Goal: Task Accomplishment & Management: Manage account settings

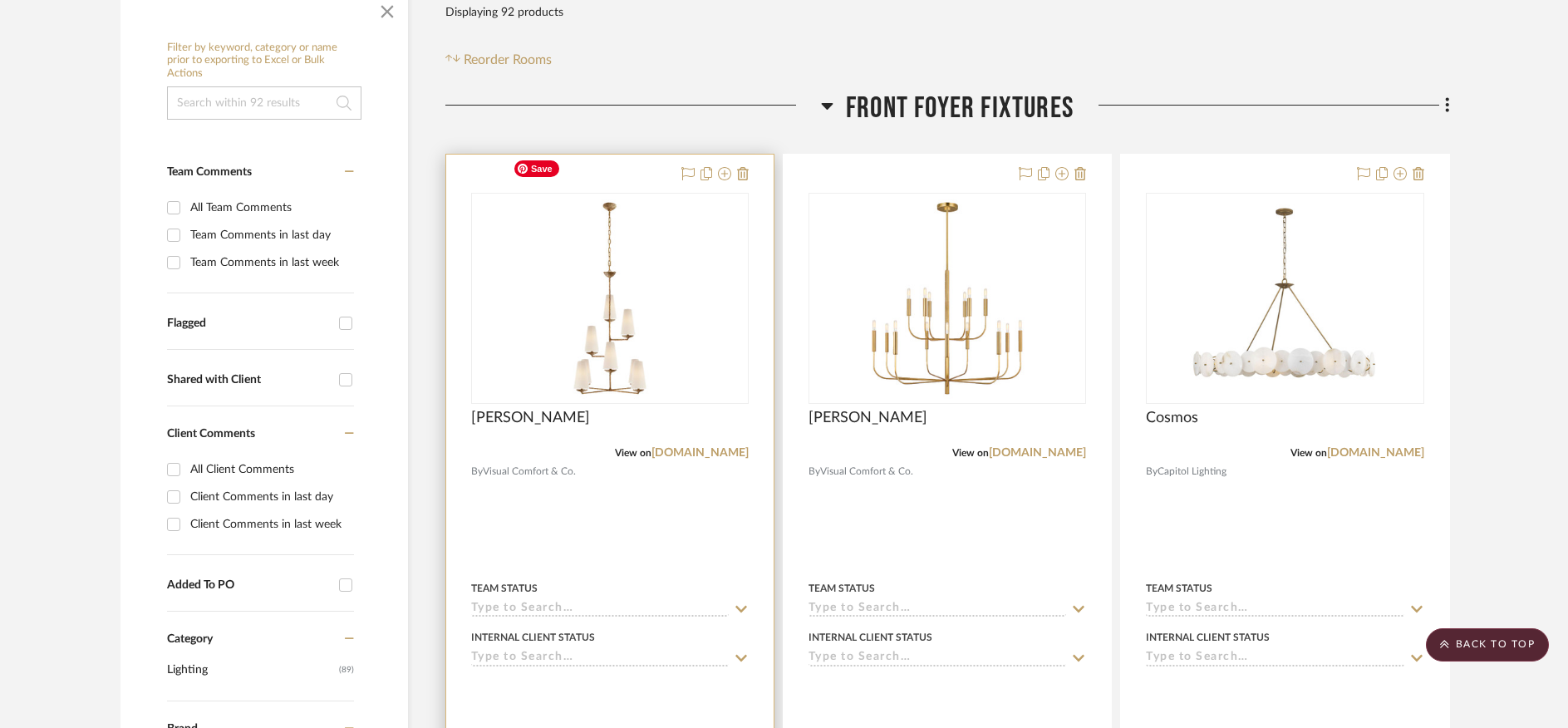
scroll to position [340, 0]
click at [669, 450] on link "[DOMAIN_NAME]" at bounding box center [700, 455] width 97 height 12
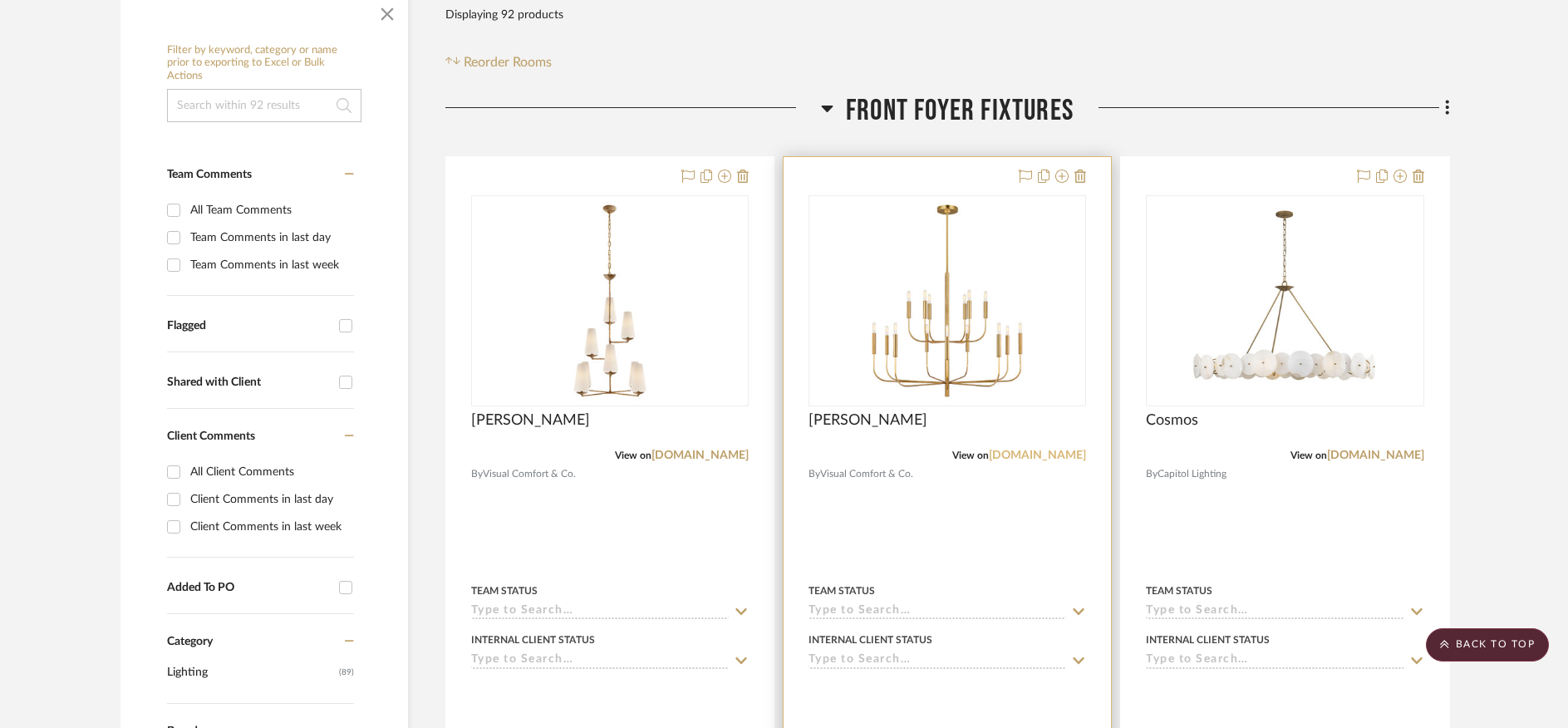
click at [1015, 450] on link "visualcomfort.com" at bounding box center [1037, 455] width 97 height 12
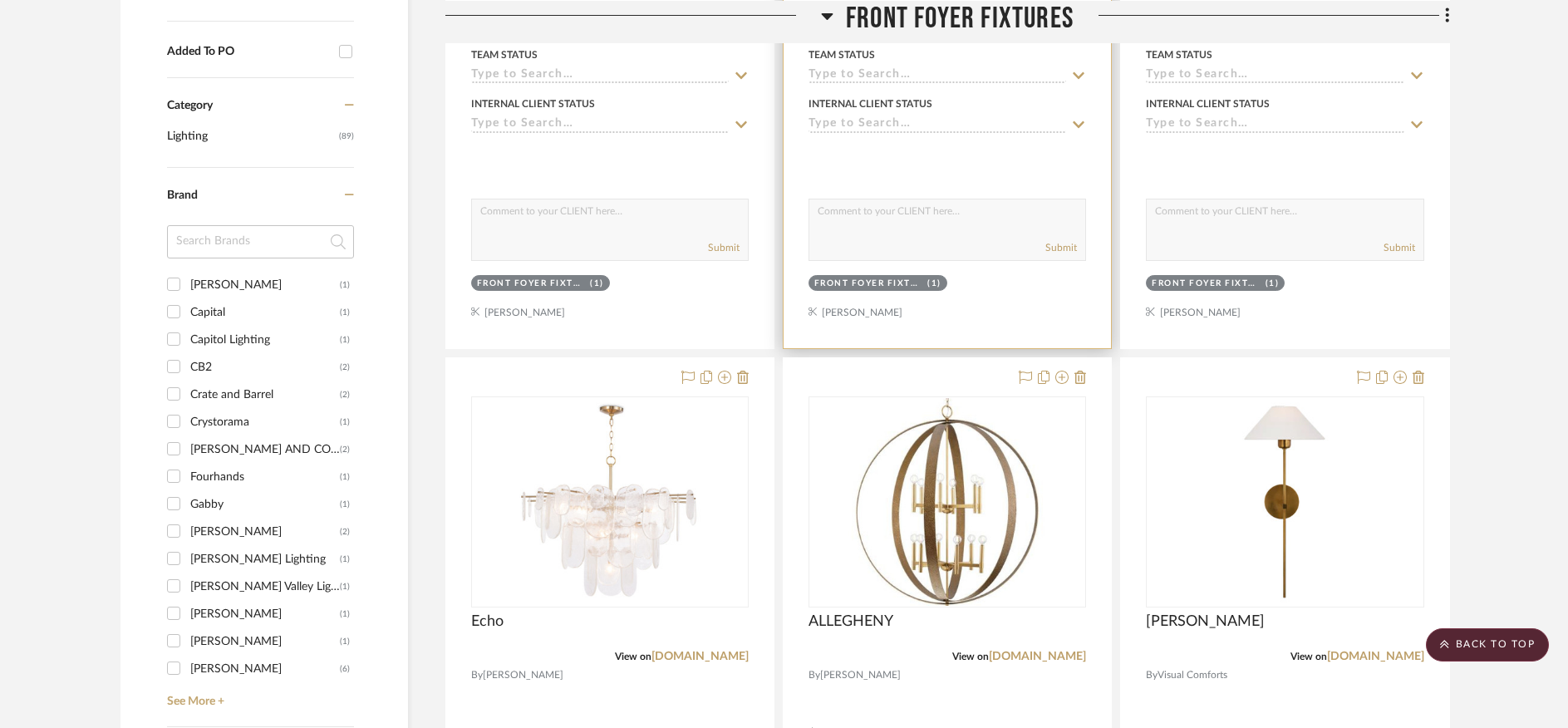
scroll to position [1001, 0]
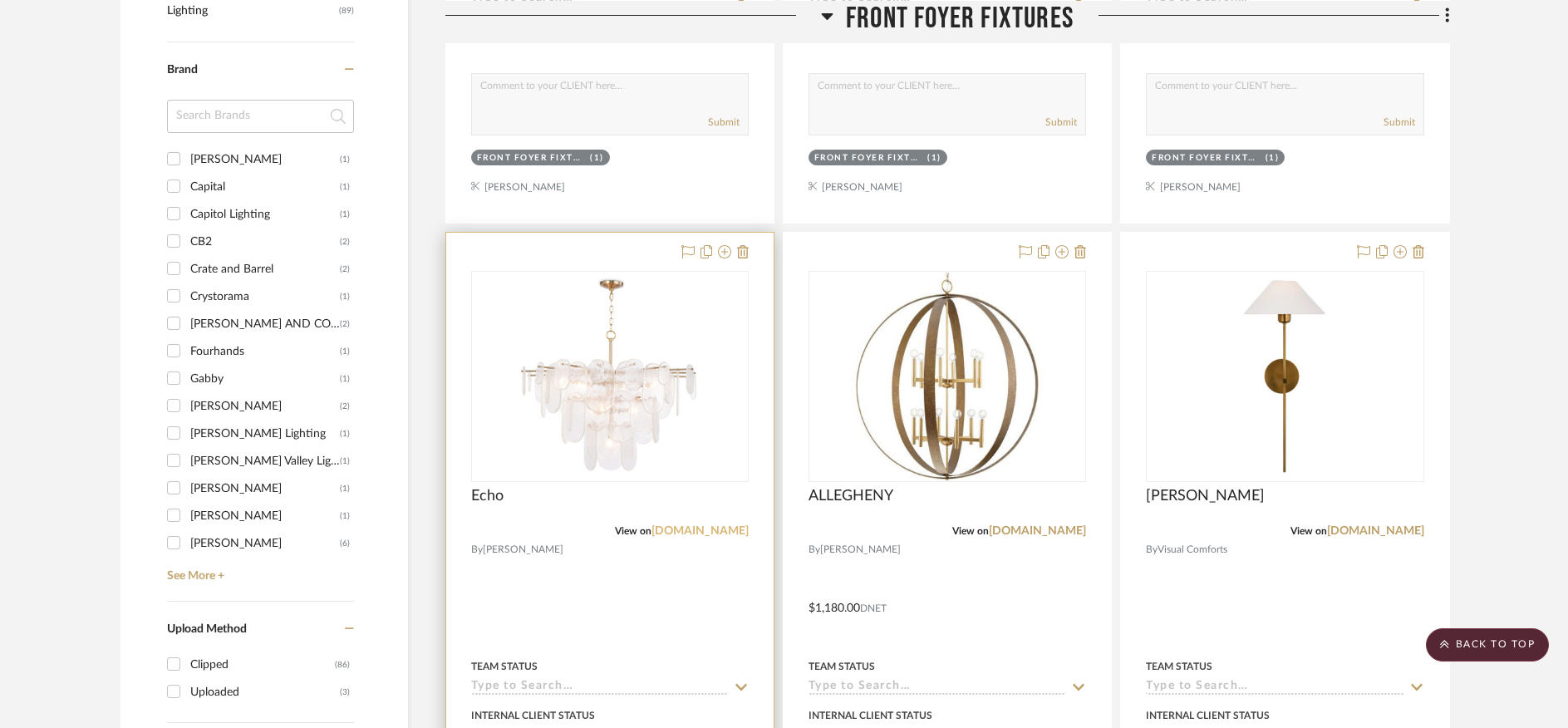
click at [678, 525] on link "reginaandrew.com" at bounding box center [700, 531] width 97 height 12
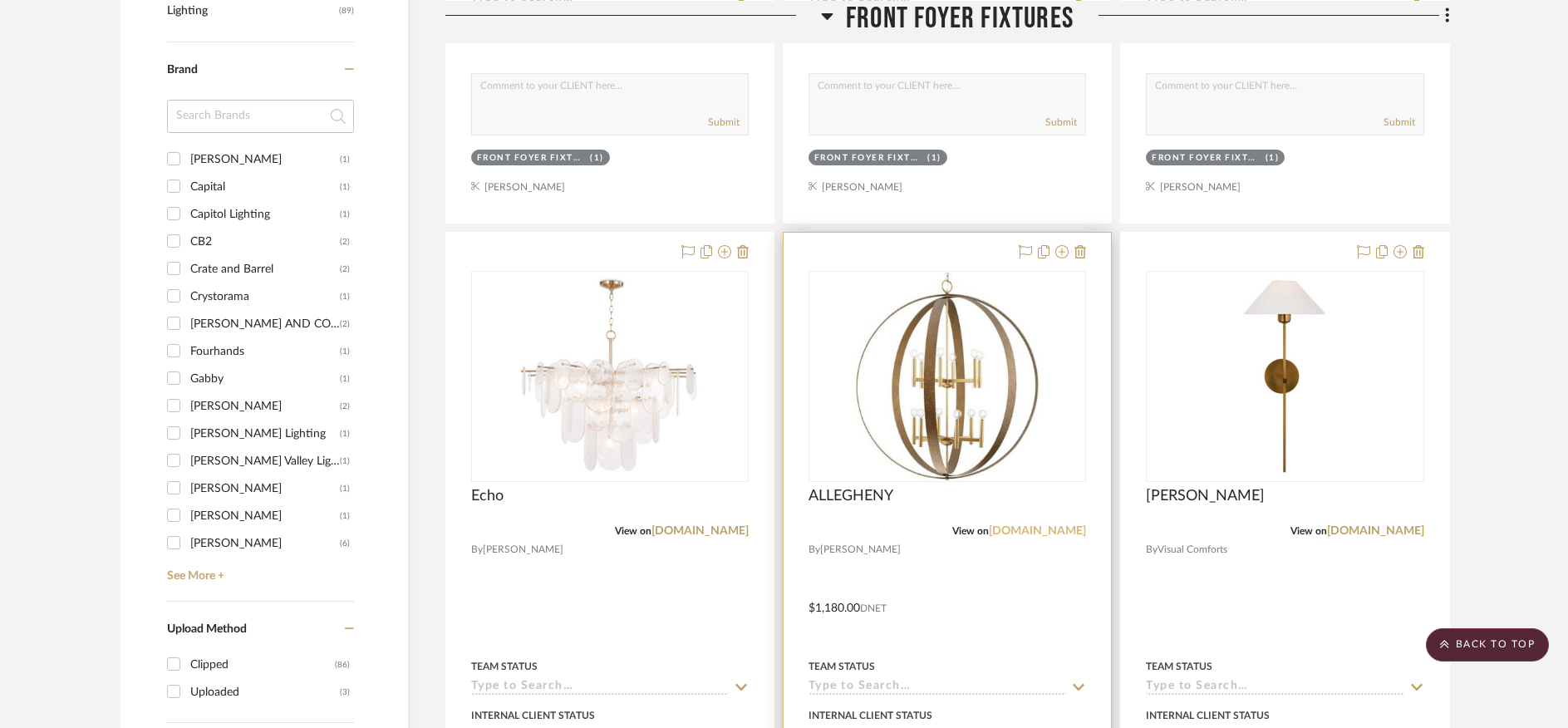
click at [993, 525] on link "[DOMAIN_NAME]" at bounding box center [1037, 531] width 97 height 12
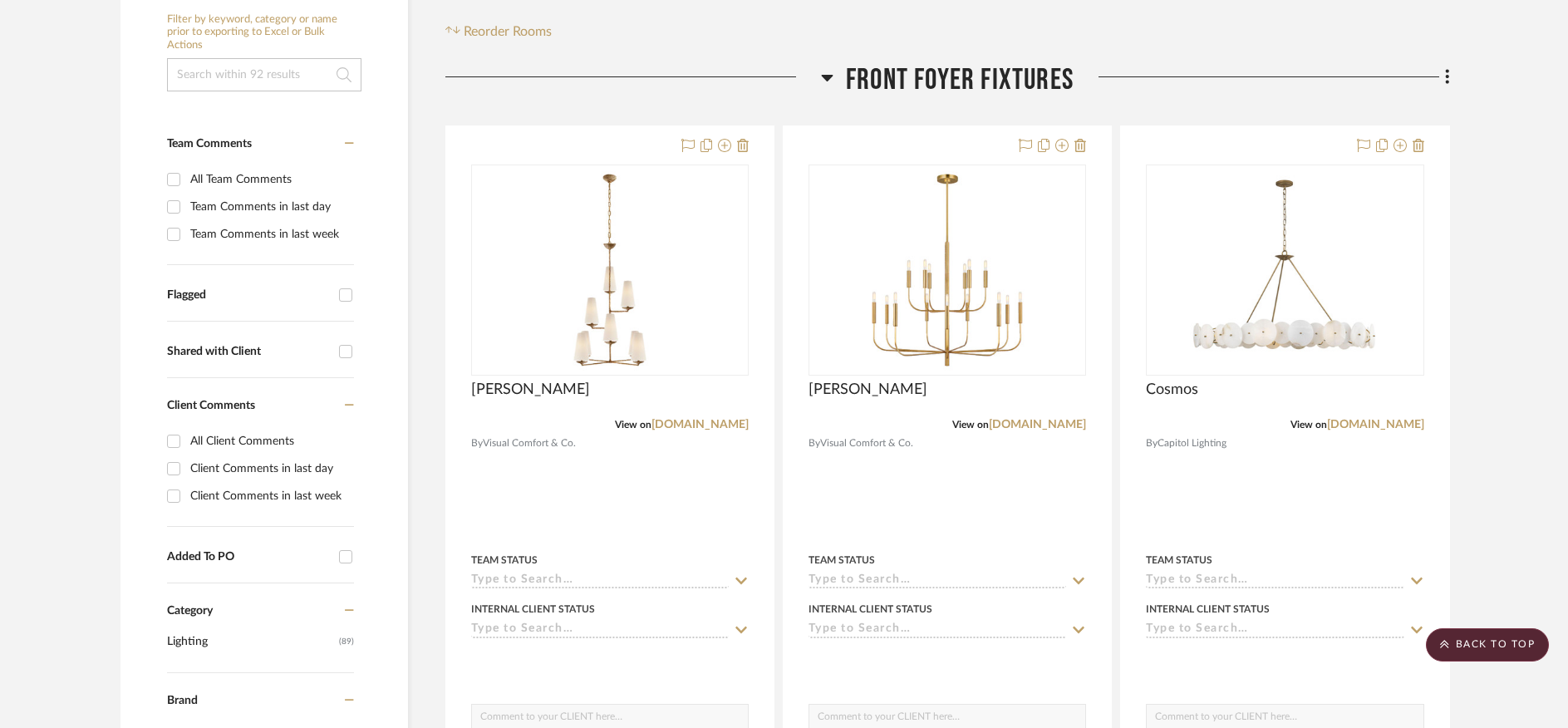
scroll to position [369, 0]
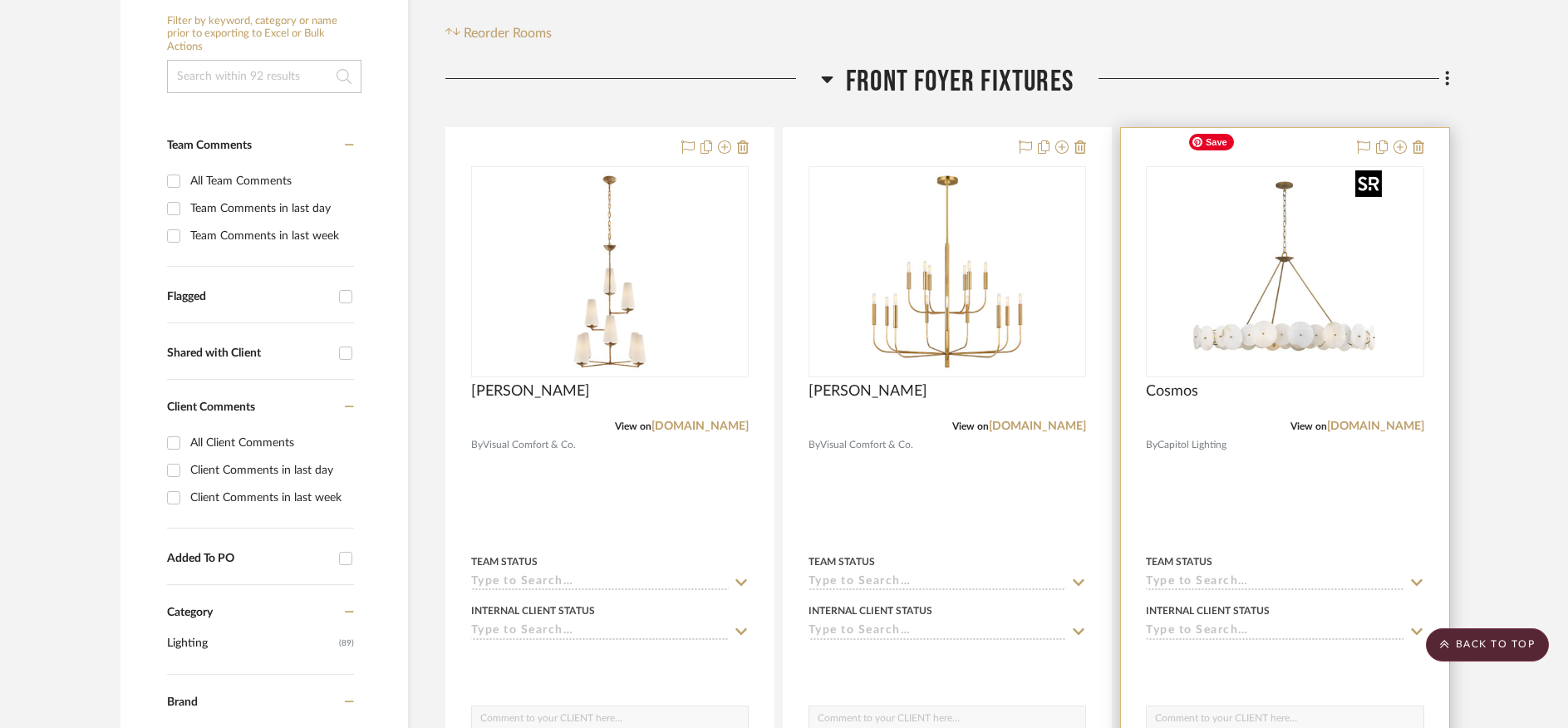
click at [1286, 299] on img "0" at bounding box center [1284, 271] width 207 height 207
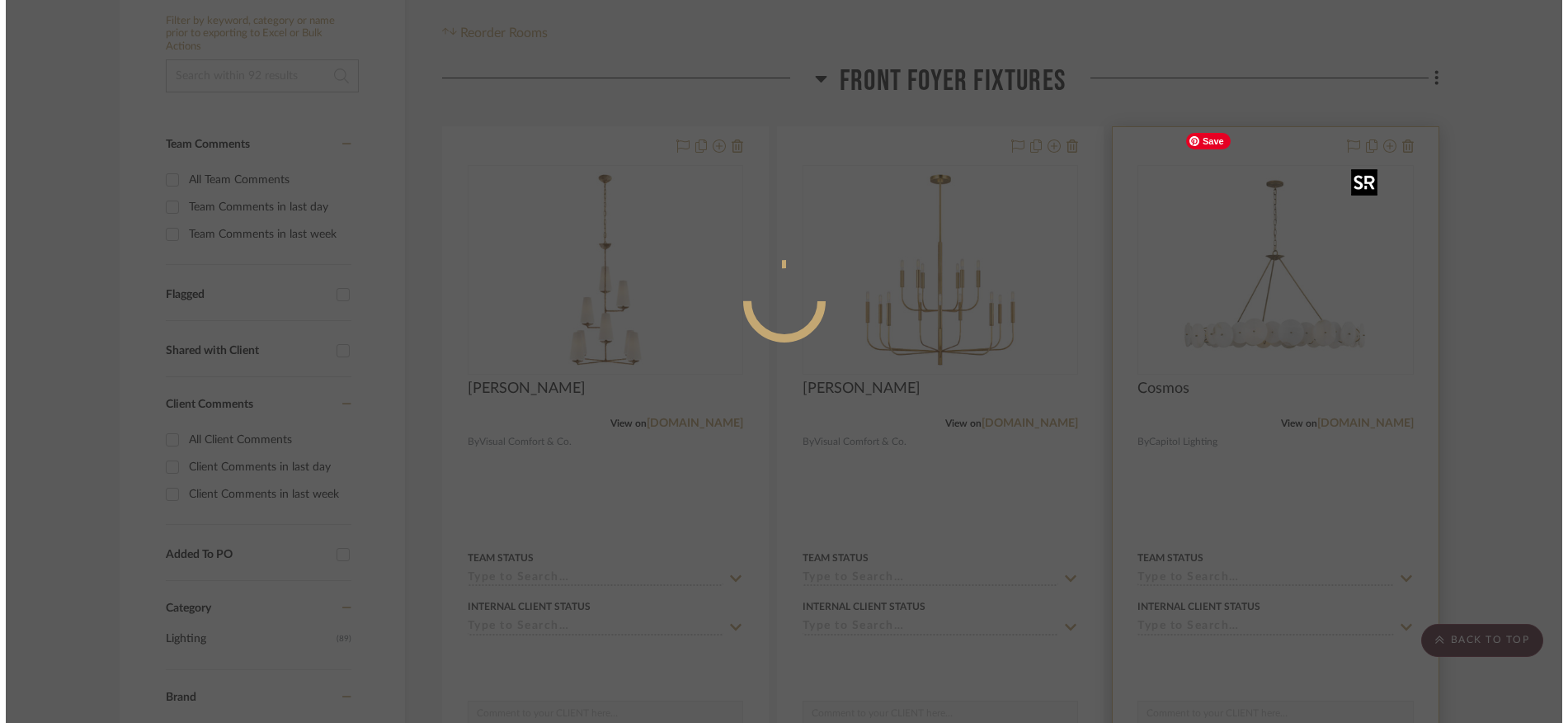
scroll to position [0, 0]
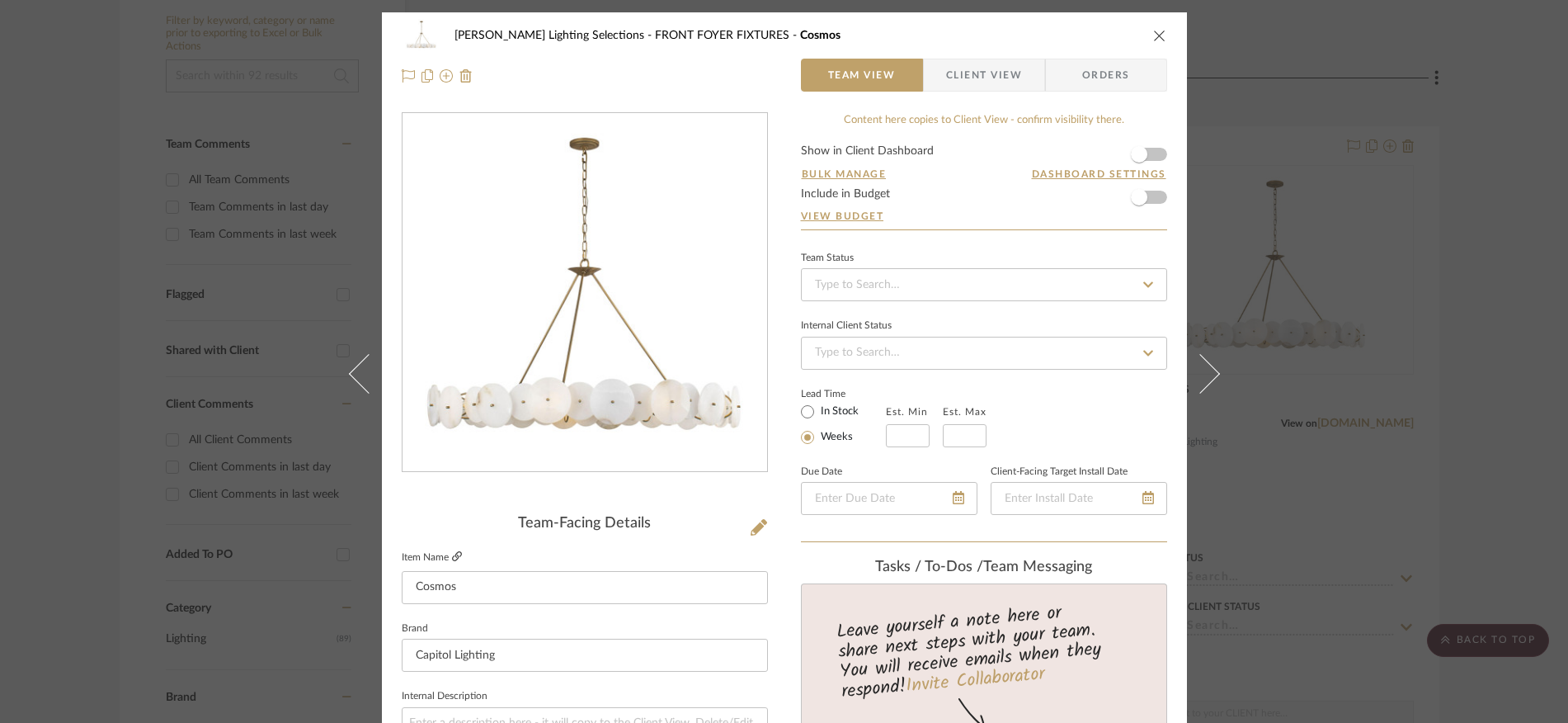
click at [452, 556] on icon at bounding box center [457, 556] width 10 height 10
click at [1153, 34] on icon "close" at bounding box center [1160, 36] width 13 height 13
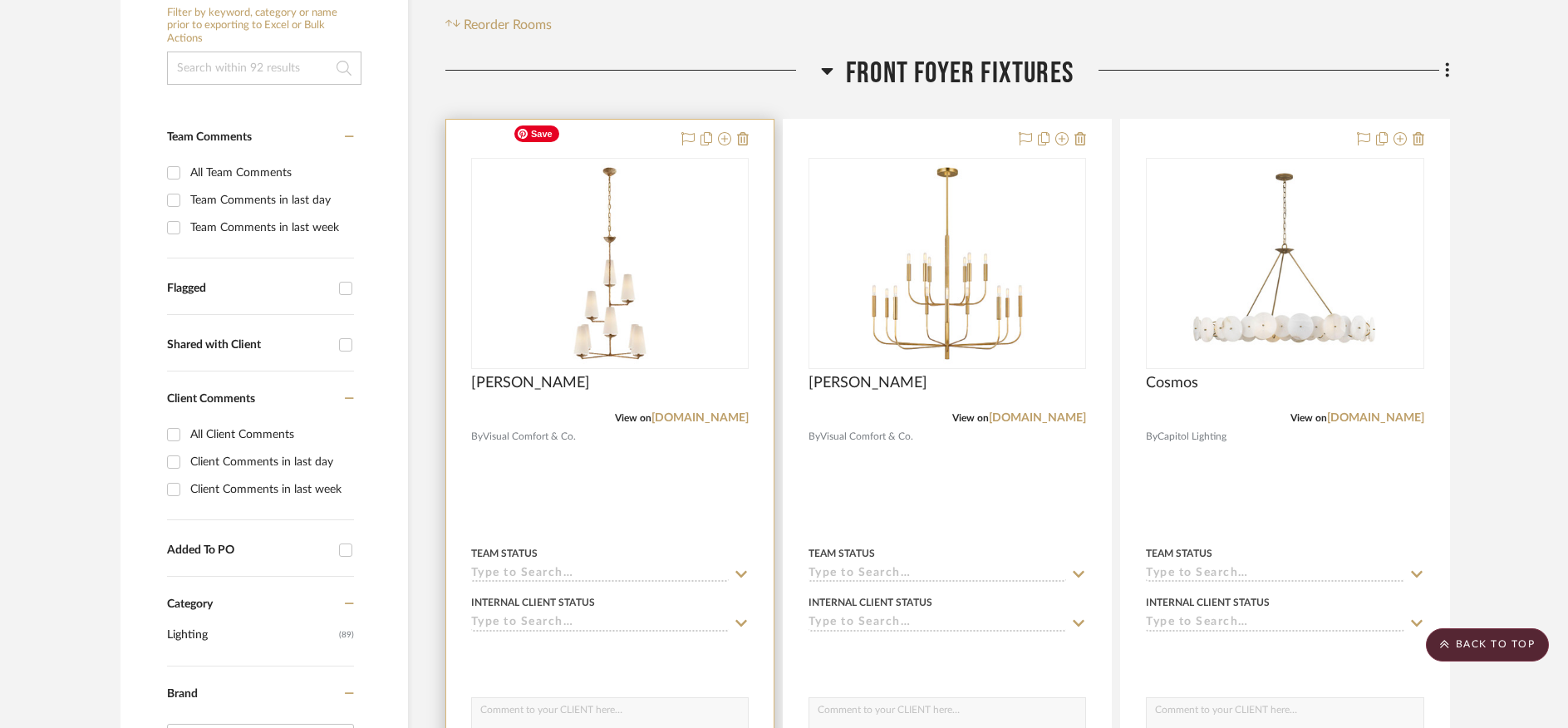
scroll to position [372, 0]
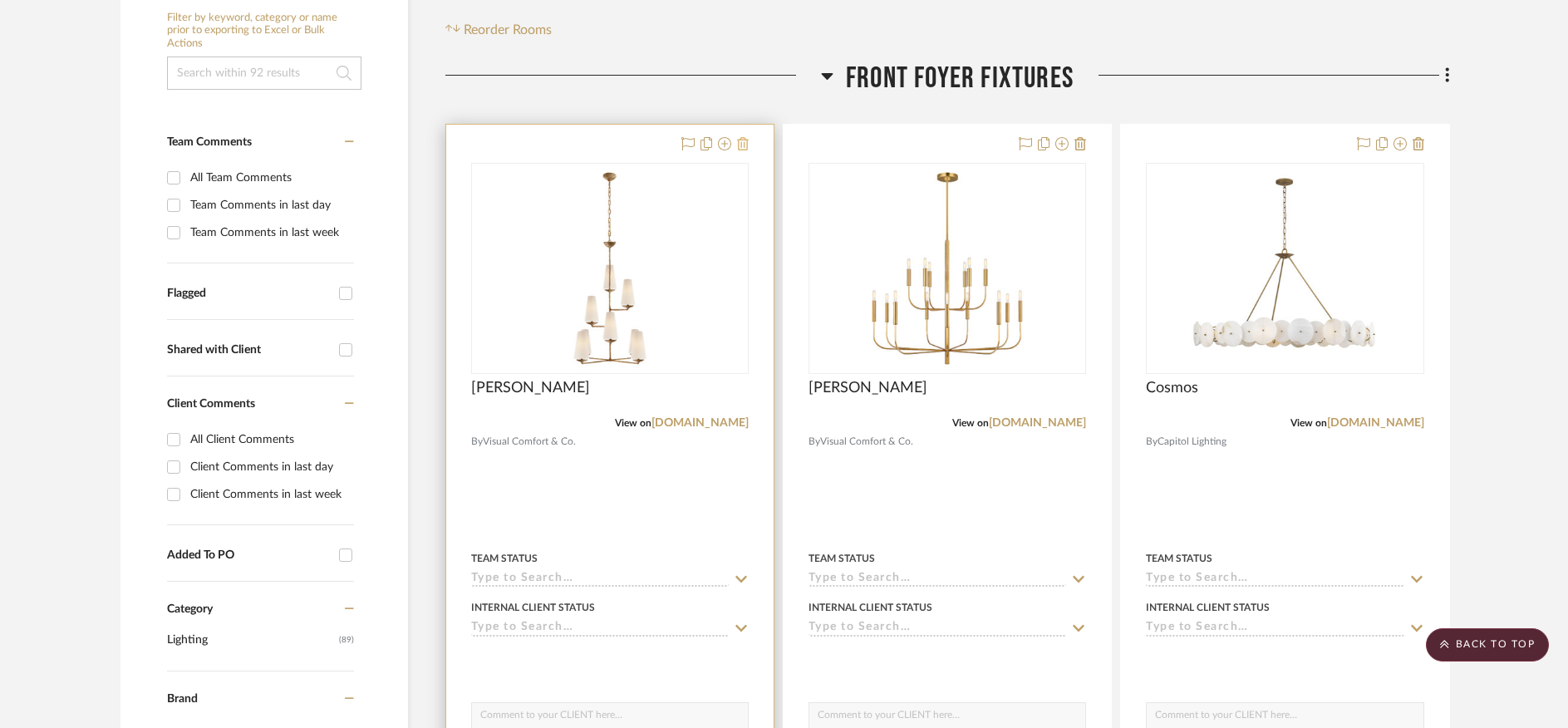
click at [741, 137] on icon at bounding box center [743, 144] width 12 height 13
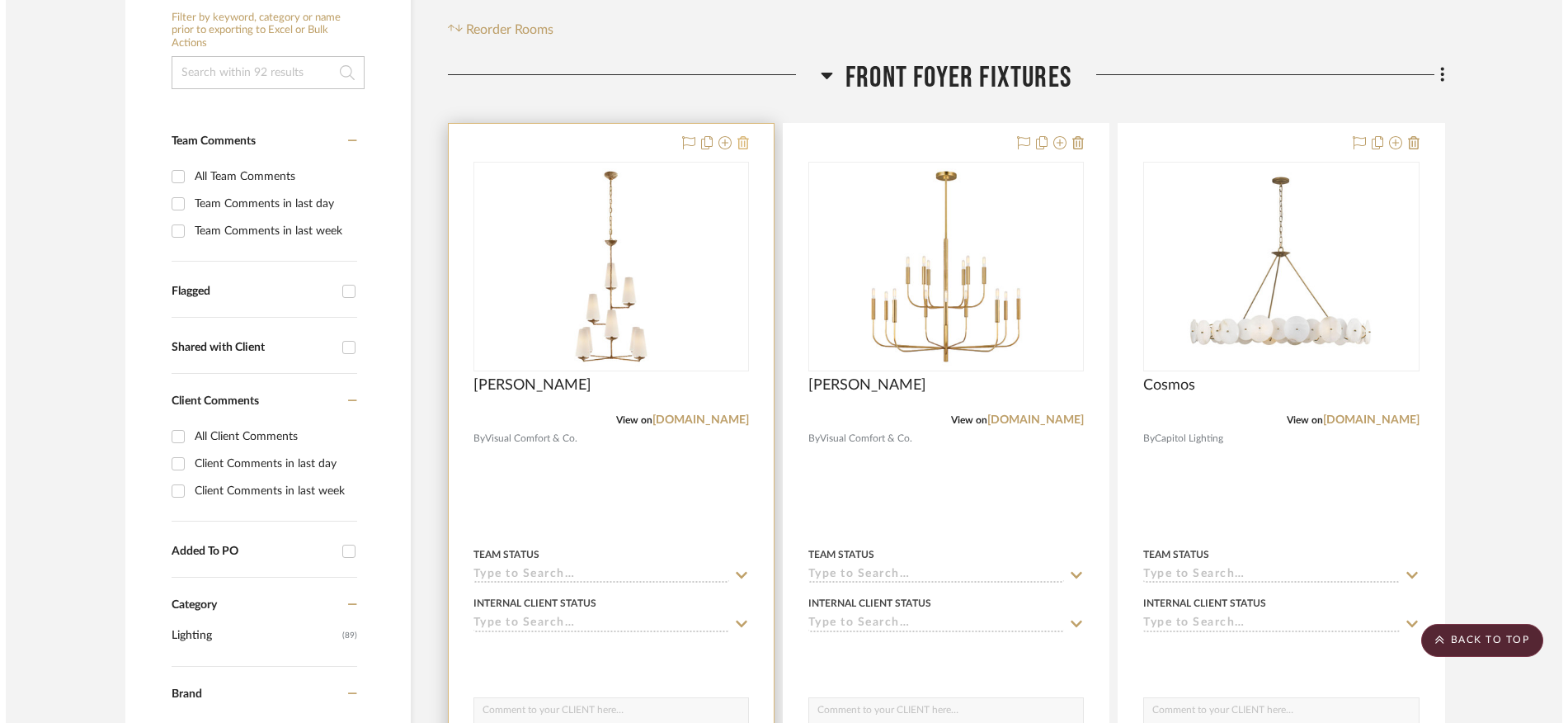
scroll to position [0, 0]
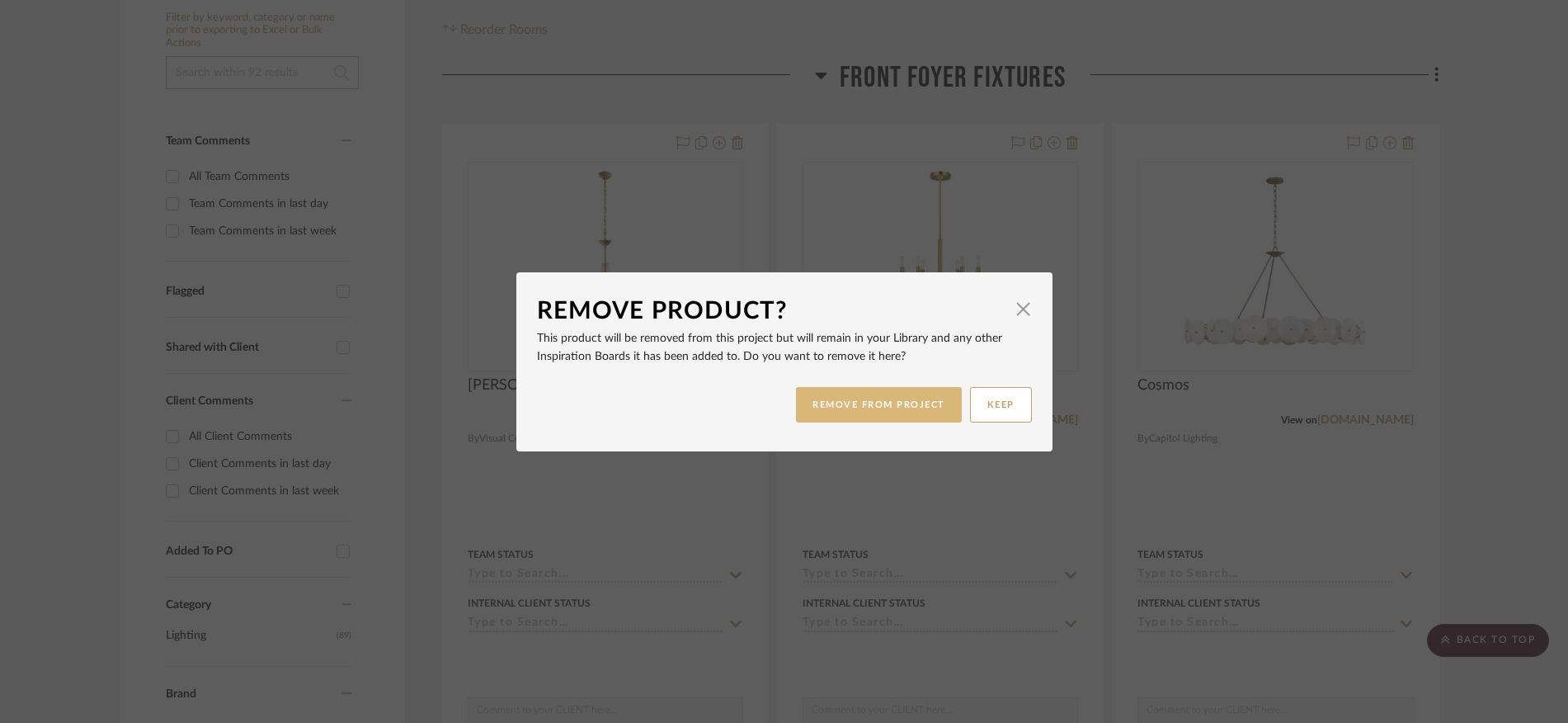
click at [837, 410] on button "REMOVE FROM PROJECT" at bounding box center [879, 405] width 166 height 36
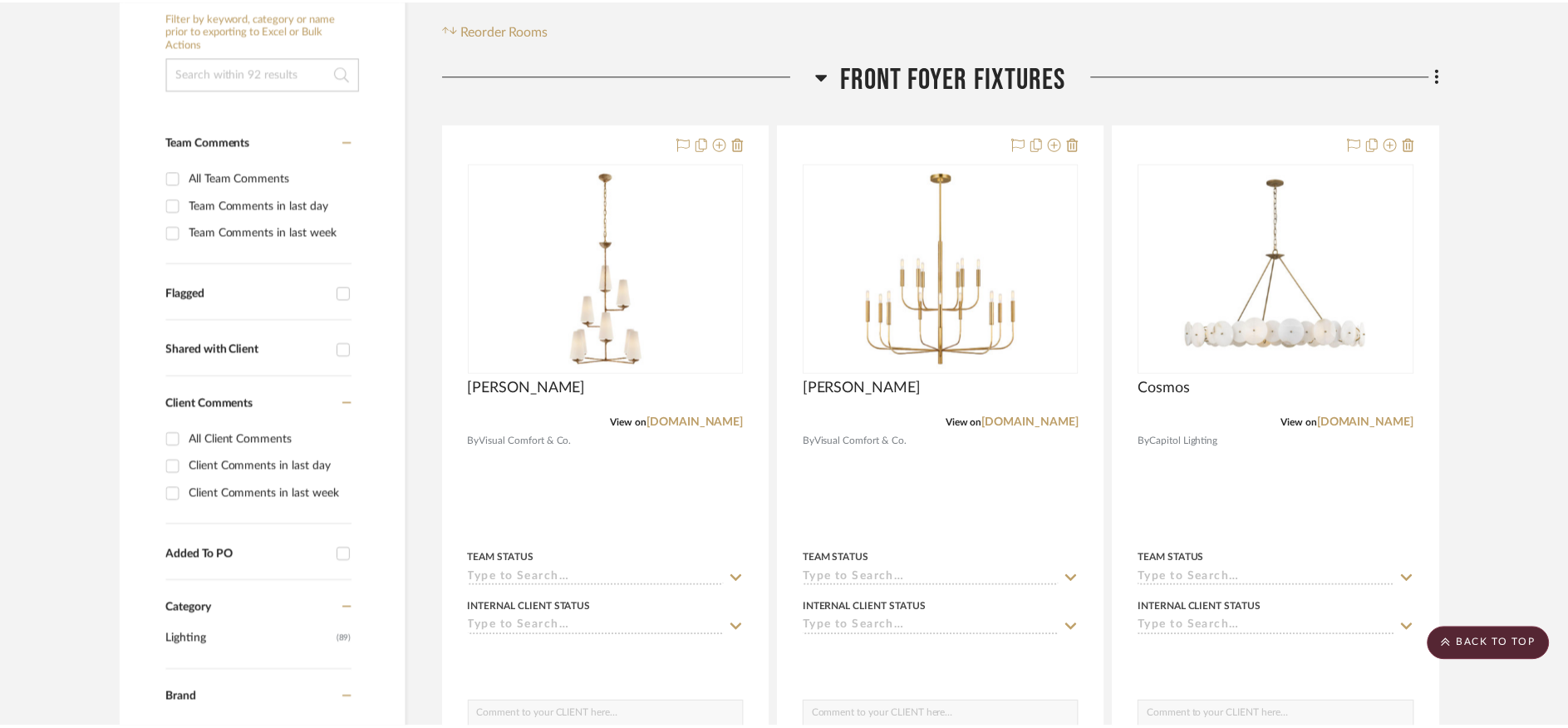
scroll to position [372, 0]
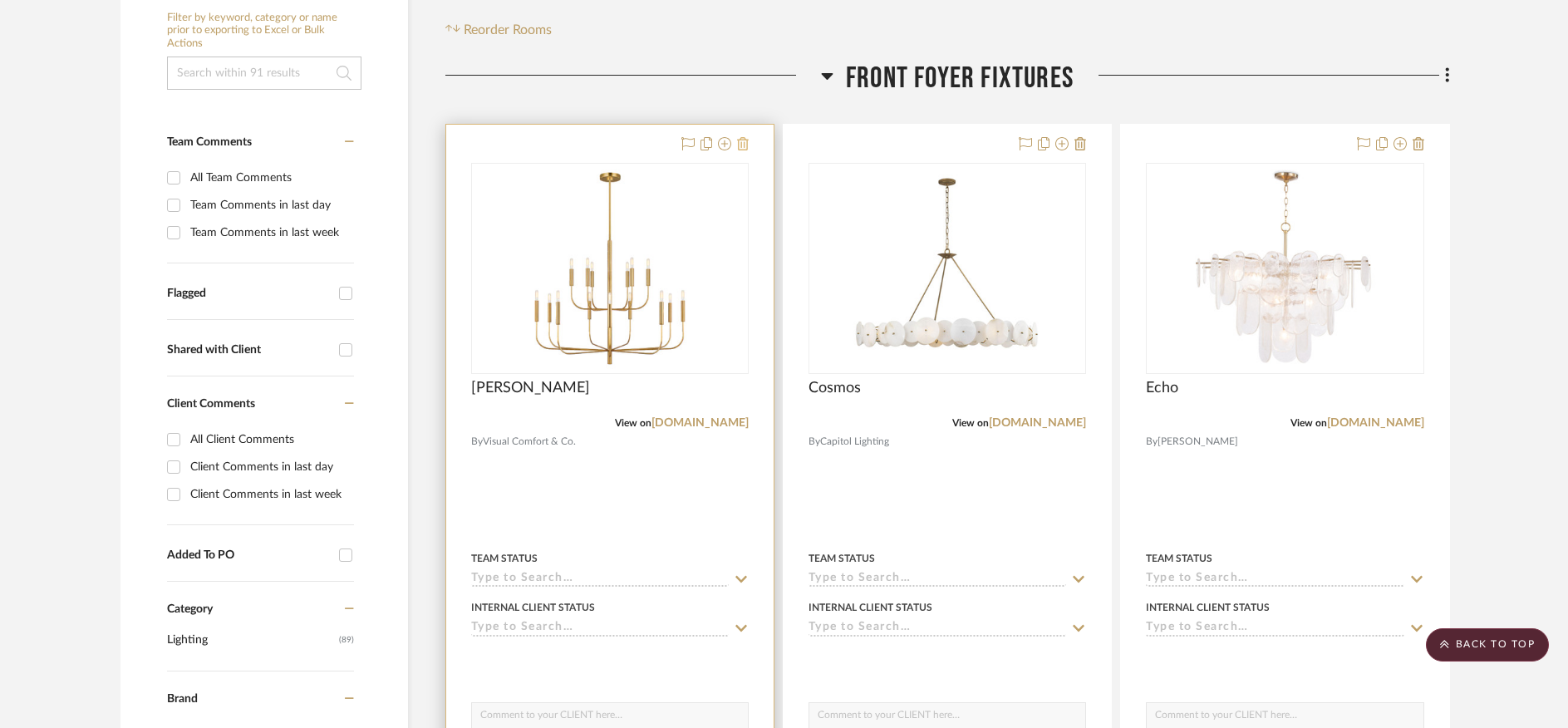
click at [746, 137] on icon at bounding box center [743, 144] width 12 height 13
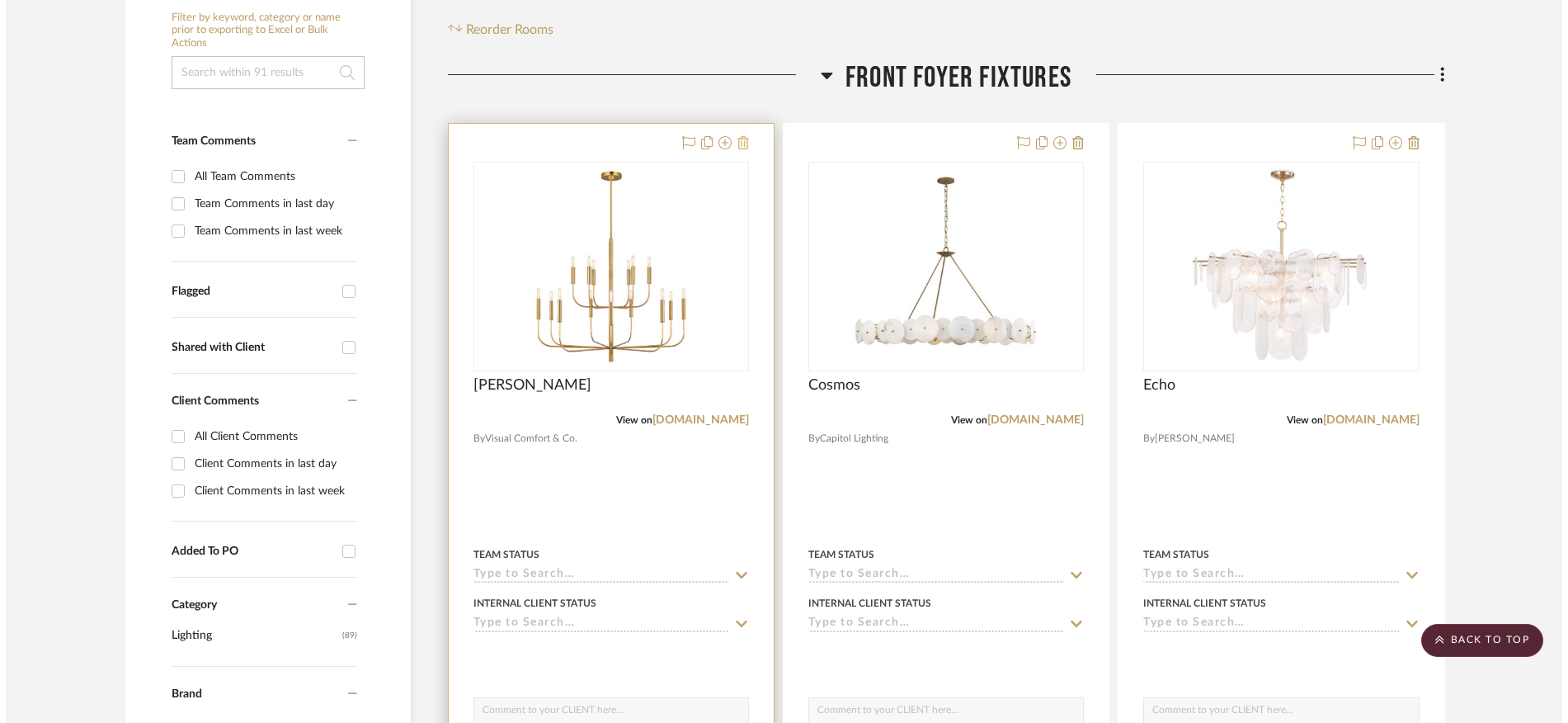
scroll to position [0, 0]
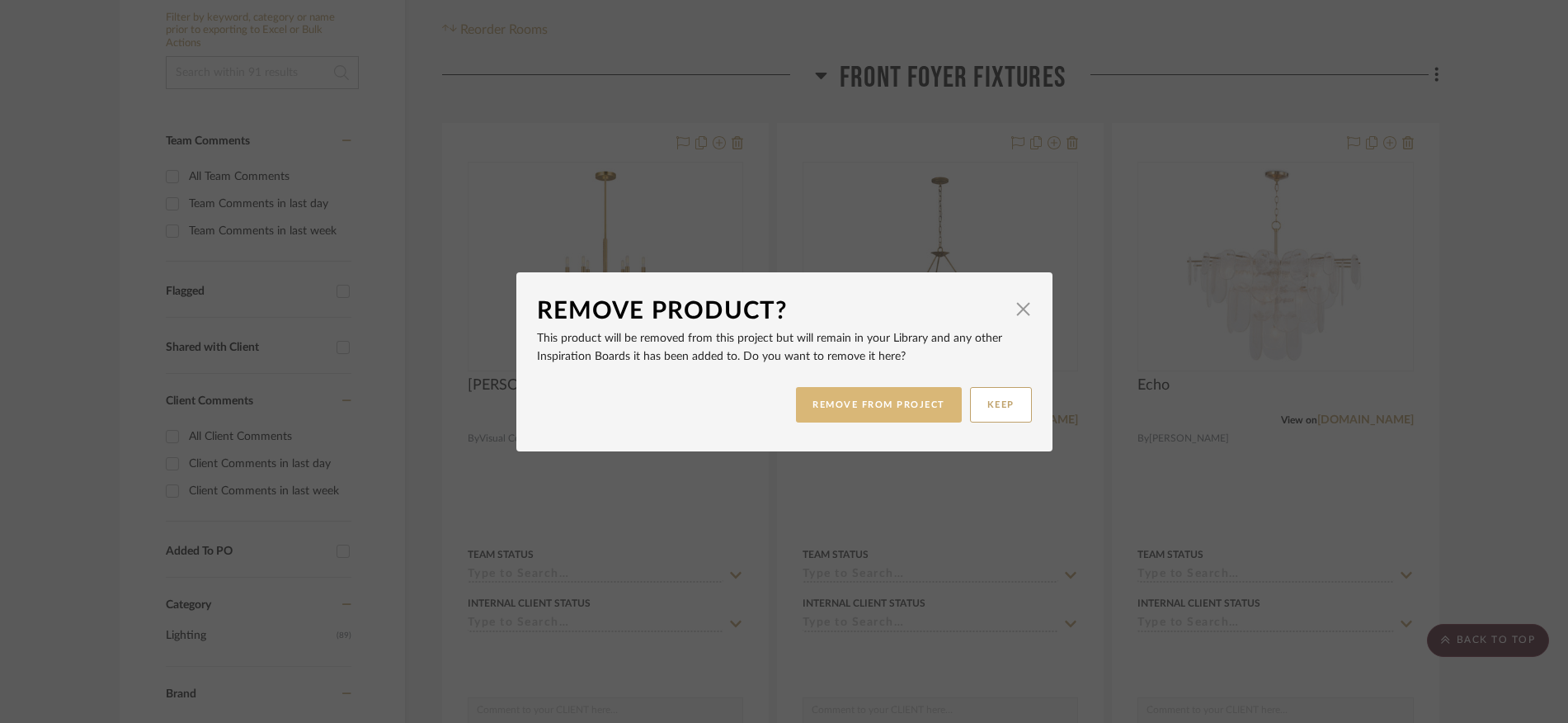
click at [850, 397] on button "REMOVE FROM PROJECT" at bounding box center [879, 405] width 166 height 36
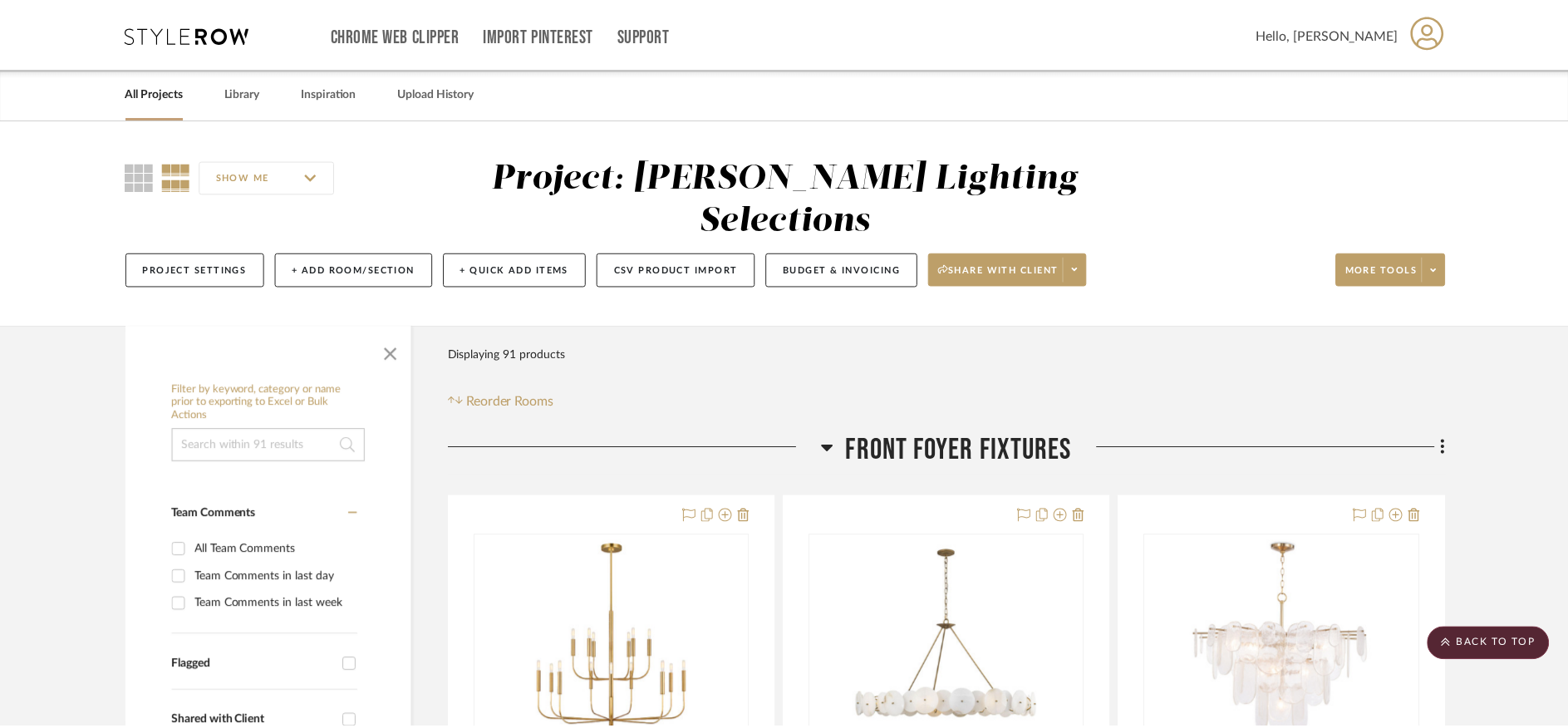
scroll to position [372, 0]
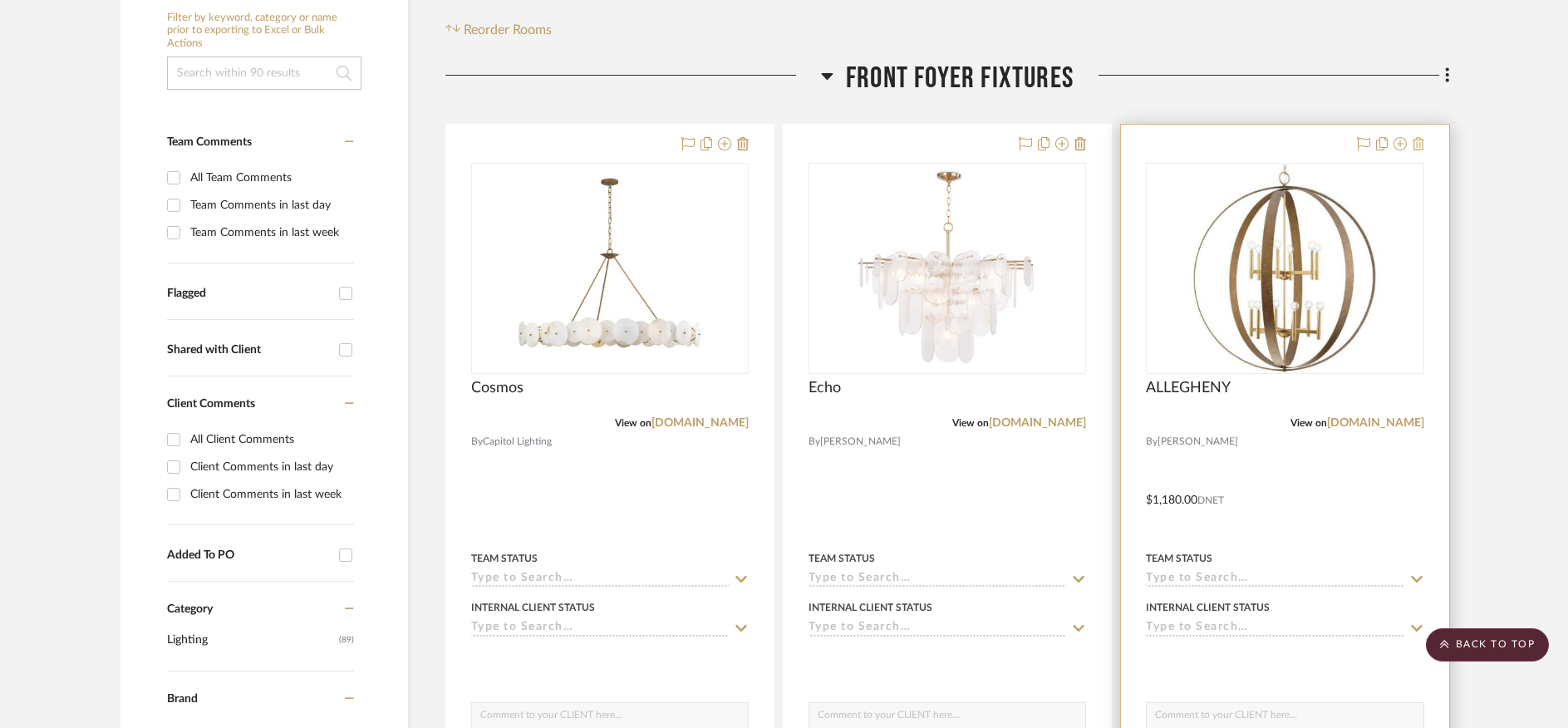
click at [1414, 137] on icon at bounding box center [1418, 144] width 12 height 13
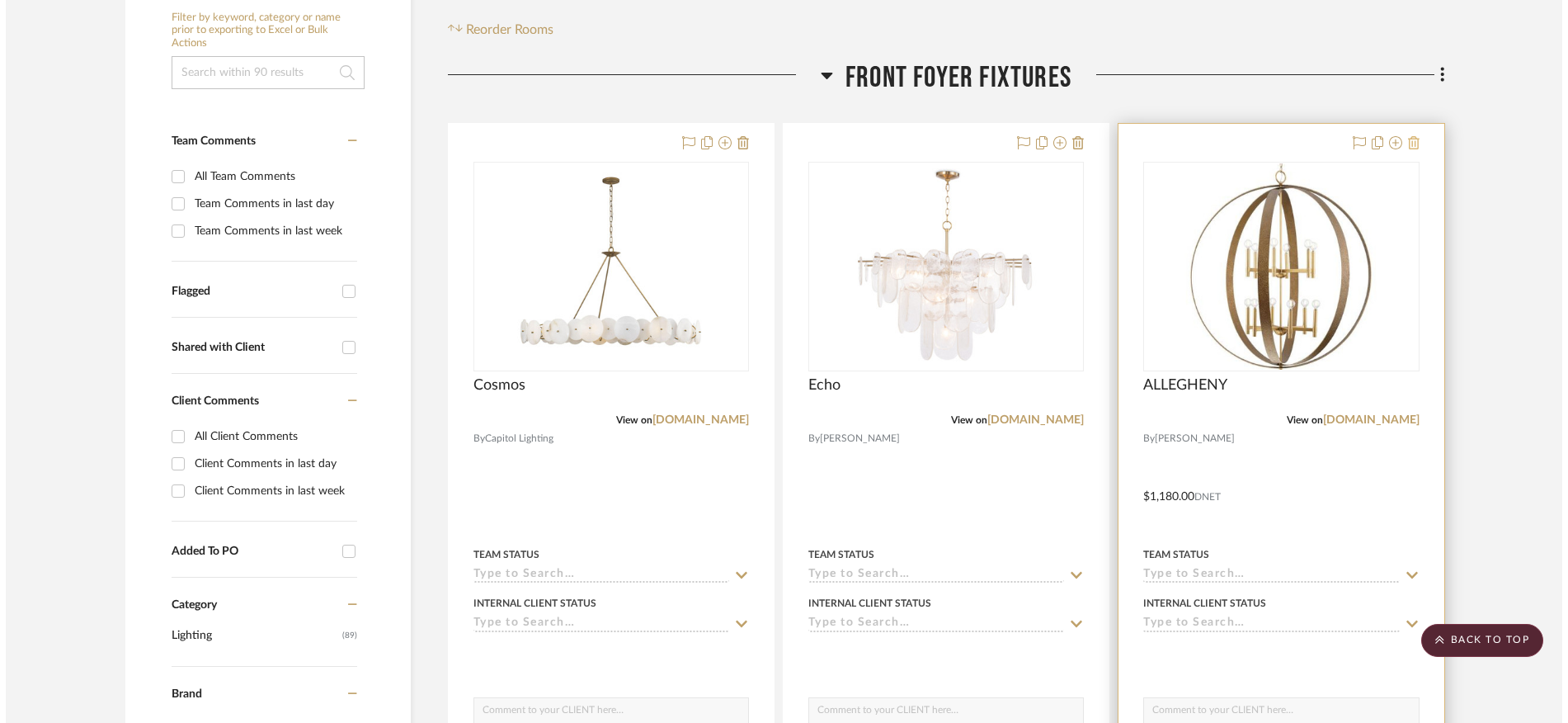
scroll to position [0, 0]
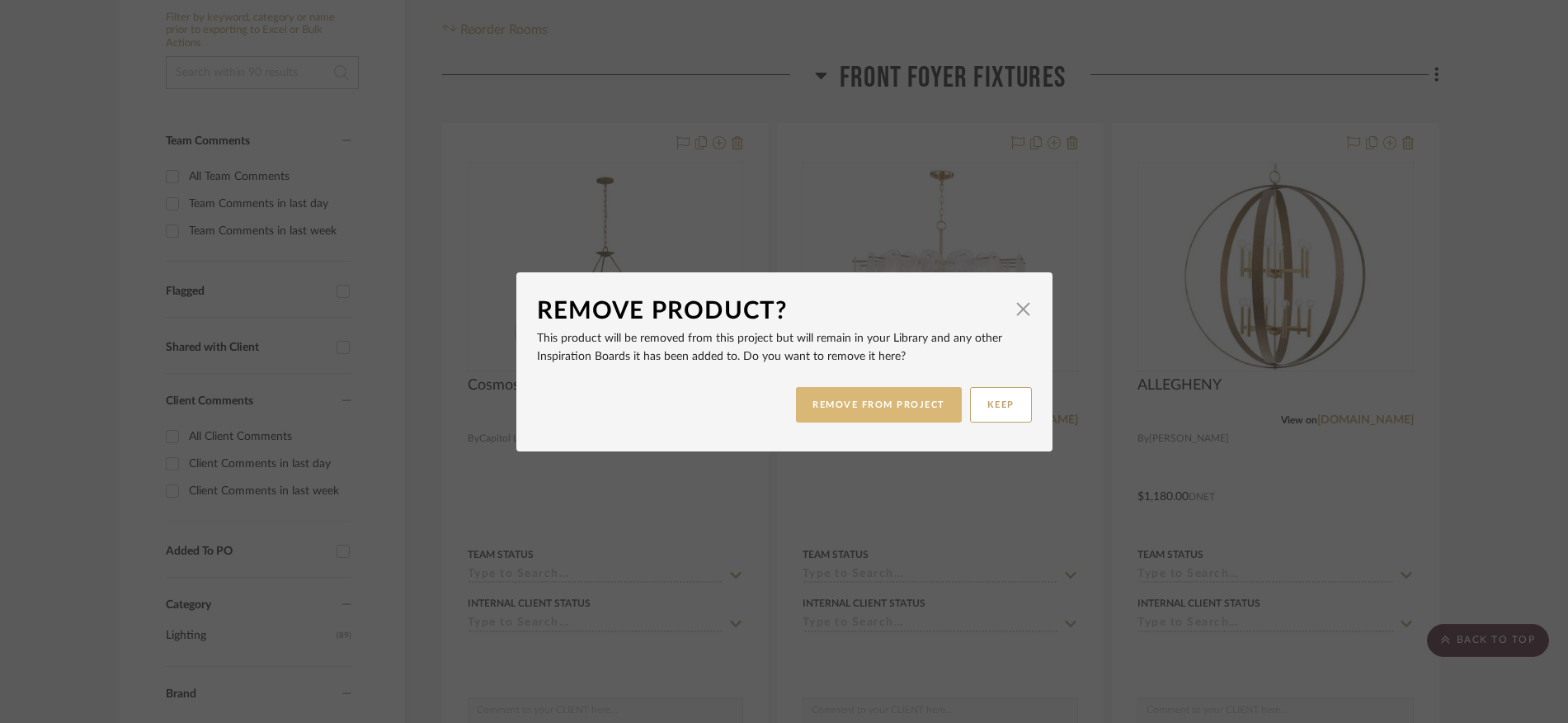
click at [894, 406] on button "REMOVE FROM PROJECT" at bounding box center [879, 405] width 166 height 36
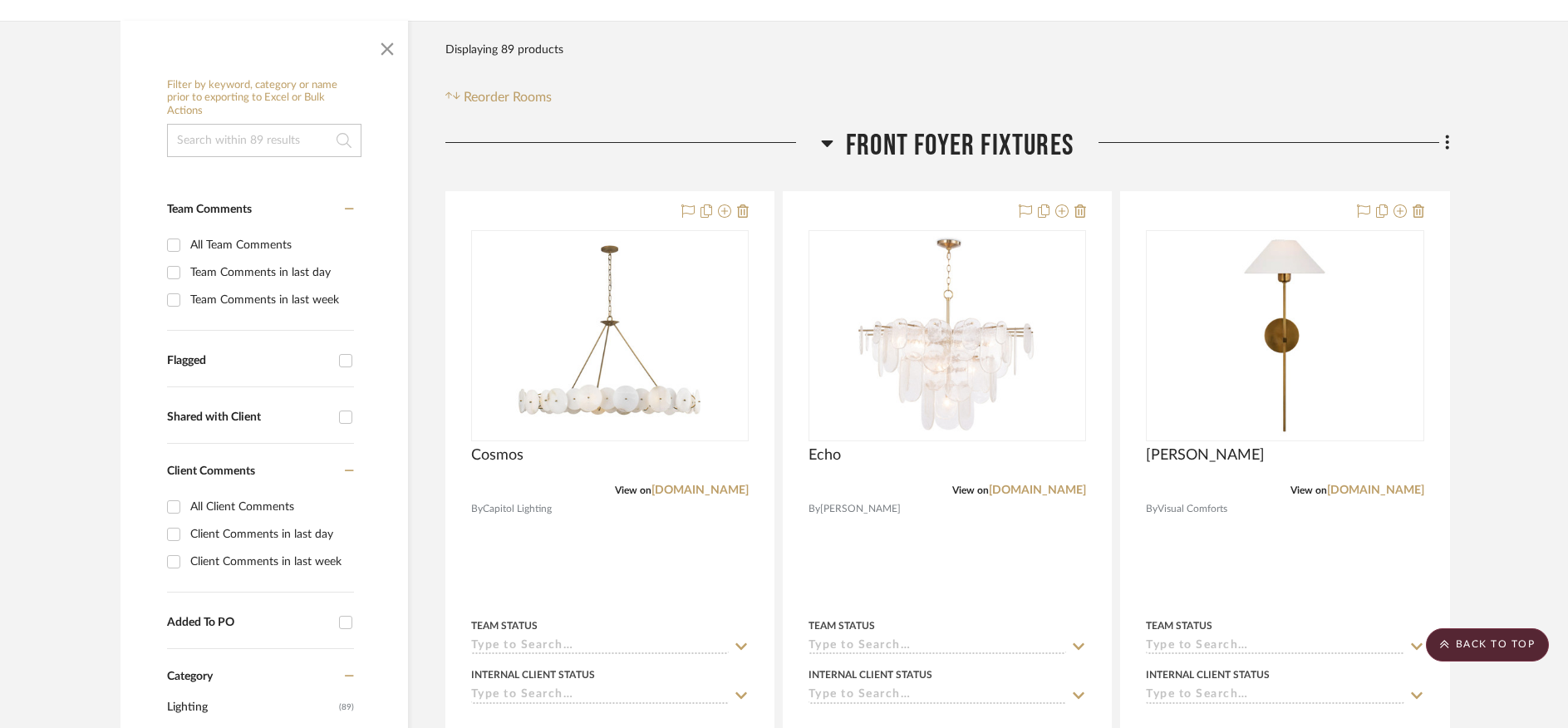
scroll to position [299, 0]
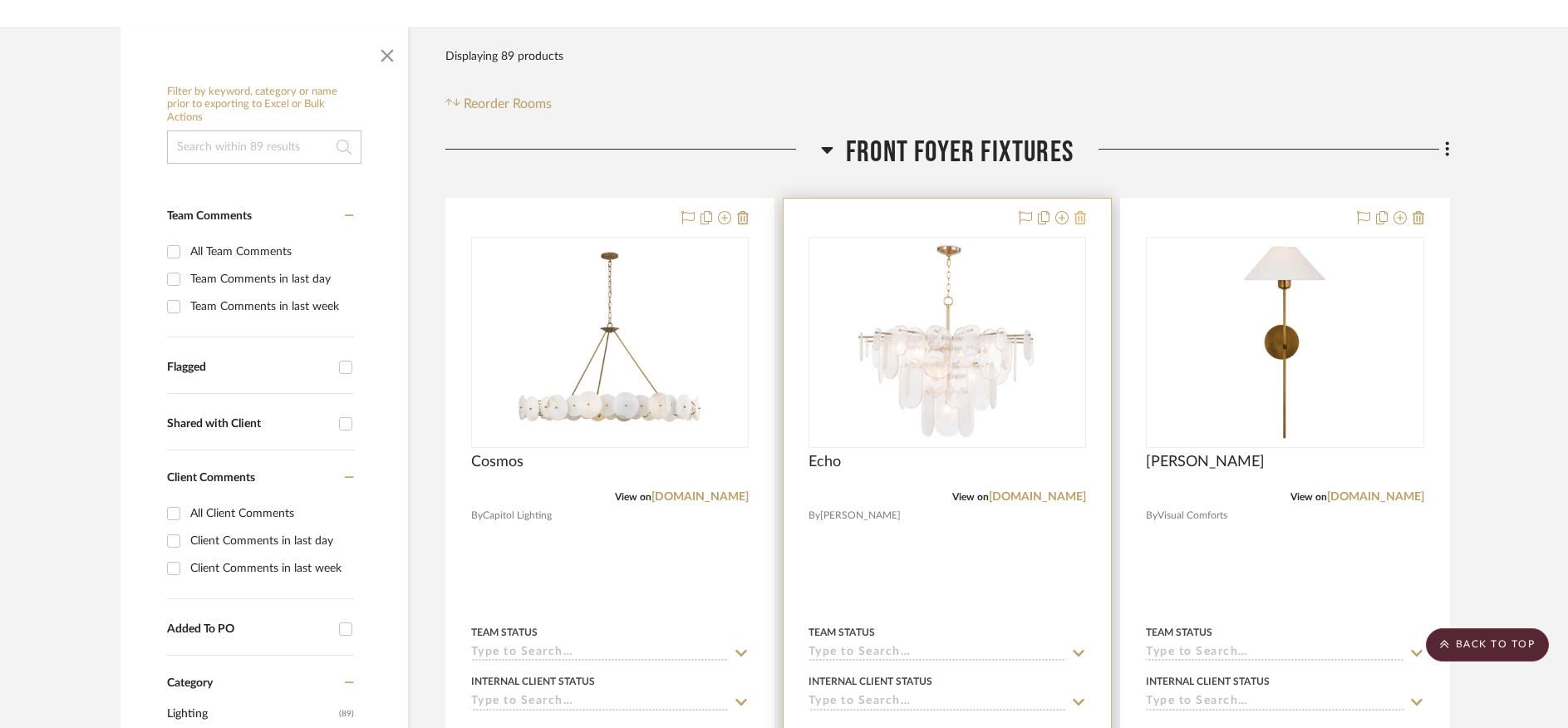
click at [1081, 211] on icon at bounding box center [1079, 217] width 12 height 13
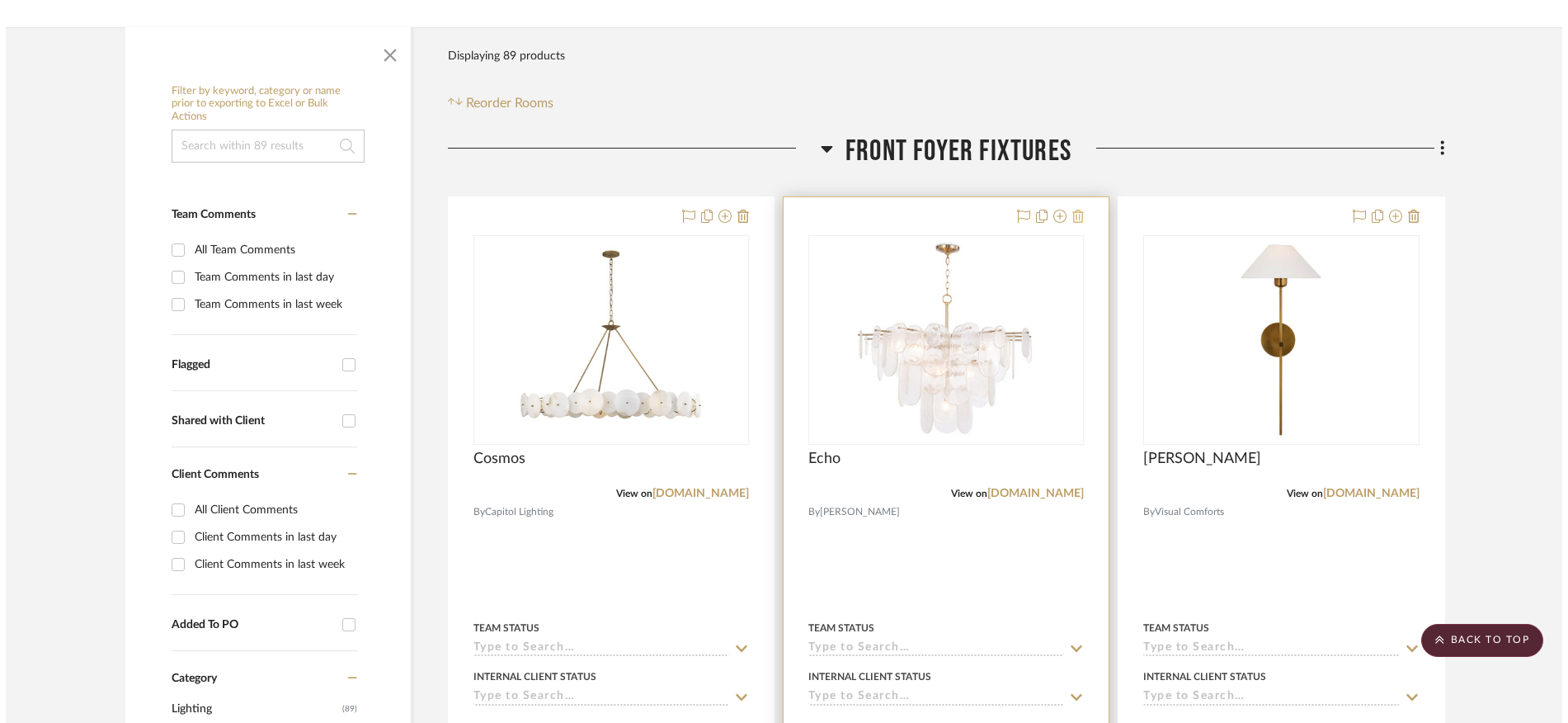
scroll to position [0, 0]
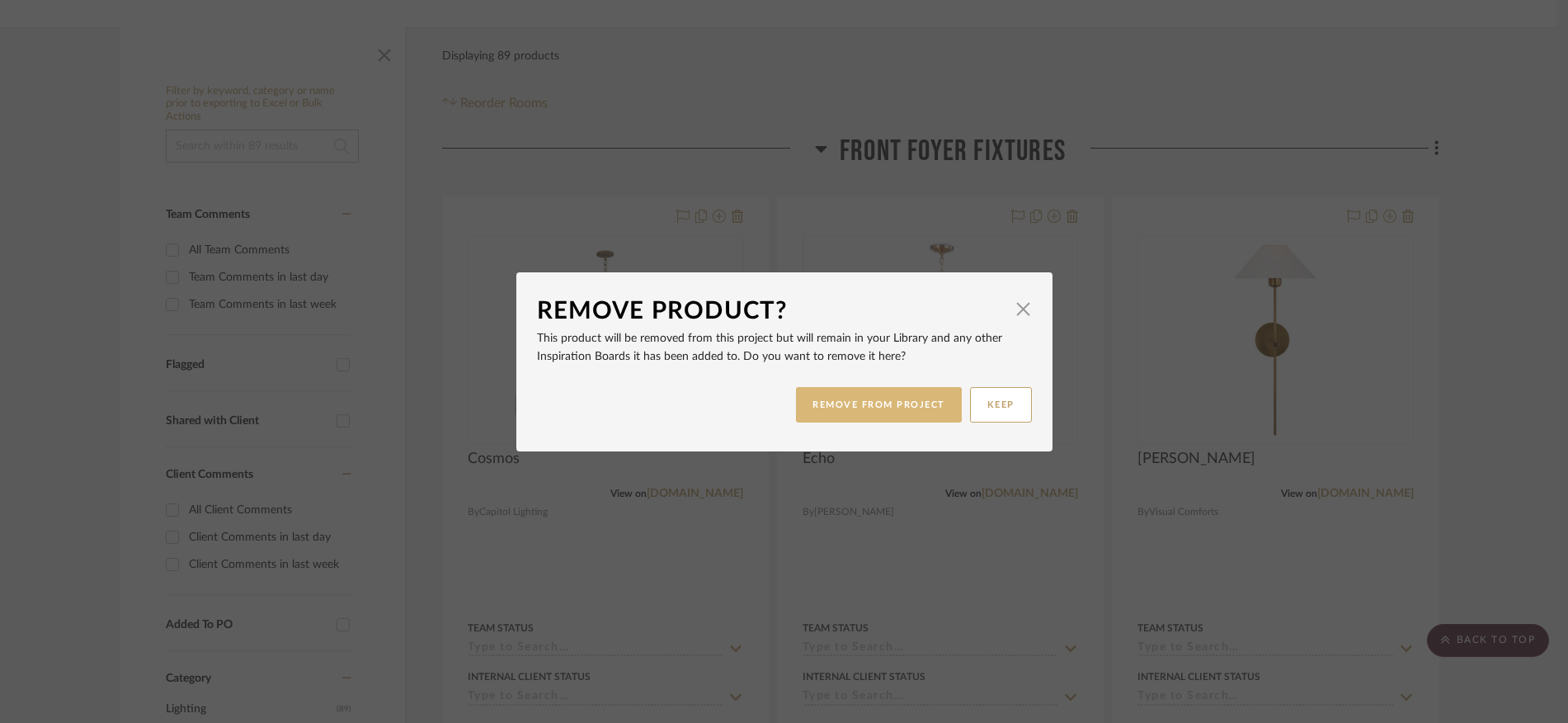
click at [867, 409] on button "REMOVE FROM PROJECT" at bounding box center [879, 405] width 166 height 36
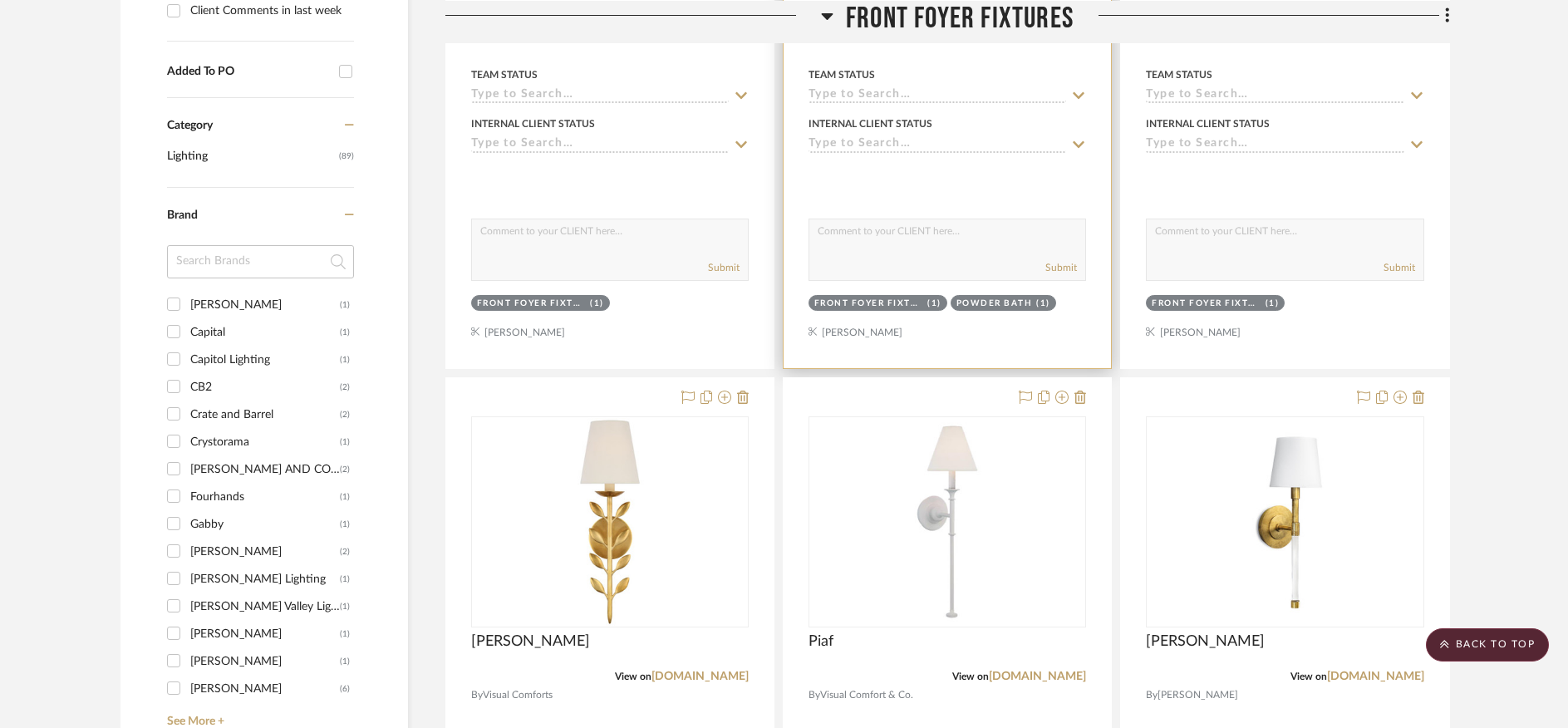
scroll to position [909, 0]
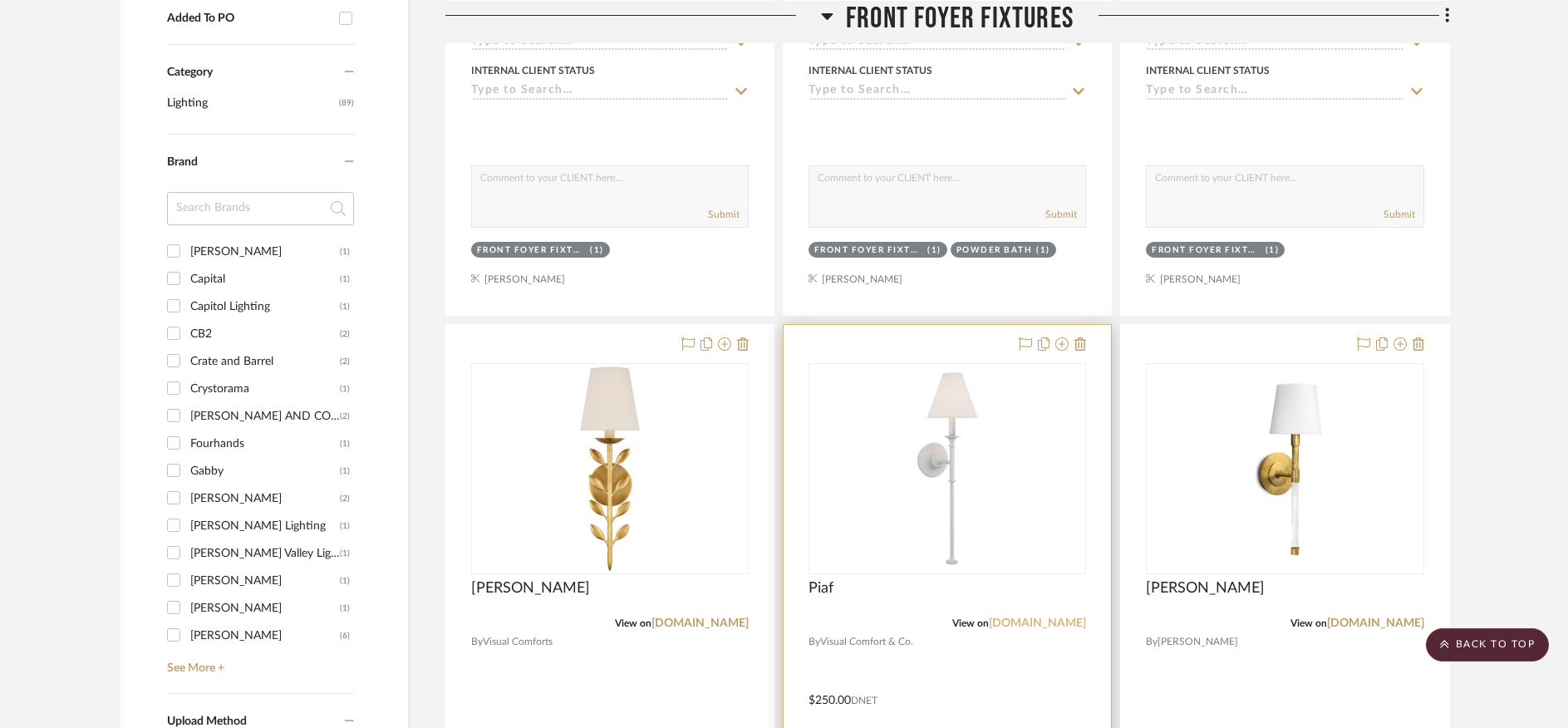
click at [1014, 617] on link "[DOMAIN_NAME]" at bounding box center [1037, 623] width 97 height 12
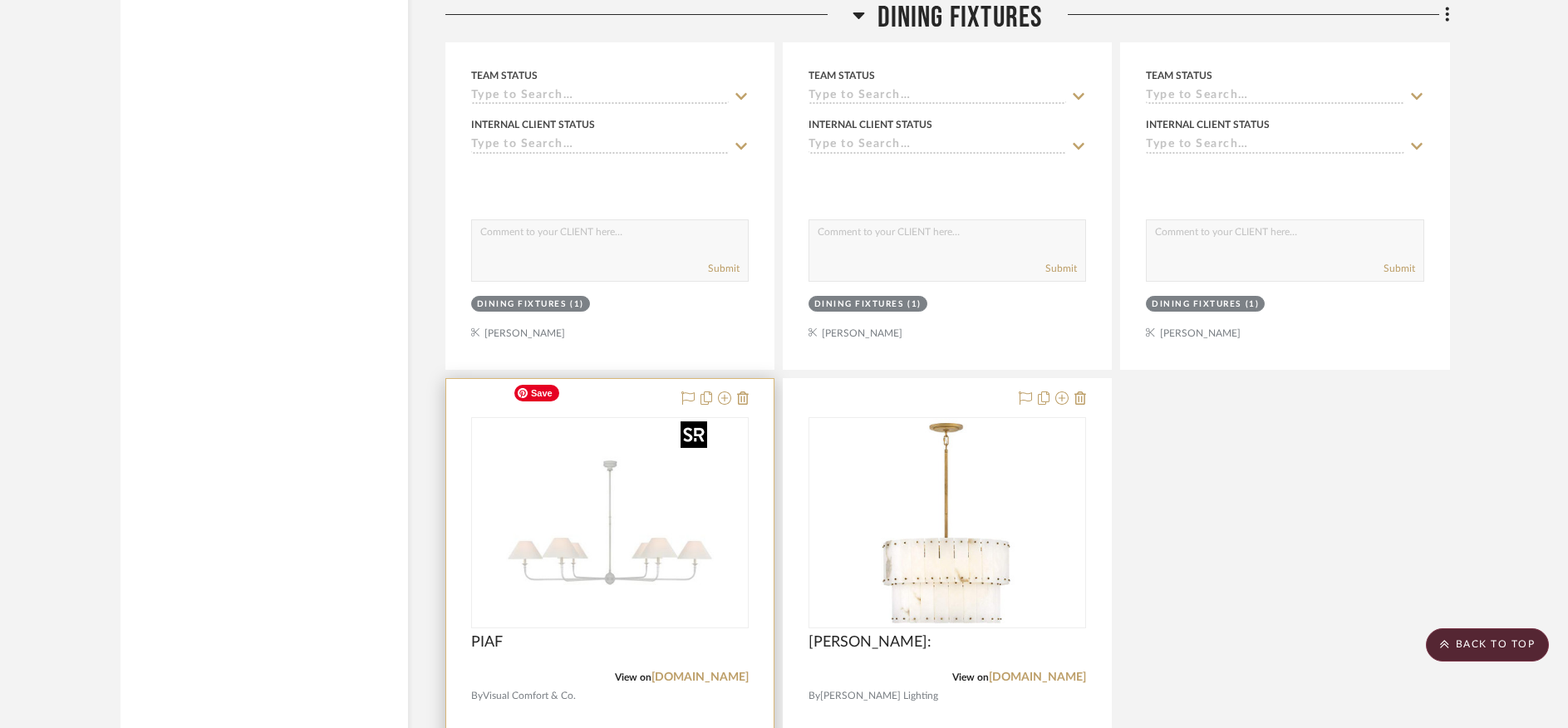
scroll to position [2404, 0]
click at [652, 670] on link "[DOMAIN_NAME]" at bounding box center [700, 675] width 97 height 12
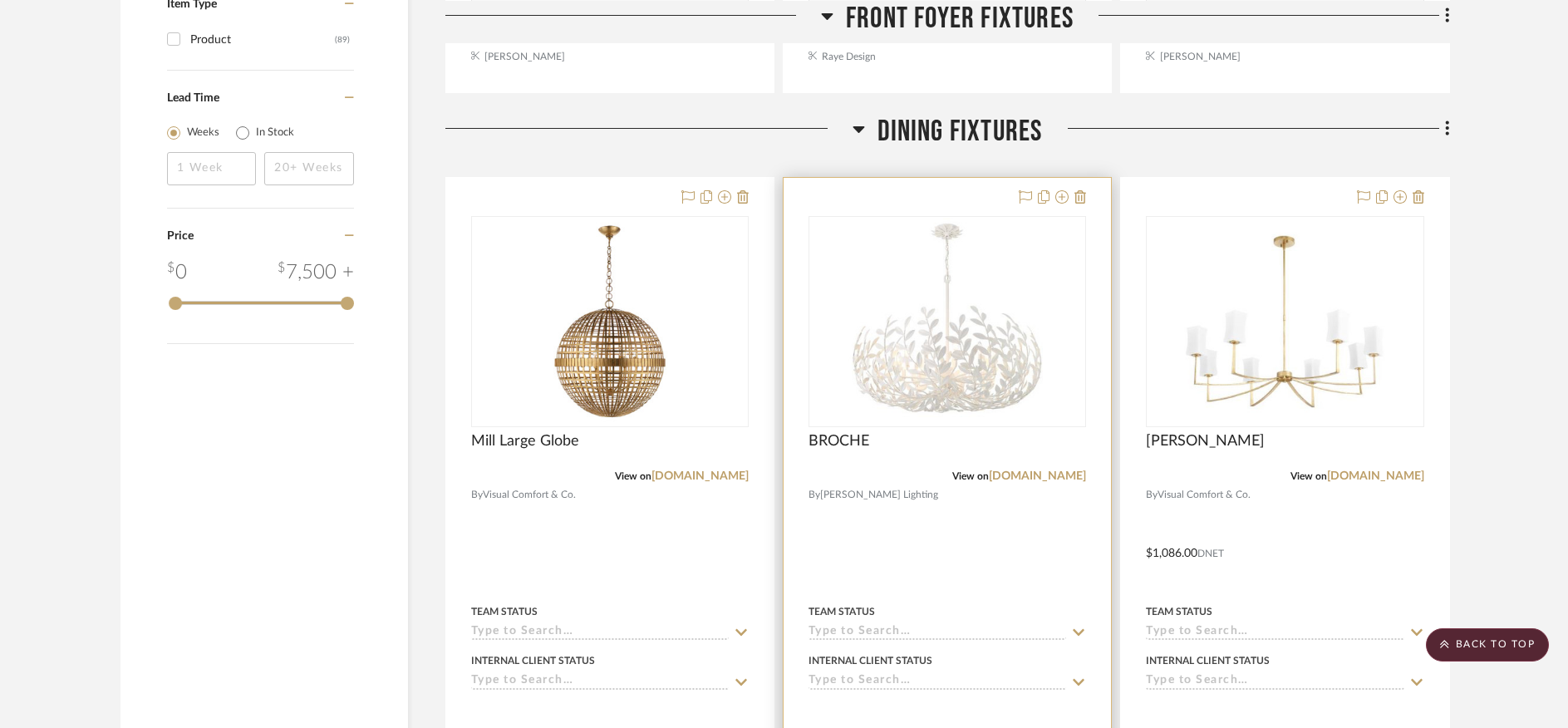
scroll to position [1859, 0]
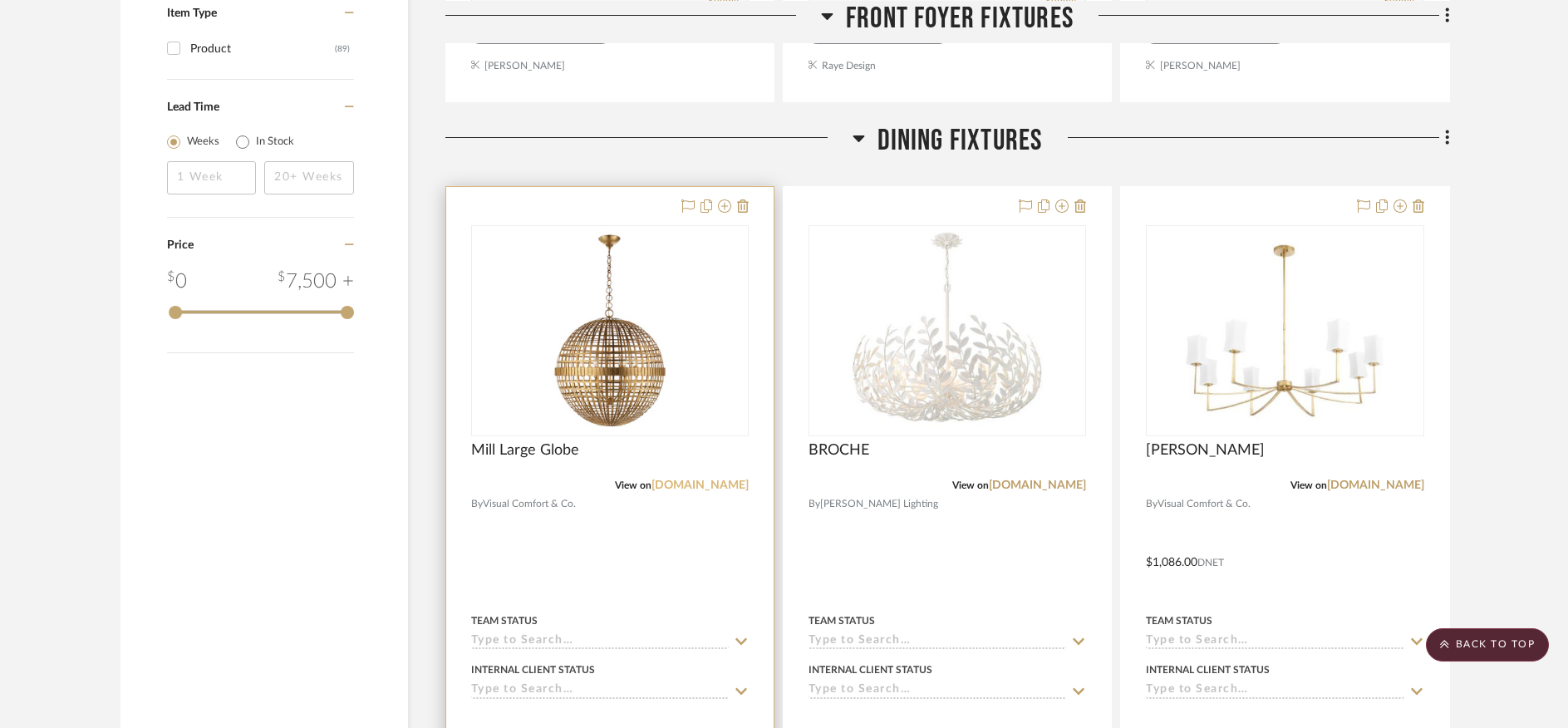
click at [690, 479] on link "[DOMAIN_NAME]" at bounding box center [700, 485] width 97 height 12
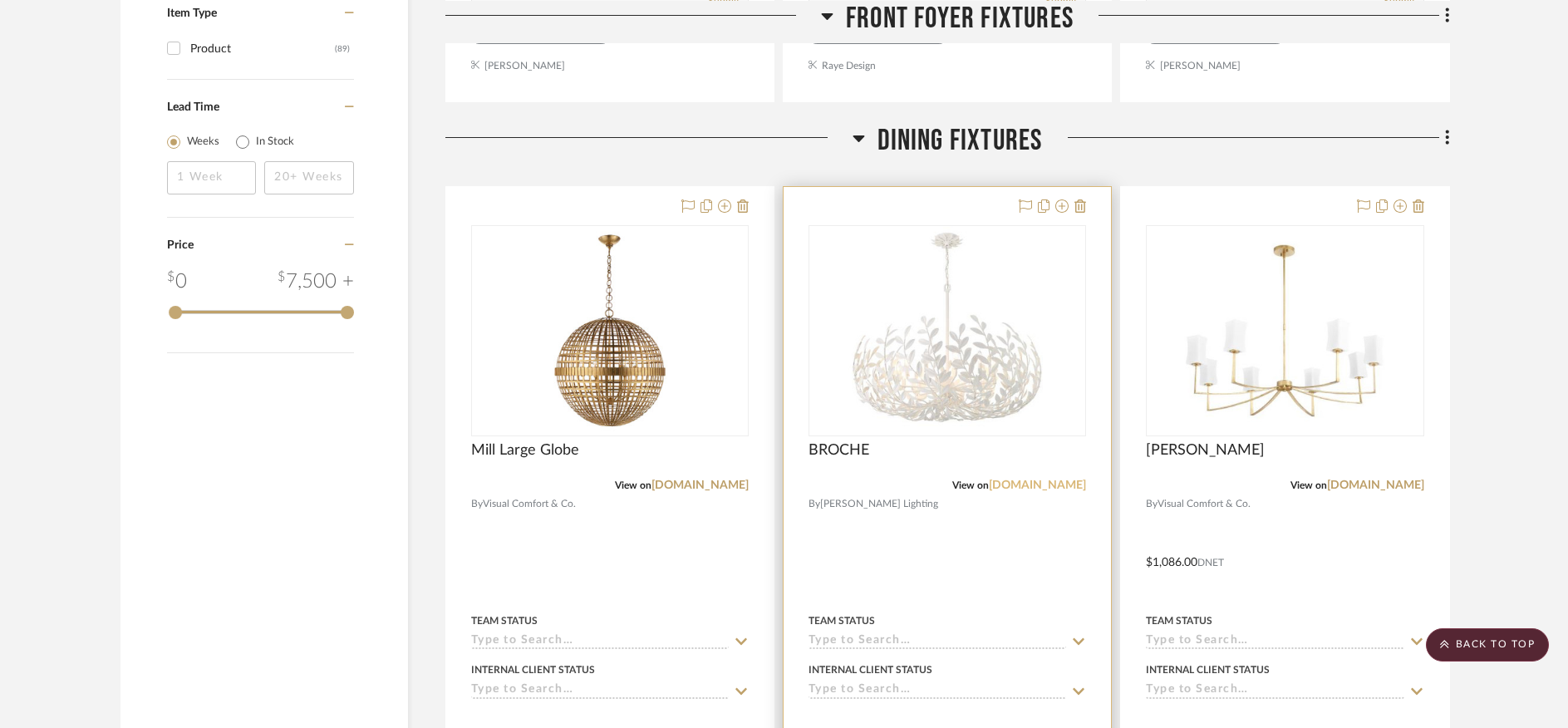
click at [1006, 479] on link "[DOMAIN_NAME]" at bounding box center [1037, 485] width 97 height 12
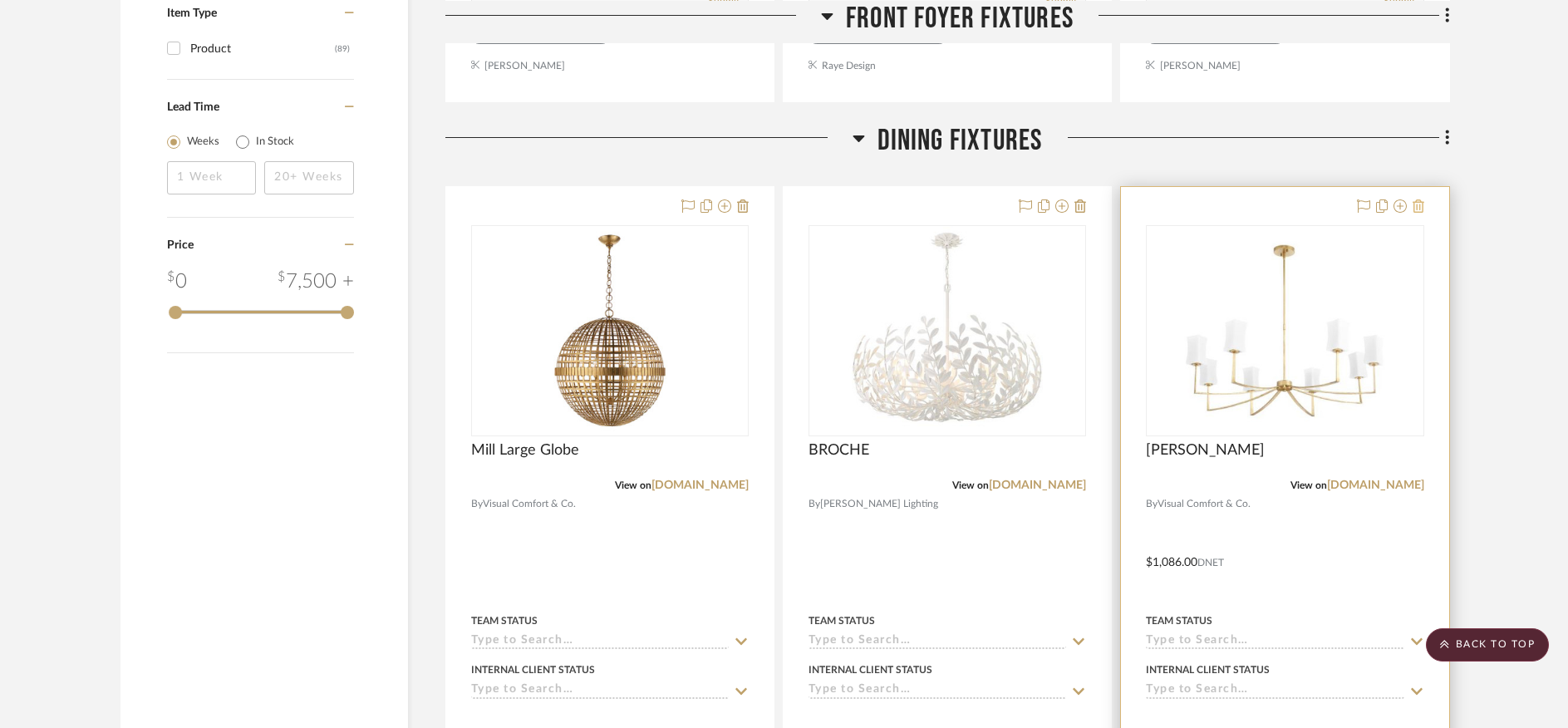
click at [1421, 199] on icon at bounding box center [1418, 205] width 12 height 13
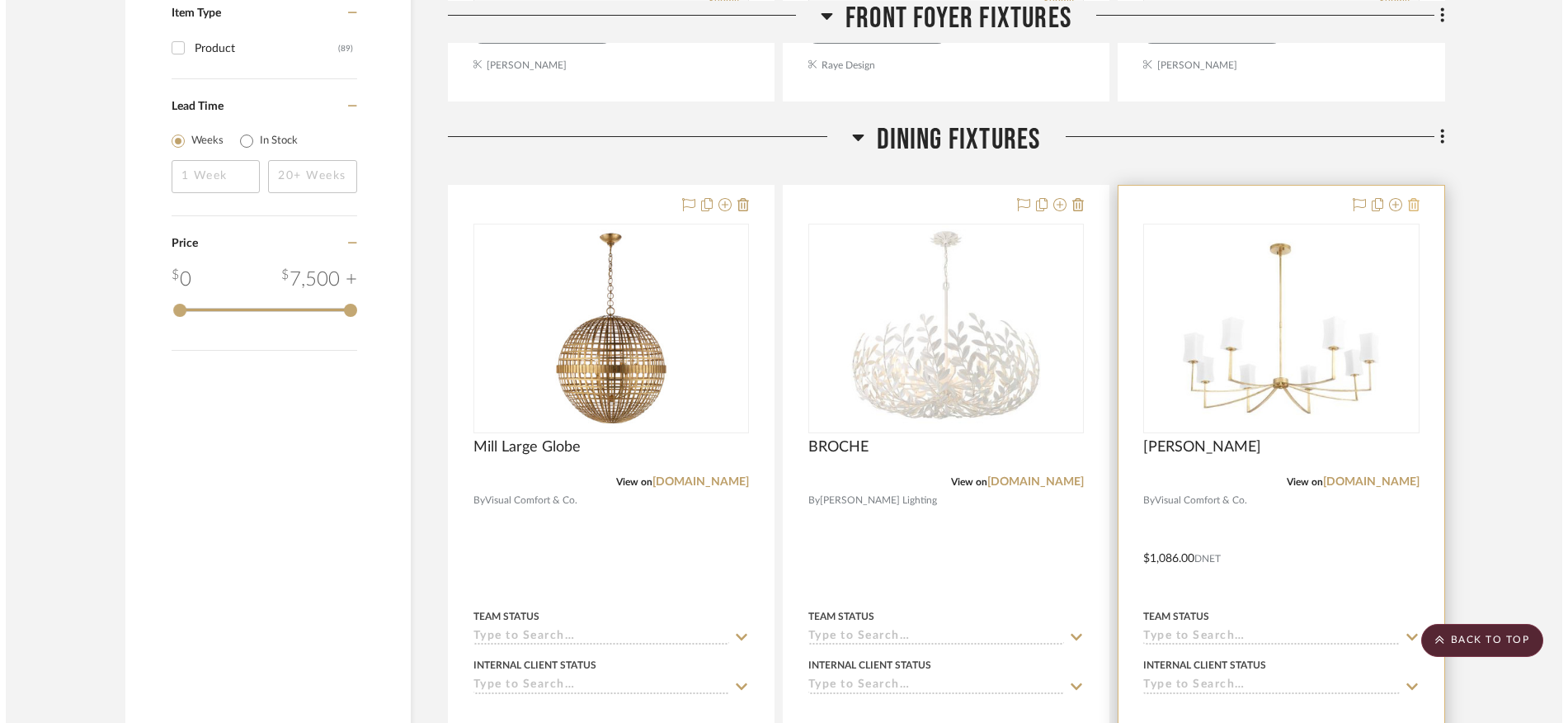
scroll to position [0, 0]
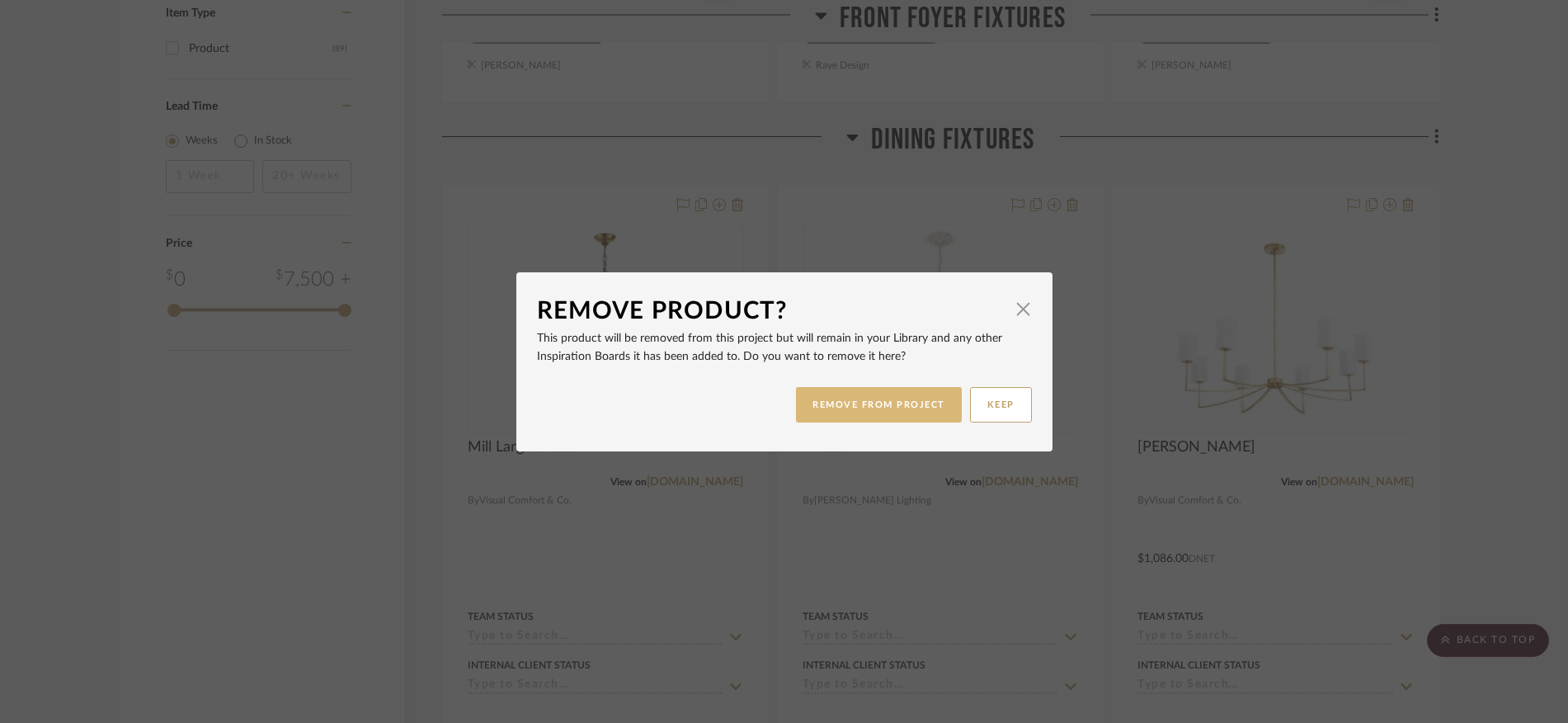
click at [854, 410] on button "REMOVE FROM PROJECT" at bounding box center [879, 405] width 166 height 36
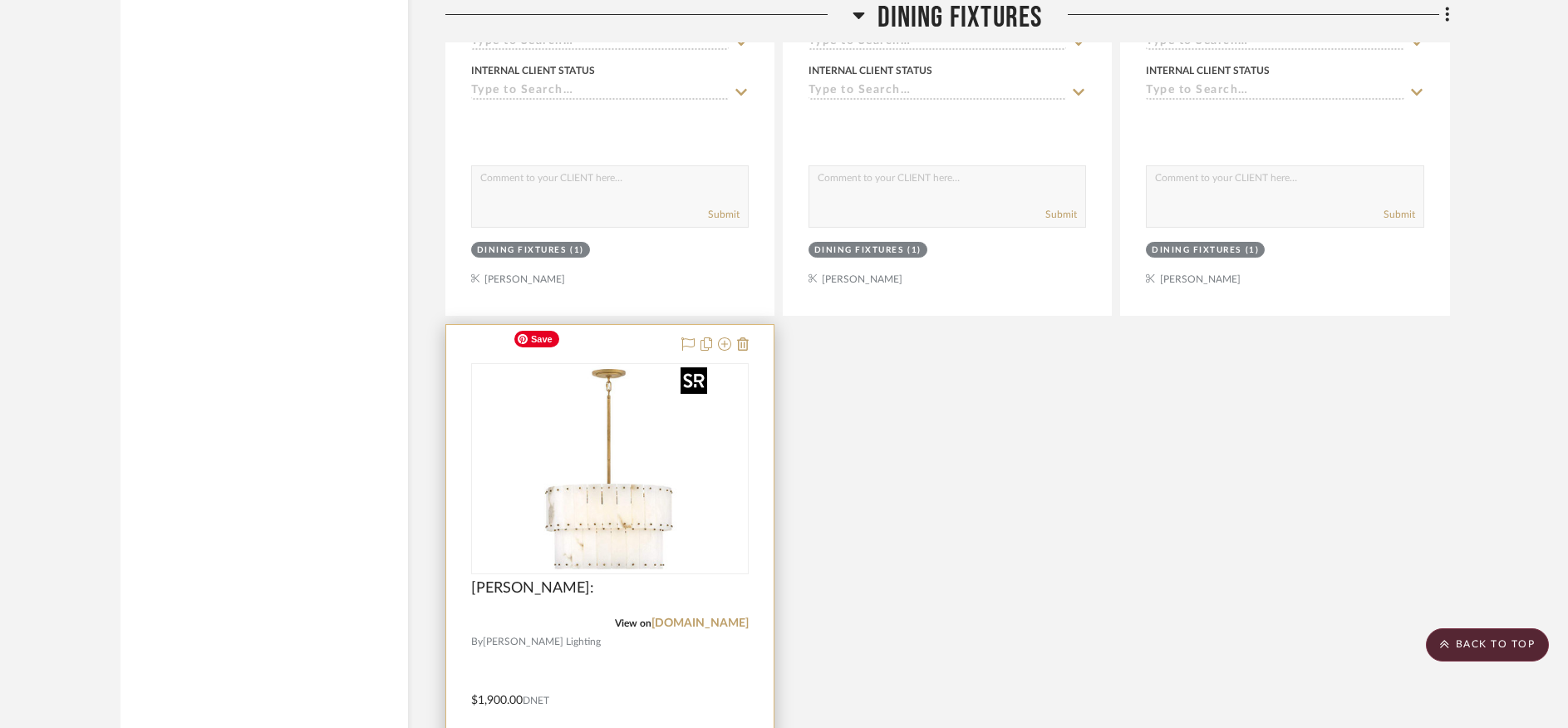
scroll to position [2463, 0]
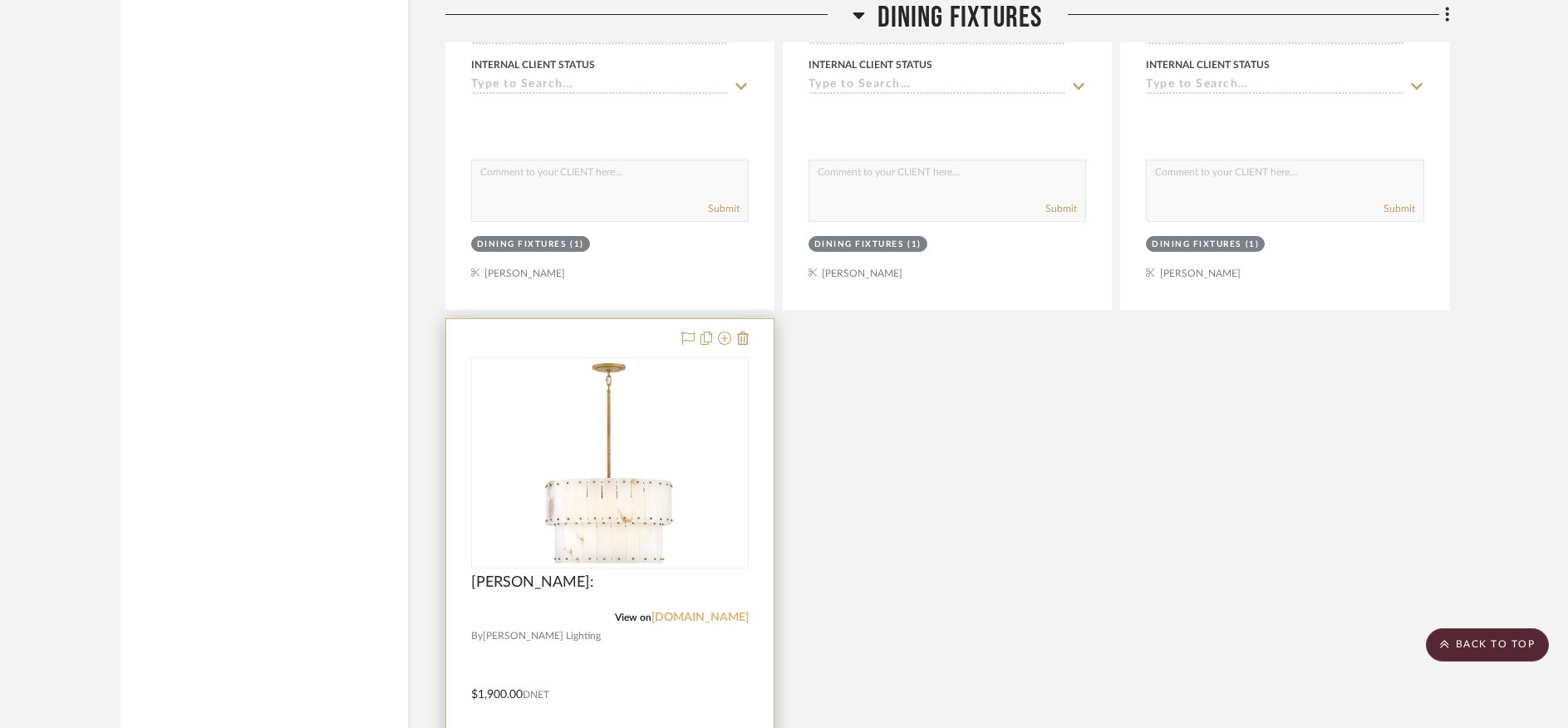
click at [708, 611] on link "lampsplus.com" at bounding box center [700, 616] width 97 height 12
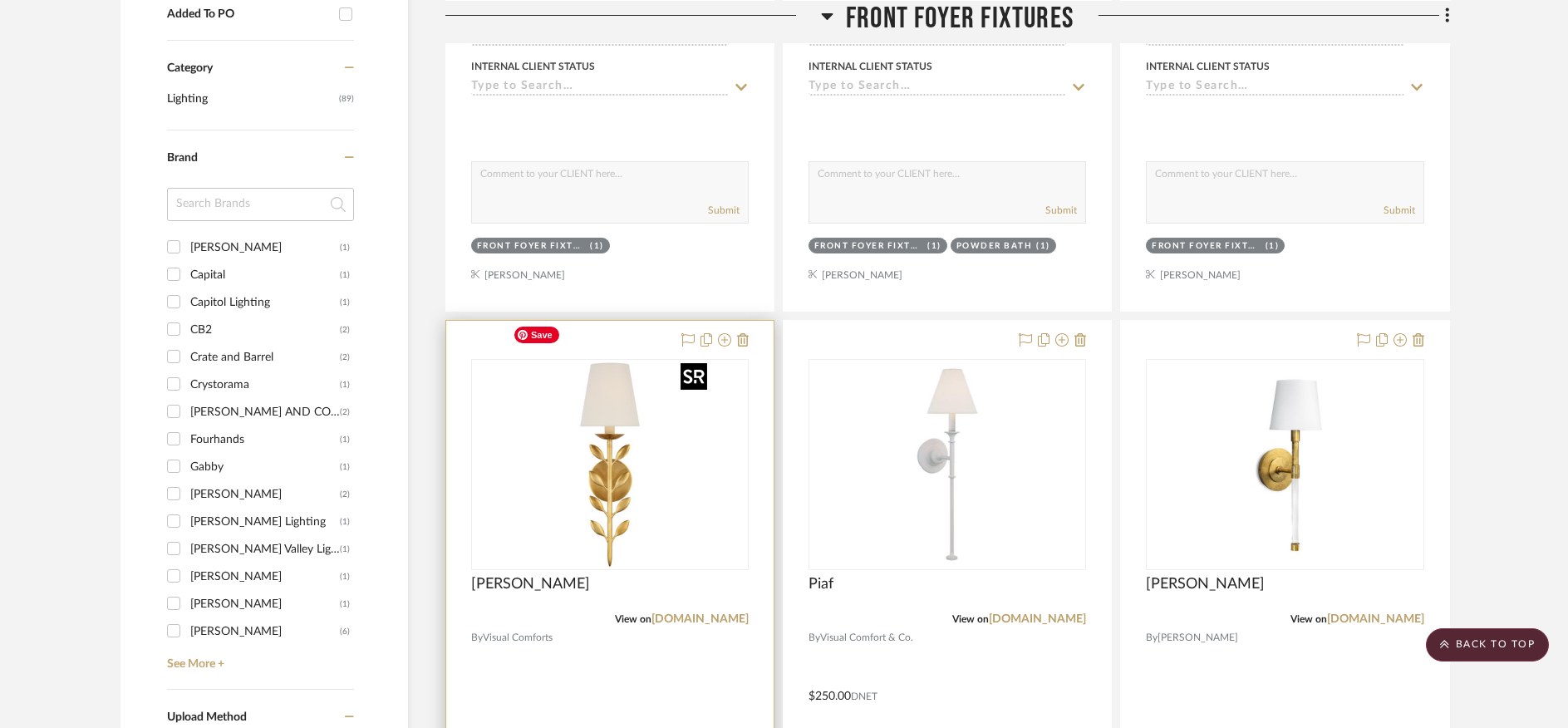
scroll to position [913, 0]
click at [744, 333] on icon at bounding box center [743, 339] width 12 height 13
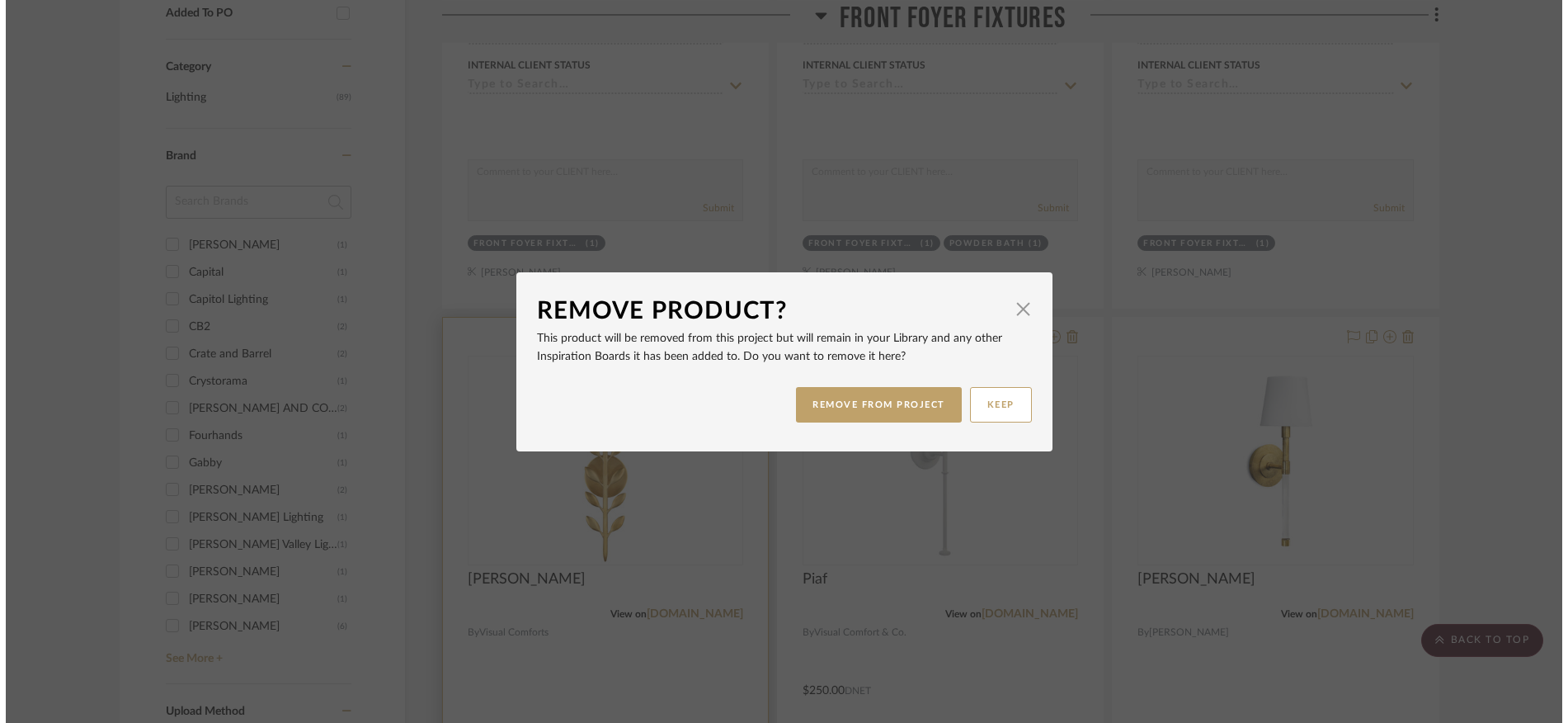
scroll to position [0, 0]
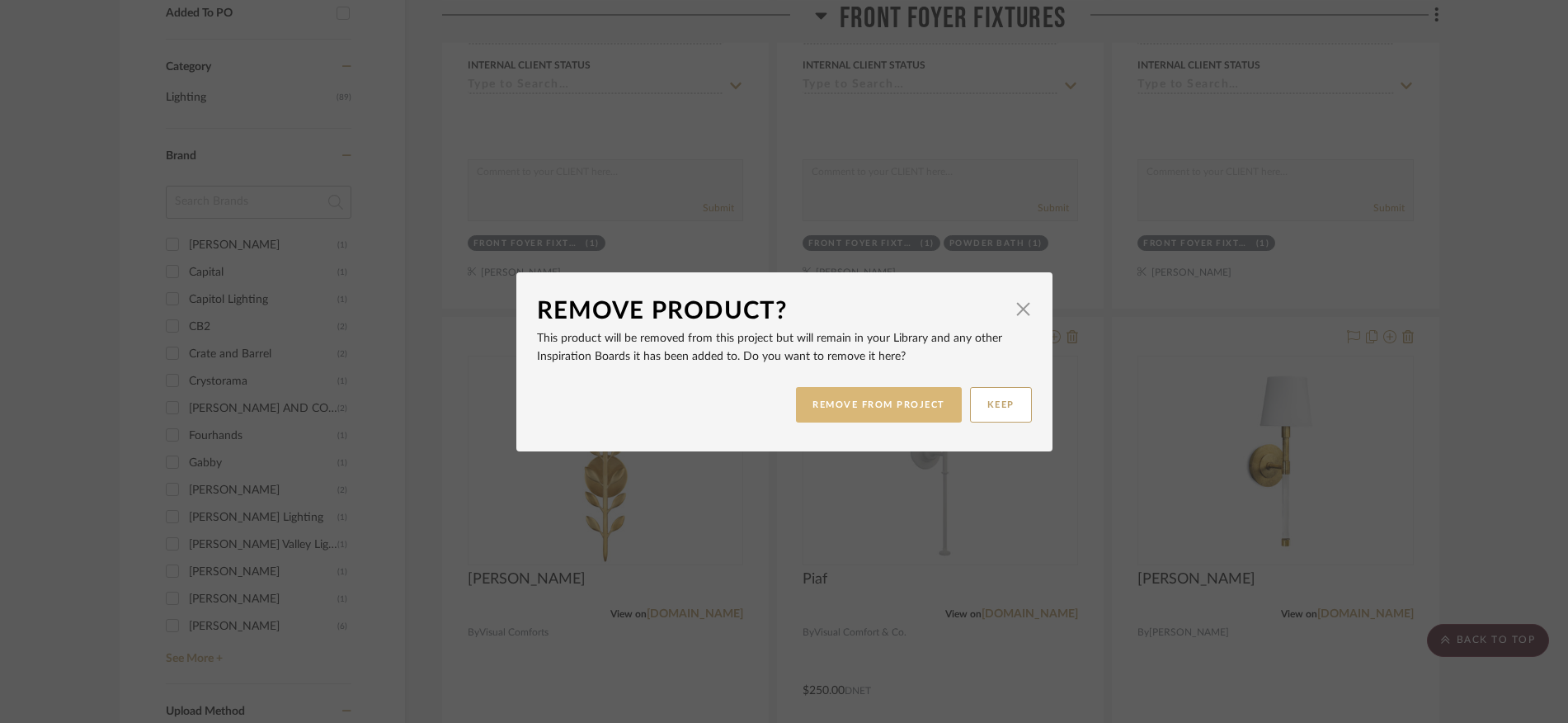
click at [853, 411] on button "REMOVE FROM PROJECT" at bounding box center [879, 405] width 166 height 36
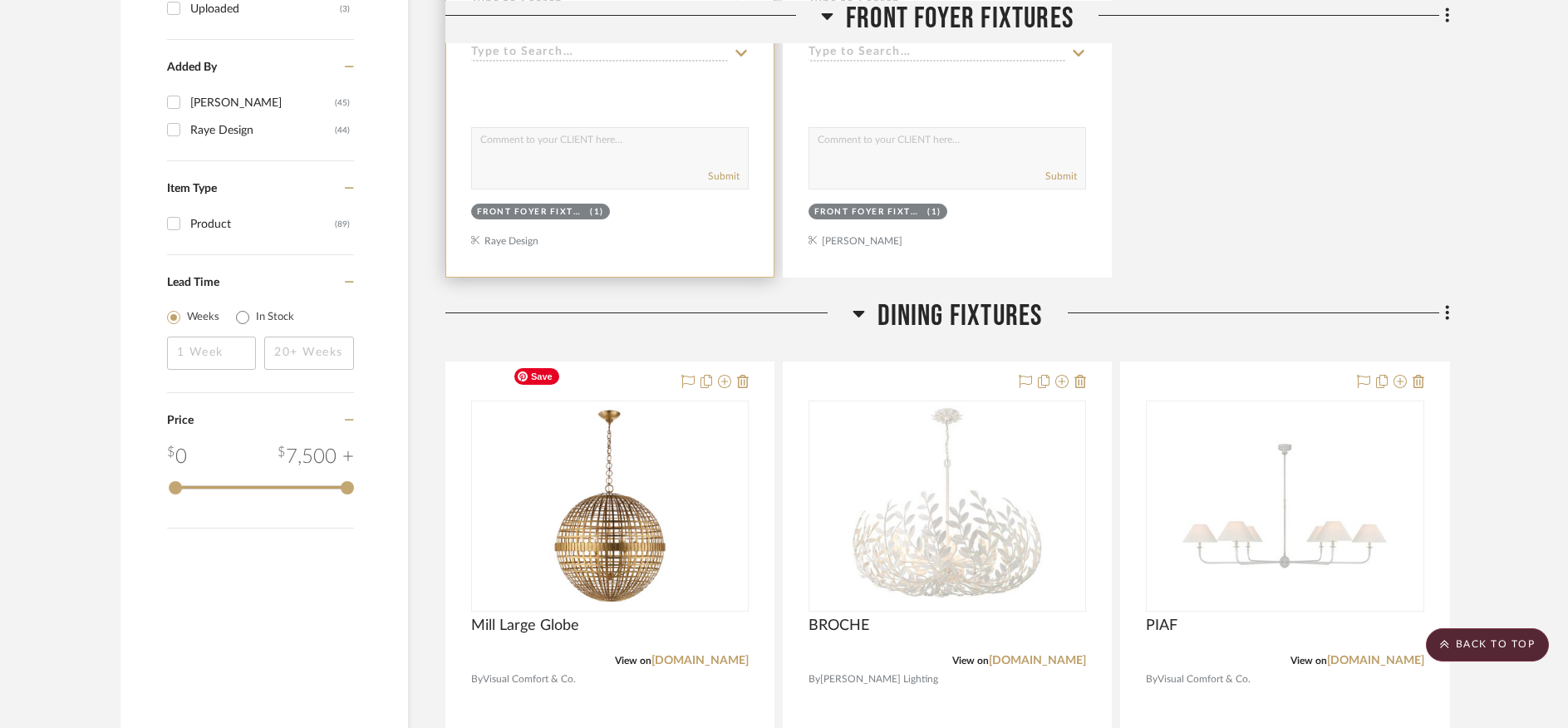
scroll to position [1683, 0]
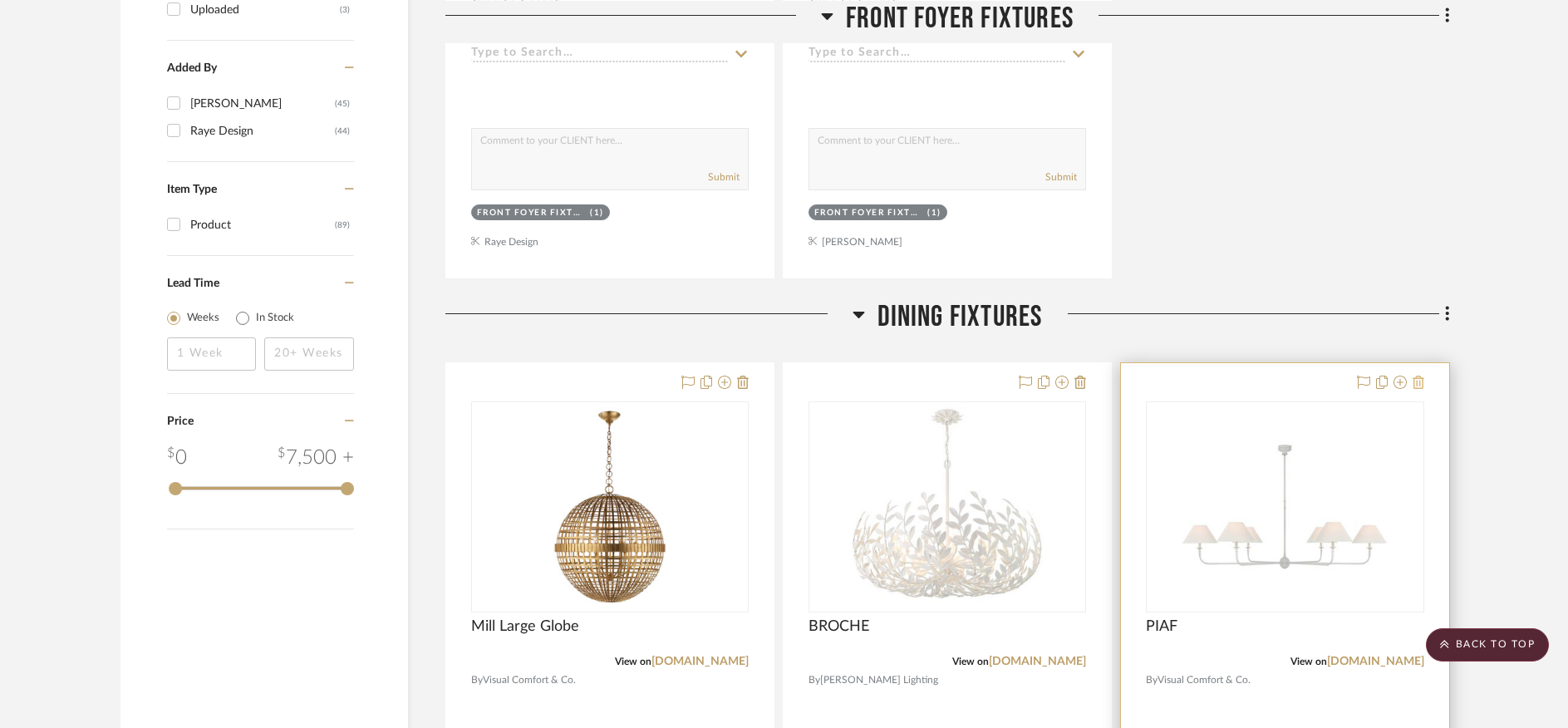
click at [1422, 375] on icon at bounding box center [1418, 382] width 12 height 13
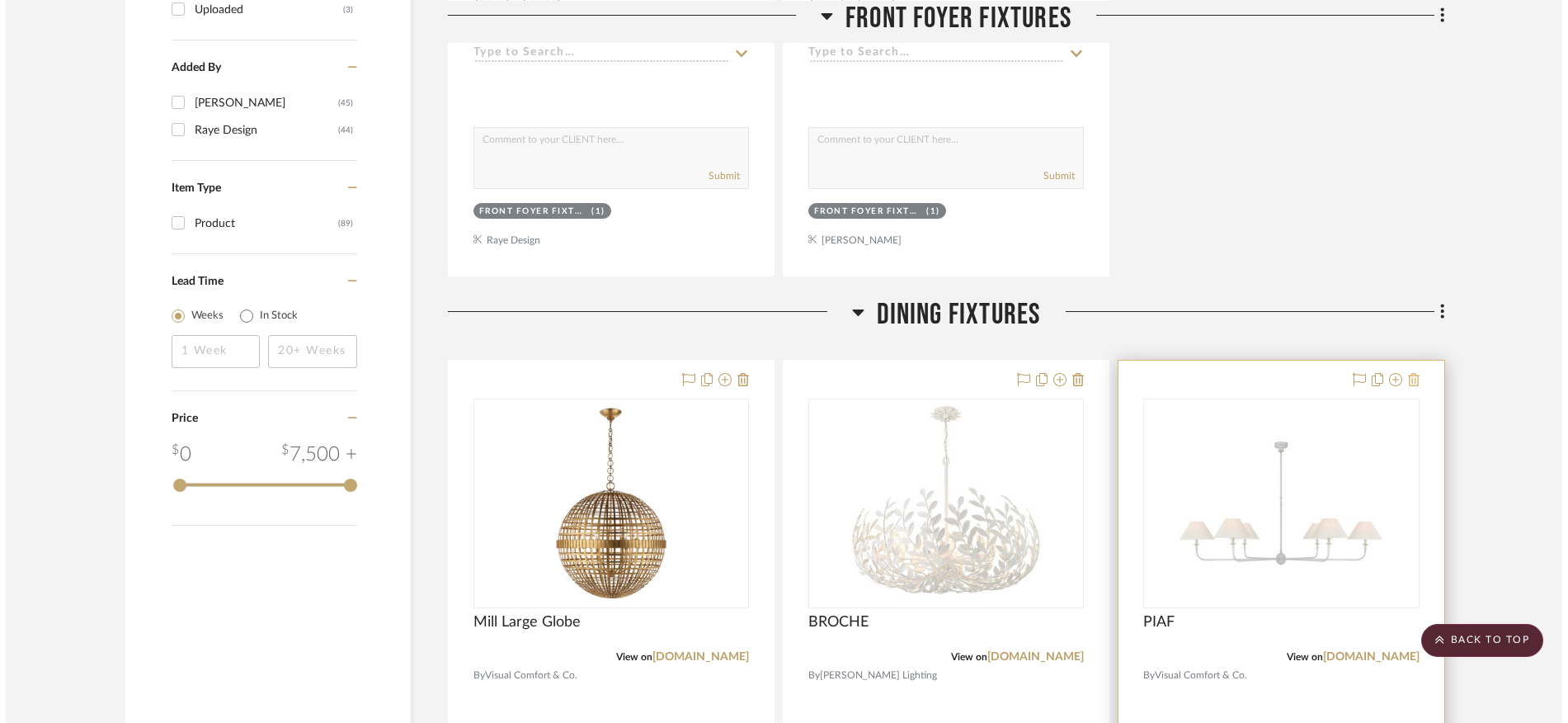
scroll to position [0, 0]
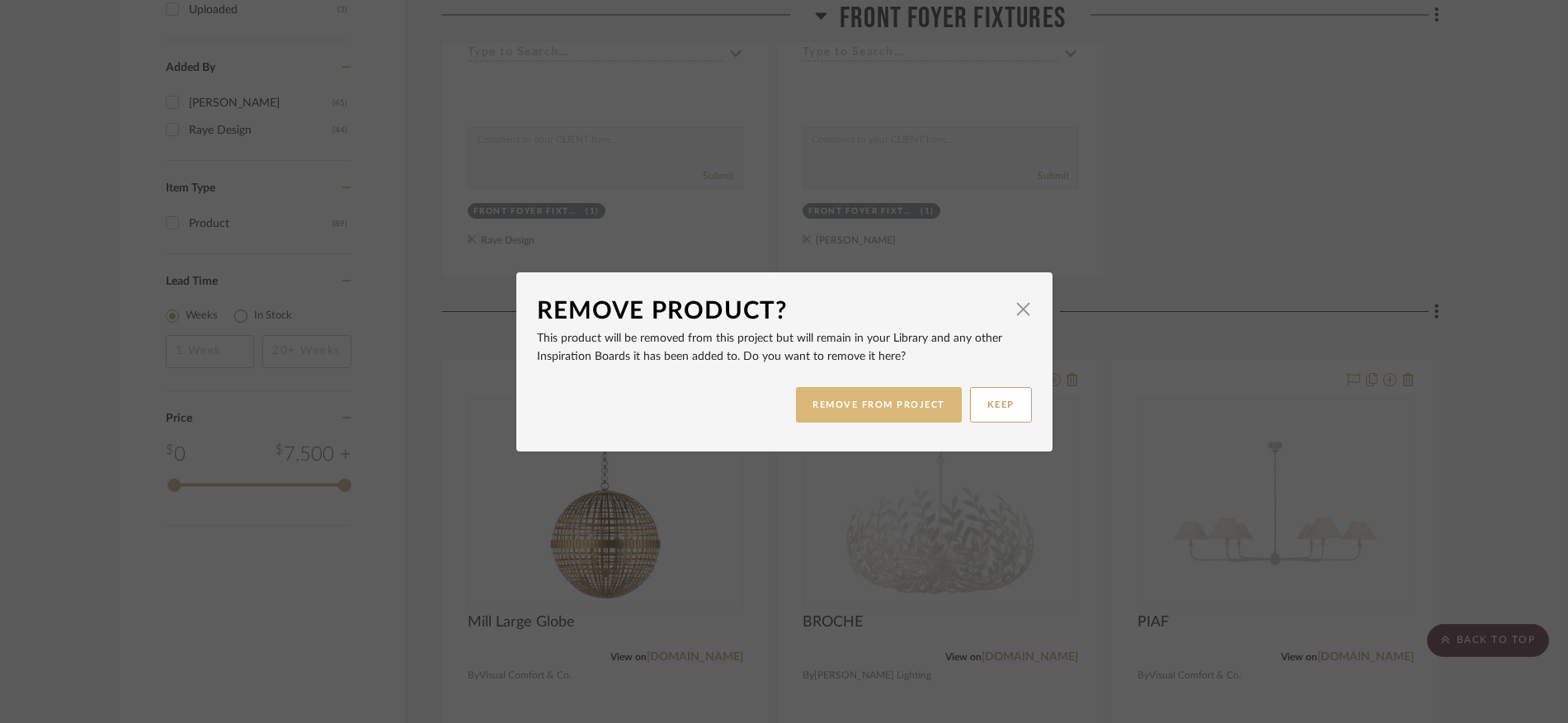
click at [889, 404] on button "REMOVE FROM PROJECT" at bounding box center [879, 405] width 166 height 36
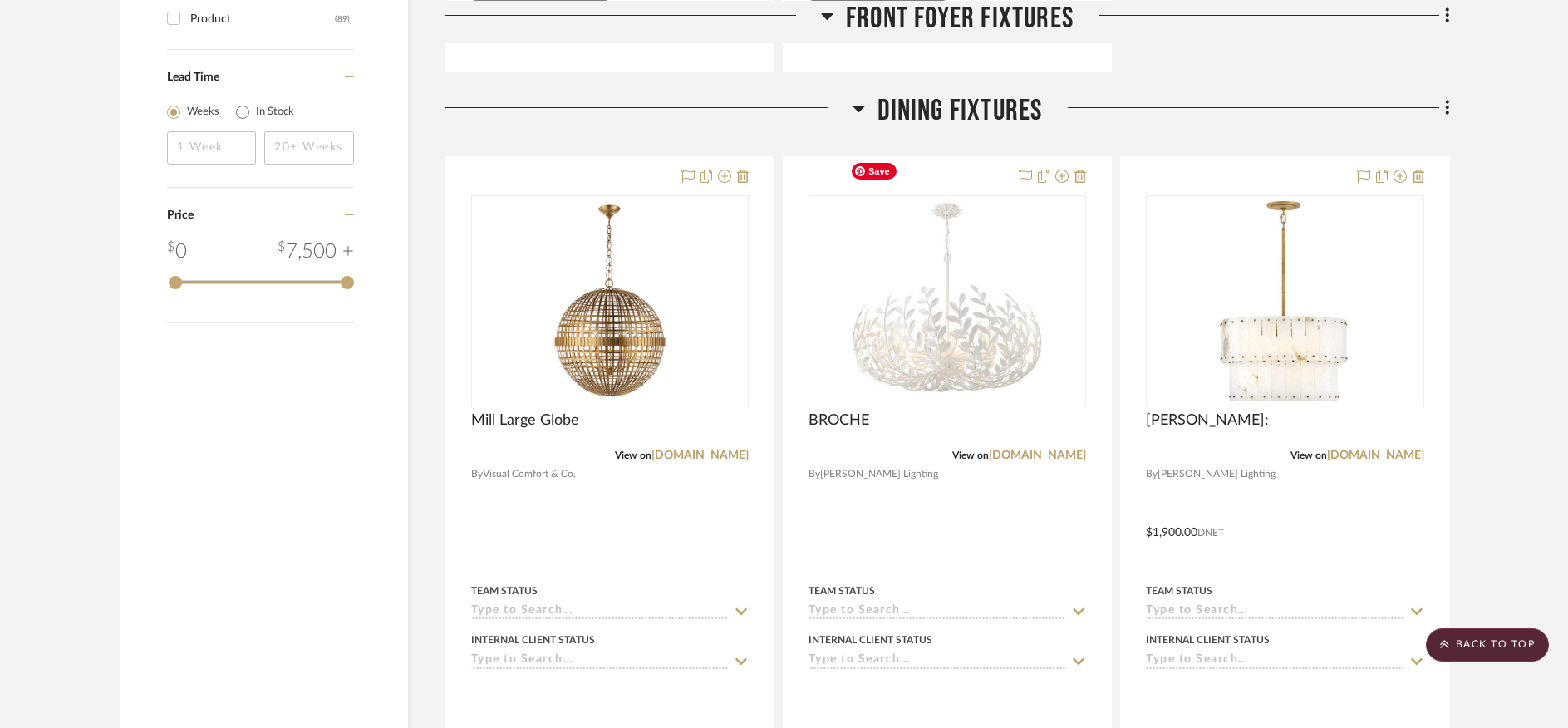
scroll to position [1890, 0]
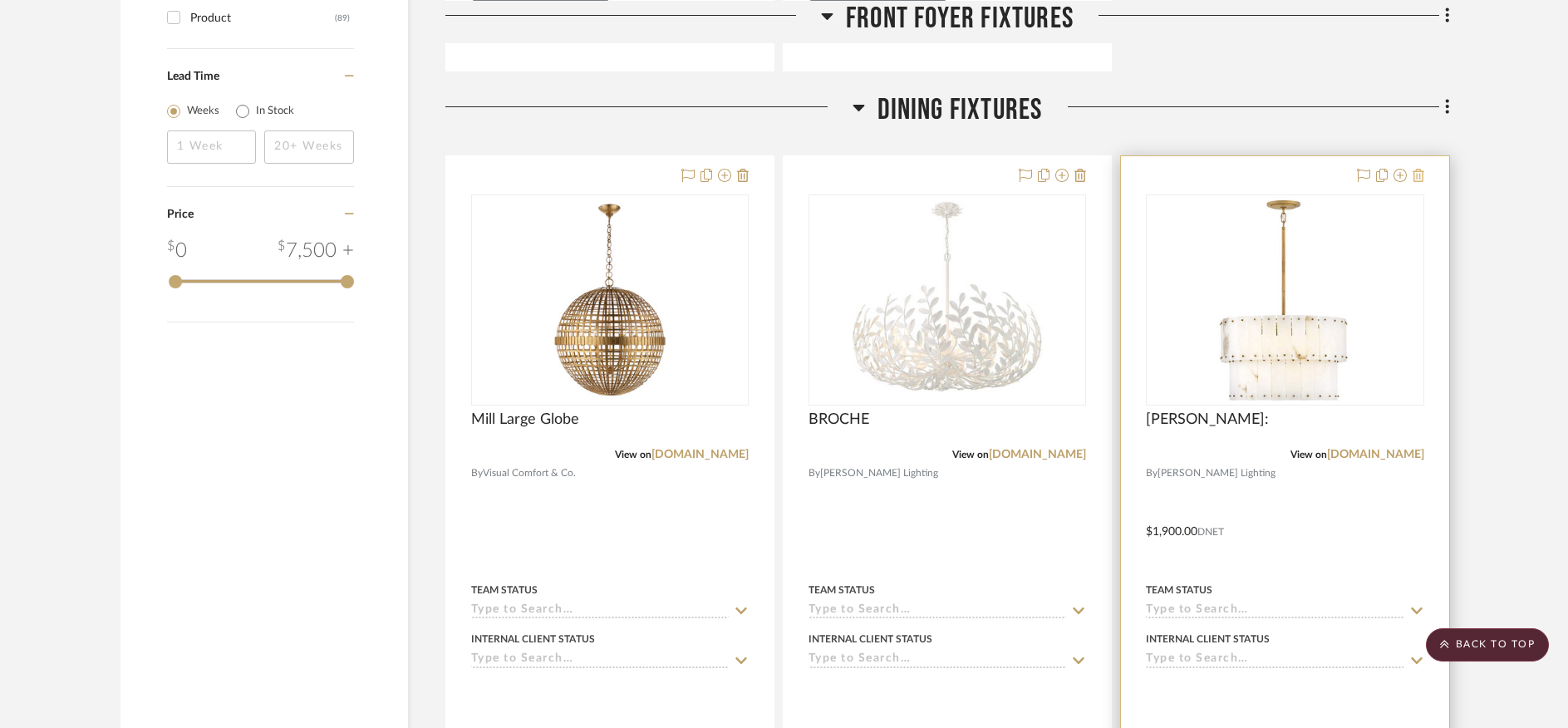
click at [1420, 169] on icon at bounding box center [1418, 175] width 12 height 13
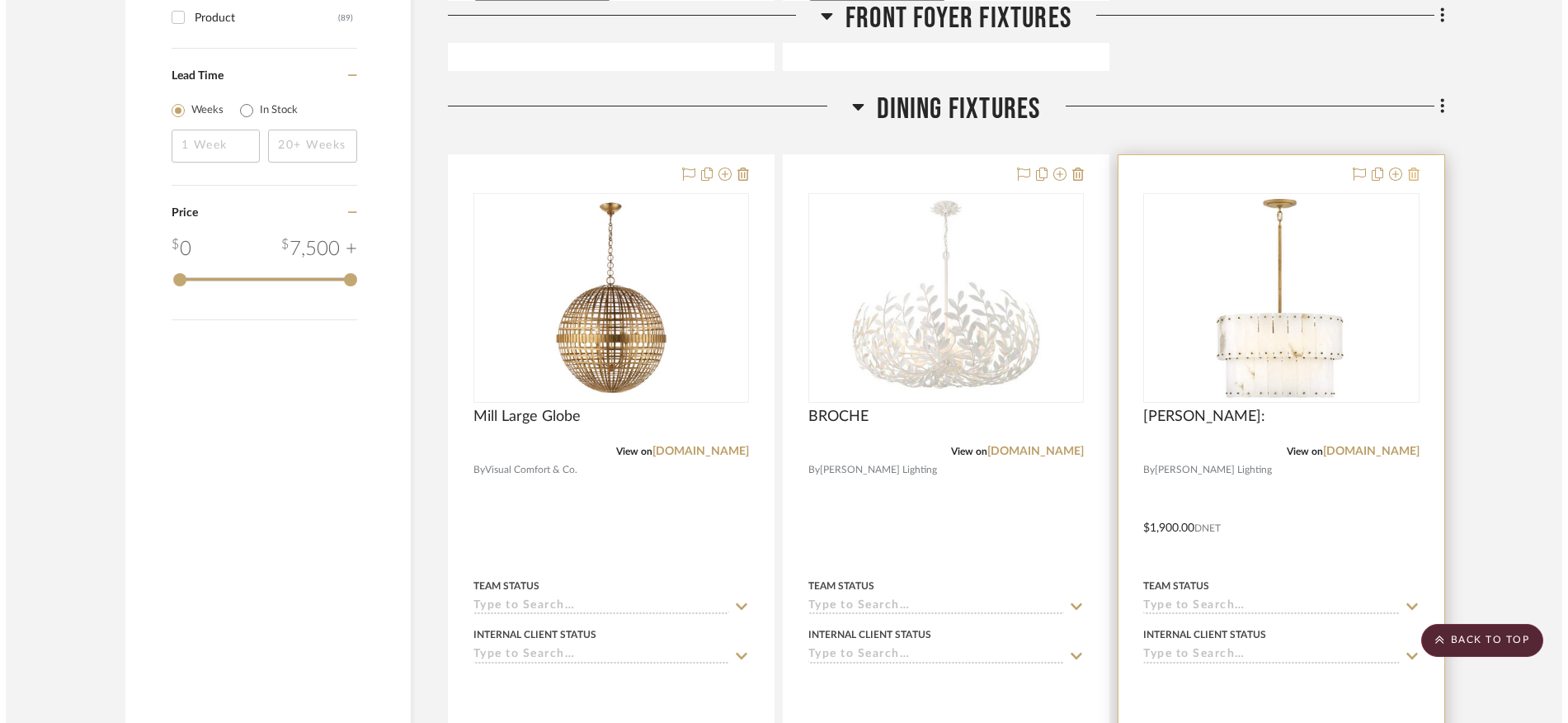
scroll to position [0, 0]
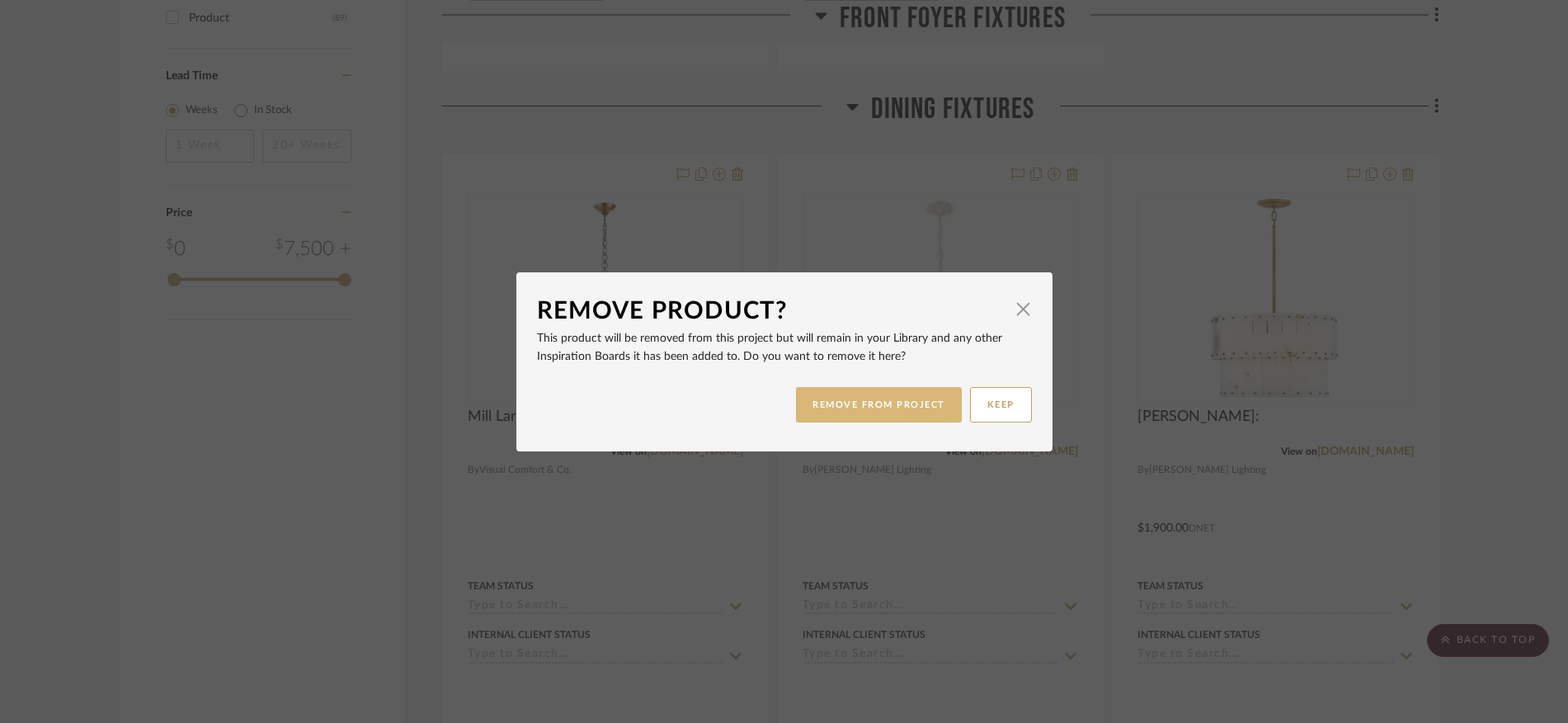
click at [862, 415] on button "REMOVE FROM PROJECT" at bounding box center [879, 405] width 166 height 36
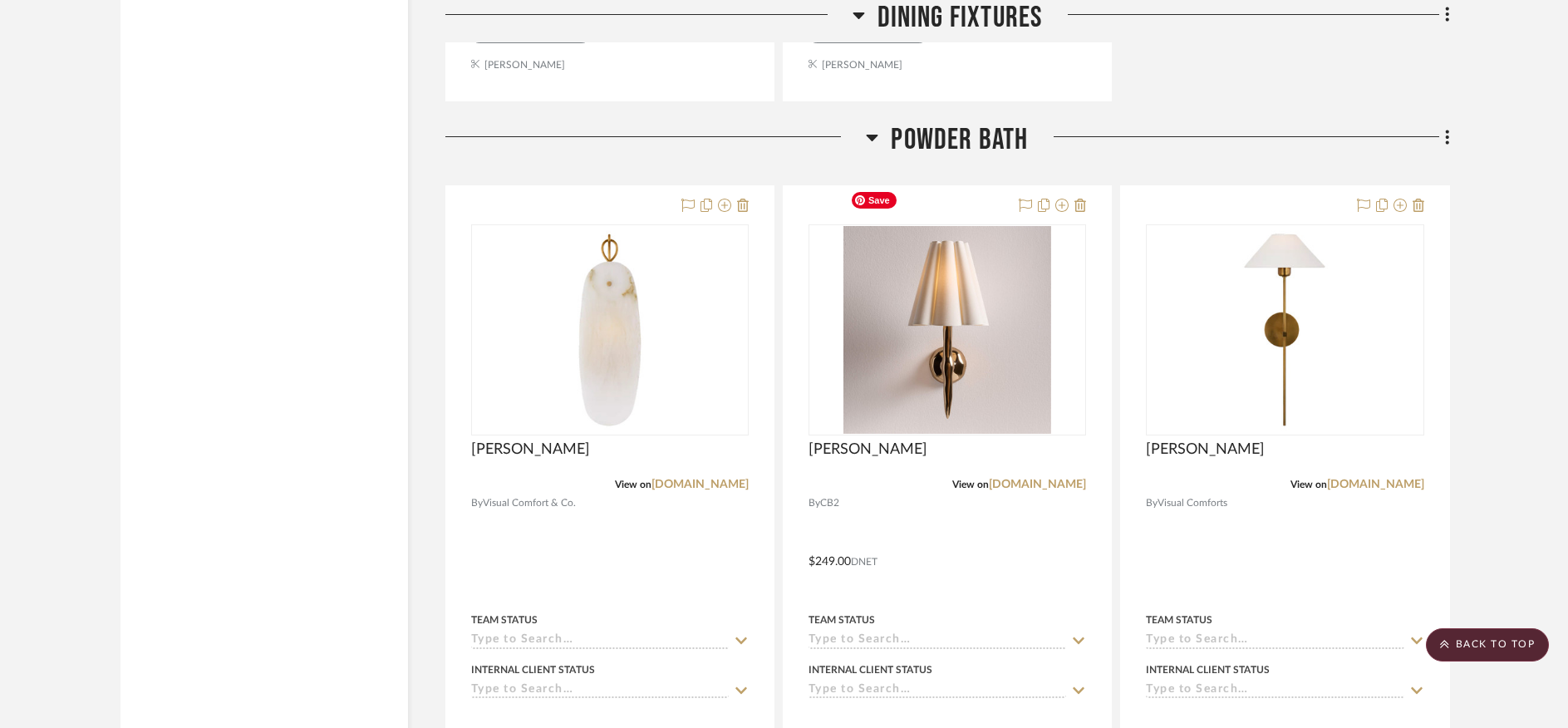
scroll to position [2689, 0]
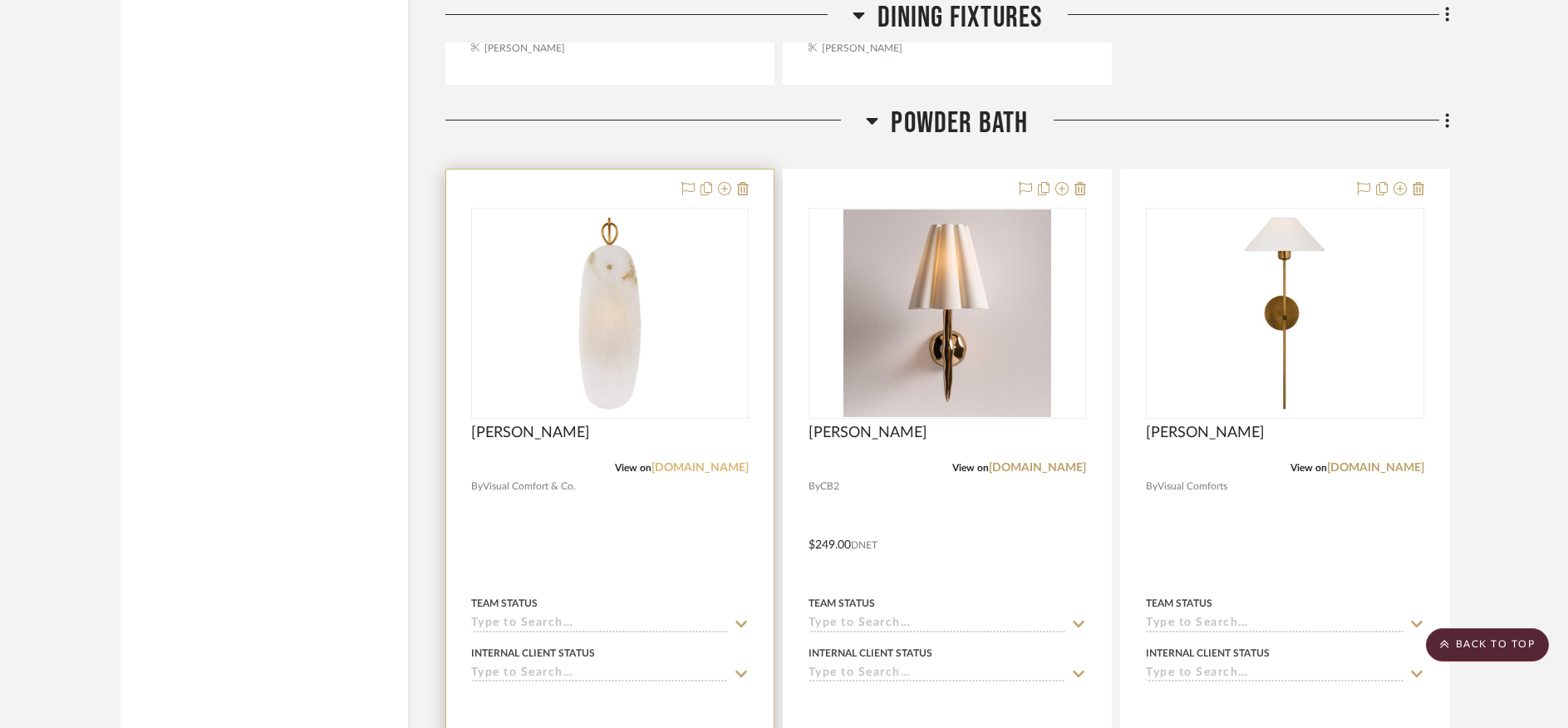
click at [683, 462] on link "[DOMAIN_NAME]" at bounding box center [700, 467] width 97 height 12
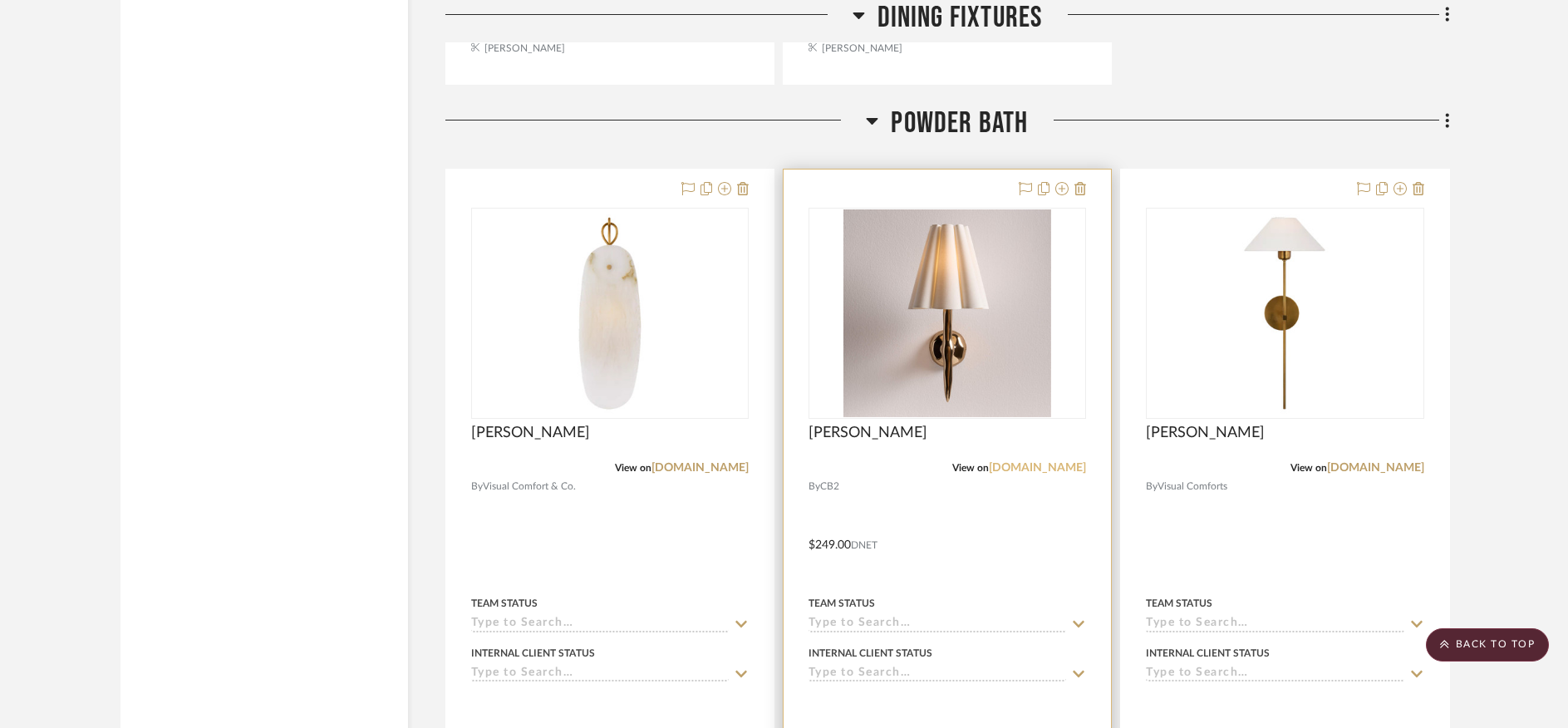
click at [1023, 462] on link "[DOMAIN_NAME]" at bounding box center [1037, 467] width 97 height 12
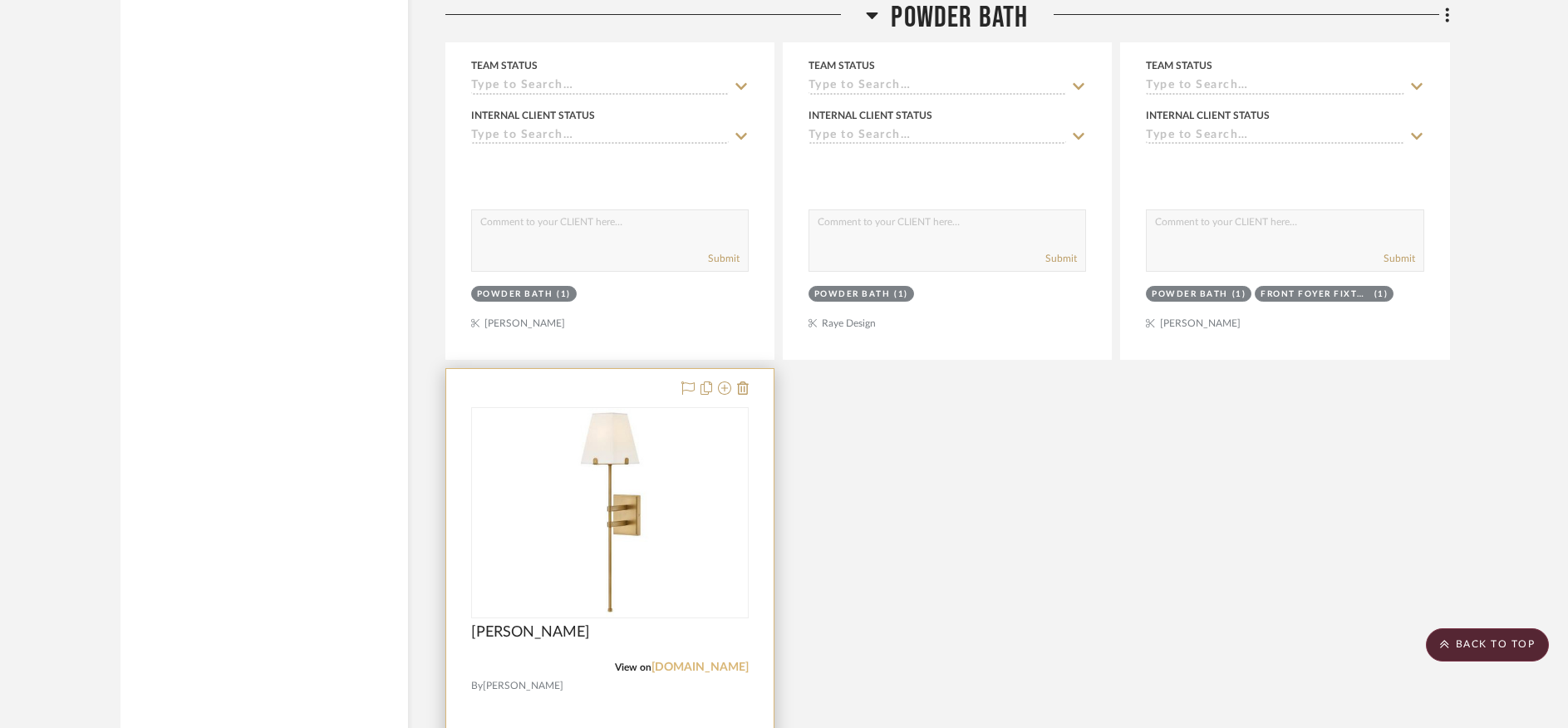
scroll to position [3221, 0]
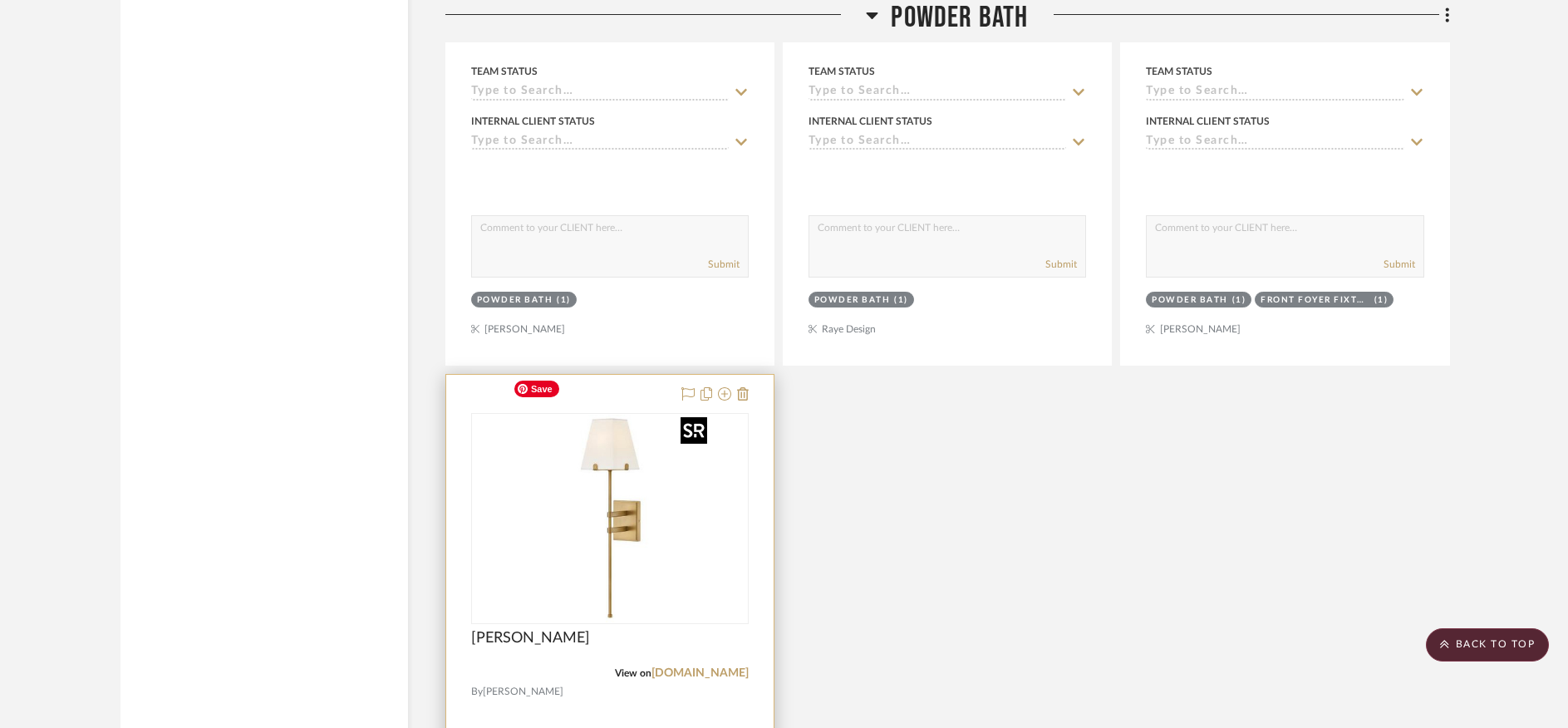
click at [624, 504] on img "0" at bounding box center [609, 518] width 207 height 207
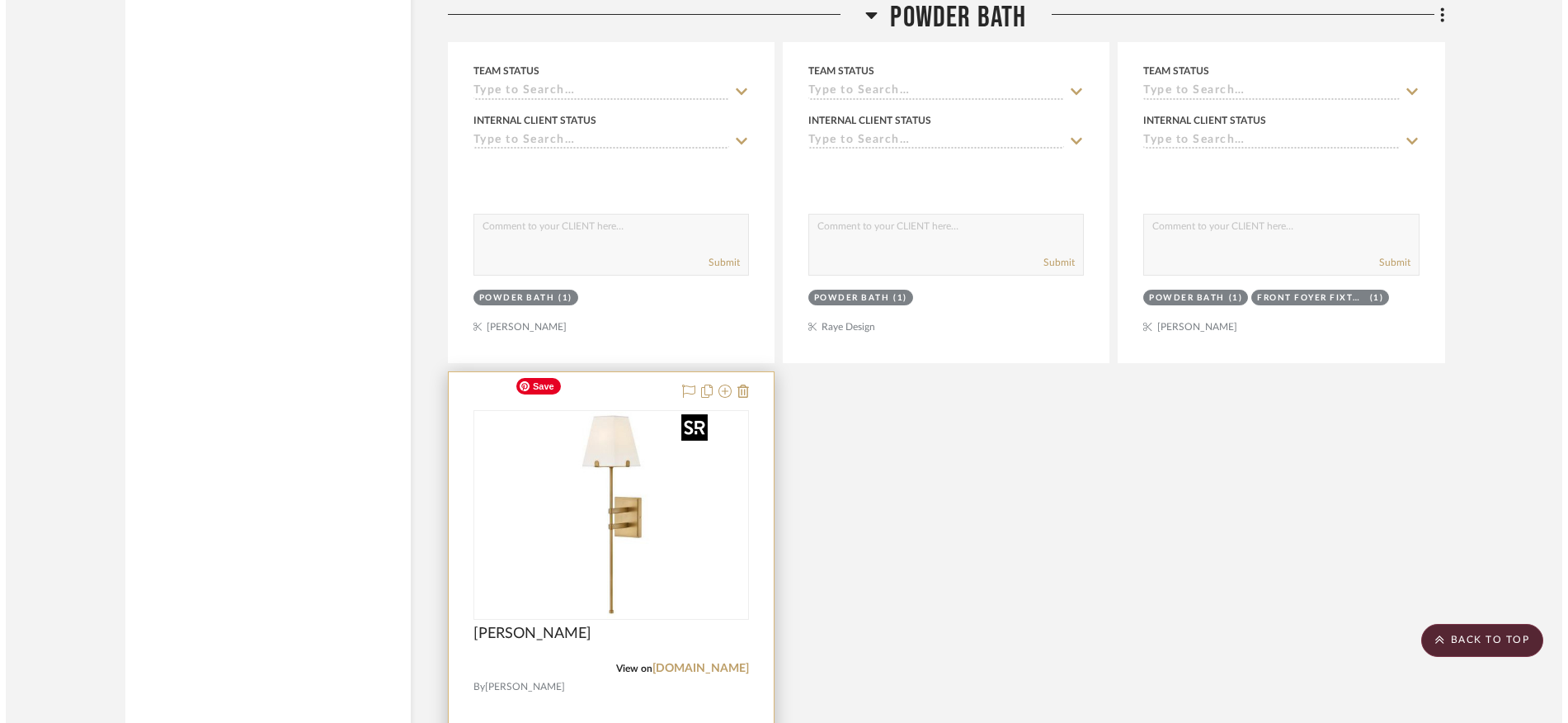
scroll to position [0, 0]
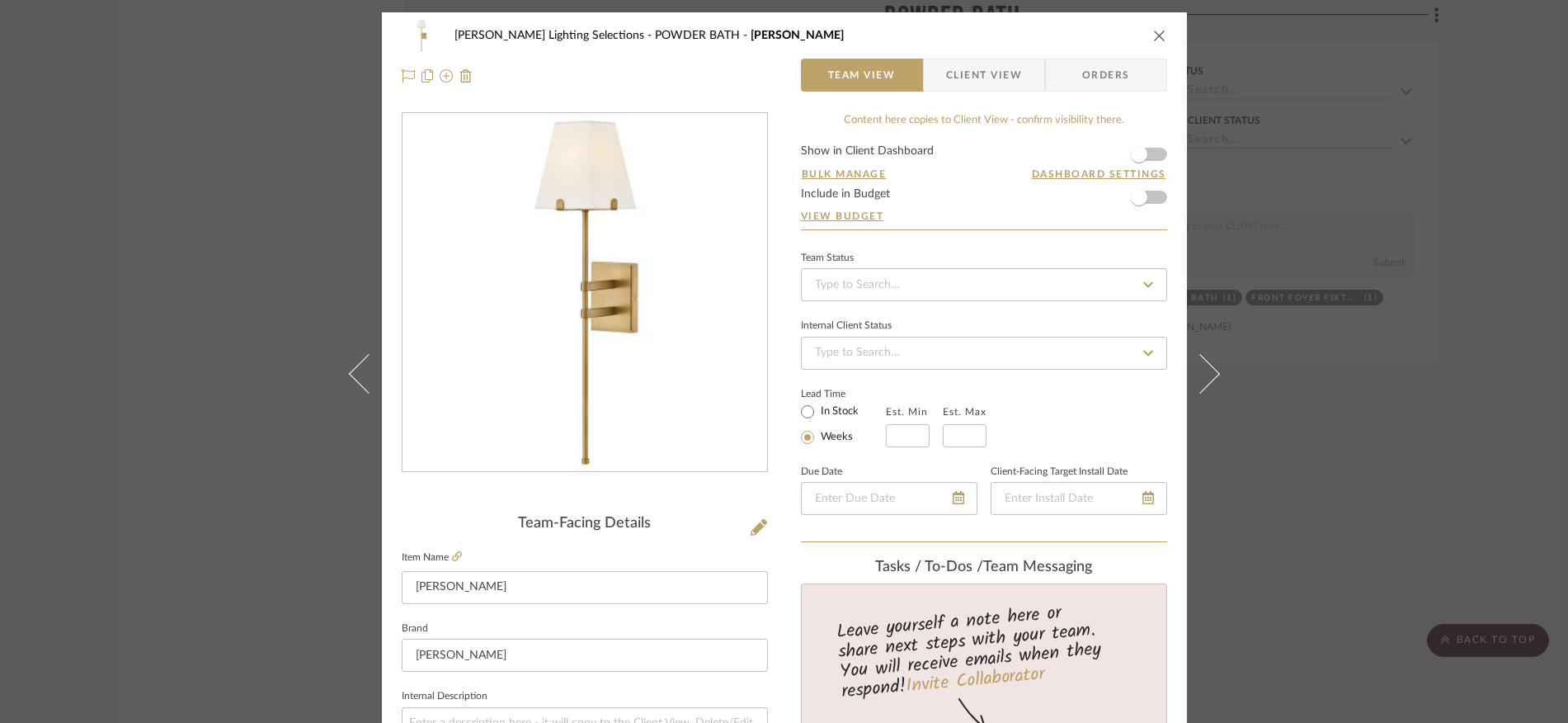
click at [1157, 33] on icon "close" at bounding box center [1160, 36] width 13 height 13
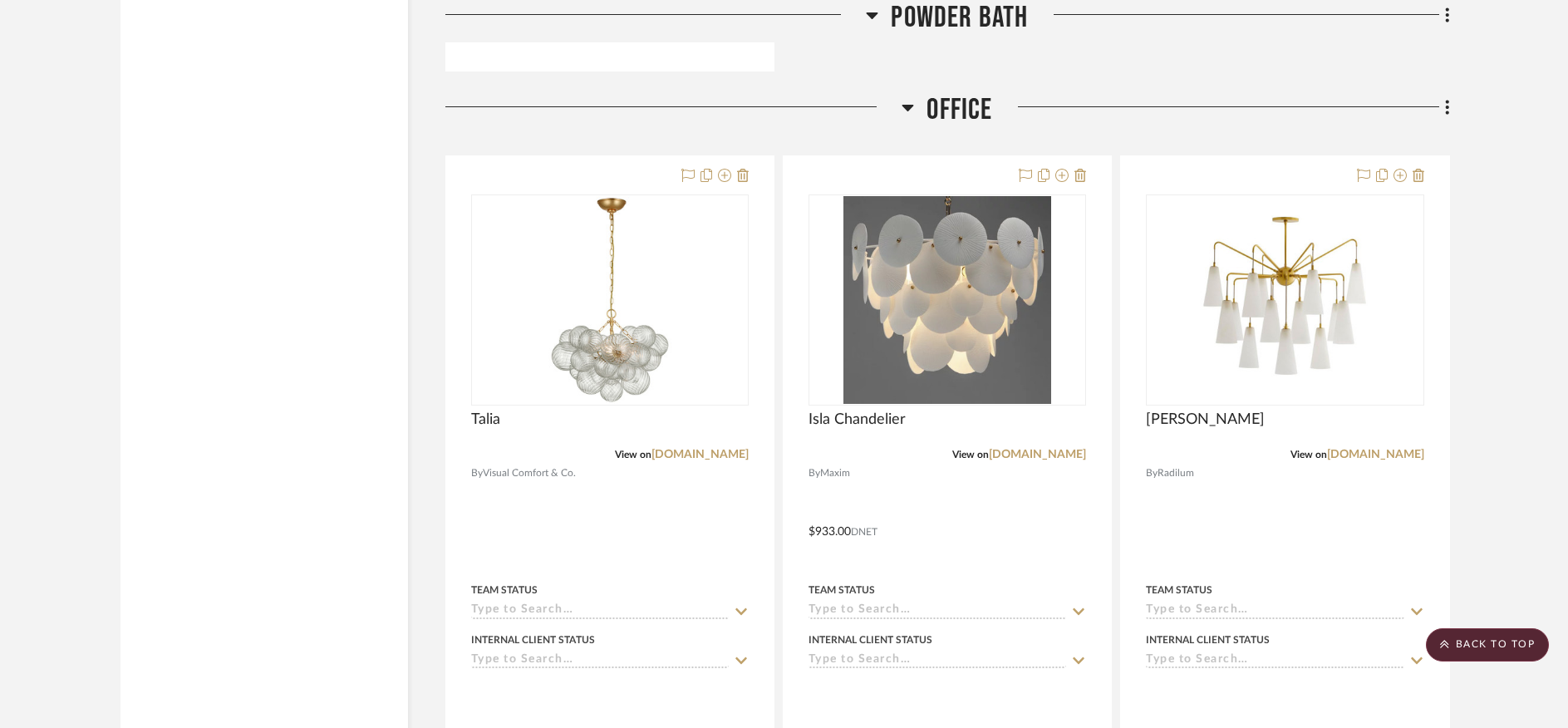
scroll to position [4248, 0]
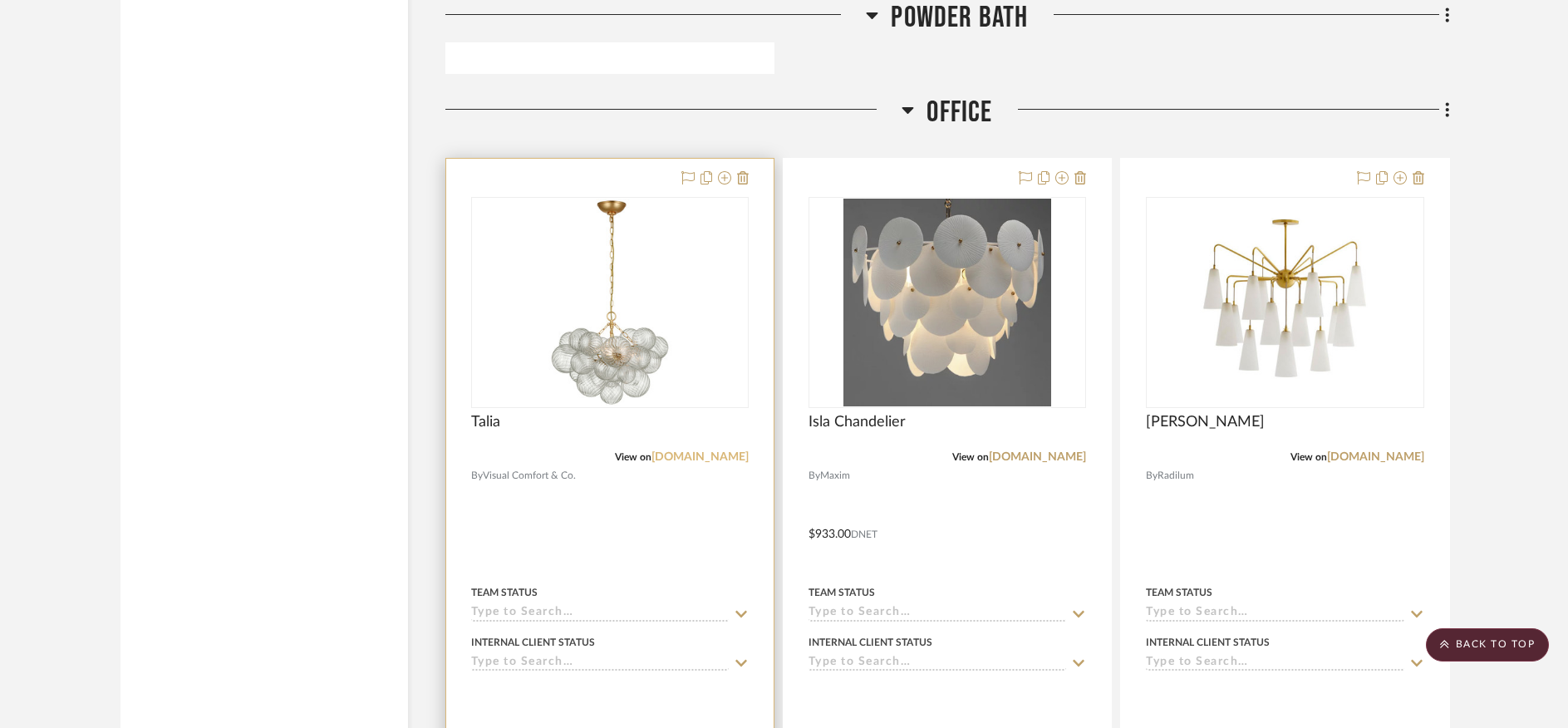
click at [697, 451] on link "visualcomfort.com" at bounding box center [700, 456] width 97 height 12
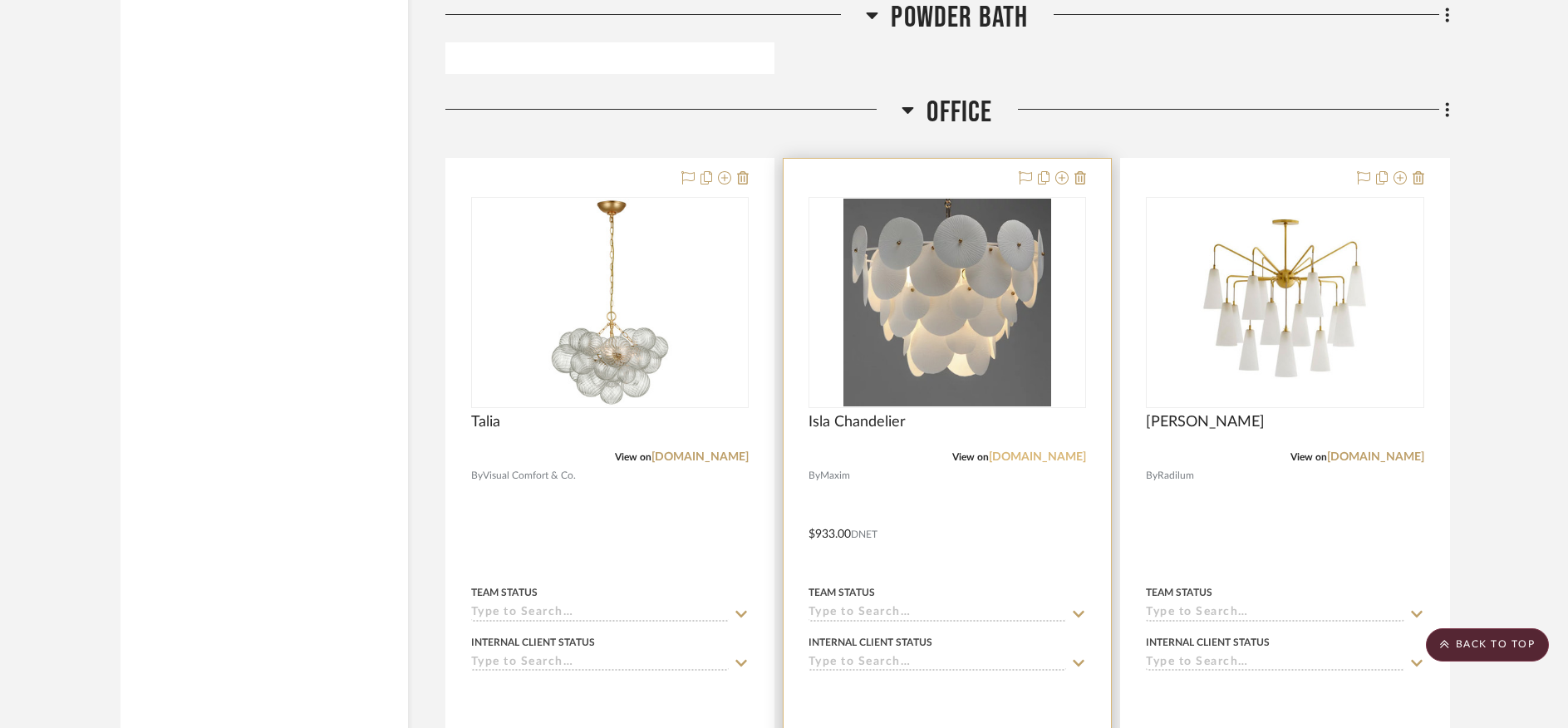
click at [1053, 451] on link "lumens.com" at bounding box center [1037, 456] width 97 height 12
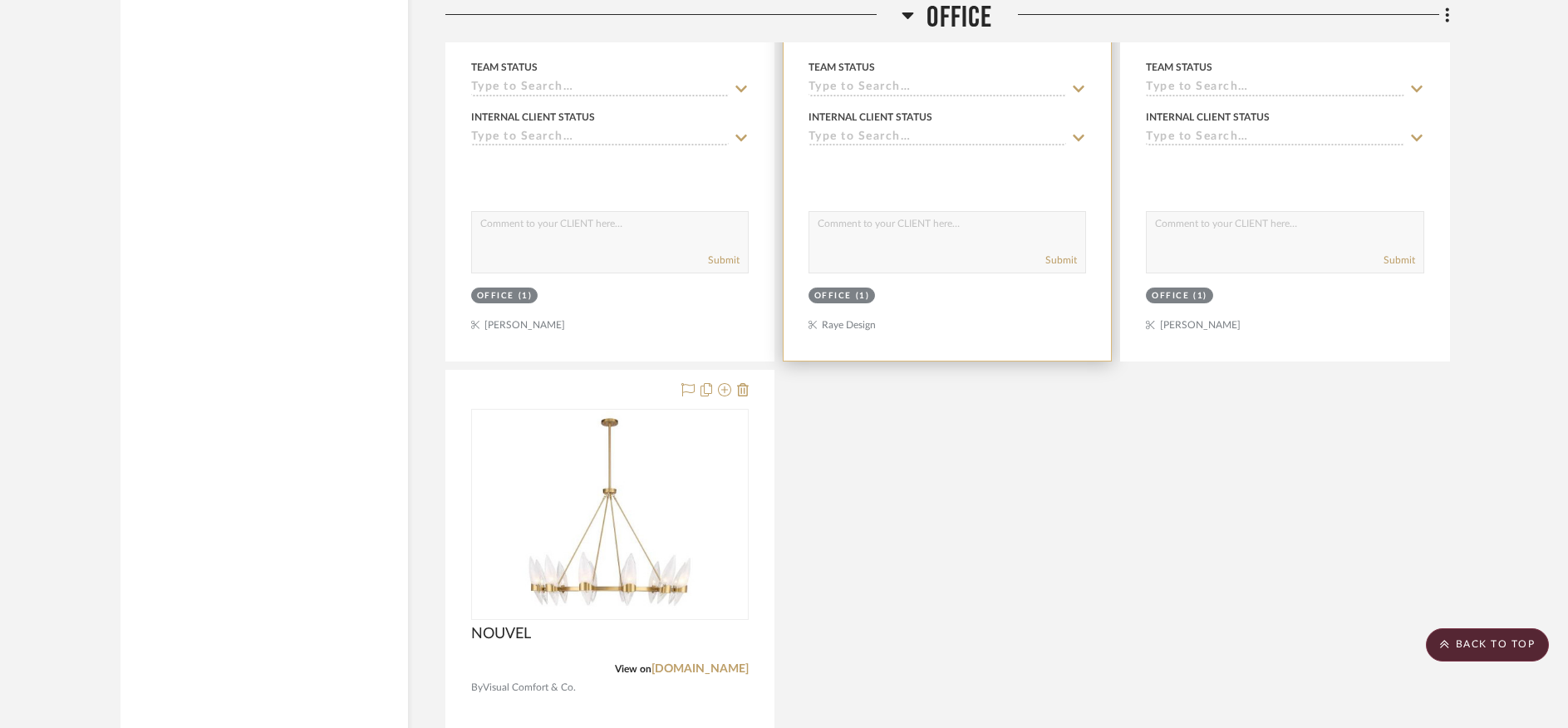
scroll to position [4793, 0]
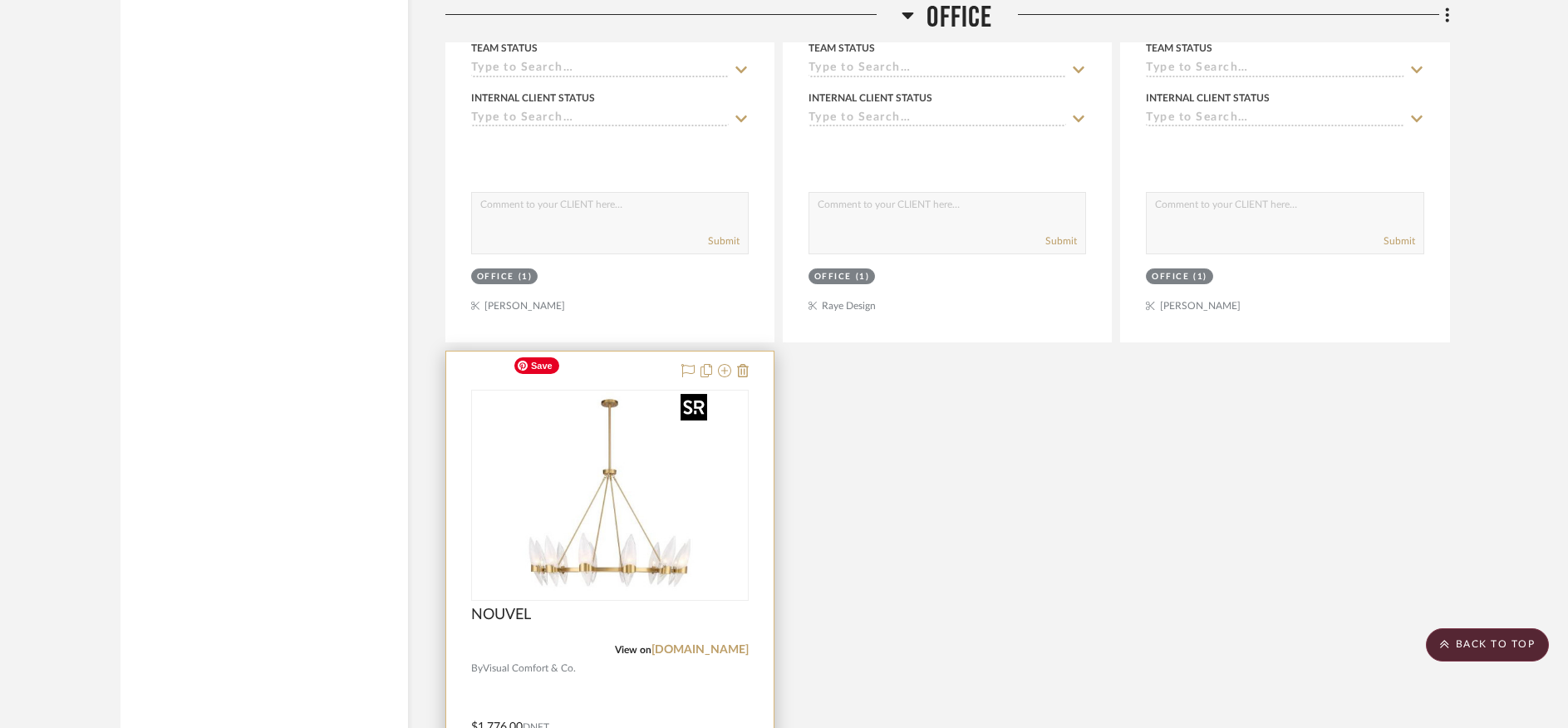
click at [586, 512] on img "0" at bounding box center [609, 495] width 207 height 207
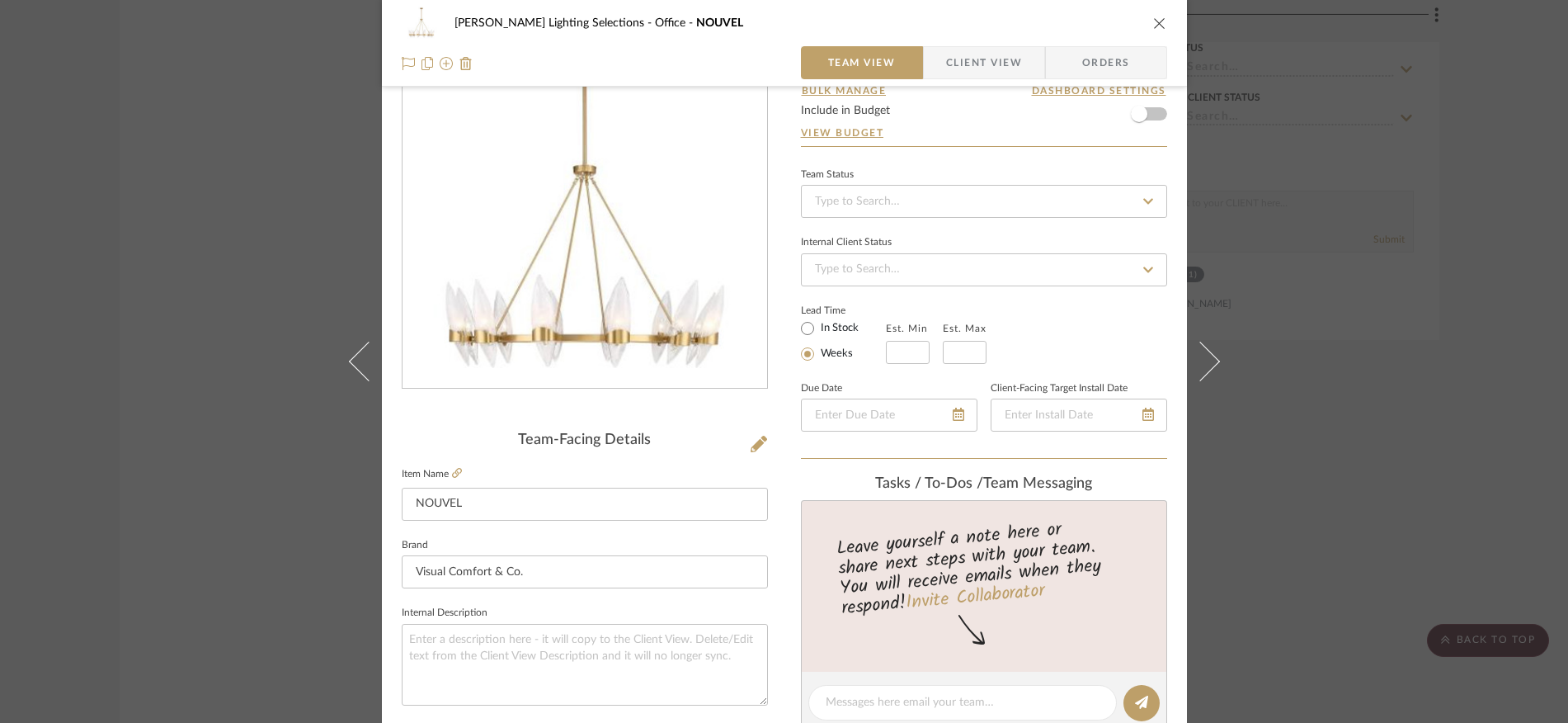
scroll to position [77, 0]
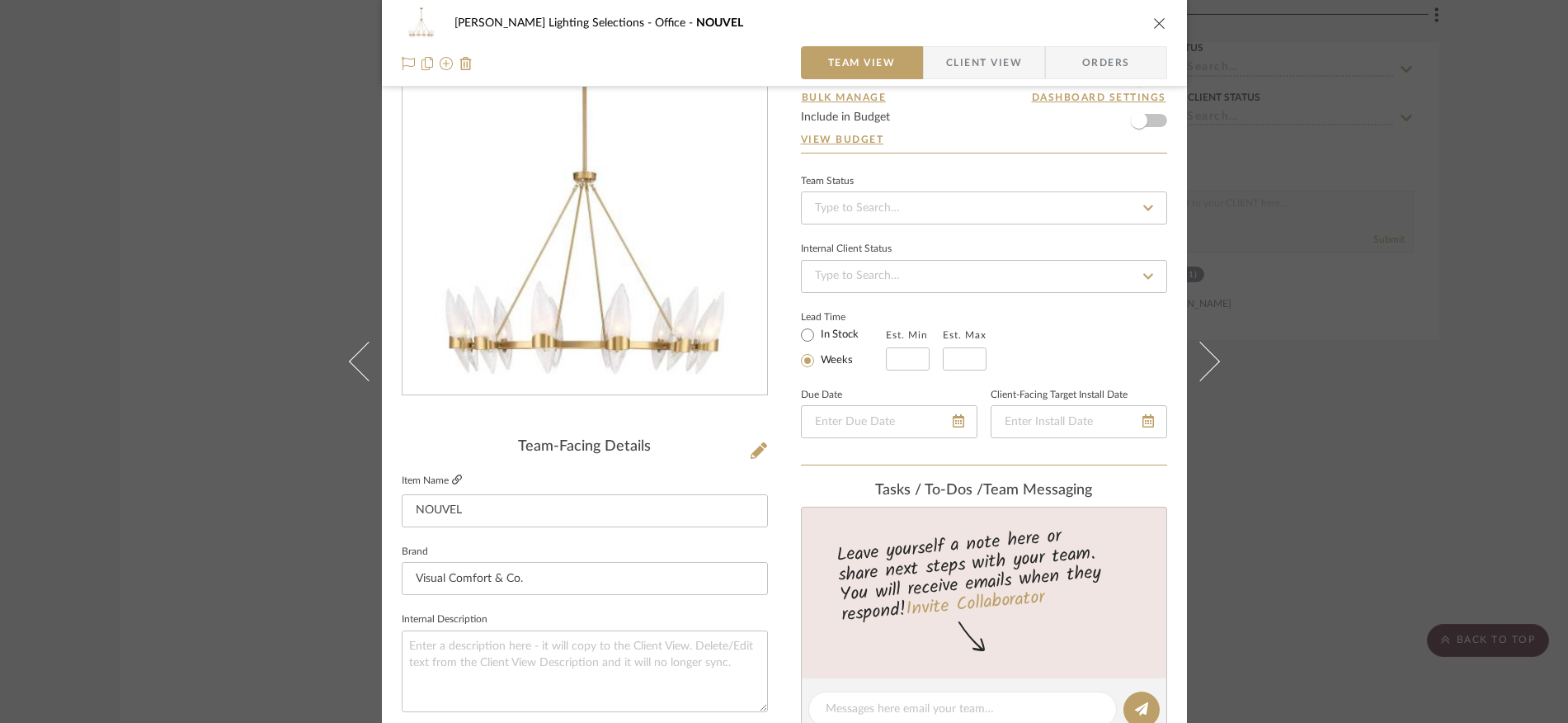
click at [454, 476] on icon at bounding box center [457, 479] width 10 height 10
click at [1153, 23] on icon "close" at bounding box center [1160, 23] width 13 height 13
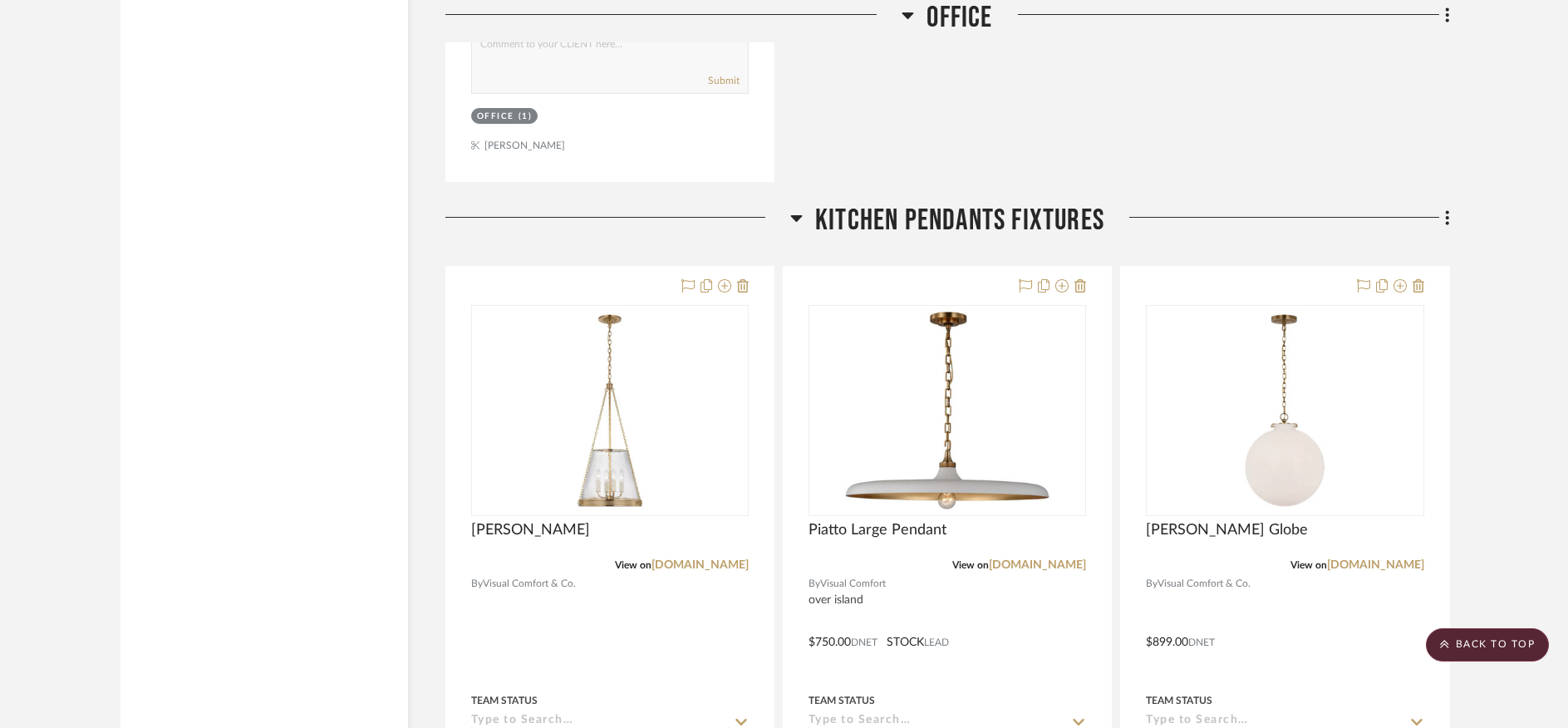
scroll to position [5714, 0]
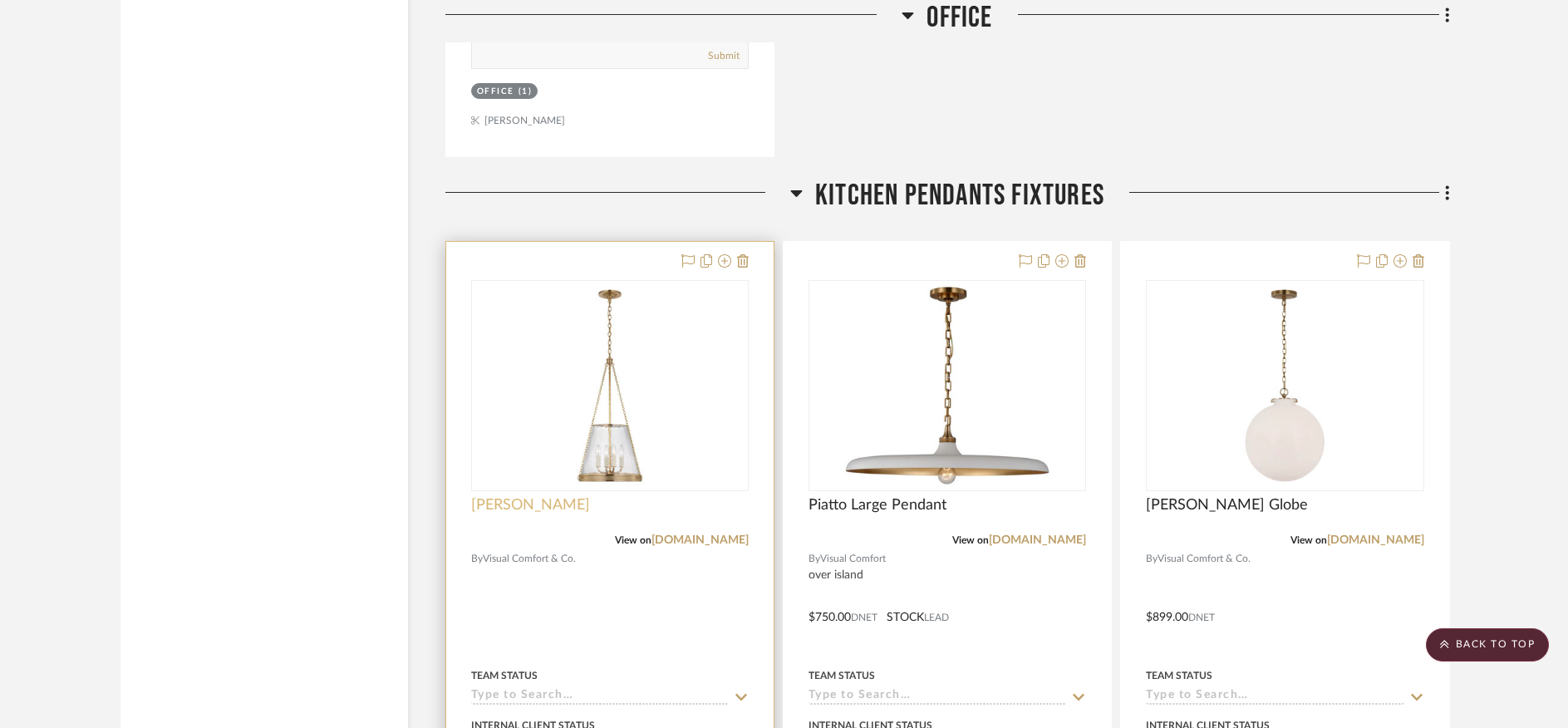
click at [492, 496] on span "[PERSON_NAME]" at bounding box center [530, 505] width 119 height 18
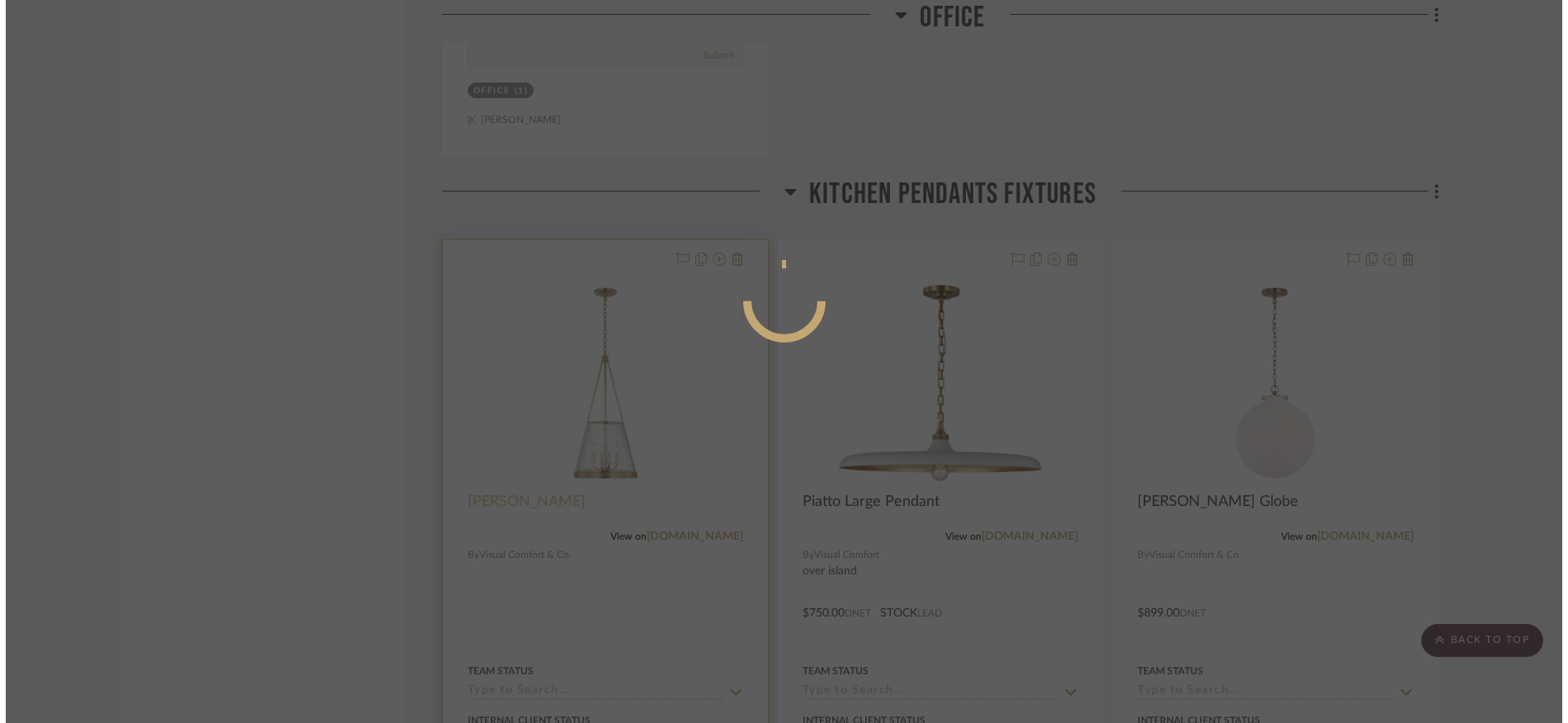
scroll to position [0, 0]
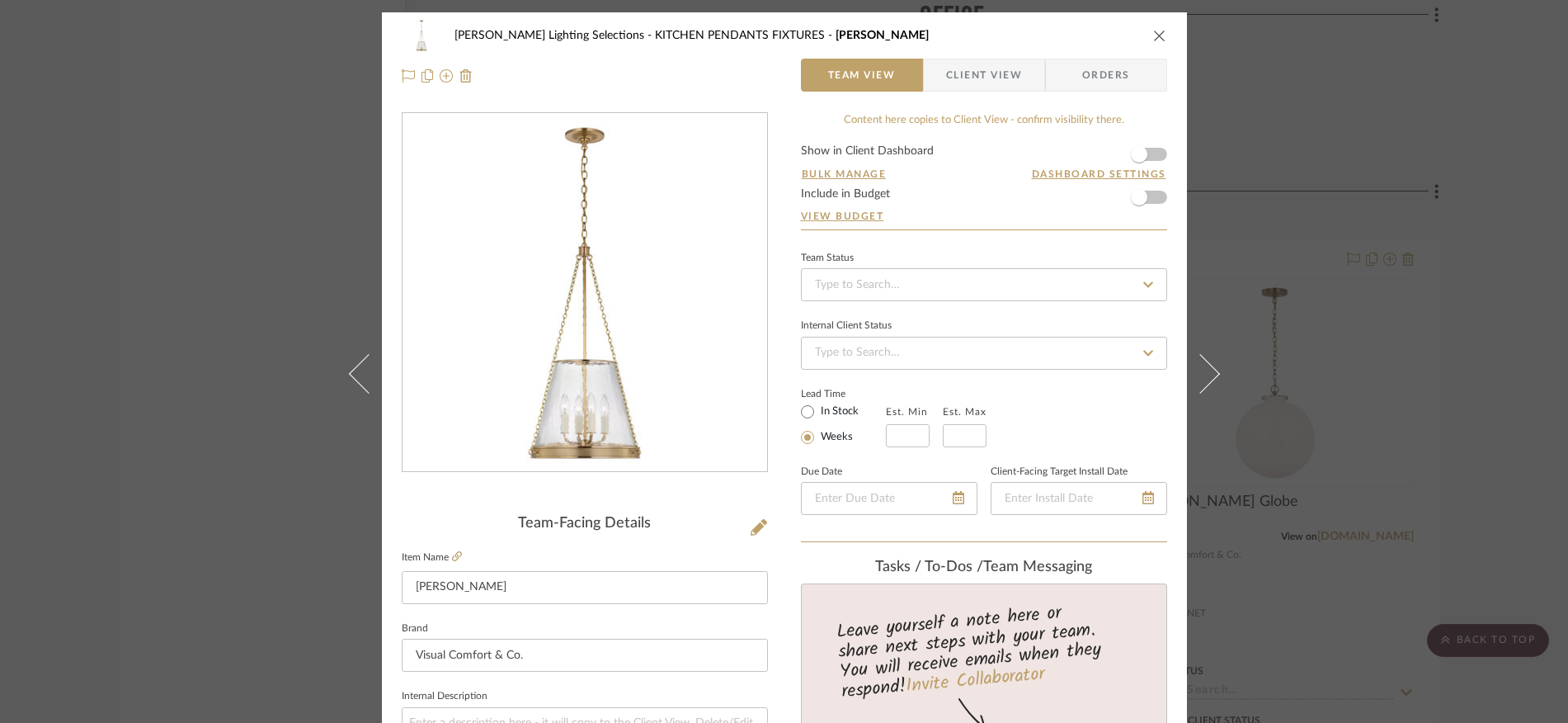
click at [1153, 33] on icon "close" at bounding box center [1160, 36] width 13 height 13
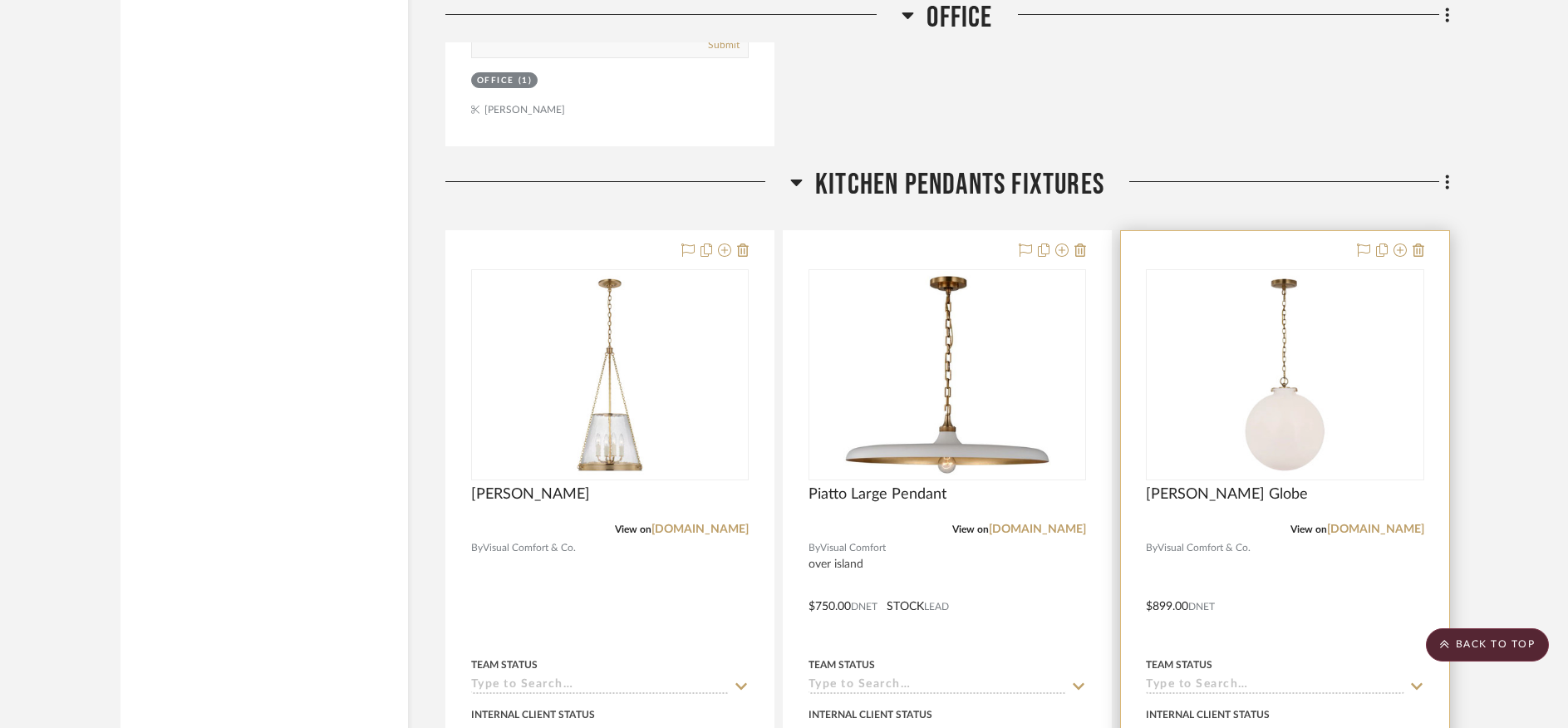
scroll to position [5717, 0]
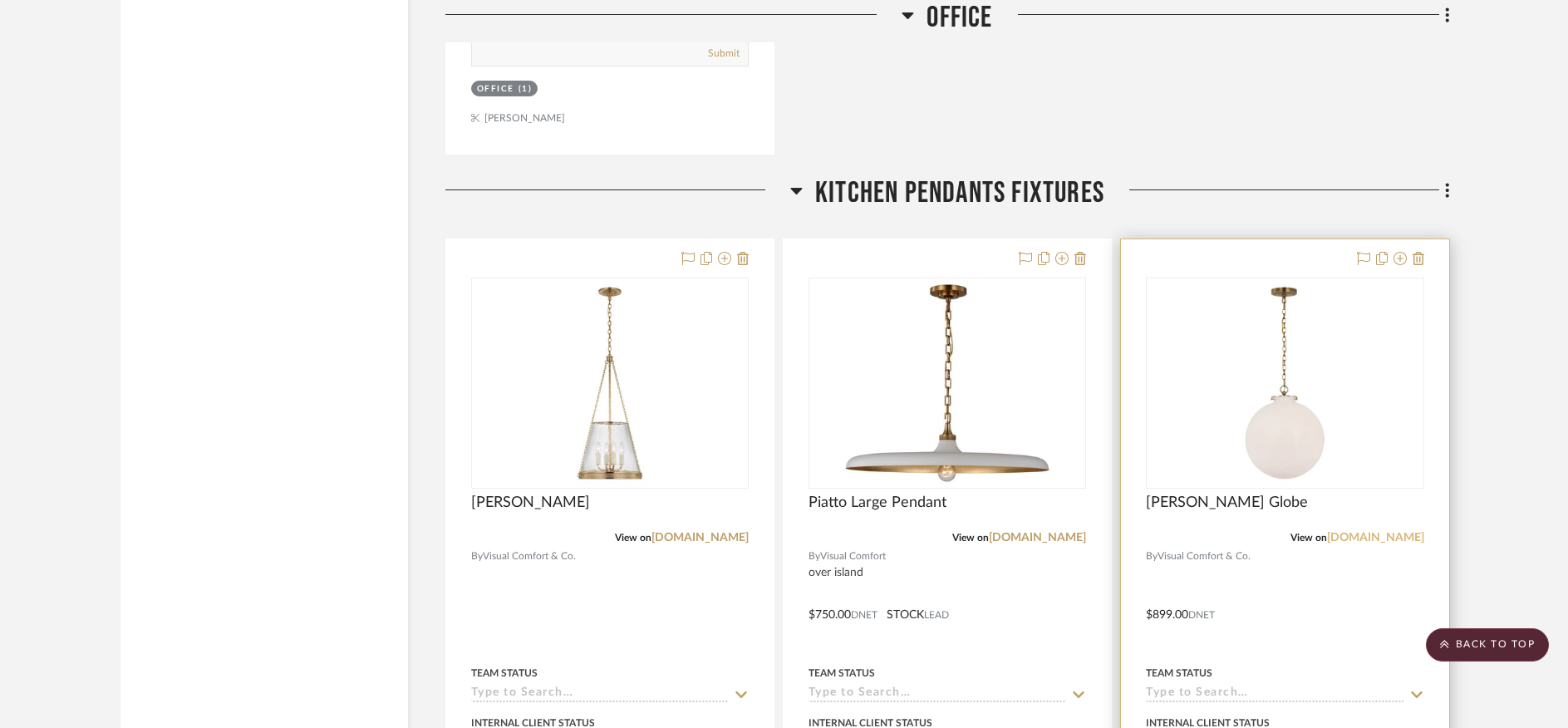
click at [1351, 532] on link "visualcomfort.com" at bounding box center [1374, 537] width 97 height 12
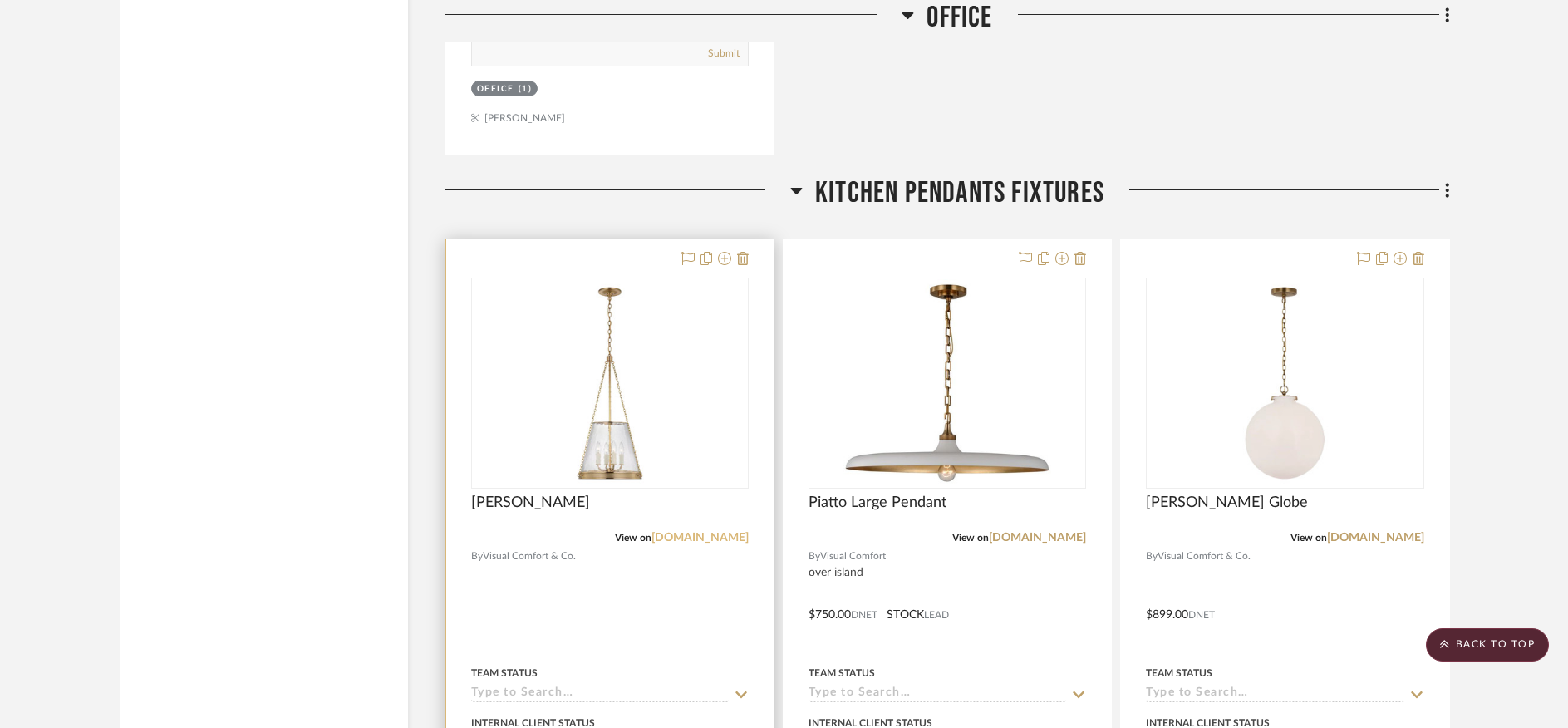
click at [703, 532] on link "visualcomfort.com" at bounding box center [700, 537] width 97 height 12
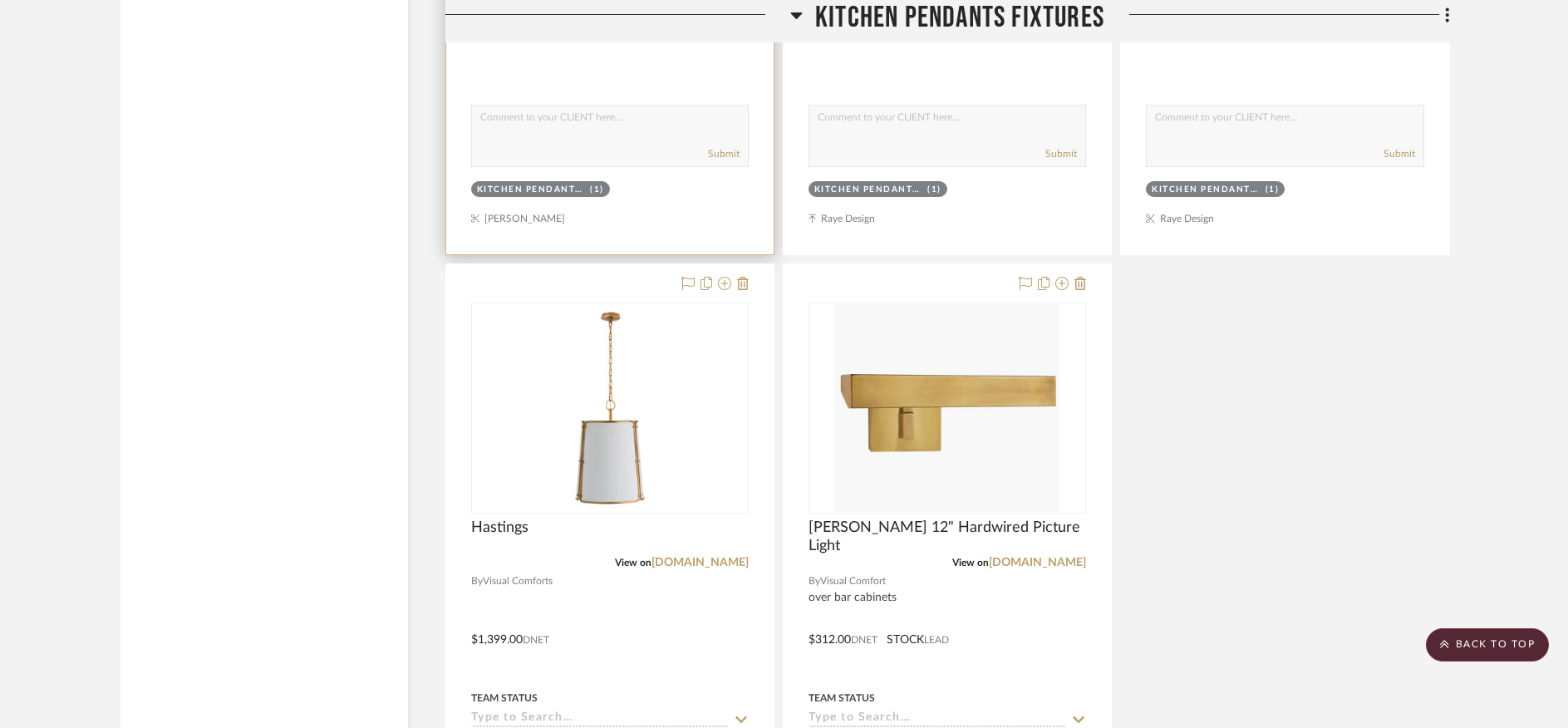
scroll to position [6428, 0]
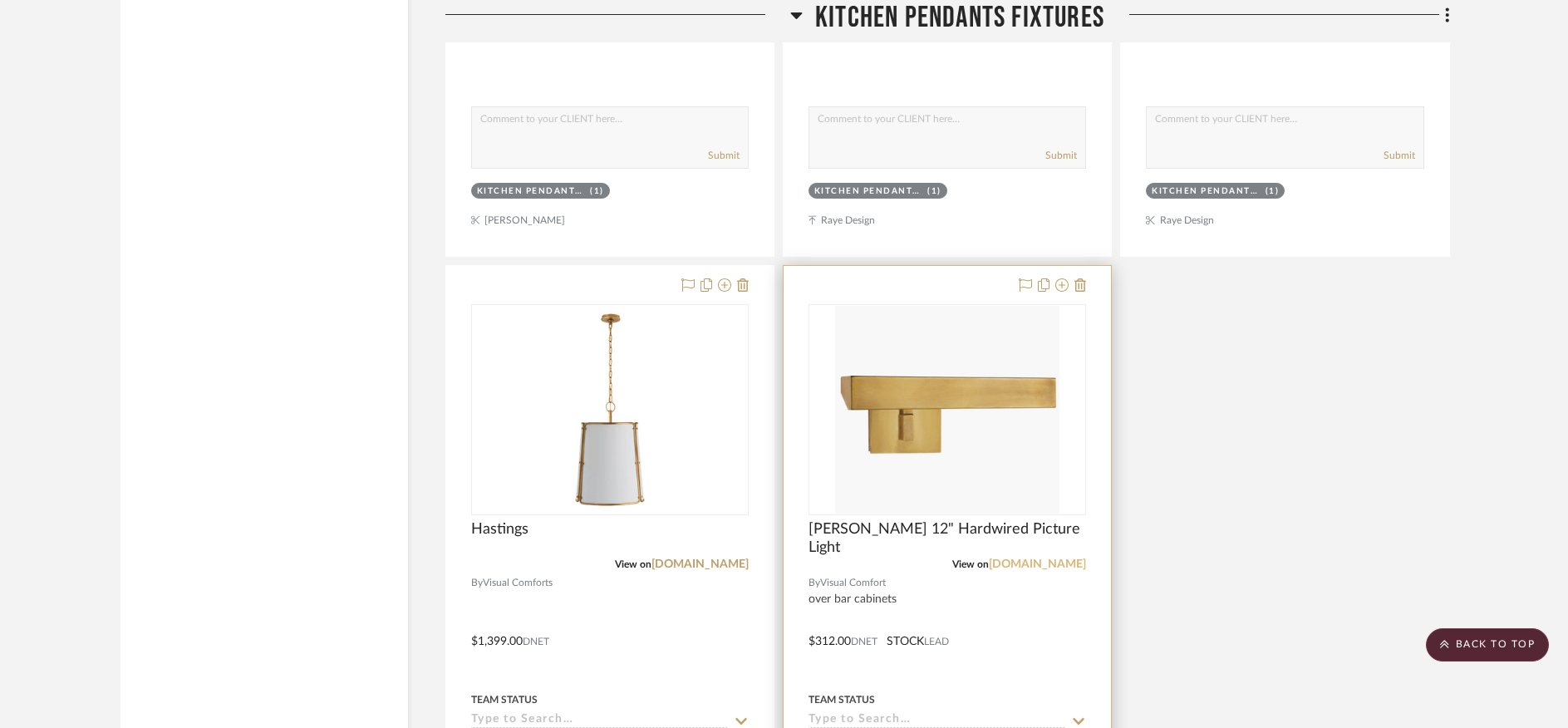
click at [1014, 558] on link "visualcomfort.com" at bounding box center [1037, 564] width 97 height 12
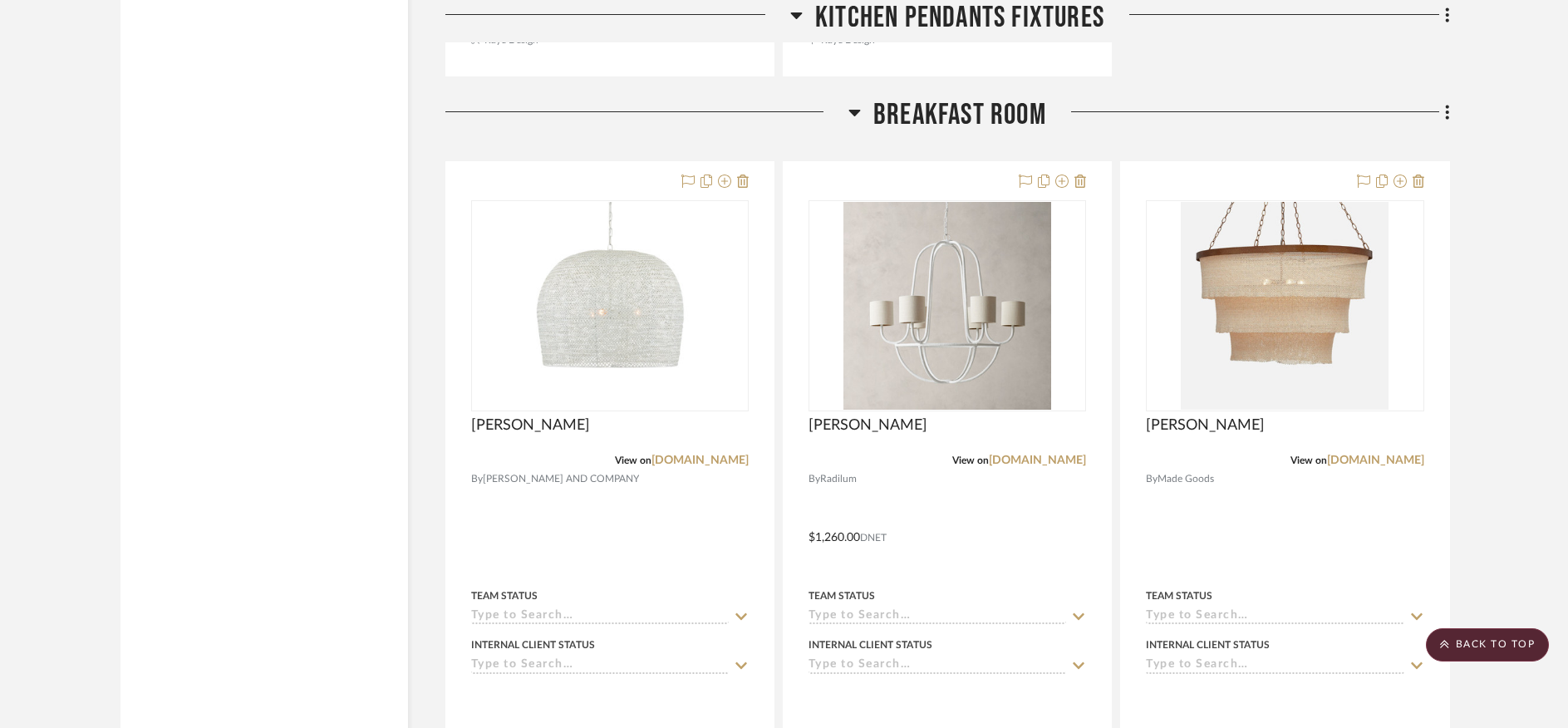
scroll to position [7363, 0]
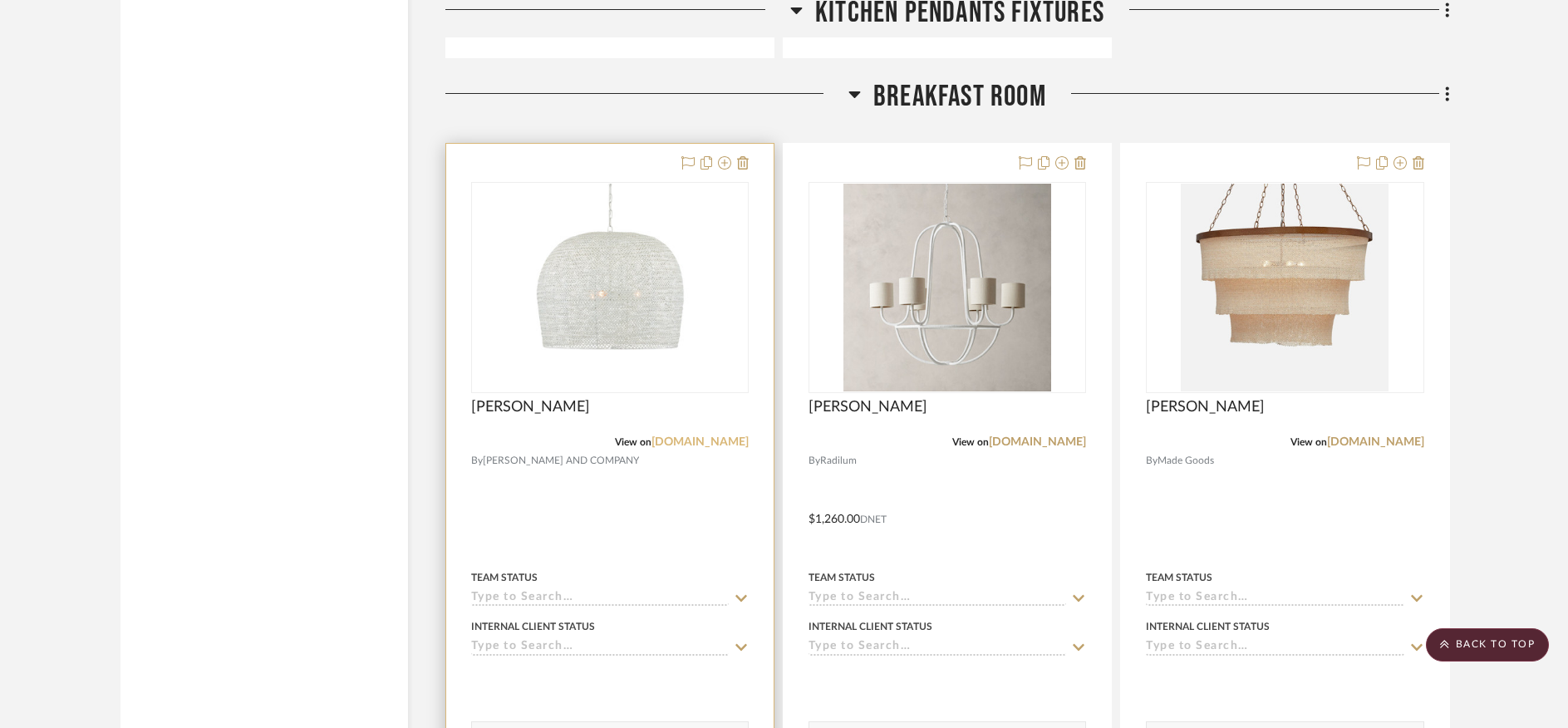
click at [665, 436] on link "curreyandcompany.com" at bounding box center [700, 441] width 97 height 12
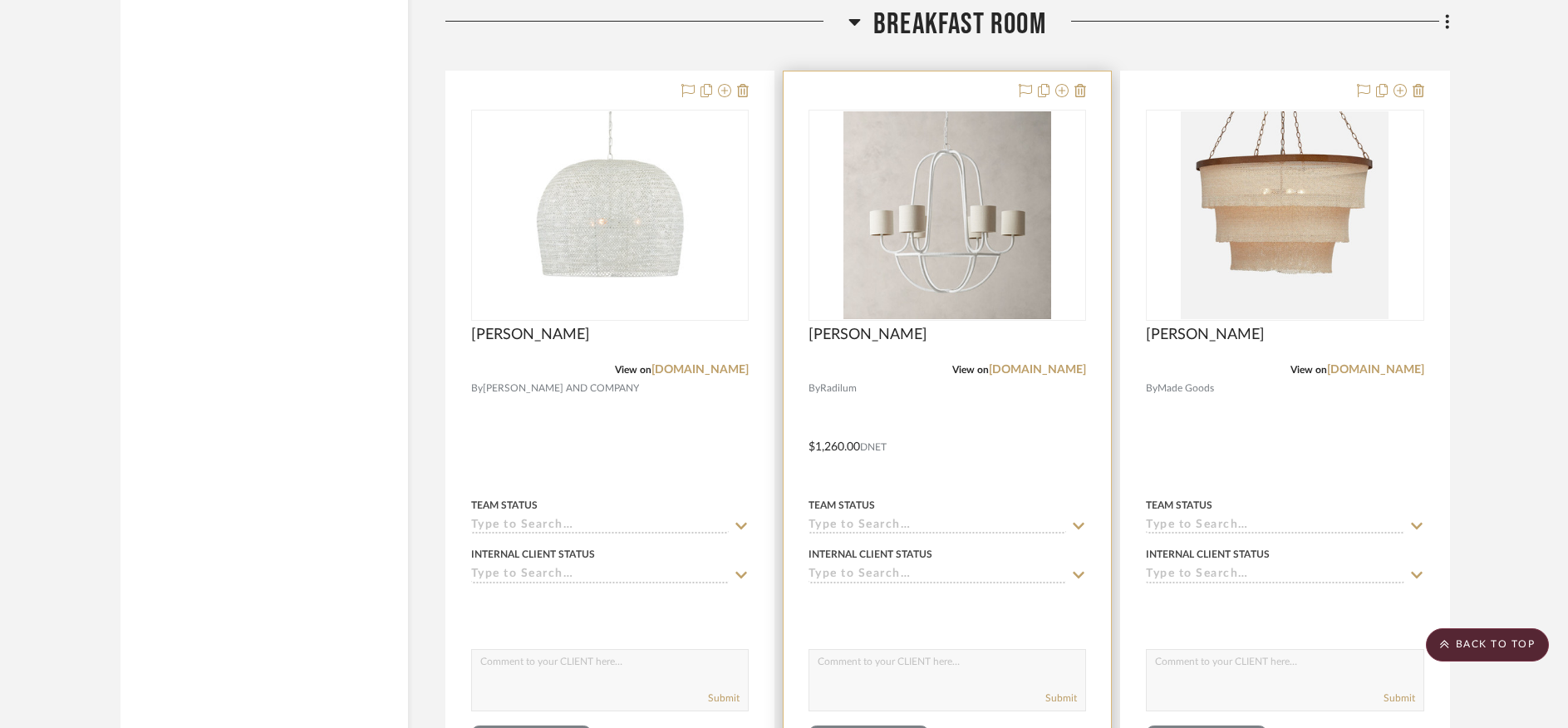
scroll to position [7434, 0]
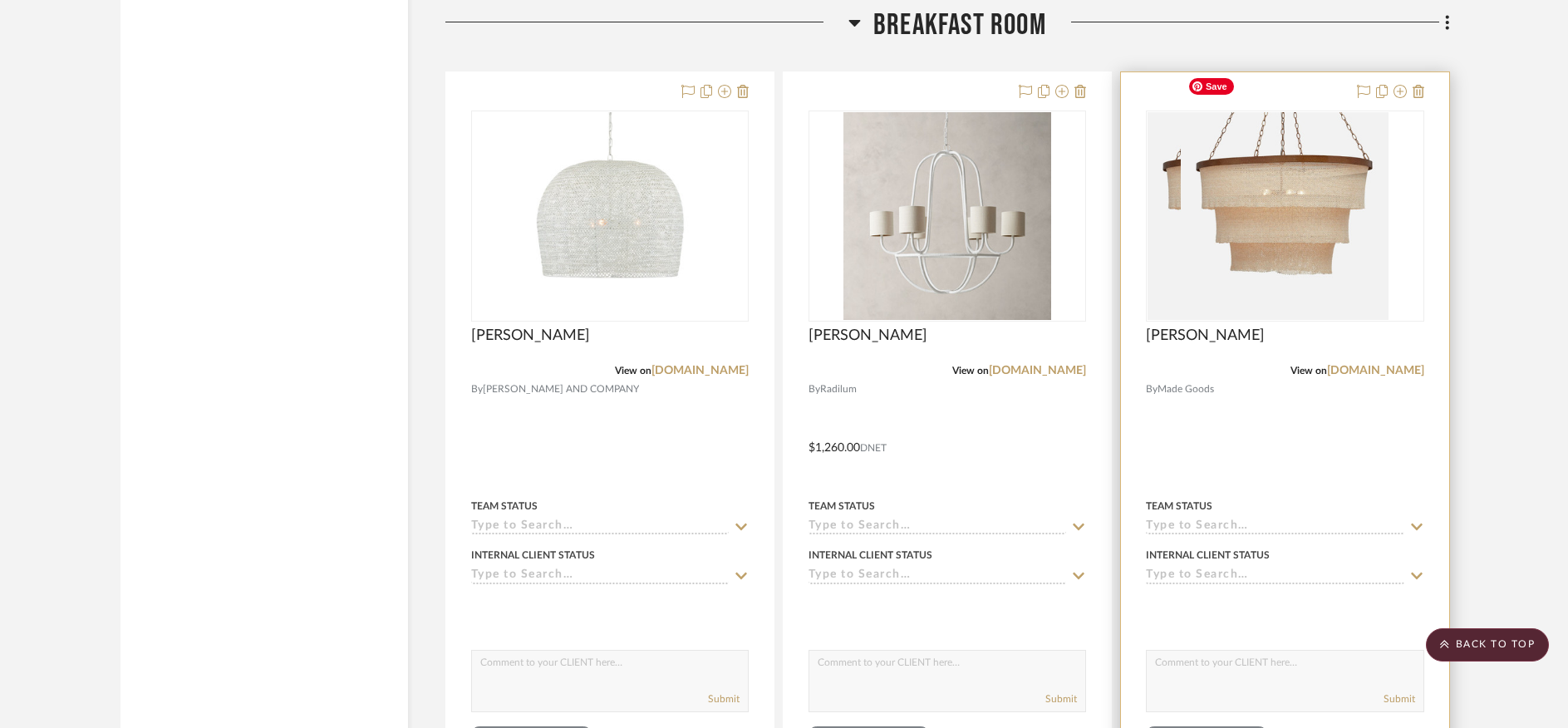
click at [1293, 152] on img "0" at bounding box center [1251, 216] width 207 height 207
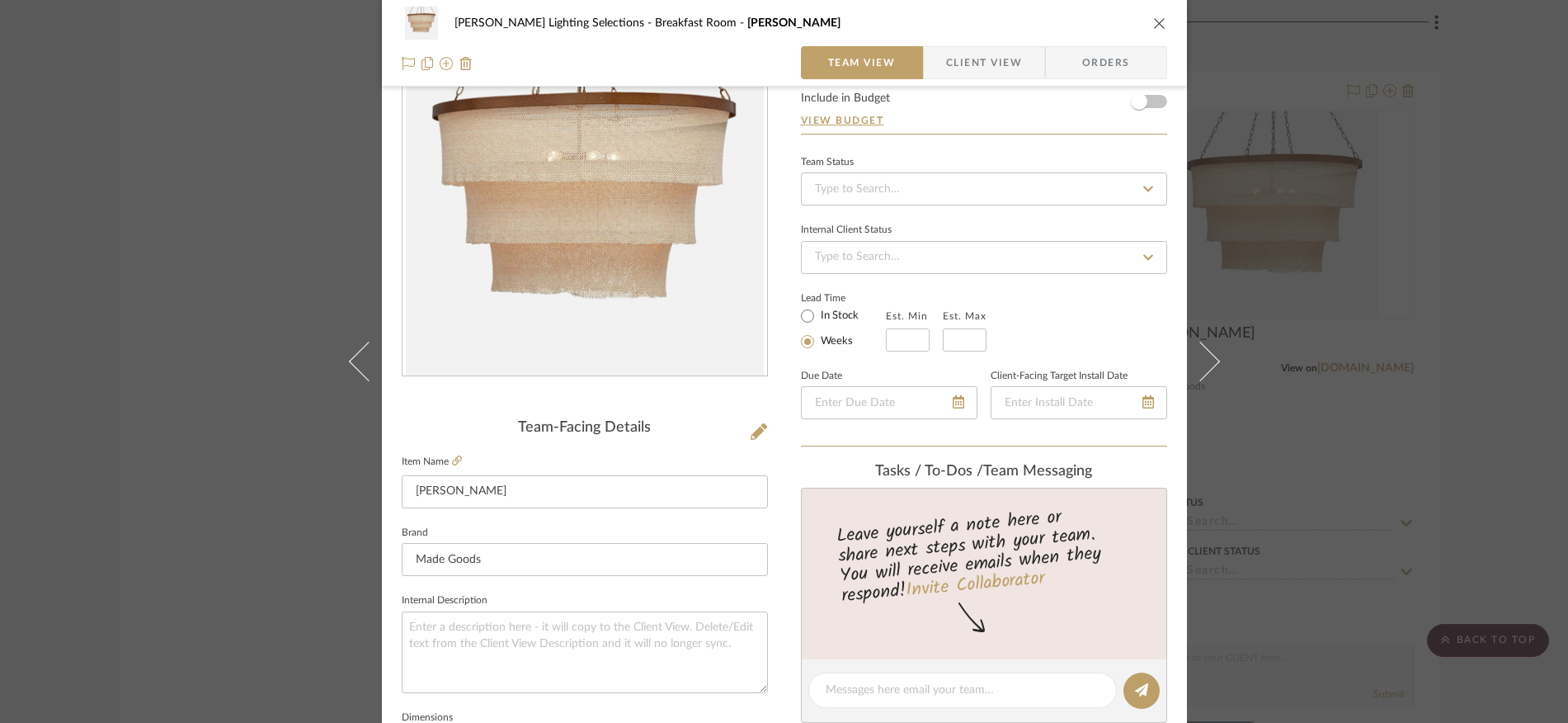
scroll to position [1, 0]
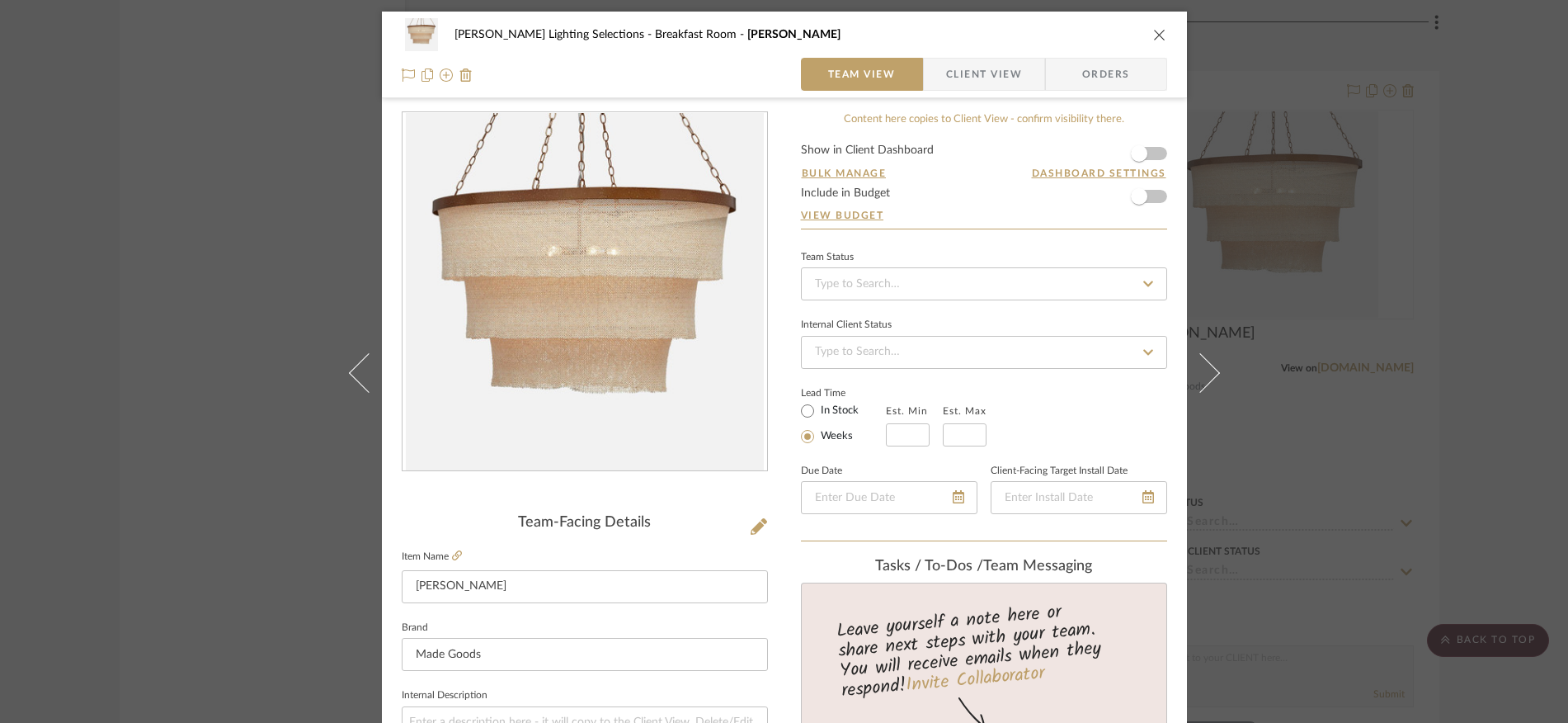
click at [1153, 33] on icon "close" at bounding box center [1160, 35] width 13 height 13
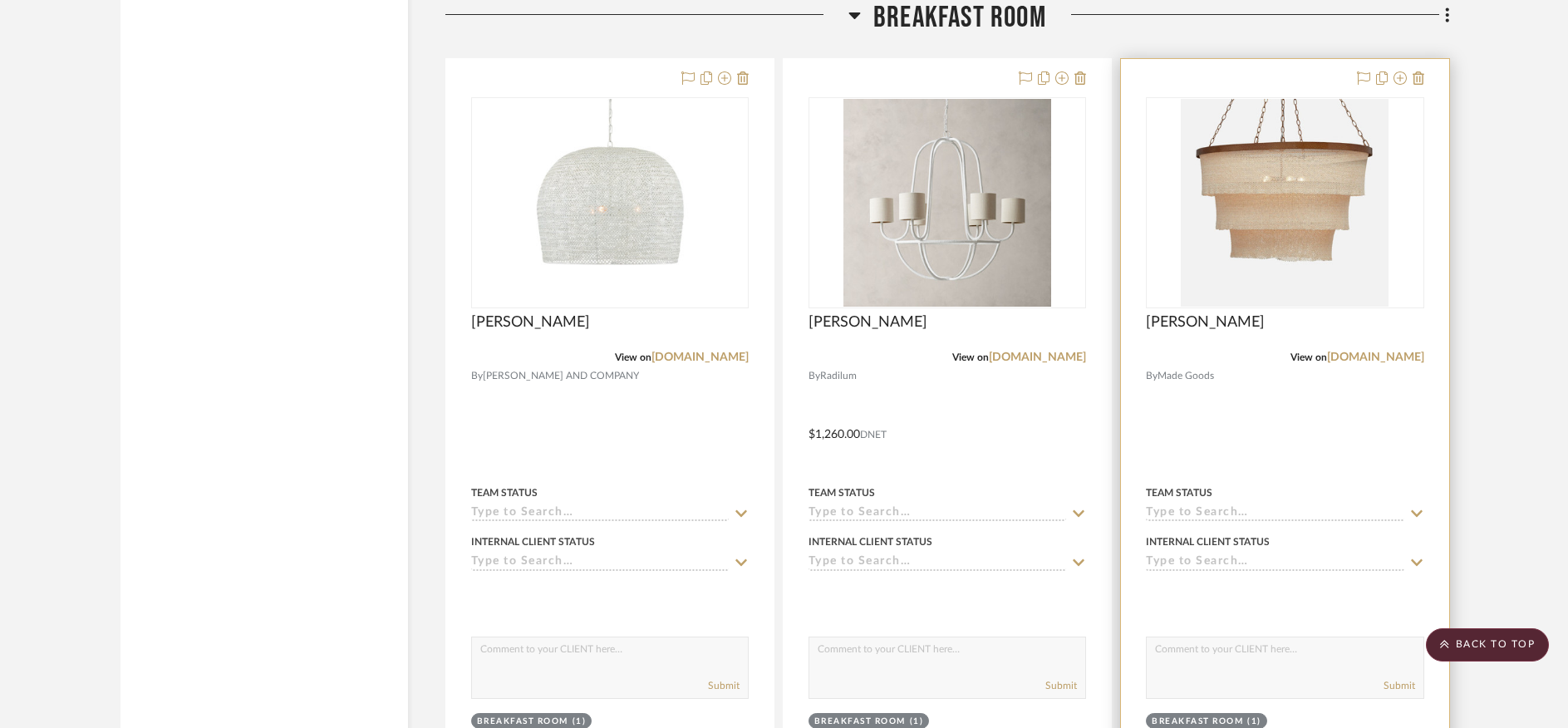
scroll to position [7447, 0]
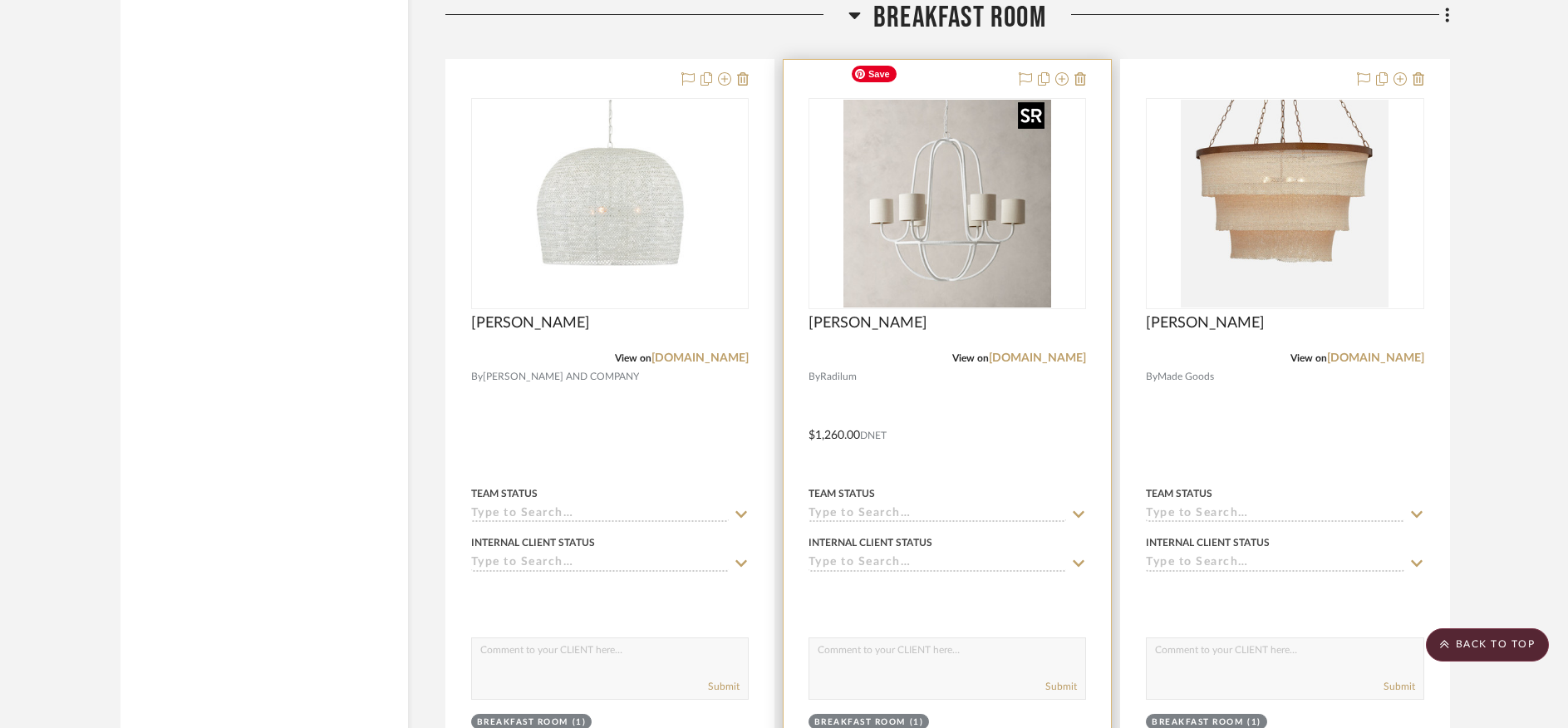
click at [914, 209] on img "0" at bounding box center [947, 203] width 207 height 207
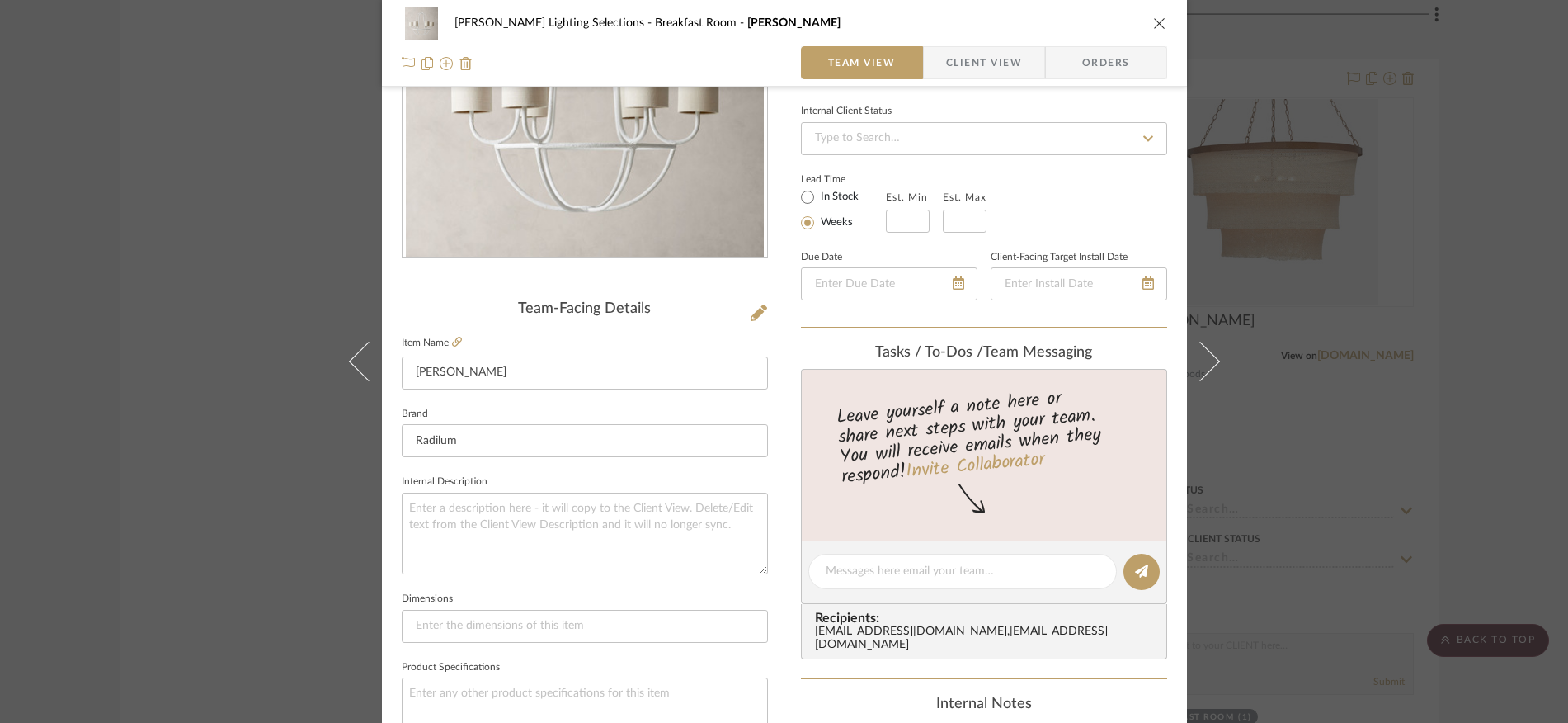
scroll to position [216, 0]
click at [452, 340] on icon at bounding box center [457, 340] width 10 height 10
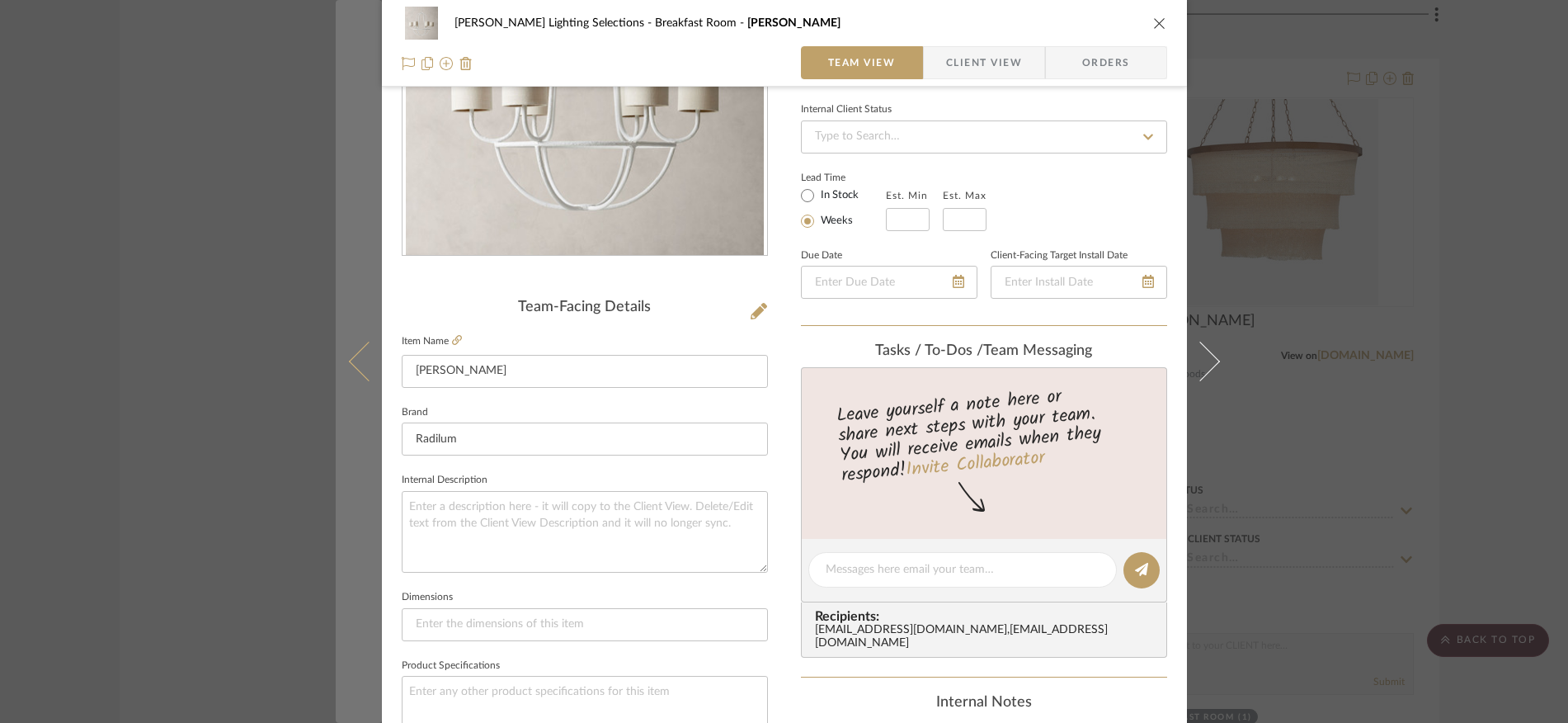
click at [340, 197] on button at bounding box center [359, 362] width 46 height 723
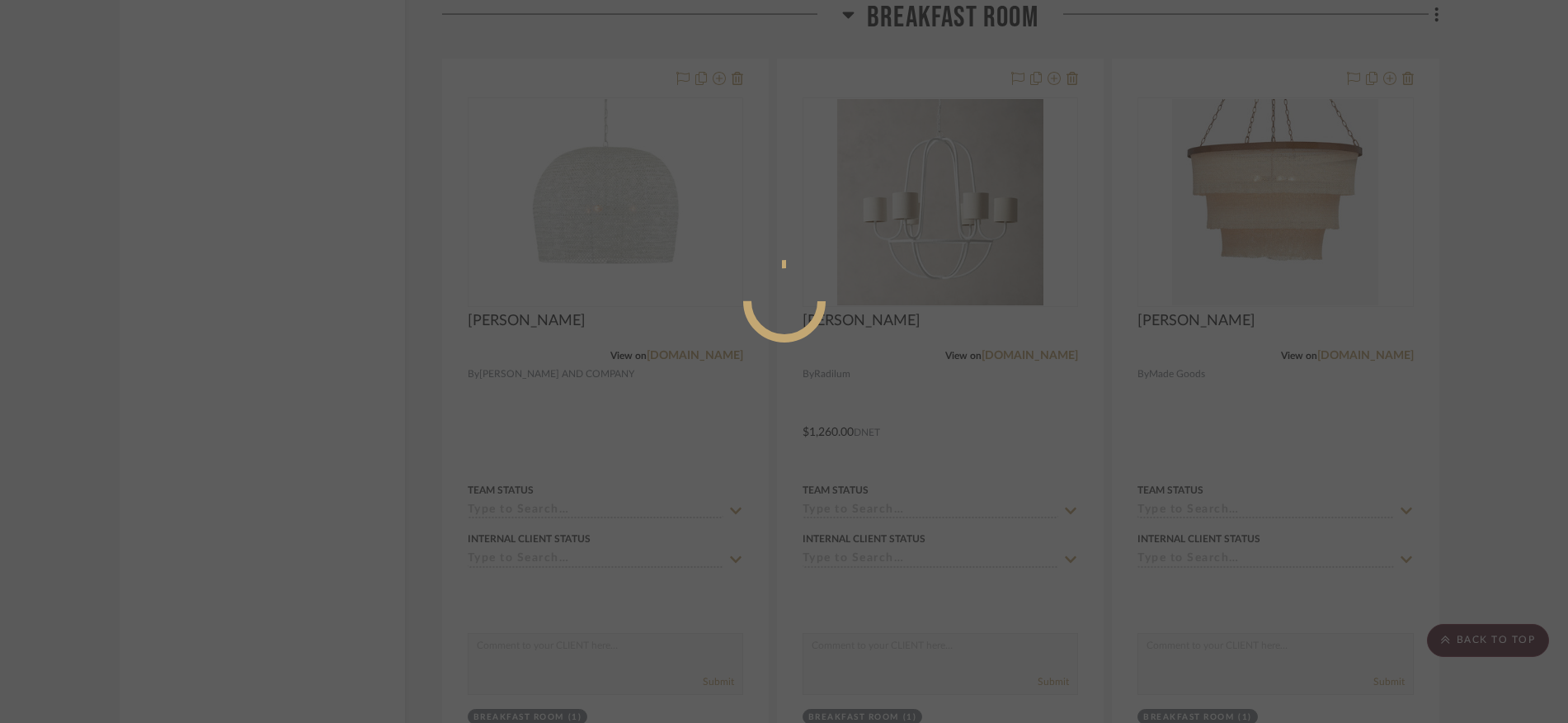
scroll to position [0, 0]
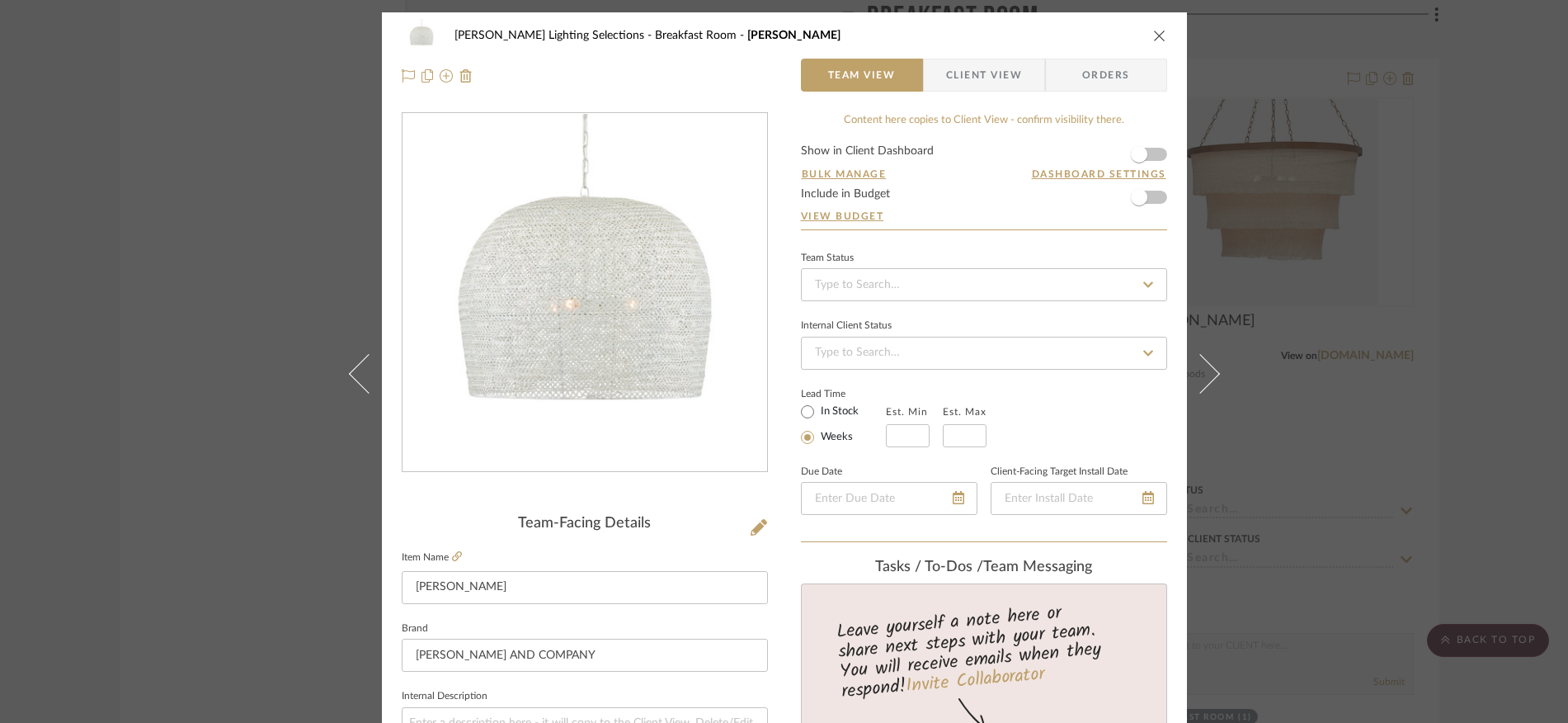
click at [1156, 31] on icon "close" at bounding box center [1160, 36] width 13 height 13
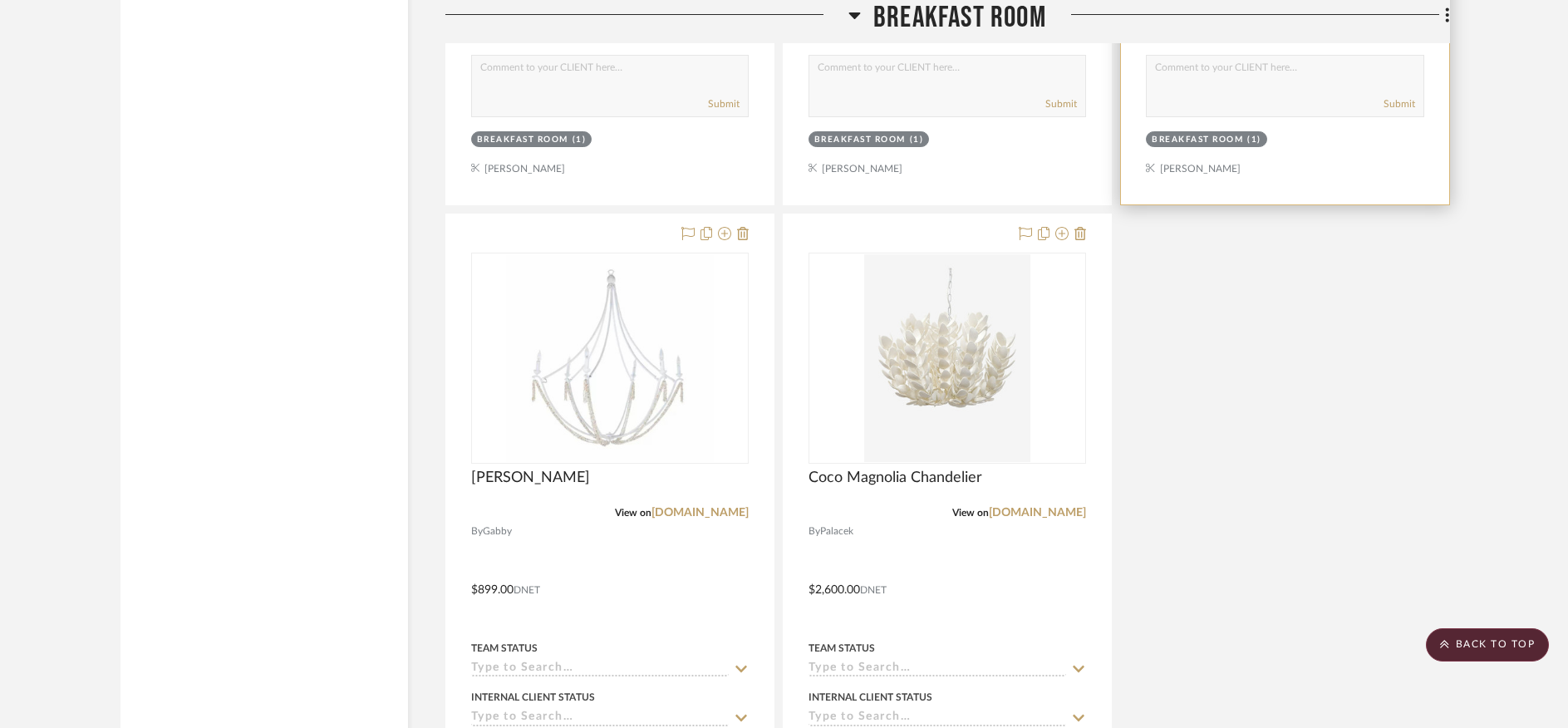
scroll to position [8029, 0]
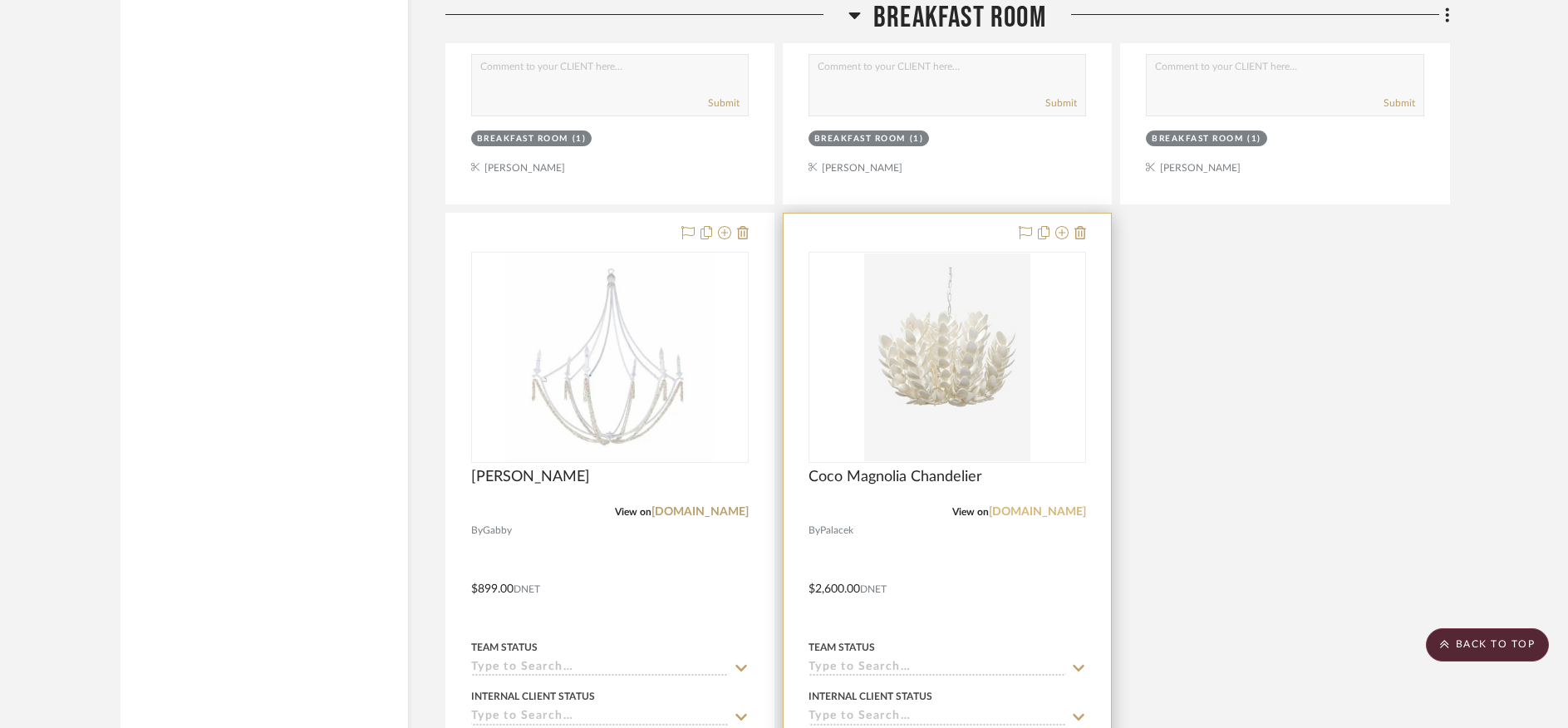
click at [1023, 506] on link "mcgeeandco.com" at bounding box center [1037, 511] width 97 height 12
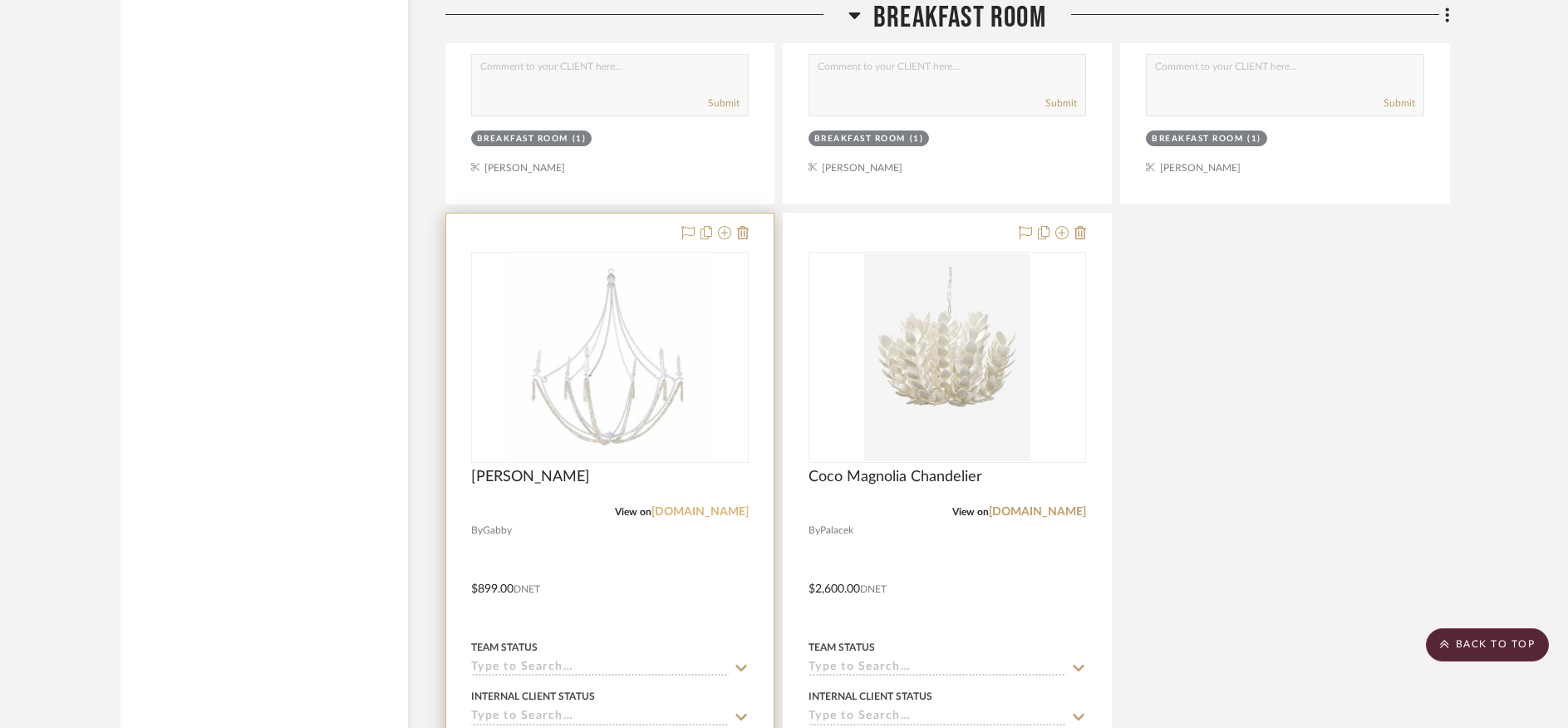
click at [721, 506] on link "gabby.com" at bounding box center [700, 511] width 97 height 12
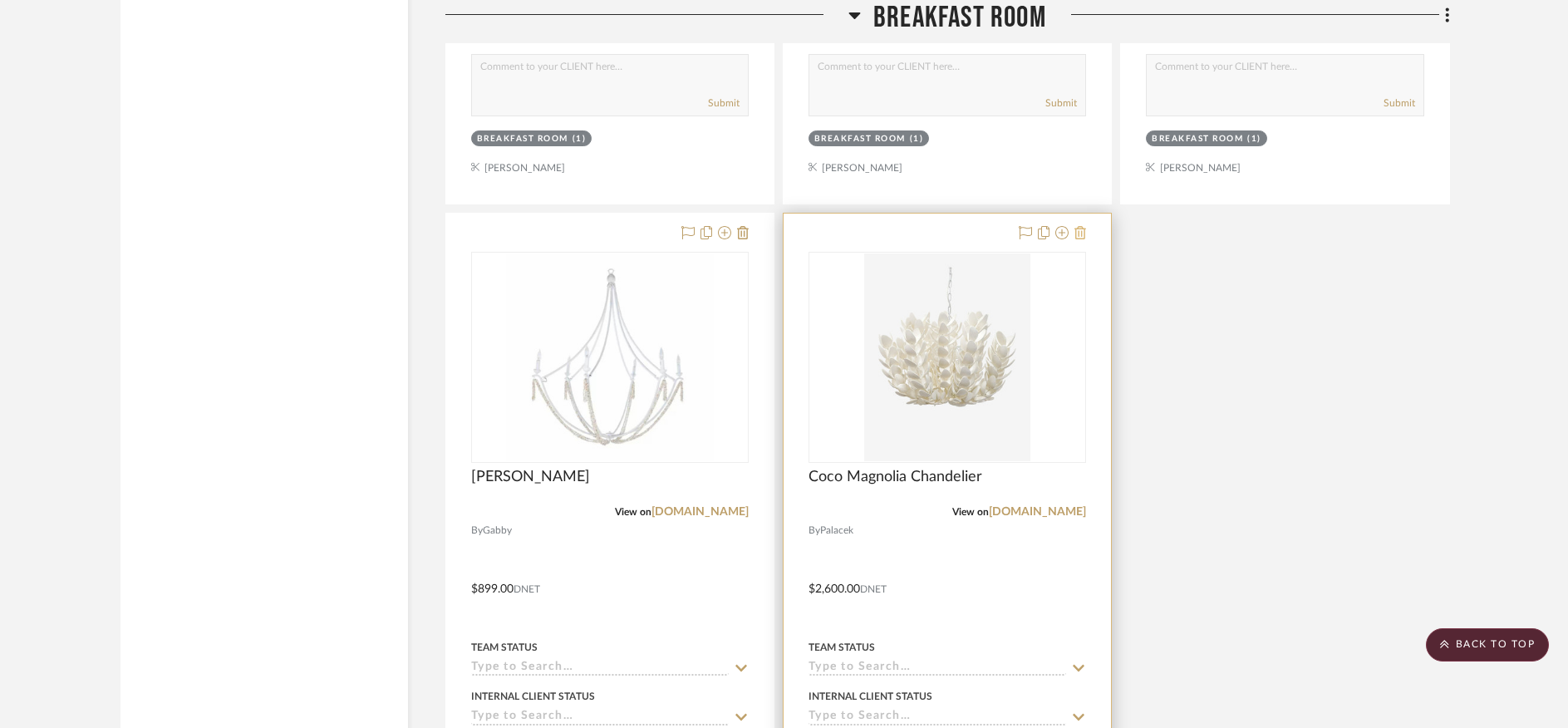
click at [1082, 226] on icon at bounding box center [1079, 232] width 12 height 13
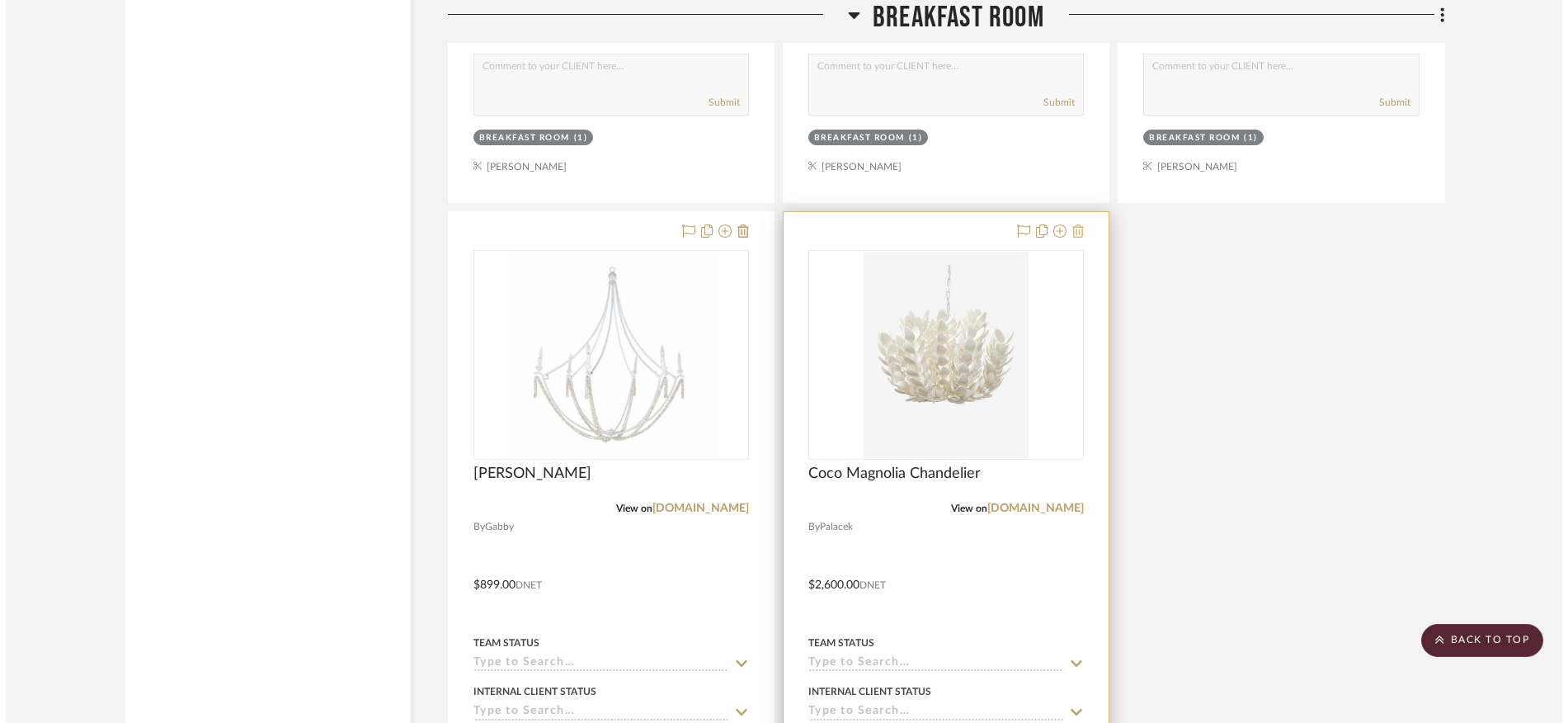
scroll to position [0, 0]
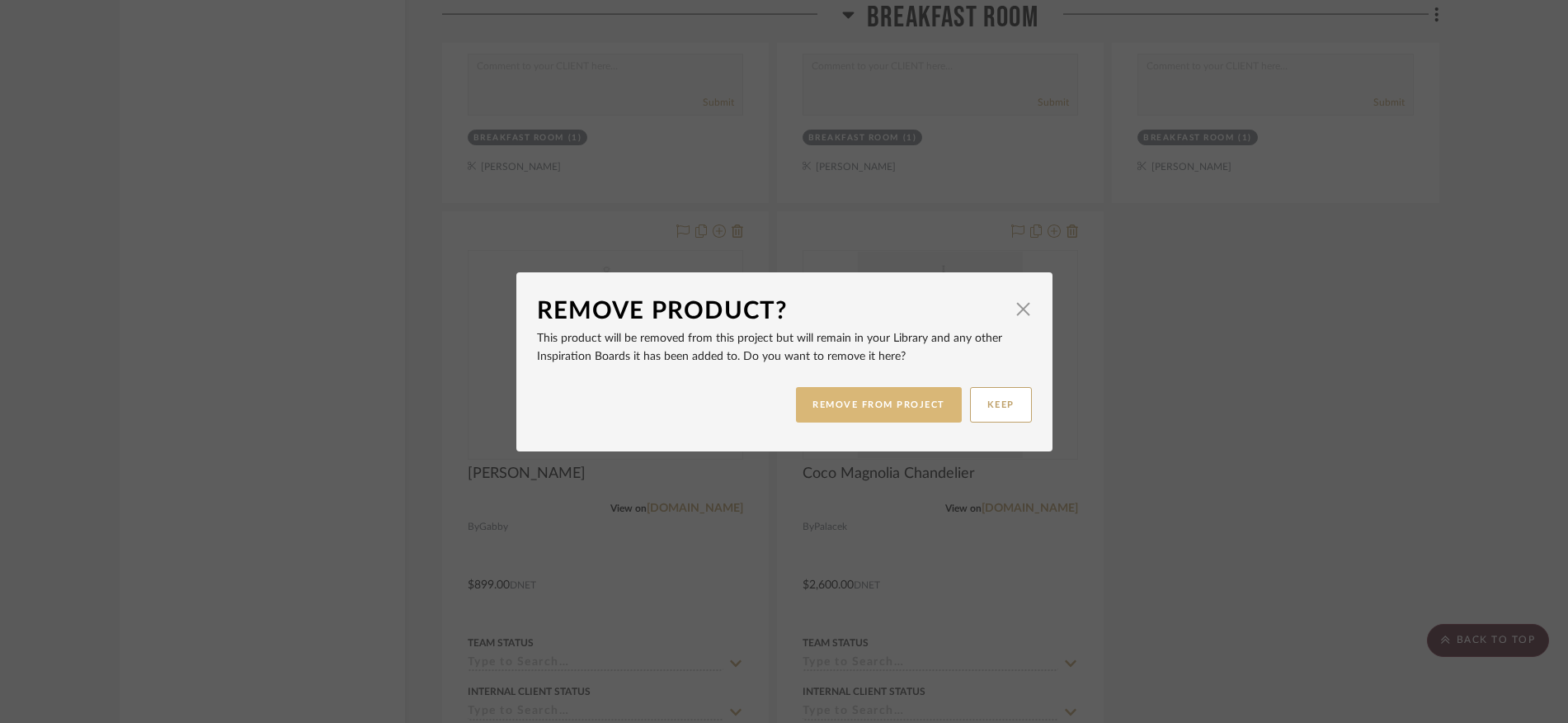
click at [819, 416] on button "REMOVE FROM PROJECT" at bounding box center [879, 405] width 166 height 36
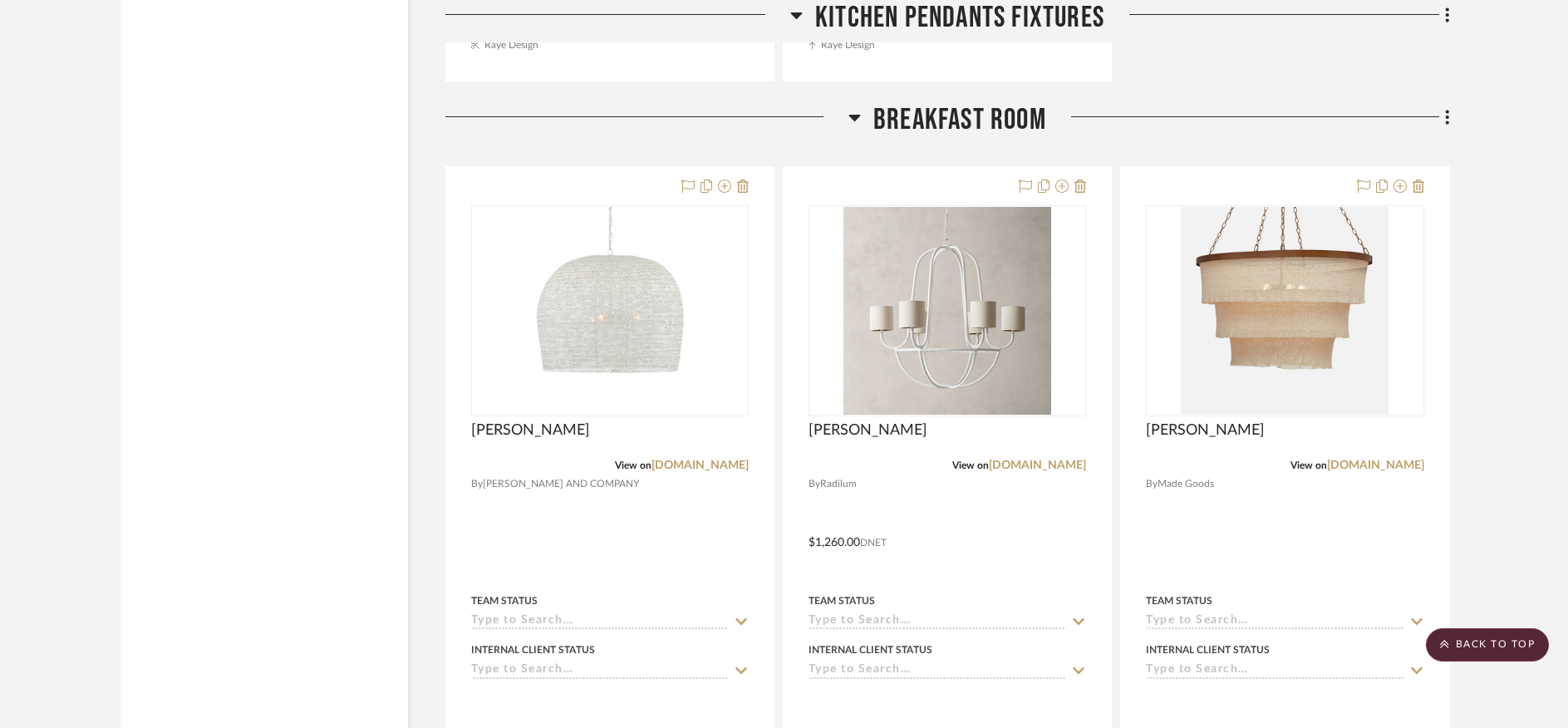
scroll to position [7339, 0]
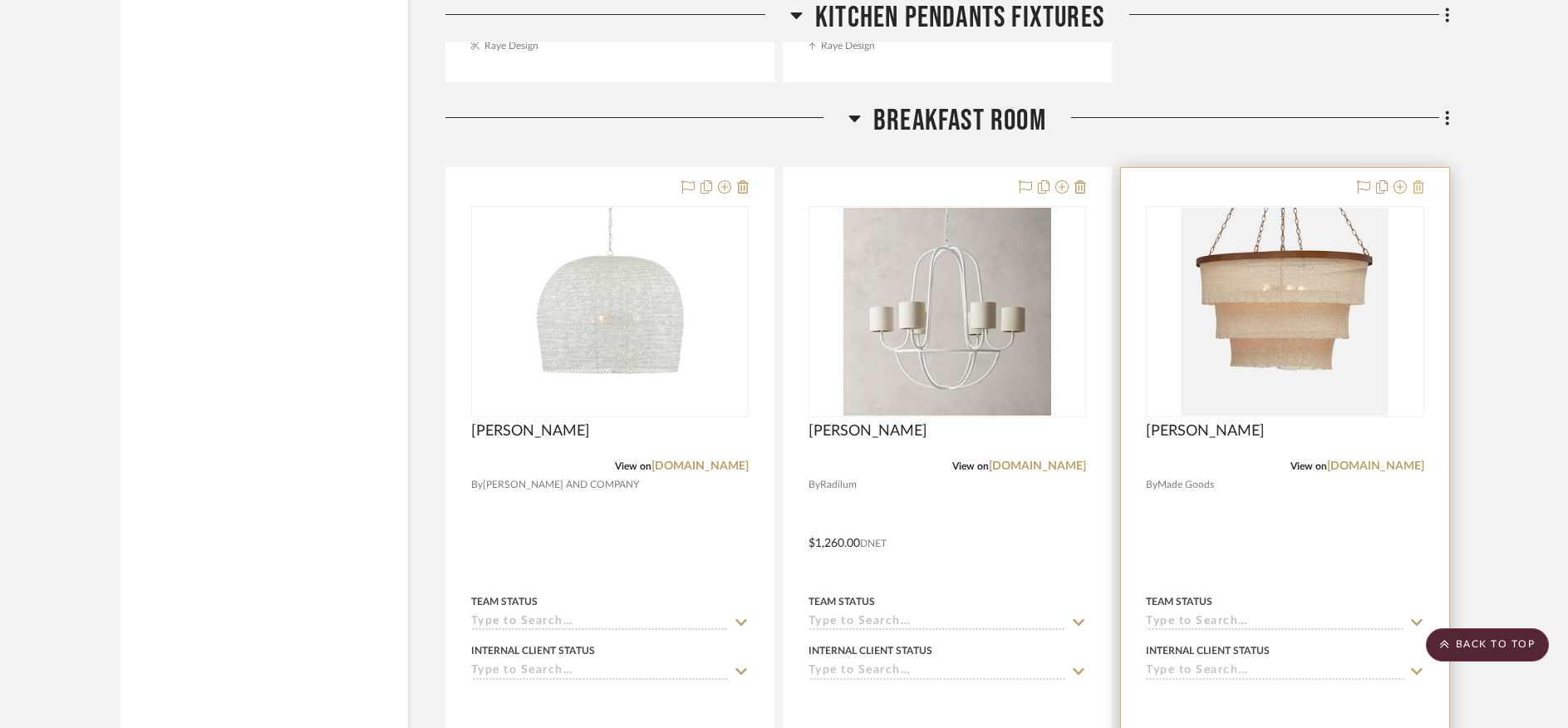
click at [1416, 181] on icon at bounding box center [1418, 187] width 12 height 13
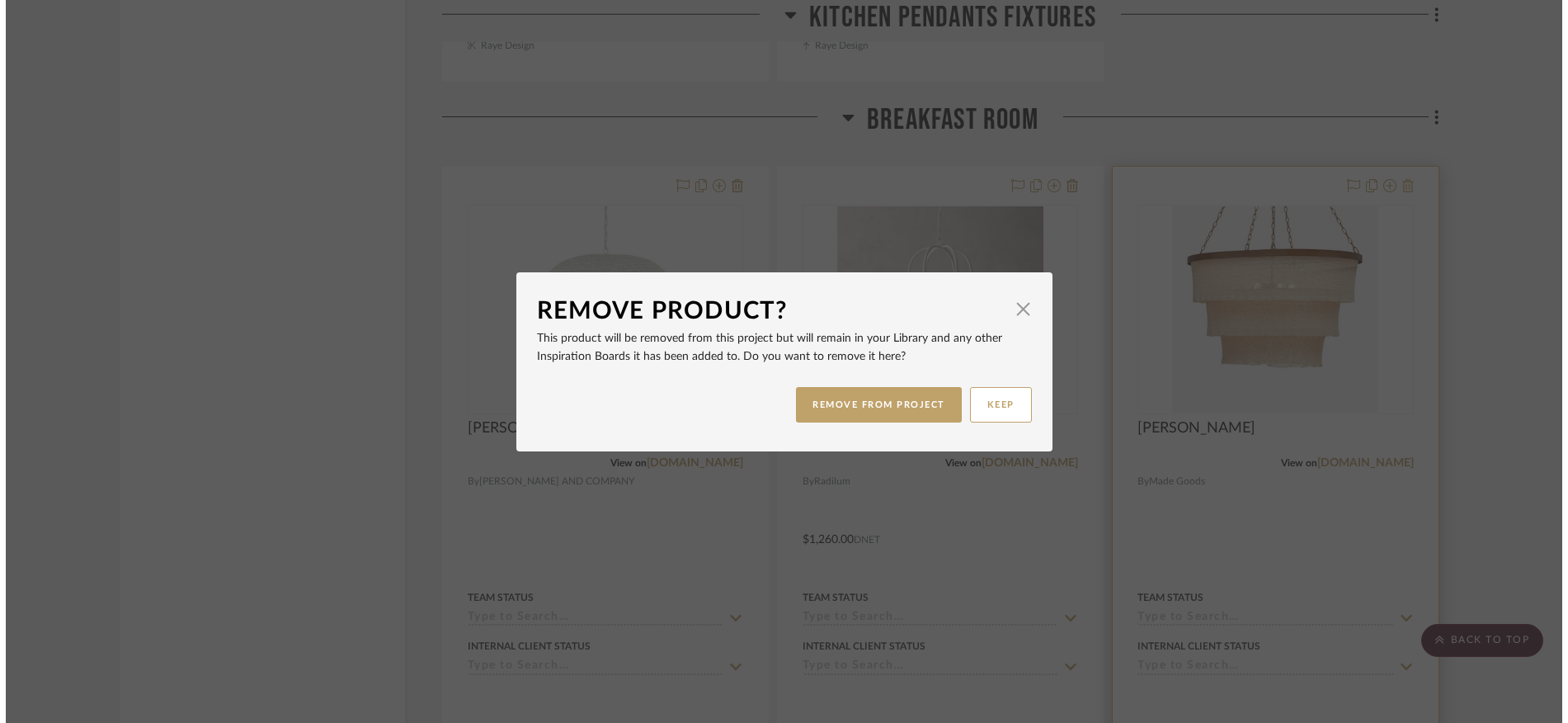
scroll to position [0, 0]
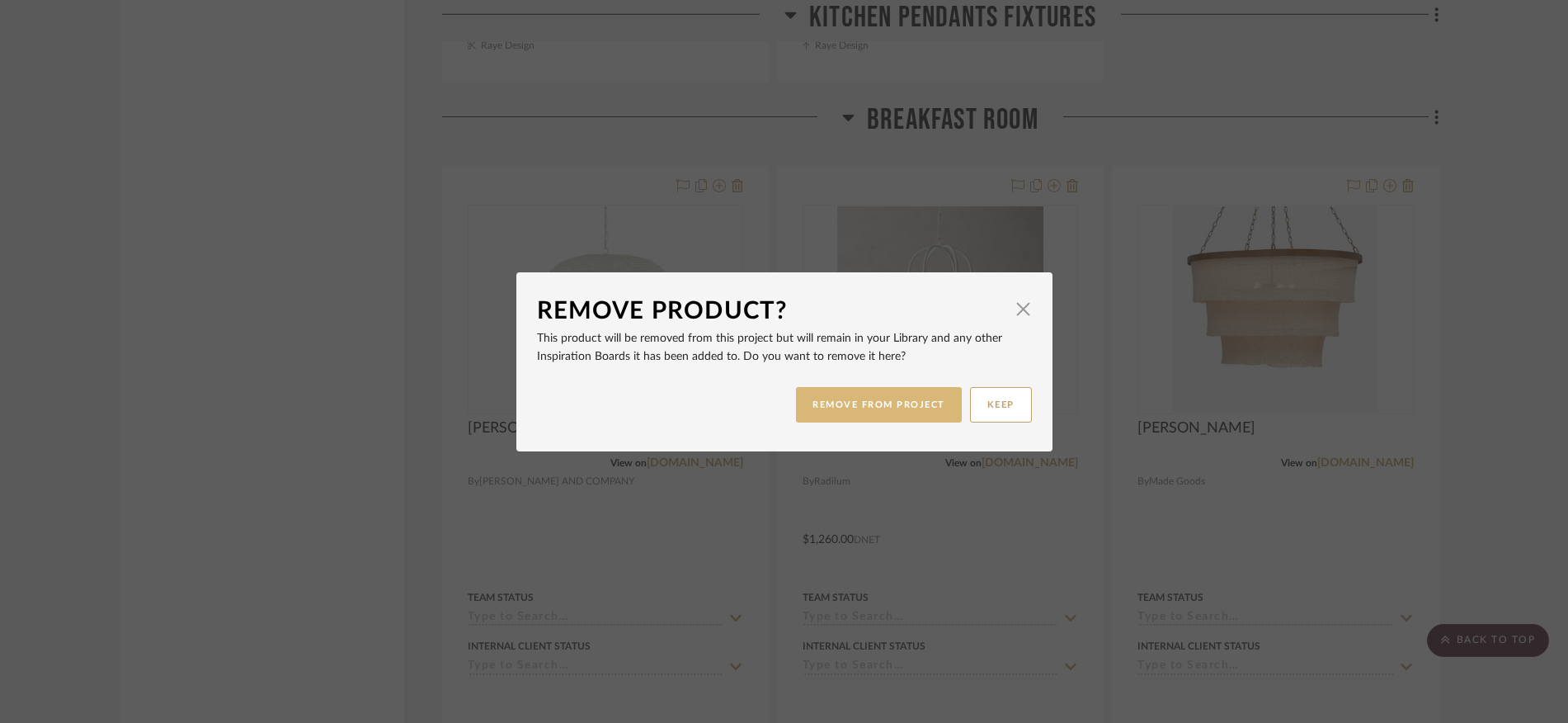
click at [903, 400] on button "REMOVE FROM PROJECT" at bounding box center [879, 405] width 166 height 36
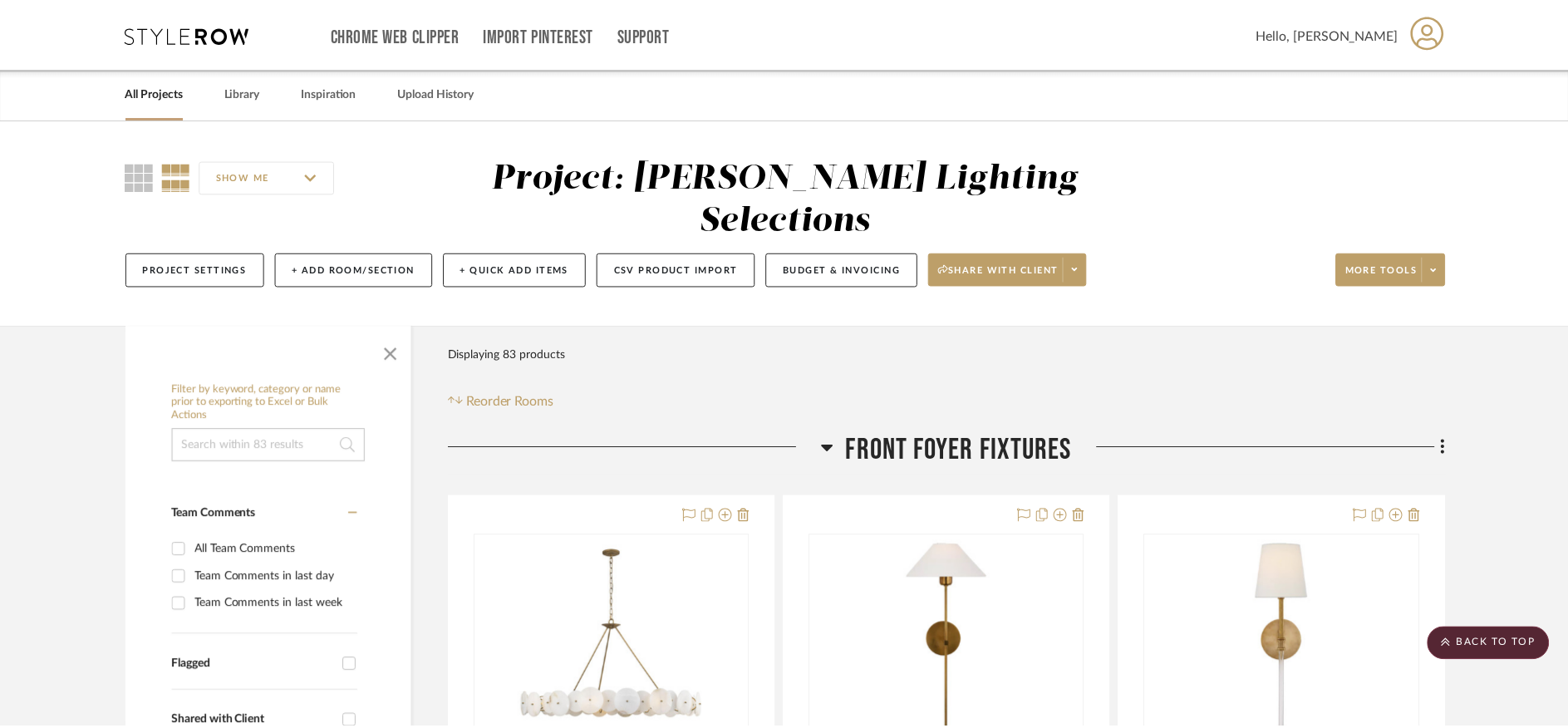
scroll to position [7339, 0]
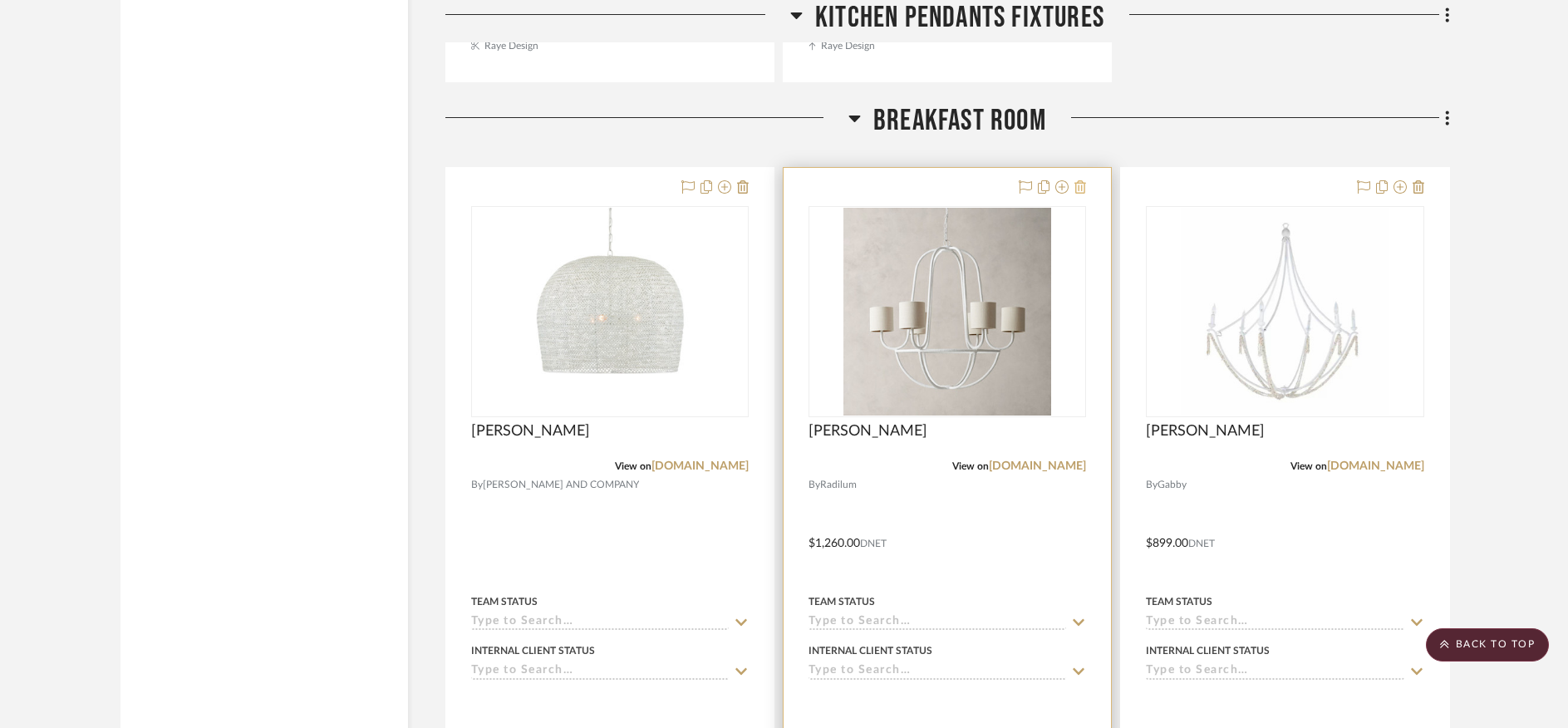
click at [1081, 181] on icon at bounding box center [1079, 187] width 12 height 13
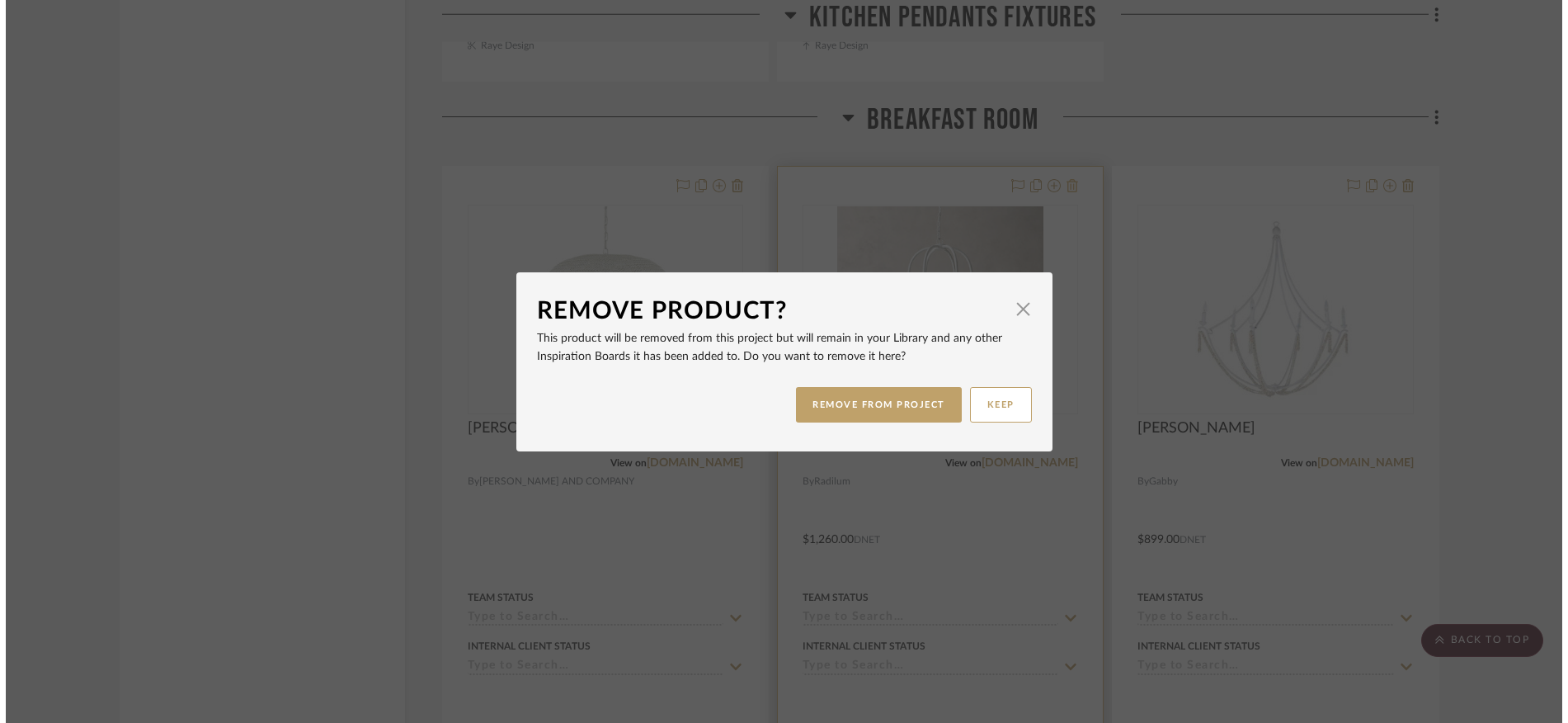
scroll to position [0, 0]
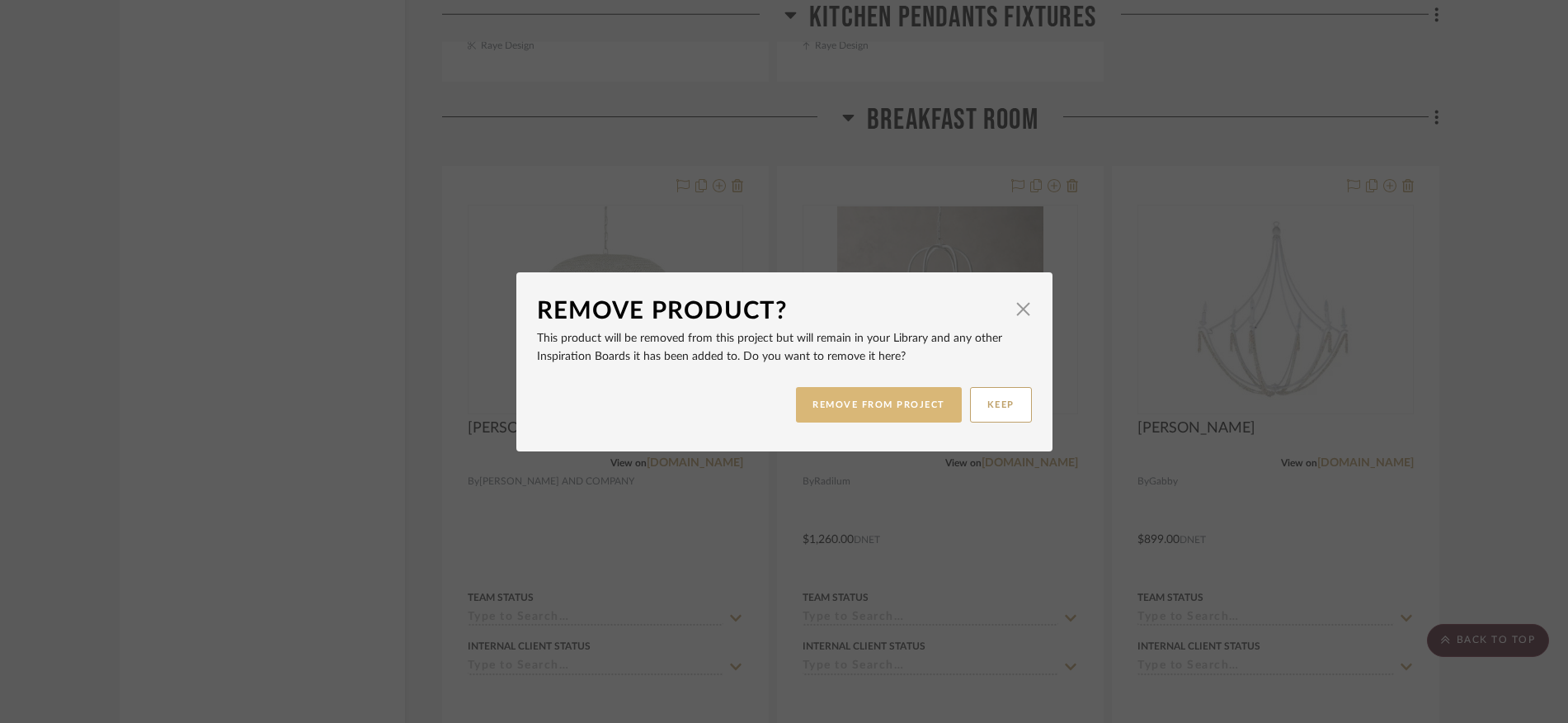
click at [910, 397] on button "REMOVE FROM PROJECT" at bounding box center [879, 405] width 166 height 36
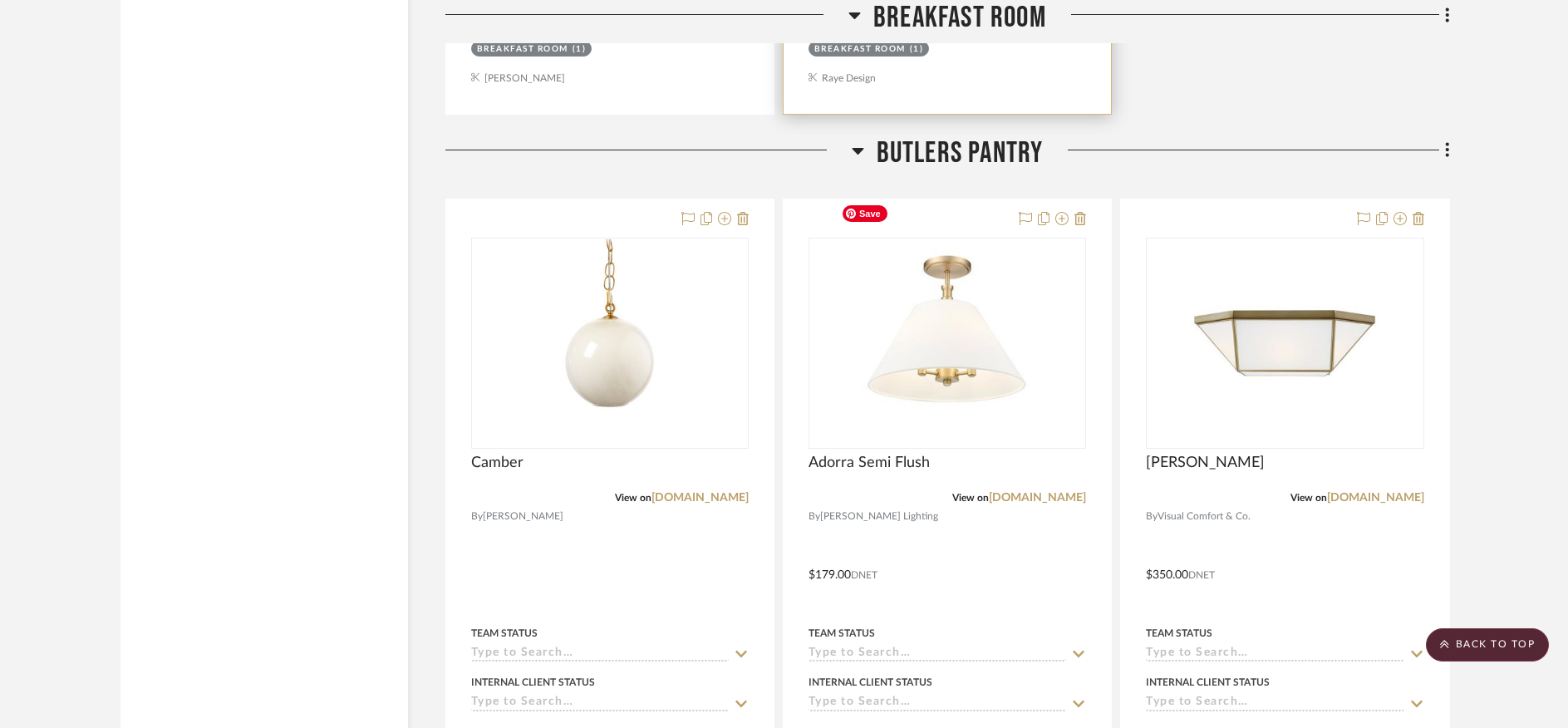
scroll to position [8117, 0]
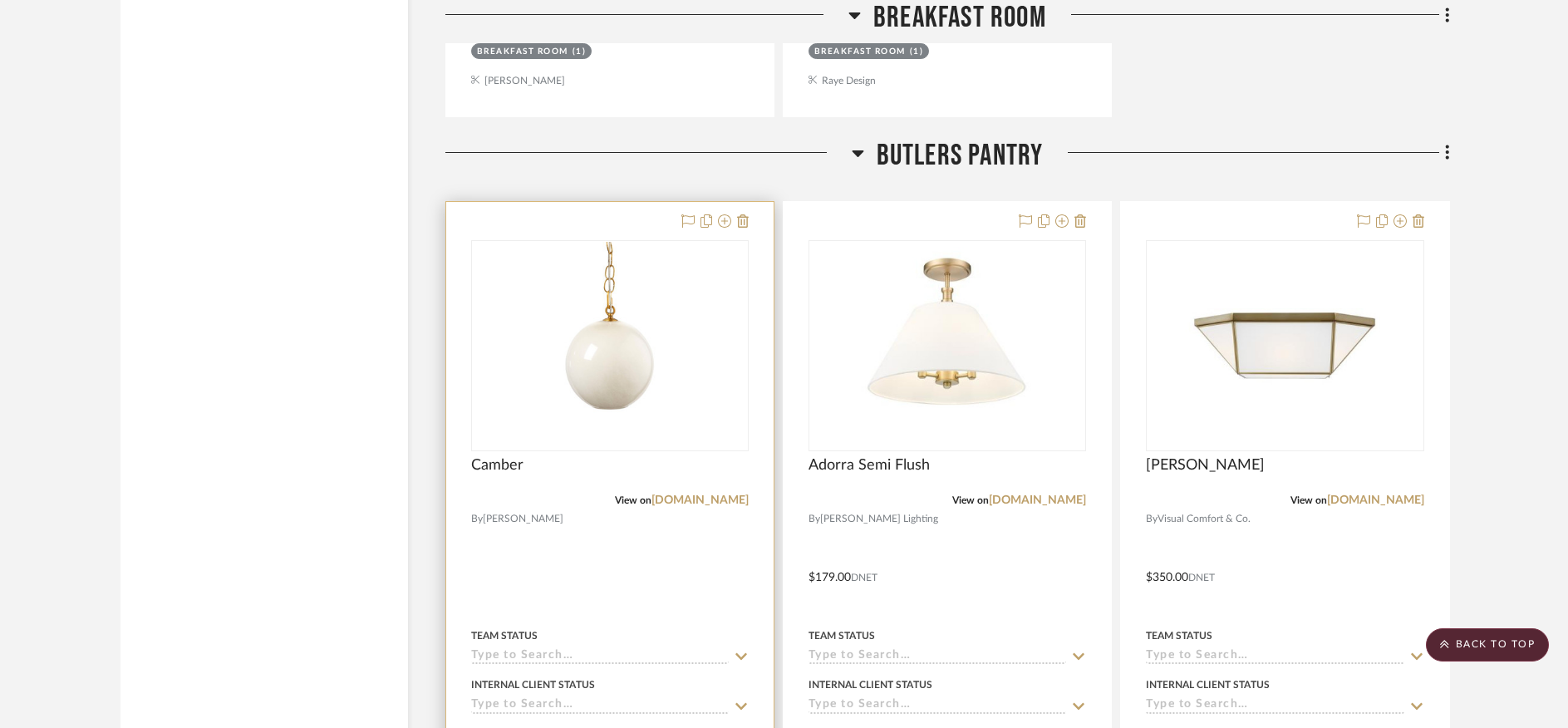
click at [688, 456] on div "Camber" at bounding box center [609, 475] width 277 height 37
click at [680, 494] on link "jamieyoung.com" at bounding box center [700, 499] width 97 height 12
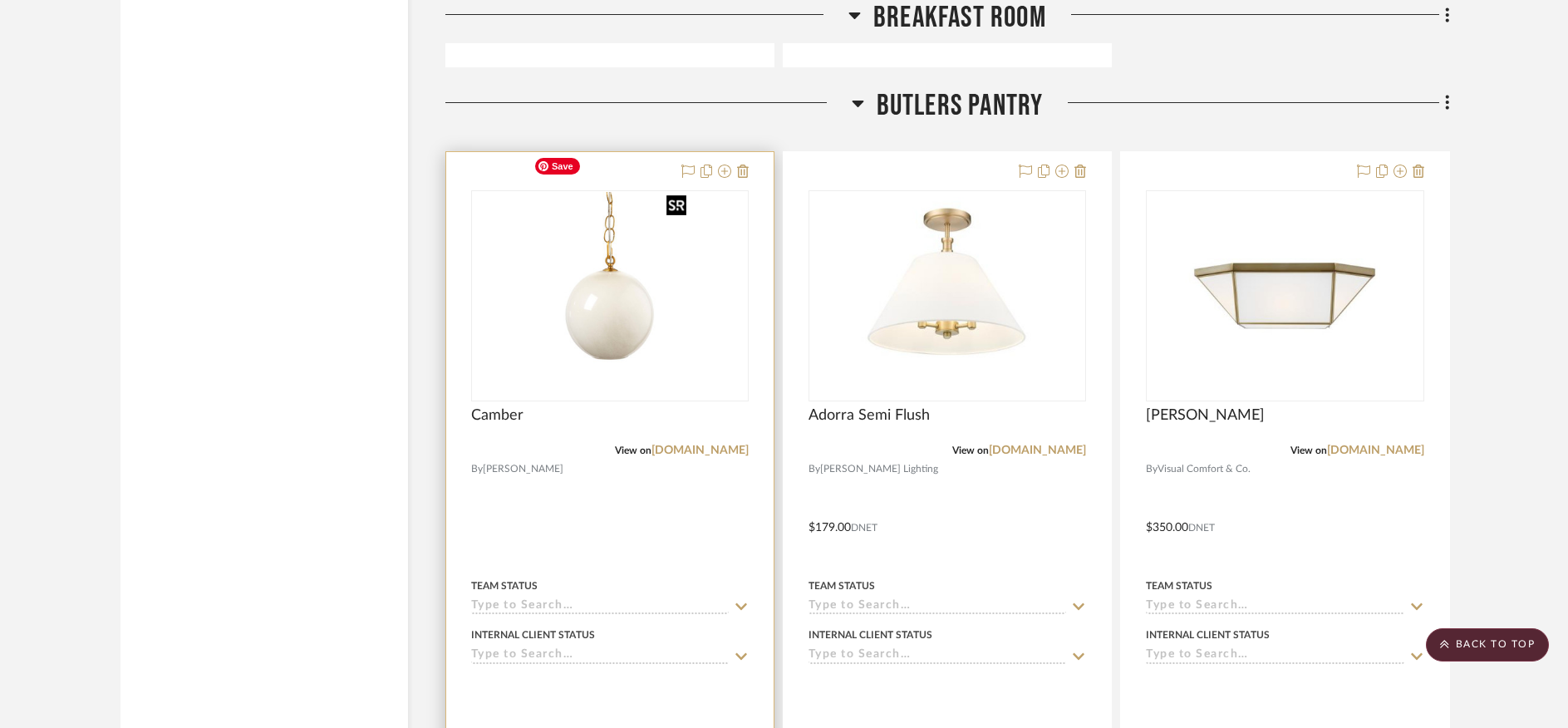
scroll to position [8181, 0]
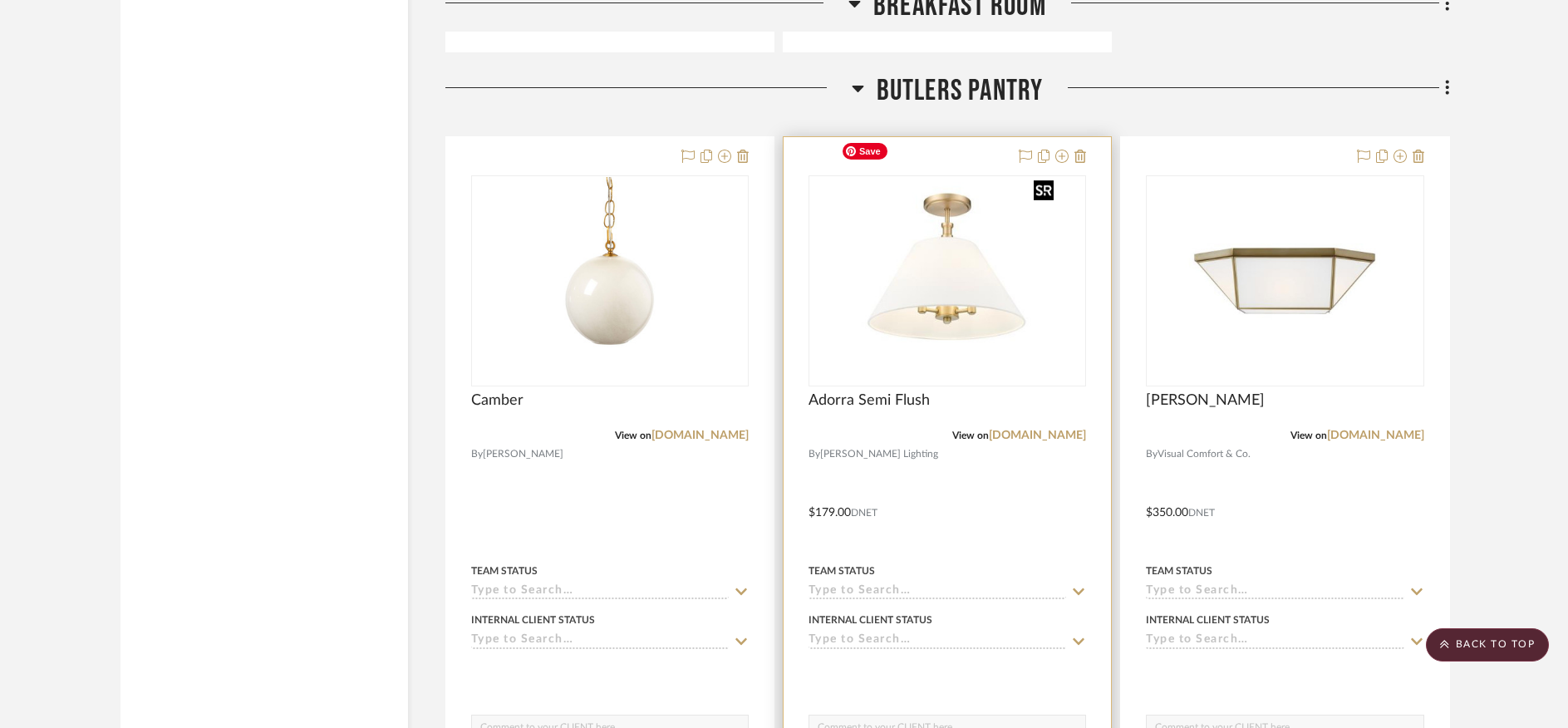
click at [973, 265] on img "0" at bounding box center [948, 280] width 227 height 207
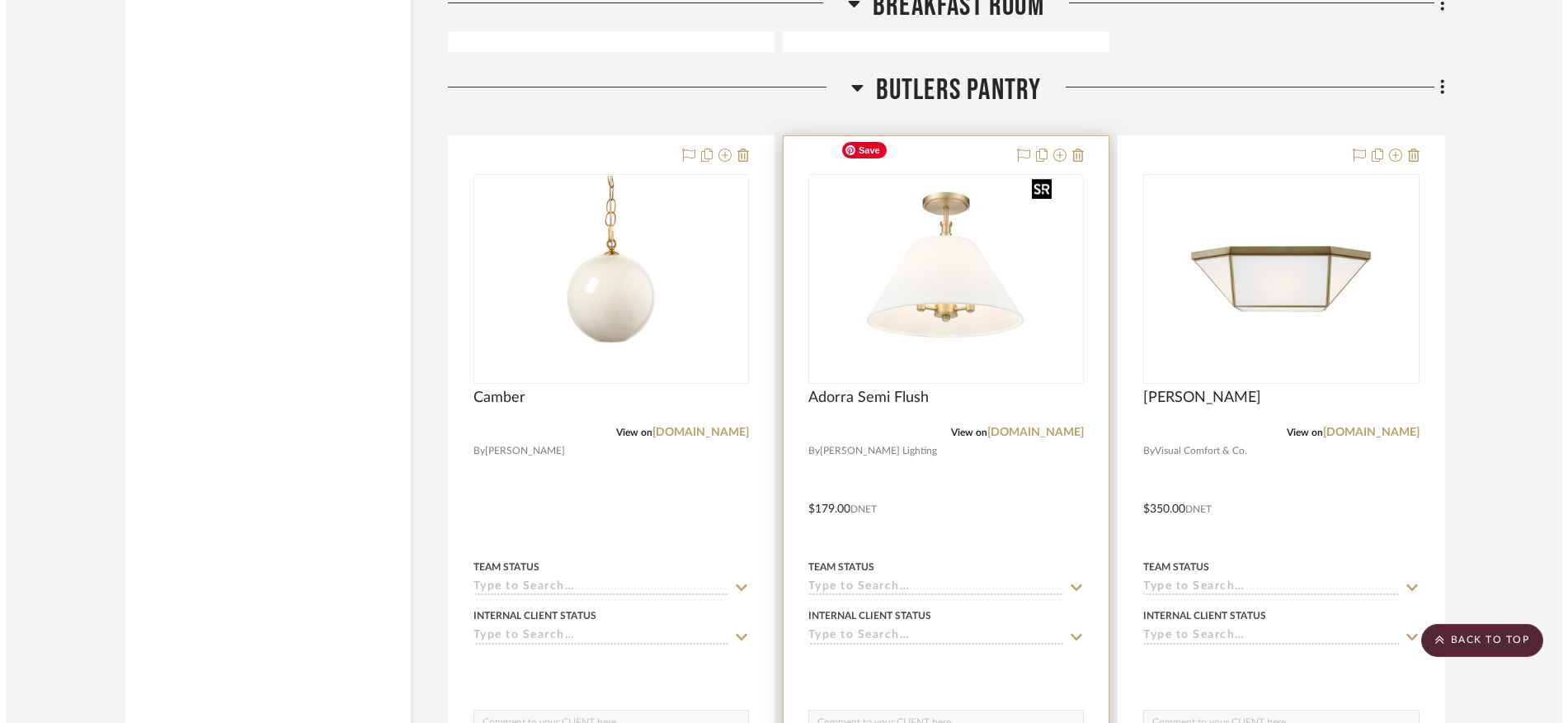
scroll to position [0, 0]
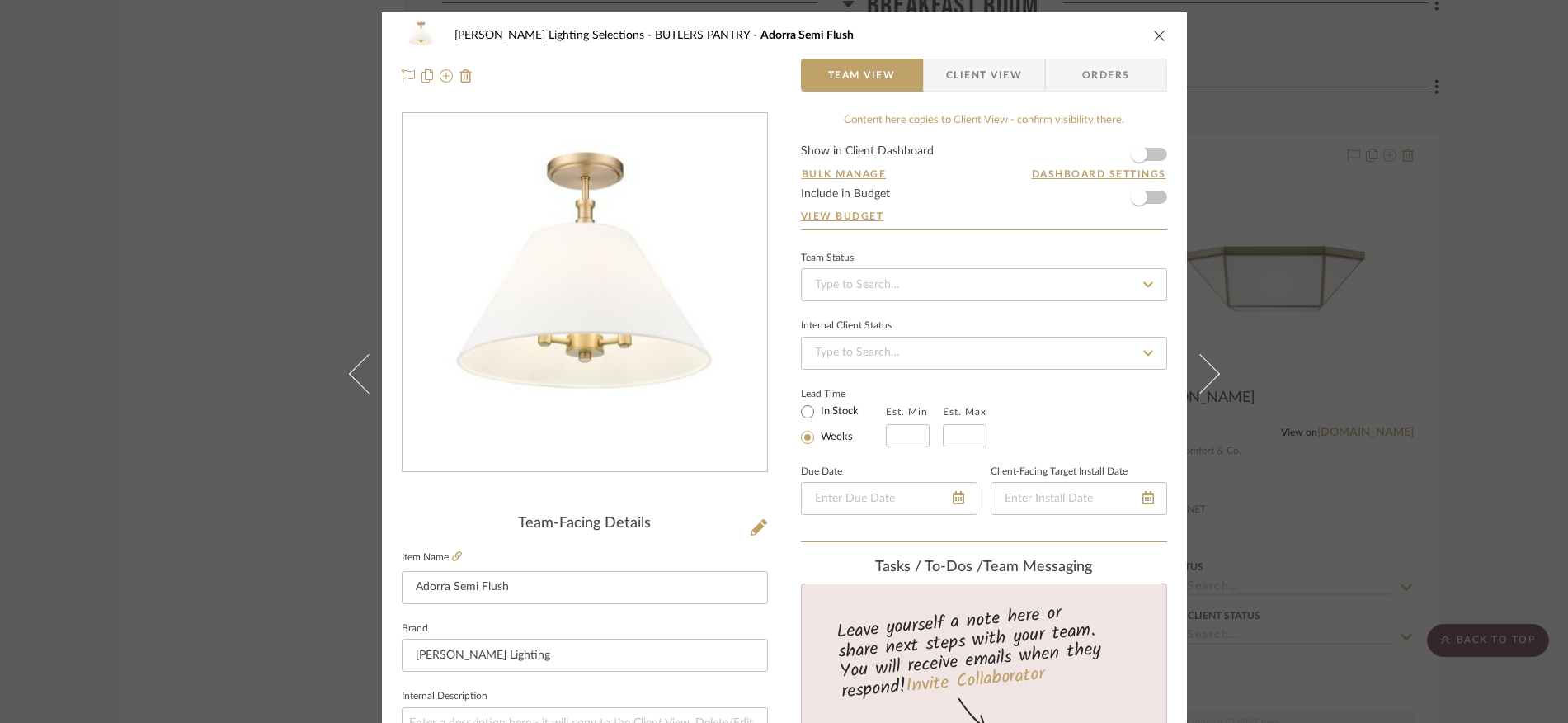
click at [1157, 35] on icon "close" at bounding box center [1160, 36] width 13 height 13
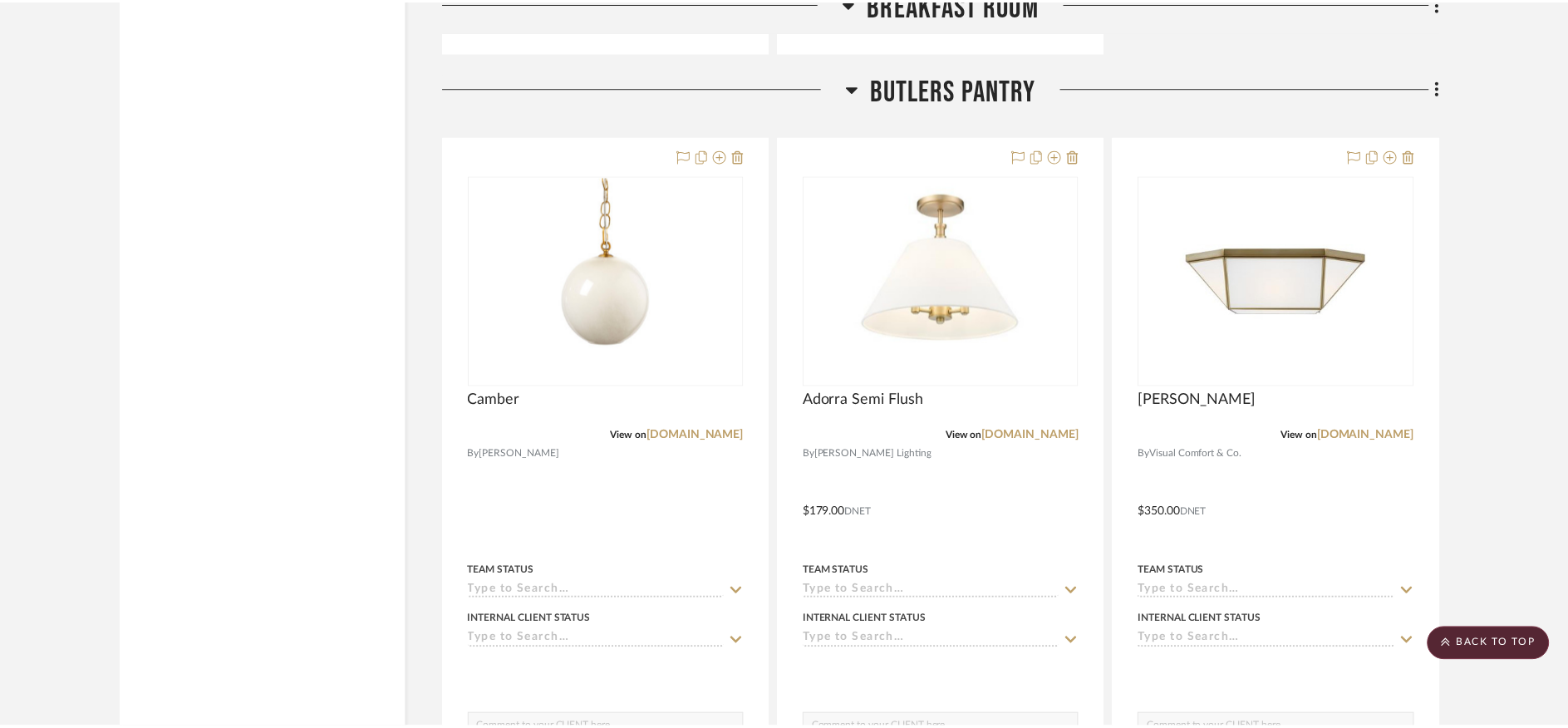
scroll to position [8181, 0]
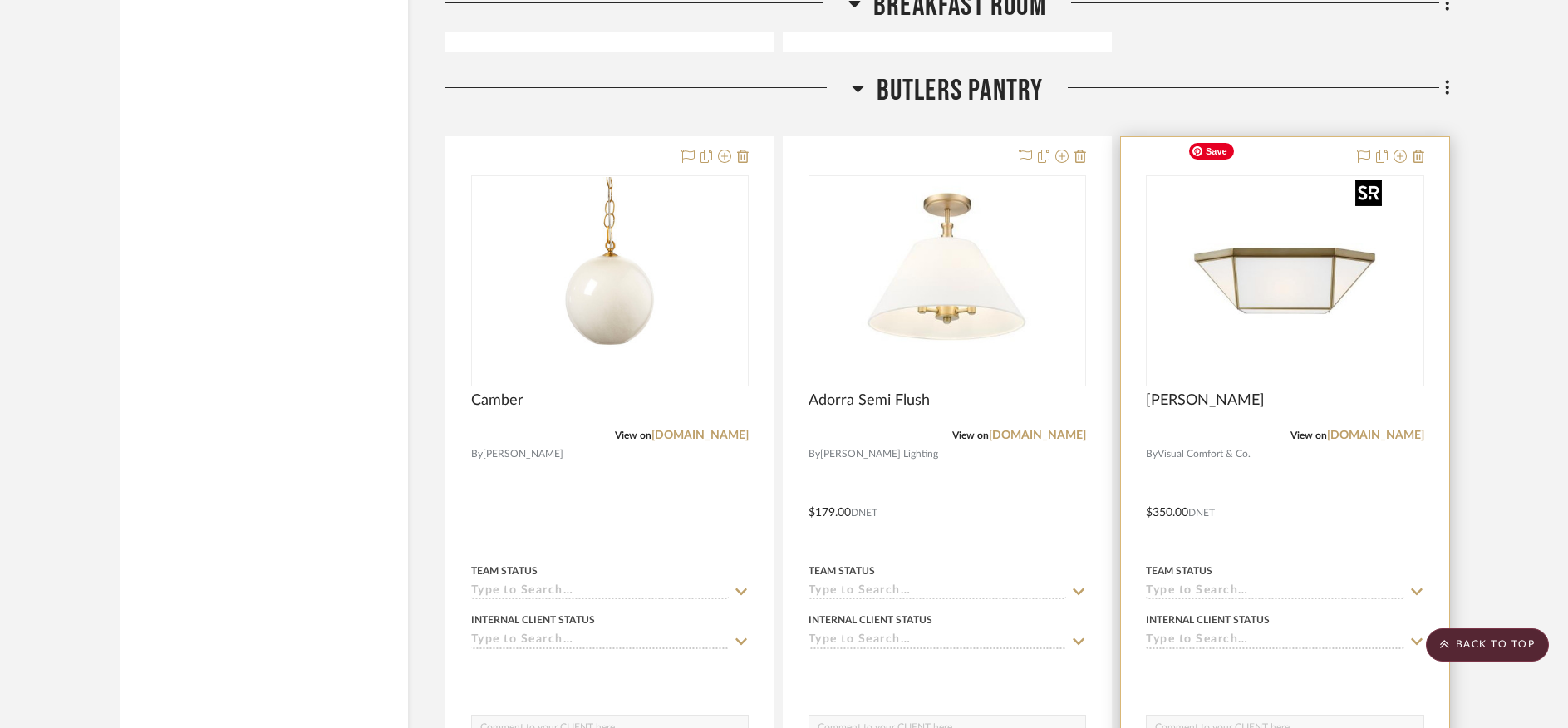
click at [1234, 242] on img "0" at bounding box center [1284, 280] width 207 height 207
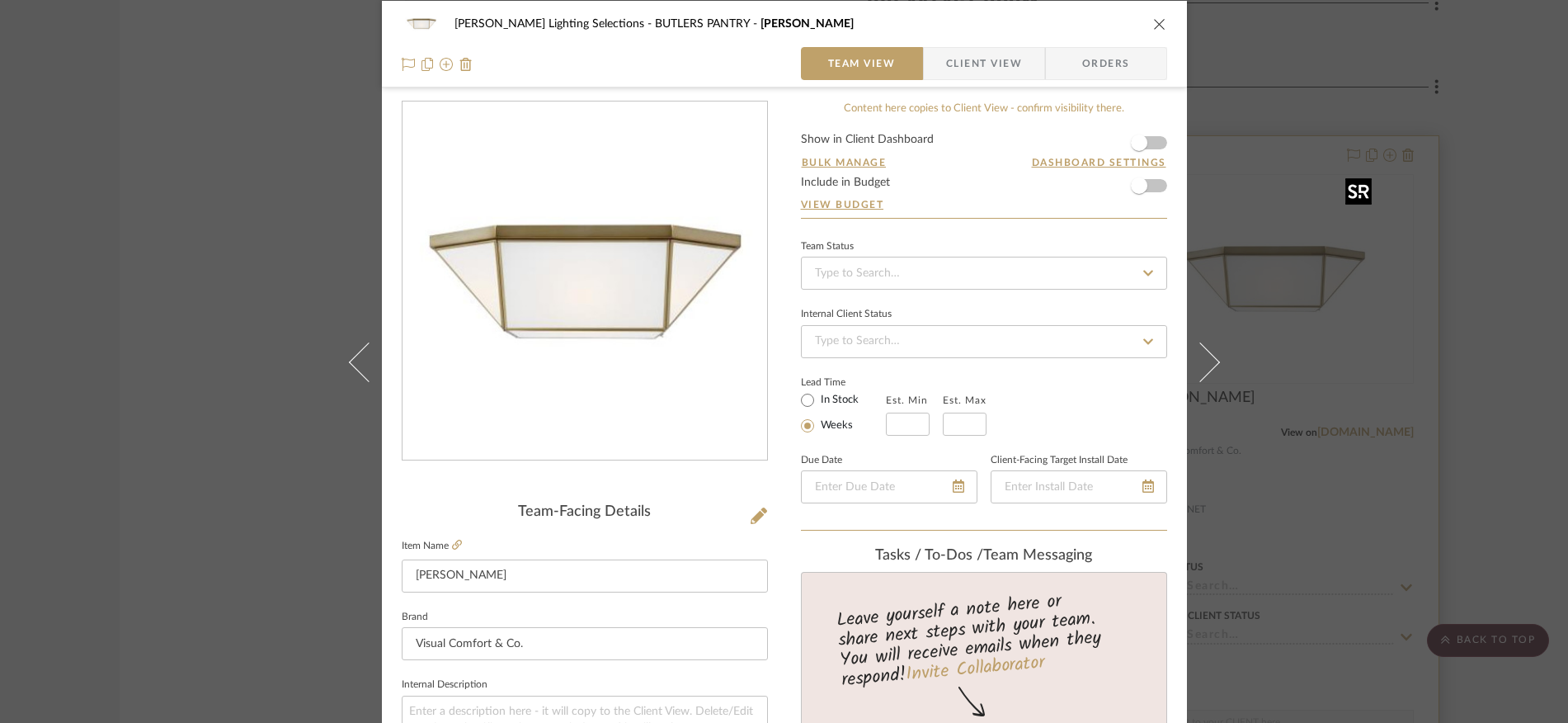
scroll to position [11, 0]
click at [1153, 29] on icon "close" at bounding box center [1160, 25] width 13 height 13
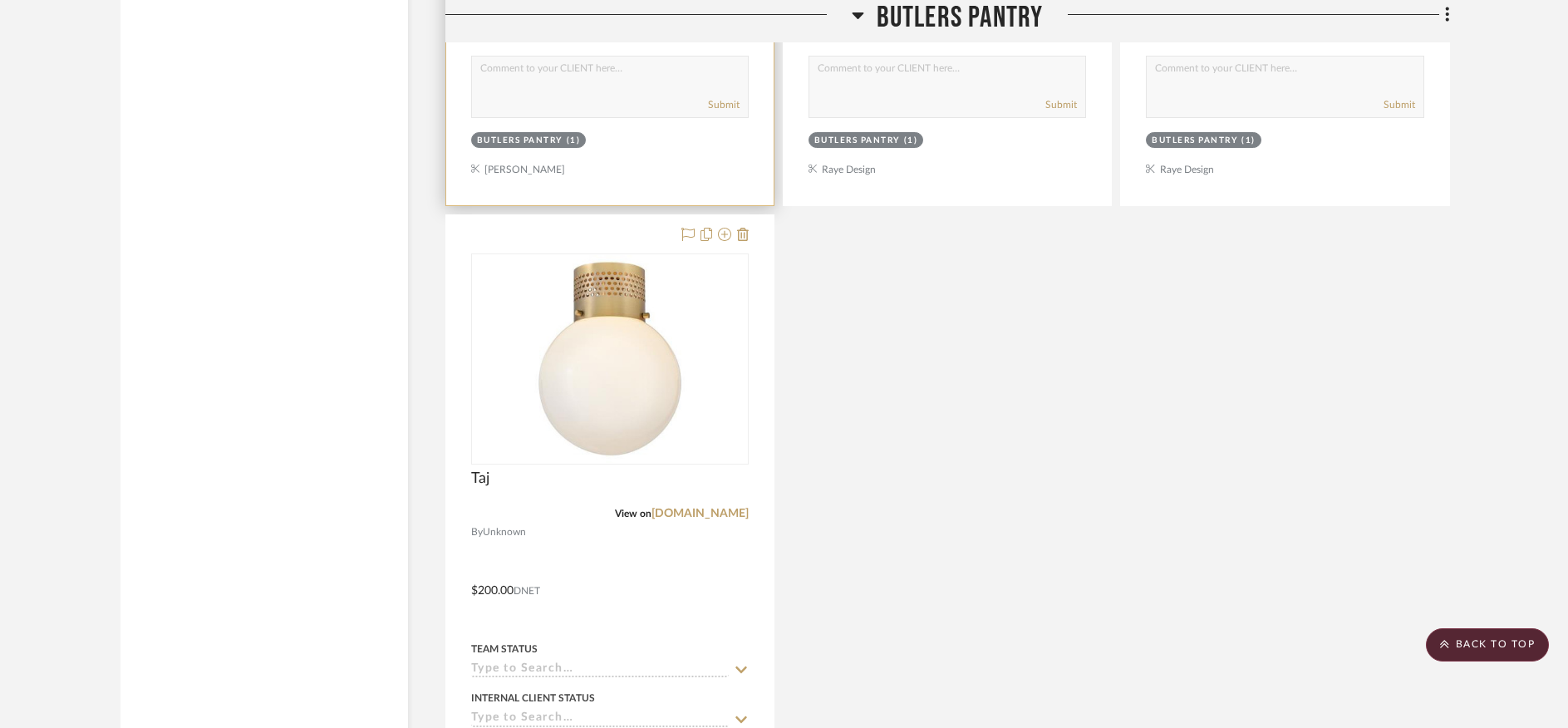
scroll to position [8836, 0]
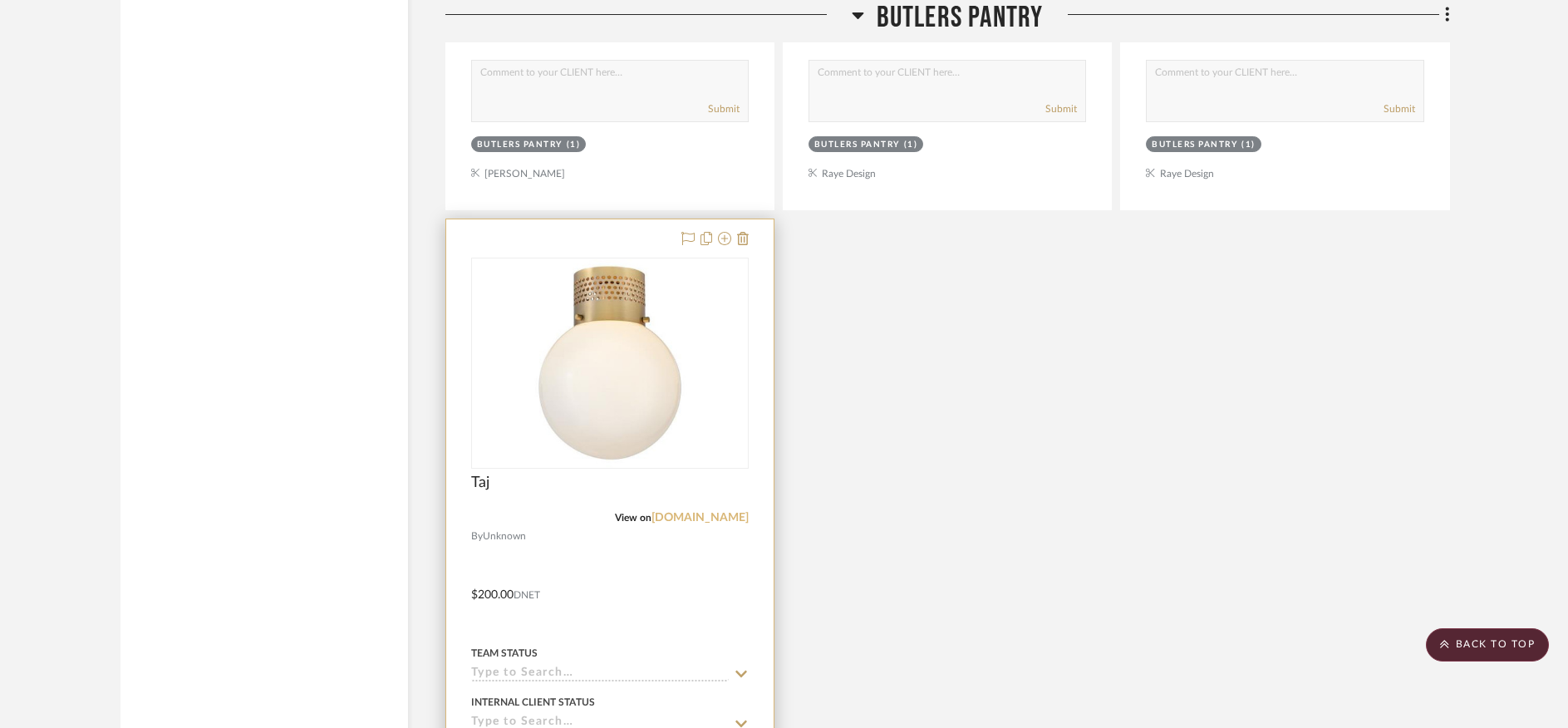
click at [669, 511] on link "kendalllightingcenter.com" at bounding box center [700, 517] width 97 height 12
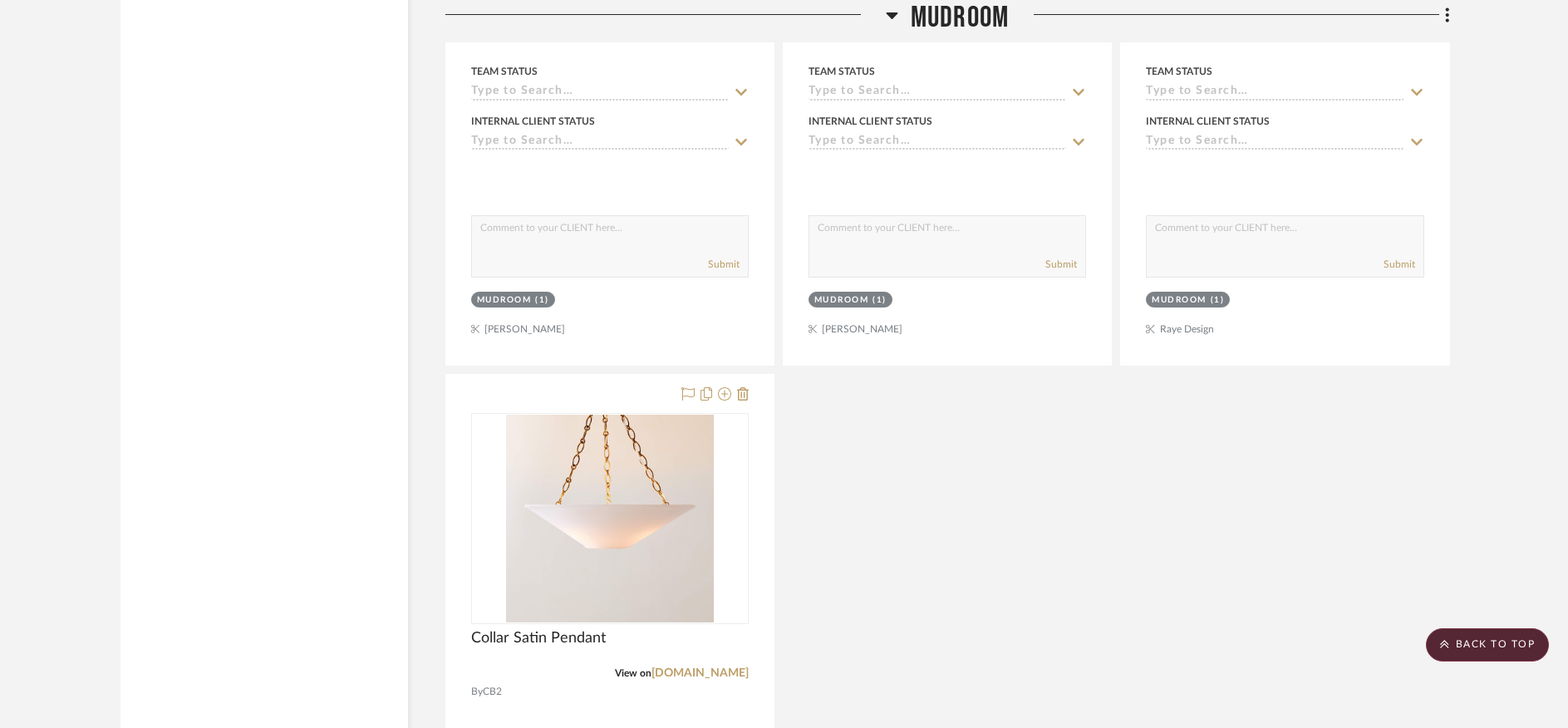
scroll to position [11042, 0]
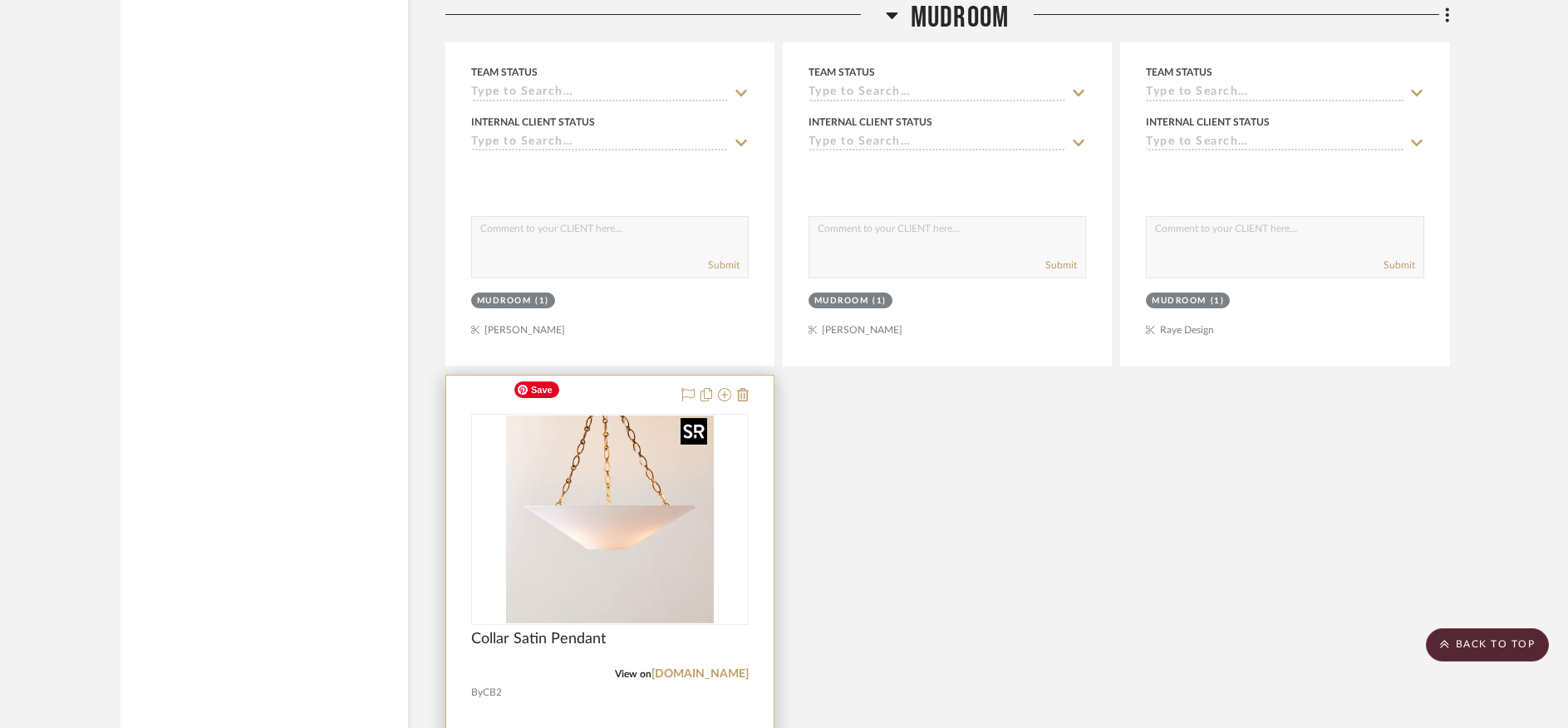
click at [594, 499] on img "0" at bounding box center [609, 519] width 207 height 207
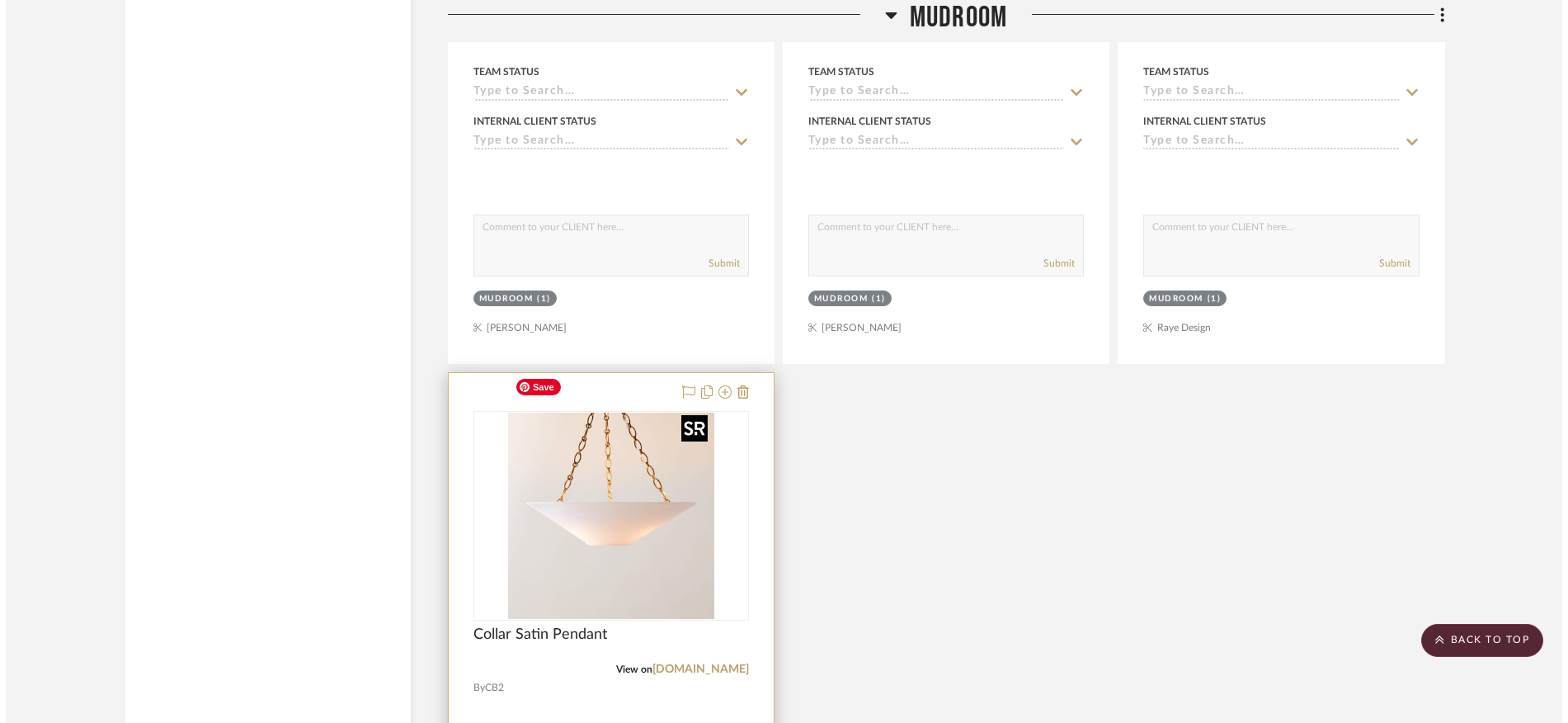
scroll to position [0, 0]
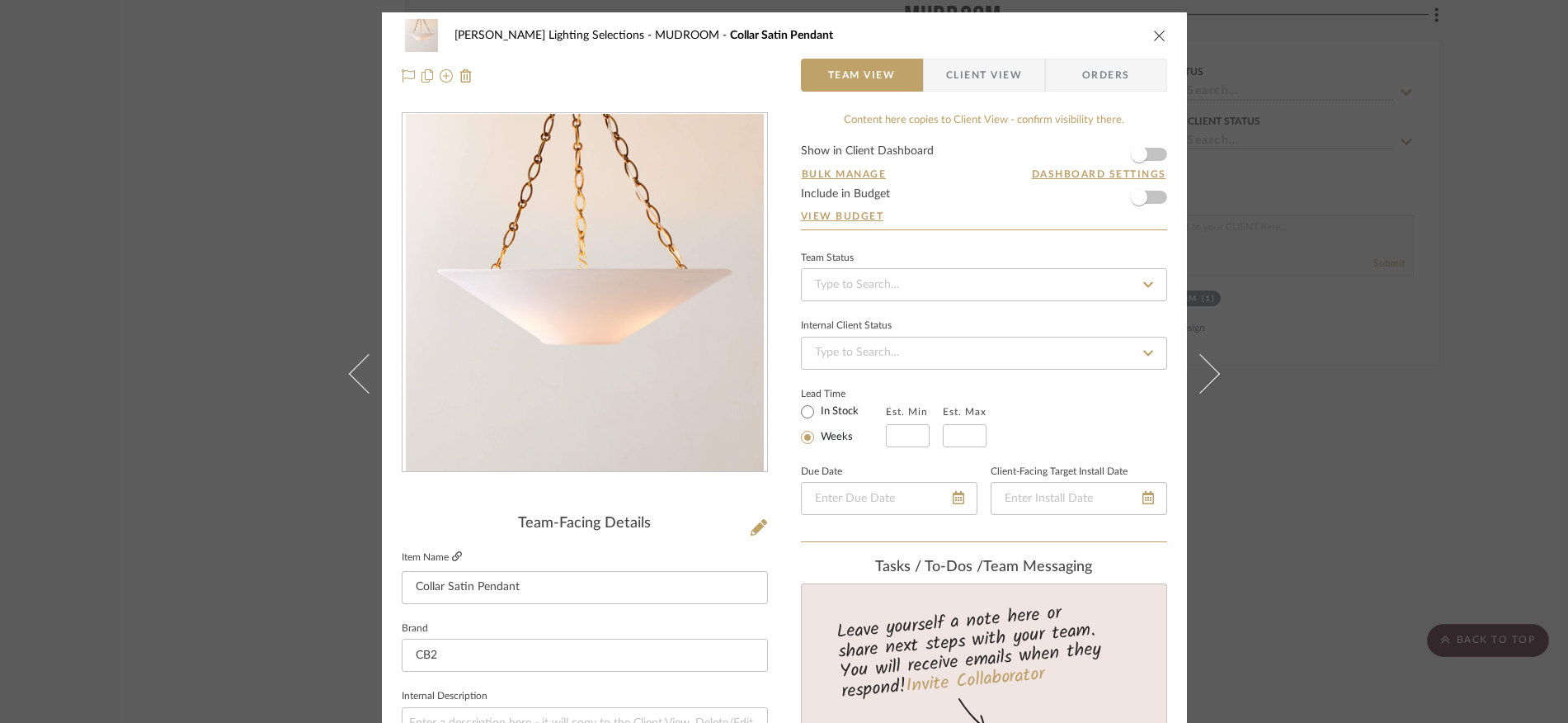
click at [454, 556] on icon at bounding box center [457, 556] width 10 height 10
click at [1153, 39] on icon "close" at bounding box center [1160, 36] width 13 height 13
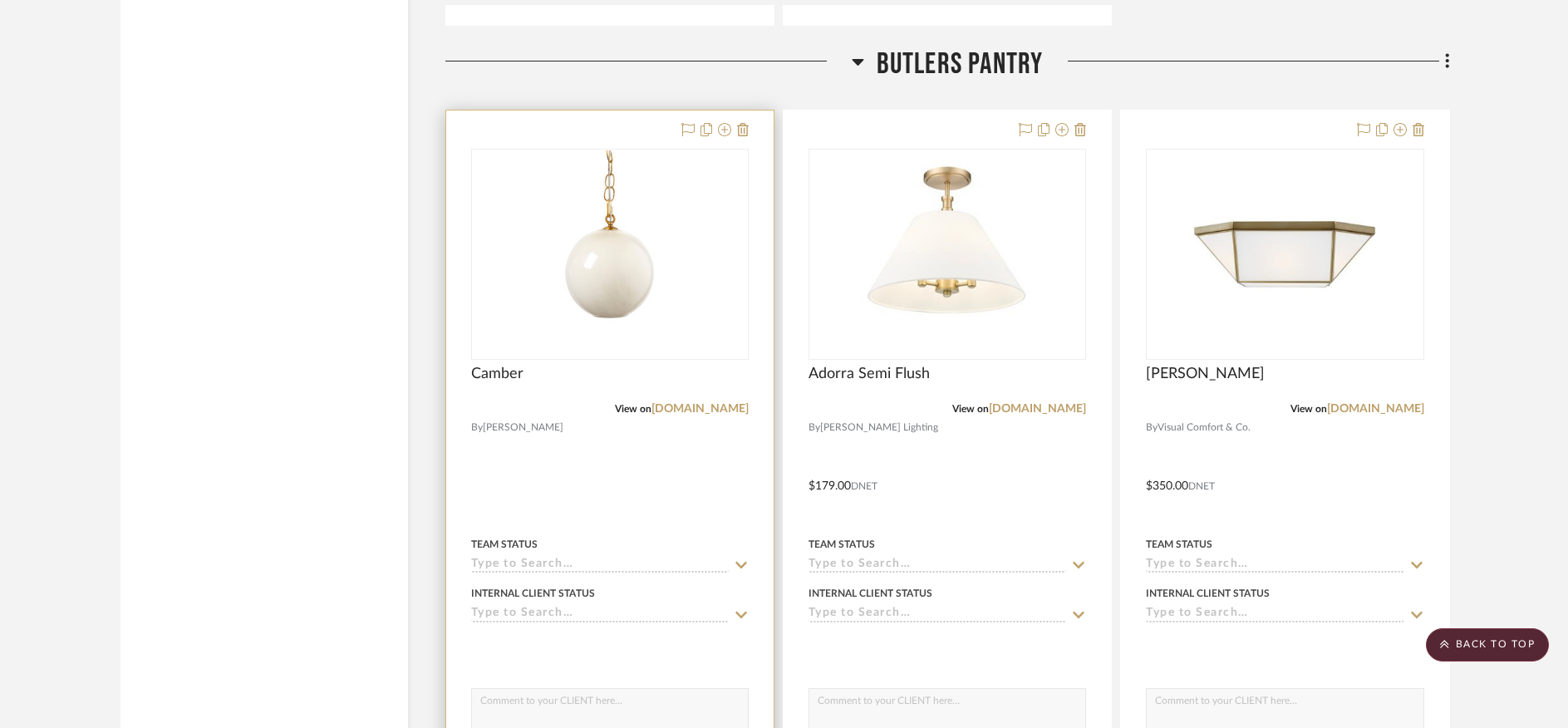
scroll to position [8197, 0]
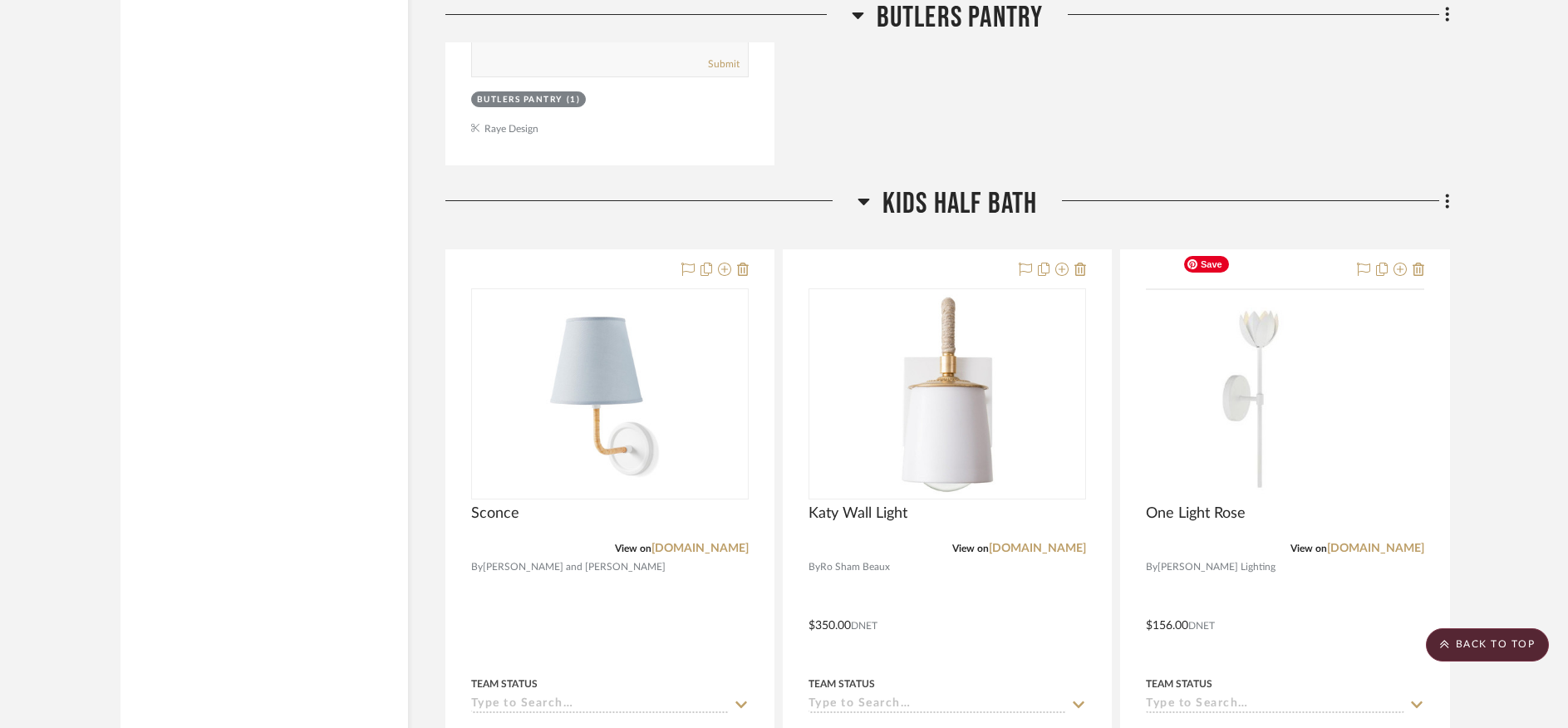
scroll to position [9675, 0]
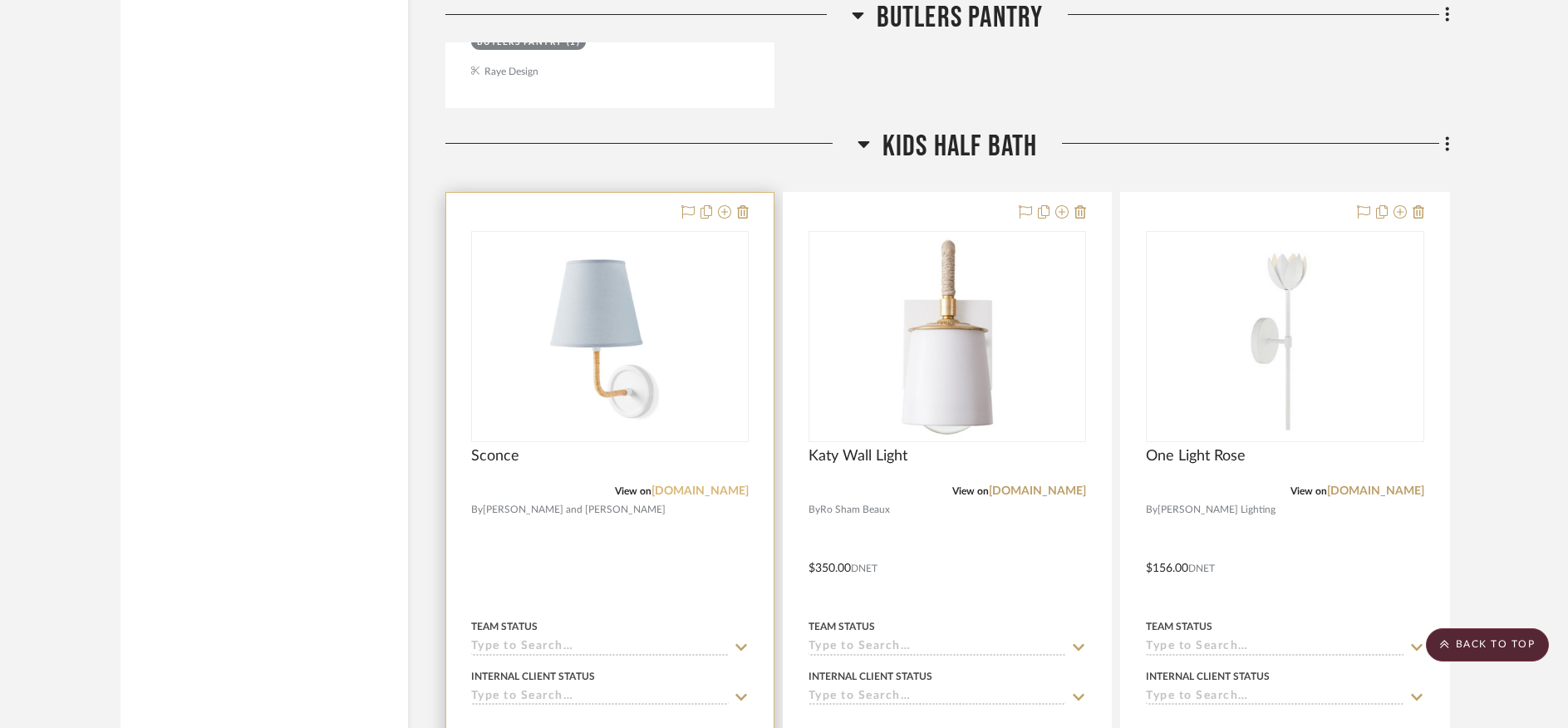
click at [687, 485] on link "serenaandlily.com" at bounding box center [700, 490] width 97 height 12
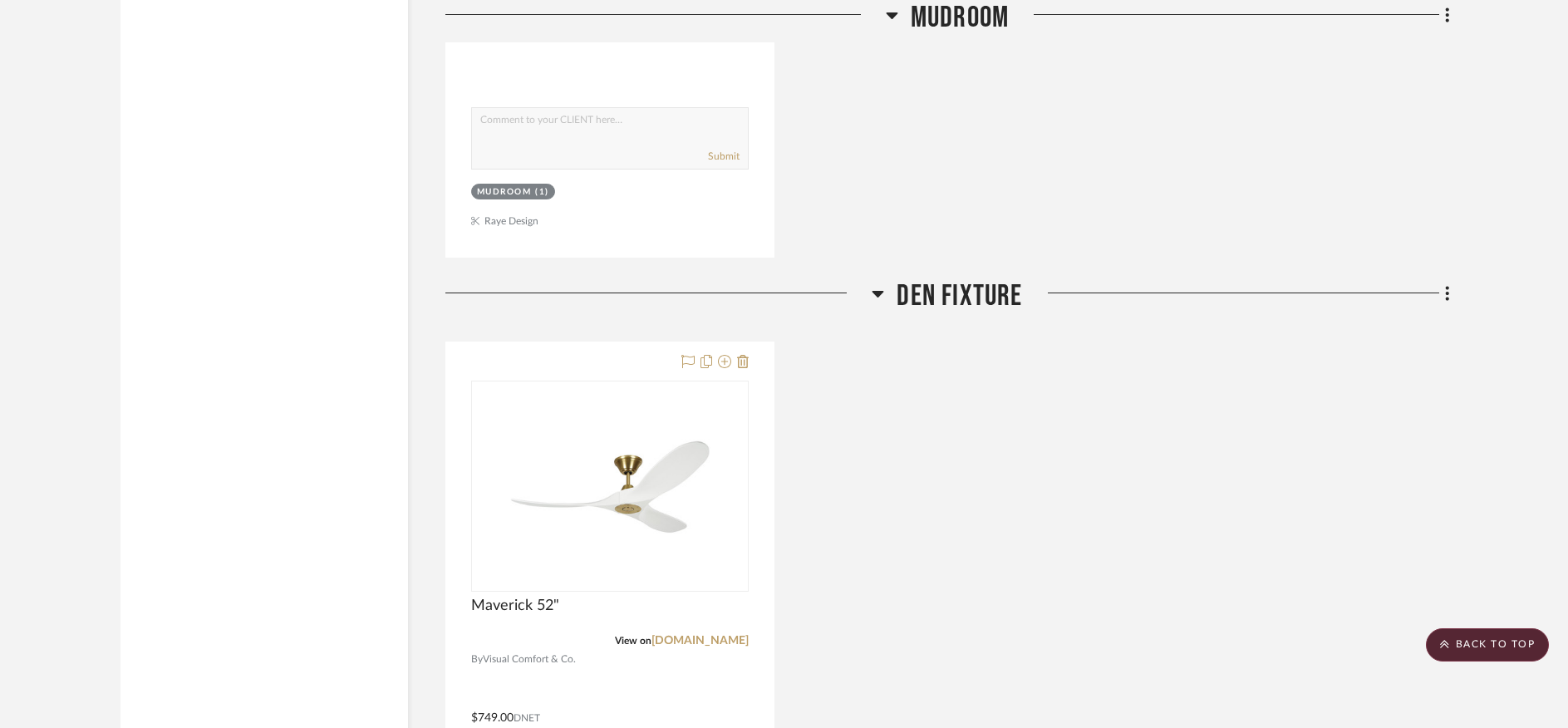
scroll to position [11900, 0]
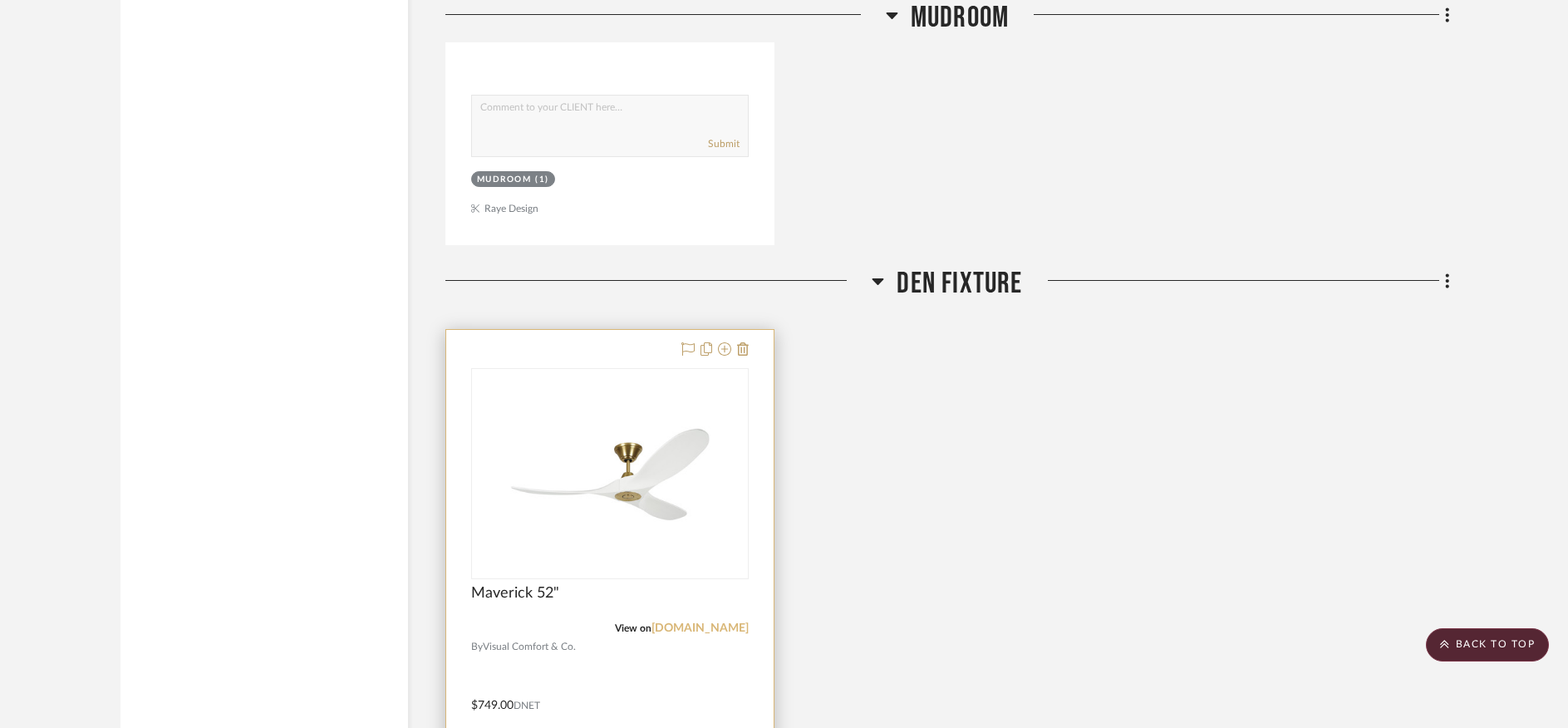
click at [720, 622] on link "visualcomfort.com" at bounding box center [700, 628] width 97 height 12
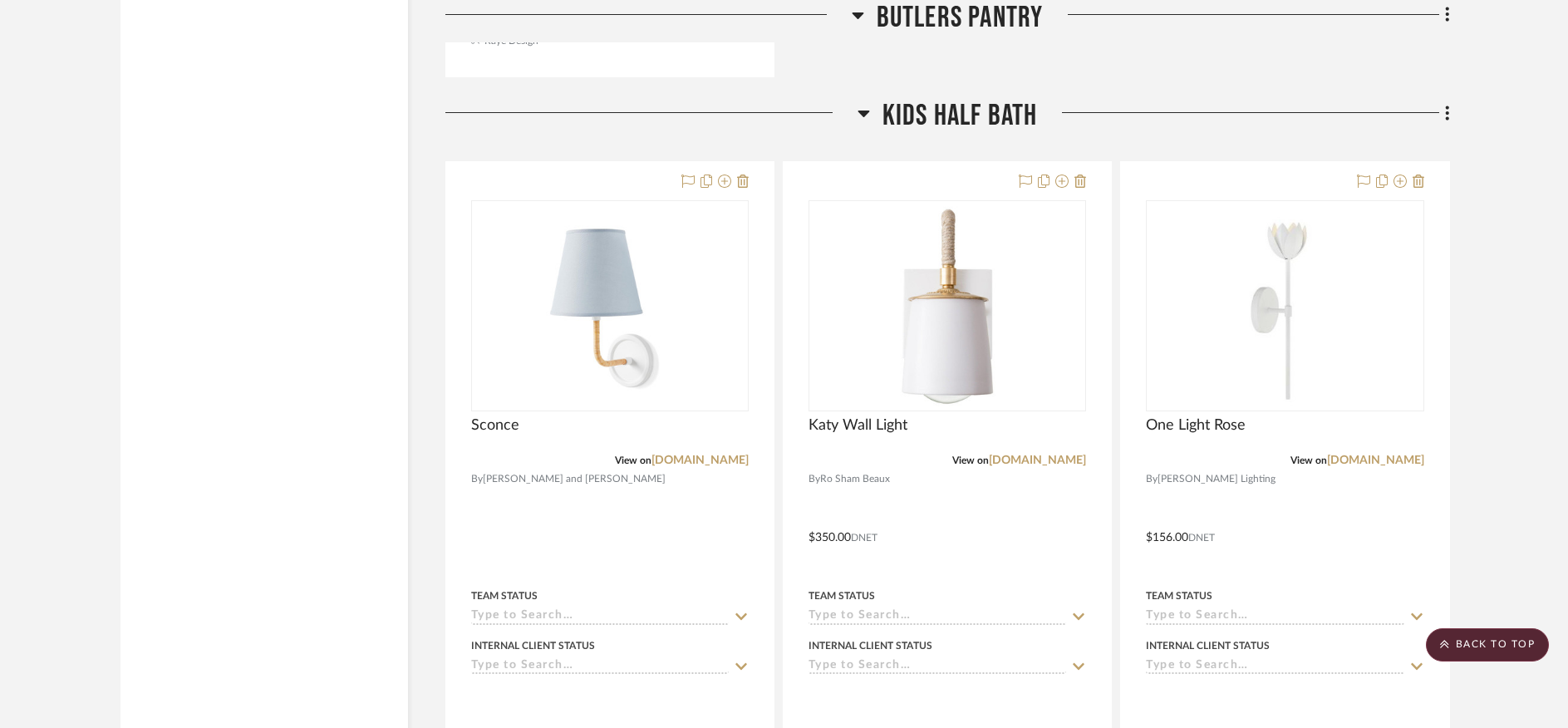
scroll to position [9705, 0]
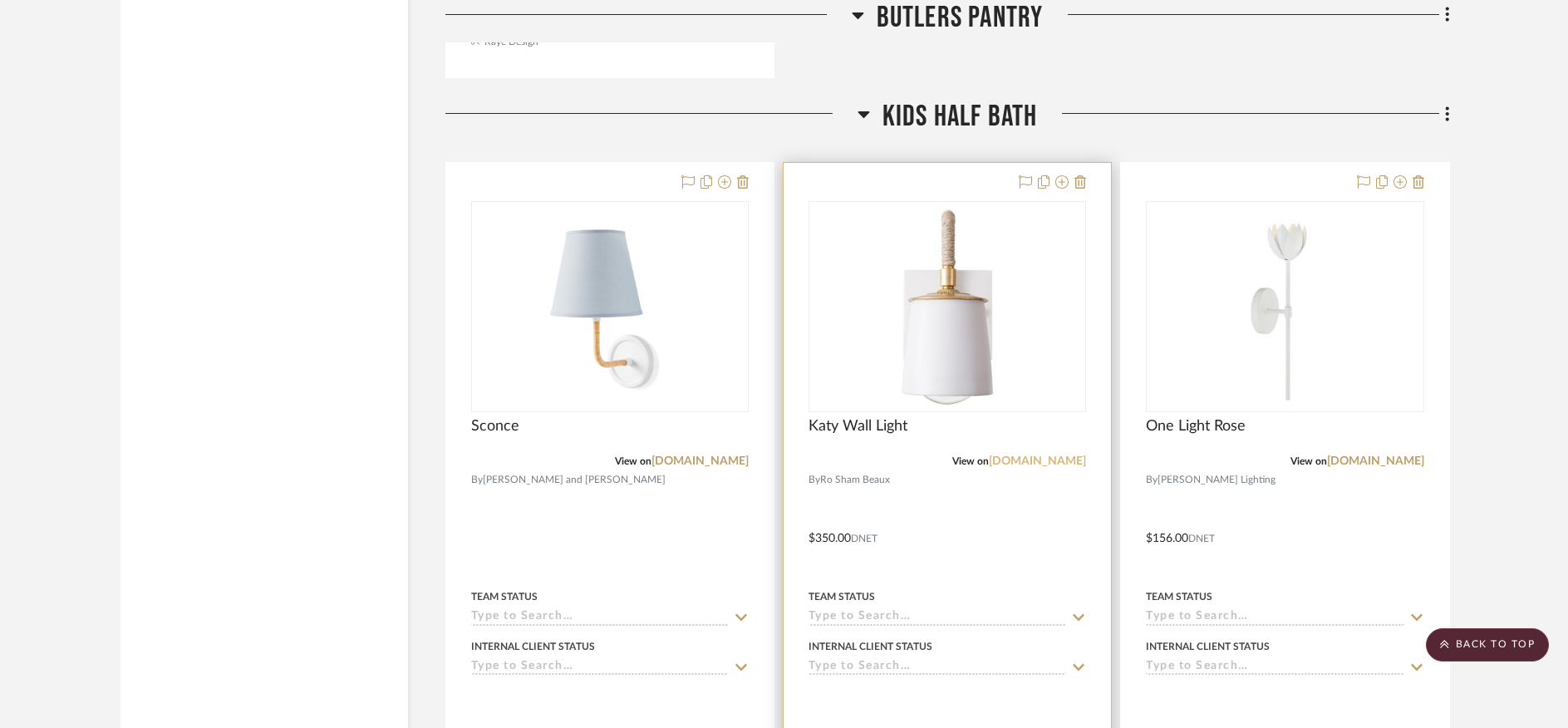
click at [996, 455] on link "ro-sham-beaux.com" at bounding box center [1037, 461] width 97 height 12
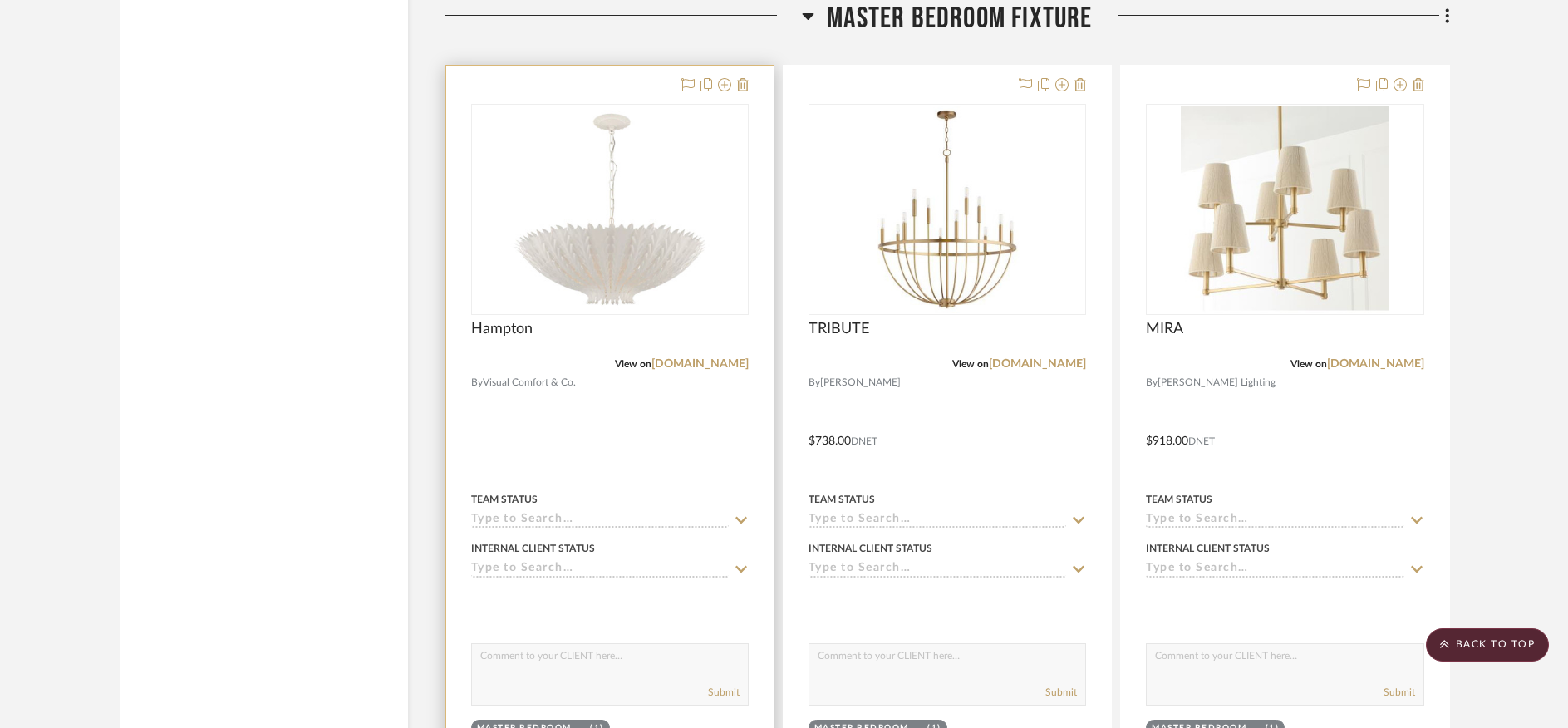
scroll to position [12973, 0]
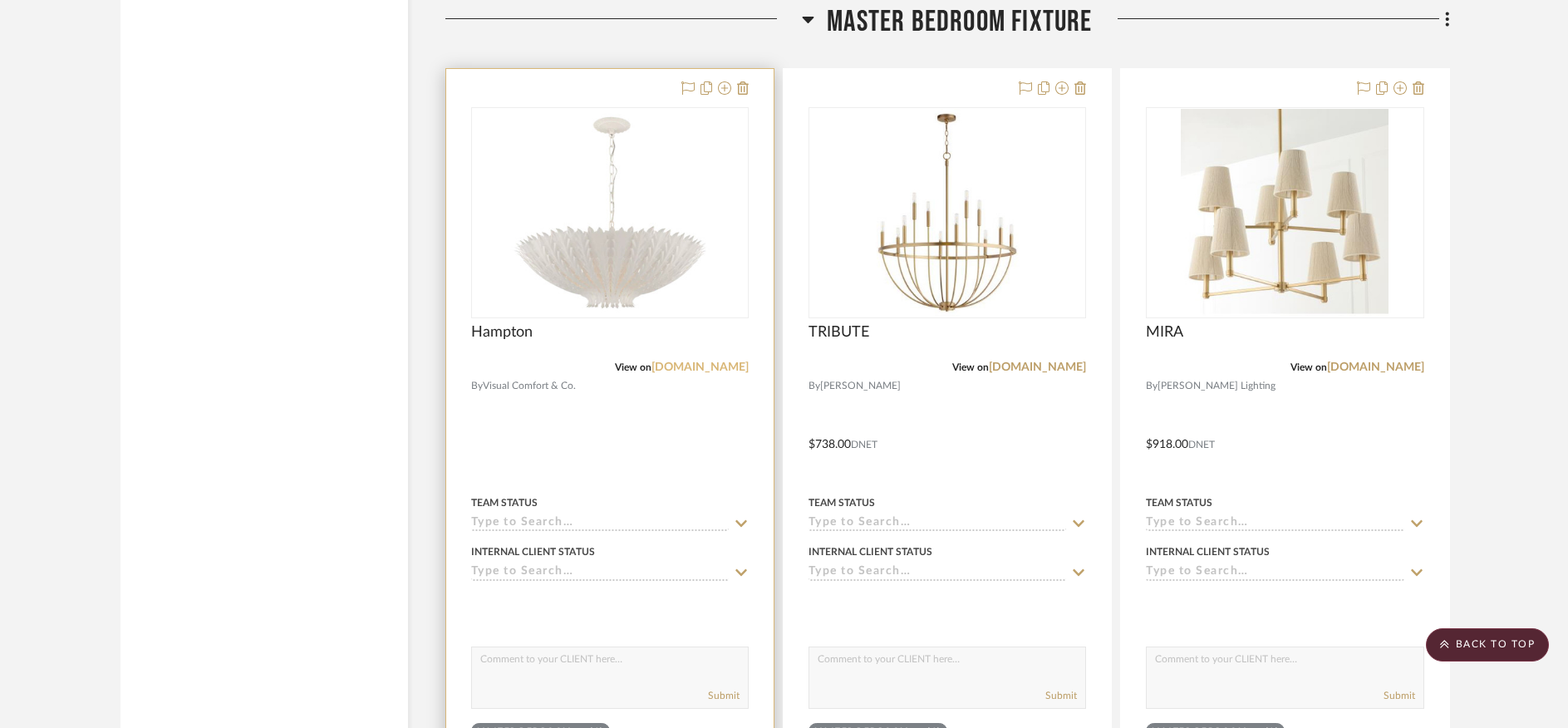
click at [711, 361] on link "visualcomfort.com" at bounding box center [700, 367] width 97 height 12
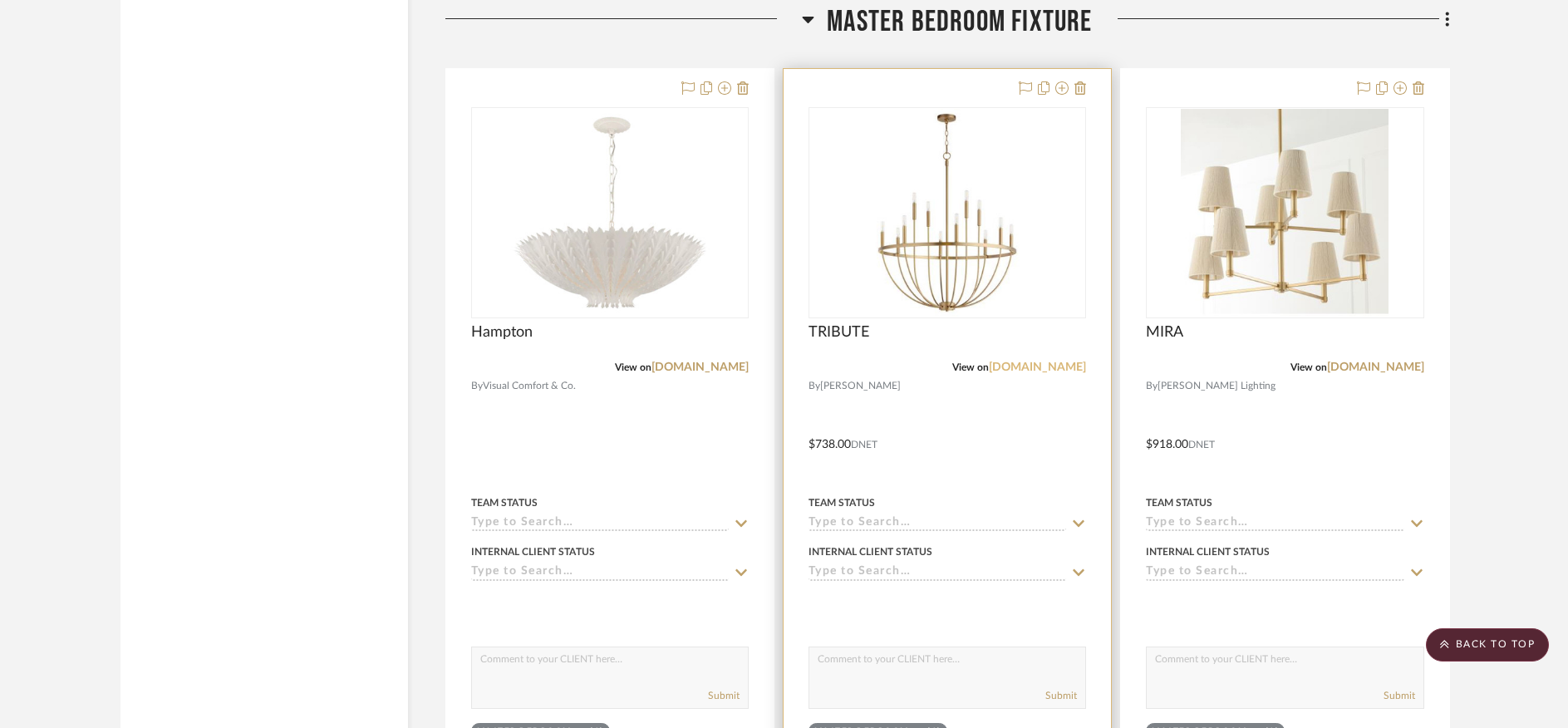
click at [989, 361] on link "kendalllightingcenter.com" at bounding box center [1037, 367] width 97 height 12
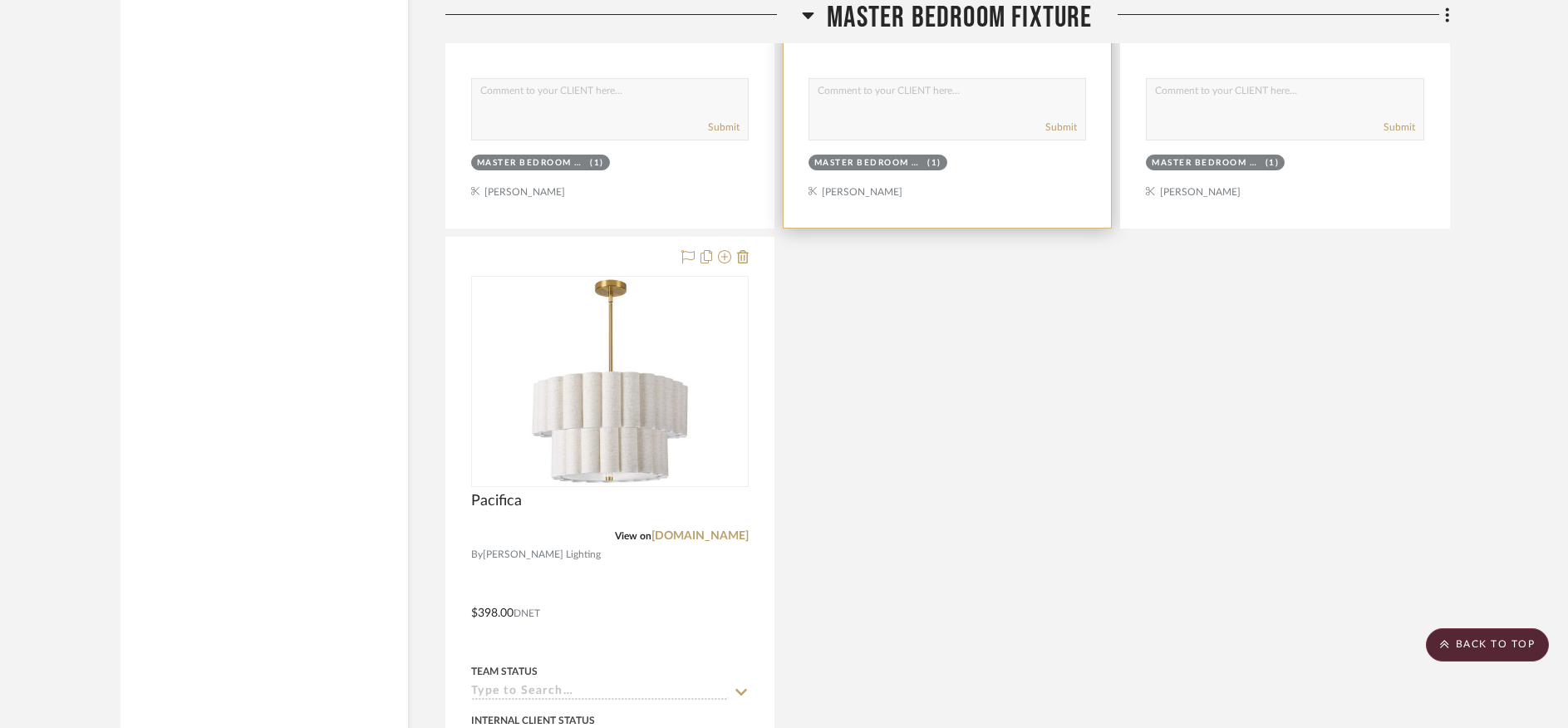
scroll to position [13541, 0]
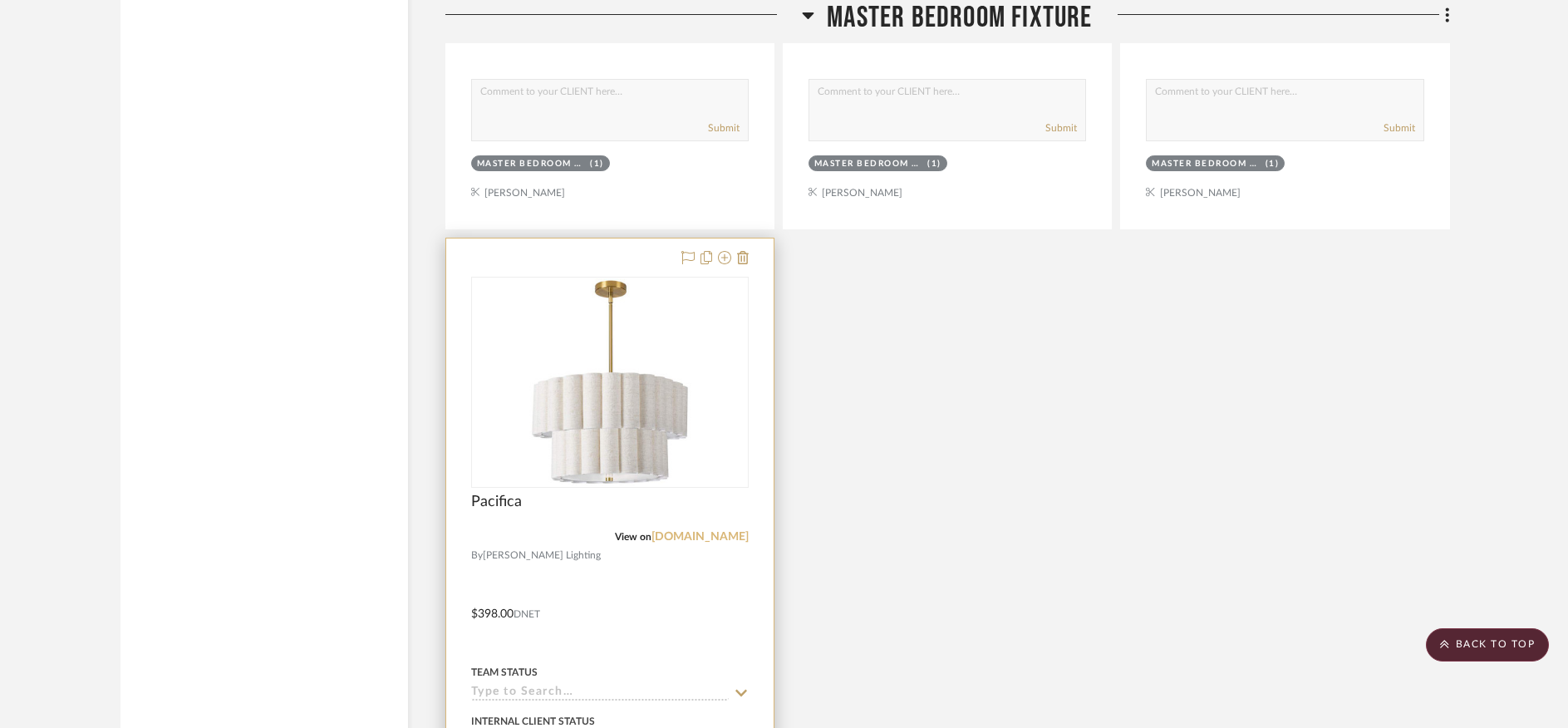
click at [695, 531] on link "lampsplus.com" at bounding box center [700, 536] width 97 height 12
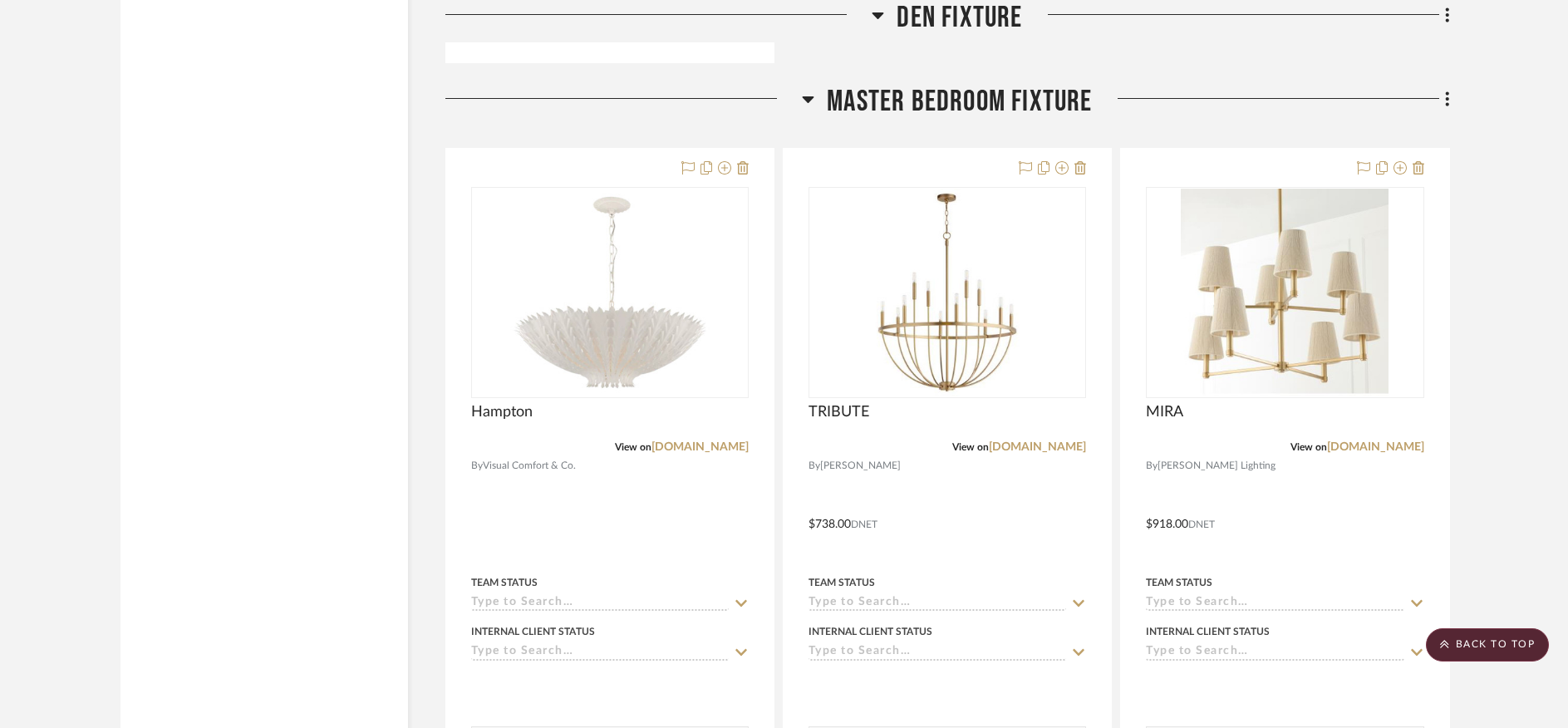
scroll to position [12888, 0]
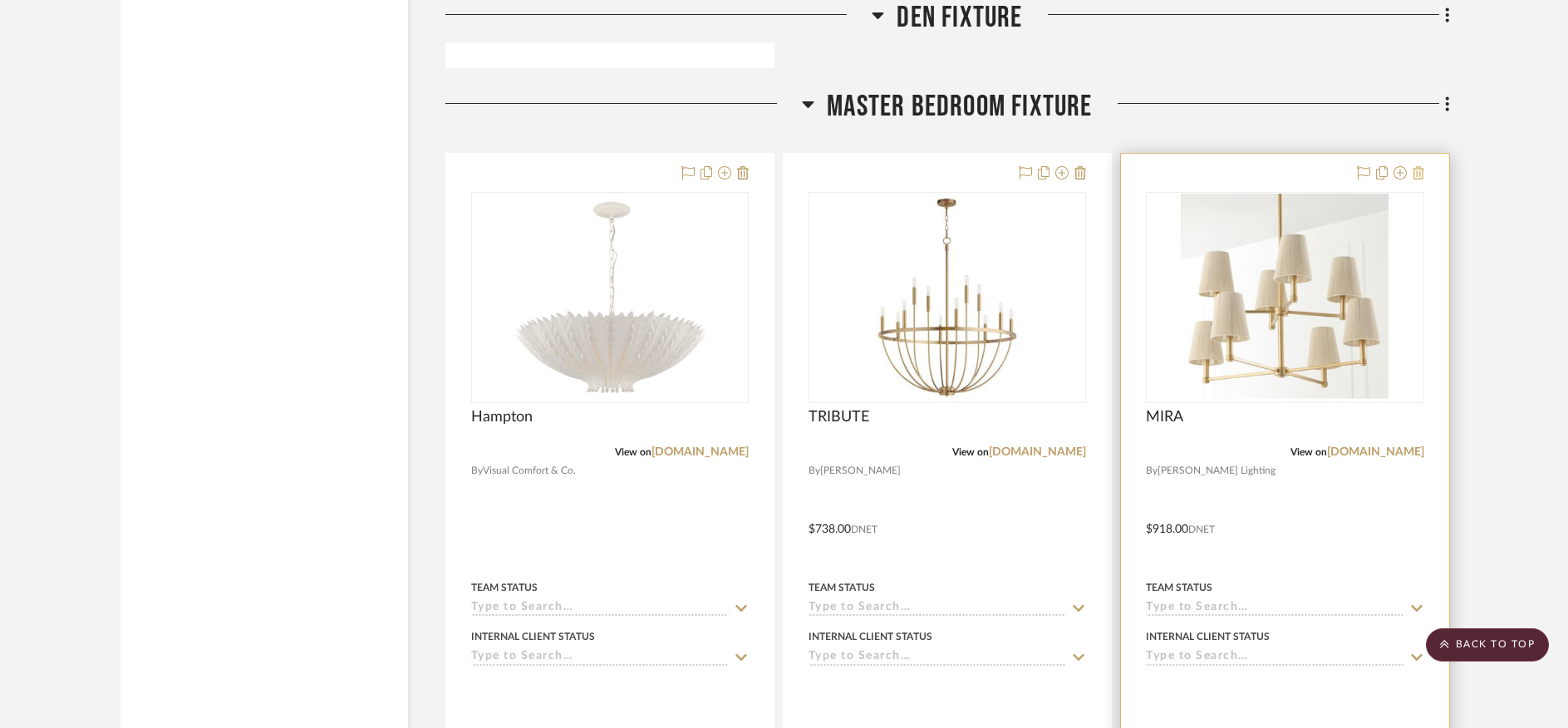
click at [1420, 166] on icon at bounding box center [1418, 172] width 12 height 13
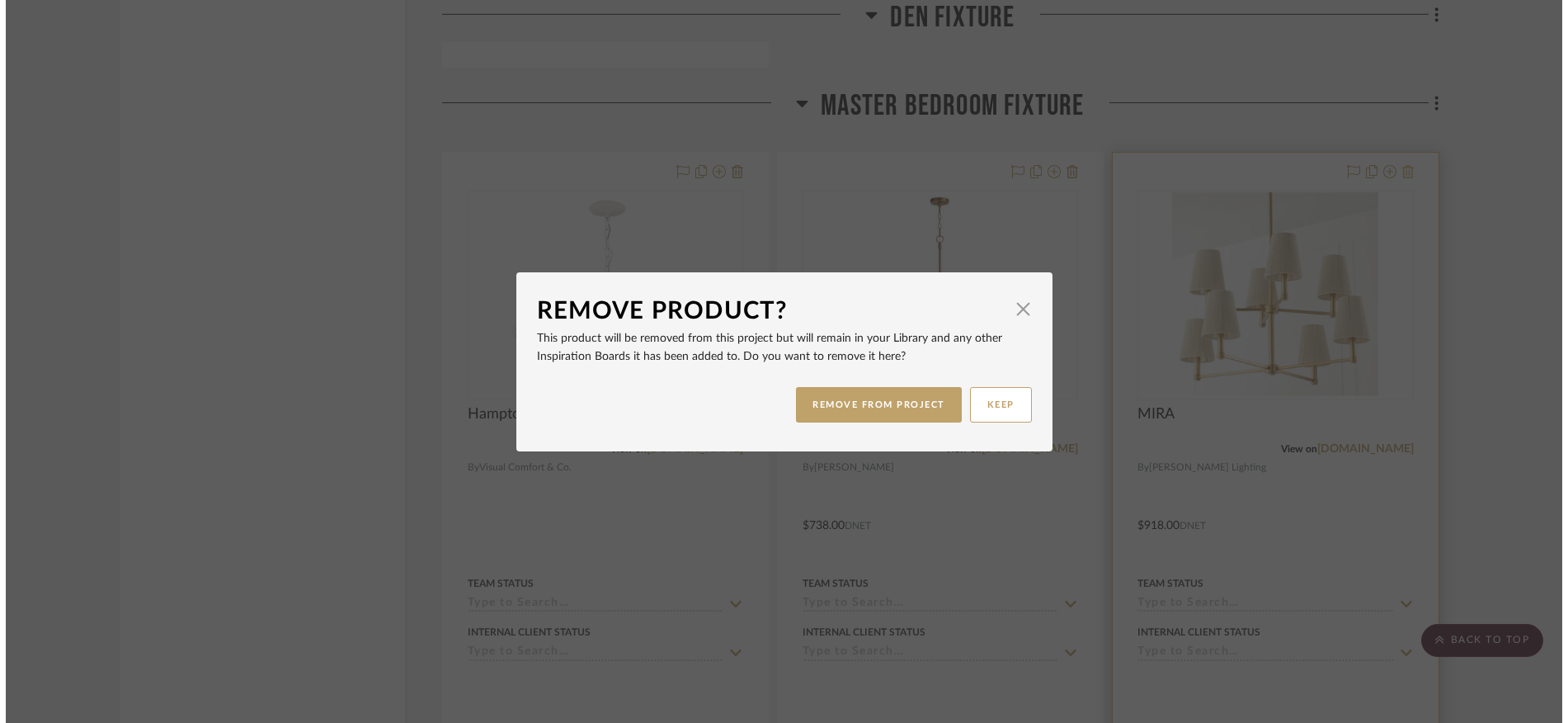
scroll to position [0, 0]
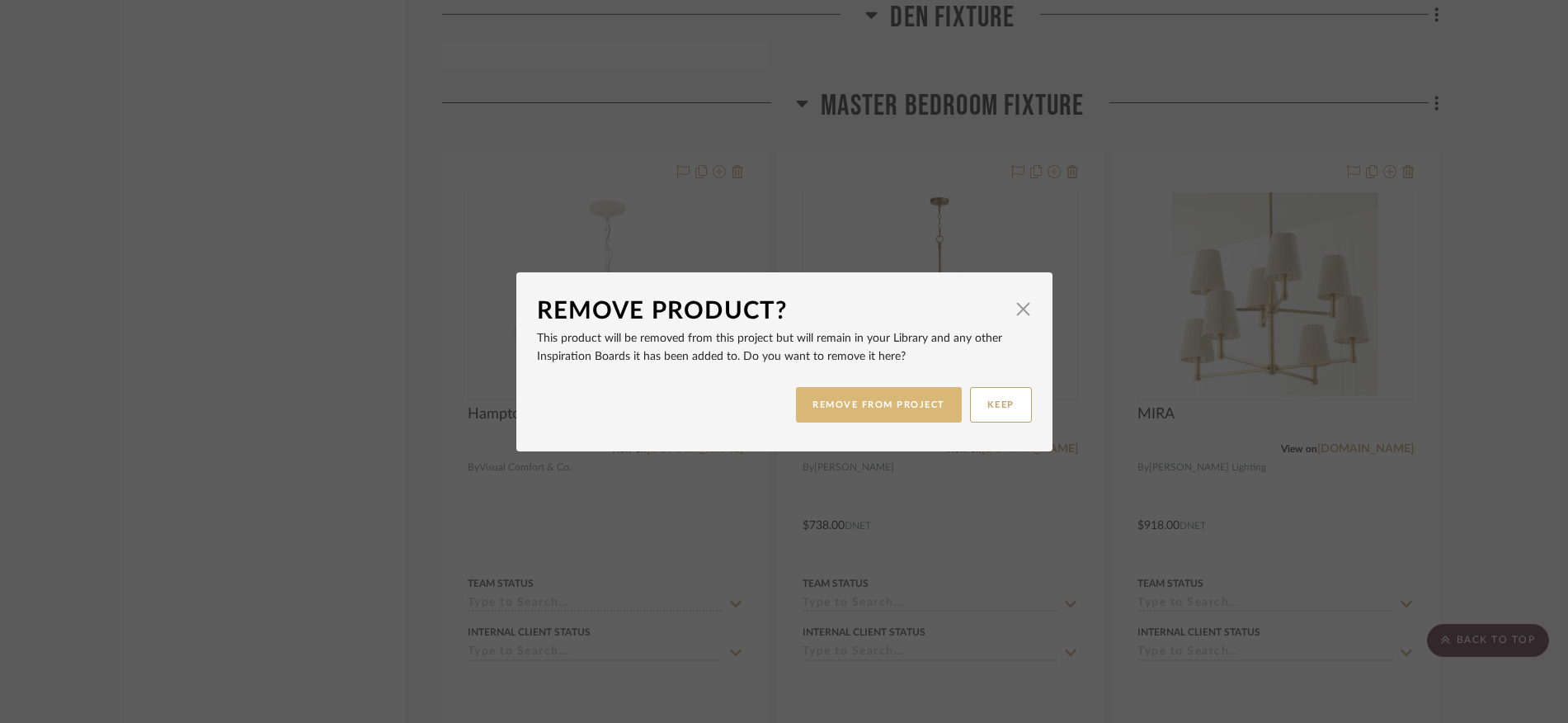
click at [848, 405] on button "REMOVE FROM PROJECT" at bounding box center [879, 405] width 166 height 36
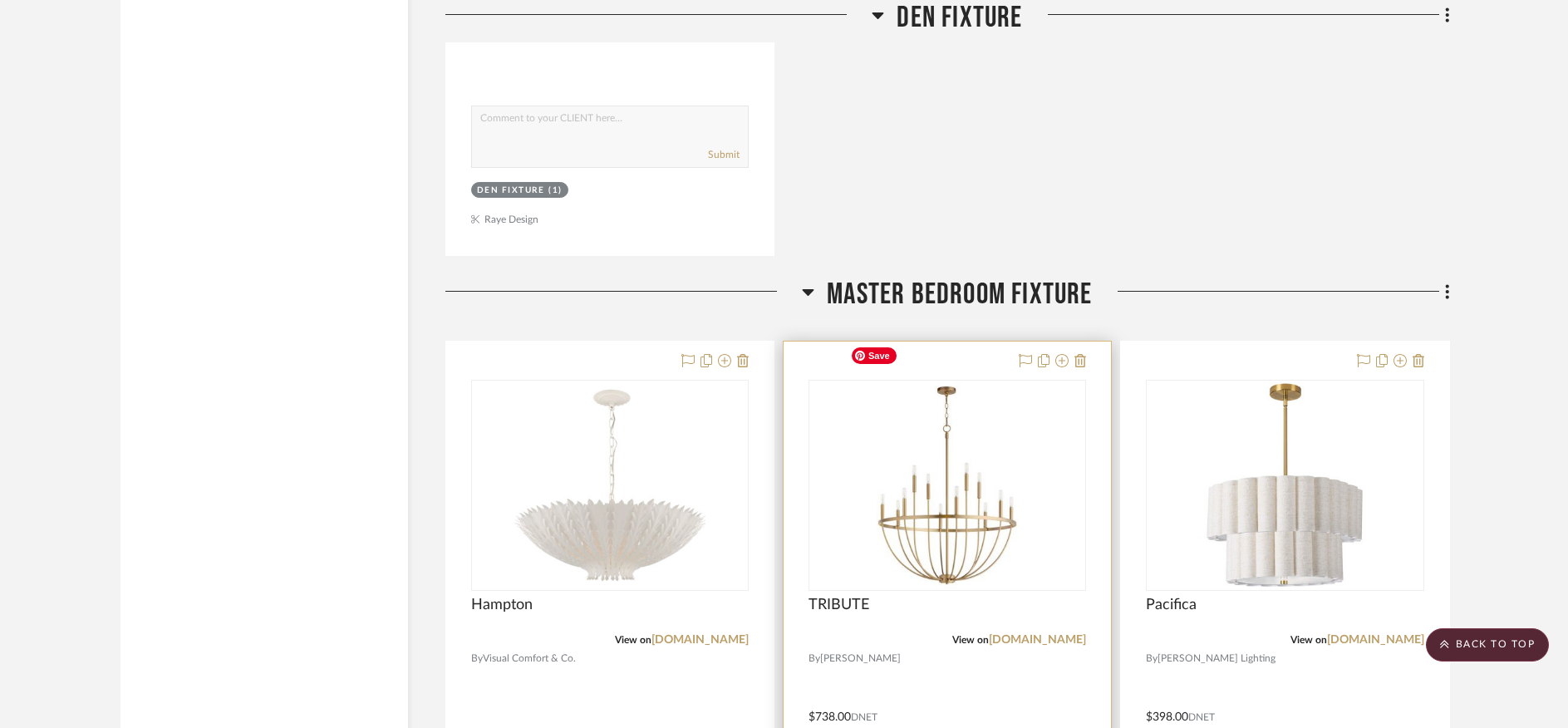
scroll to position [12639, 0]
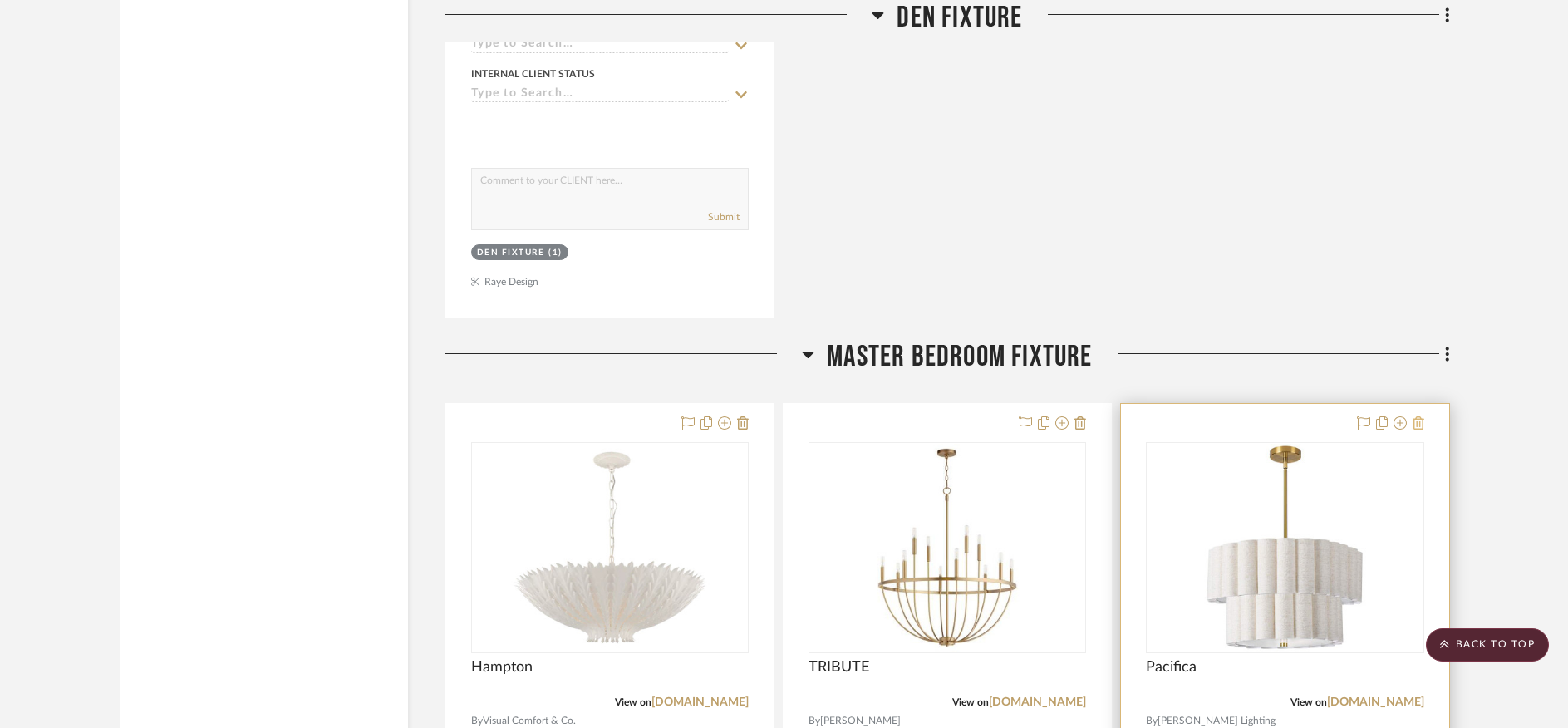
click at [1418, 417] on icon at bounding box center [1418, 423] width 12 height 13
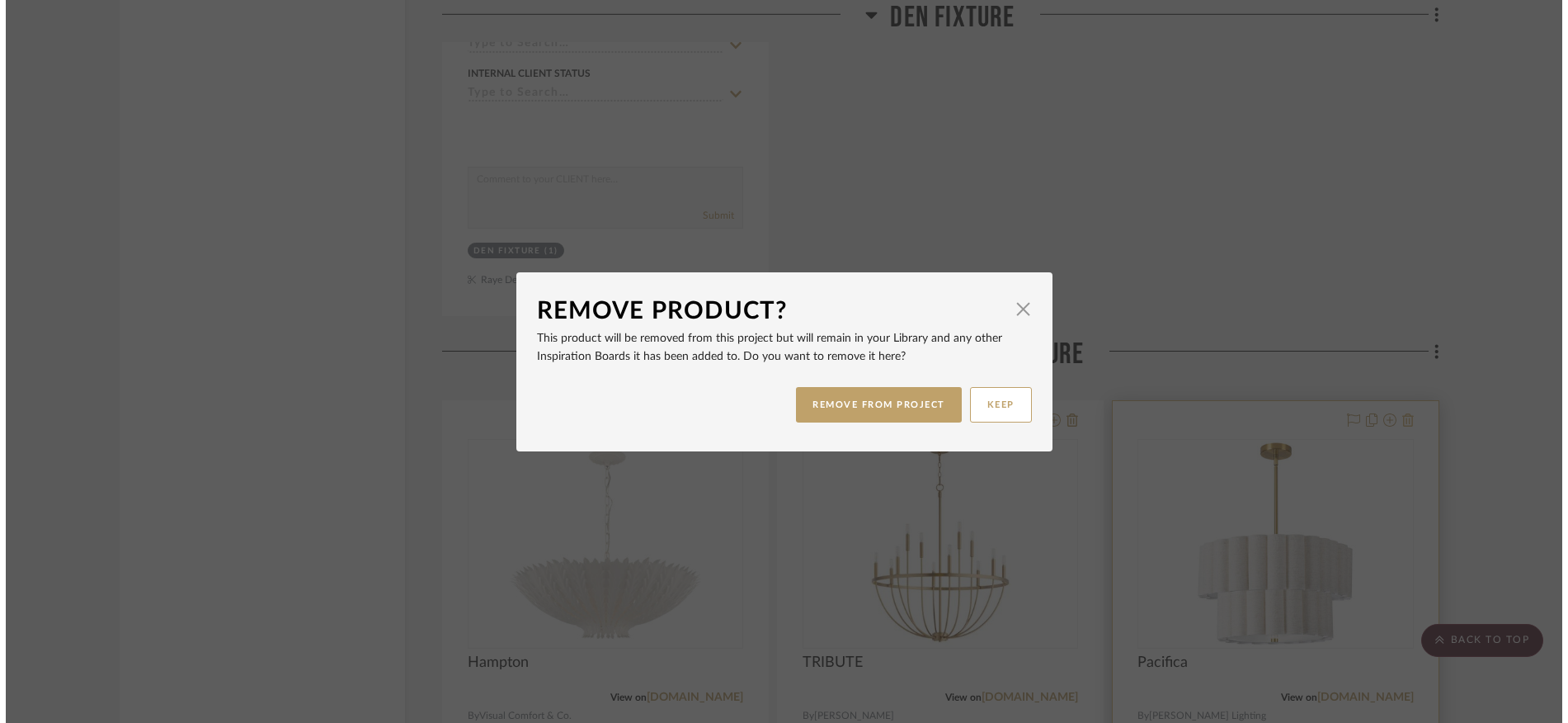
scroll to position [0, 0]
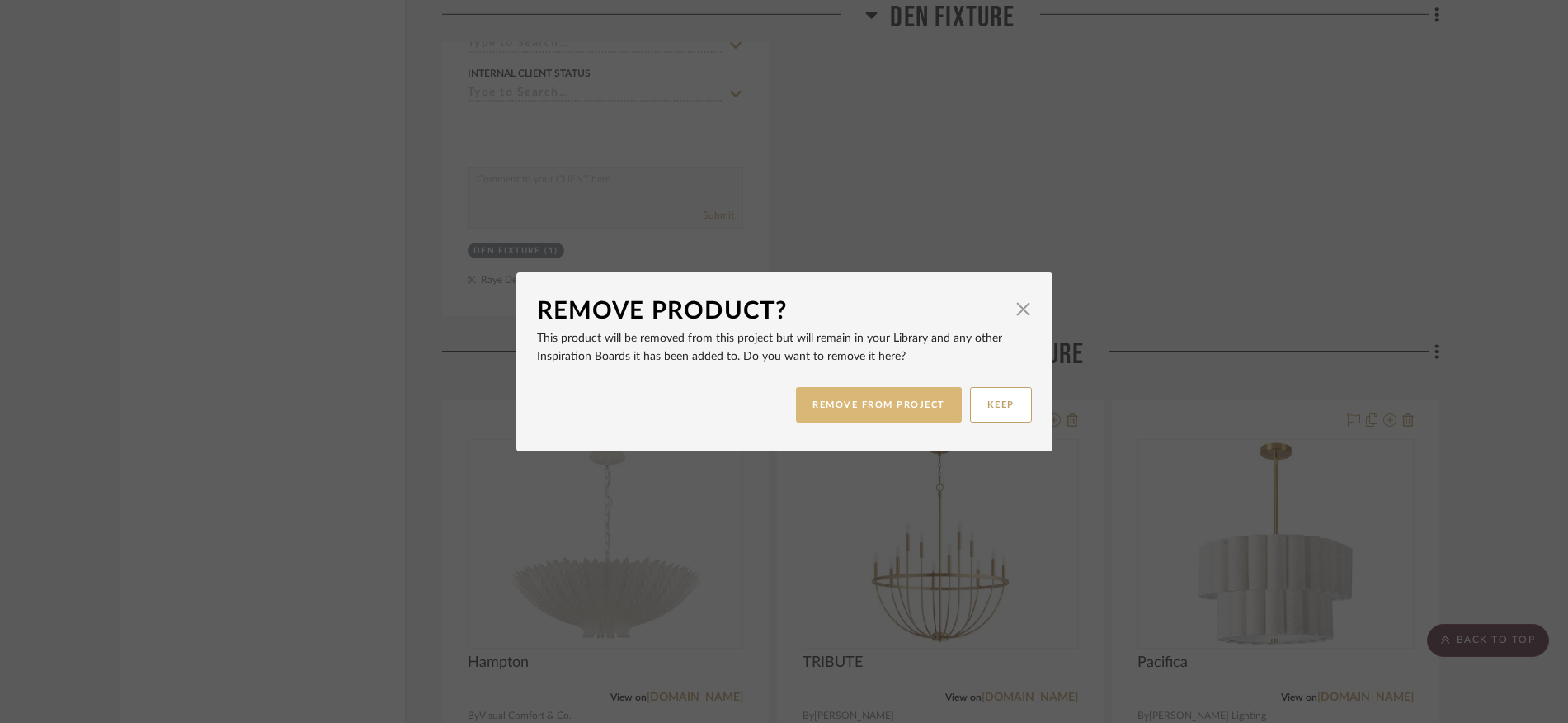
click at [910, 414] on button "REMOVE FROM PROJECT" at bounding box center [879, 405] width 166 height 36
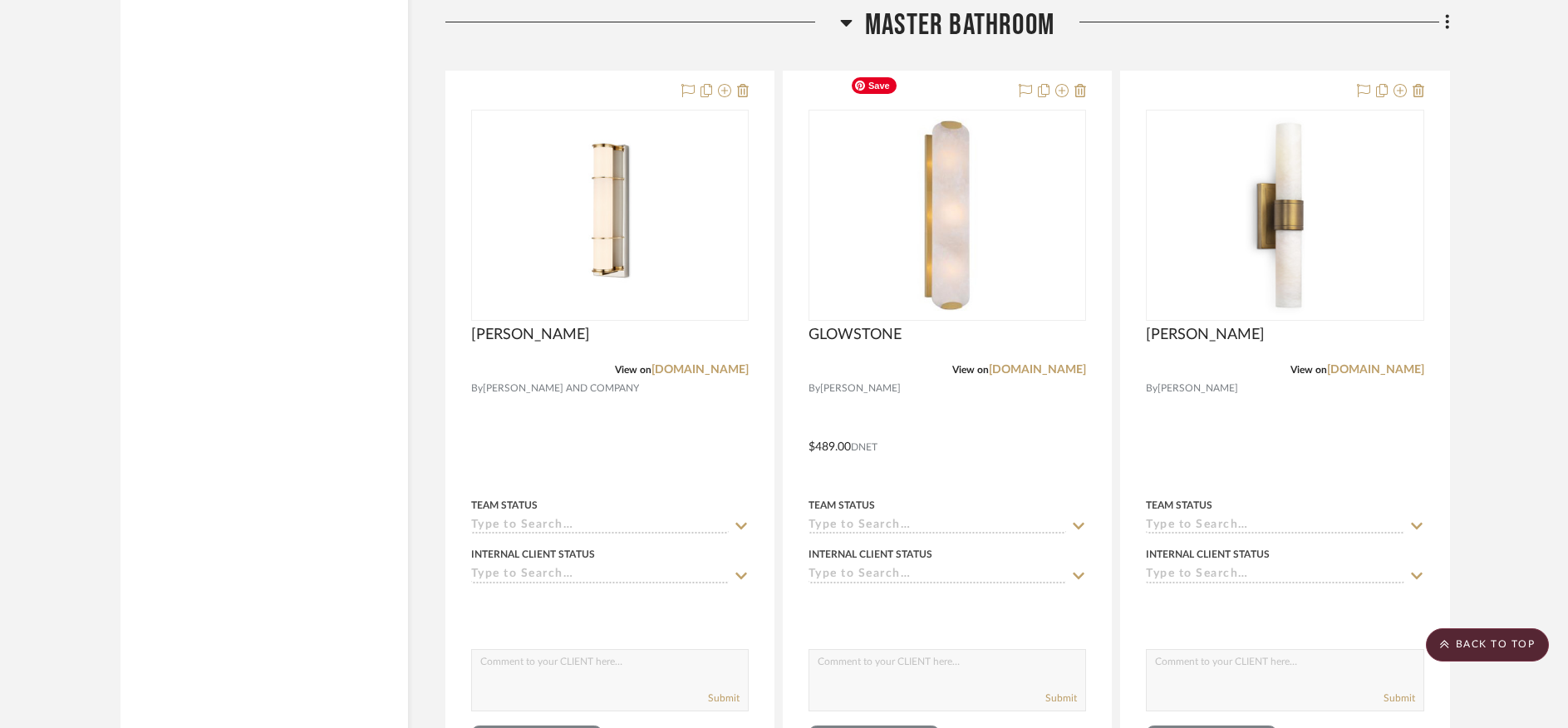
scroll to position [13785, 0]
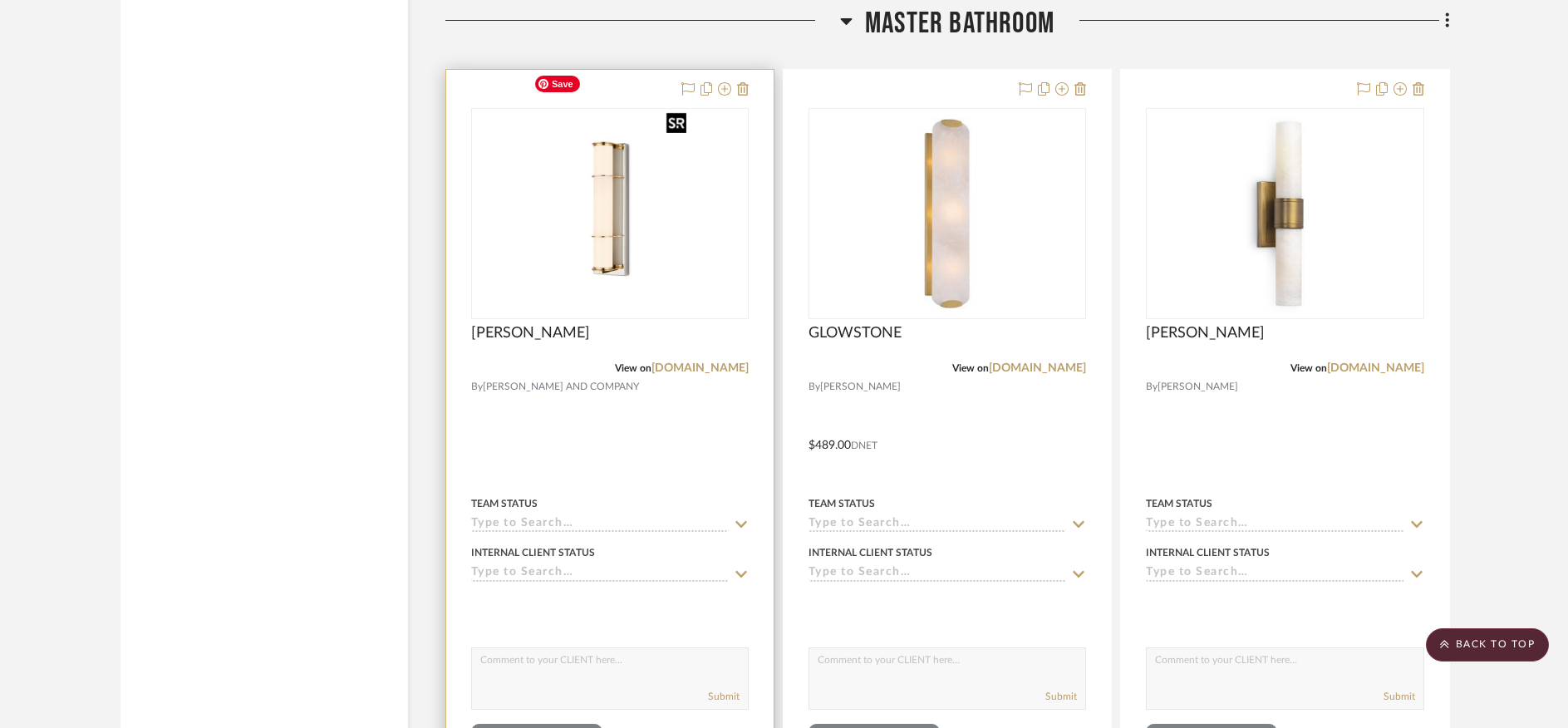
click at [593, 215] on img "0" at bounding box center [609, 213] width 166 height 207
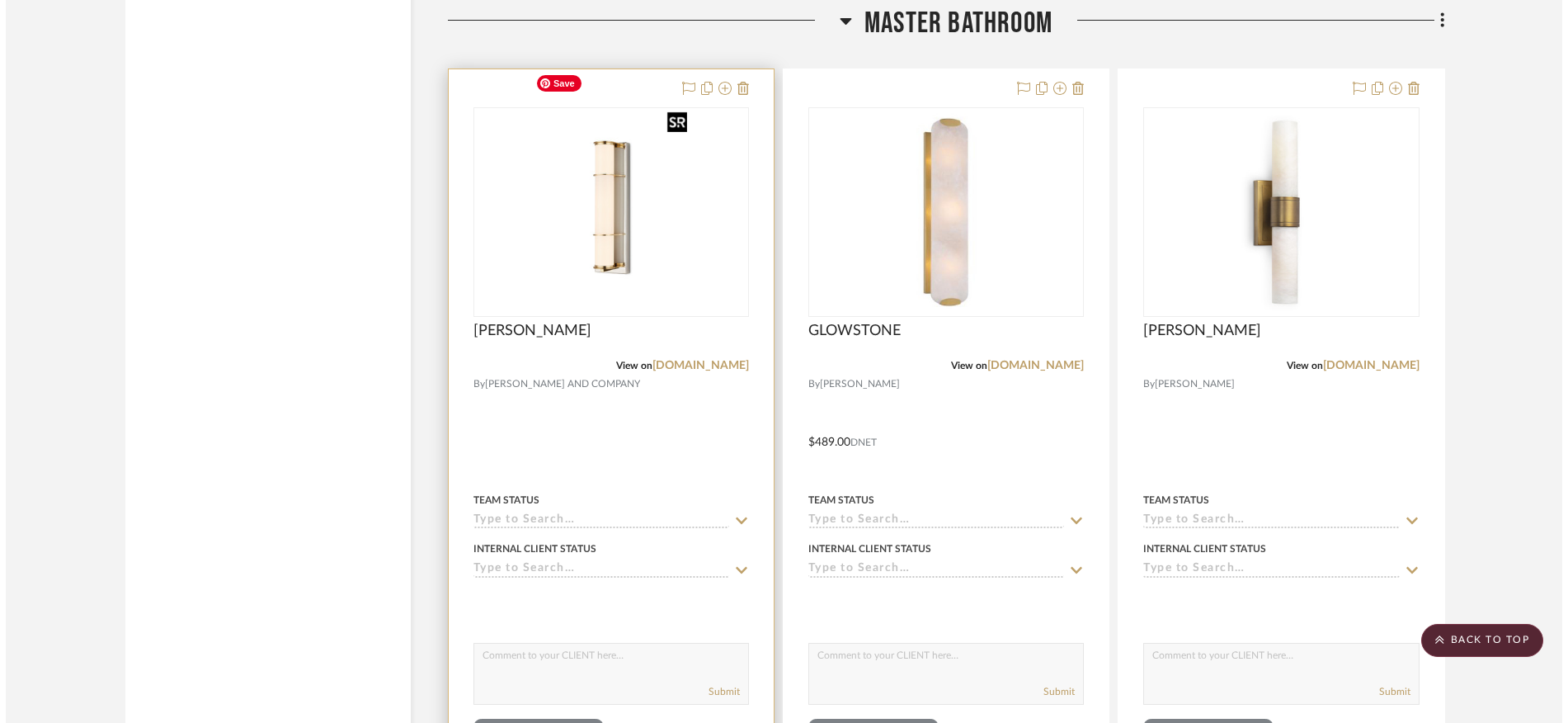
scroll to position [0, 0]
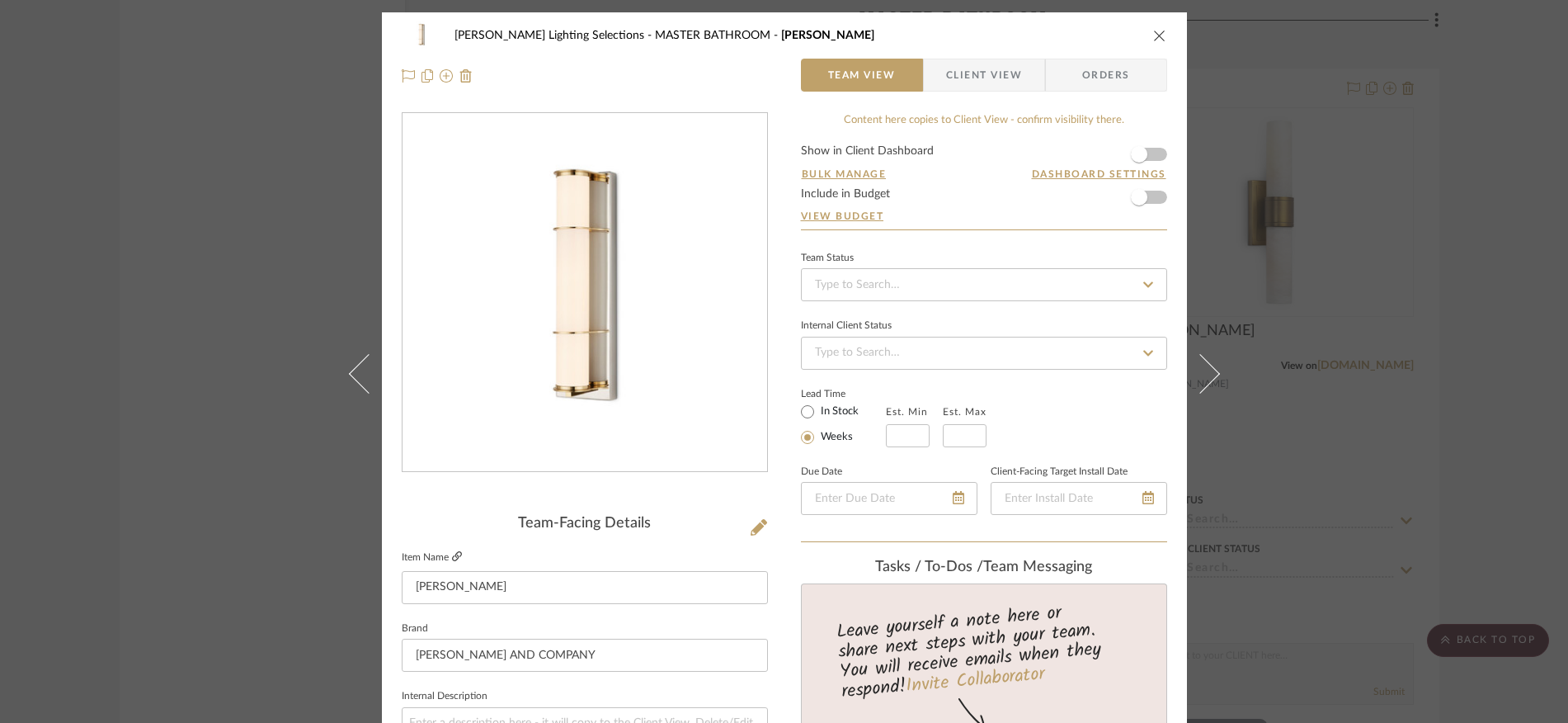
click at [452, 556] on icon at bounding box center [457, 556] width 10 height 10
click at [1153, 36] on icon "close" at bounding box center [1160, 36] width 13 height 13
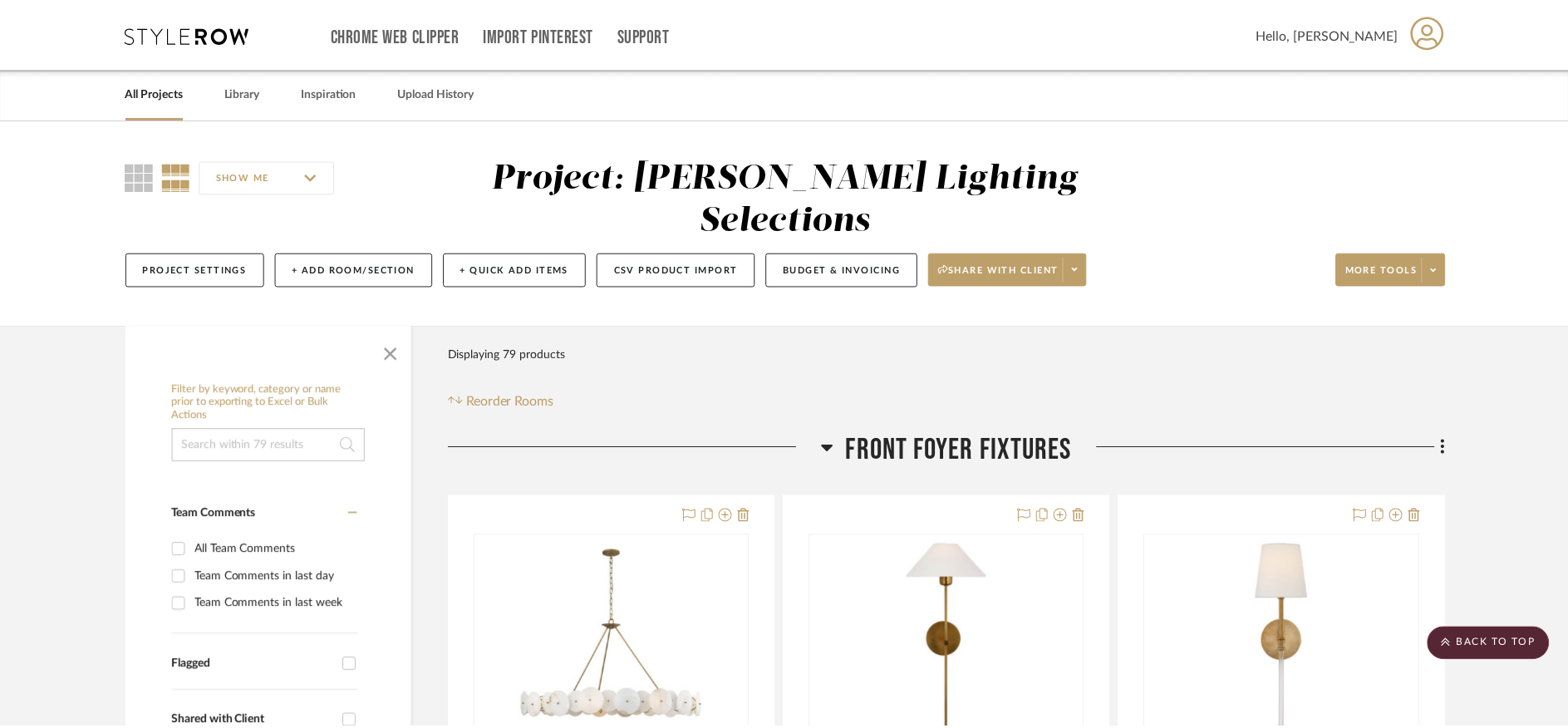
scroll to position [13785, 0]
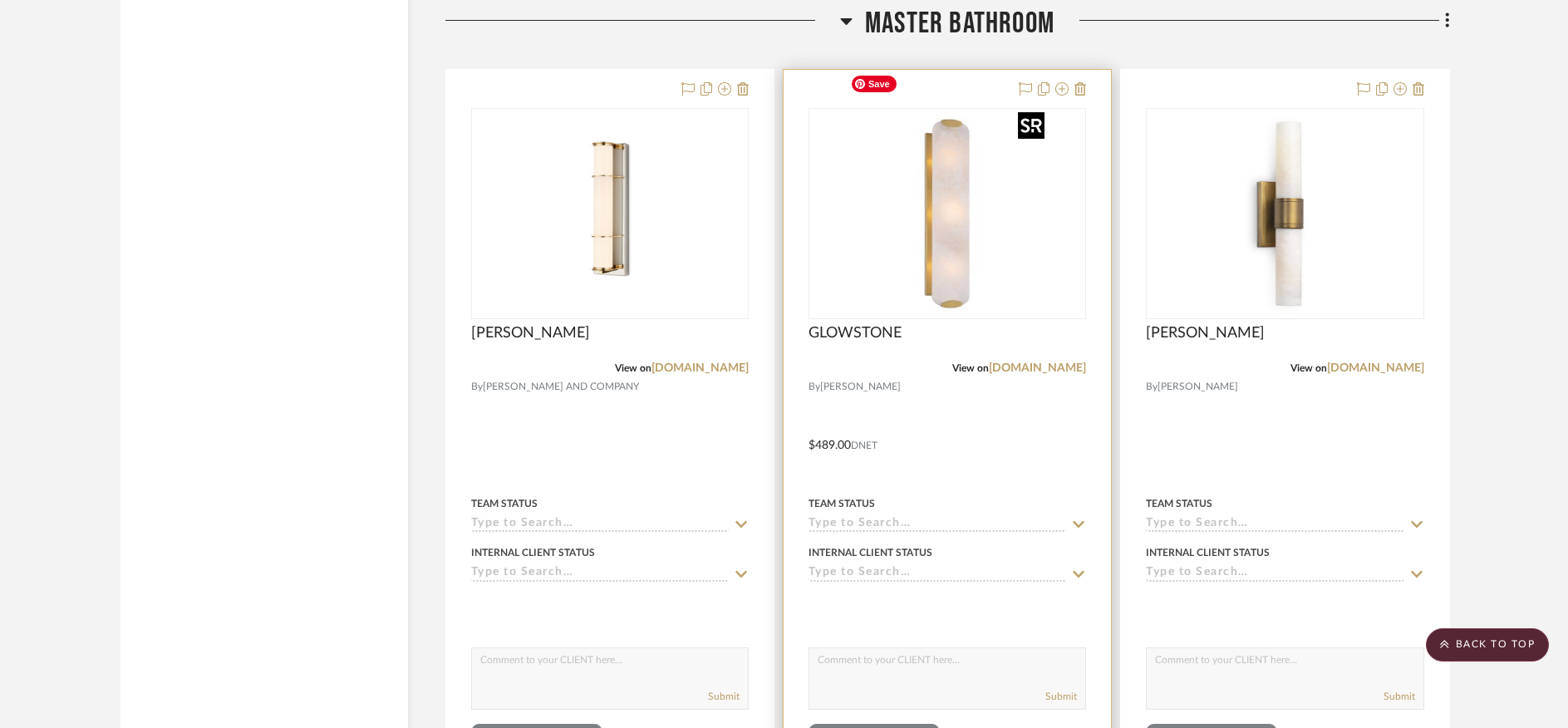
click at [935, 218] on img "0" at bounding box center [947, 213] width 207 height 207
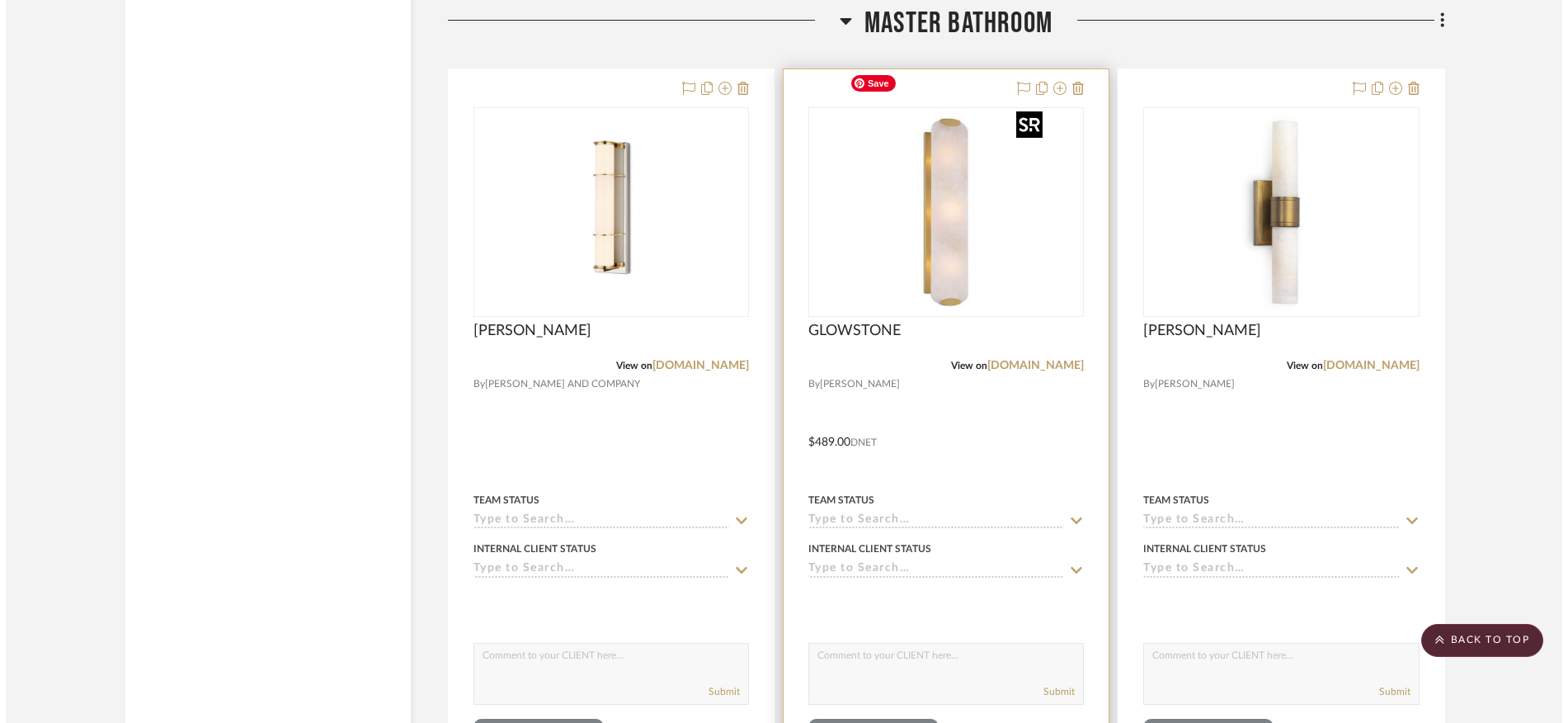
scroll to position [0, 0]
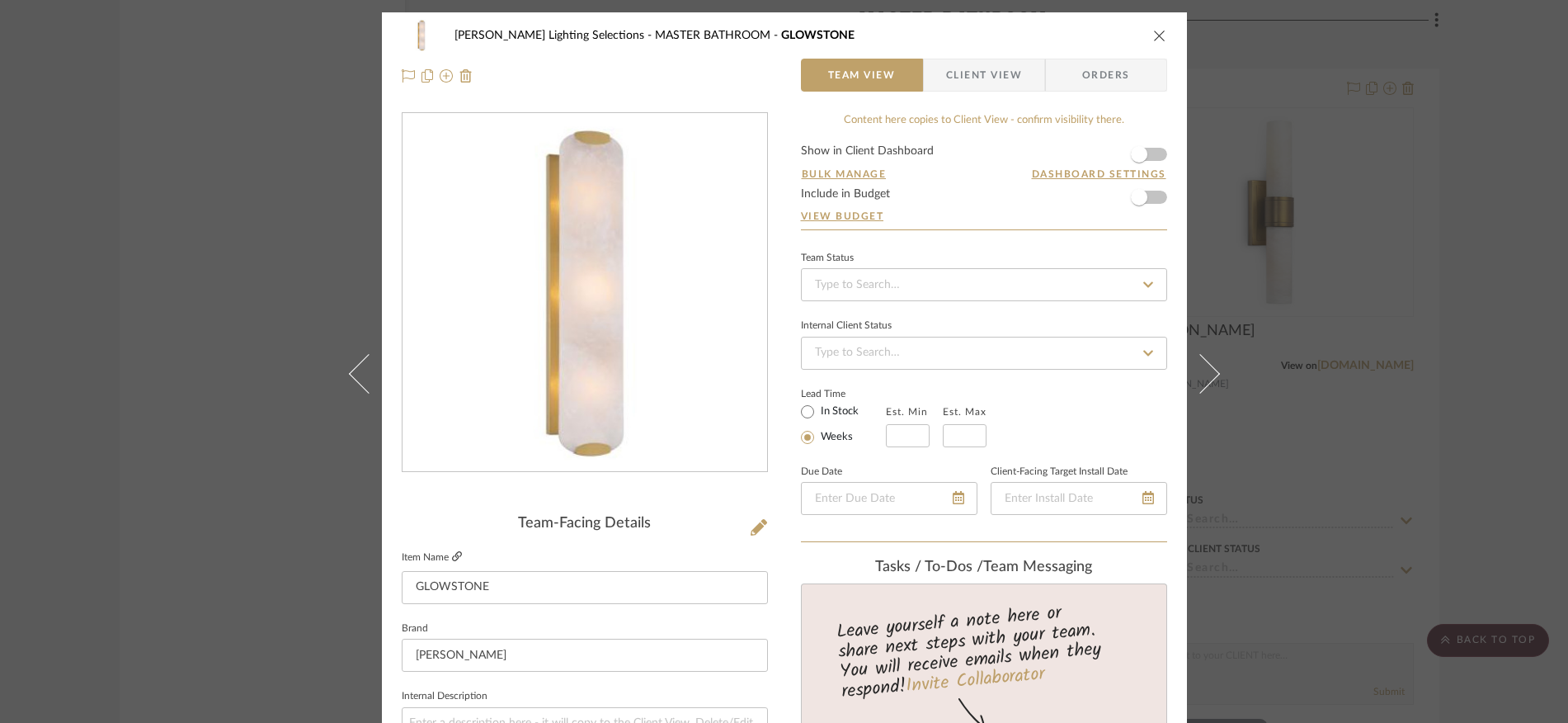
click at [454, 556] on icon at bounding box center [457, 556] width 10 height 10
click at [1155, 33] on icon "close" at bounding box center [1160, 36] width 13 height 13
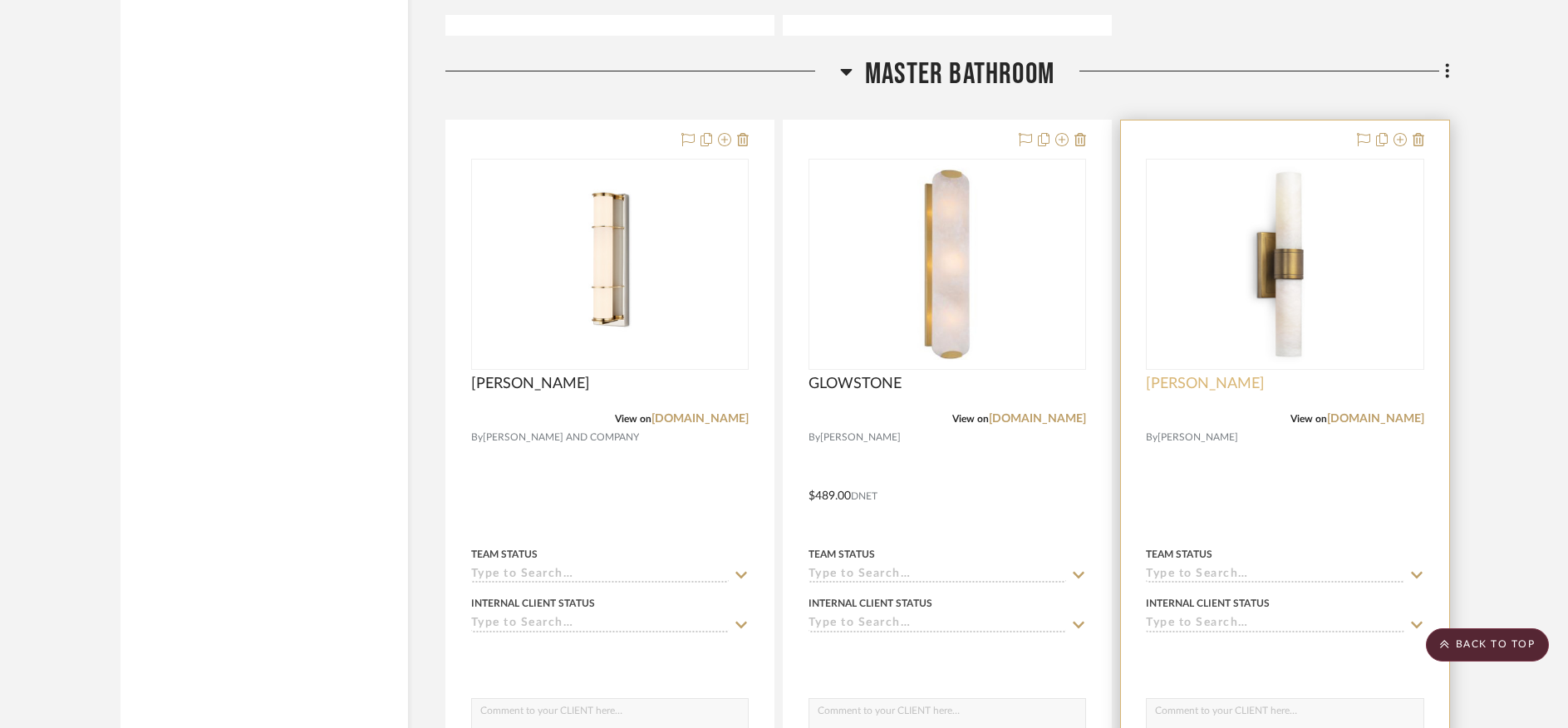
scroll to position [13730, 0]
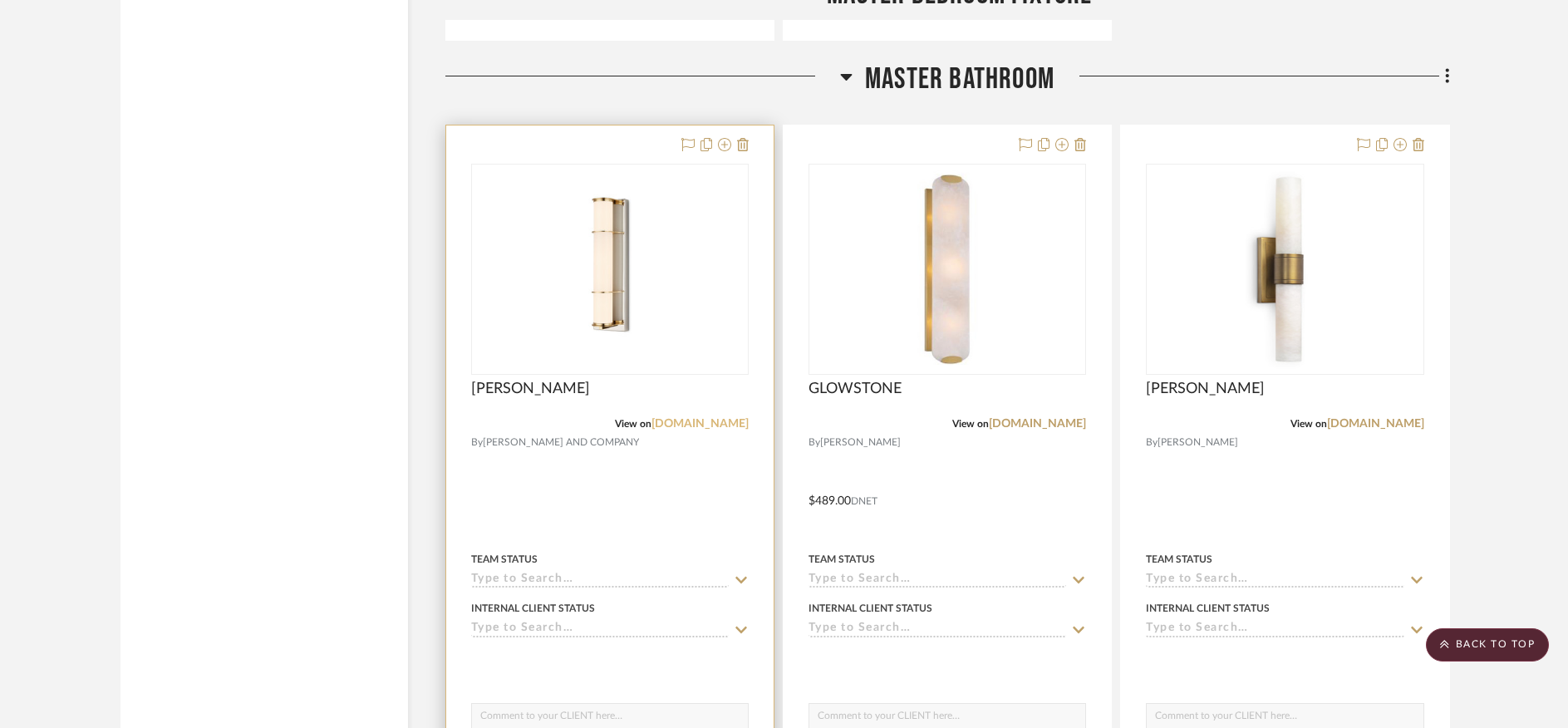
click at [669, 417] on link "curreyandcompany.com" at bounding box center [700, 423] width 97 height 12
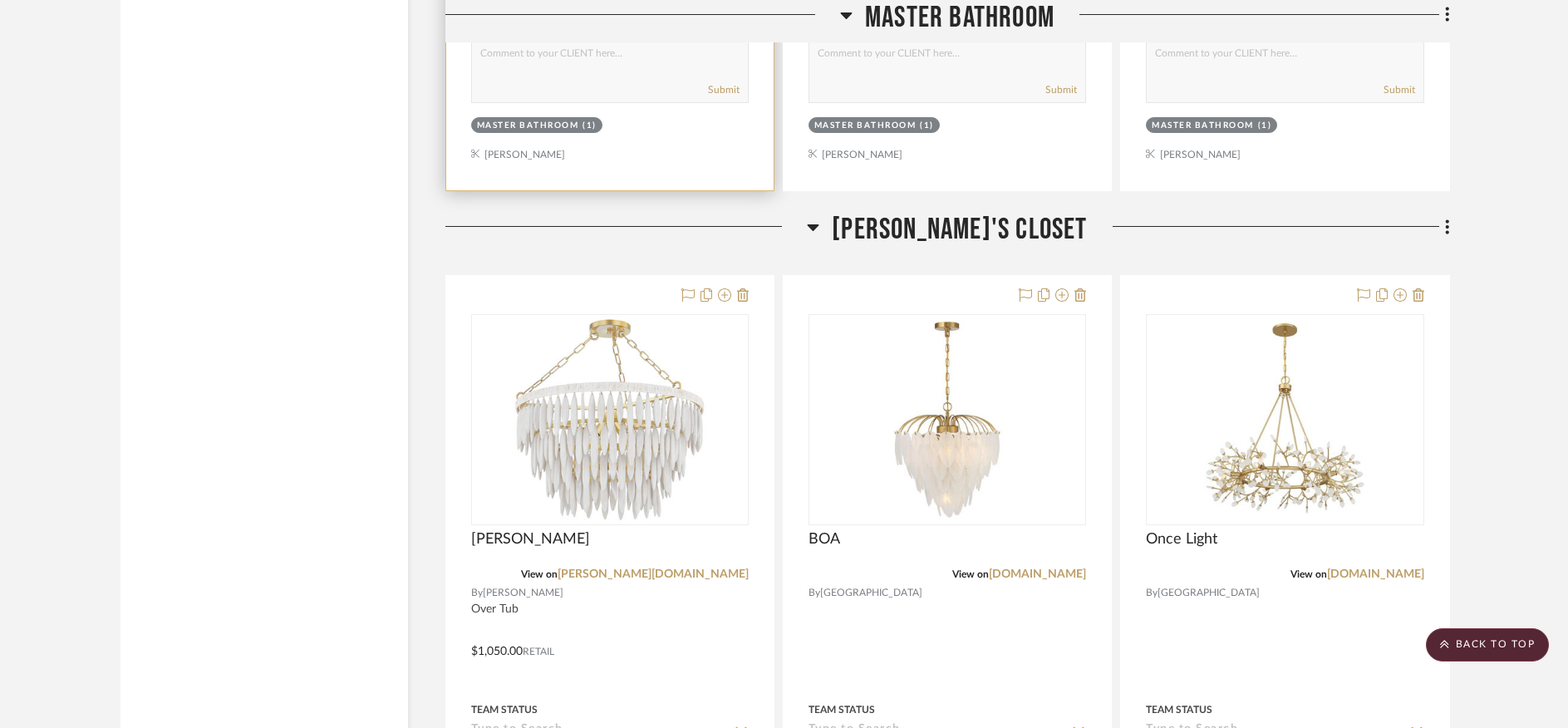
scroll to position [14436, 0]
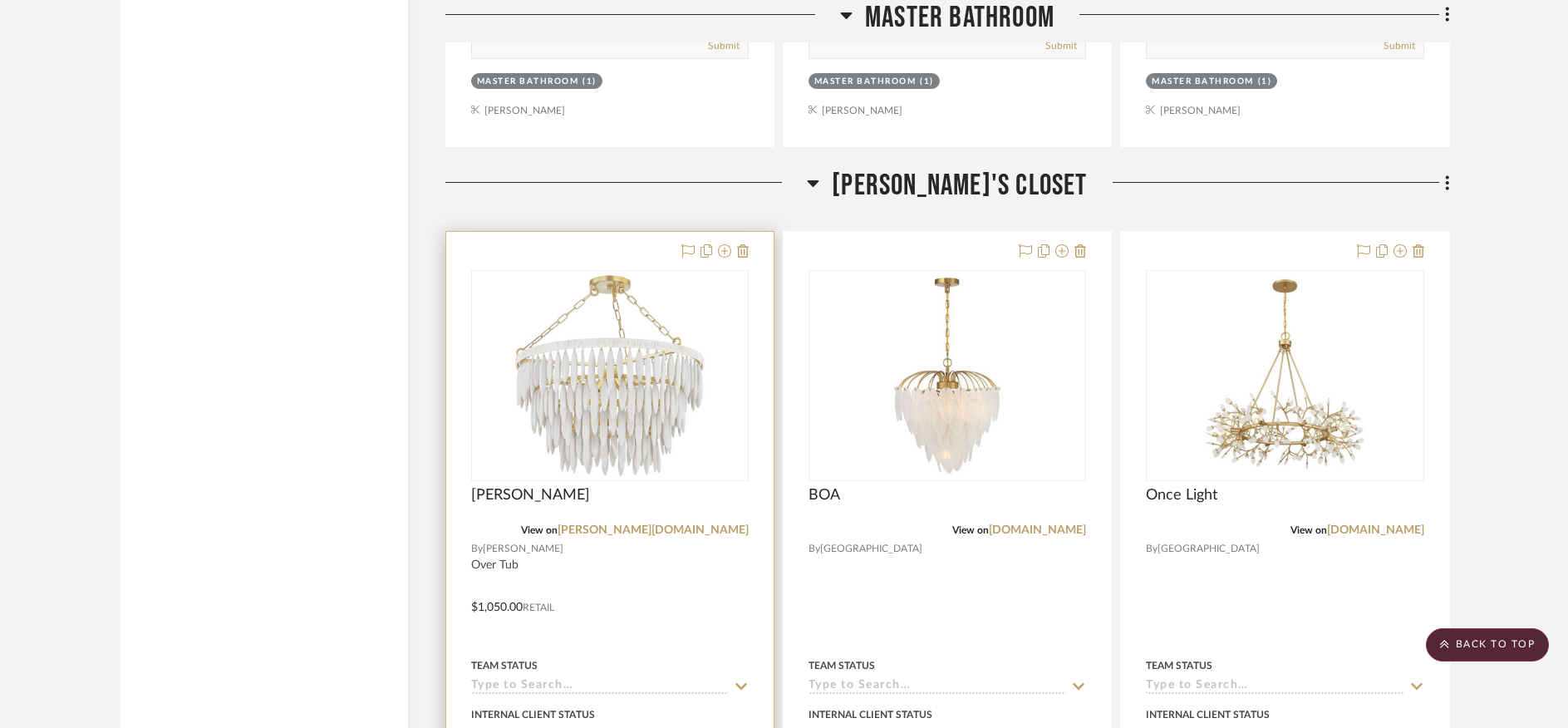
click at [552, 442] on div at bounding box center [609, 594] width 327 height 727
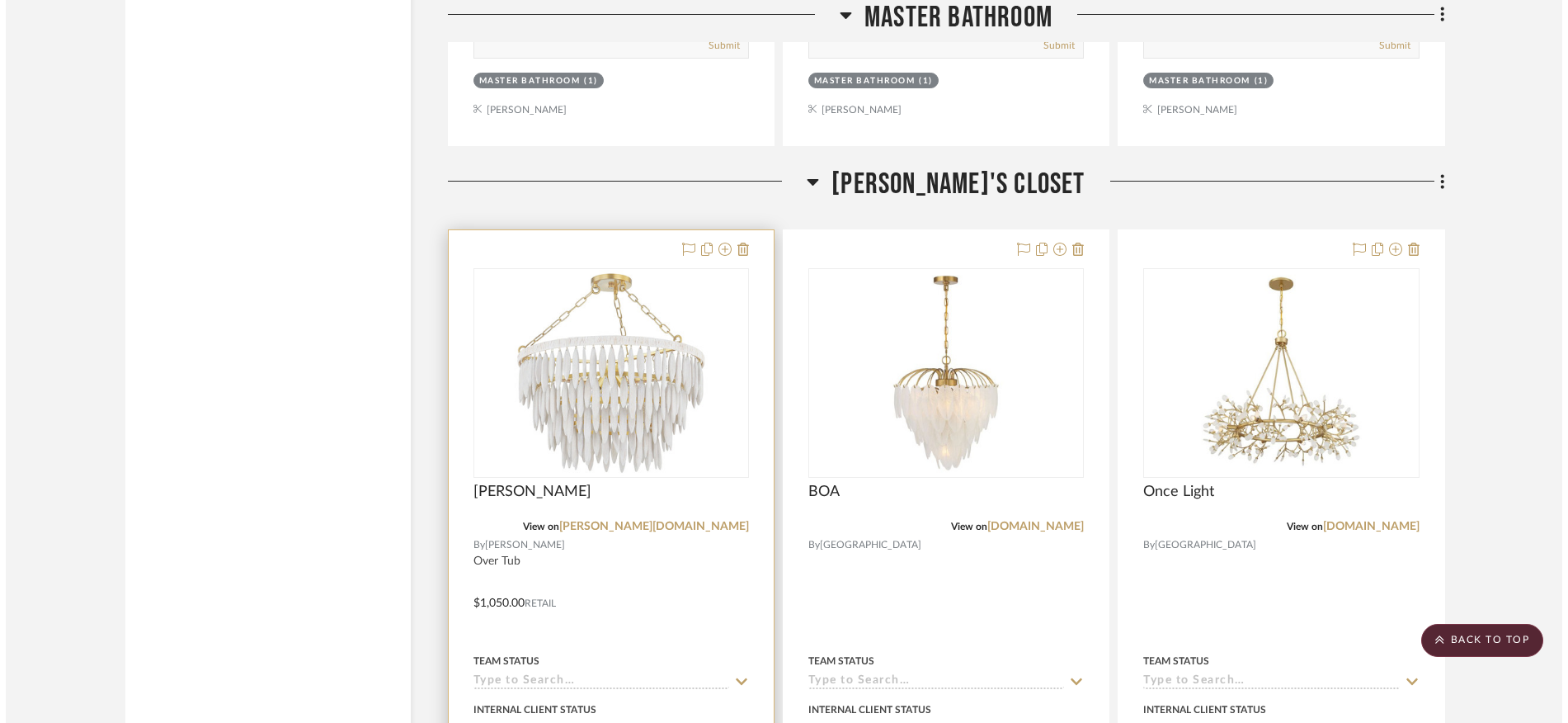
scroll to position [0, 0]
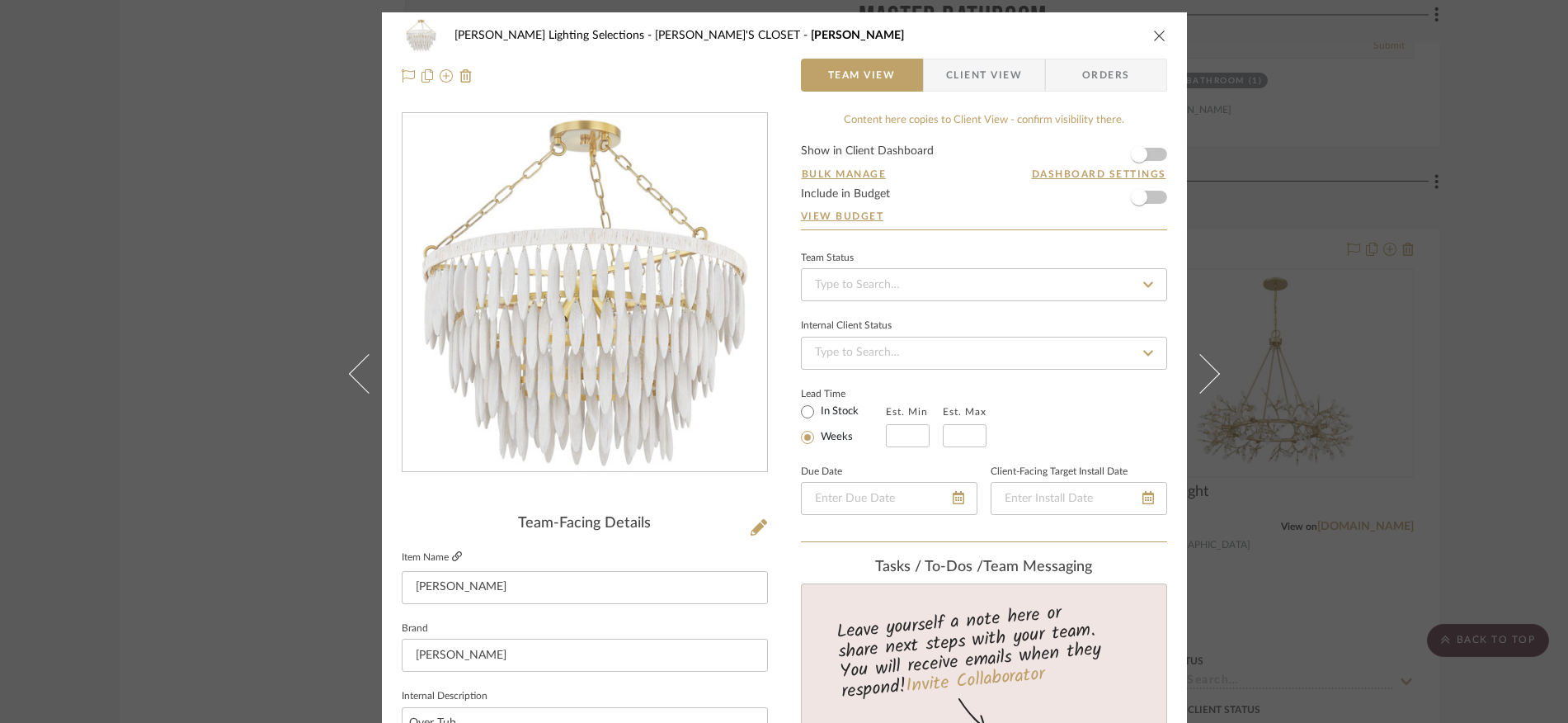
click at [452, 556] on icon at bounding box center [457, 556] width 10 height 10
click at [1154, 40] on icon "close" at bounding box center [1160, 36] width 13 height 13
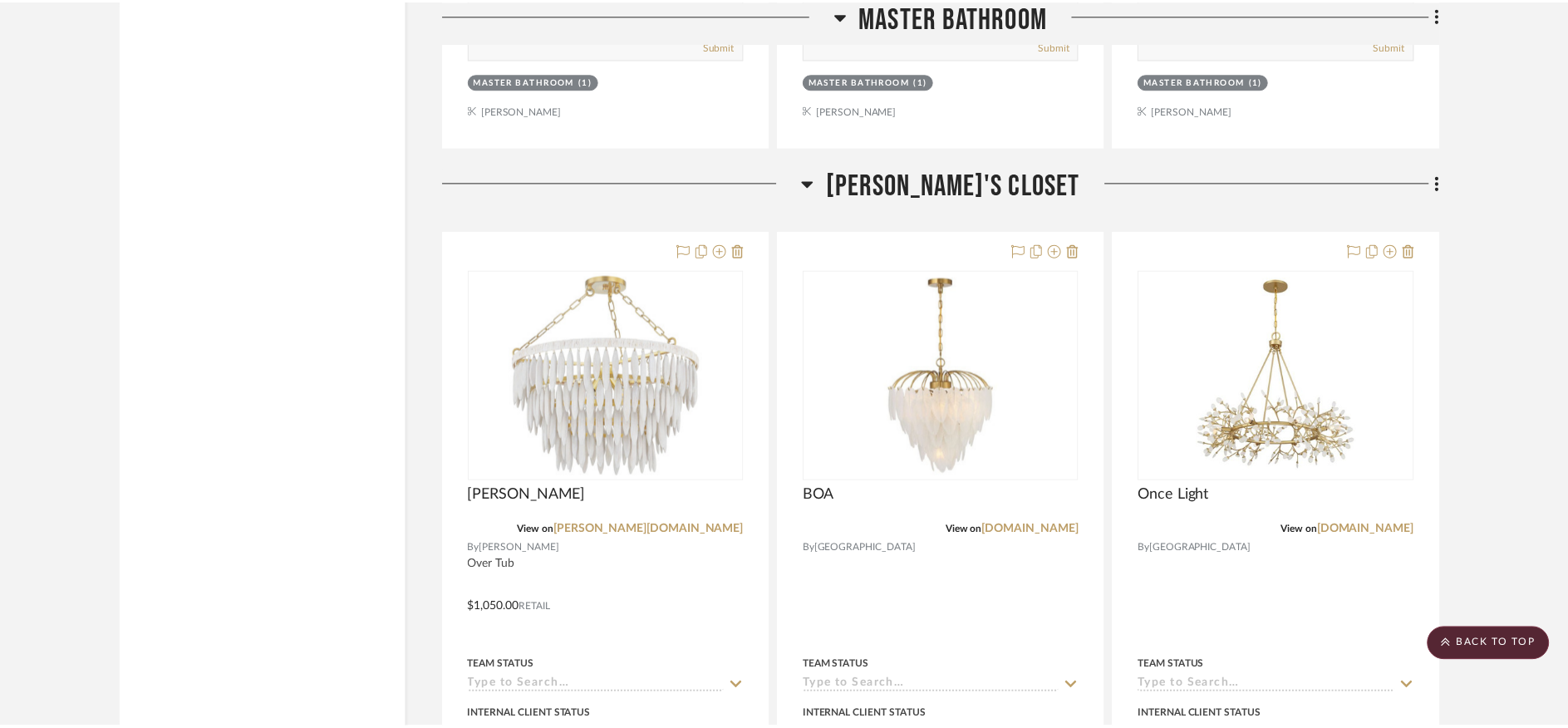
scroll to position [14436, 0]
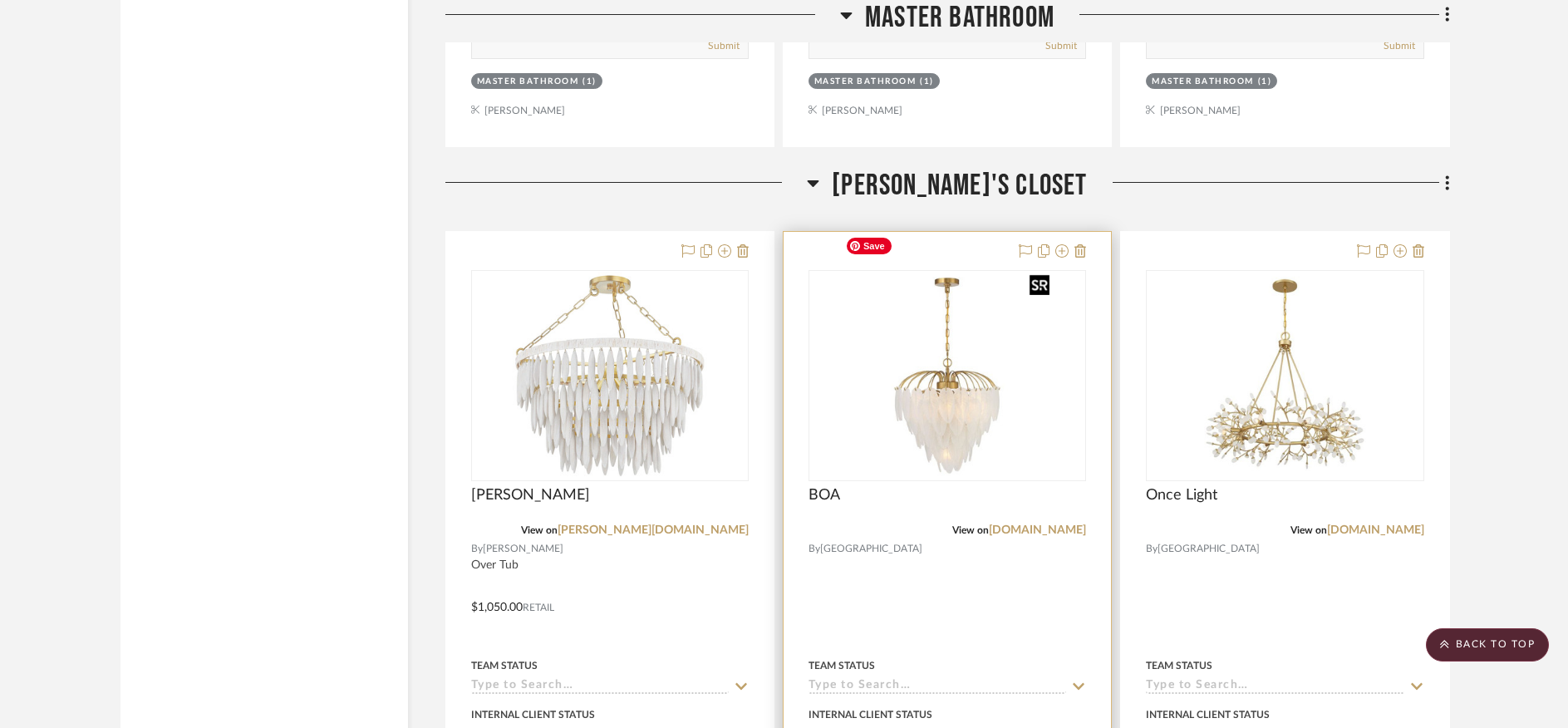
click at [925, 387] on img "0" at bounding box center [947, 375] width 218 height 207
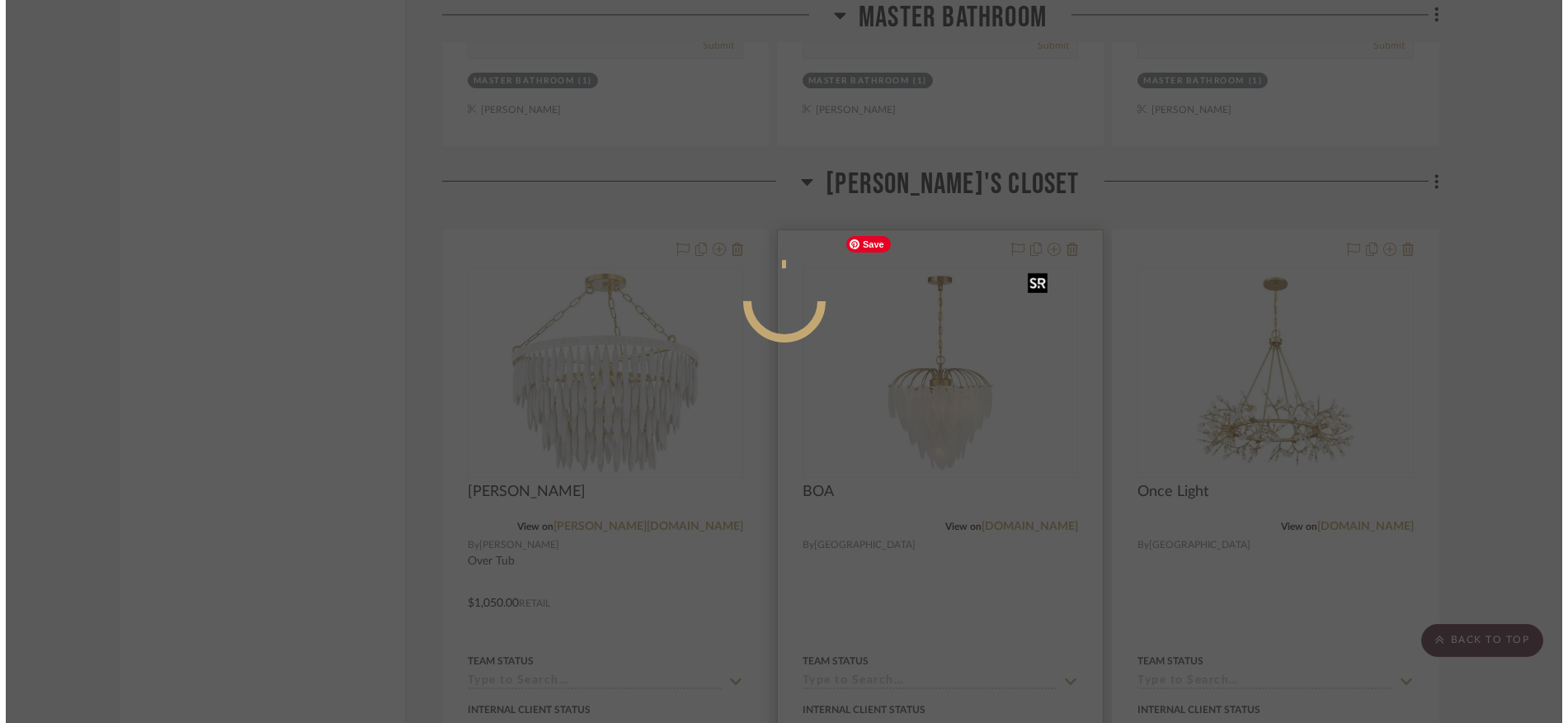
scroll to position [0, 0]
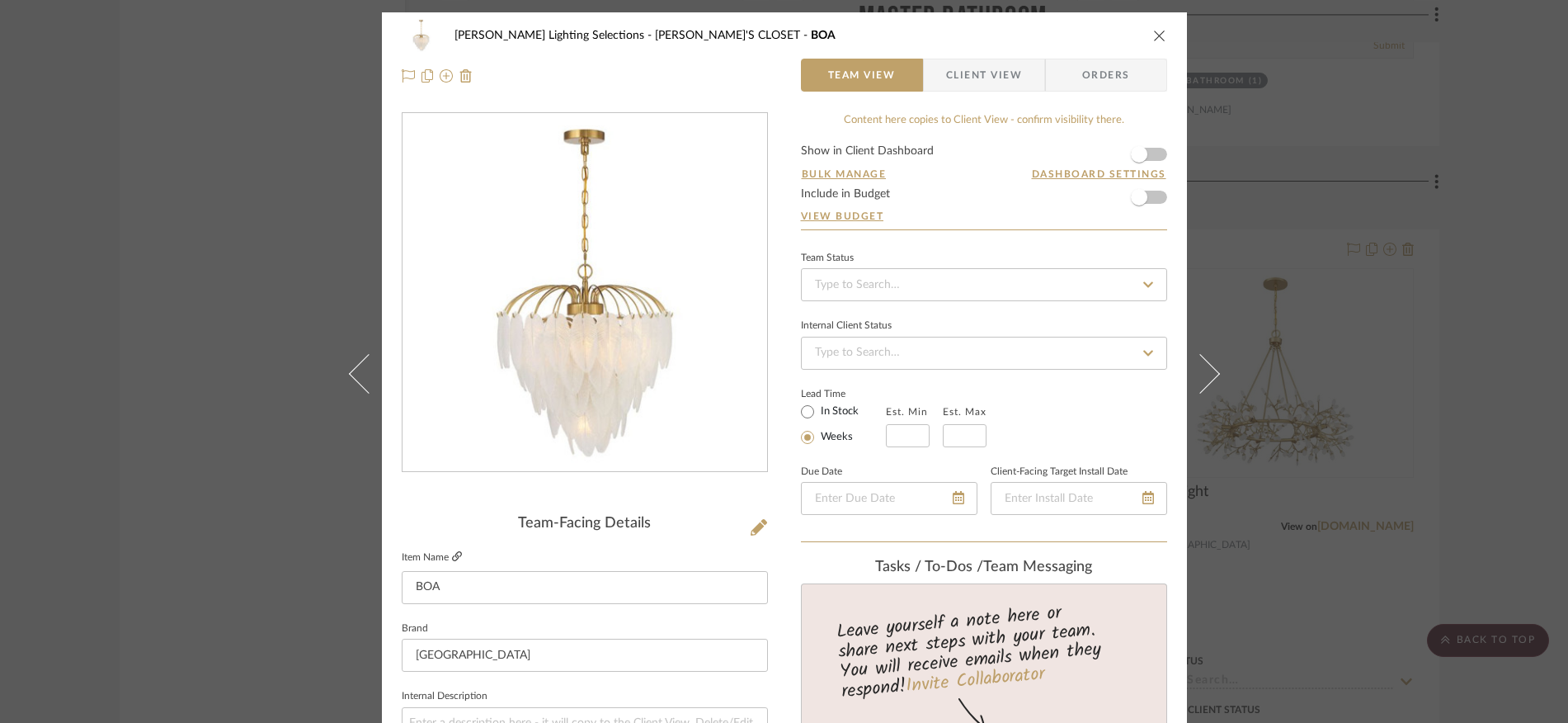
click at [454, 555] on icon at bounding box center [457, 556] width 10 height 10
click at [1153, 37] on icon "close" at bounding box center [1160, 36] width 13 height 13
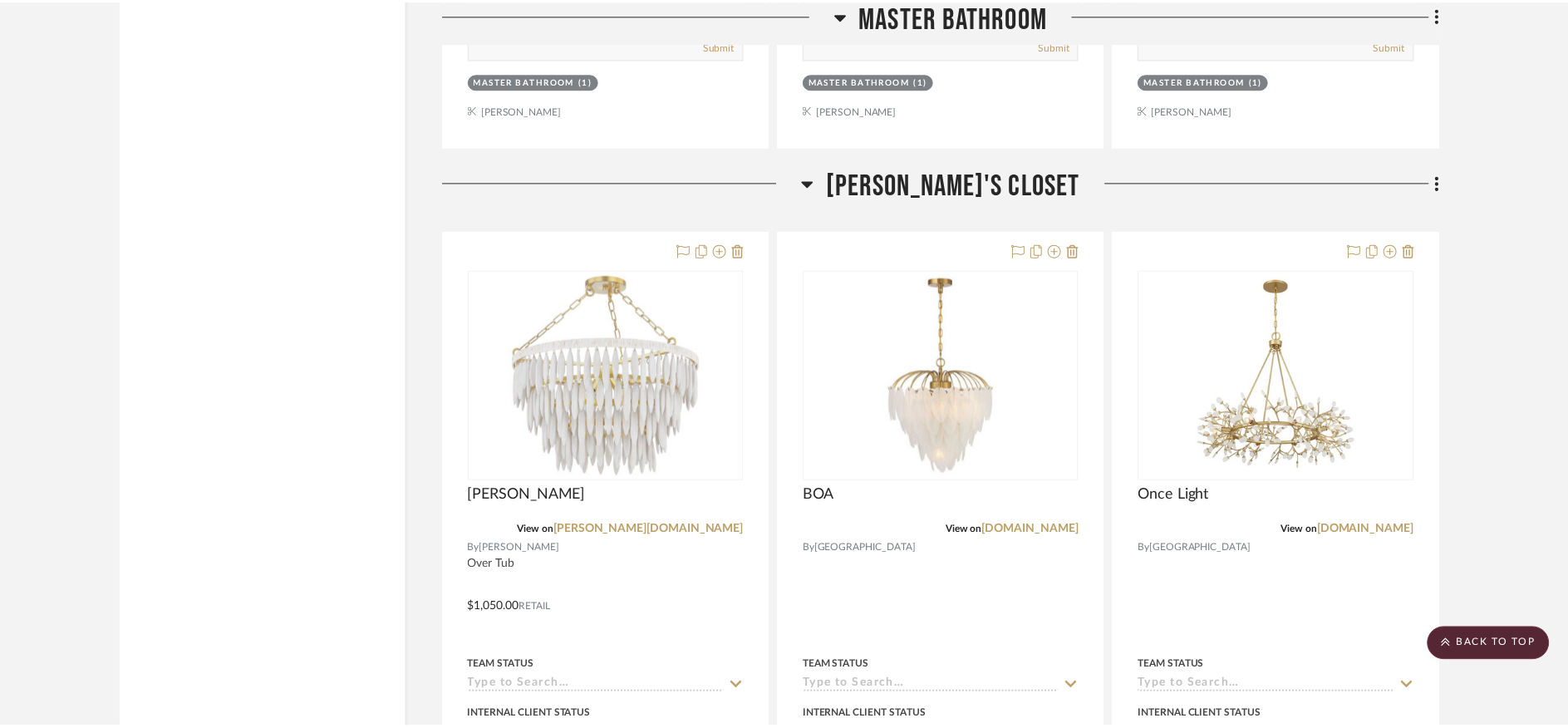
scroll to position [14436, 0]
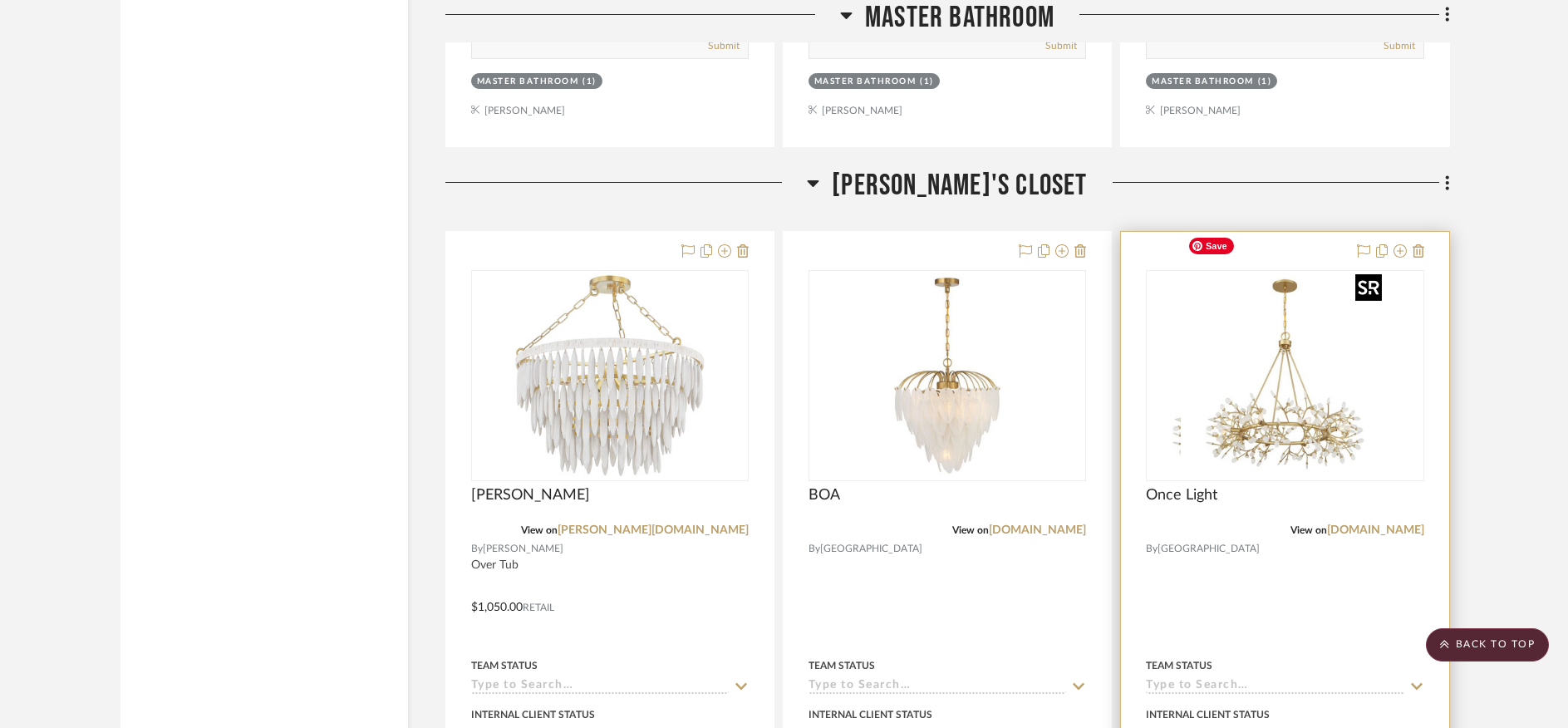
click at [1264, 404] on img "0" at bounding box center [1251, 375] width 207 height 207
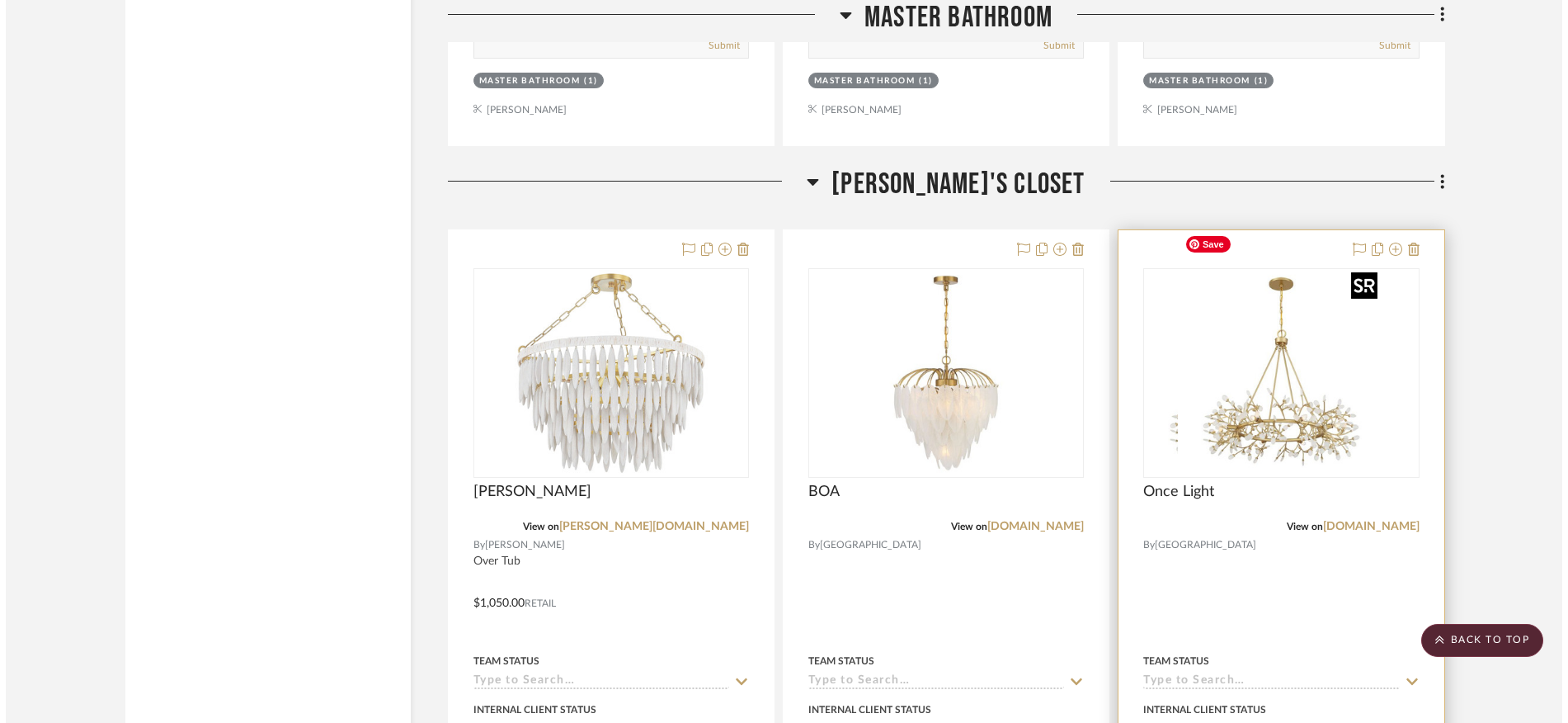
scroll to position [0, 0]
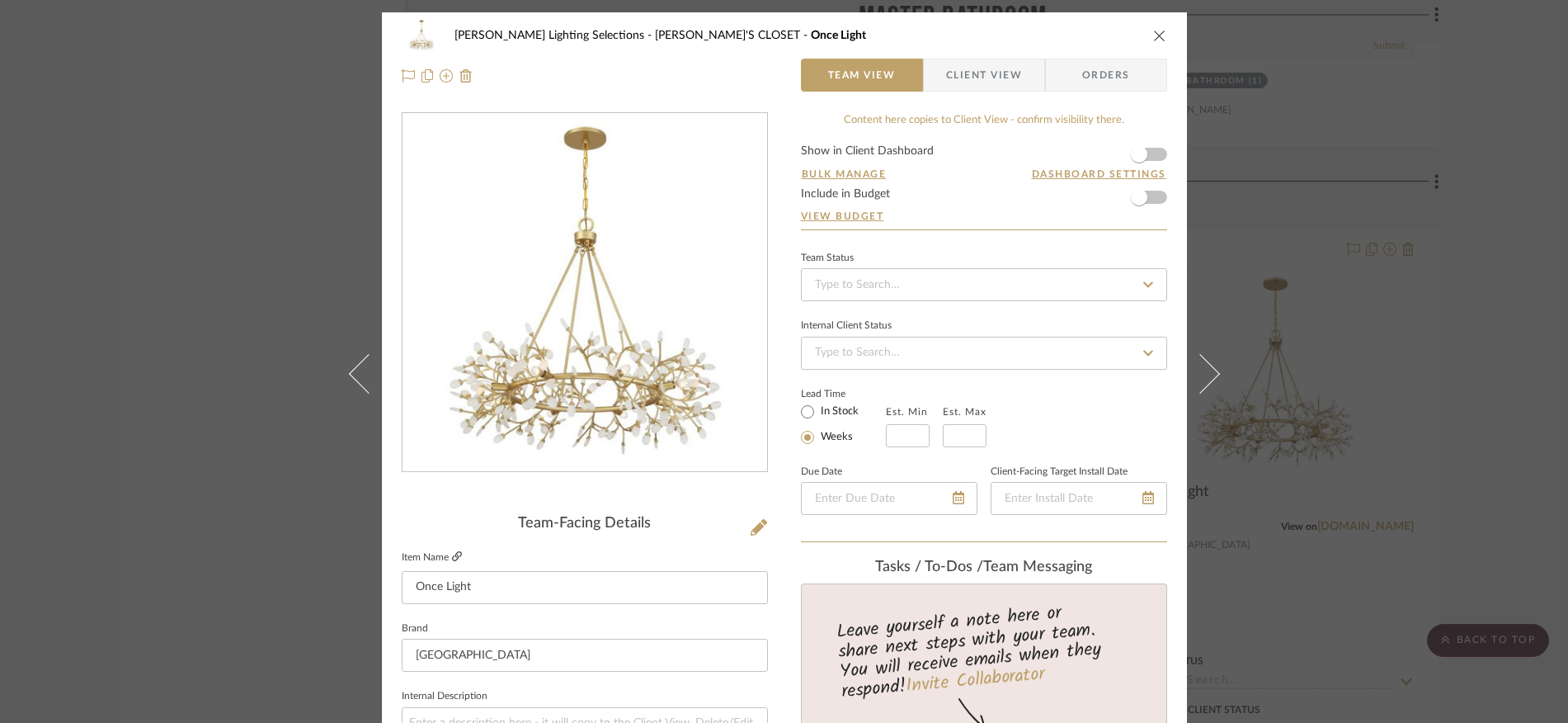
click at [456, 552] on icon at bounding box center [457, 556] width 10 height 10
click at [1163, 32] on div "TEETS Lighting Selections MAGGIE'S CLOSET Once Light Team View Client View Orde…" at bounding box center [784, 56] width 806 height 87
click at [1154, 32] on icon "close" at bounding box center [1160, 36] width 13 height 13
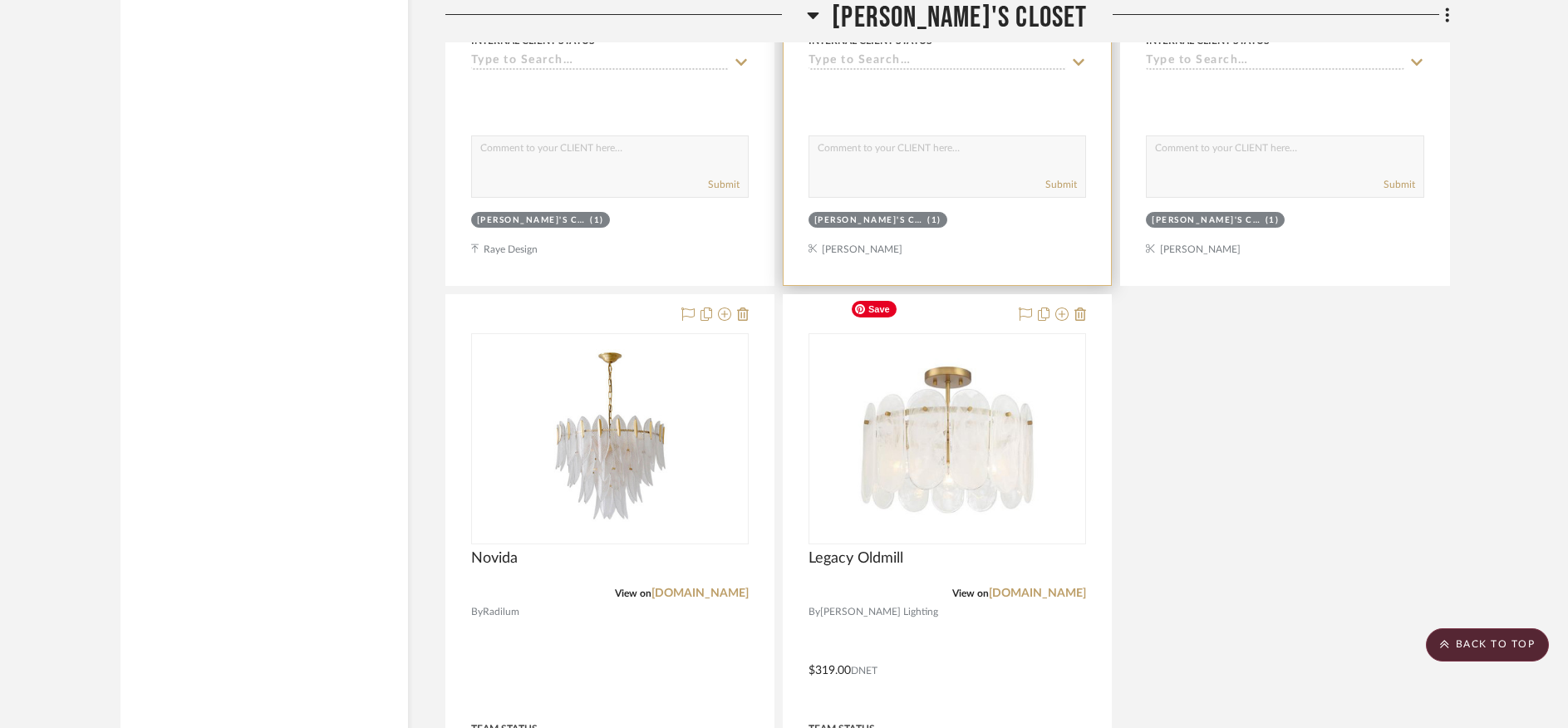
scroll to position [15108, 0]
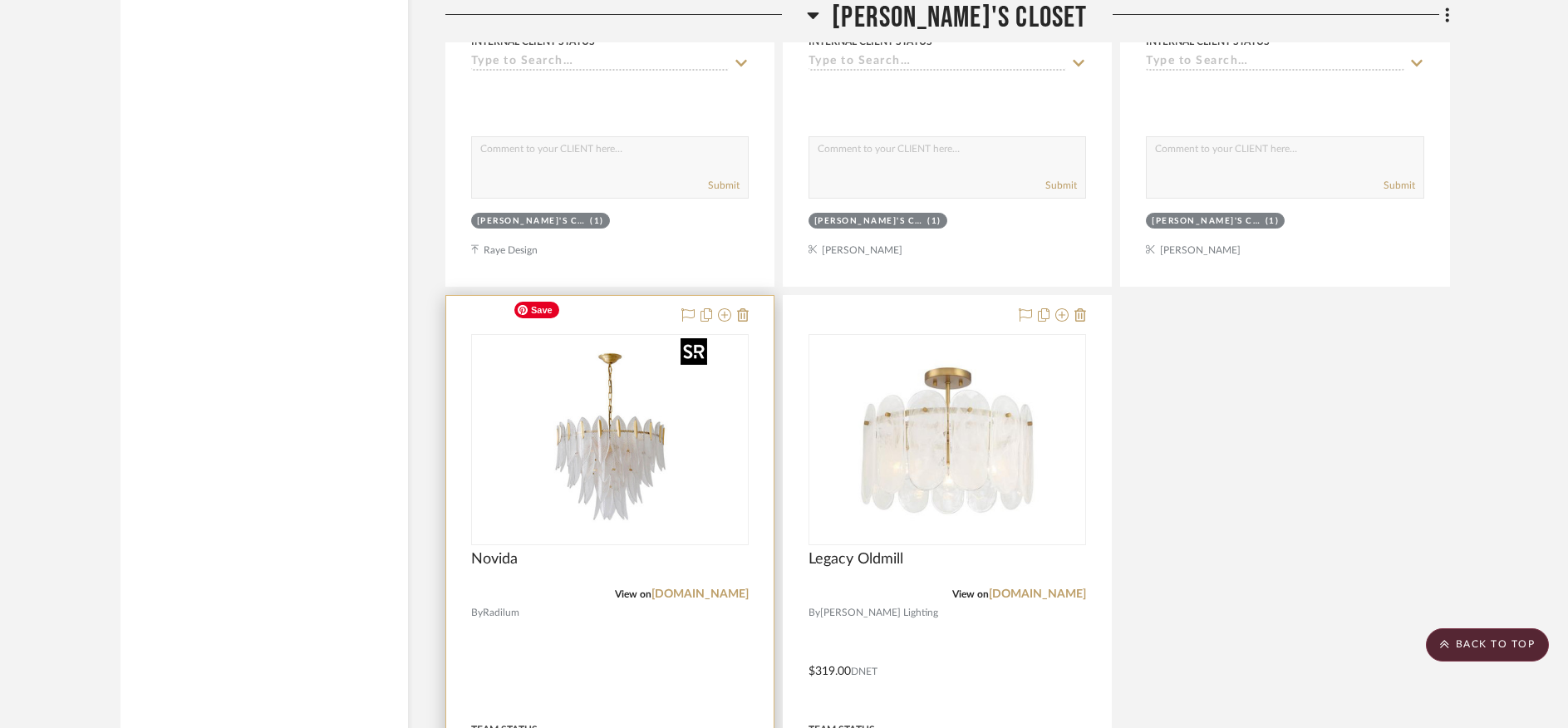
click at [608, 439] on div at bounding box center [609, 439] width 277 height 211
click at [701, 588] on link "radilum.com" at bounding box center [700, 593] width 97 height 12
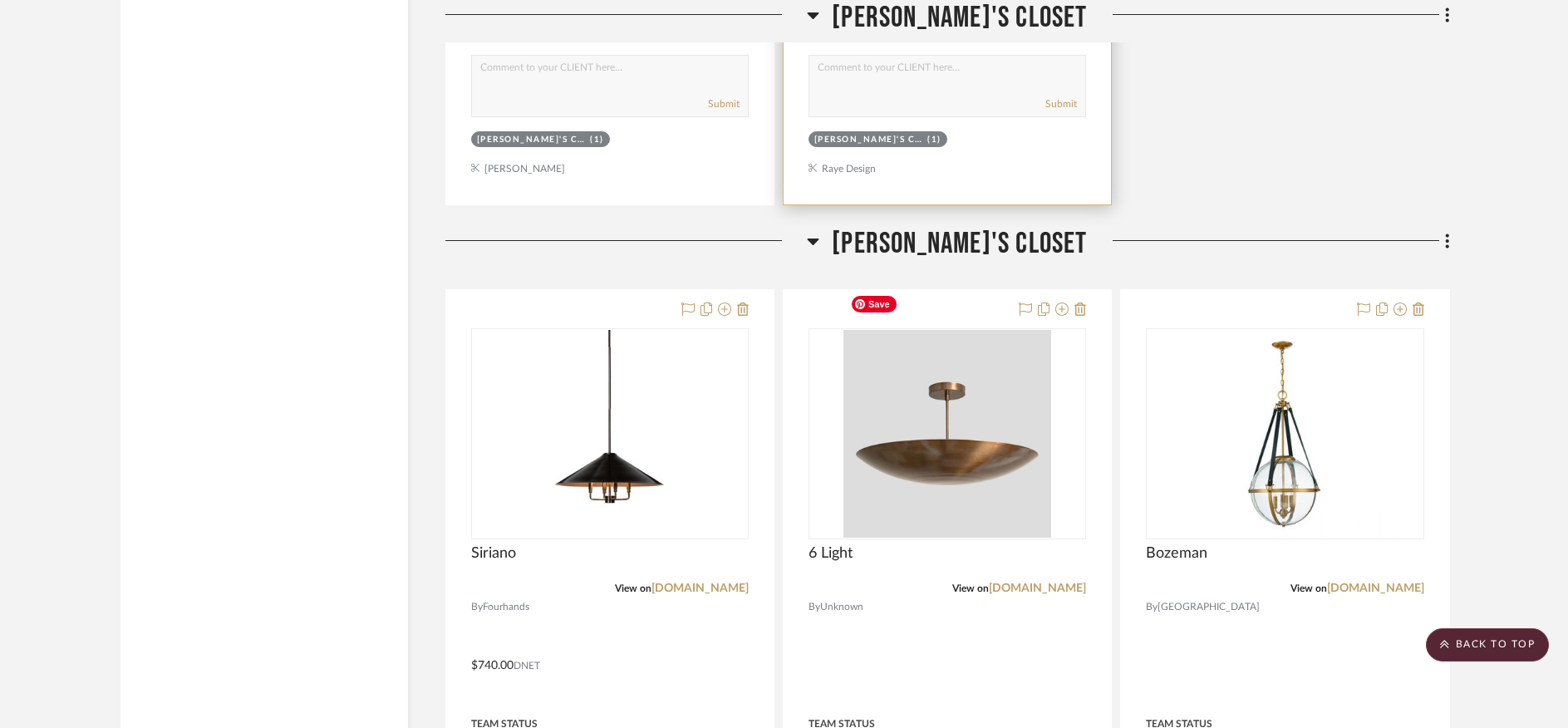
scroll to position [15954, 0]
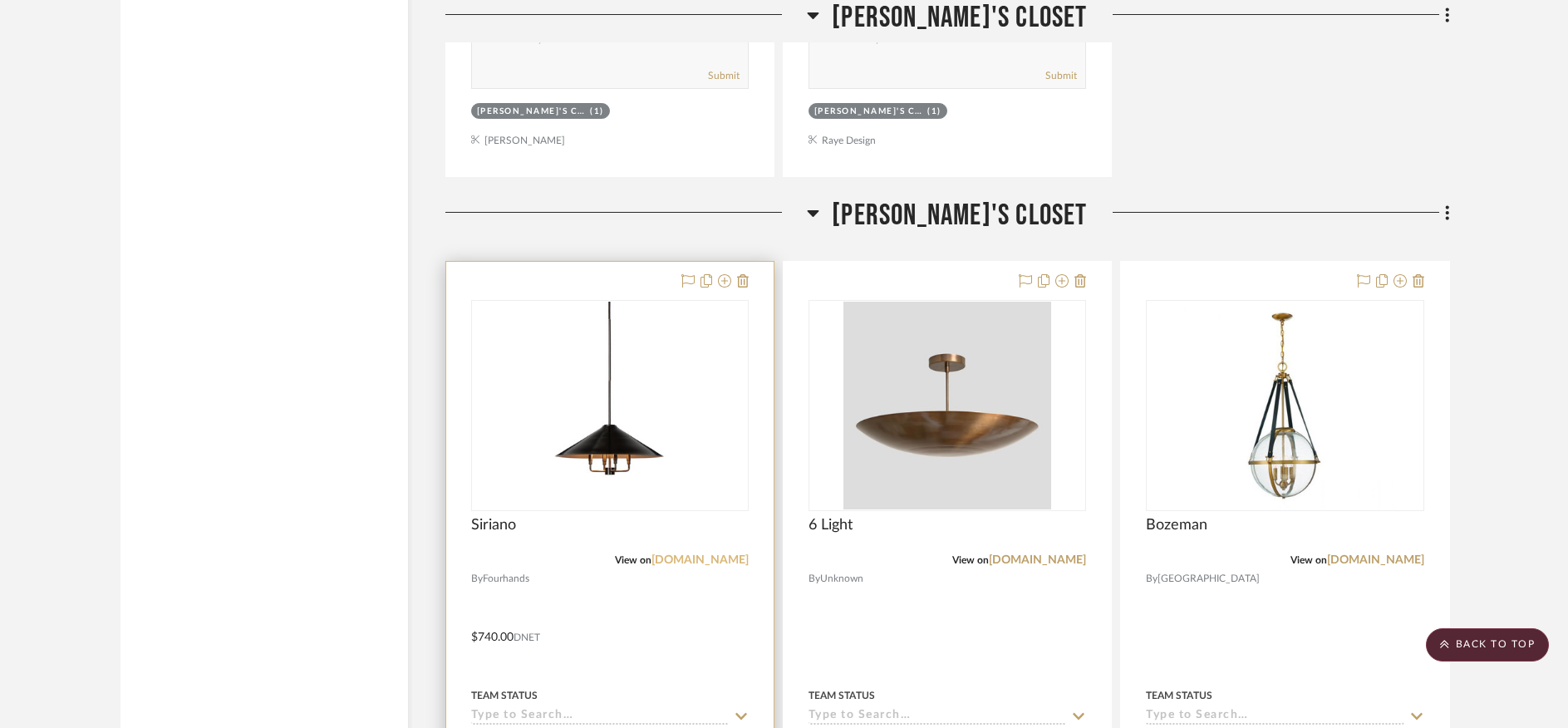
click at [712, 554] on link "fourhands.com" at bounding box center [700, 559] width 97 height 12
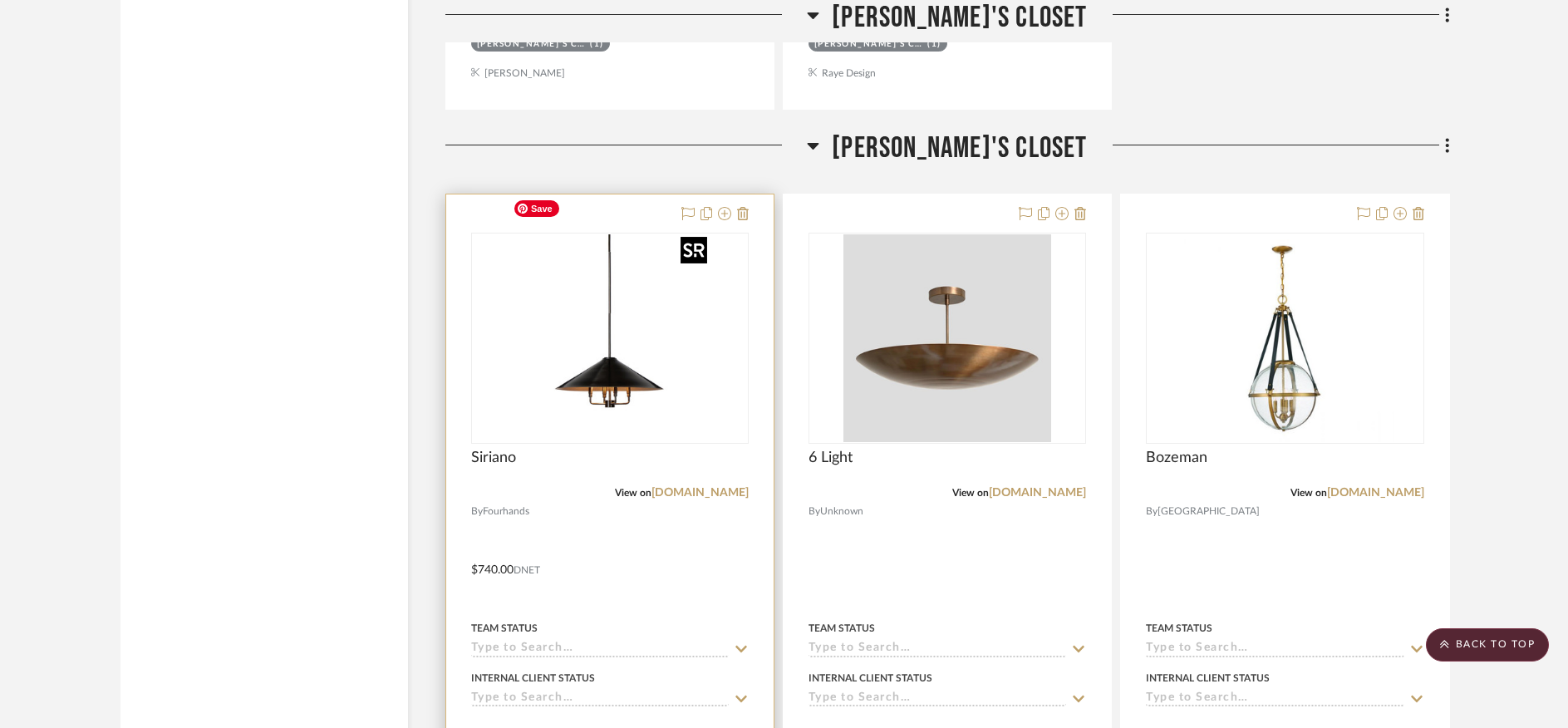
scroll to position [16018, 0]
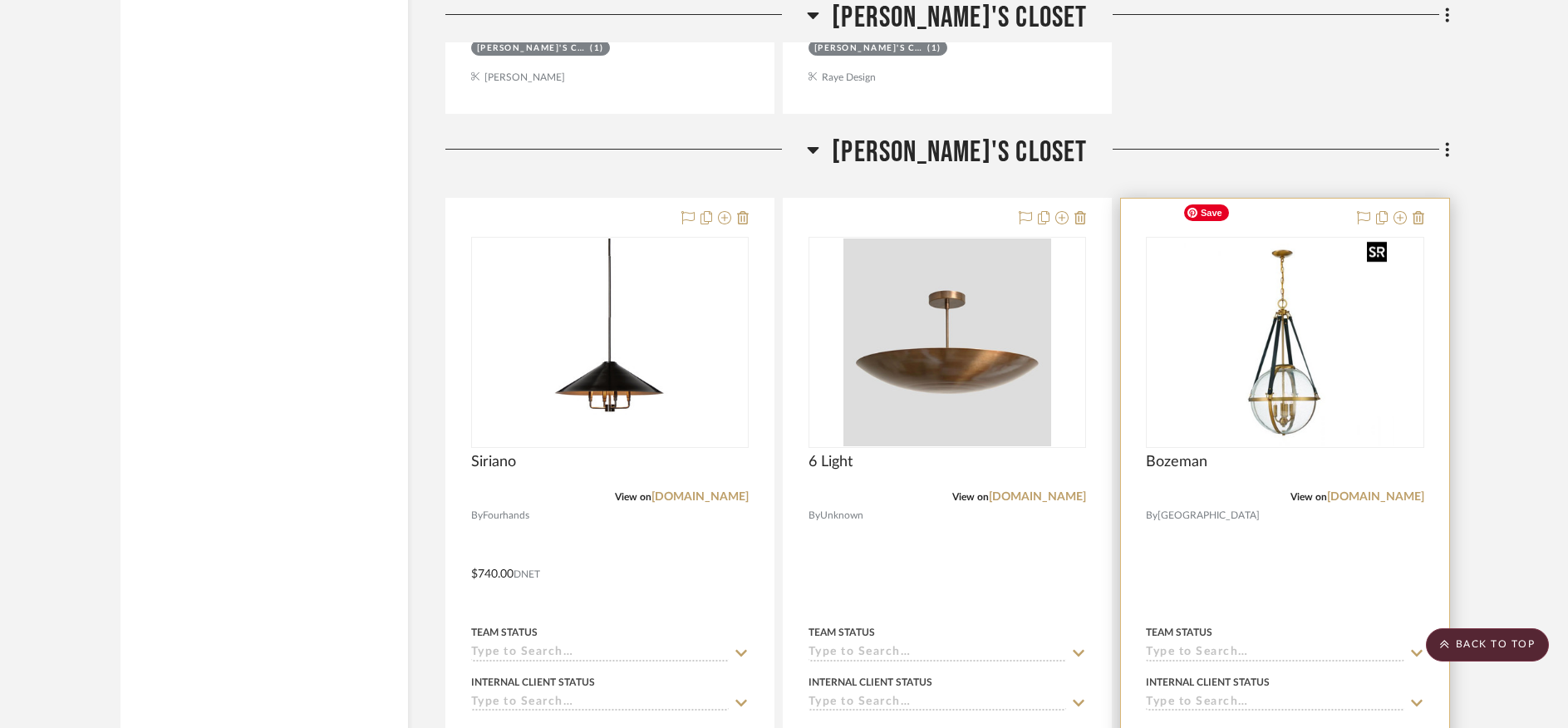
click at [0, 0] on img at bounding box center [0, 0] width 0 height 0
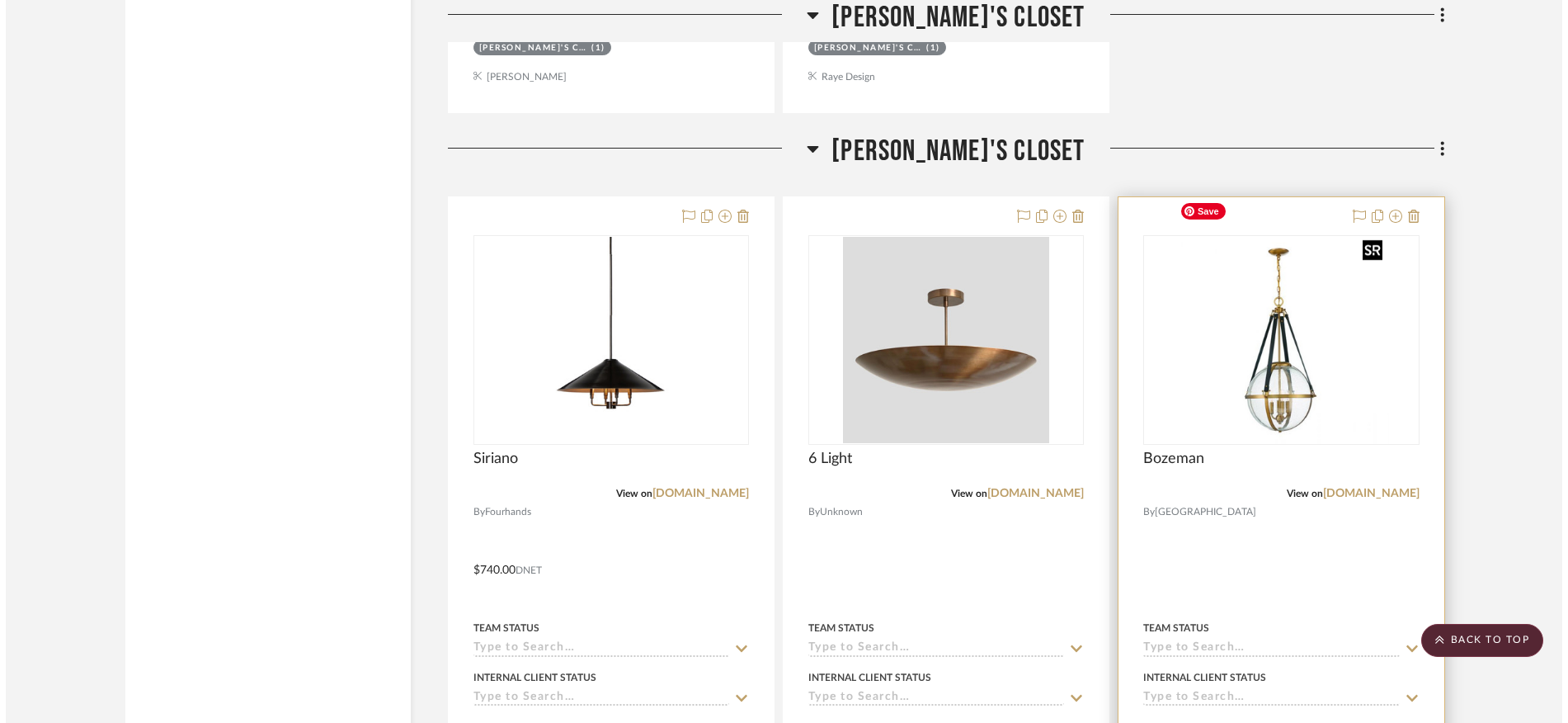
scroll to position [0, 0]
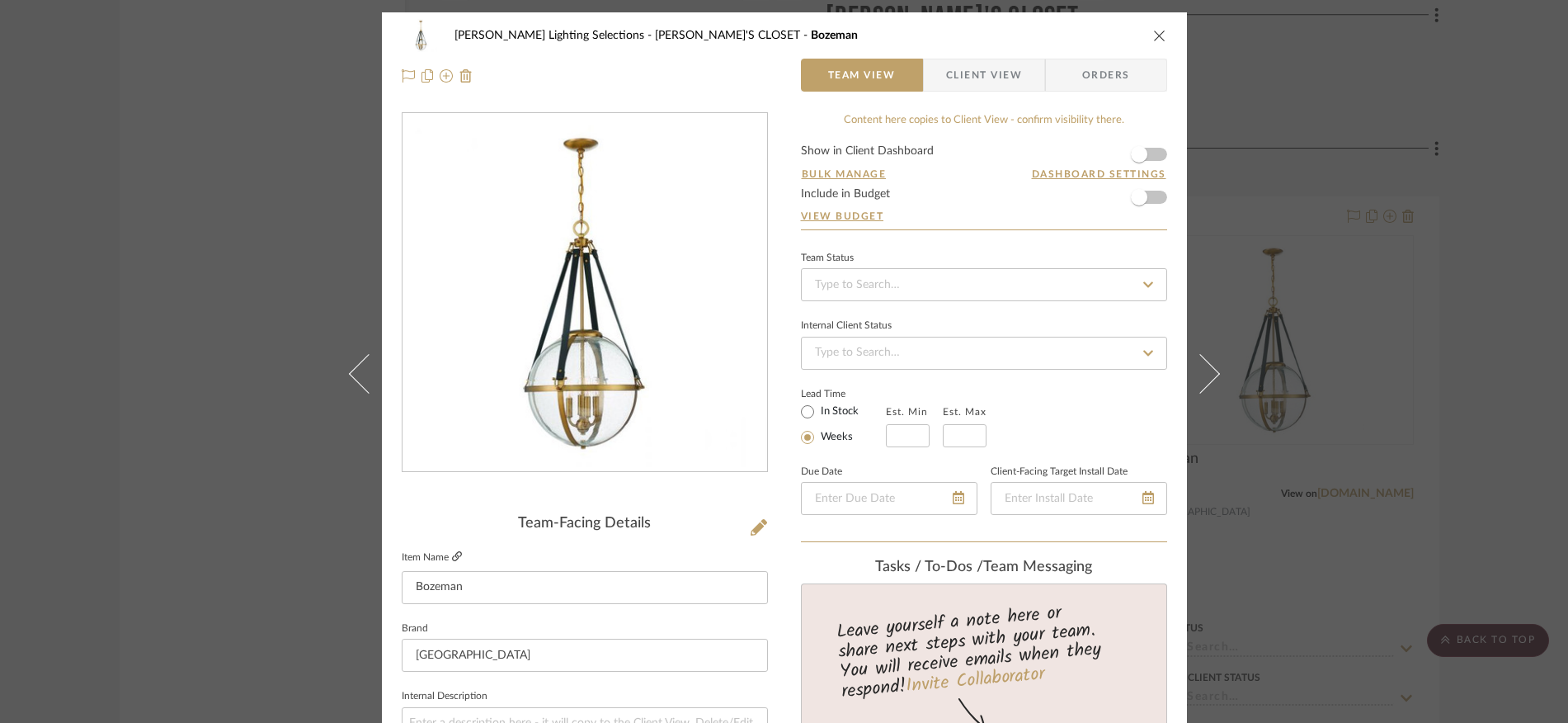
click at [452, 556] on icon at bounding box center [457, 556] width 10 height 10
click at [1155, 36] on icon "close" at bounding box center [1160, 36] width 13 height 13
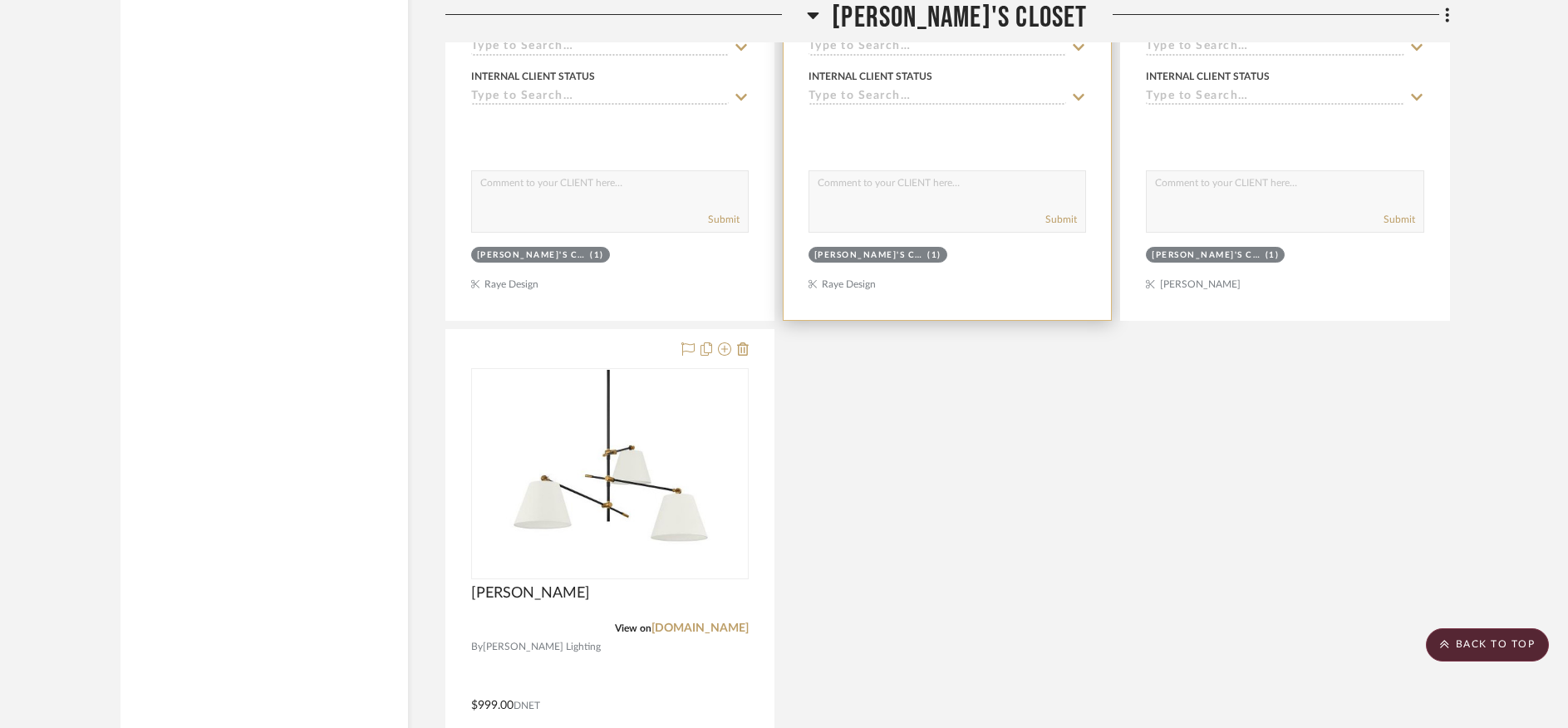
scroll to position [16622, 0]
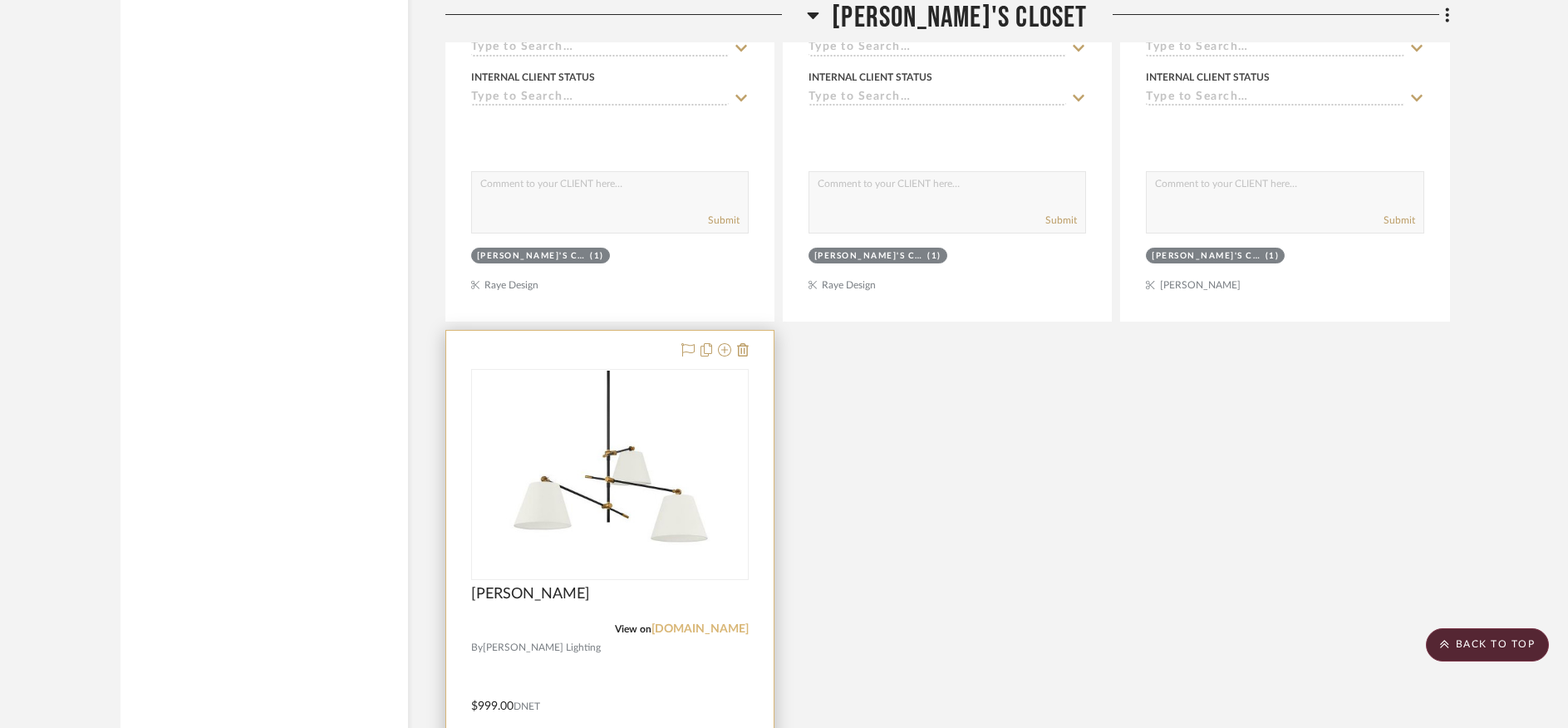
click at [670, 623] on link "kendalllightingcenter.com" at bounding box center [700, 628] width 97 height 12
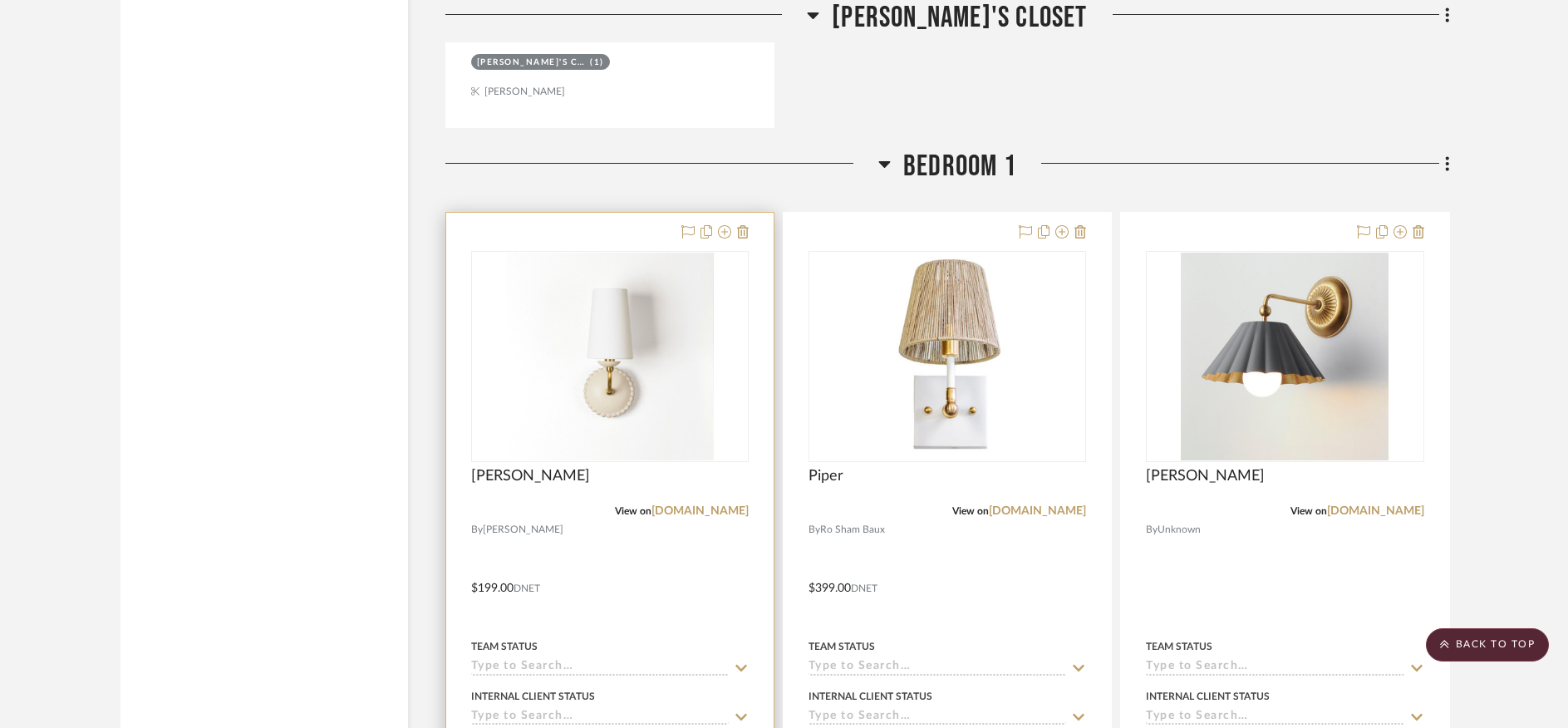
scroll to position [17554, 0]
click at [499, 465] on span "[PERSON_NAME]" at bounding box center [530, 475] width 119 height 18
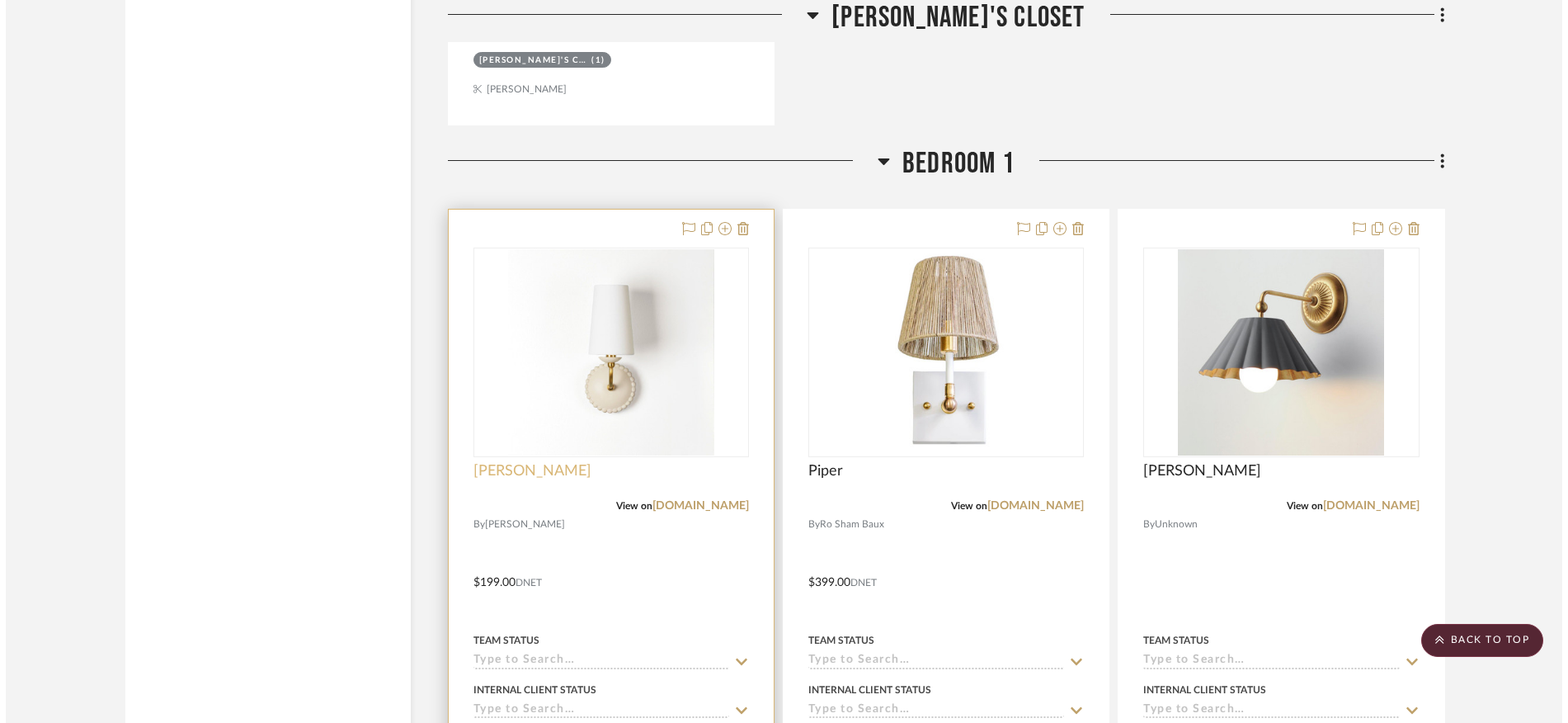
scroll to position [0, 0]
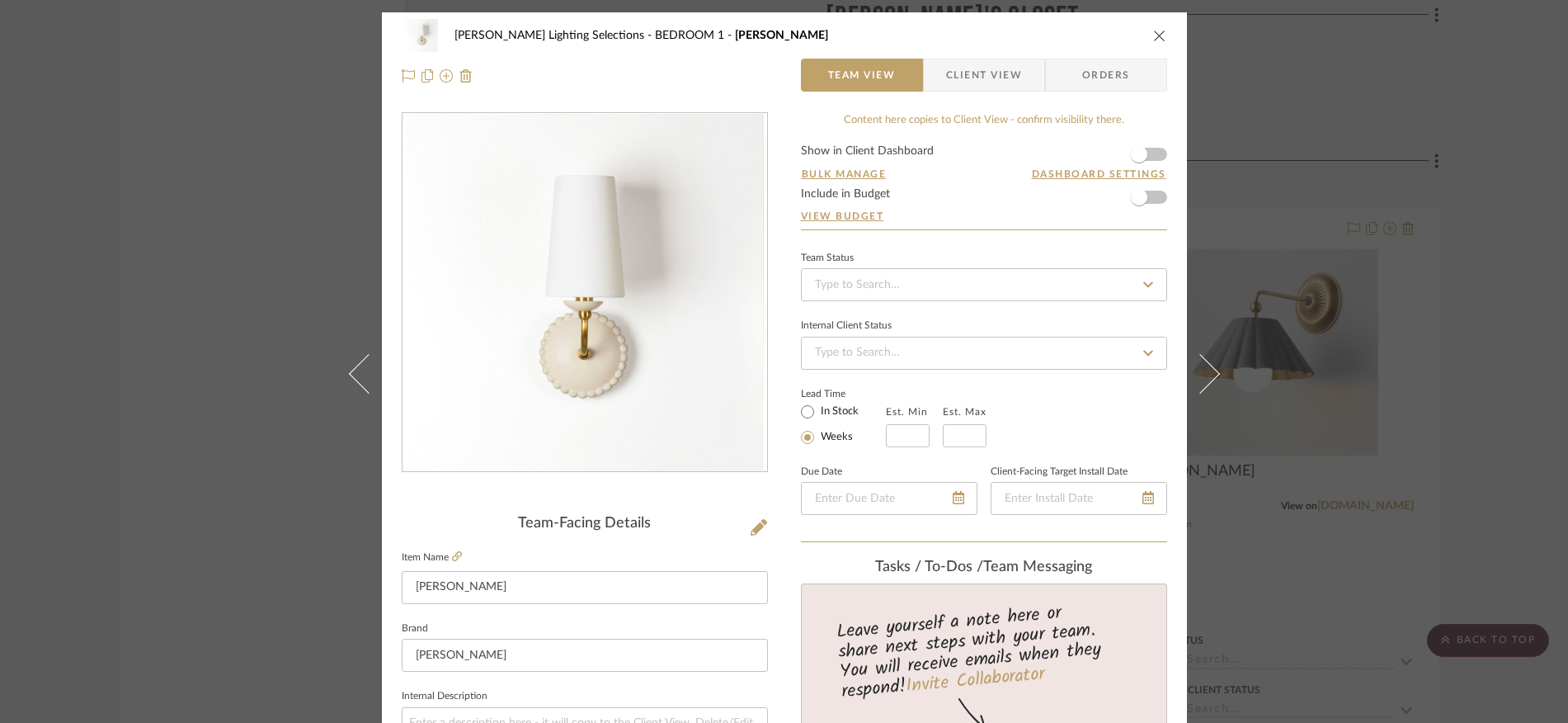
click at [1154, 36] on icon "close" at bounding box center [1160, 36] width 13 height 13
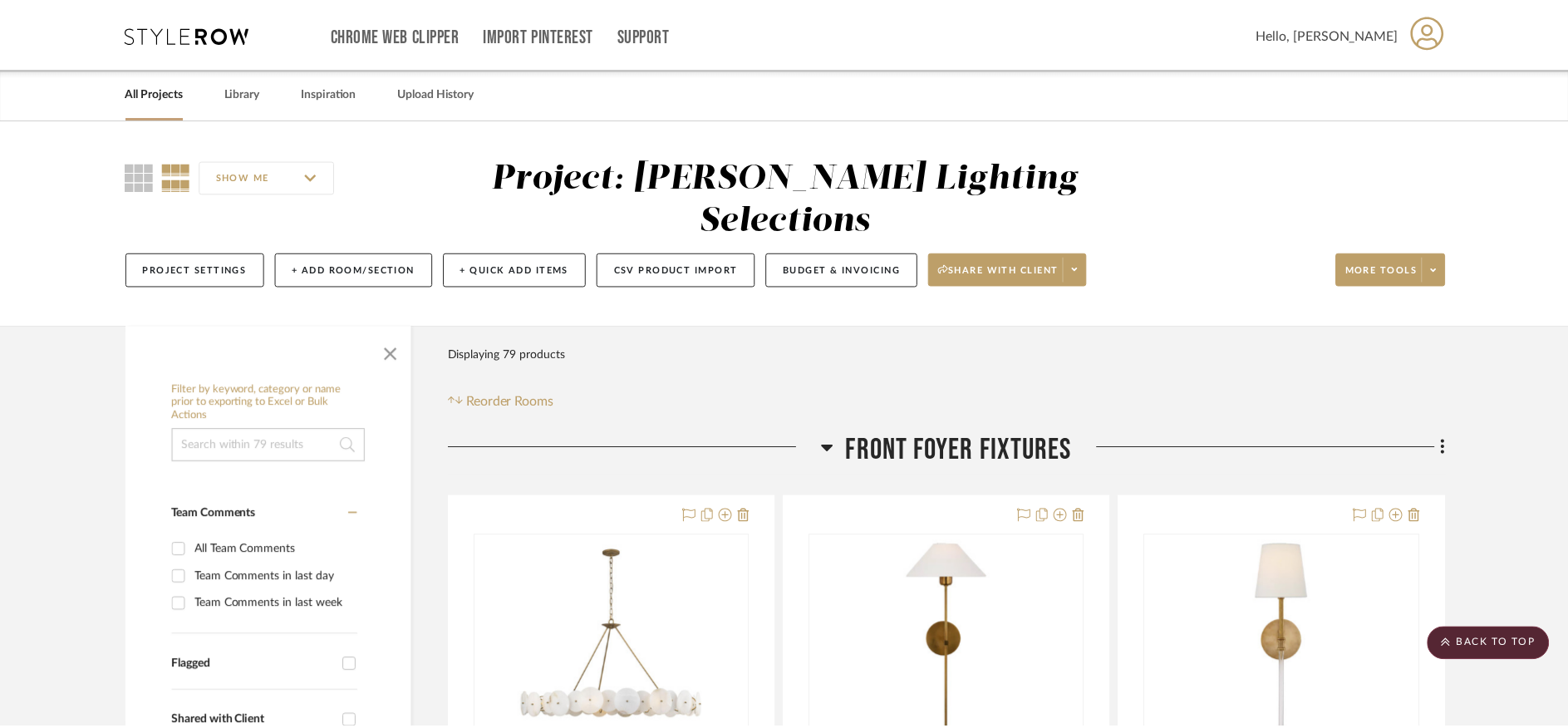
scroll to position [17554, 0]
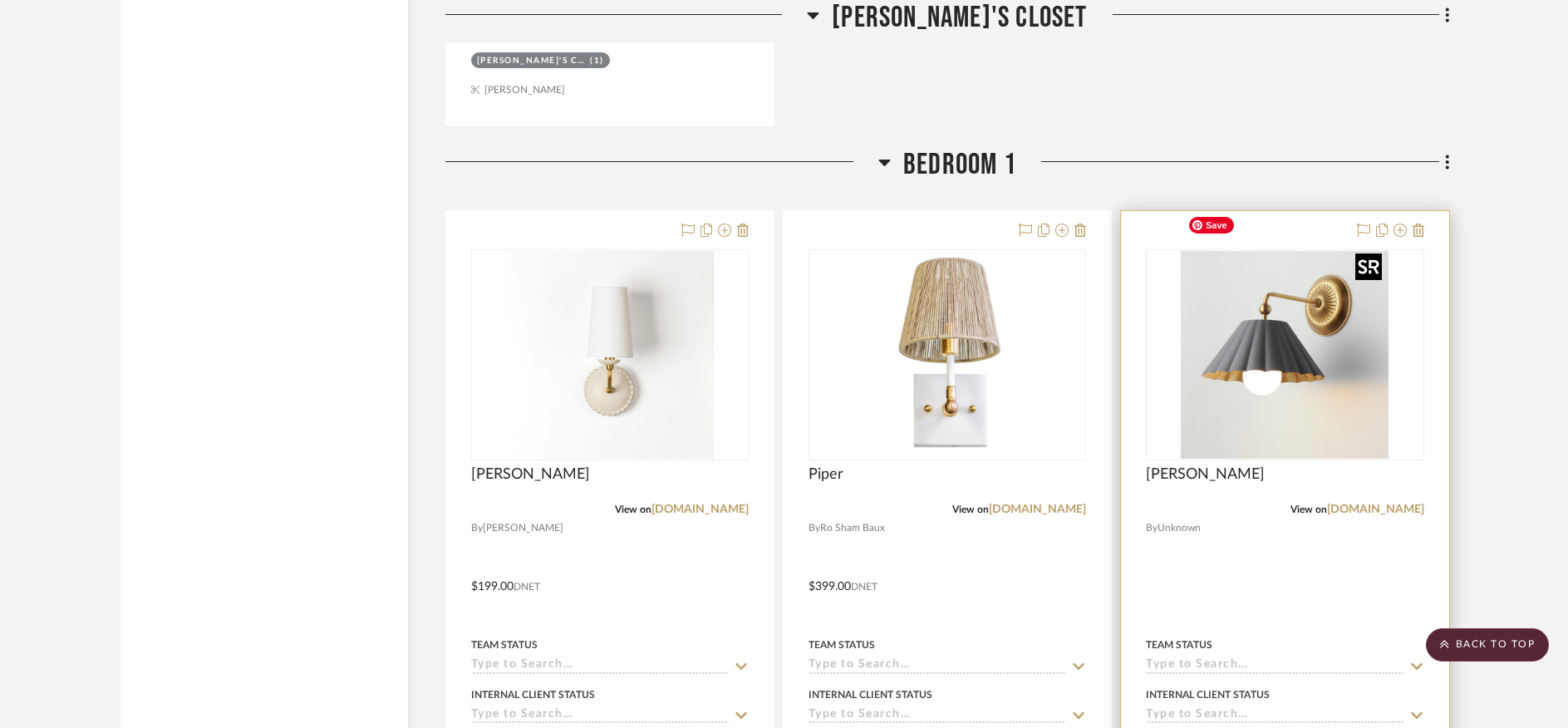
click at [1251, 311] on img "0" at bounding box center [1284, 354] width 207 height 207
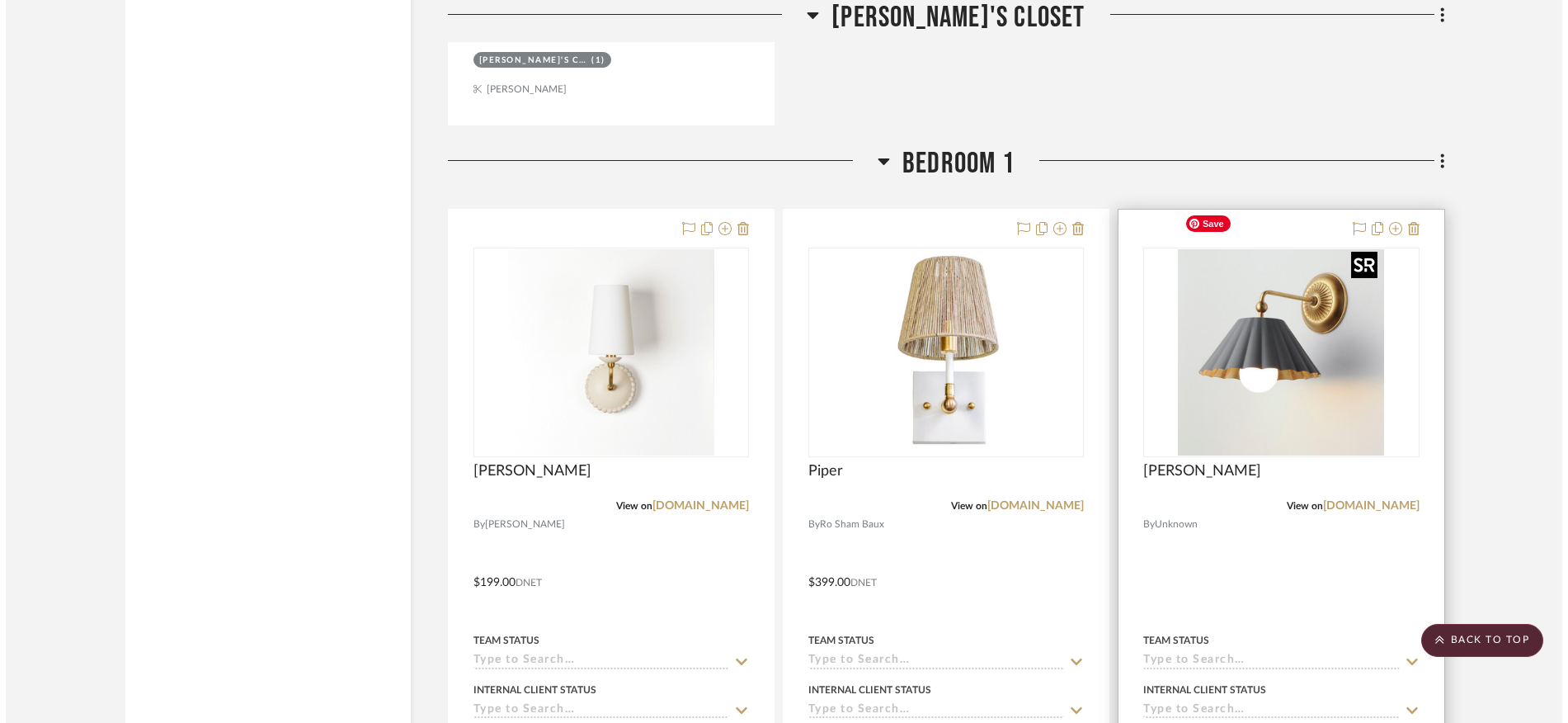
scroll to position [0, 0]
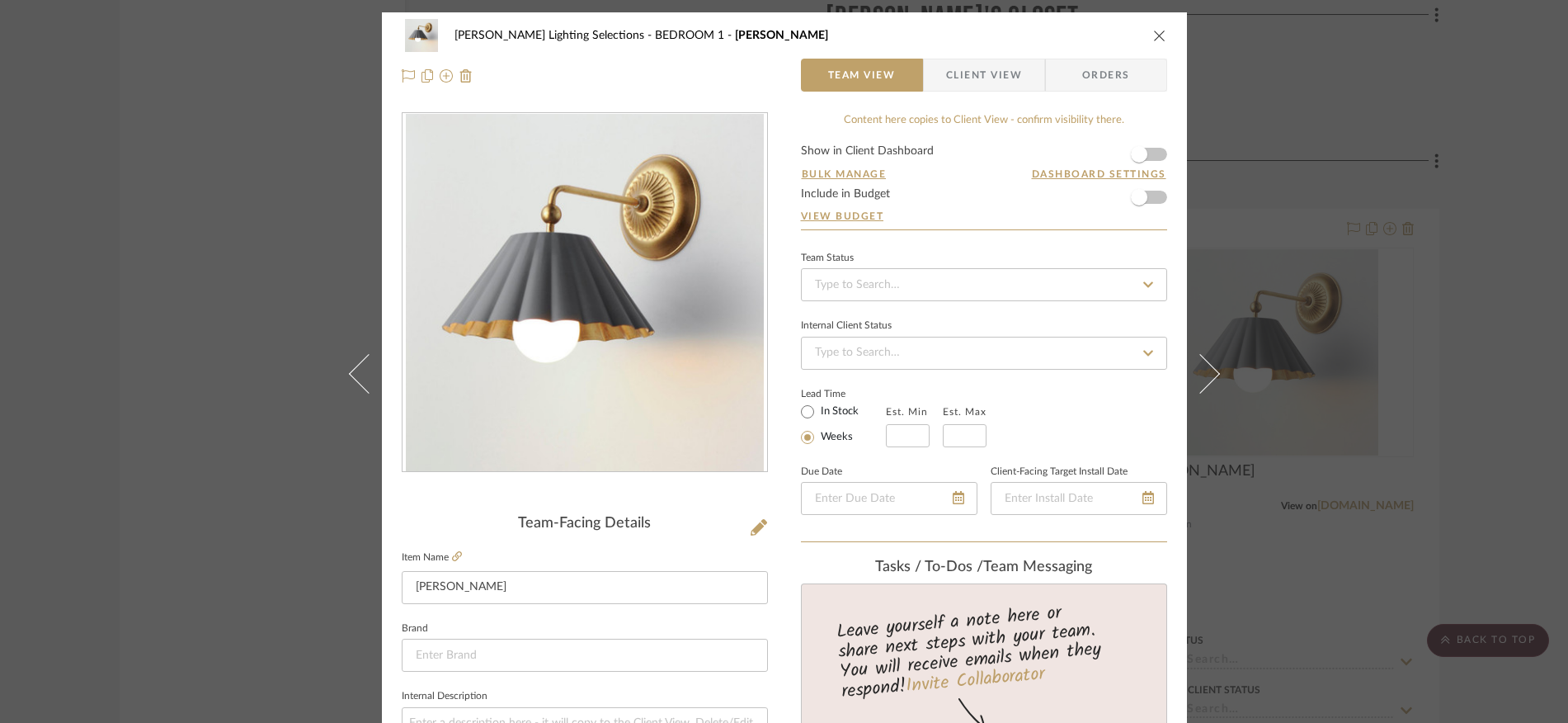
click at [1153, 33] on icon "close" at bounding box center [1160, 36] width 13 height 13
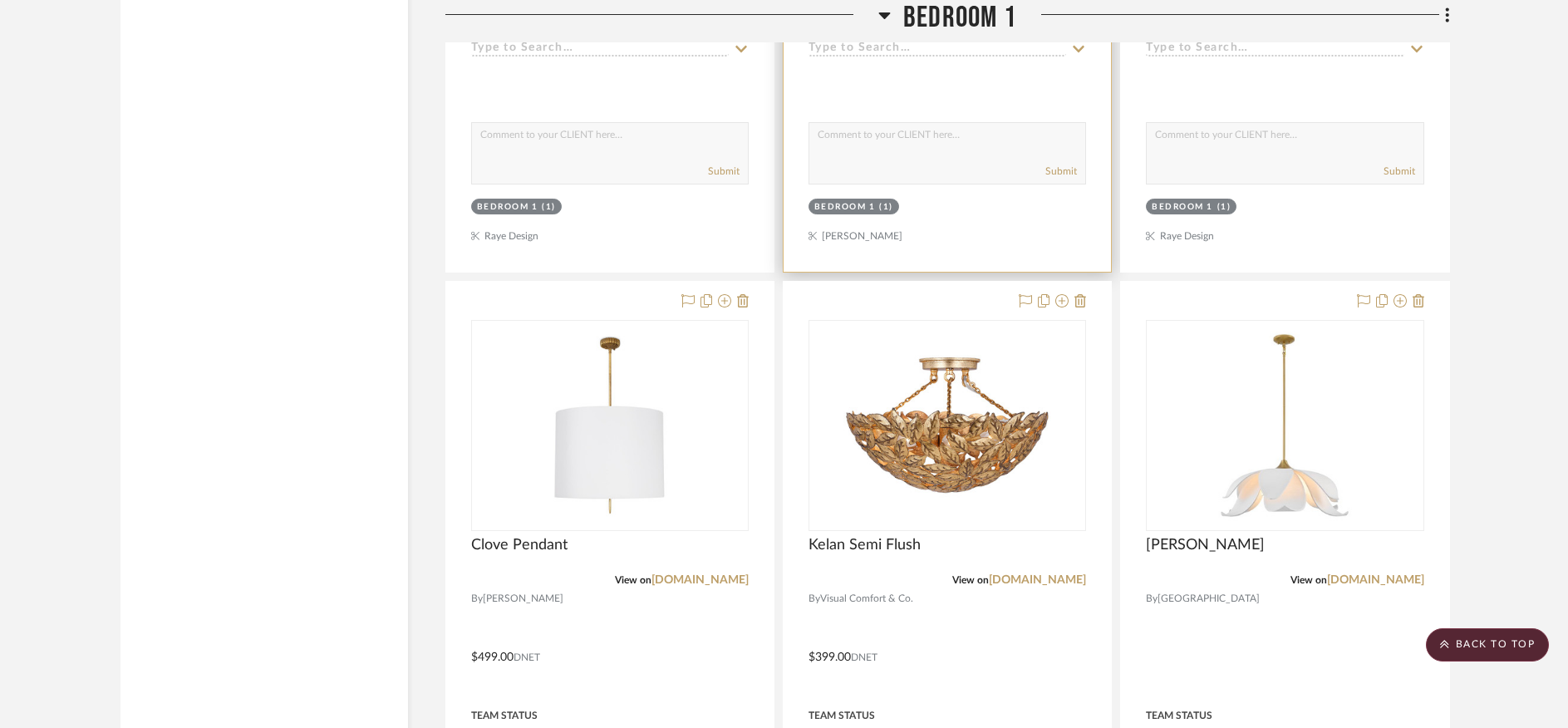
scroll to position [18221, 0]
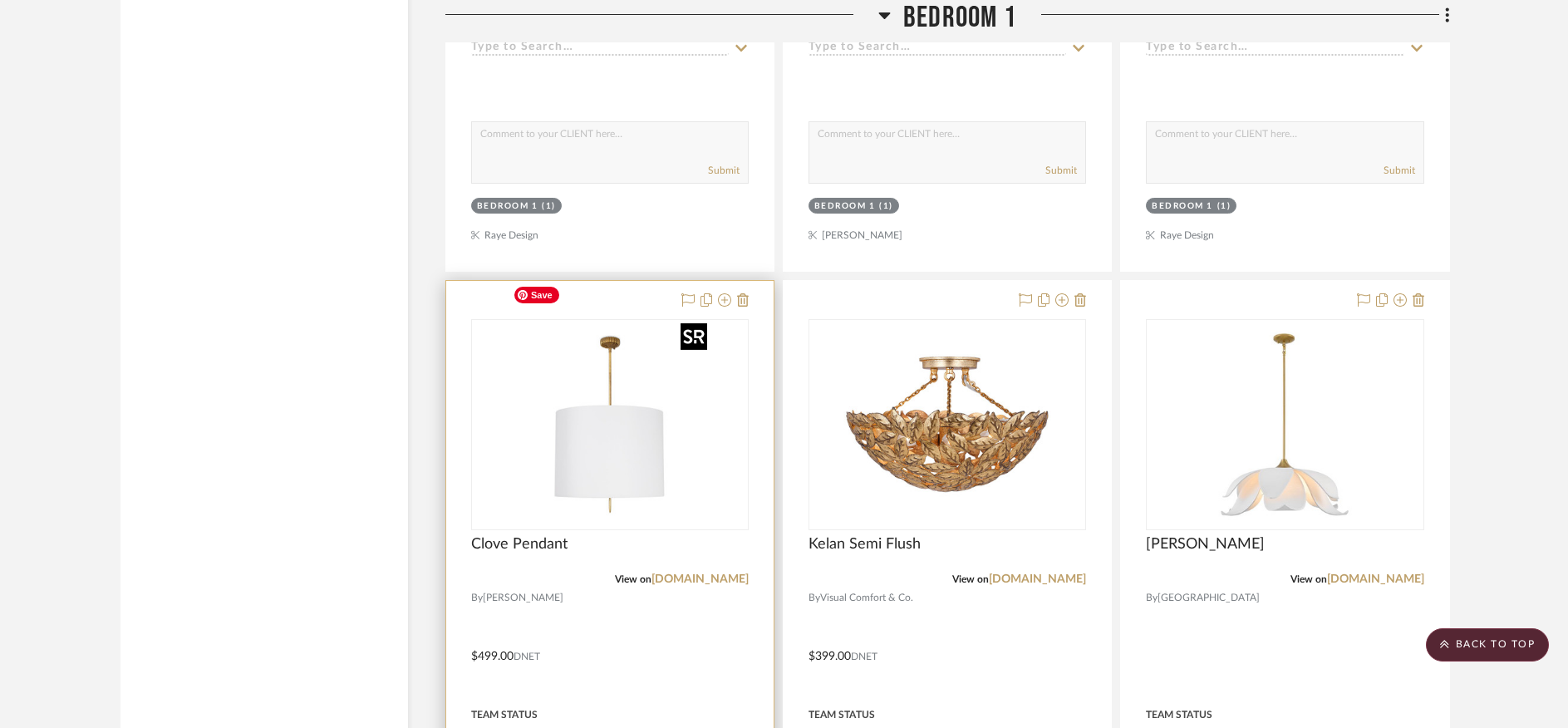
click at [614, 408] on img "0" at bounding box center [609, 424] width 207 height 207
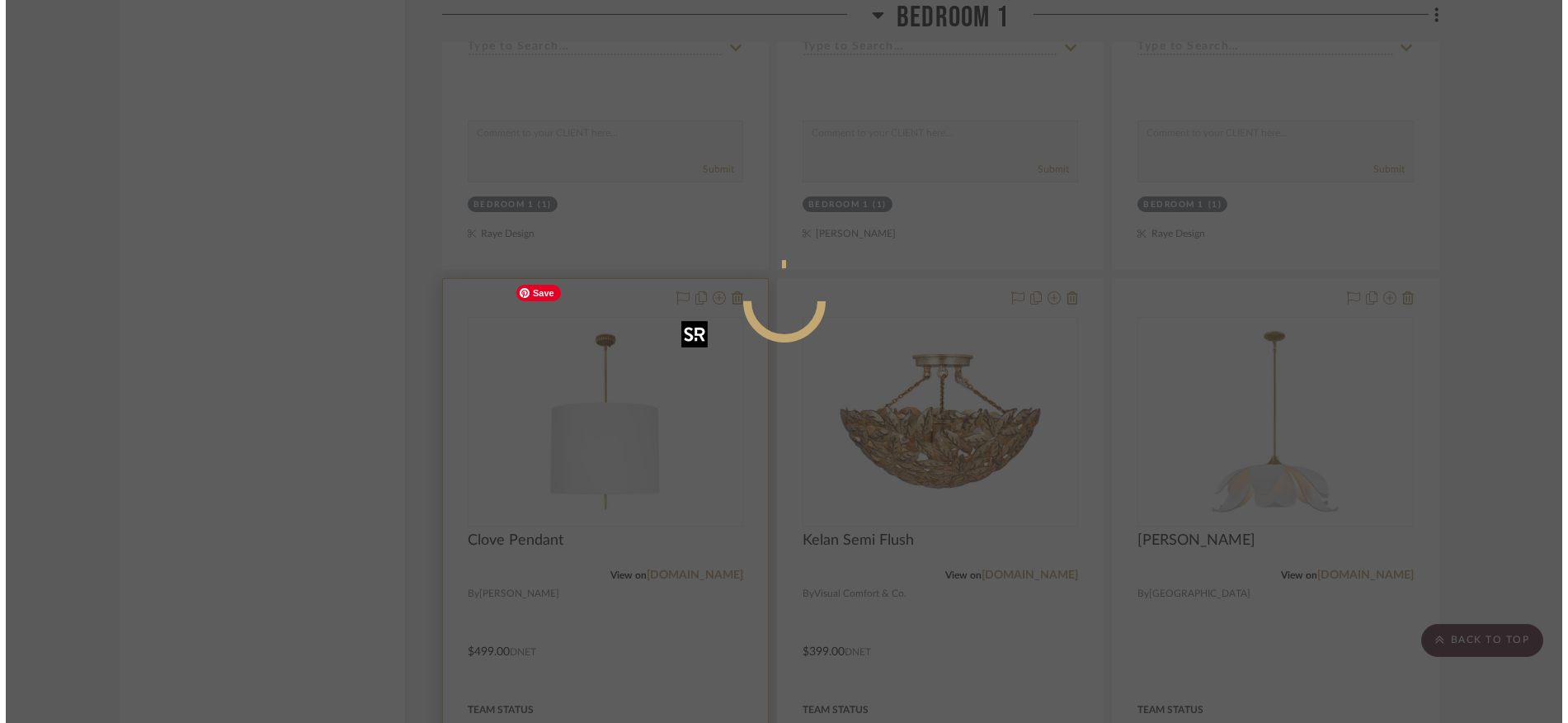
scroll to position [0, 0]
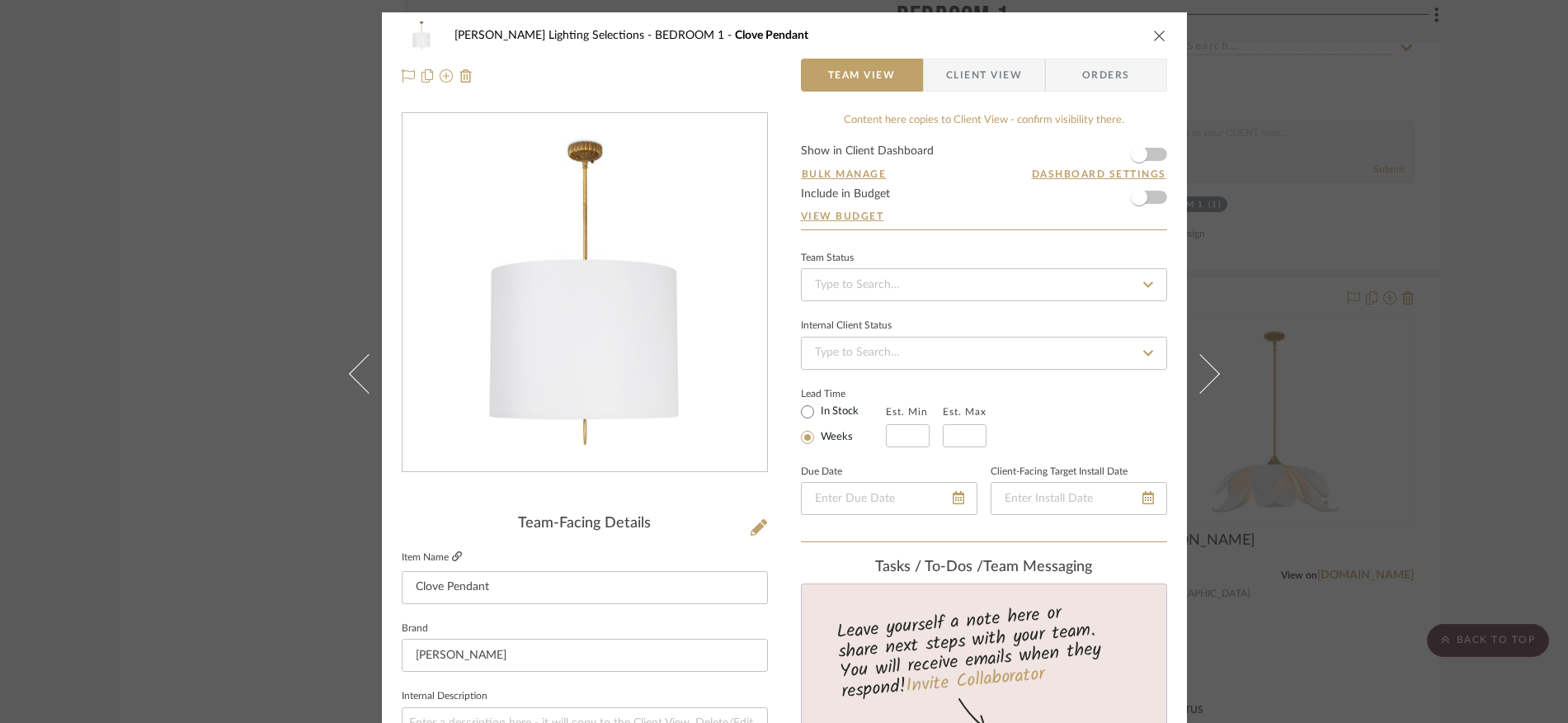
click at [452, 555] on icon at bounding box center [457, 556] width 10 height 10
click at [1155, 38] on icon "close" at bounding box center [1160, 36] width 13 height 13
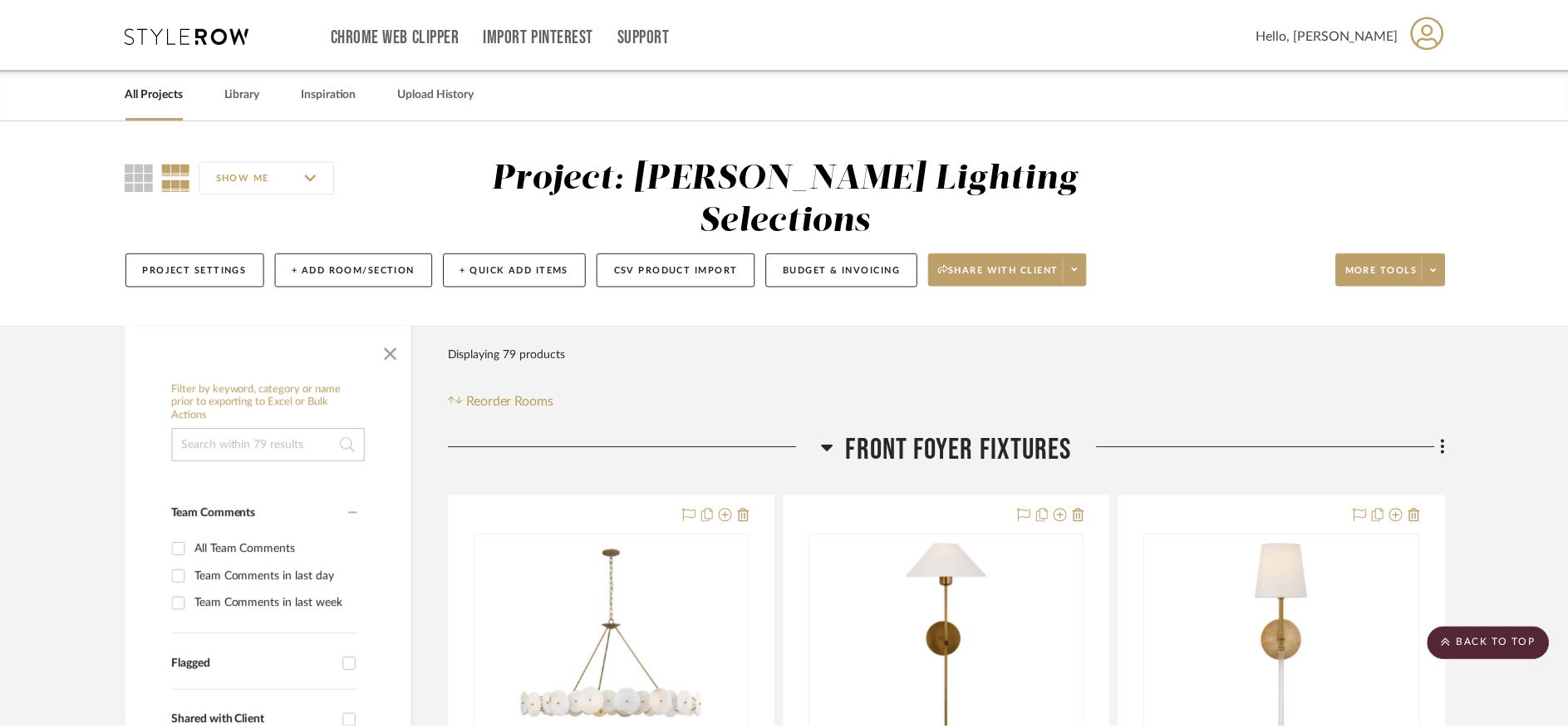
scroll to position [18221, 0]
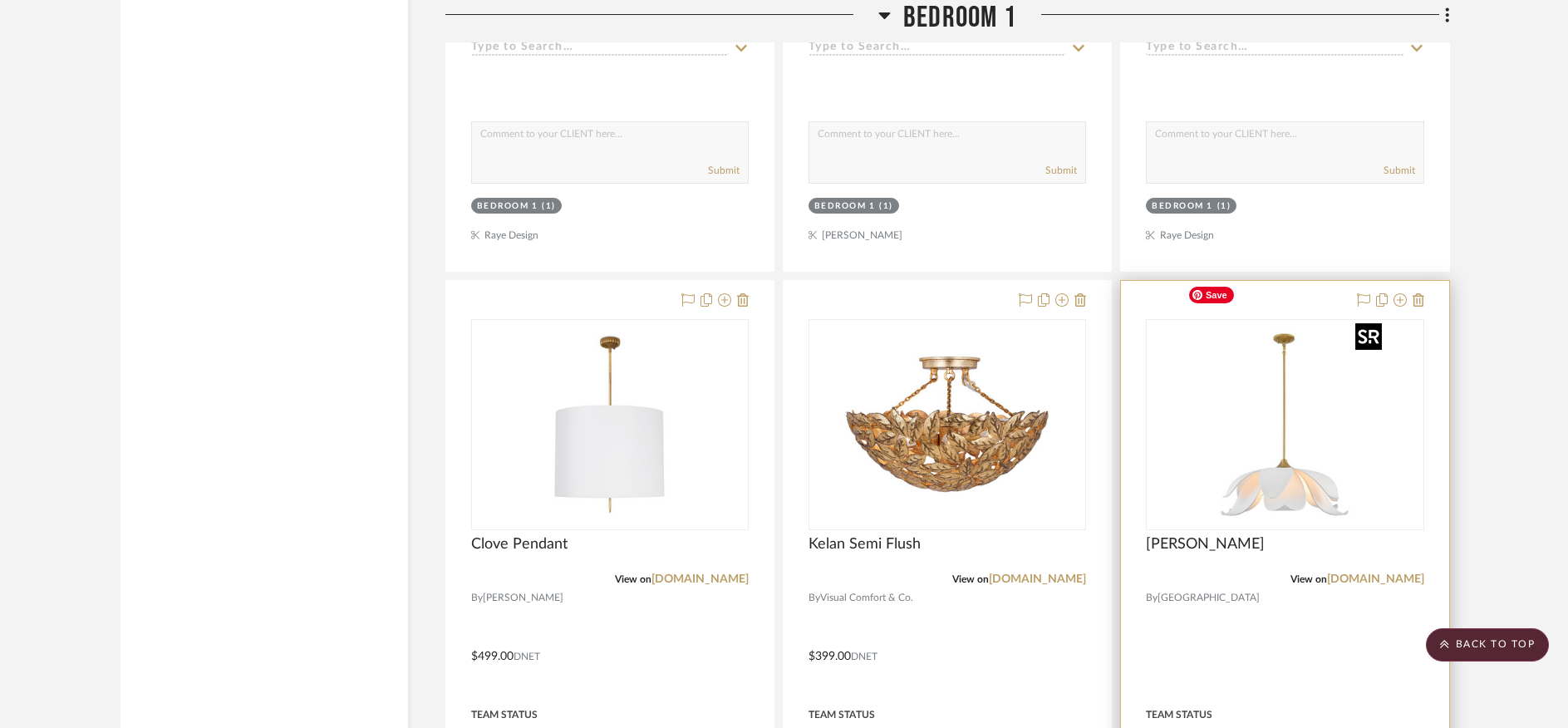
click at [1247, 461] on img "0" at bounding box center [1284, 424] width 207 height 207
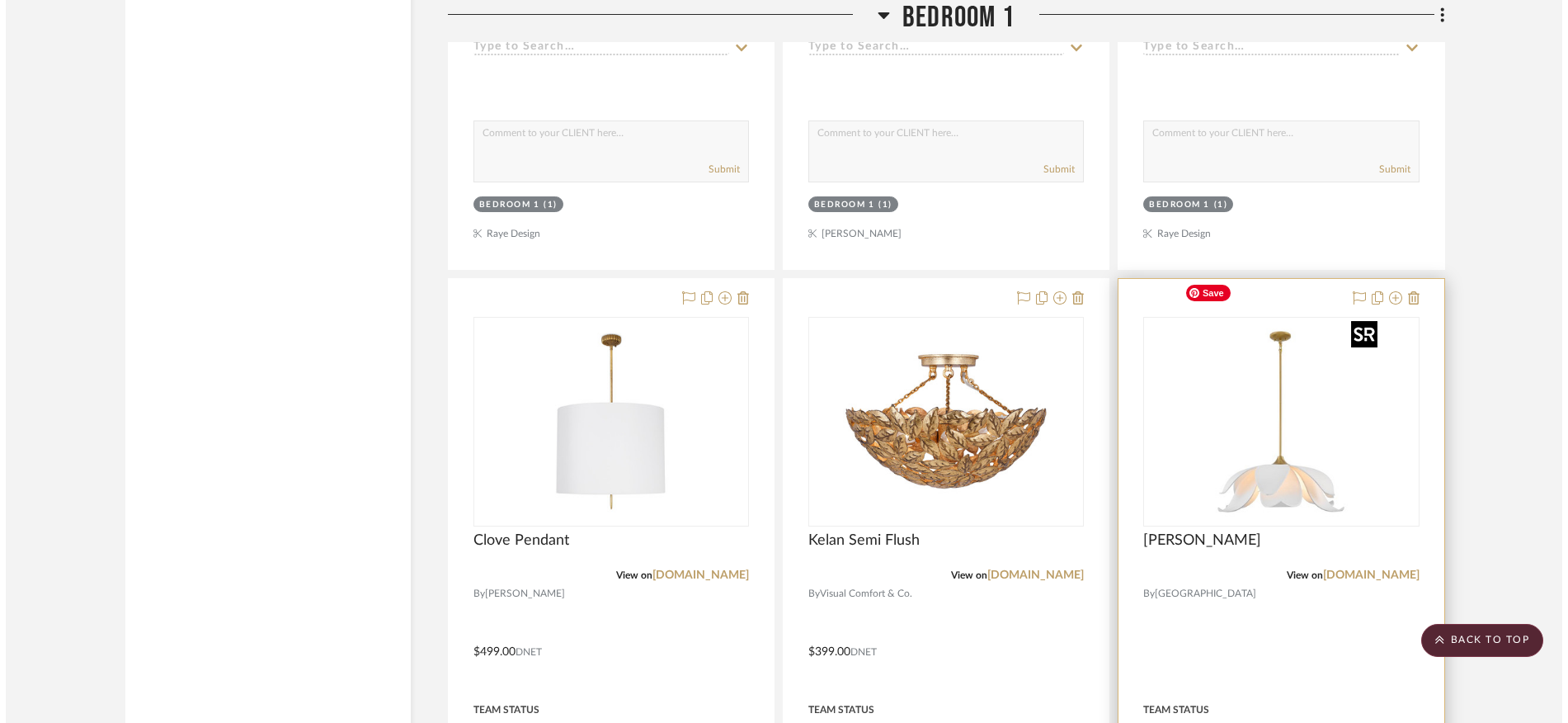
scroll to position [0, 0]
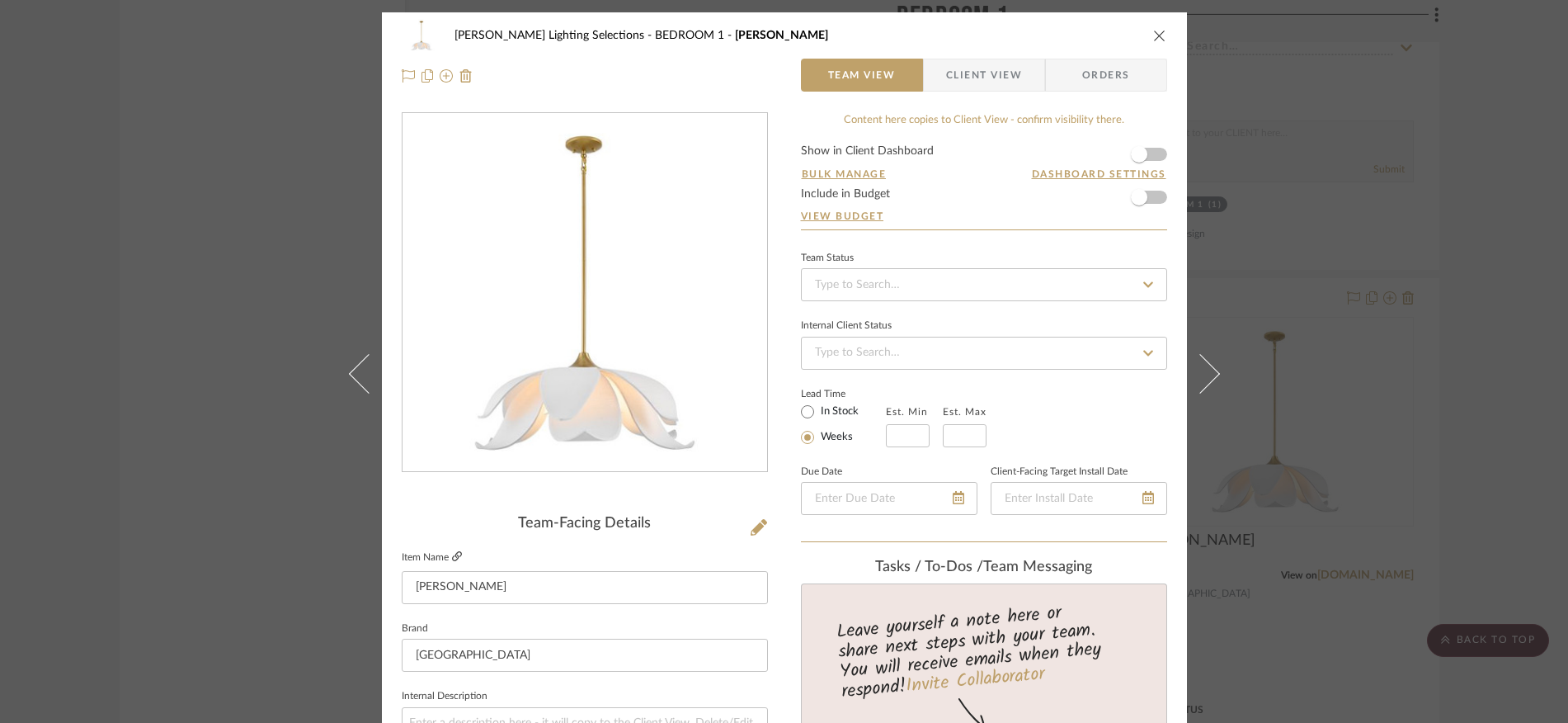
click at [453, 557] on icon at bounding box center [457, 556] width 10 height 10
click at [1153, 36] on icon "close" at bounding box center [1160, 36] width 13 height 13
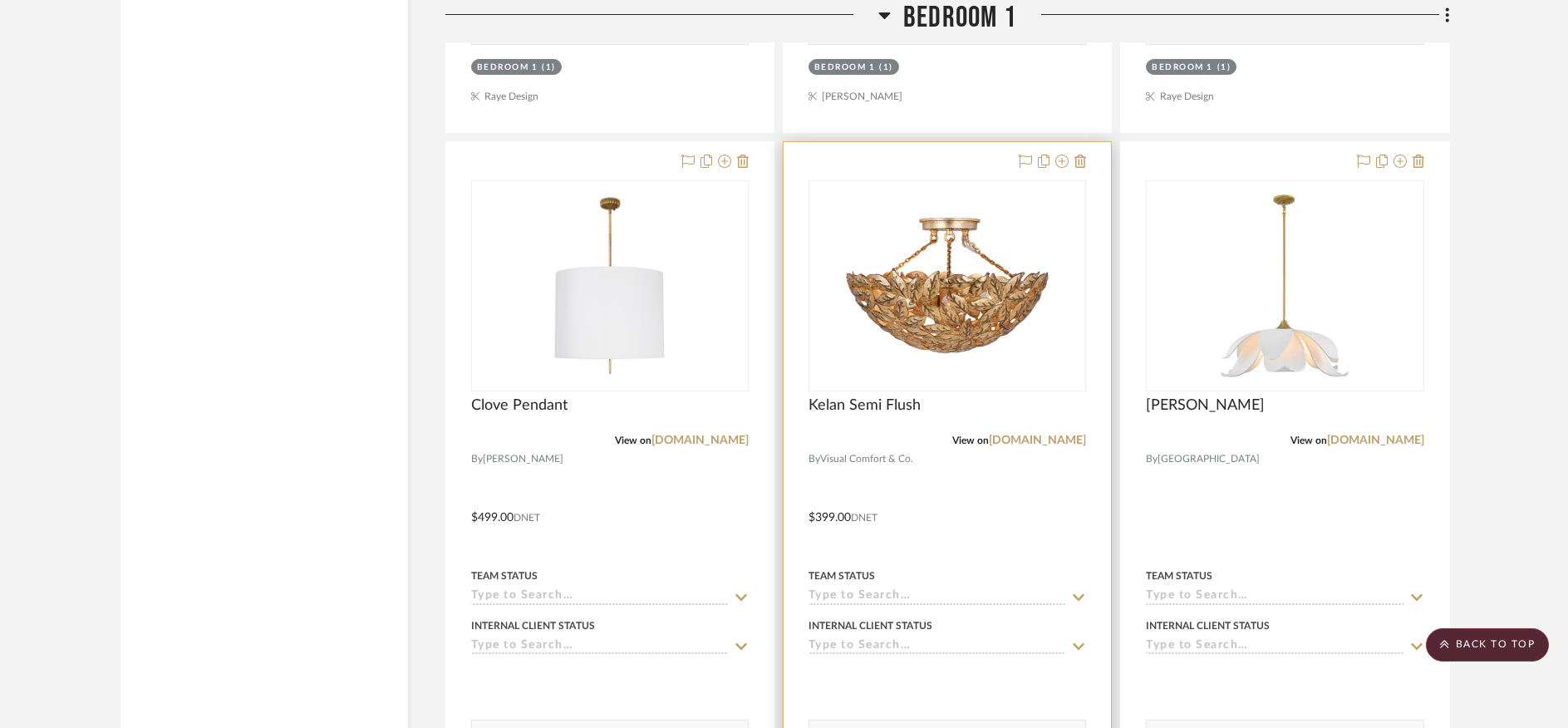
scroll to position [18356, 0]
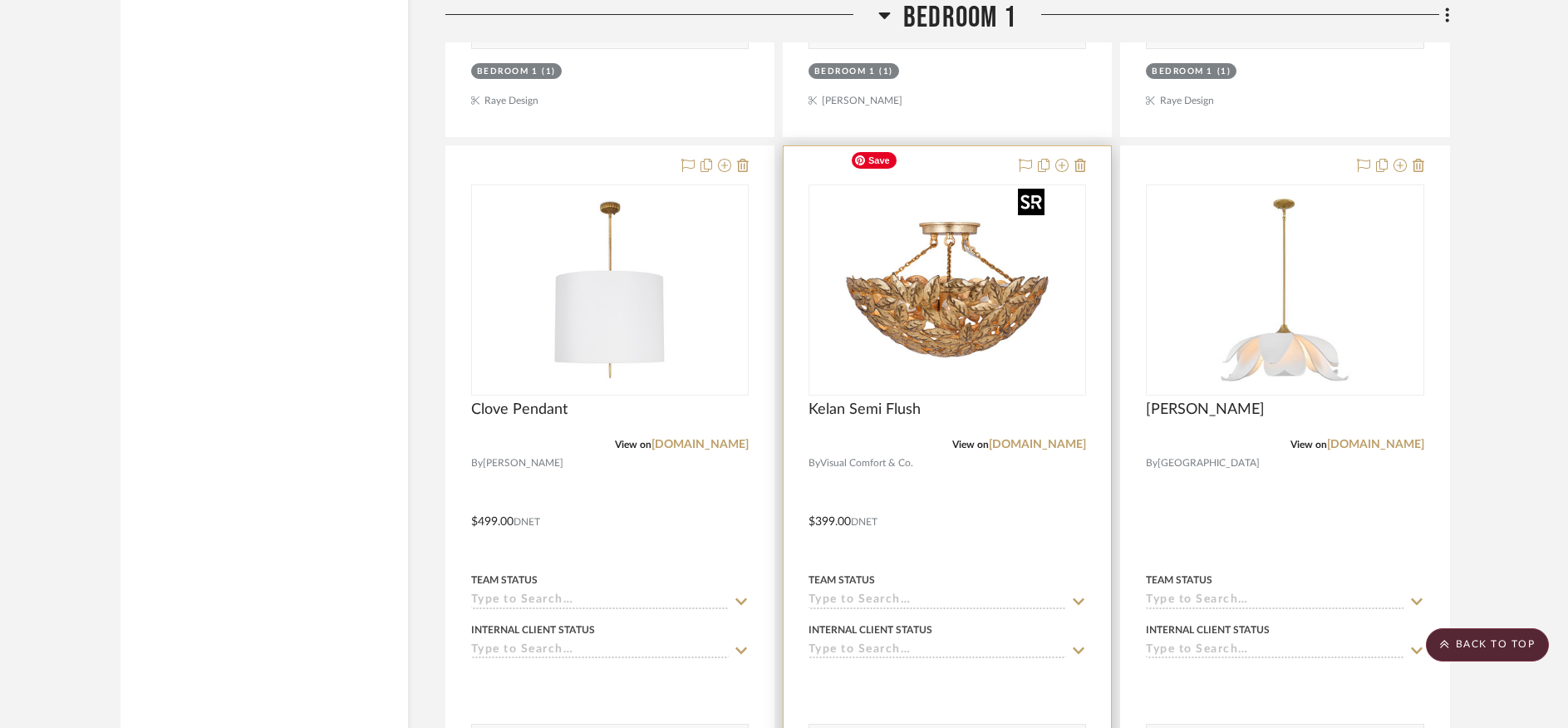
click at [939, 305] on img "0" at bounding box center [947, 289] width 207 height 207
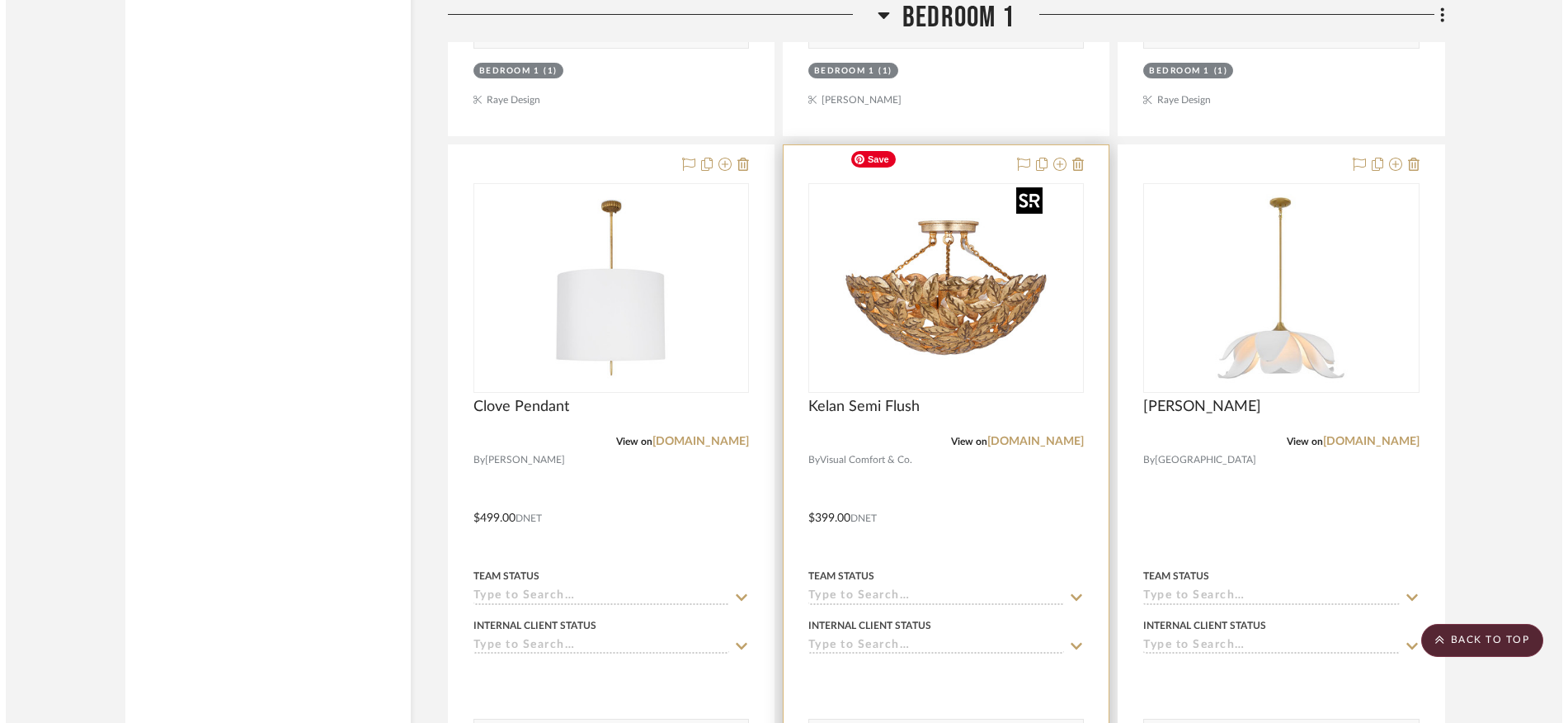
scroll to position [0, 0]
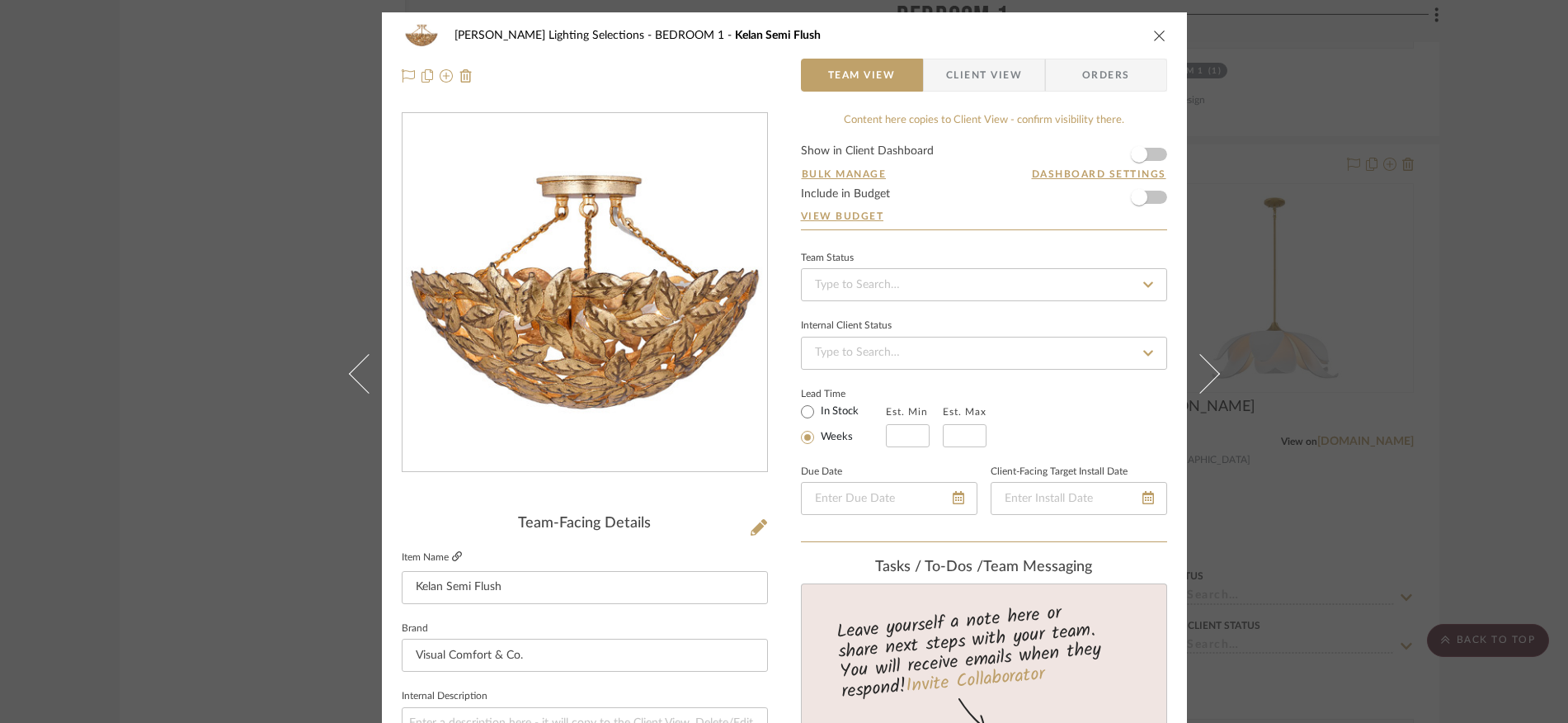
click at [452, 555] on icon at bounding box center [457, 556] width 10 height 10
click at [1153, 34] on icon "close" at bounding box center [1160, 36] width 13 height 13
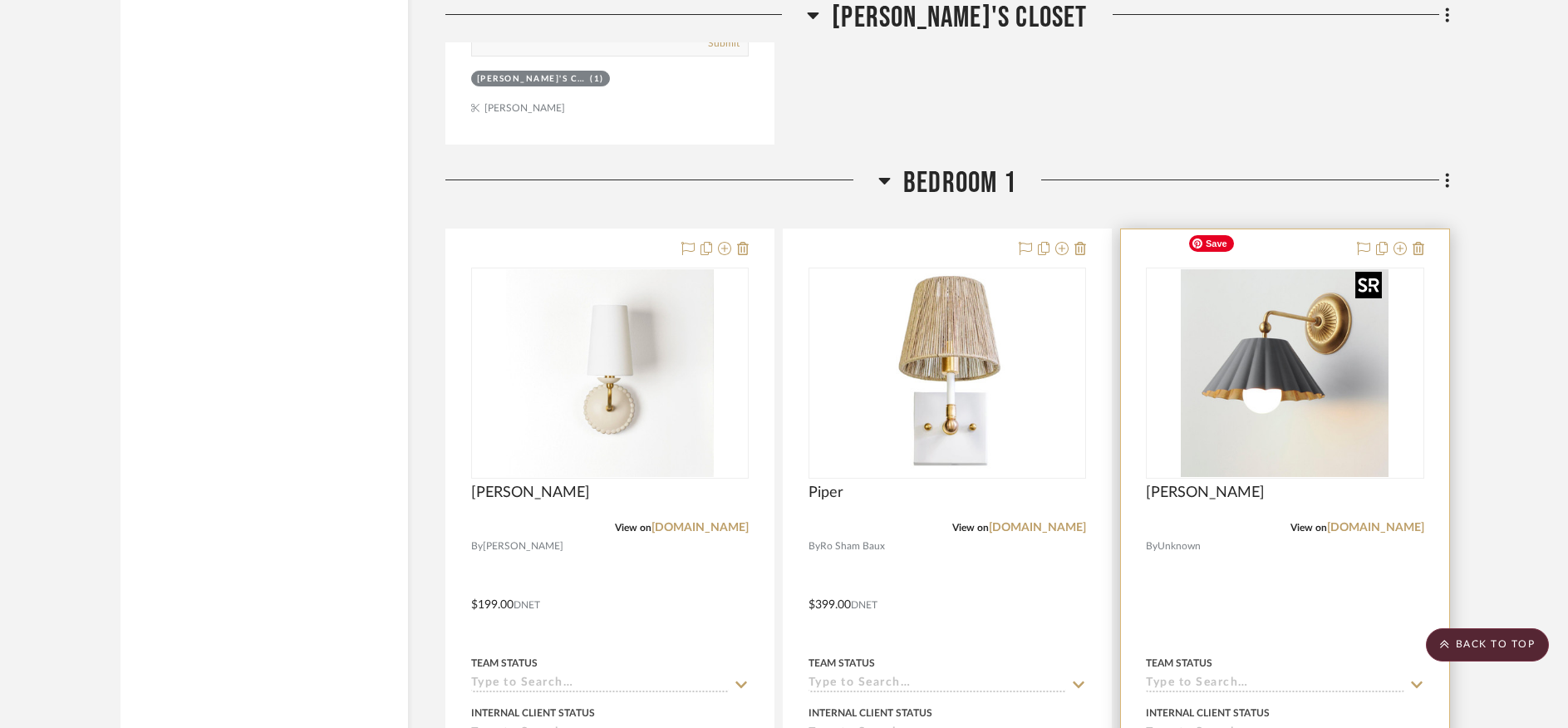
scroll to position [17545, 0]
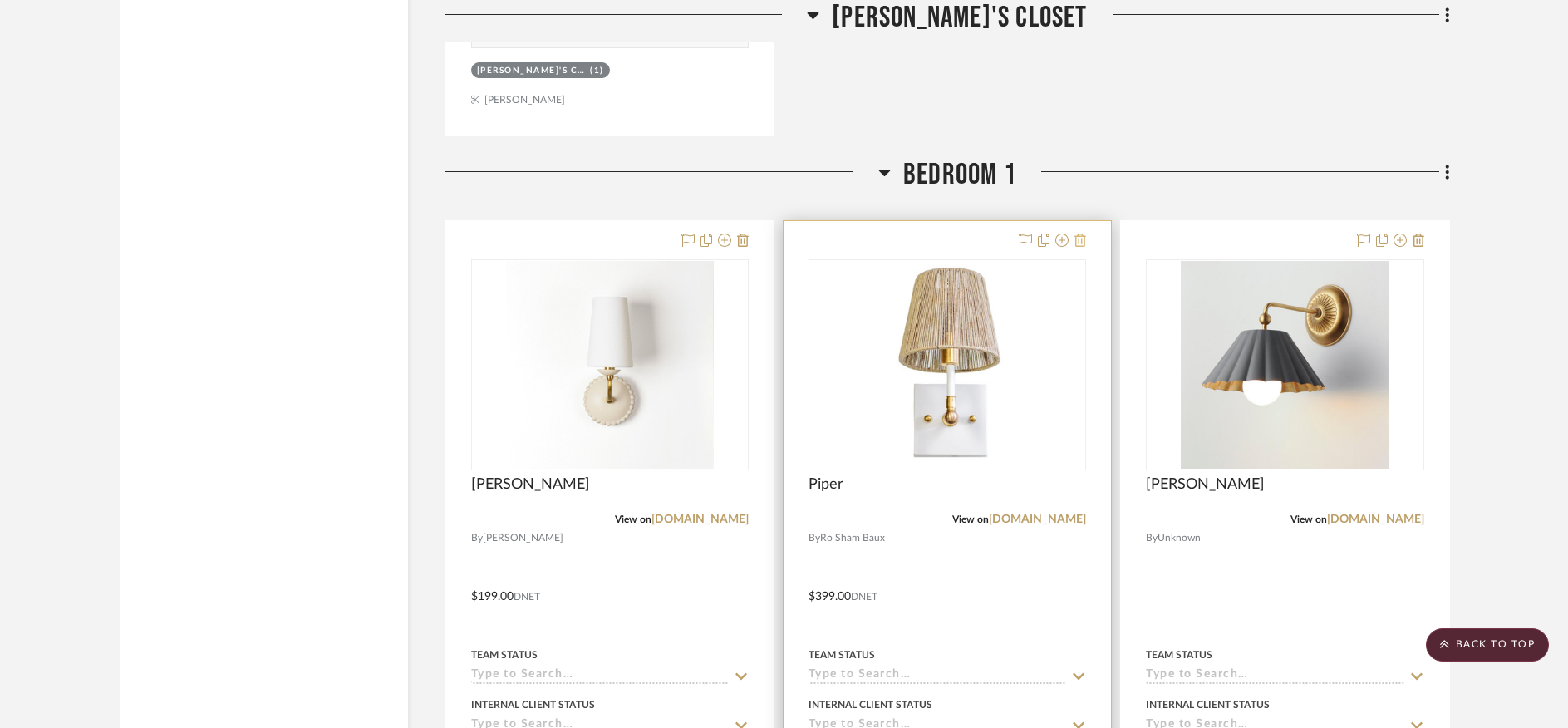
click at [1084, 233] on icon at bounding box center [1079, 240] width 12 height 13
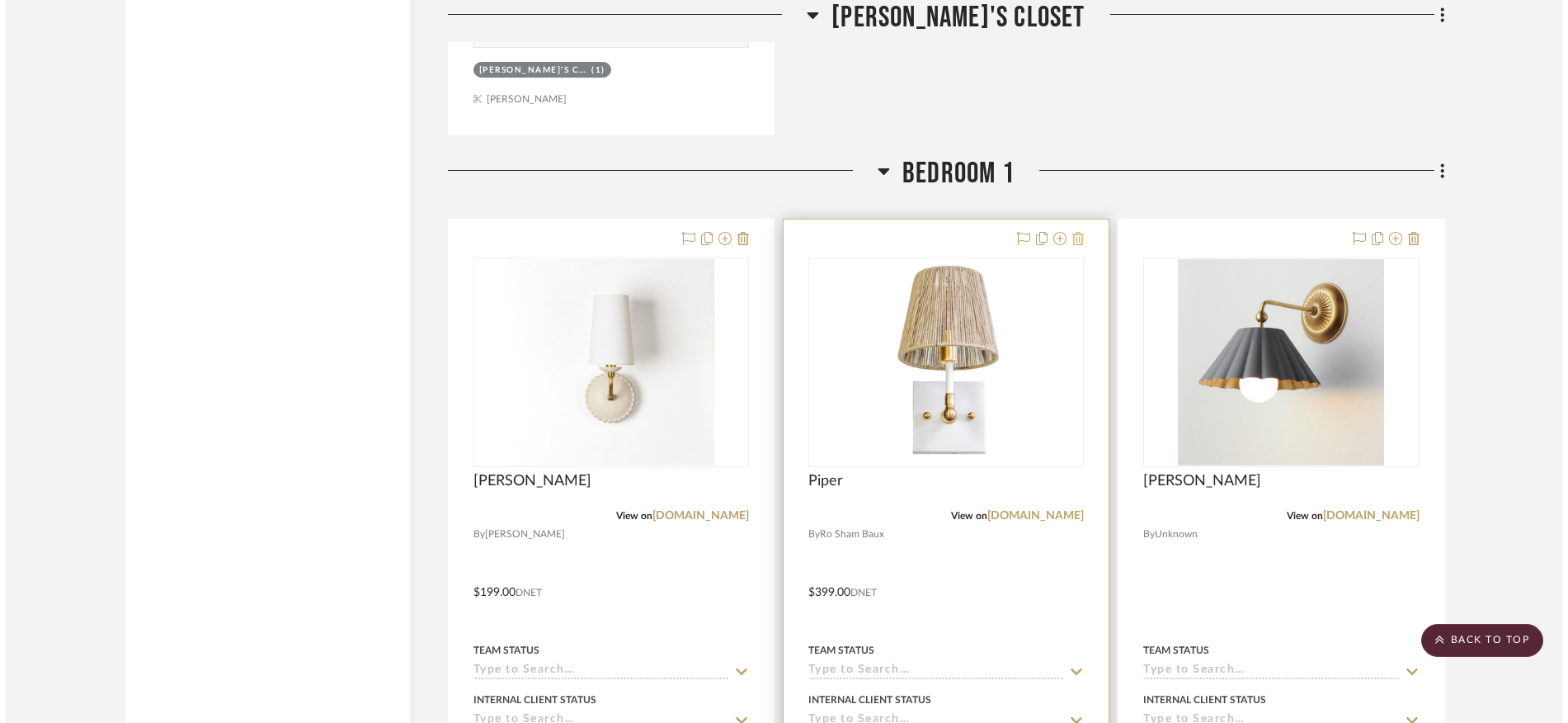
scroll to position [0, 0]
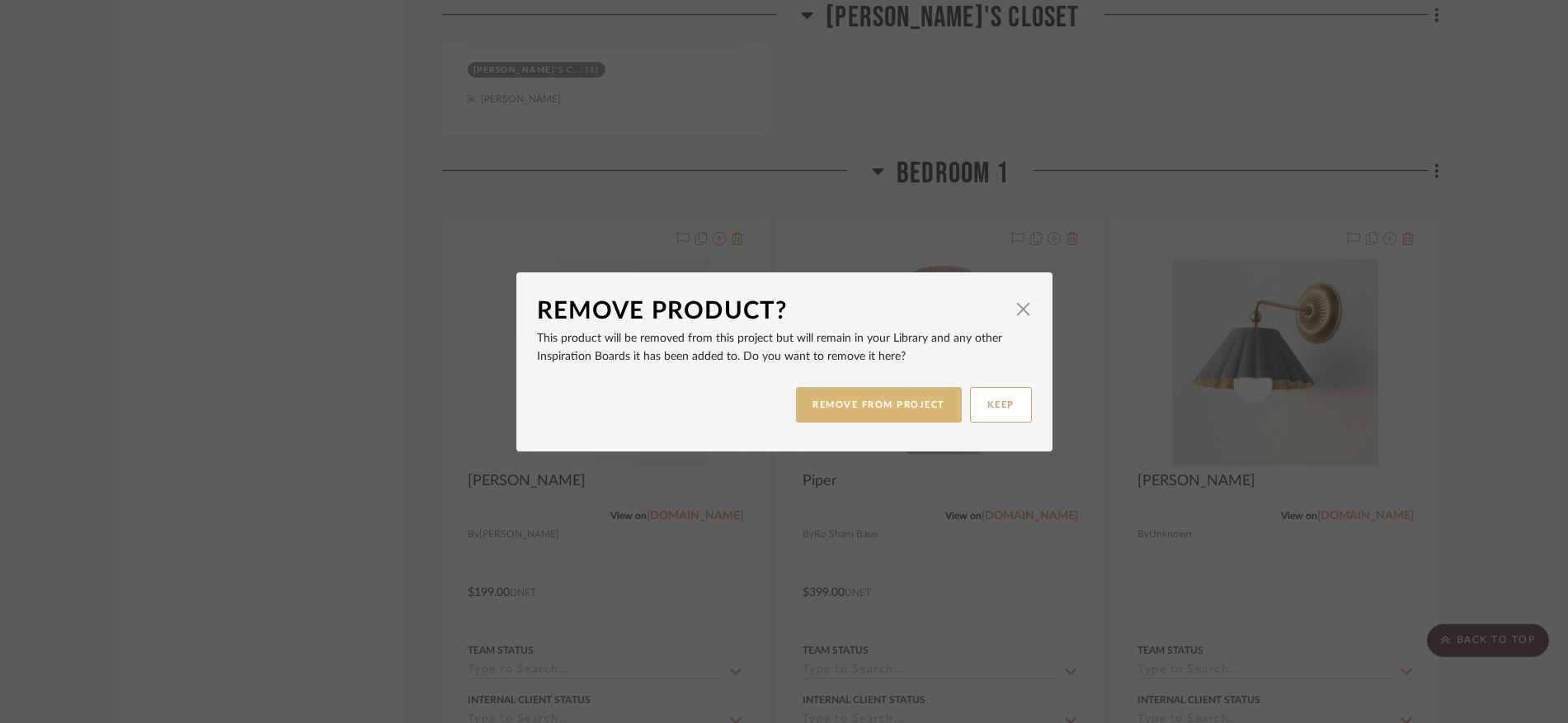
click at [914, 400] on button "REMOVE FROM PROJECT" at bounding box center [879, 405] width 166 height 36
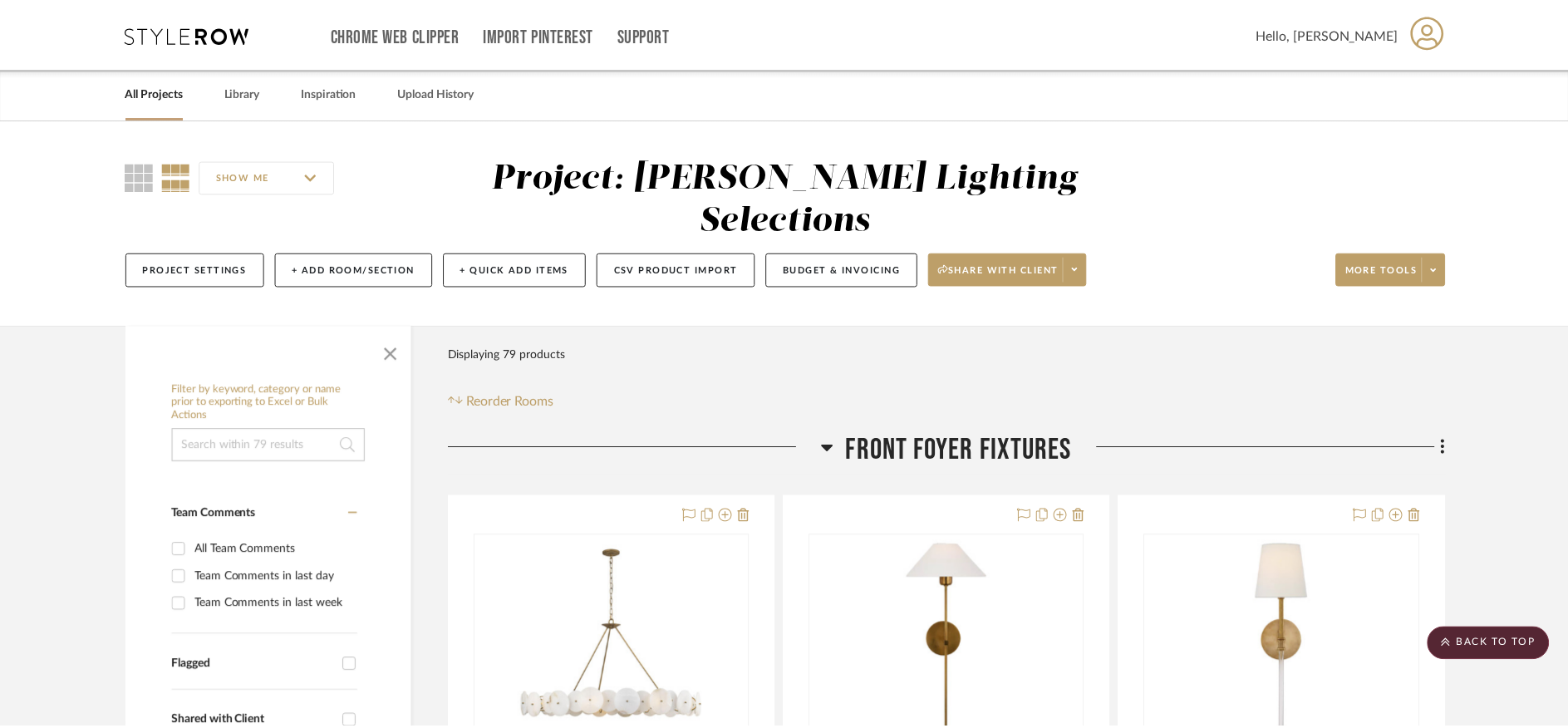
scroll to position [17545, 0]
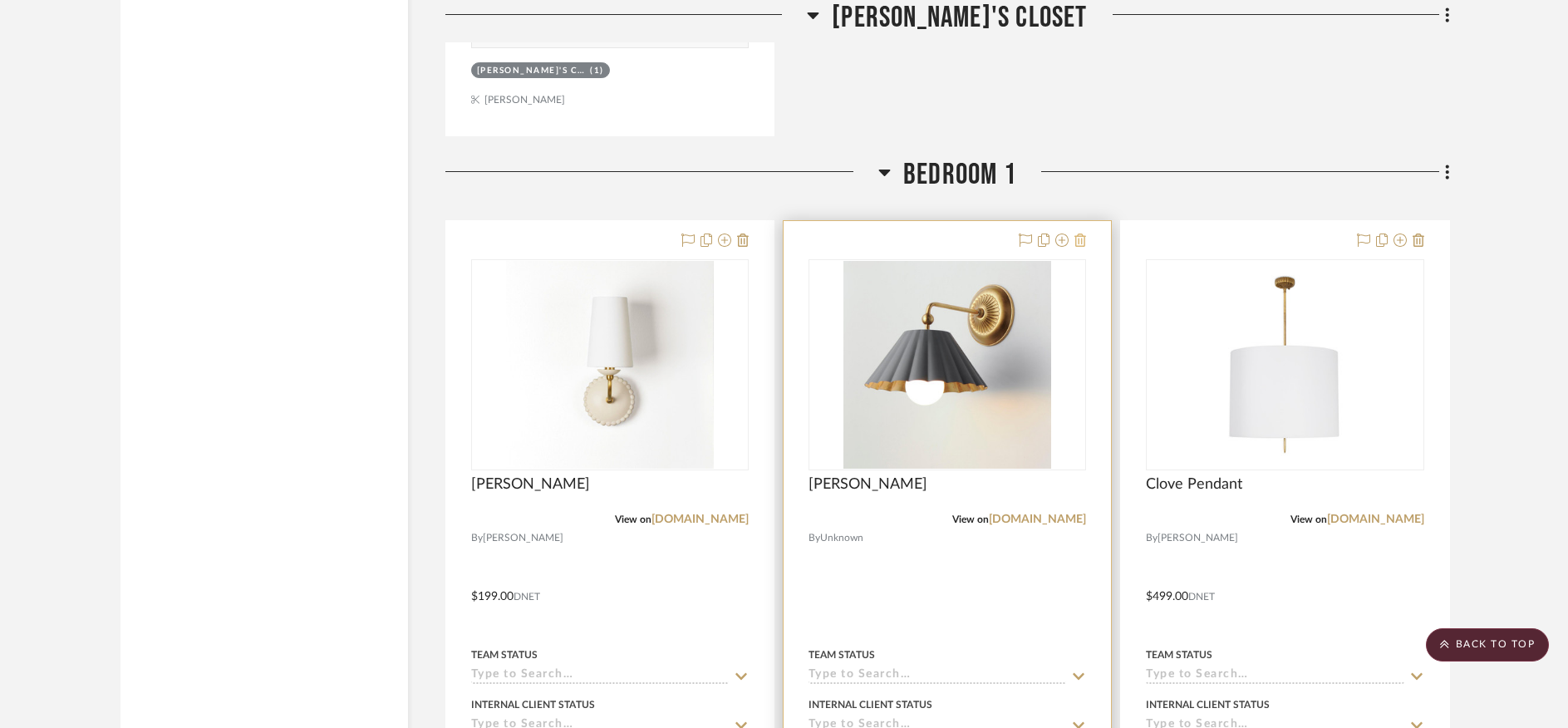
click at [1079, 233] on icon at bounding box center [1079, 240] width 12 height 13
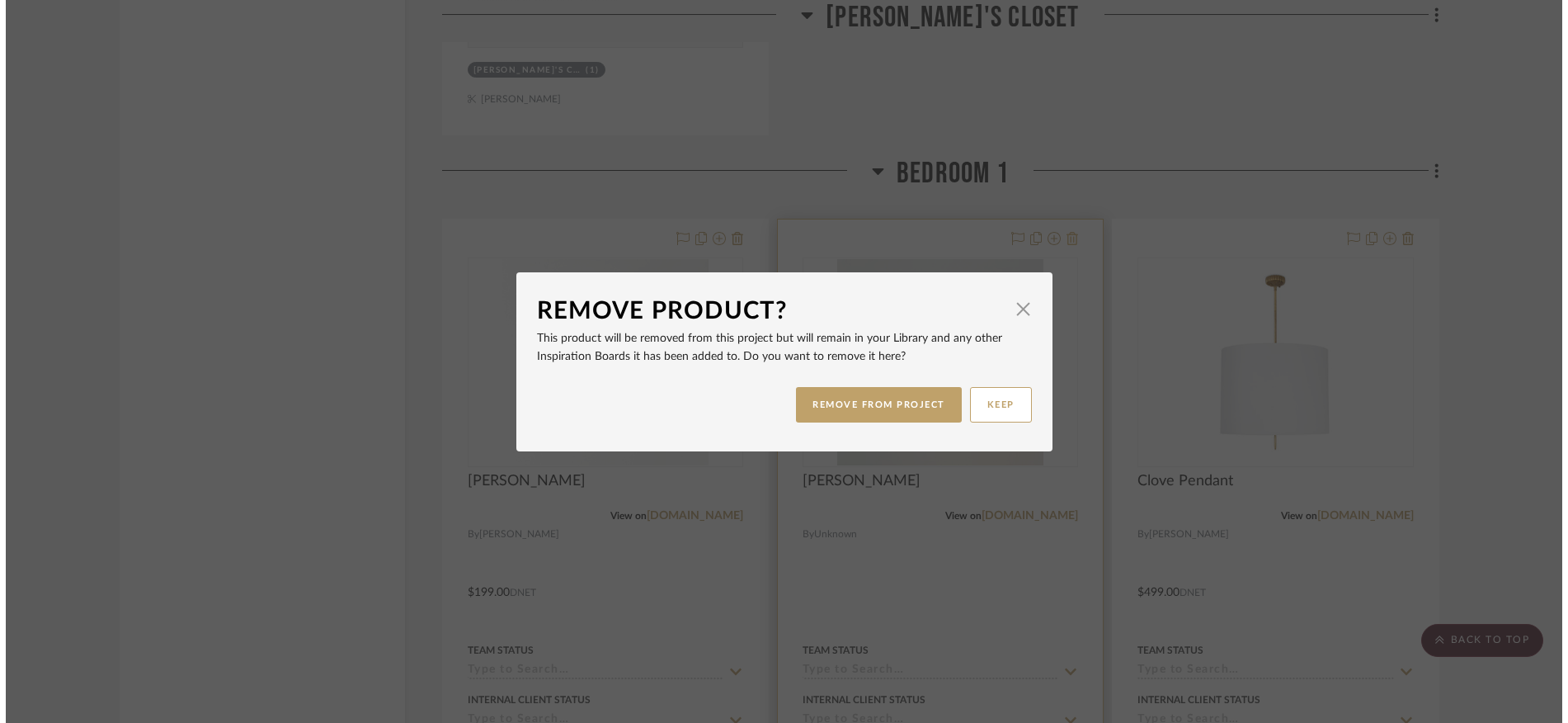
scroll to position [0, 0]
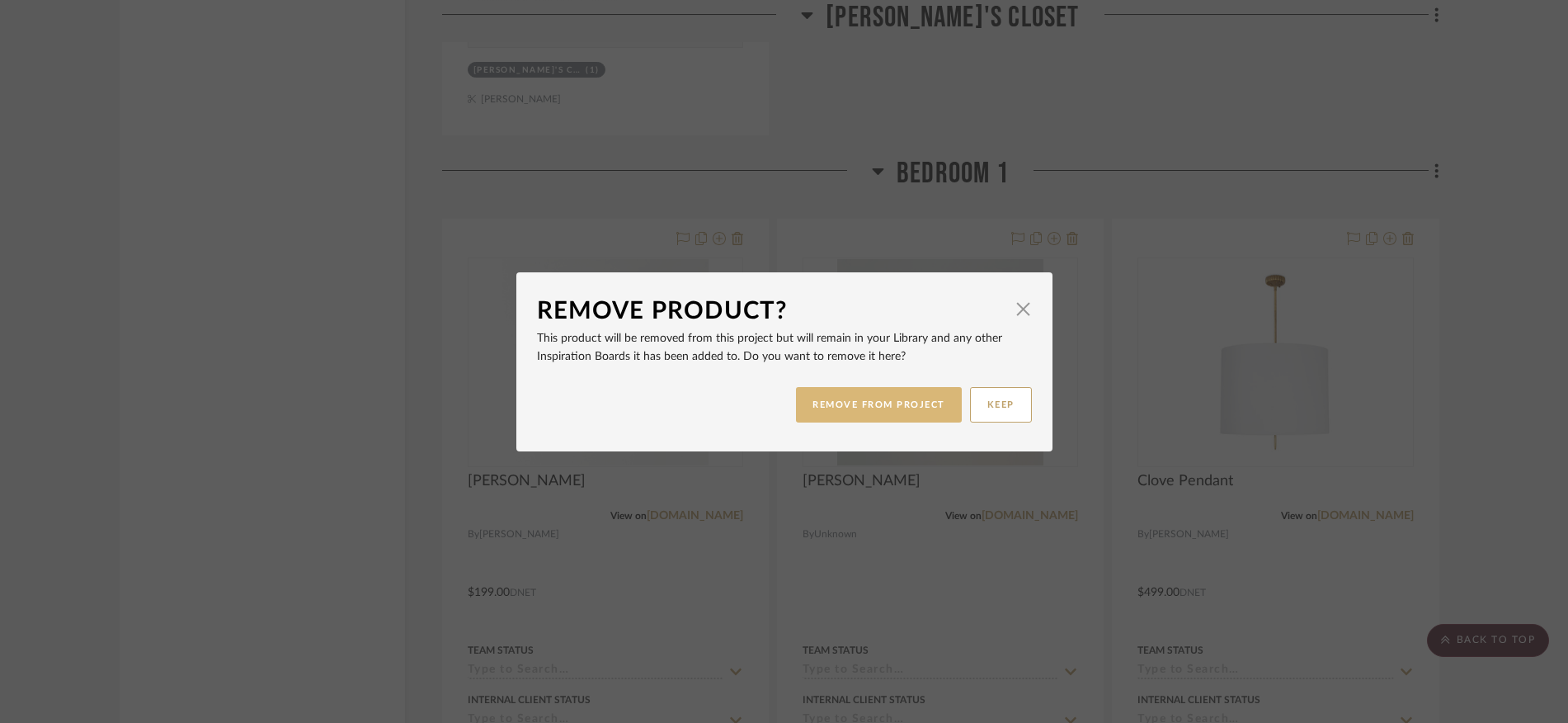
click at [861, 404] on button "REMOVE FROM PROJECT" at bounding box center [879, 405] width 166 height 36
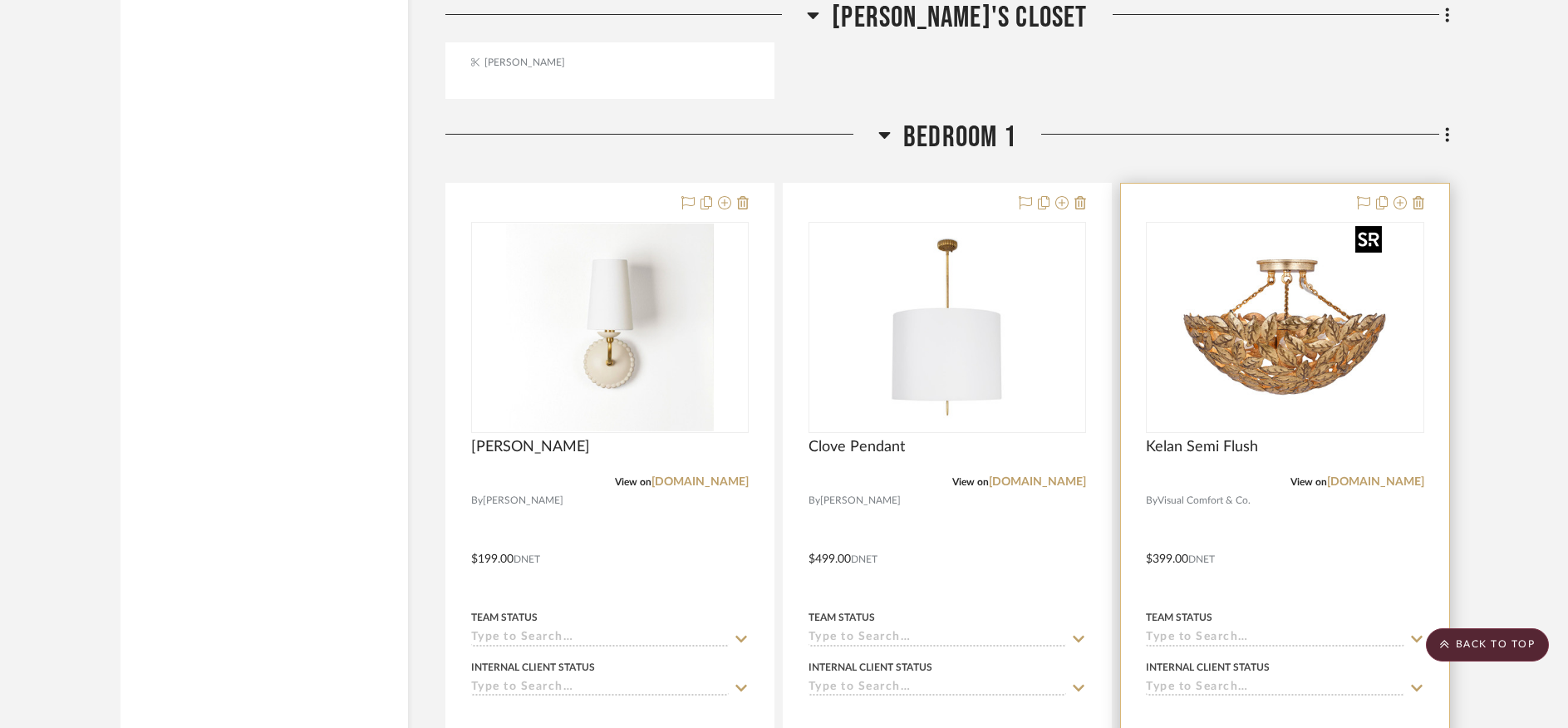
scroll to position [17579, 0]
click at [1420, 198] on icon at bounding box center [1418, 205] width 12 height 13
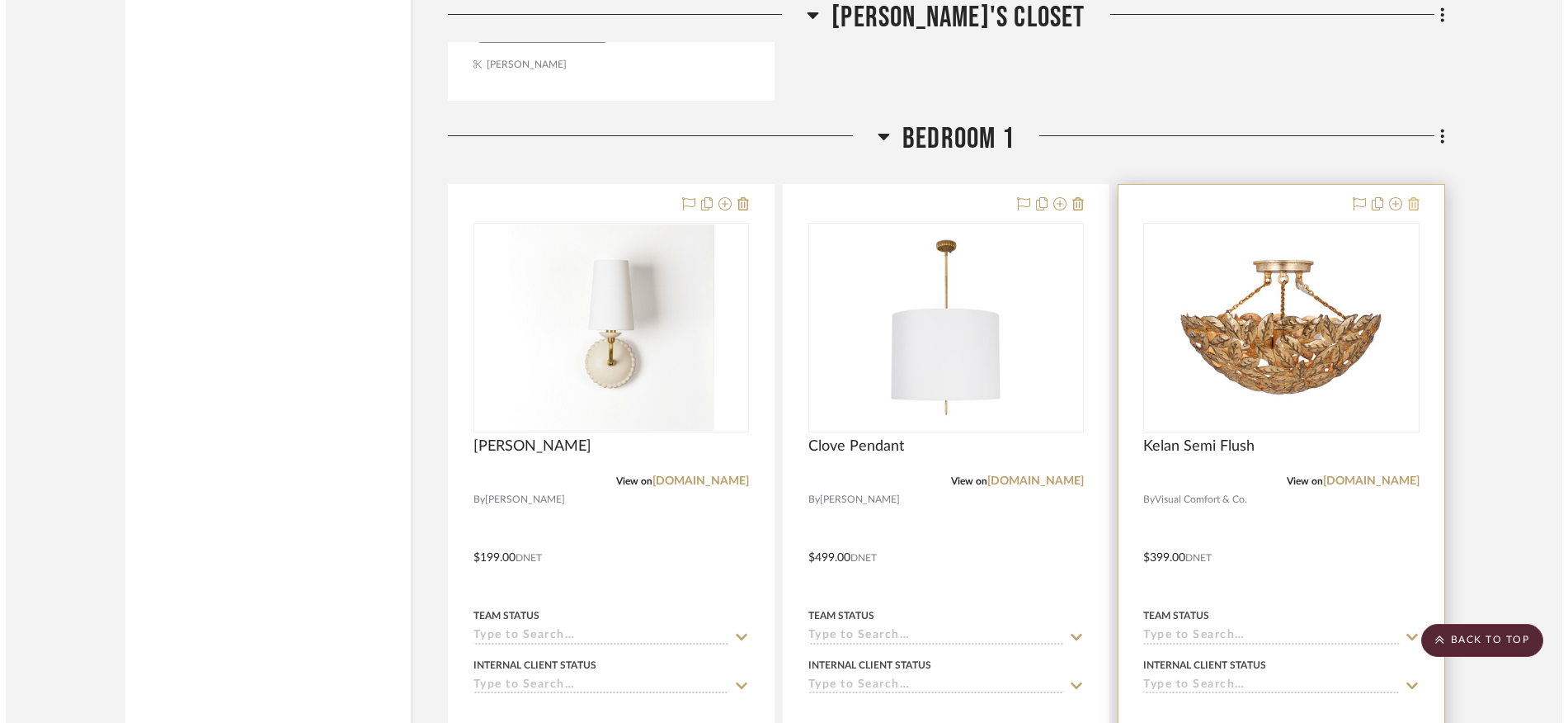
scroll to position [0, 0]
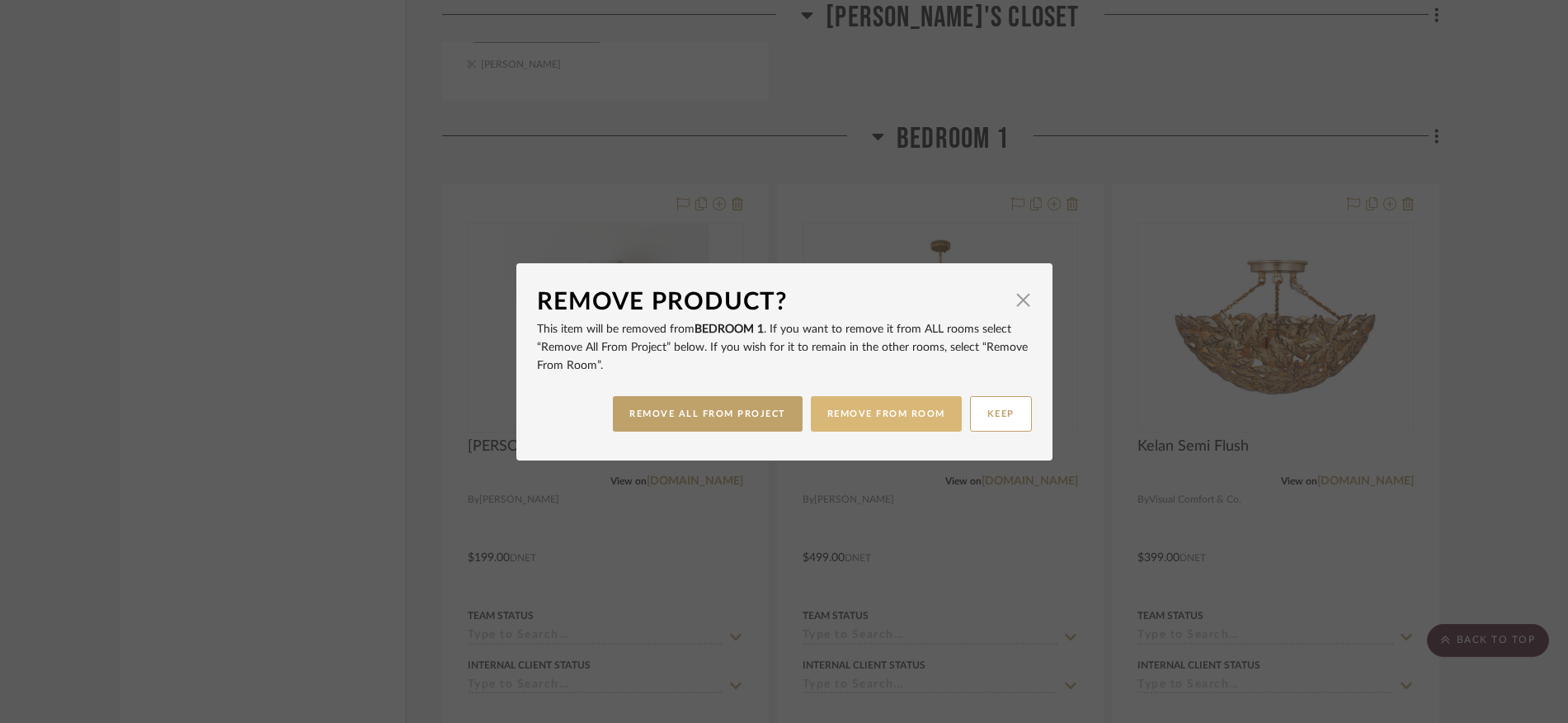
click at [899, 415] on button "REMOVE FROM ROOM" at bounding box center [886, 414] width 151 height 36
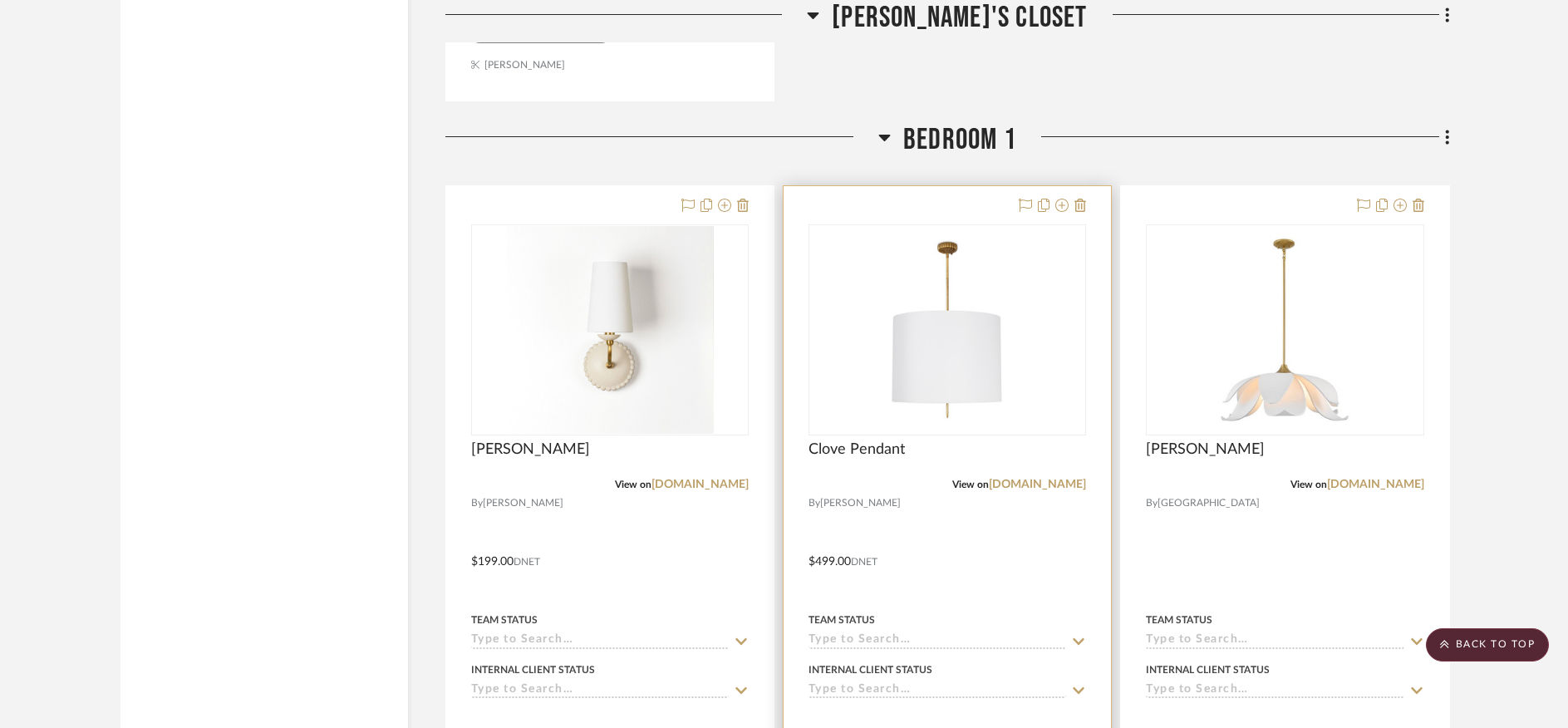
scroll to position [17583, 0]
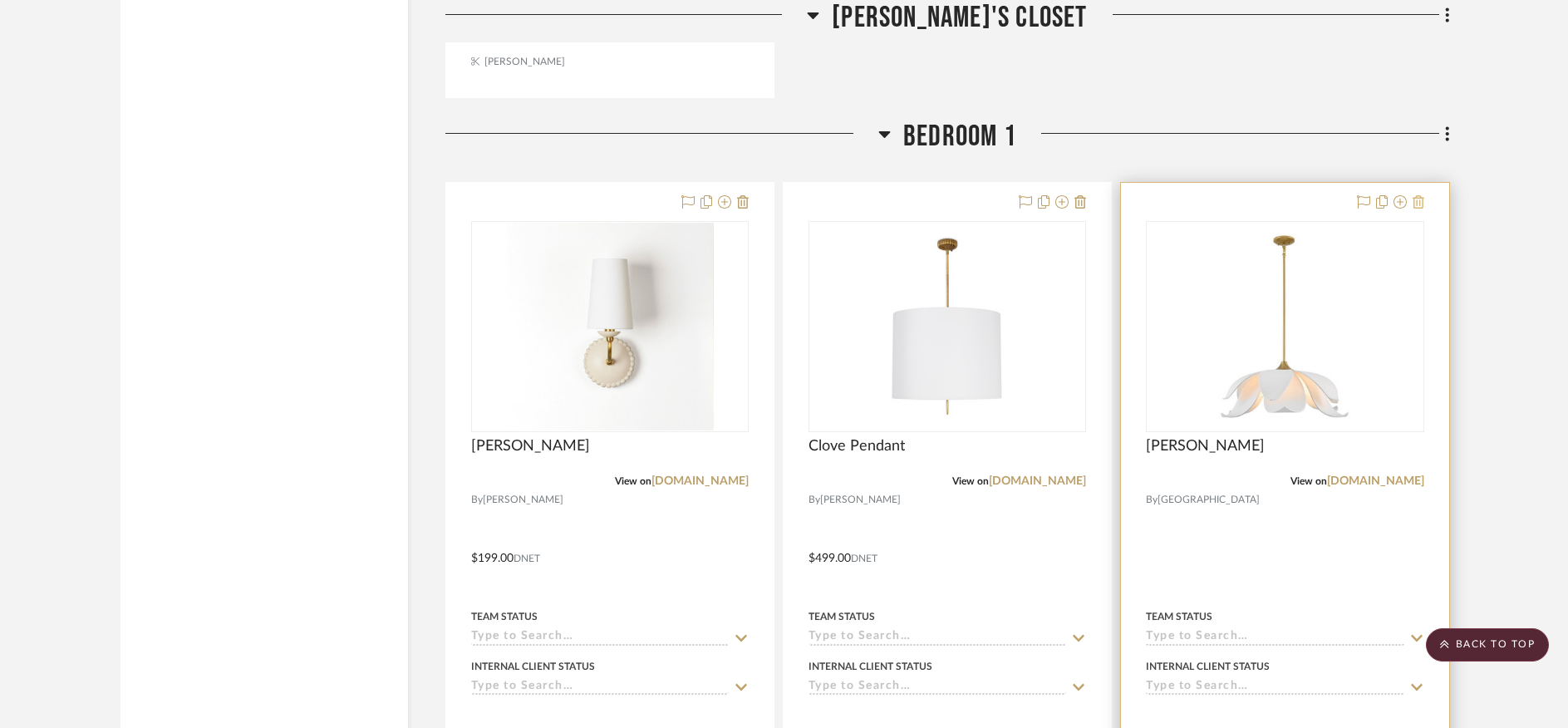
click at [1423, 195] on icon at bounding box center [1418, 202] width 12 height 13
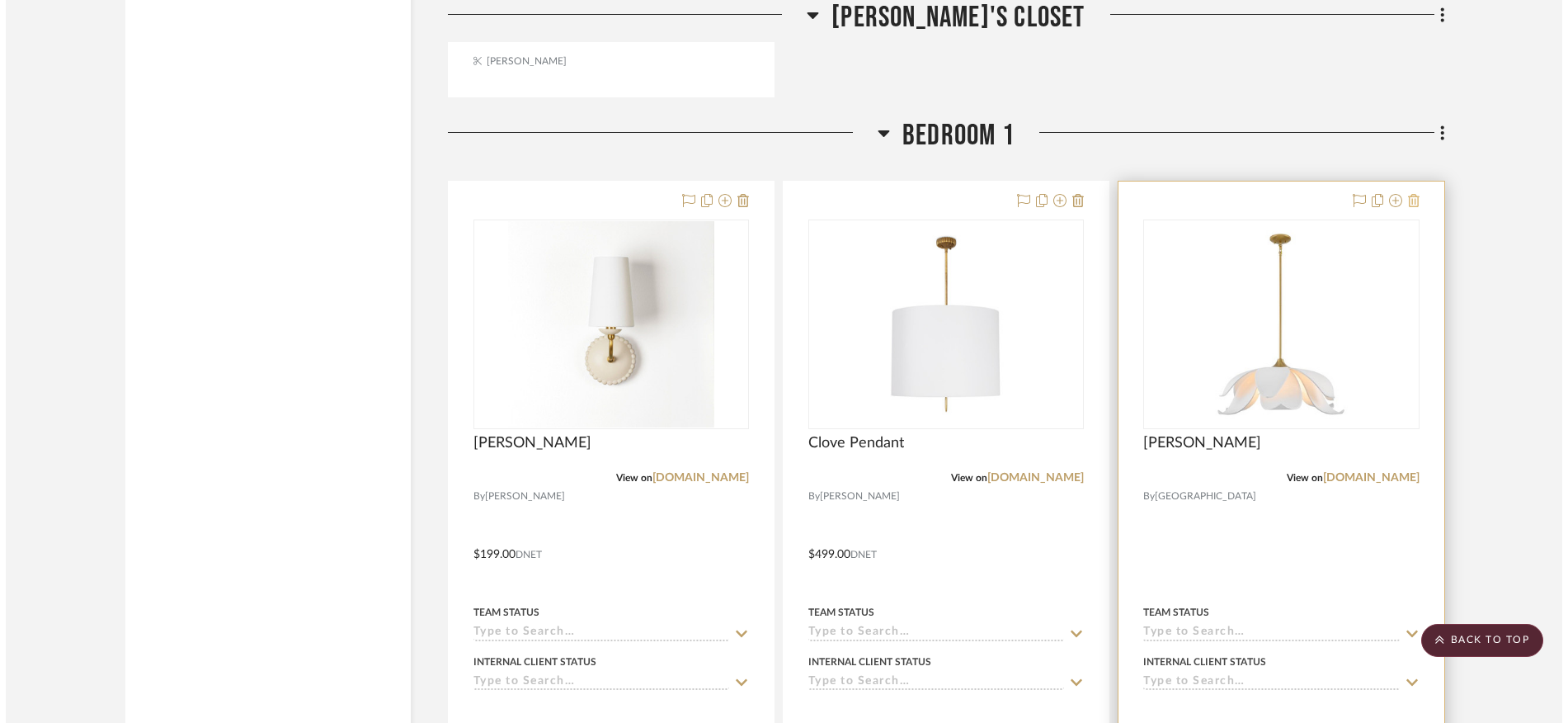
scroll to position [0, 0]
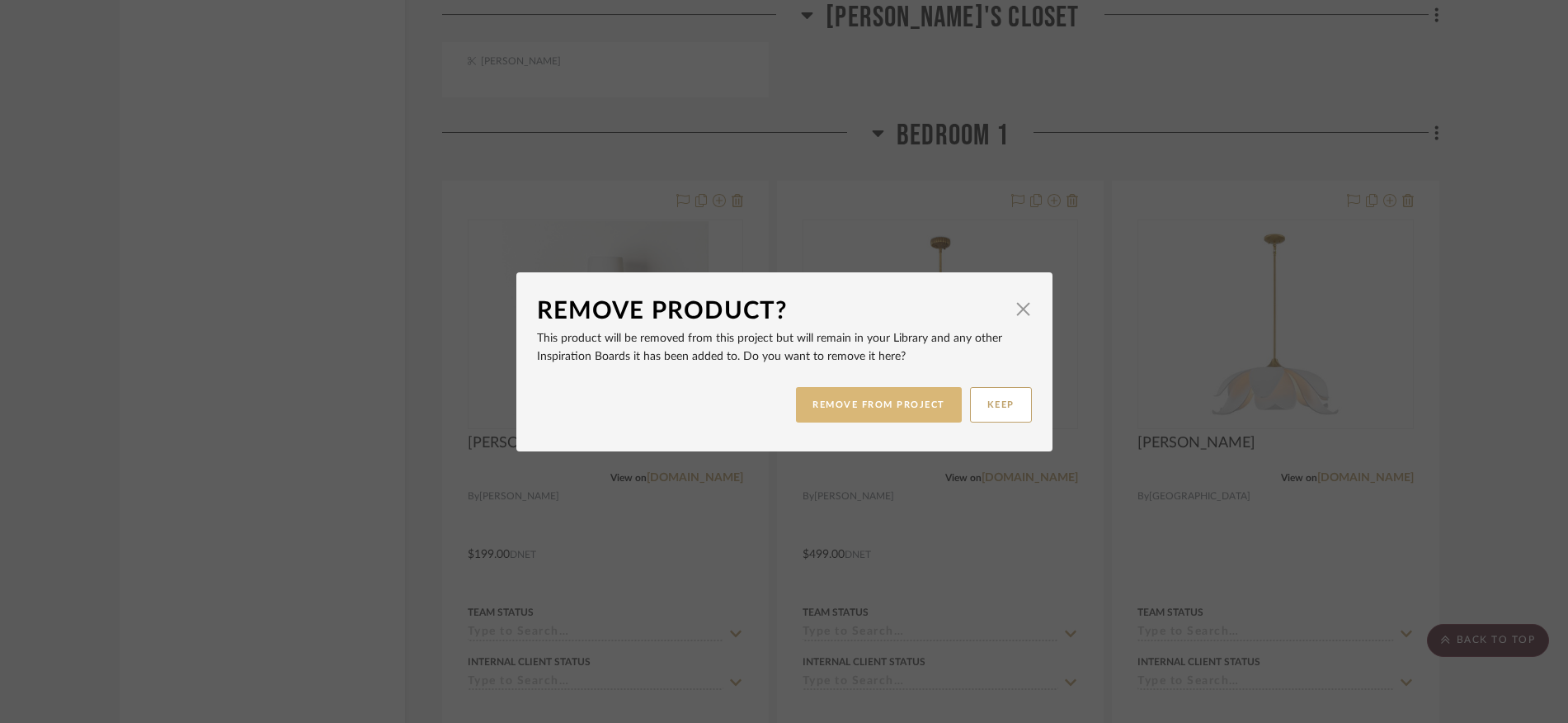
click at [856, 405] on button "REMOVE FROM PROJECT" at bounding box center [879, 405] width 166 height 36
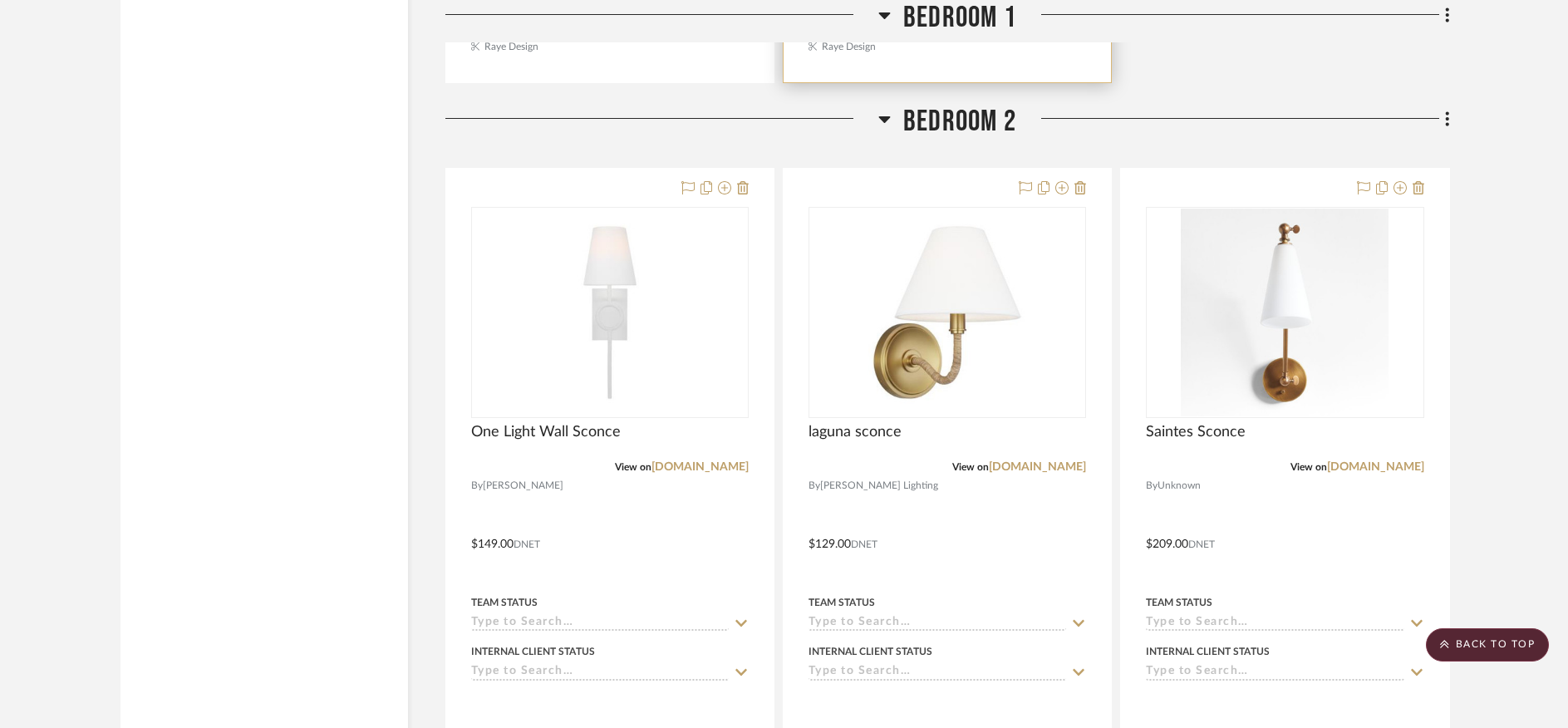
scroll to position [18412, 0]
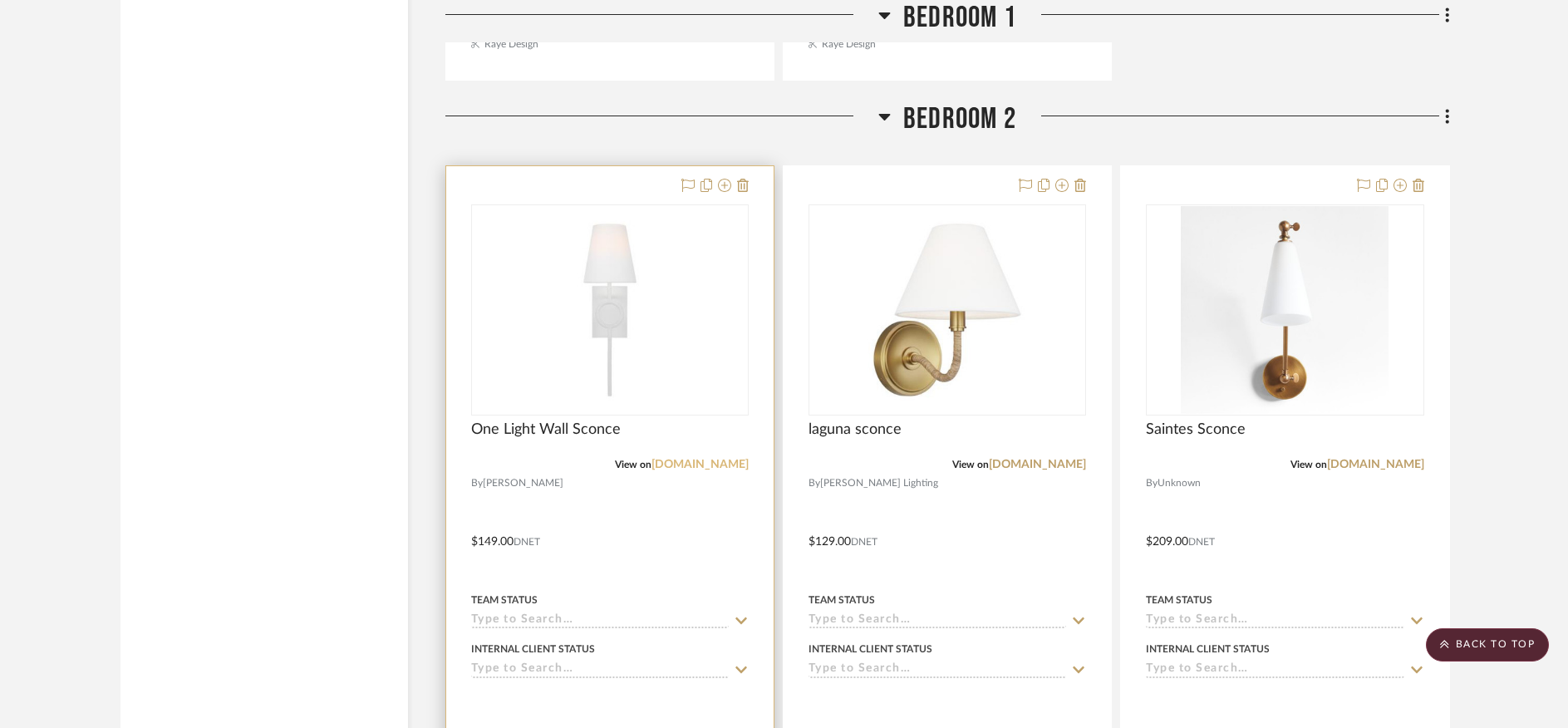
click at [652, 459] on link "kendalllightingcenter.com" at bounding box center [700, 464] width 97 height 12
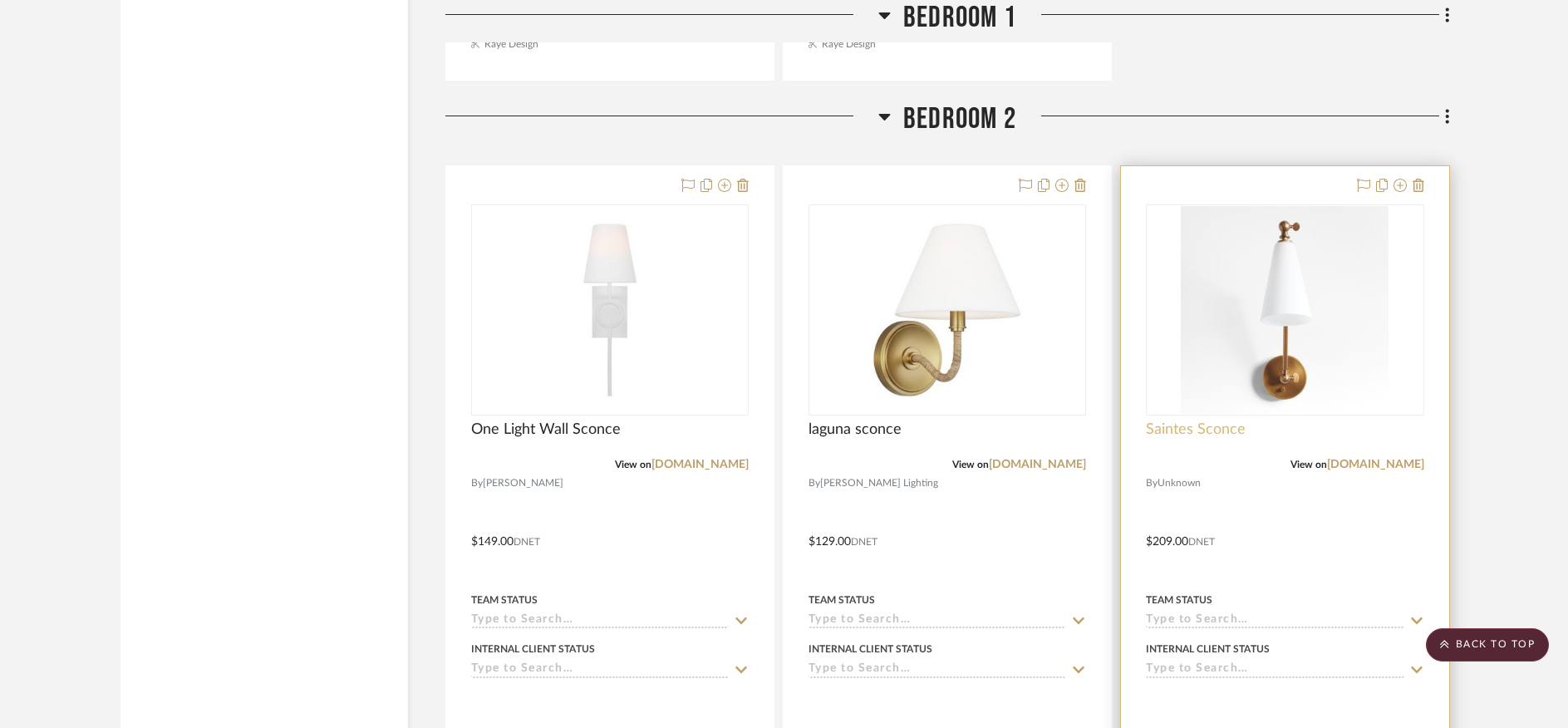
click at [1222, 420] on span "Saintes Sconce" at bounding box center [1196, 429] width 100 height 18
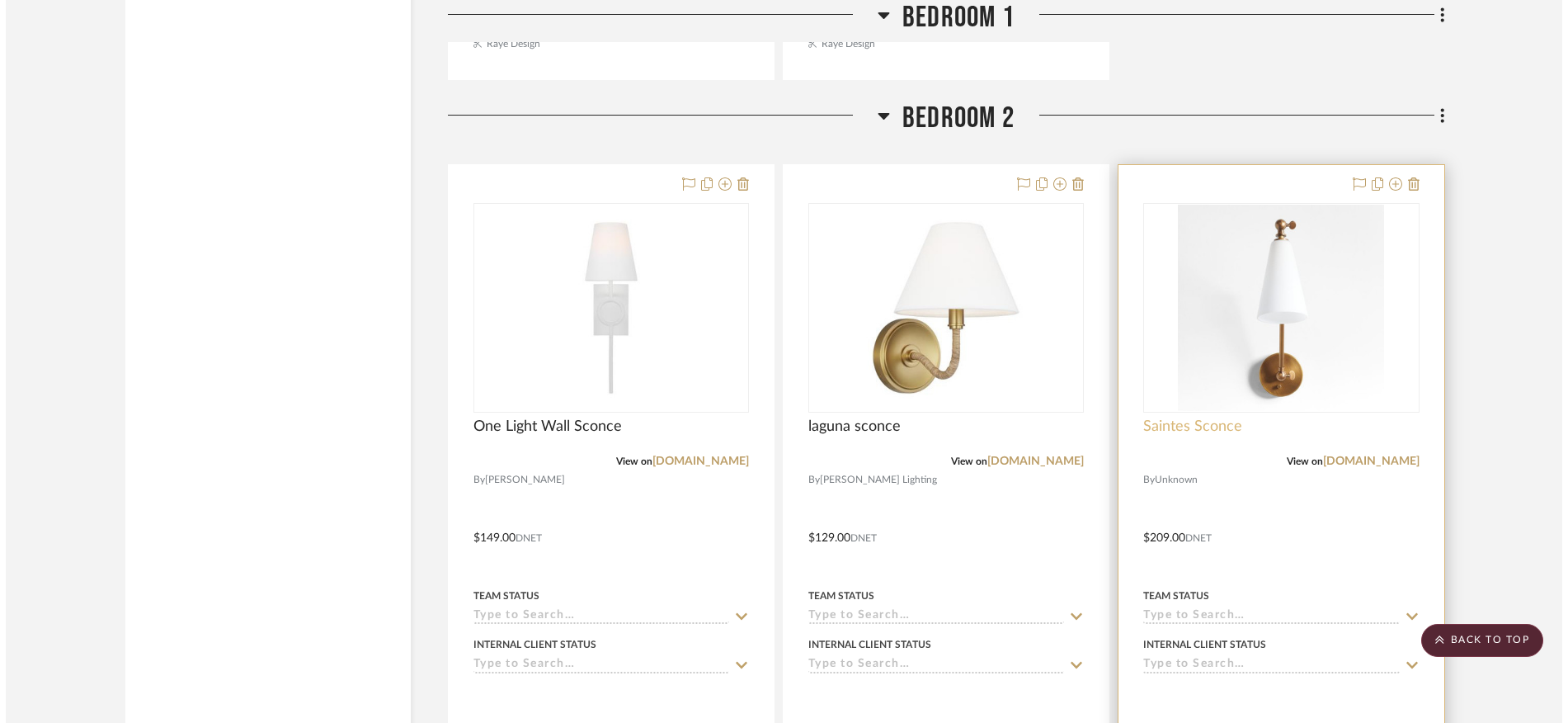
scroll to position [0, 0]
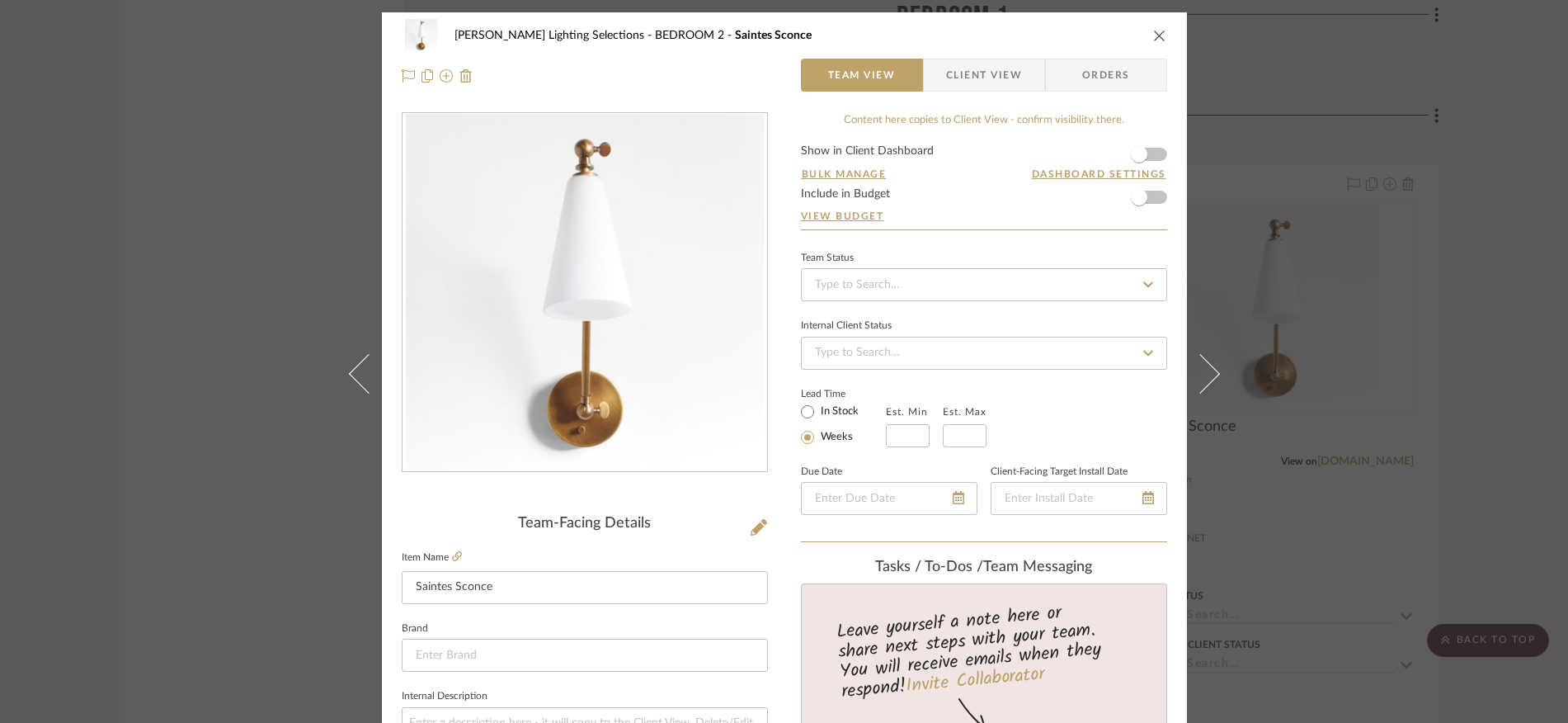
click at [1158, 34] on icon "close" at bounding box center [1160, 36] width 13 height 13
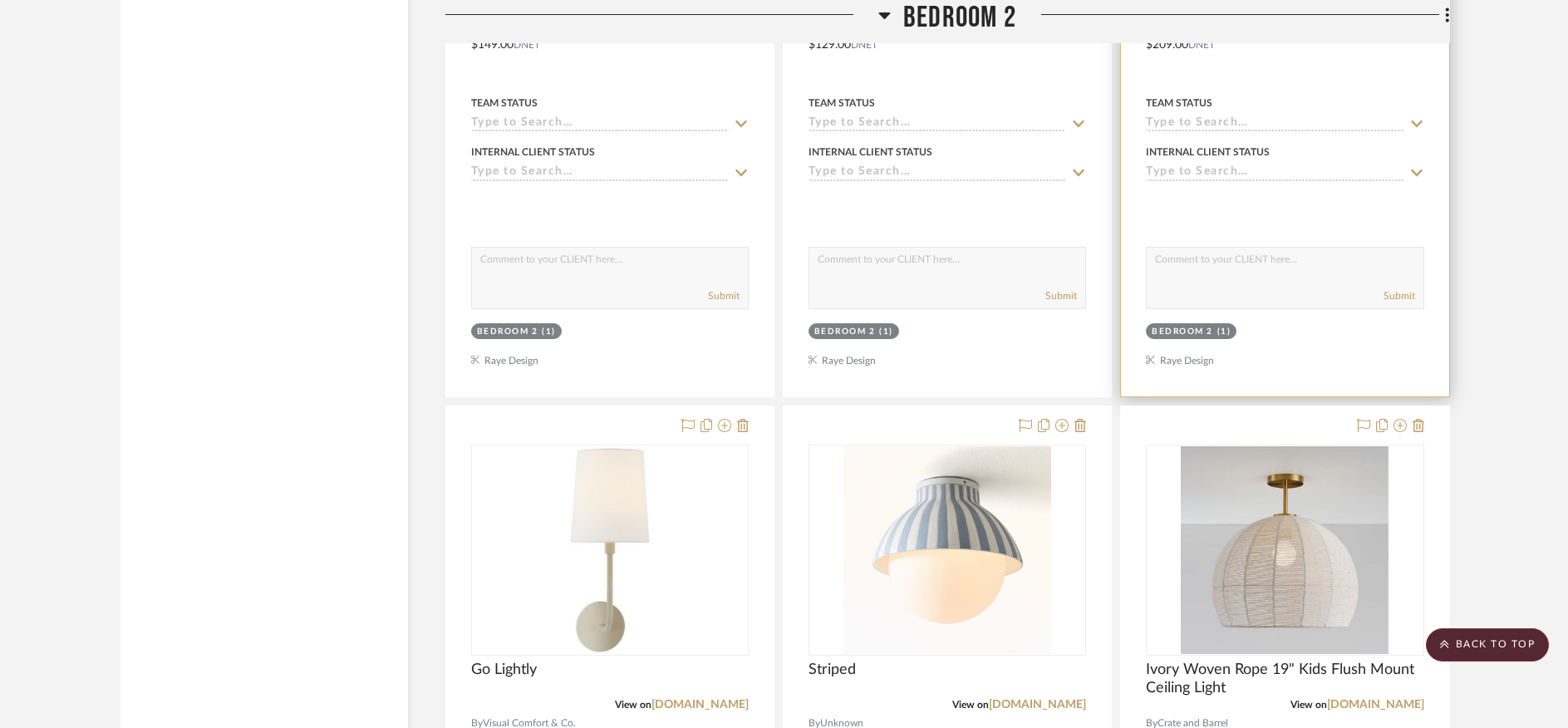
scroll to position [18926, 0]
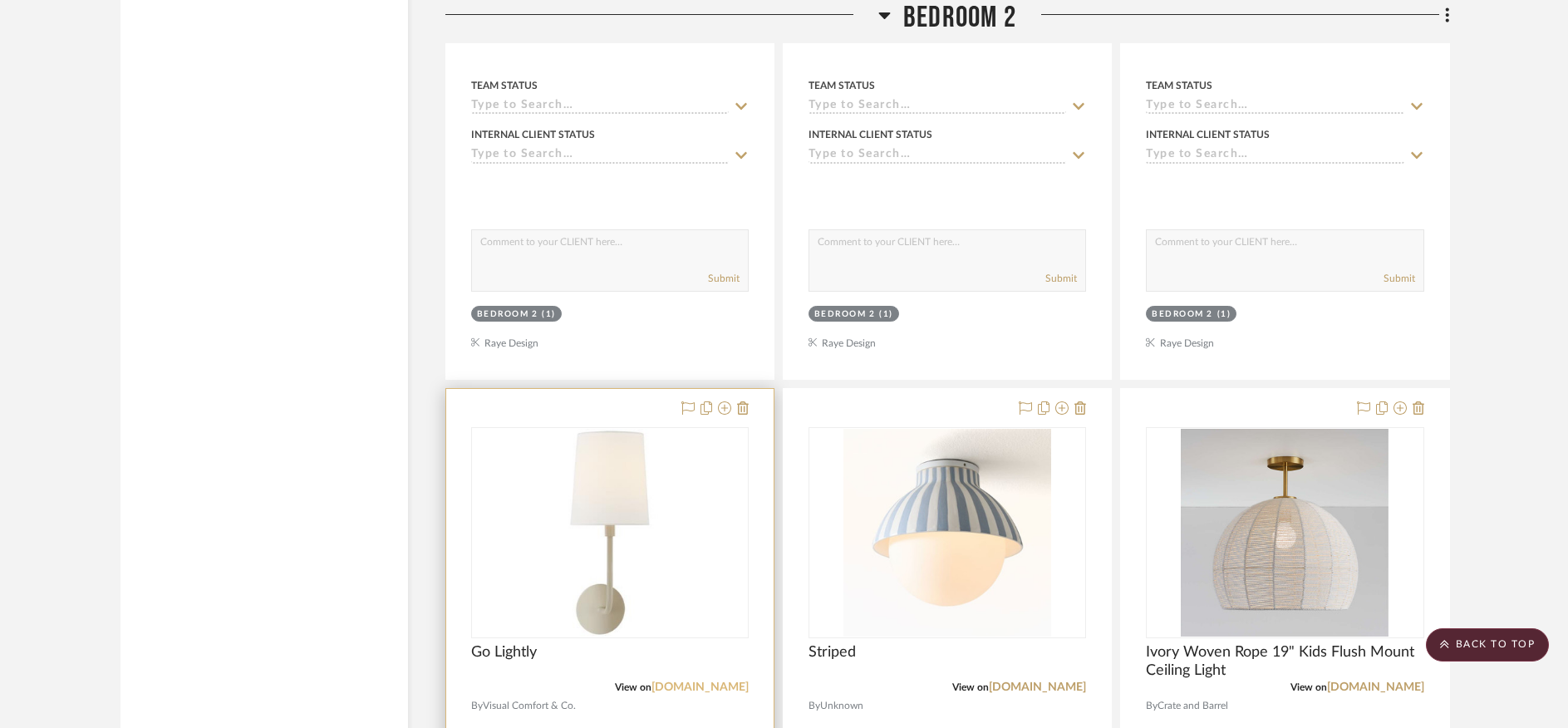
click at [652, 681] on link "kendalllightingcenter.com" at bounding box center [700, 687] width 97 height 12
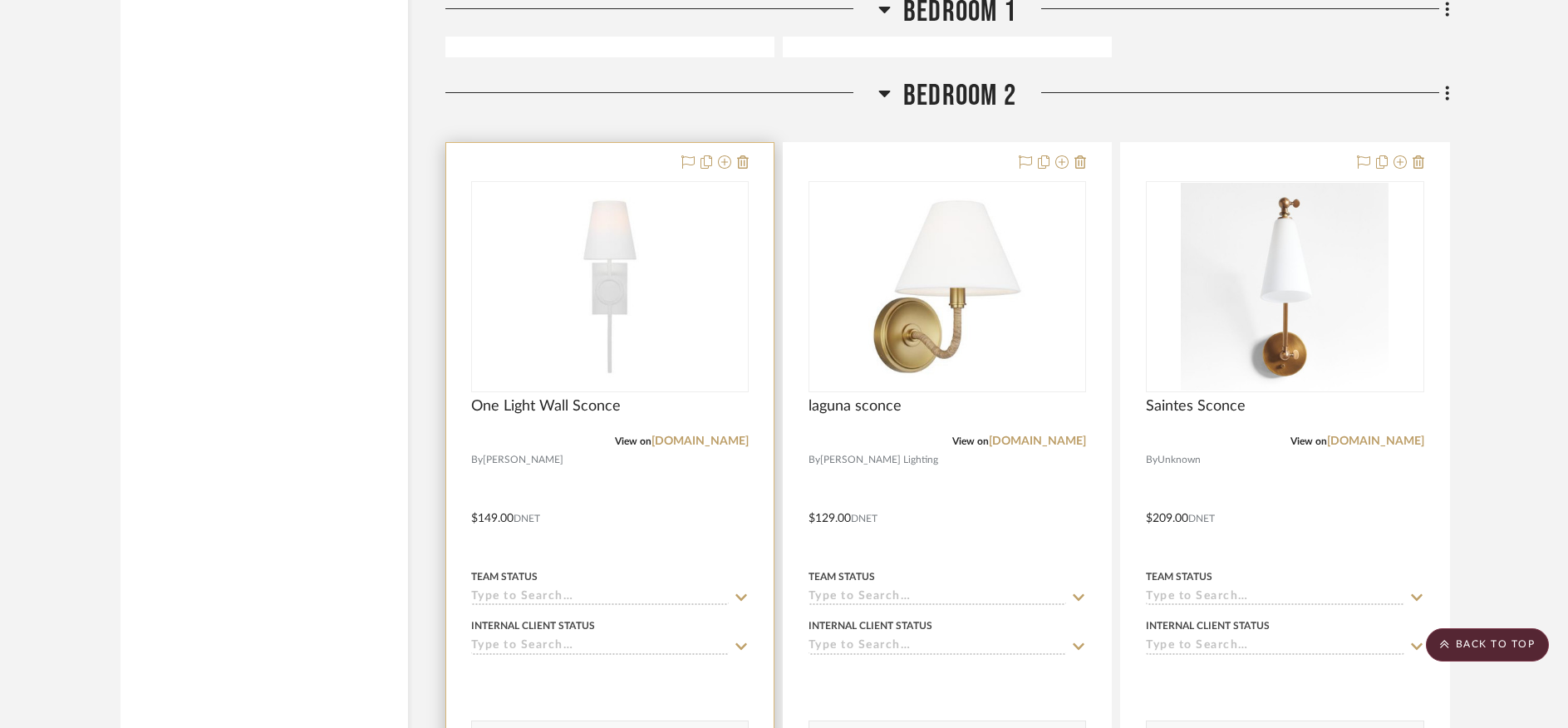
scroll to position [18435, 0]
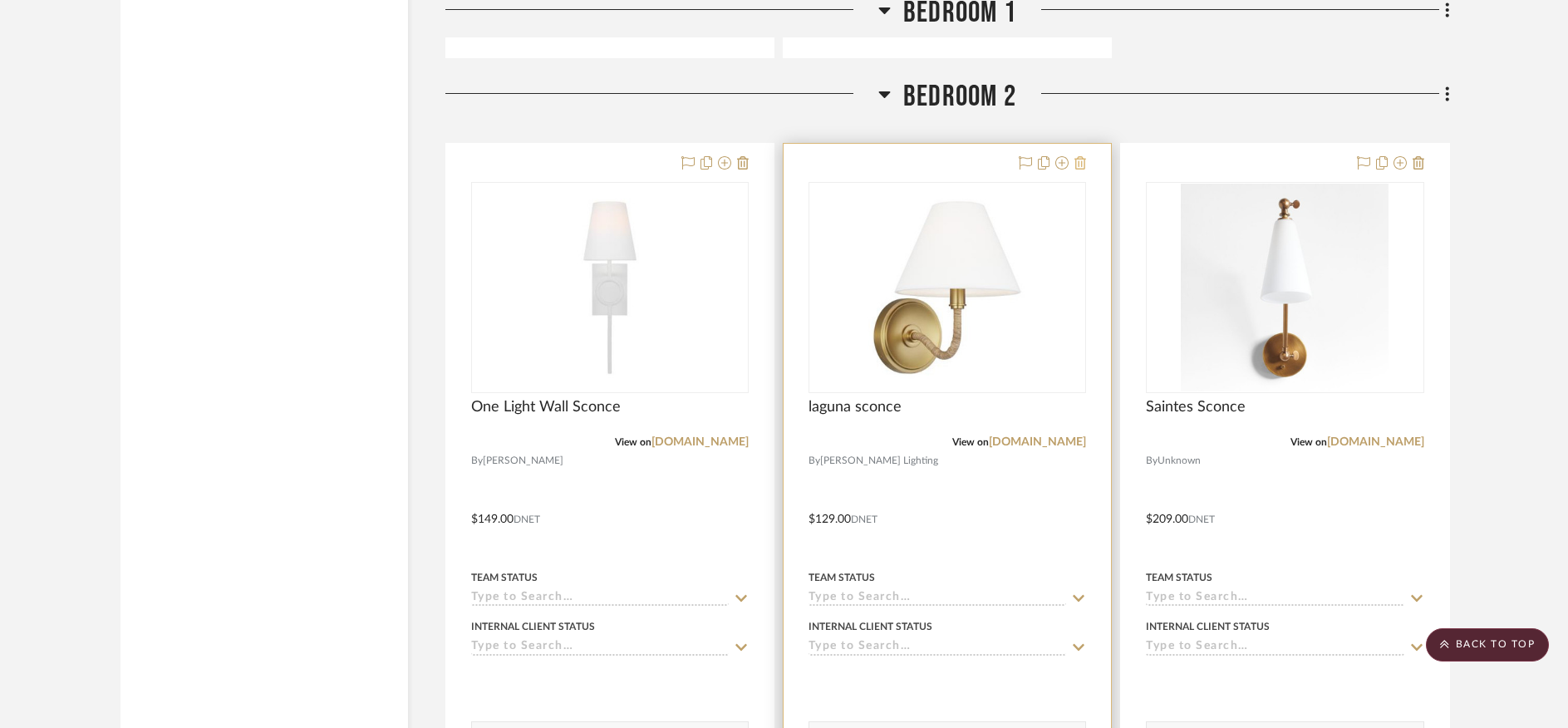
click at [1081, 156] on icon at bounding box center [1079, 162] width 12 height 13
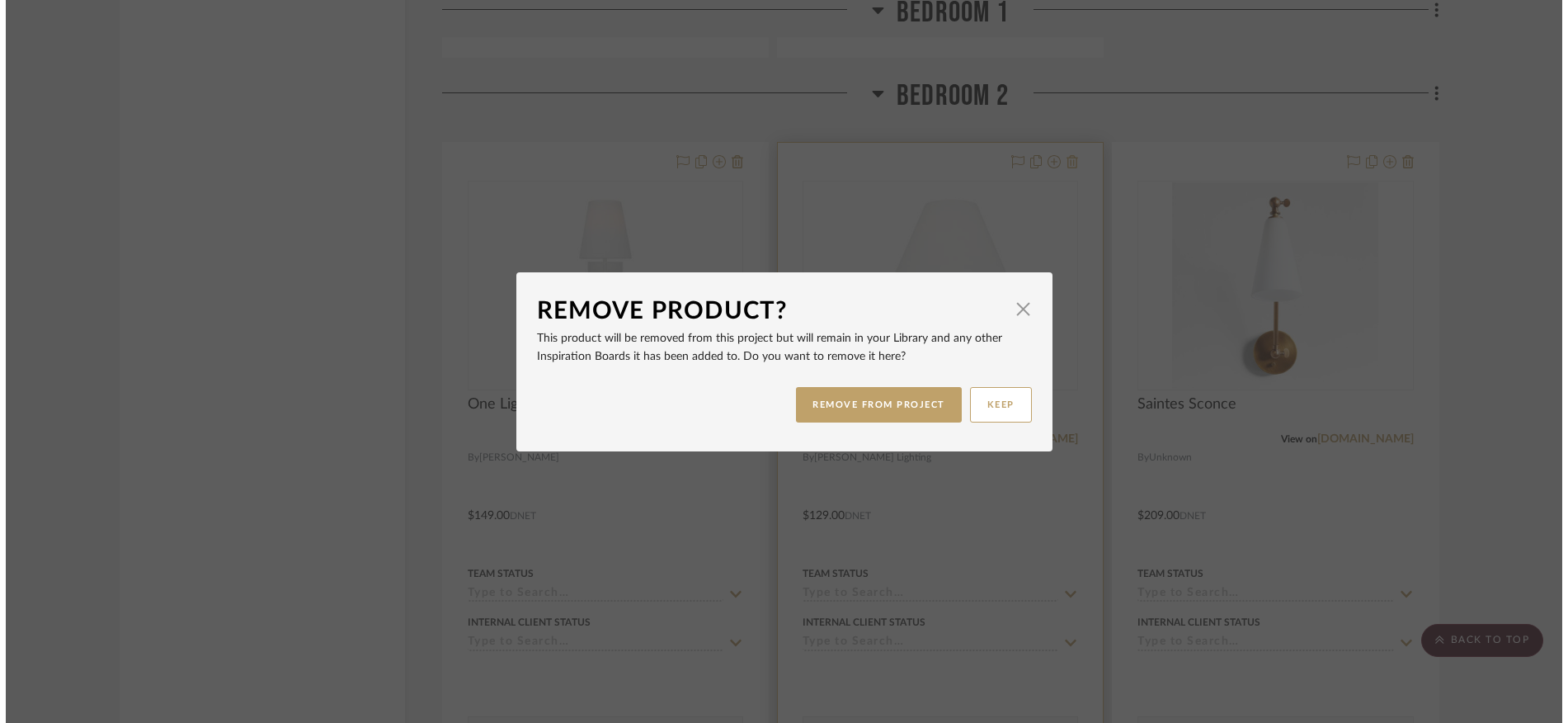
scroll to position [0, 0]
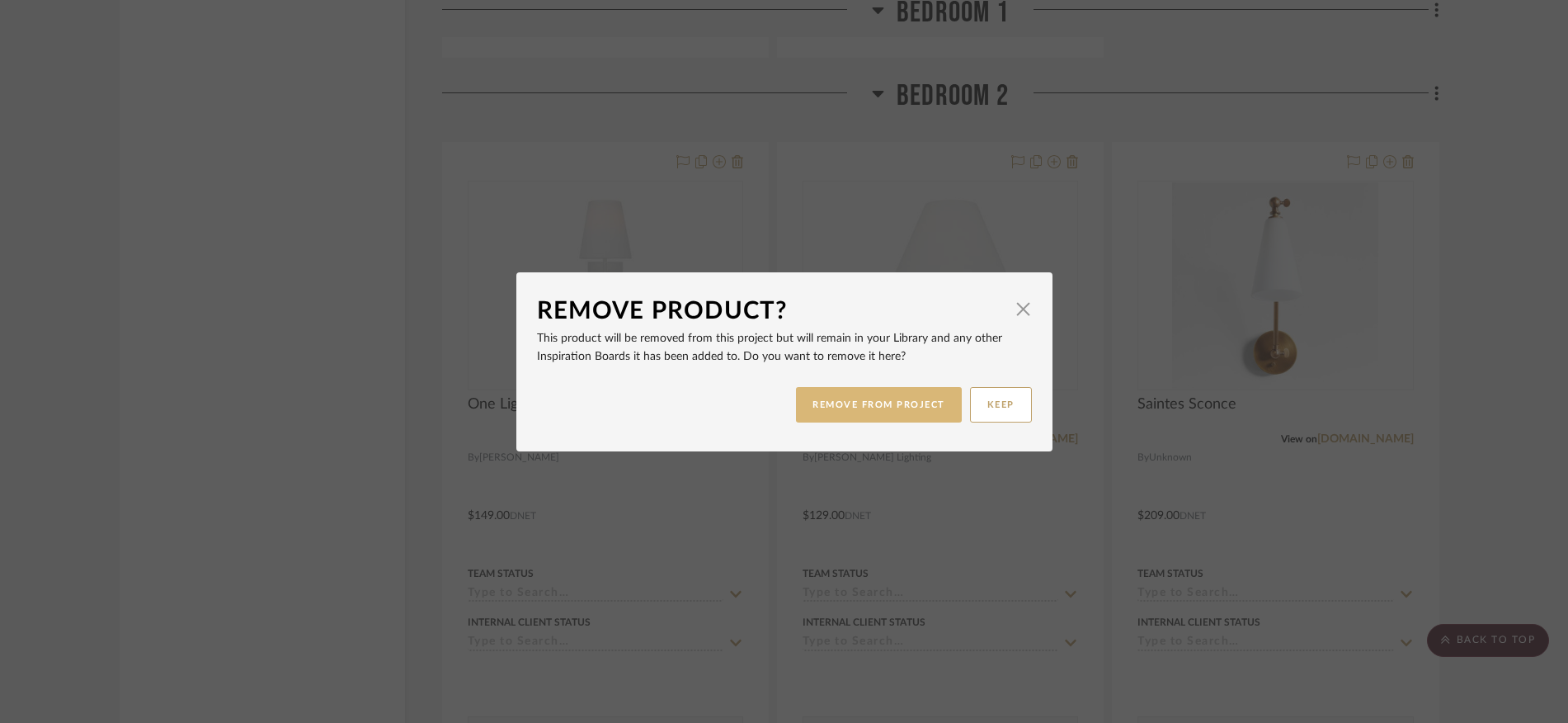
click at [846, 403] on button "REMOVE FROM PROJECT" at bounding box center [879, 405] width 166 height 36
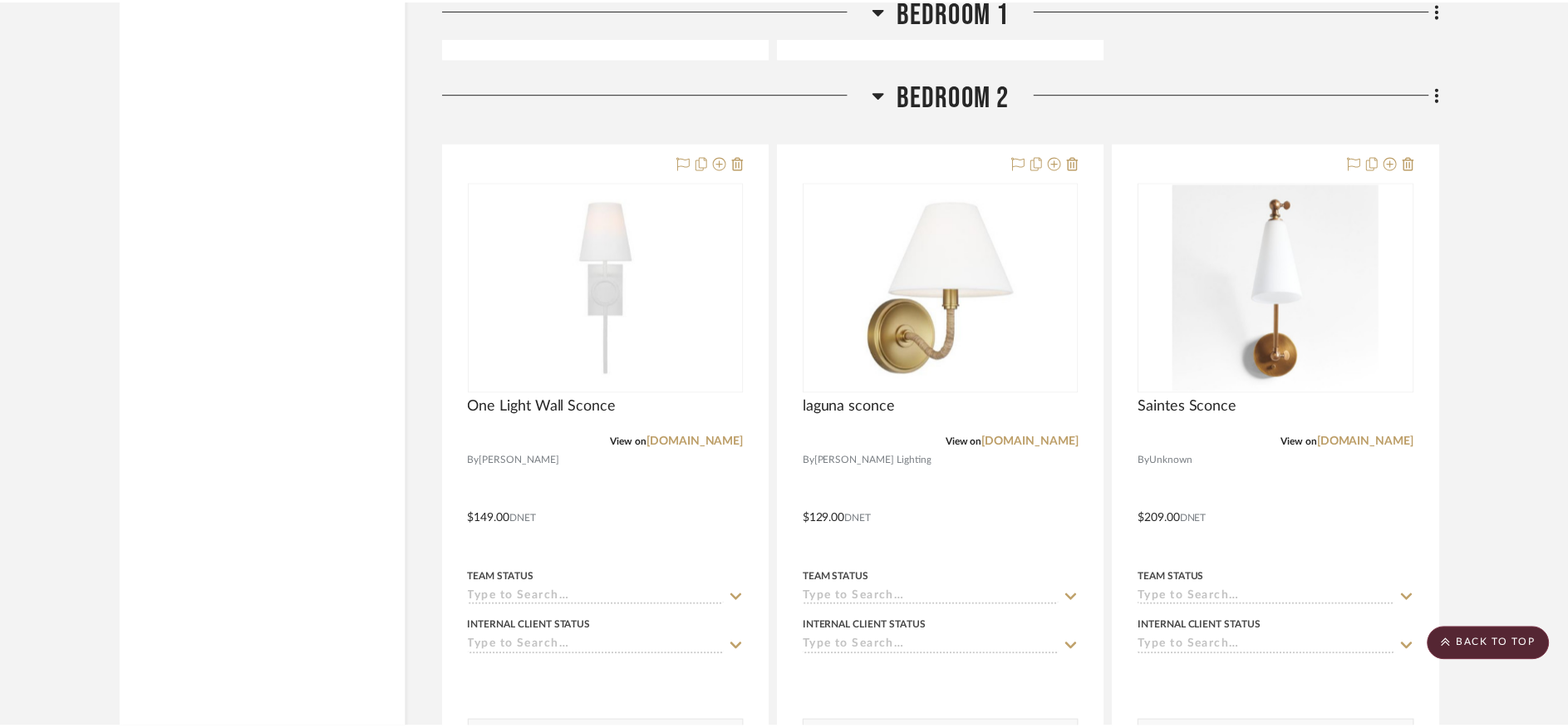
scroll to position [18435, 0]
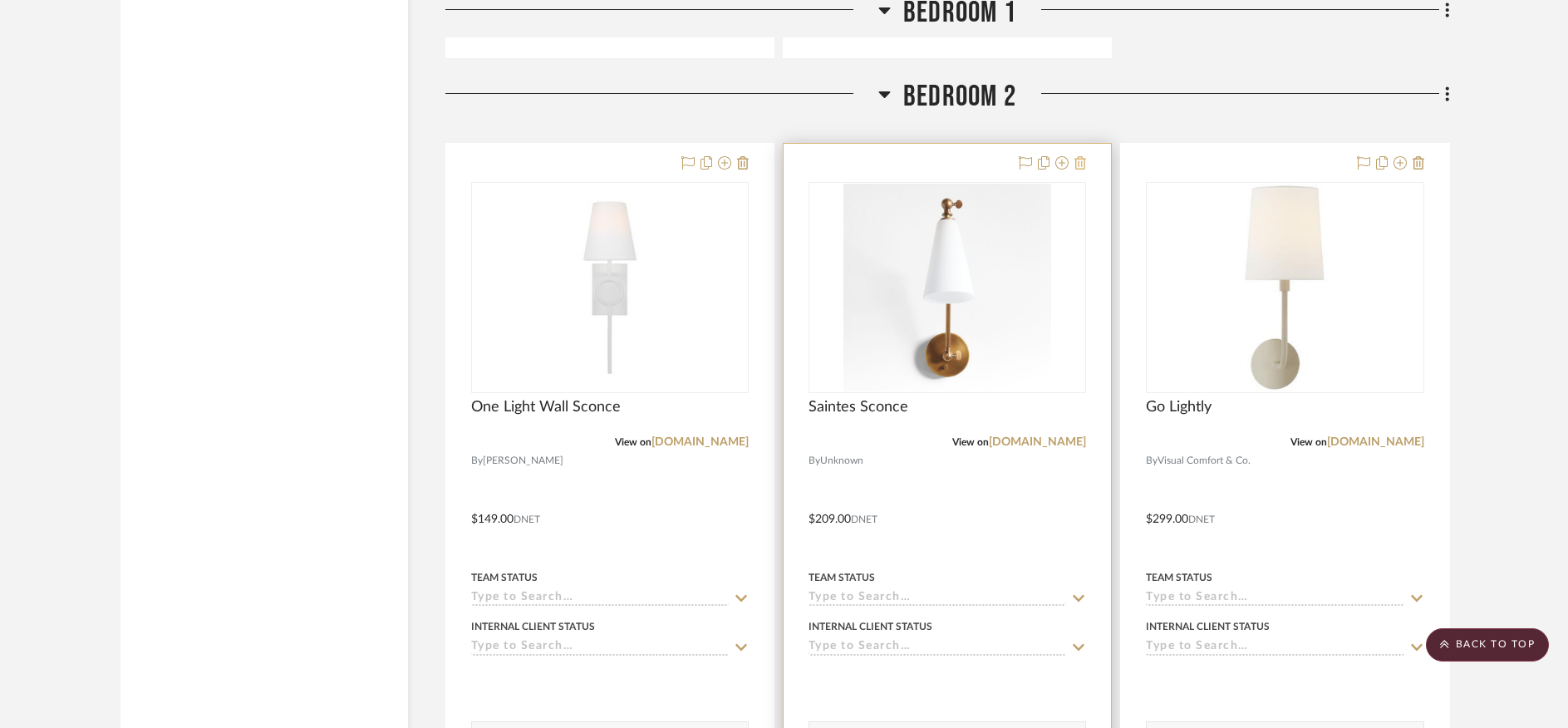
click at [1084, 156] on icon at bounding box center [1079, 162] width 12 height 13
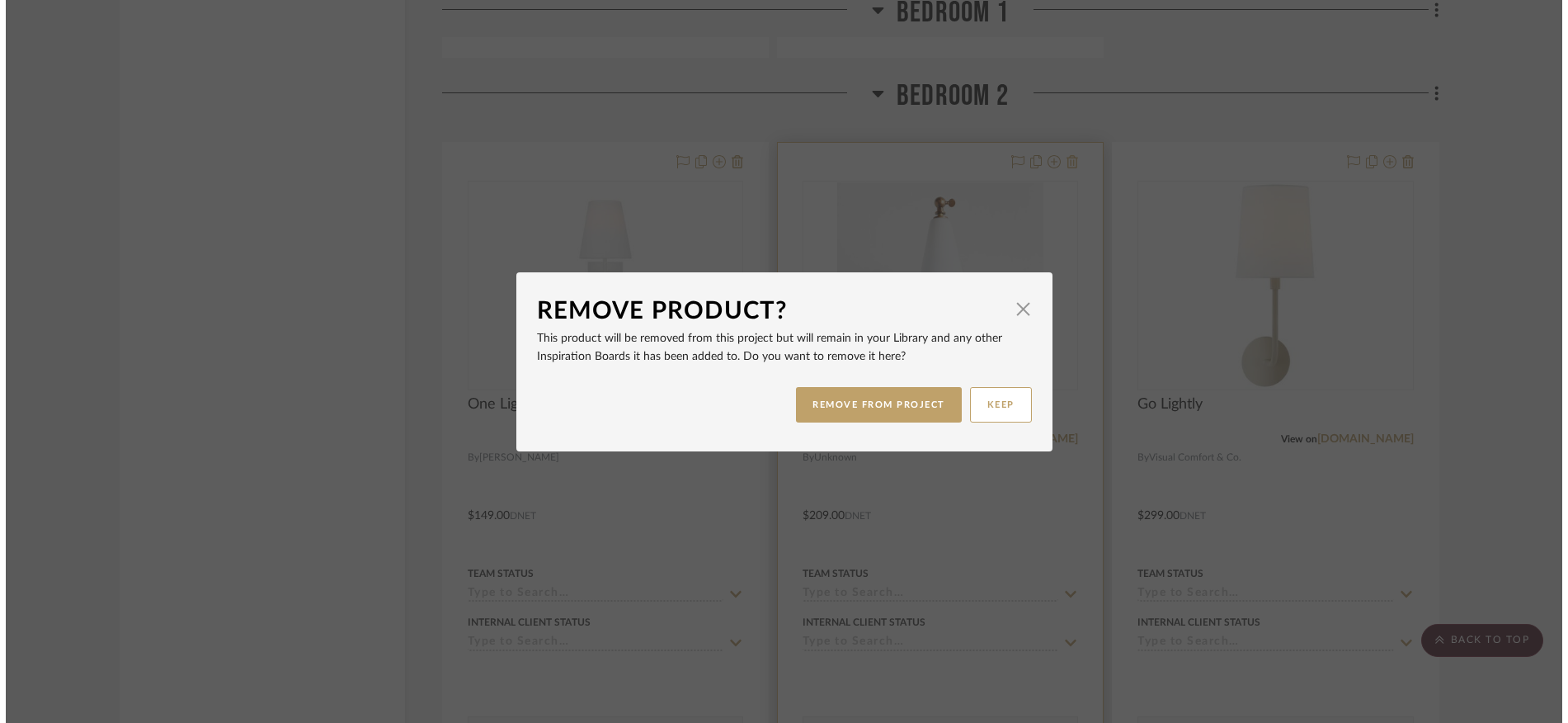
scroll to position [0, 0]
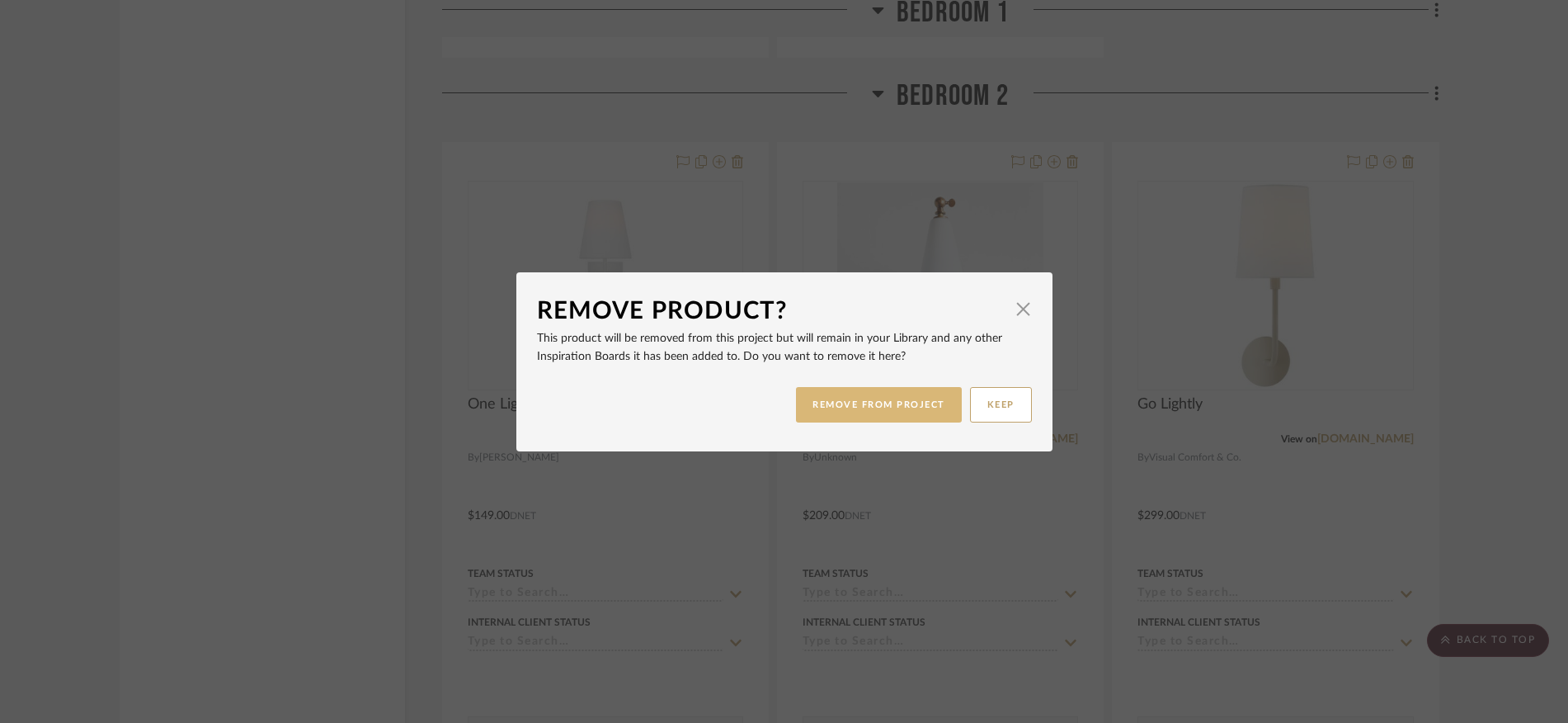
click at [901, 400] on button "REMOVE FROM PROJECT" at bounding box center [879, 405] width 166 height 36
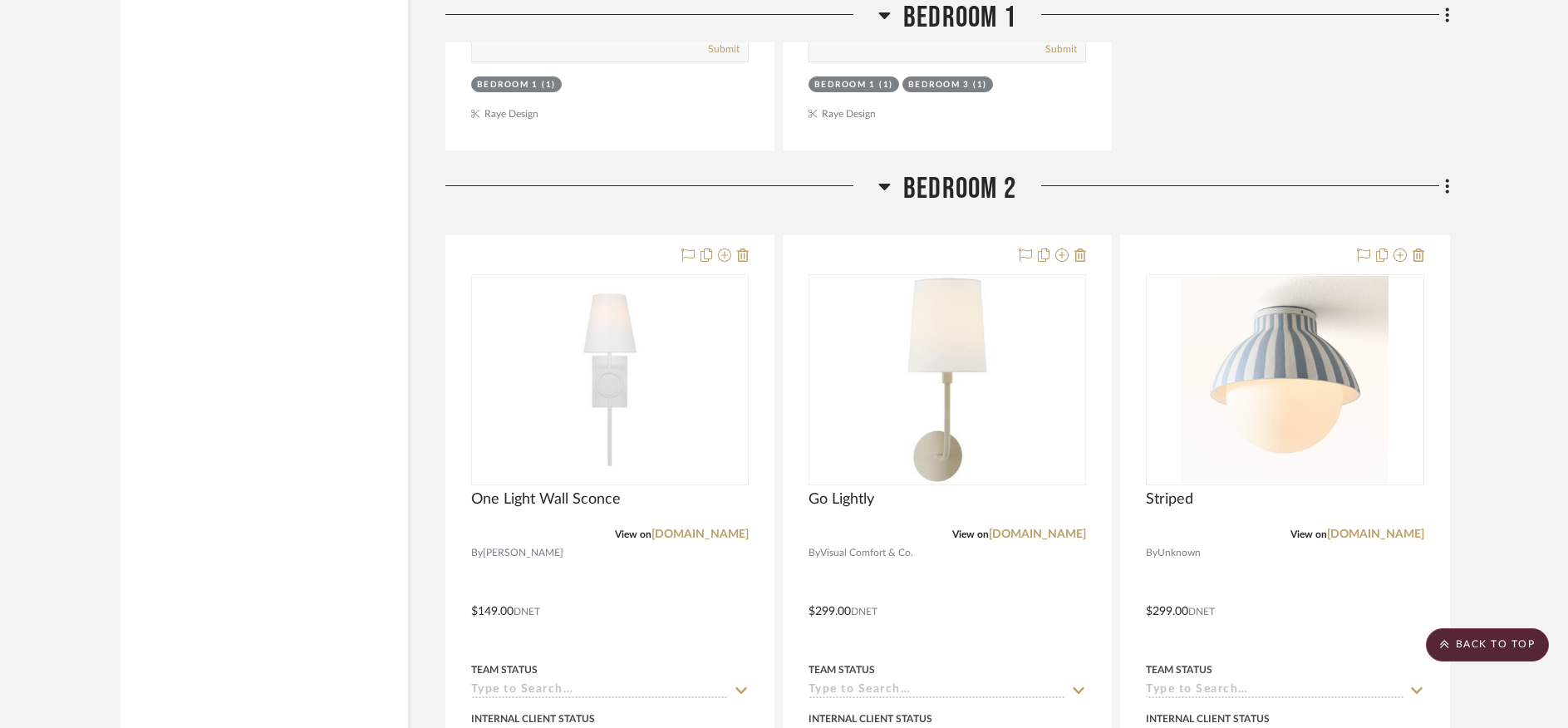
scroll to position [18359, 0]
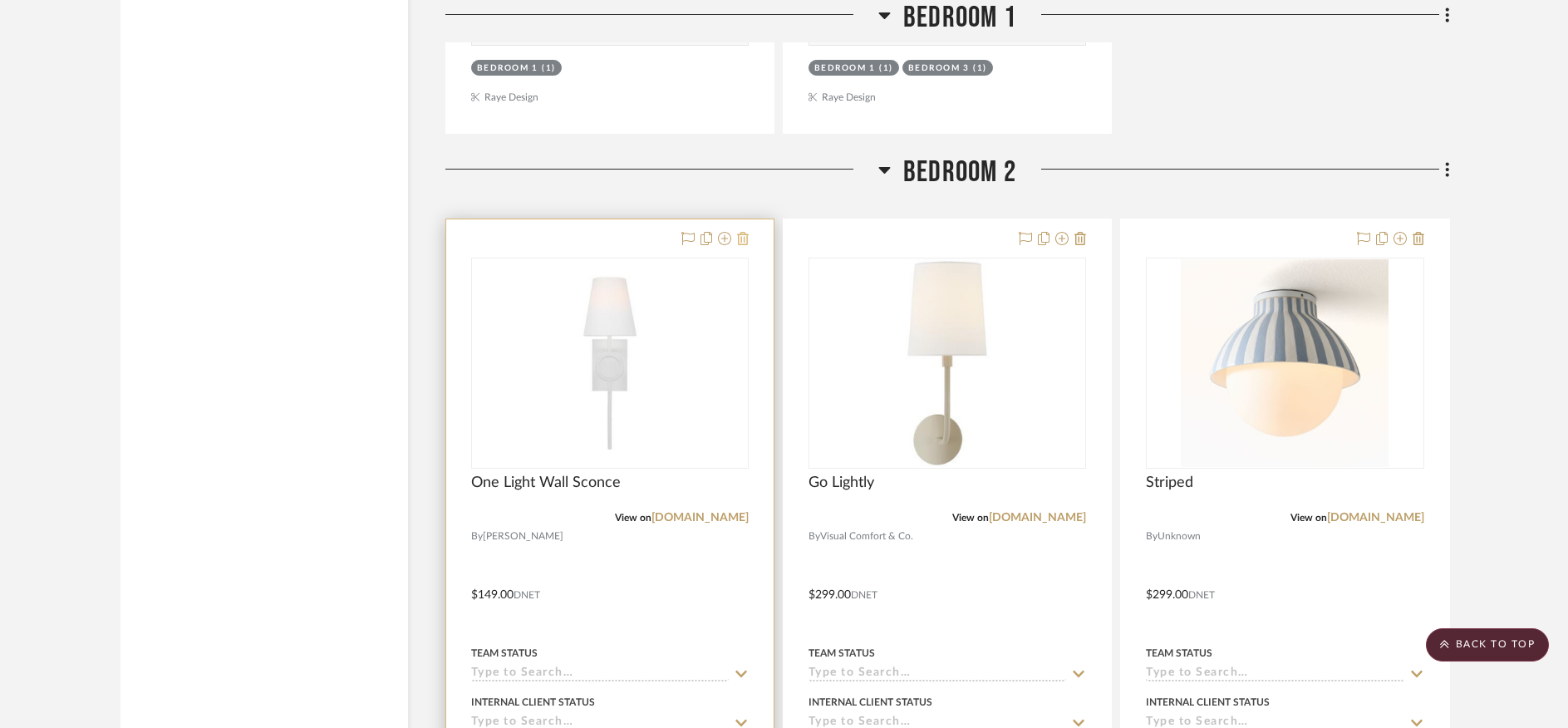
click at [747, 231] on icon at bounding box center [743, 238] width 12 height 13
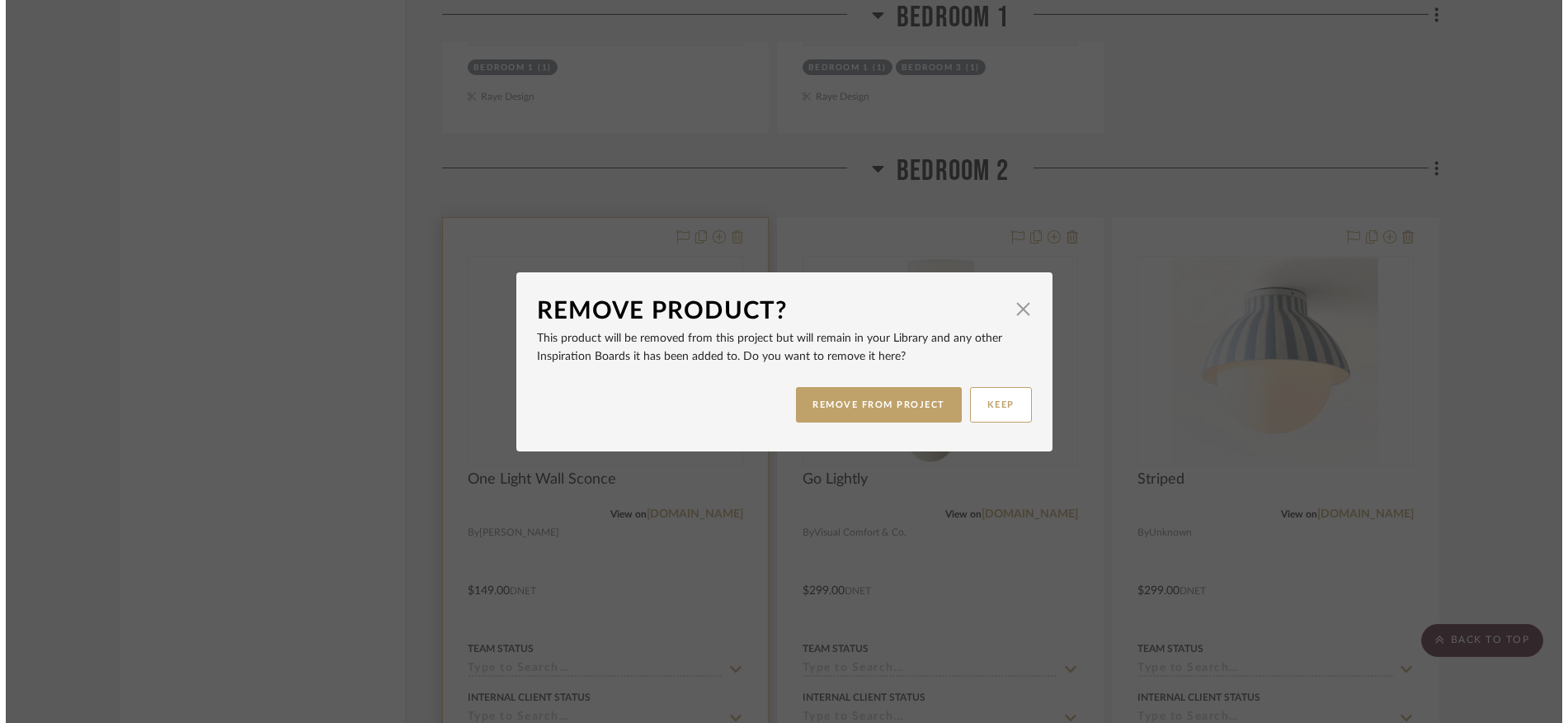
scroll to position [0, 0]
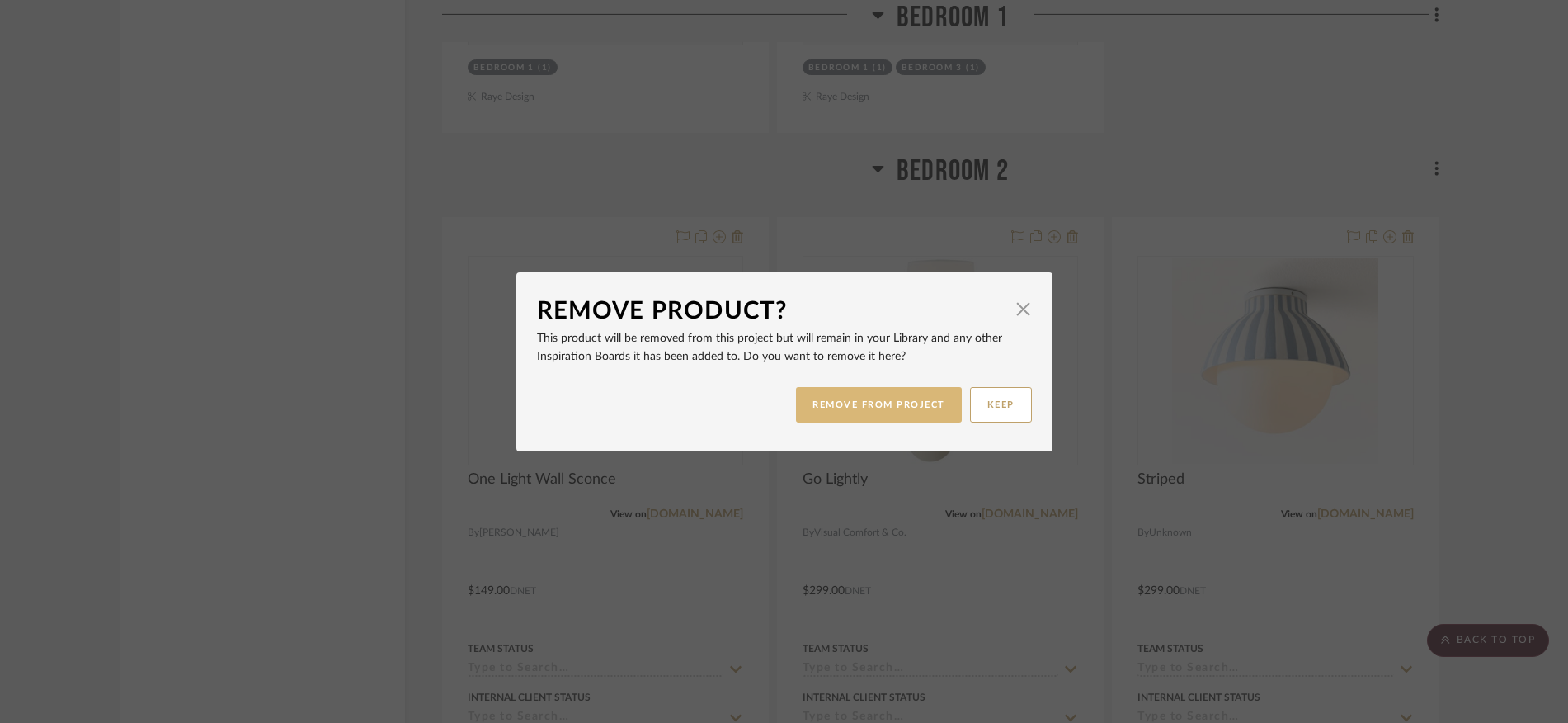
click at [849, 409] on button "REMOVE FROM PROJECT" at bounding box center [879, 405] width 166 height 36
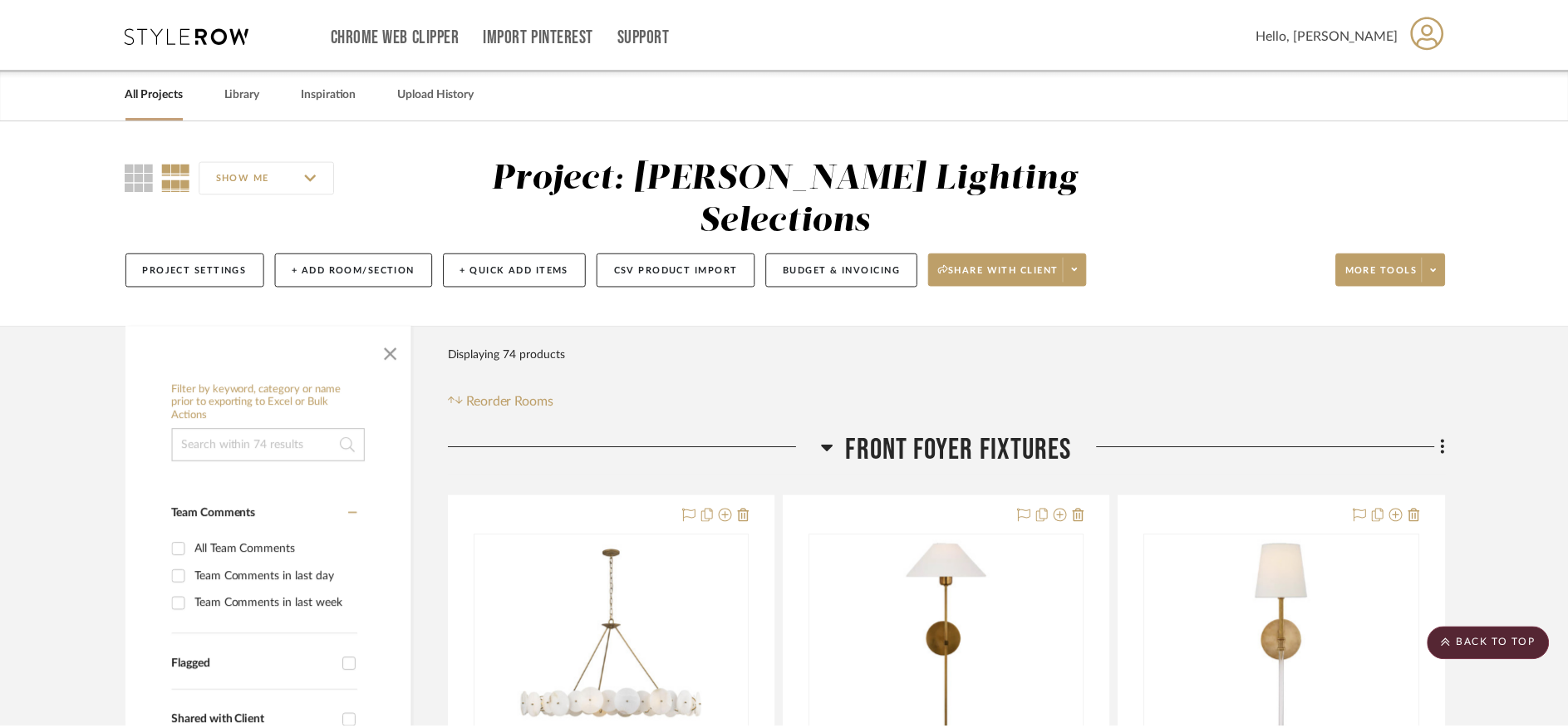
scroll to position [18359, 0]
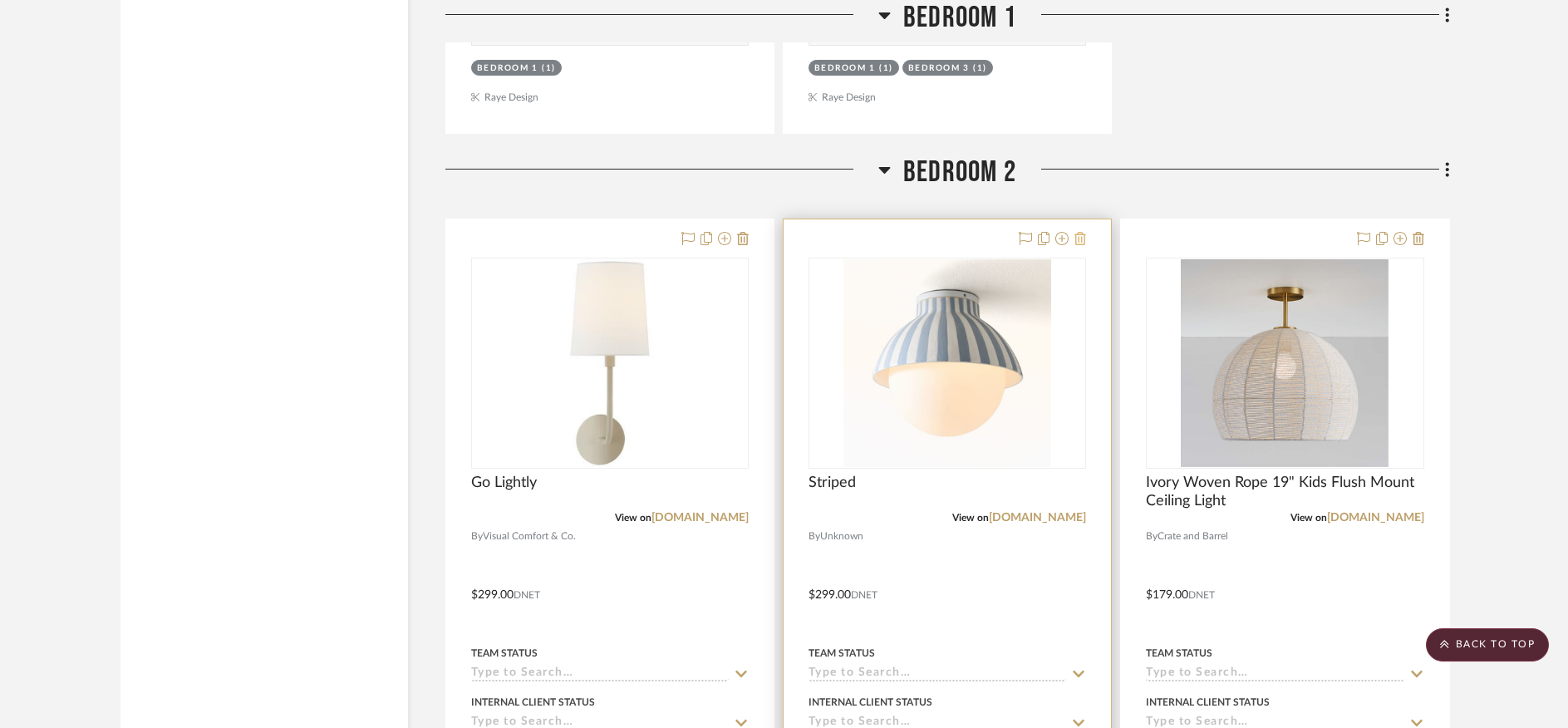
click at [1080, 231] on icon at bounding box center [1079, 238] width 12 height 13
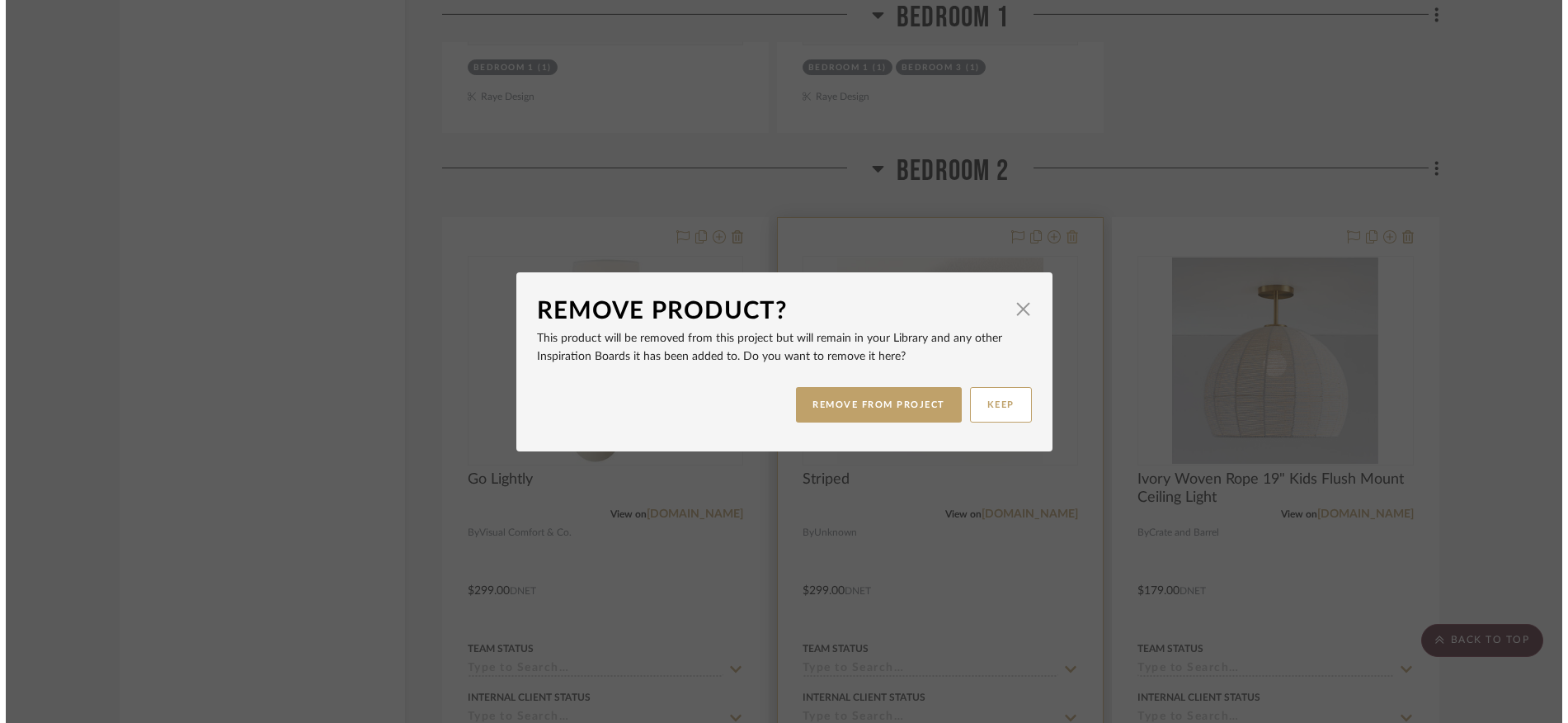
scroll to position [0, 0]
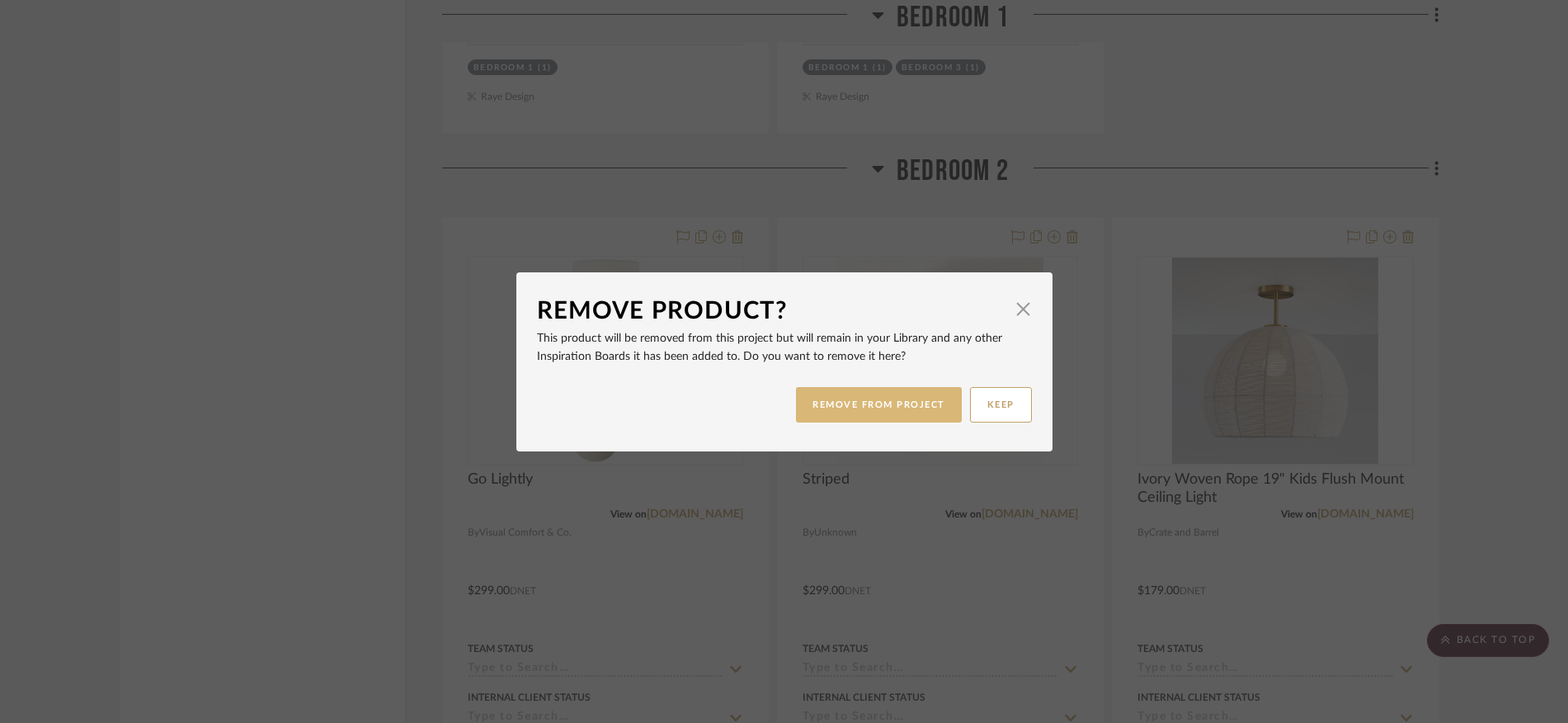
click at [908, 403] on button "REMOVE FROM PROJECT" at bounding box center [879, 405] width 166 height 36
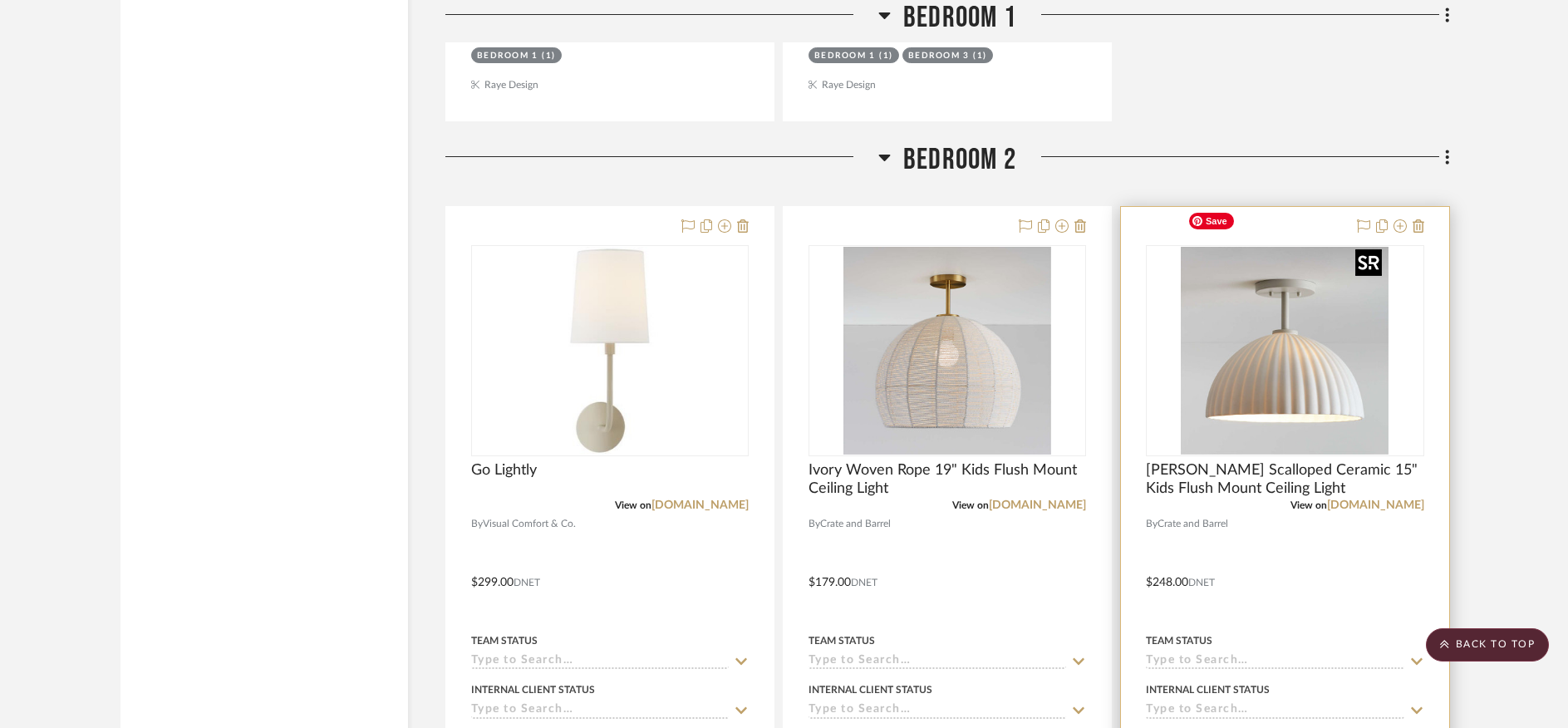
scroll to position [18377, 0]
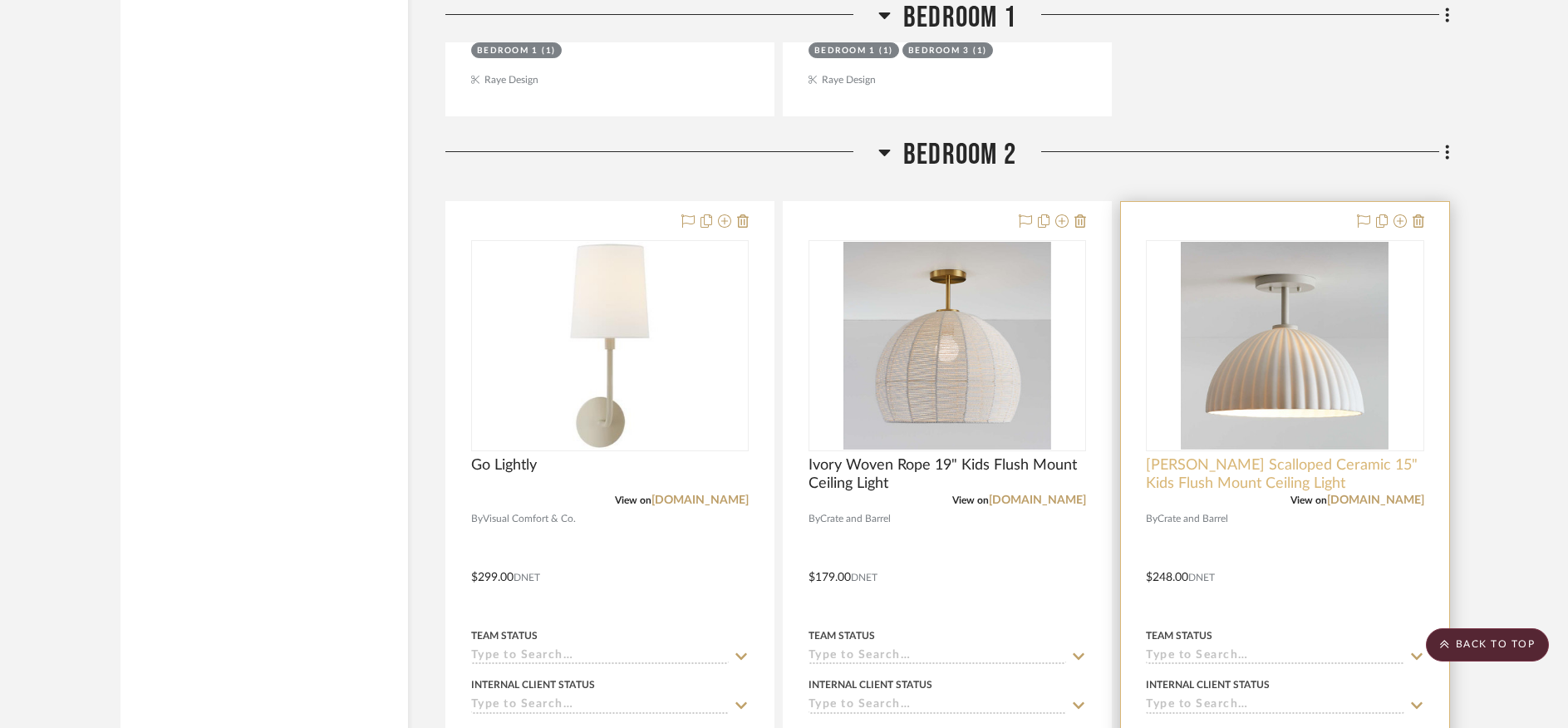
click at [1277, 456] on span "[PERSON_NAME] Scalloped Ceramic 15" Kids Flush Mount Ceiling Light" at bounding box center [1284, 475] width 277 height 37
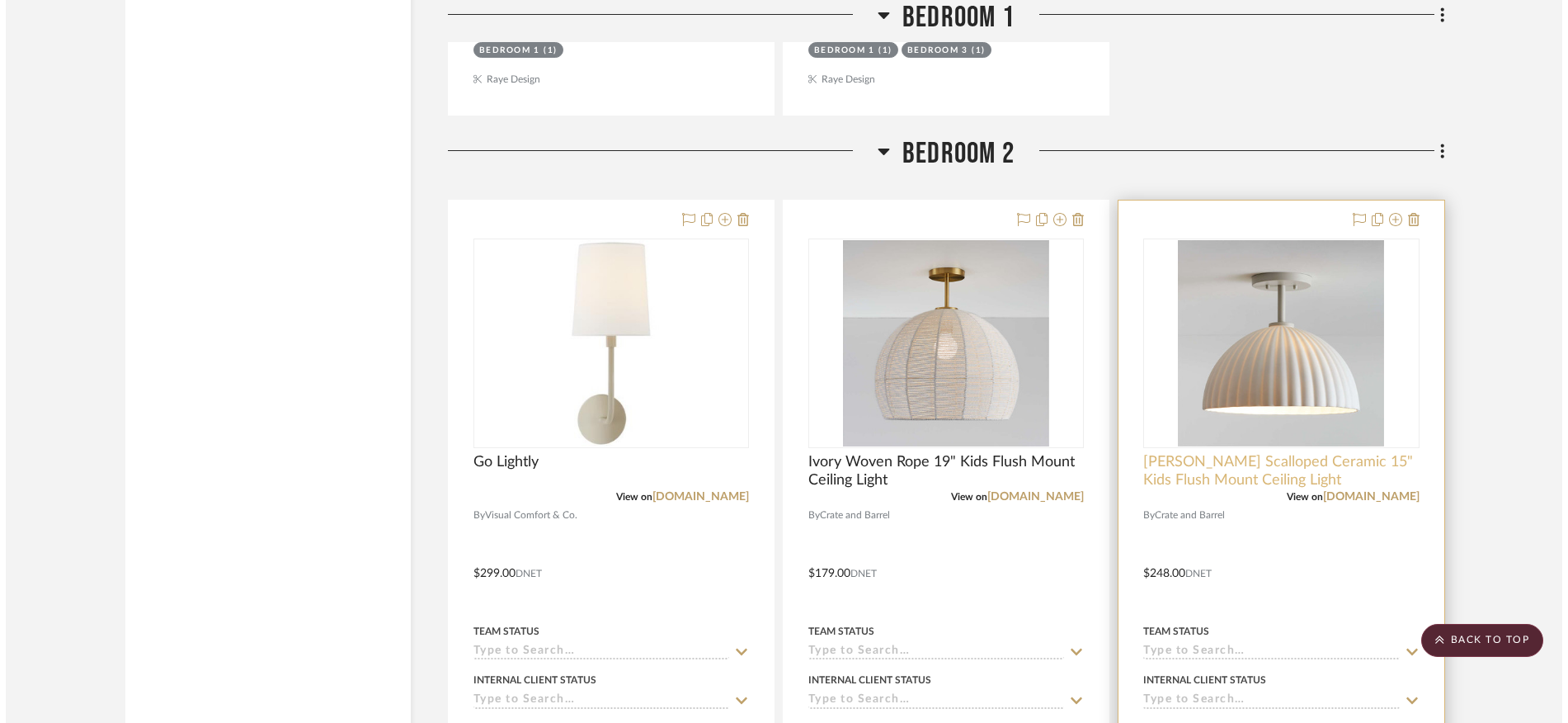
scroll to position [0, 0]
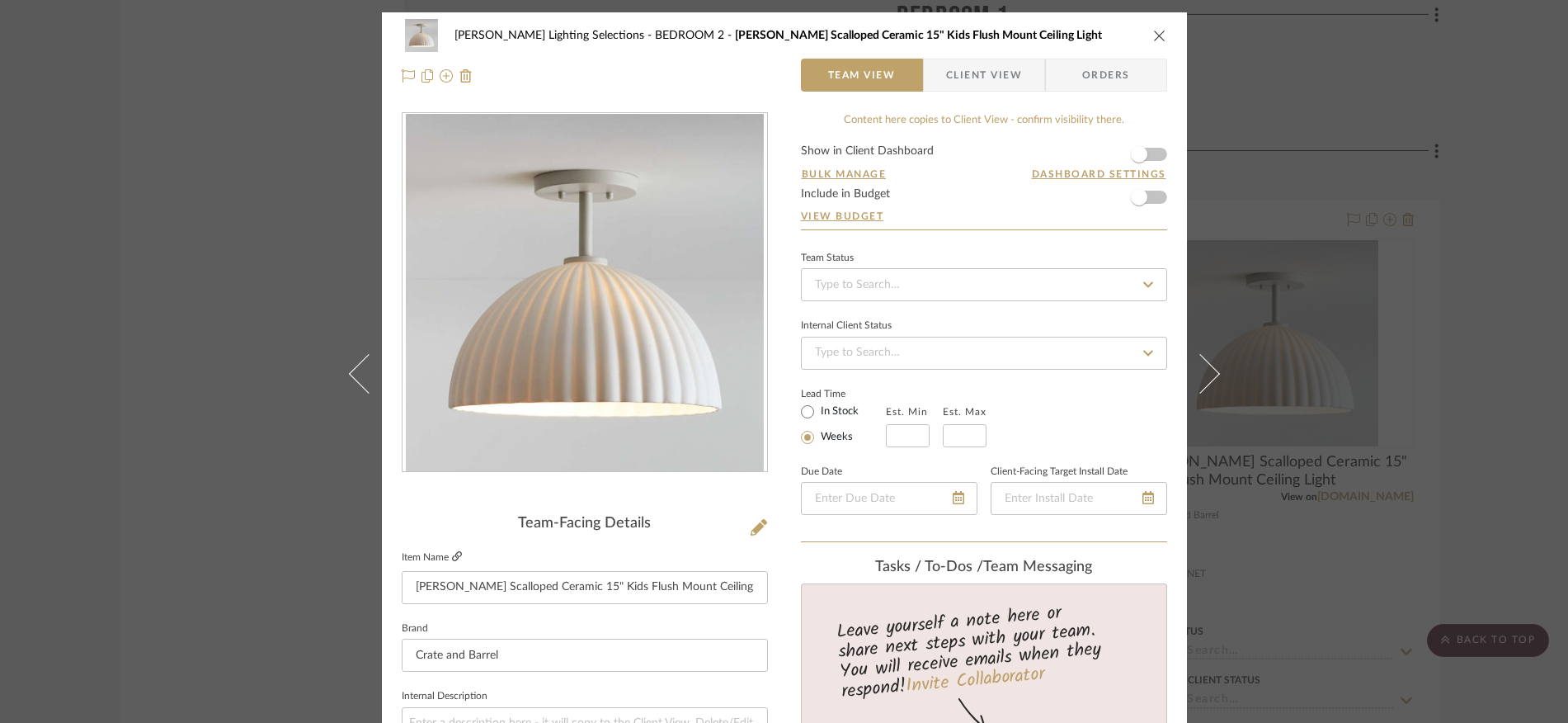
click at [452, 556] on icon at bounding box center [457, 556] width 10 height 10
click at [1154, 30] on icon "close" at bounding box center [1160, 36] width 13 height 13
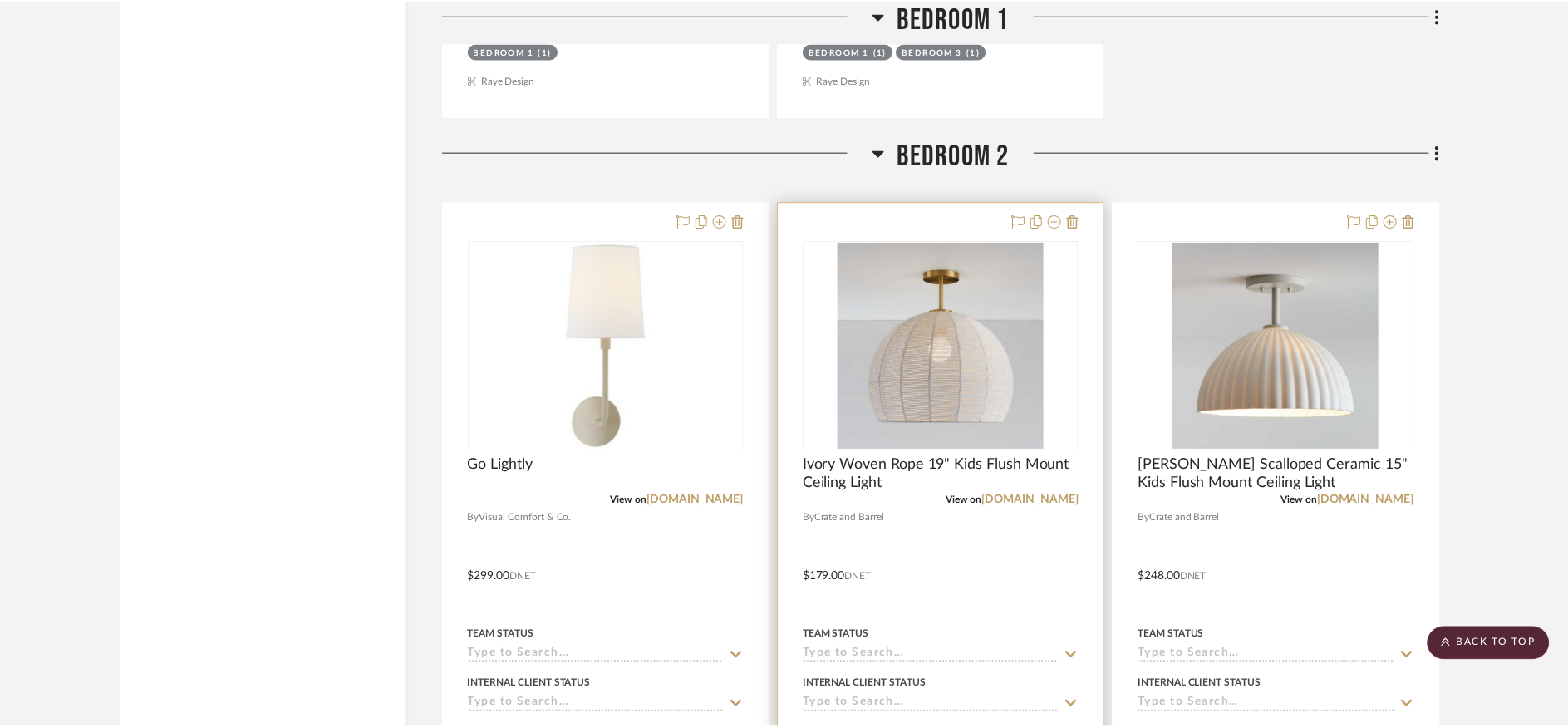
scroll to position [18377, 0]
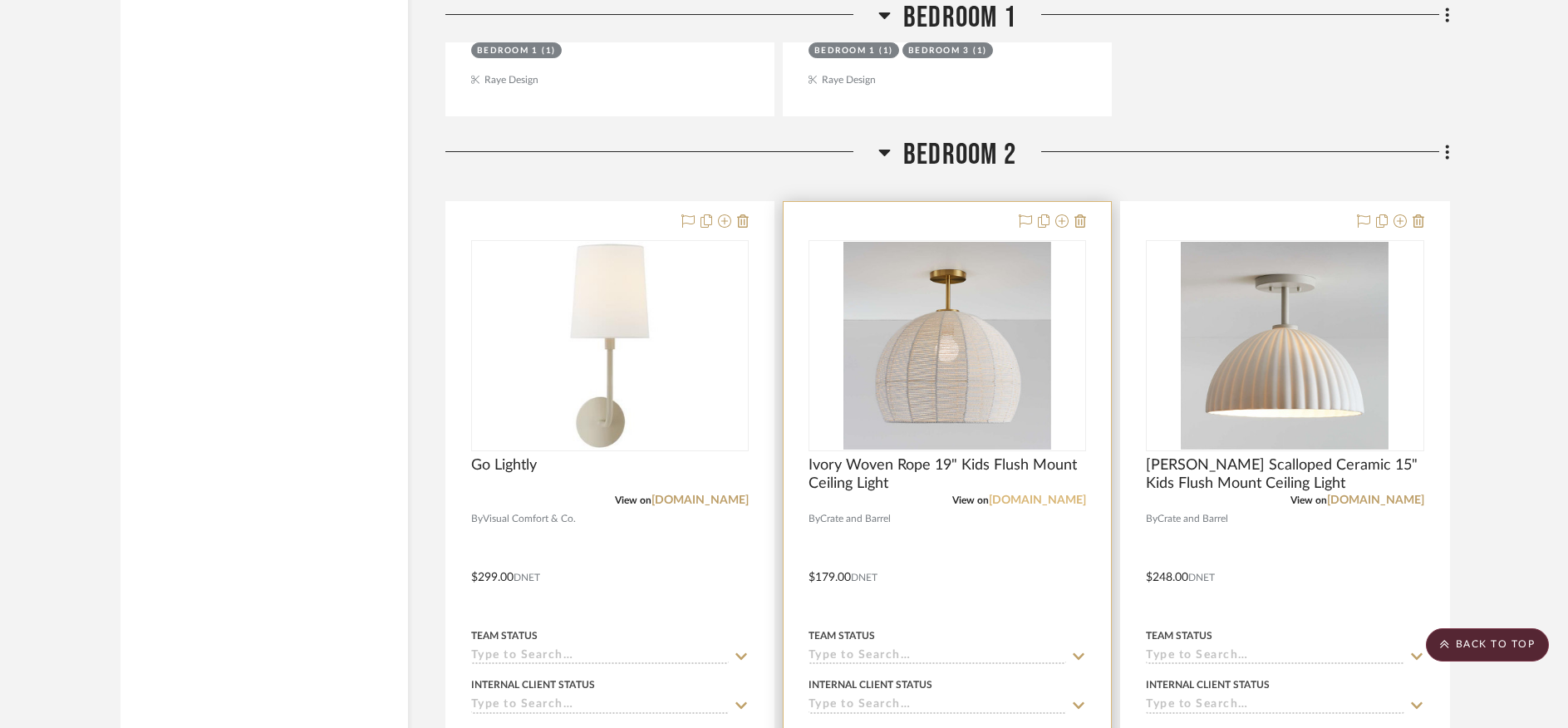
click at [1030, 494] on link "crateandbarrel.com" at bounding box center [1037, 499] width 97 height 12
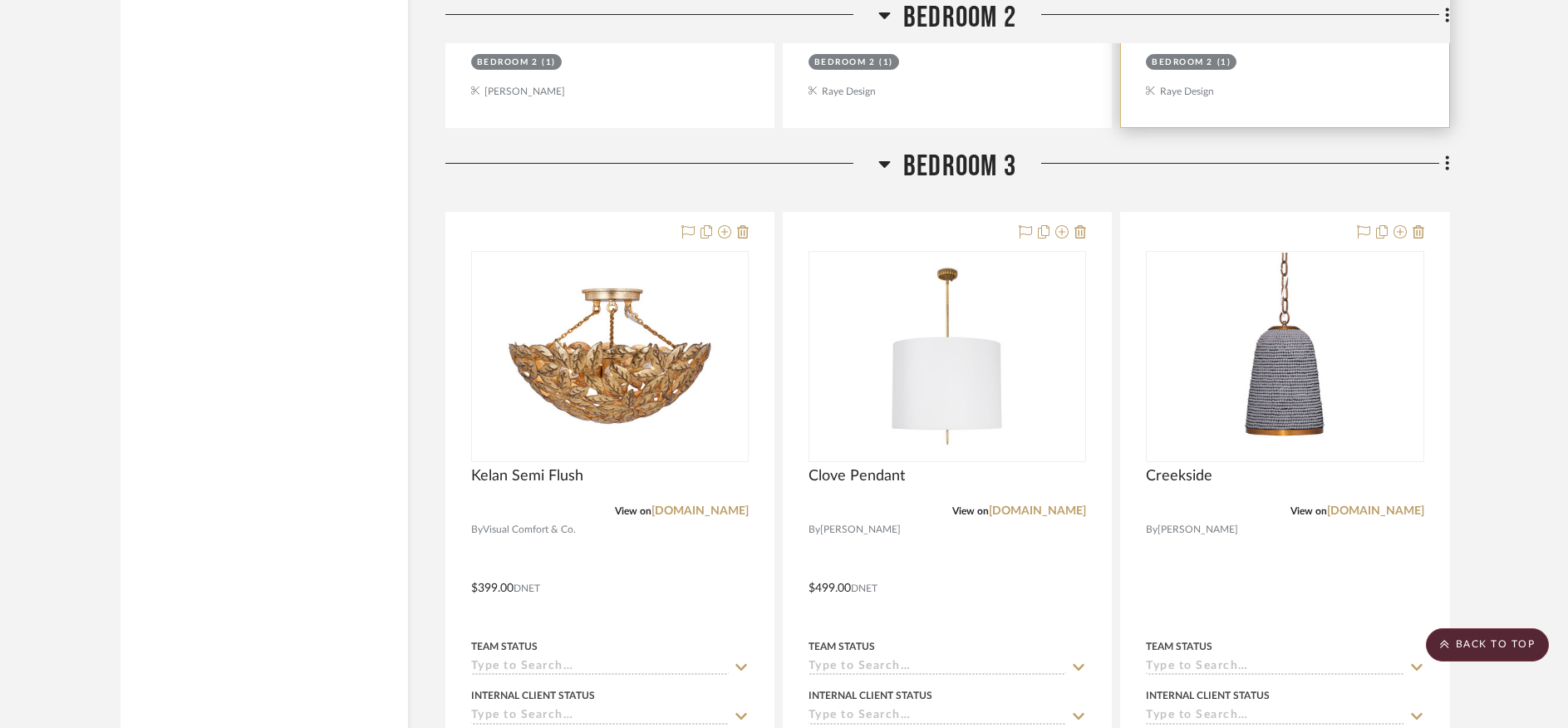
scroll to position [19180, 0]
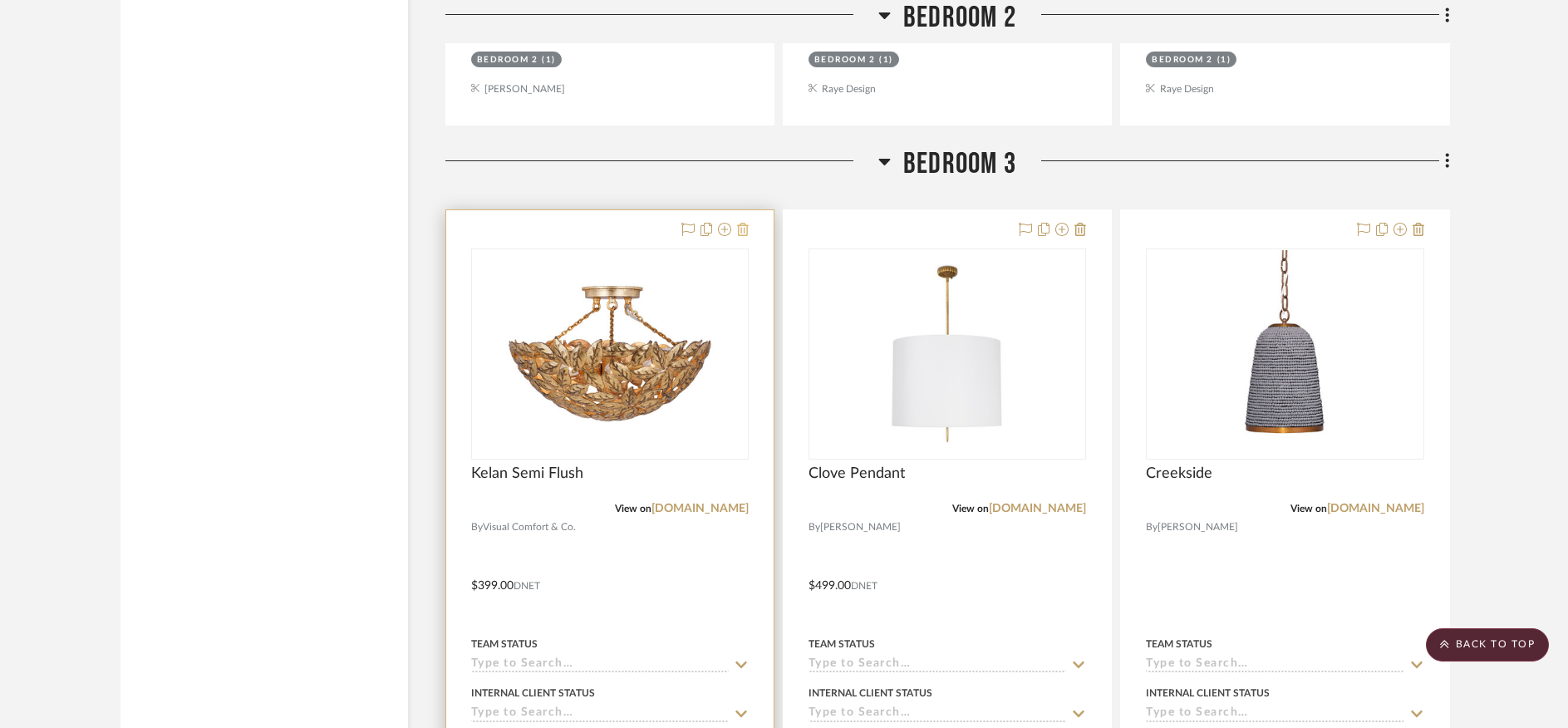
click at [746, 223] on icon at bounding box center [743, 229] width 12 height 13
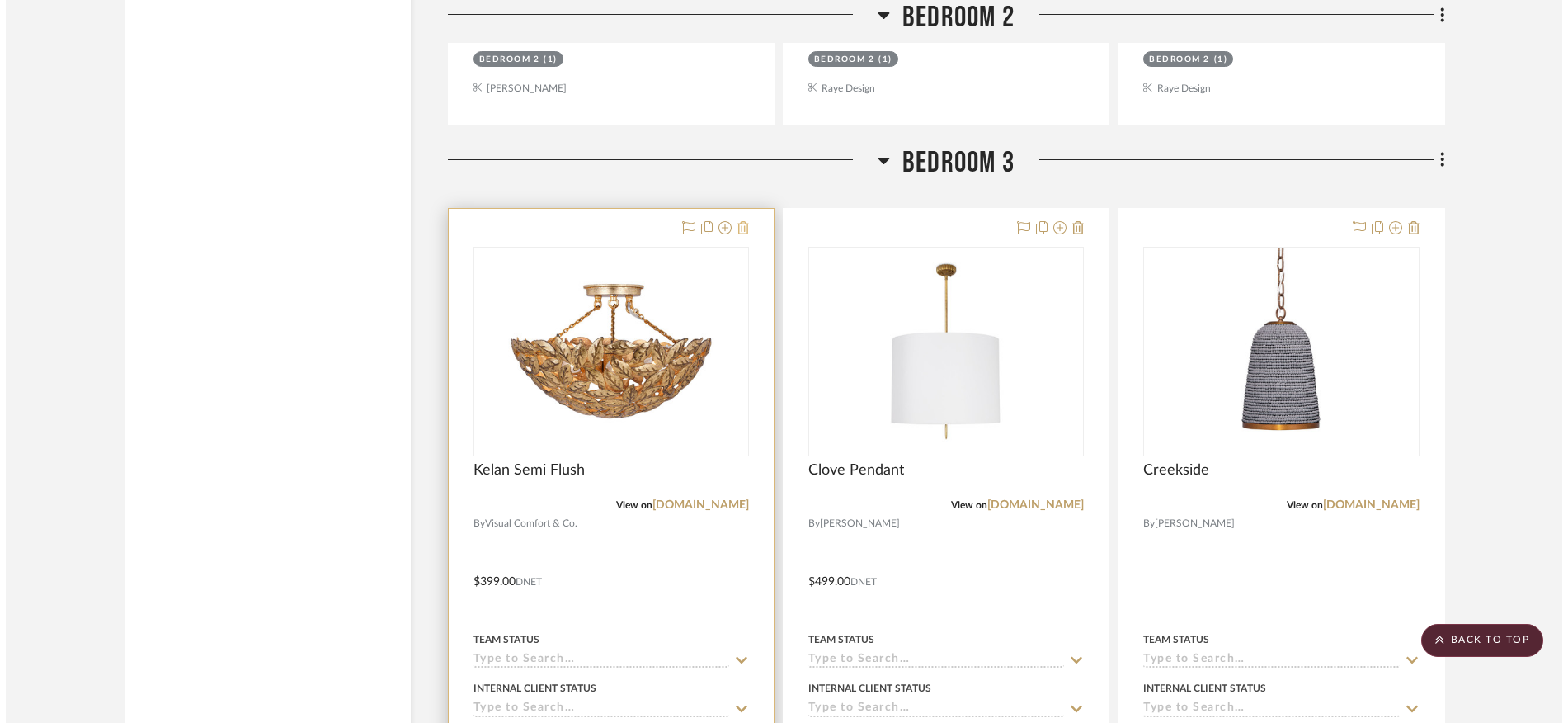
scroll to position [0, 0]
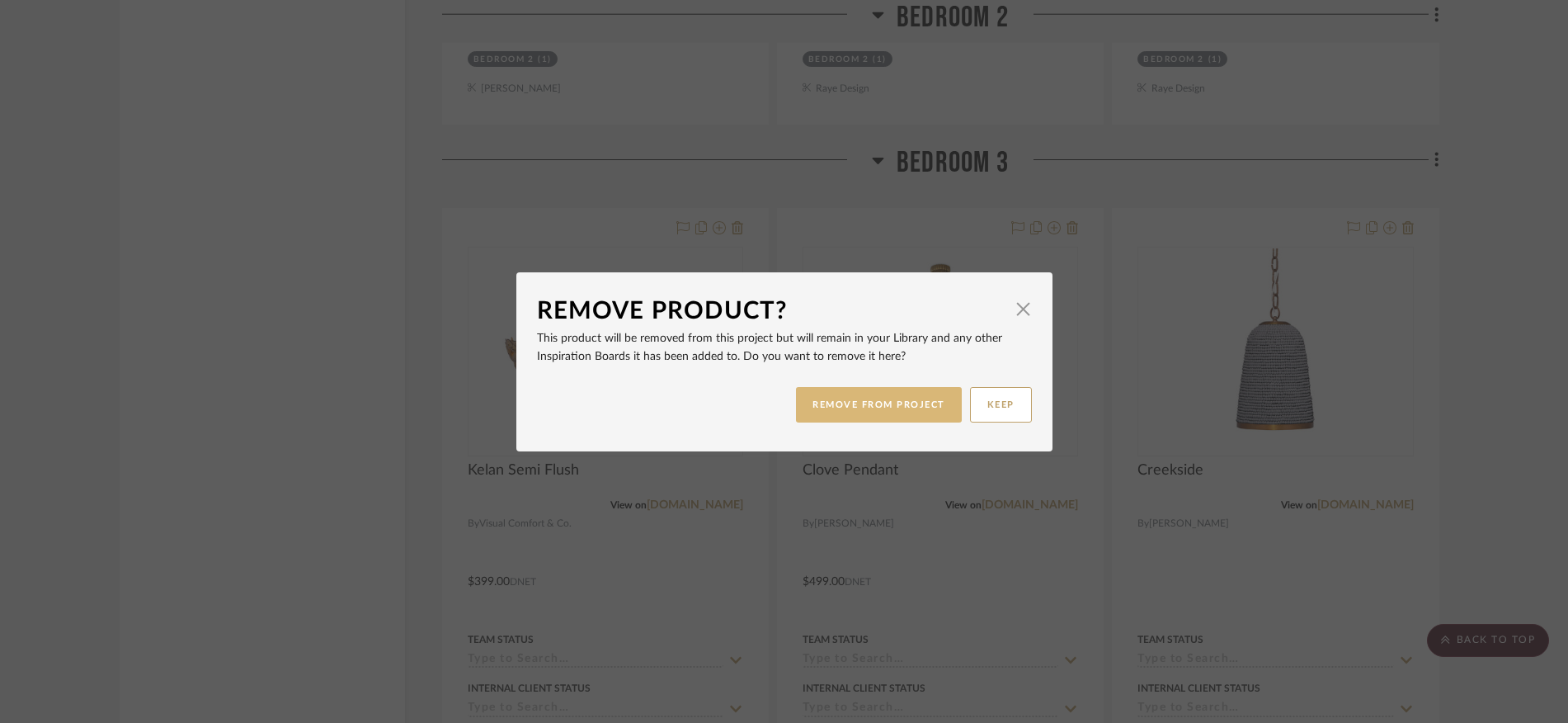
click at [869, 408] on button "REMOVE FROM PROJECT" at bounding box center [879, 405] width 166 height 36
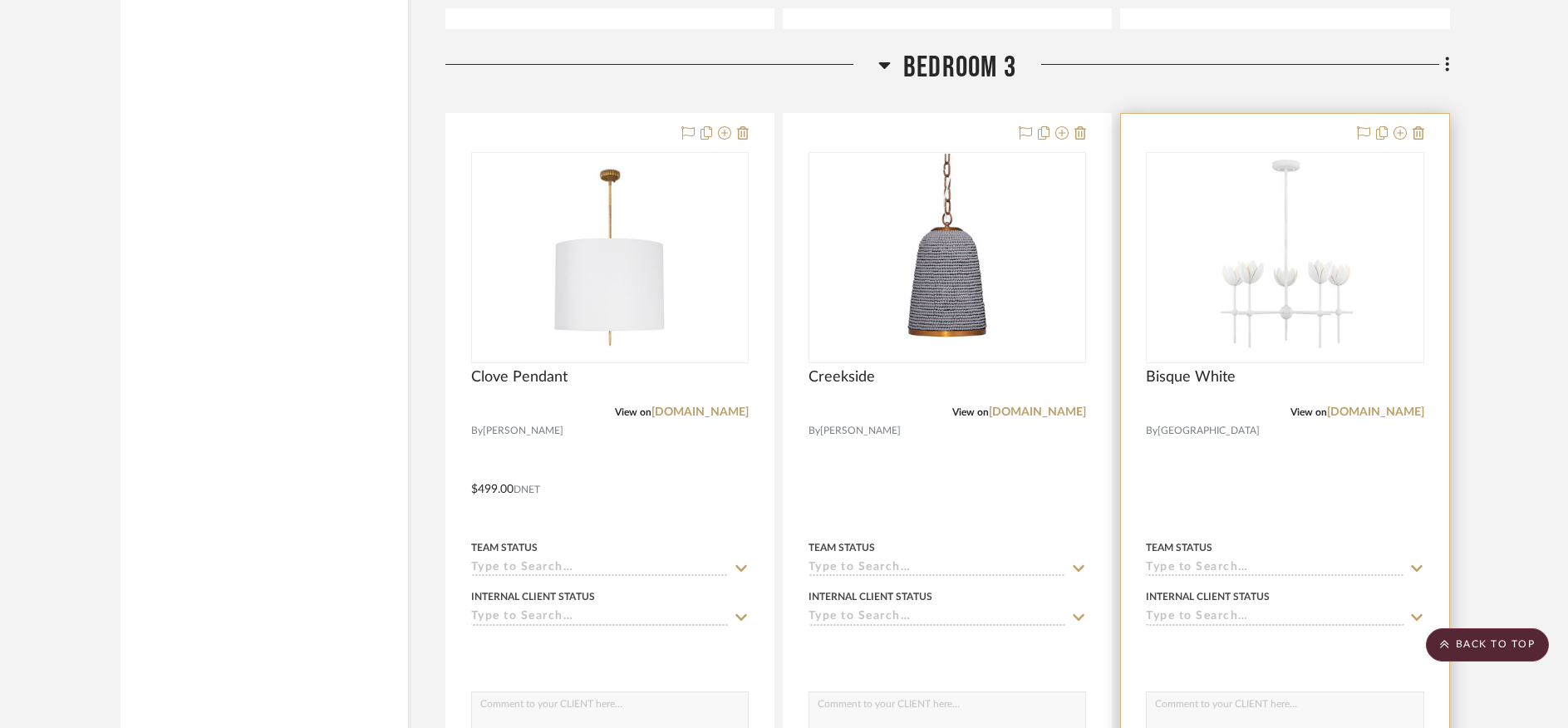
scroll to position [19275, 0]
click at [1367, 408] on link "savoyhouse.com" at bounding box center [1374, 414] width 97 height 12
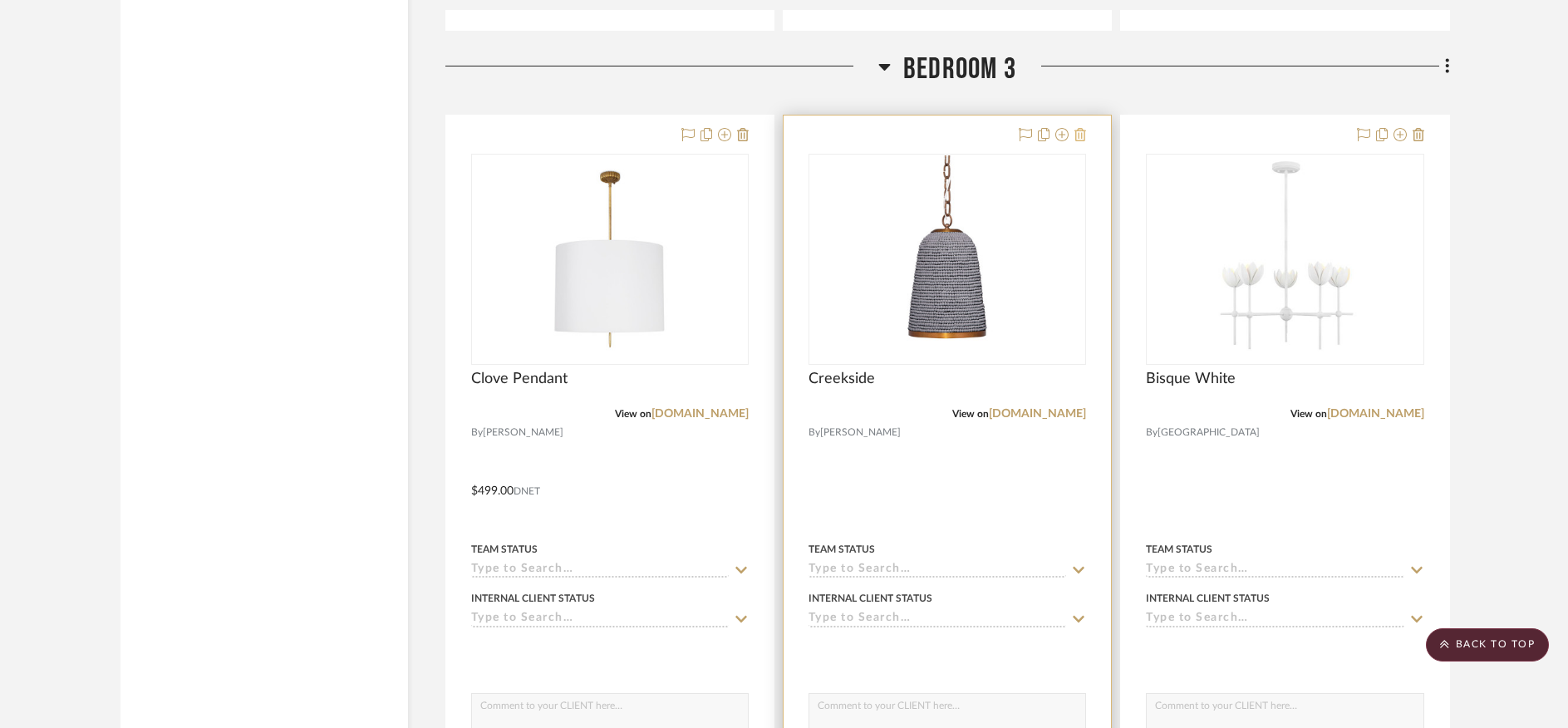
click at [1081, 128] on icon at bounding box center [1079, 135] width 12 height 13
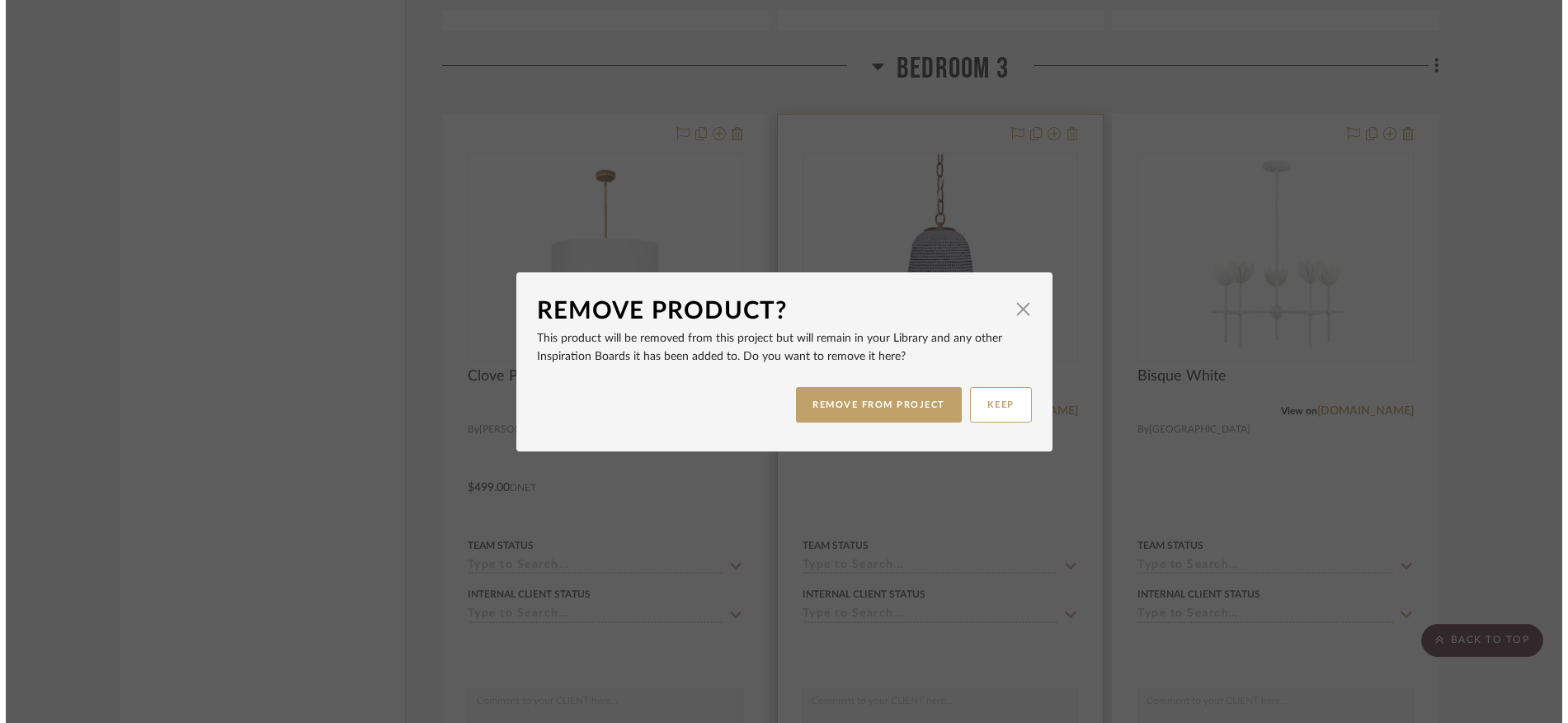
scroll to position [0, 0]
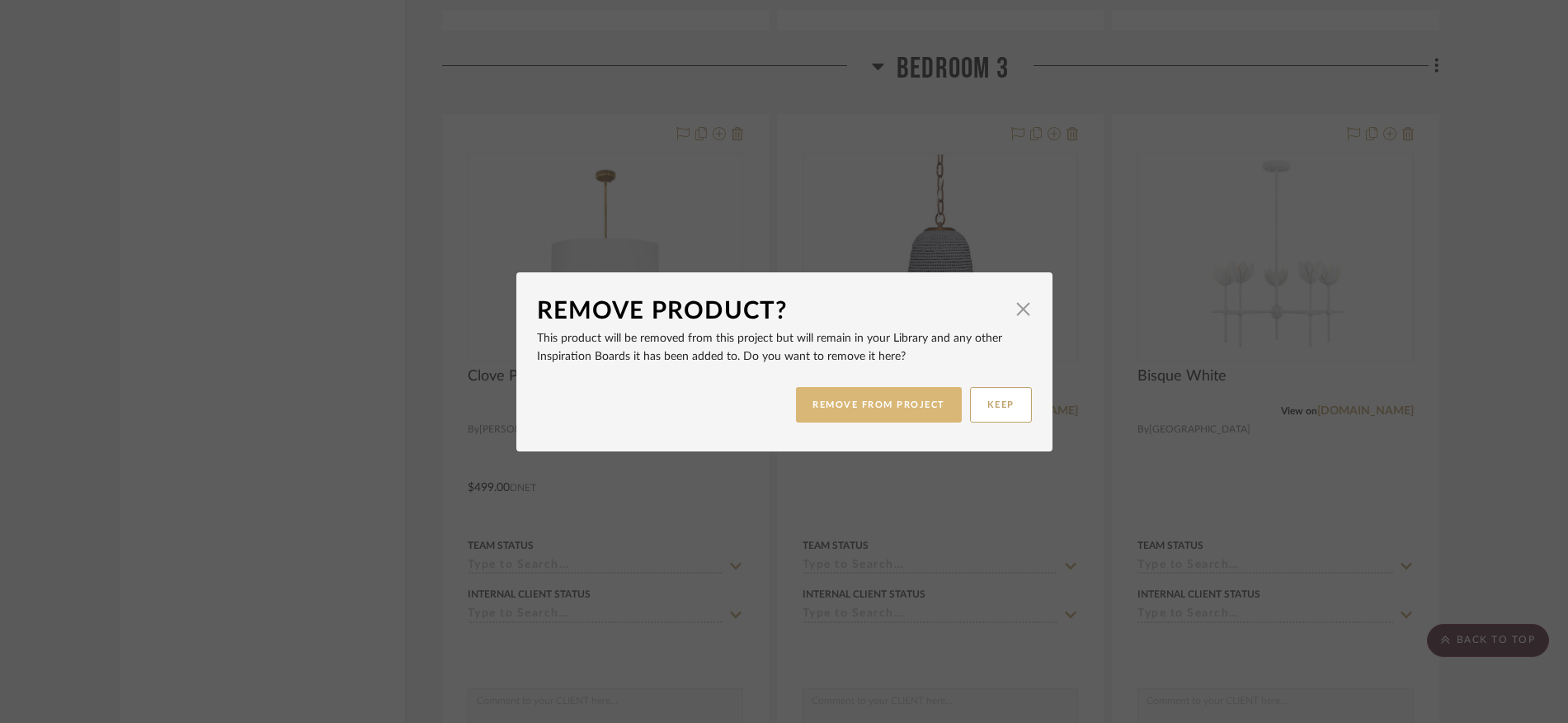
click at [907, 405] on button "REMOVE FROM PROJECT" at bounding box center [879, 405] width 166 height 36
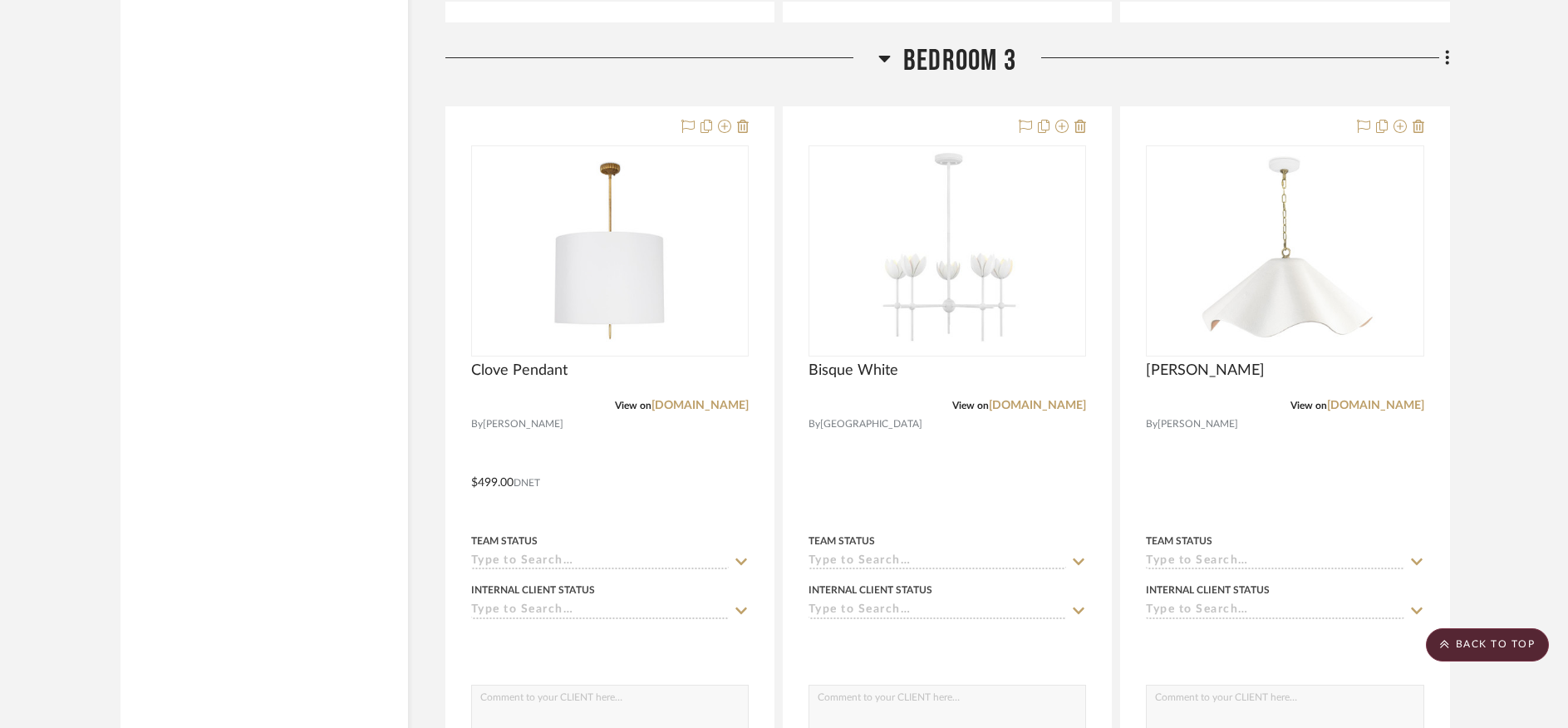
scroll to position [19258, 0]
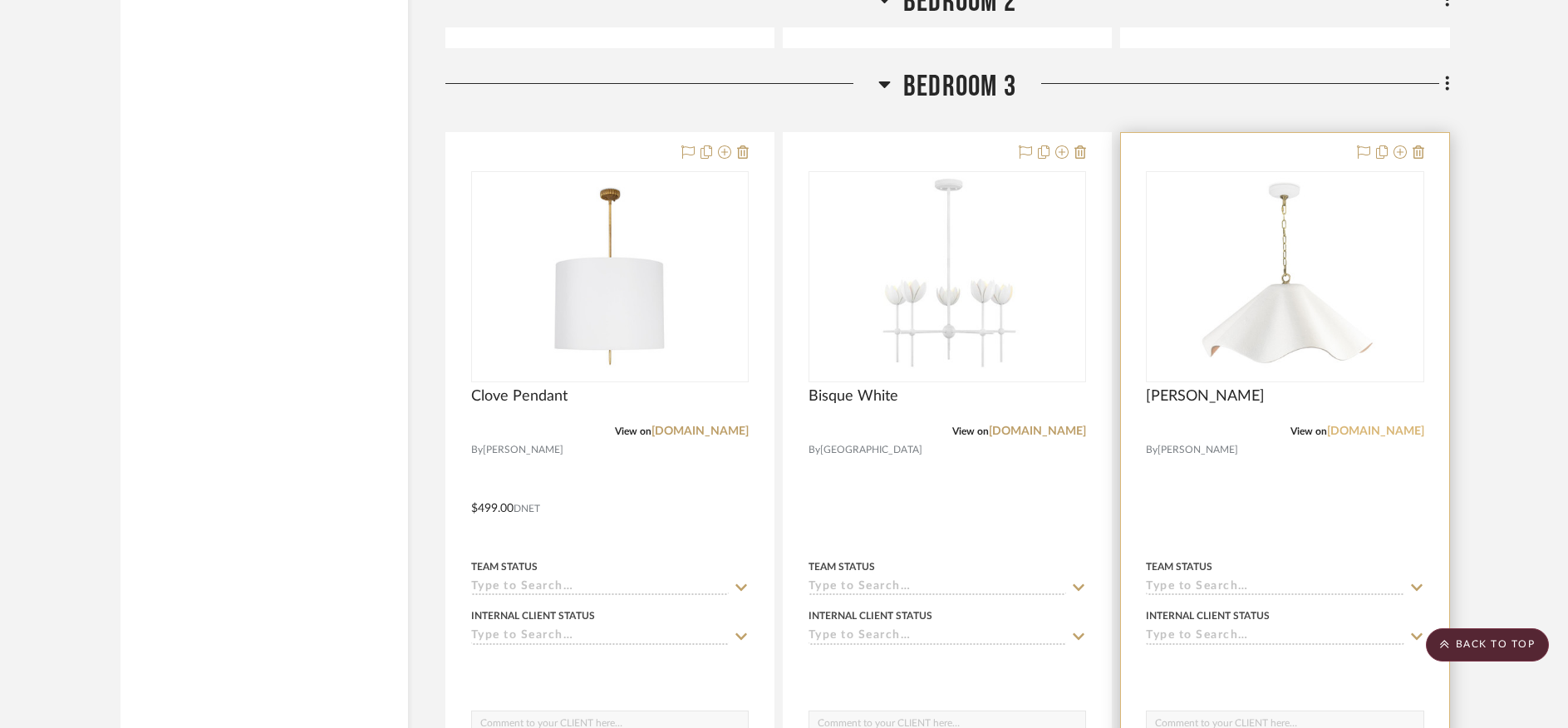
click at [1350, 425] on link "reginaandrew.com" at bounding box center [1374, 430] width 97 height 12
click at [1418, 146] on icon at bounding box center [1418, 152] width 12 height 13
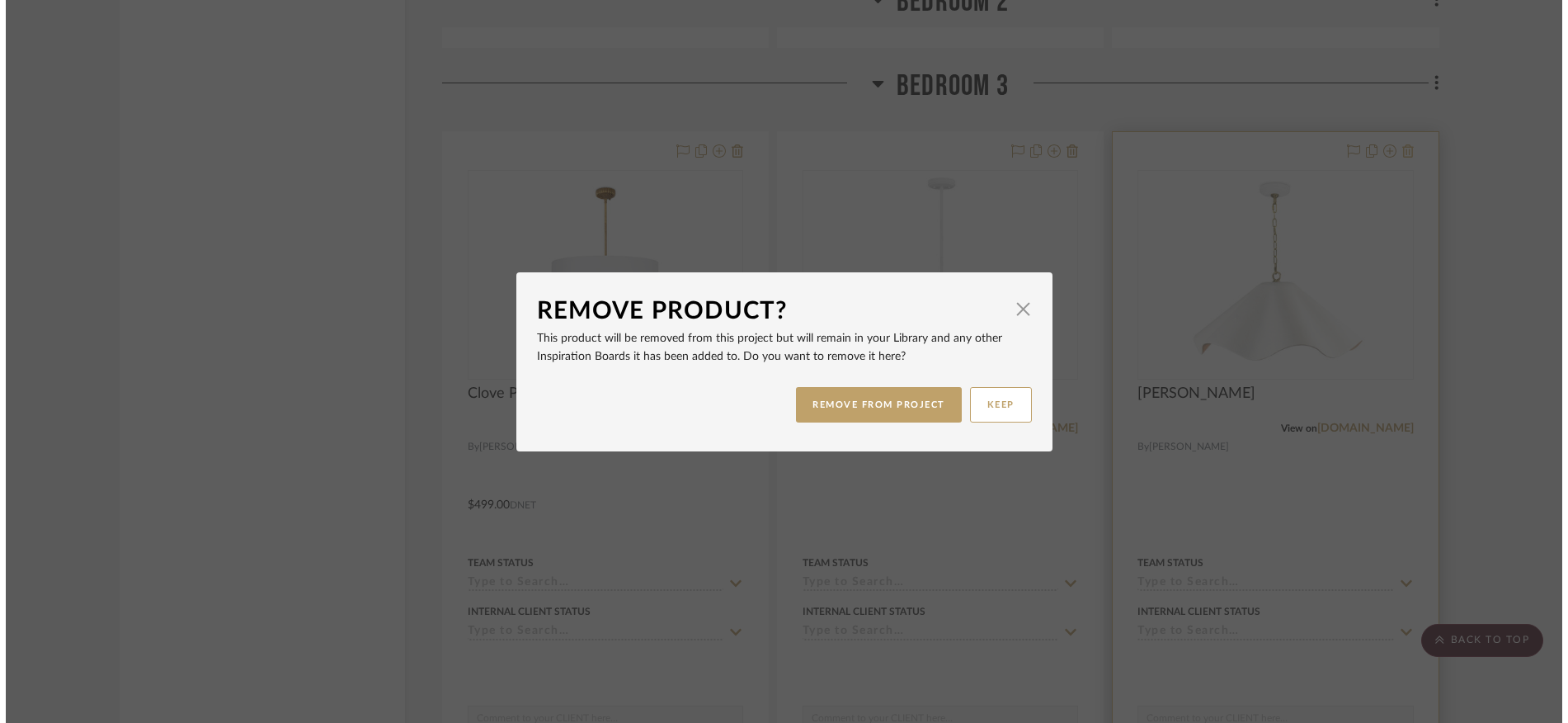
scroll to position [0, 0]
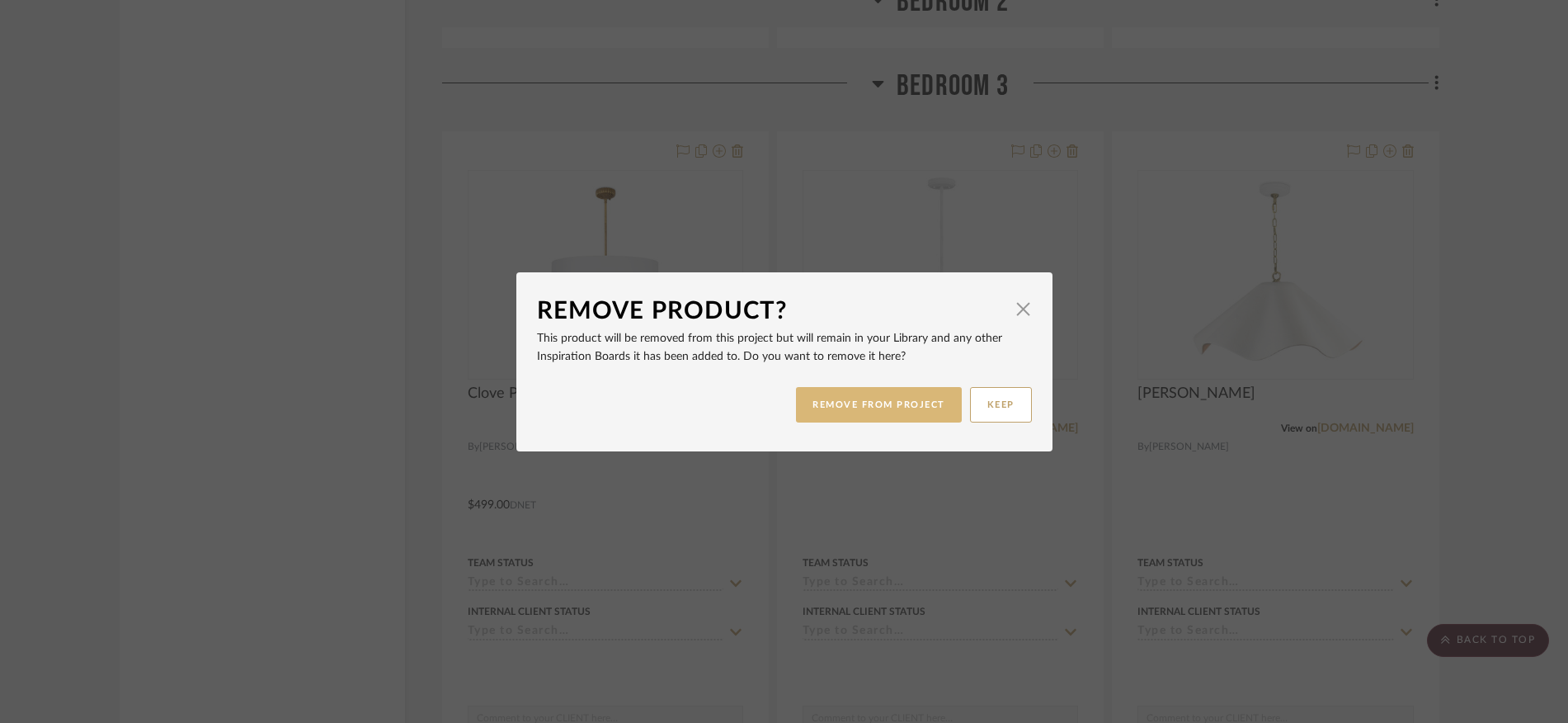
click at [854, 415] on button "REMOVE FROM PROJECT" at bounding box center [879, 405] width 166 height 36
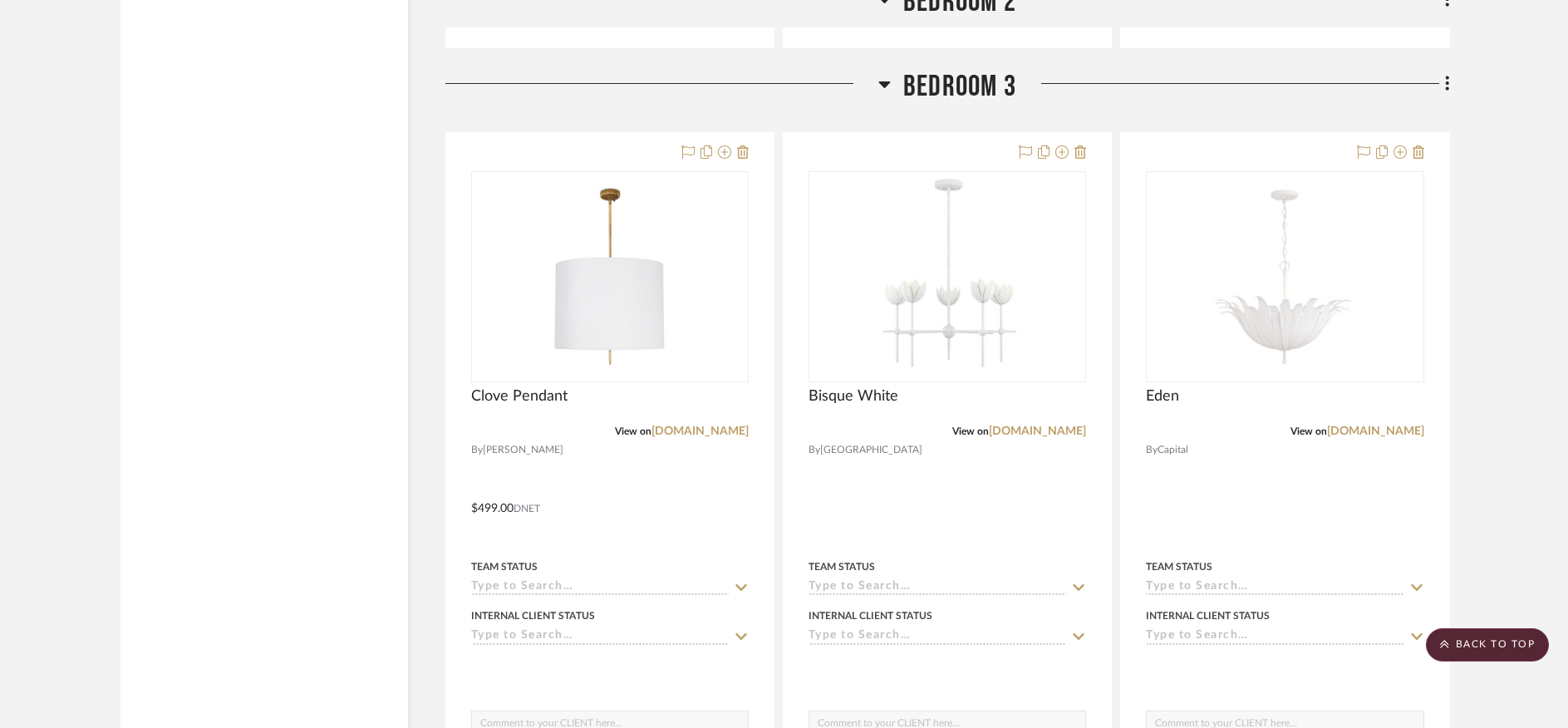
scroll to position [19273, 0]
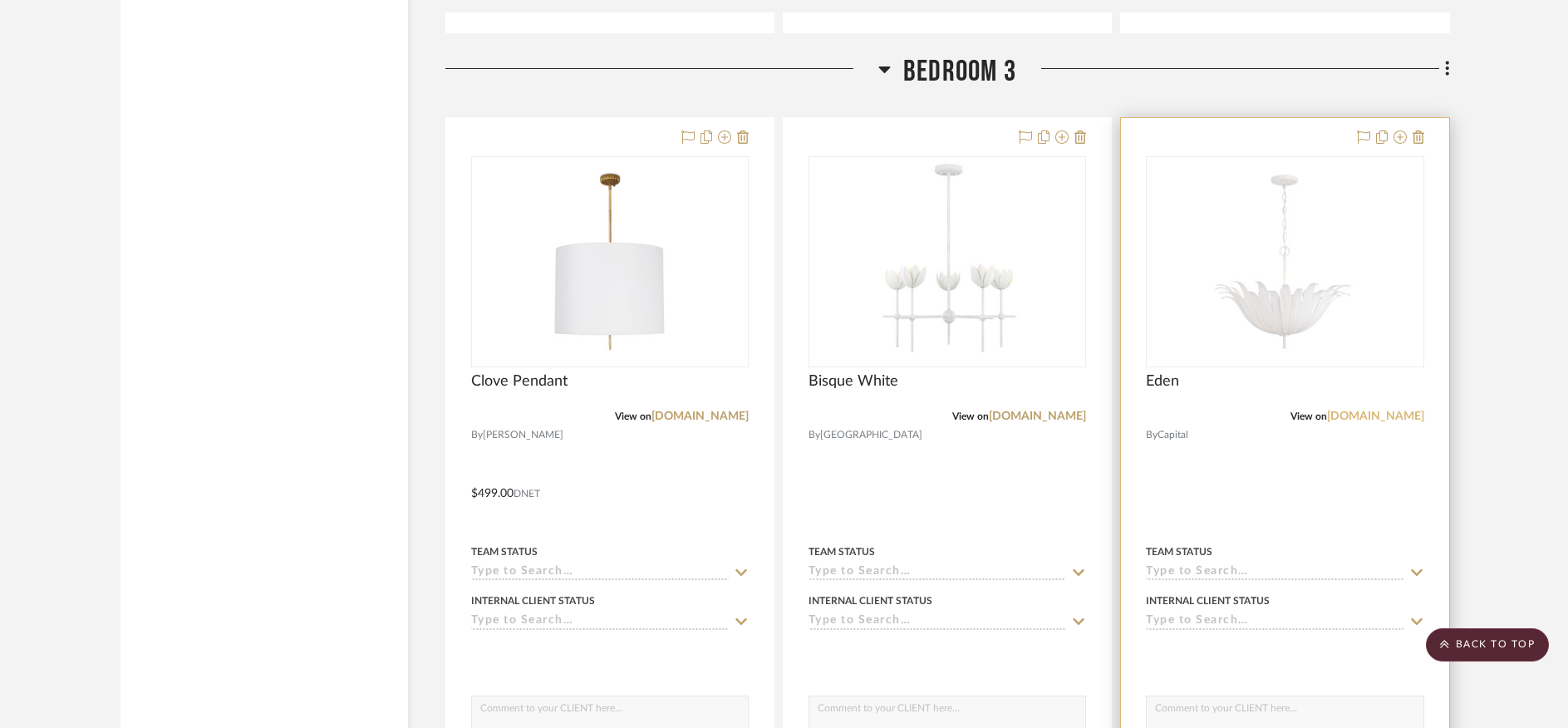
click at [1332, 410] on link "capitallightingfixture.com" at bounding box center [1374, 416] width 97 height 12
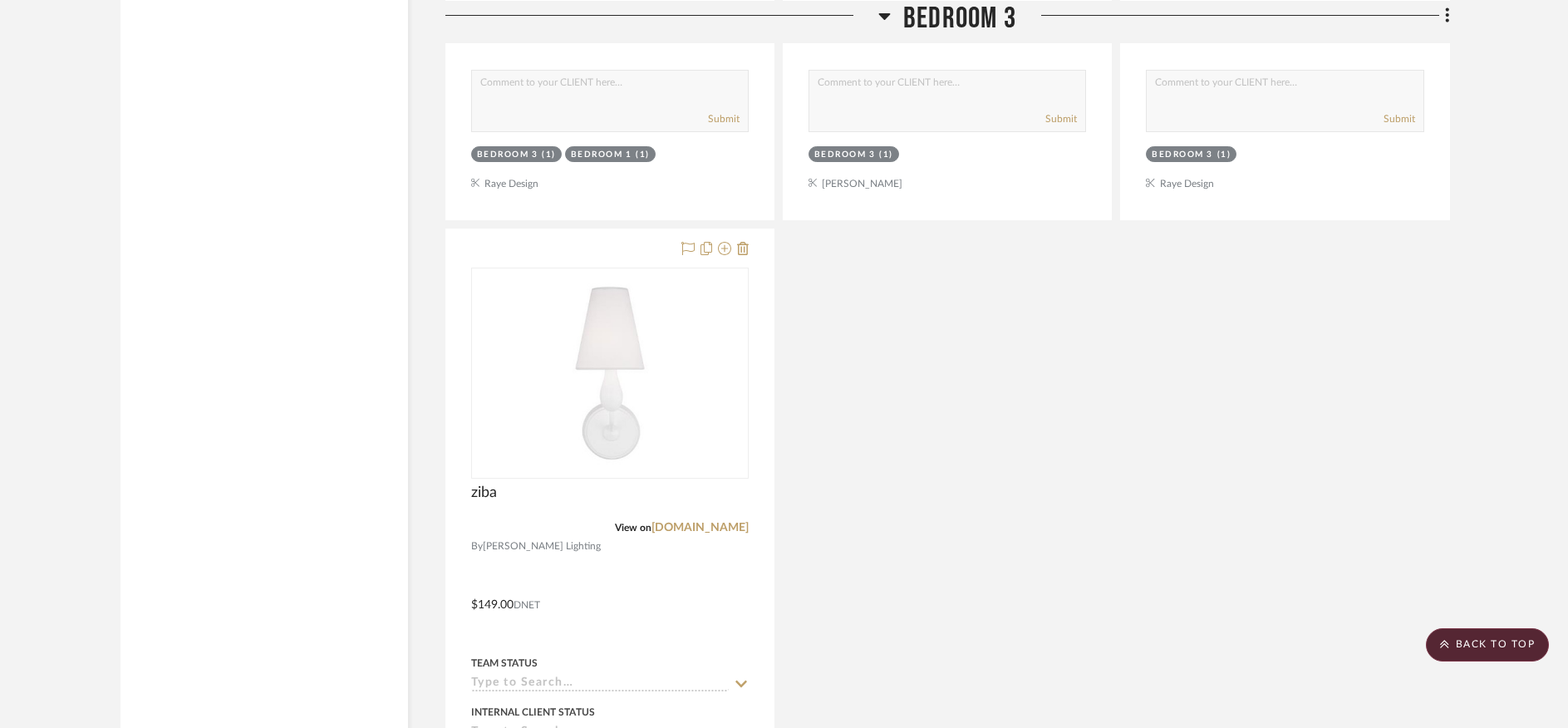
scroll to position [19903, 0]
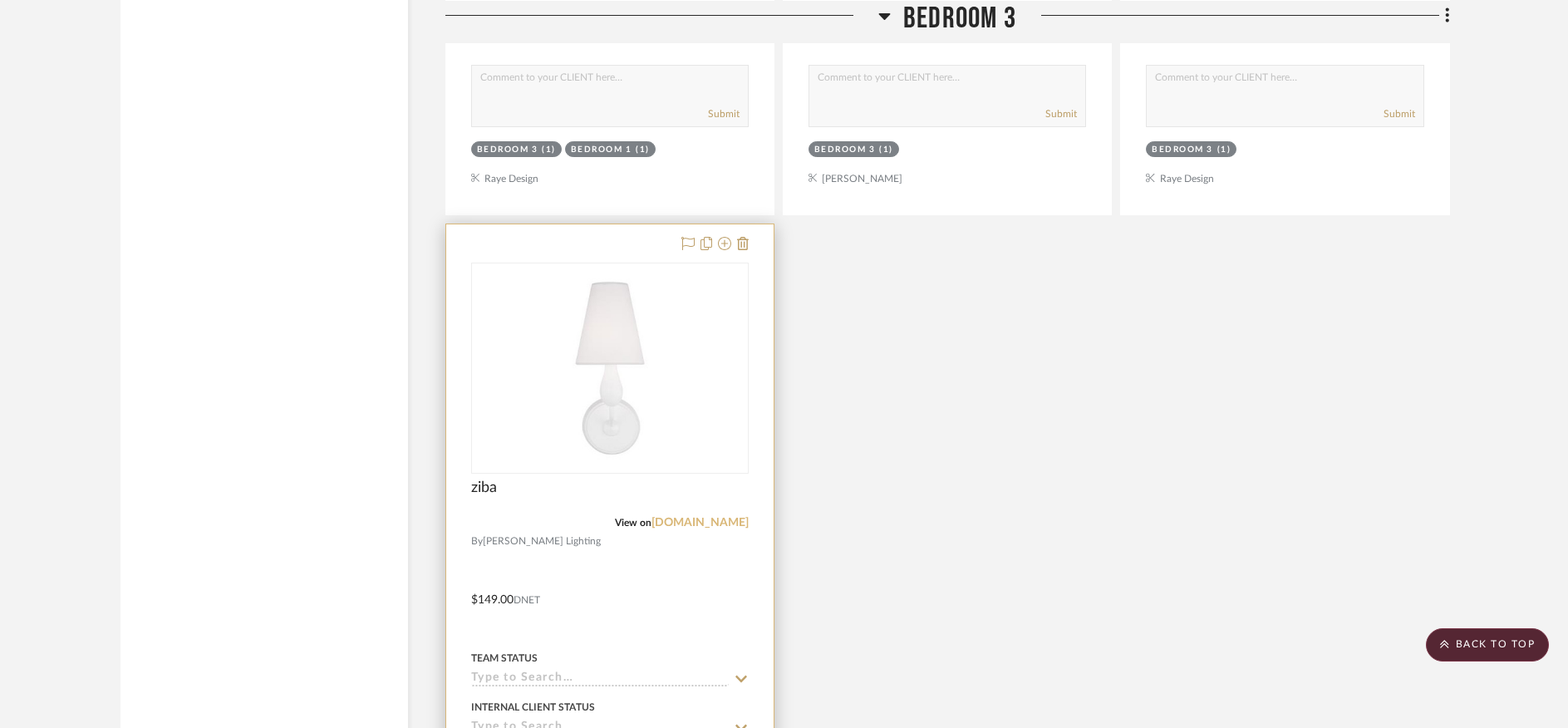
click at [683, 517] on link "kendalllightingcenter.com" at bounding box center [700, 523] width 97 height 12
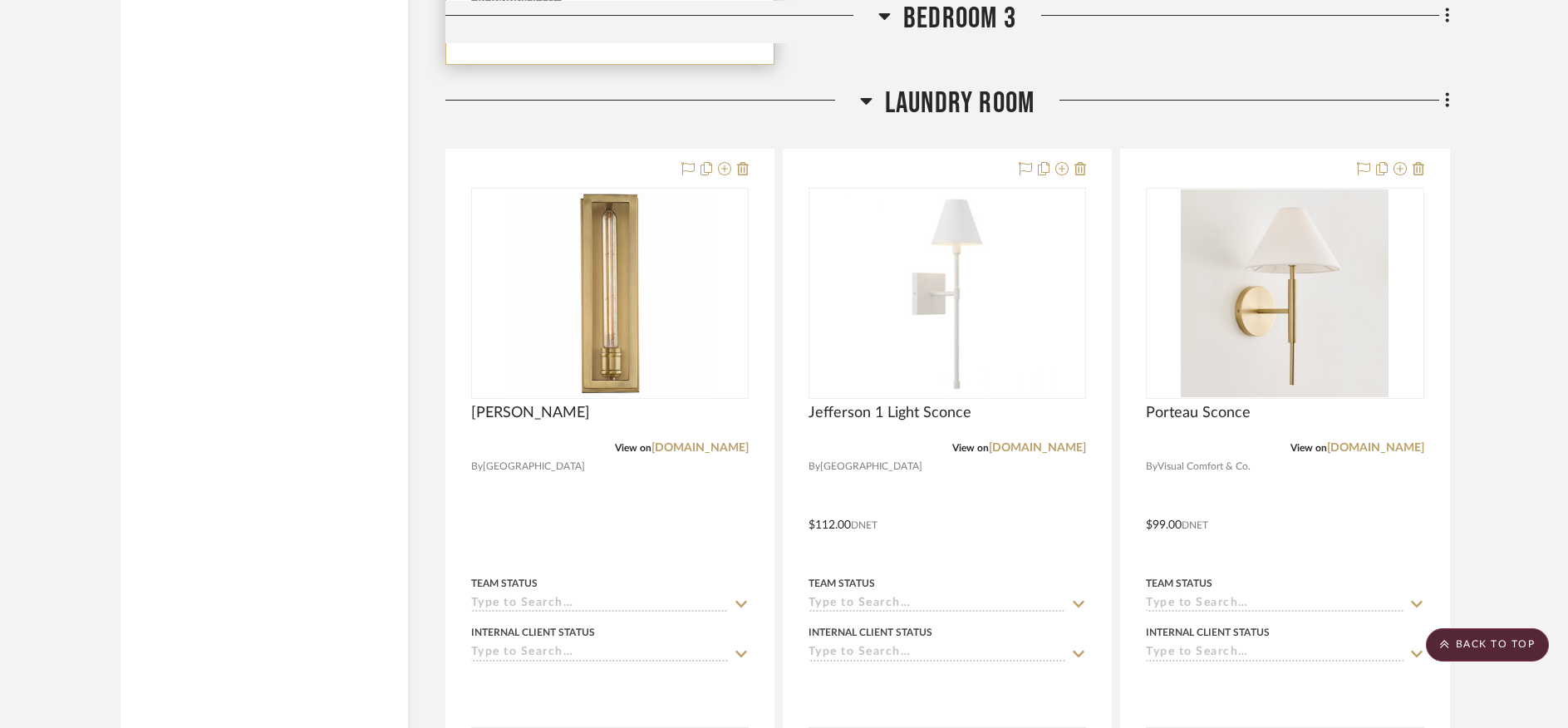
scroll to position [20786, 0]
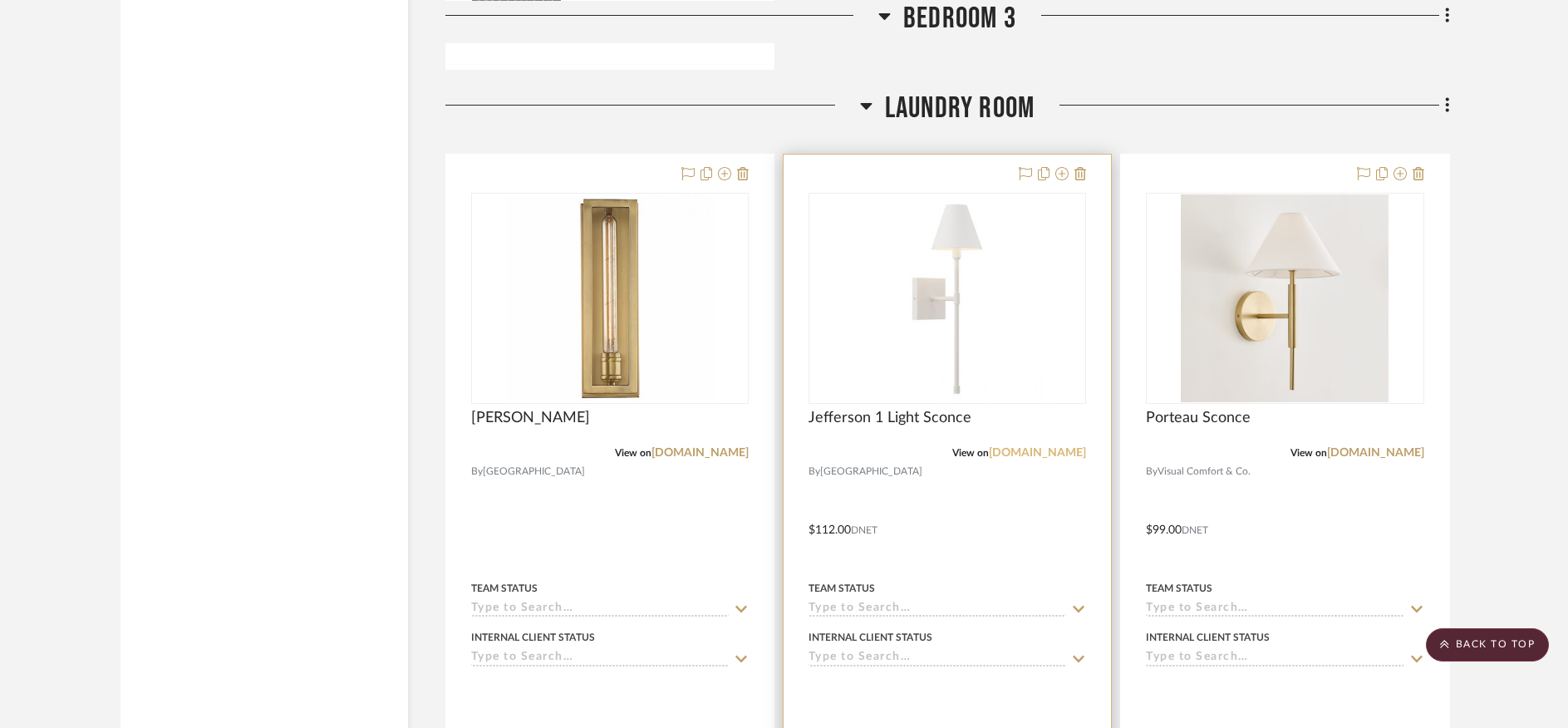
click at [1040, 447] on link "savoyhouse.com" at bounding box center [1037, 452] width 97 height 12
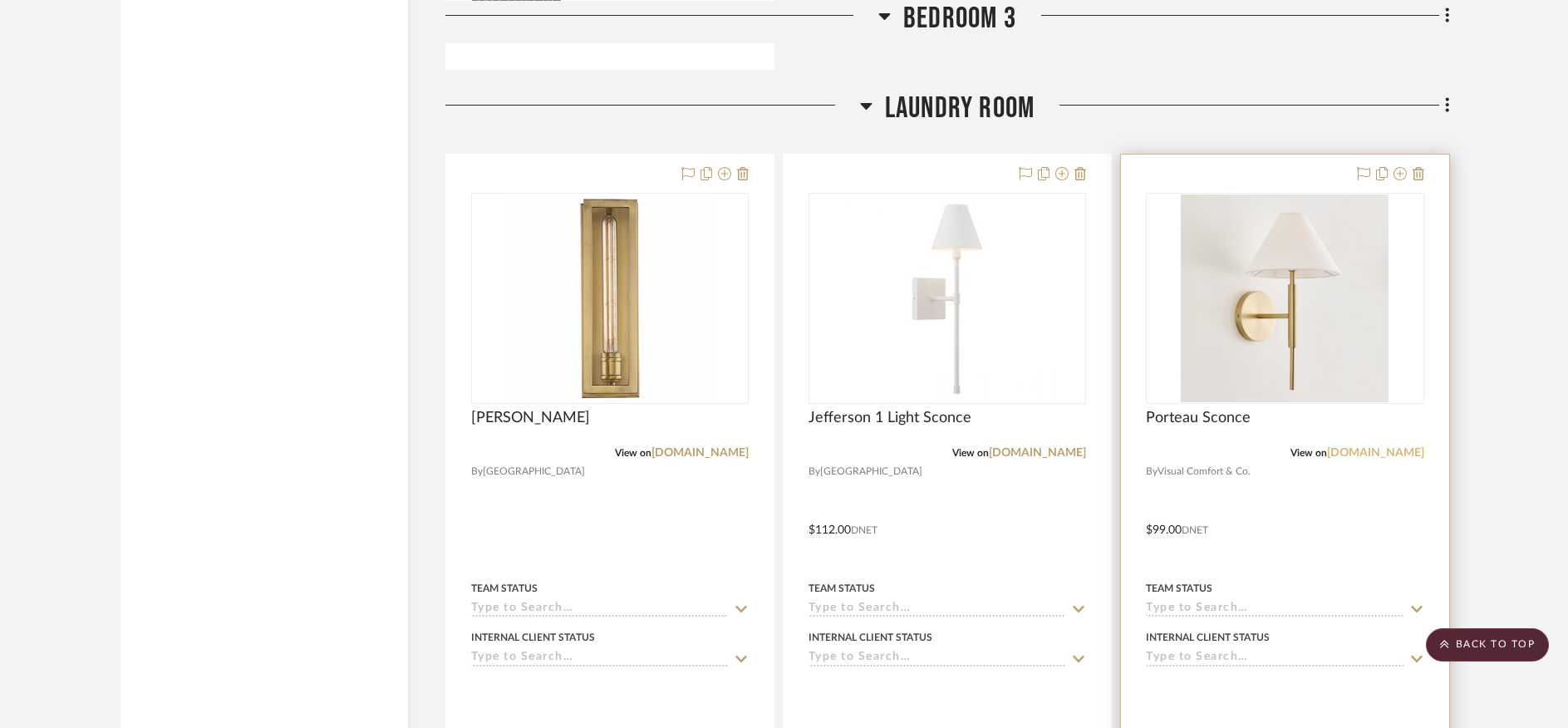
click at [1360, 447] on link "visualcomfort.com" at bounding box center [1374, 452] width 97 height 12
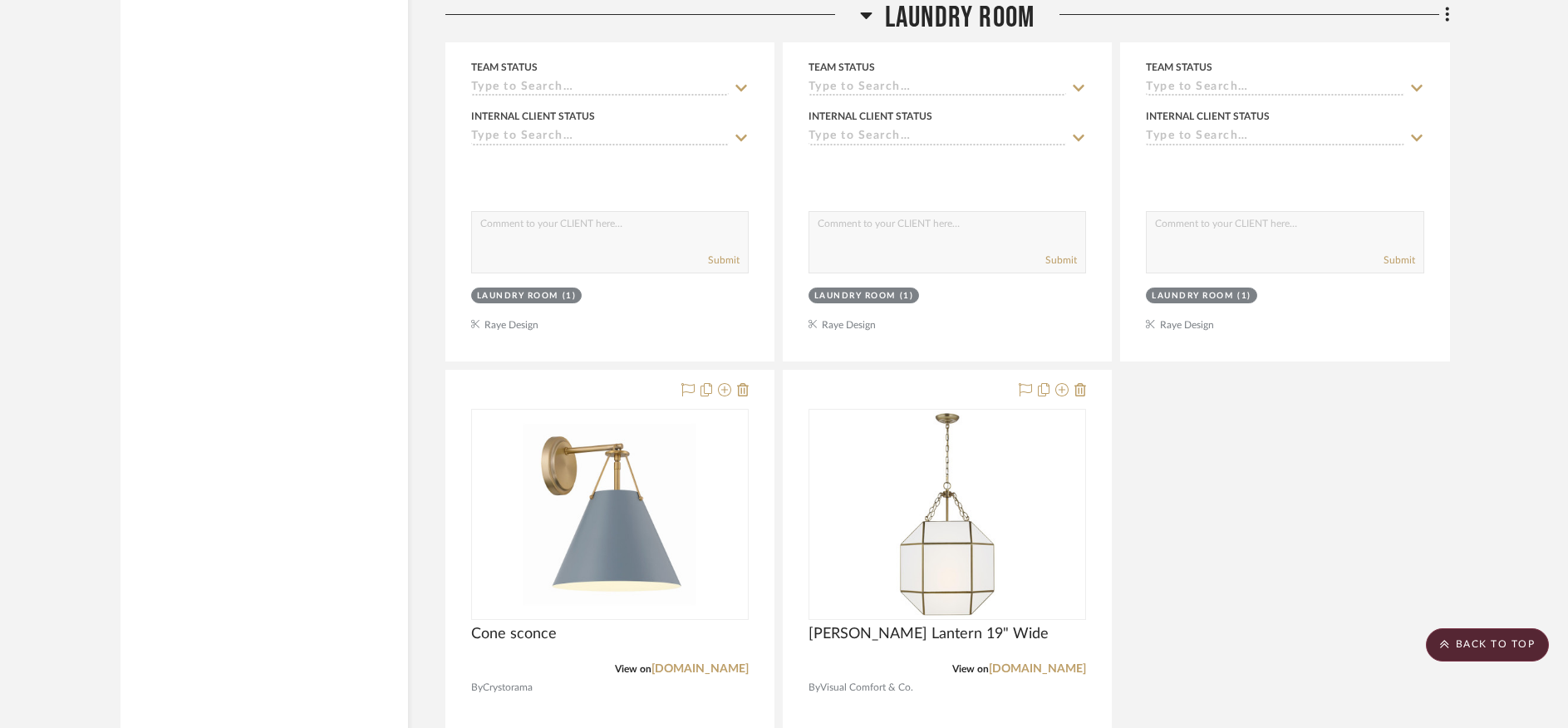
scroll to position [21310, 0]
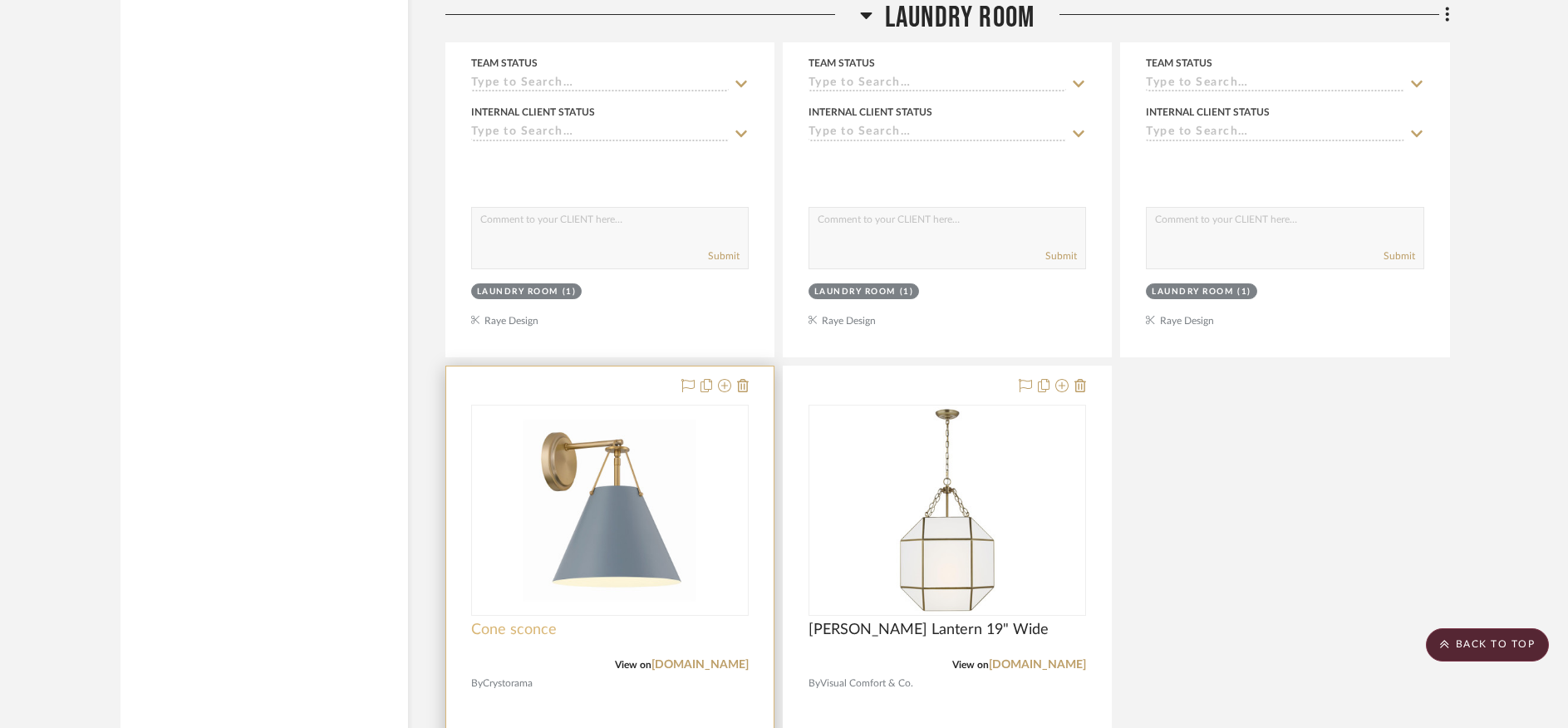
click at [529, 620] on span "Cone sconce" at bounding box center [513, 629] width 86 height 18
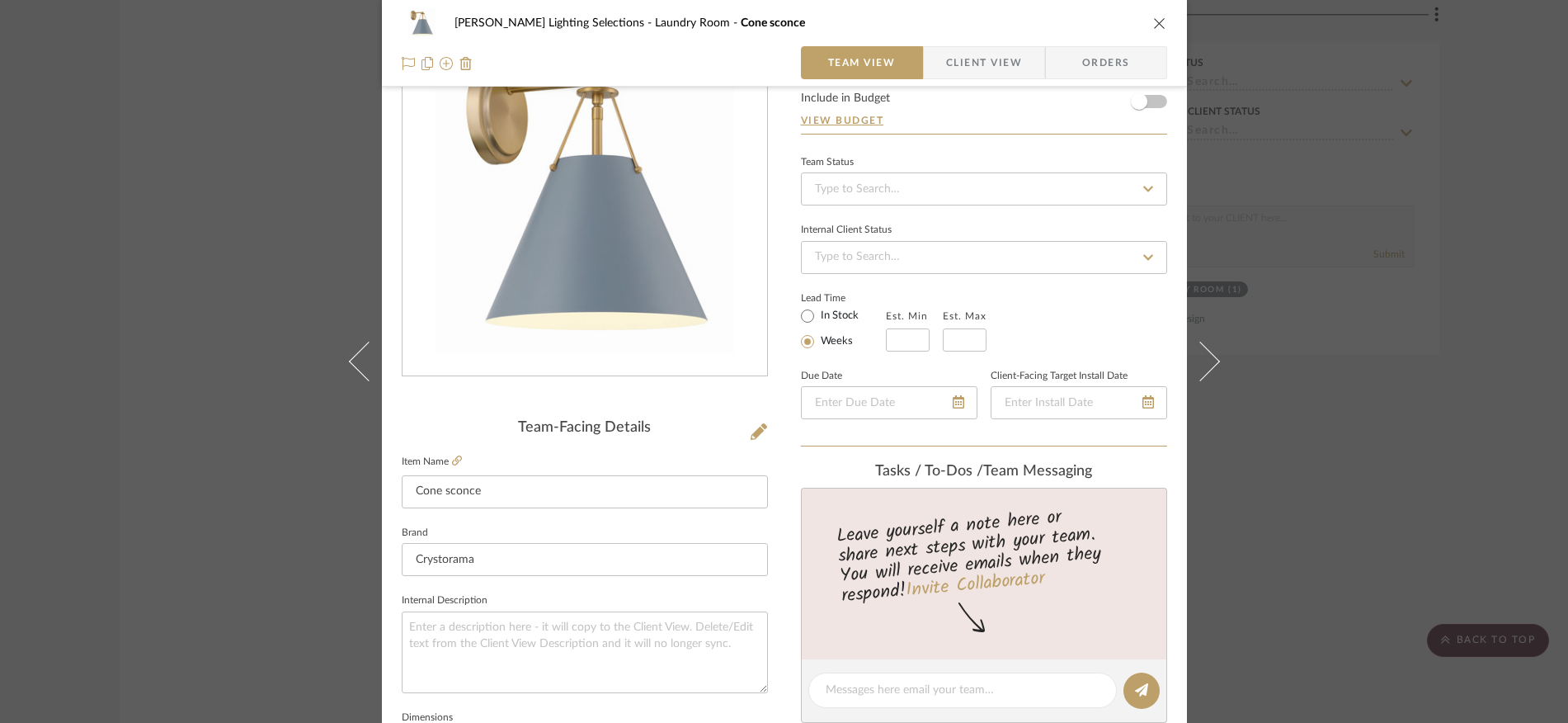
scroll to position [82, 0]
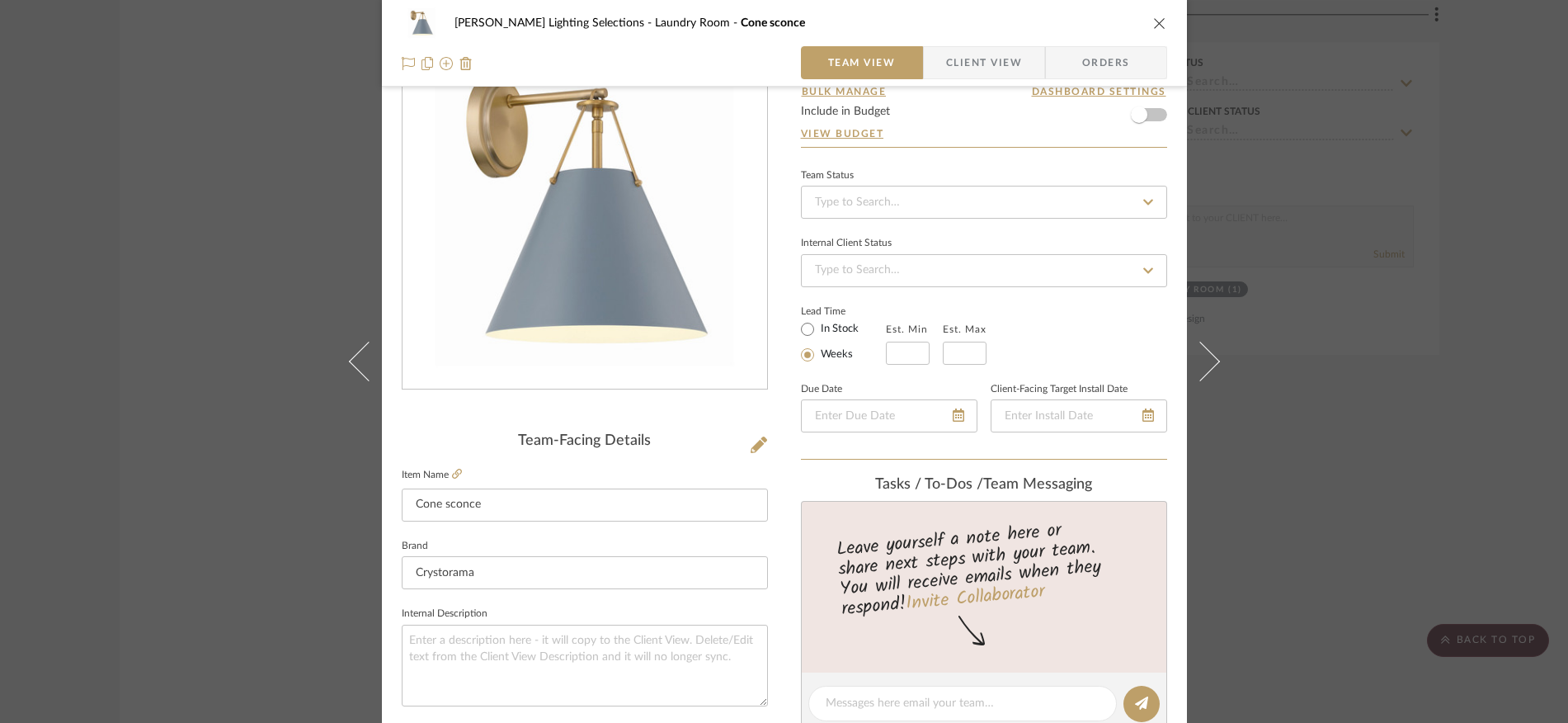
click at [1157, 25] on icon "close" at bounding box center [1160, 23] width 13 height 13
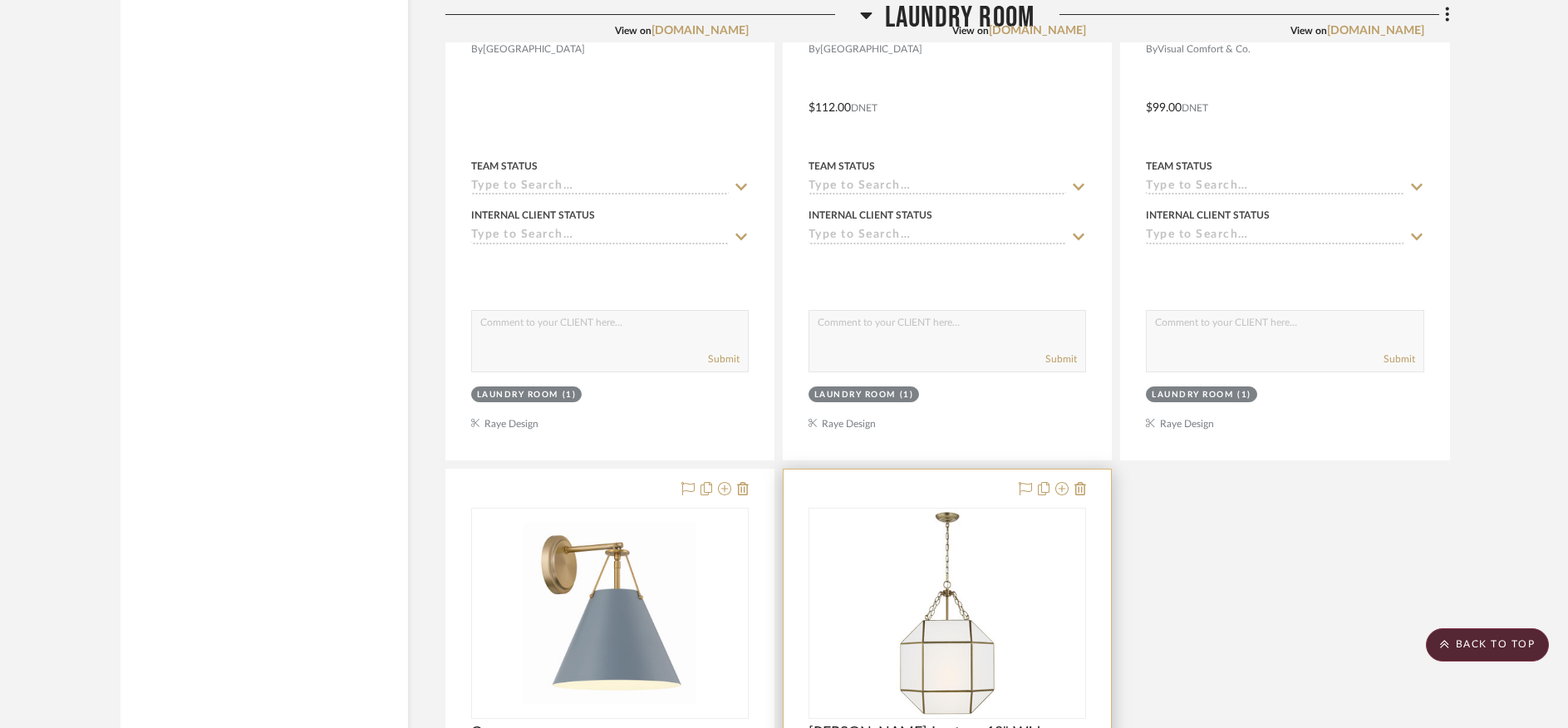
scroll to position [21296, 0]
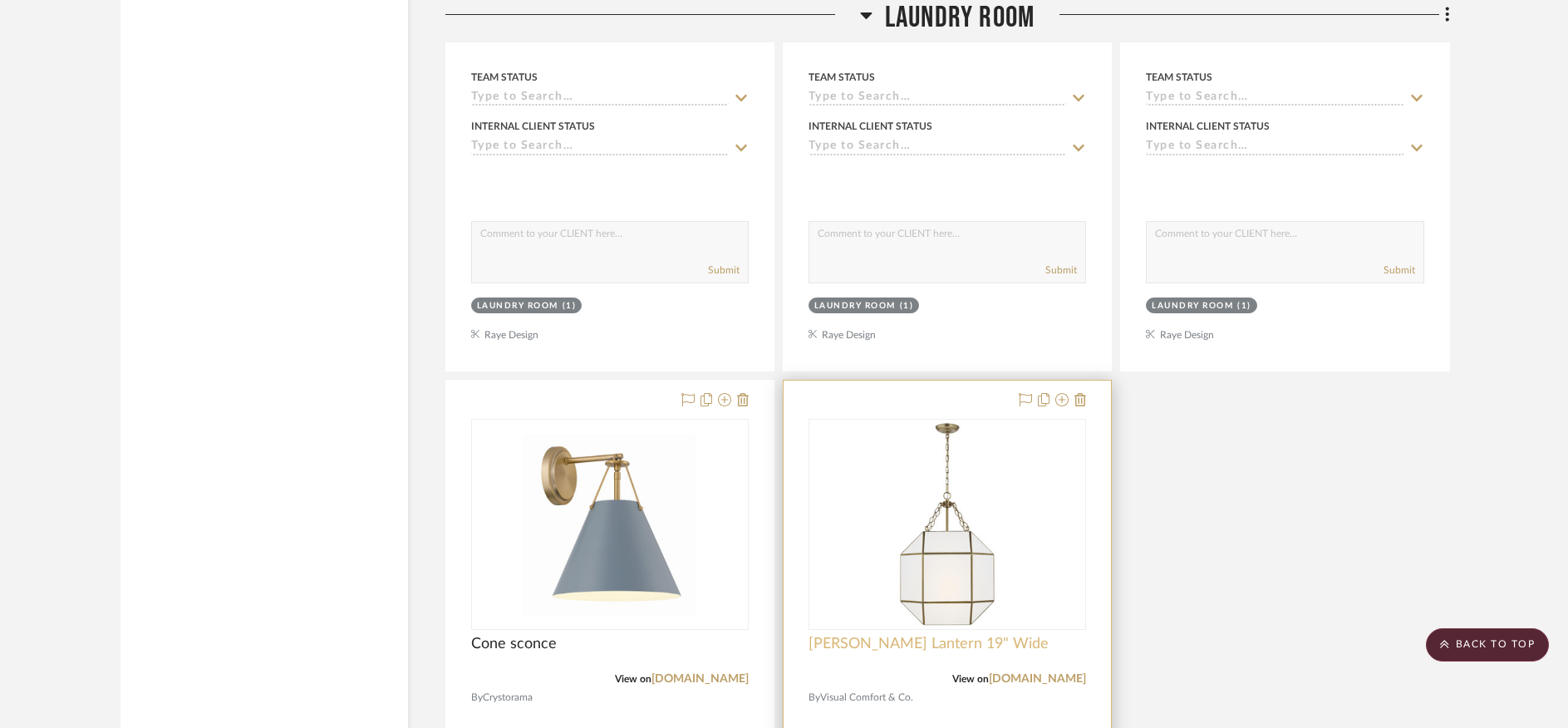
click at [923, 635] on span "[PERSON_NAME] Lantern 19" Wide" at bounding box center [928, 644] width 240 height 18
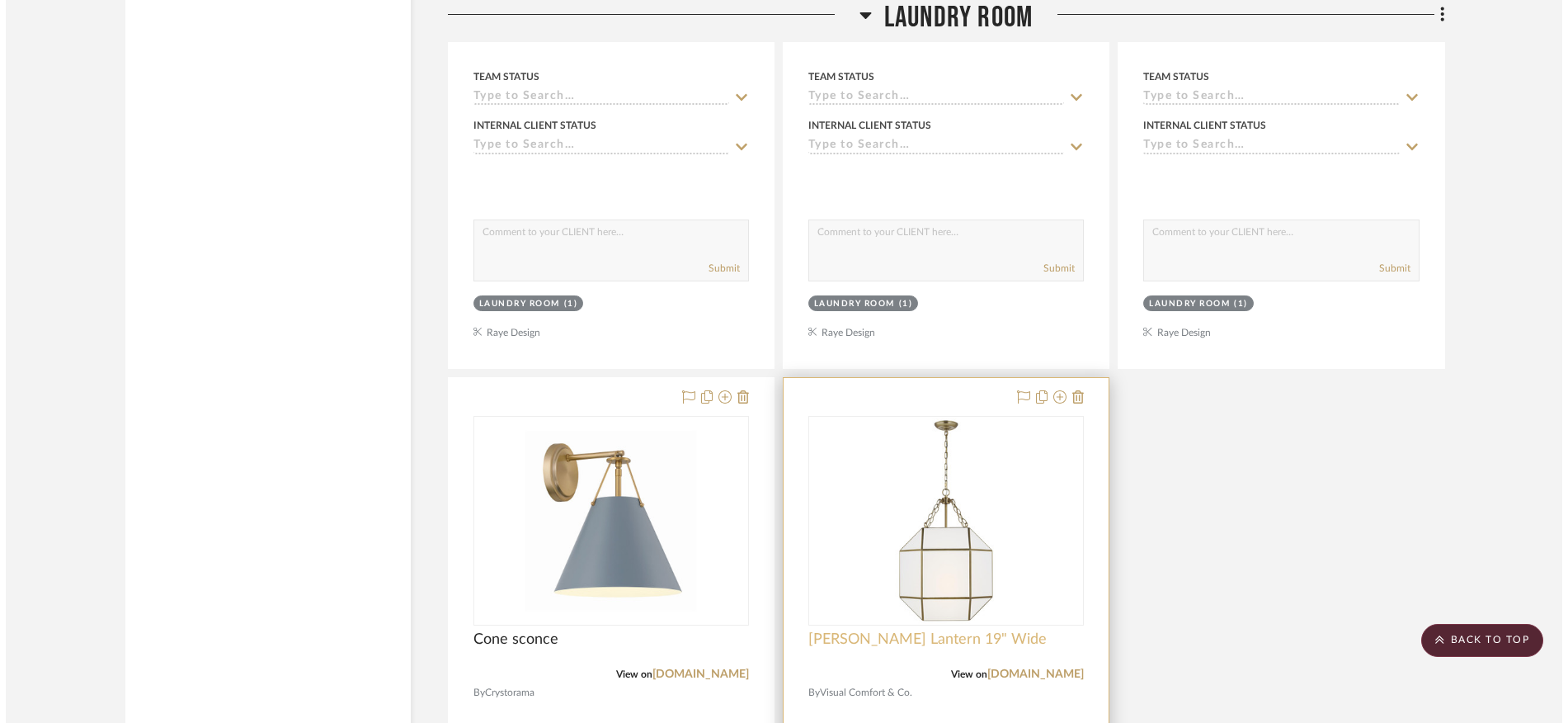
scroll to position [0, 0]
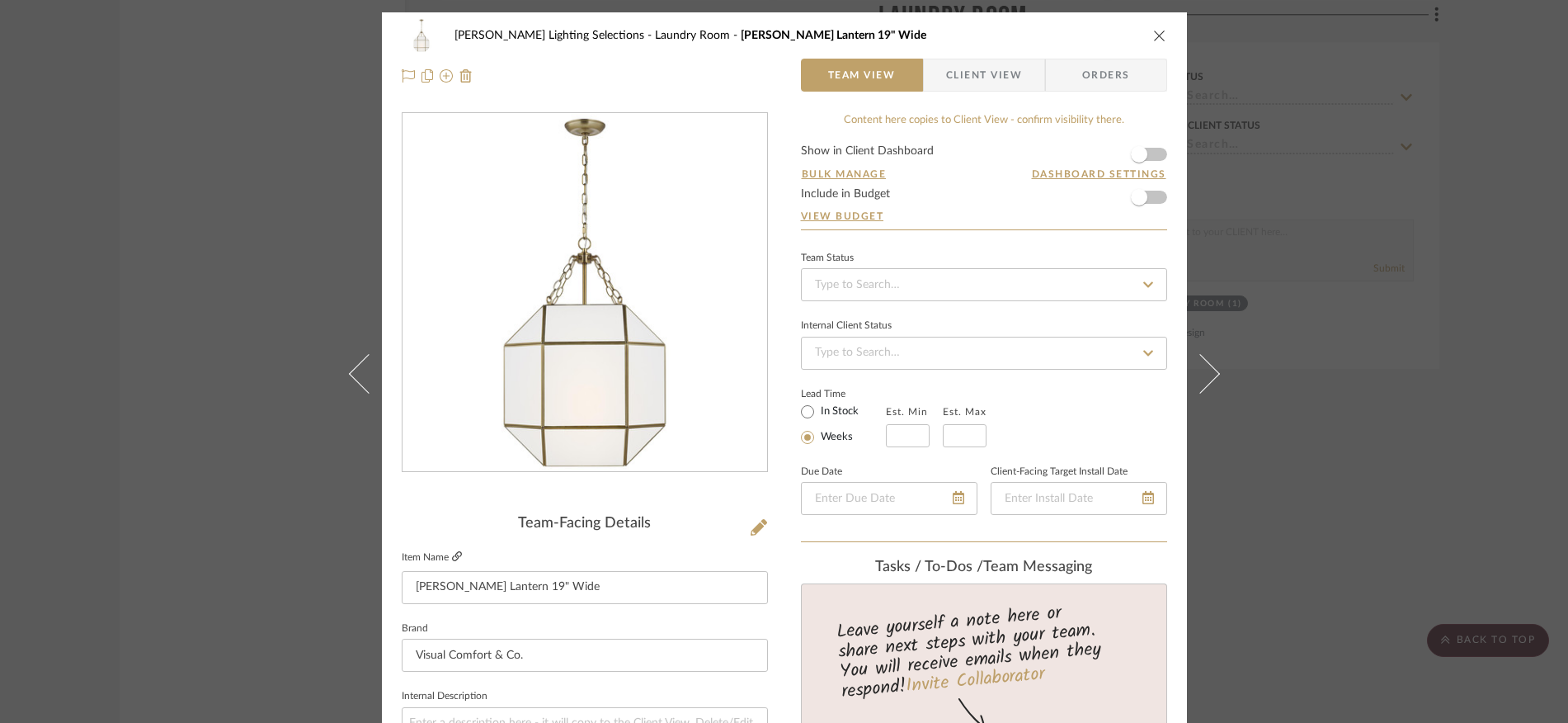
click at [452, 558] on icon at bounding box center [457, 556] width 10 height 10
click at [1153, 39] on icon "close" at bounding box center [1160, 36] width 13 height 13
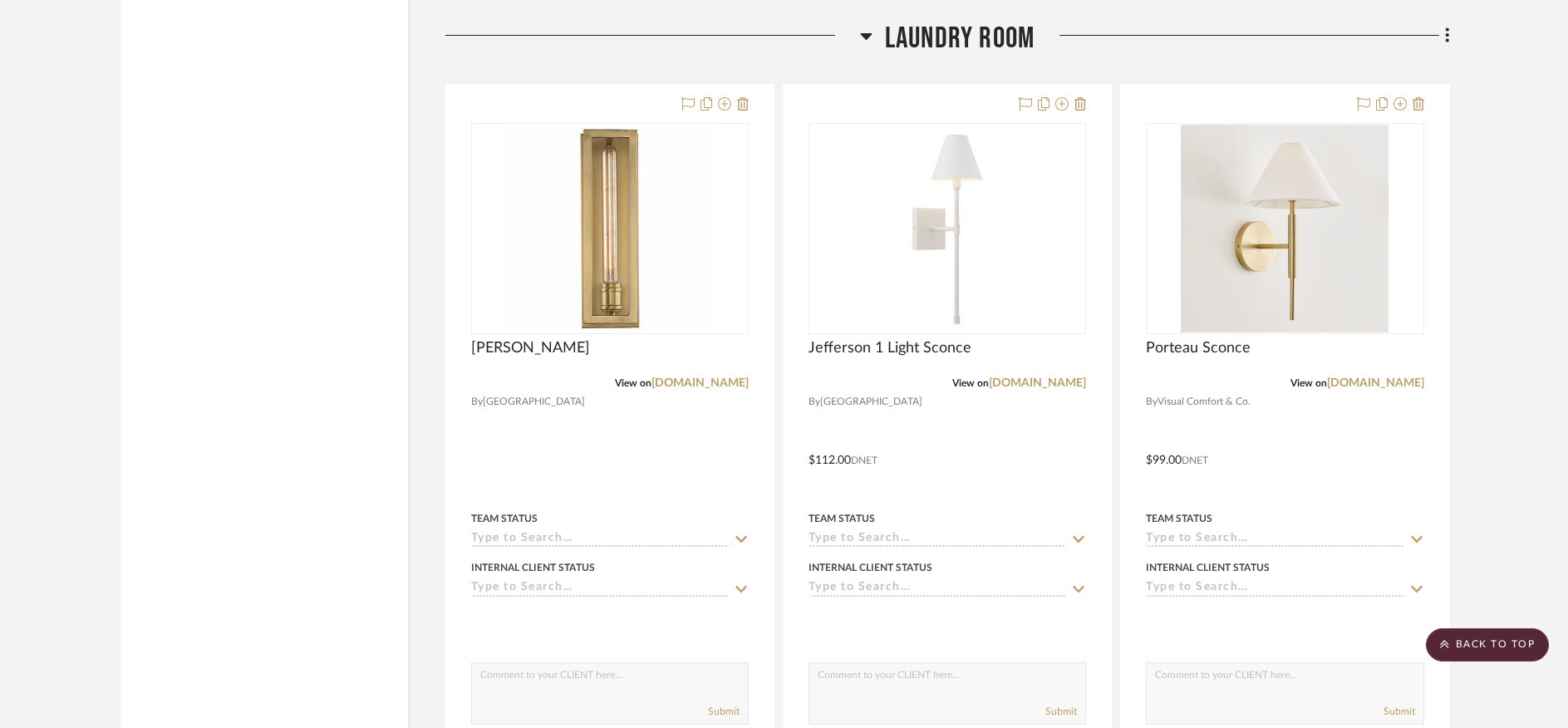
scroll to position [20820, 0]
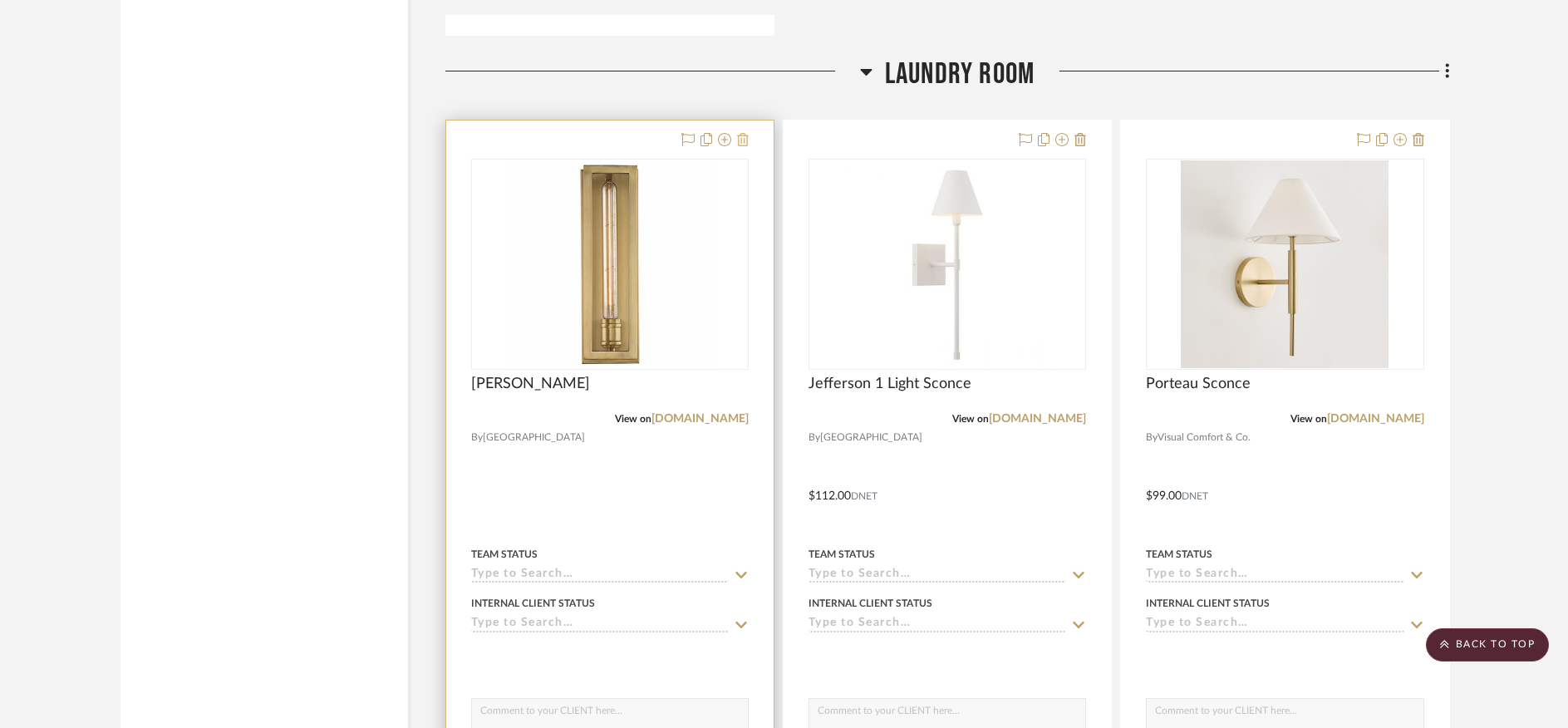
click at [745, 133] on icon at bounding box center [743, 139] width 12 height 13
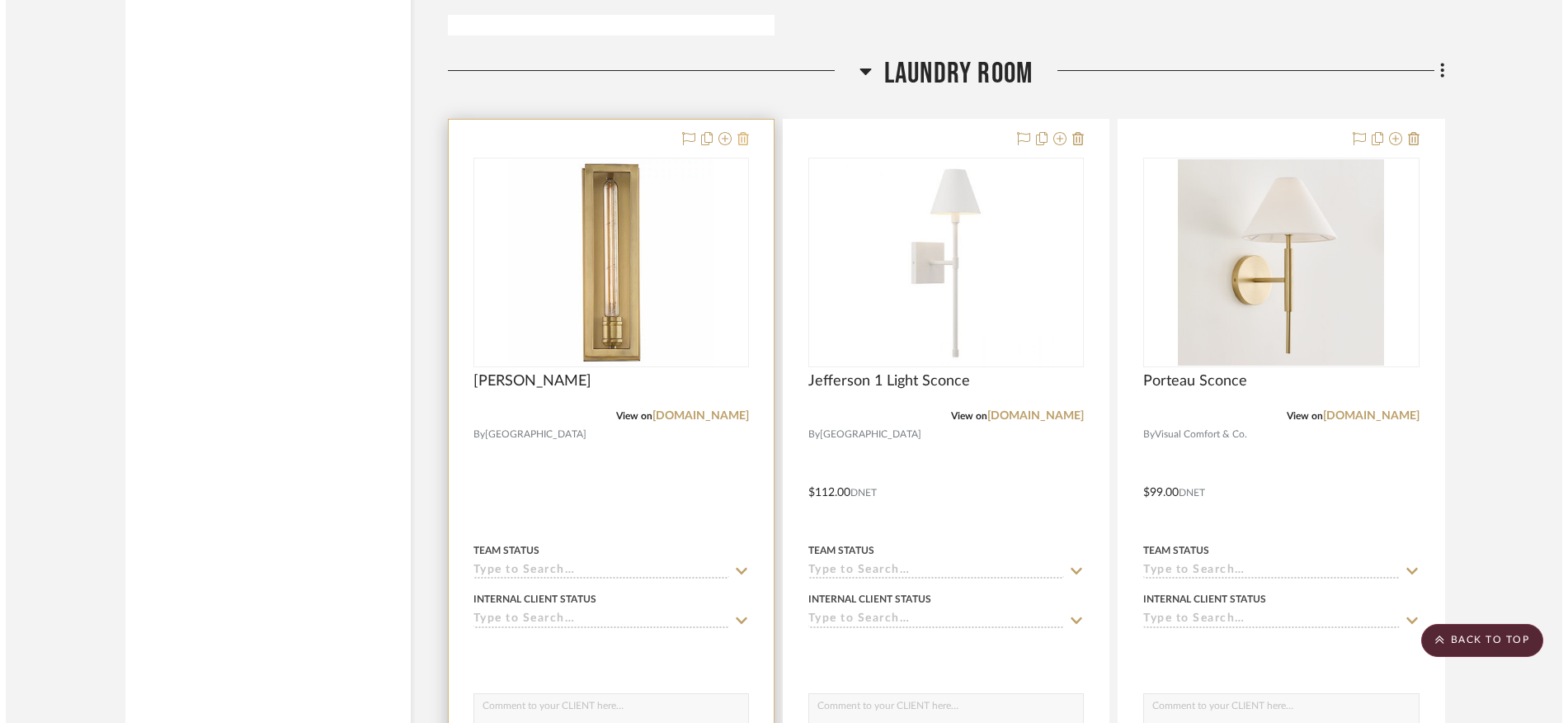
scroll to position [0, 0]
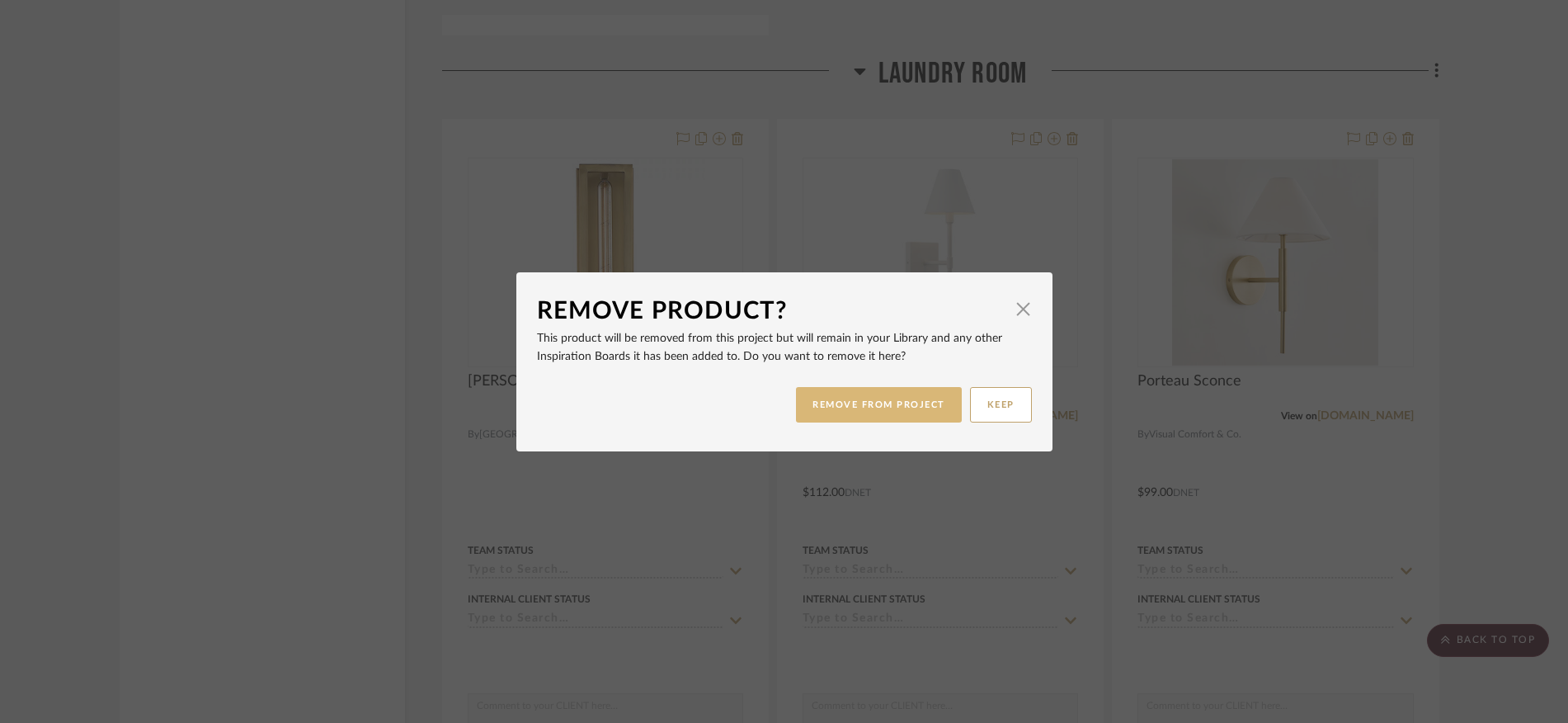
click at [860, 406] on button "REMOVE FROM PROJECT" at bounding box center [879, 405] width 166 height 36
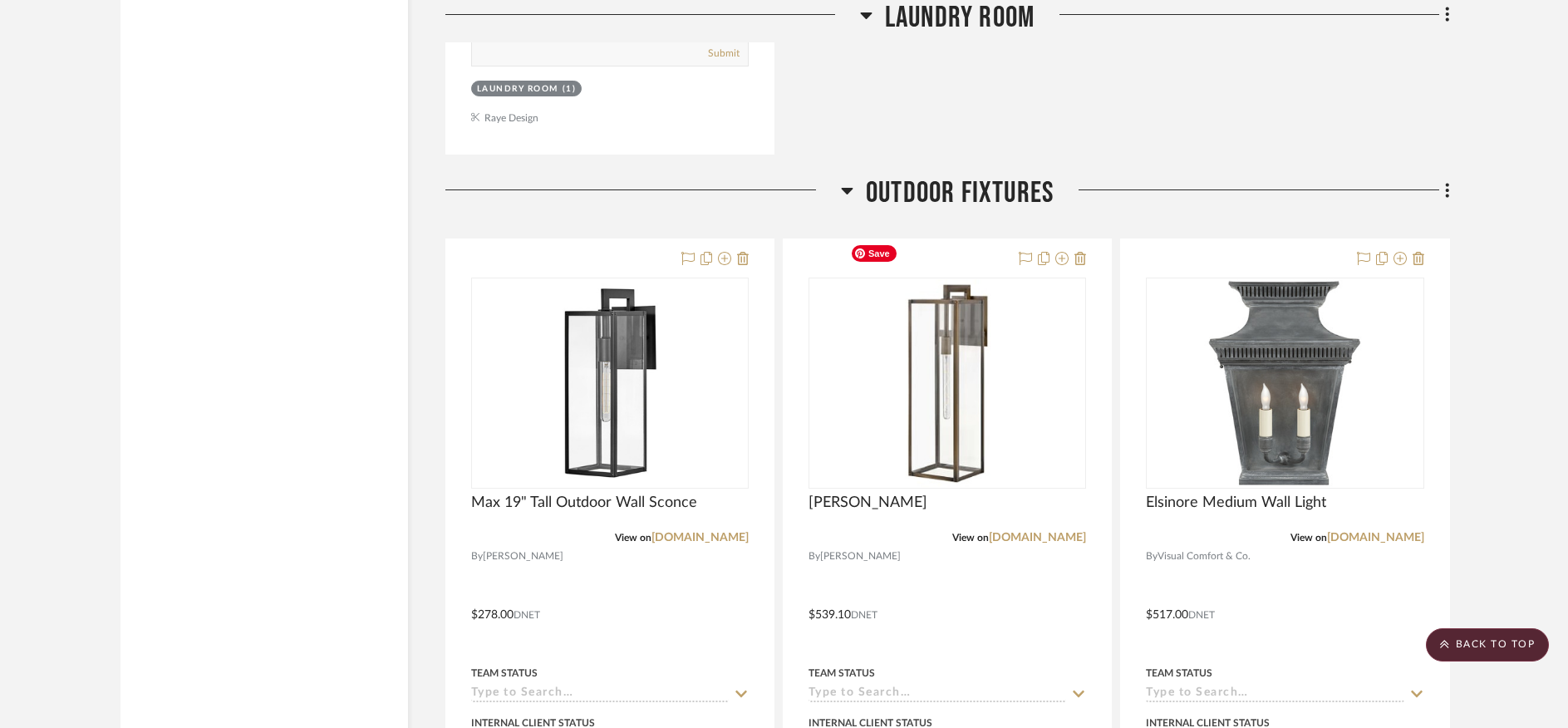
scroll to position [22252, 0]
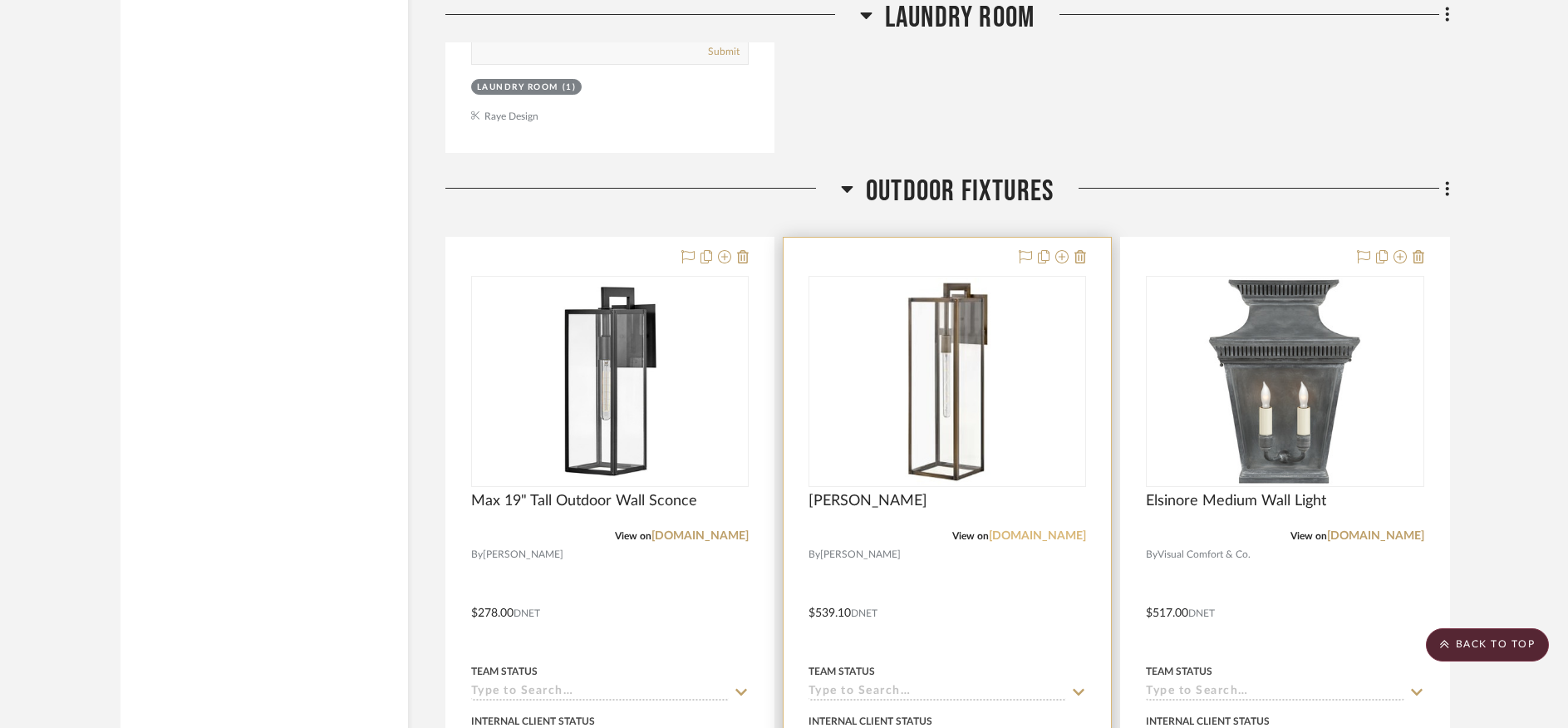
click at [1037, 530] on link "build.com" at bounding box center [1037, 535] width 97 height 12
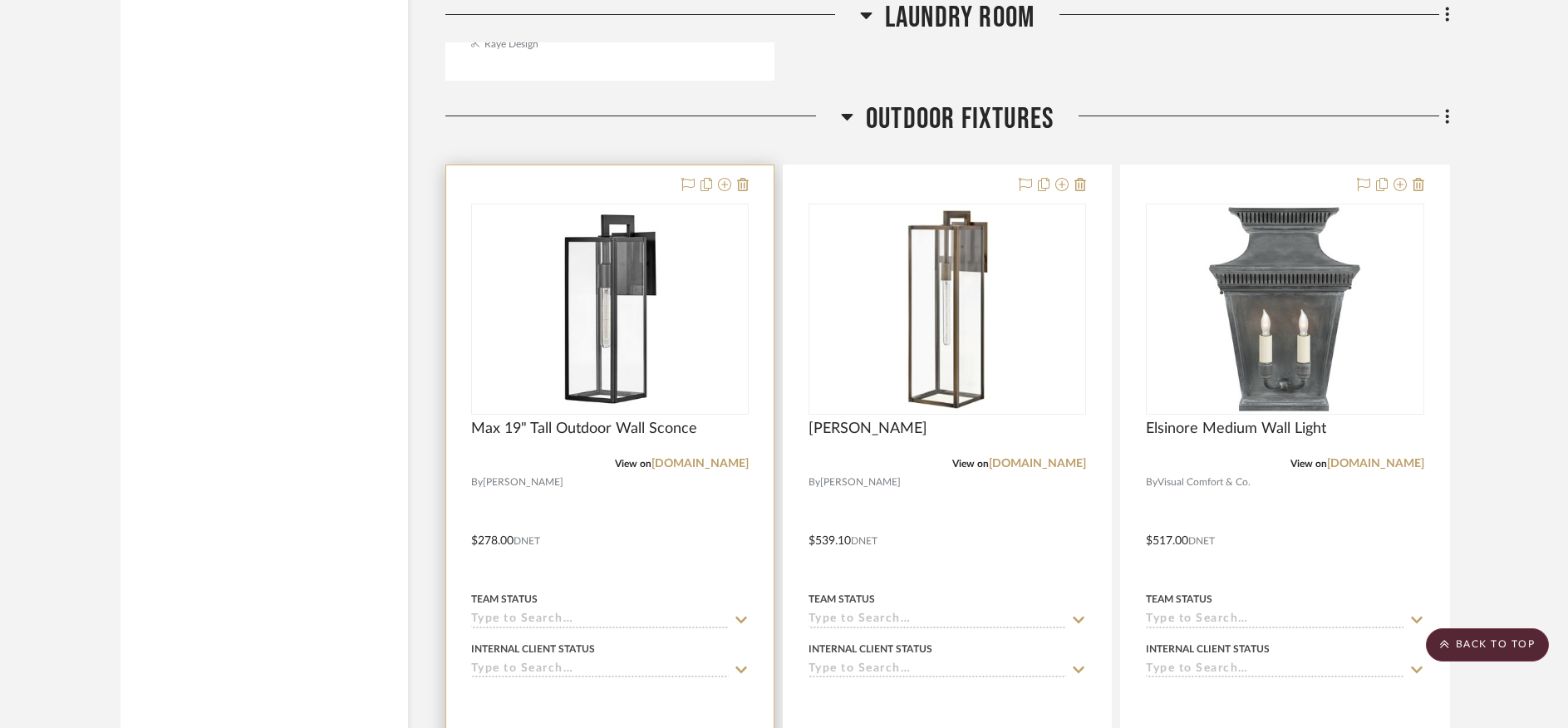
scroll to position [22334, 0]
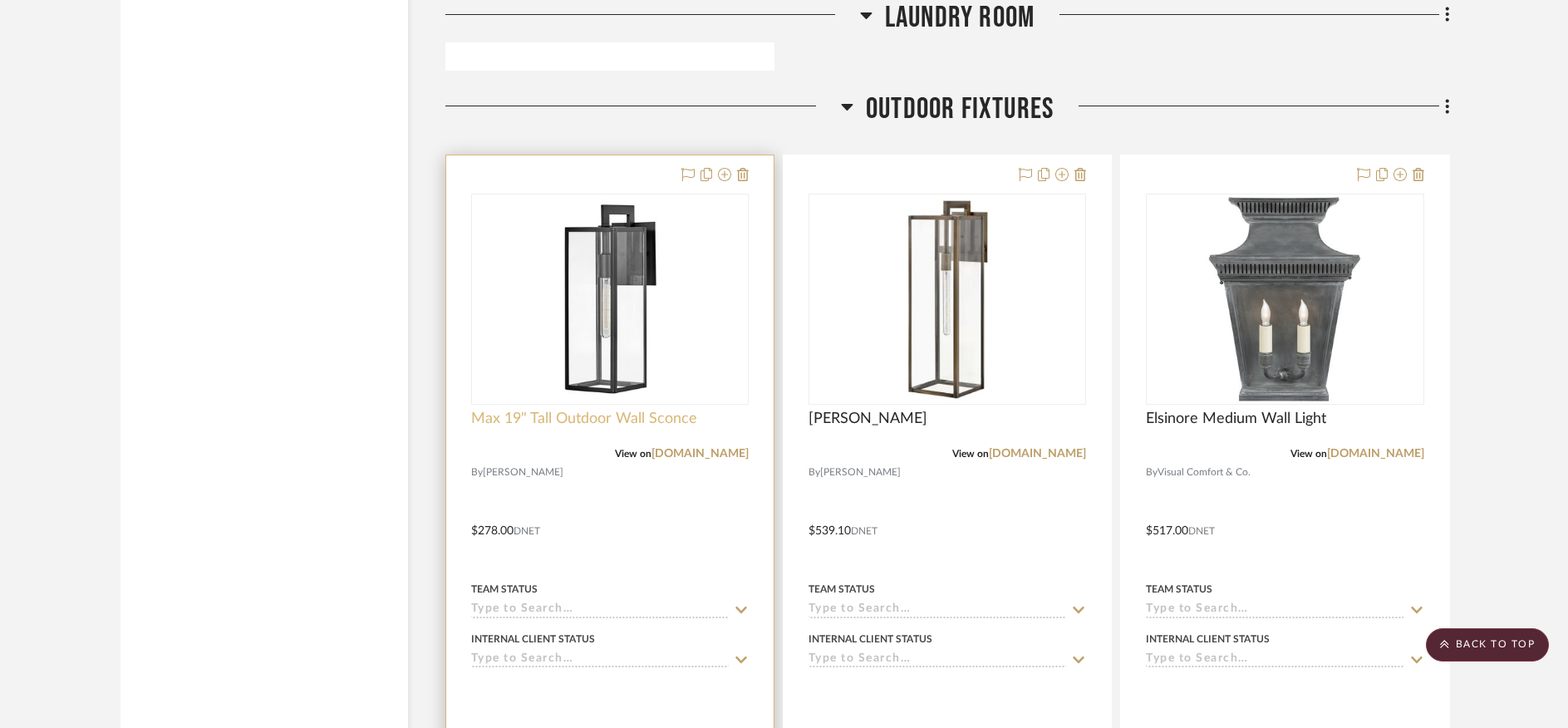
click at [573, 409] on span "Max 19" Tall Outdoor Wall Sconce" at bounding box center [584, 418] width 226 height 18
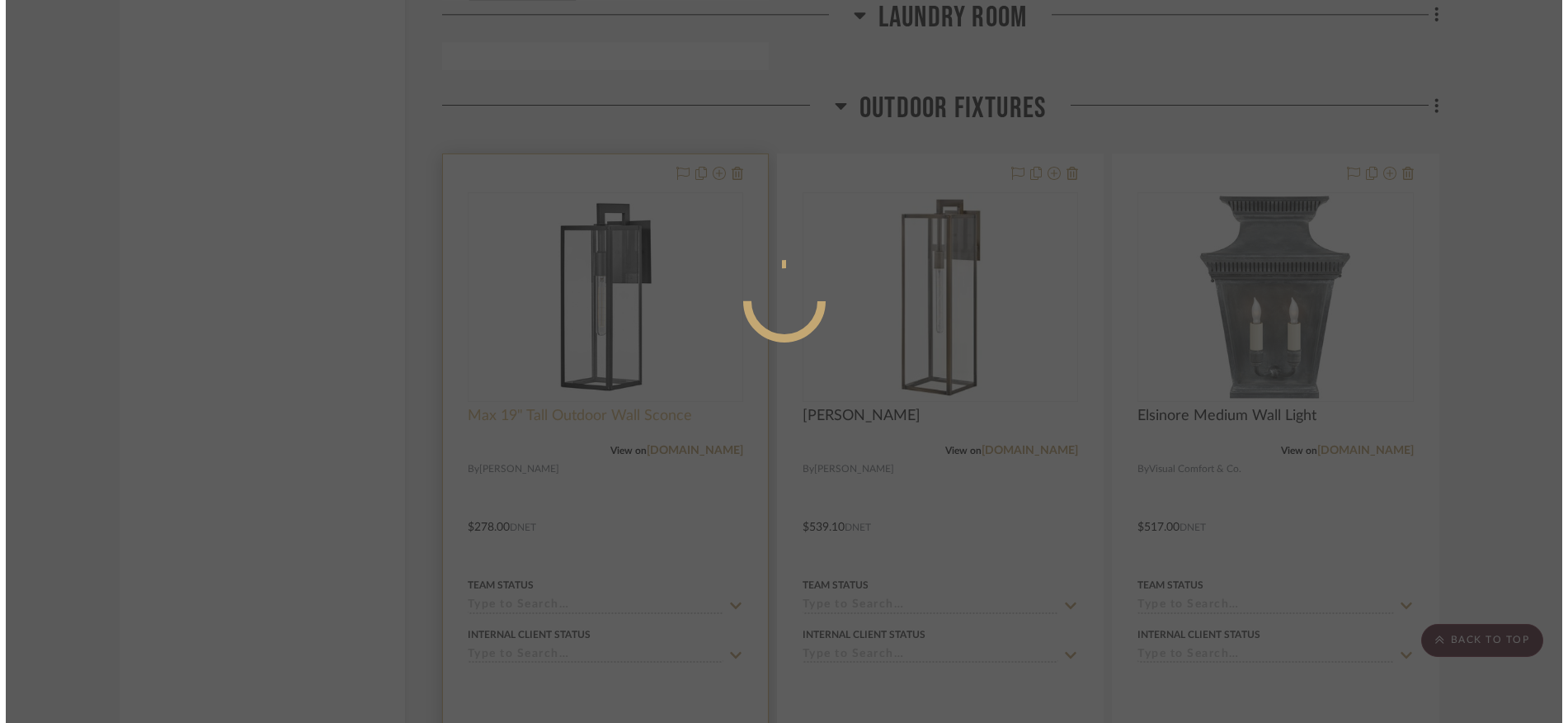
scroll to position [0, 0]
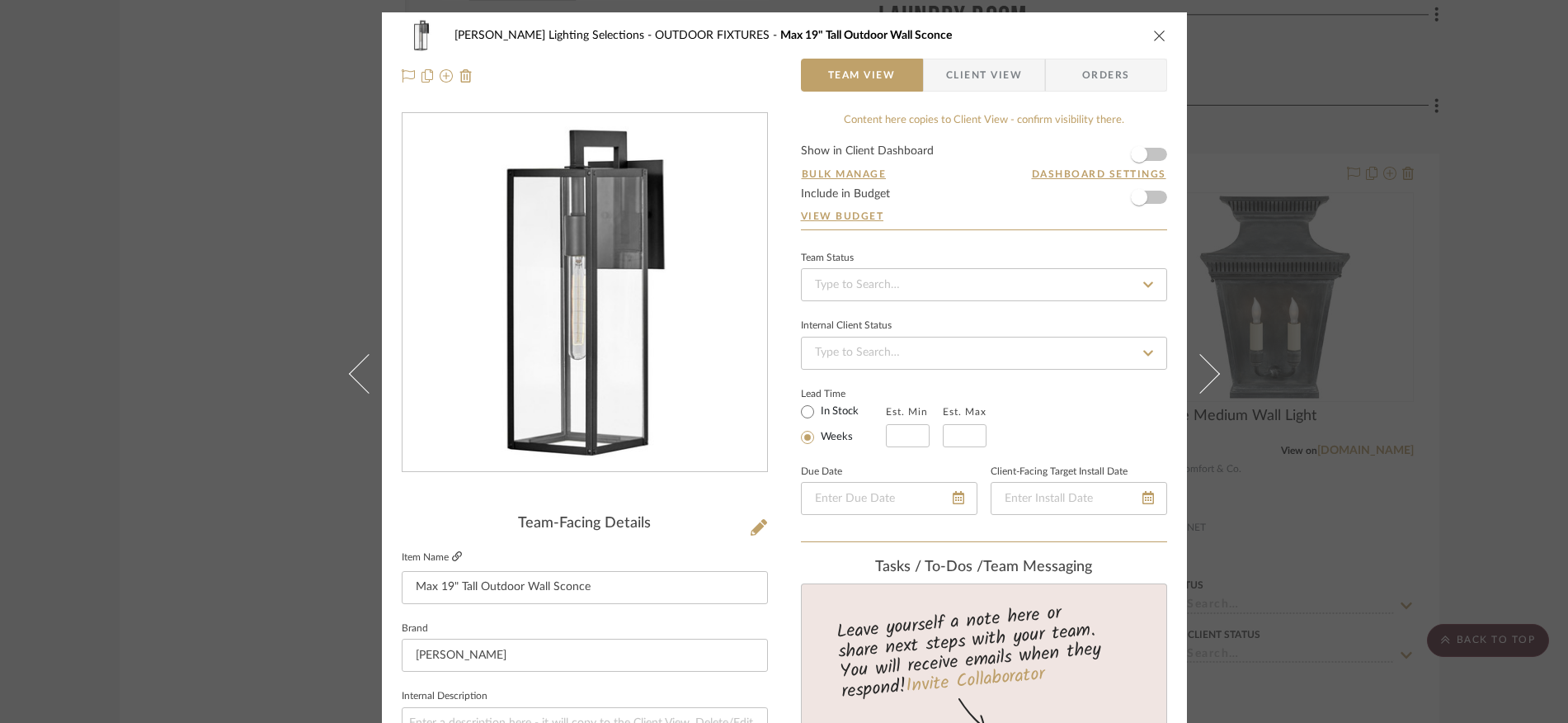
click at [452, 553] on icon at bounding box center [457, 556] width 10 height 10
click at [1154, 36] on icon "close" at bounding box center [1160, 36] width 13 height 13
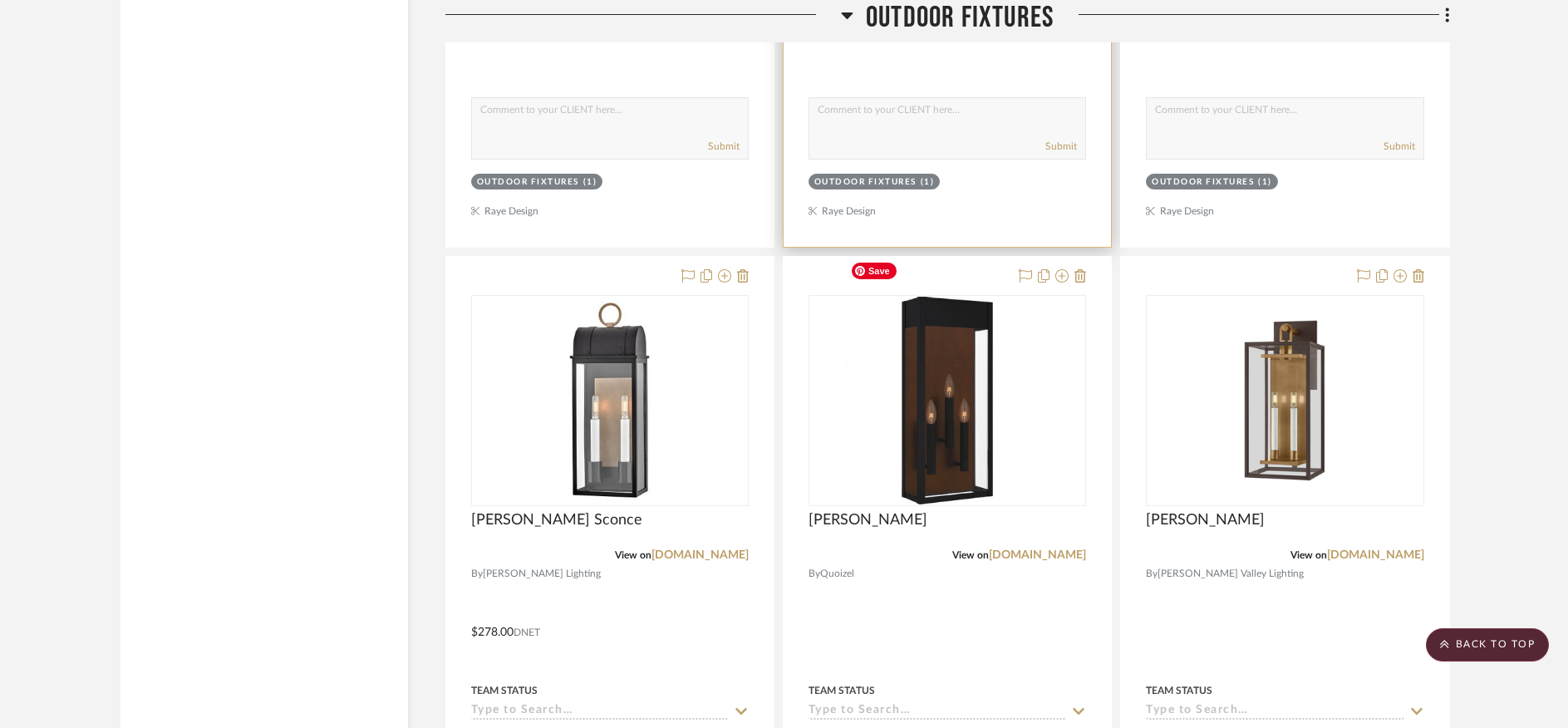
scroll to position [22982, 0]
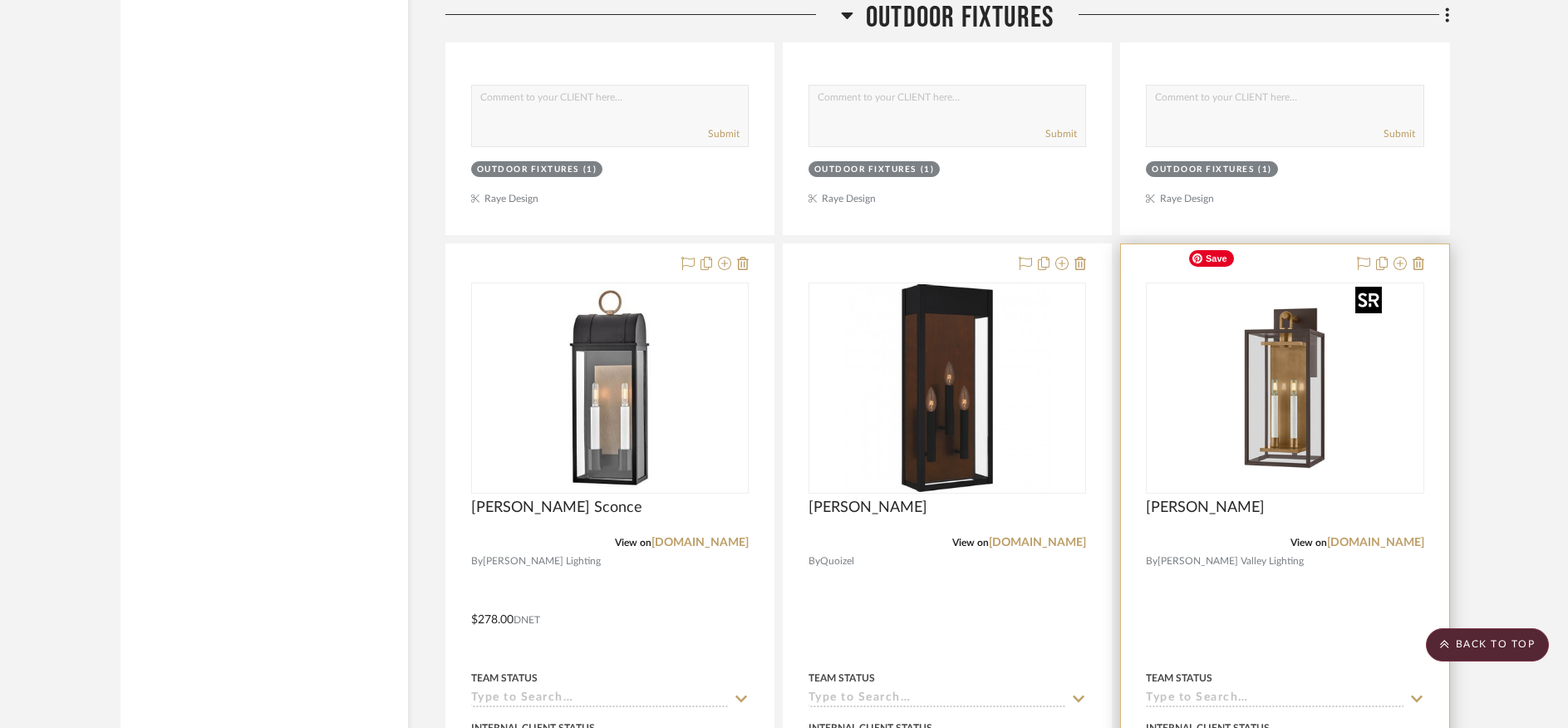
click at [1256, 403] on img "0" at bounding box center [1284, 387] width 207 height 207
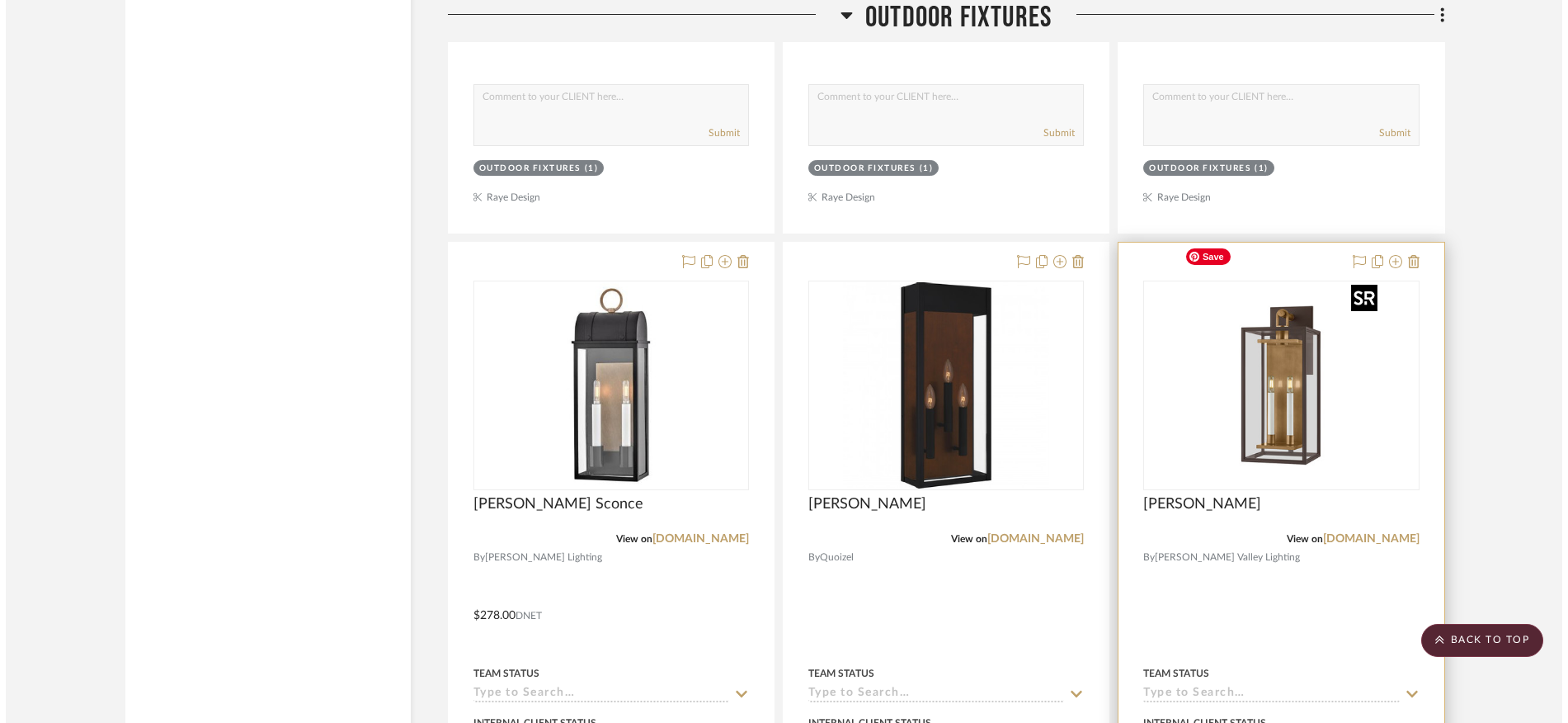
scroll to position [0, 0]
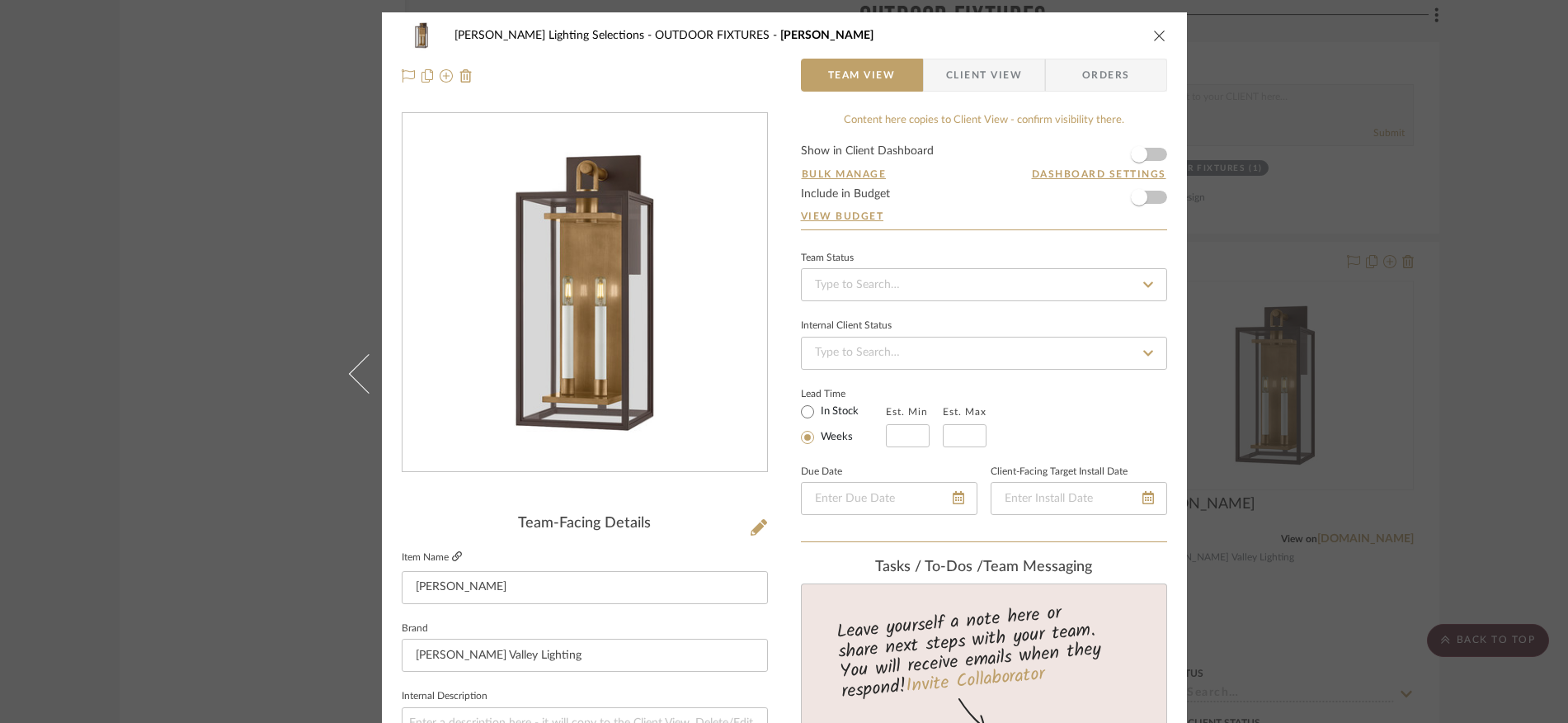
click at [452, 556] on icon at bounding box center [457, 556] width 10 height 10
click at [1153, 34] on icon "close" at bounding box center [1160, 36] width 13 height 13
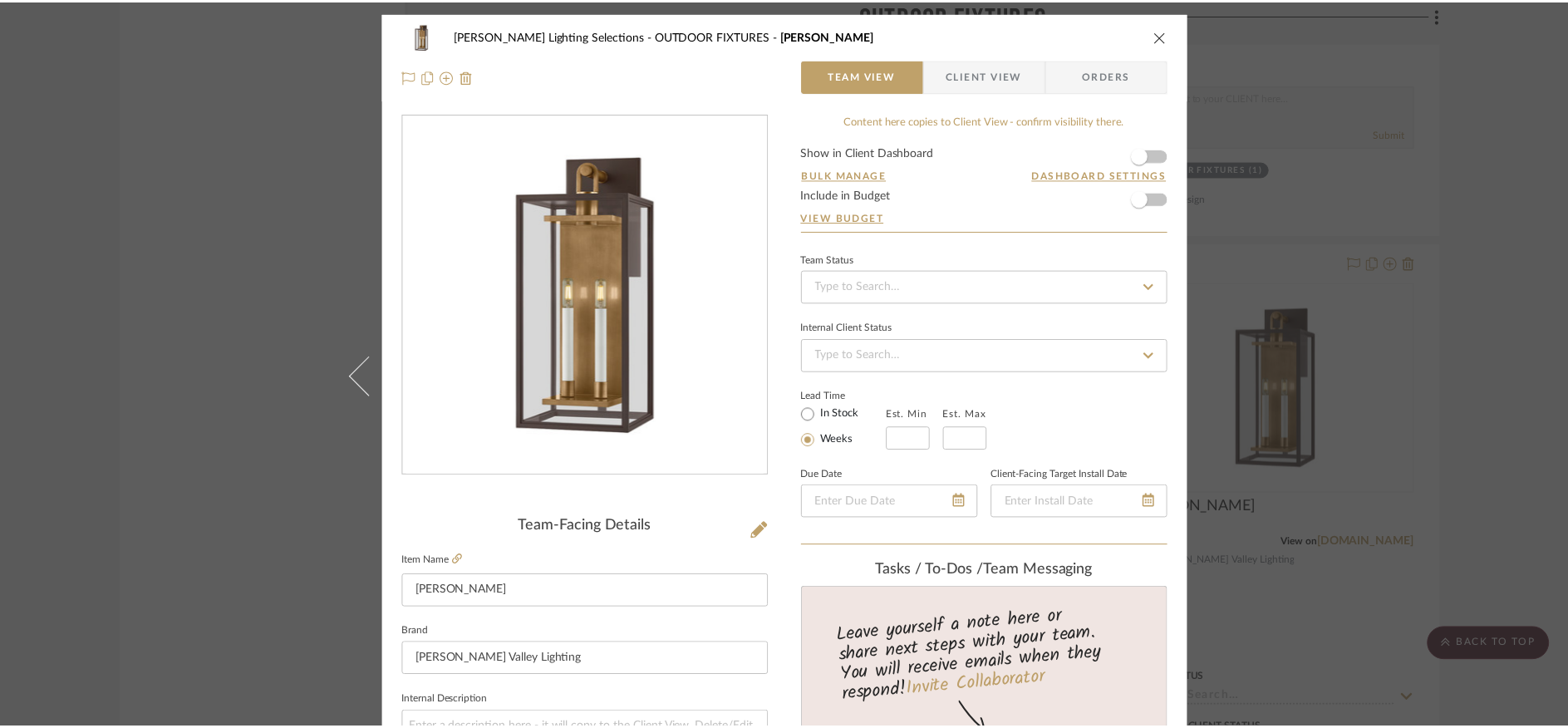
scroll to position [22982, 0]
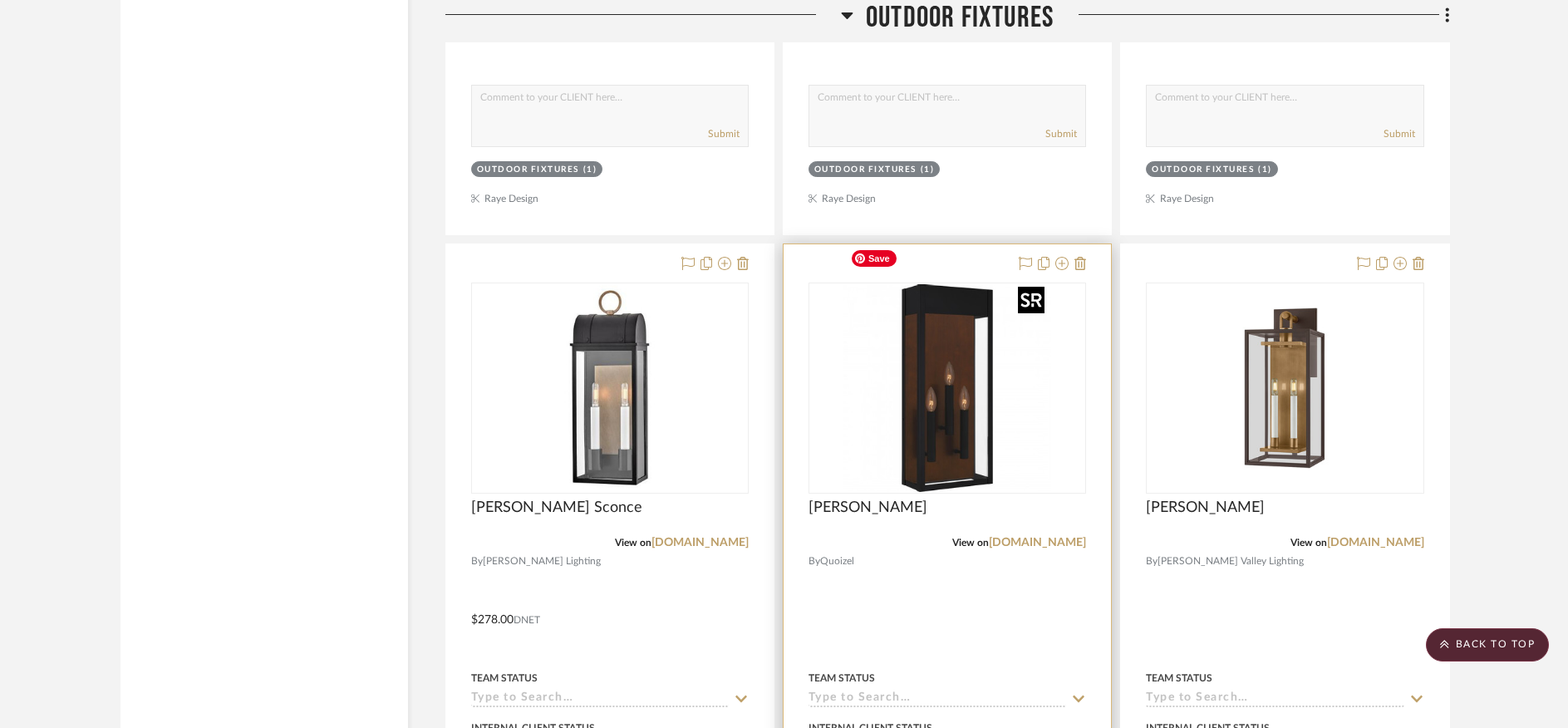
click at [964, 400] on img "0" at bounding box center [947, 387] width 207 height 207
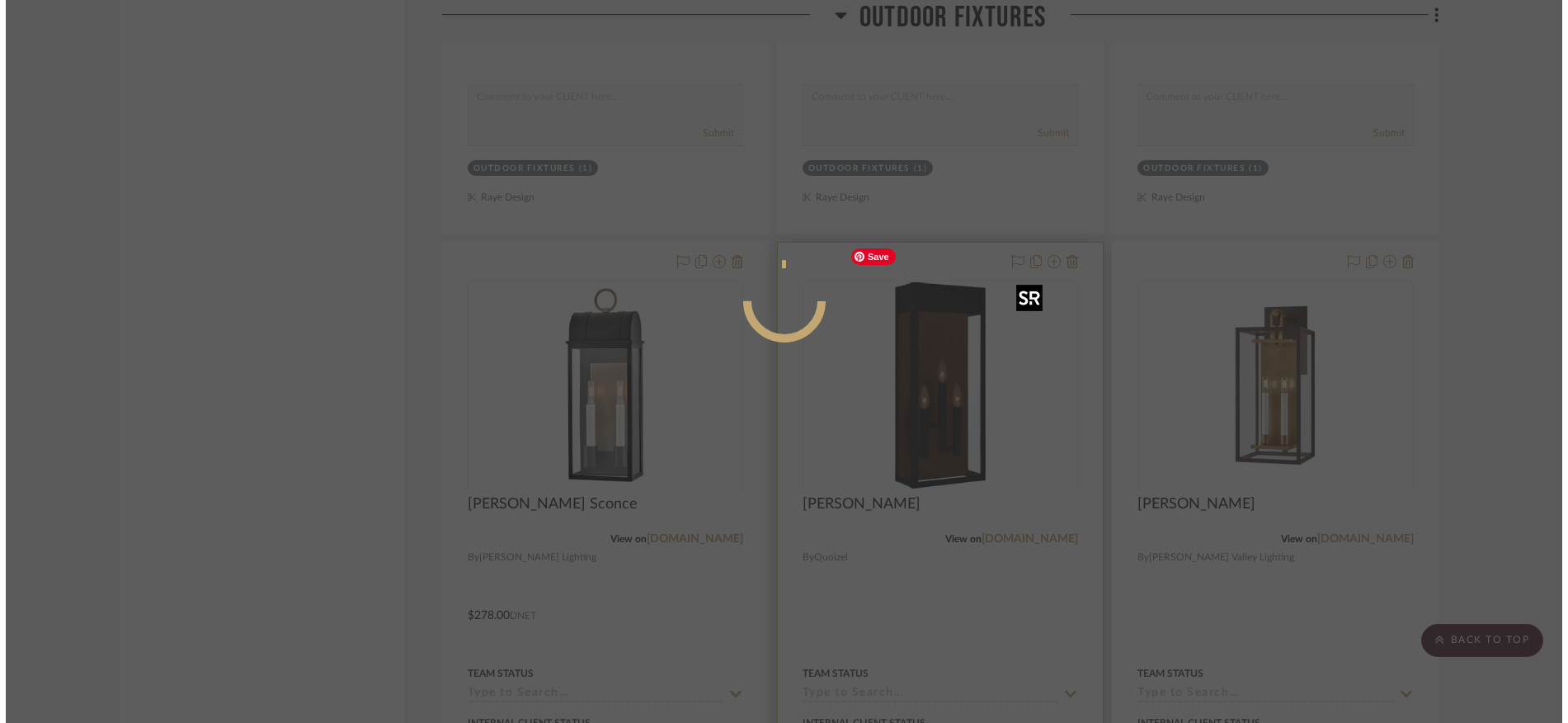
scroll to position [0, 0]
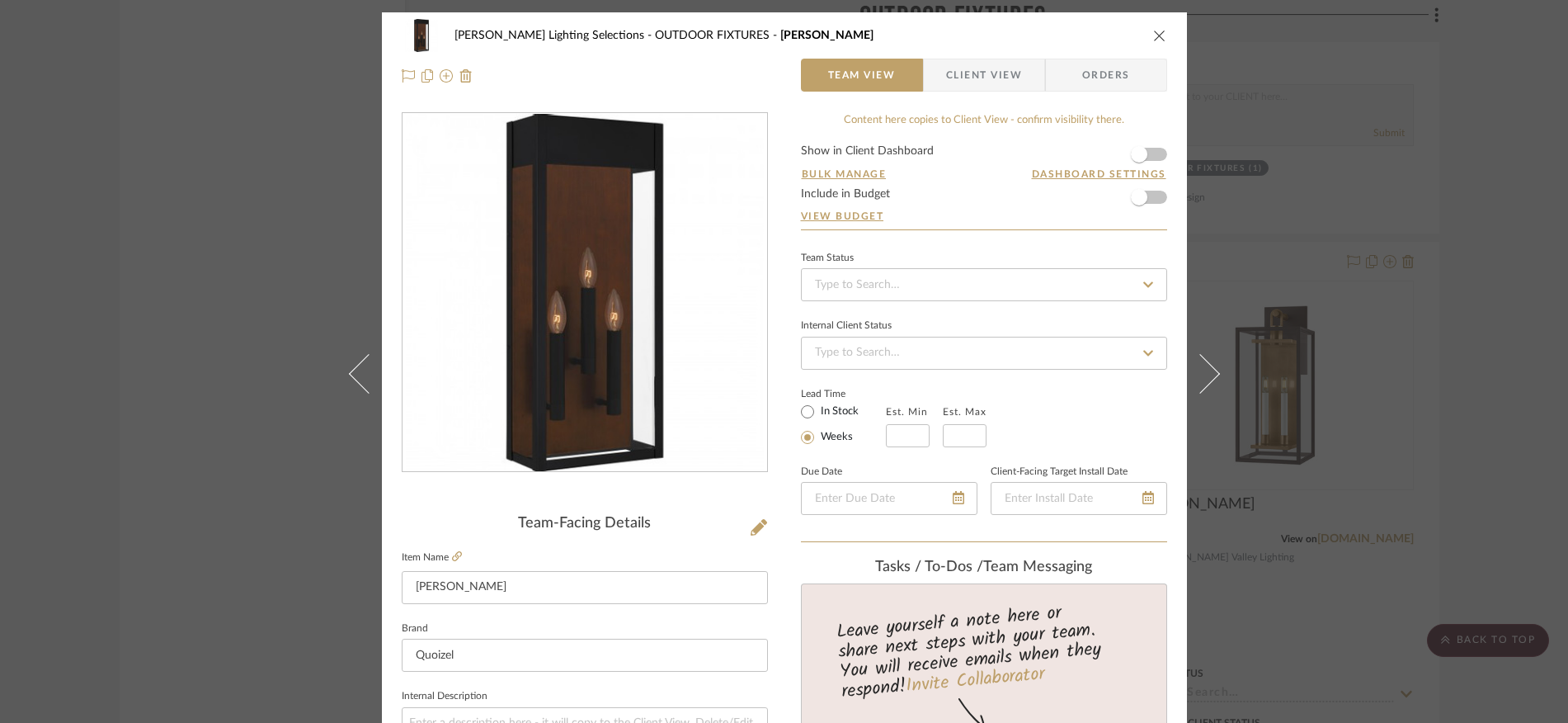
click at [1153, 38] on icon "close" at bounding box center [1160, 36] width 13 height 13
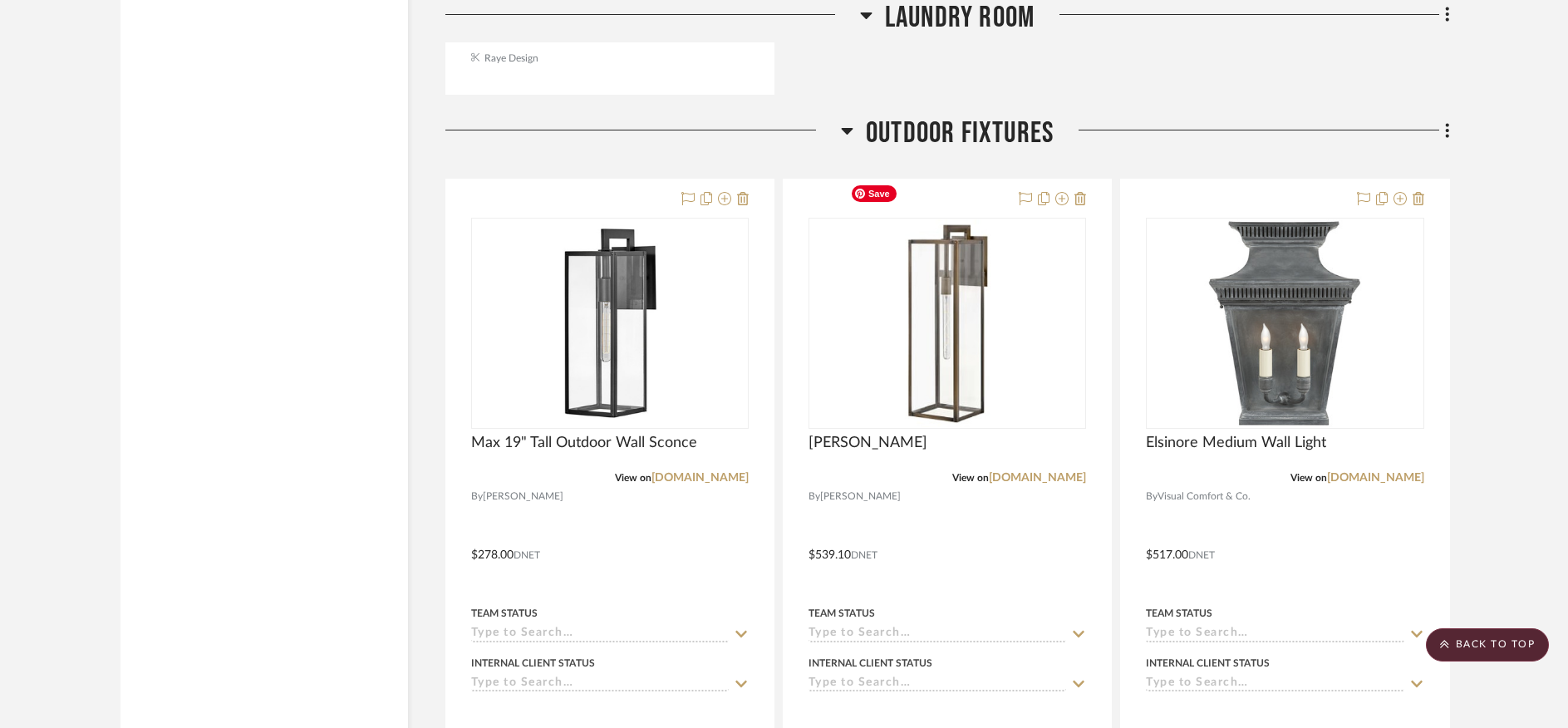
scroll to position [22269, 0]
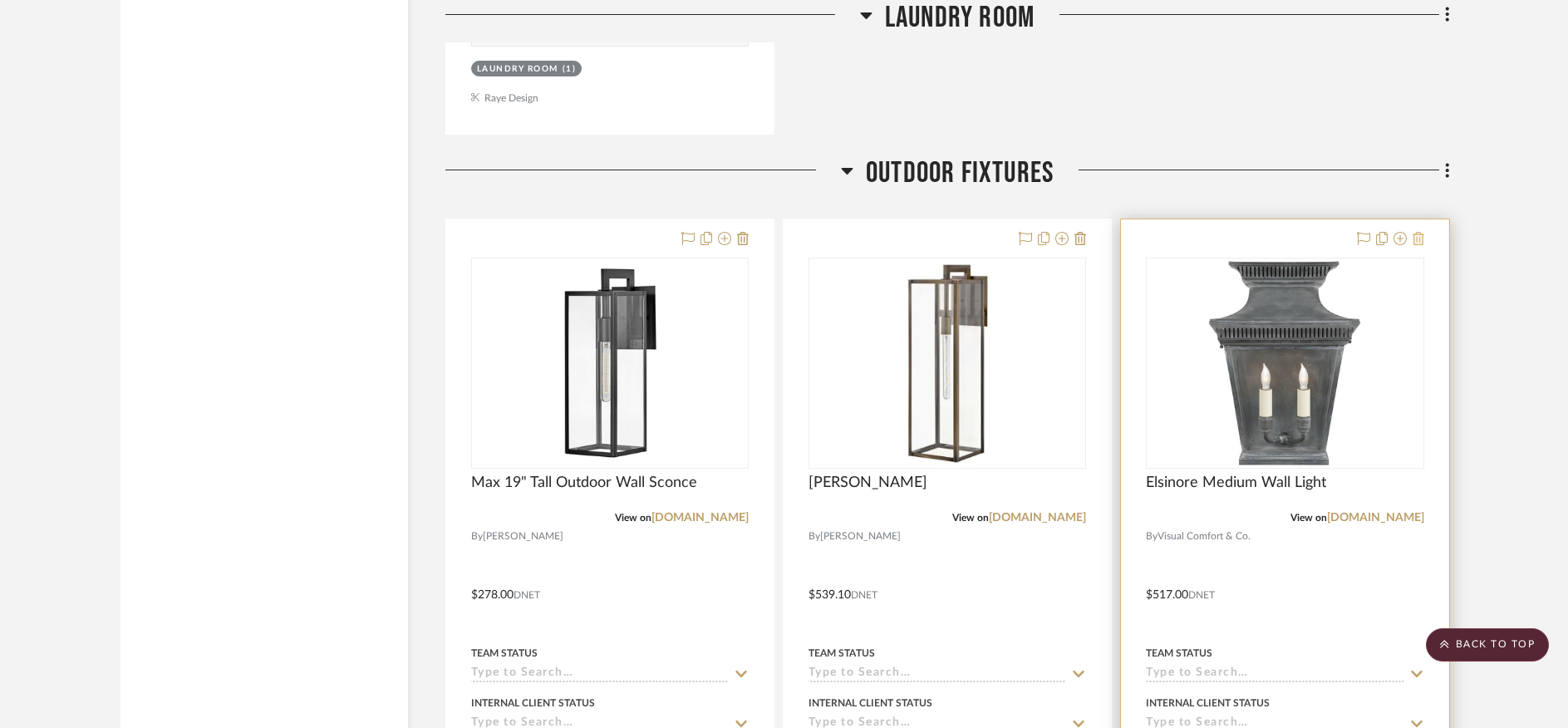
click at [1416, 231] on icon at bounding box center [1418, 238] width 12 height 13
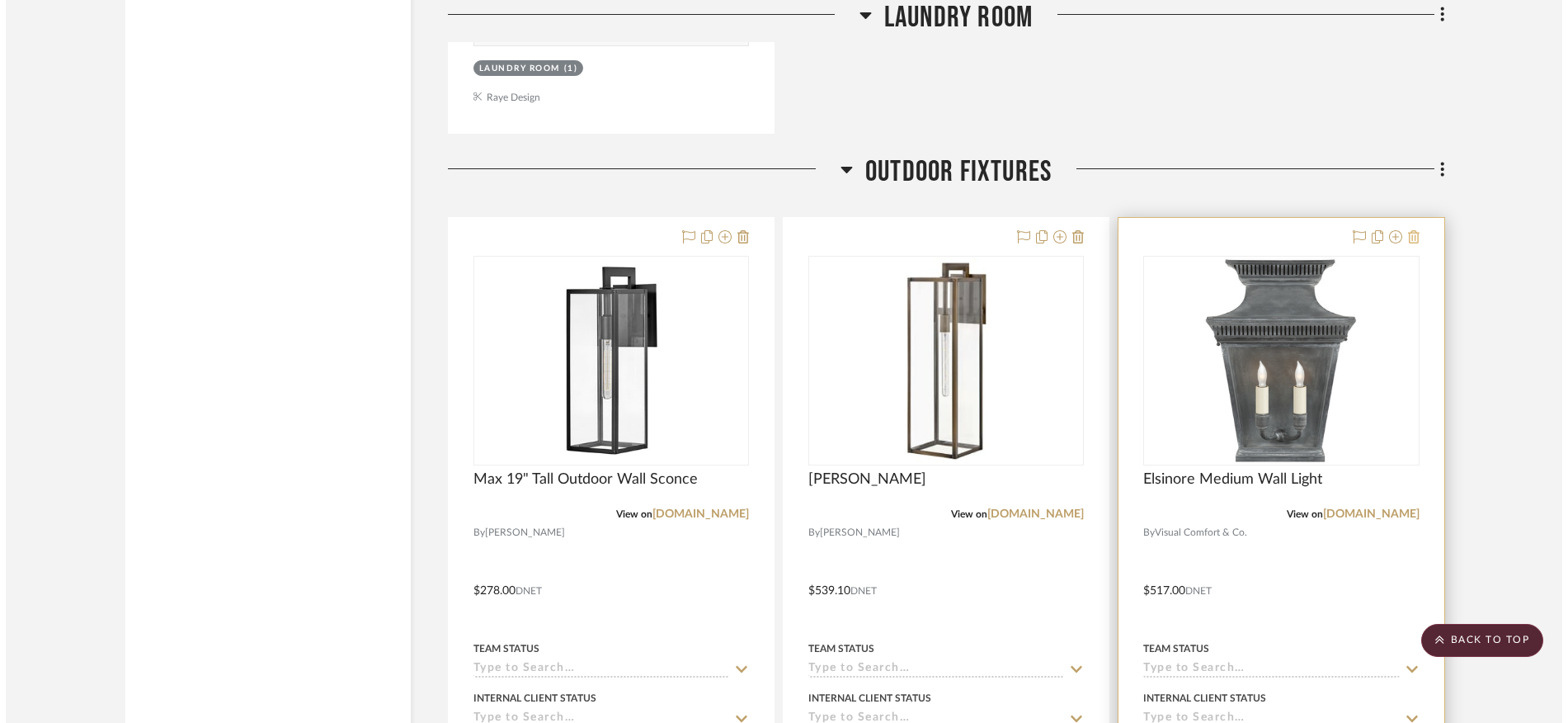
scroll to position [0, 0]
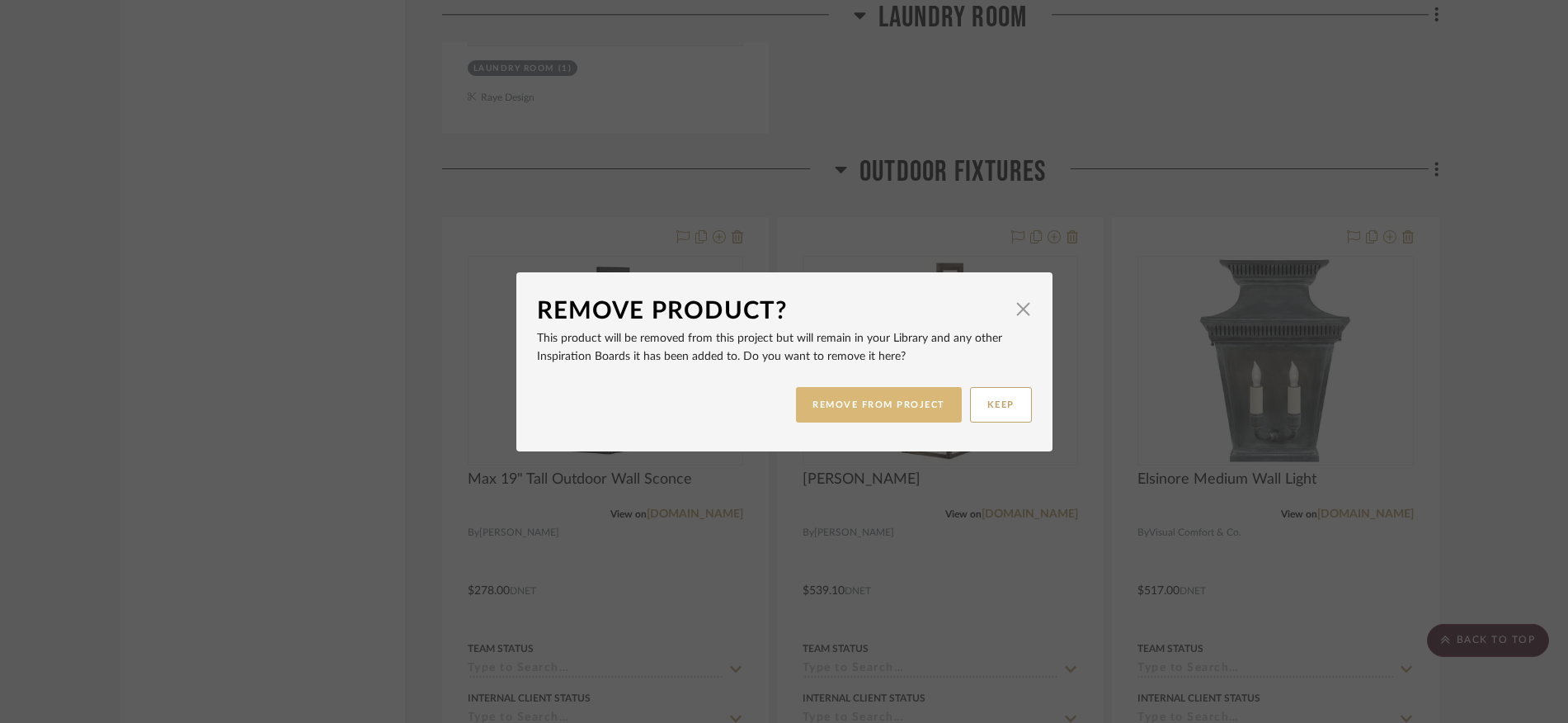
click at [849, 389] on button "REMOVE FROM PROJECT" at bounding box center [879, 405] width 166 height 36
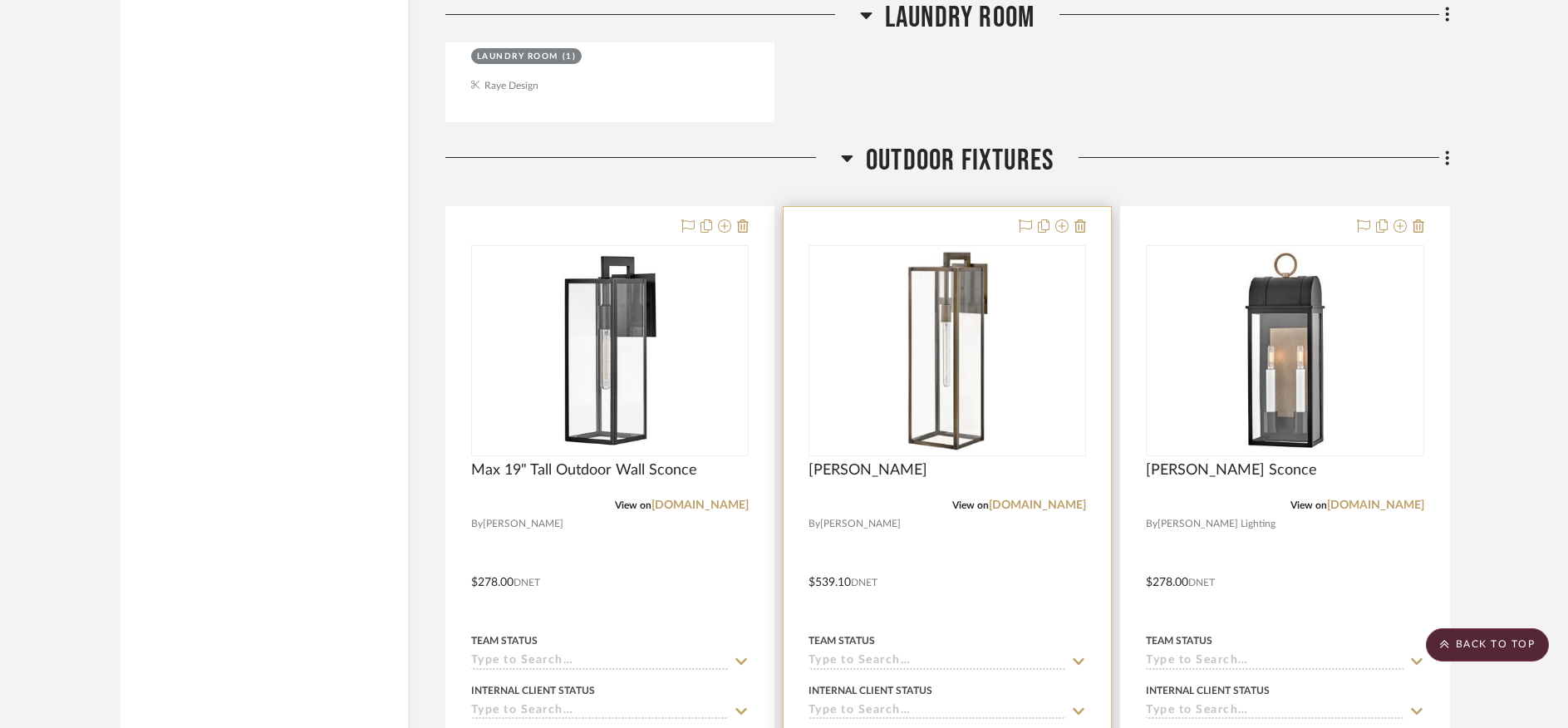
scroll to position [22235, 0]
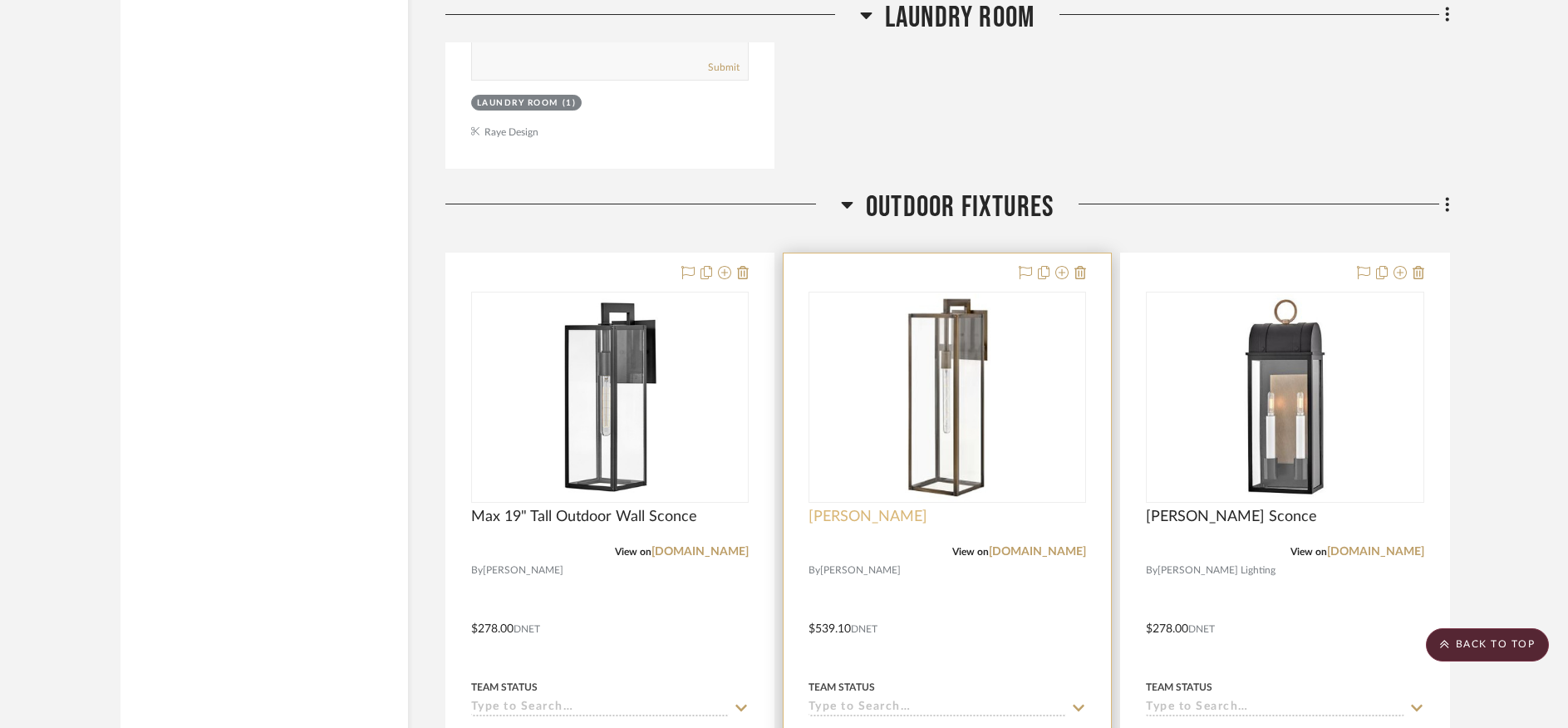
click at [855, 508] on span "[PERSON_NAME]" at bounding box center [867, 517] width 119 height 18
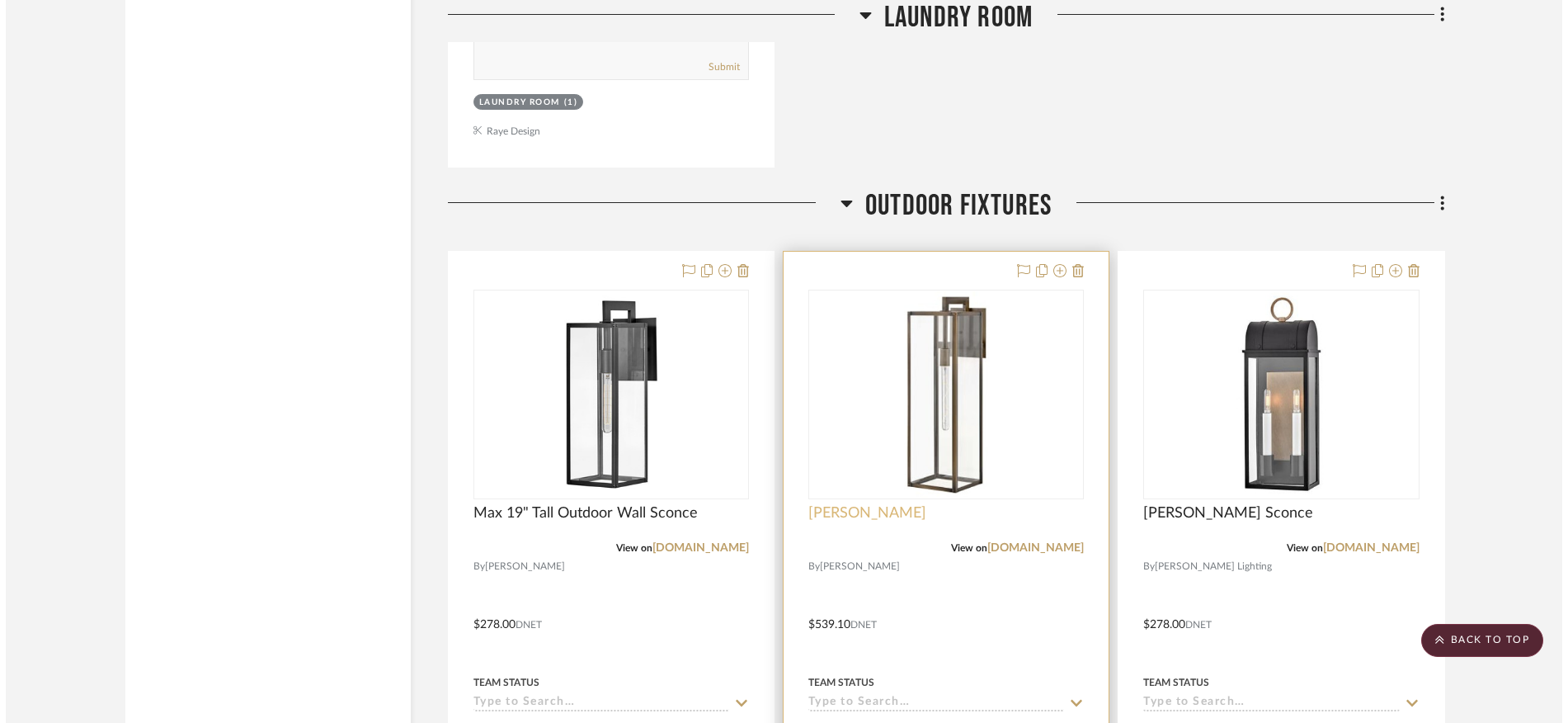
scroll to position [0, 0]
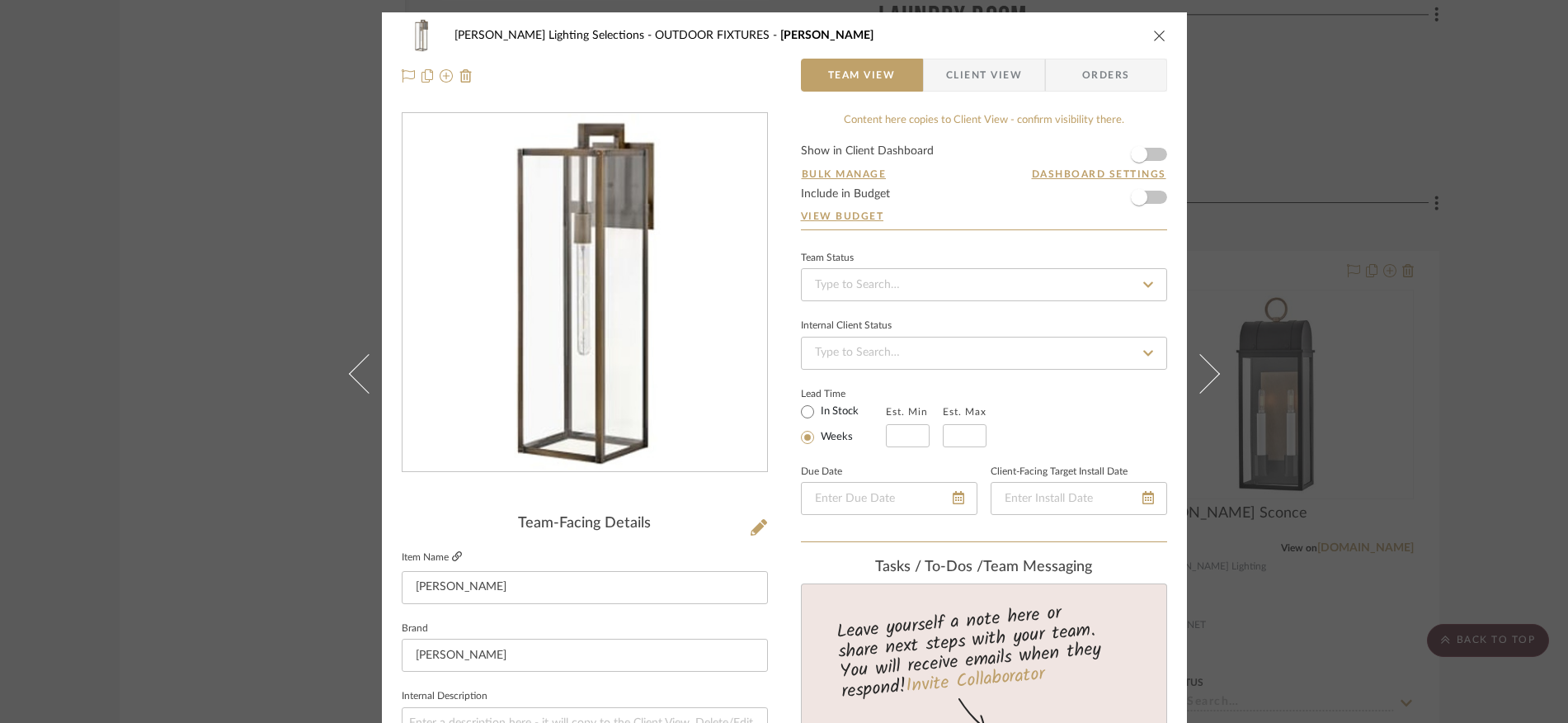
click at [452, 557] on icon at bounding box center [457, 556] width 10 height 10
click at [1153, 34] on icon "close" at bounding box center [1160, 36] width 13 height 13
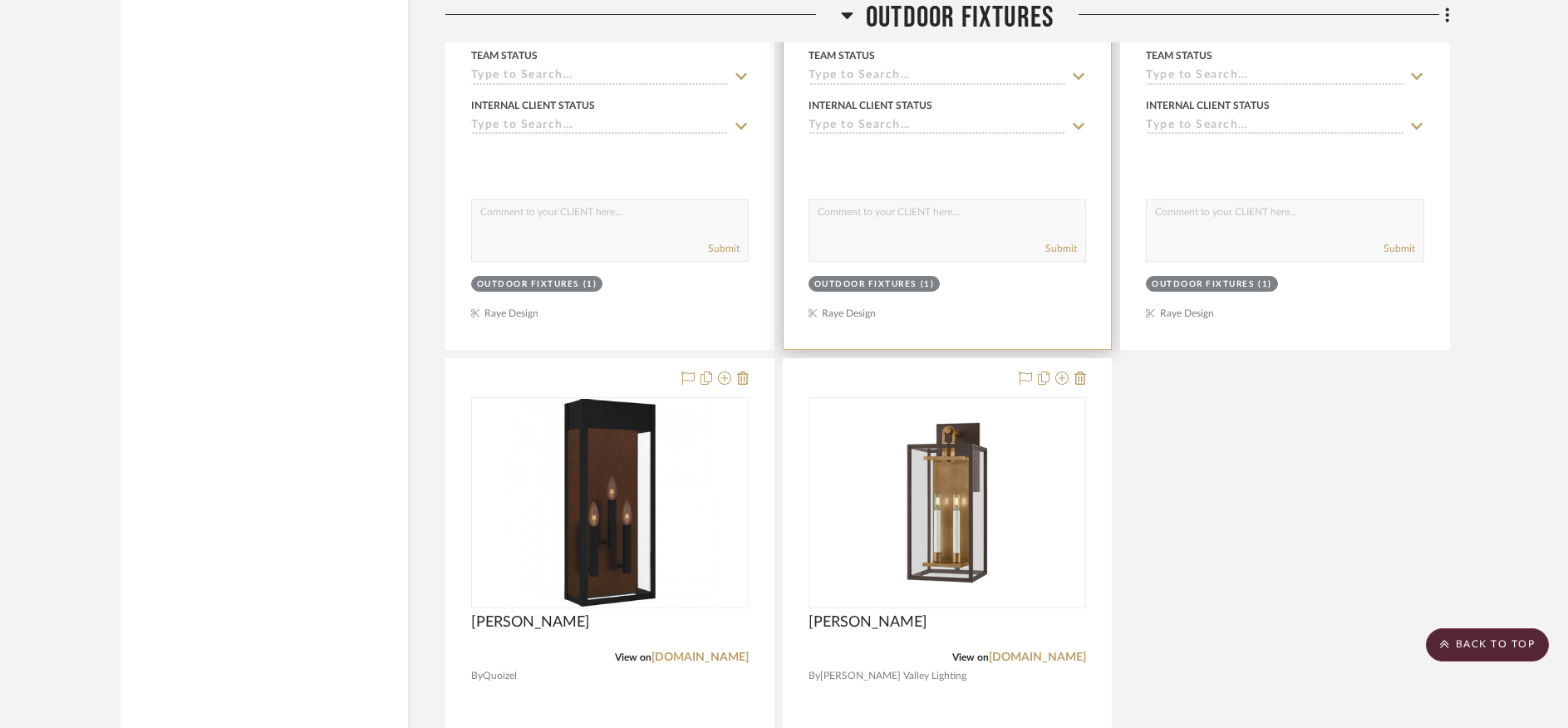
scroll to position [22869, 0]
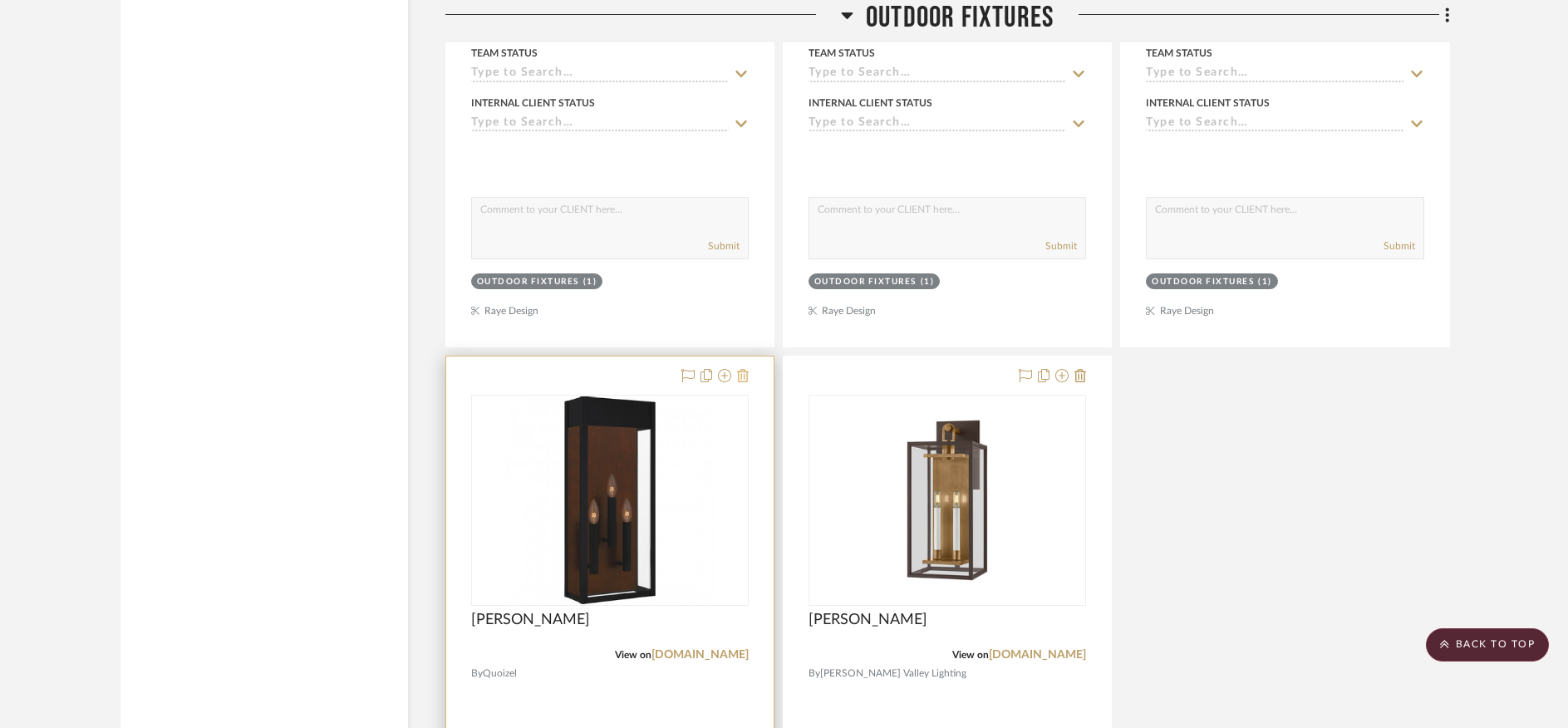
click at [745, 369] on icon at bounding box center [743, 375] width 12 height 13
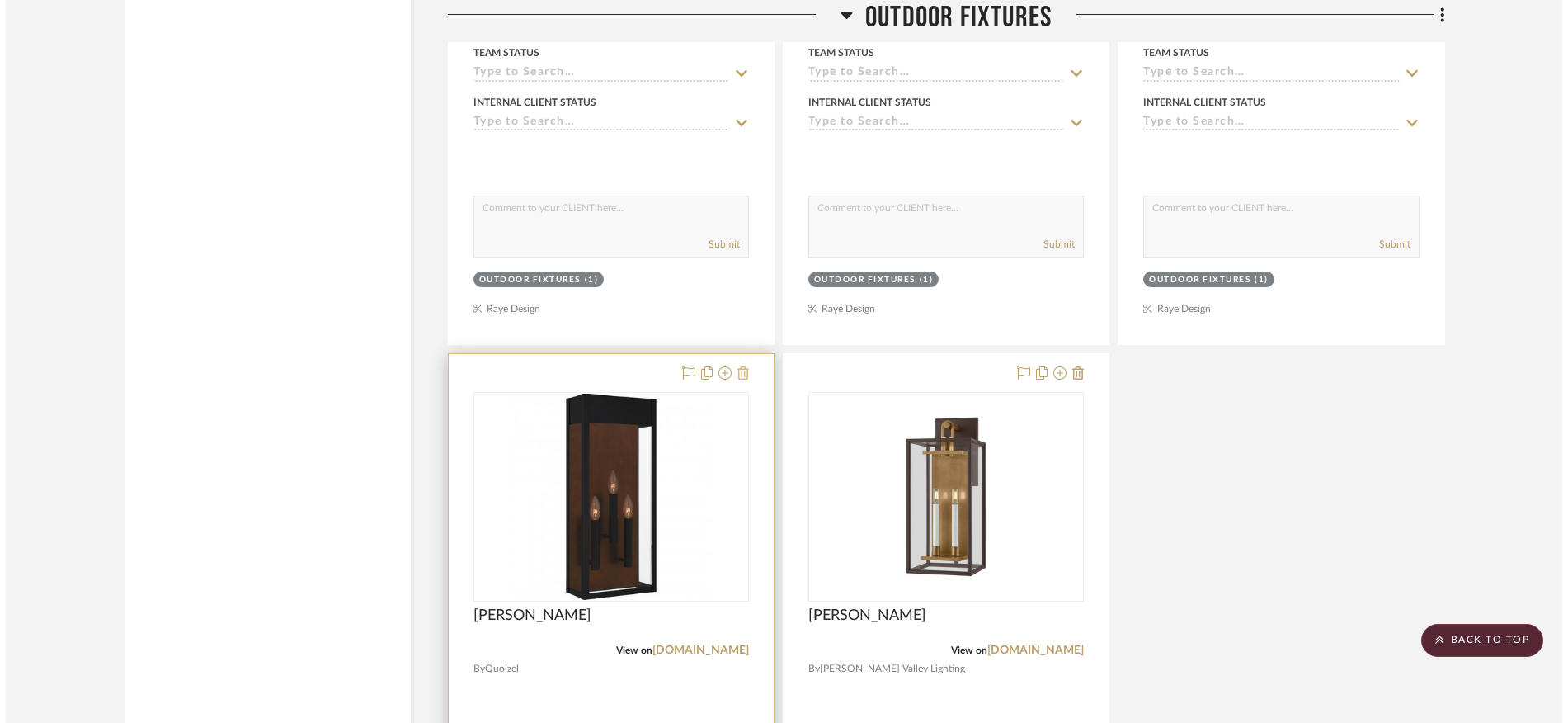
scroll to position [0, 0]
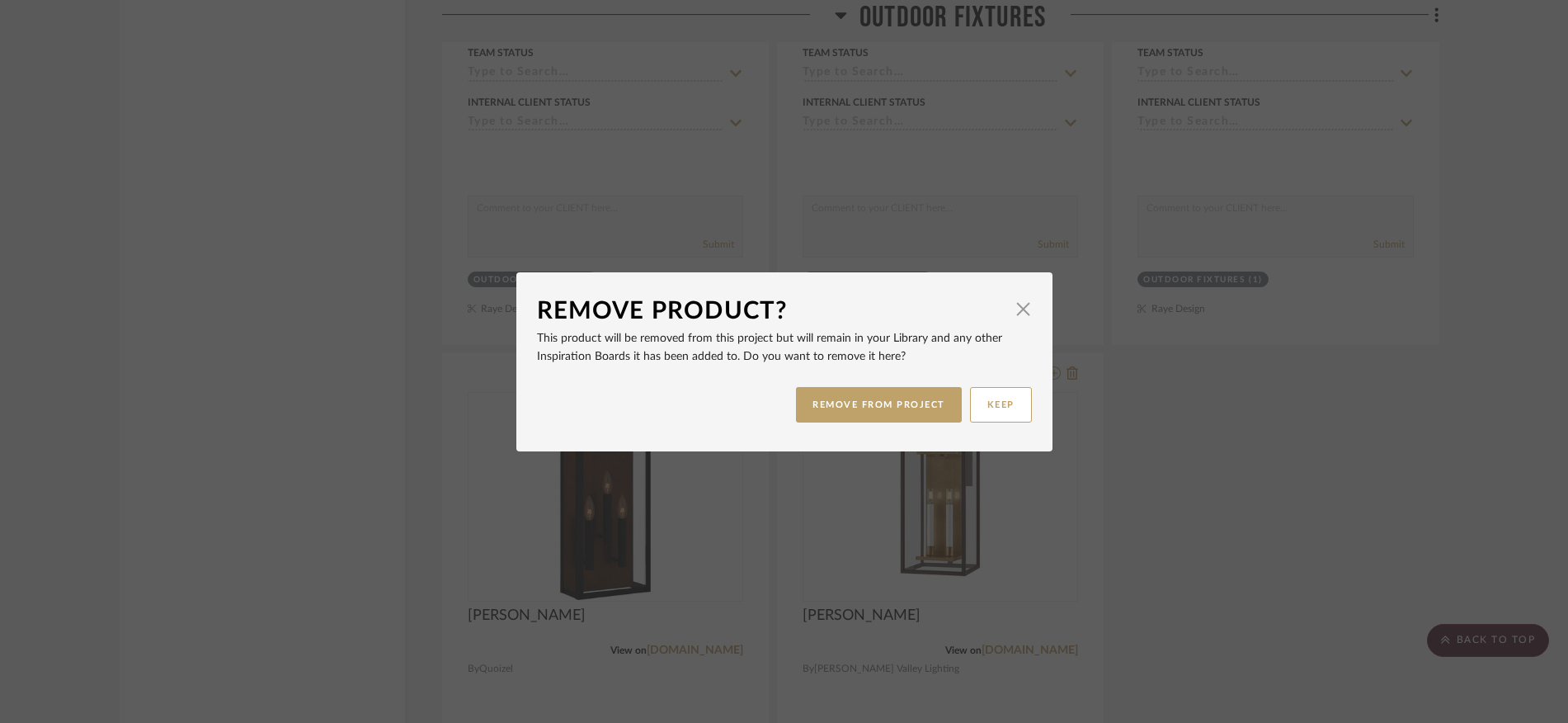
click at [871, 427] on div "REMOVE FROM PROJECT KEEP" at bounding box center [784, 405] width 495 height 52
click at [871, 401] on button "REMOVE FROM PROJECT" at bounding box center [879, 405] width 166 height 36
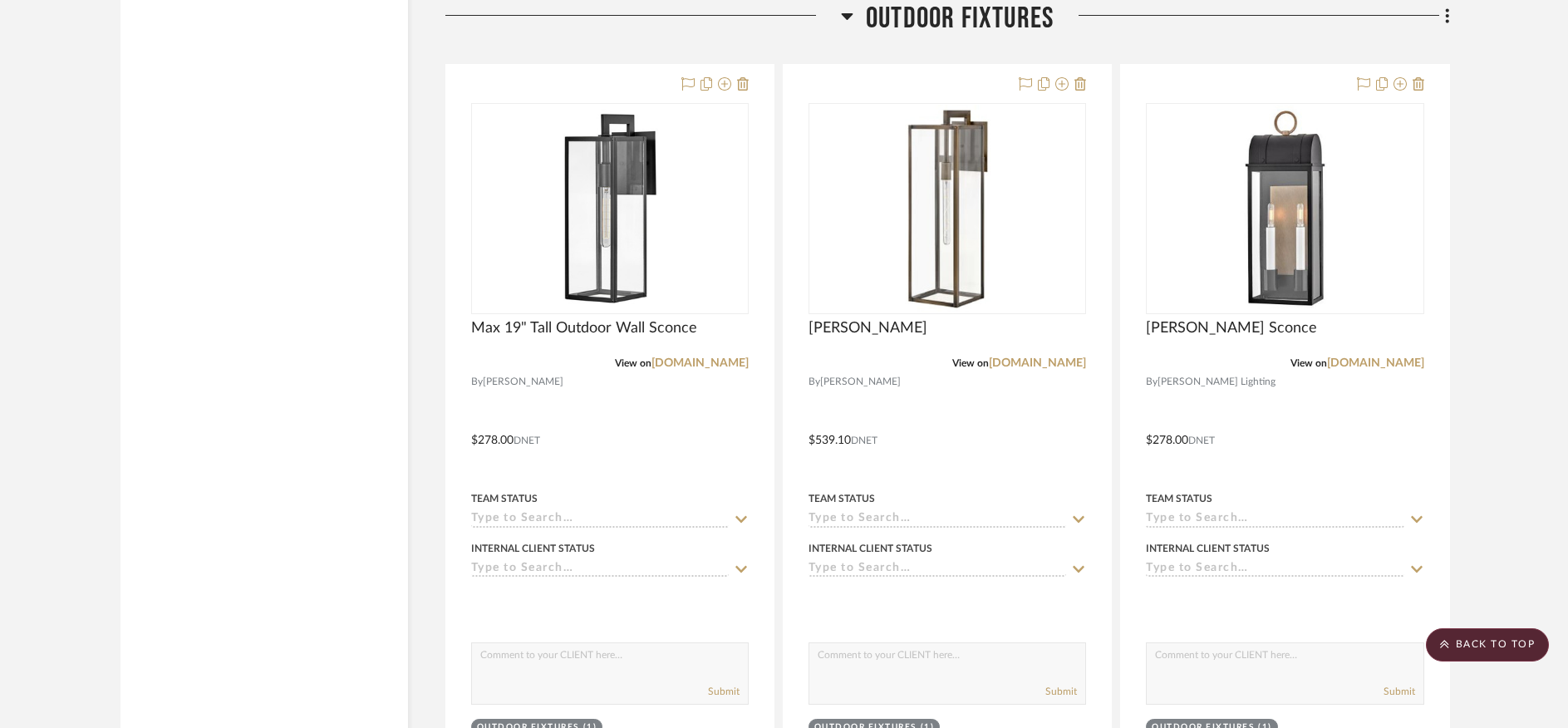
scroll to position [22298, 0]
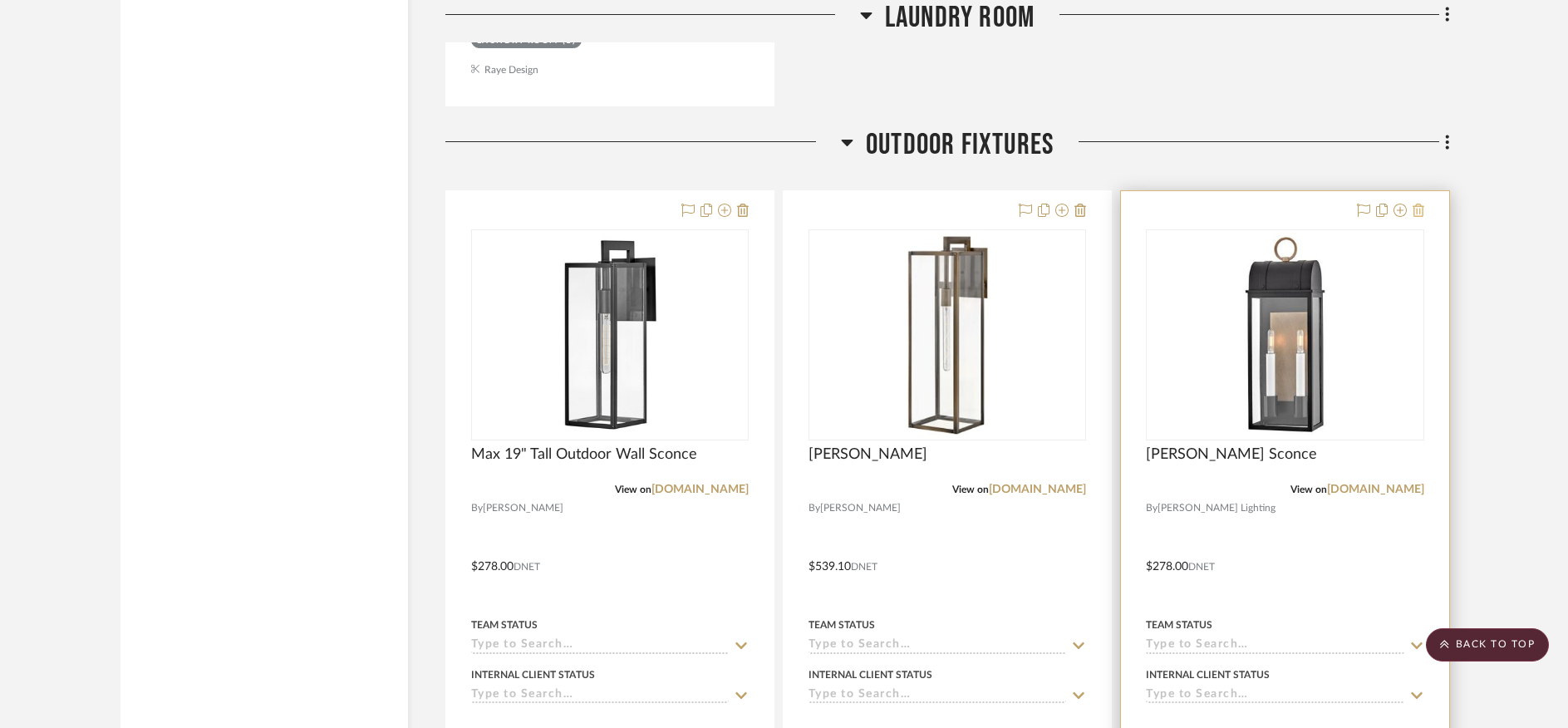
click at [1420, 204] on icon at bounding box center [1418, 210] width 12 height 13
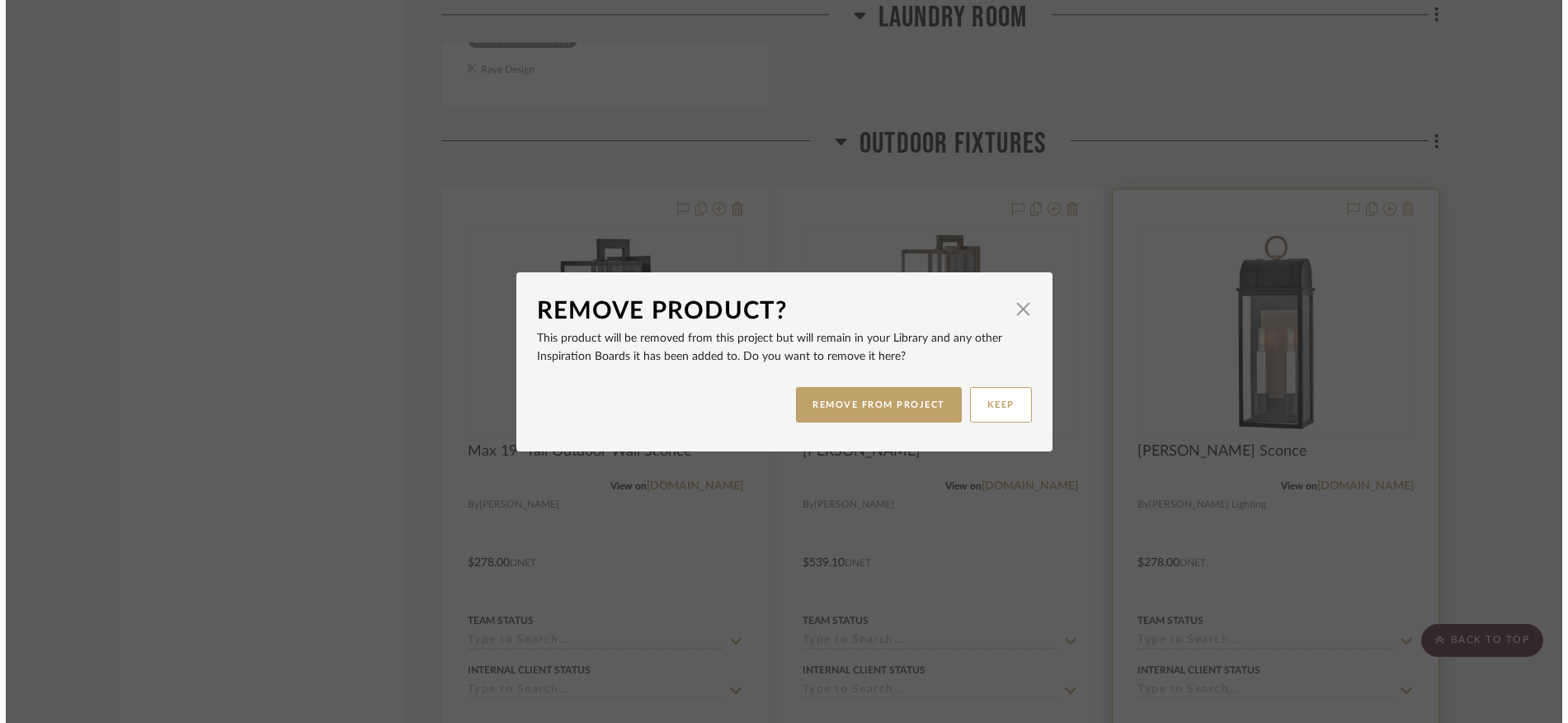
scroll to position [0, 0]
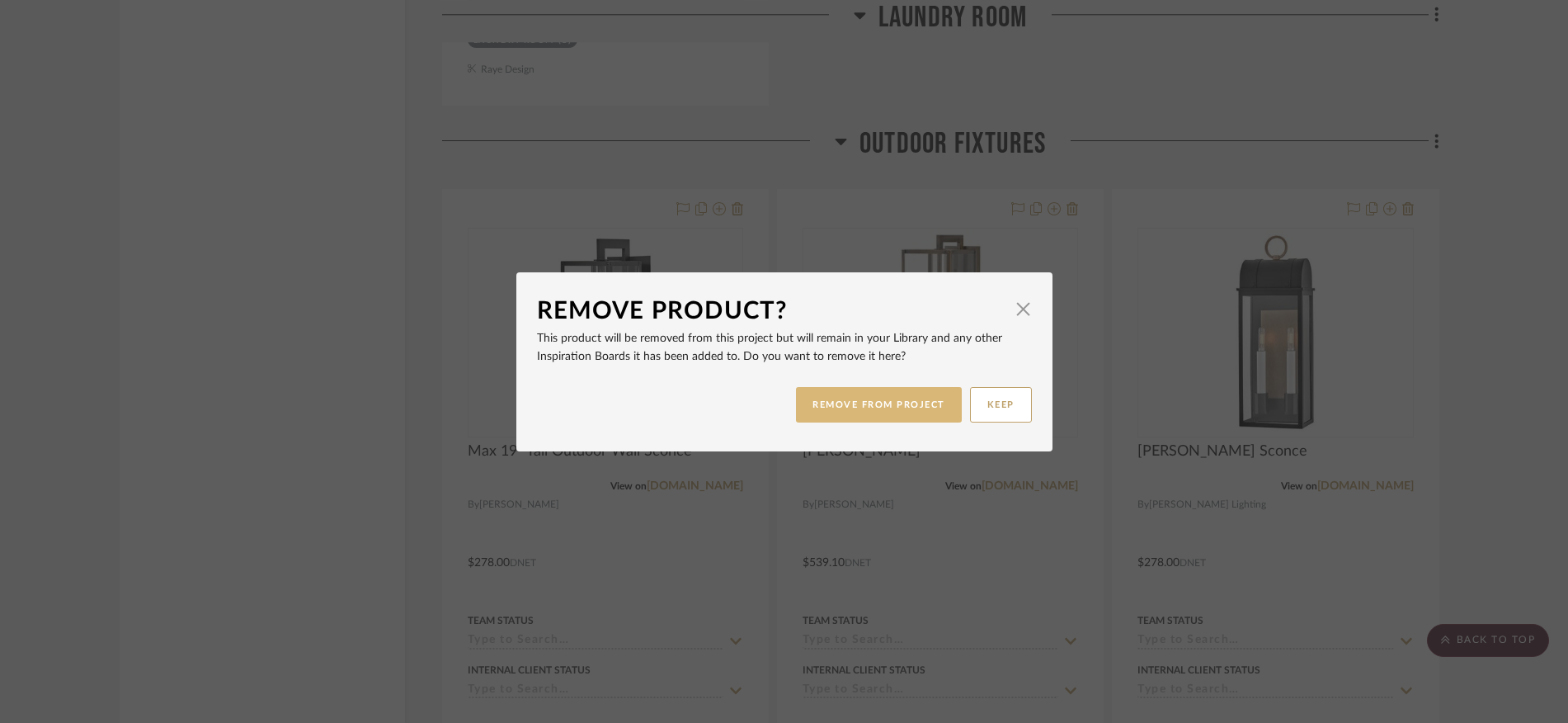
click at [863, 418] on button "REMOVE FROM PROJECT" at bounding box center [879, 405] width 166 height 36
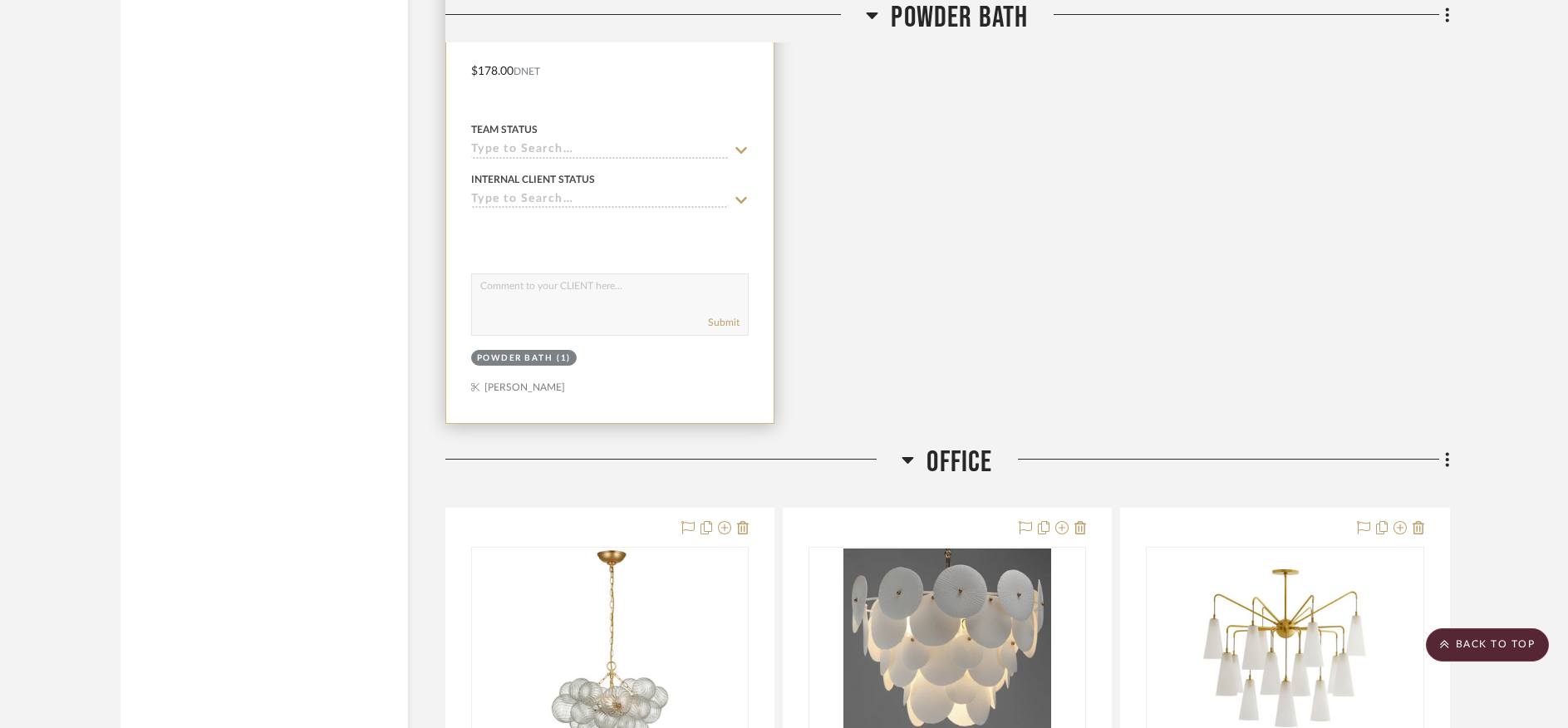
scroll to position [4139, 0]
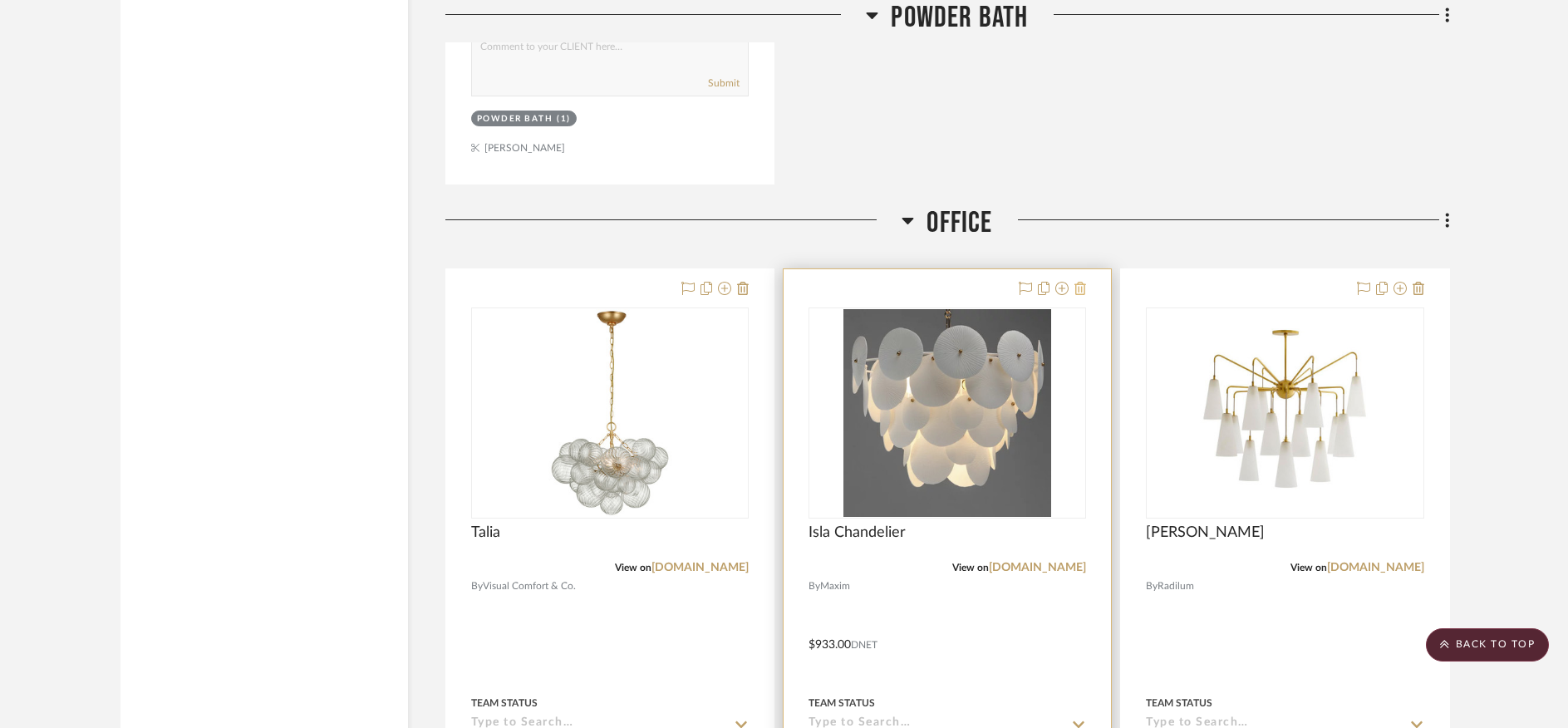
click at [1081, 282] on icon at bounding box center [1079, 288] width 12 height 13
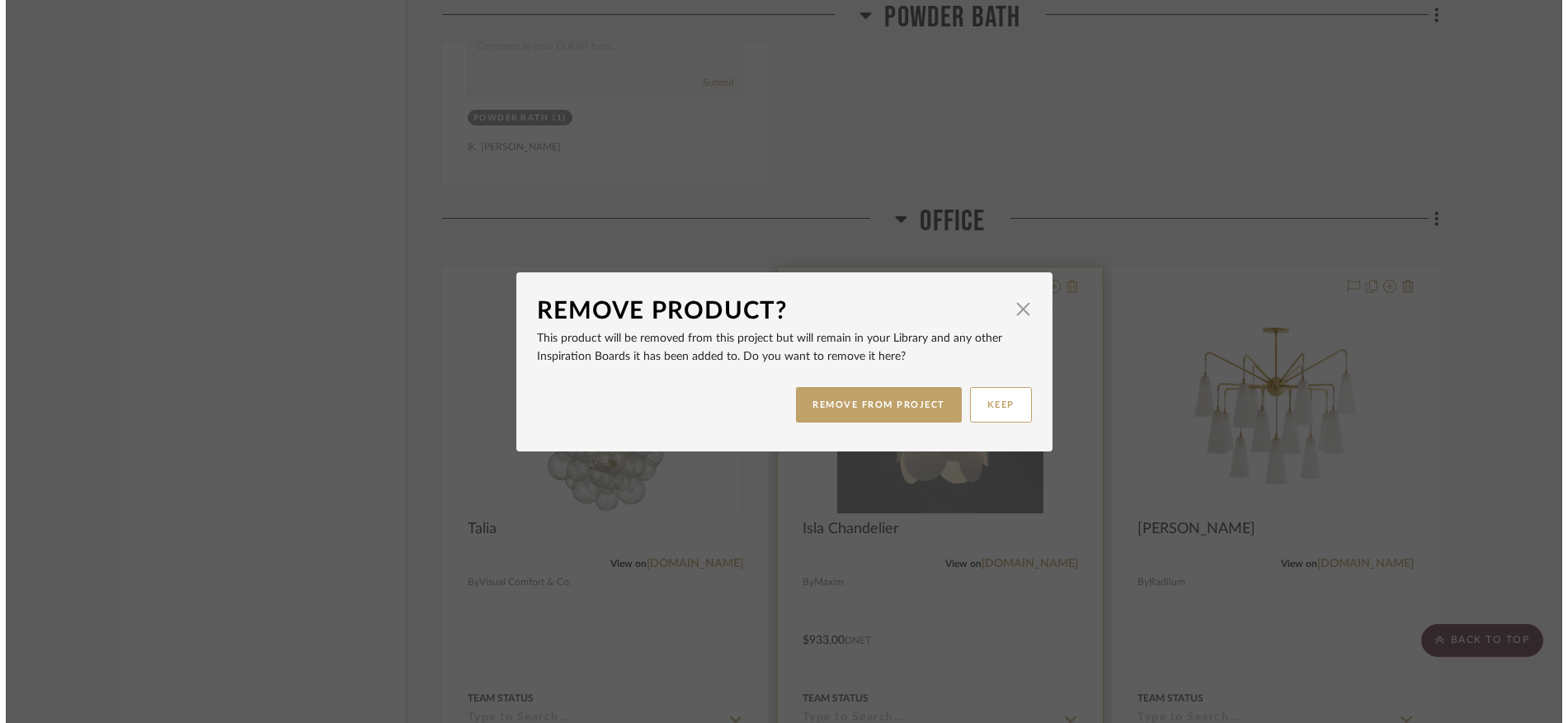
scroll to position [0, 0]
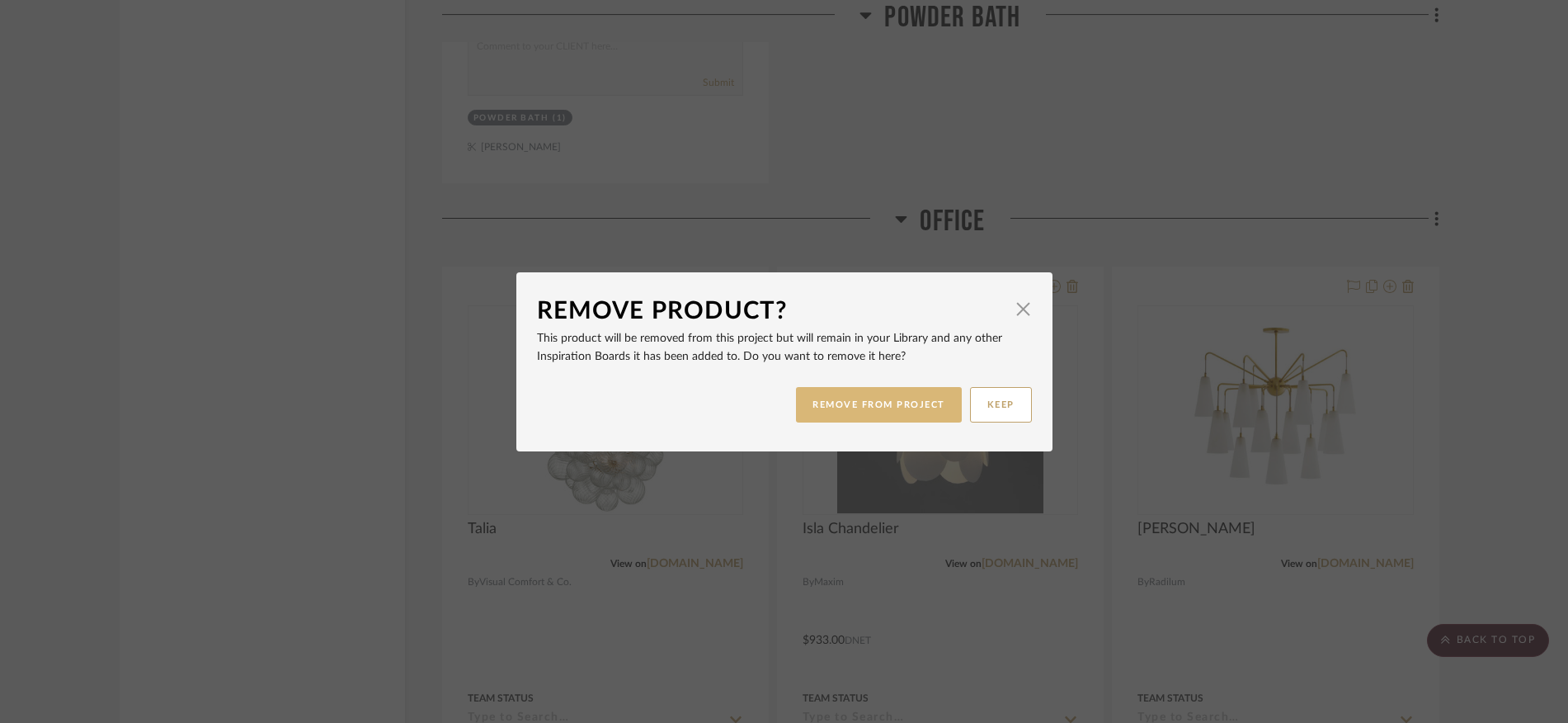
click at [861, 405] on button "REMOVE FROM PROJECT" at bounding box center [879, 405] width 166 height 36
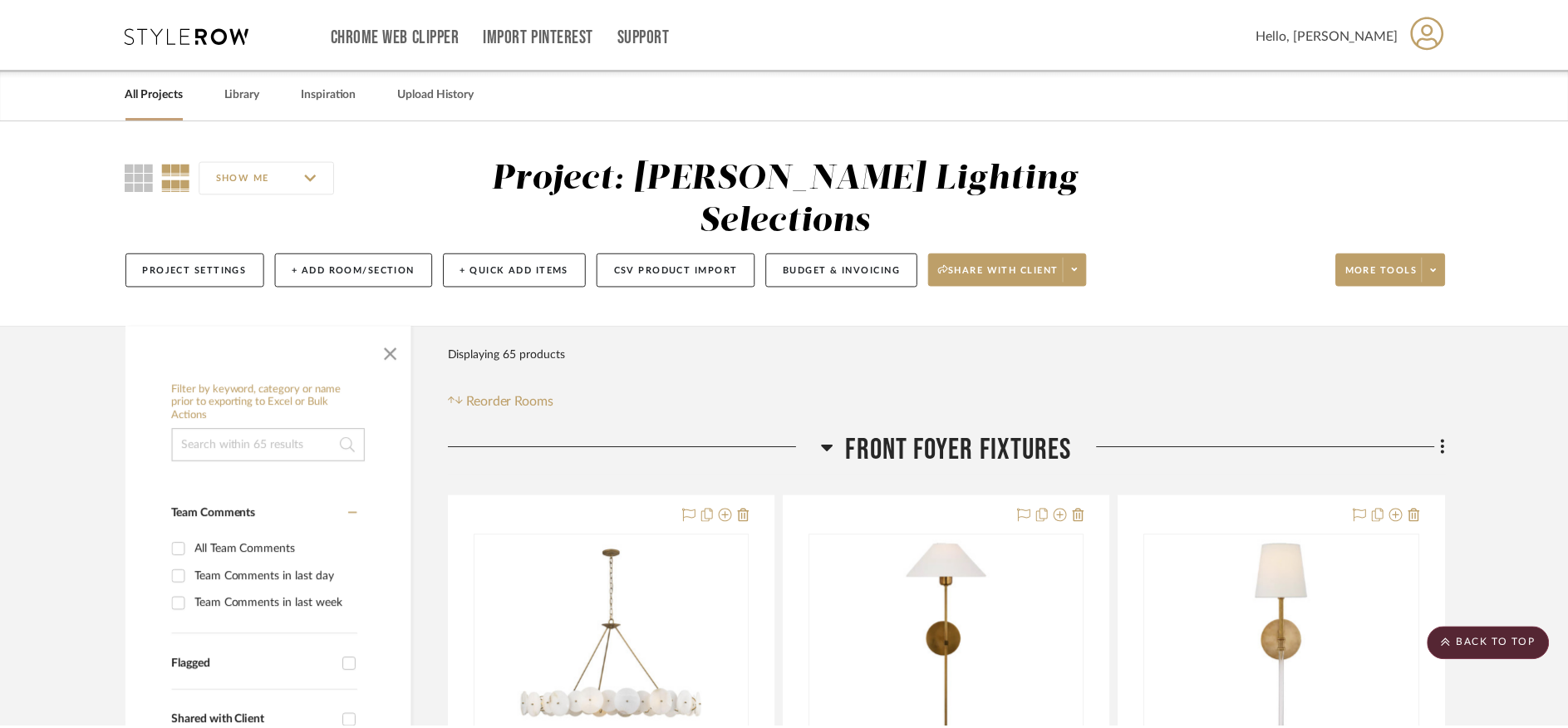
scroll to position [4139, 0]
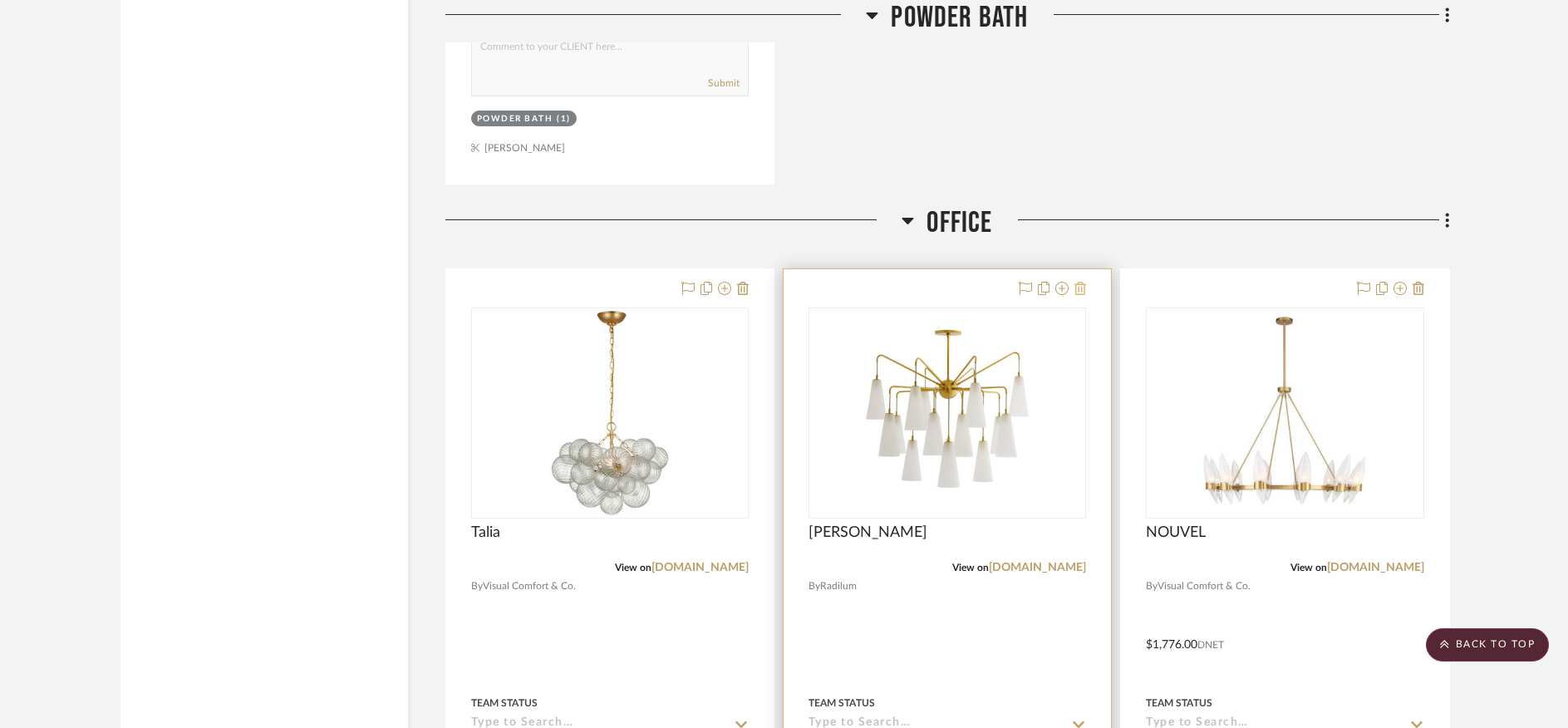
click at [1419, 282] on icon at bounding box center [1418, 288] width 12 height 13
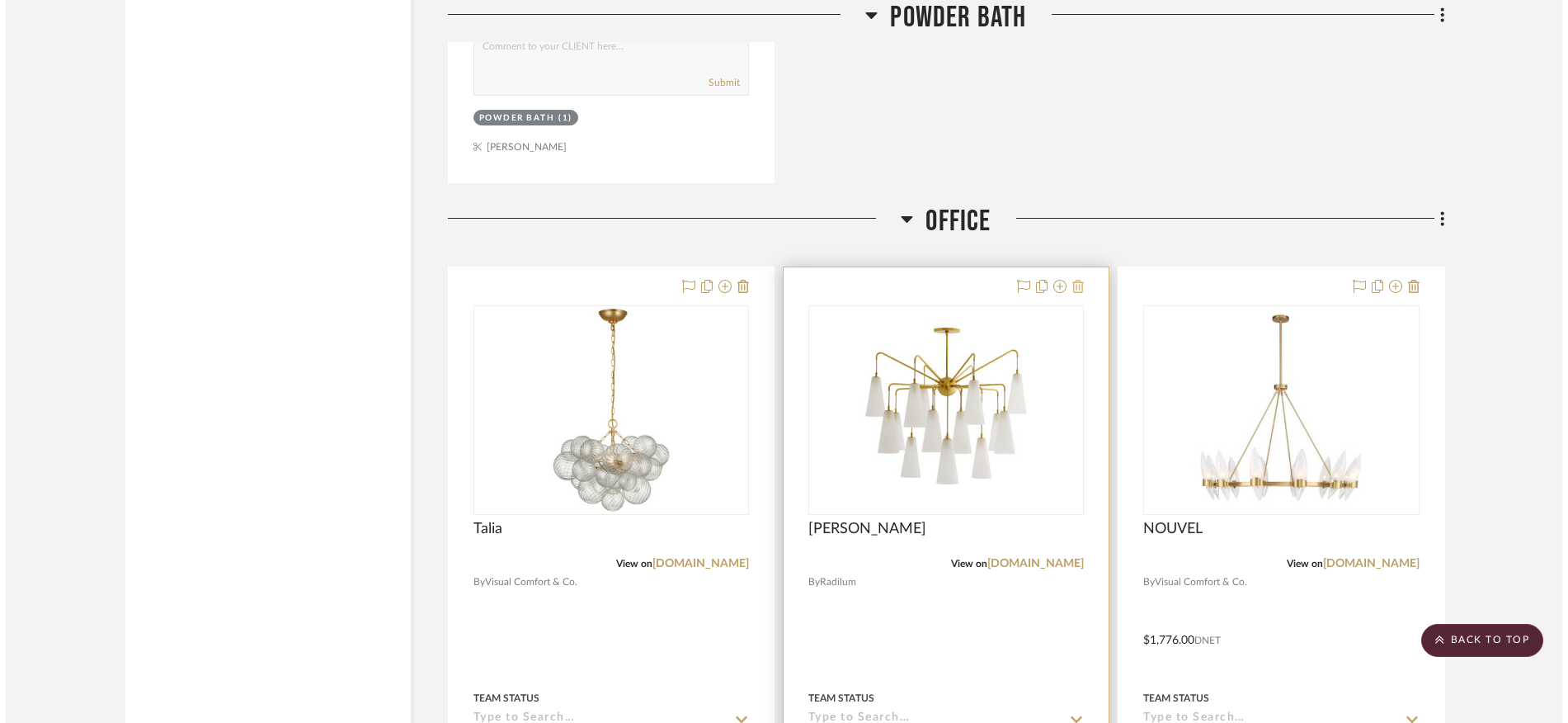
scroll to position [0, 0]
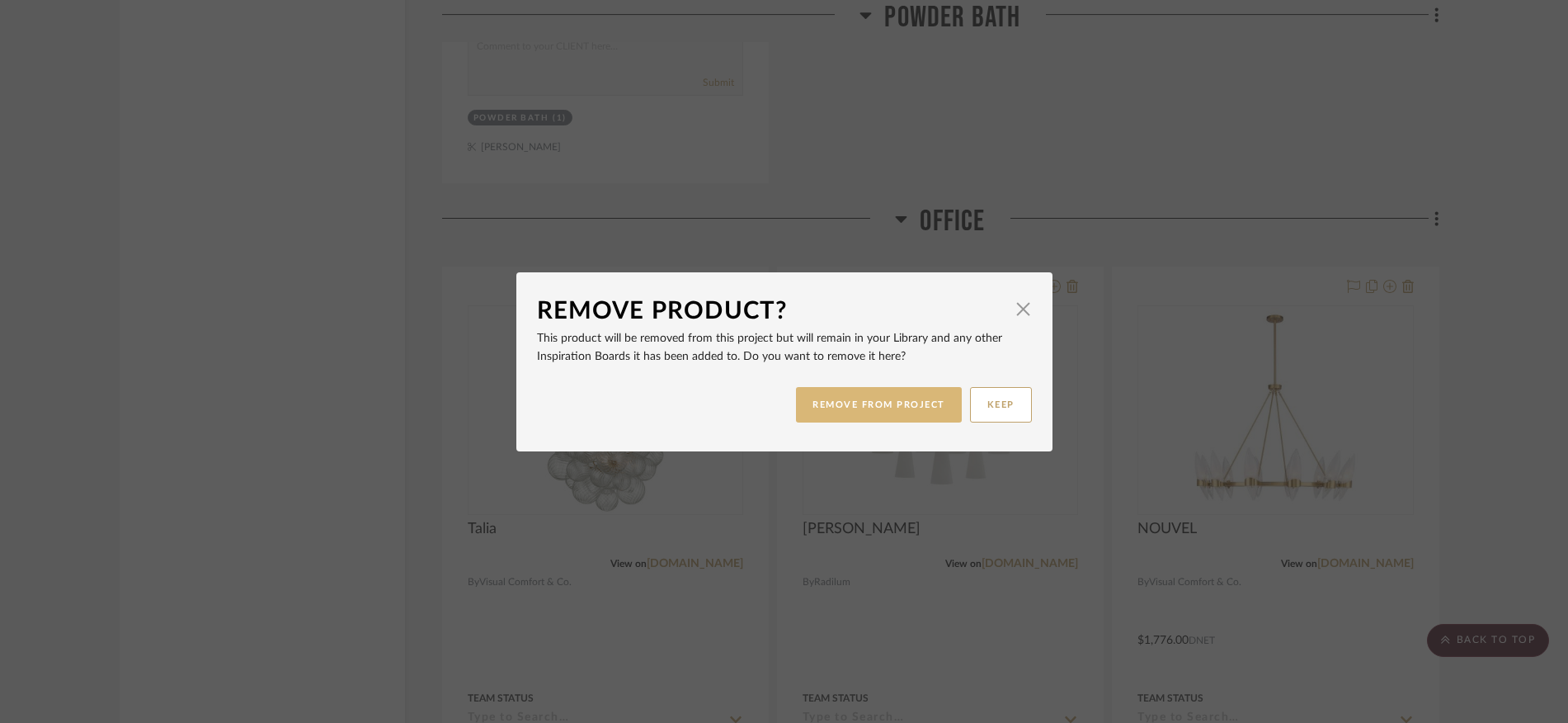
click at [909, 407] on button "REMOVE FROM PROJECT" at bounding box center [879, 405] width 166 height 36
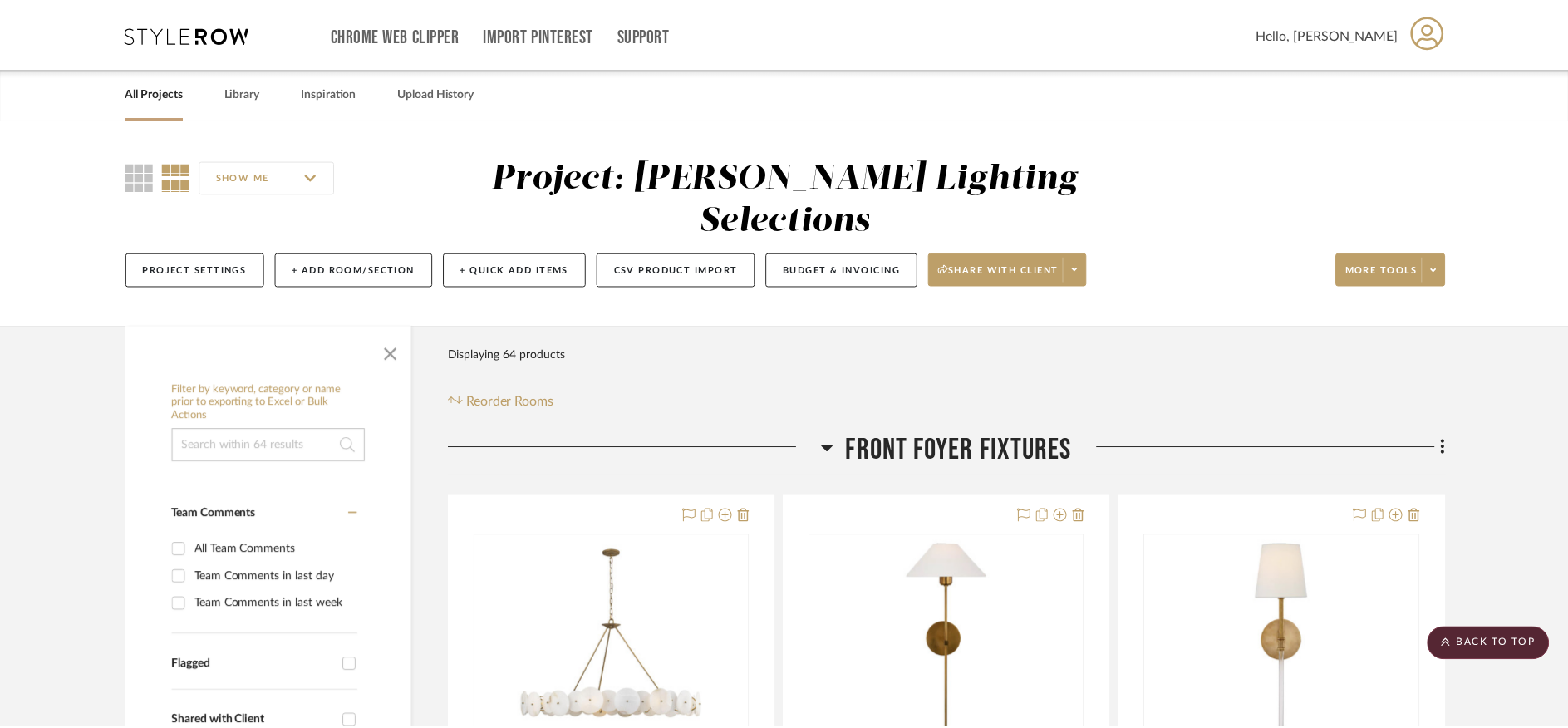
scroll to position [4139, 0]
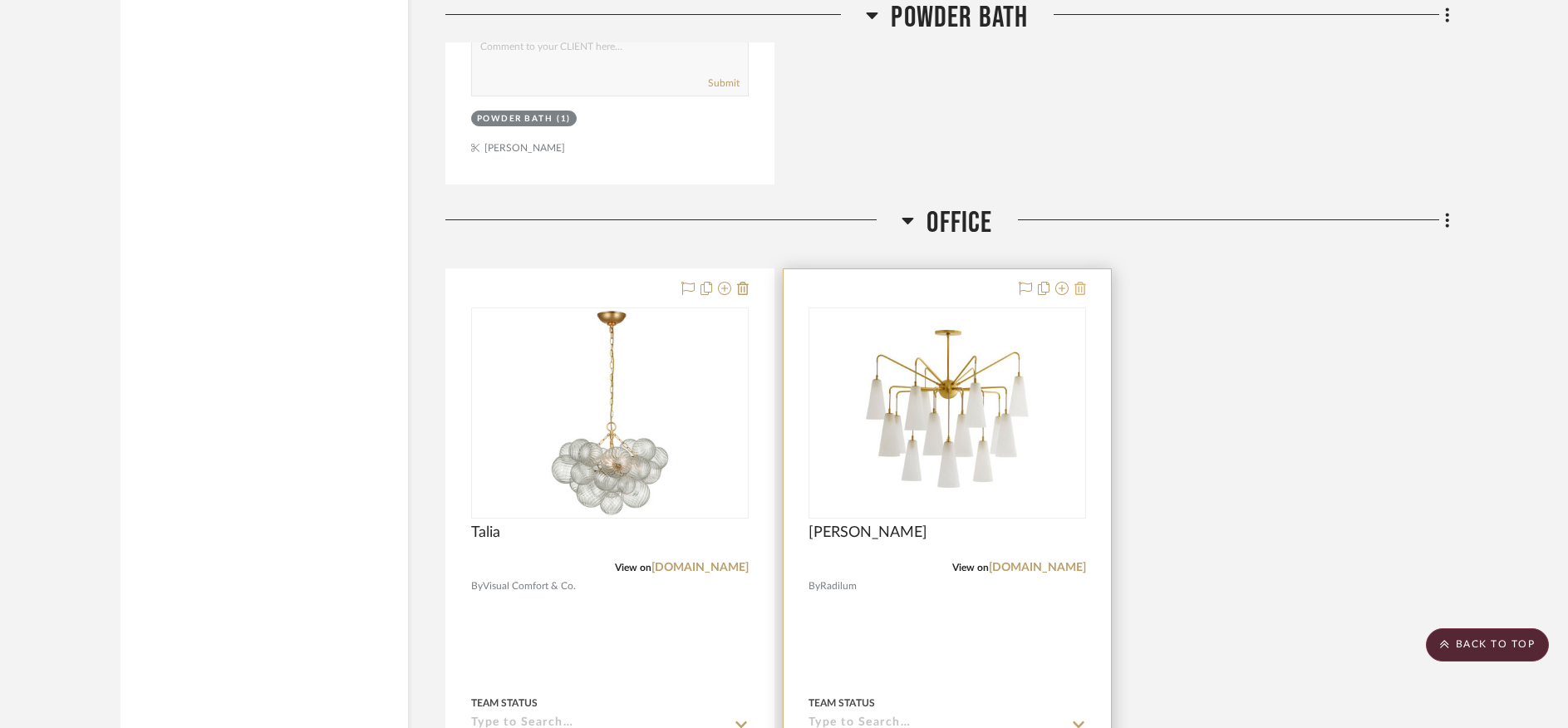
click at [1082, 282] on icon at bounding box center [1079, 288] width 12 height 13
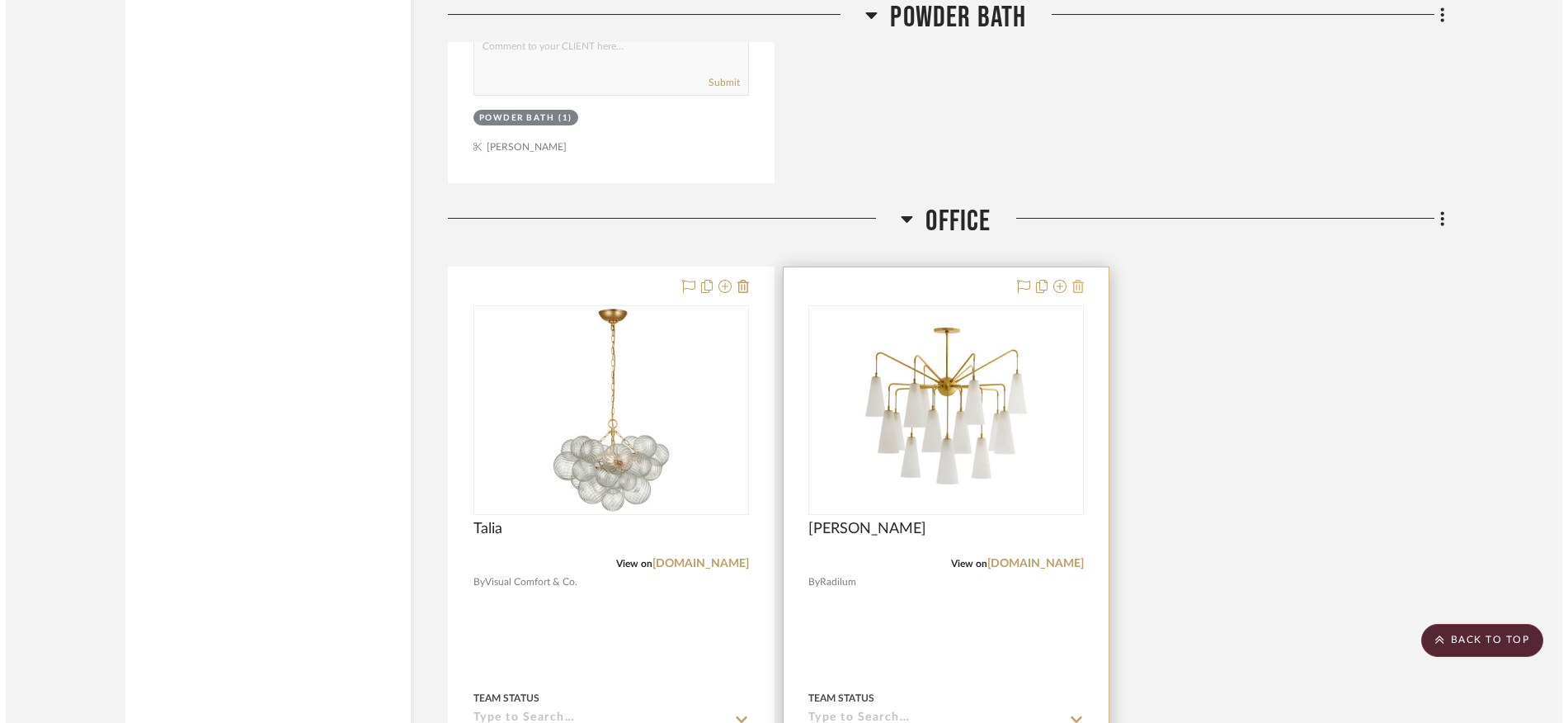
scroll to position [0, 0]
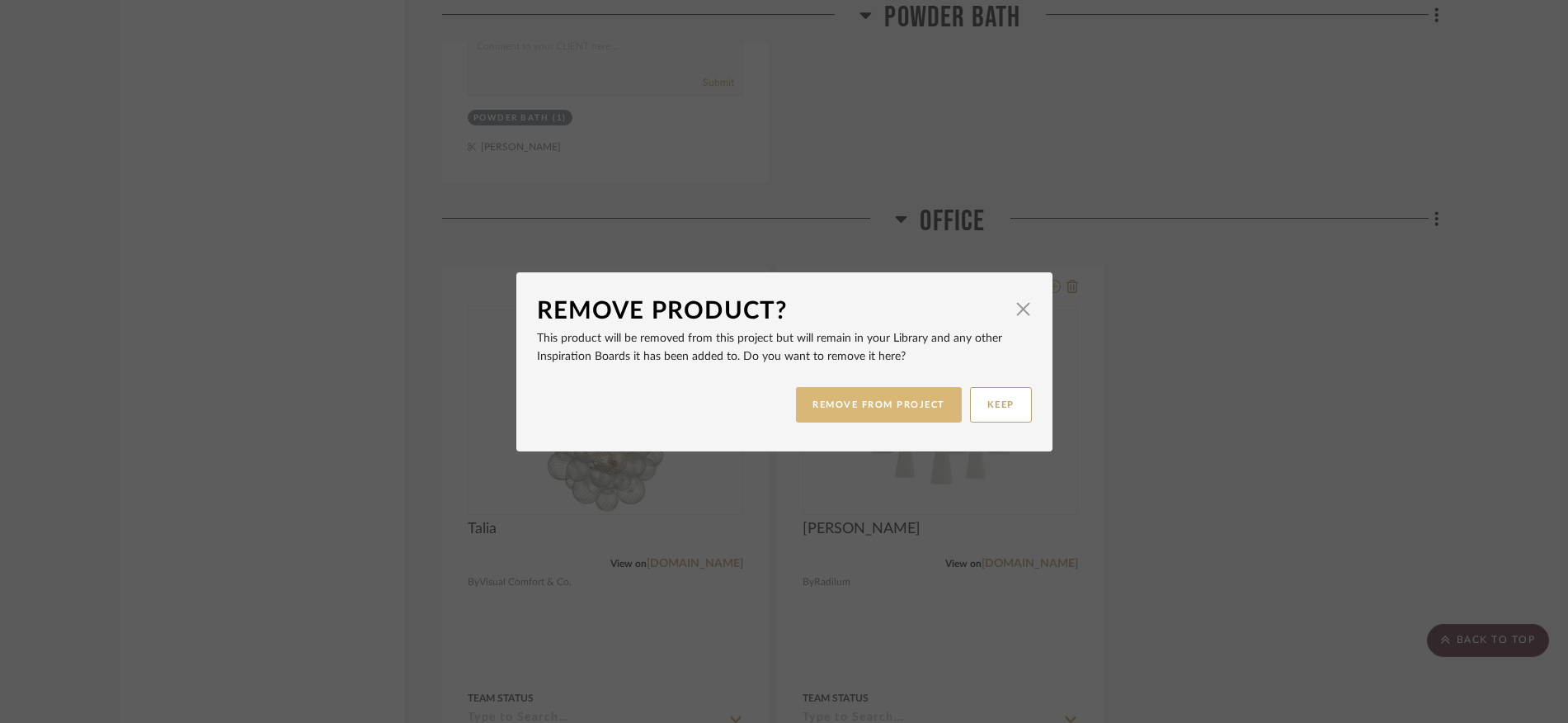
click at [907, 399] on button "REMOVE FROM PROJECT" at bounding box center [879, 405] width 166 height 36
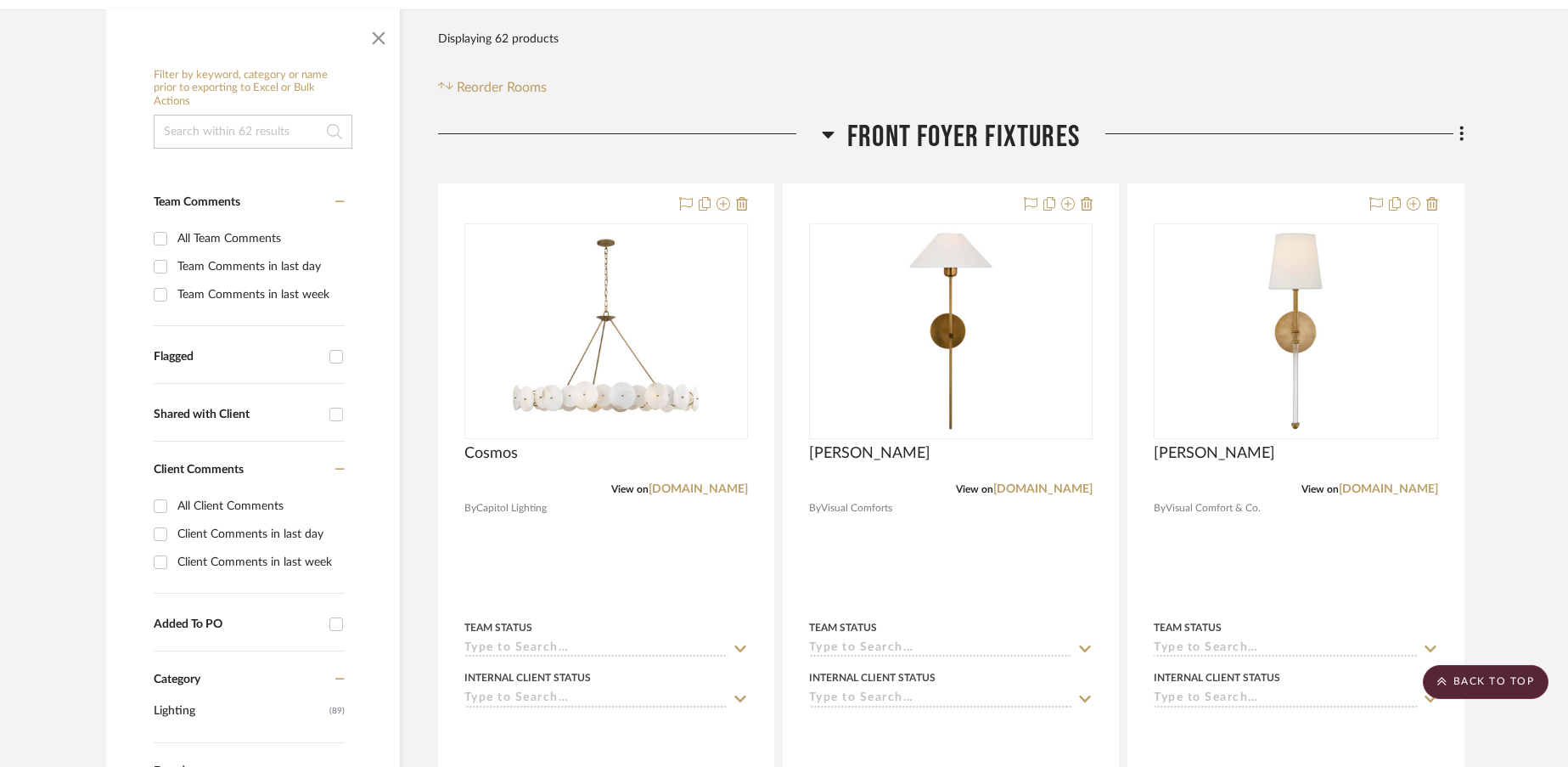
scroll to position [320, 0]
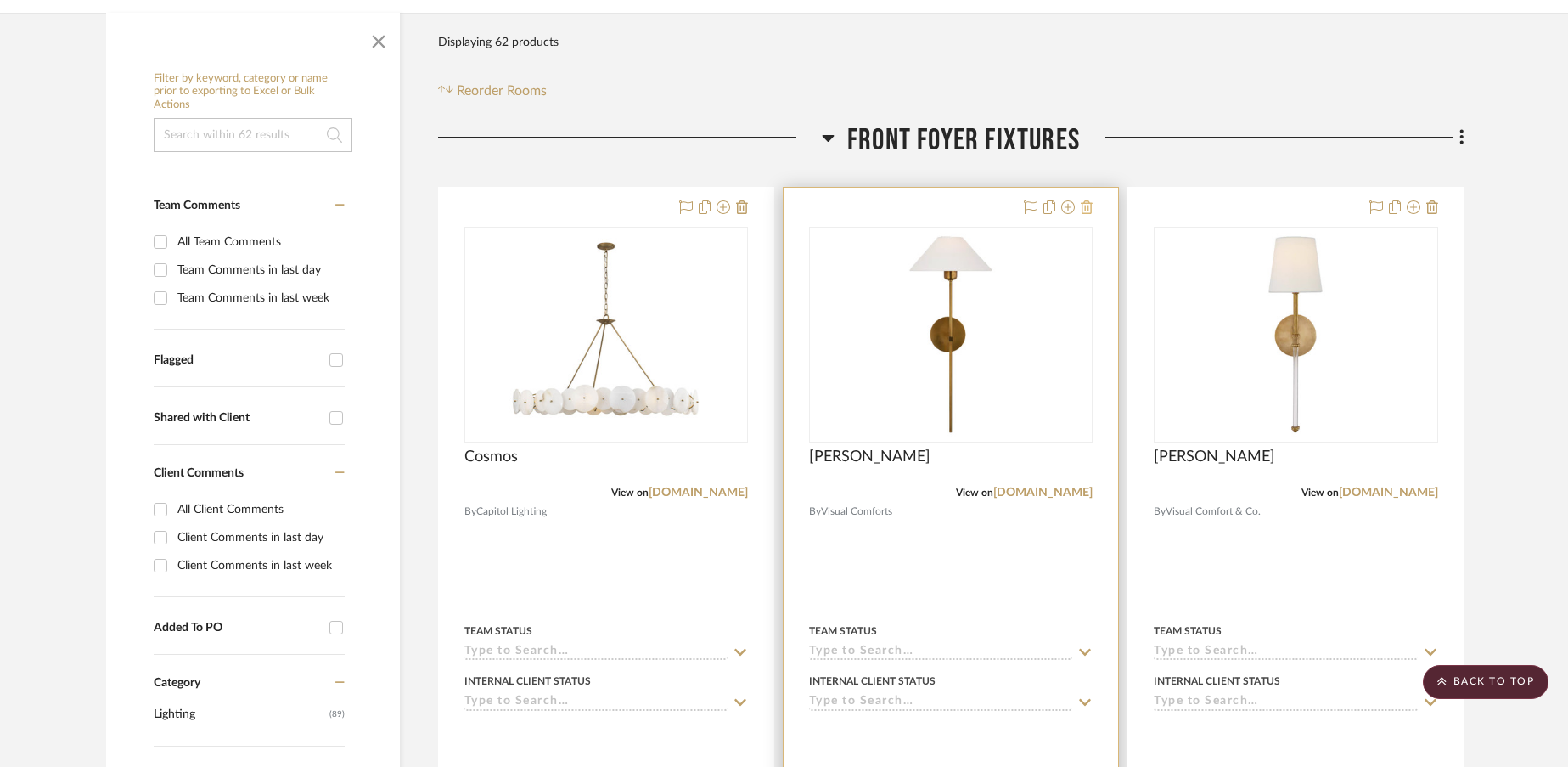
click at [1088, 201] on icon at bounding box center [1086, 207] width 12 height 13
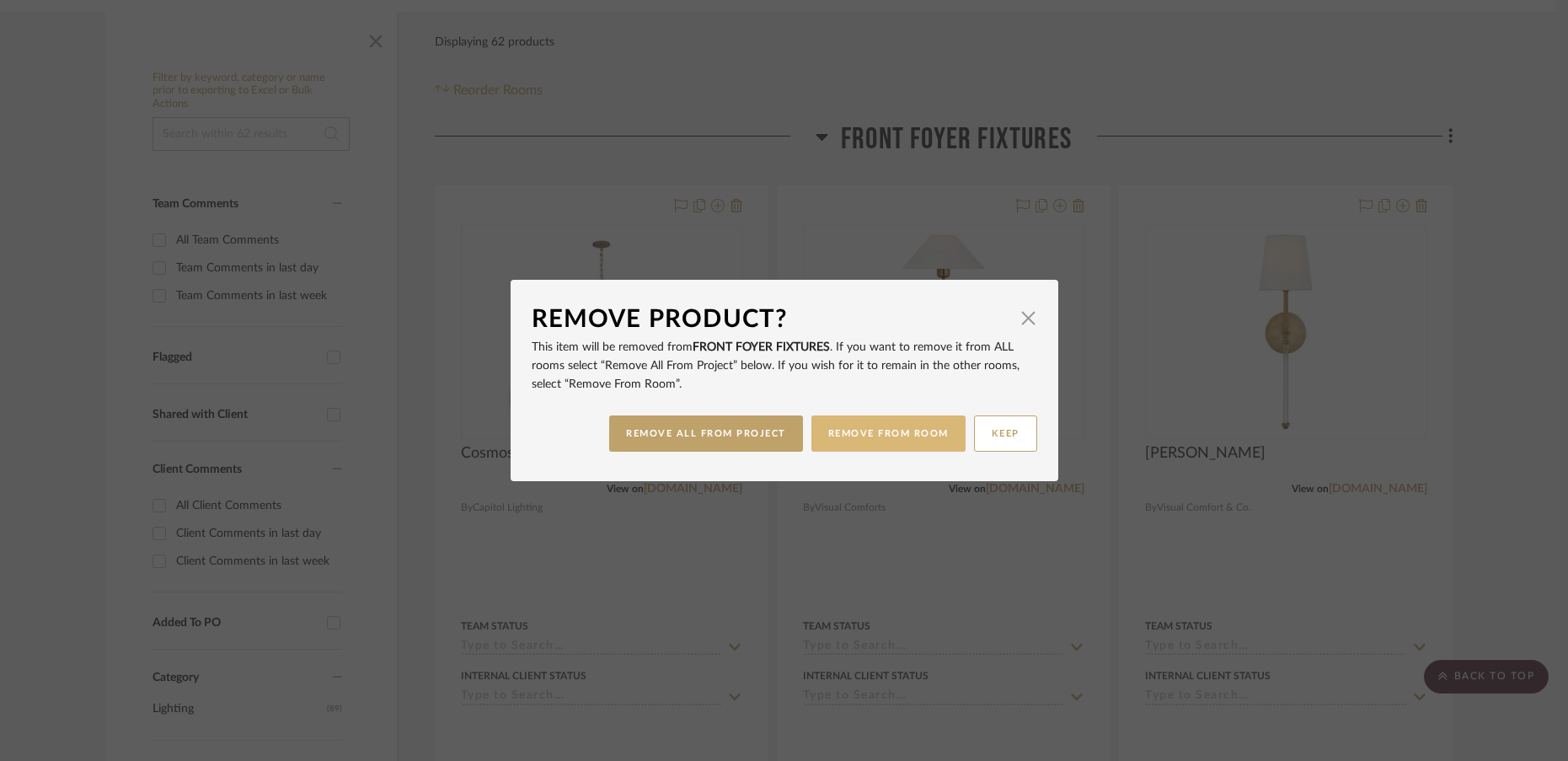
click at [859, 435] on button "REMOVE FROM ROOM" at bounding box center [888, 433] width 154 height 36
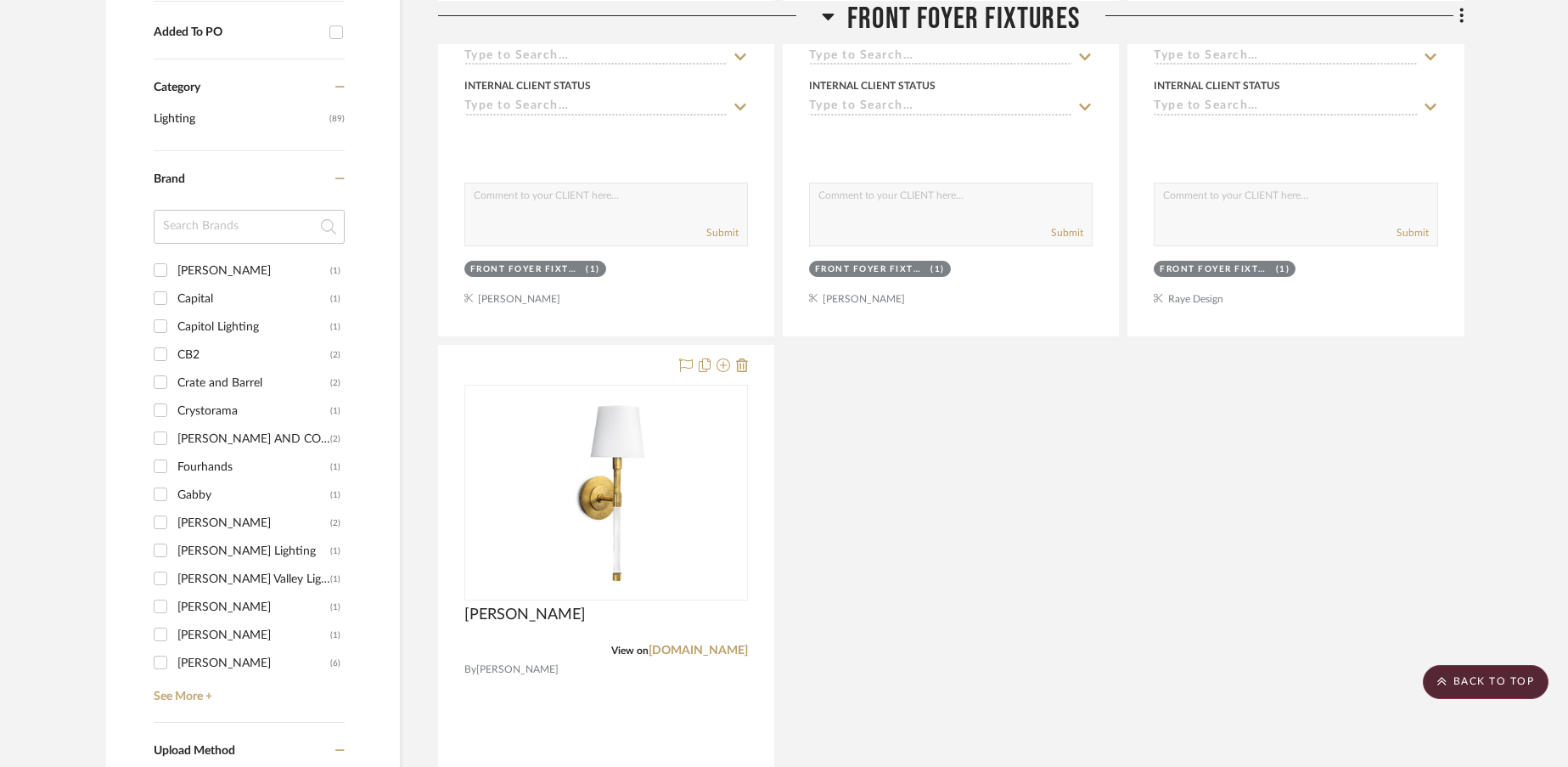
scroll to position [912, 0]
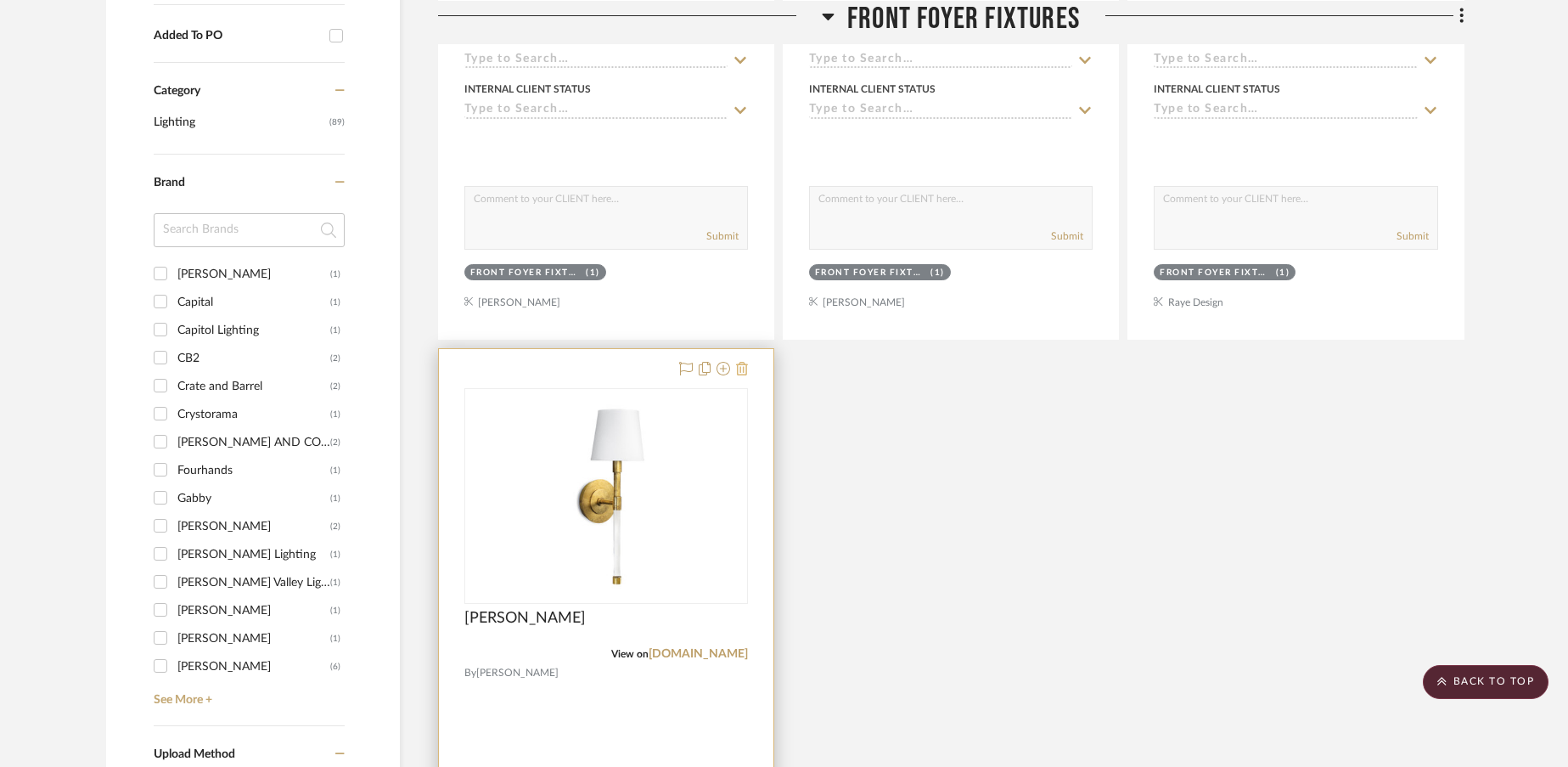
click at [742, 362] on icon at bounding box center [741, 368] width 12 height 13
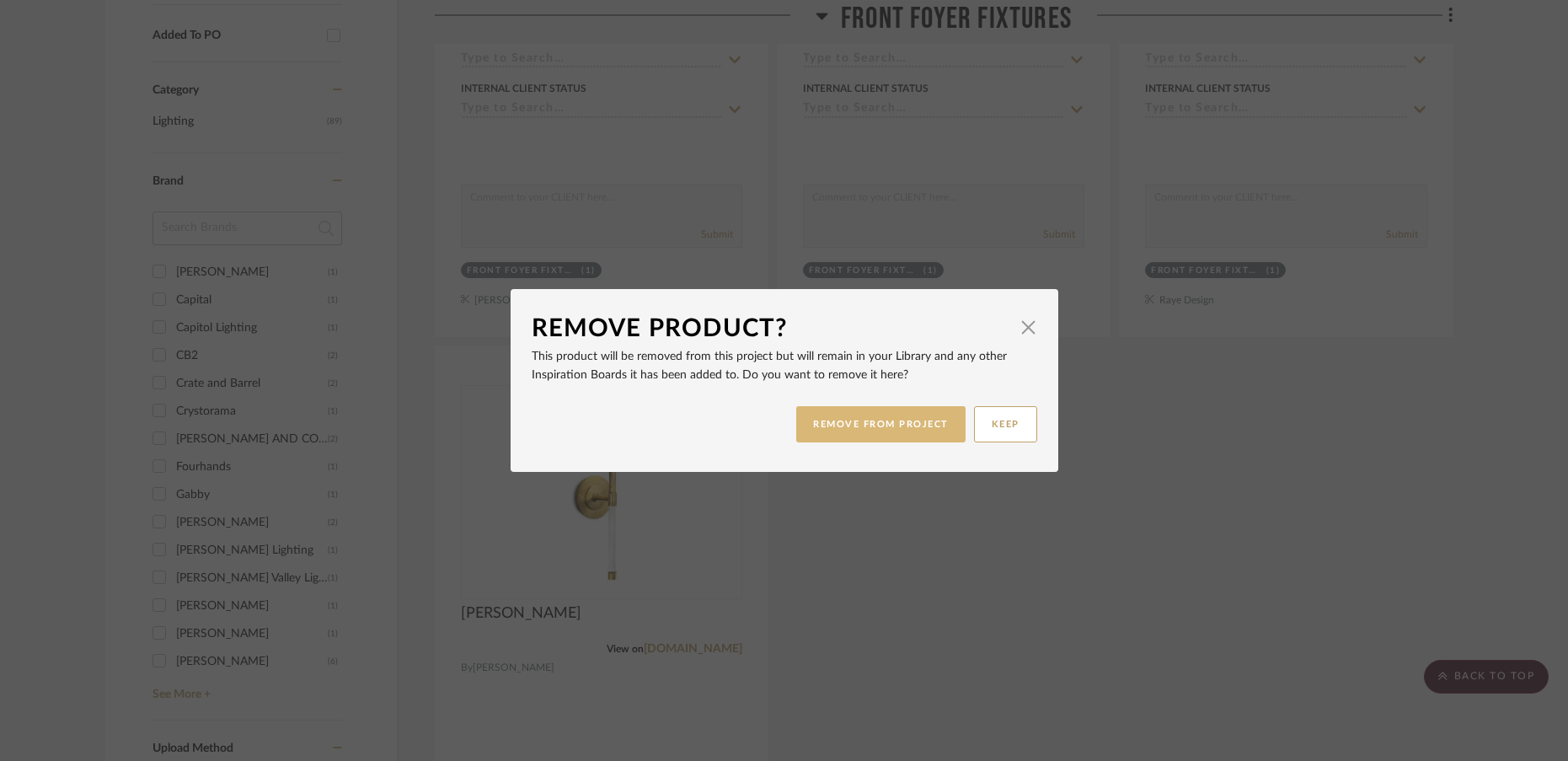
click at [858, 424] on button "REMOVE FROM PROJECT" at bounding box center [881, 424] width 169 height 36
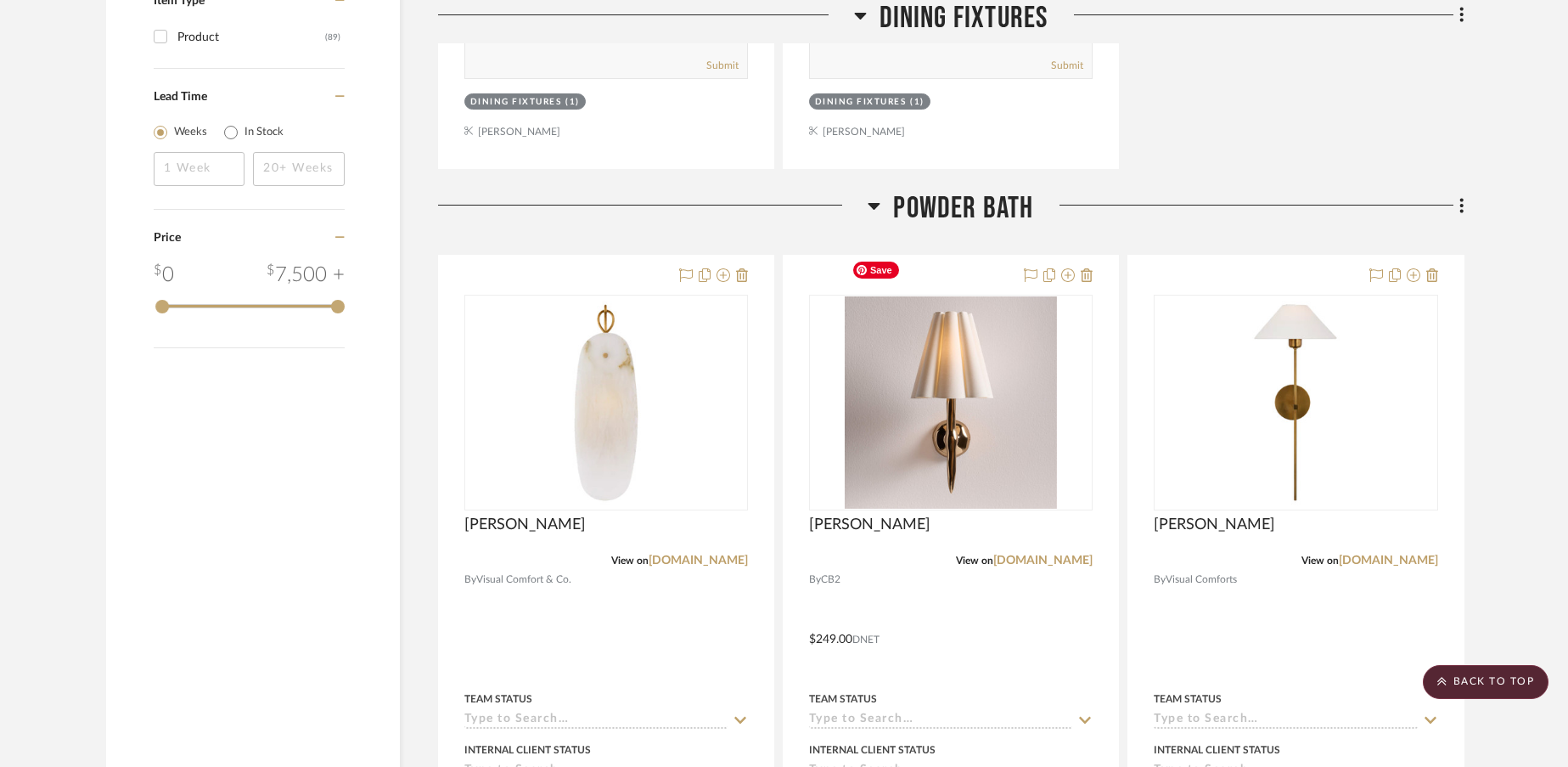
scroll to position [1913, 0]
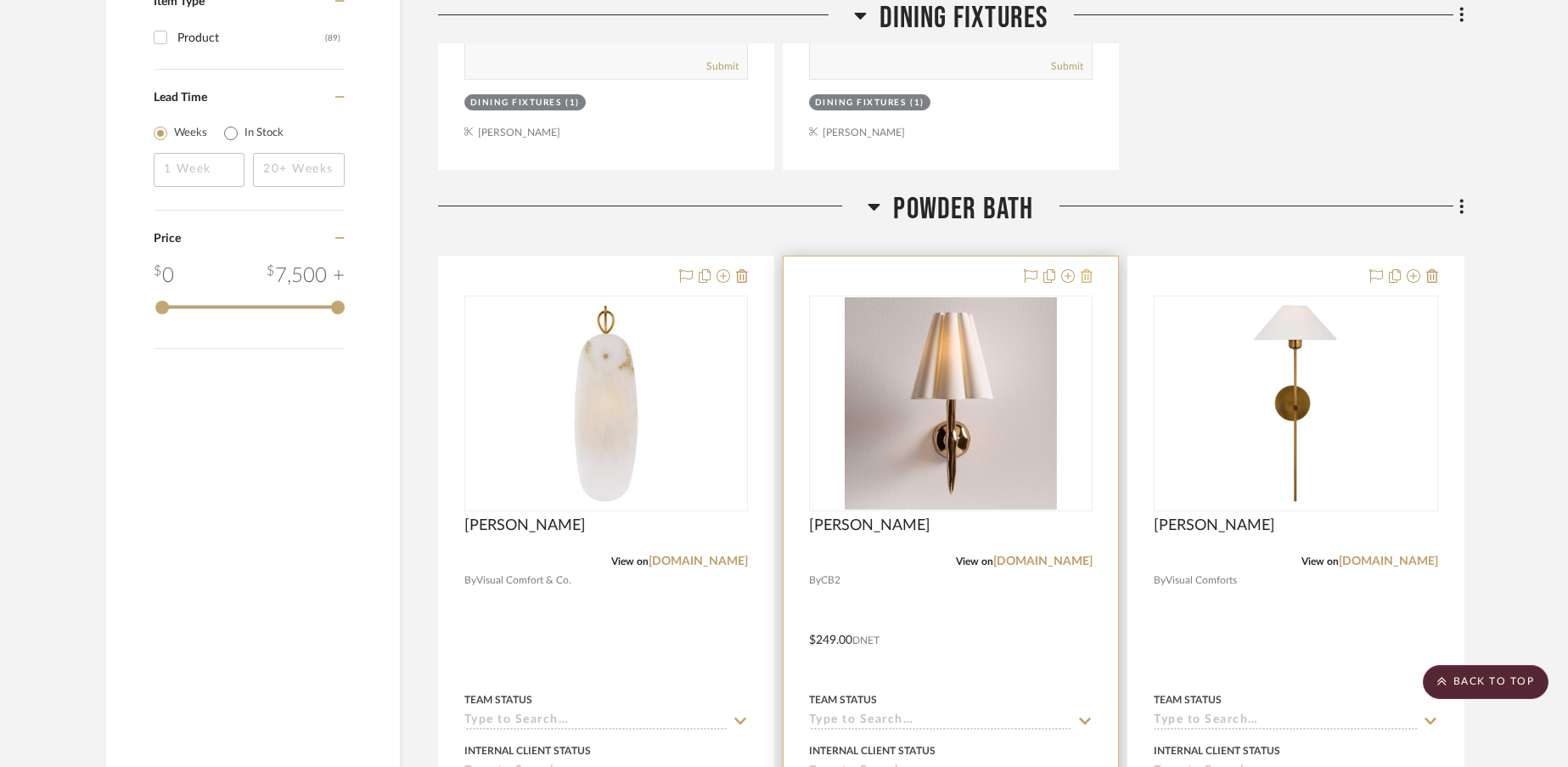
click at [1083, 269] on icon at bounding box center [1086, 276] width 12 height 13
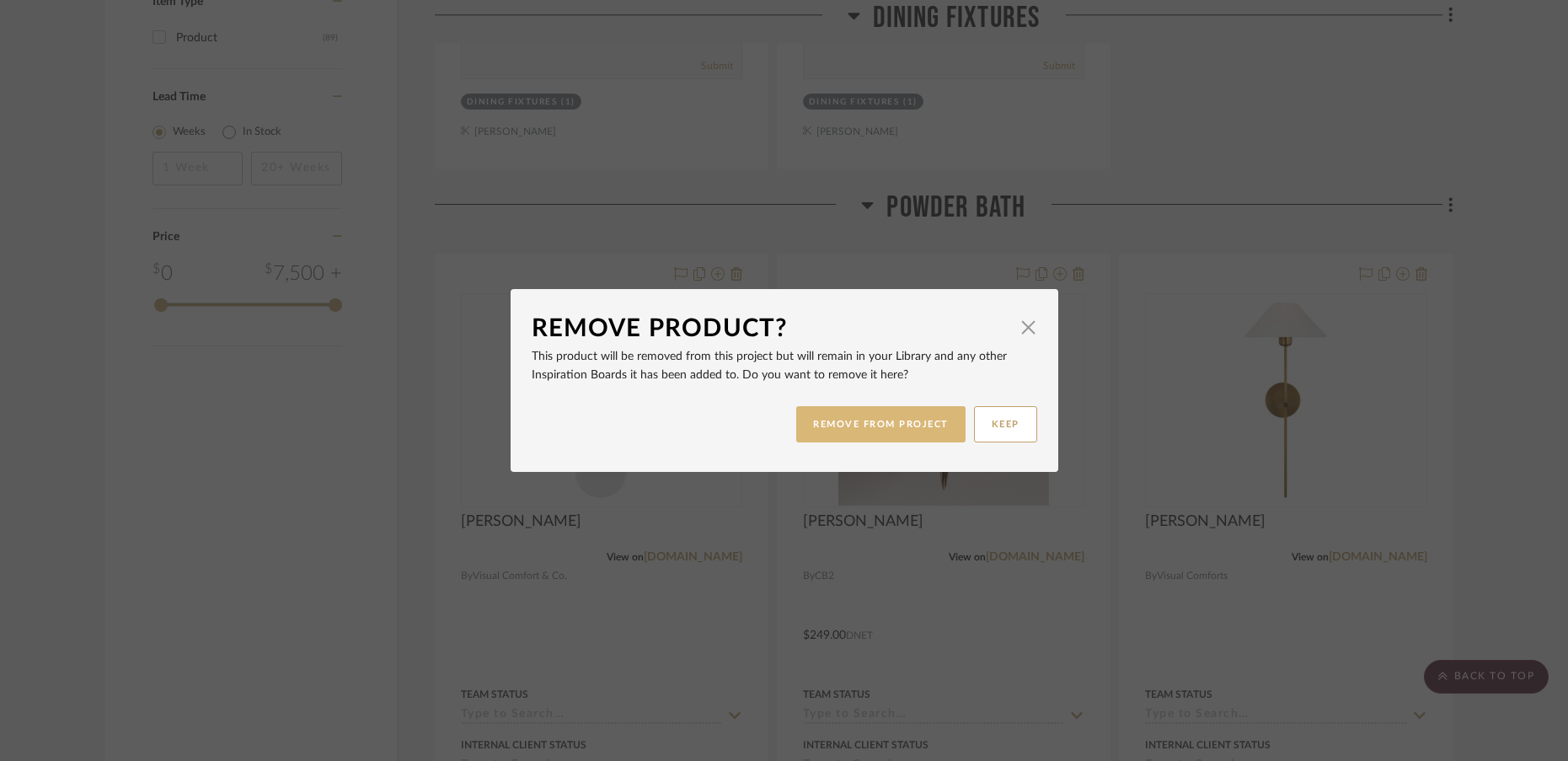
click at [859, 431] on button "REMOVE FROM PROJECT" at bounding box center [881, 424] width 169 height 36
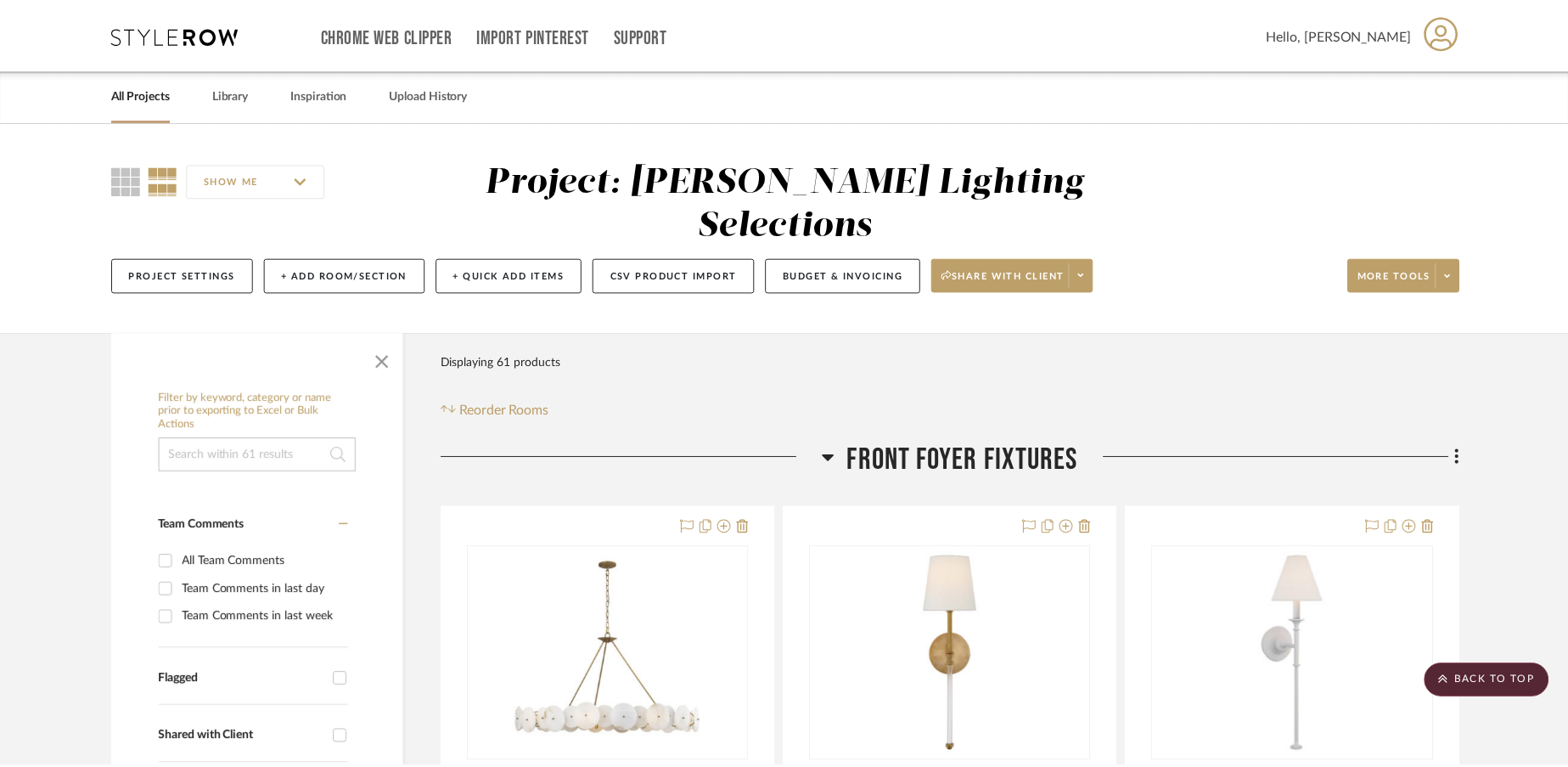
scroll to position [1913, 0]
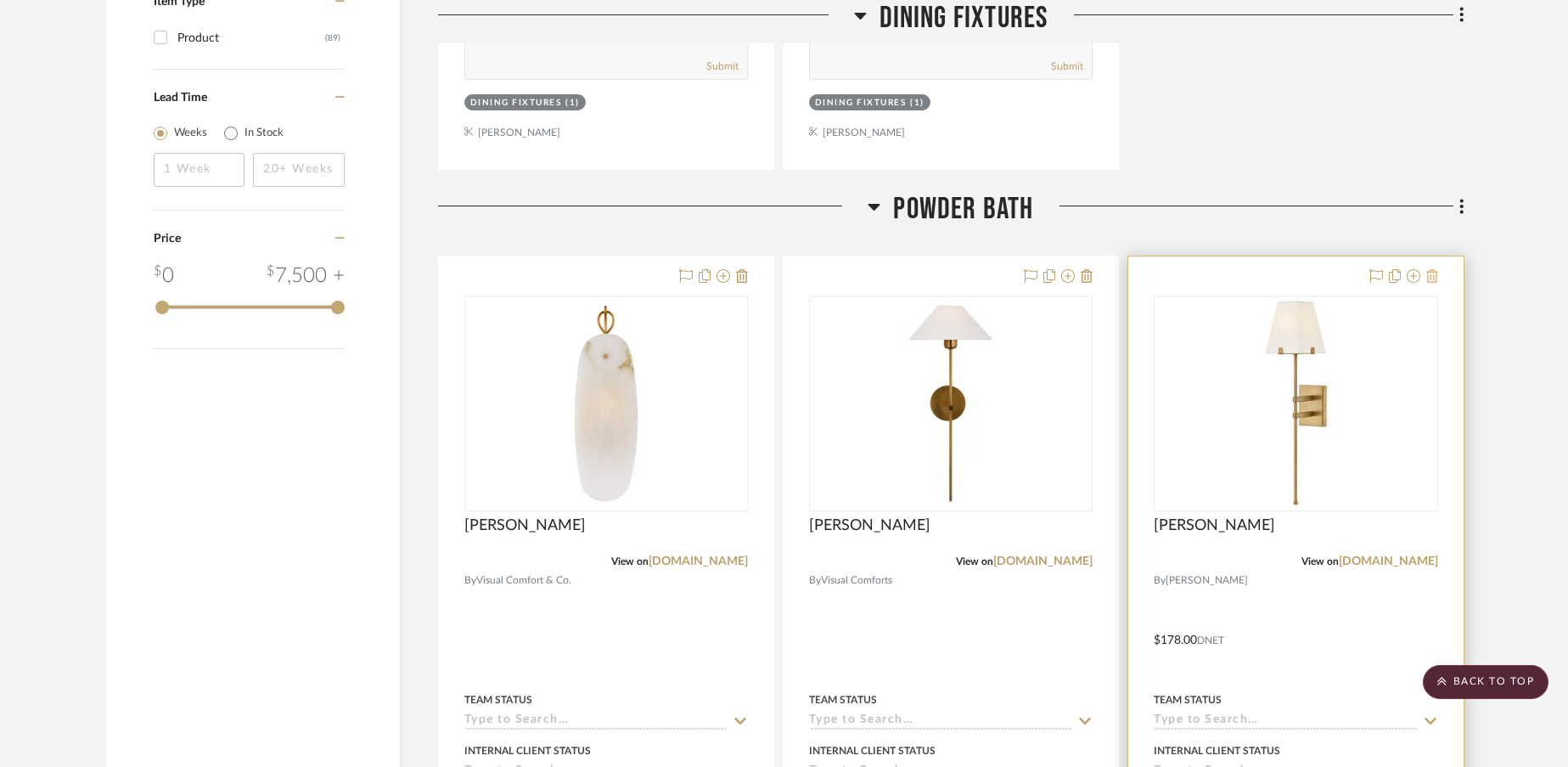
click at [1434, 269] on icon at bounding box center [1431, 276] width 12 height 13
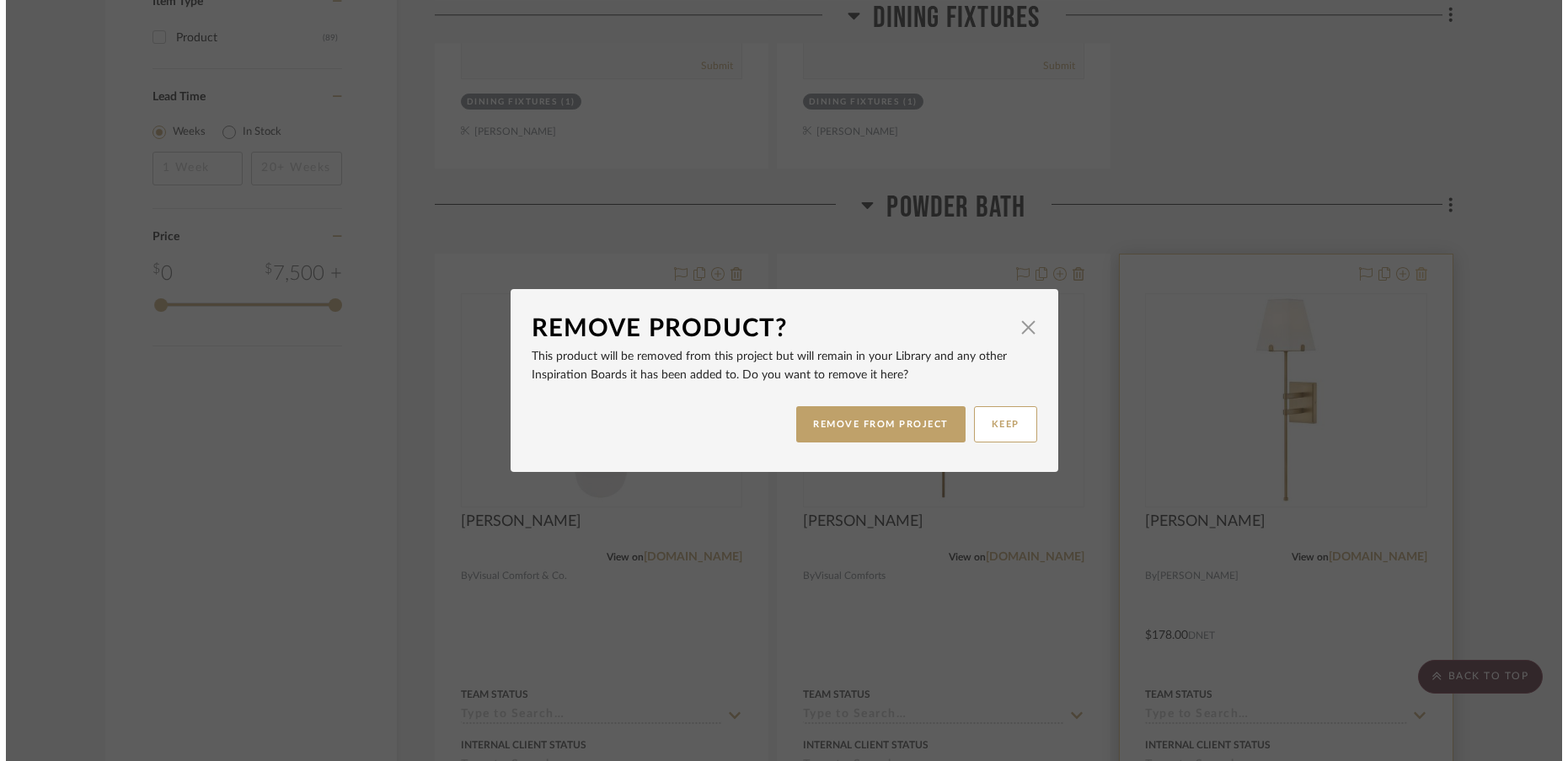
scroll to position [0, 0]
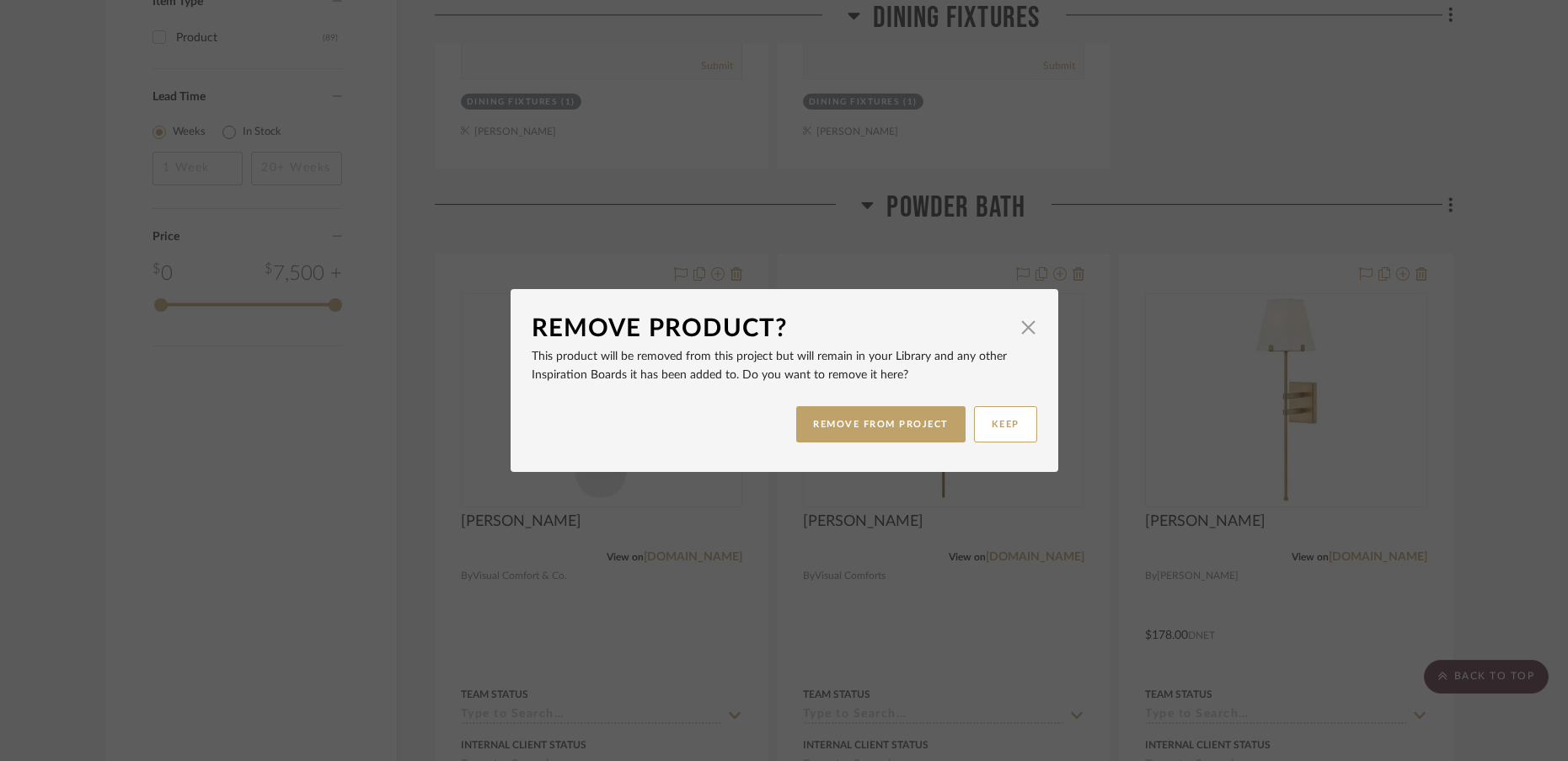
click at [1532, 418] on div "Remove Product? × This product will be removed from this project but will remai…" at bounding box center [784, 380] width 1568 height 761
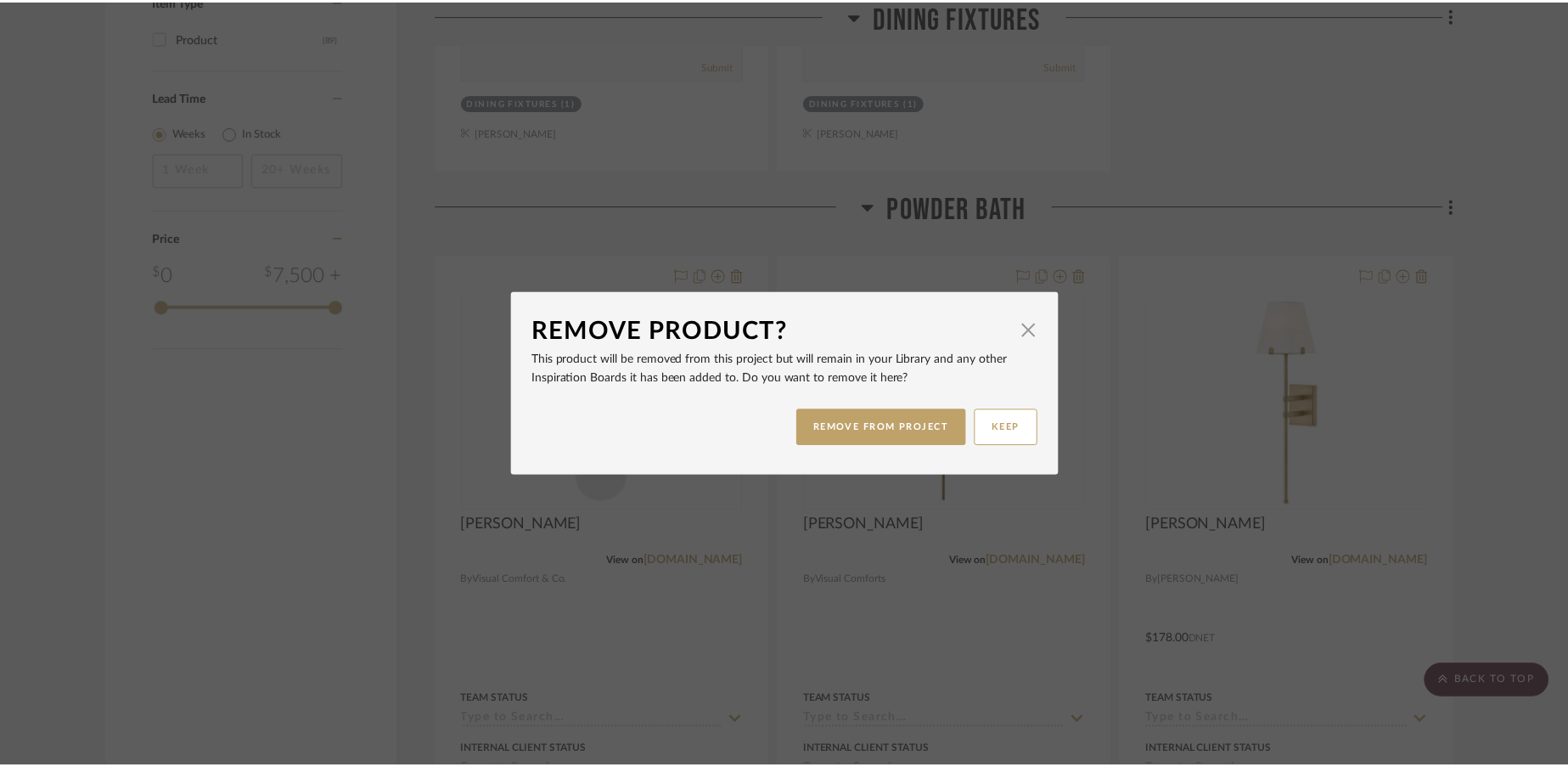
scroll to position [1913, 0]
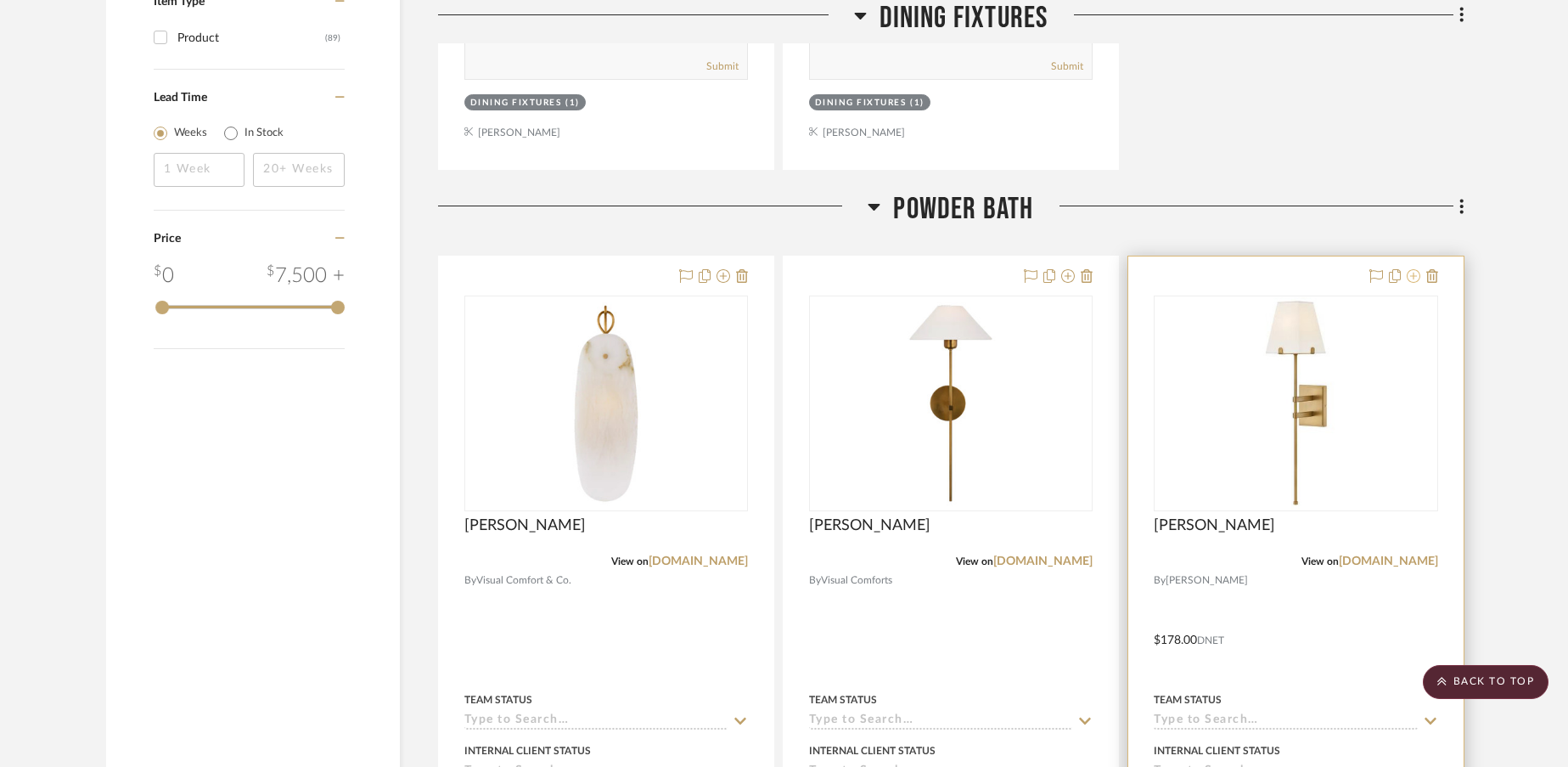
click at [1415, 269] on icon at bounding box center [1414, 276] width 13 height 13
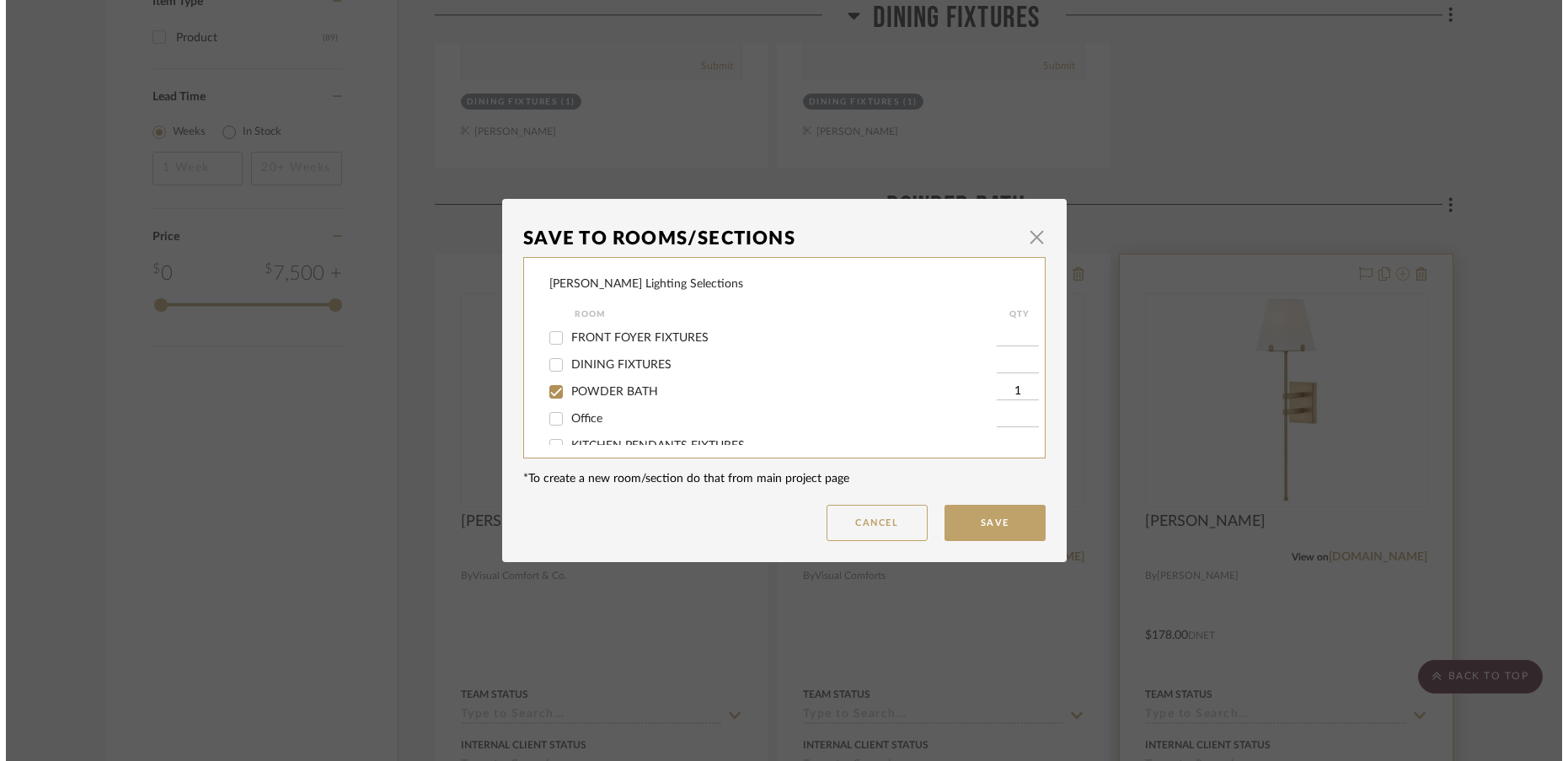
scroll to position [0, 0]
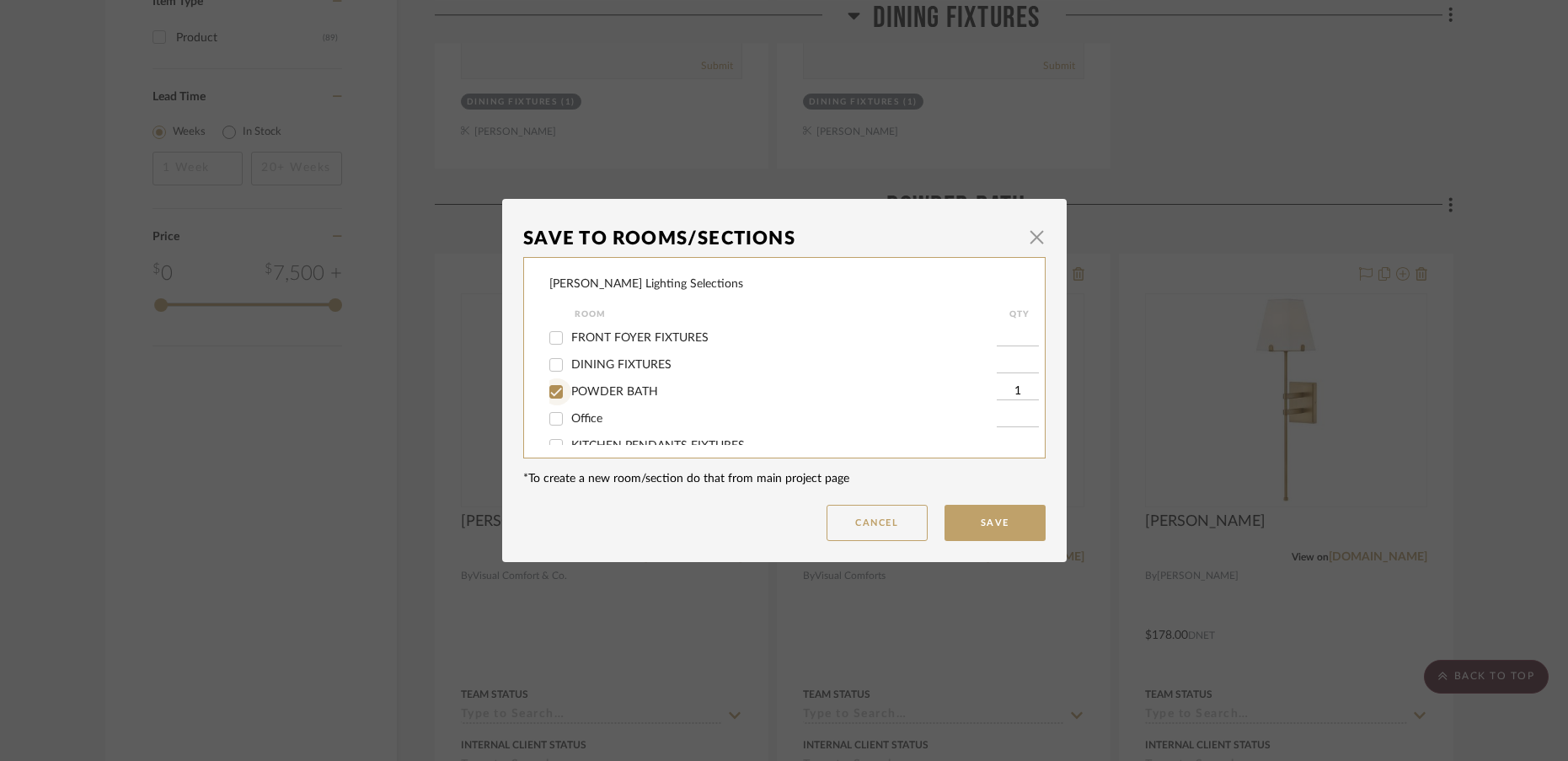
click at [553, 395] on input "POWDER BATH" at bounding box center [555, 392] width 27 height 27
checkbox input "false"
click at [552, 402] on input "Laundry Room" at bounding box center [555, 400] width 27 height 27
checkbox input "true"
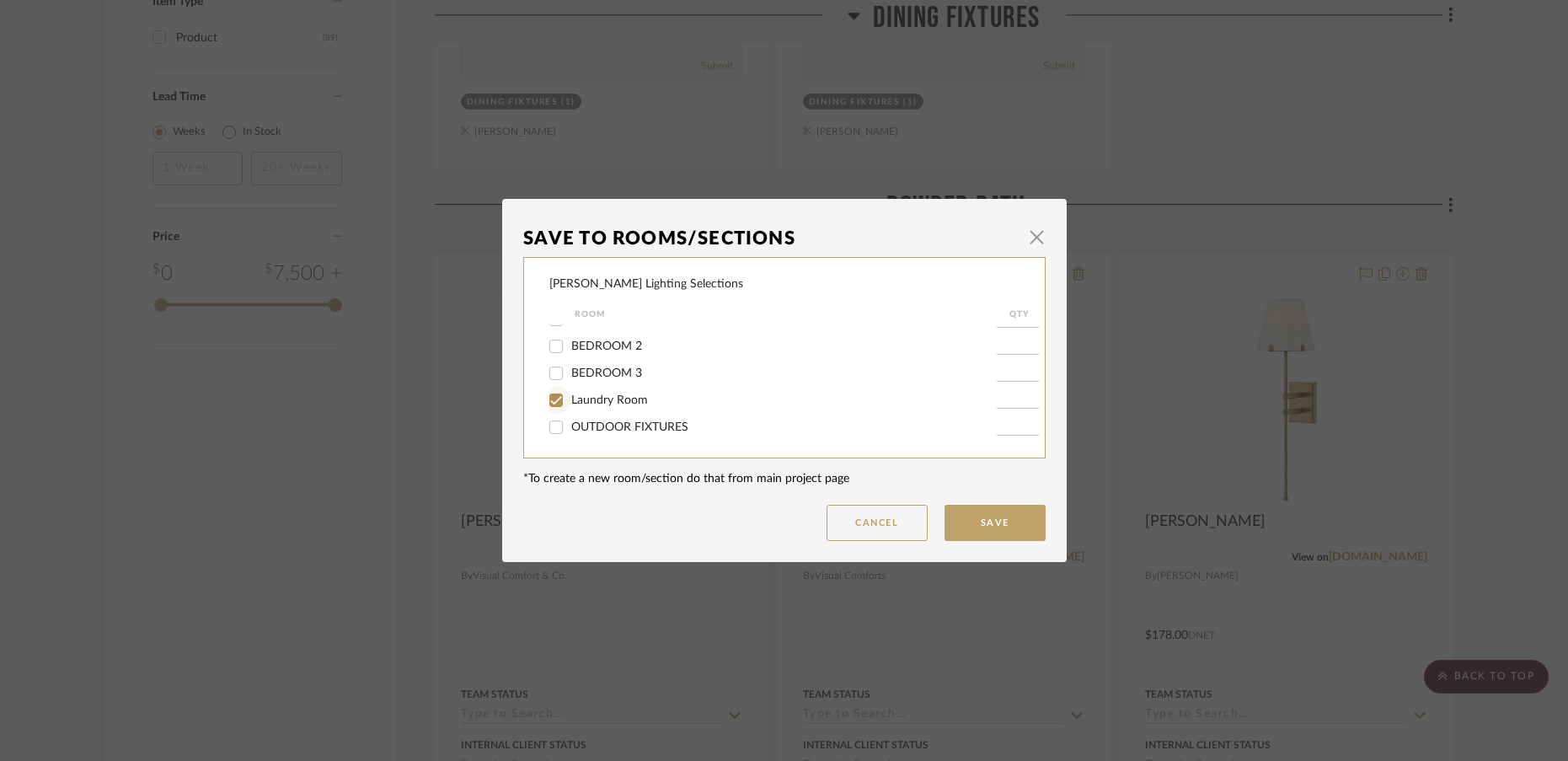
type input "1"
click at [1004, 529] on button "Save" at bounding box center [995, 523] width 101 height 36
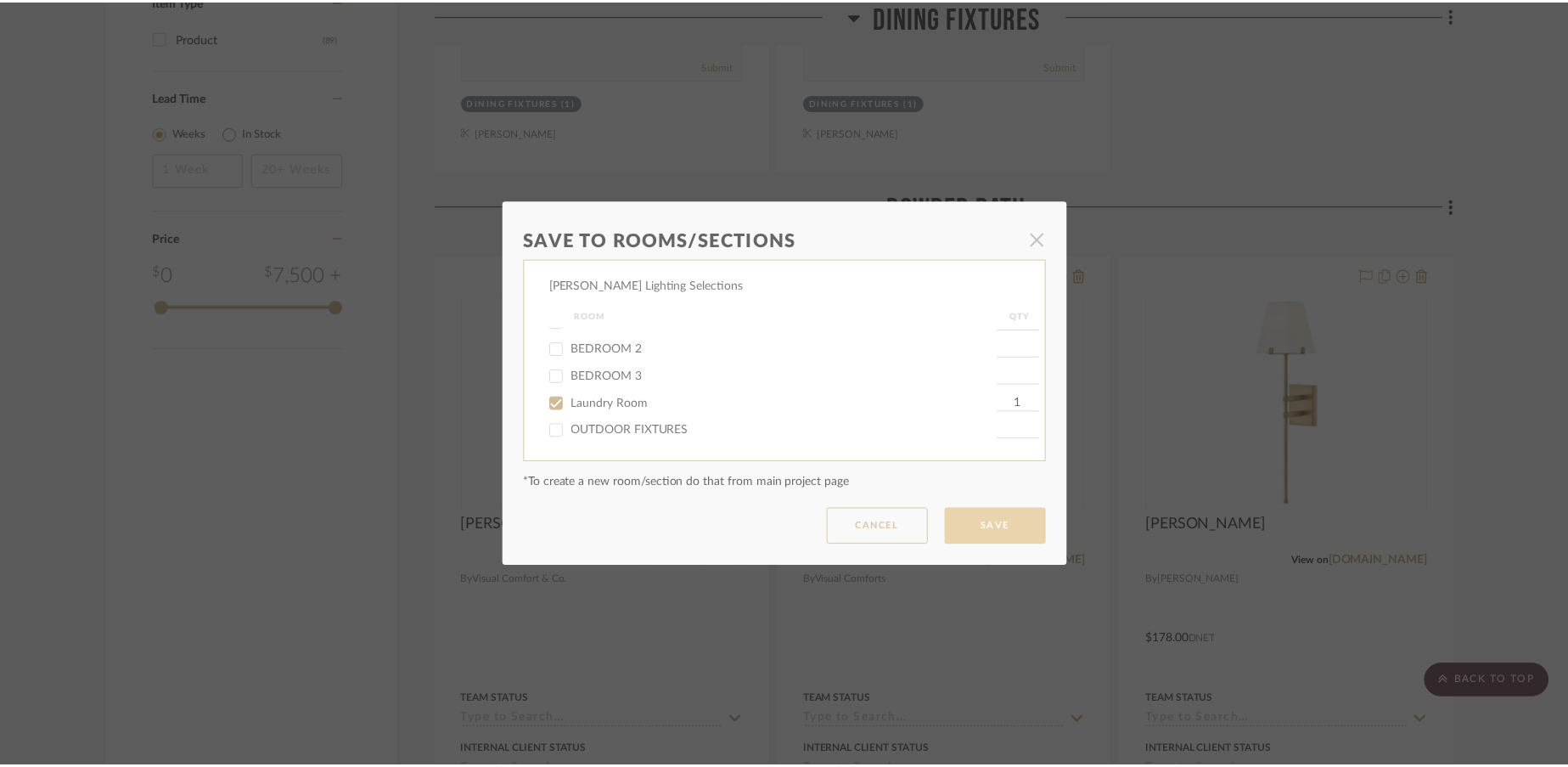
scroll to position [1913, 0]
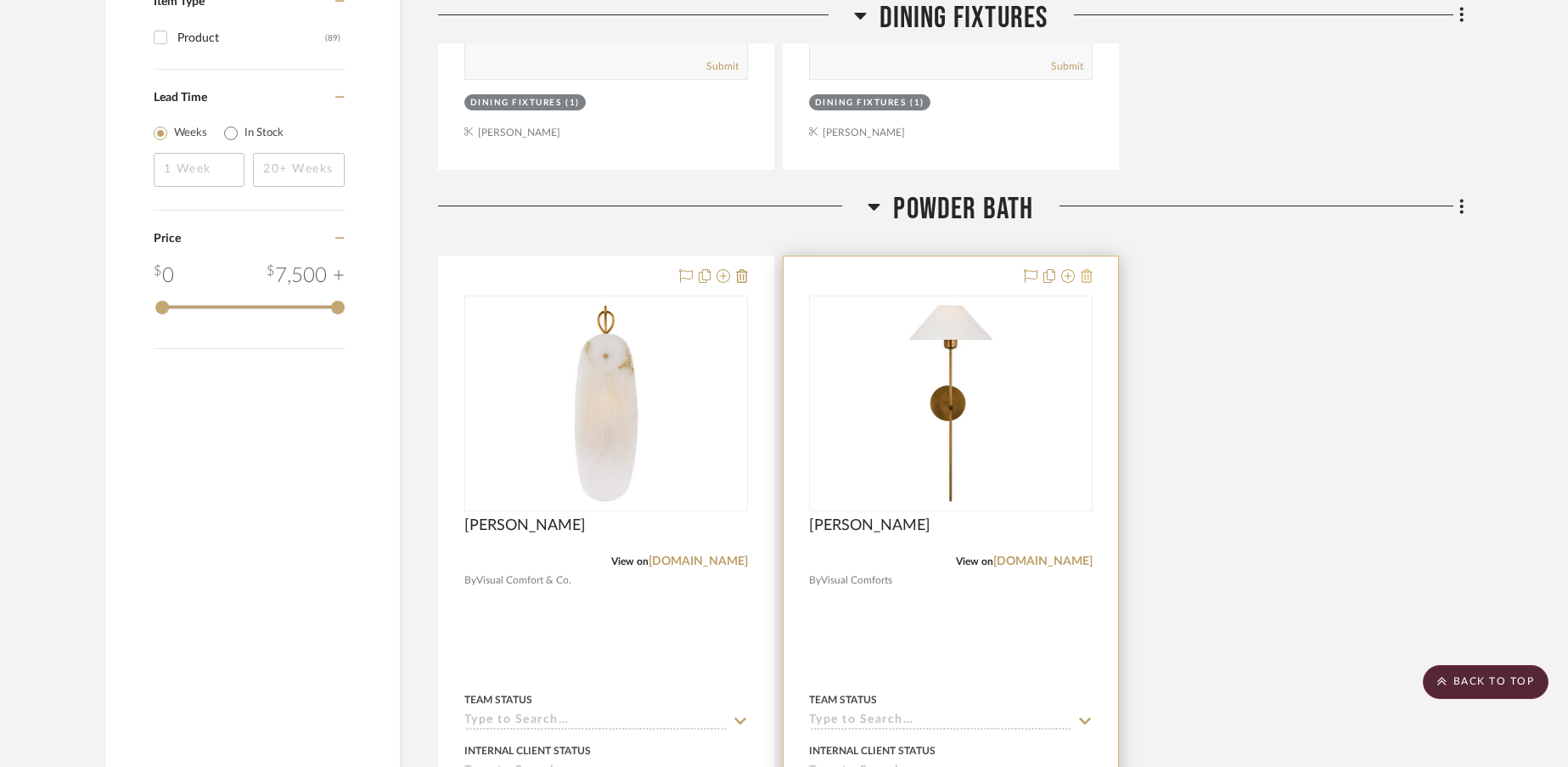
click at [1085, 269] on icon at bounding box center [1086, 276] width 12 height 13
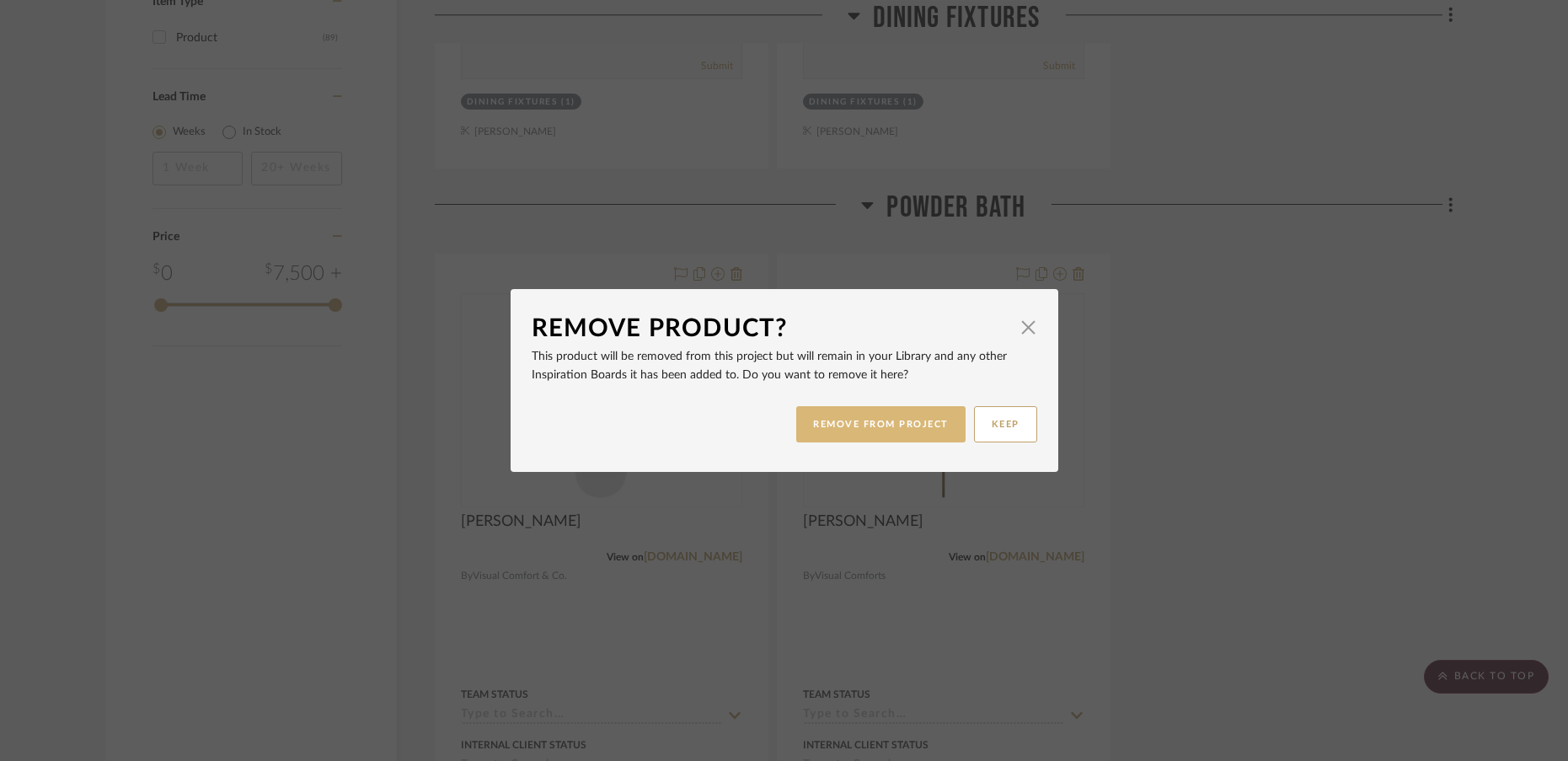
click at [856, 430] on button "REMOVE FROM PROJECT" at bounding box center [881, 424] width 169 height 36
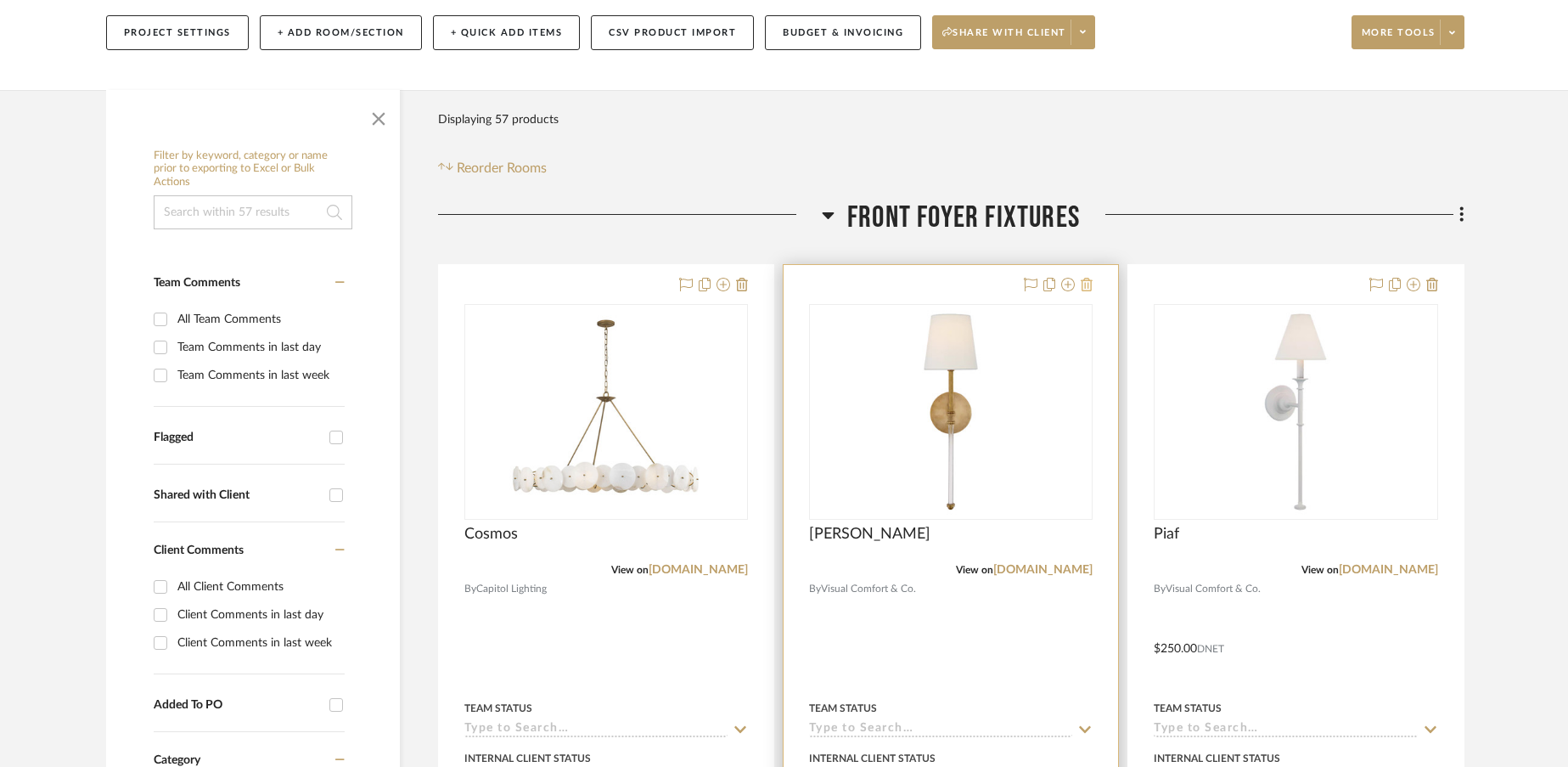
scroll to position [242, 0]
click at [1087, 279] on icon at bounding box center [1086, 286] width 12 height 13
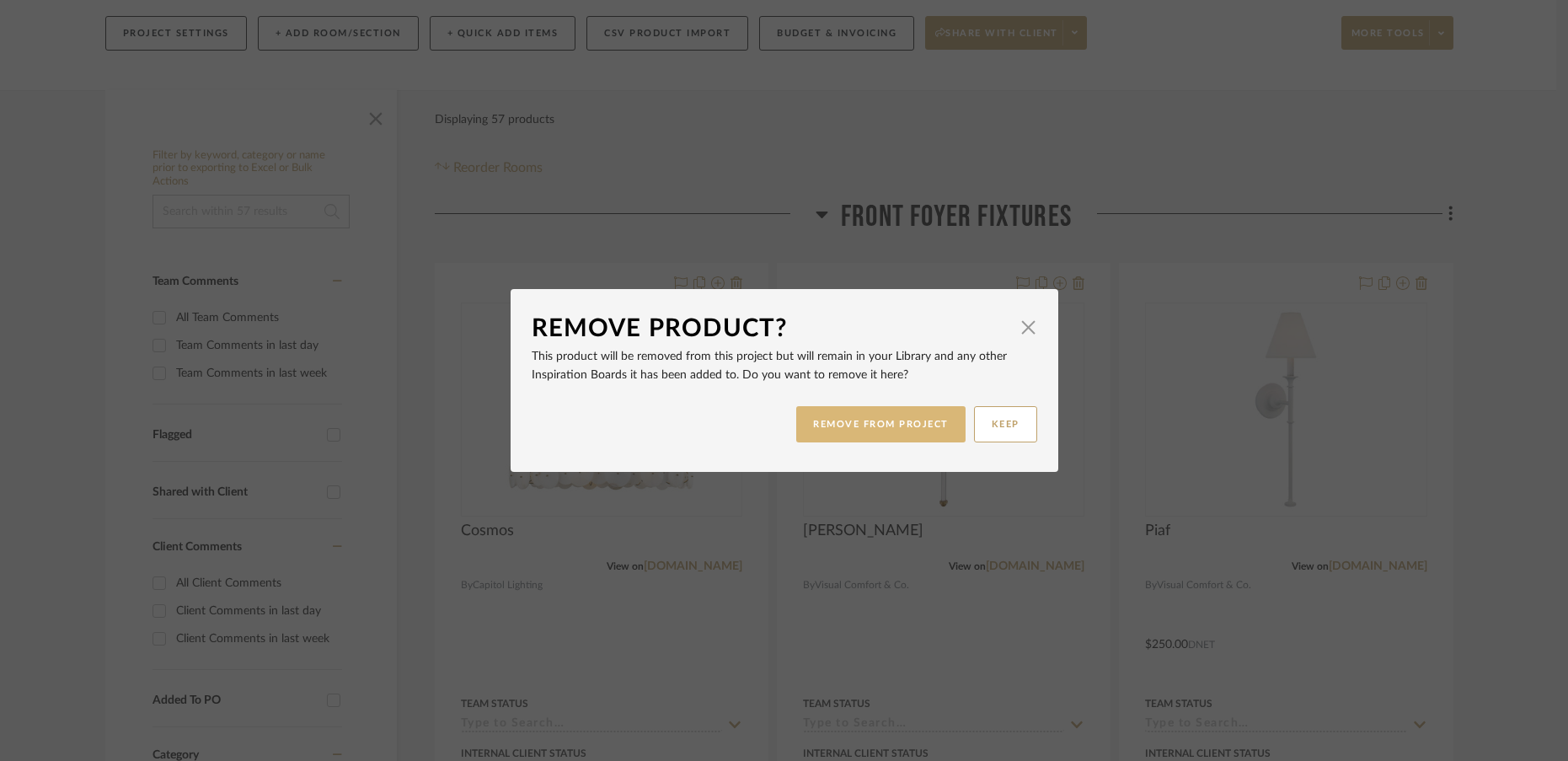
click at [869, 434] on button "REMOVE FROM PROJECT" at bounding box center [881, 424] width 169 height 36
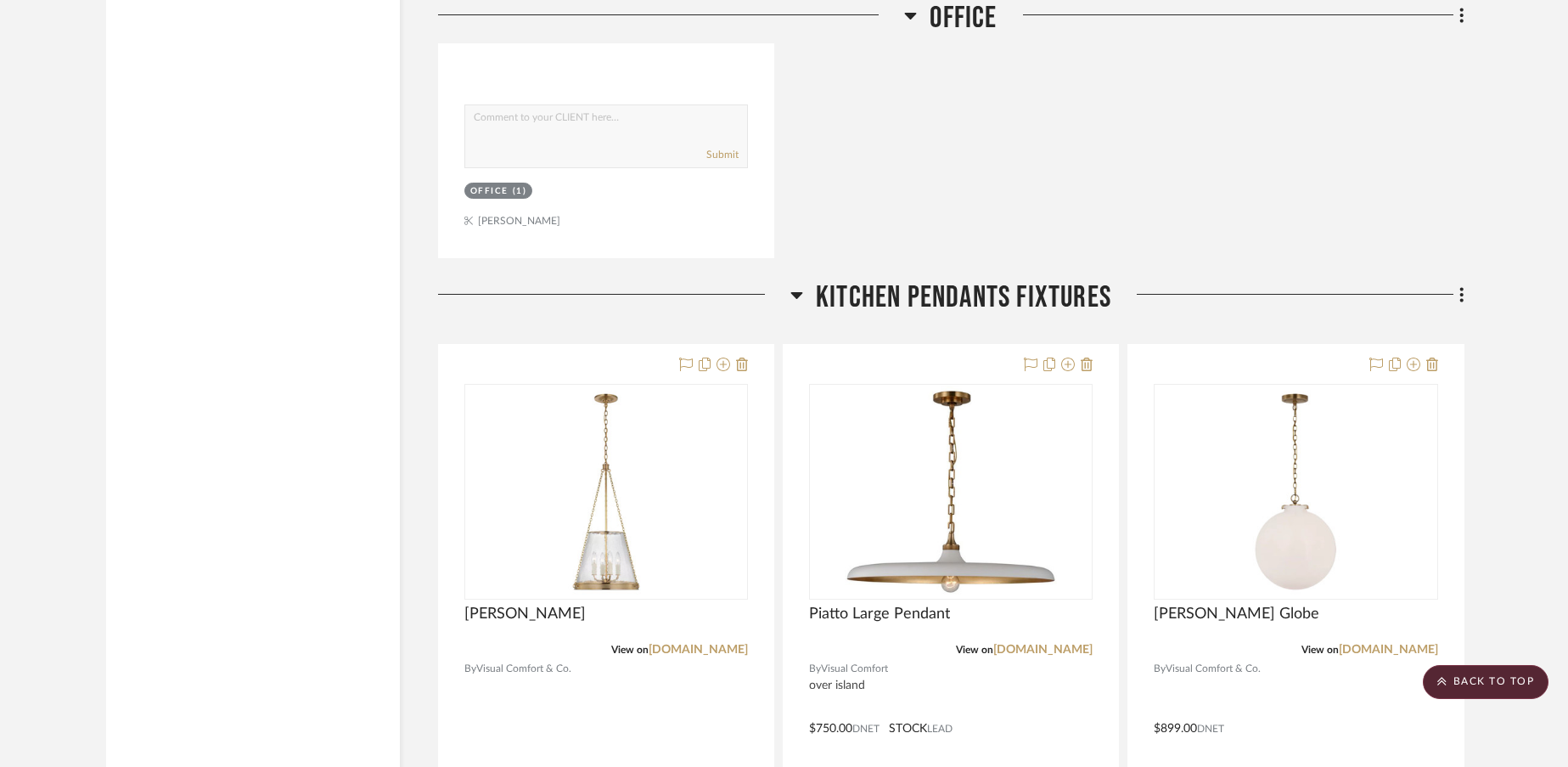
scroll to position [3484, 0]
click at [1088, 358] on icon at bounding box center [1086, 365] width 12 height 13
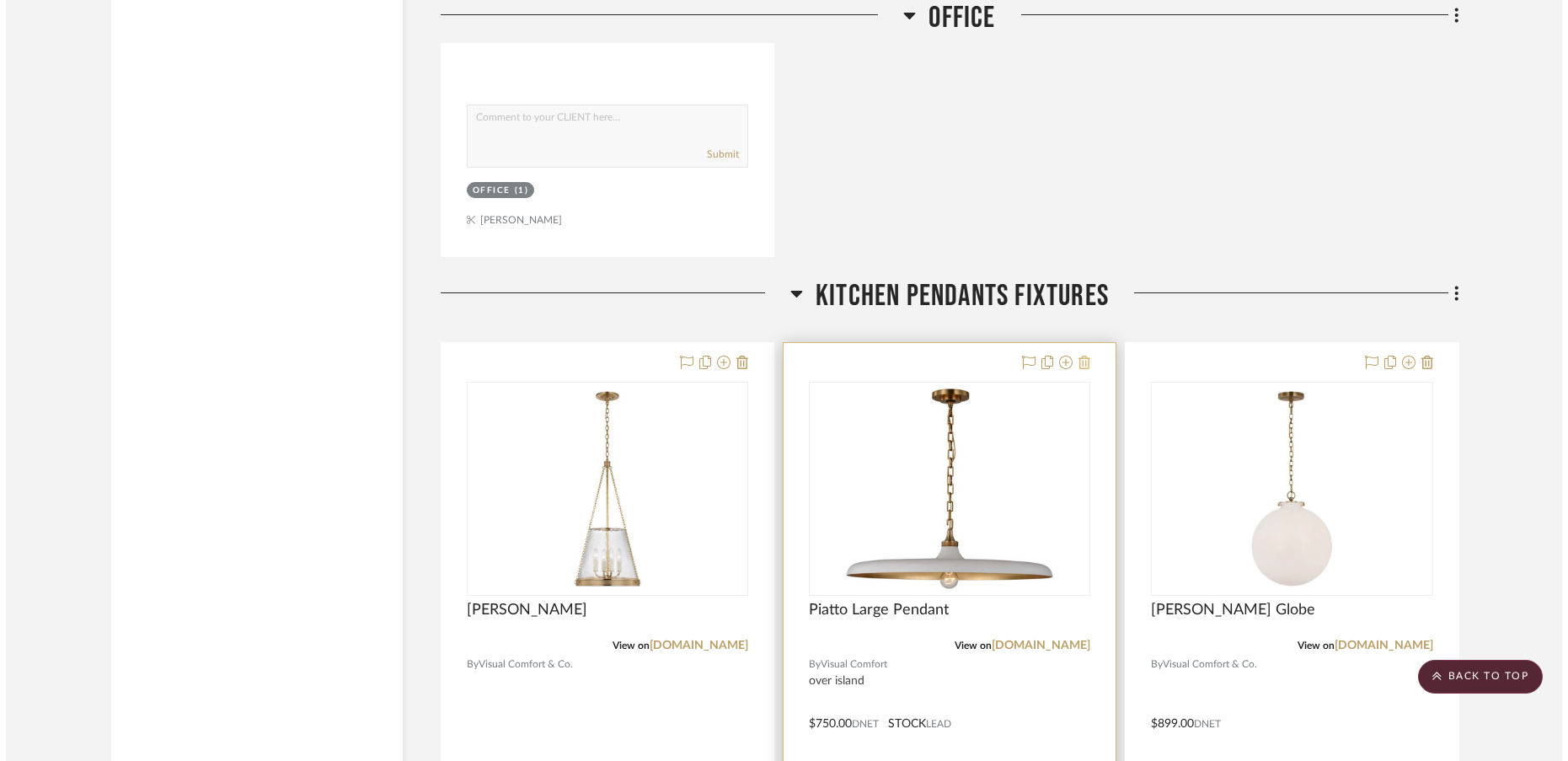
scroll to position [0, 0]
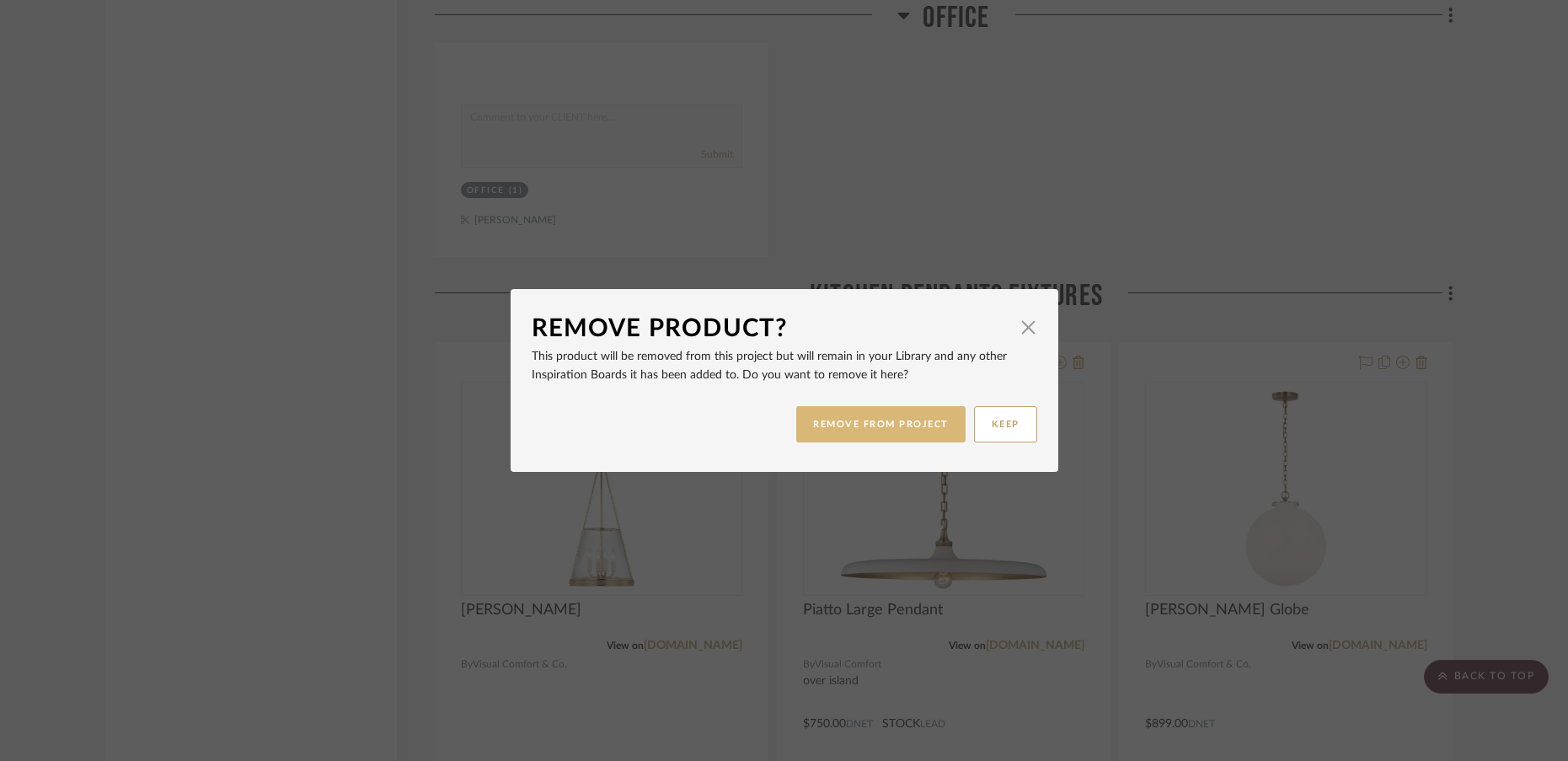
click at [885, 423] on button "REMOVE FROM PROJECT" at bounding box center [881, 424] width 169 height 36
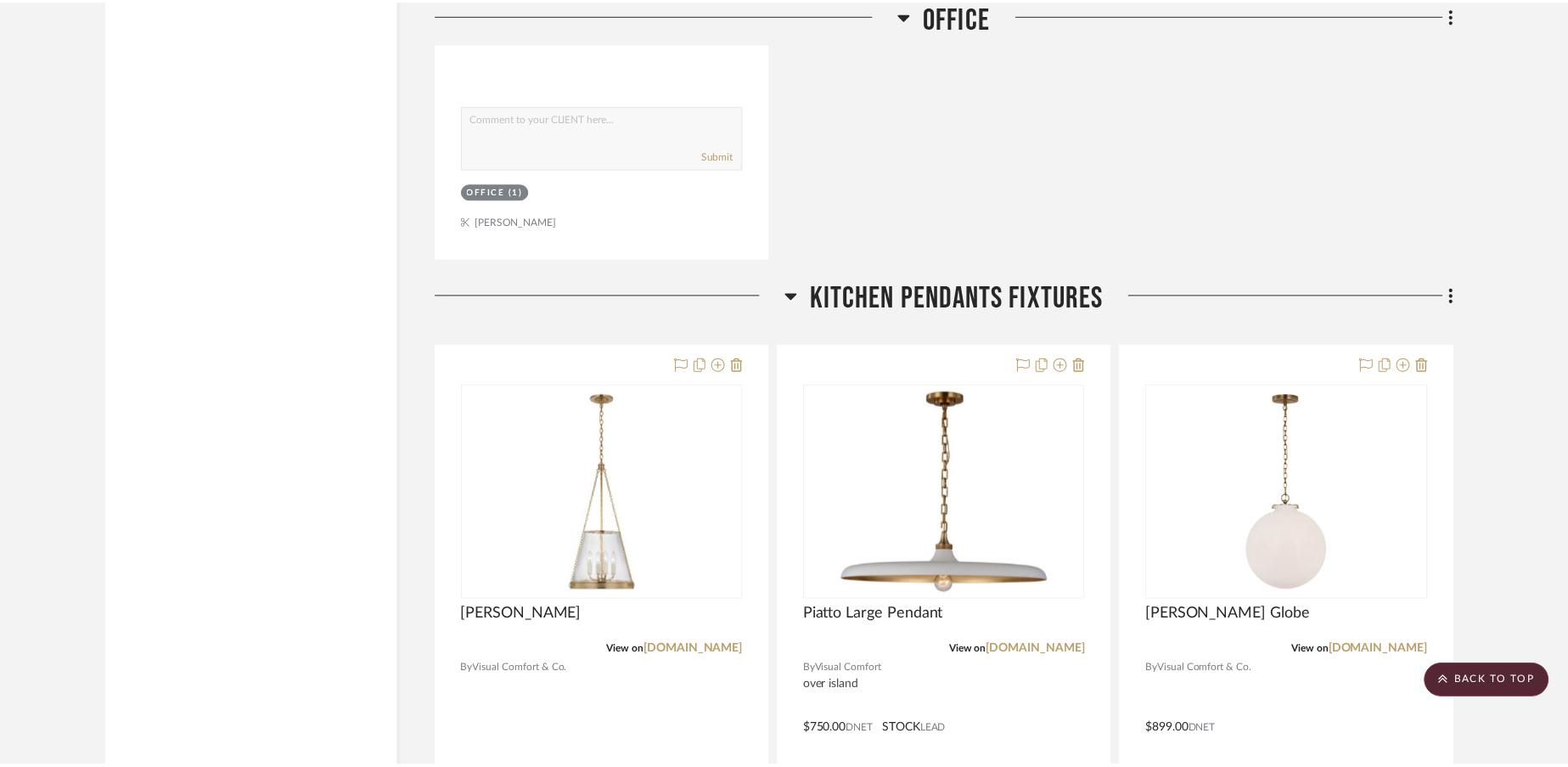
scroll to position [3484, 0]
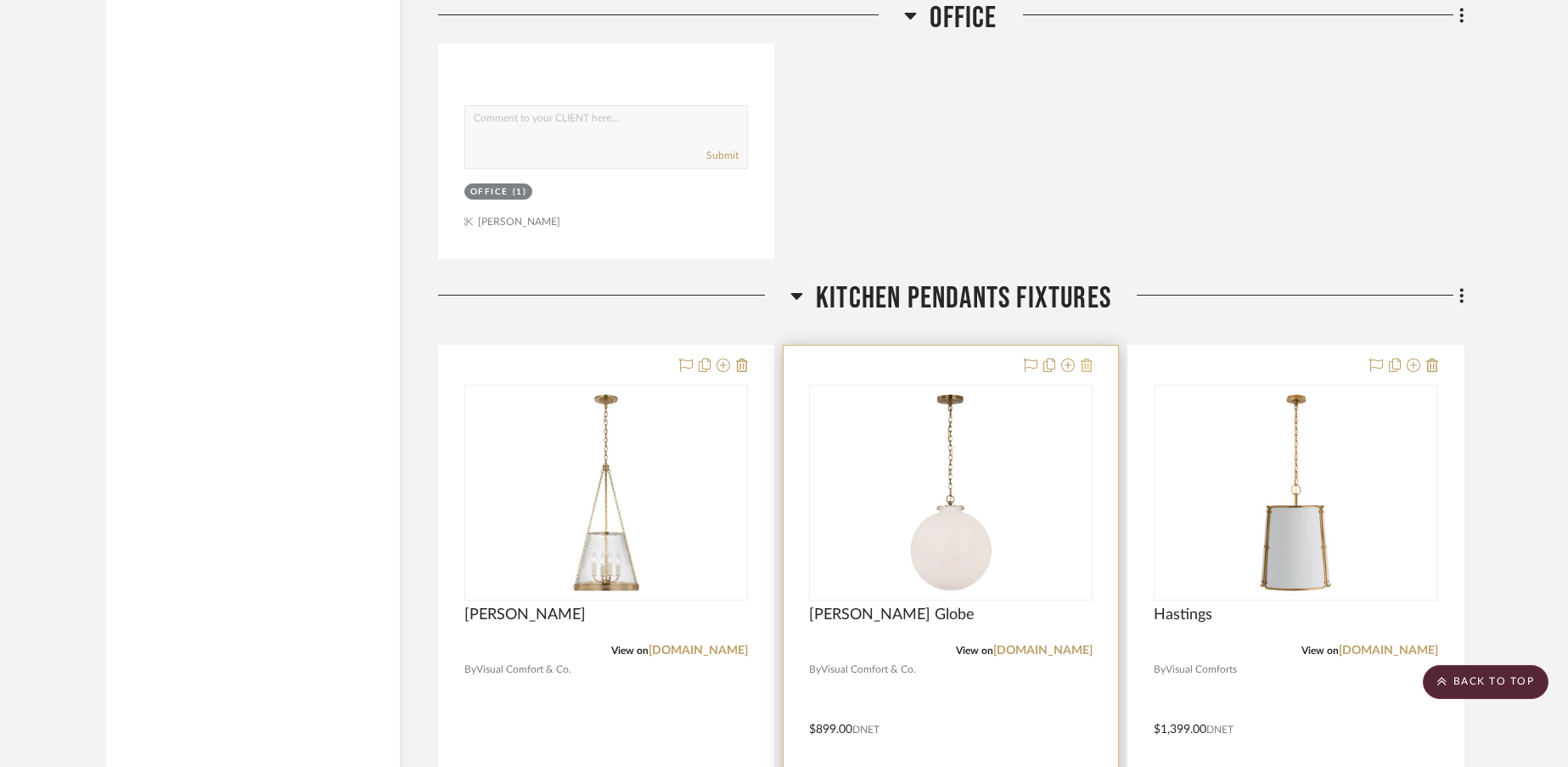
click at [1089, 358] on icon at bounding box center [1086, 365] width 12 height 13
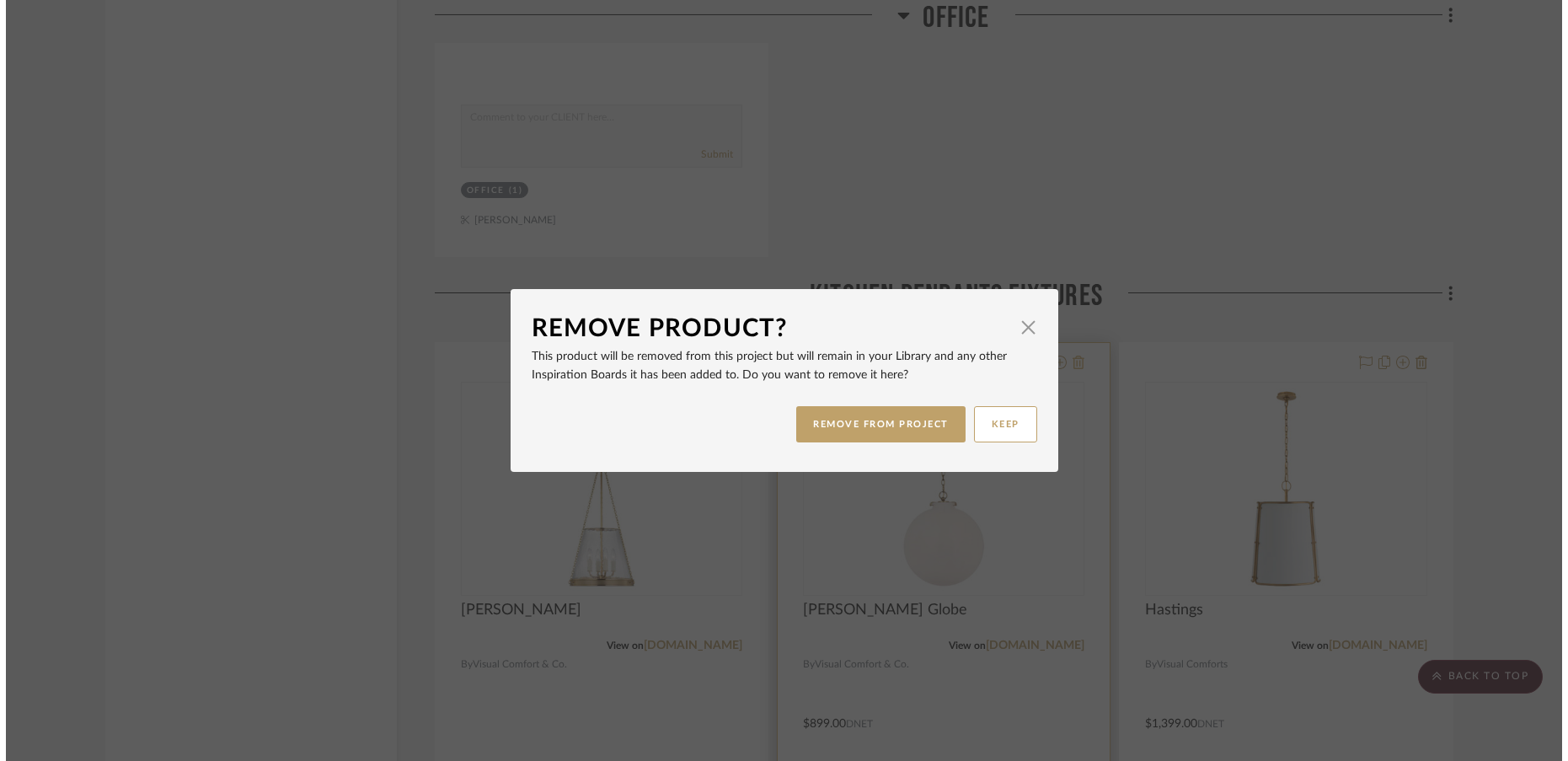
scroll to position [0, 0]
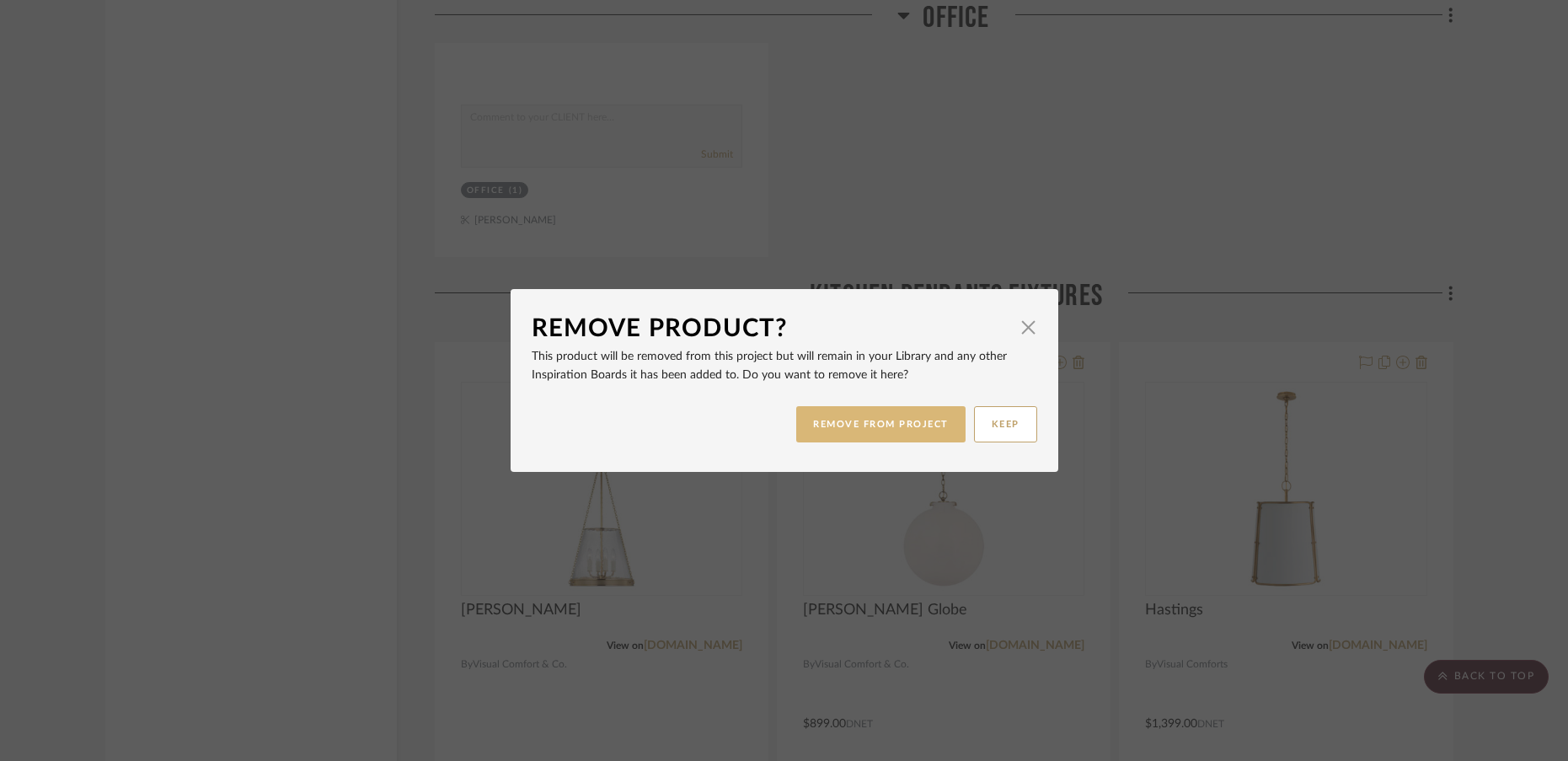
click at [910, 427] on button "REMOVE FROM PROJECT" at bounding box center [881, 424] width 169 height 36
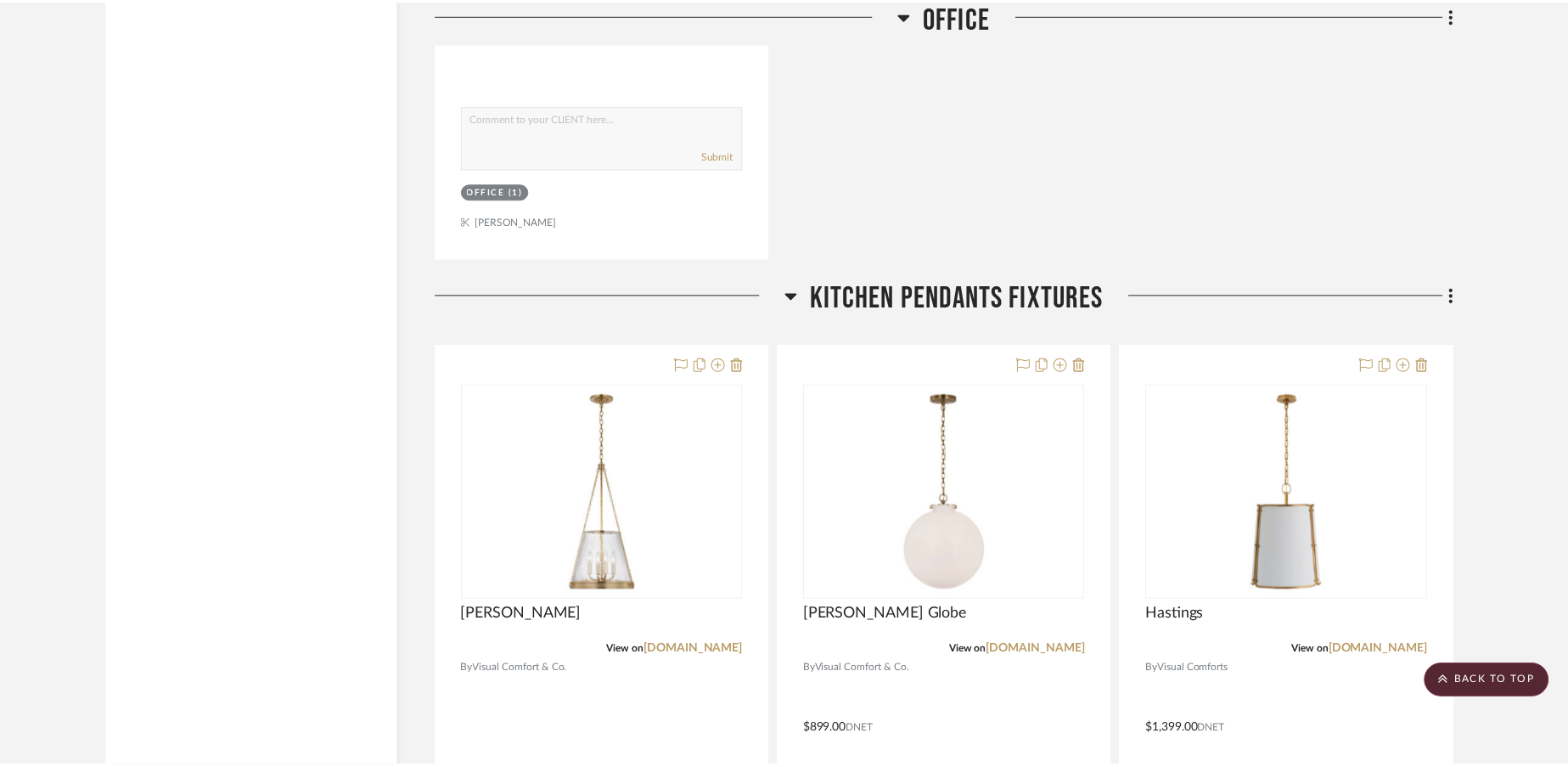
scroll to position [3484, 0]
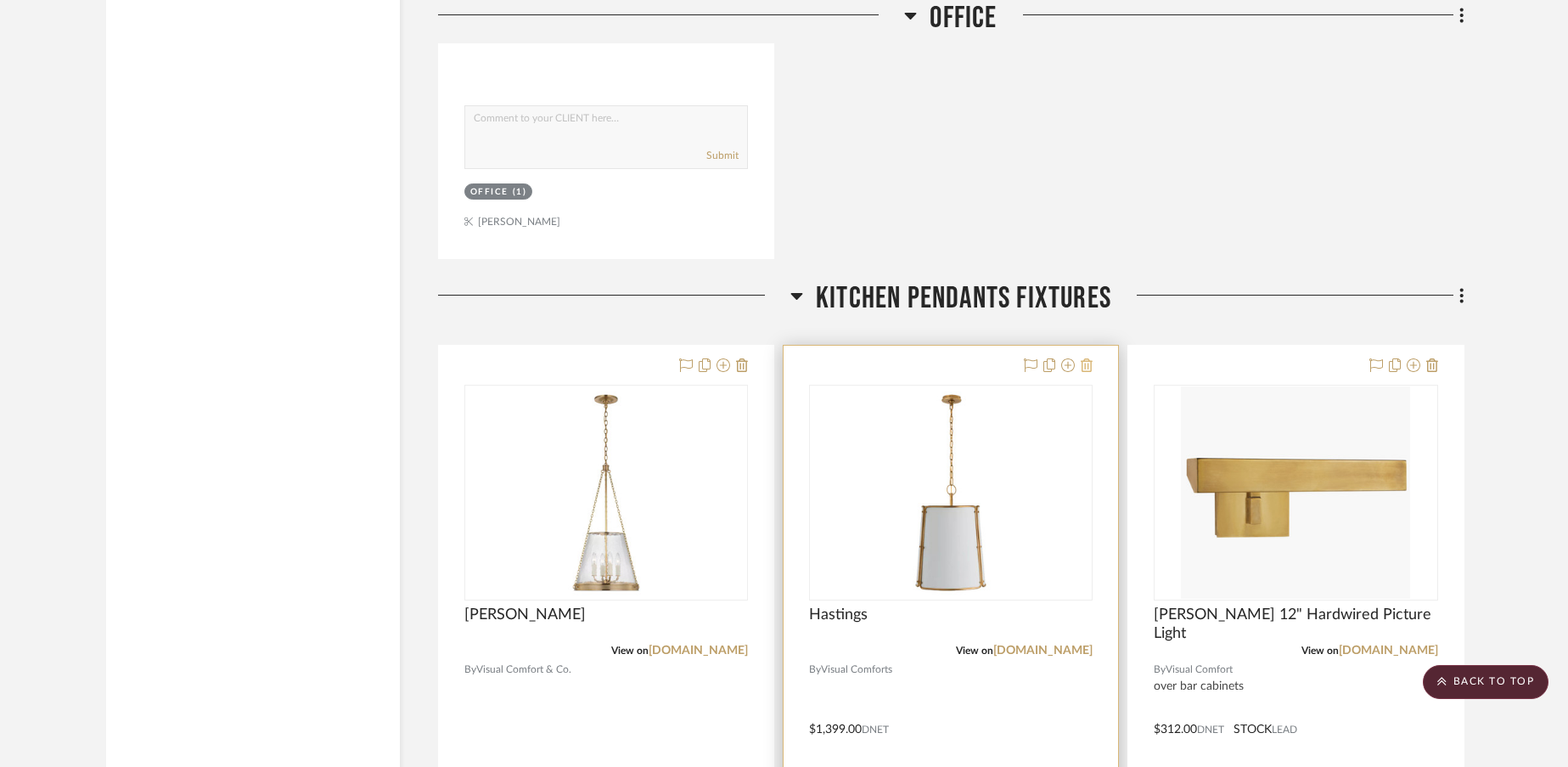
click at [1089, 358] on icon at bounding box center [1086, 365] width 12 height 13
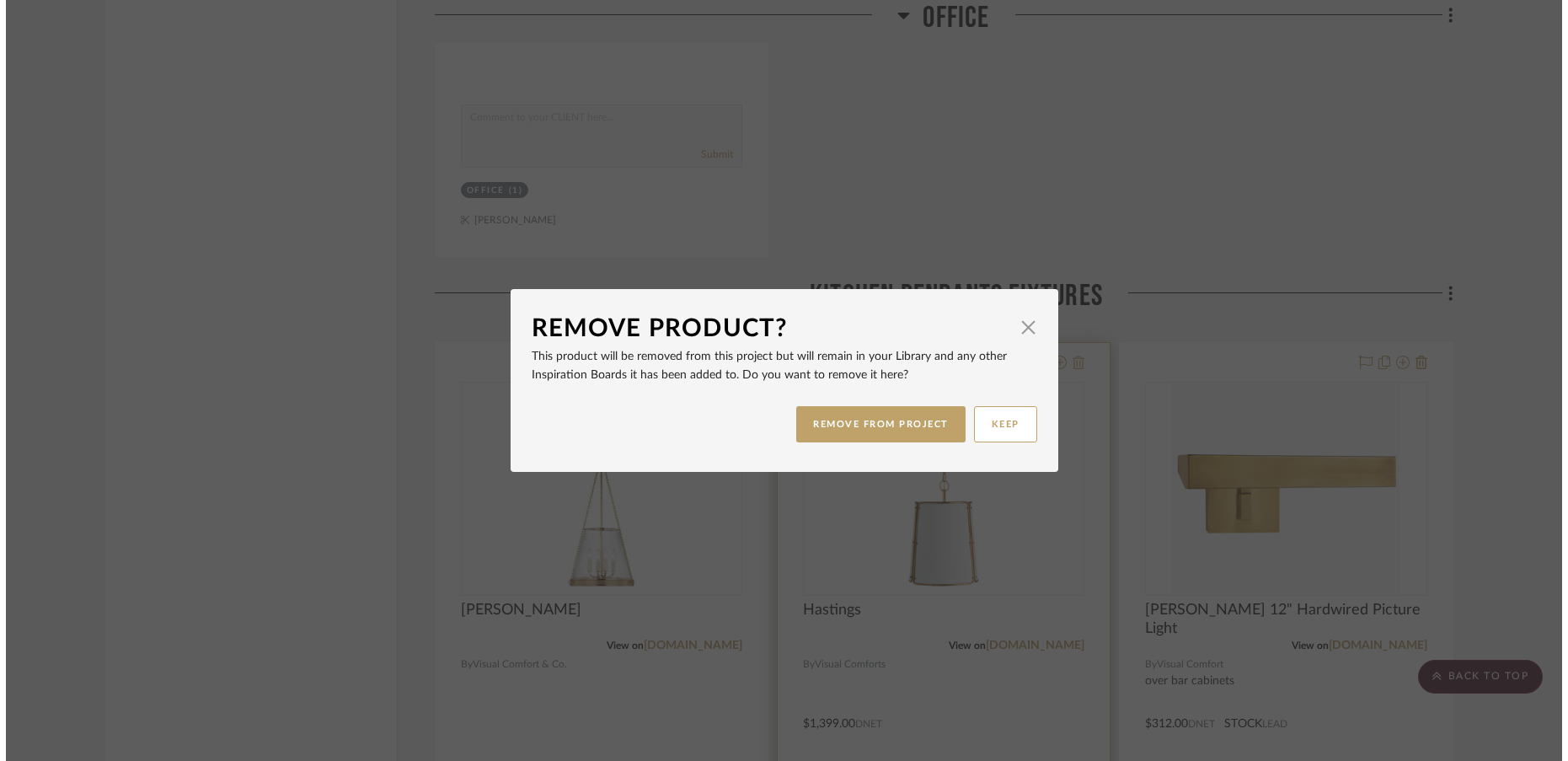
scroll to position [0, 0]
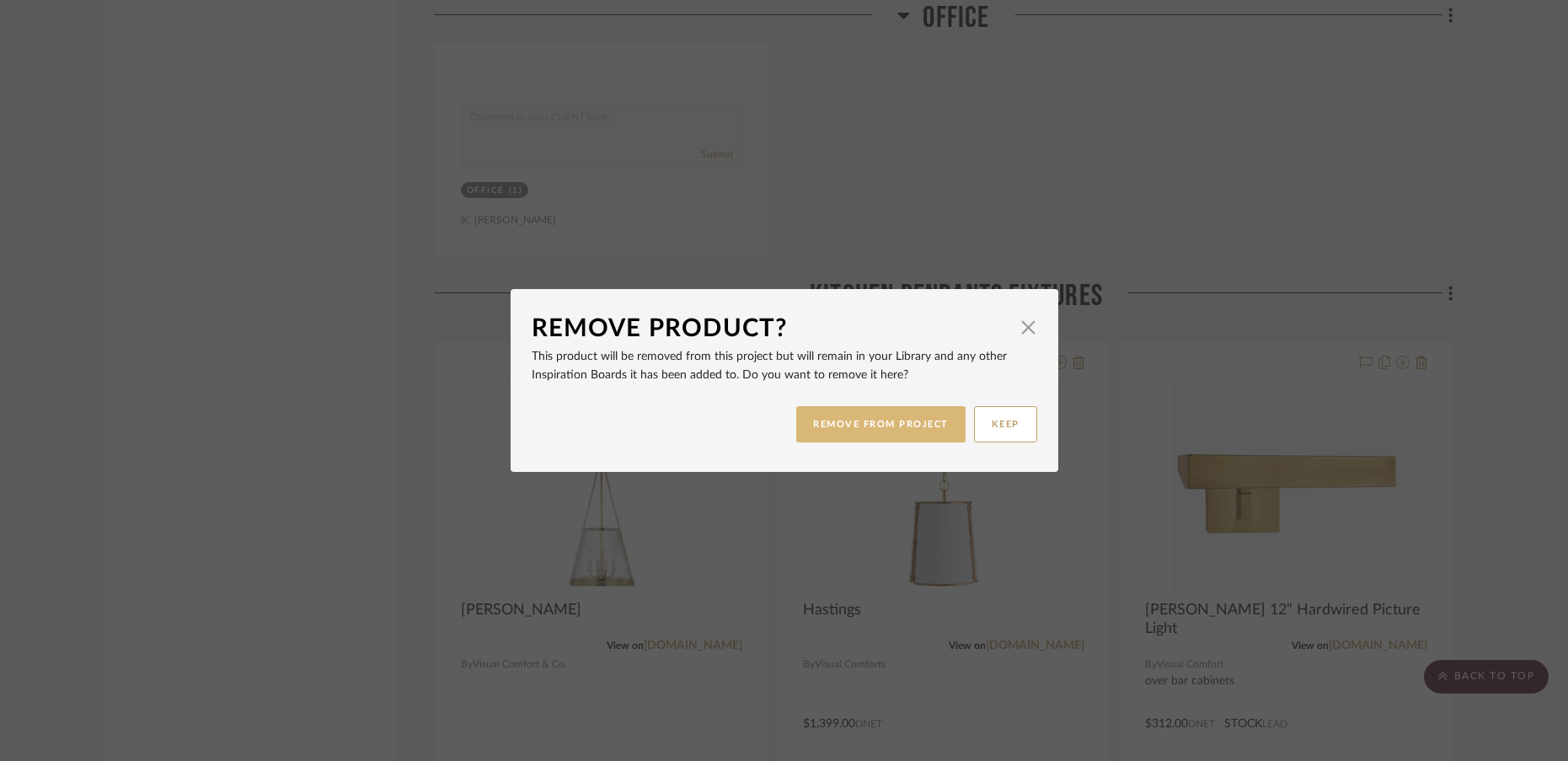
click at [905, 430] on button "REMOVE FROM PROJECT" at bounding box center [881, 424] width 169 height 36
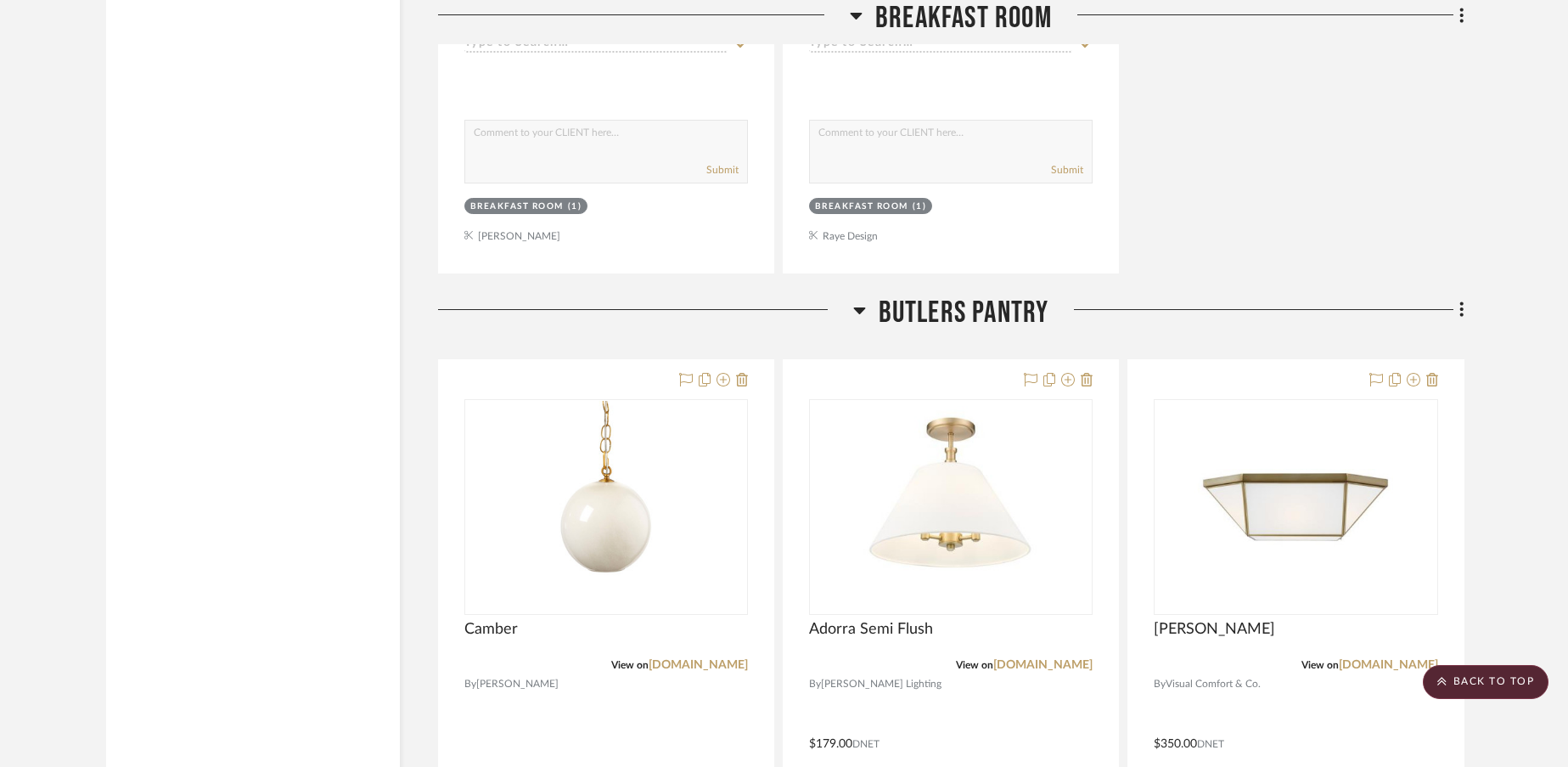
scroll to position [5142, 0]
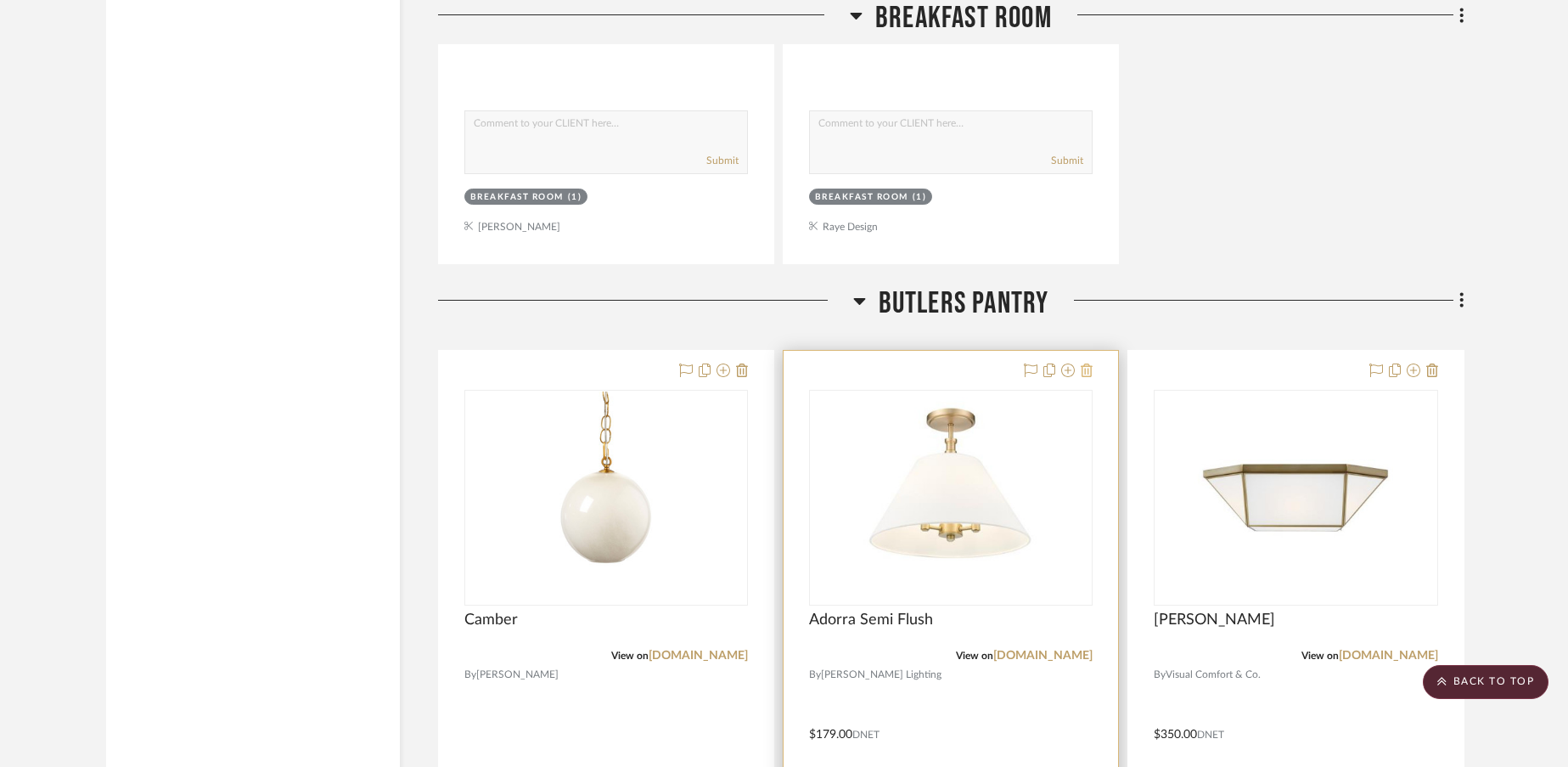
click at [1087, 364] on icon at bounding box center [1086, 370] width 12 height 13
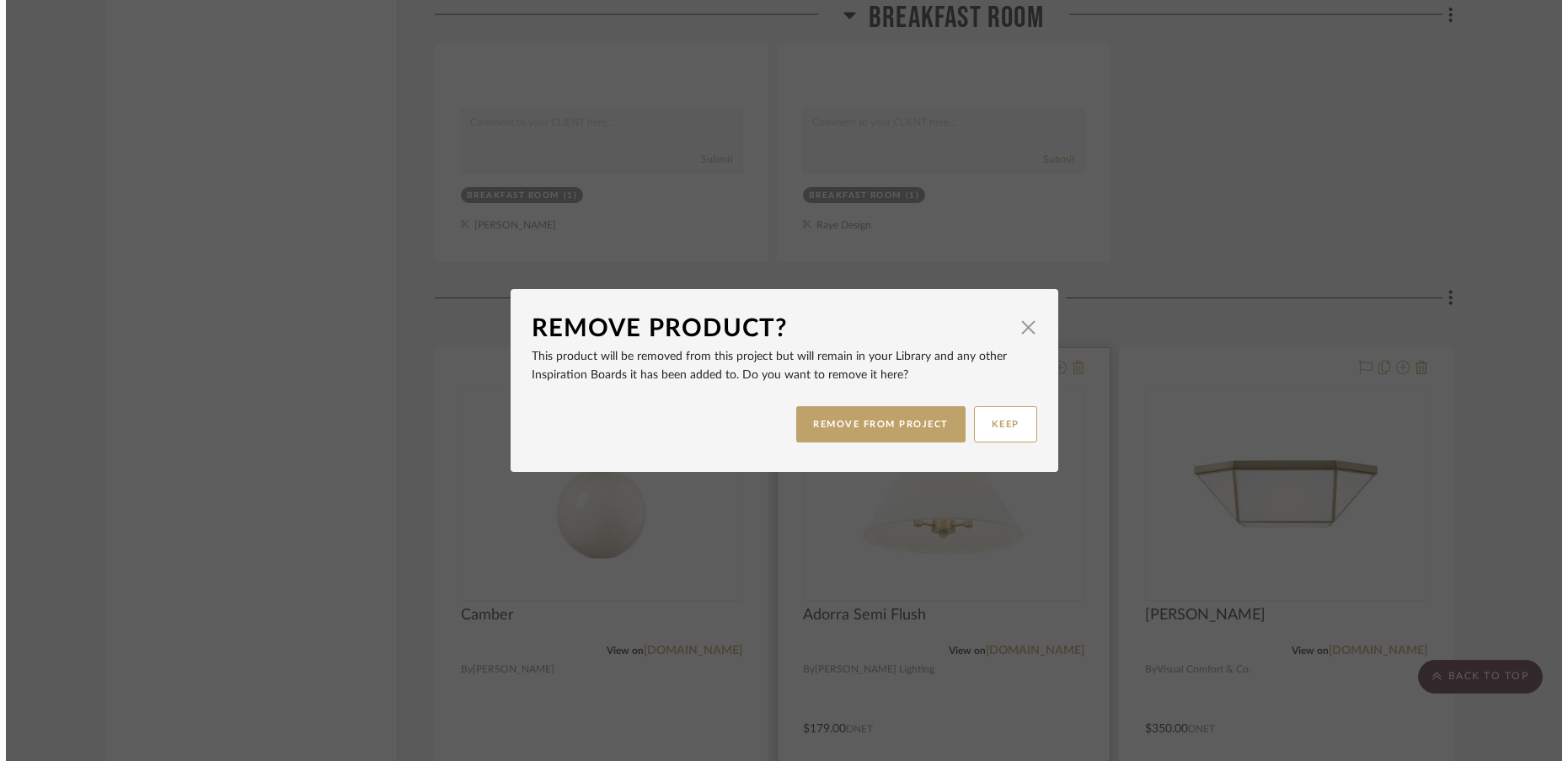
scroll to position [0, 0]
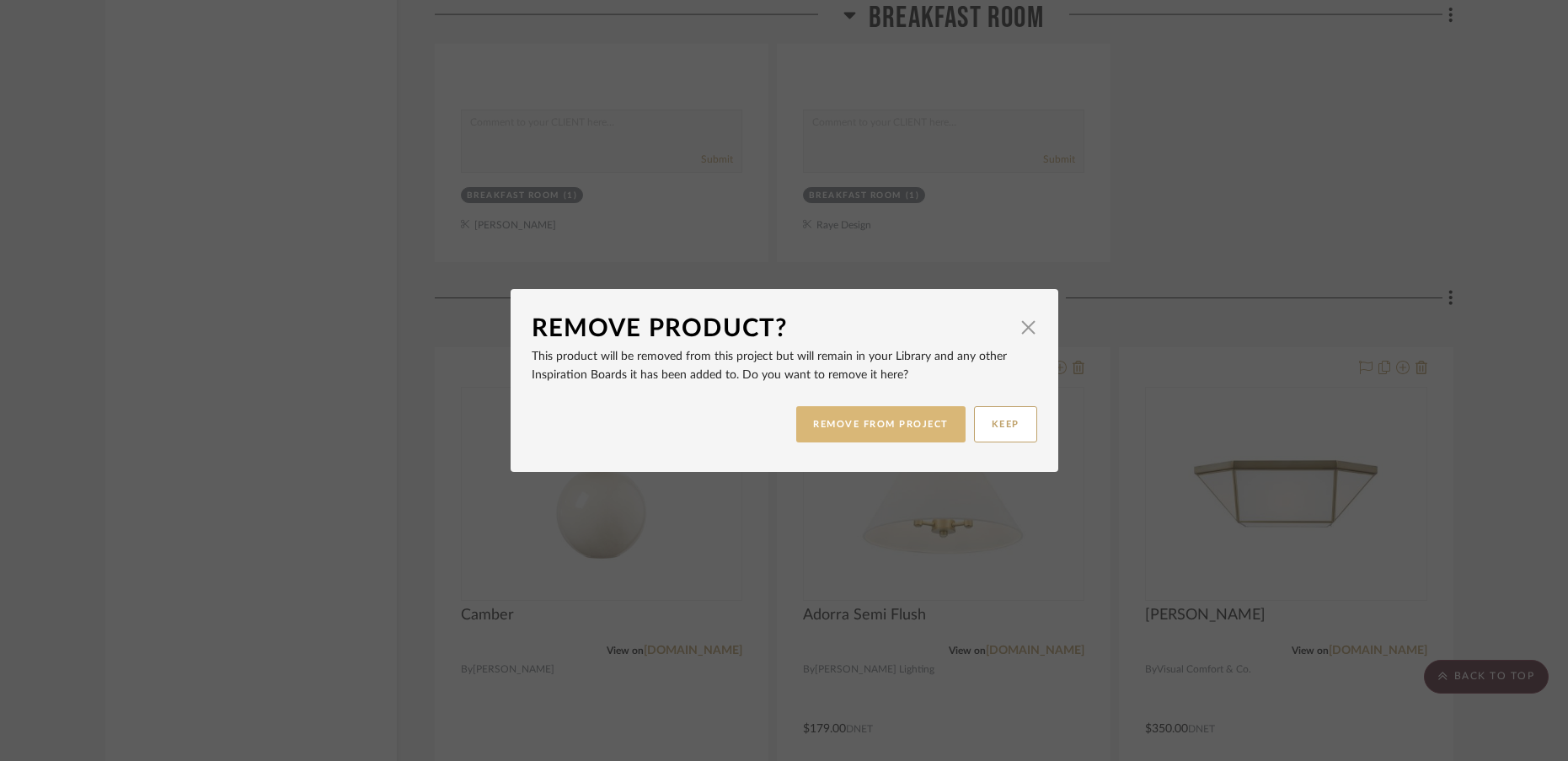
click at [926, 424] on button "REMOVE FROM PROJECT" at bounding box center [881, 424] width 169 height 36
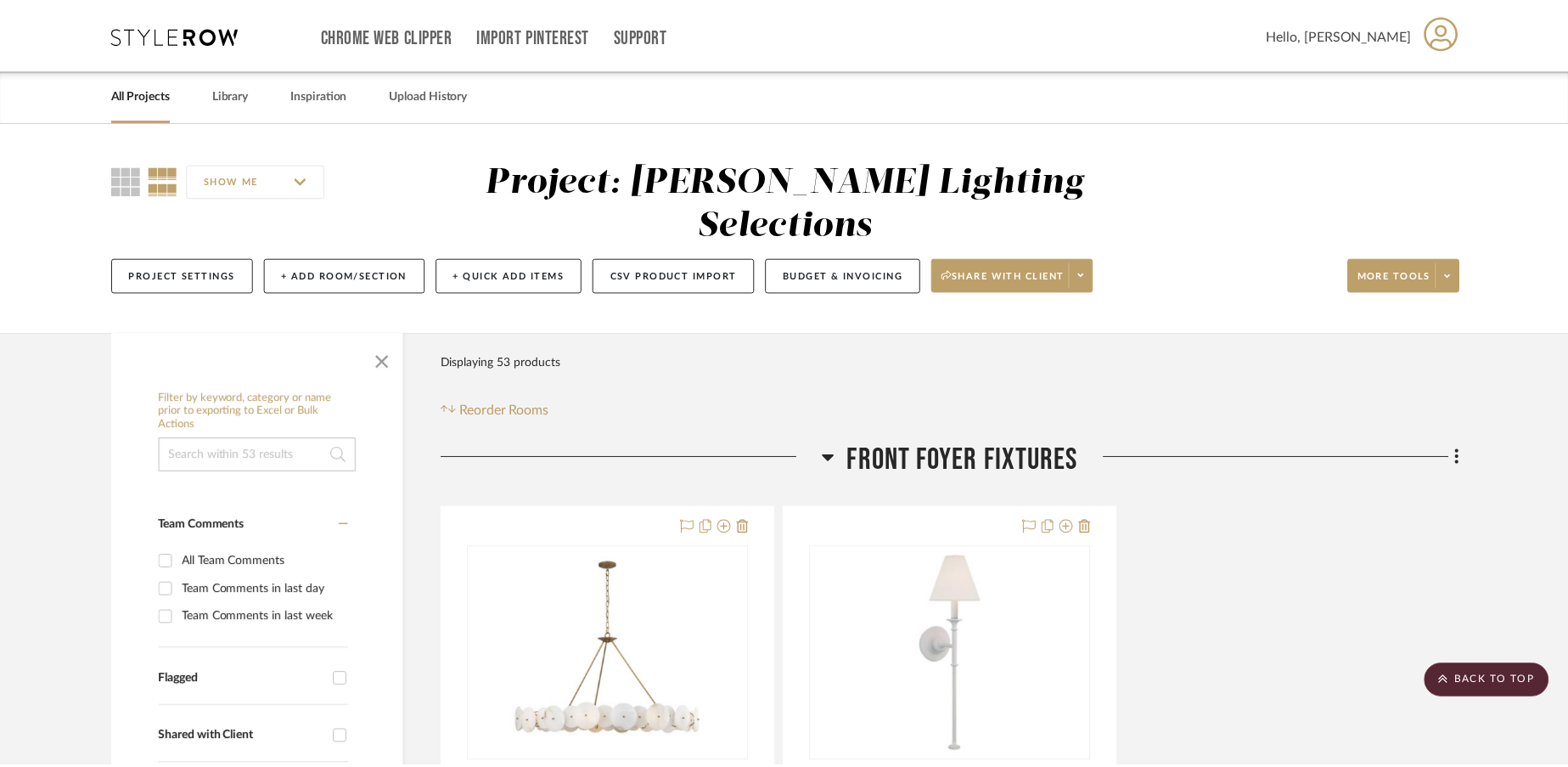
scroll to position [5142, 0]
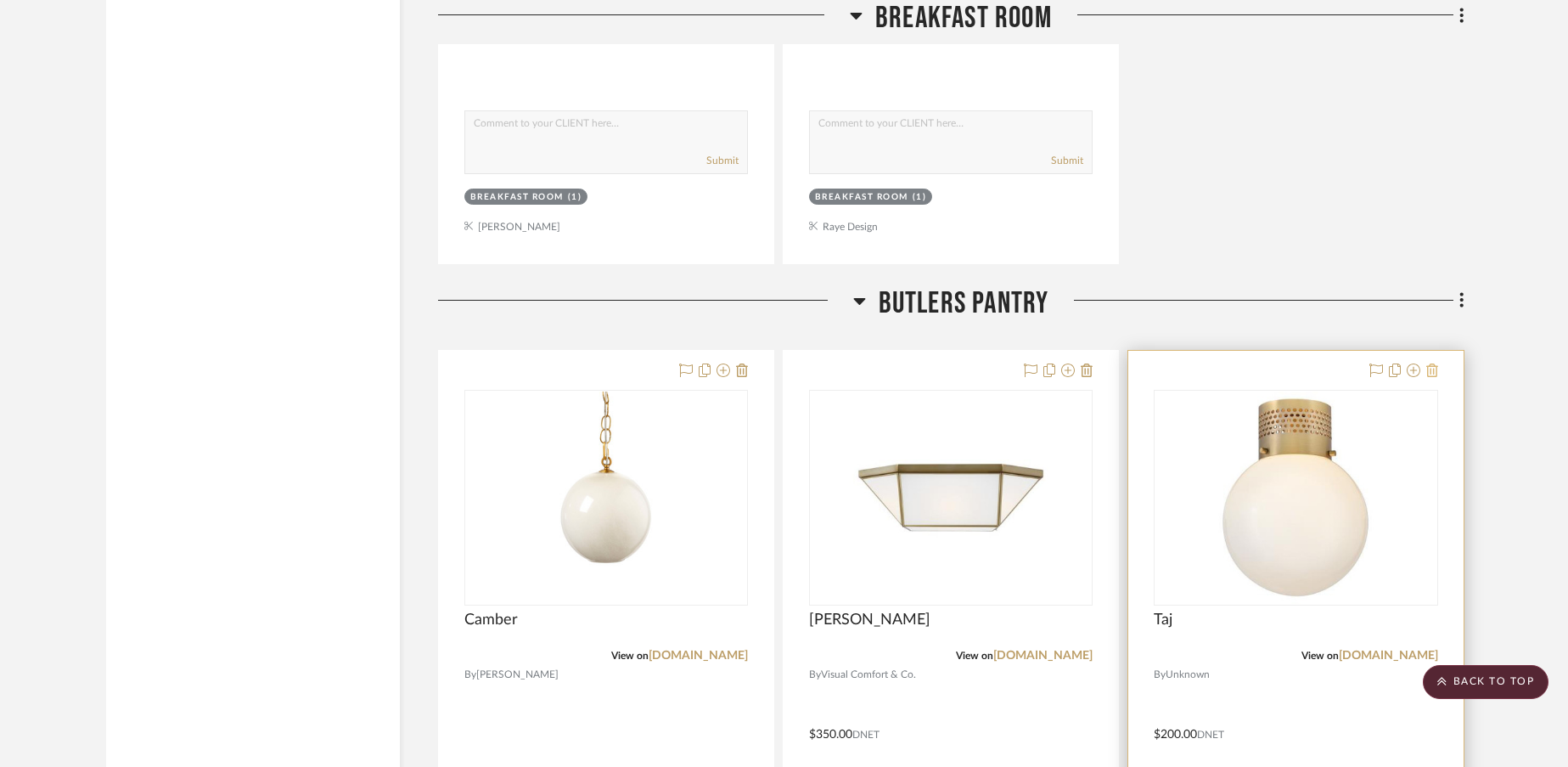
click at [1432, 364] on icon at bounding box center [1431, 370] width 12 height 13
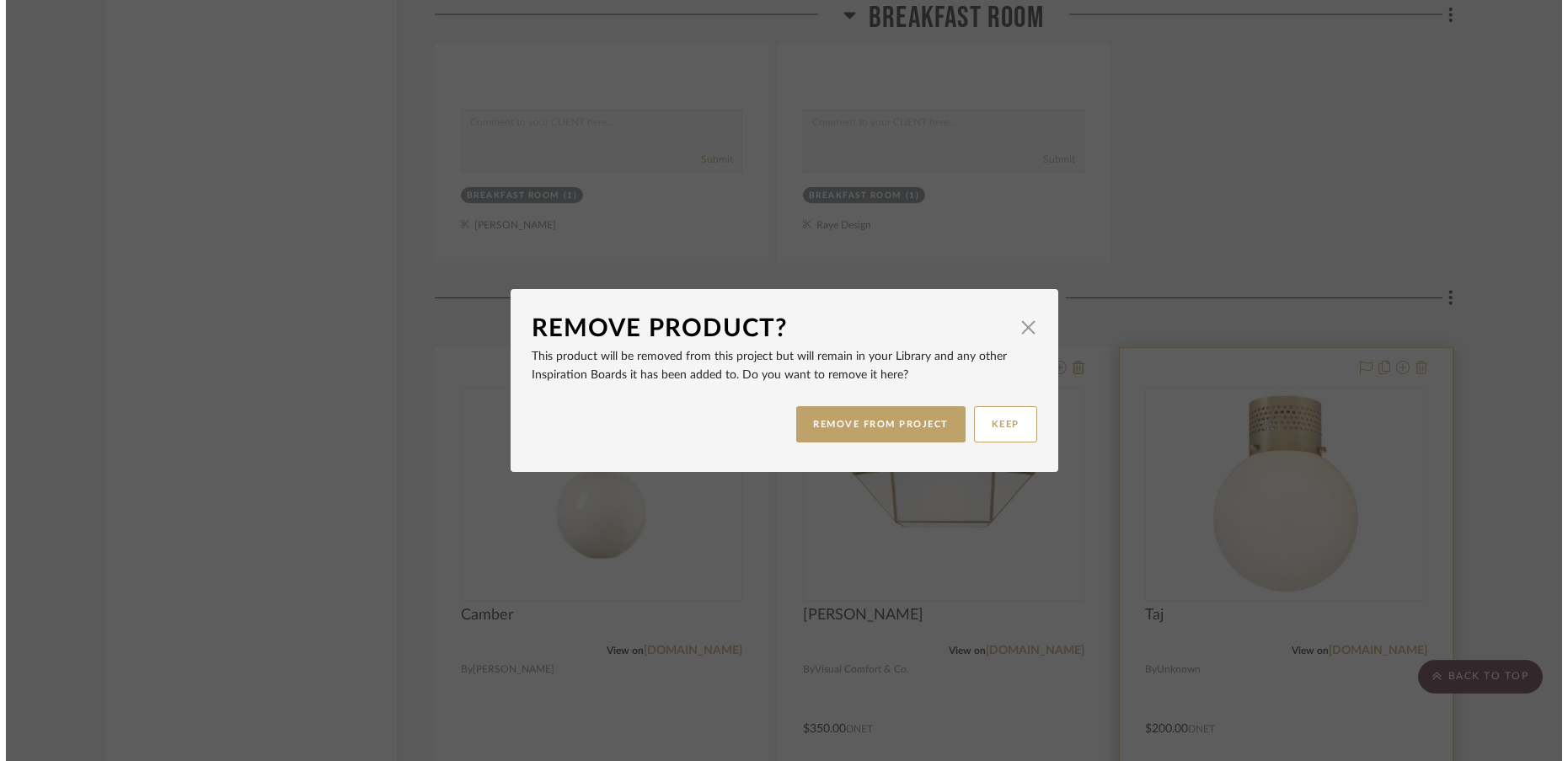
scroll to position [0, 0]
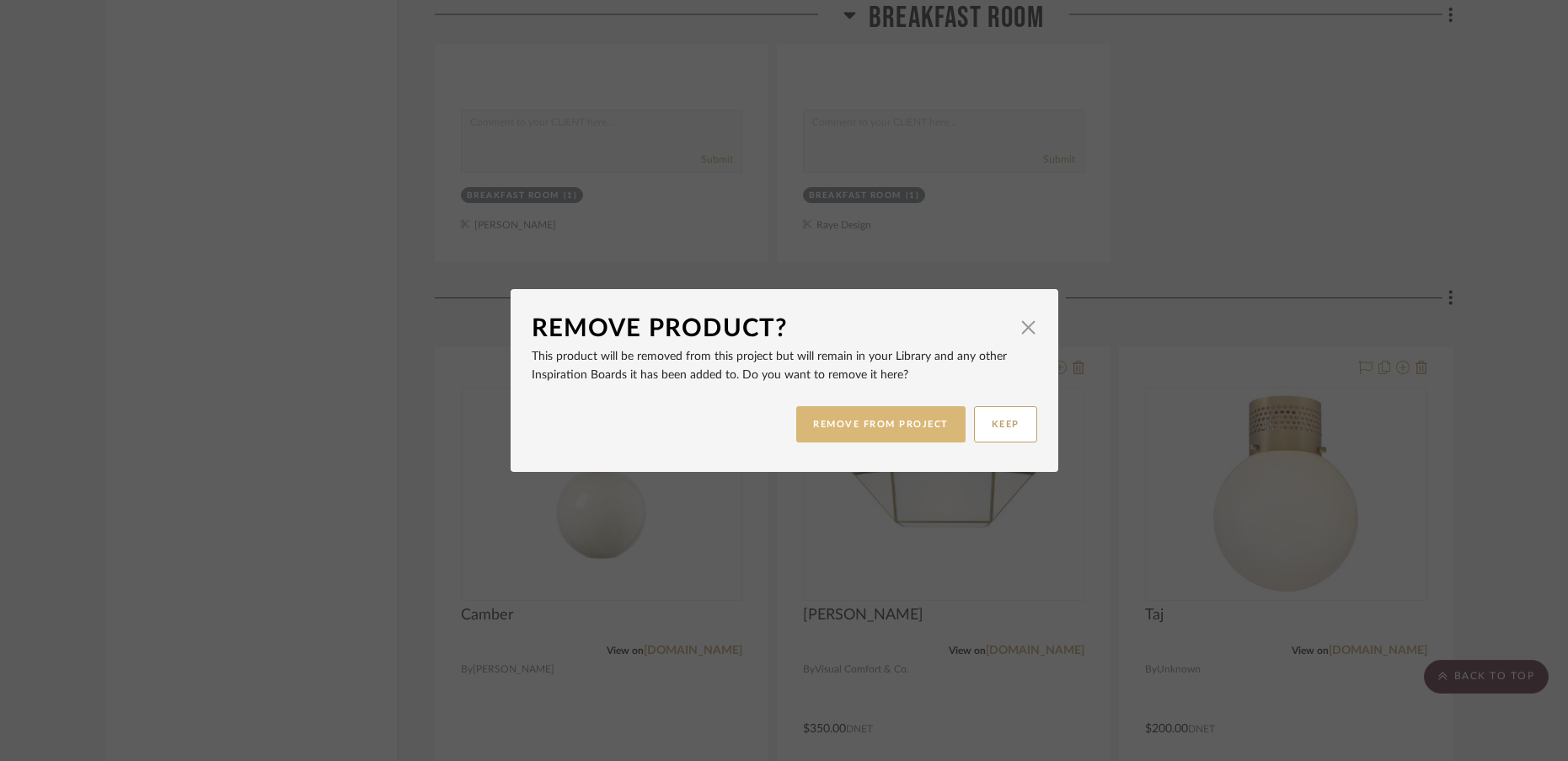
click at [932, 427] on button "REMOVE FROM PROJECT" at bounding box center [881, 424] width 169 height 36
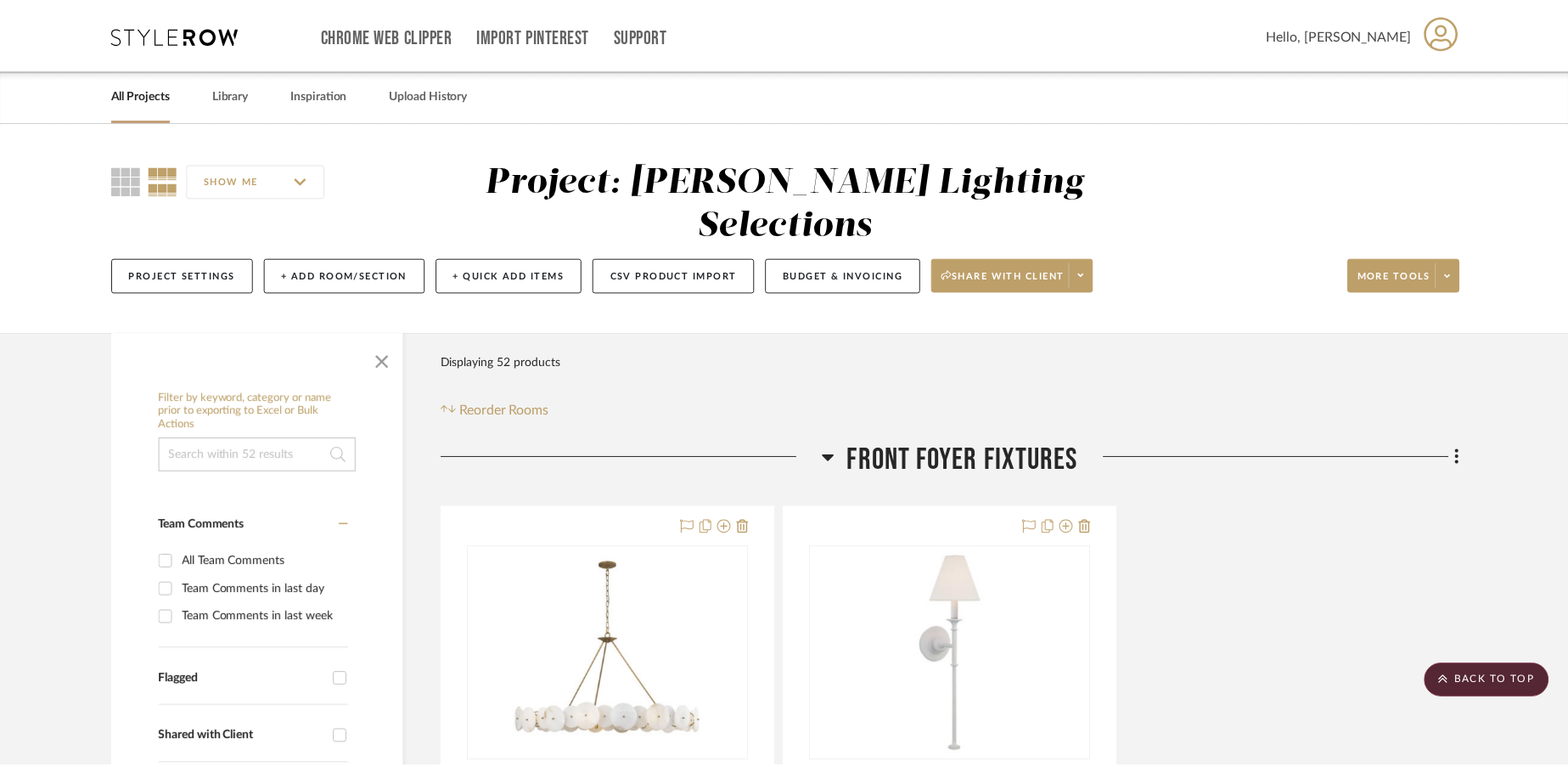
scroll to position [5142, 0]
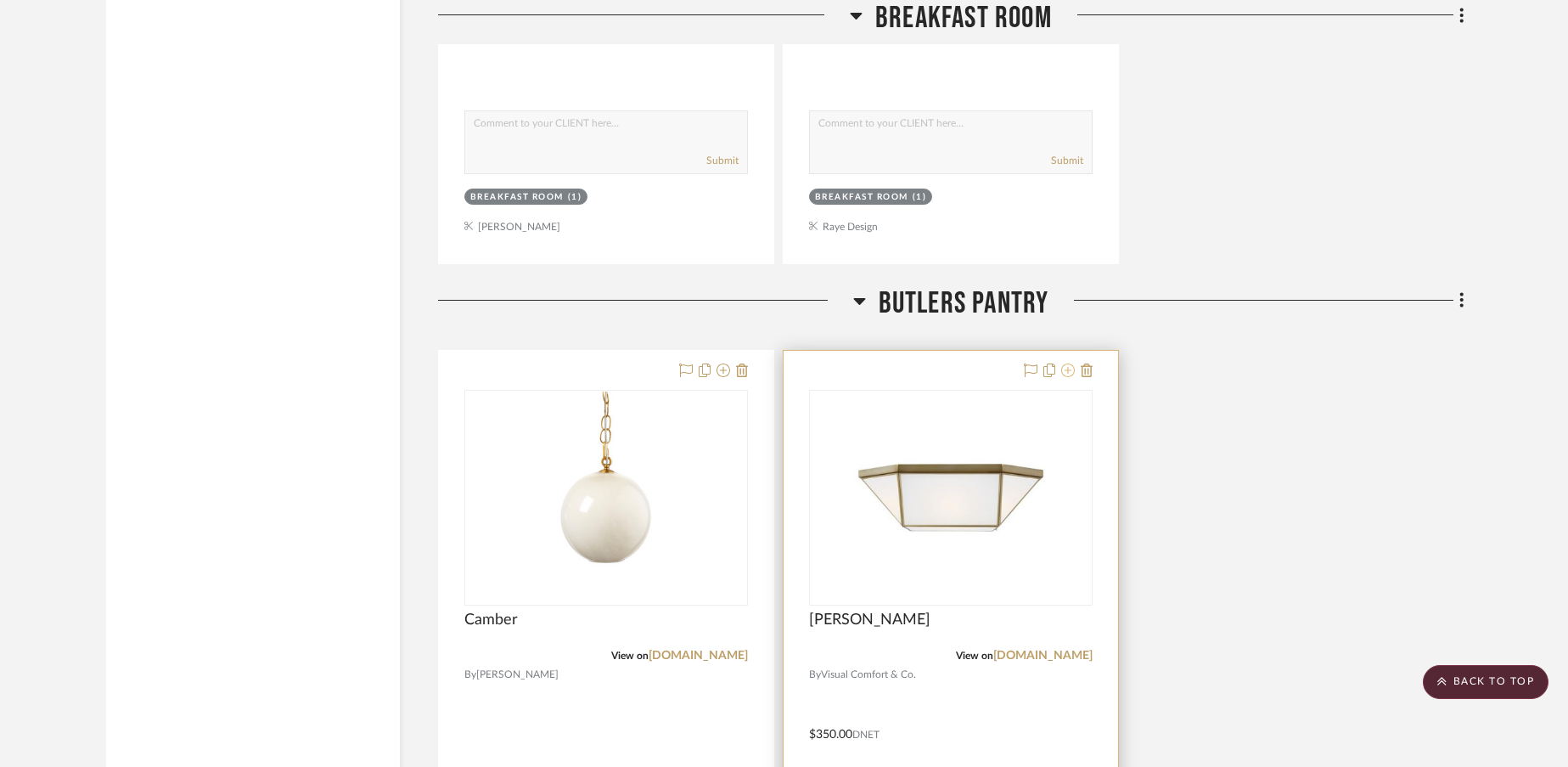
click at [1066, 364] on icon at bounding box center [1068, 370] width 13 height 13
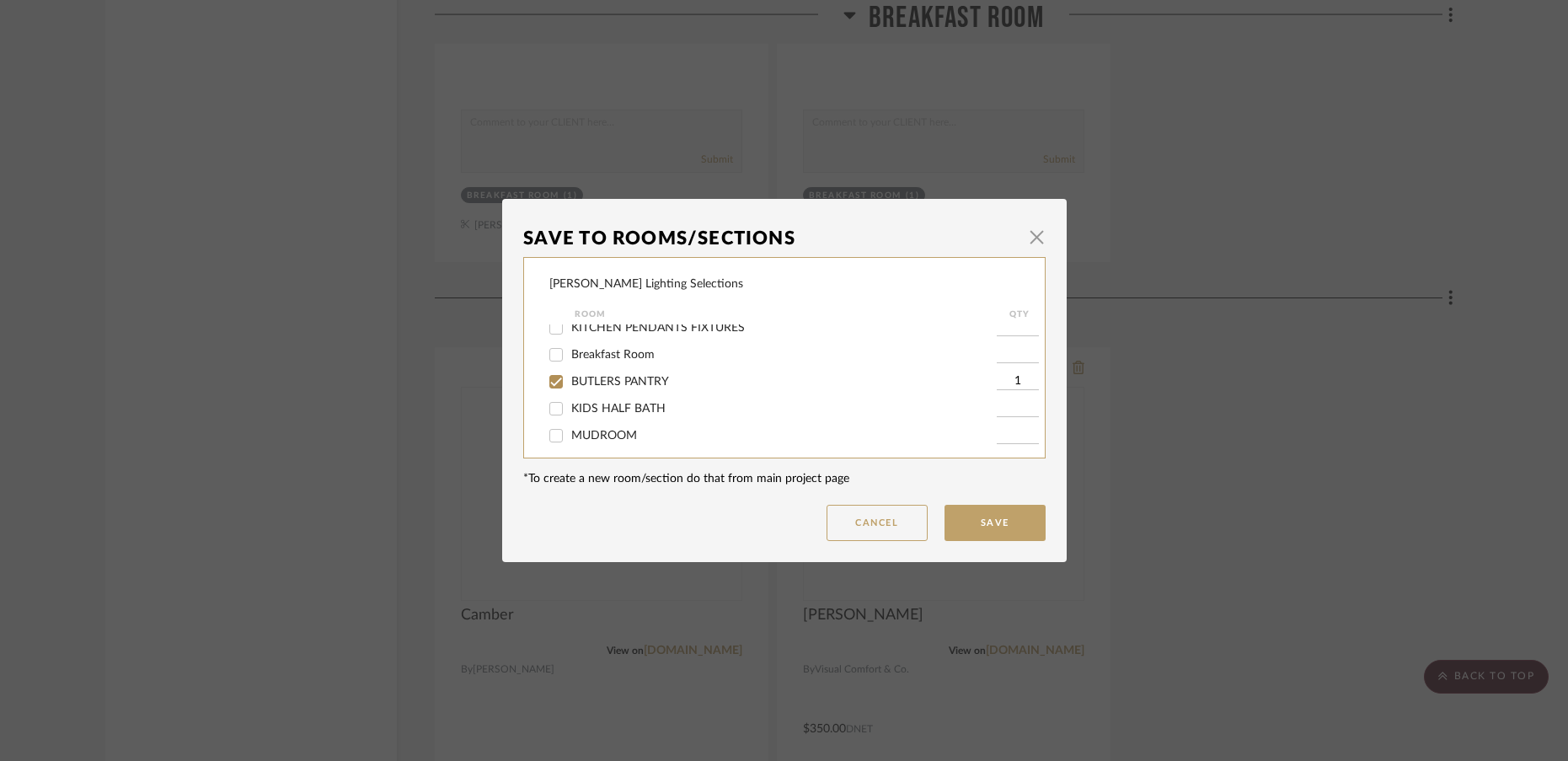
scroll to position [142, 0]
click at [552, 358] on input "BUTLERS PANTRY" at bounding box center [555, 357] width 27 height 27
checkbox input "false"
click at [553, 415] on input "MUDROOM" at bounding box center [555, 410] width 27 height 27
checkbox input "true"
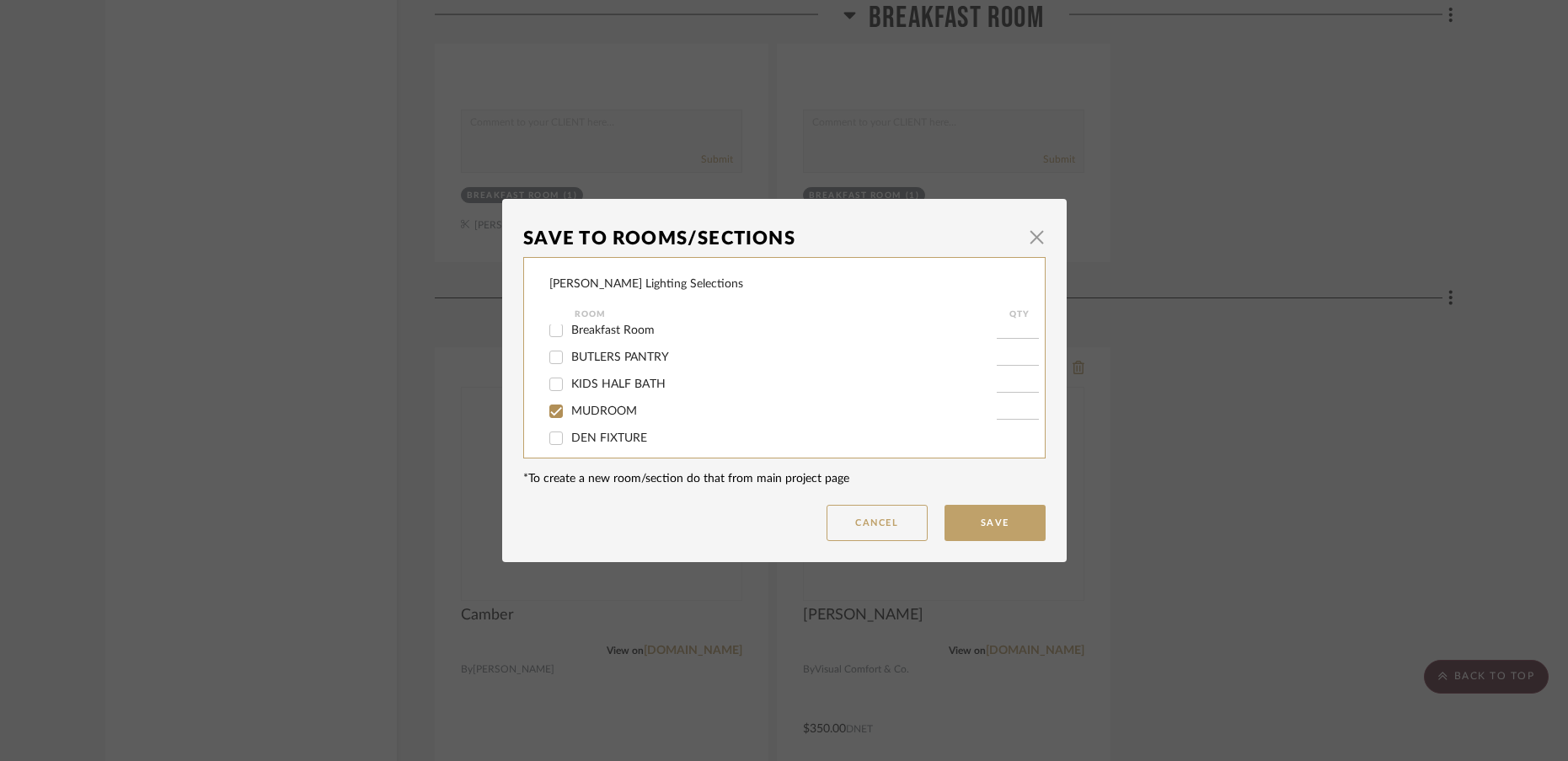
type input "1"
click at [985, 524] on button "Save" at bounding box center [995, 523] width 101 height 36
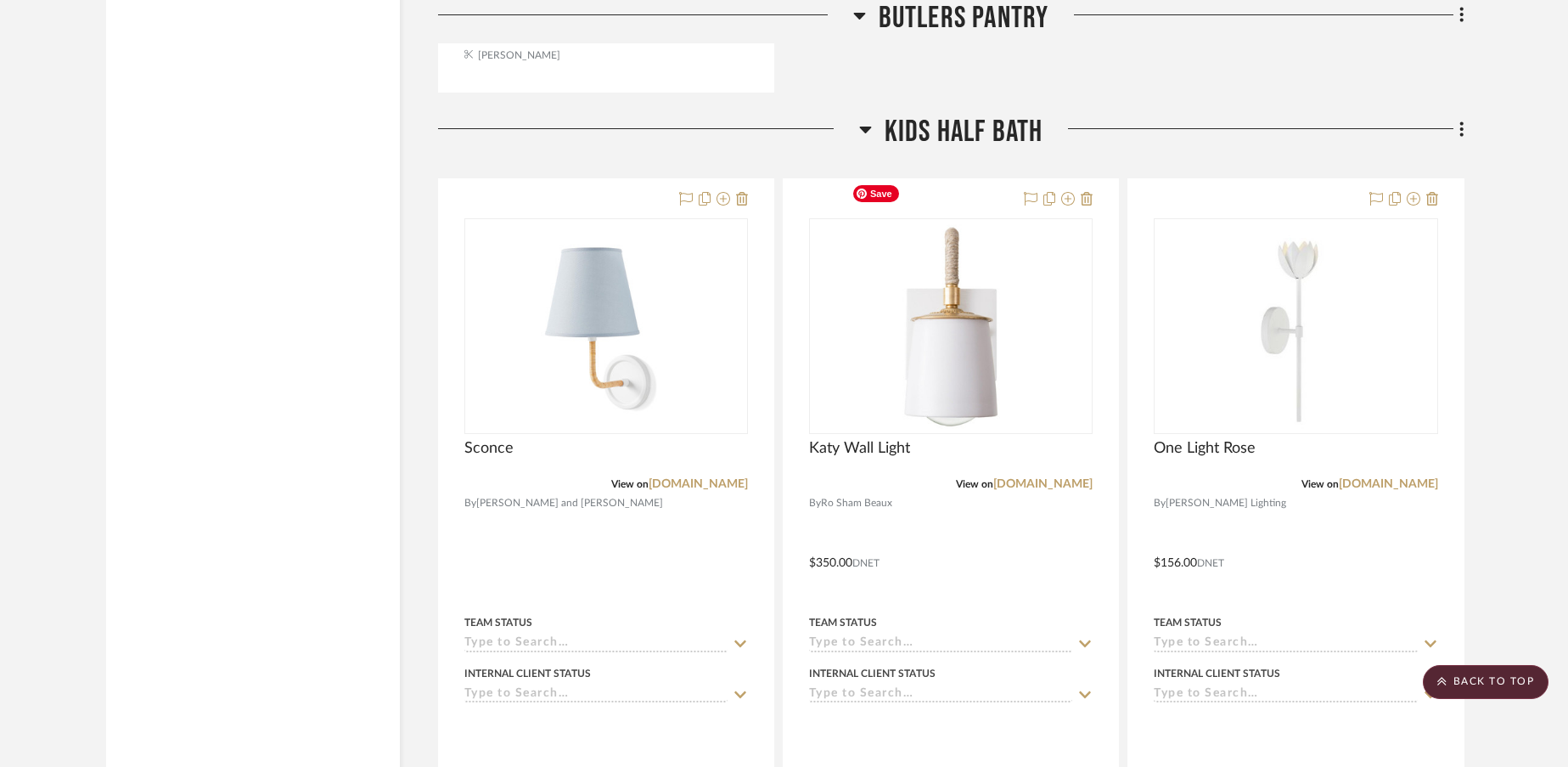
scroll to position [6140, 0]
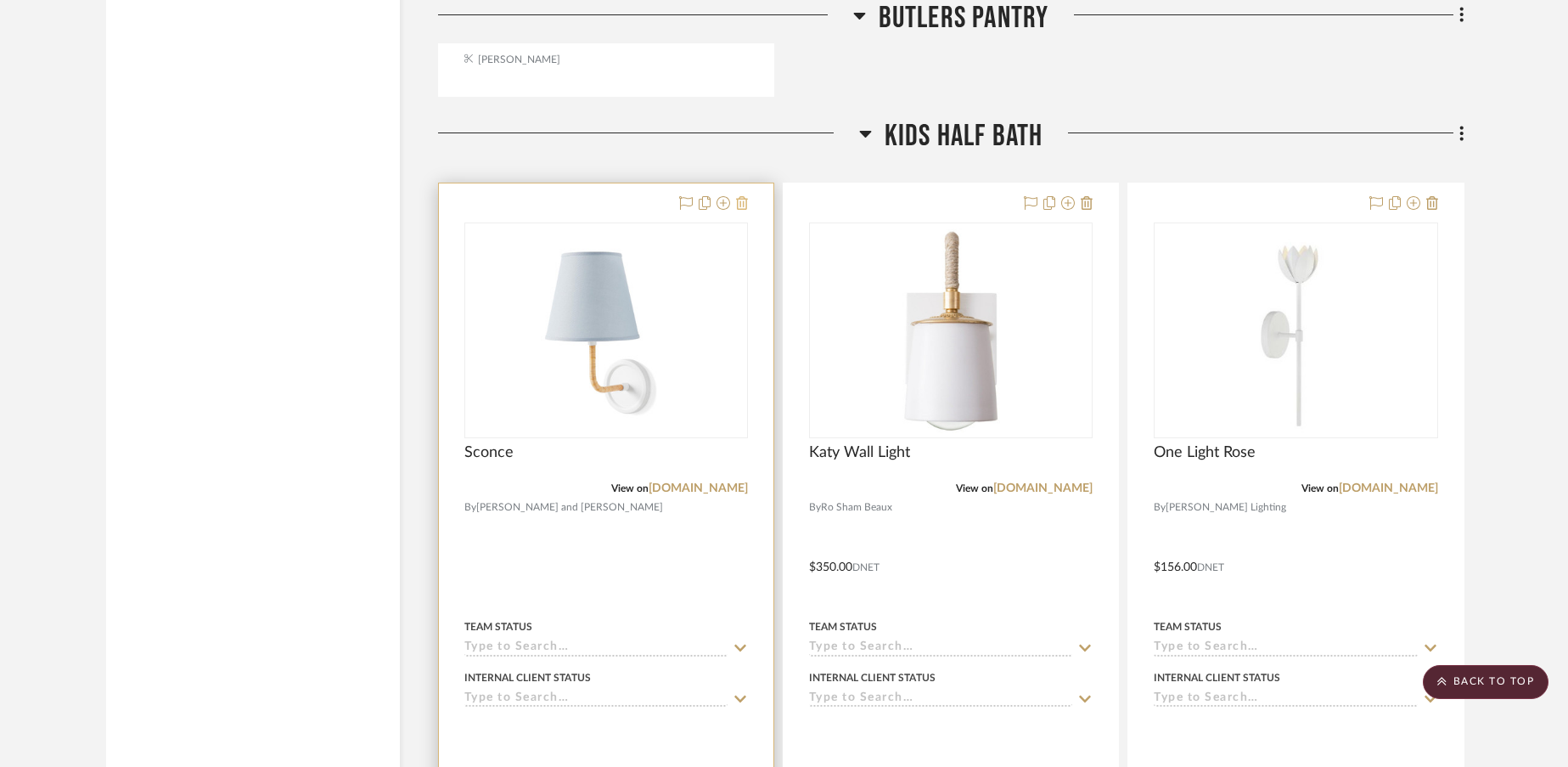
click at [743, 196] on icon at bounding box center [741, 203] width 12 height 13
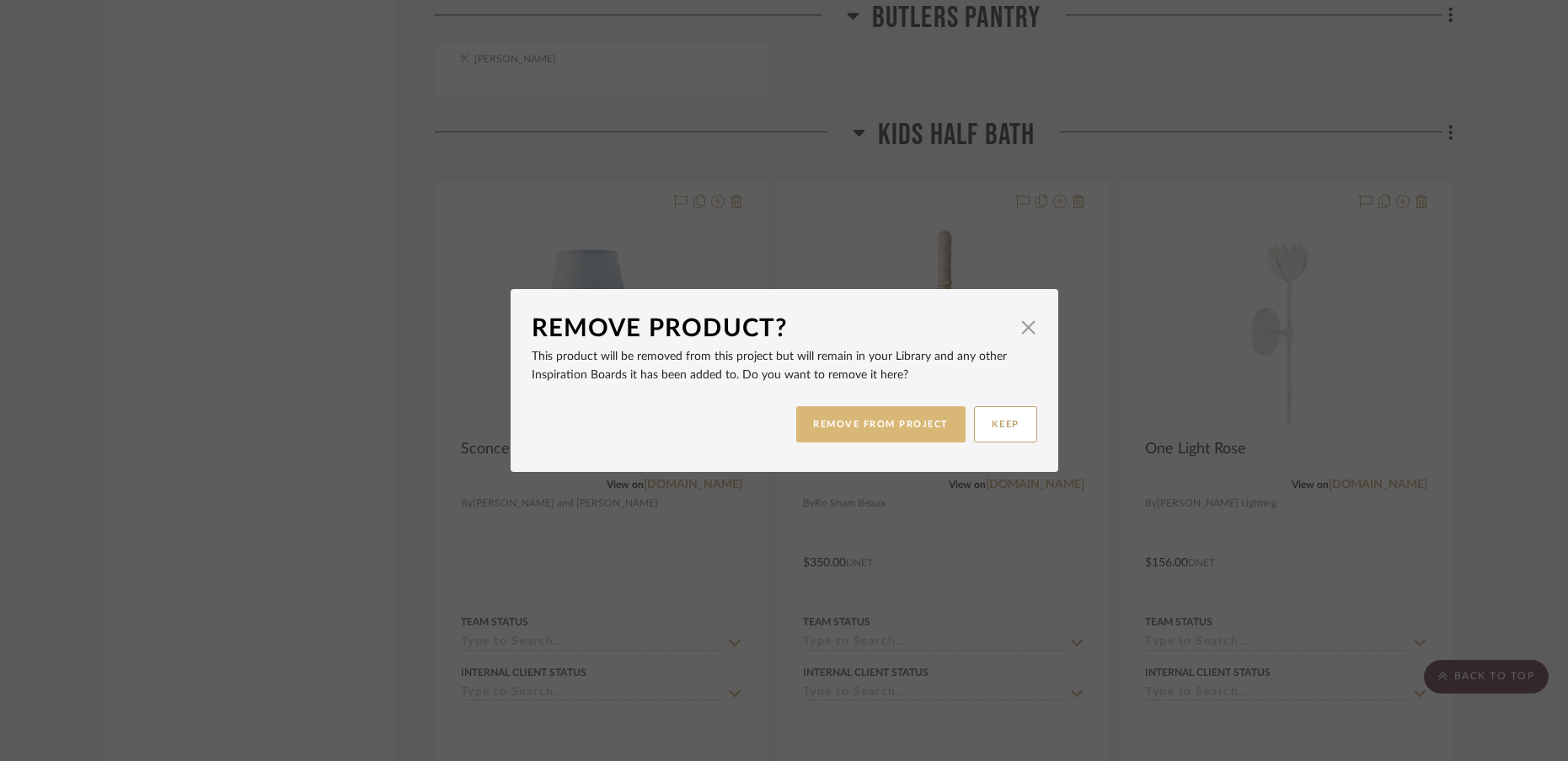
click at [831, 427] on button "REMOVE FROM PROJECT" at bounding box center [881, 424] width 169 height 36
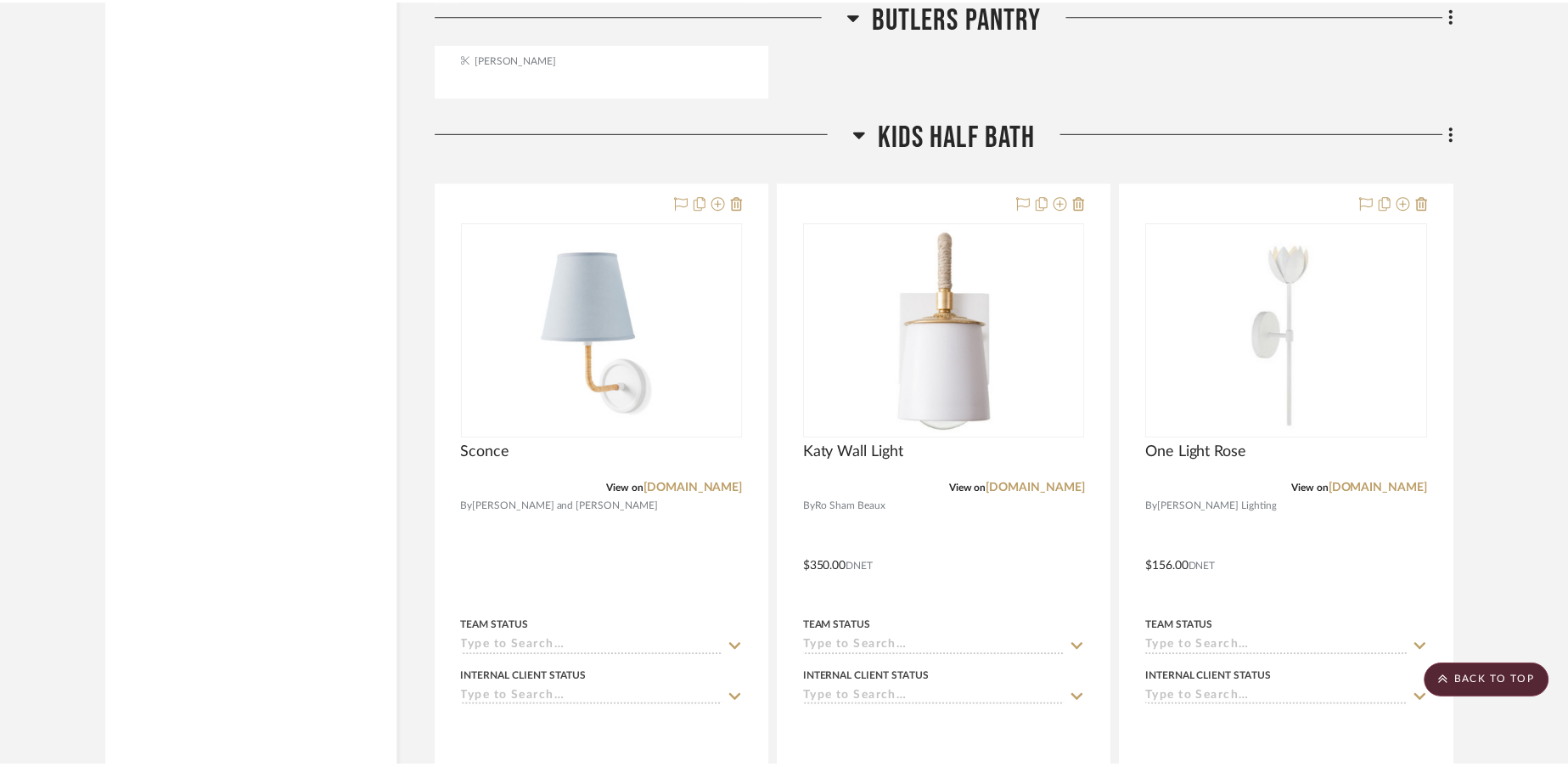
scroll to position [6140, 0]
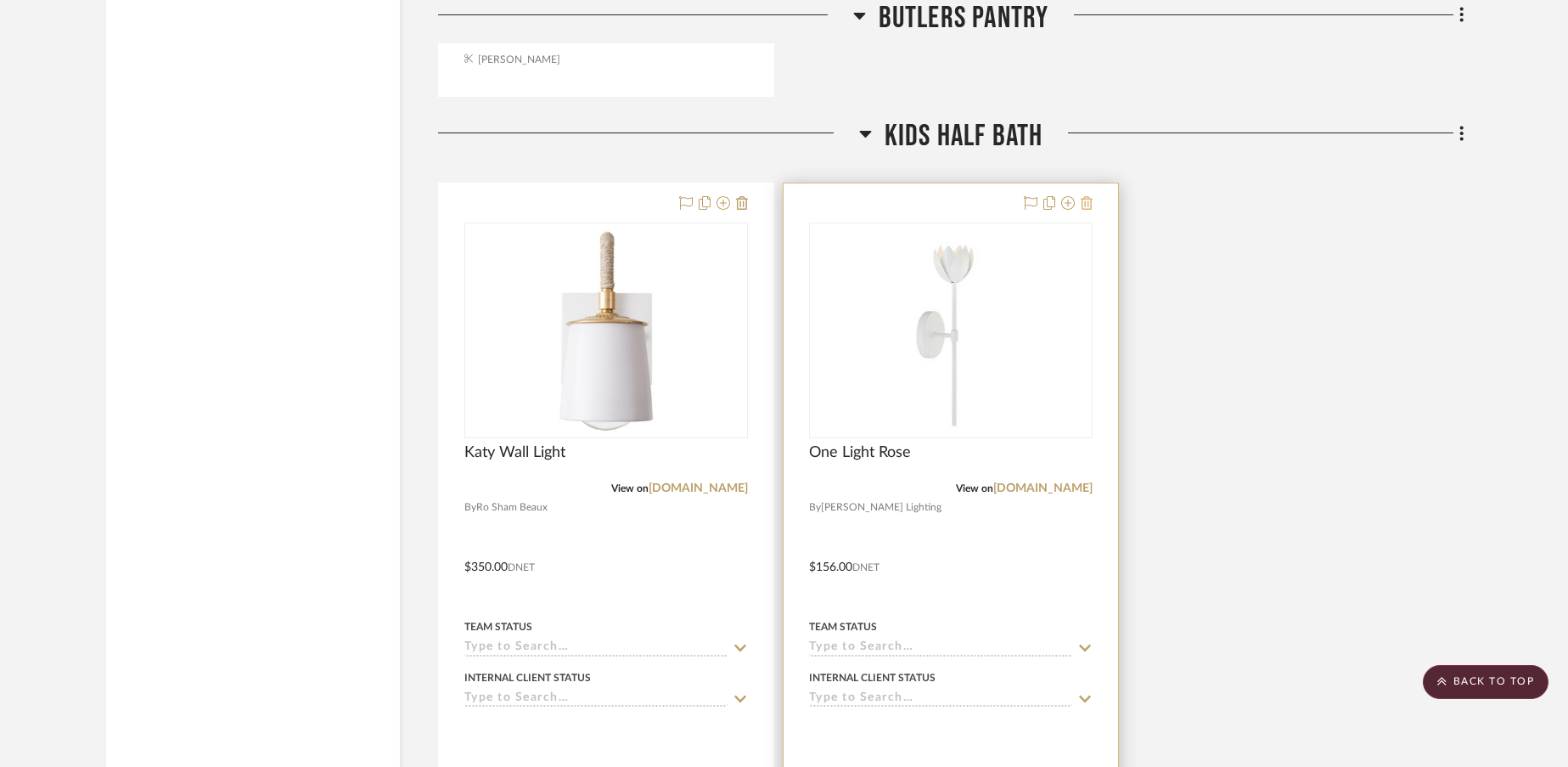
click at [1088, 196] on icon at bounding box center [1086, 203] width 12 height 13
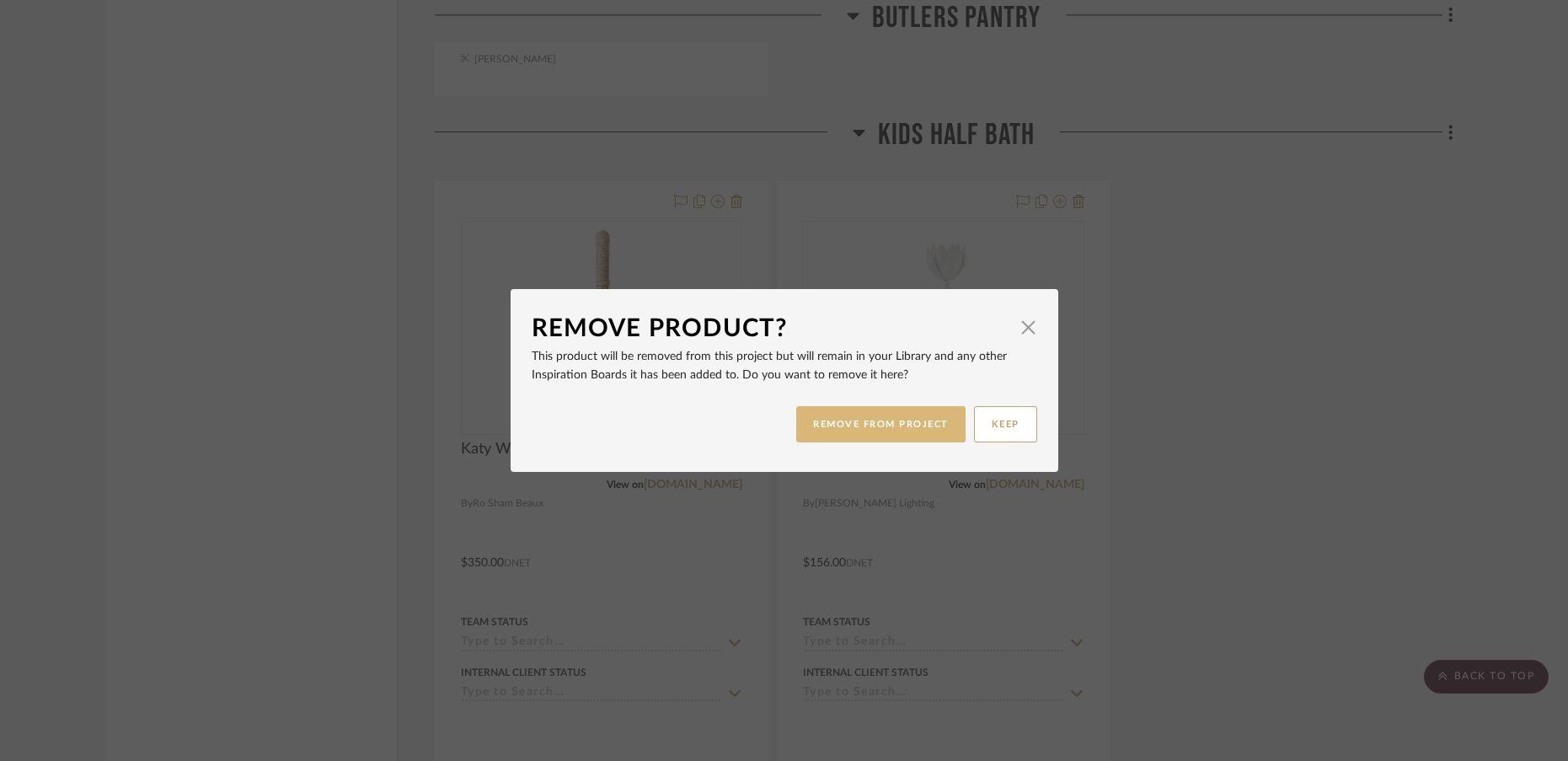
click at [894, 430] on button "REMOVE FROM PROJECT" at bounding box center [881, 424] width 169 height 36
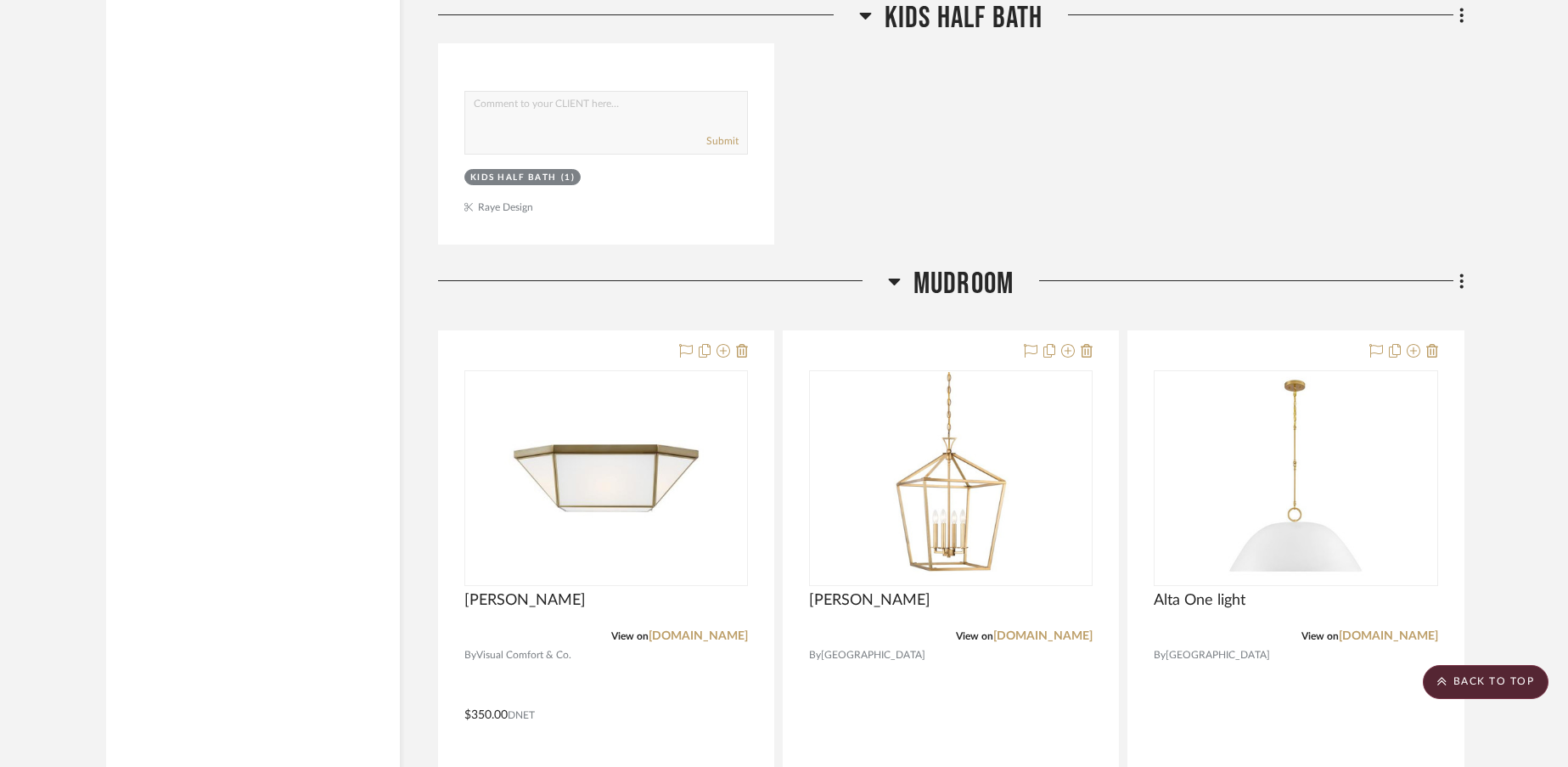
scroll to position [6821, 0]
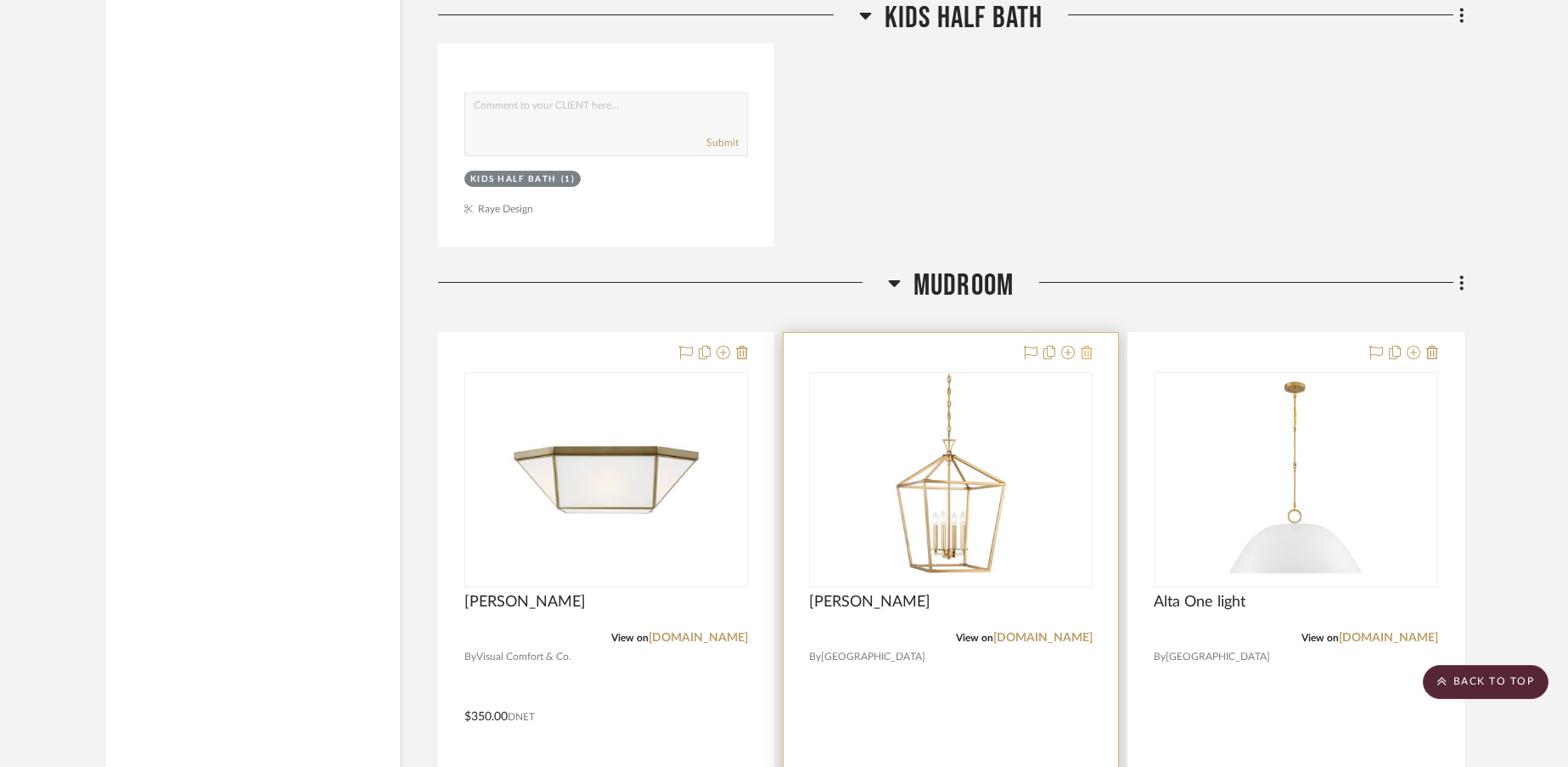
click at [1088, 346] on icon at bounding box center [1086, 352] width 12 height 13
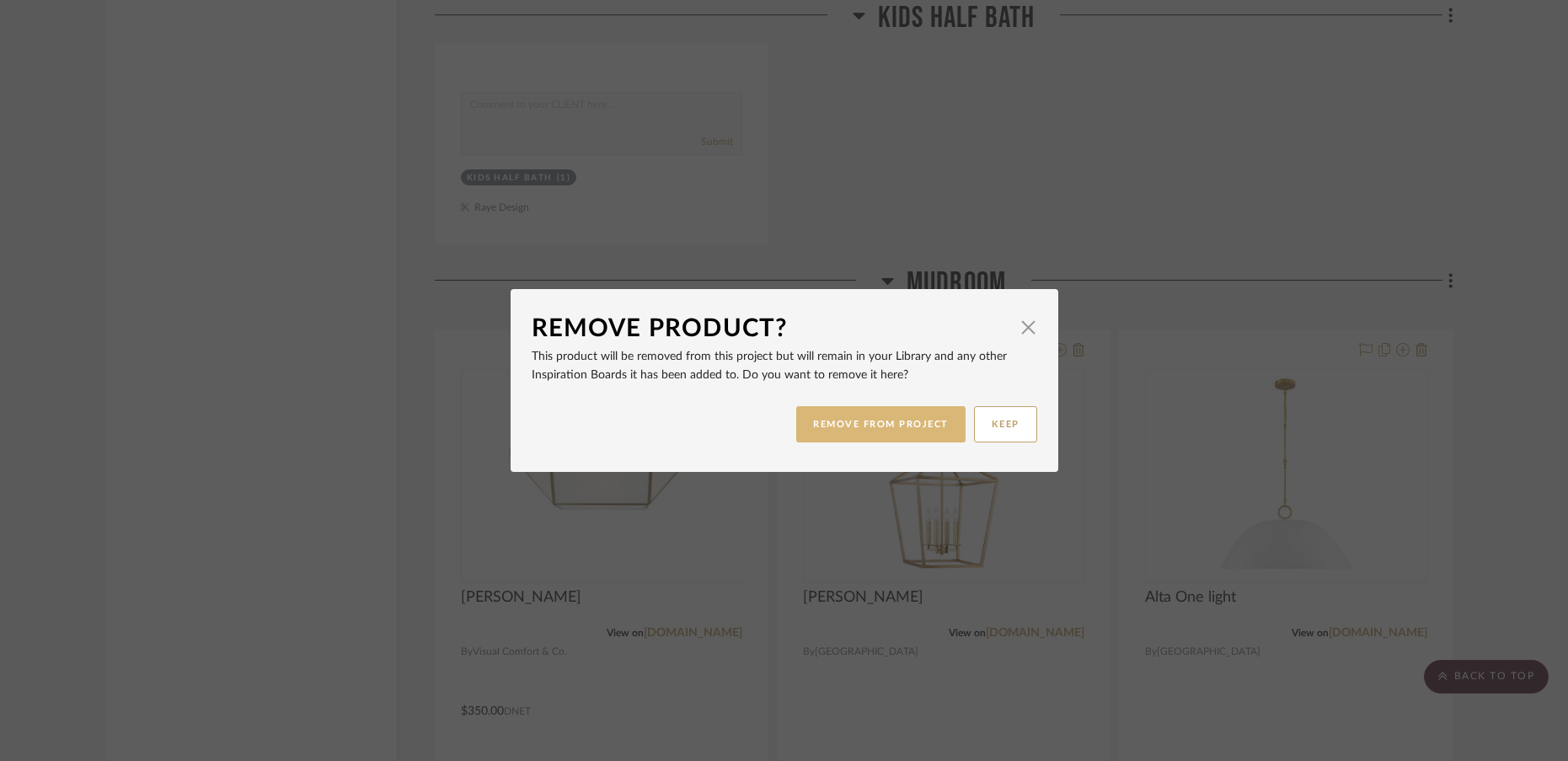
click at [890, 431] on button "REMOVE FROM PROJECT" at bounding box center [881, 424] width 169 height 36
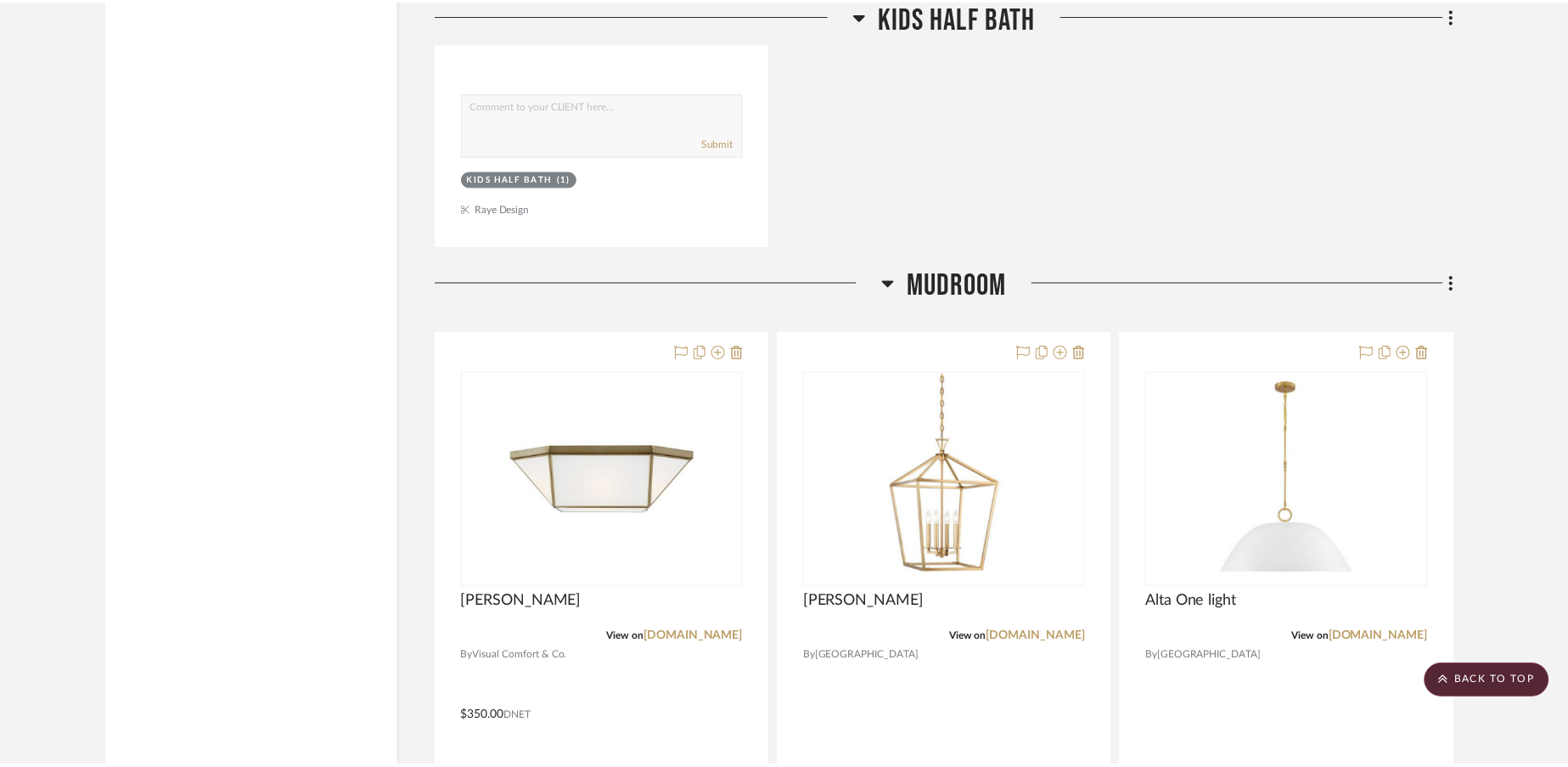
scroll to position [6821, 0]
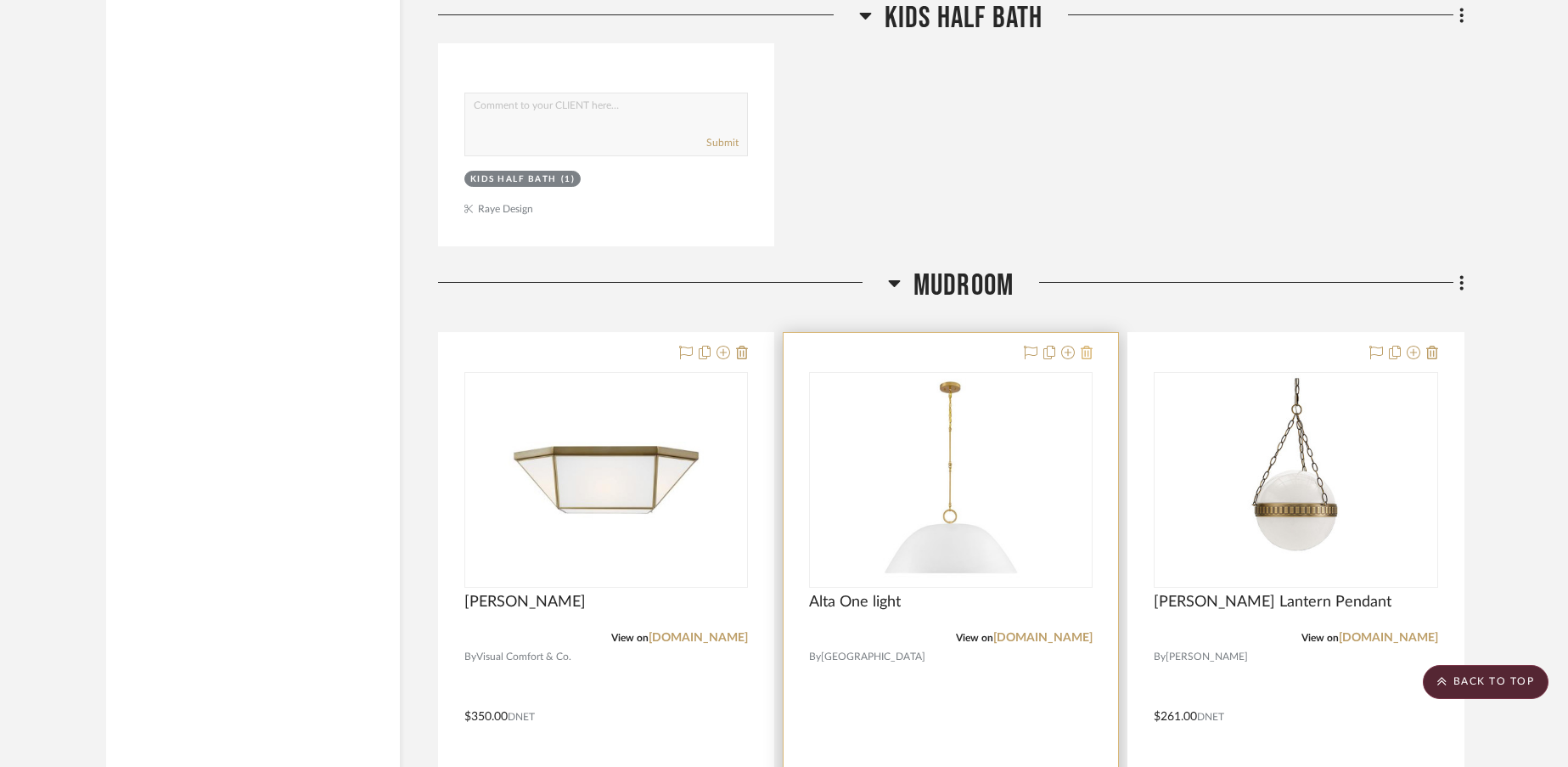
click at [1089, 346] on icon at bounding box center [1086, 352] width 12 height 13
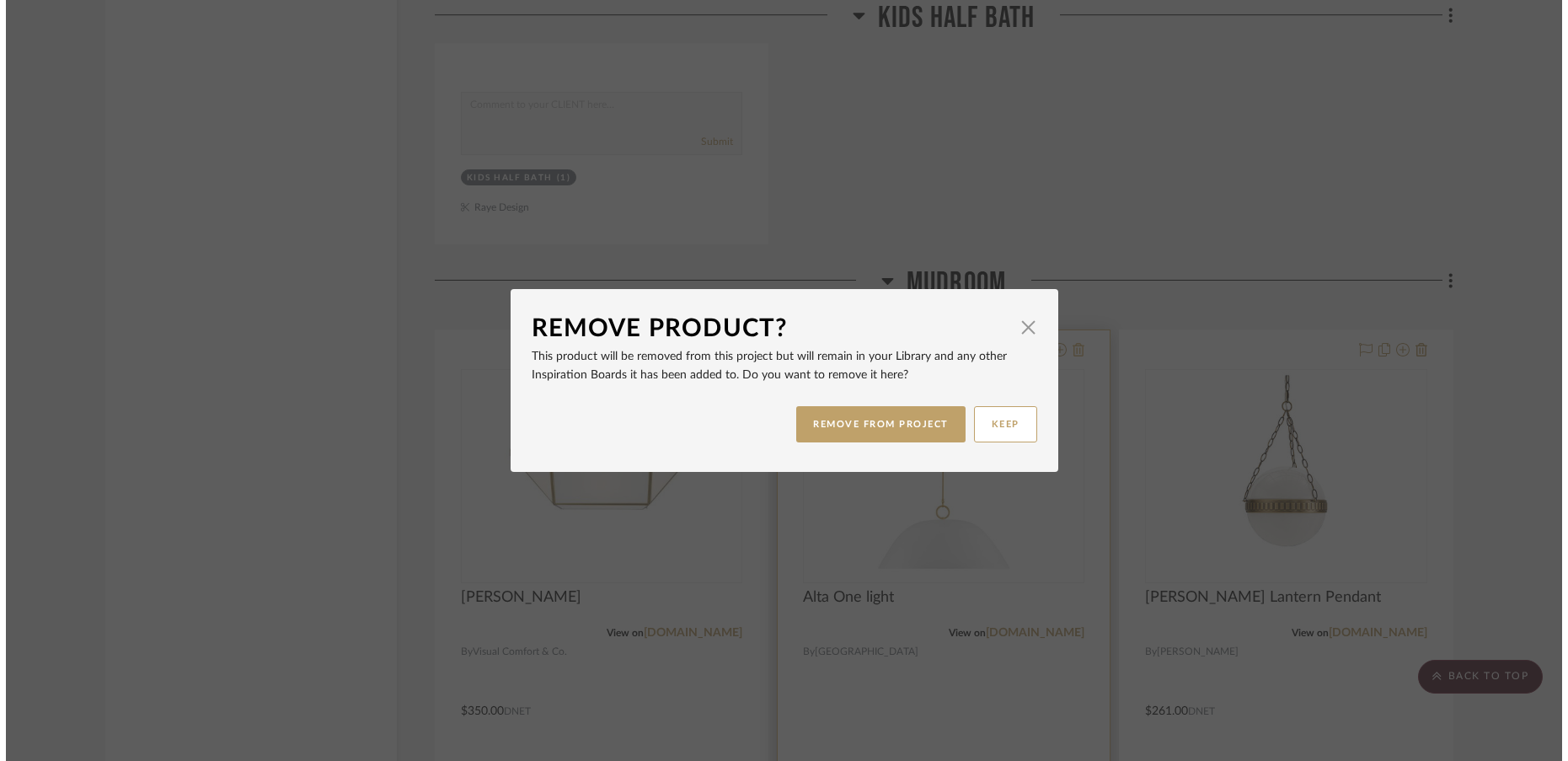
scroll to position [0, 0]
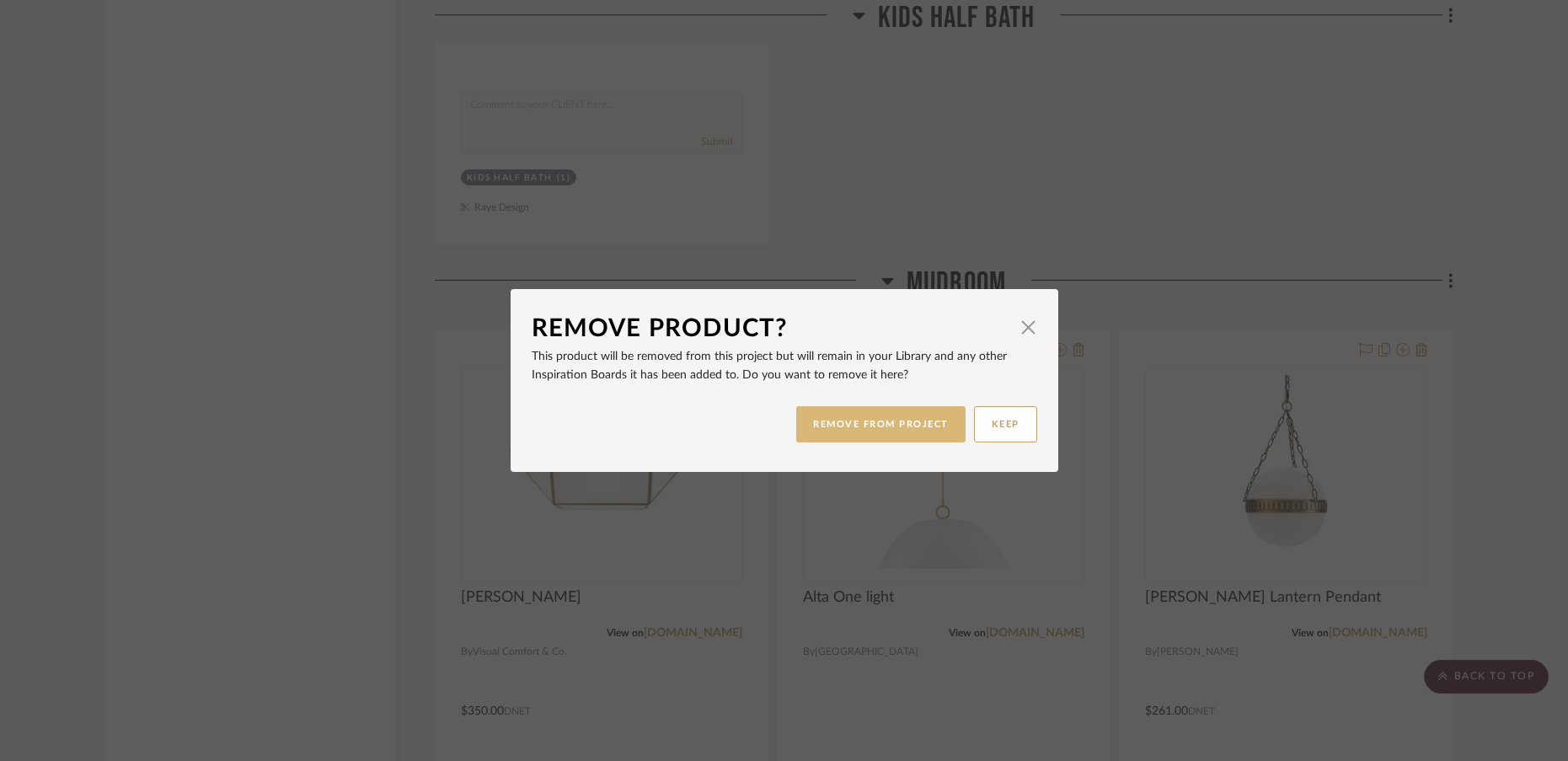
click at [900, 424] on button "REMOVE FROM PROJECT" at bounding box center [881, 424] width 169 height 36
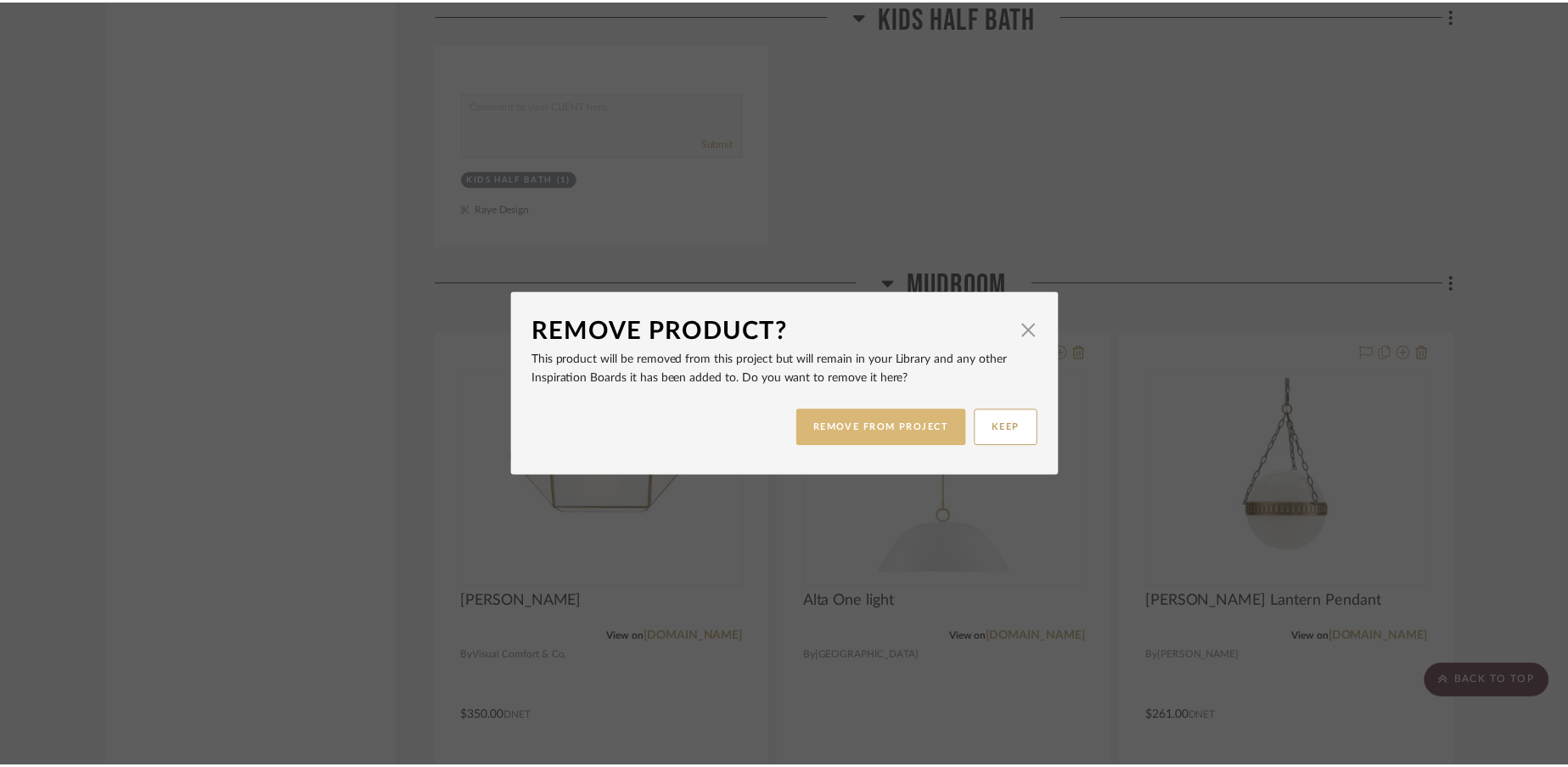
scroll to position [6821, 0]
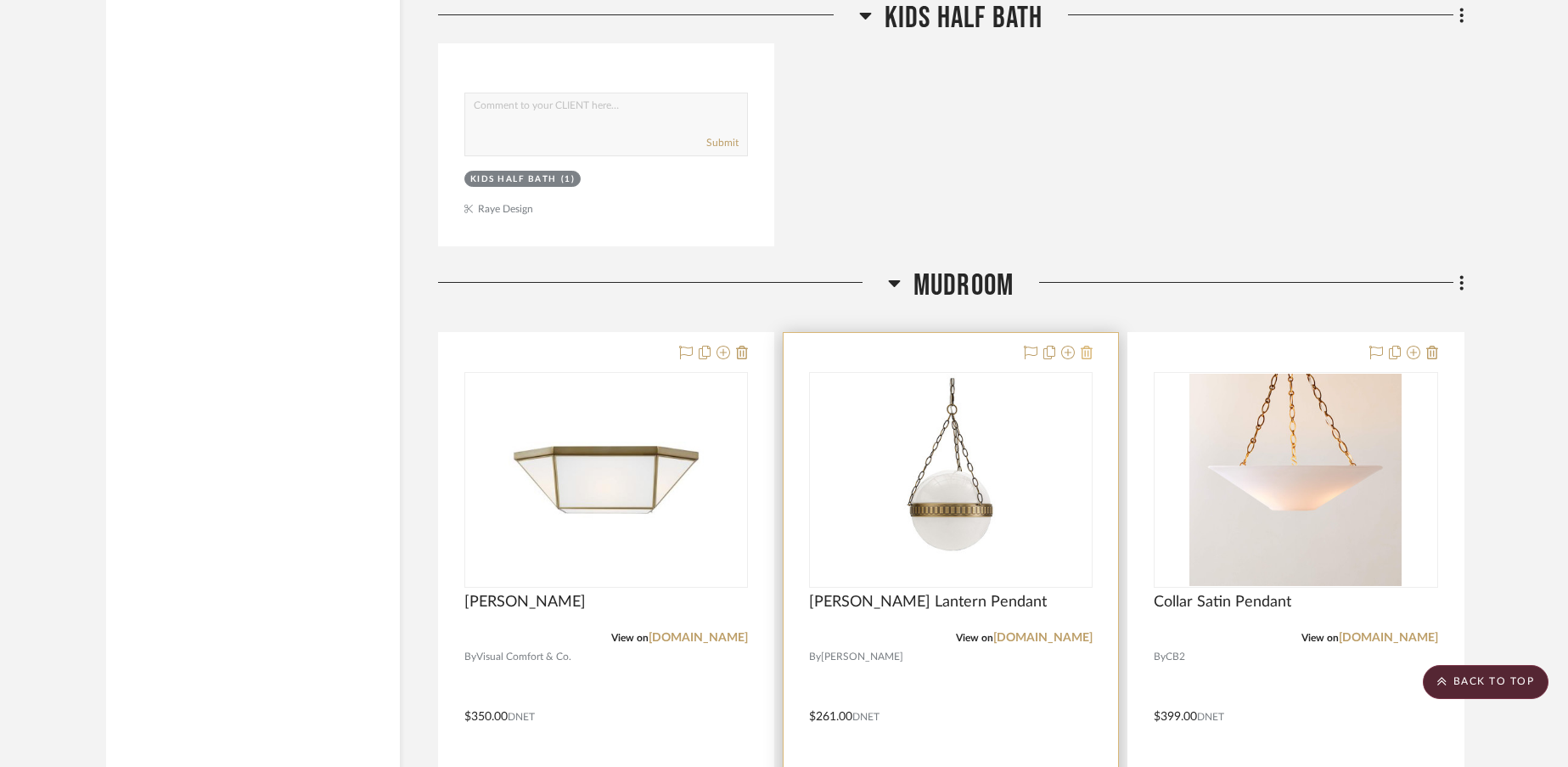
click at [1088, 346] on icon at bounding box center [1086, 352] width 12 height 13
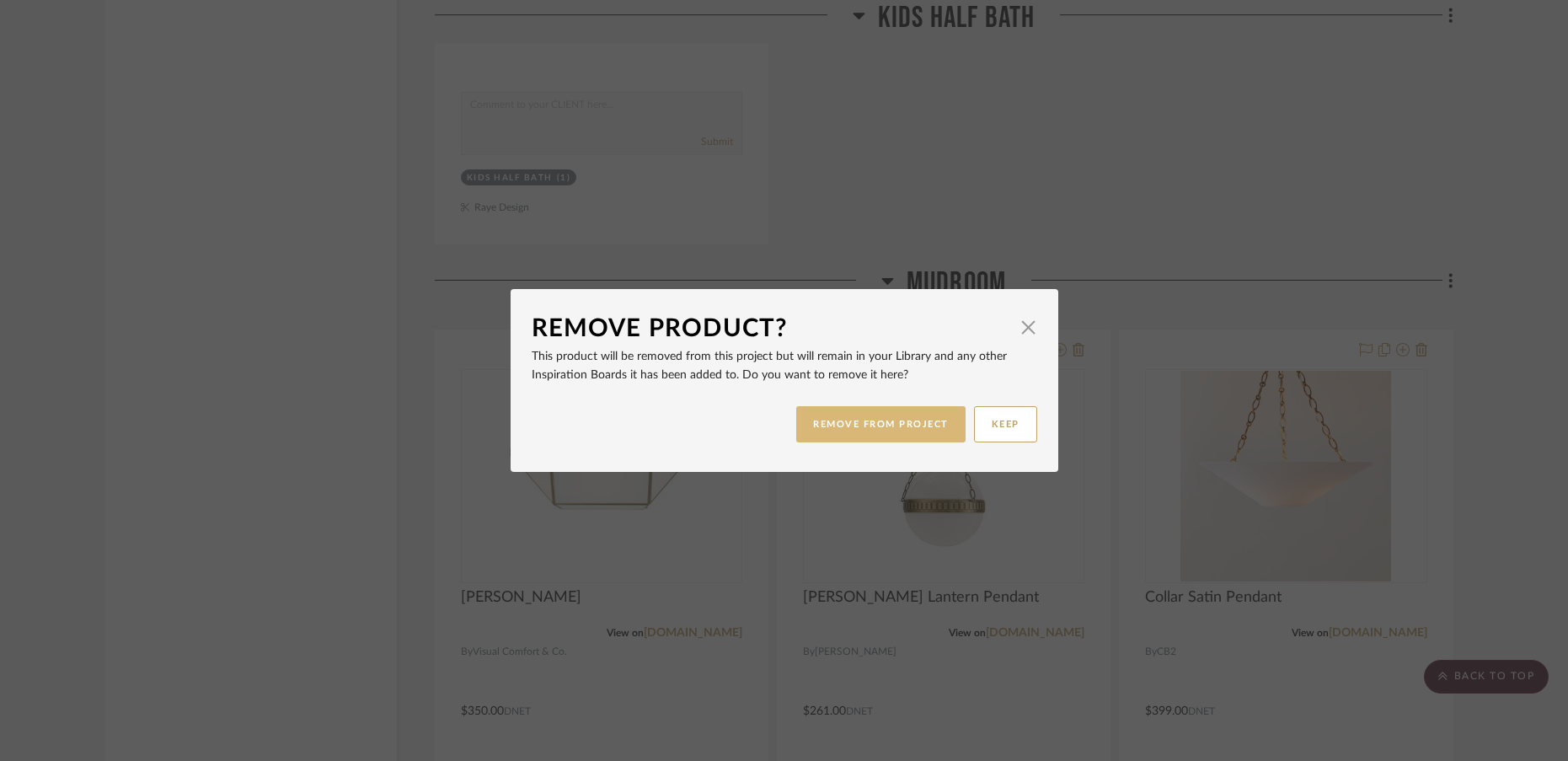
click at [899, 424] on button "REMOVE FROM PROJECT" at bounding box center [881, 424] width 169 height 36
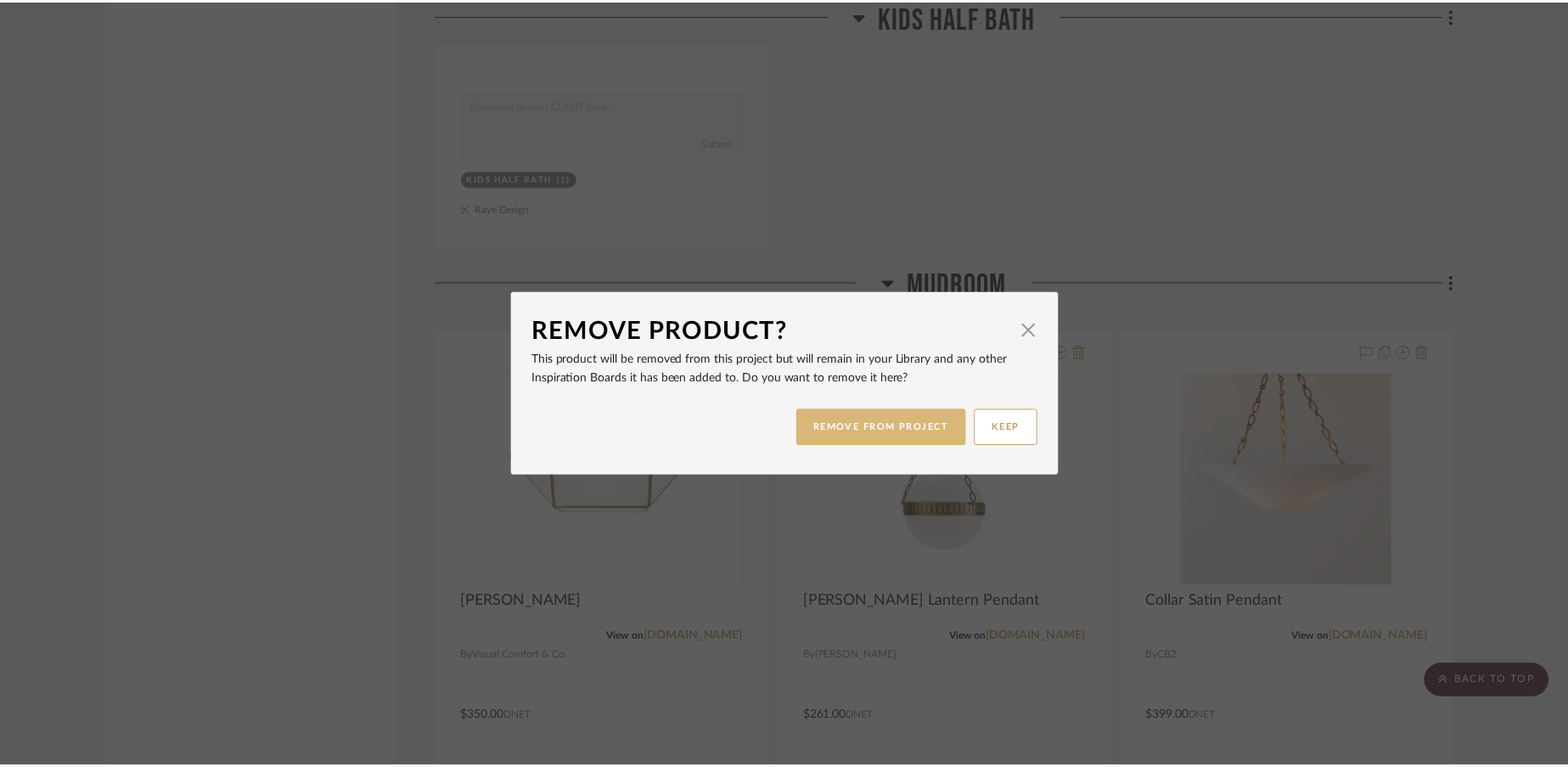
scroll to position [6821, 0]
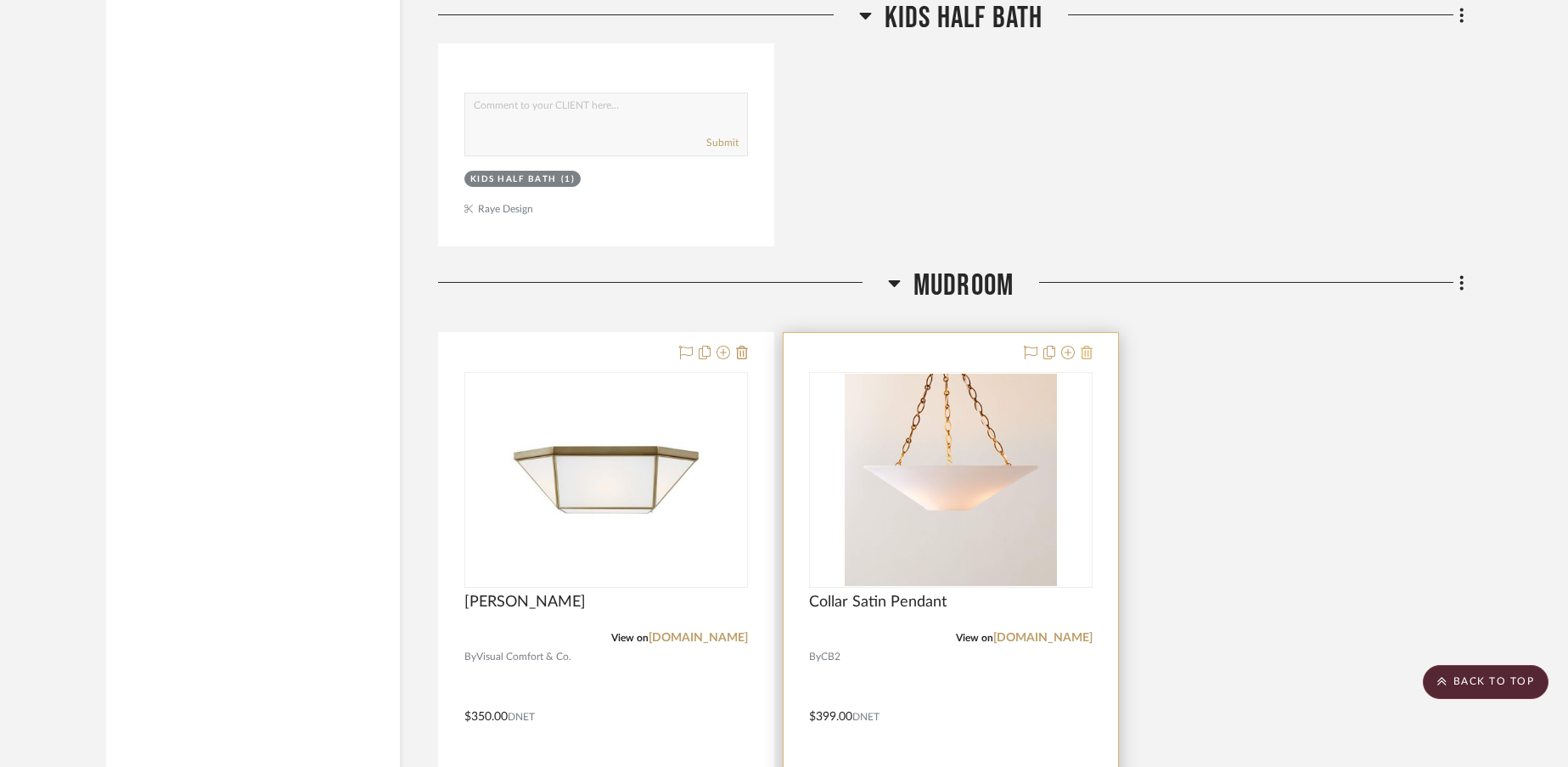
click at [1088, 346] on icon at bounding box center [1086, 352] width 12 height 13
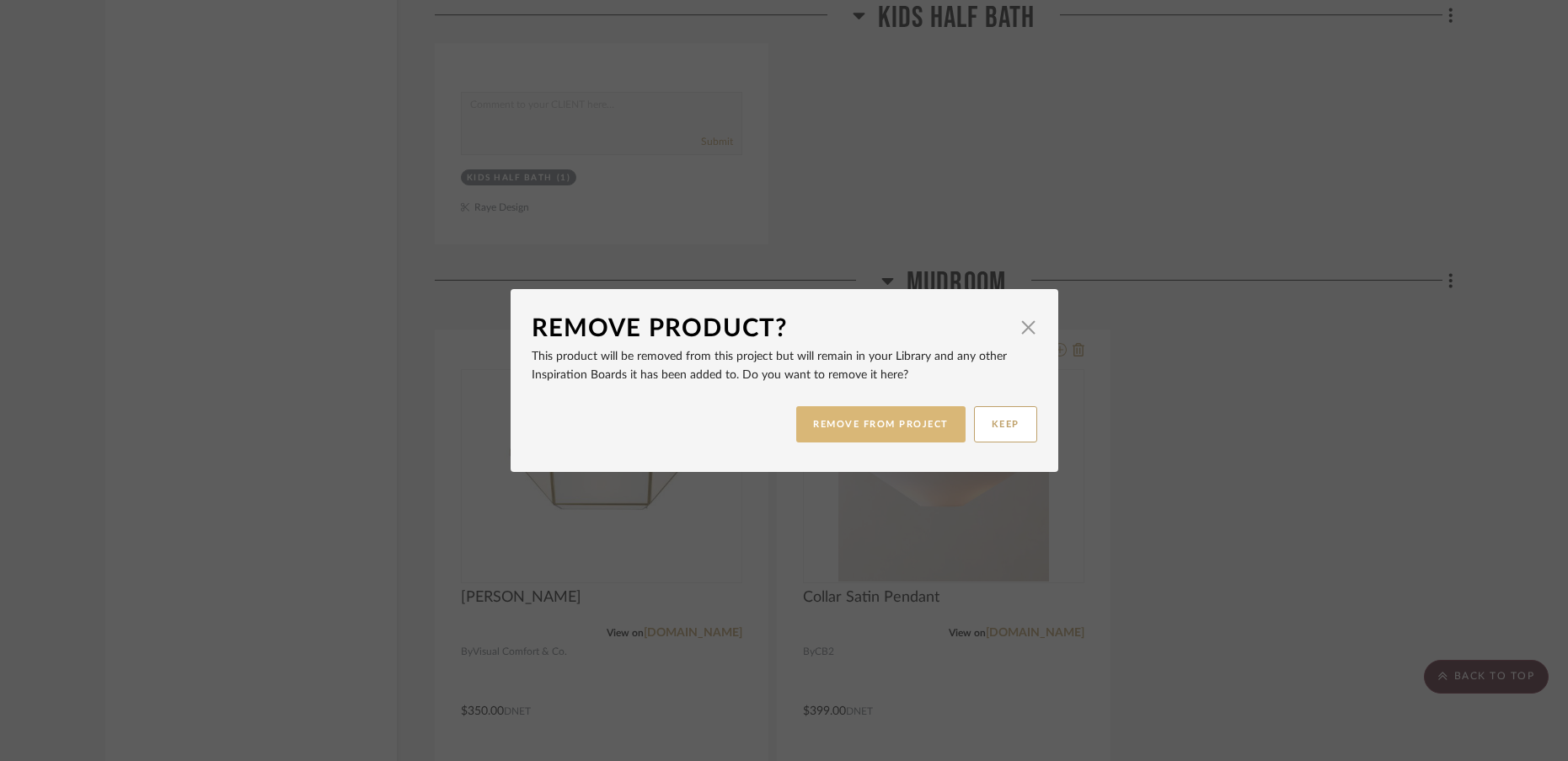
click at [888, 439] on button "REMOVE FROM PROJECT" at bounding box center [881, 424] width 169 height 36
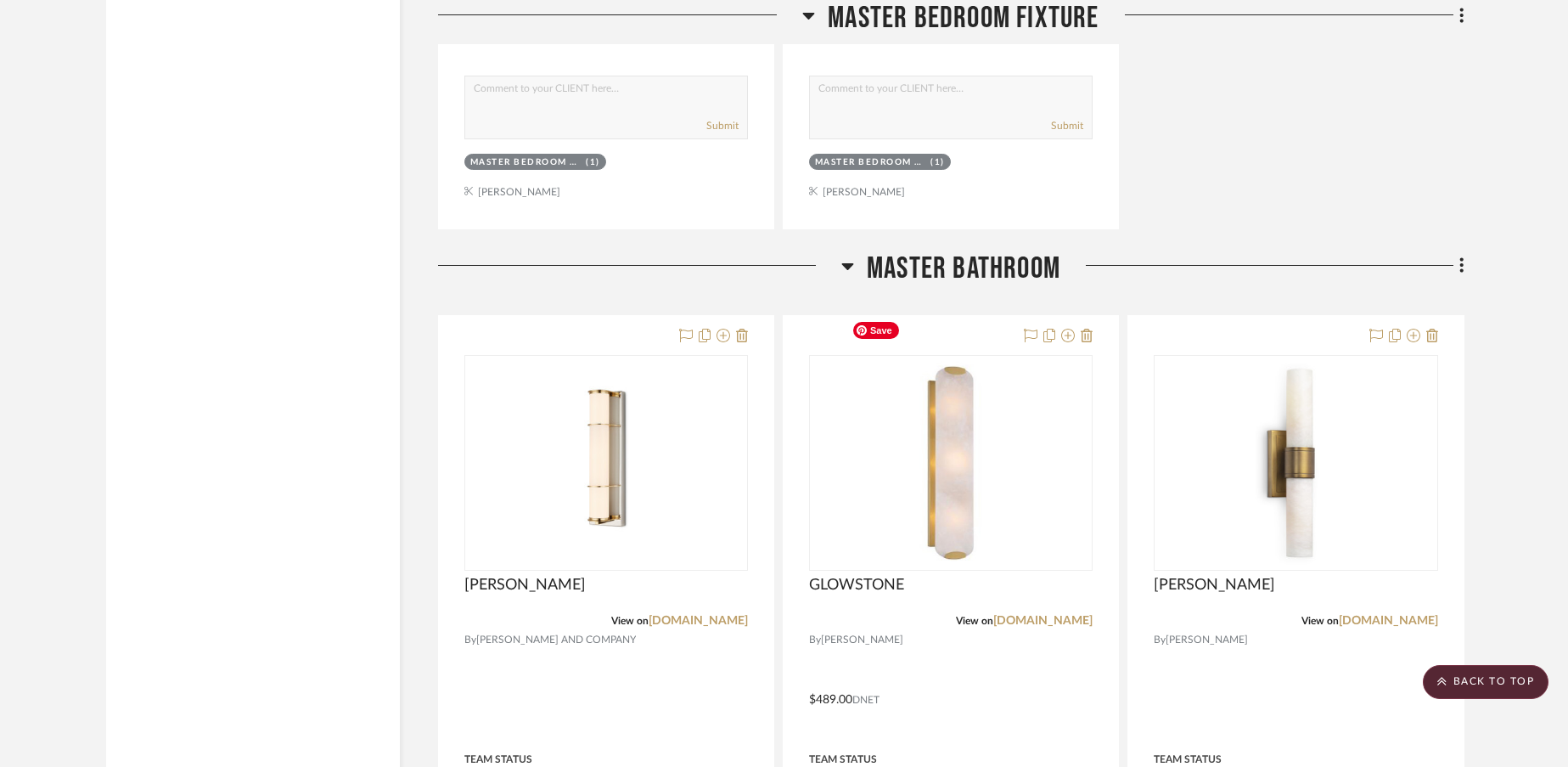
scroll to position [9353, 0]
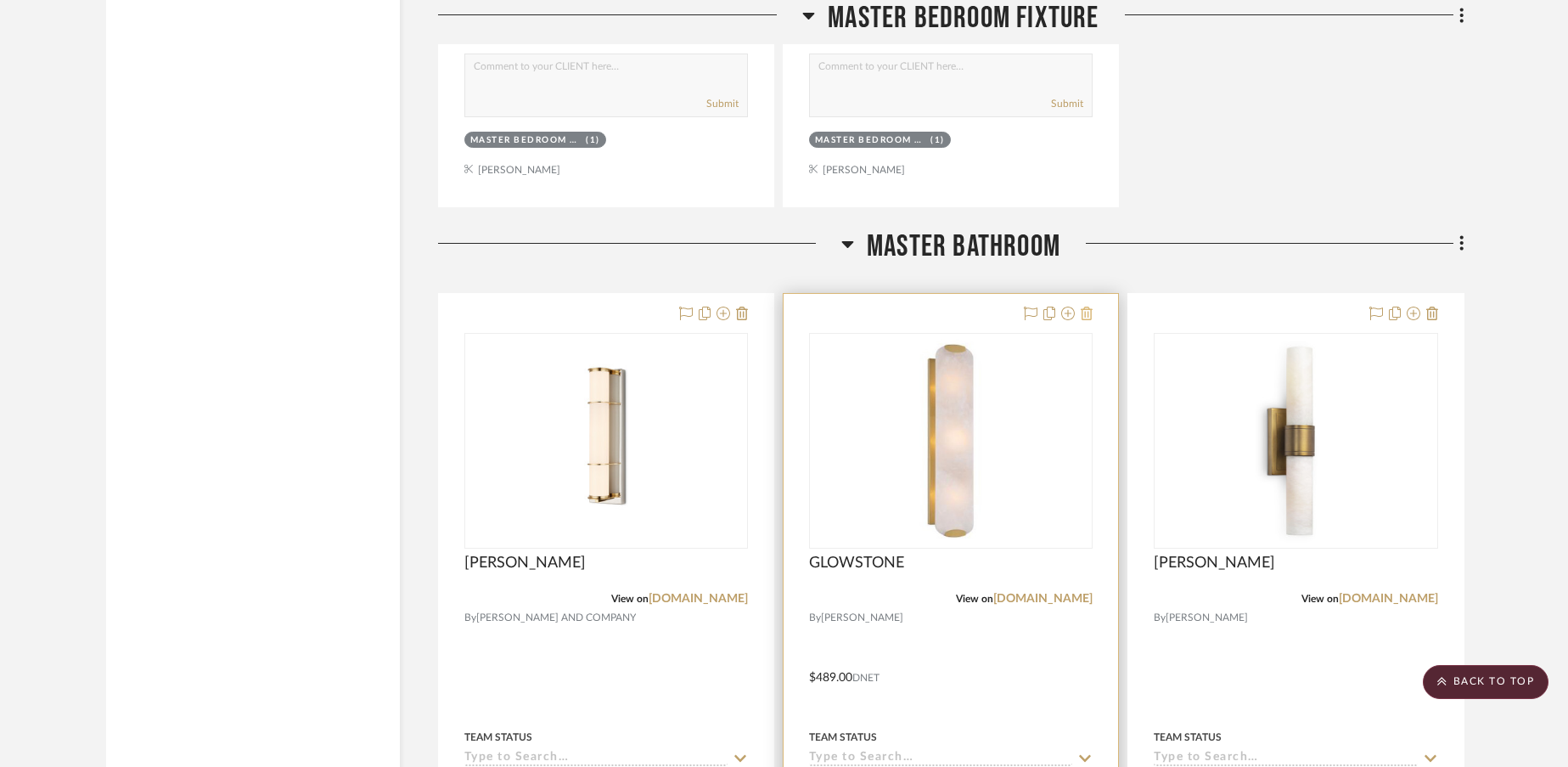
click at [1086, 306] on icon at bounding box center [1086, 313] width 12 height 13
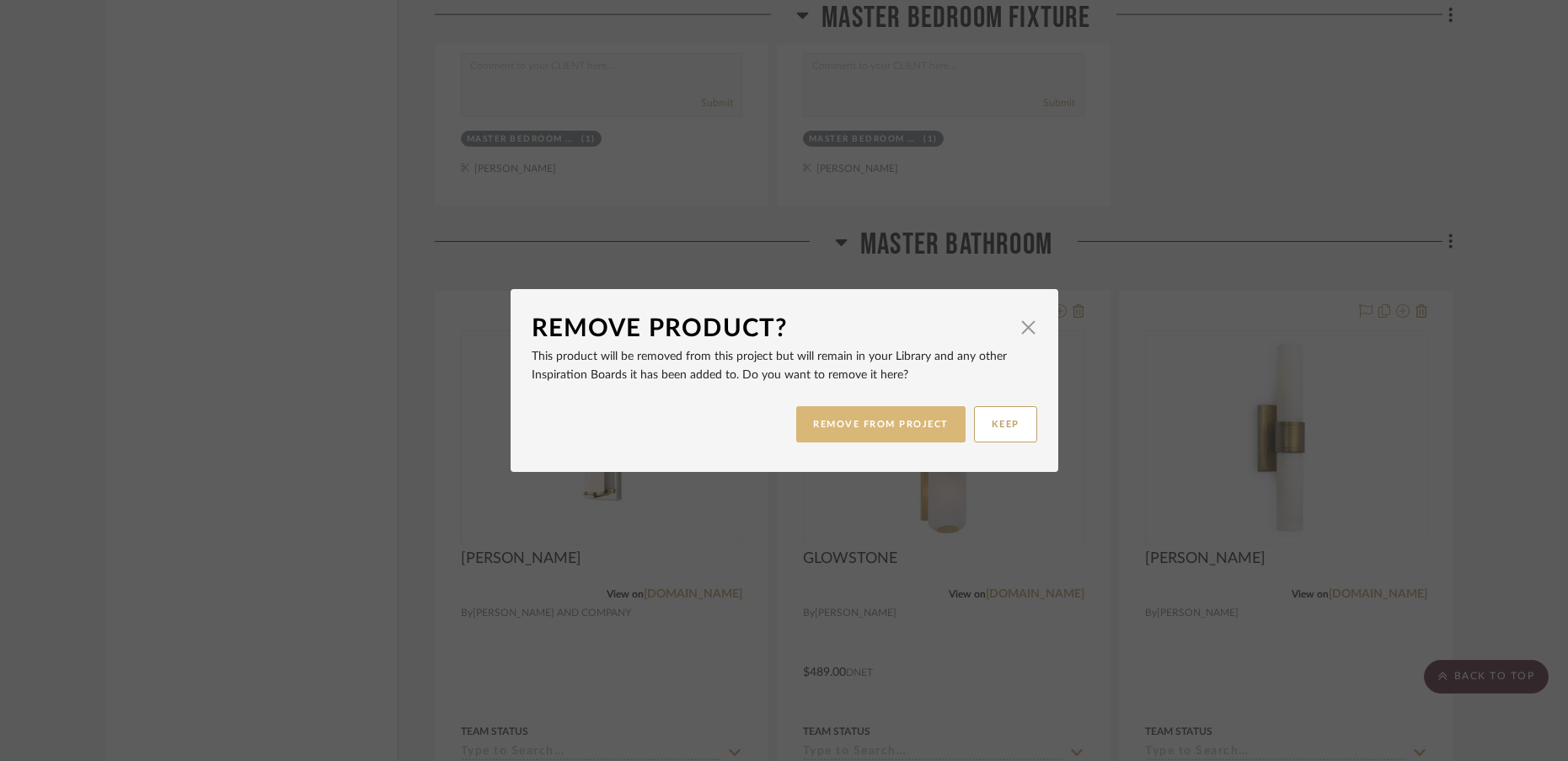
click at [885, 423] on button "REMOVE FROM PROJECT" at bounding box center [881, 424] width 169 height 36
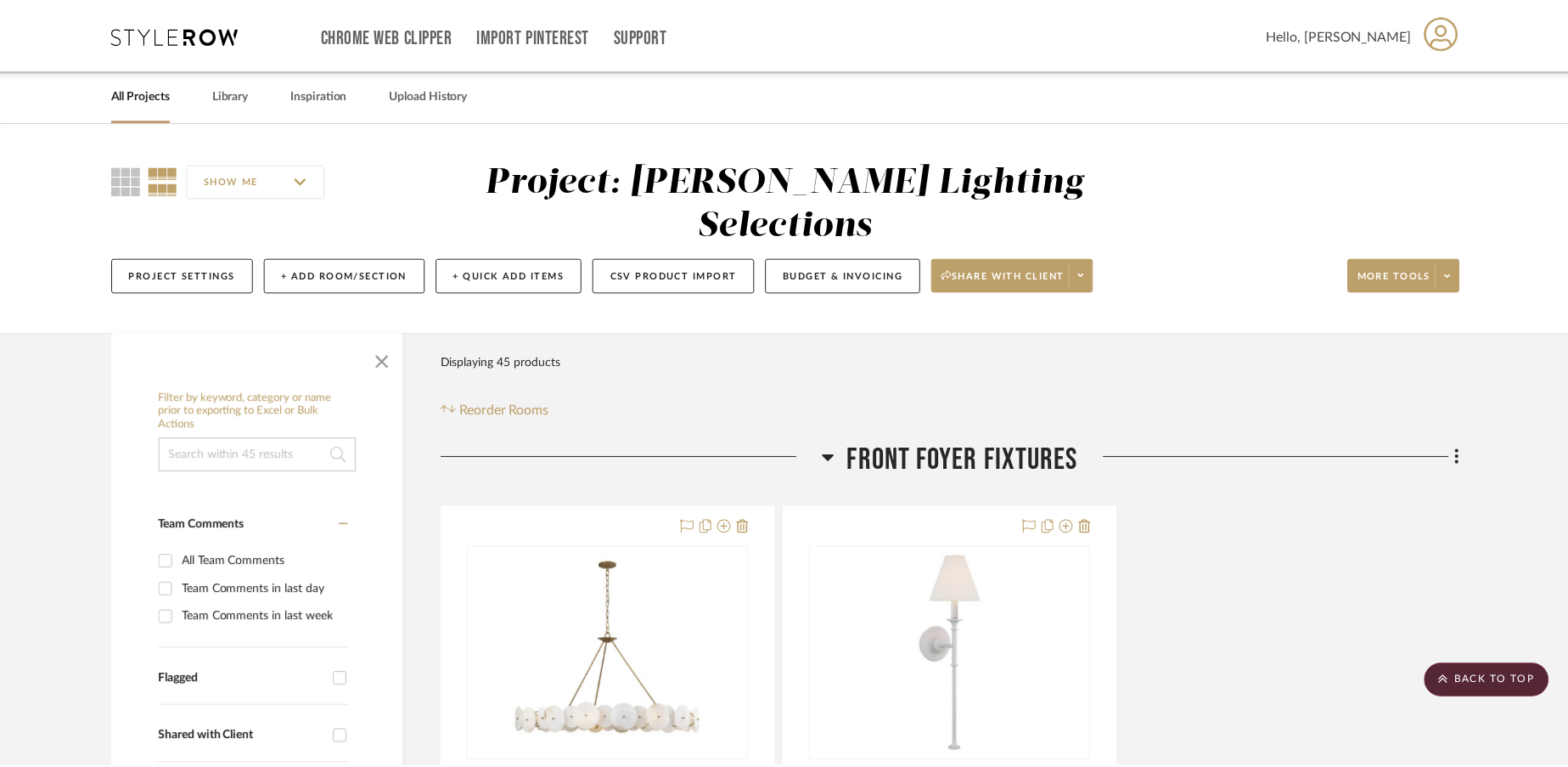
scroll to position [9353, 0]
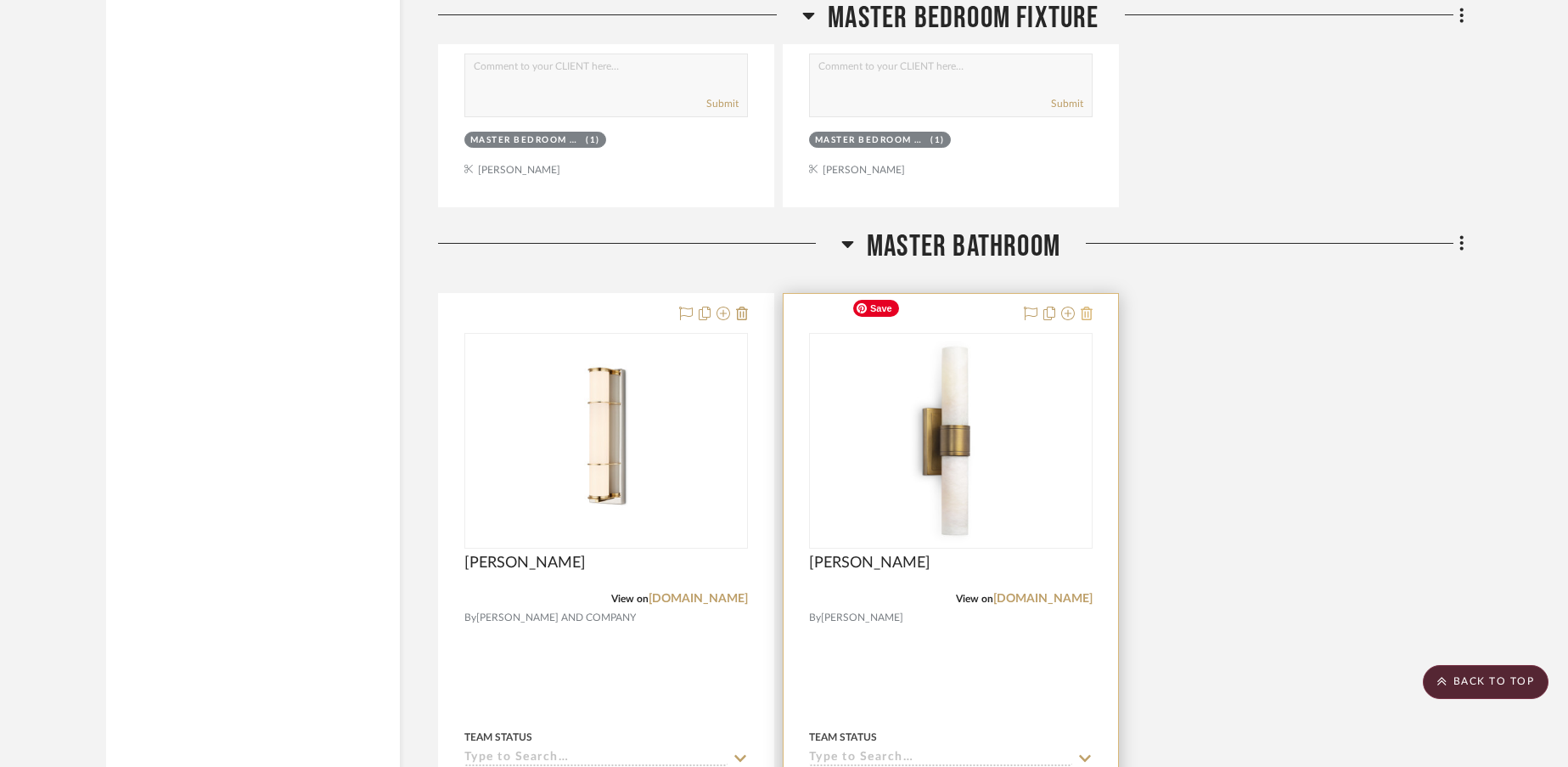
click at [1089, 306] on icon at bounding box center [1086, 313] width 12 height 13
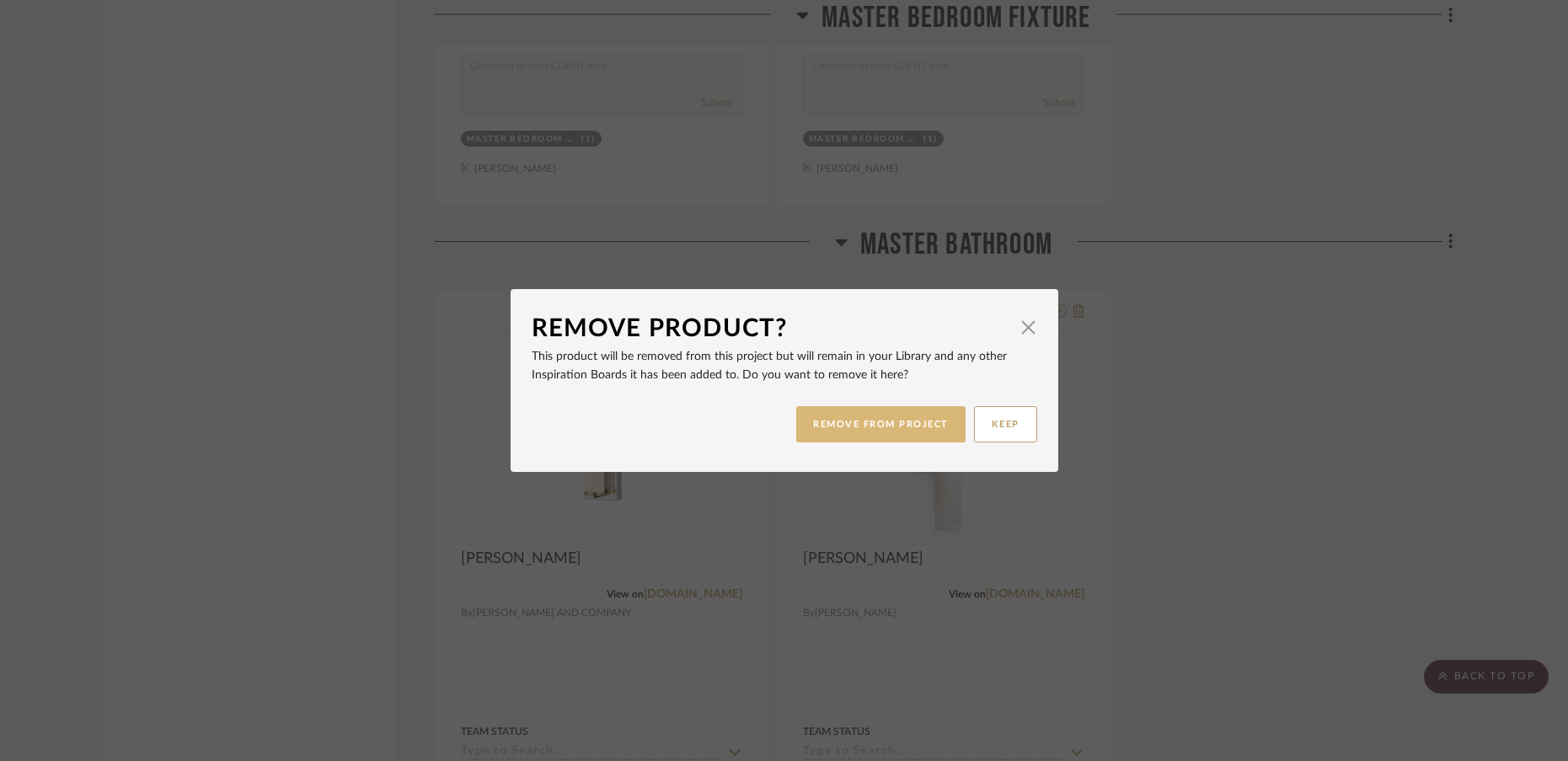
click at [906, 413] on button "REMOVE FROM PROJECT" at bounding box center [881, 424] width 169 height 36
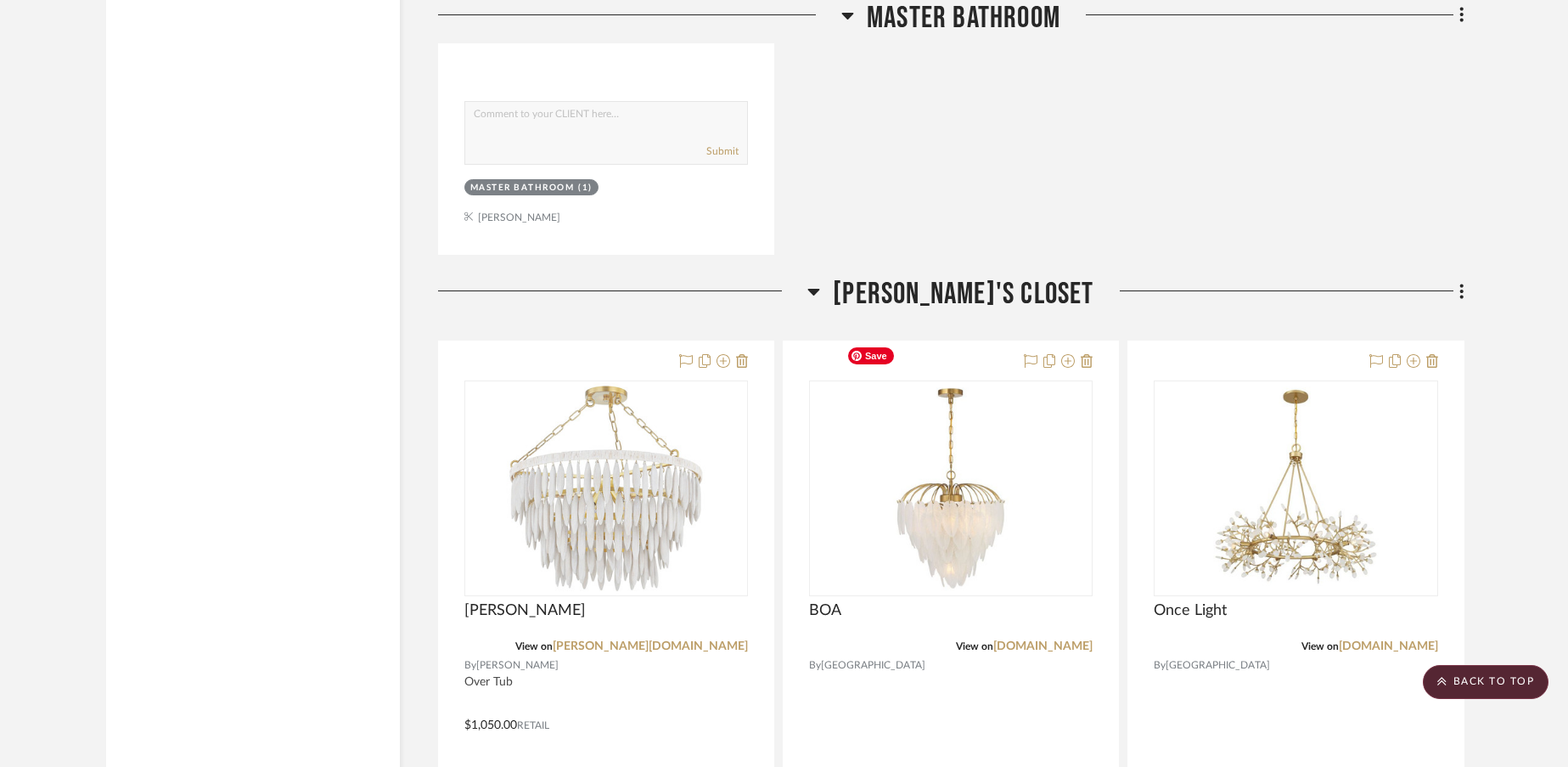
scroll to position [10135, 0]
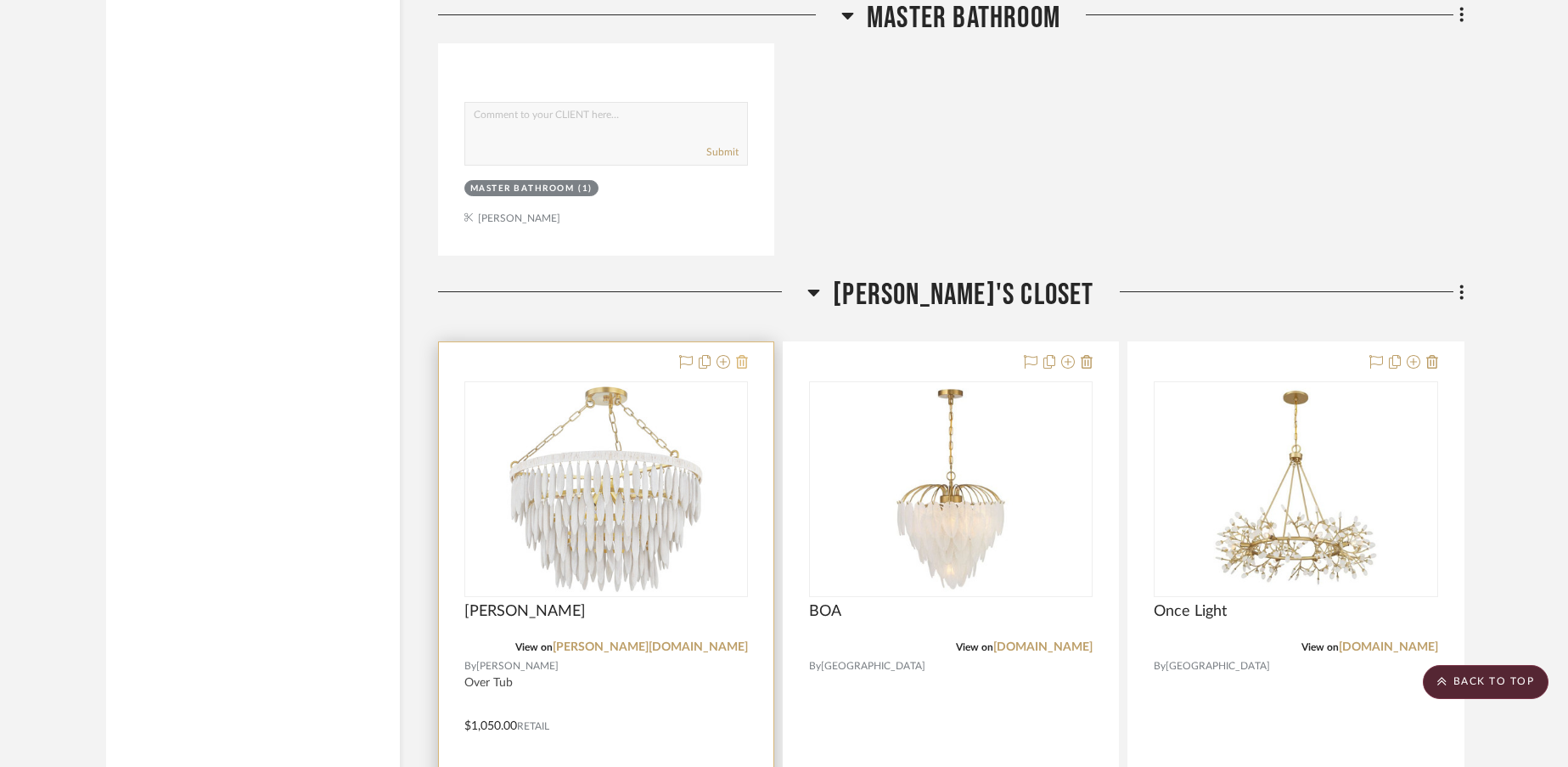
click at [743, 355] on icon at bounding box center [741, 362] width 12 height 13
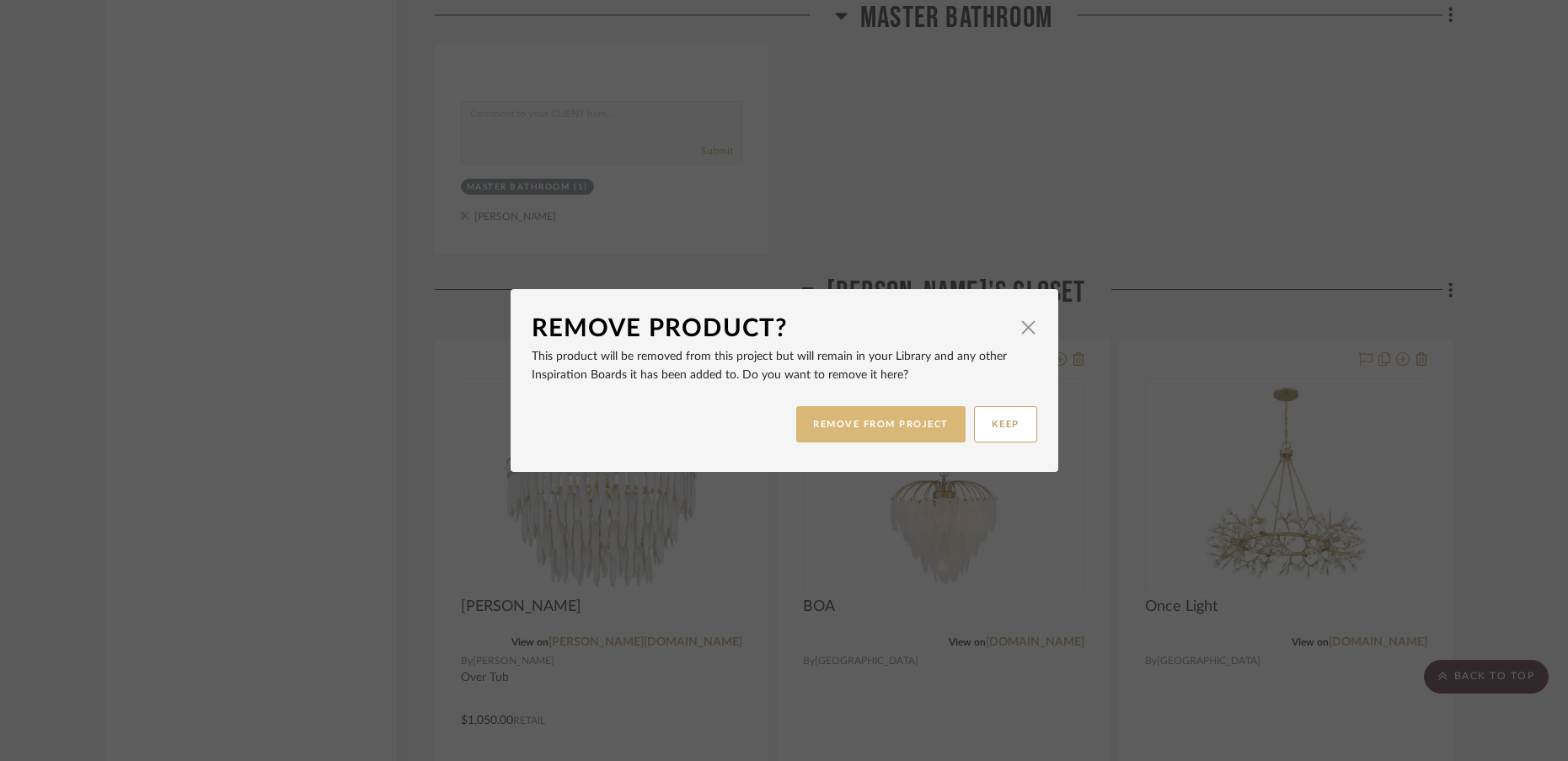
click at [833, 422] on button "REMOVE FROM PROJECT" at bounding box center [881, 424] width 169 height 36
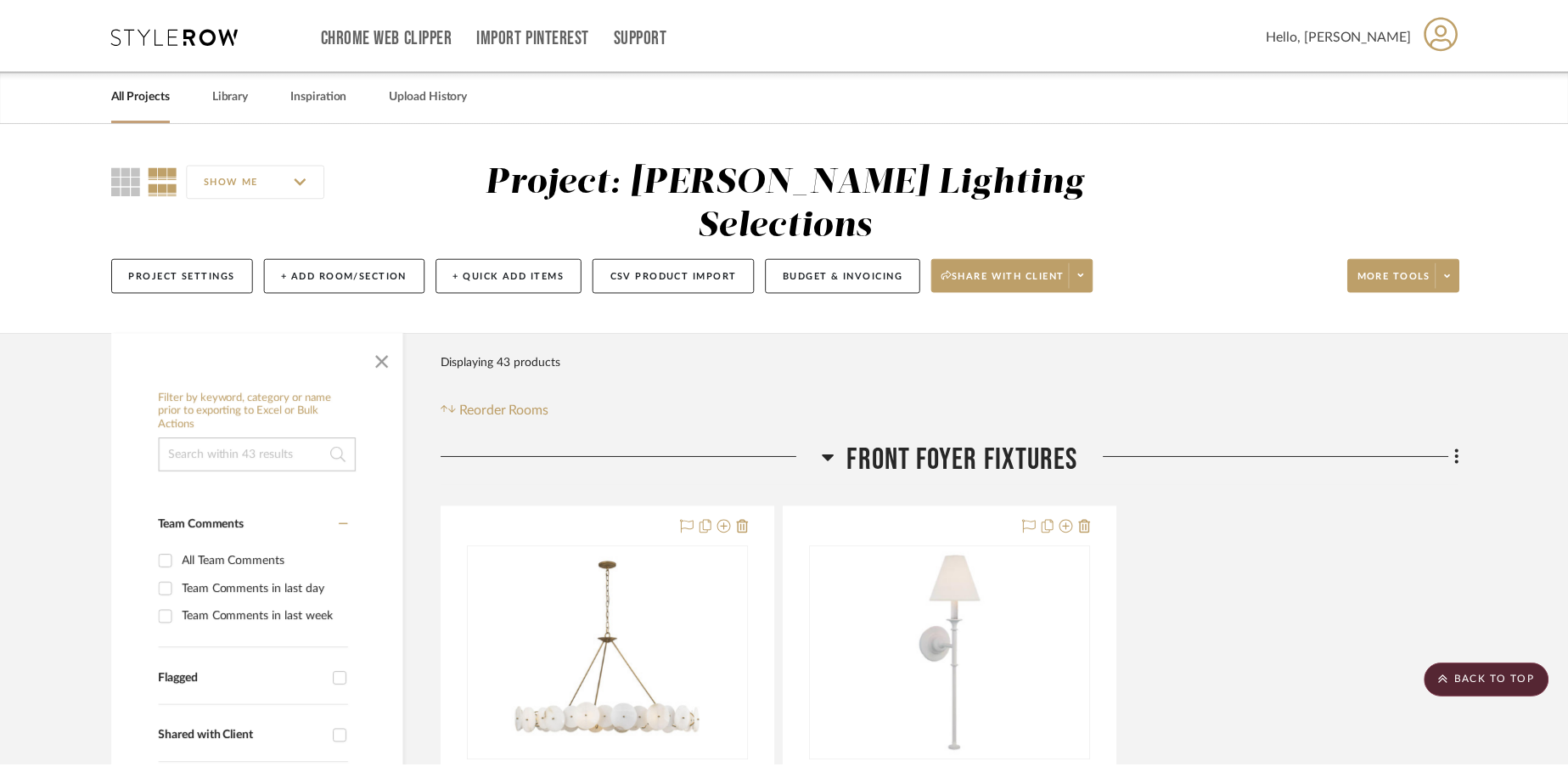
scroll to position [10135, 0]
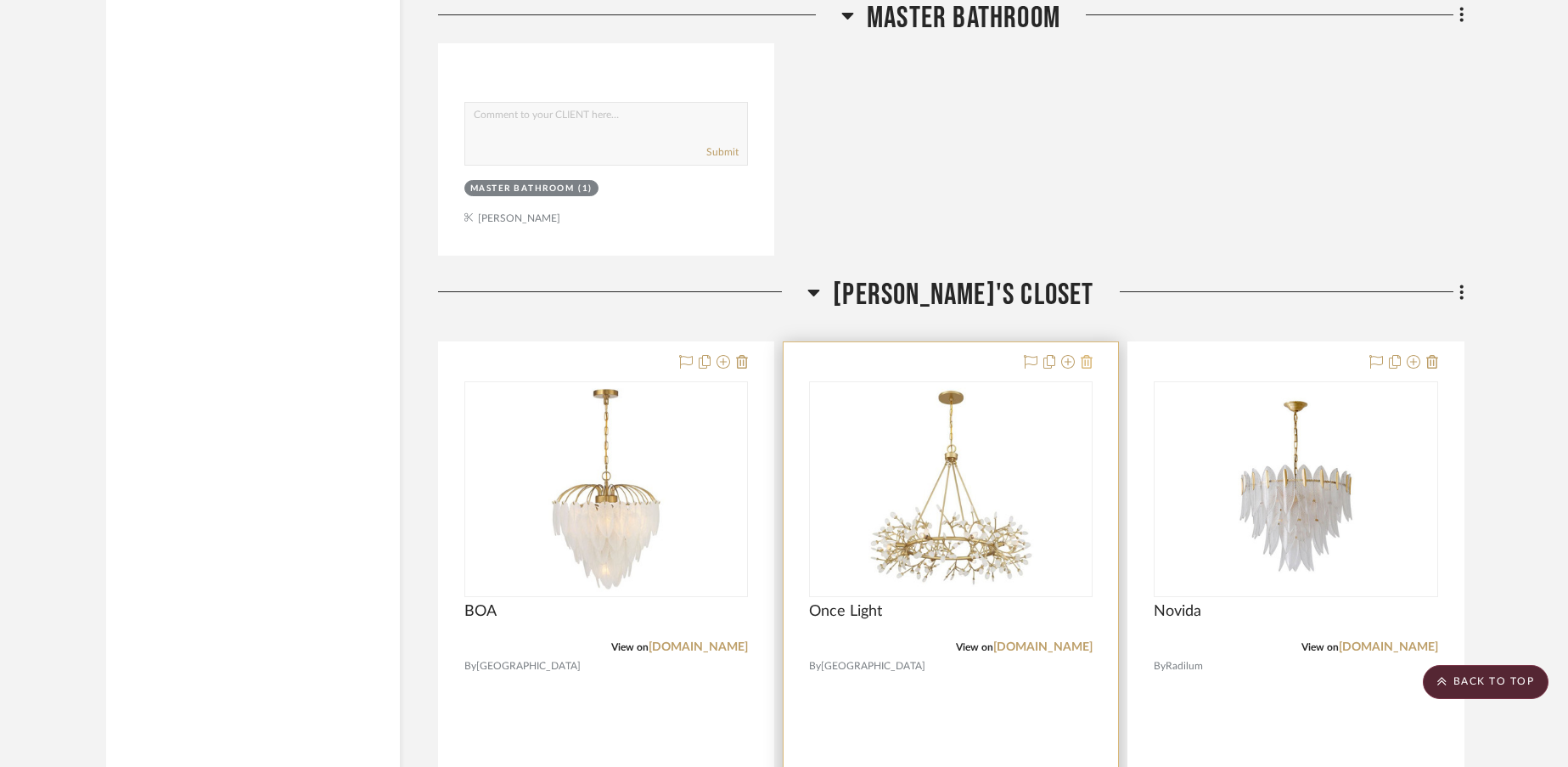
click at [1085, 355] on icon at bounding box center [1086, 362] width 12 height 13
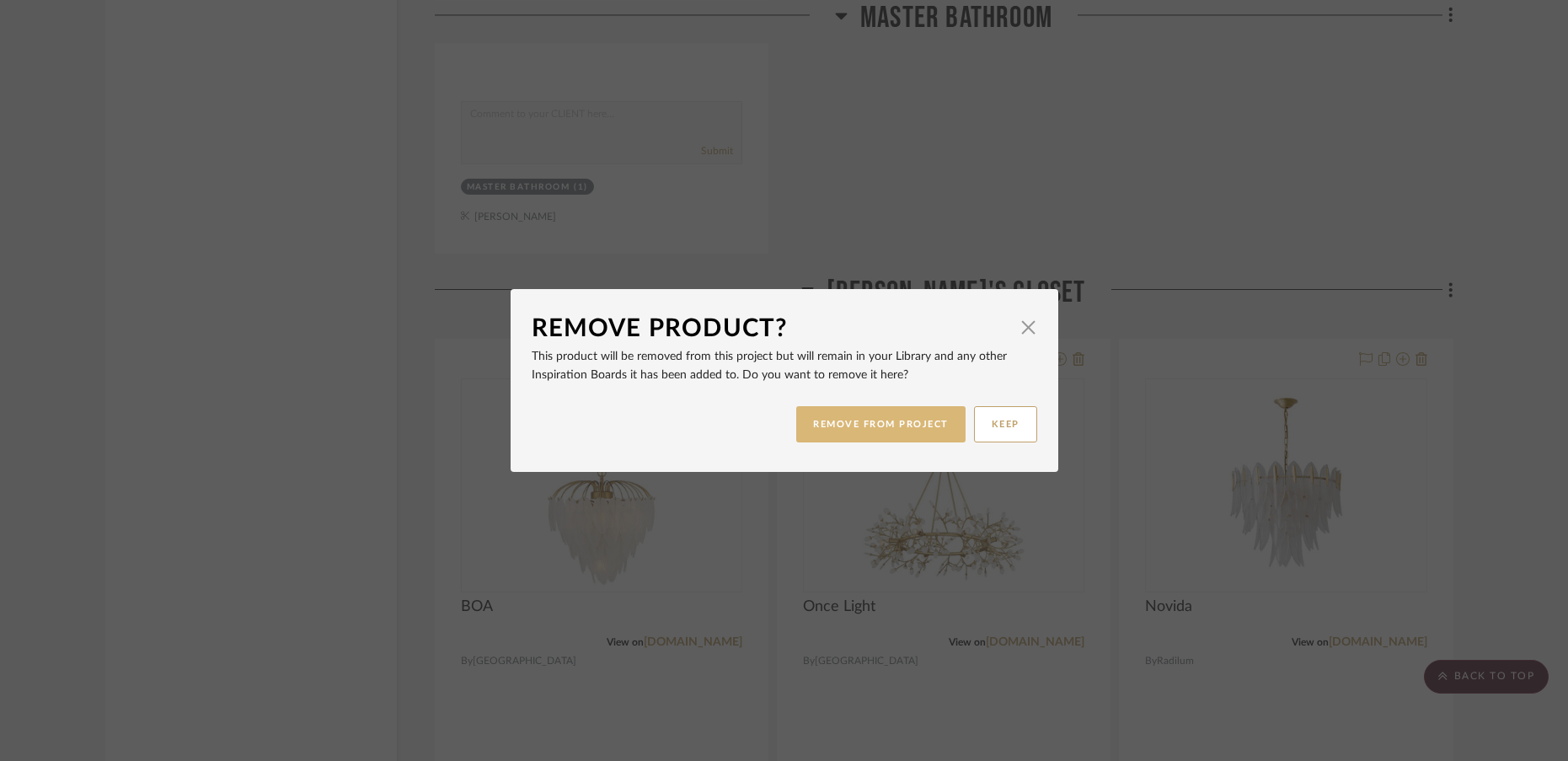
click at [920, 427] on button "REMOVE FROM PROJECT" at bounding box center [881, 424] width 169 height 36
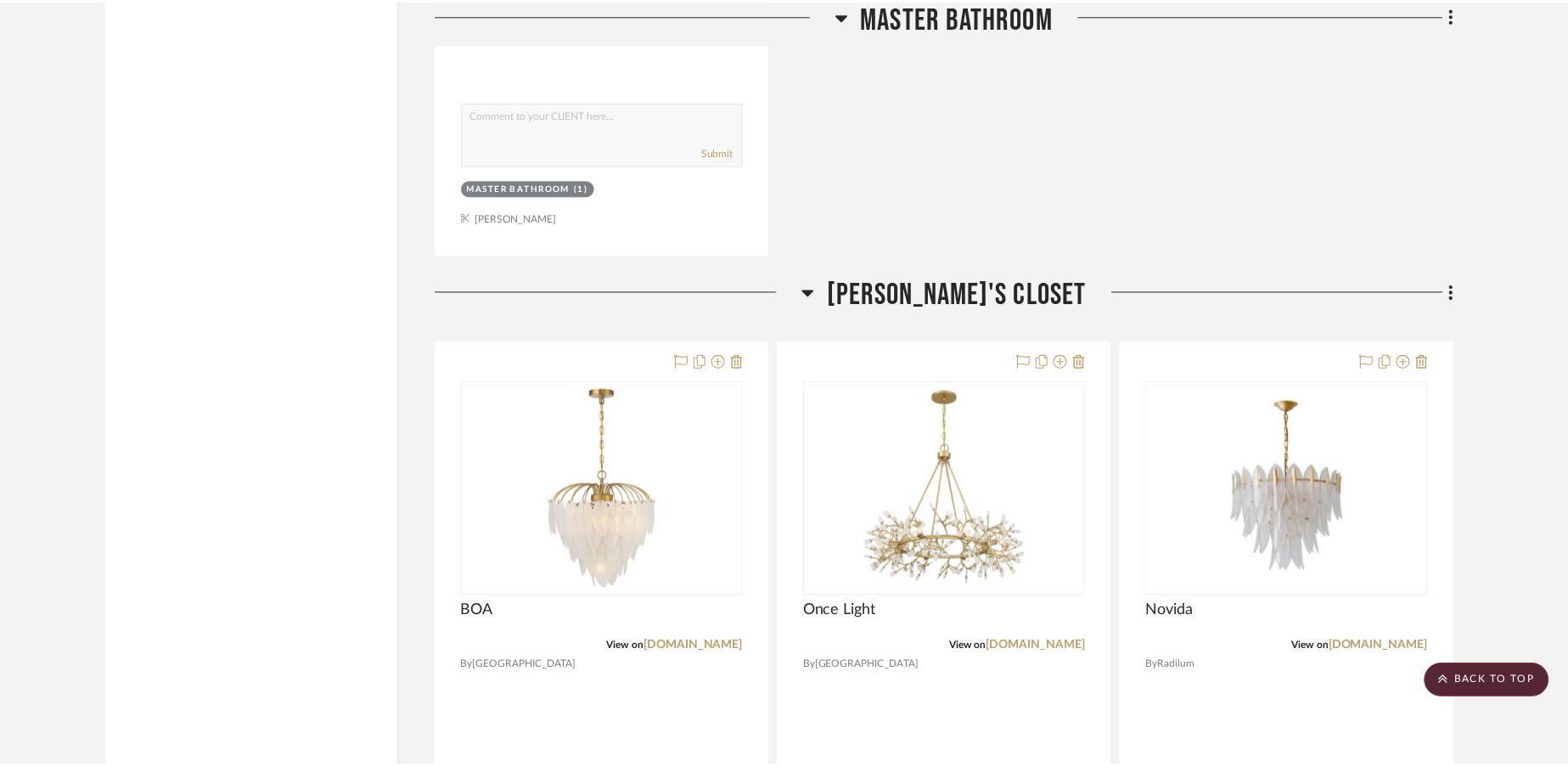
scroll to position [10135, 0]
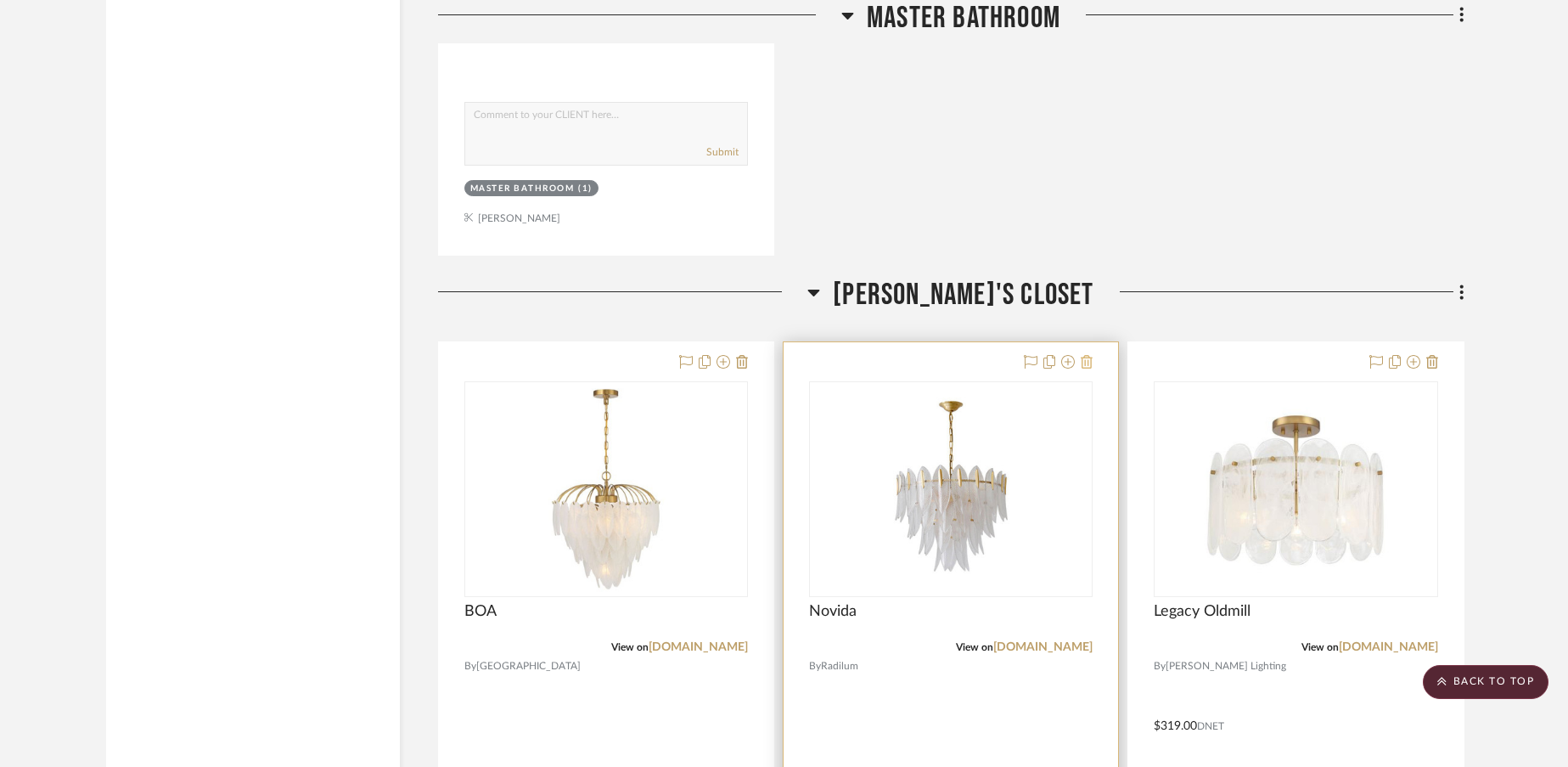
click at [1087, 355] on icon at bounding box center [1086, 362] width 12 height 13
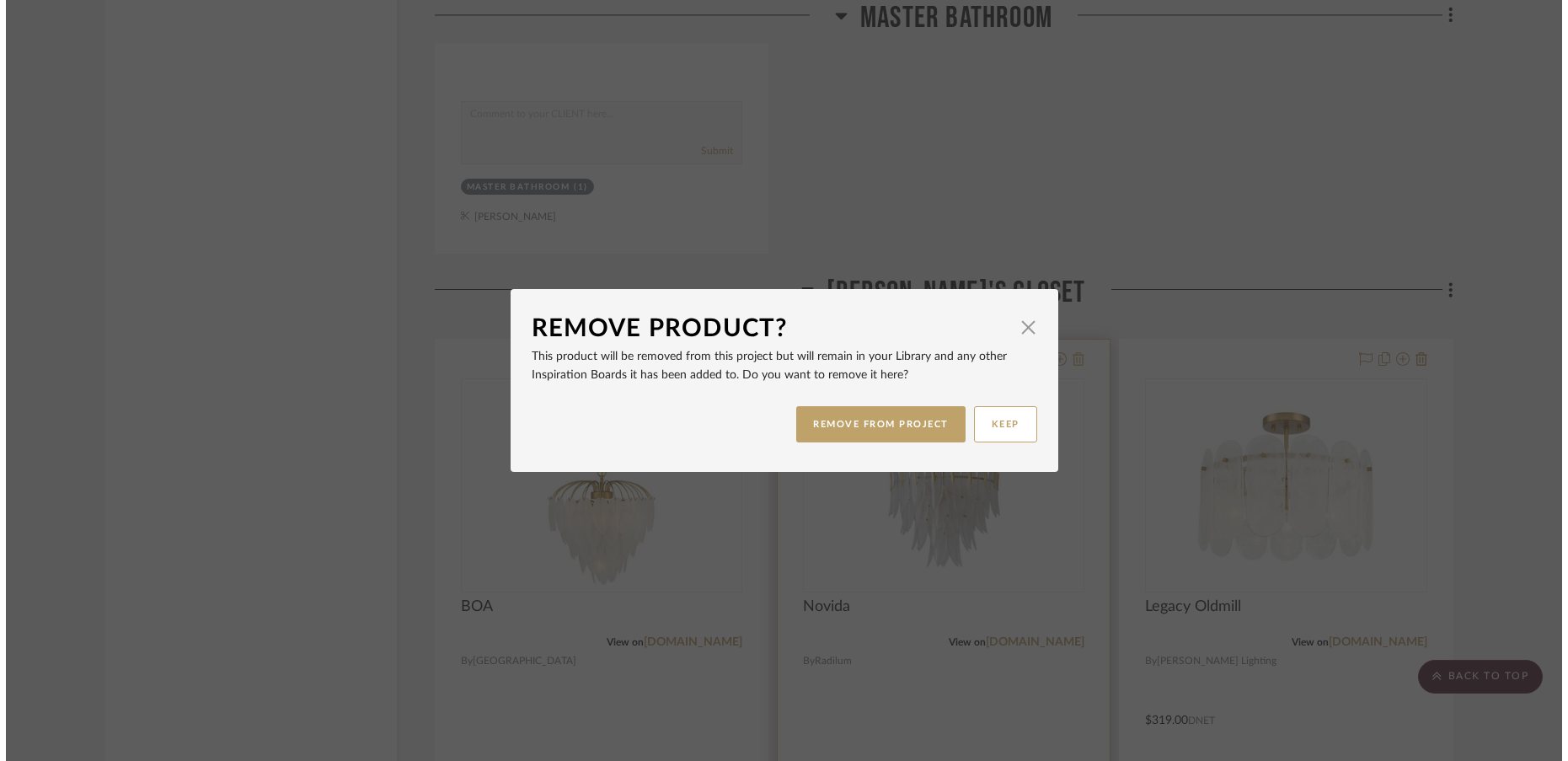
scroll to position [0, 0]
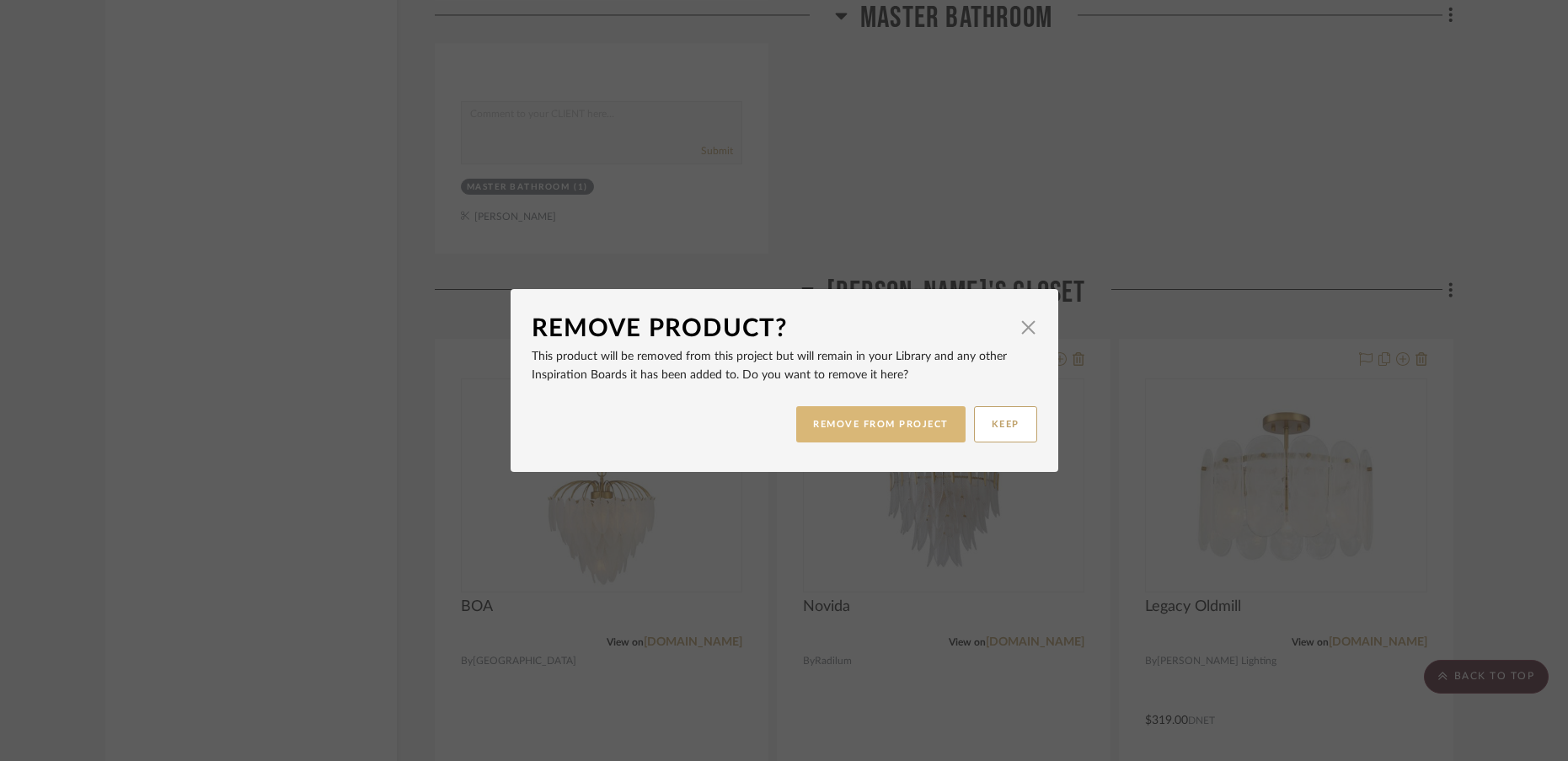
click at [899, 430] on button "REMOVE FROM PROJECT" at bounding box center [881, 424] width 169 height 36
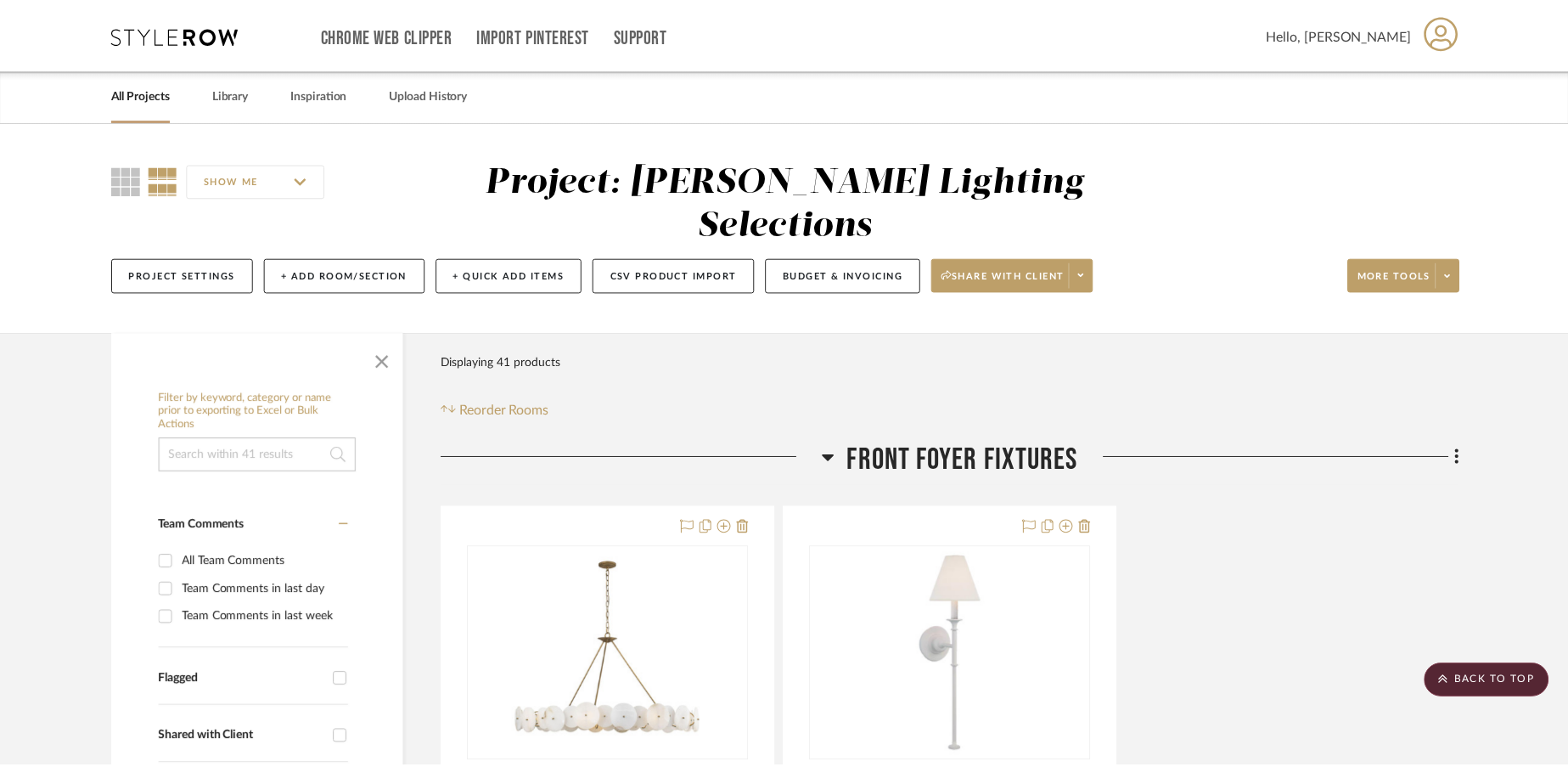
scroll to position [10135, 0]
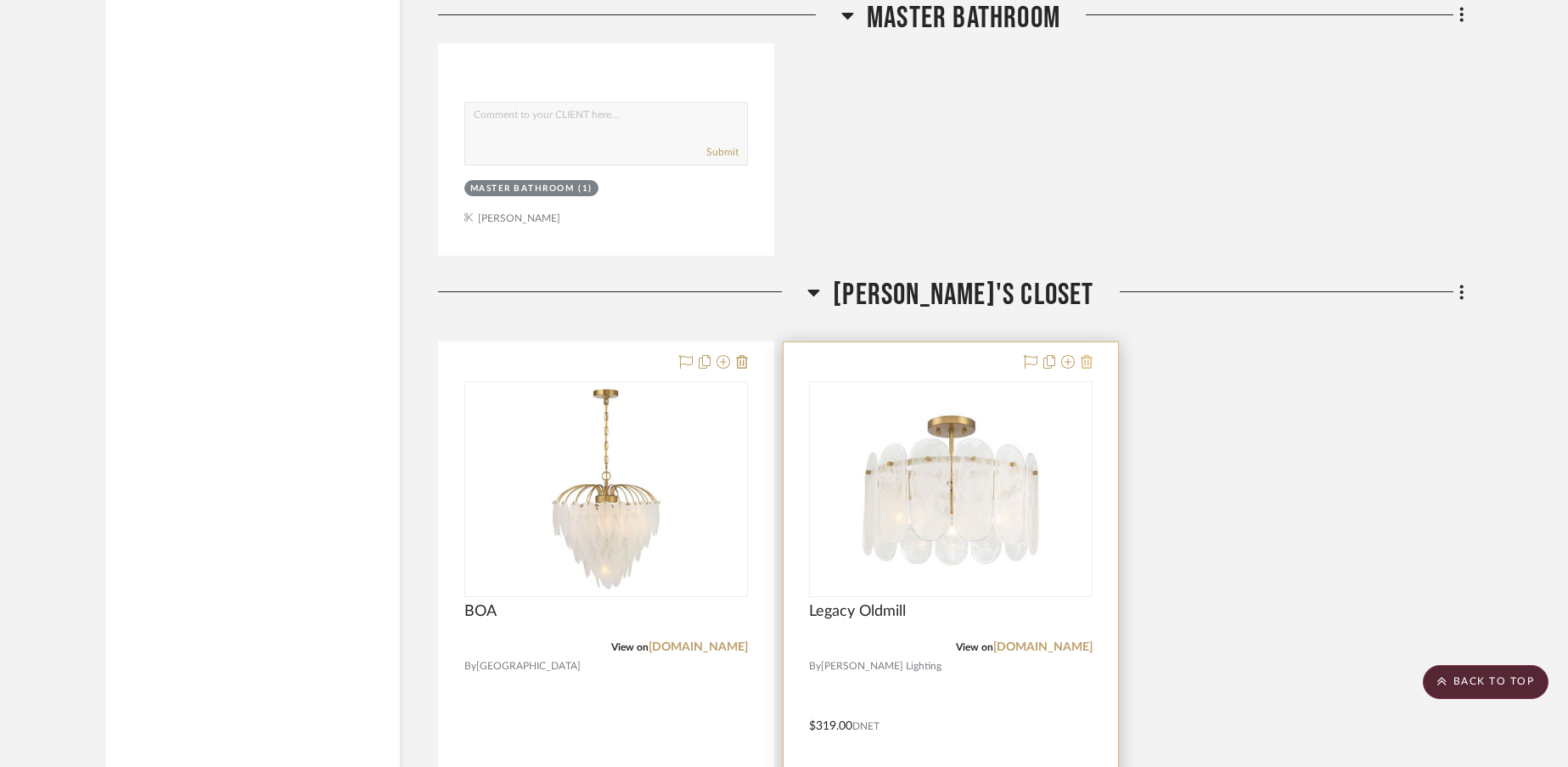
click at [1089, 355] on icon at bounding box center [1086, 362] width 12 height 13
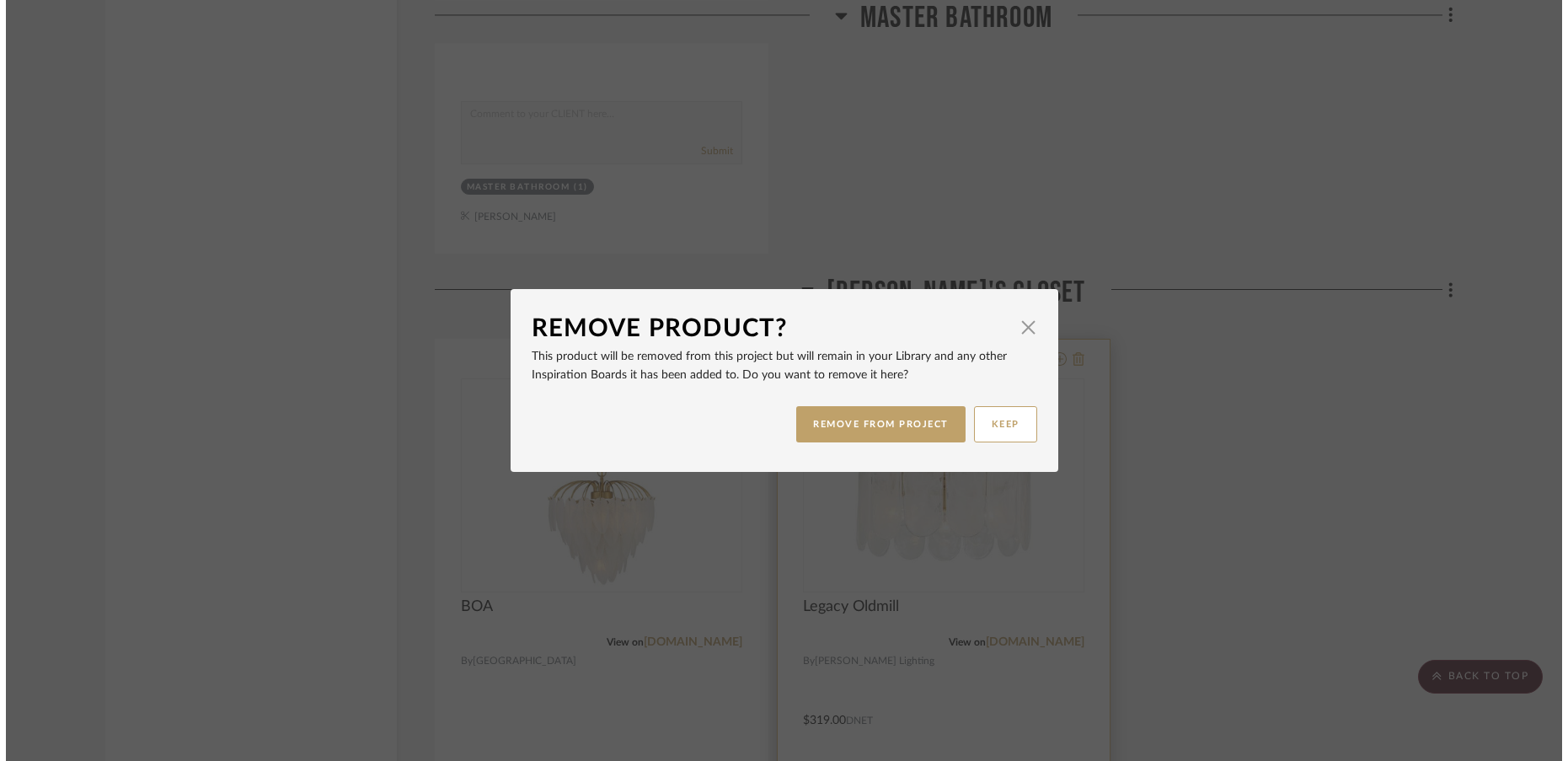
scroll to position [0, 0]
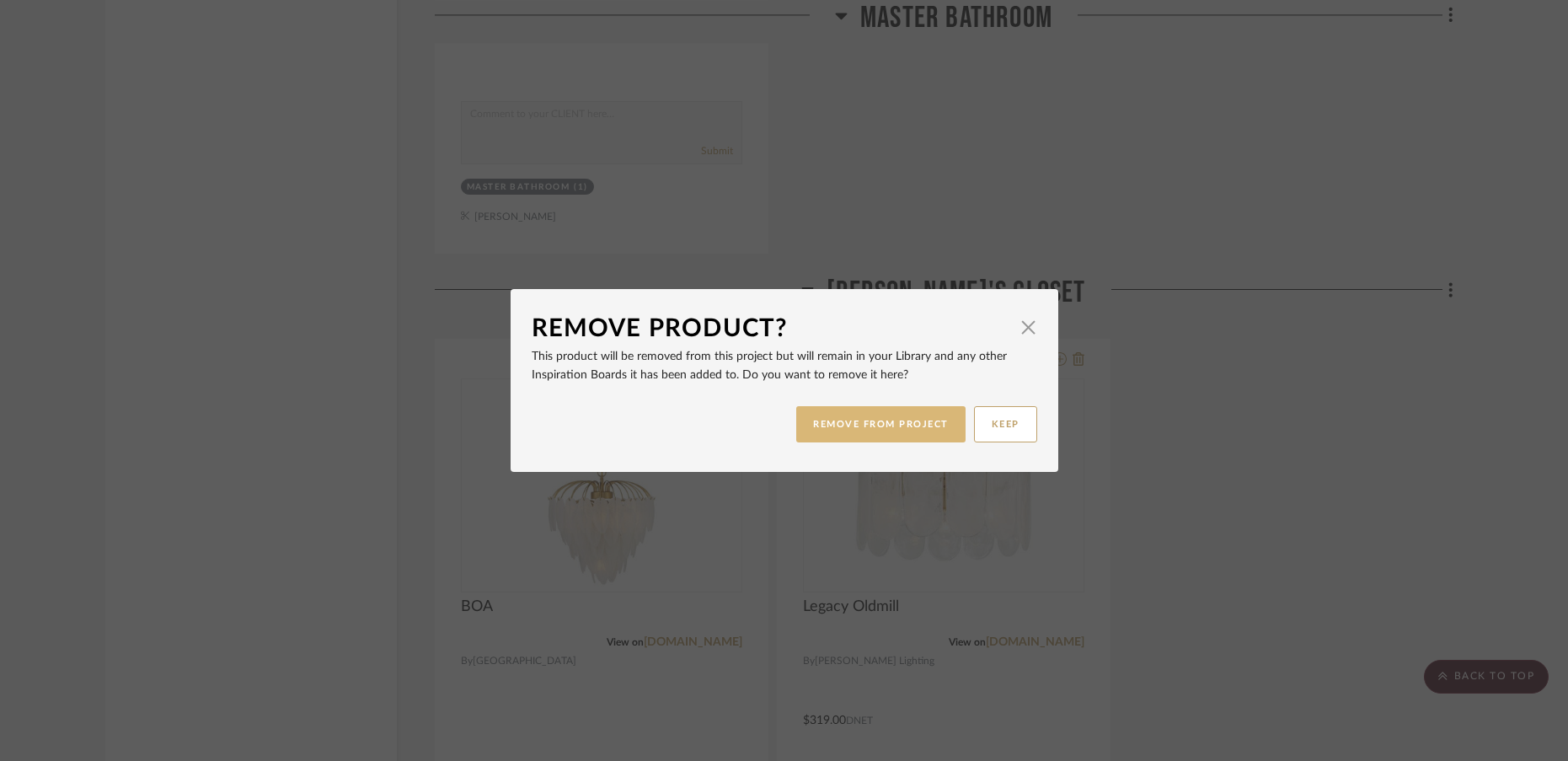
click at [918, 416] on button "REMOVE FROM PROJECT" at bounding box center [881, 424] width 169 height 36
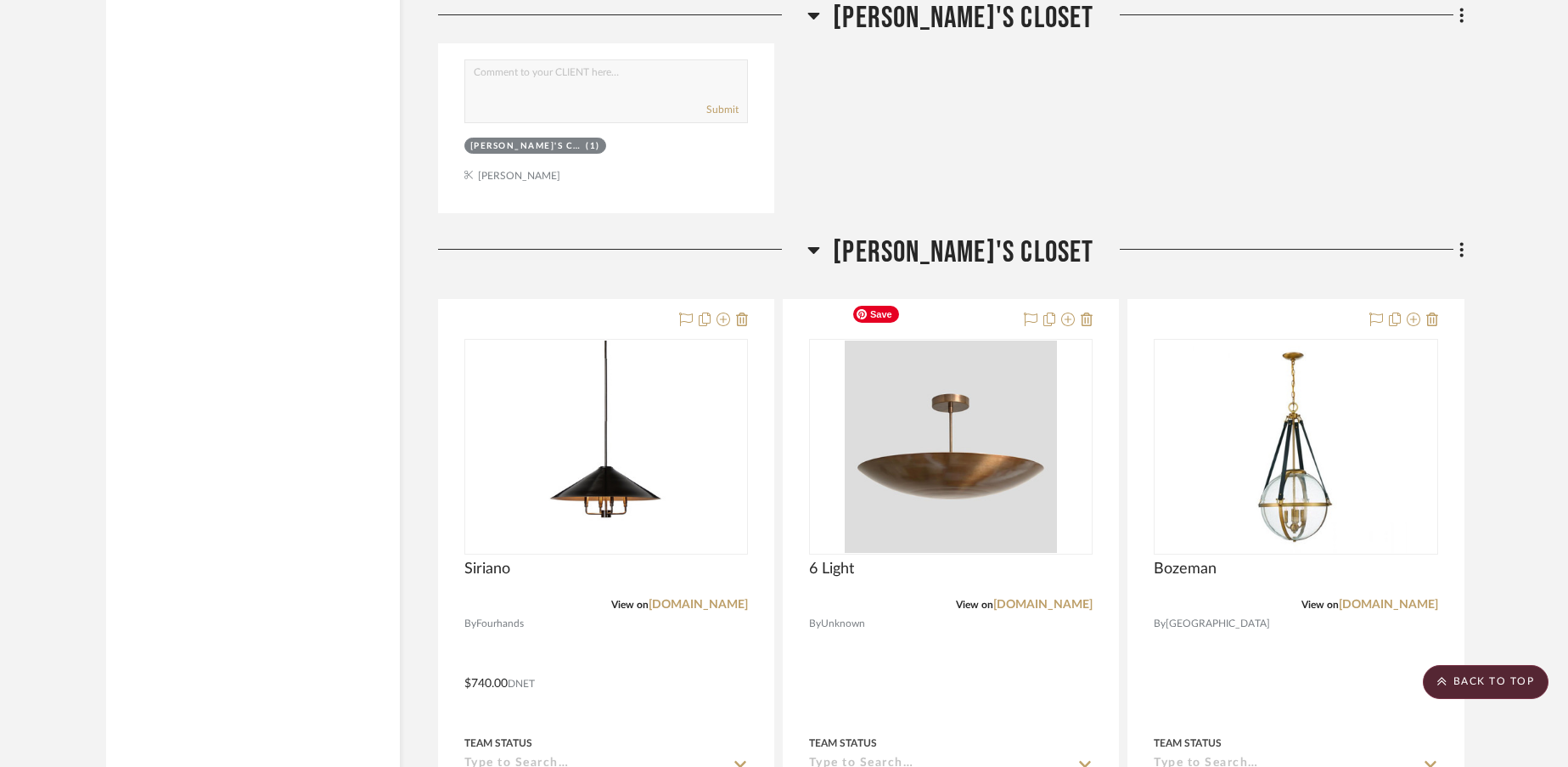
scroll to position [11007, 0]
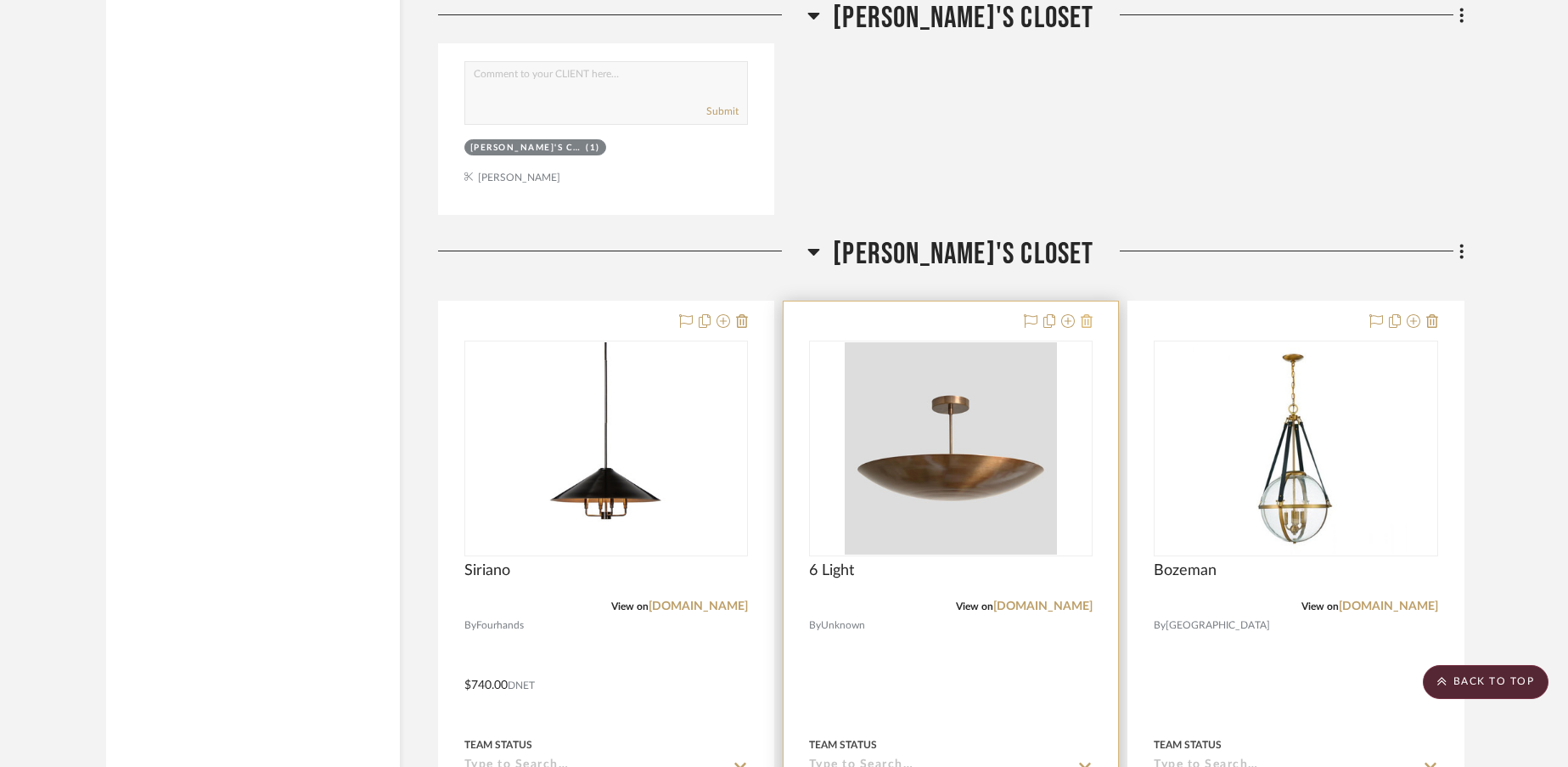
click at [1091, 315] on icon at bounding box center [1086, 321] width 12 height 13
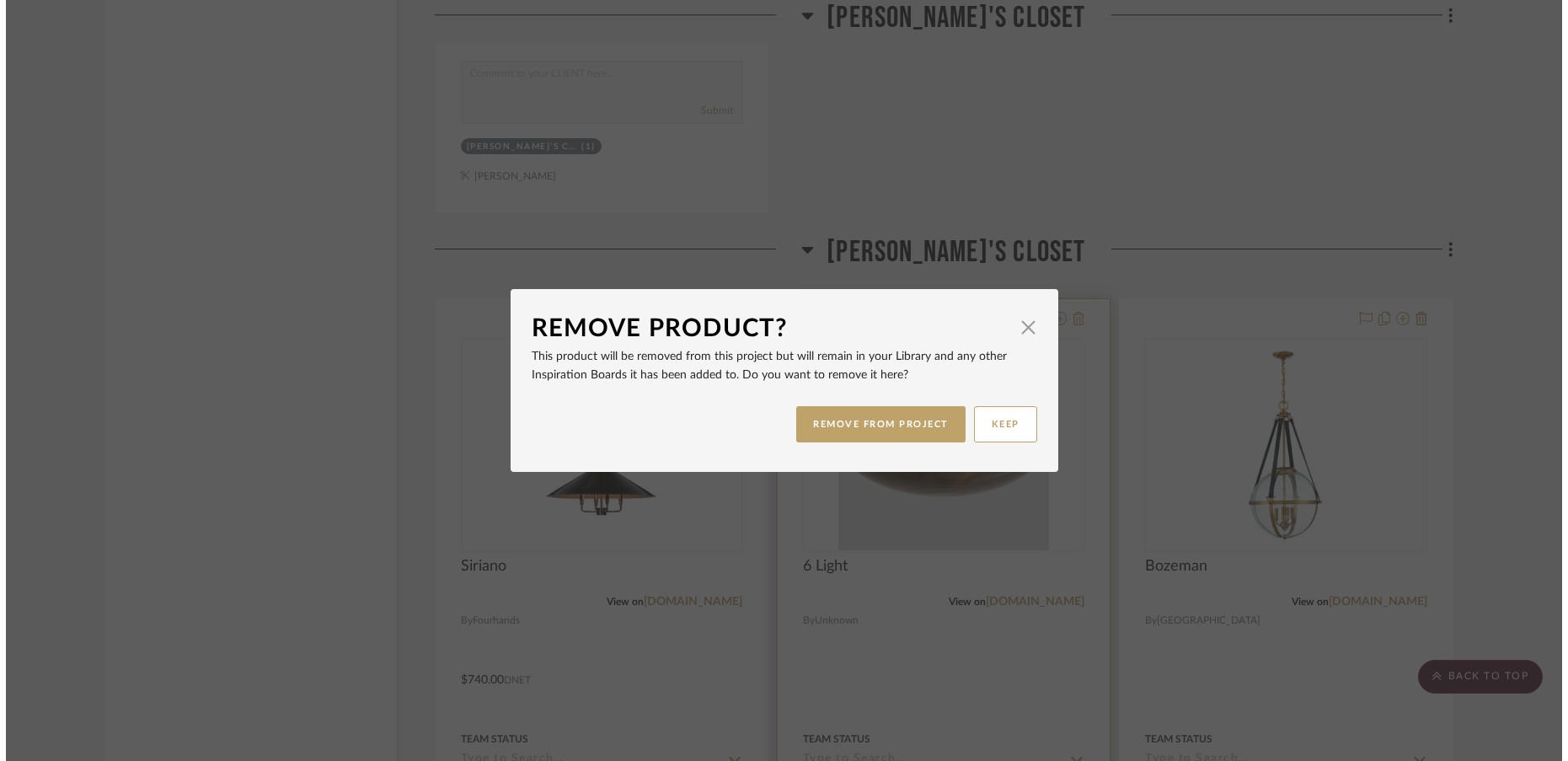
scroll to position [0, 0]
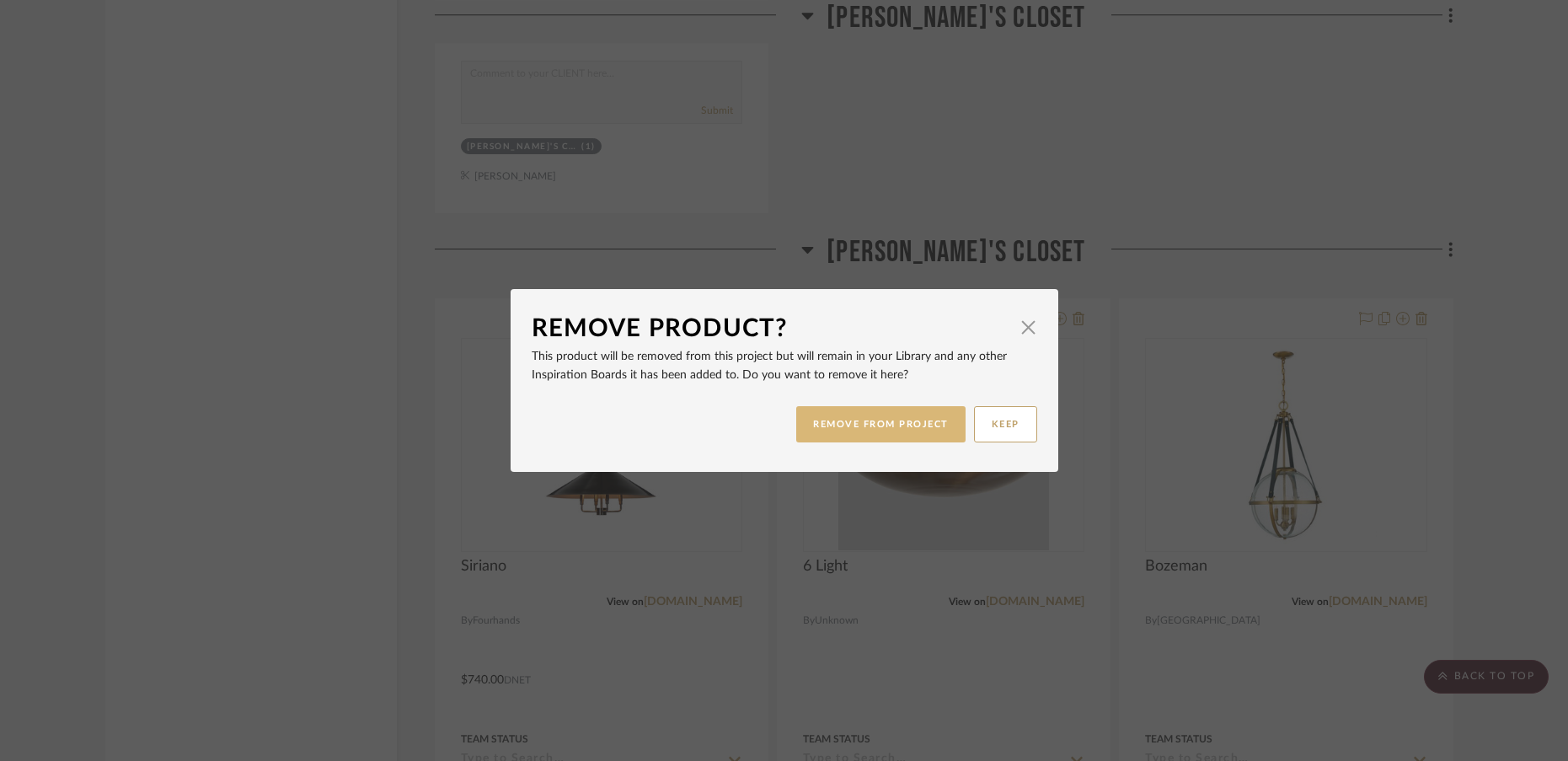
click at [911, 438] on button "REMOVE FROM PROJECT" at bounding box center [881, 424] width 169 height 36
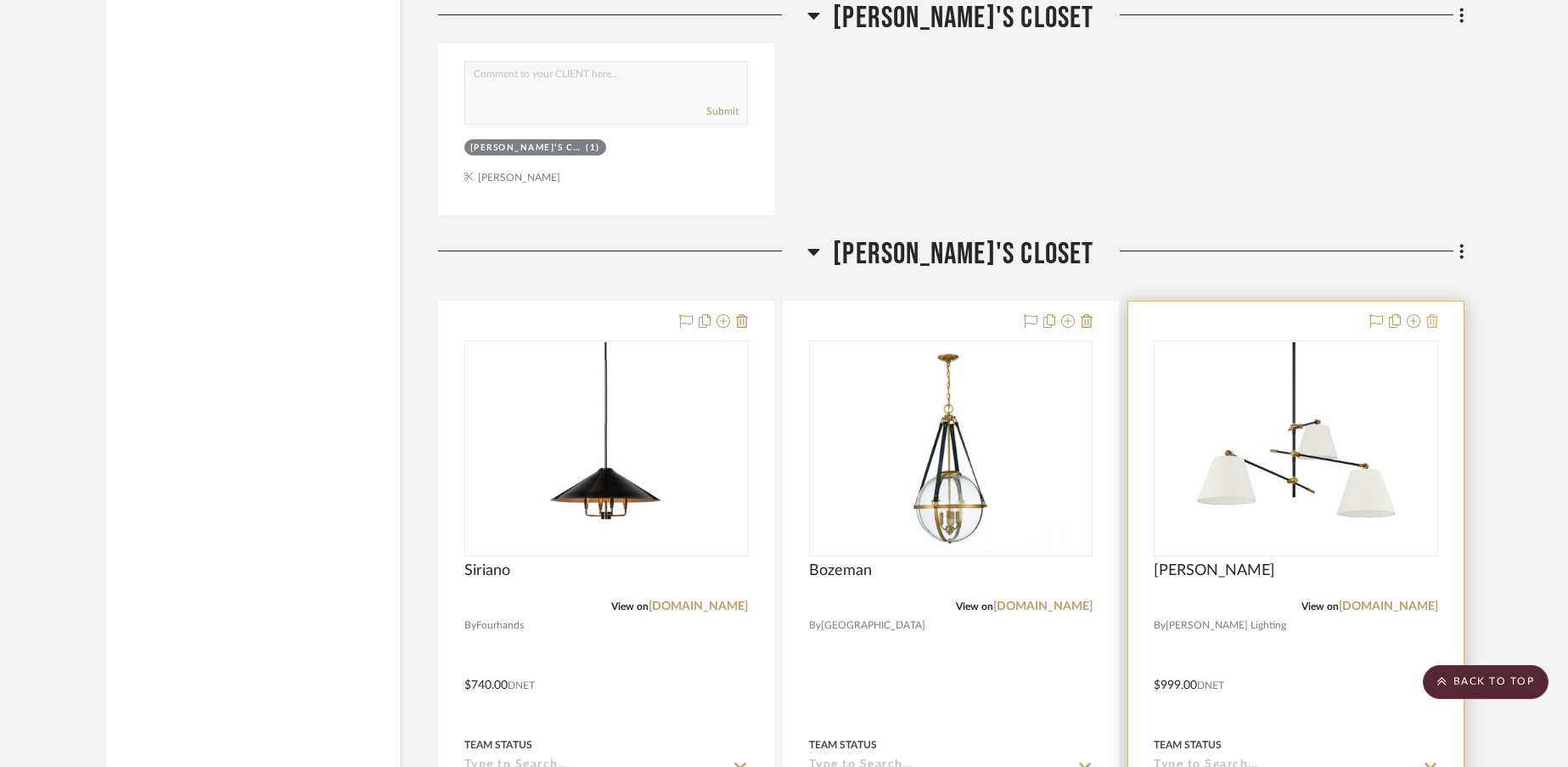
click at [1431, 315] on icon at bounding box center [1431, 321] width 12 height 13
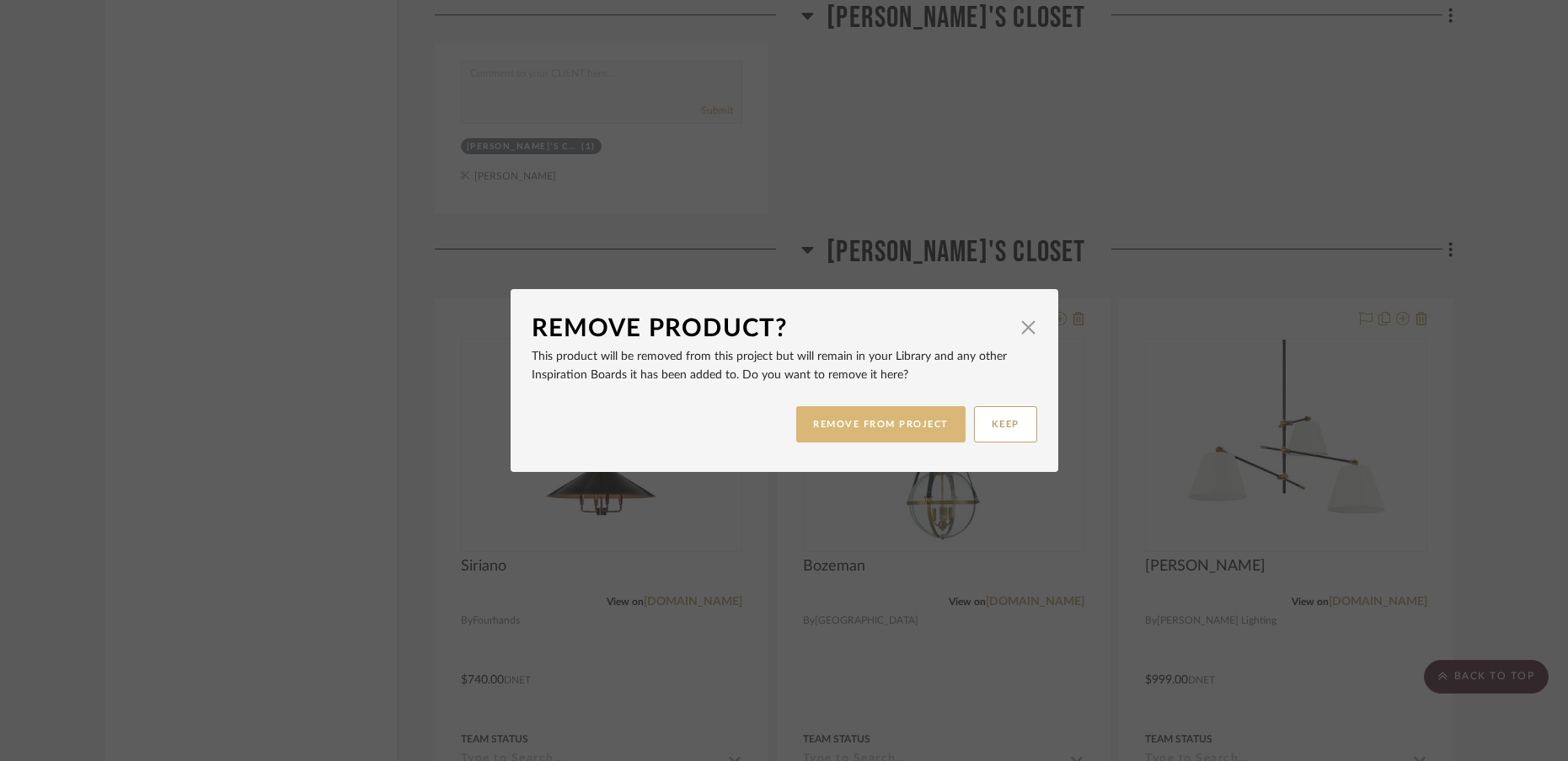
click at [882, 431] on button "REMOVE FROM PROJECT" at bounding box center [881, 424] width 169 height 36
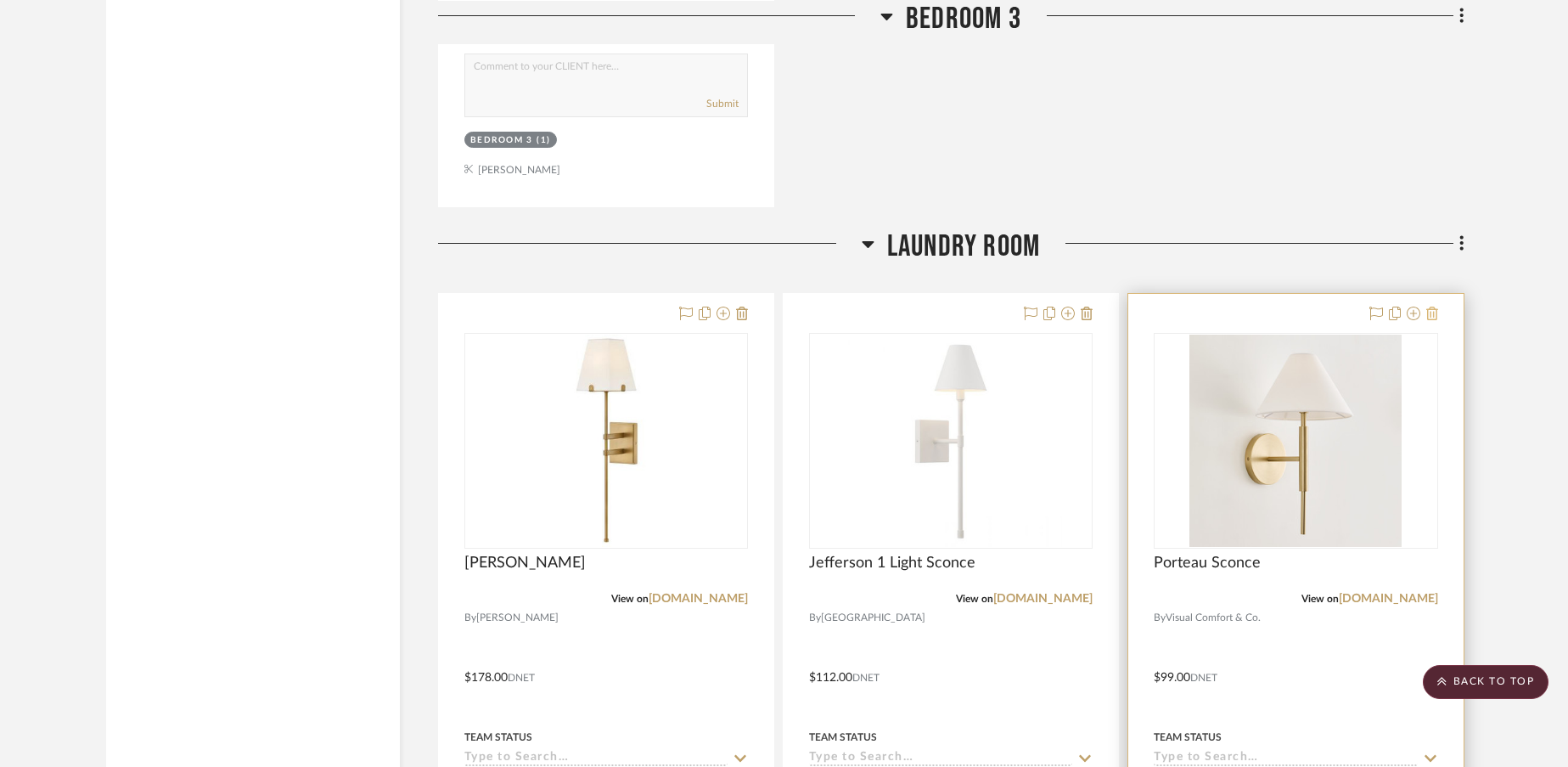
click at [1434, 306] on icon at bounding box center [1431, 313] width 12 height 13
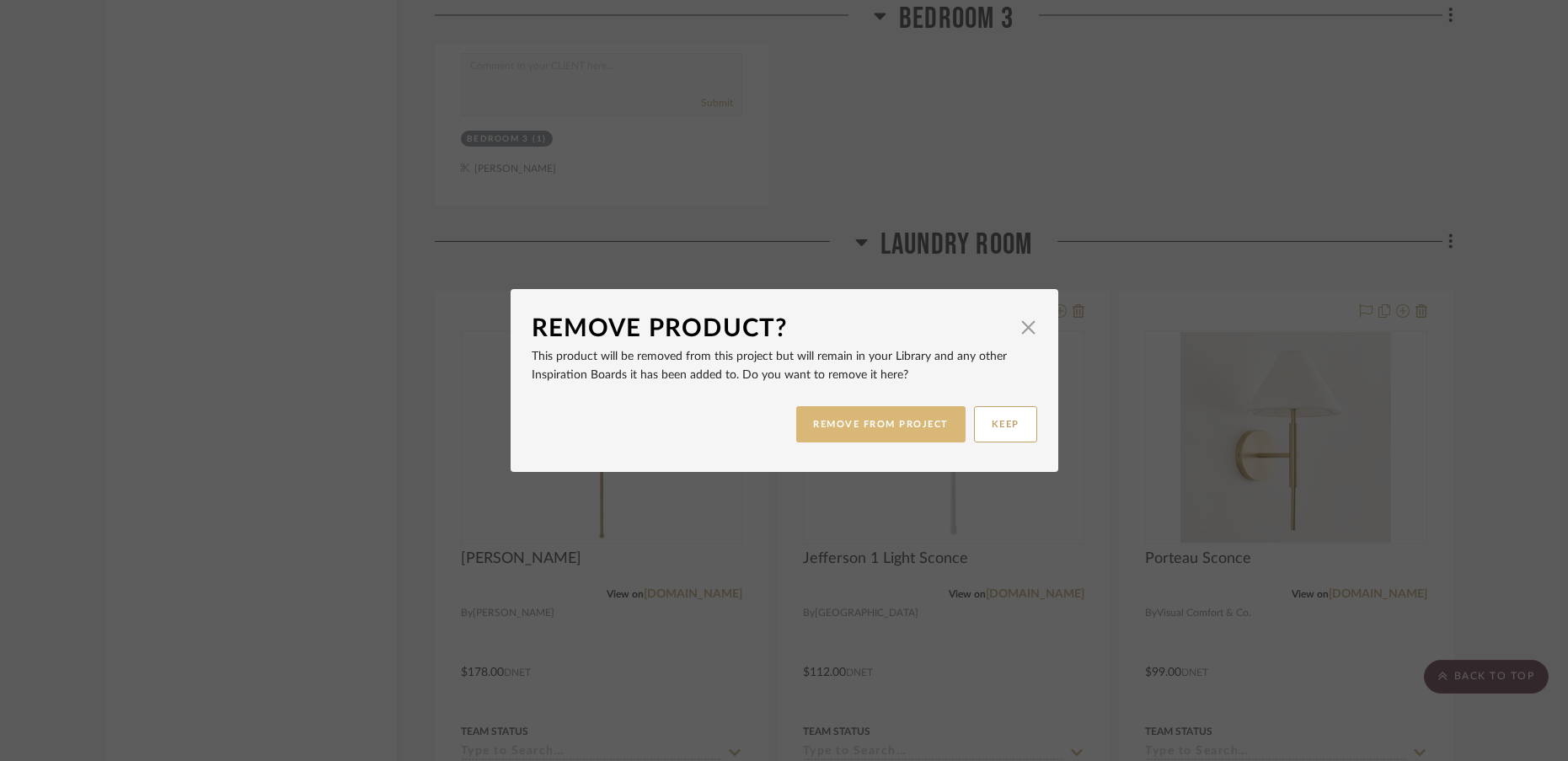
click at [918, 429] on button "REMOVE FROM PROJECT" at bounding box center [881, 424] width 169 height 36
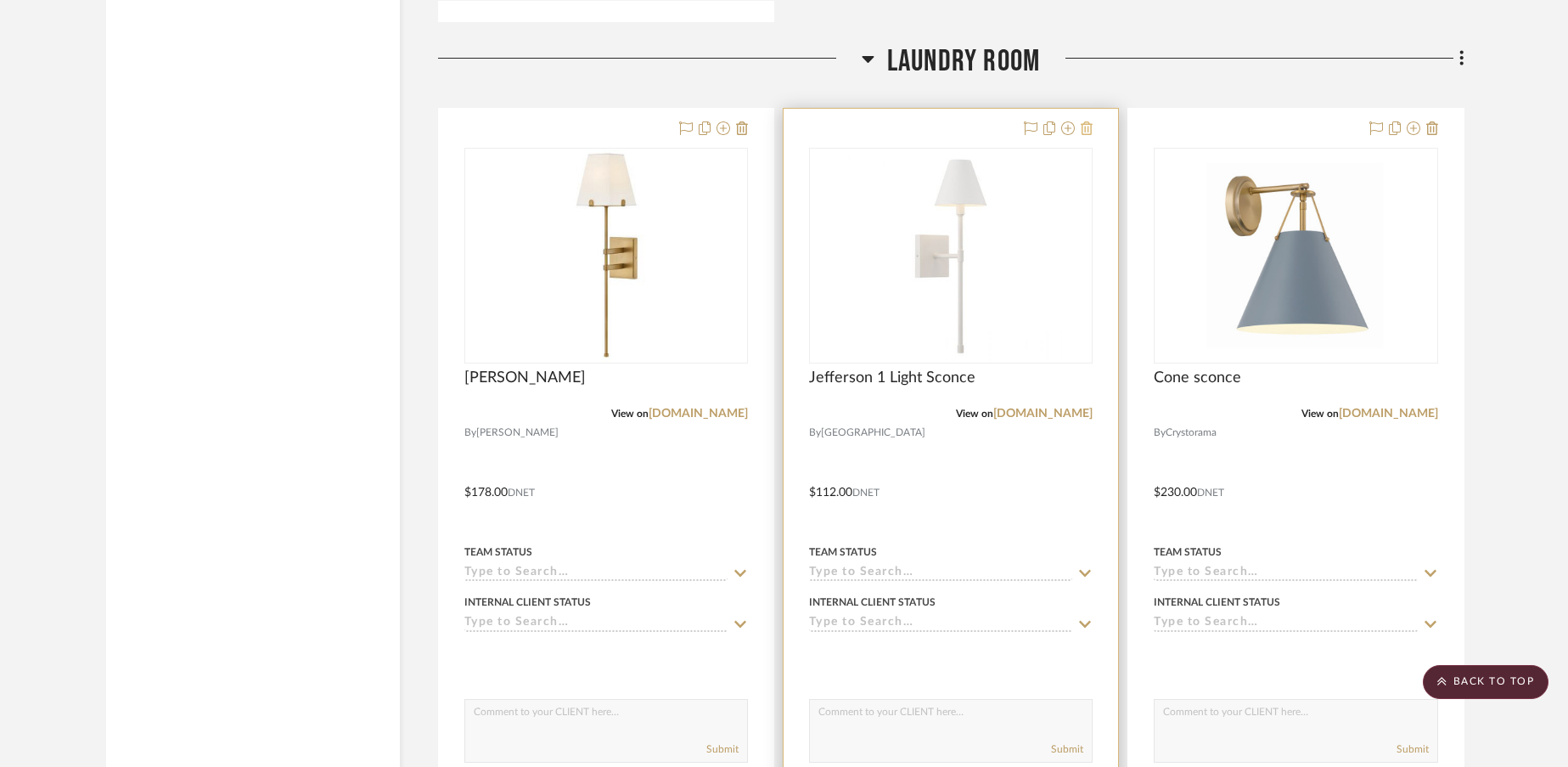
scroll to position [15149, 0]
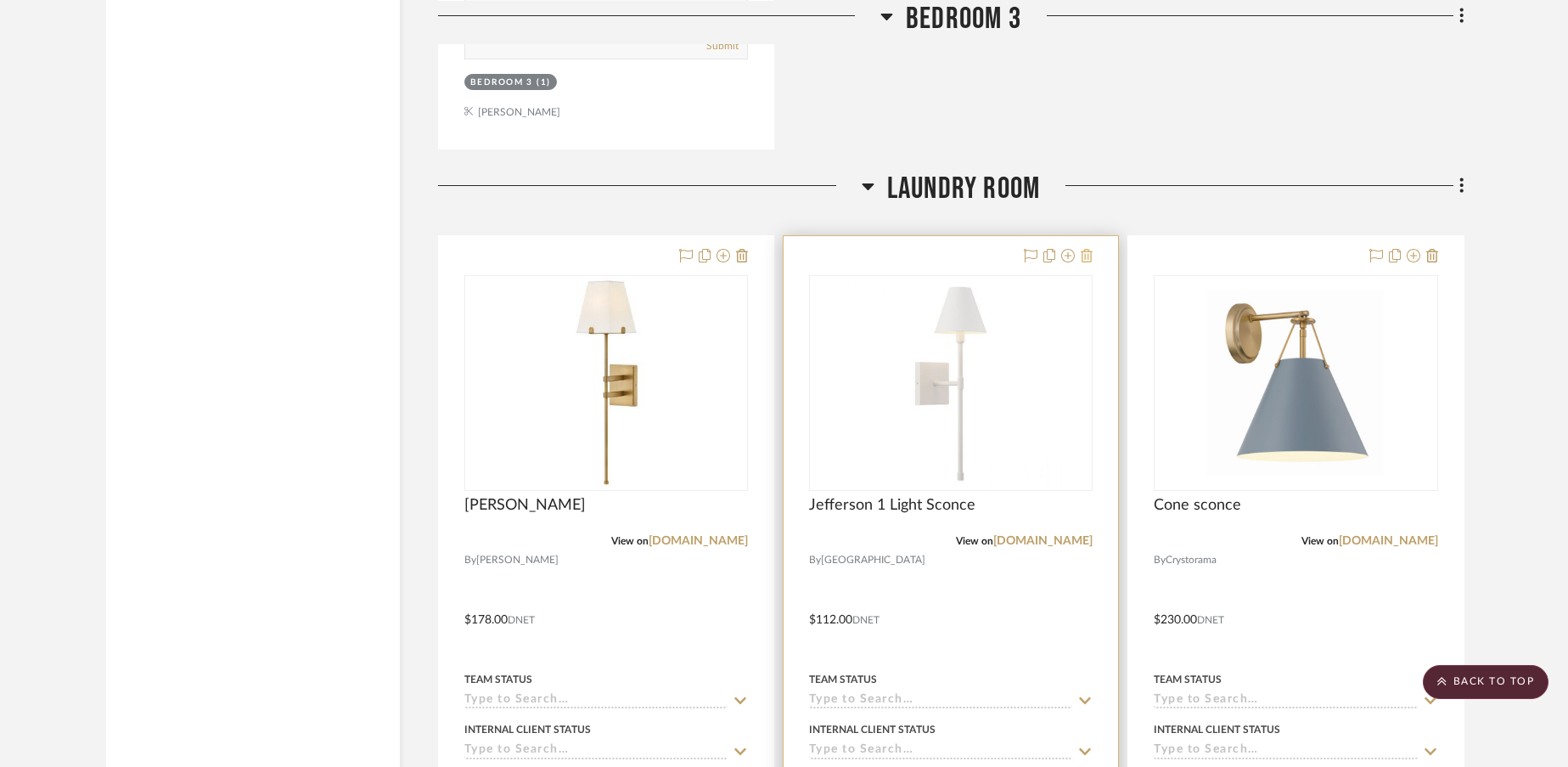
click at [1088, 249] on icon at bounding box center [1086, 255] width 12 height 13
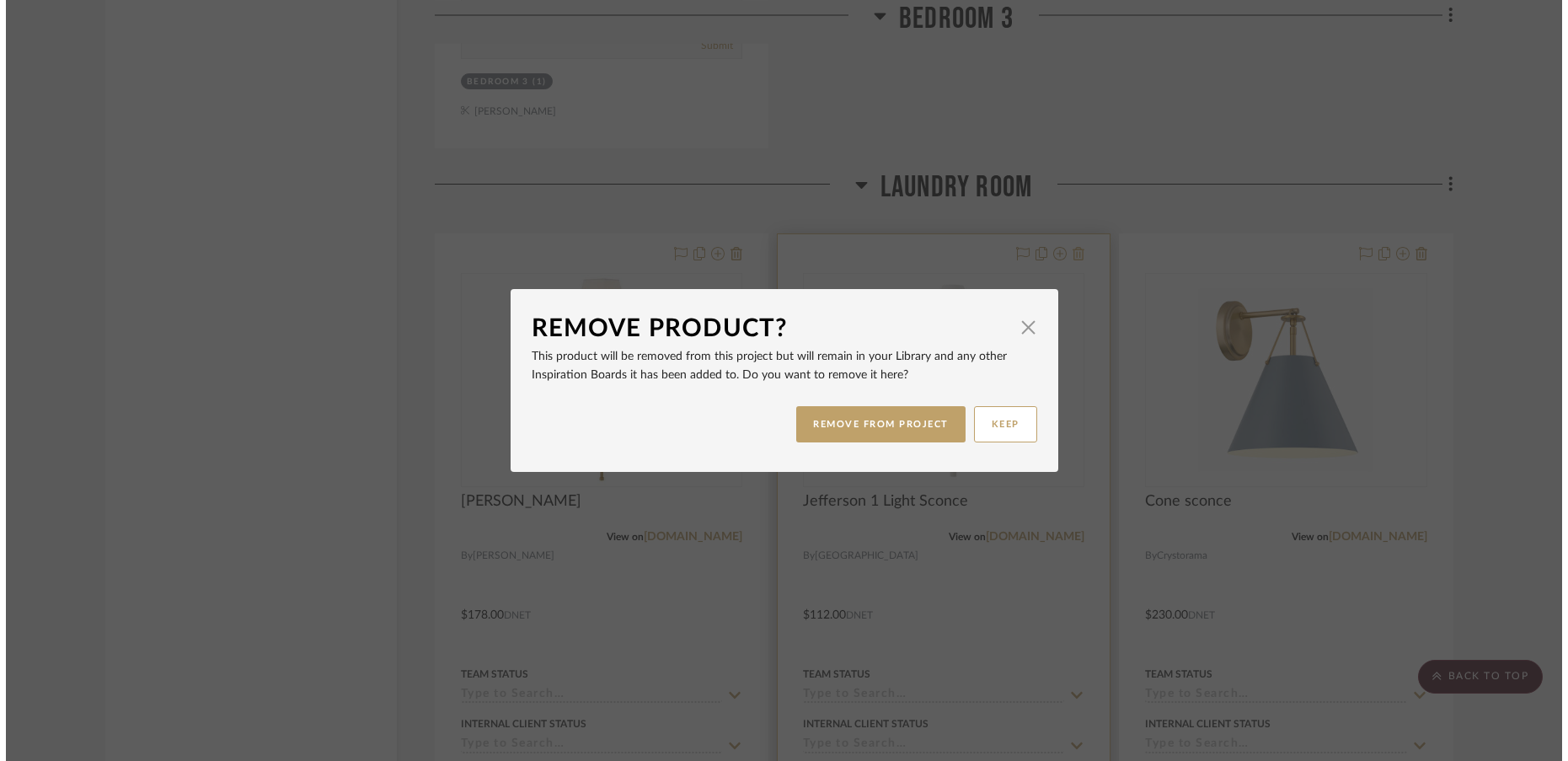
scroll to position [0, 0]
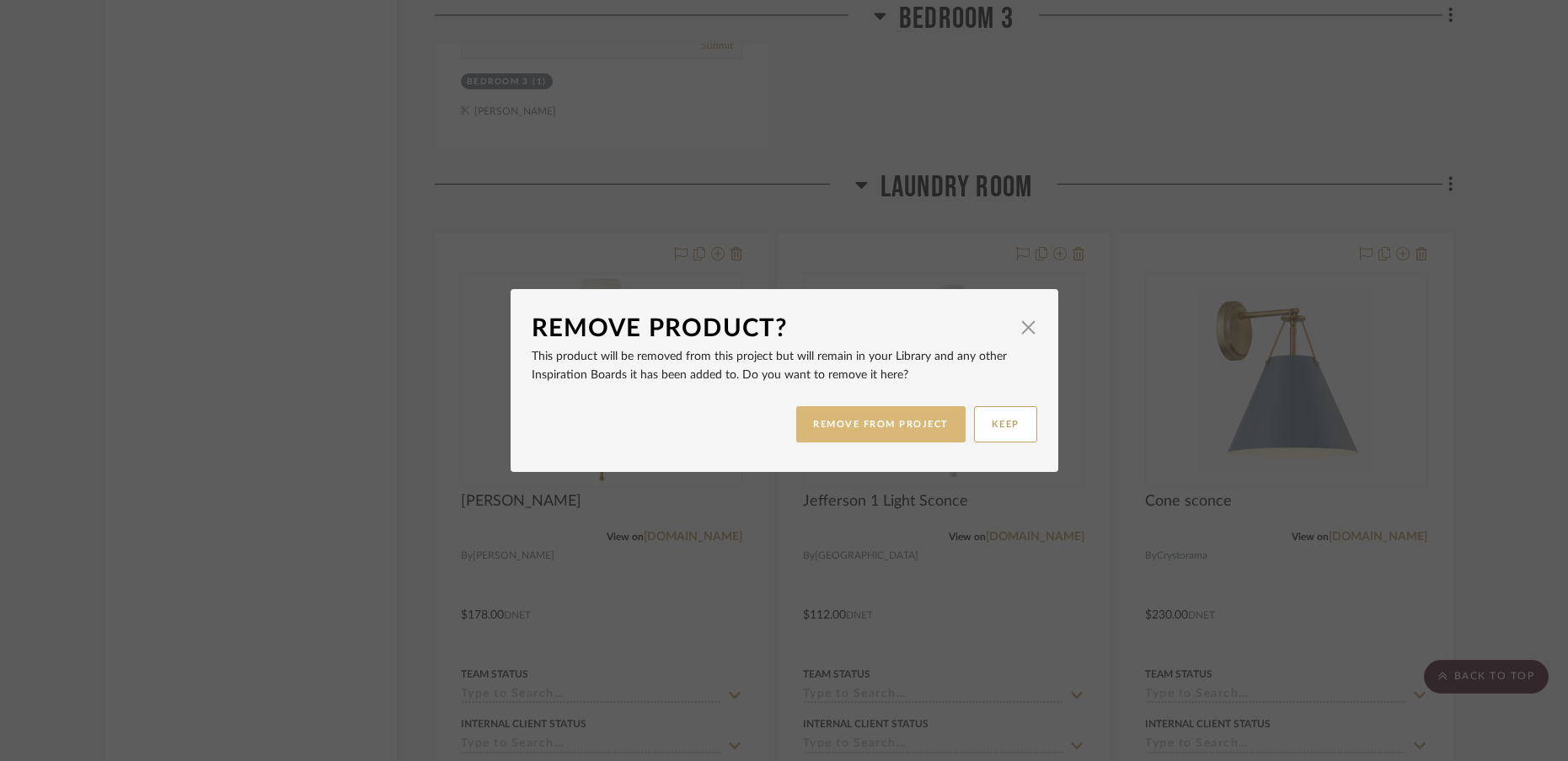
click at [884, 426] on button "REMOVE FROM PROJECT" at bounding box center [881, 424] width 169 height 36
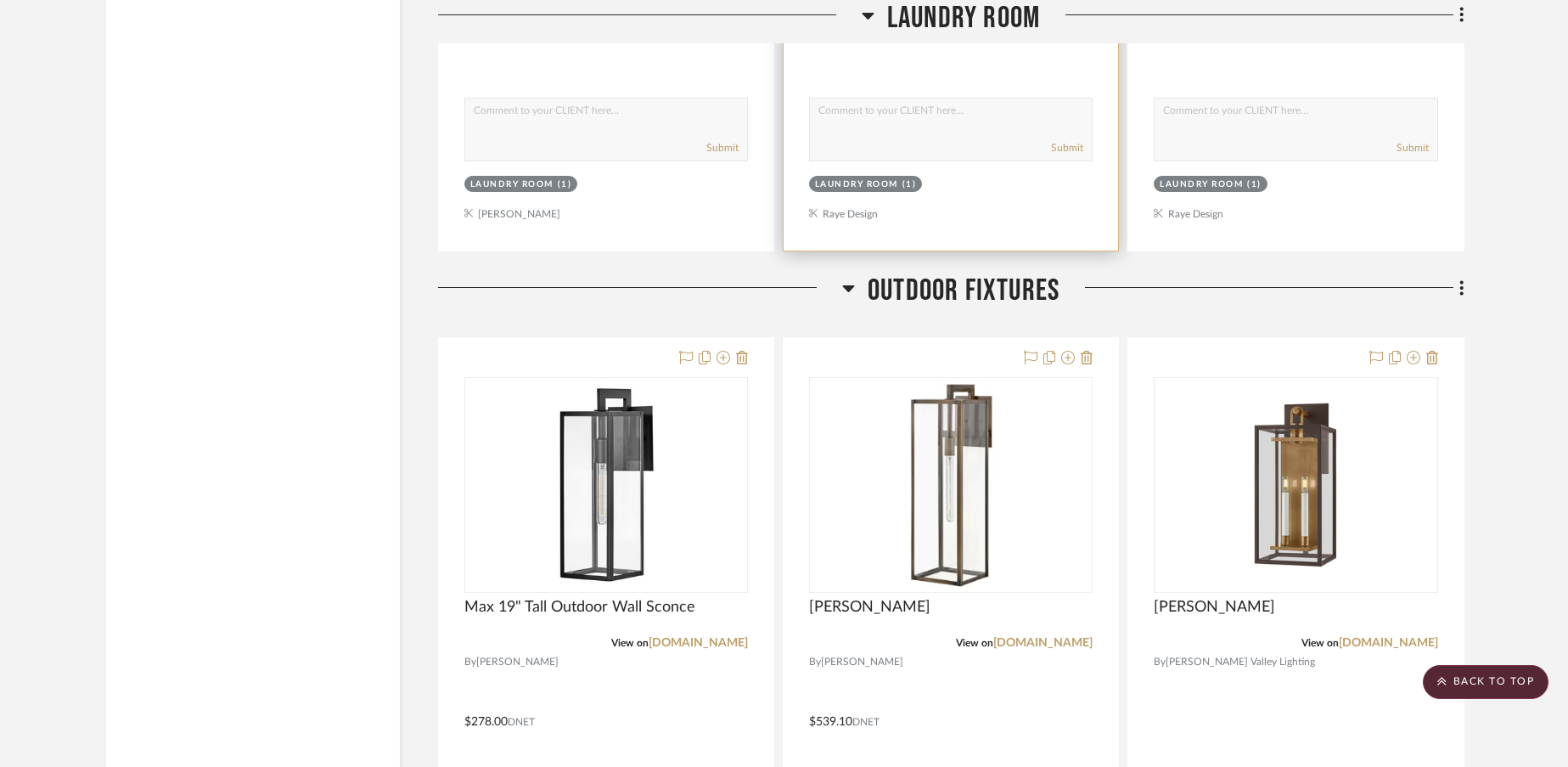
scroll to position [15899, 0]
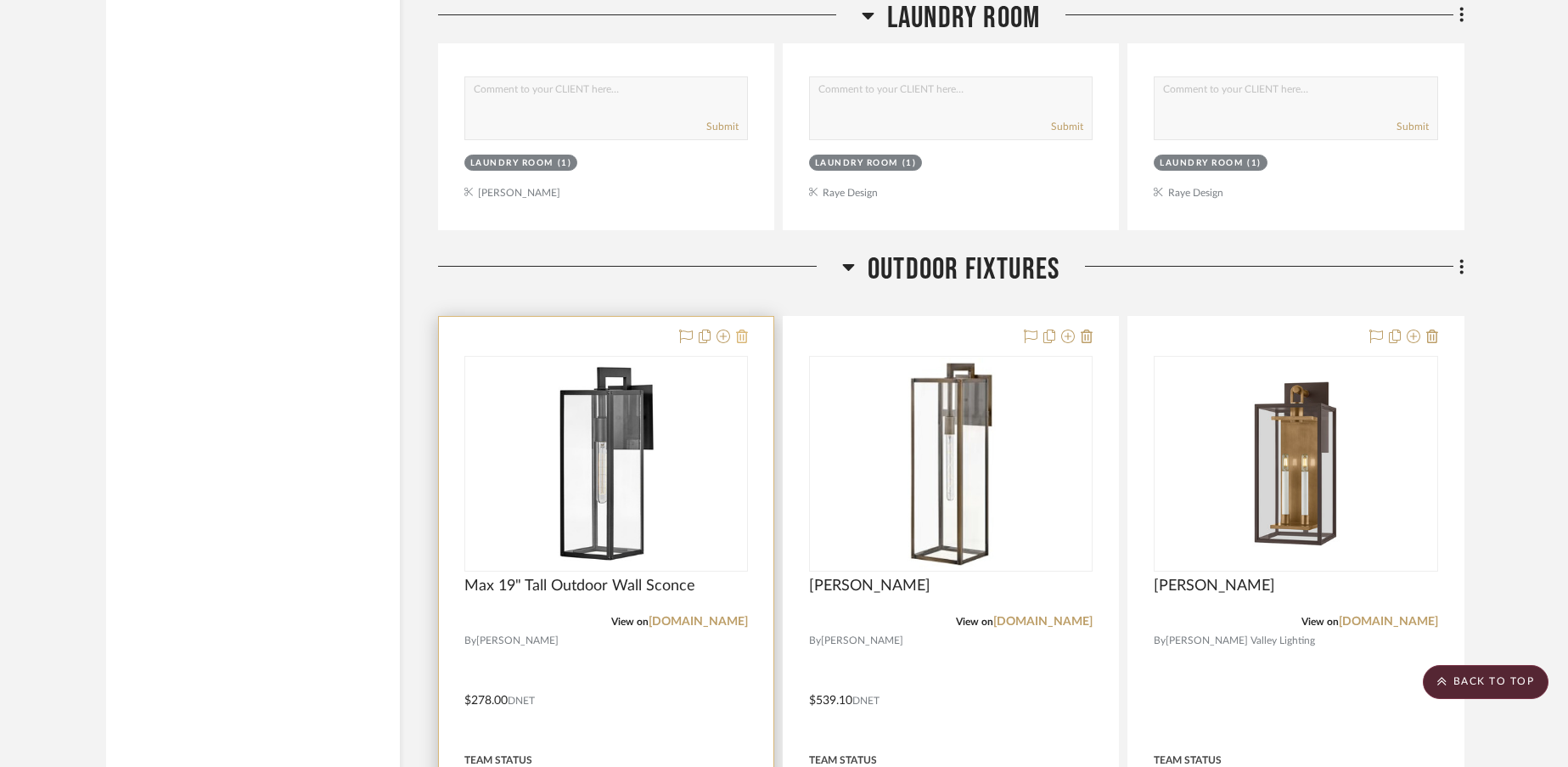
click at [745, 330] on icon at bounding box center [741, 336] width 12 height 13
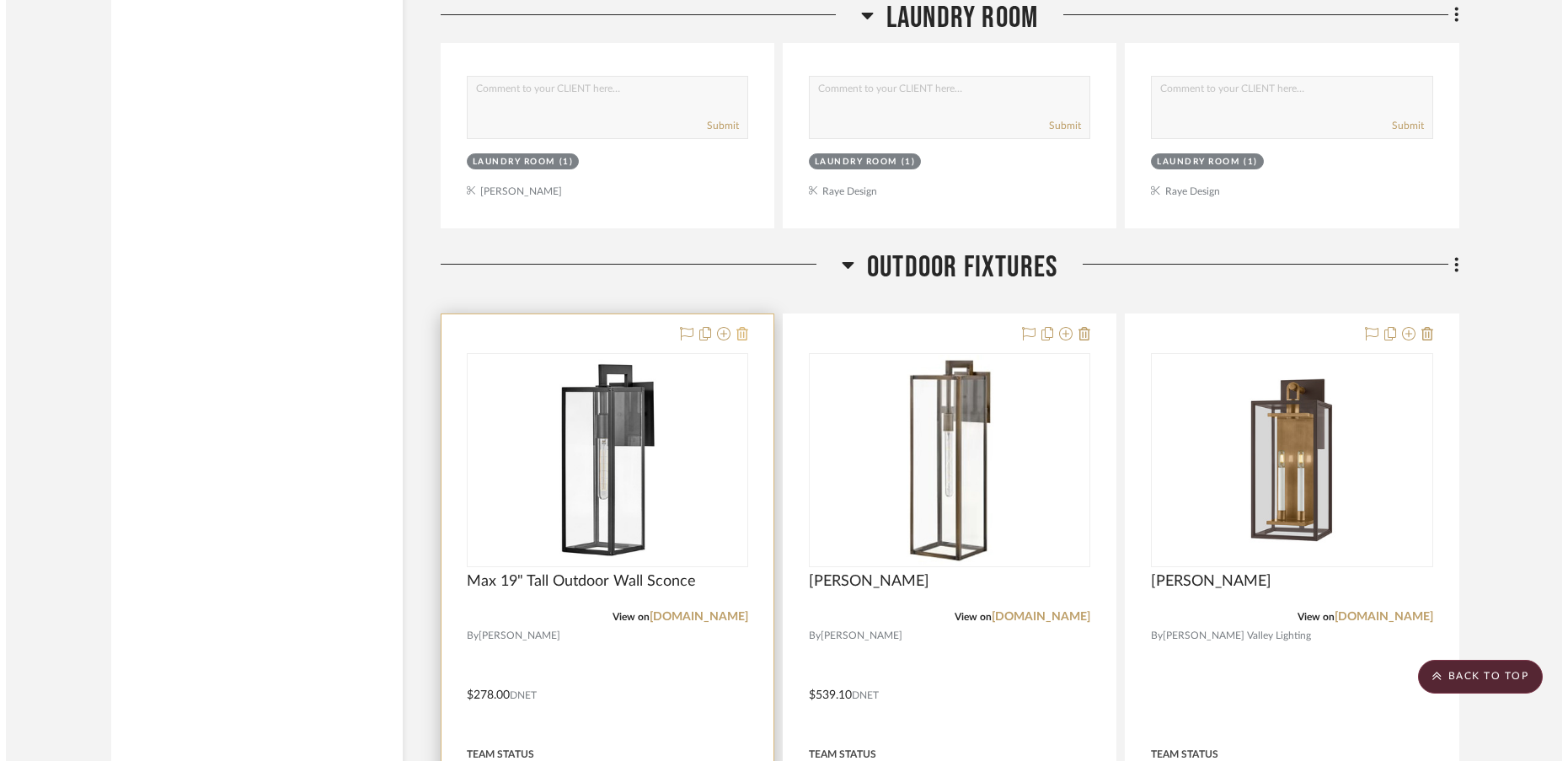
scroll to position [0, 0]
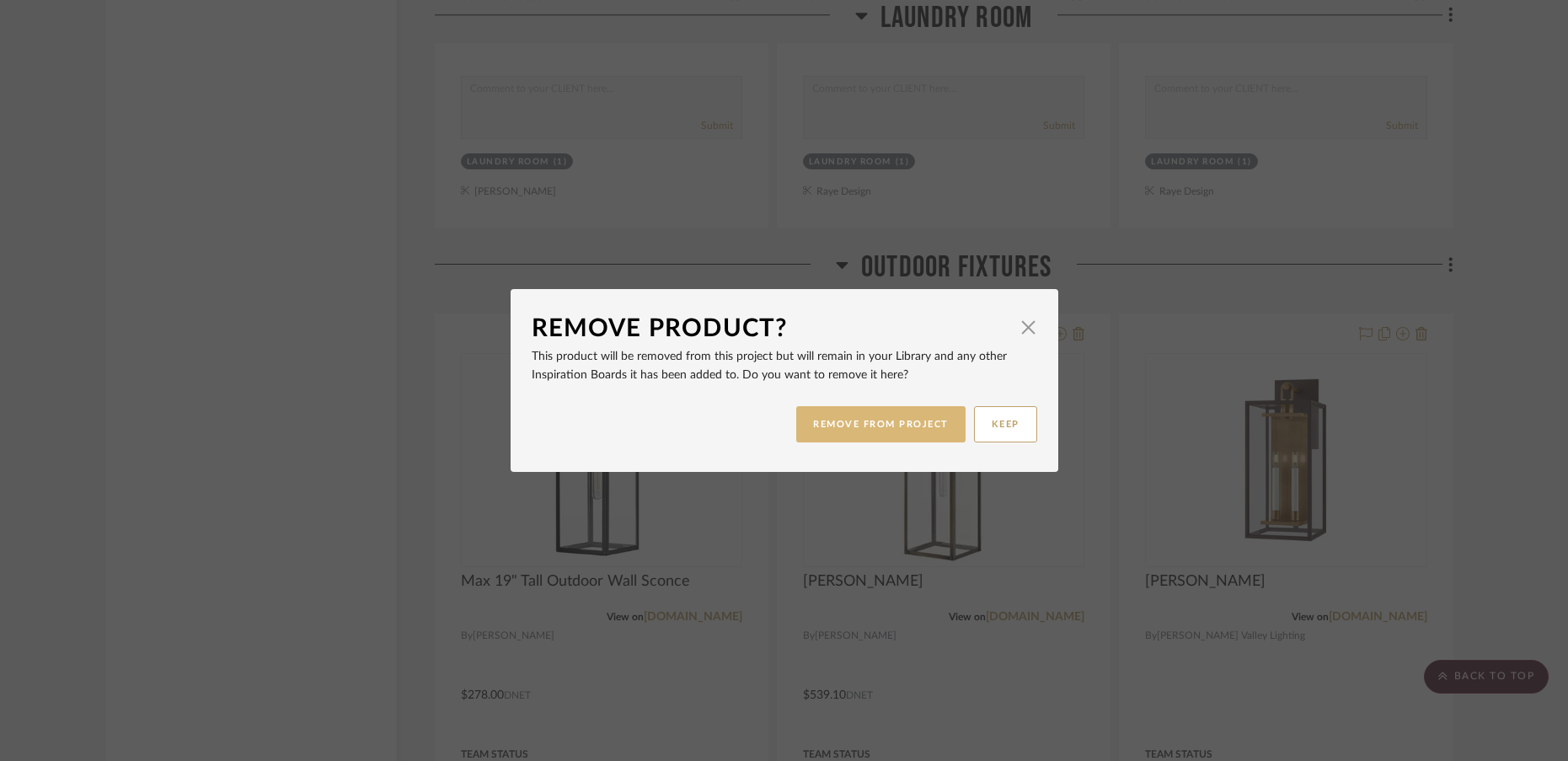
click at [830, 428] on button "REMOVE FROM PROJECT" at bounding box center [881, 424] width 169 height 36
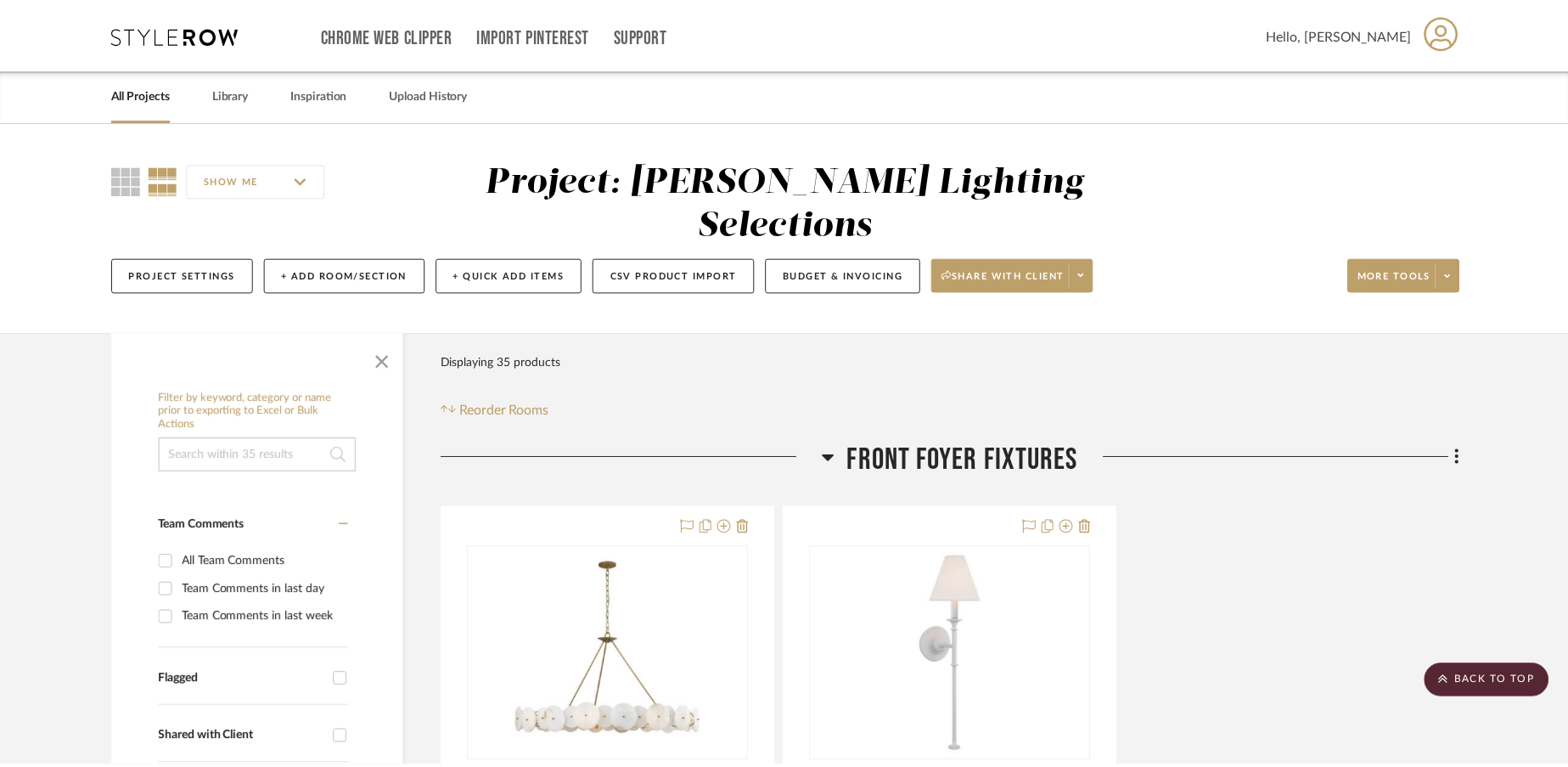
scroll to position [15899, 0]
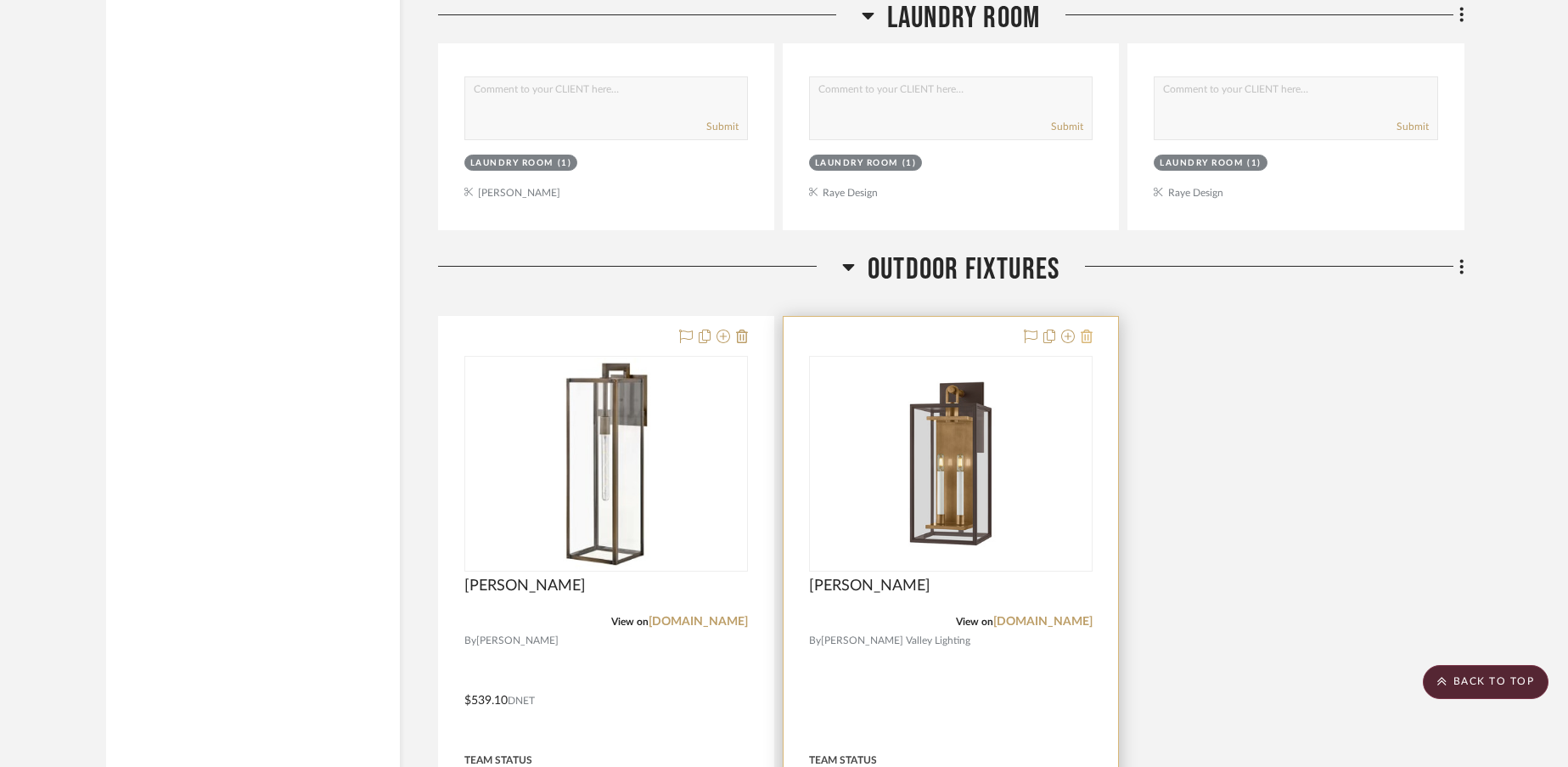
click at [1090, 330] on icon at bounding box center [1086, 336] width 12 height 13
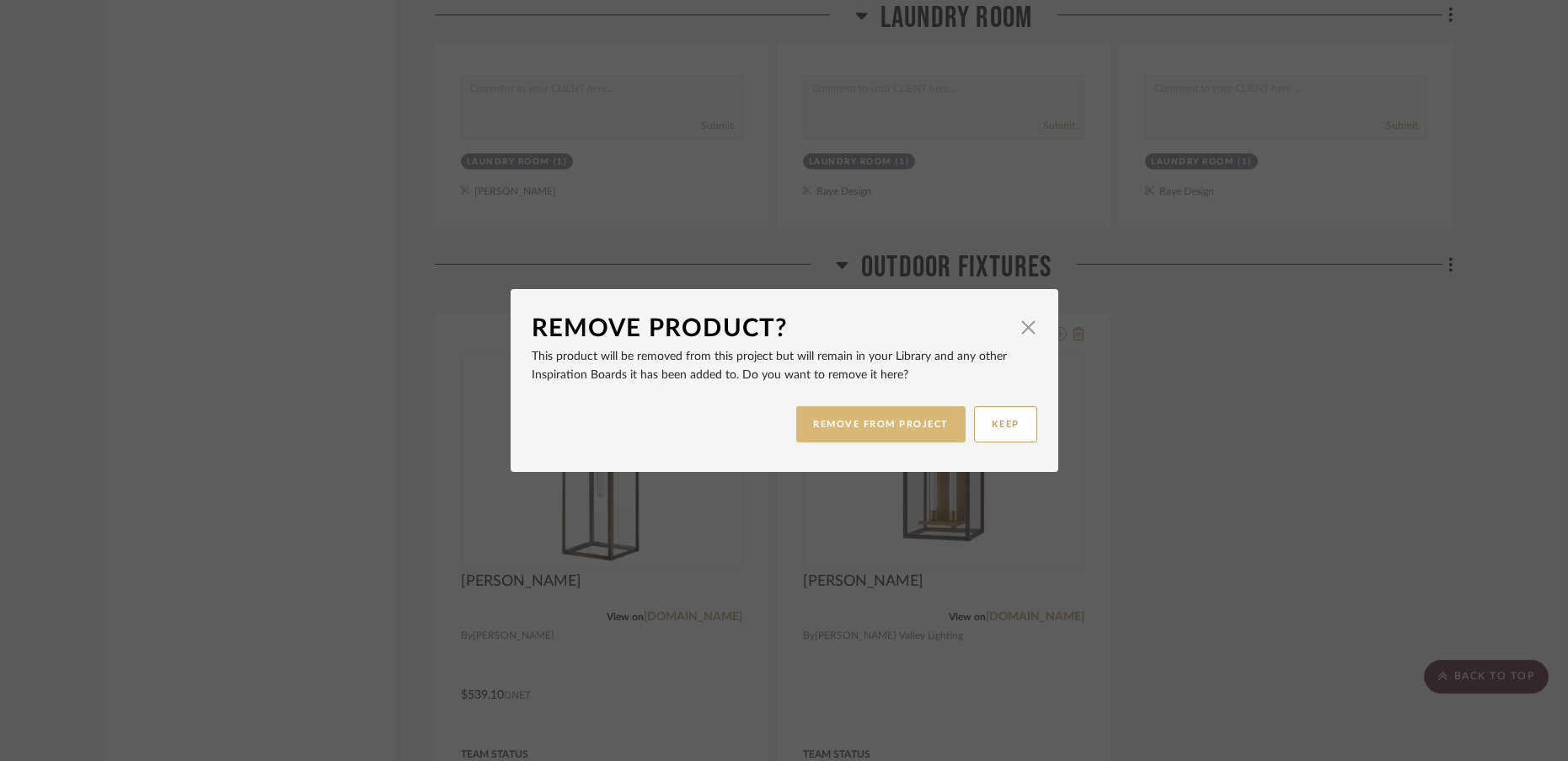
click at [895, 430] on button "REMOVE FROM PROJECT" at bounding box center [881, 424] width 169 height 36
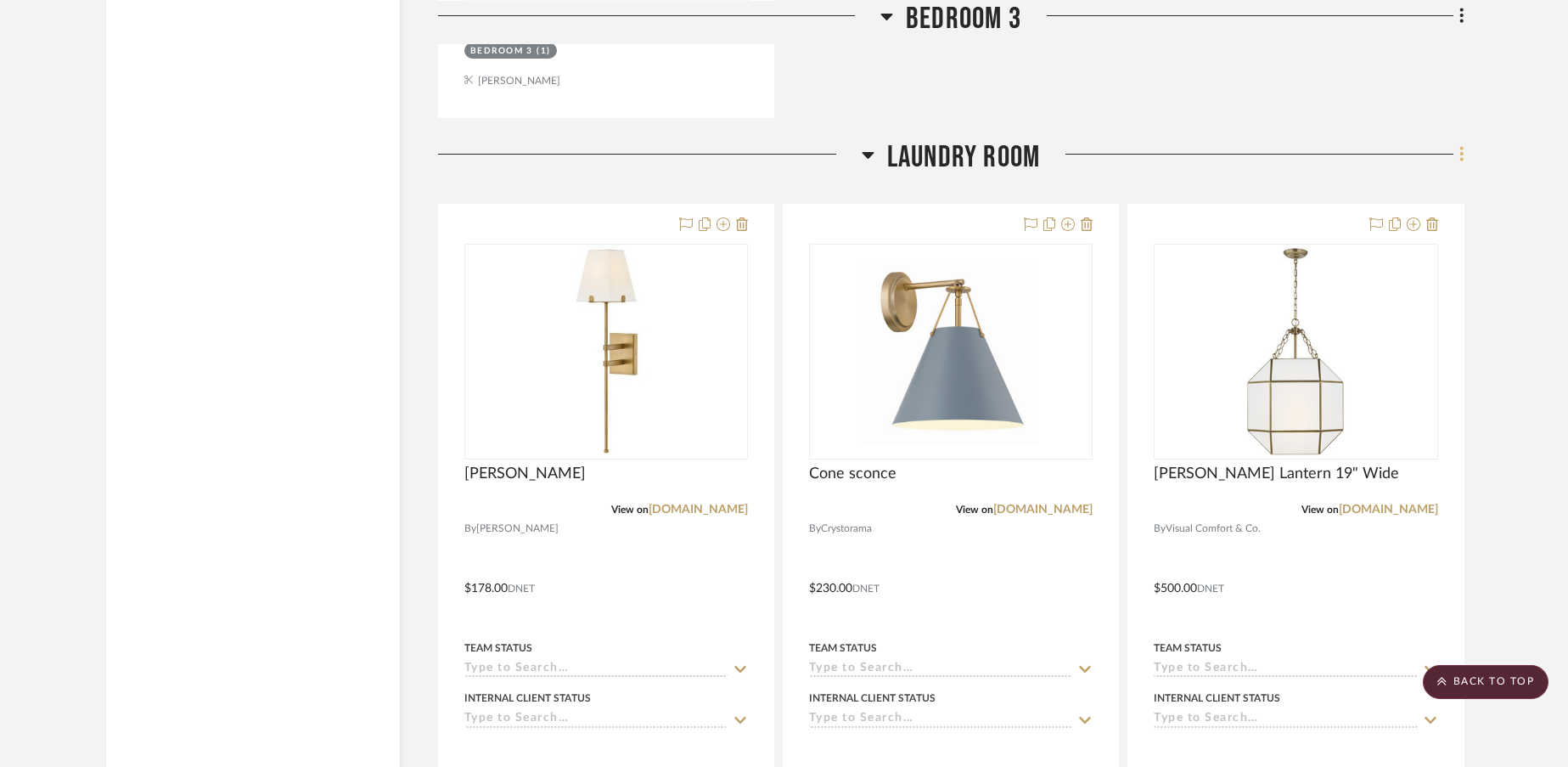
click at [1463, 147] on icon at bounding box center [1462, 154] width 4 height 14
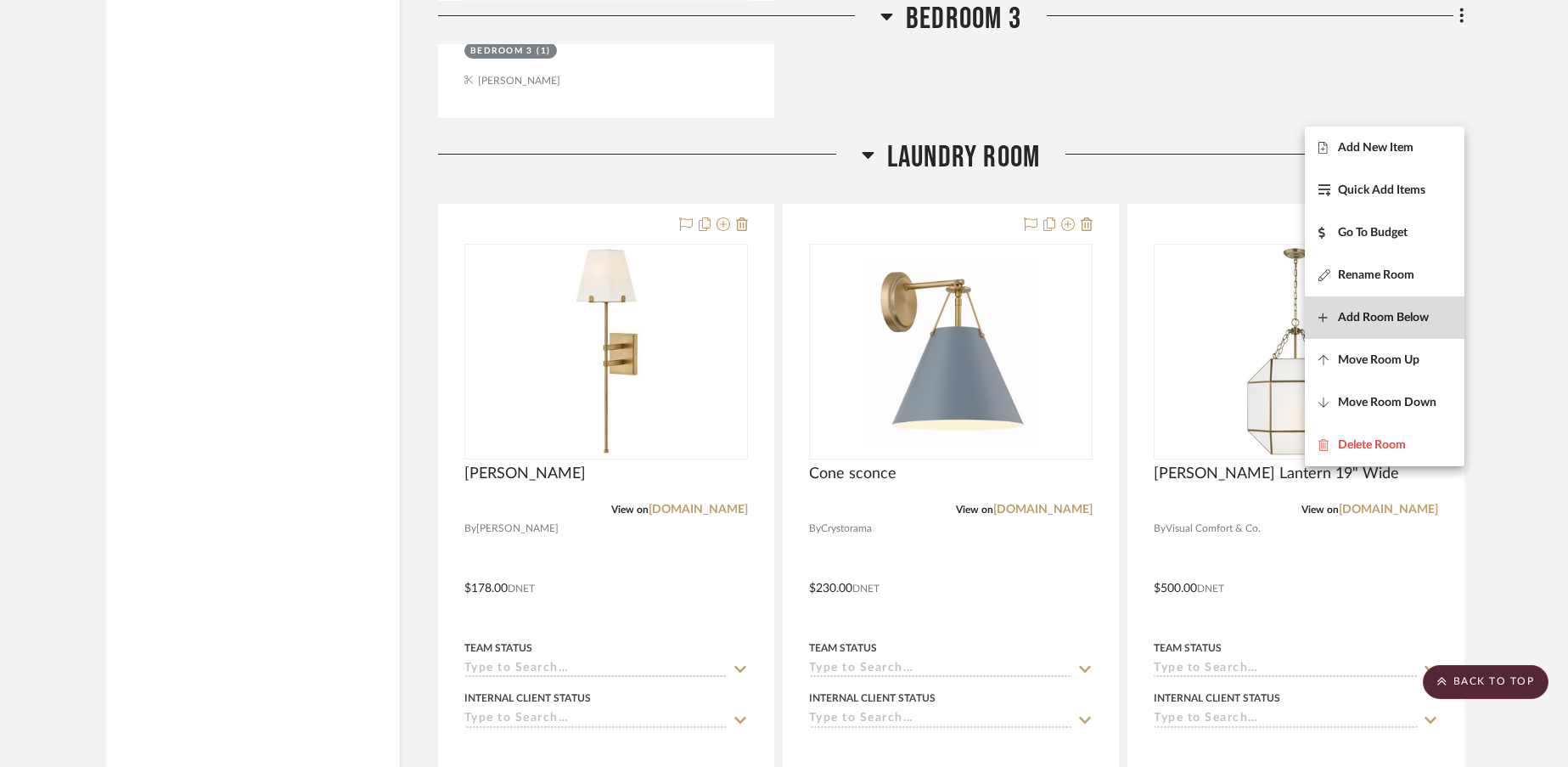
click at [1372, 318] on span "Add Room Below" at bounding box center [1383, 317] width 90 height 14
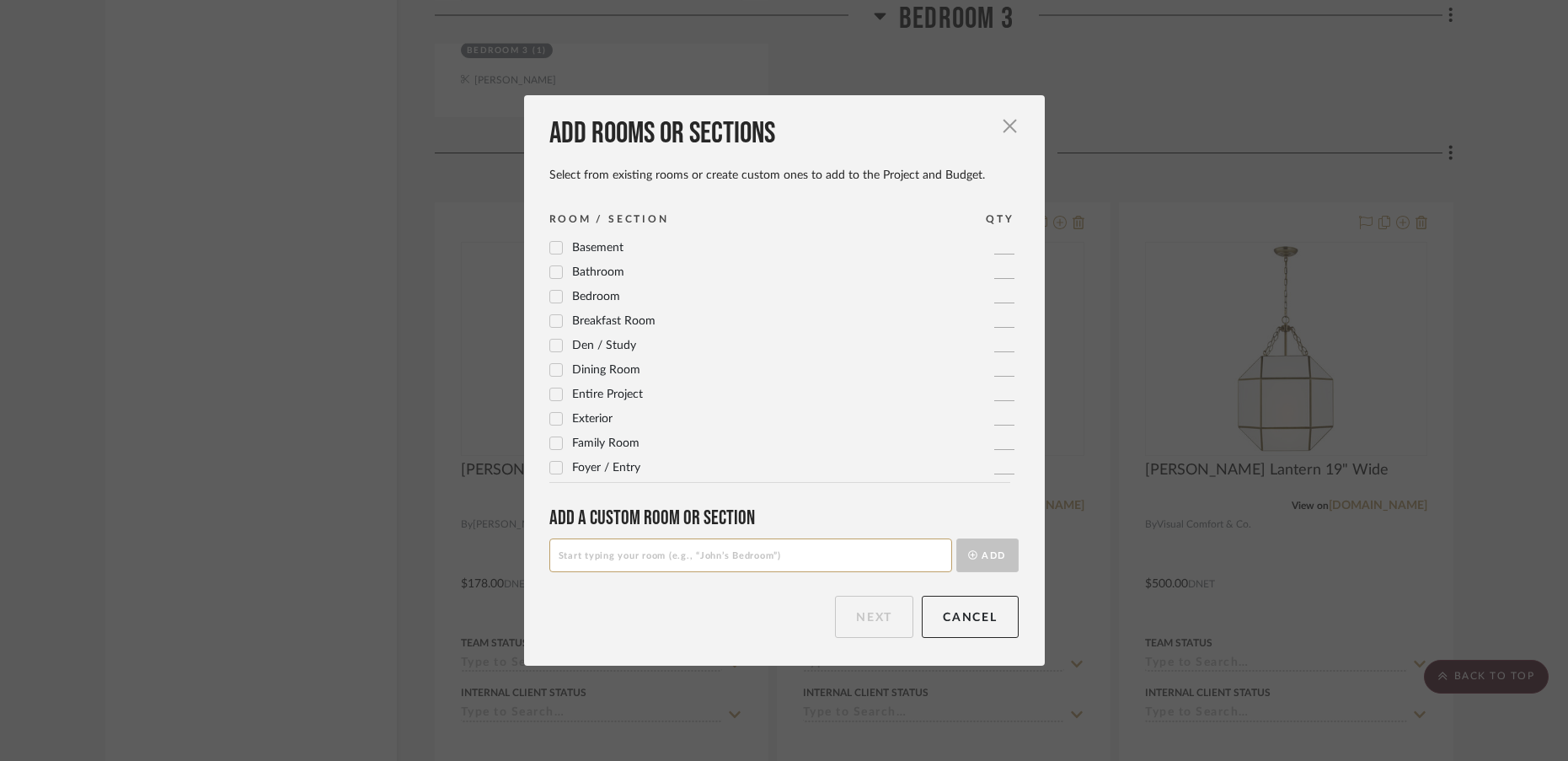
click at [724, 555] on input at bounding box center [751, 555] width 403 height 34
click at [787, 553] on input at bounding box center [751, 555] width 403 height 34
type input "Lower Level Bathroom Lights"
click at [990, 554] on button "Add" at bounding box center [987, 555] width 63 height 34
click at [877, 620] on button "Next" at bounding box center [874, 616] width 79 height 42
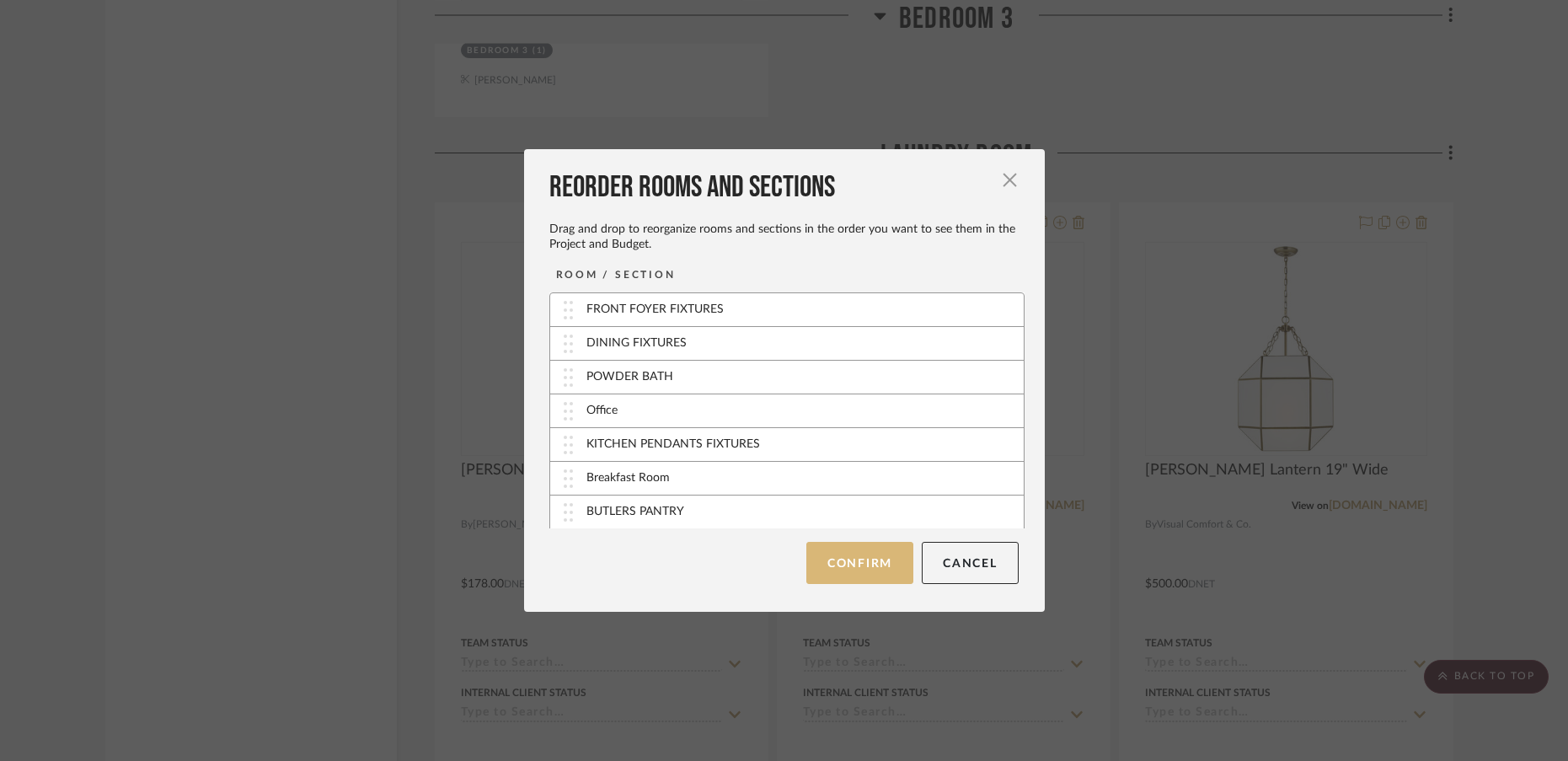
click at [854, 558] on button "Confirm" at bounding box center [860, 563] width 107 height 42
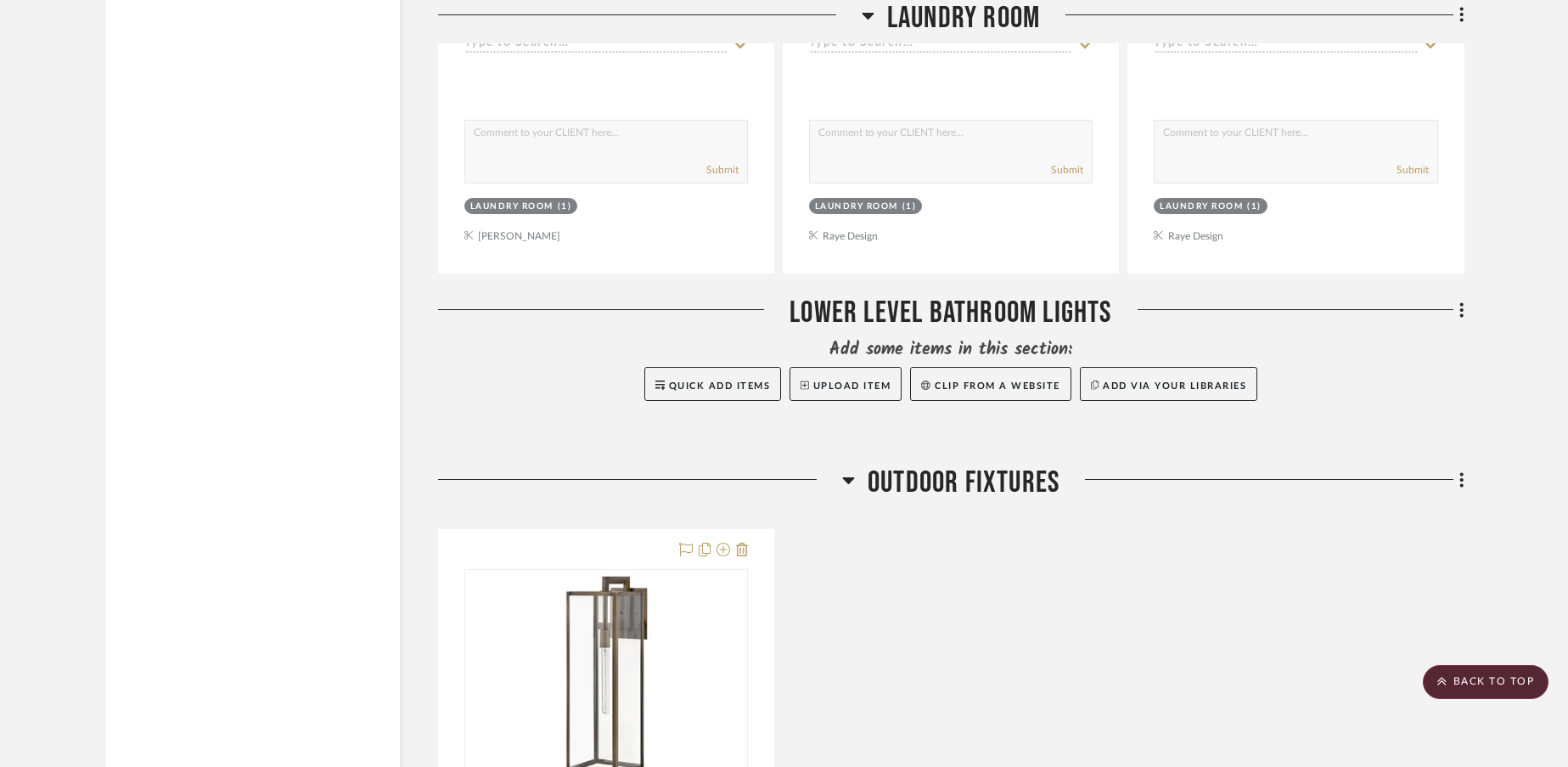
scroll to position [15846, 0]
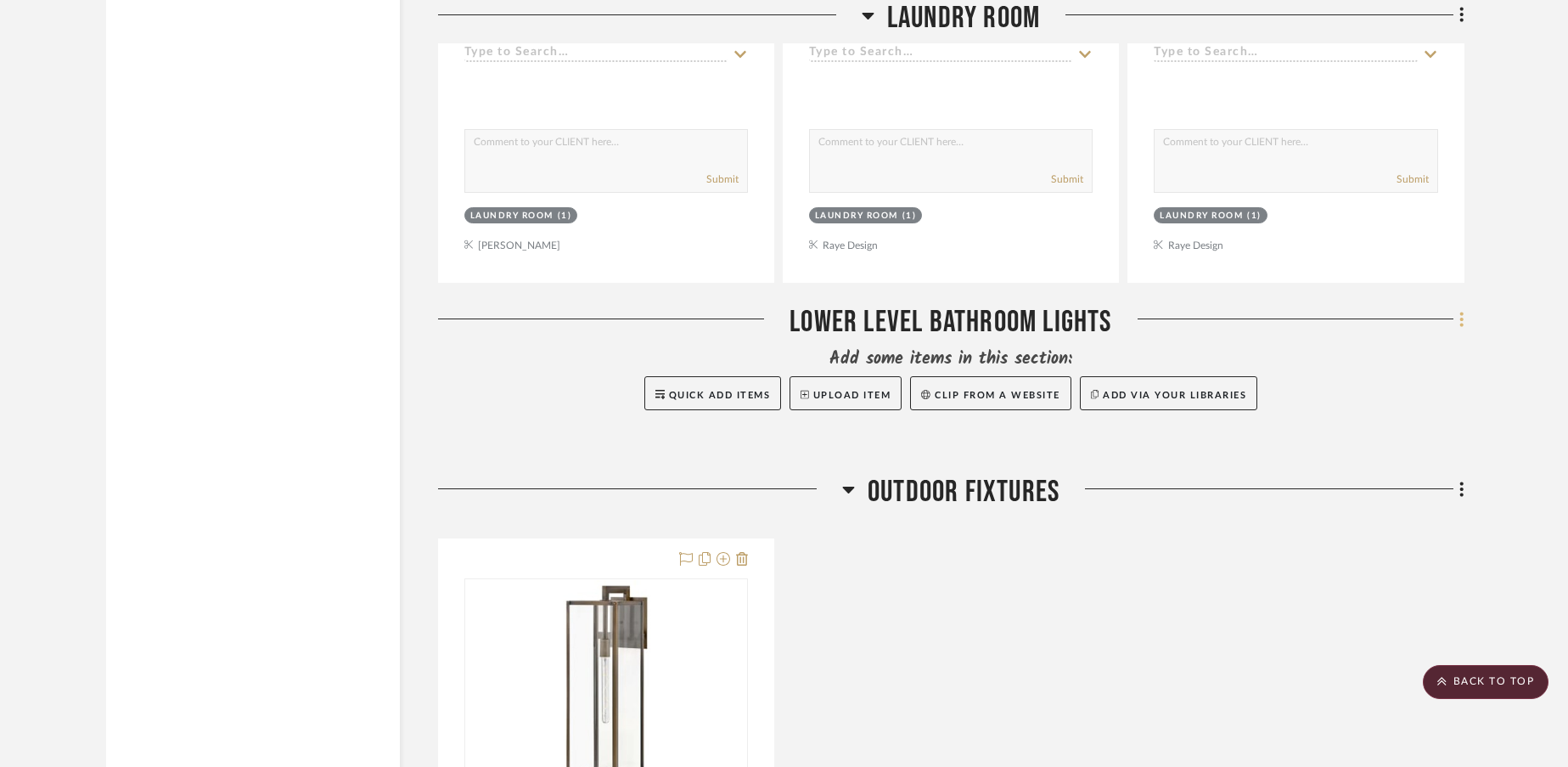
click at [1462, 312] on icon at bounding box center [1462, 318] width 4 height 14
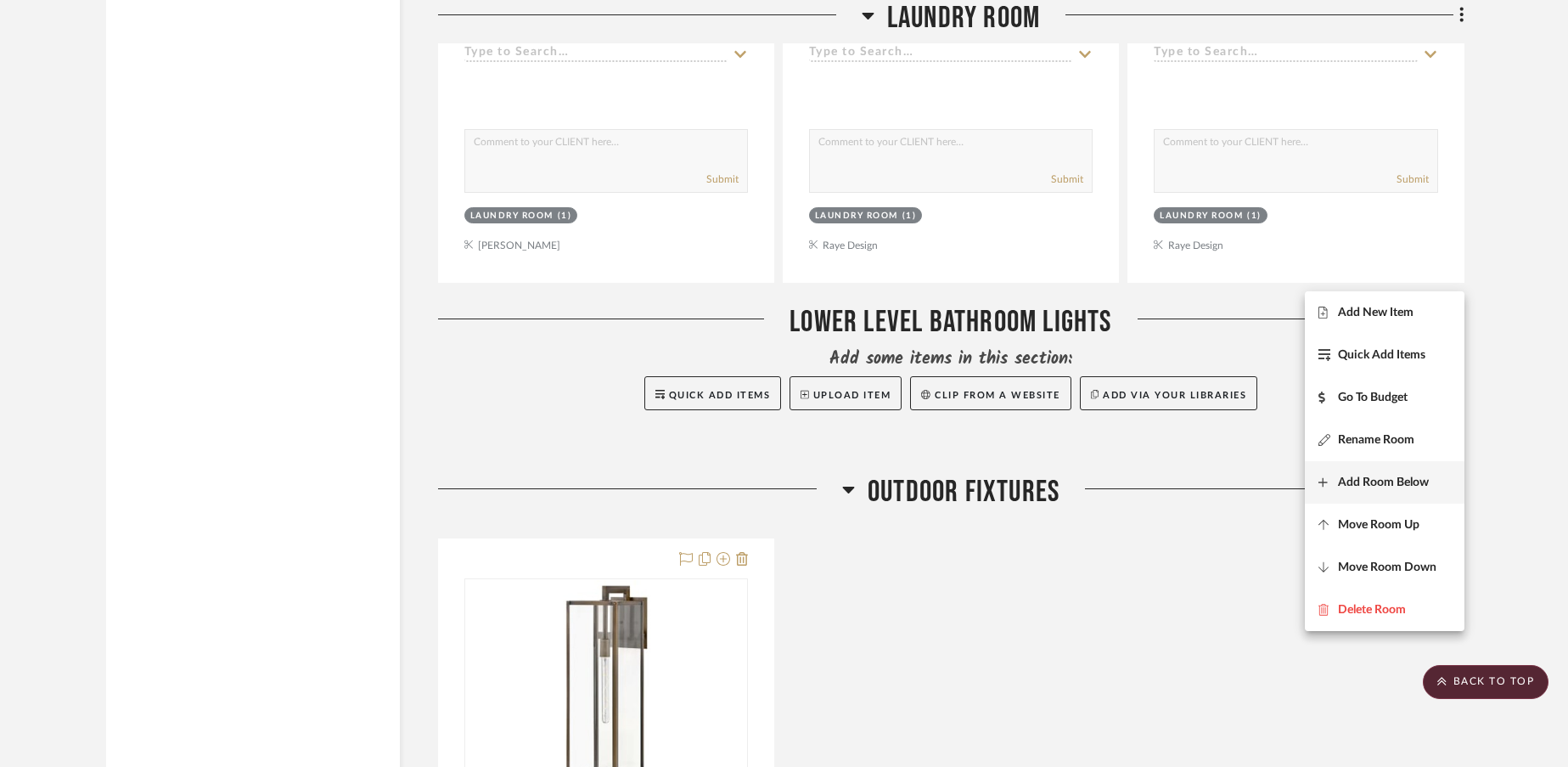
click at [1362, 485] on span "Add Room Below" at bounding box center [1383, 481] width 90 height 14
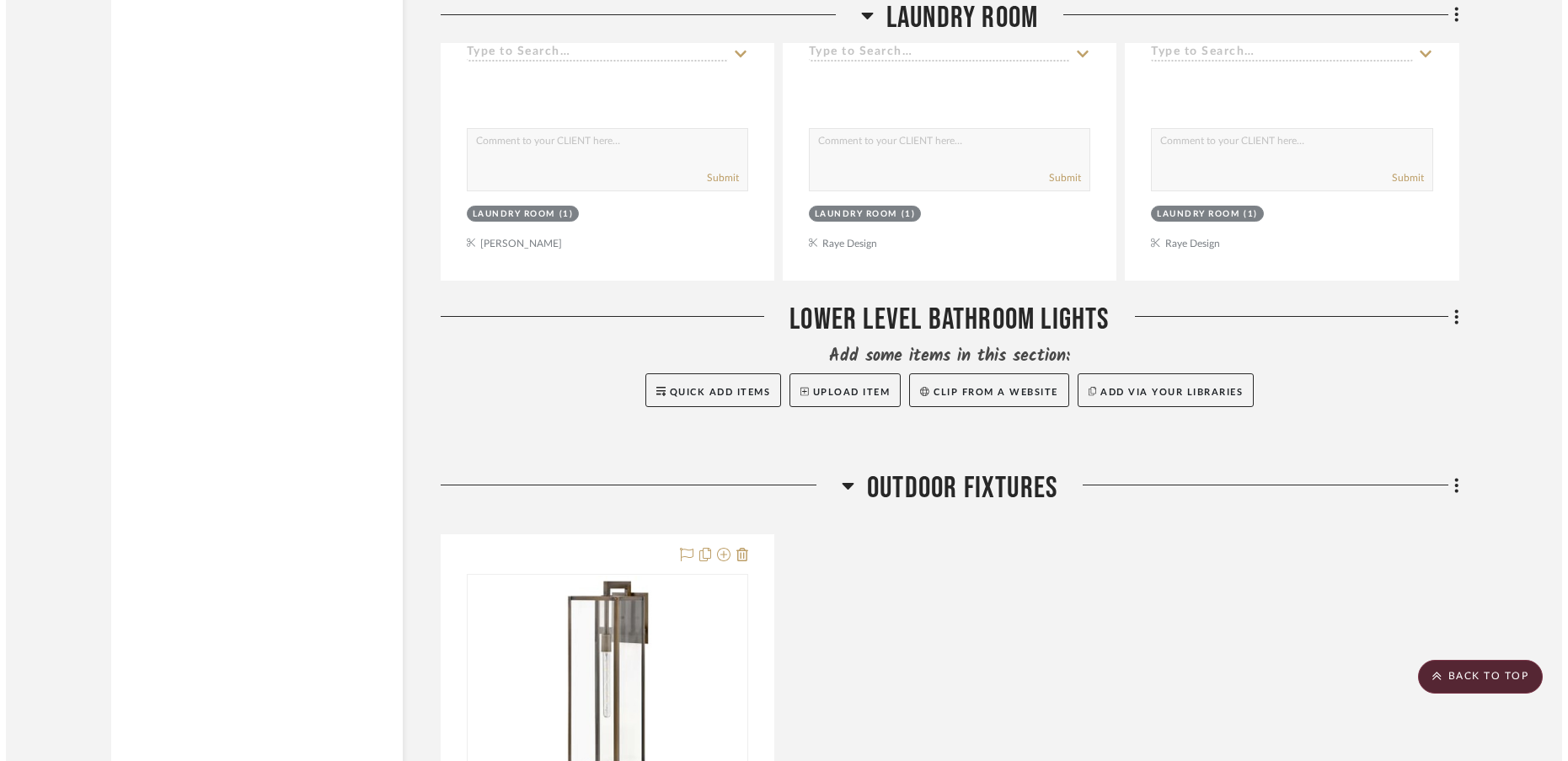
scroll to position [0, 0]
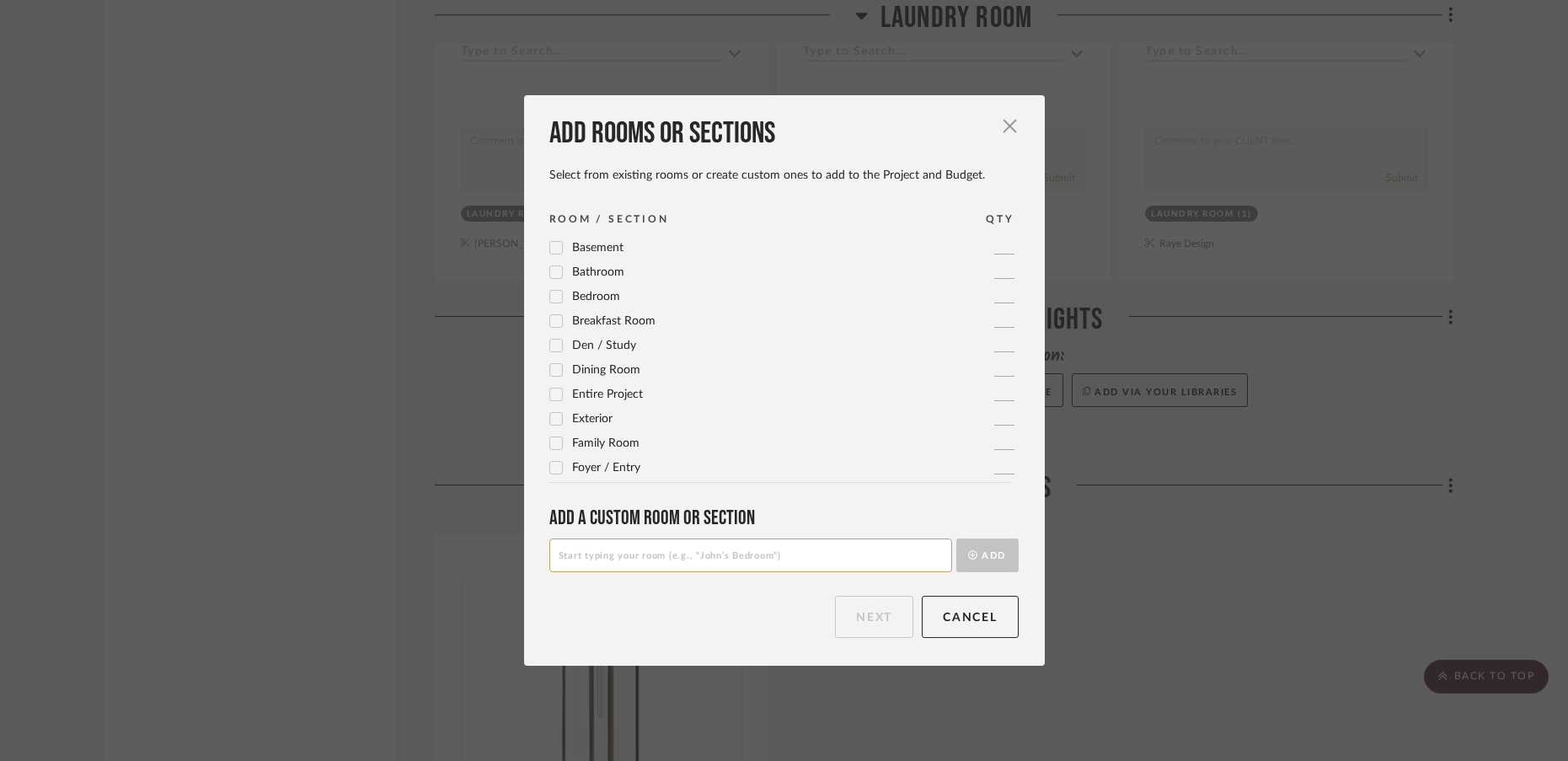
click at [847, 551] on input at bounding box center [751, 555] width 403 height 34
type input "Lower Level Guest Bedroom Flush mount"
click at [980, 553] on button "Add" at bounding box center [987, 555] width 63 height 34
click at [870, 634] on button "Next" at bounding box center [874, 616] width 79 height 42
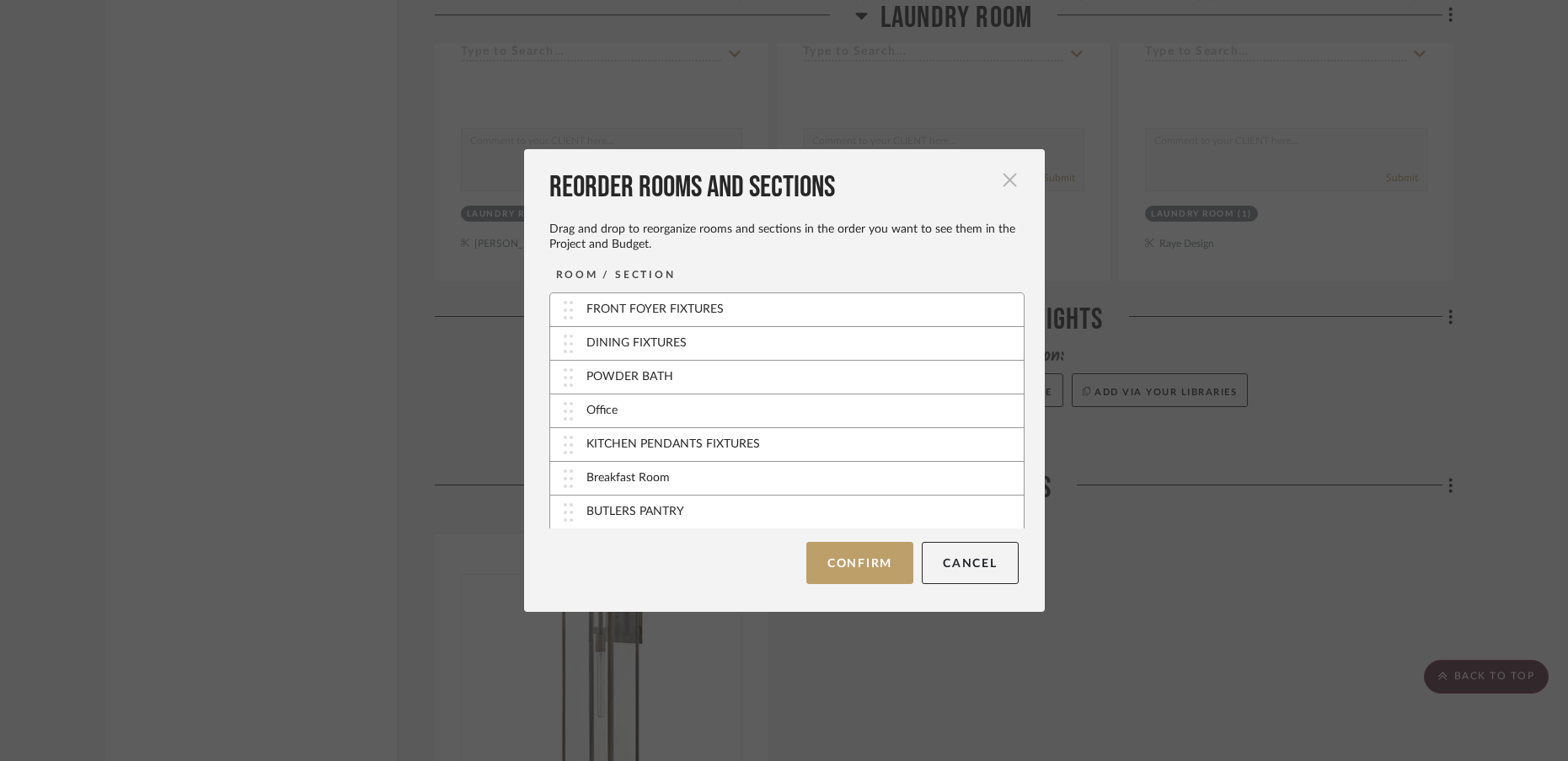
click at [1003, 181] on span "button" at bounding box center [1011, 179] width 34 height 34
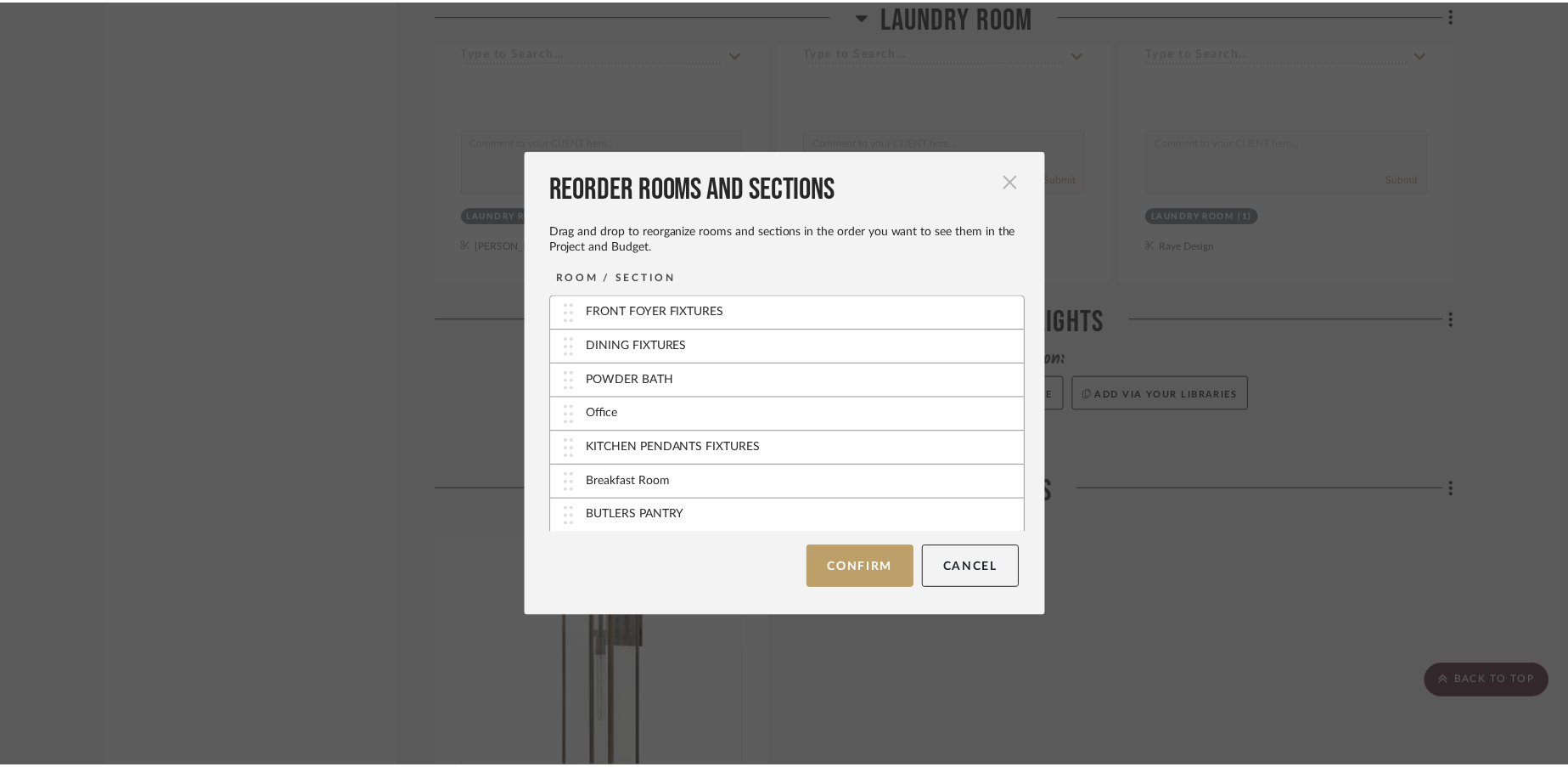
scroll to position [15846, 0]
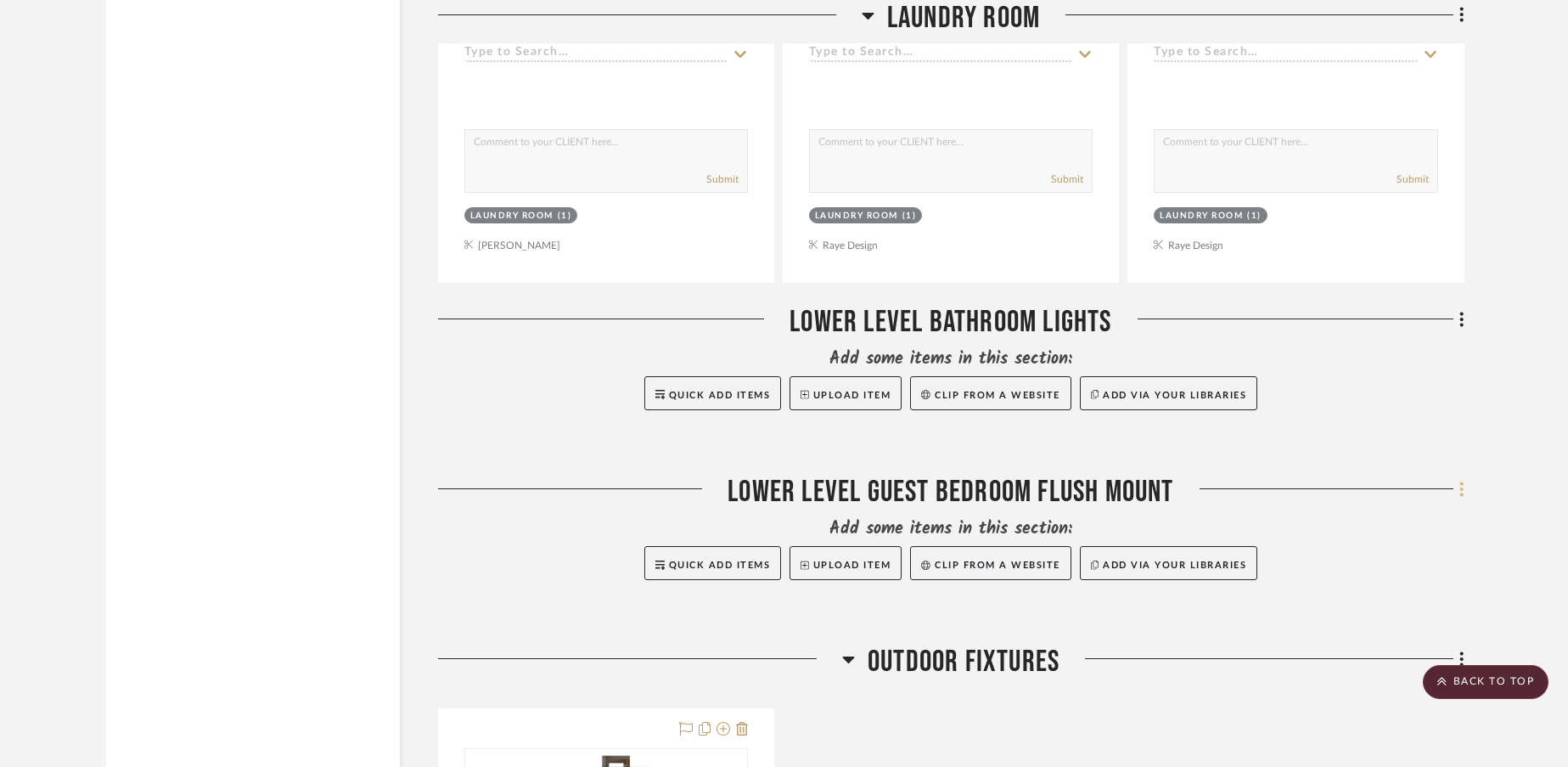
click at [1463, 480] on icon at bounding box center [1461, 489] width 5 height 19
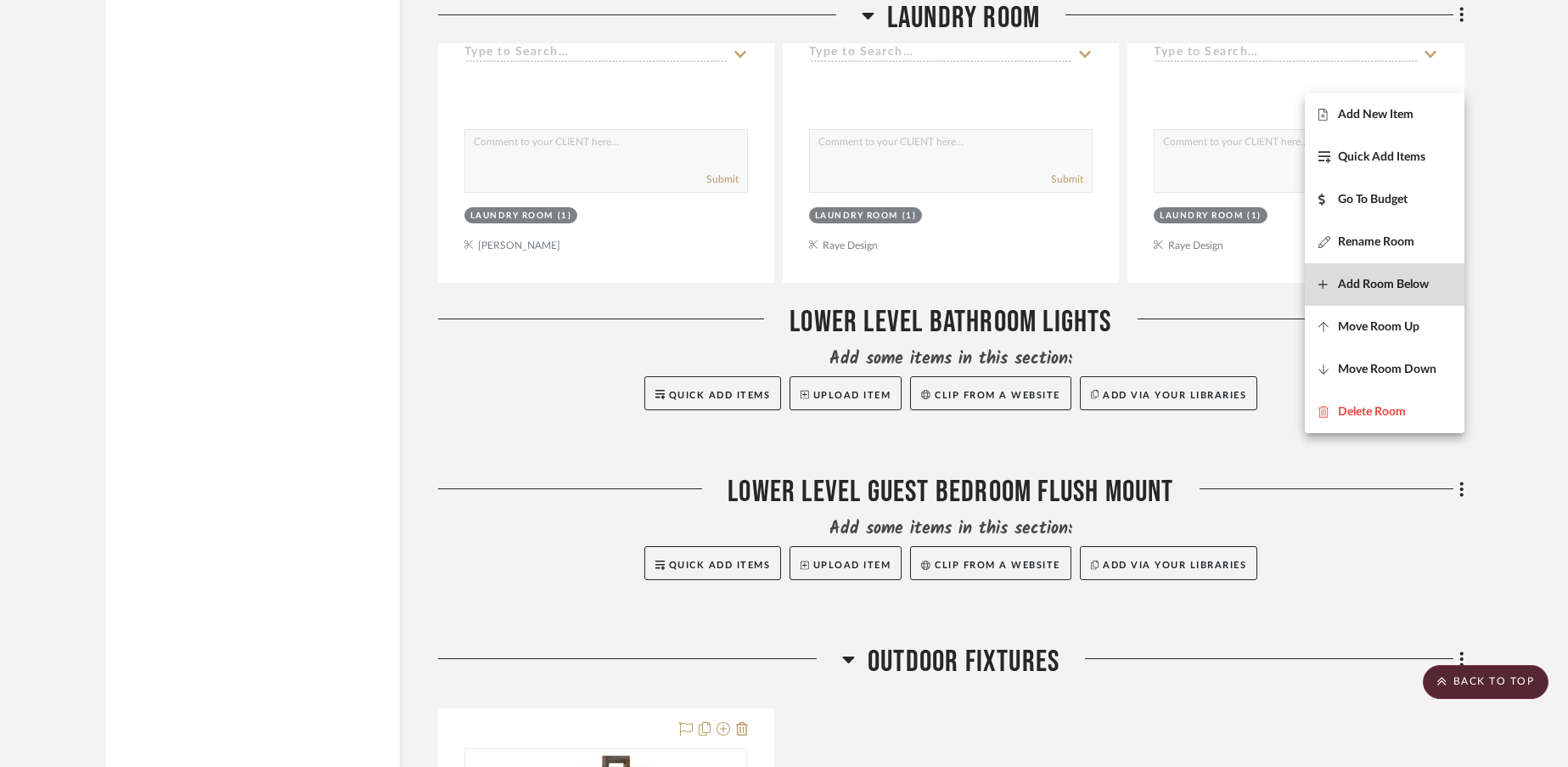
click at [1359, 283] on span "Add Room Below" at bounding box center [1383, 285] width 90 height 14
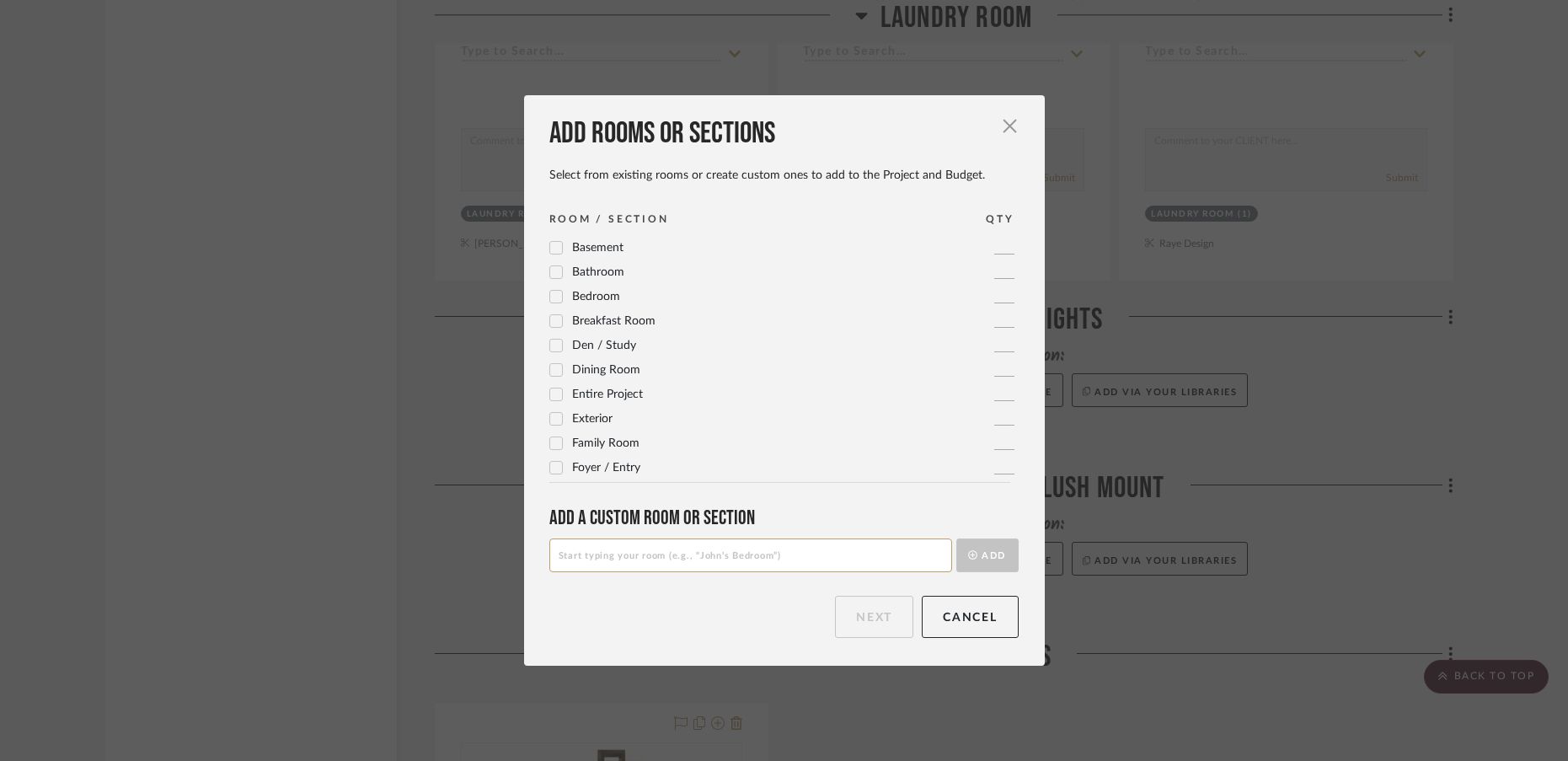
click at [797, 557] on input at bounding box center [751, 555] width 403 height 34
type input "L"
type input "B"
type input "LL Bar sconce Lights"
click at [985, 560] on button "Add" at bounding box center [987, 555] width 63 height 34
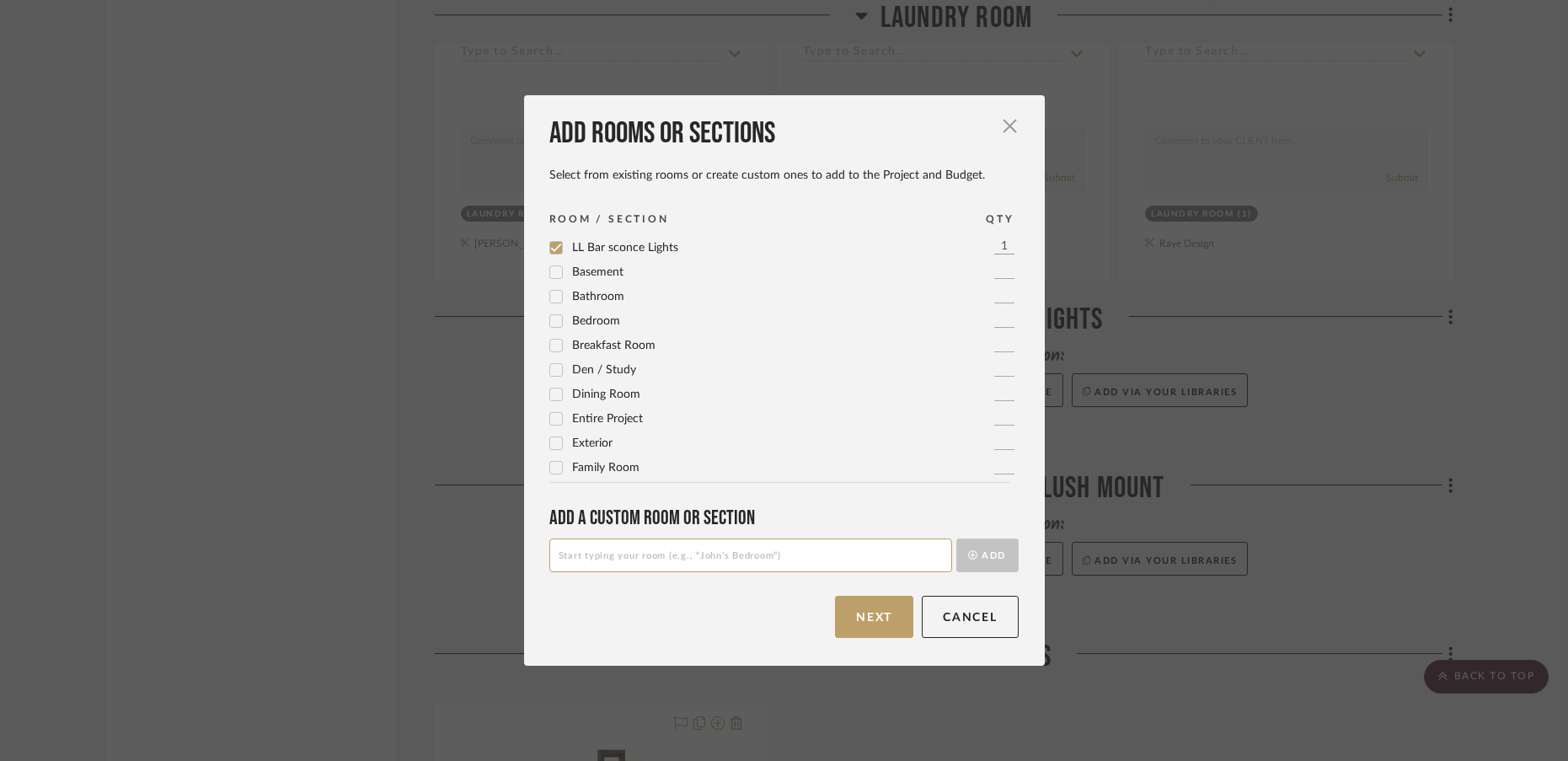
click at [840, 638] on div "Add rooms or sections Select from existing rooms or create custom ones to add t…" at bounding box center [784, 380] width 521 height 569
click at [850, 616] on button "Next" at bounding box center [874, 616] width 79 height 42
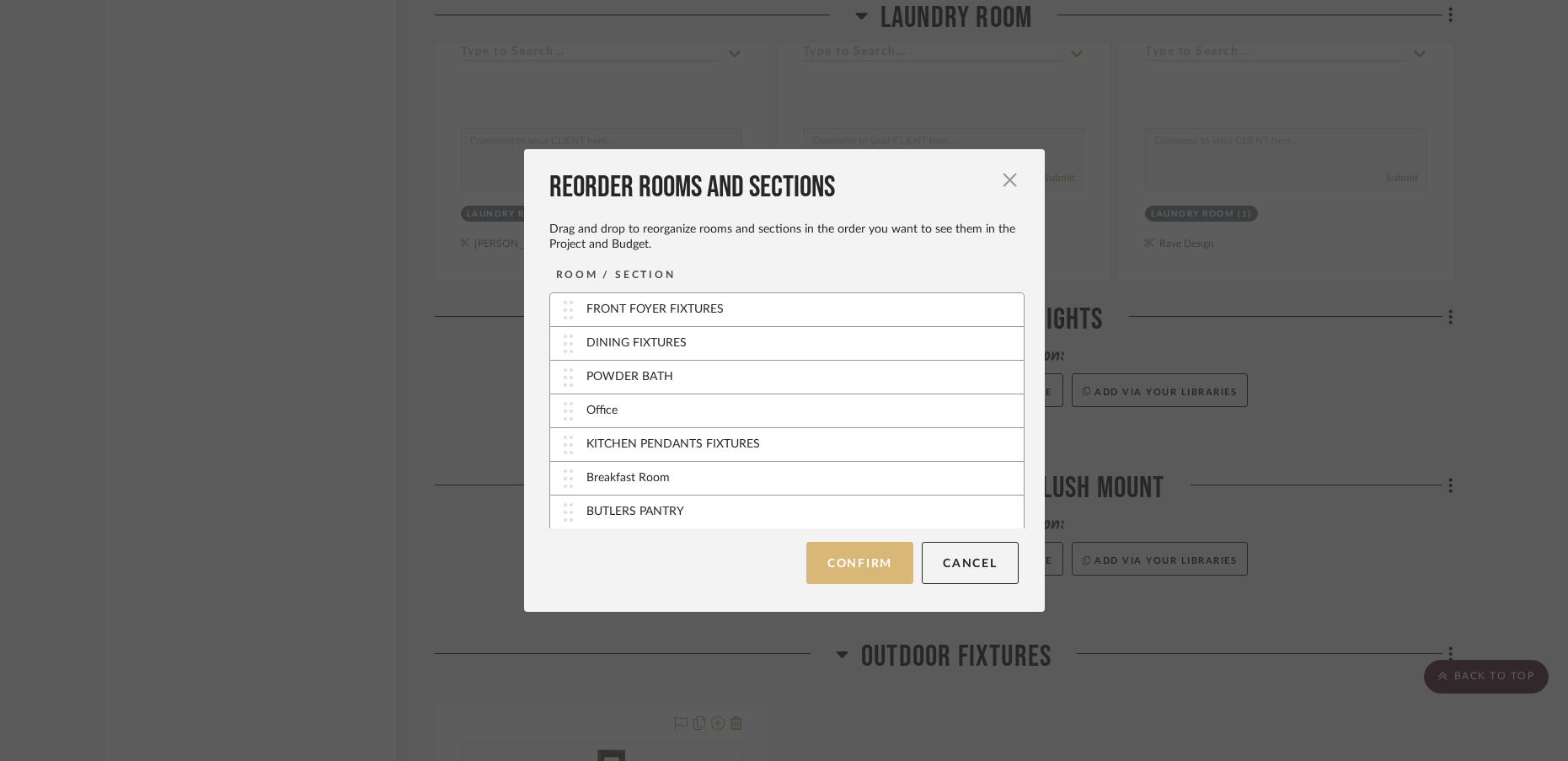
click at [841, 565] on button "Confirm" at bounding box center [860, 563] width 107 height 42
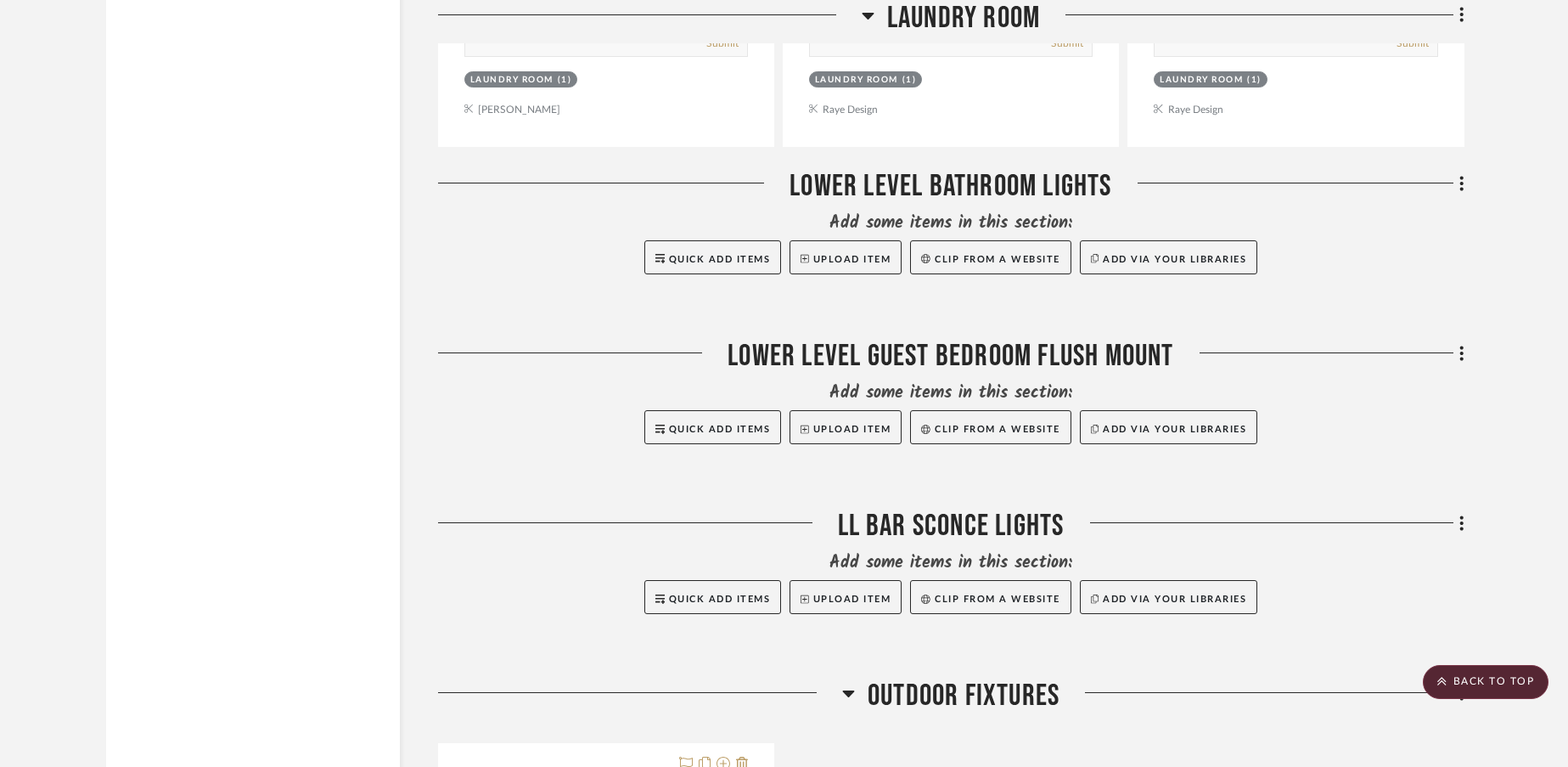
scroll to position [15994, 0]
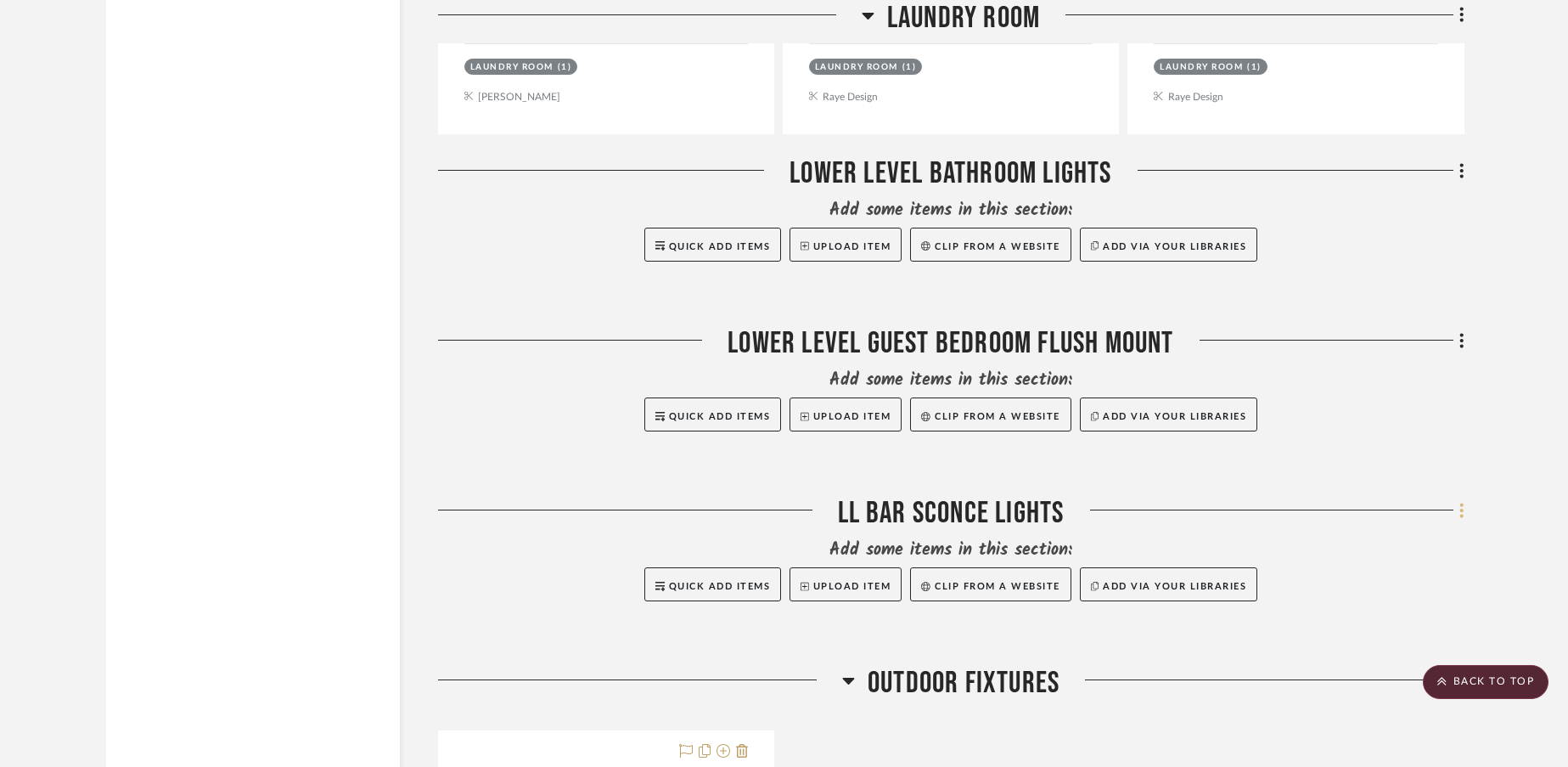
click at [1462, 503] on icon at bounding box center [1462, 510] width 4 height 14
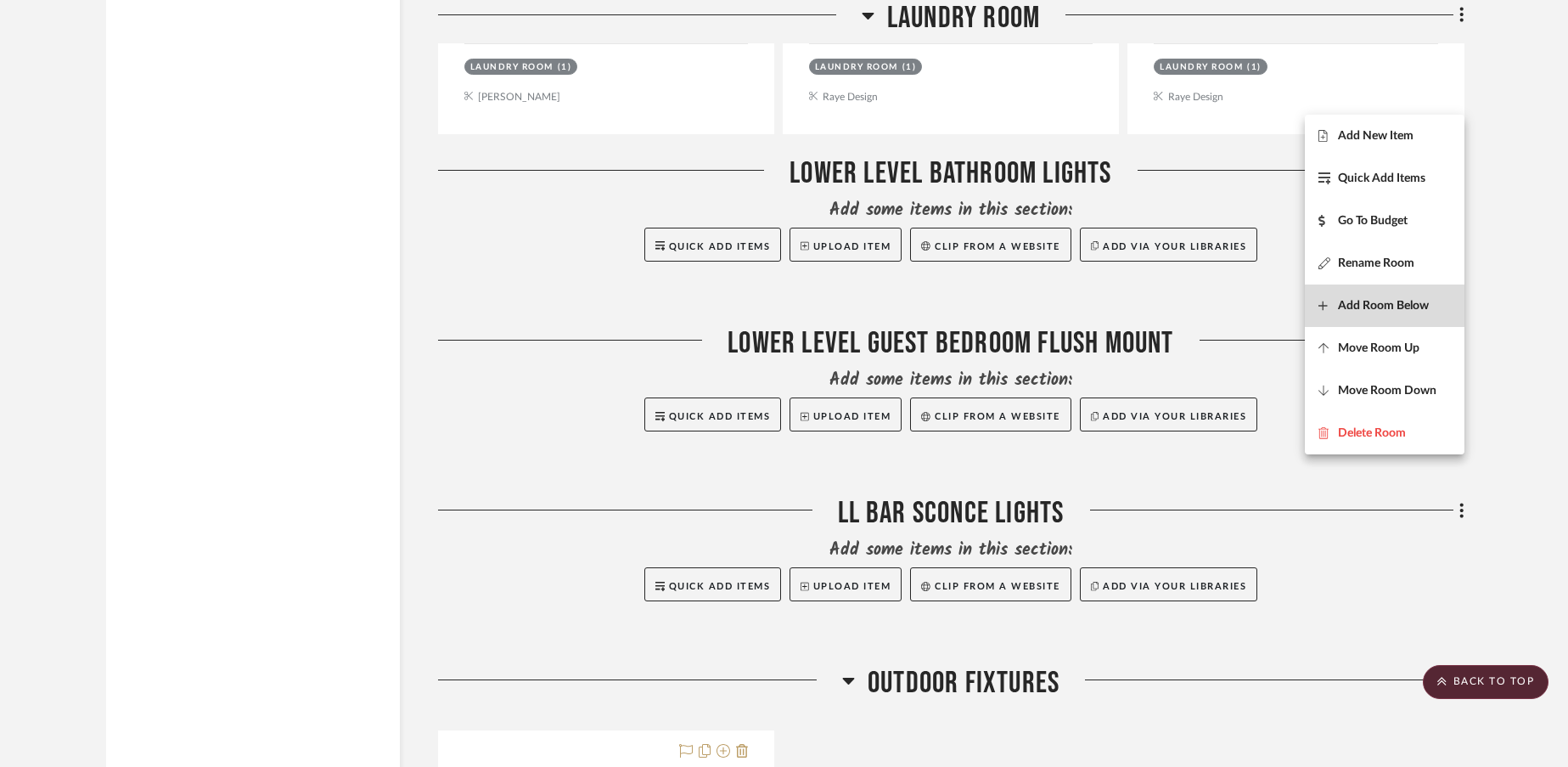
click at [1355, 302] on span "Add Room Below" at bounding box center [1383, 305] width 90 height 14
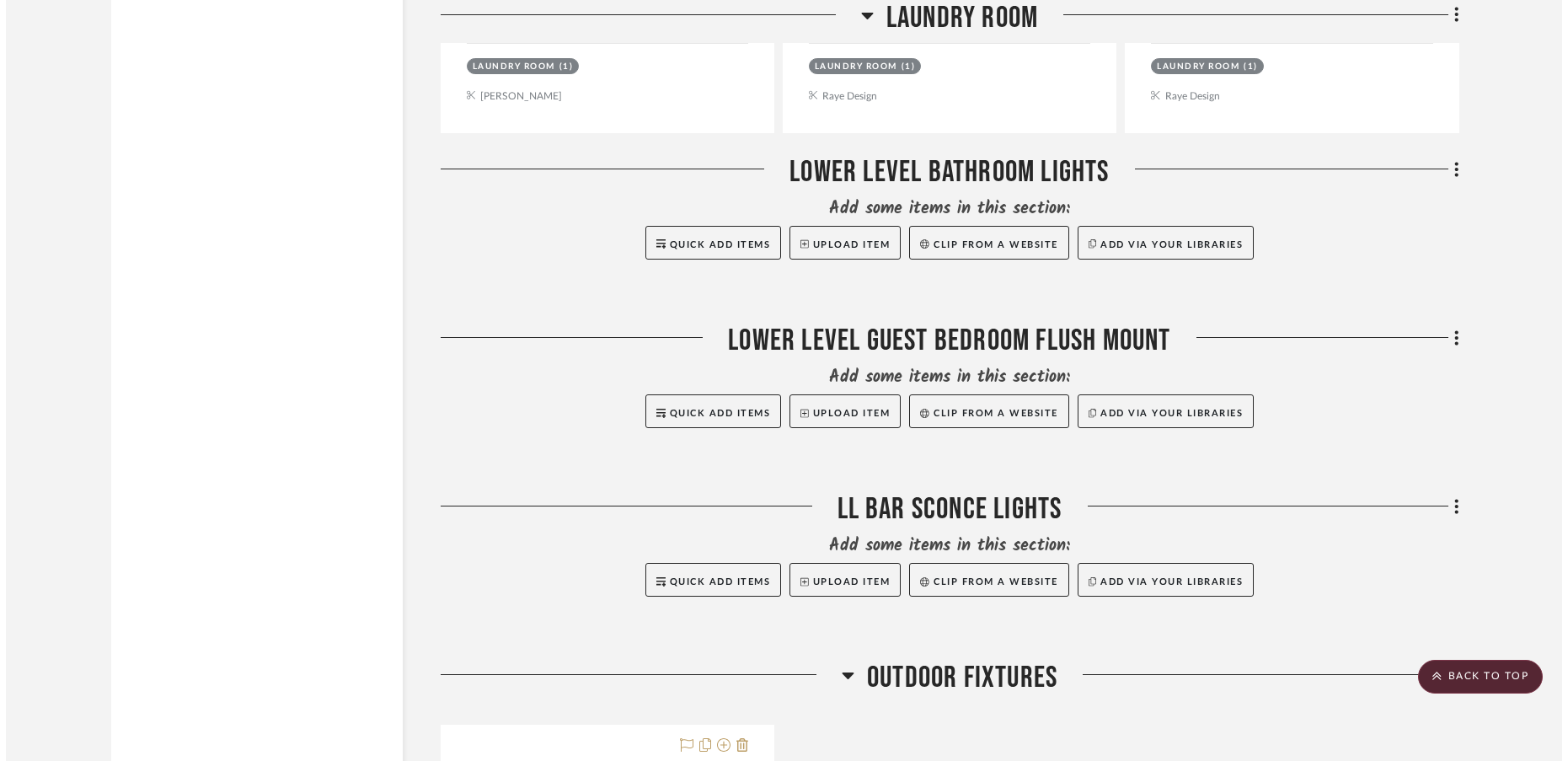
scroll to position [0, 0]
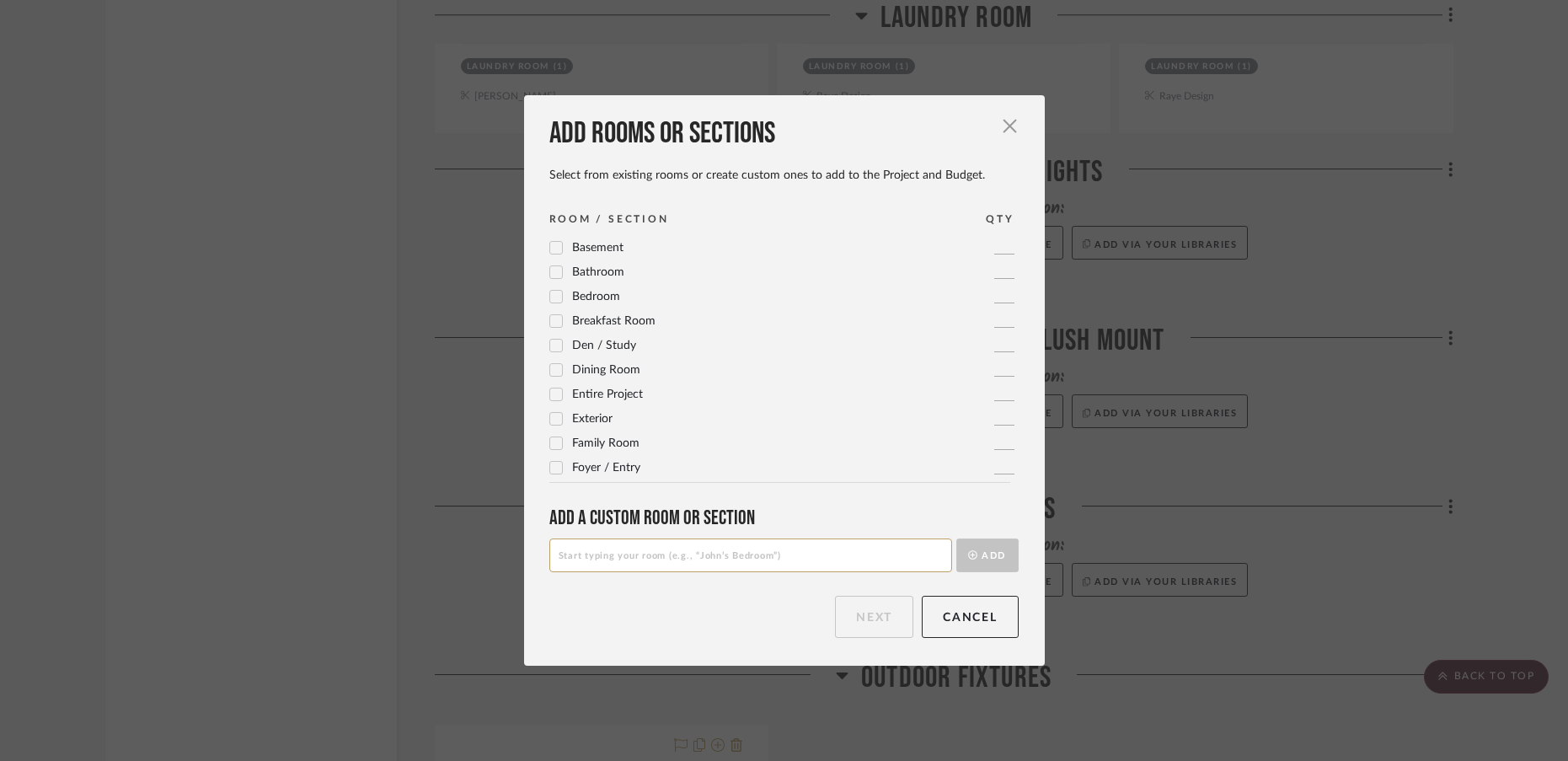
click at [885, 560] on input at bounding box center [751, 555] width 403 height 34
type input "Bar Pendant Lights"
click at [982, 545] on button "Add" at bounding box center [987, 555] width 63 height 34
click at [865, 612] on button "Next" at bounding box center [874, 616] width 79 height 42
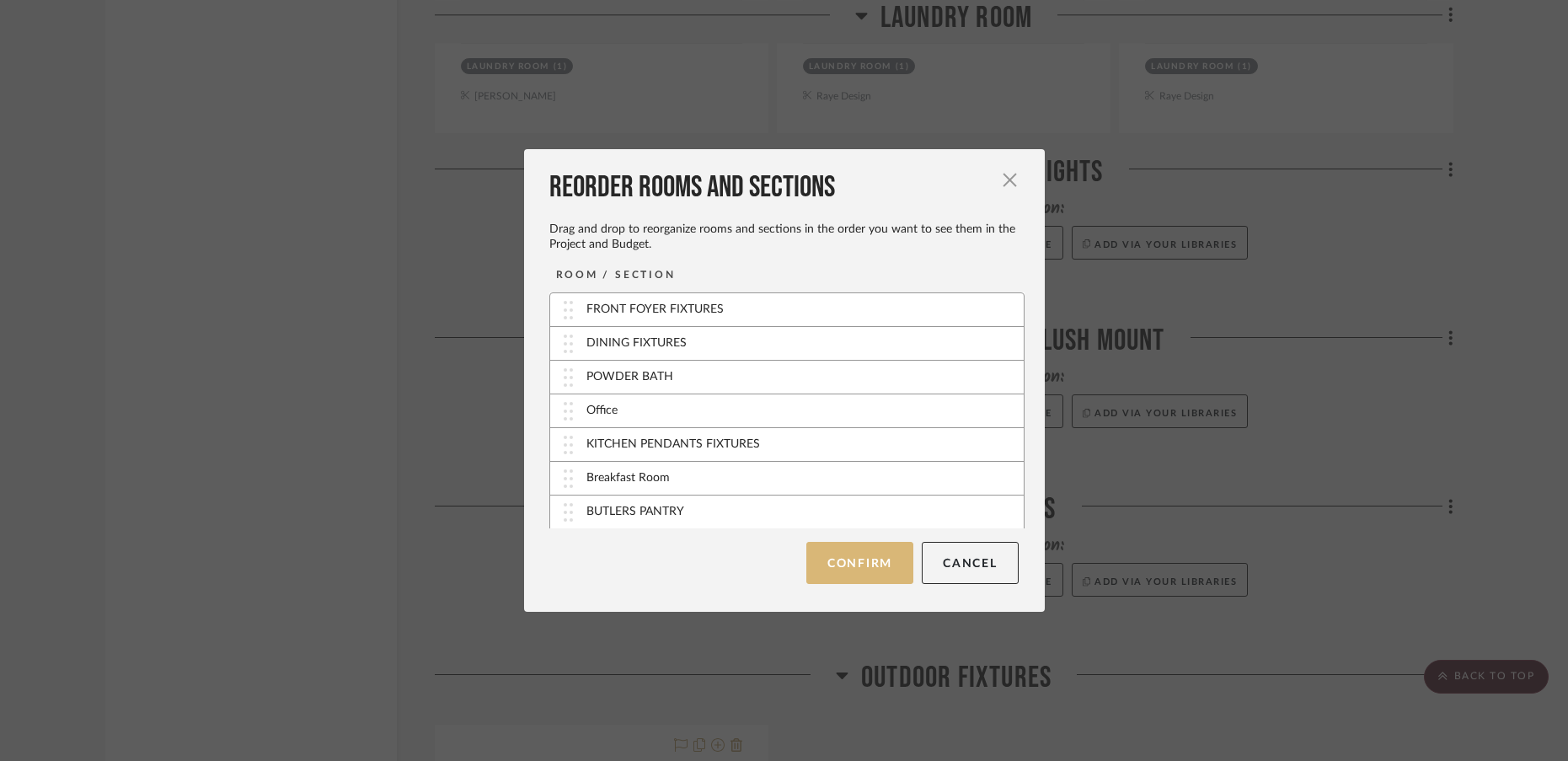
click at [860, 577] on button "Confirm" at bounding box center [860, 563] width 107 height 42
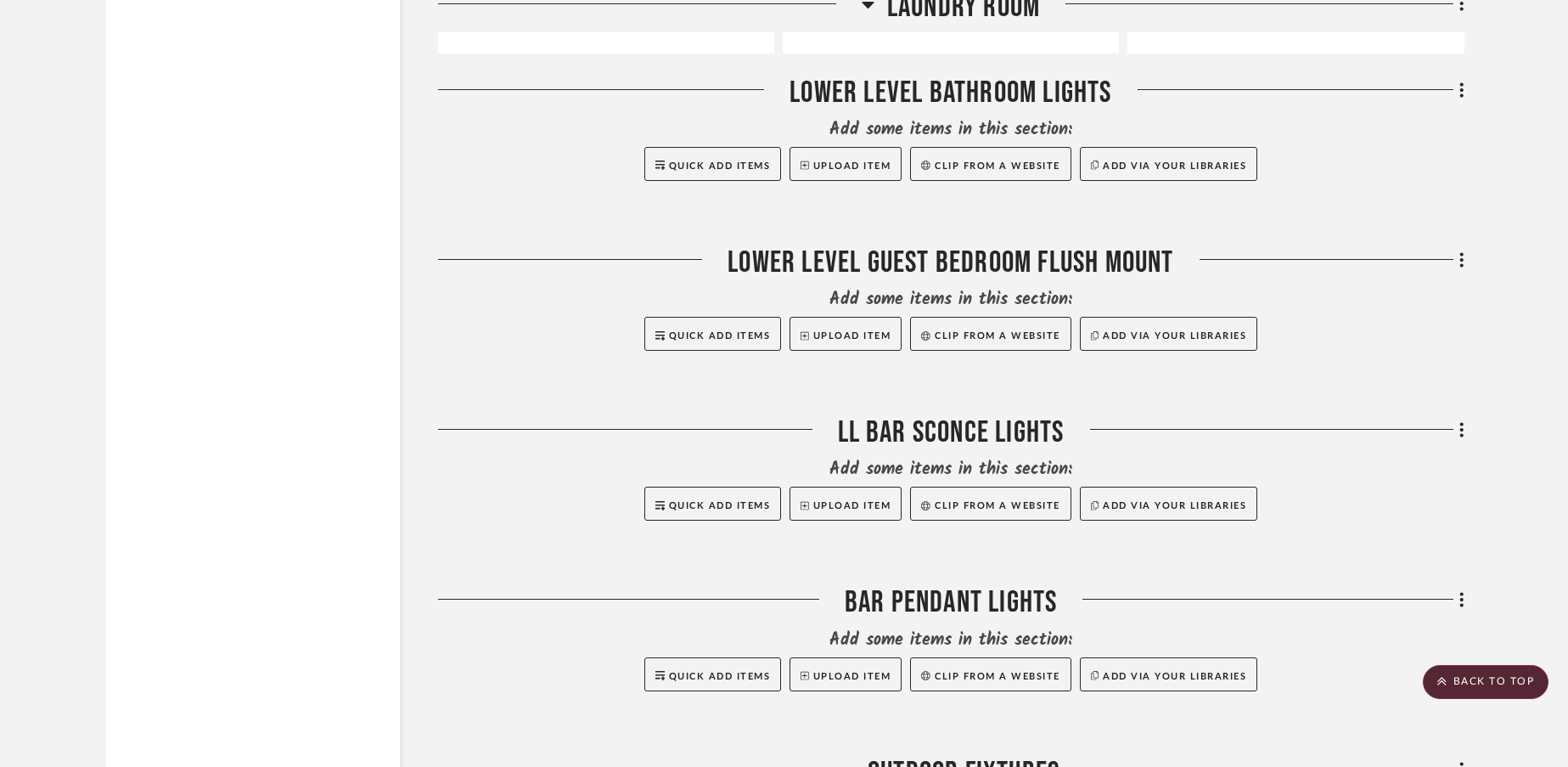
scroll to position [16097, 0]
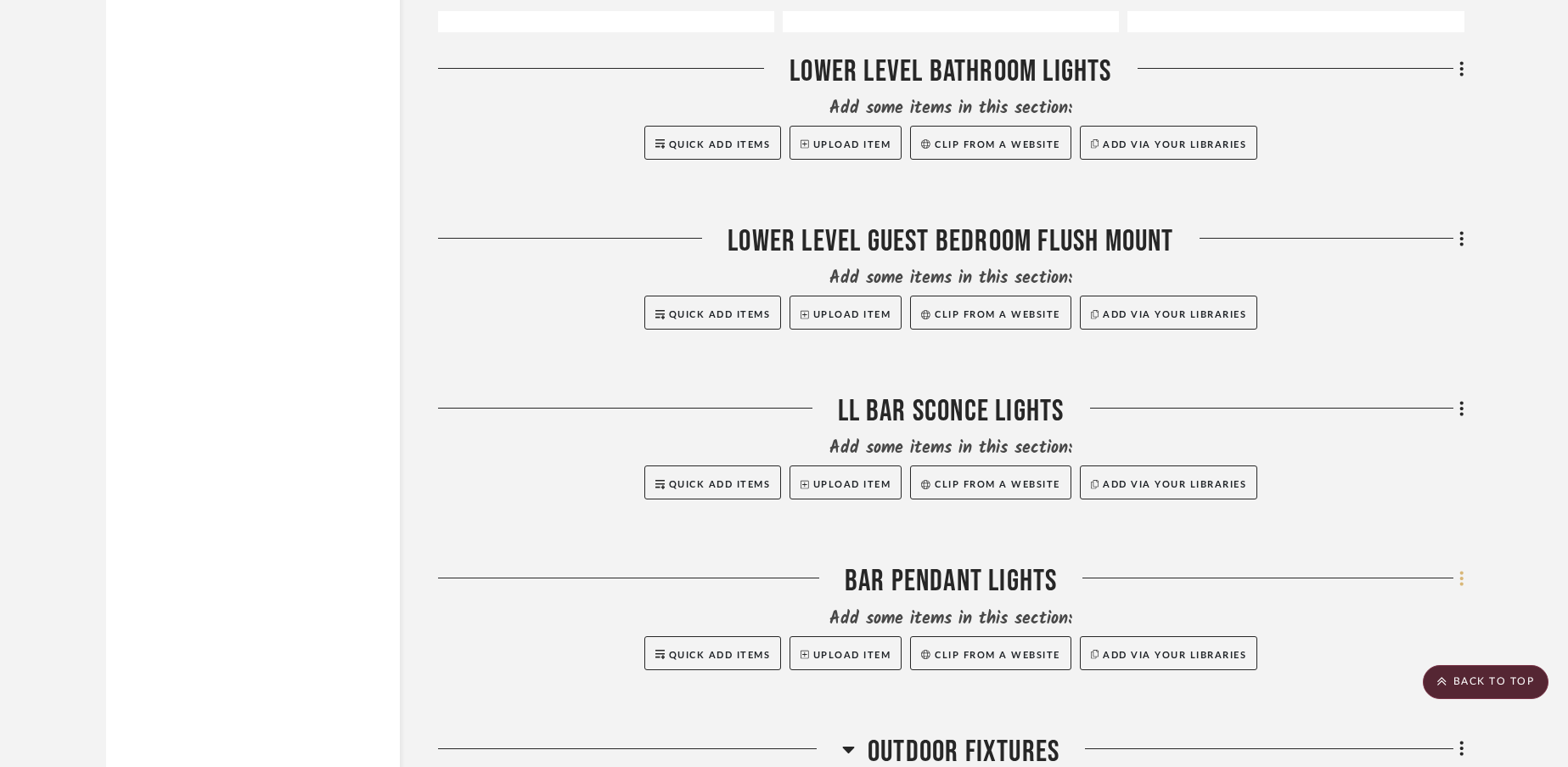
click at [1462, 569] on icon at bounding box center [1461, 579] width 5 height 19
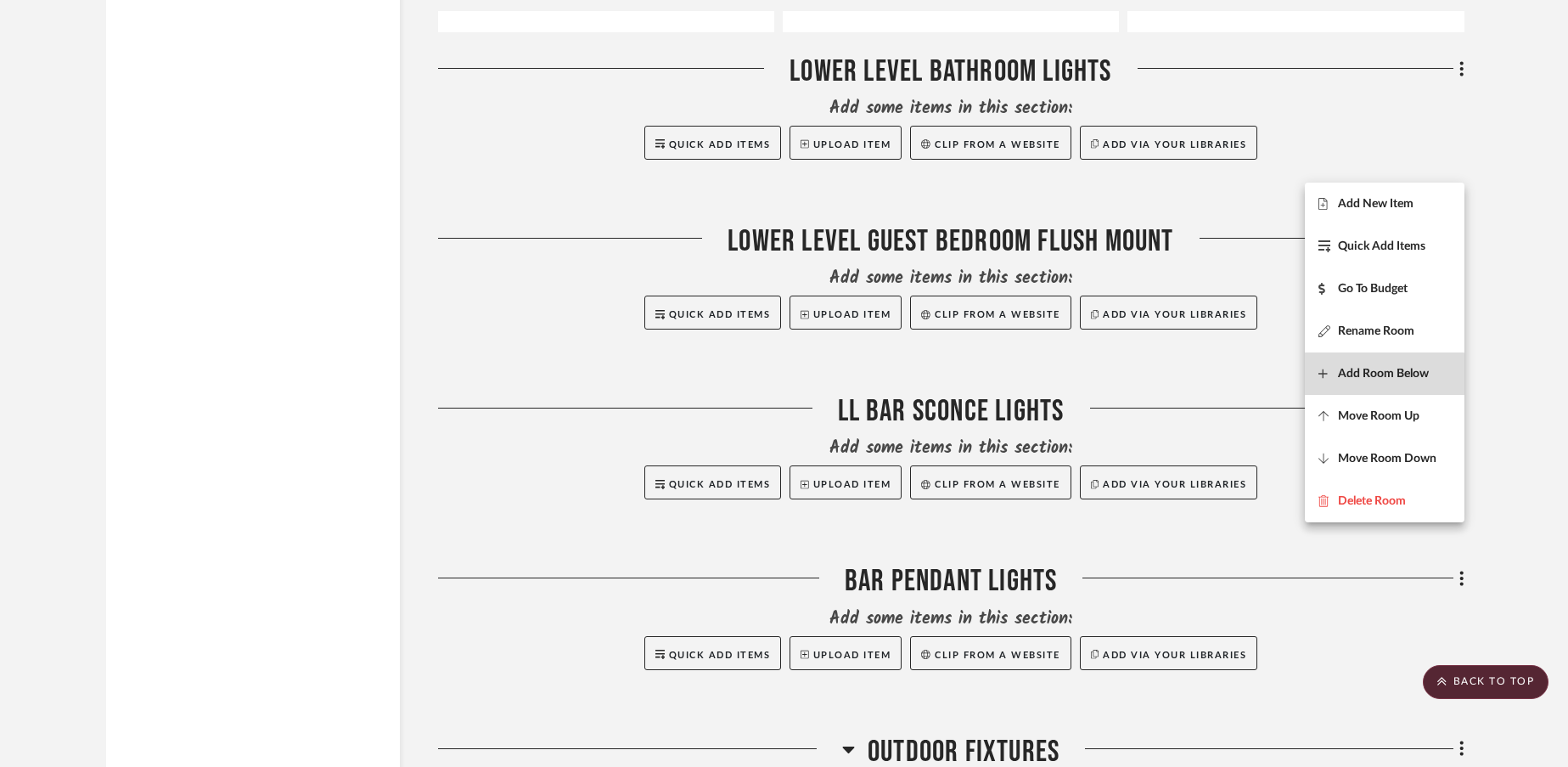
click at [1366, 376] on span "Add Room Below" at bounding box center [1383, 373] width 90 height 14
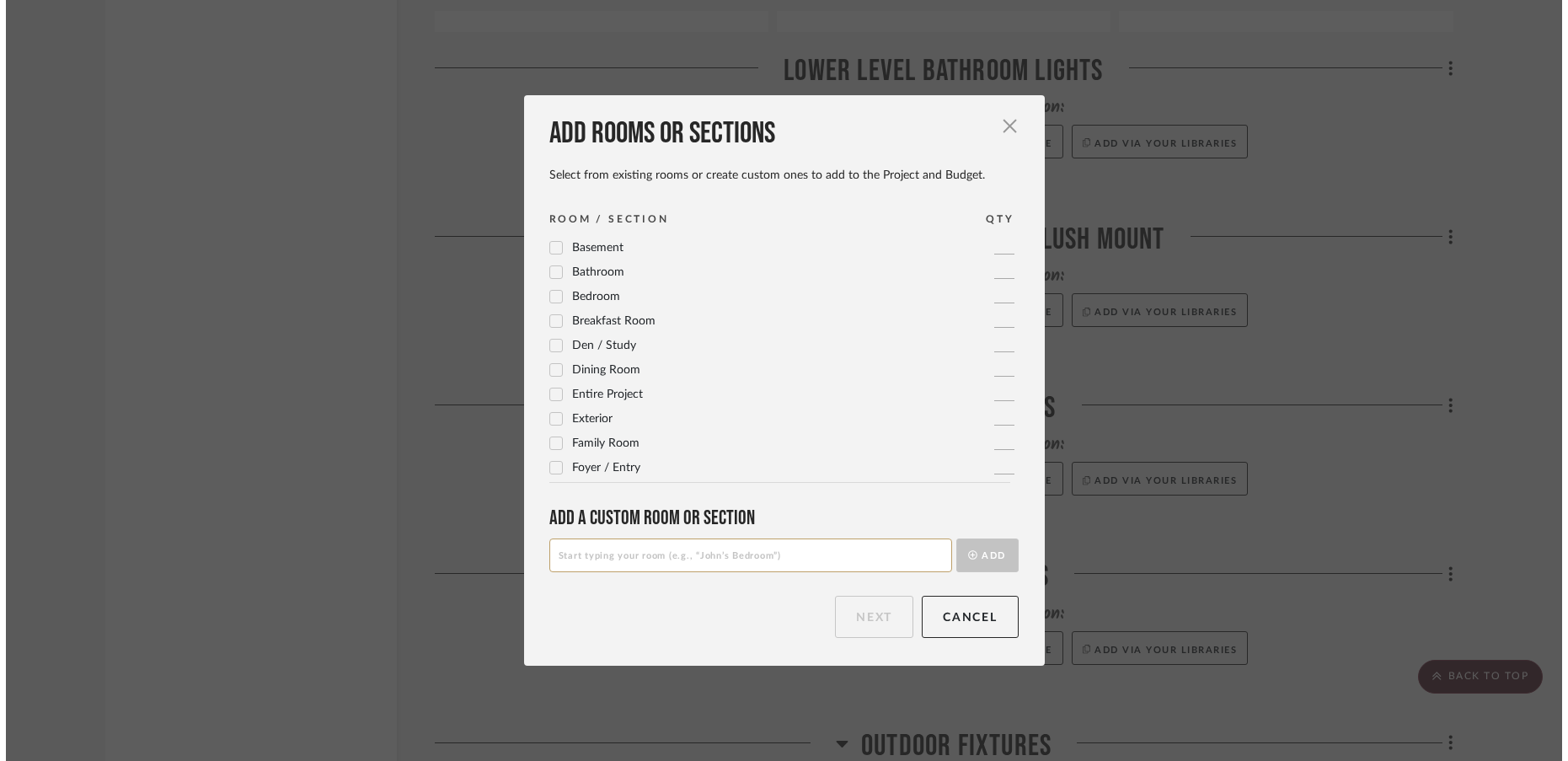
scroll to position [0, 0]
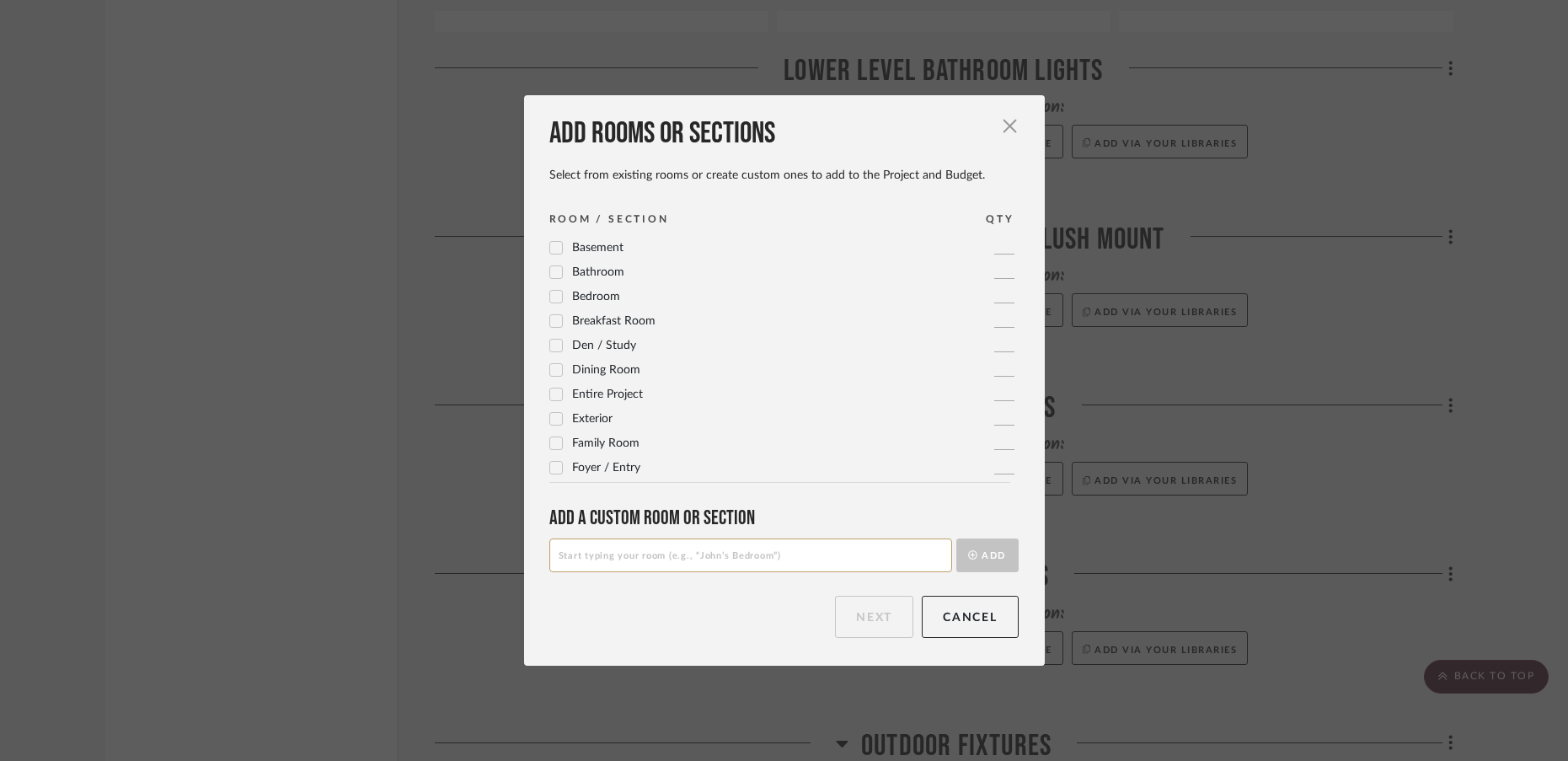
click at [762, 560] on input at bounding box center [751, 555] width 403 height 34
type input "H"
type input "Gym Fan Lights"
click at [1004, 556] on button "Add" at bounding box center [987, 555] width 63 height 34
click at [864, 609] on button "Next" at bounding box center [874, 616] width 79 height 42
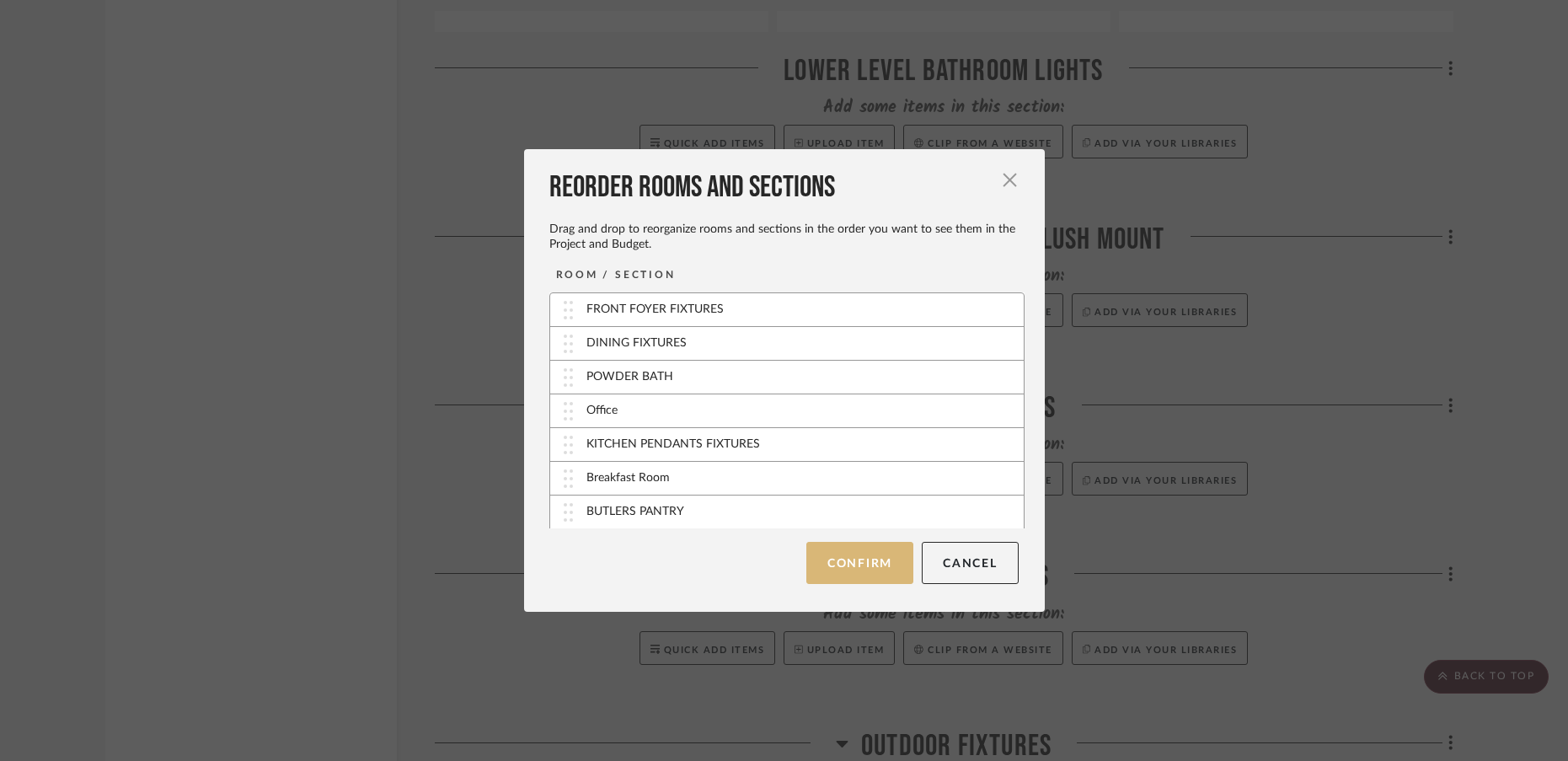
click at [855, 560] on button "Confirm" at bounding box center [860, 563] width 107 height 42
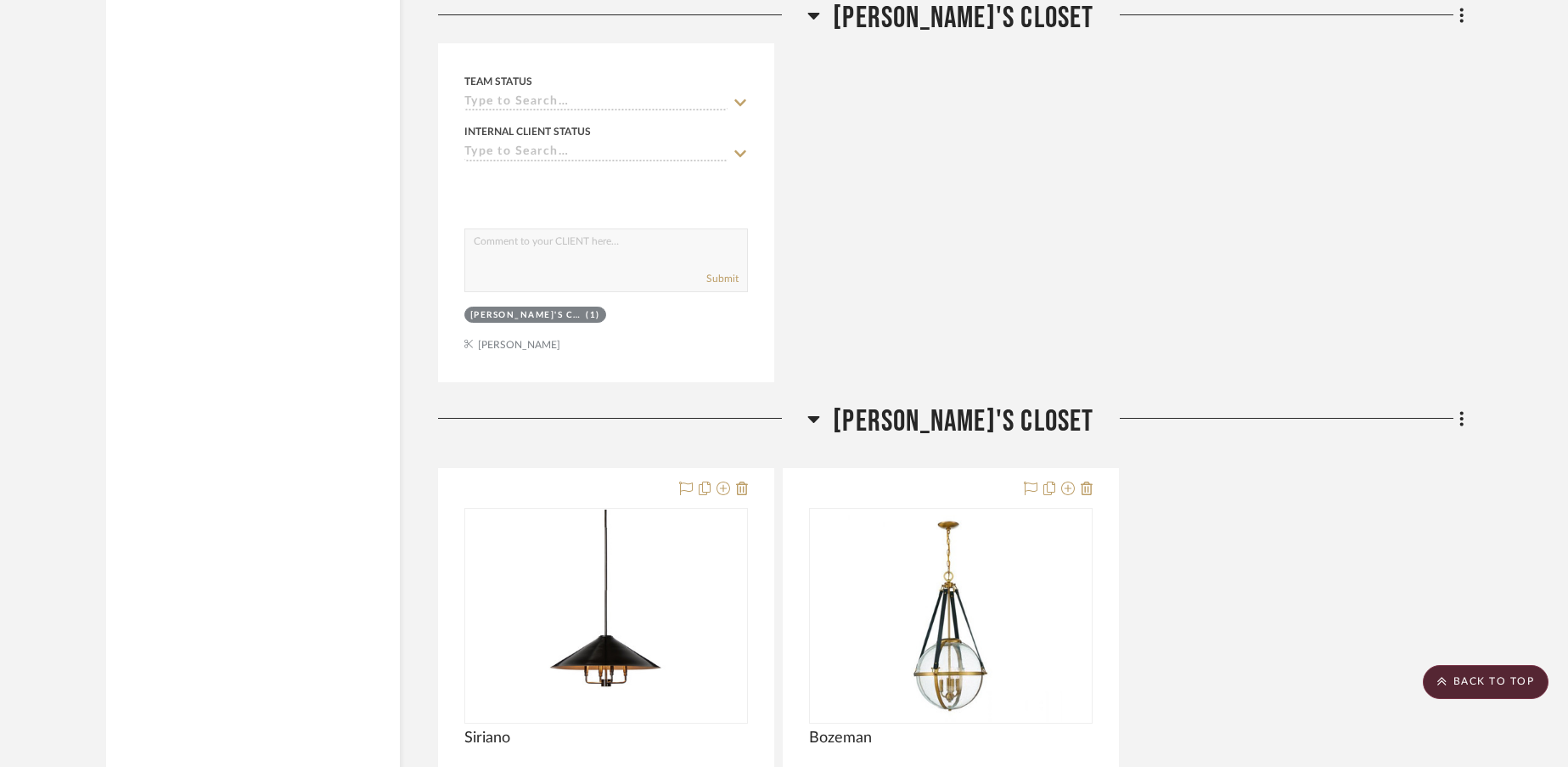
scroll to position [10842, 0]
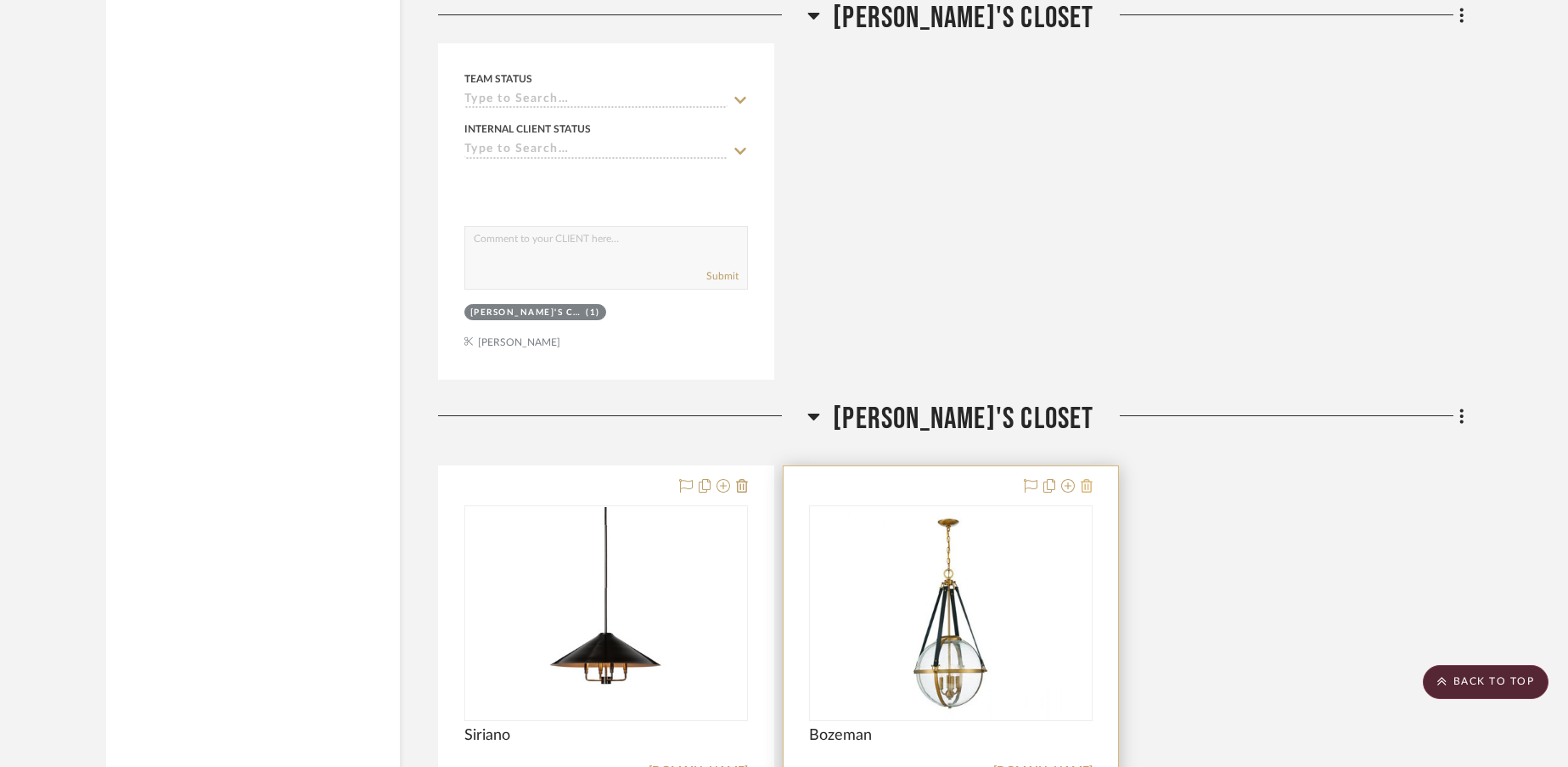
click at [1084, 479] on icon at bounding box center [1086, 485] width 12 height 13
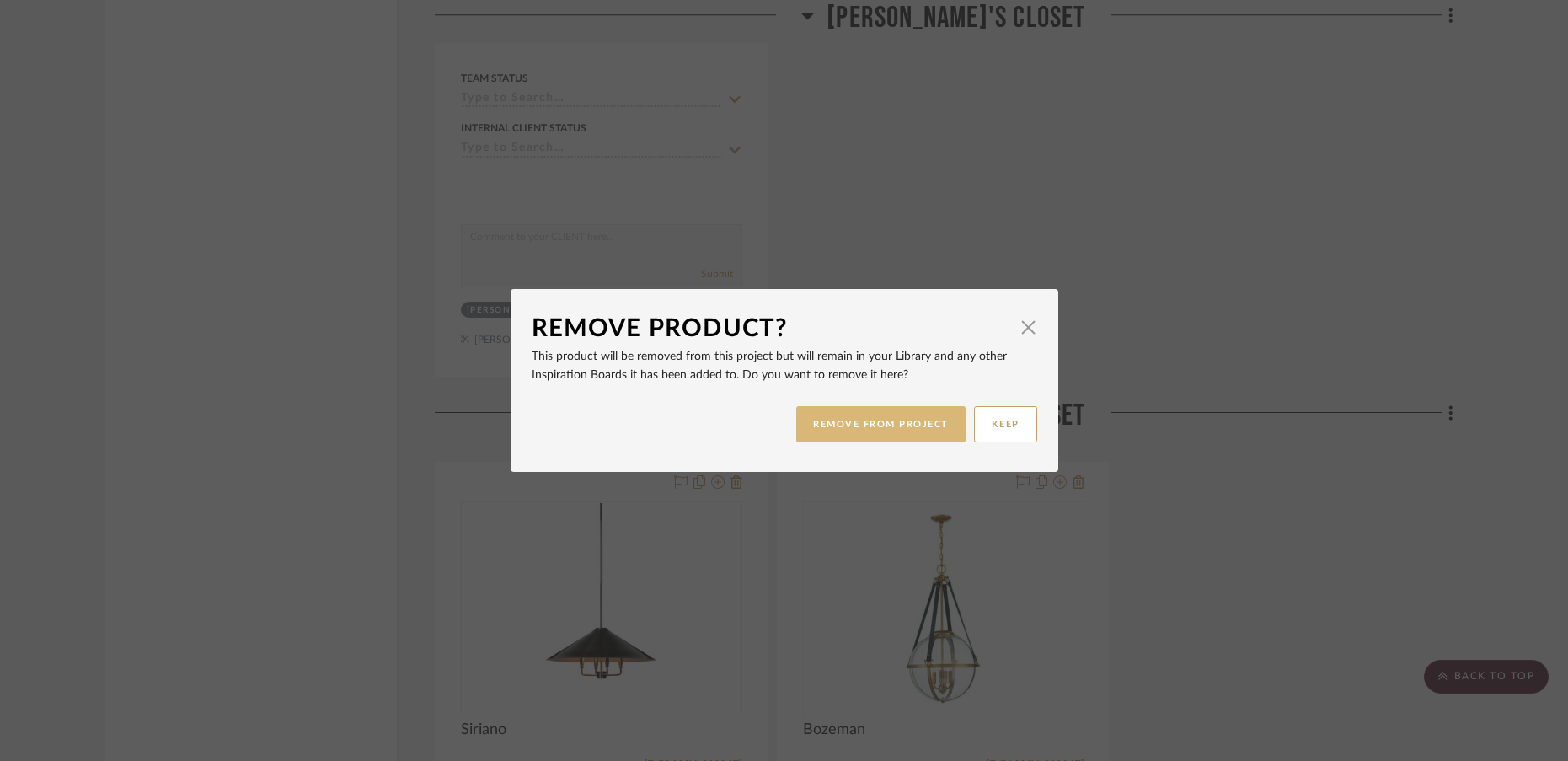
click at [857, 431] on button "REMOVE FROM PROJECT" at bounding box center [881, 424] width 169 height 36
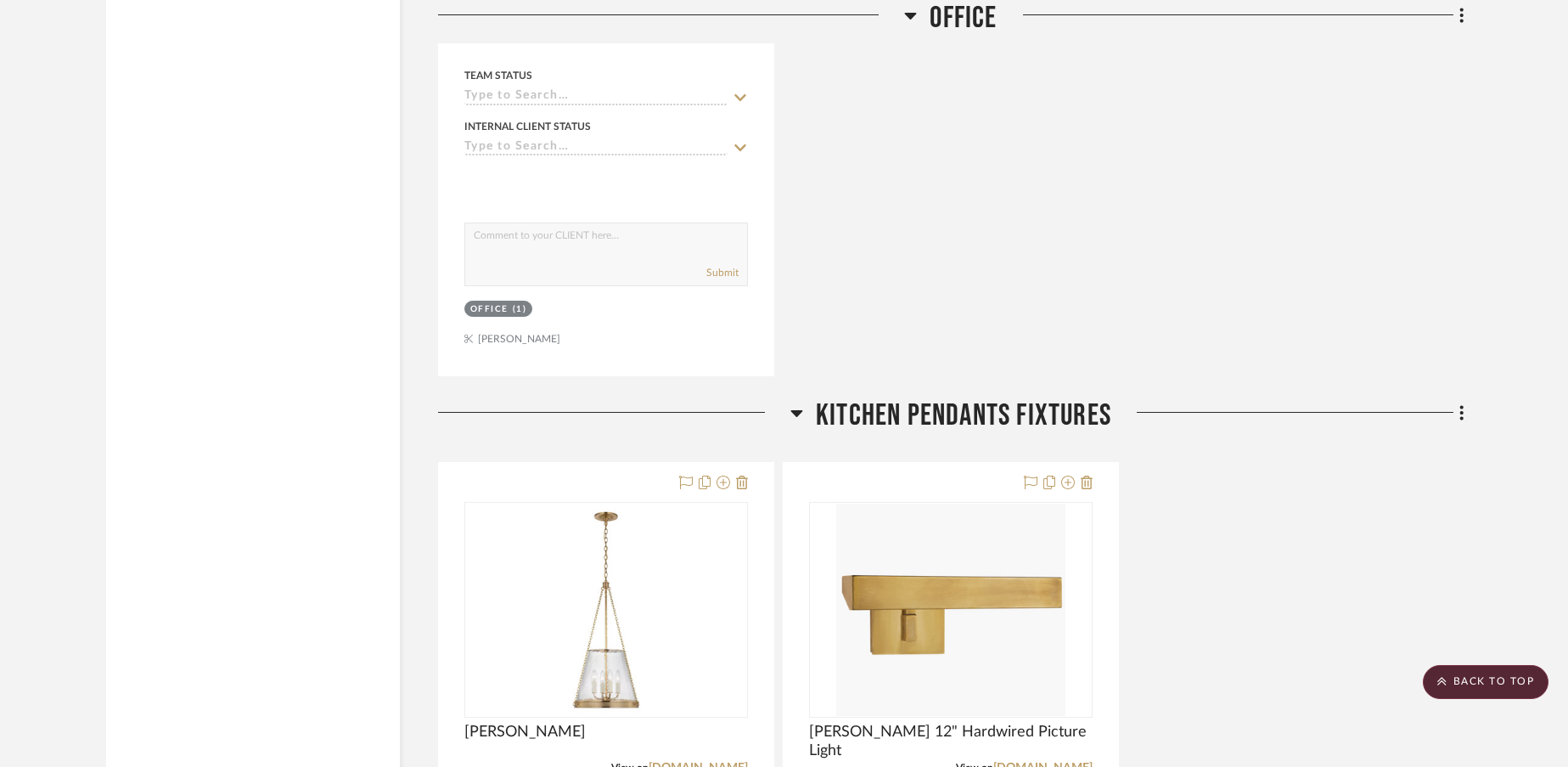
scroll to position [3389, 0]
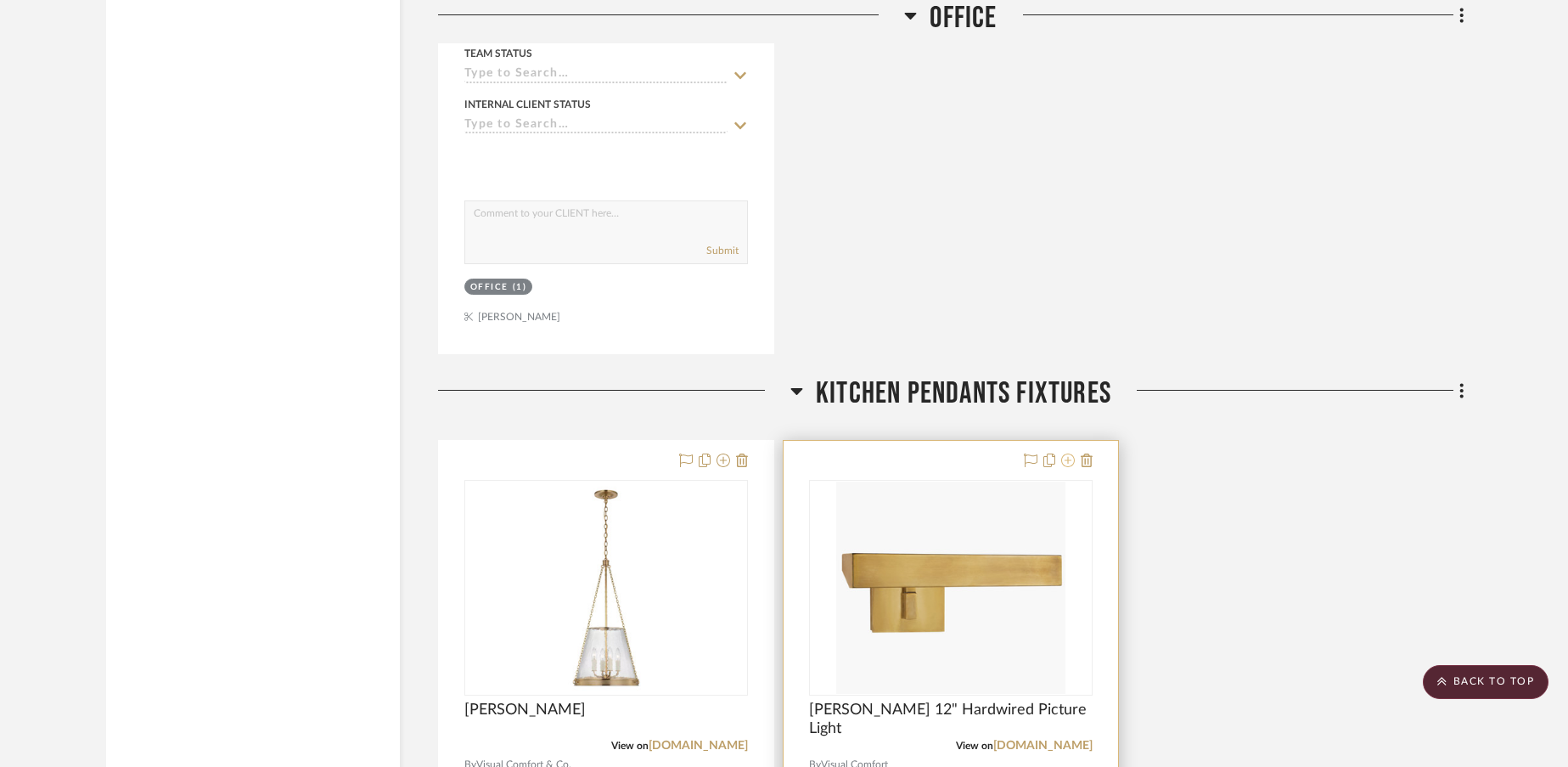
click at [1068, 453] on icon at bounding box center [1068, 460] width 13 height 13
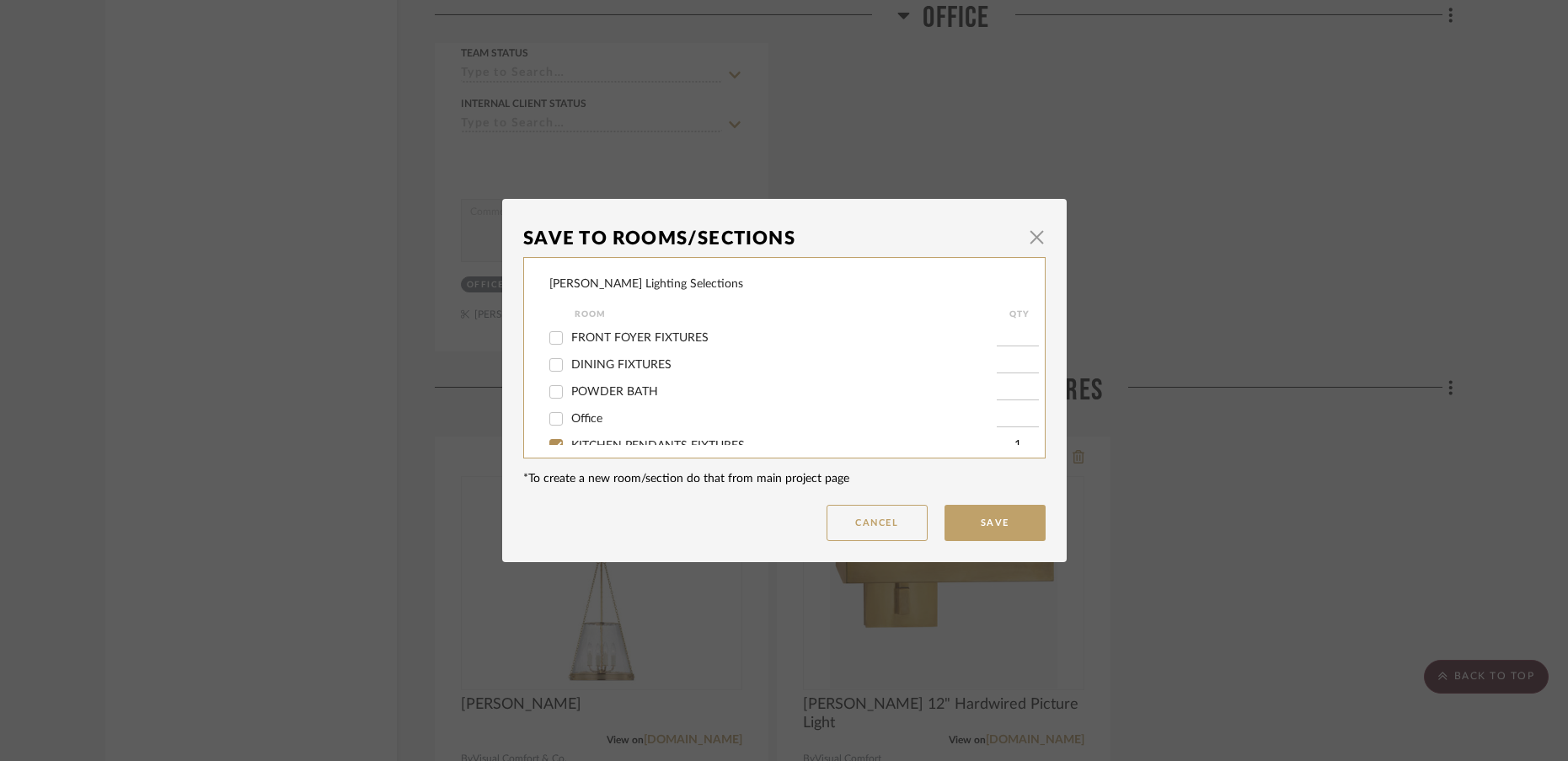
click at [550, 363] on input "DINING FIXTURES" at bounding box center [555, 365] width 27 height 27
checkbox input "true"
type input "1"
click at [550, 372] on input "KITCHEN PENDANTS FIXTURES" at bounding box center [555, 376] width 27 height 27
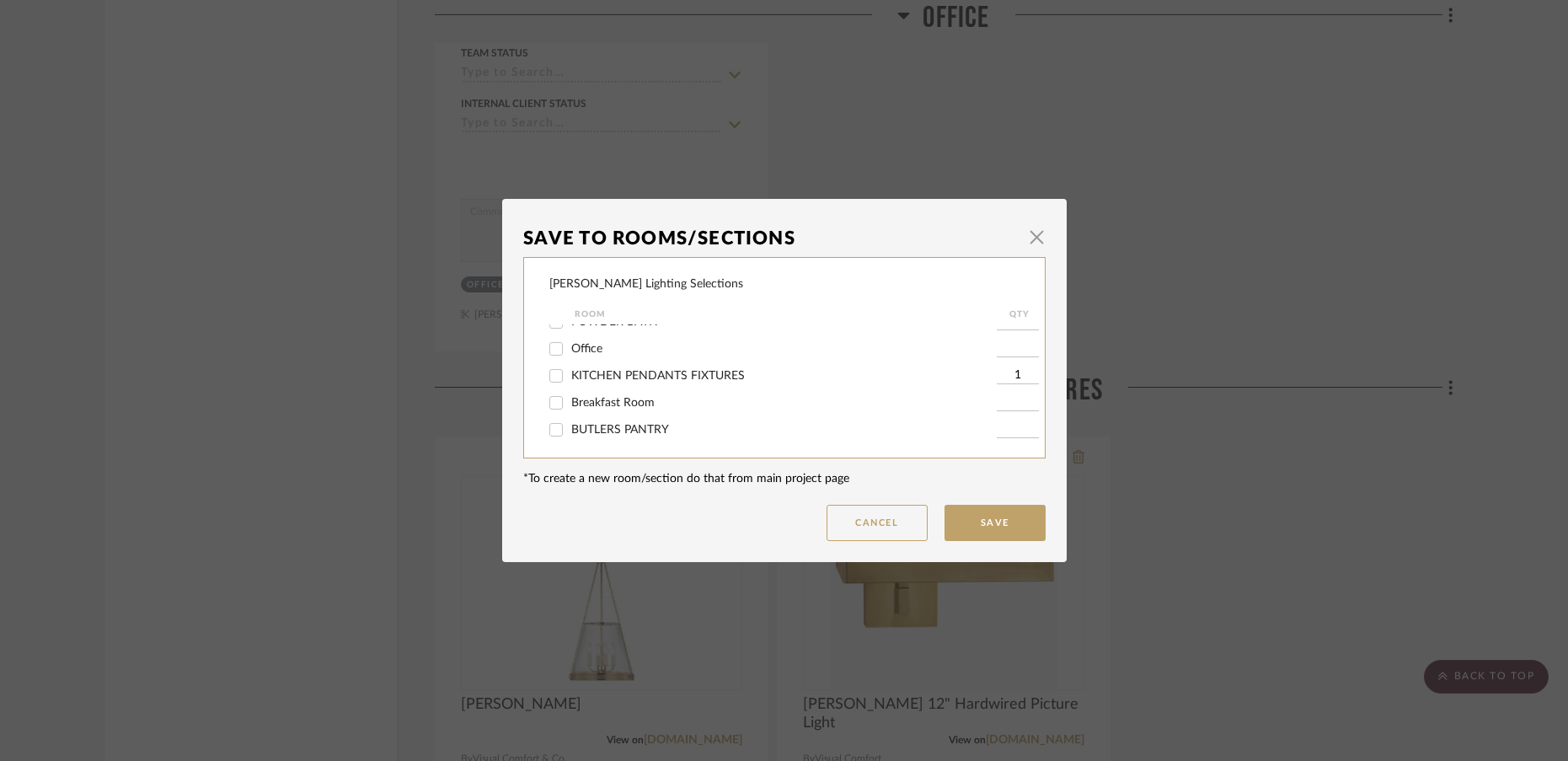
checkbox input "false"
click at [1000, 528] on button "Save" at bounding box center [995, 523] width 101 height 36
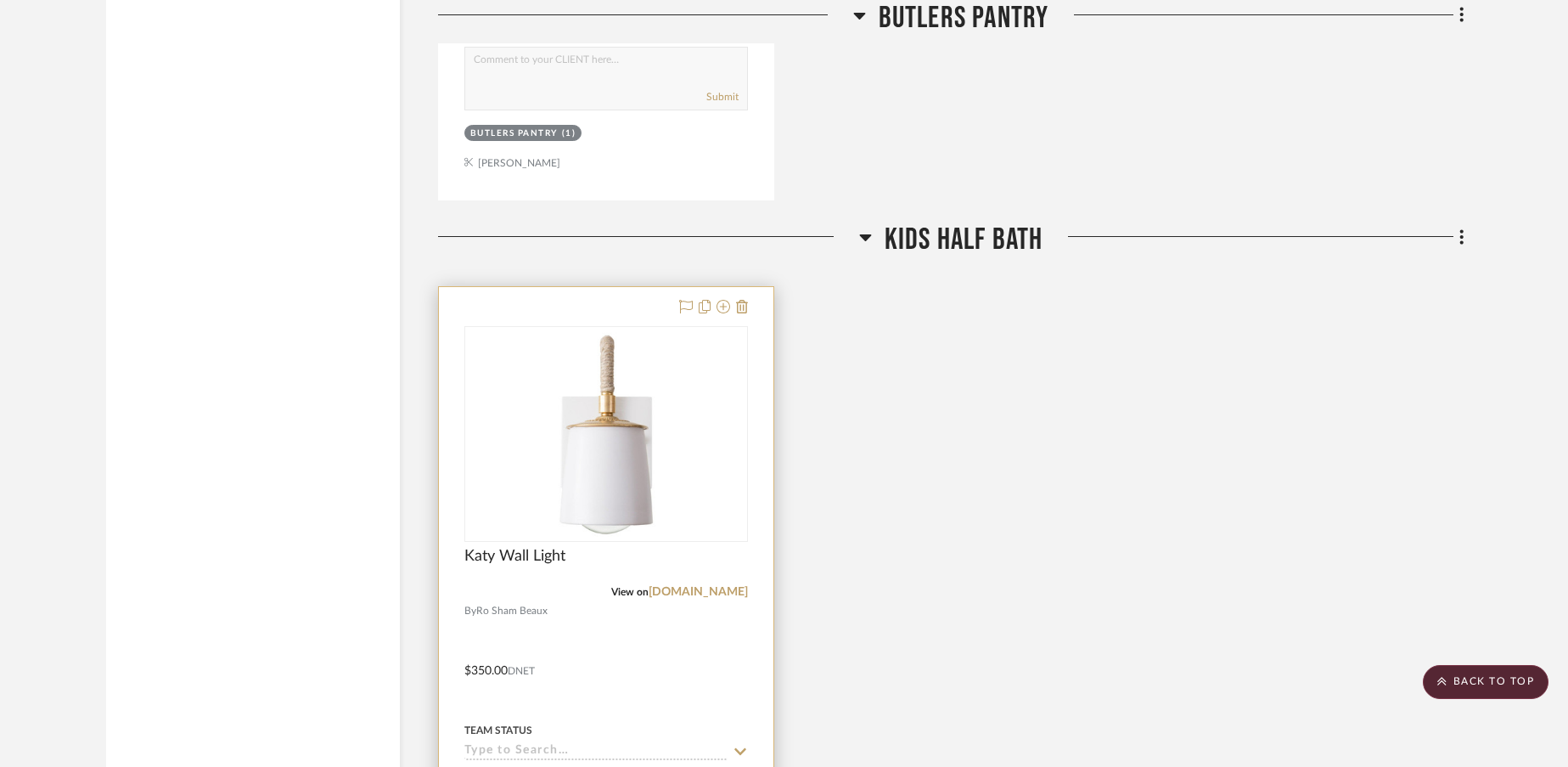
scroll to position [6053, 0]
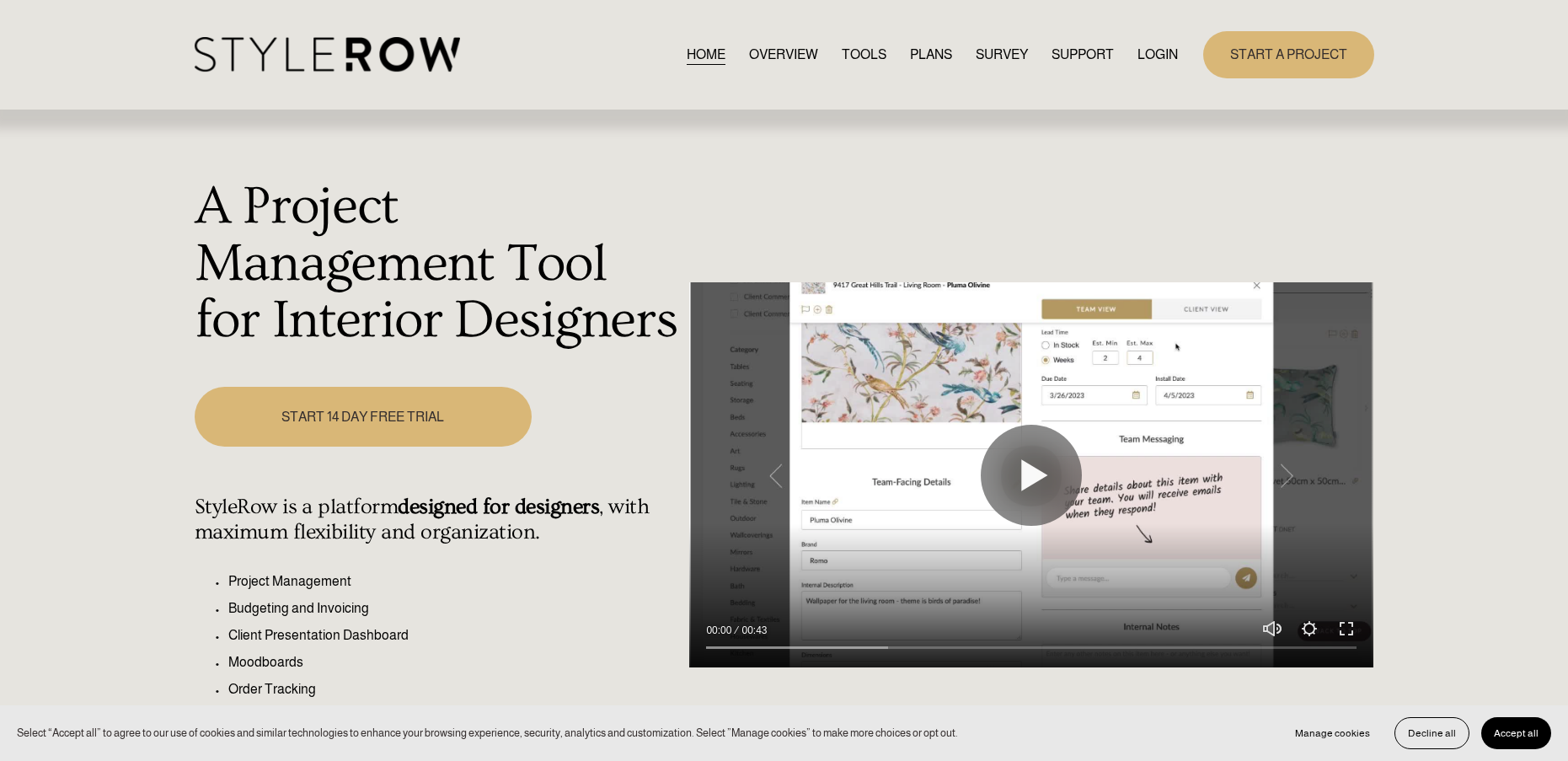
click at [1160, 53] on link "LOGIN" at bounding box center [1158, 54] width 40 height 22
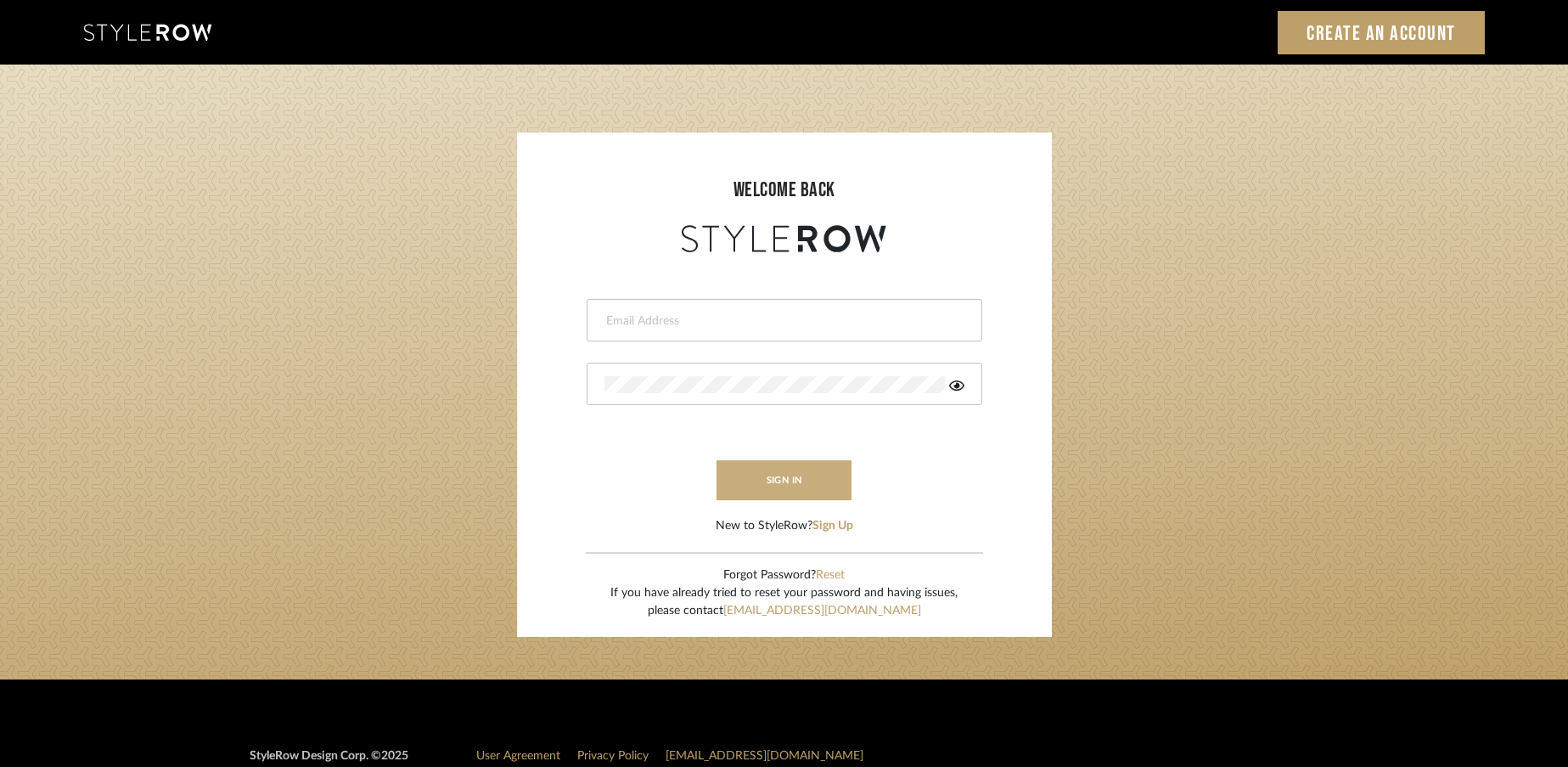
type input "rayeinteriordesign@gmail.com"
click at [787, 480] on button "sign in" at bounding box center [784, 481] width 136 height 40
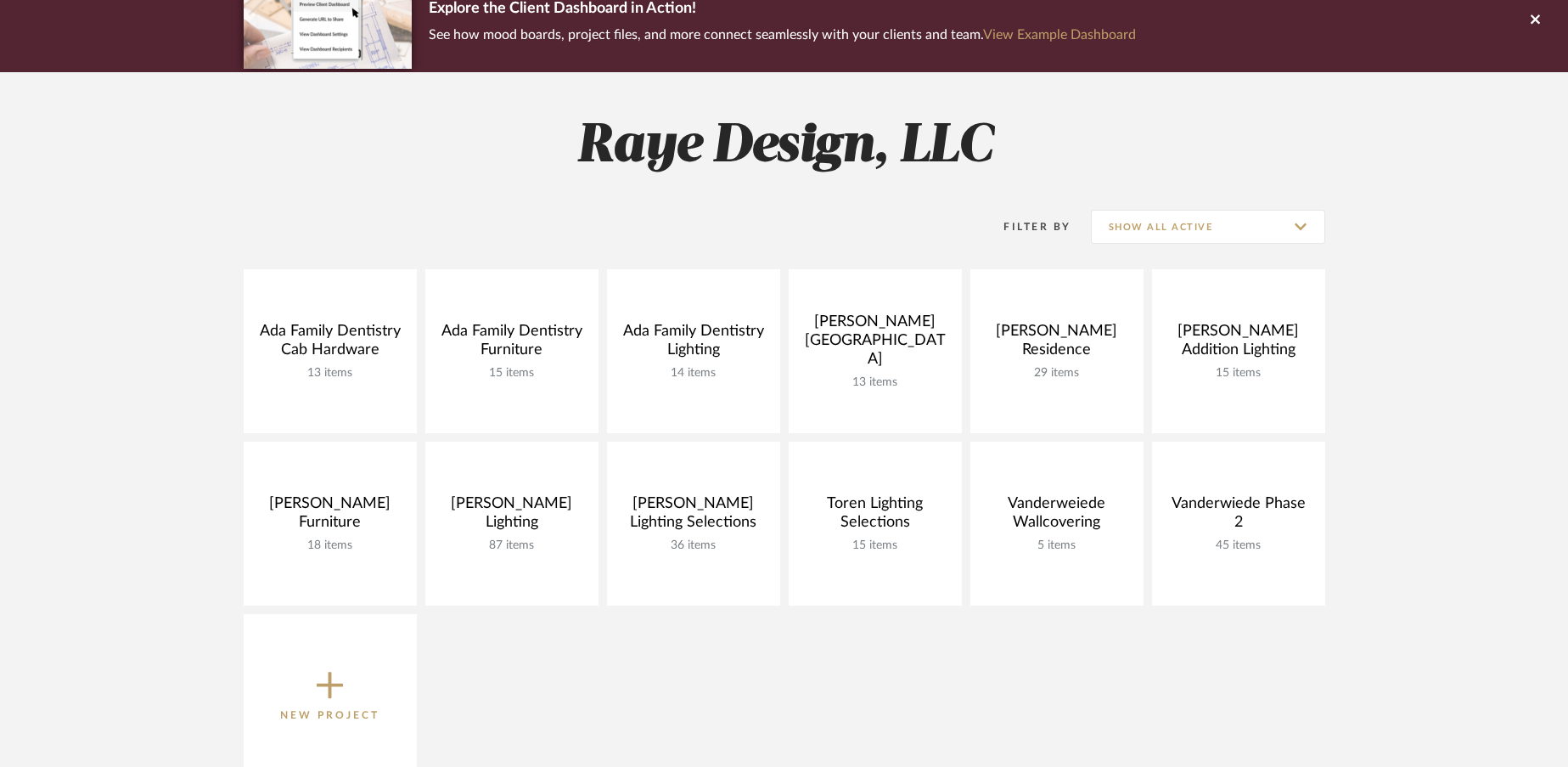
scroll to position [184, 0]
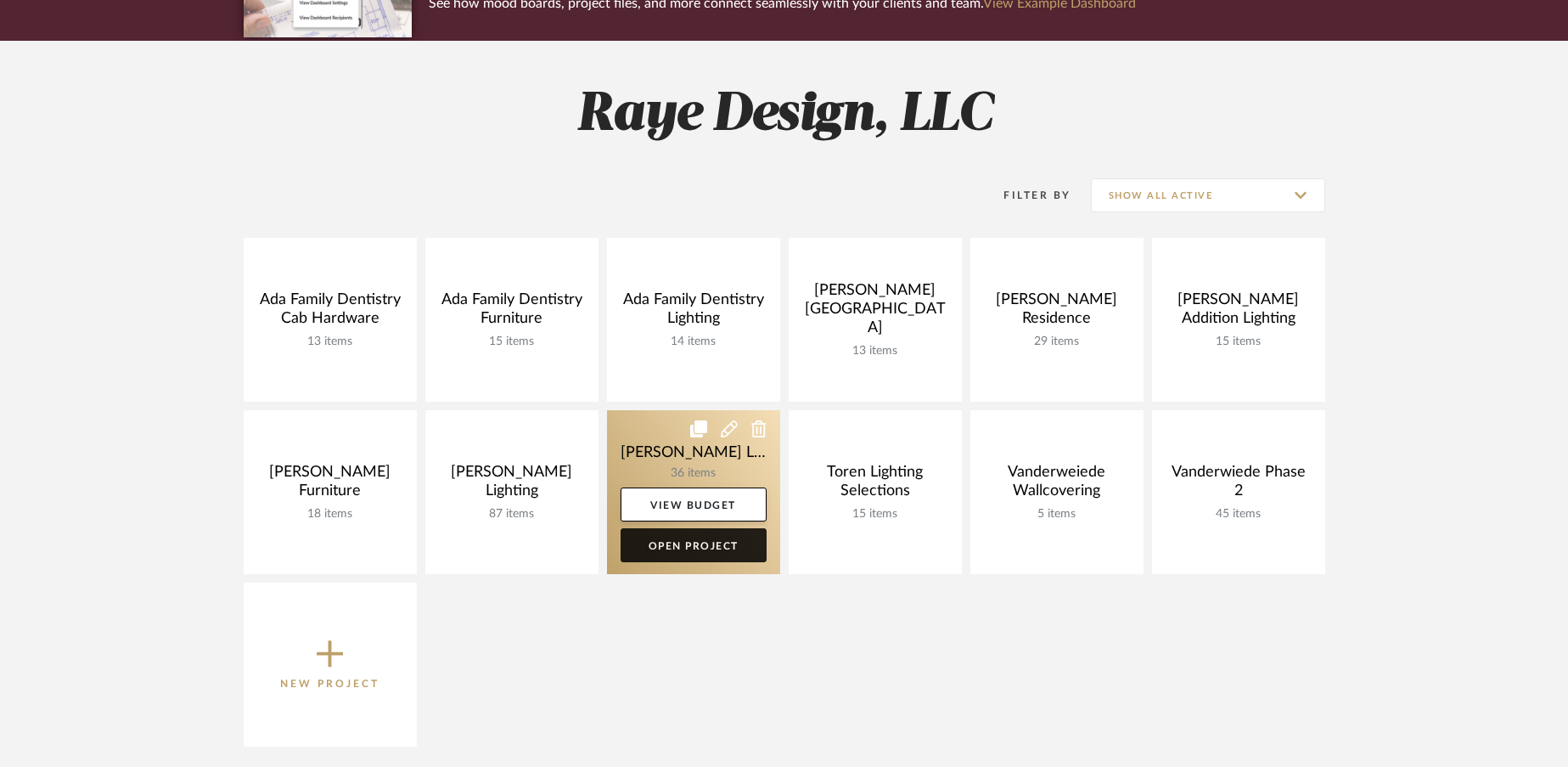
click at [697, 549] on link "Open Project" at bounding box center [693, 546] width 146 height 34
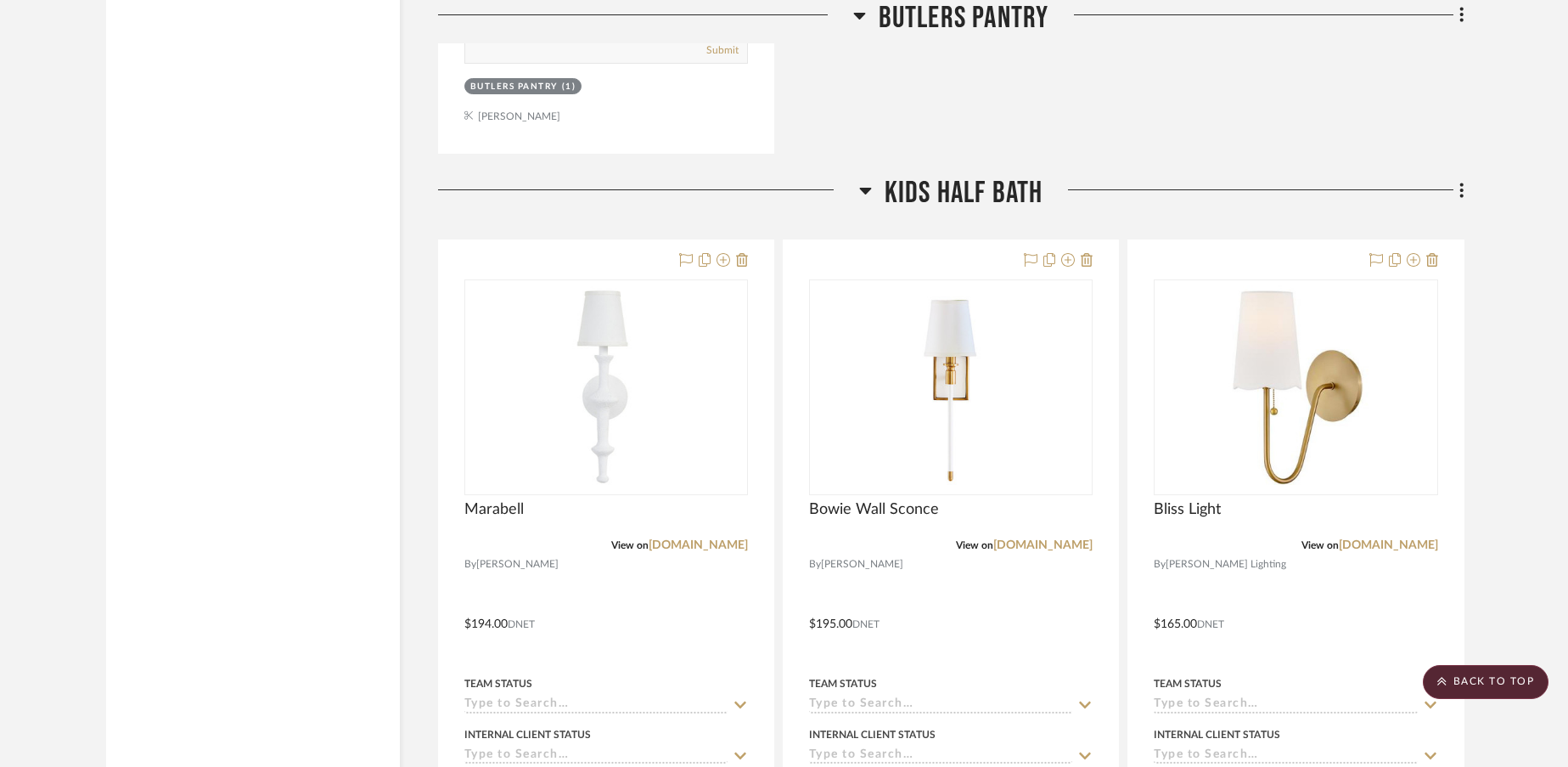
scroll to position [6832, 0]
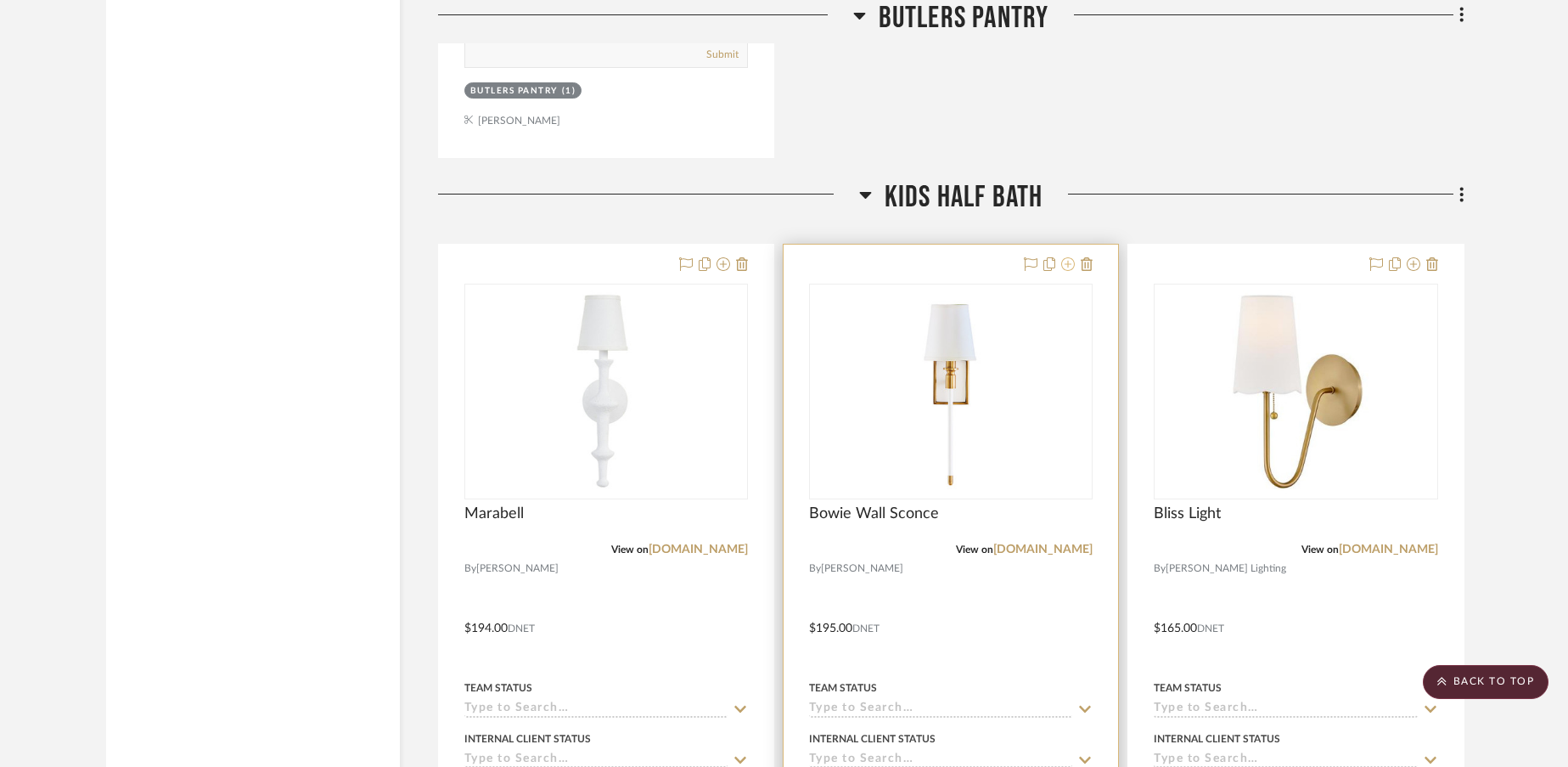
click at [1068, 257] on icon at bounding box center [1068, 264] width 13 height 13
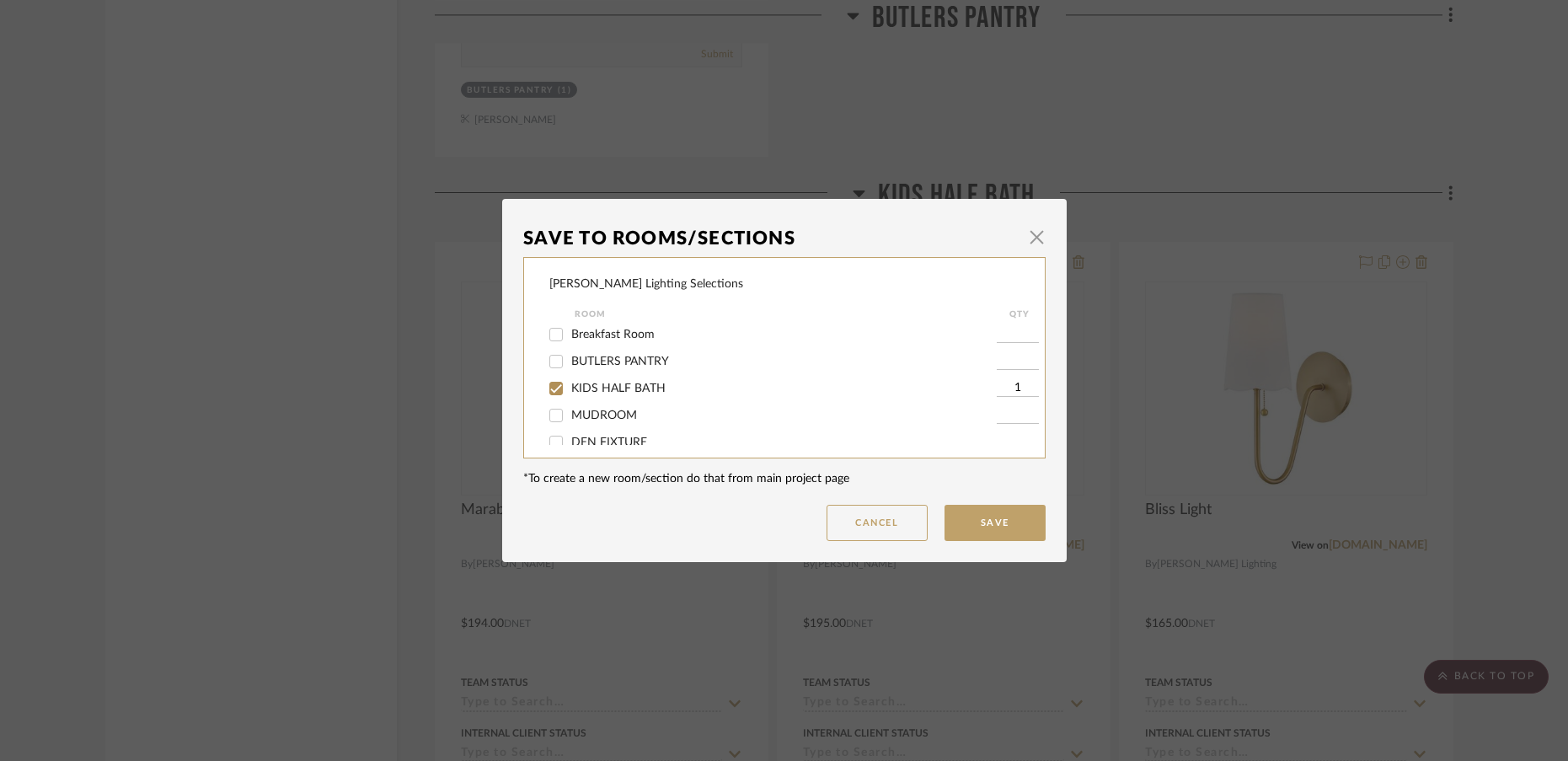
scroll to position [141, 0]
click at [551, 387] on input "KIDS HALF BATH" at bounding box center [555, 384] width 27 height 27
checkbox input "false"
click at [551, 385] on input "Laundry Room" at bounding box center [555, 376] width 27 height 27
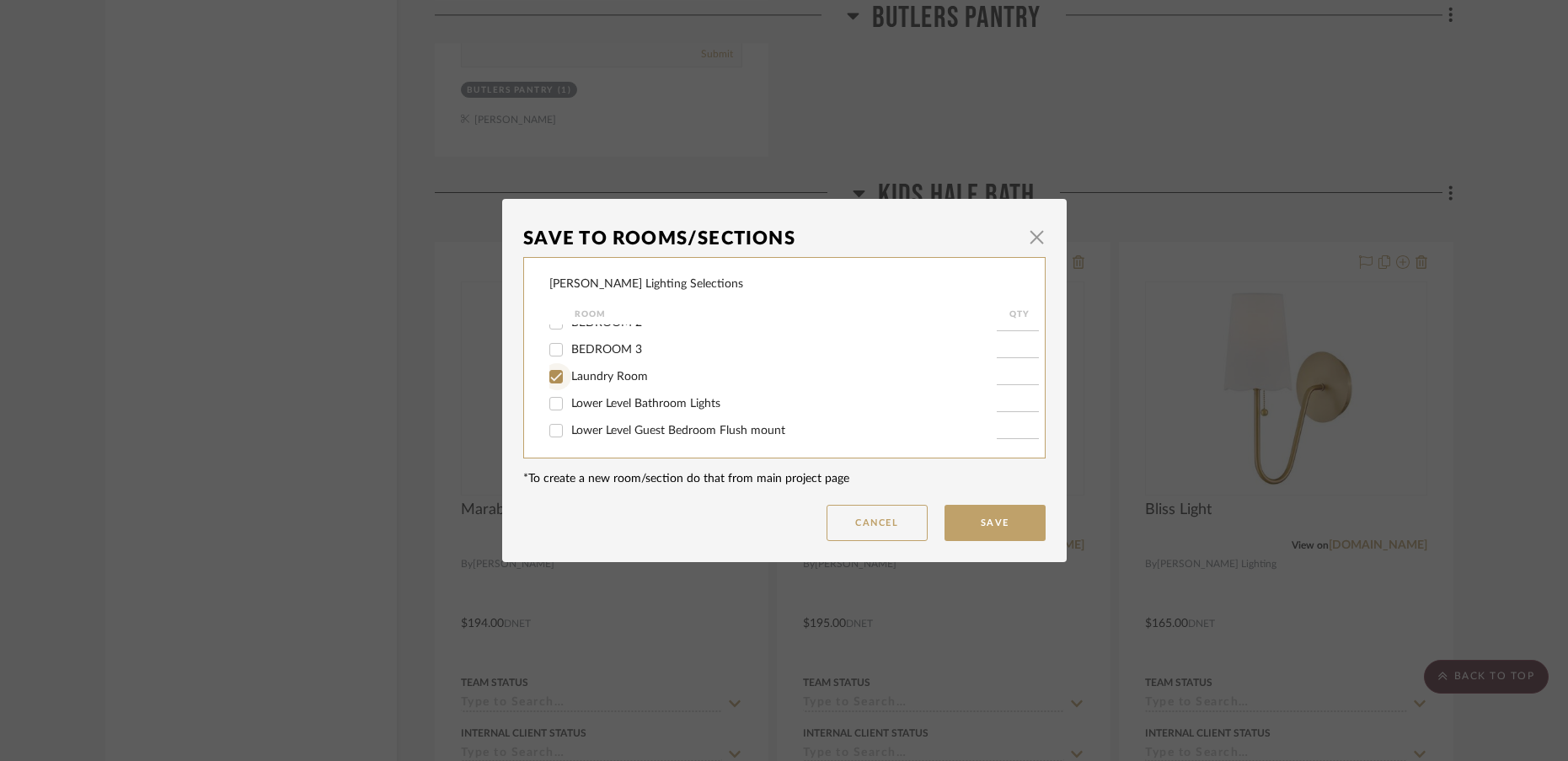
checkbox input "true"
type input "1"
click at [990, 531] on button "Save" at bounding box center [995, 523] width 101 height 36
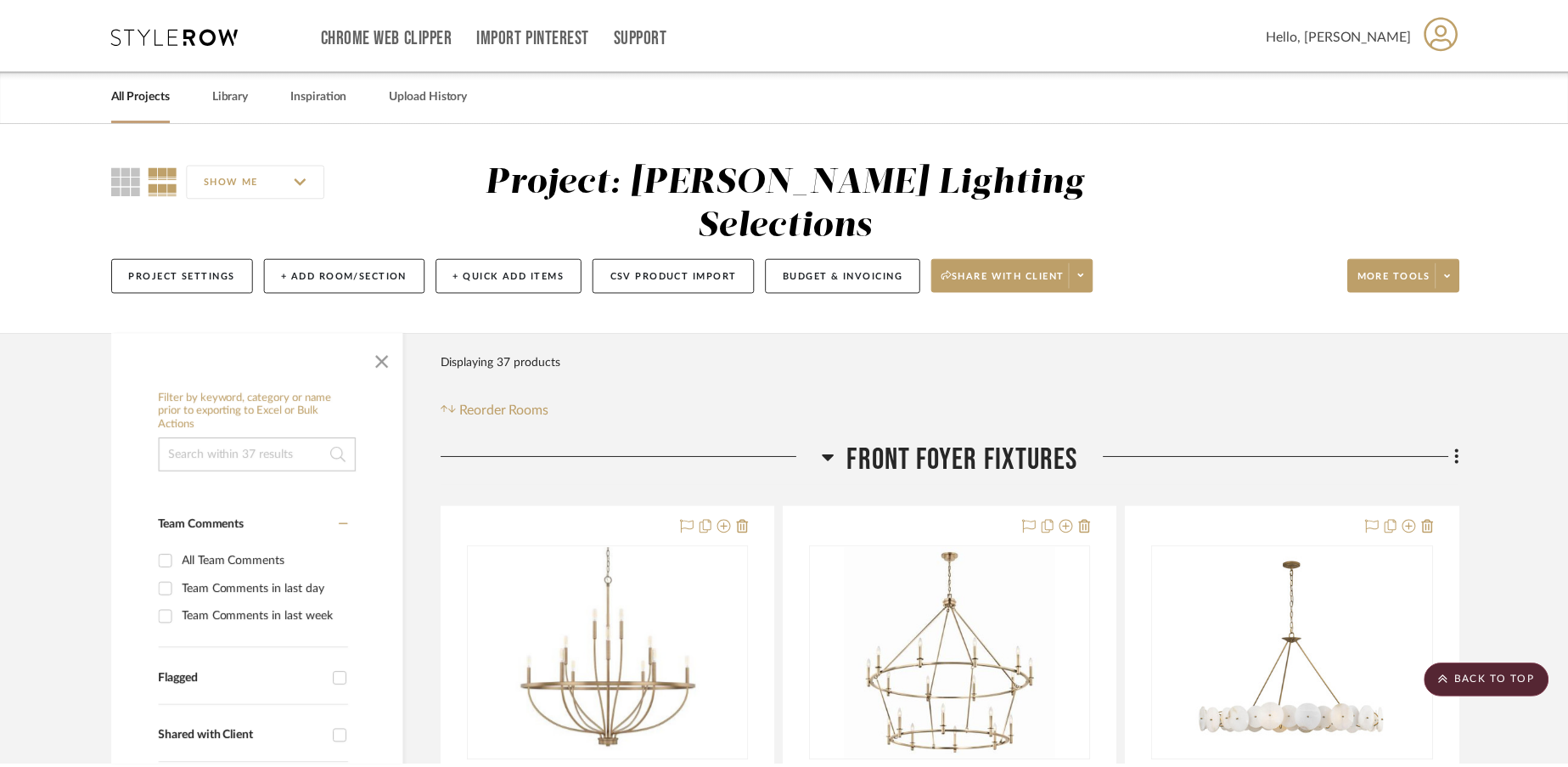
scroll to position [6832, 0]
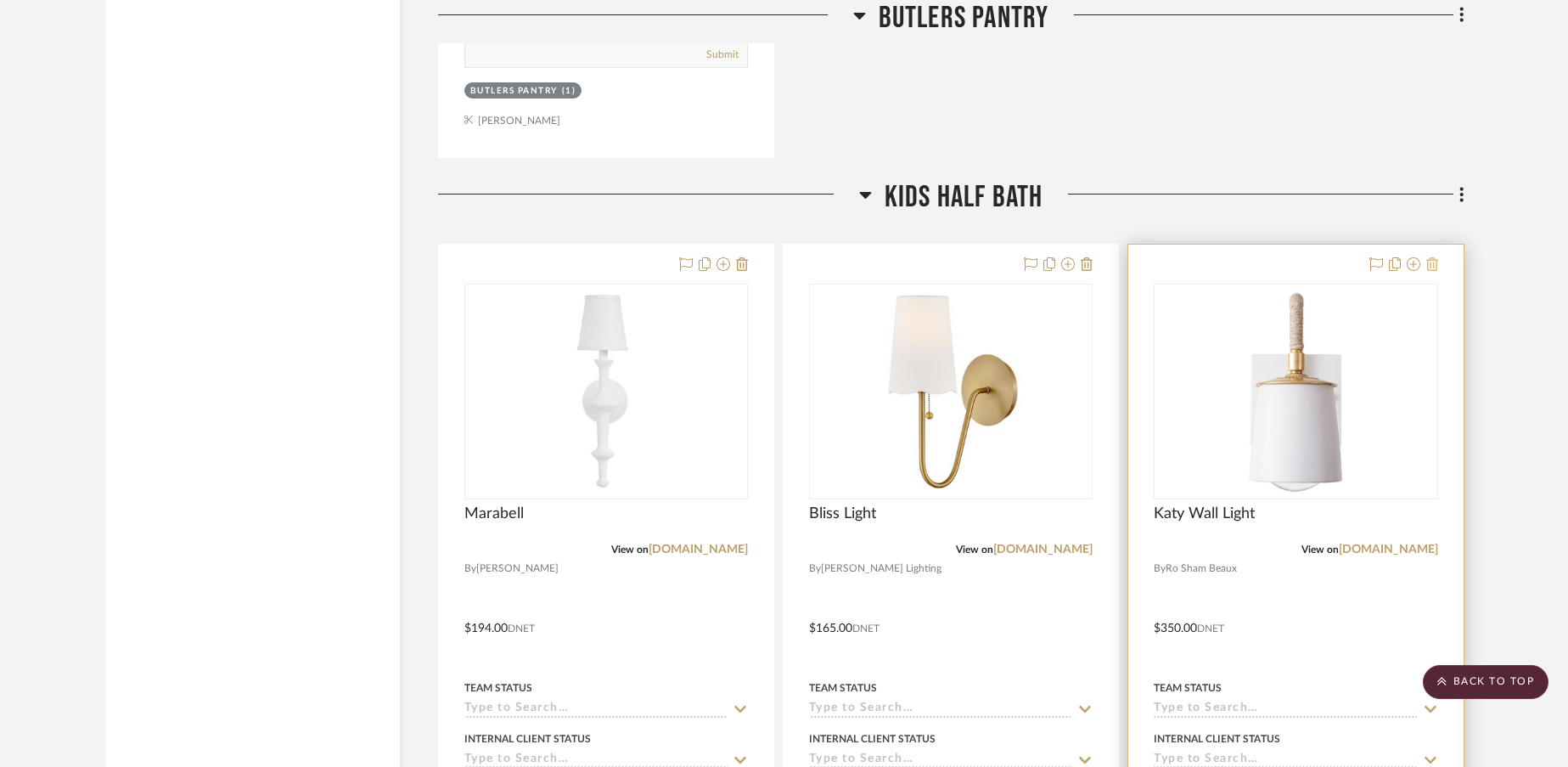
click at [1436, 257] on icon at bounding box center [1431, 264] width 12 height 13
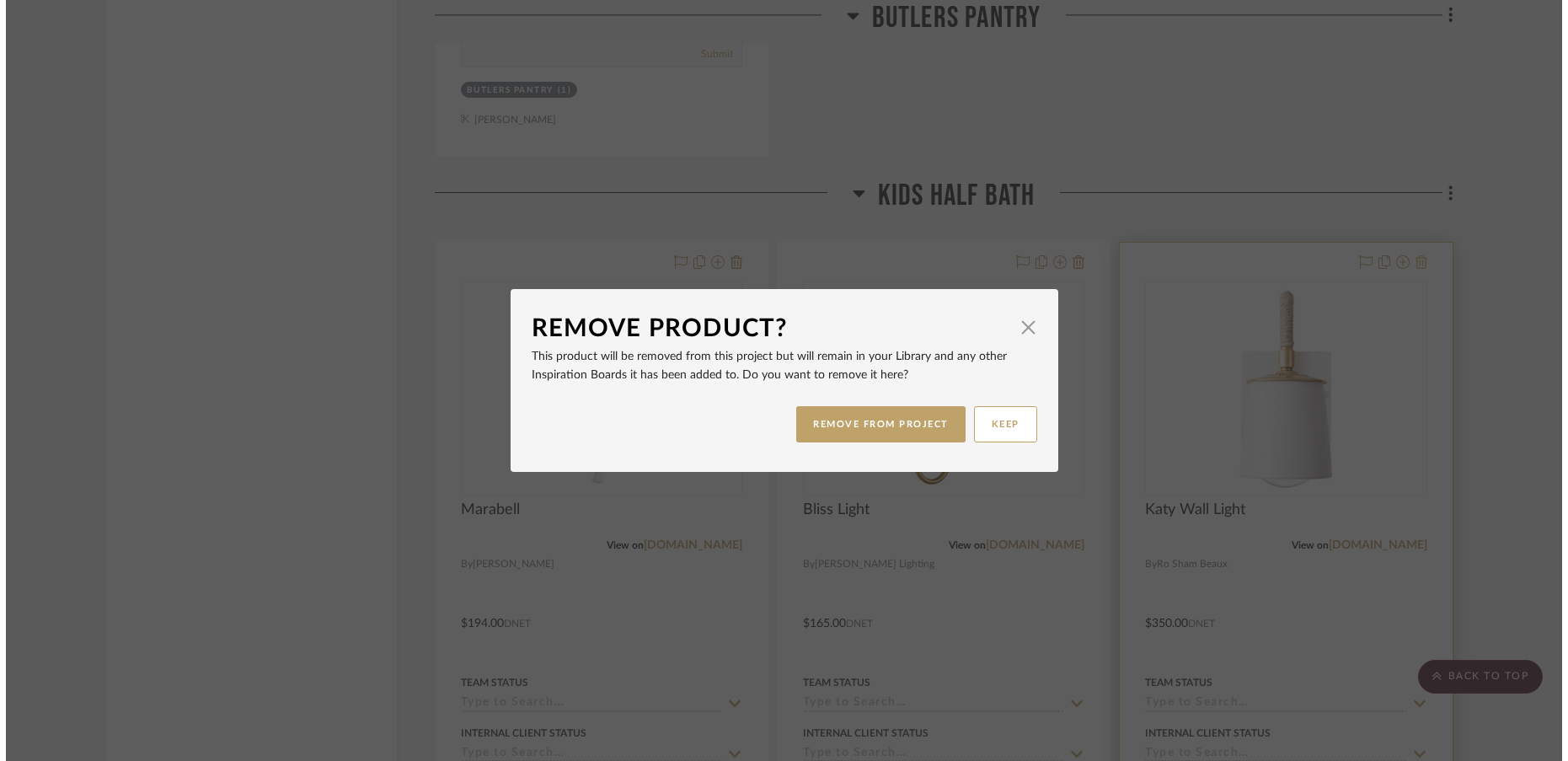
scroll to position [0, 0]
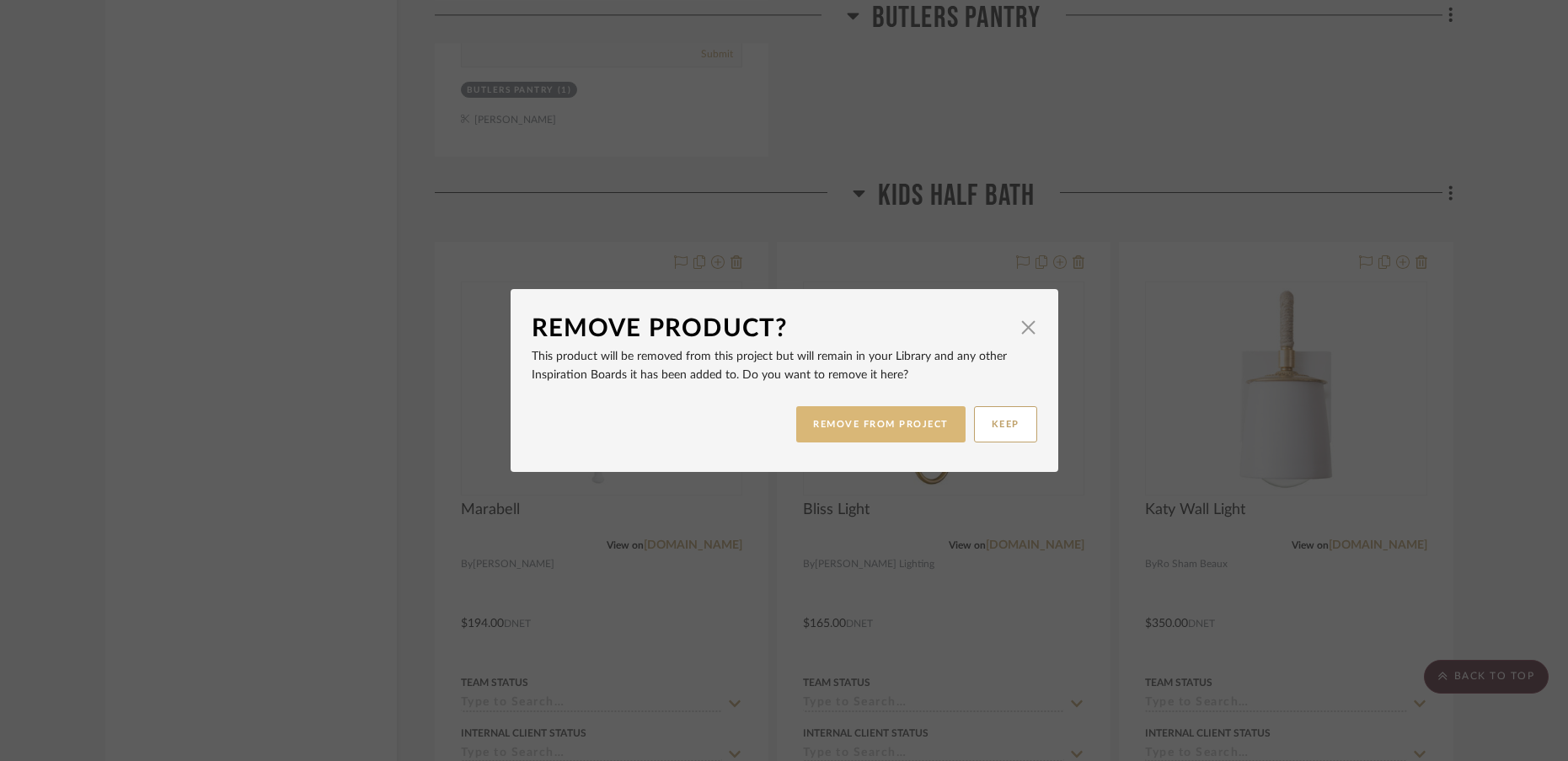
click at [916, 420] on button "REMOVE FROM PROJECT" at bounding box center [881, 424] width 169 height 36
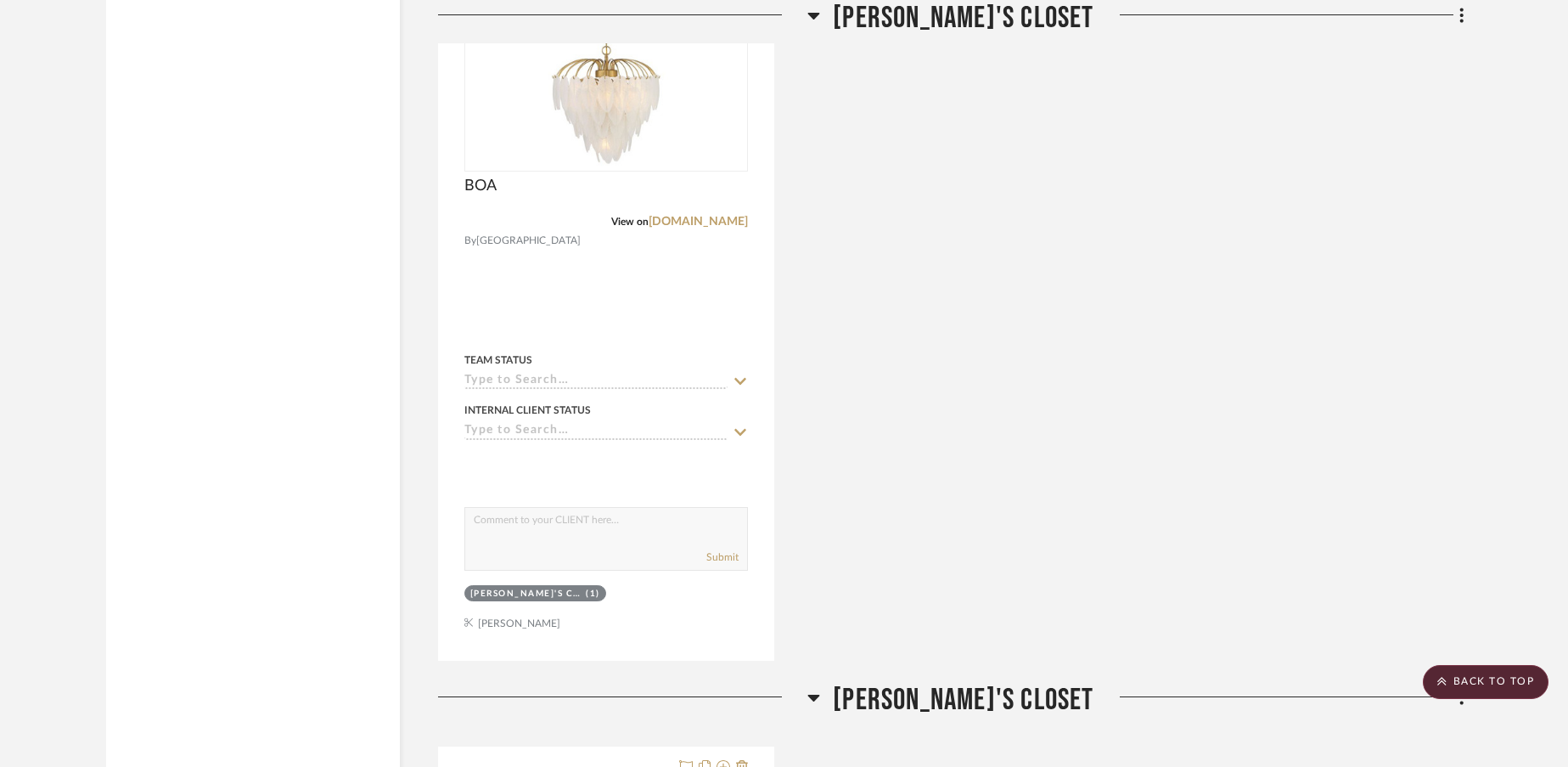
scroll to position [11313, 0]
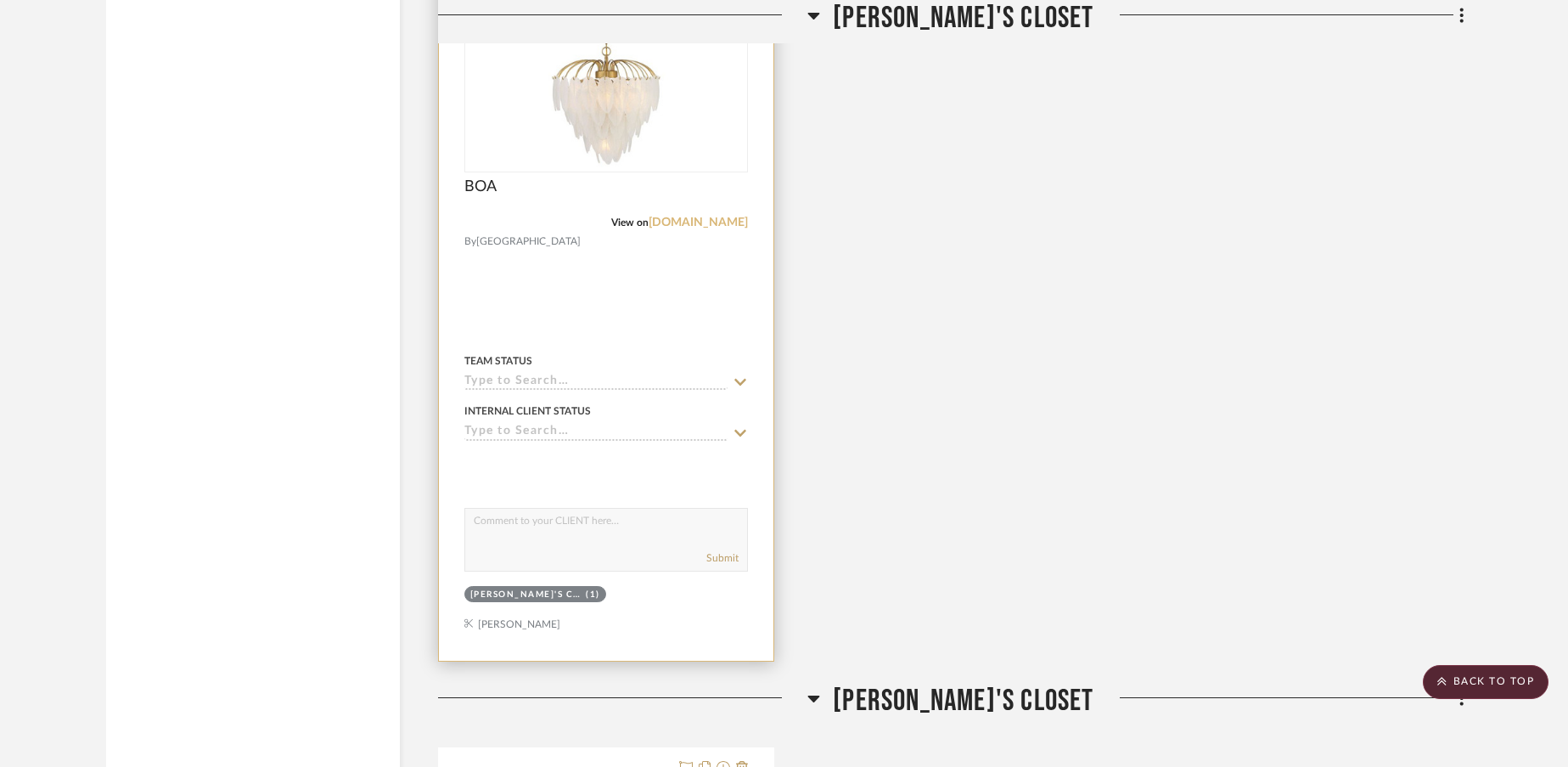
click at [695, 217] on link "savoyhouse.com" at bounding box center [698, 222] width 99 height 12
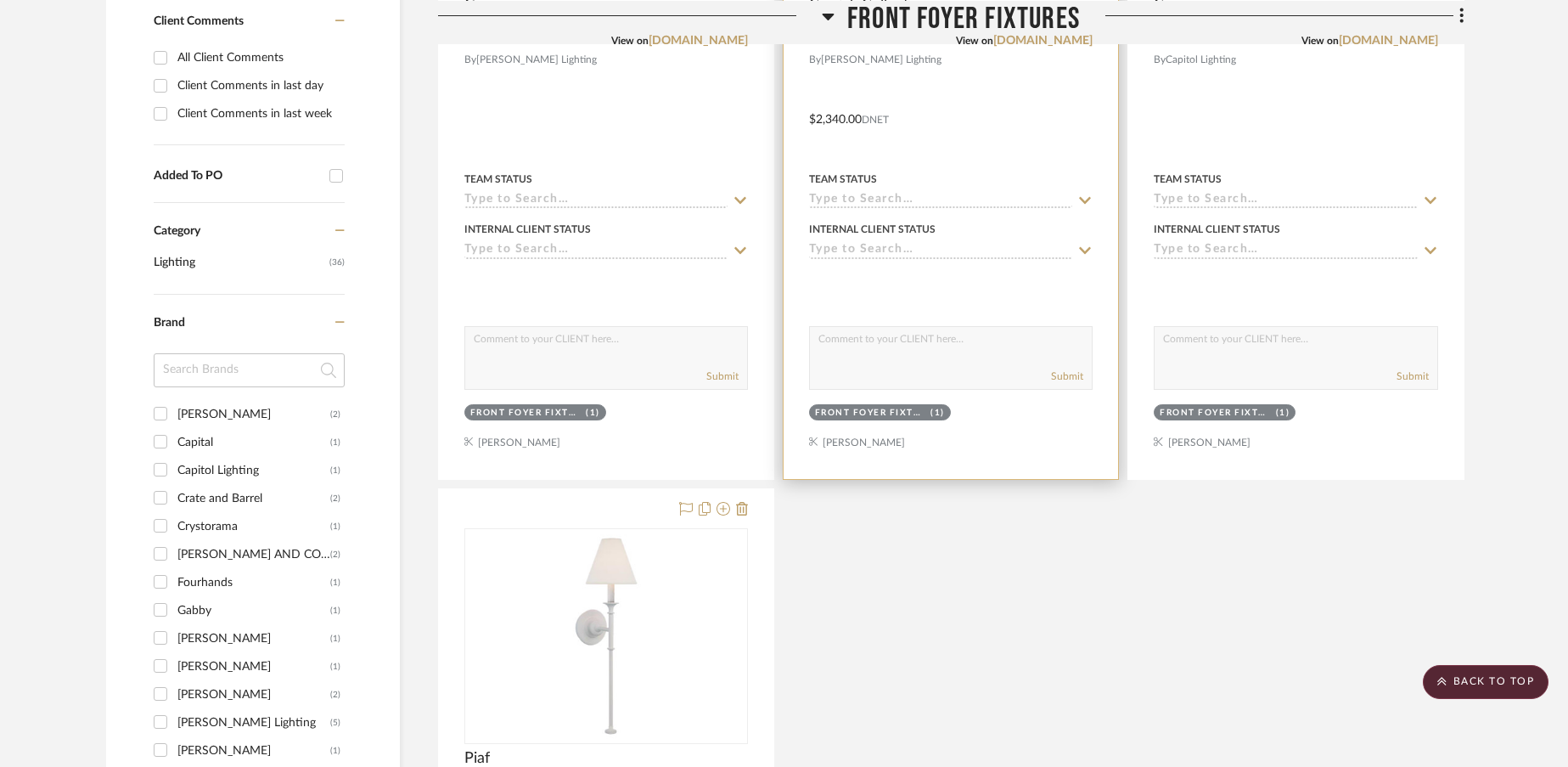
scroll to position [0, 0]
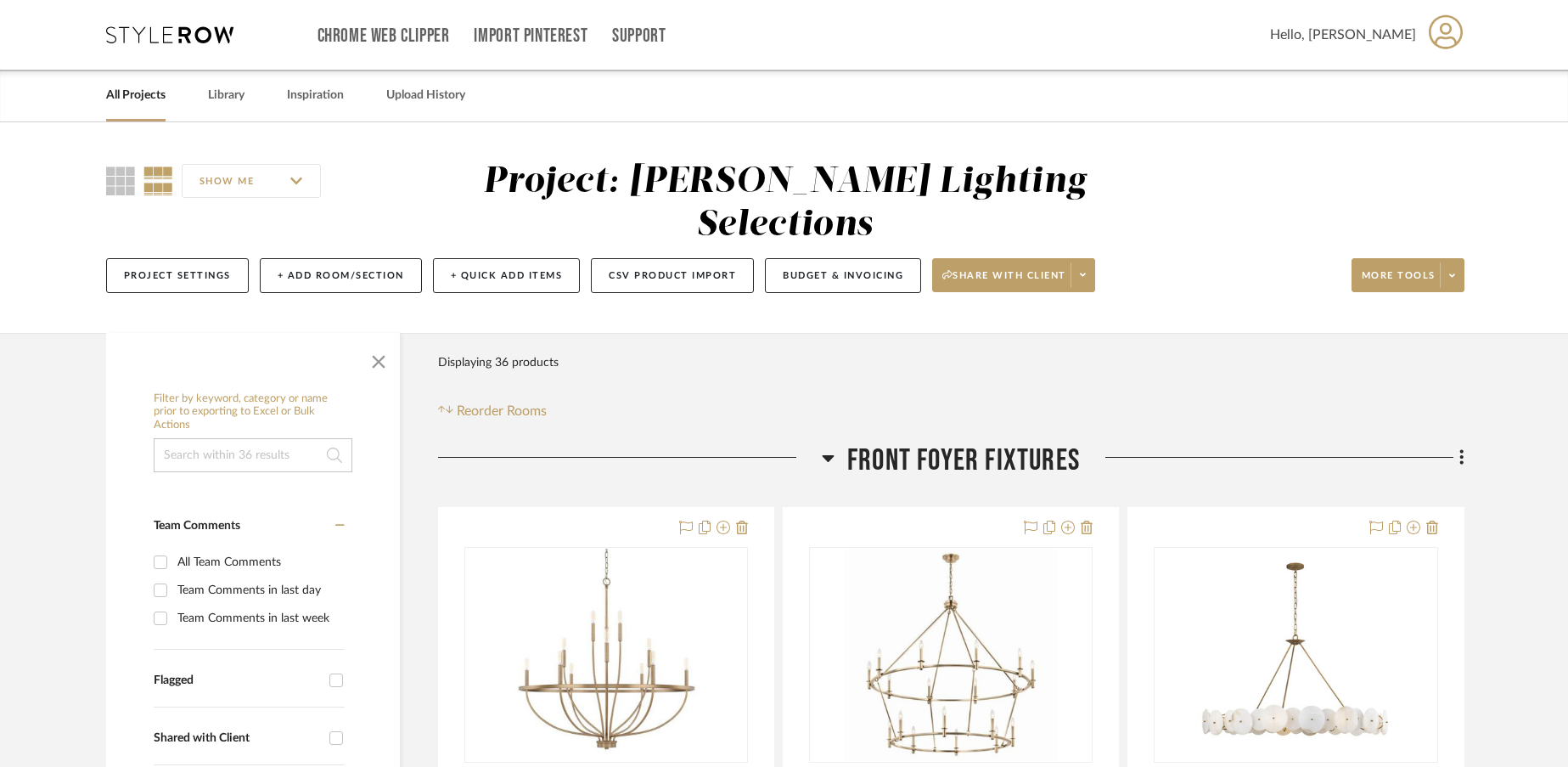
click at [159, 33] on icon at bounding box center [170, 35] width 127 height 17
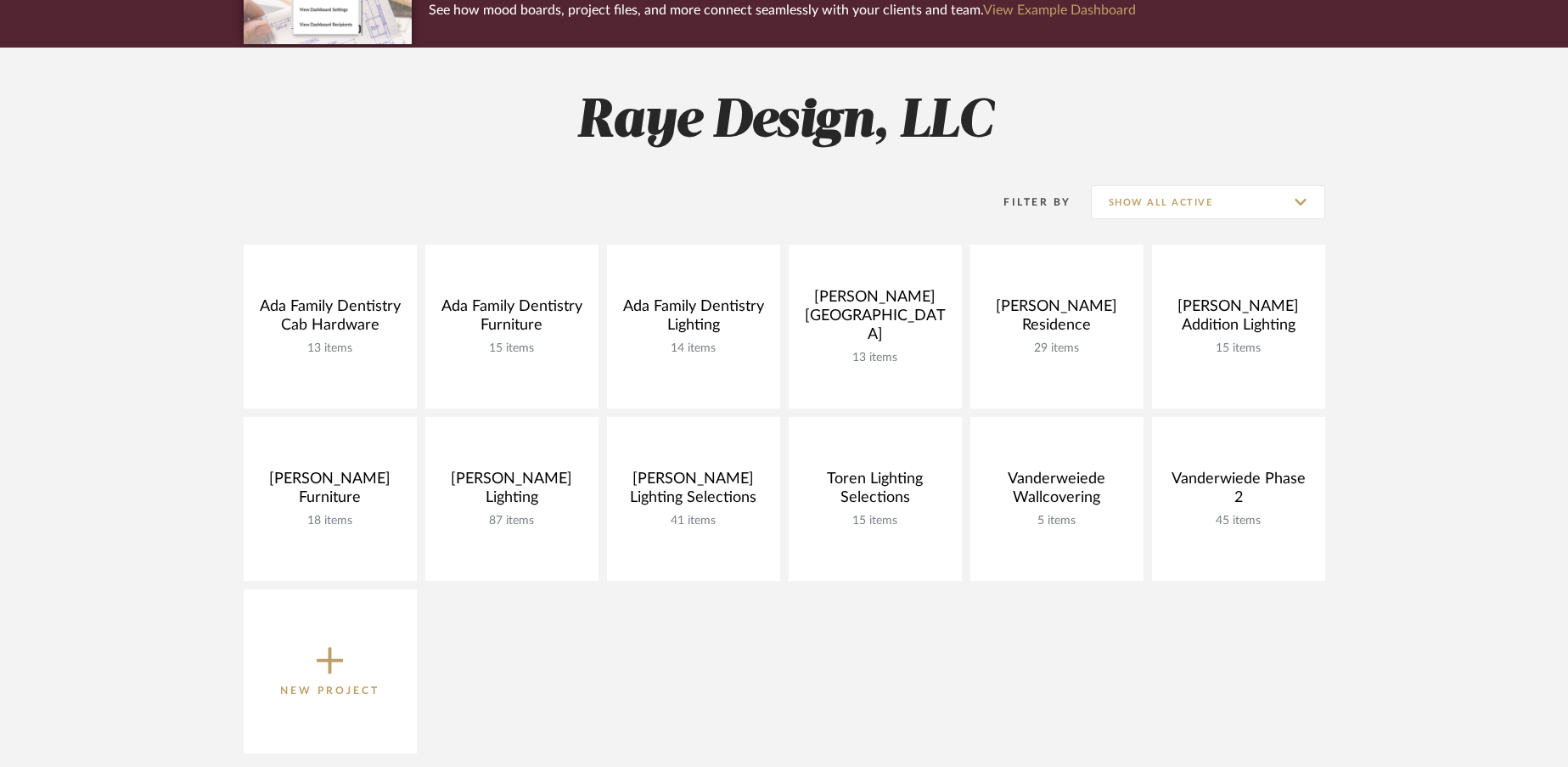
scroll to position [175, 0]
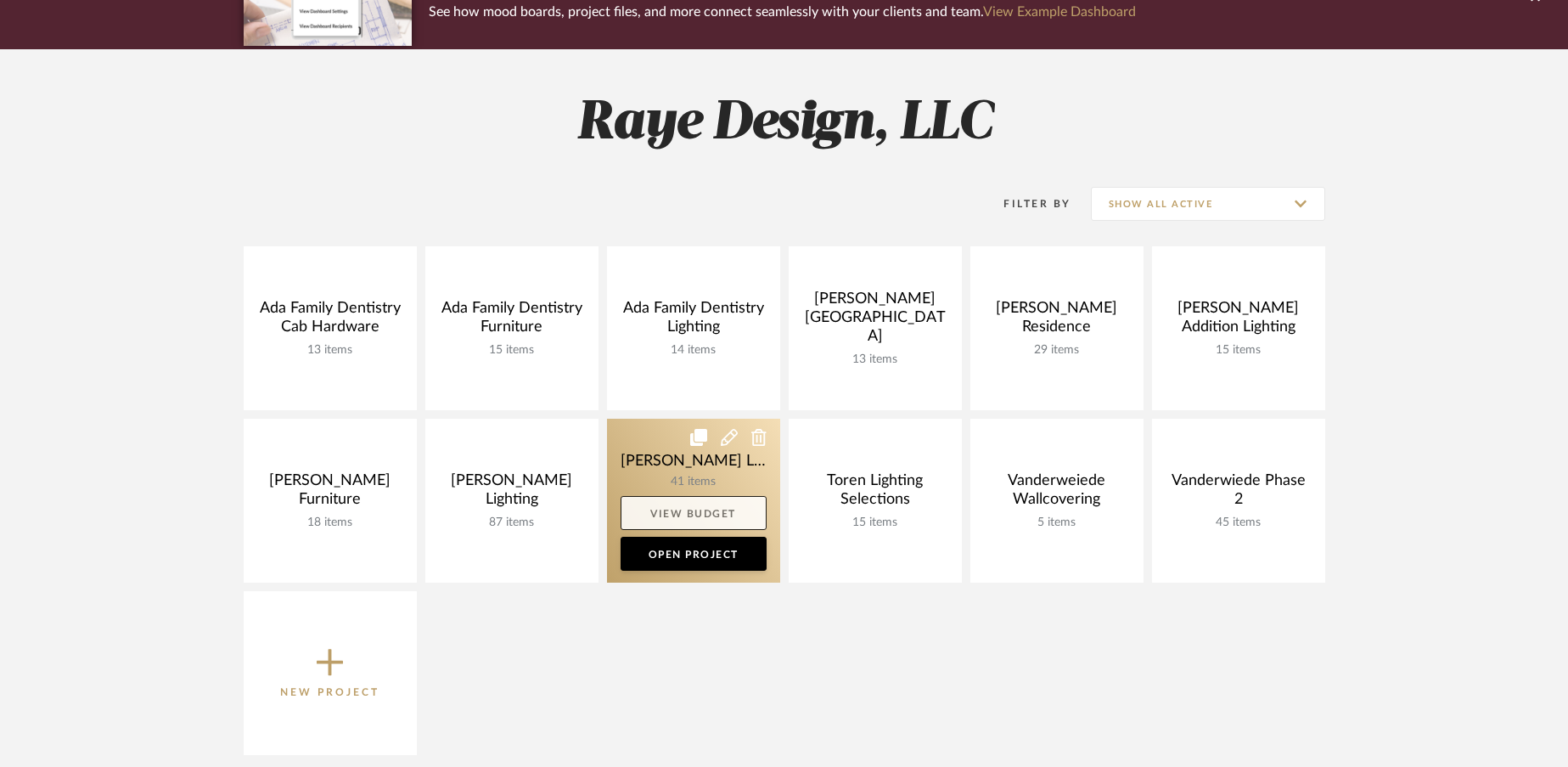
click at [685, 514] on link "View Budget" at bounding box center [693, 513] width 146 height 34
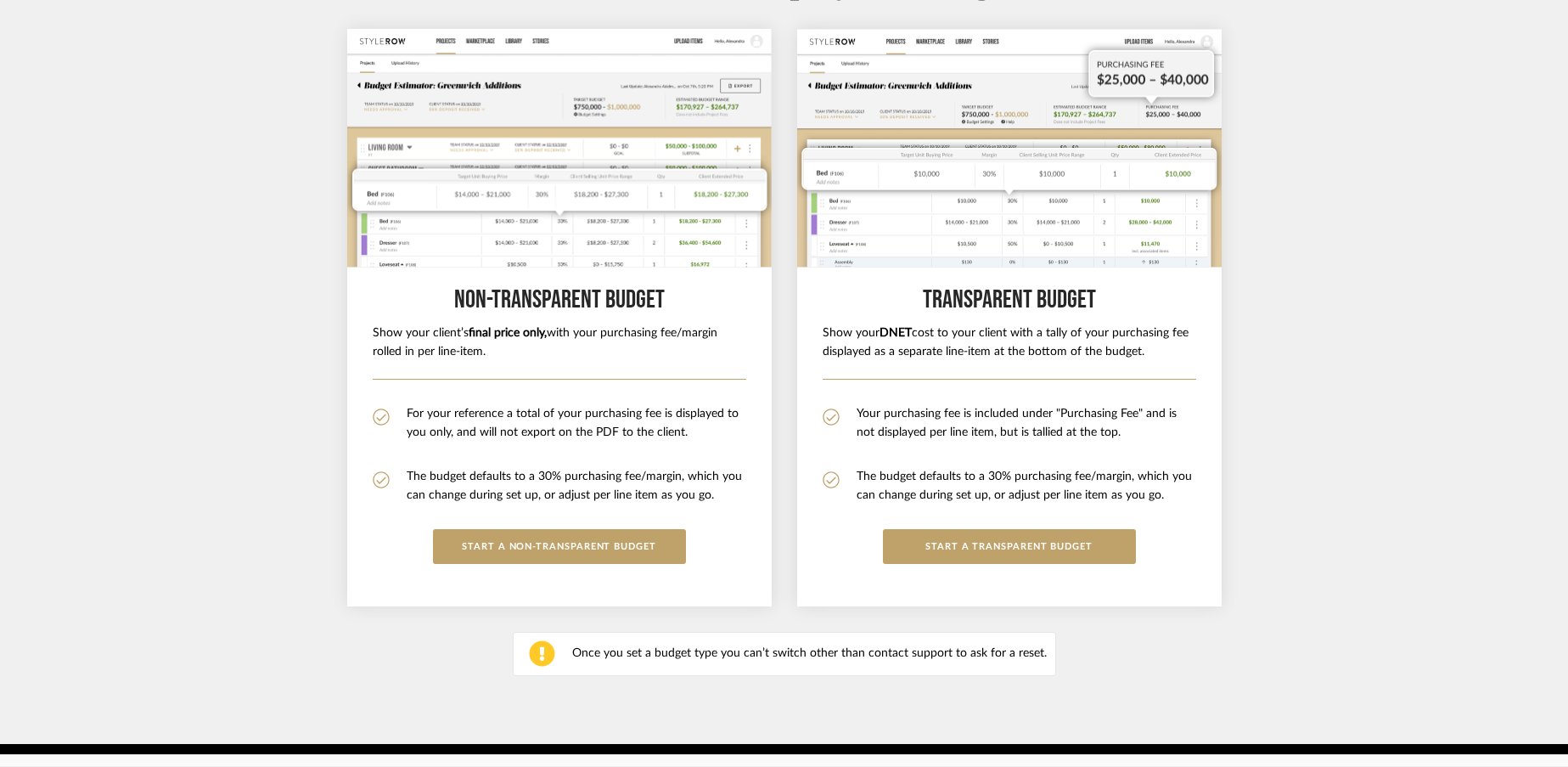
click at [1464, 346] on section "Choose How to Display Your Margin Non-Transparent BUDGET Show your client’s fin…" at bounding box center [784, 345] width 1568 height 796
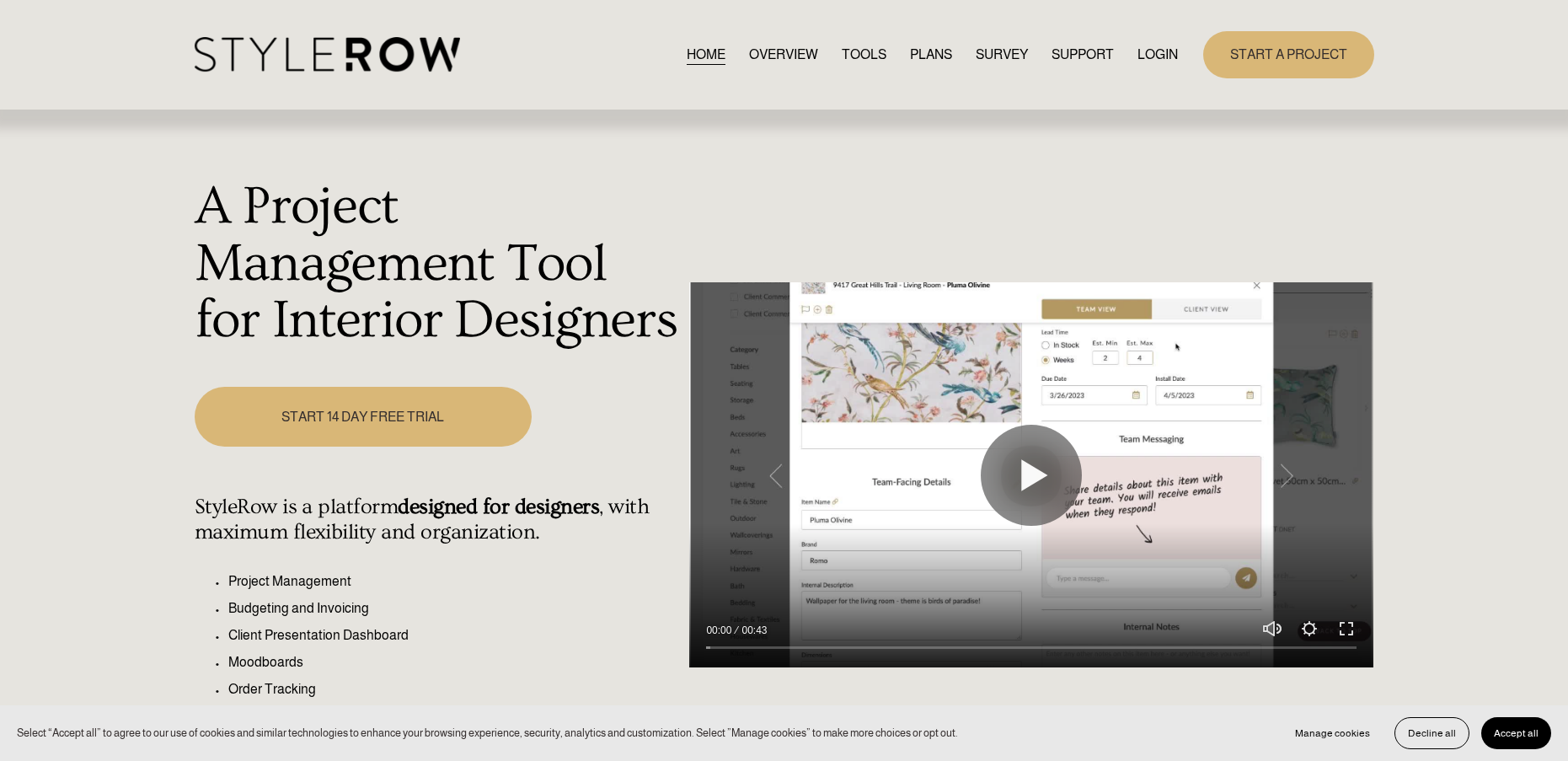
click at [1152, 55] on link "LOGIN" at bounding box center [1158, 54] width 40 height 22
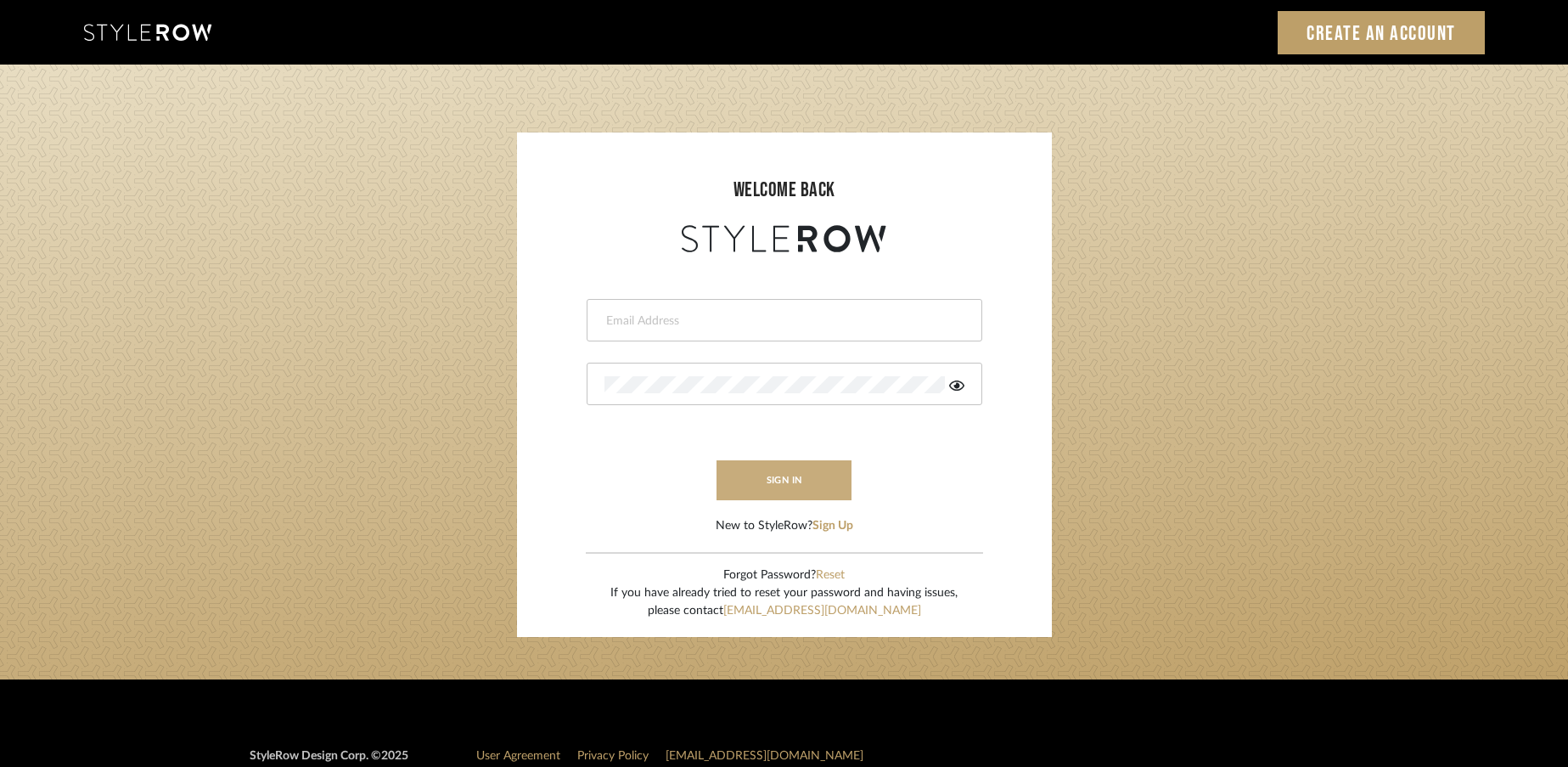
type input "[EMAIL_ADDRESS][DOMAIN_NAME]"
click at [779, 476] on button "sign in" at bounding box center [784, 481] width 136 height 40
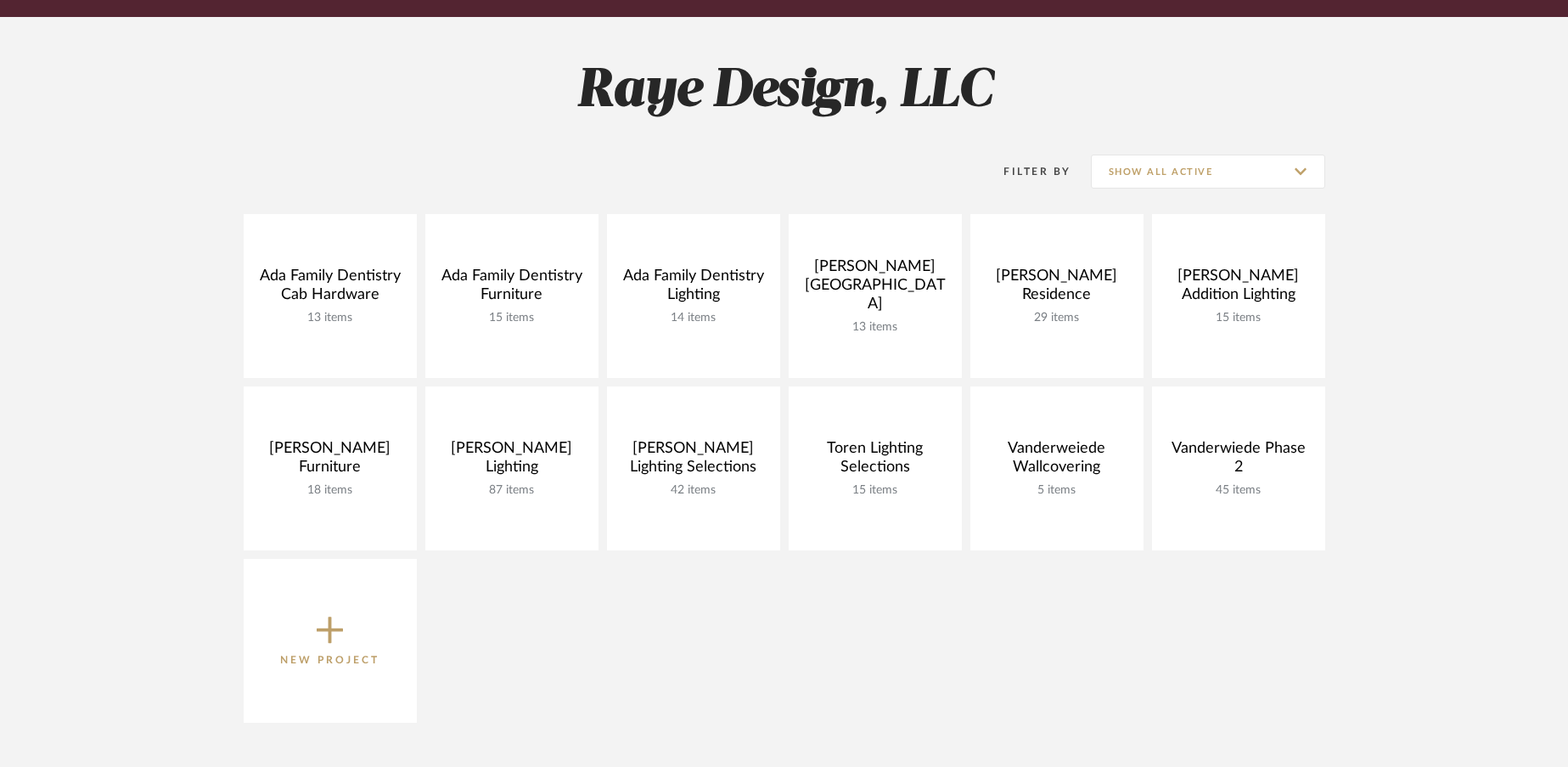
scroll to position [205, 0]
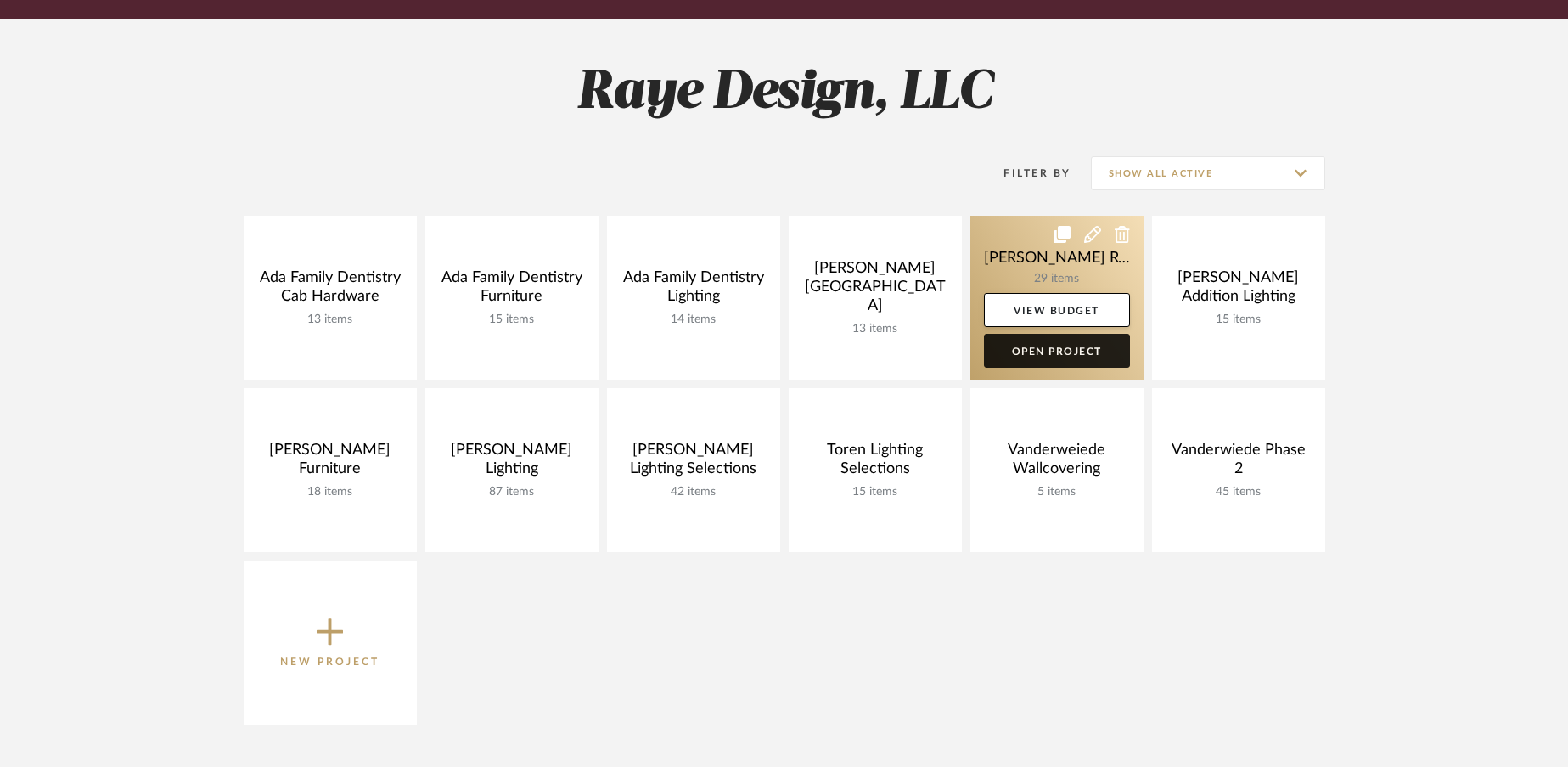
click at [1075, 353] on link "Open Project" at bounding box center [1057, 351] width 146 height 34
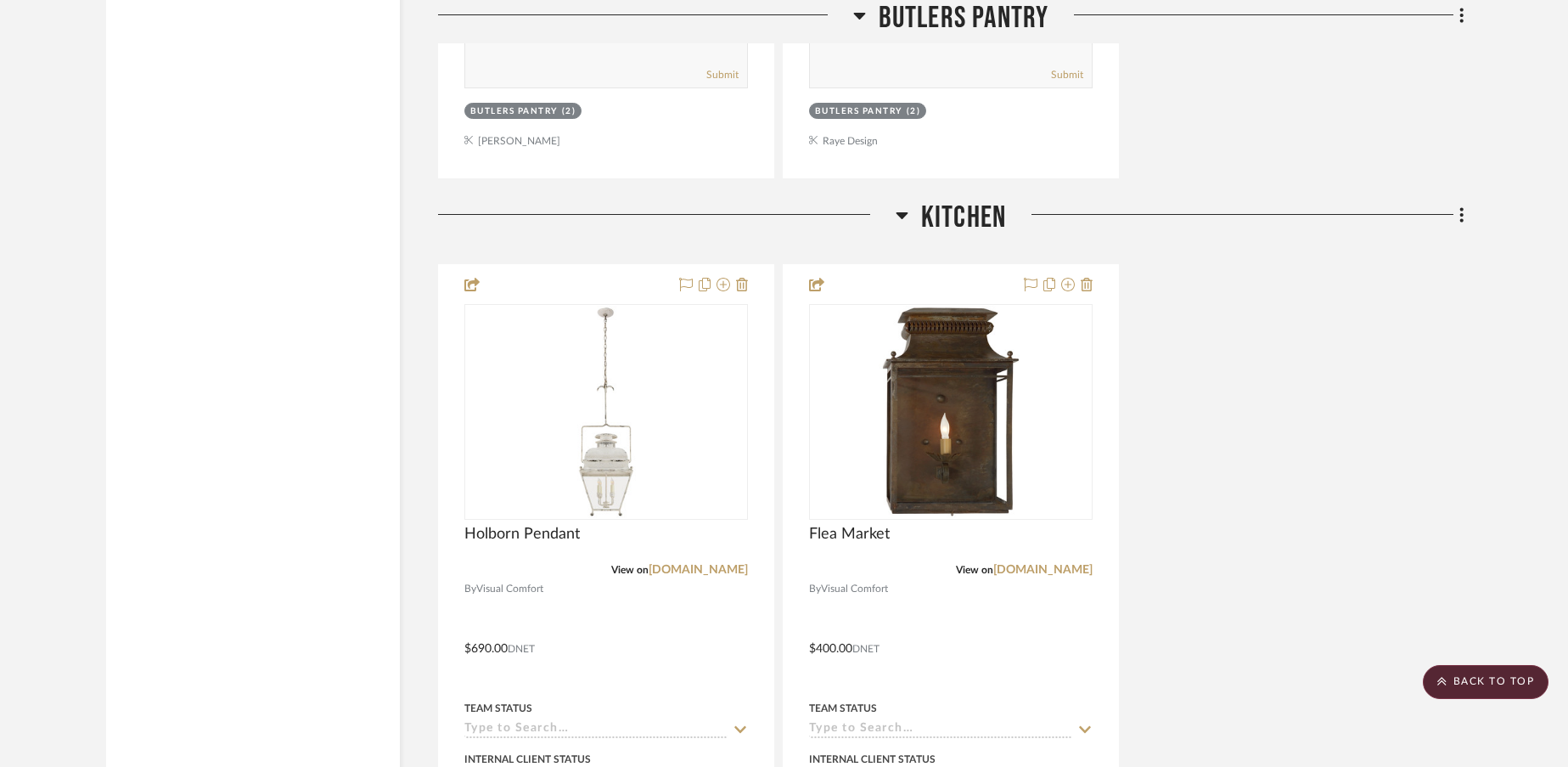
scroll to position [11012, 0]
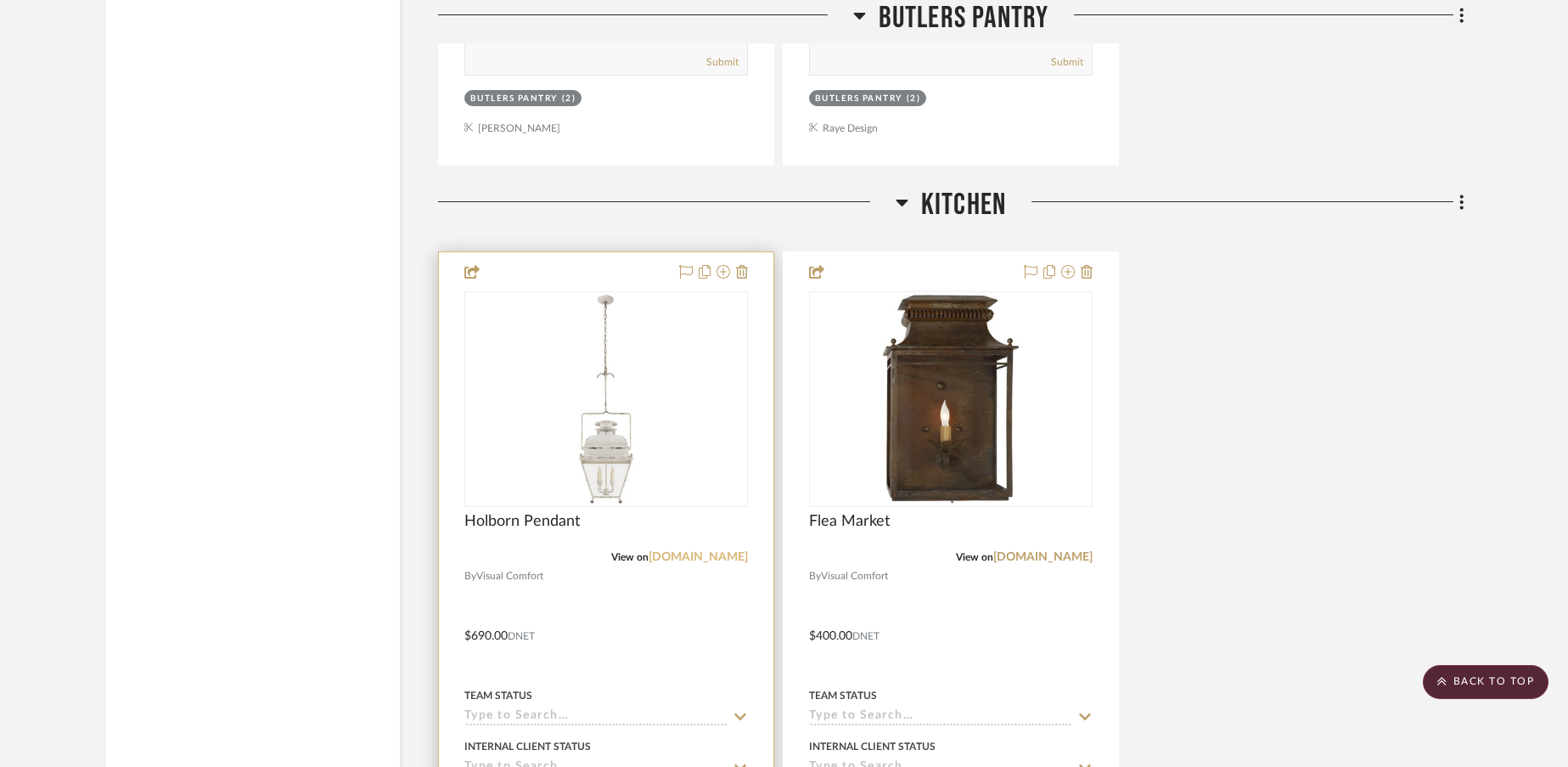
click at [705, 558] on link "[DOMAIN_NAME]" at bounding box center [698, 557] width 99 height 12
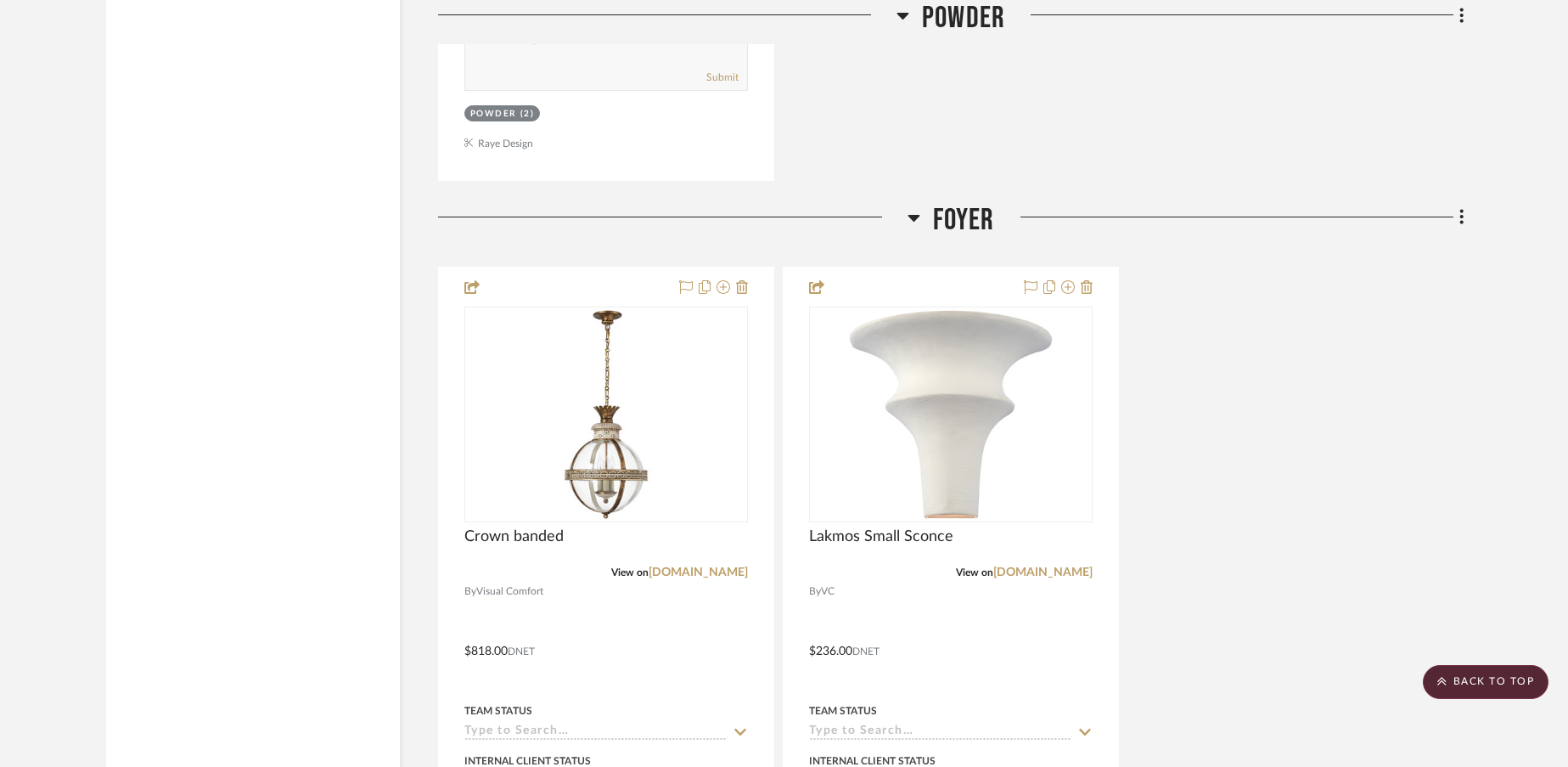
scroll to position [13450, 0]
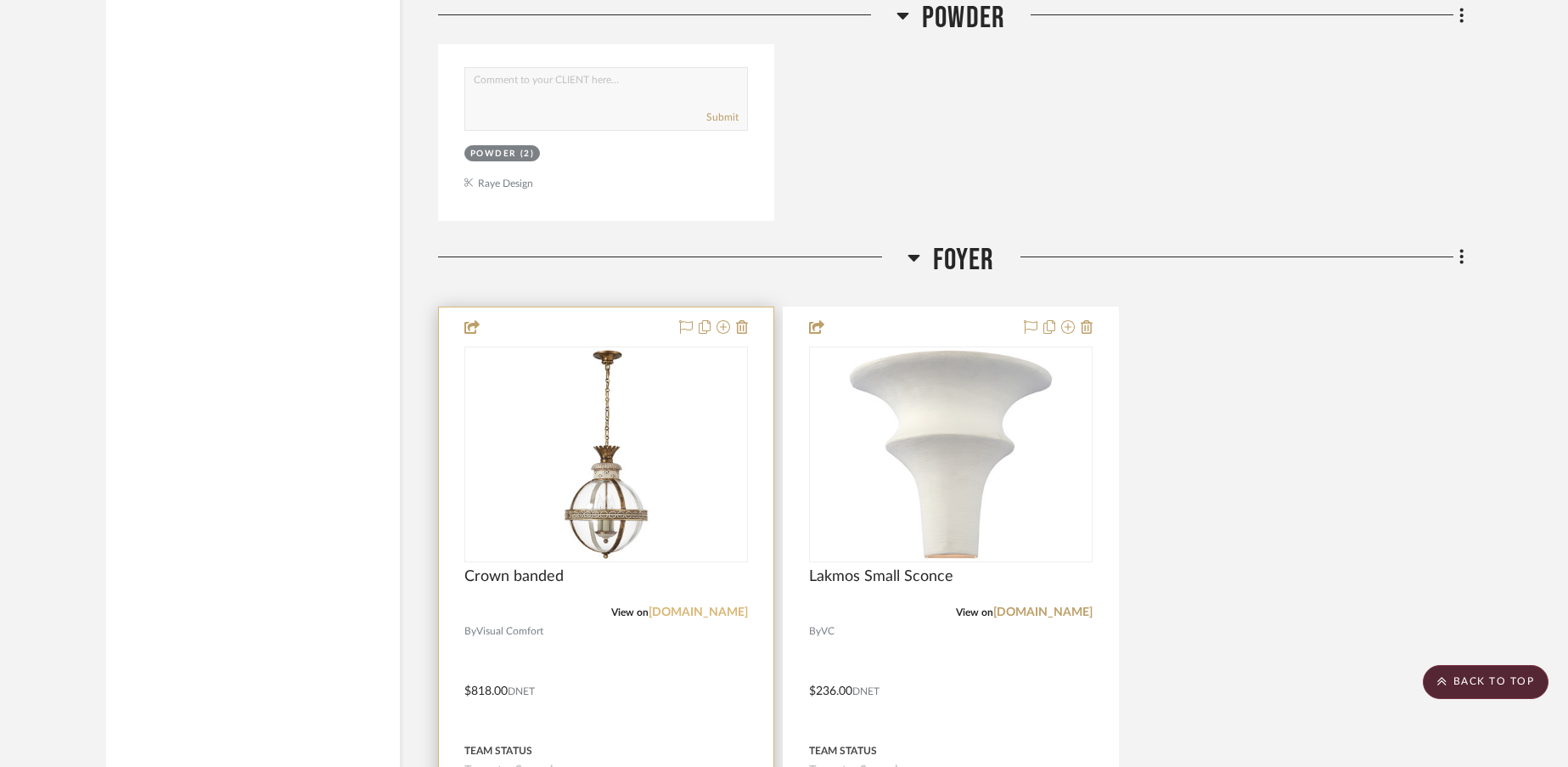
click at [668, 613] on link "[DOMAIN_NAME]" at bounding box center [698, 612] width 99 height 12
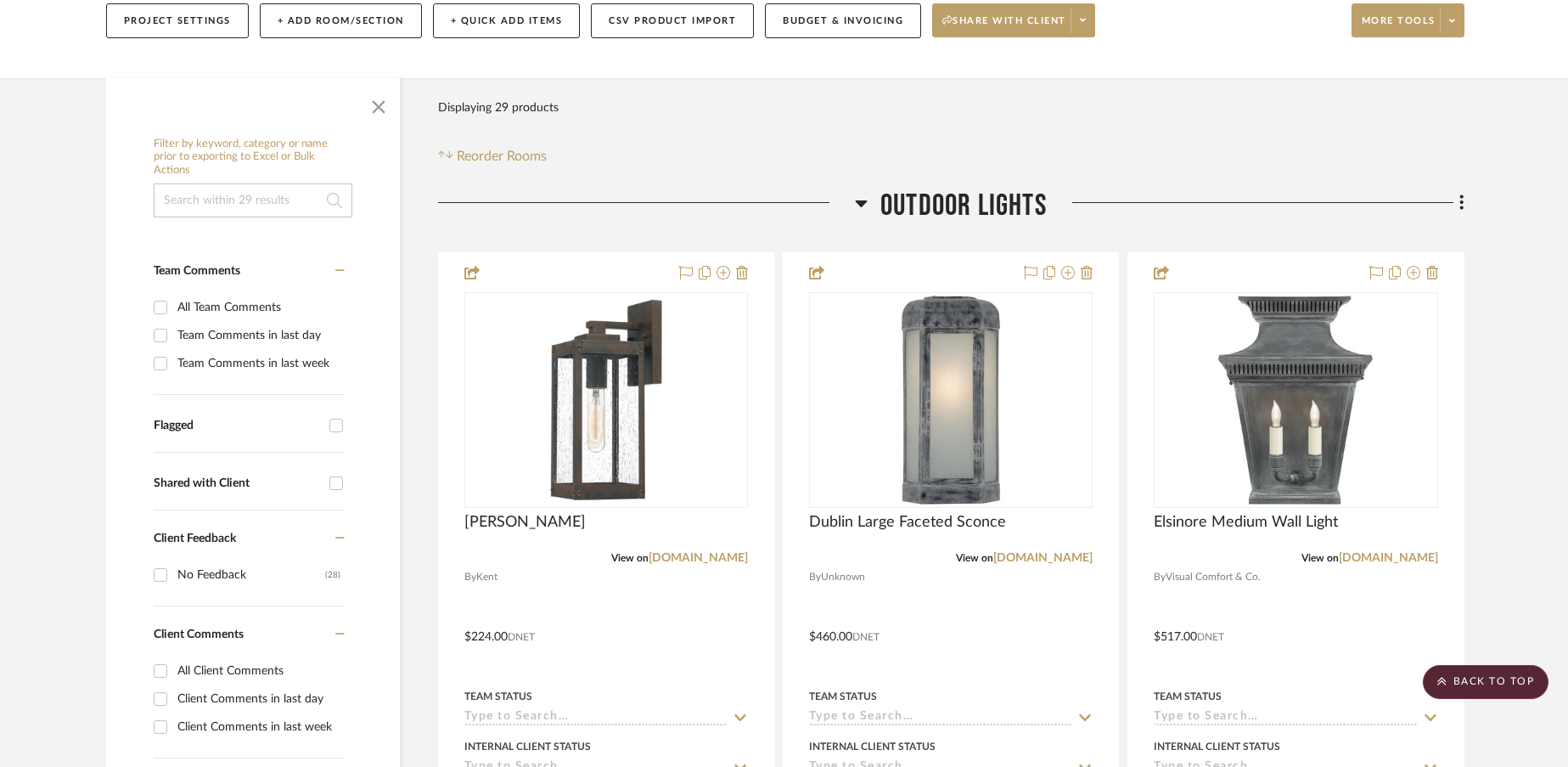
scroll to position [0, 0]
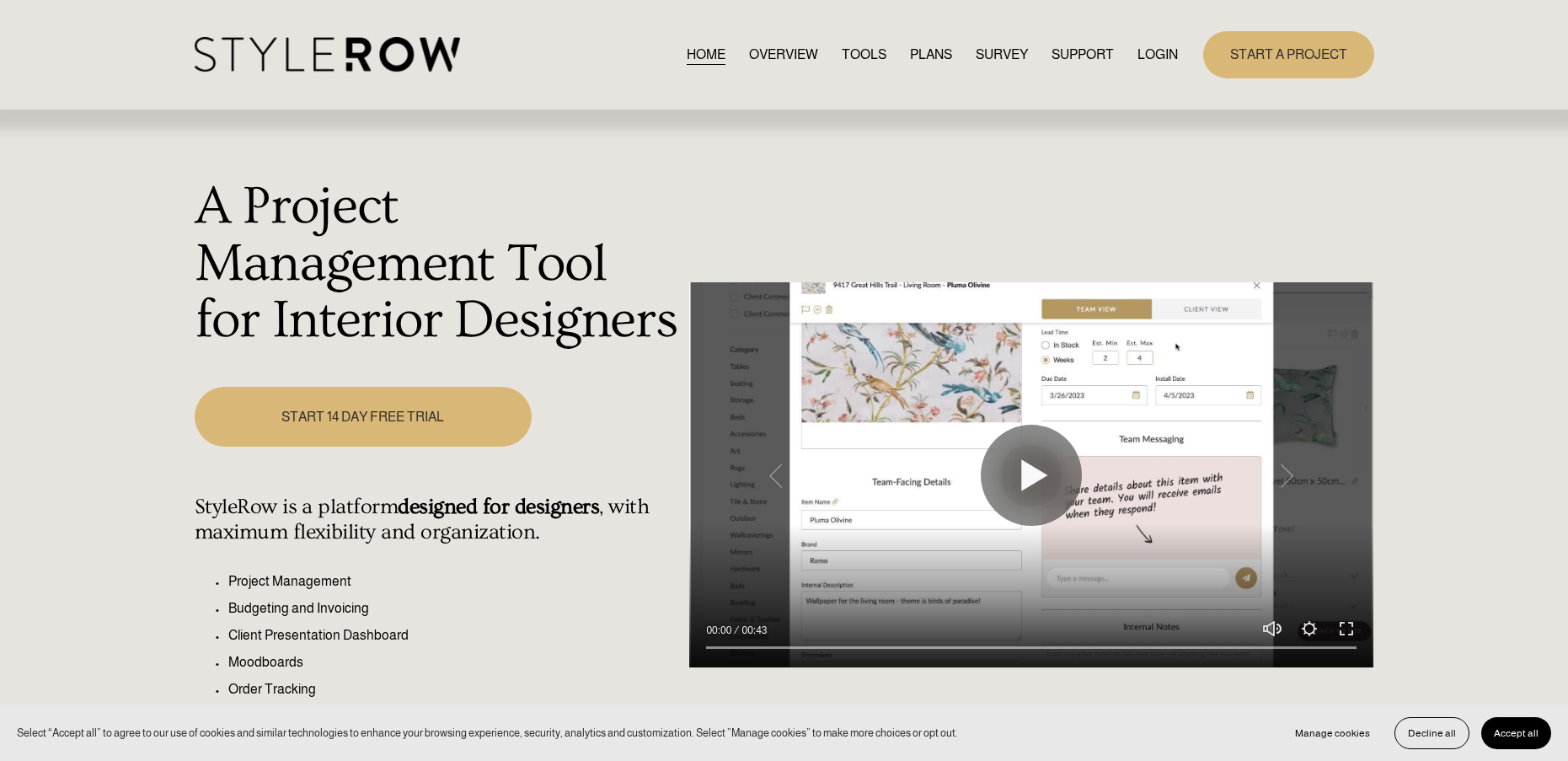
click at [1162, 57] on link "LOGIN" at bounding box center [1158, 54] width 40 height 22
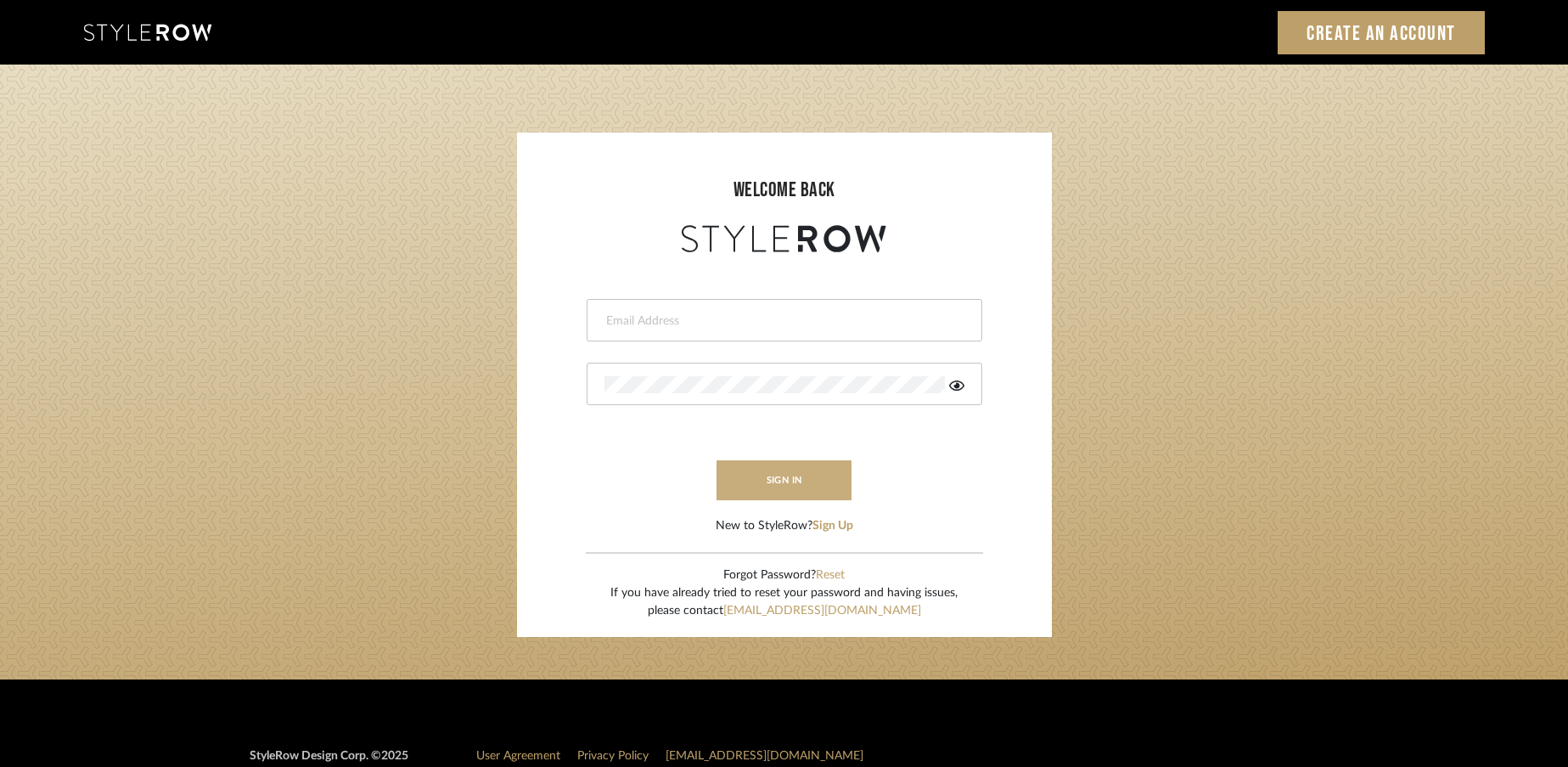
type input "[EMAIL_ADDRESS][DOMAIN_NAME]"
click at [793, 480] on button "sign in" at bounding box center [784, 481] width 136 height 40
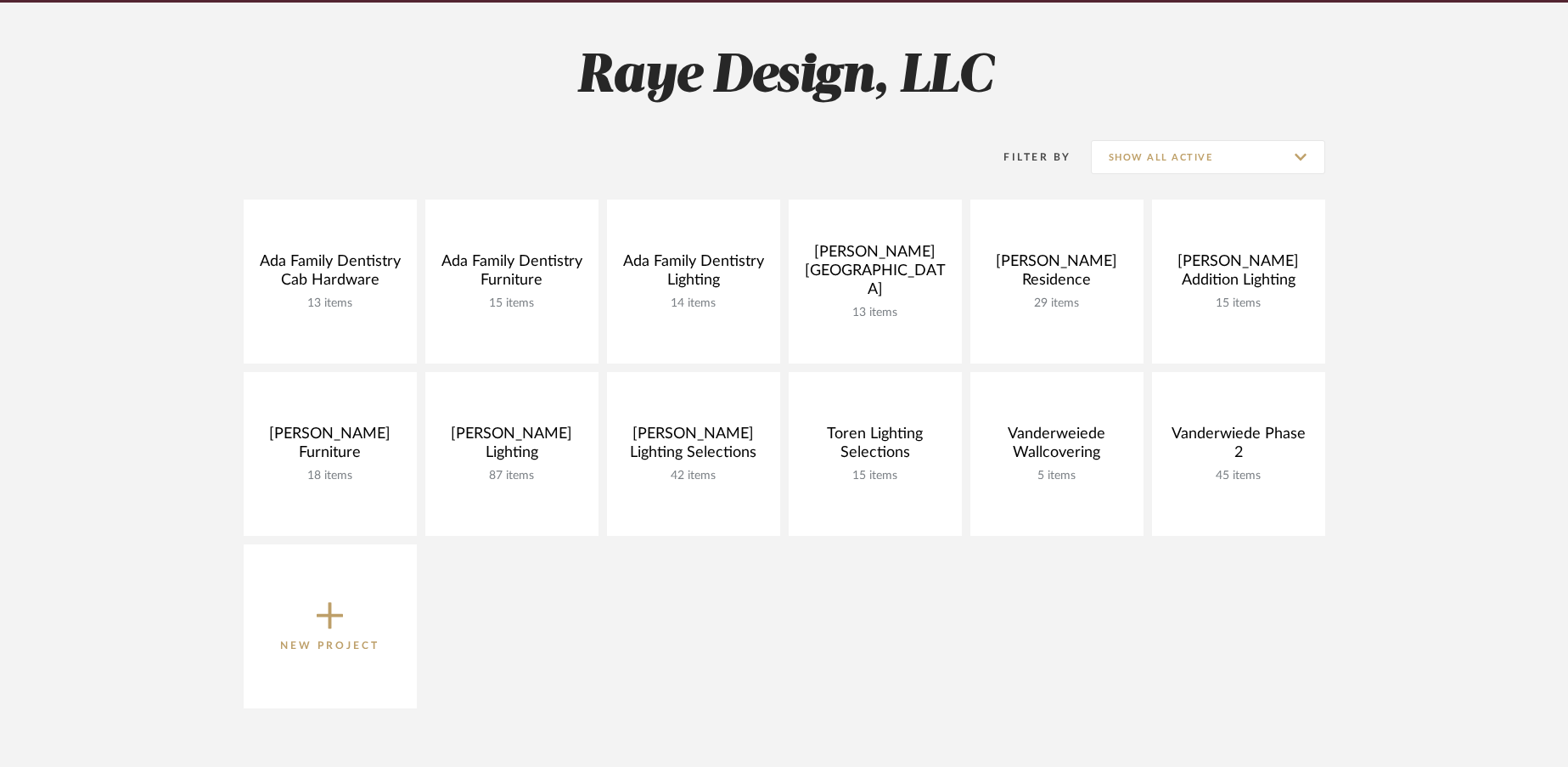
scroll to position [241, 0]
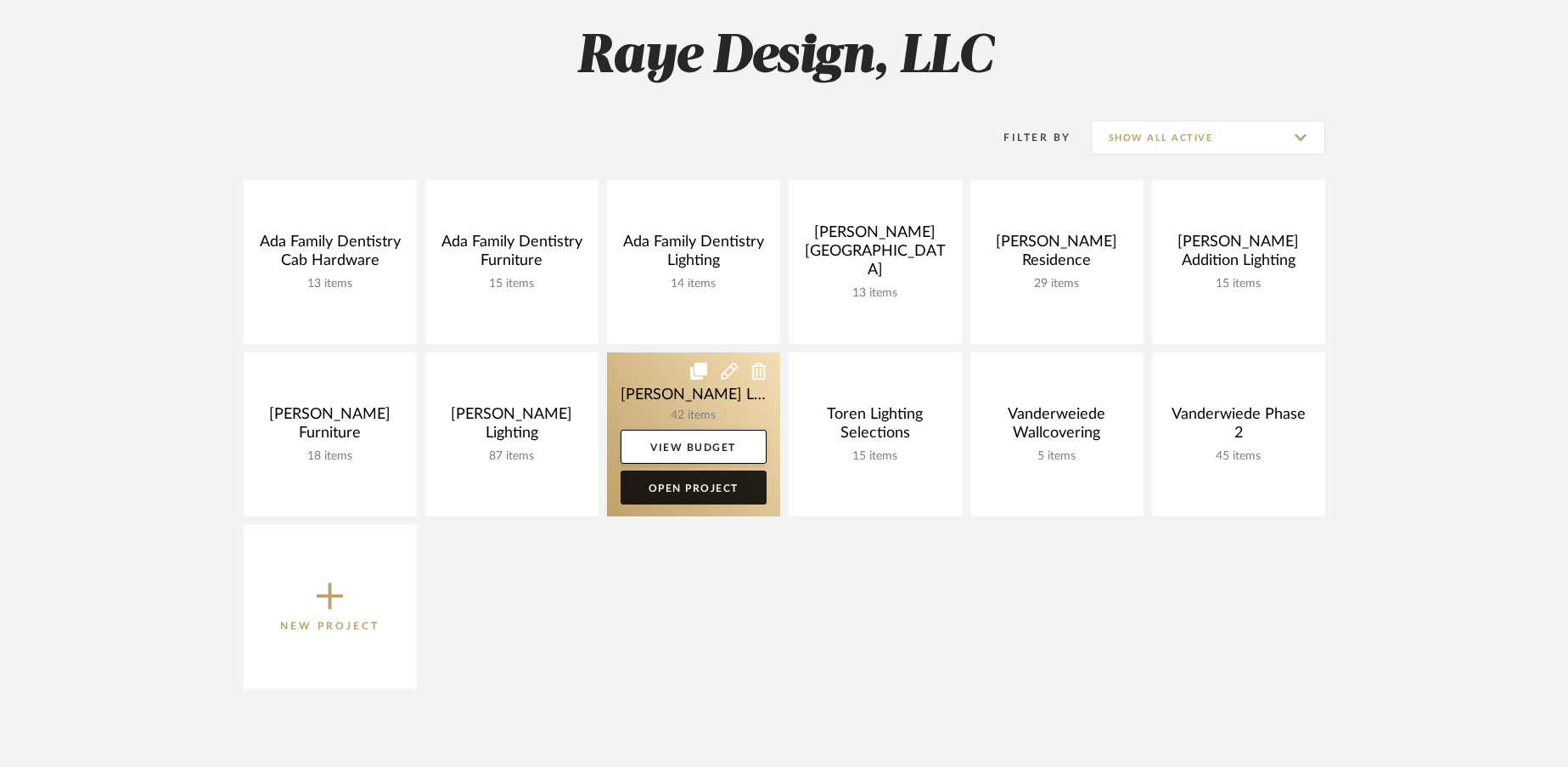
click at [693, 486] on link "Open Project" at bounding box center [693, 487] width 146 height 34
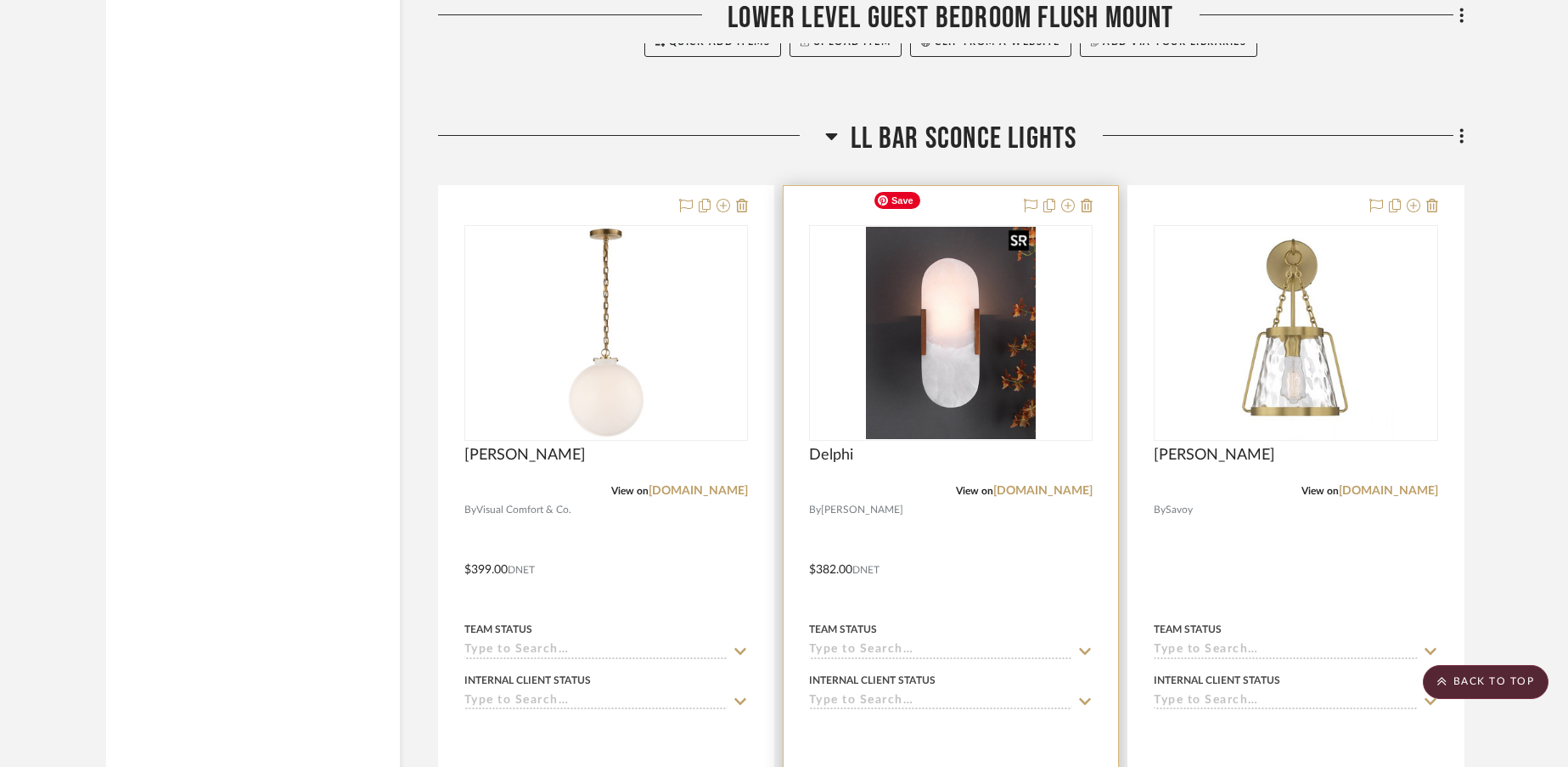
scroll to position [17891, 0]
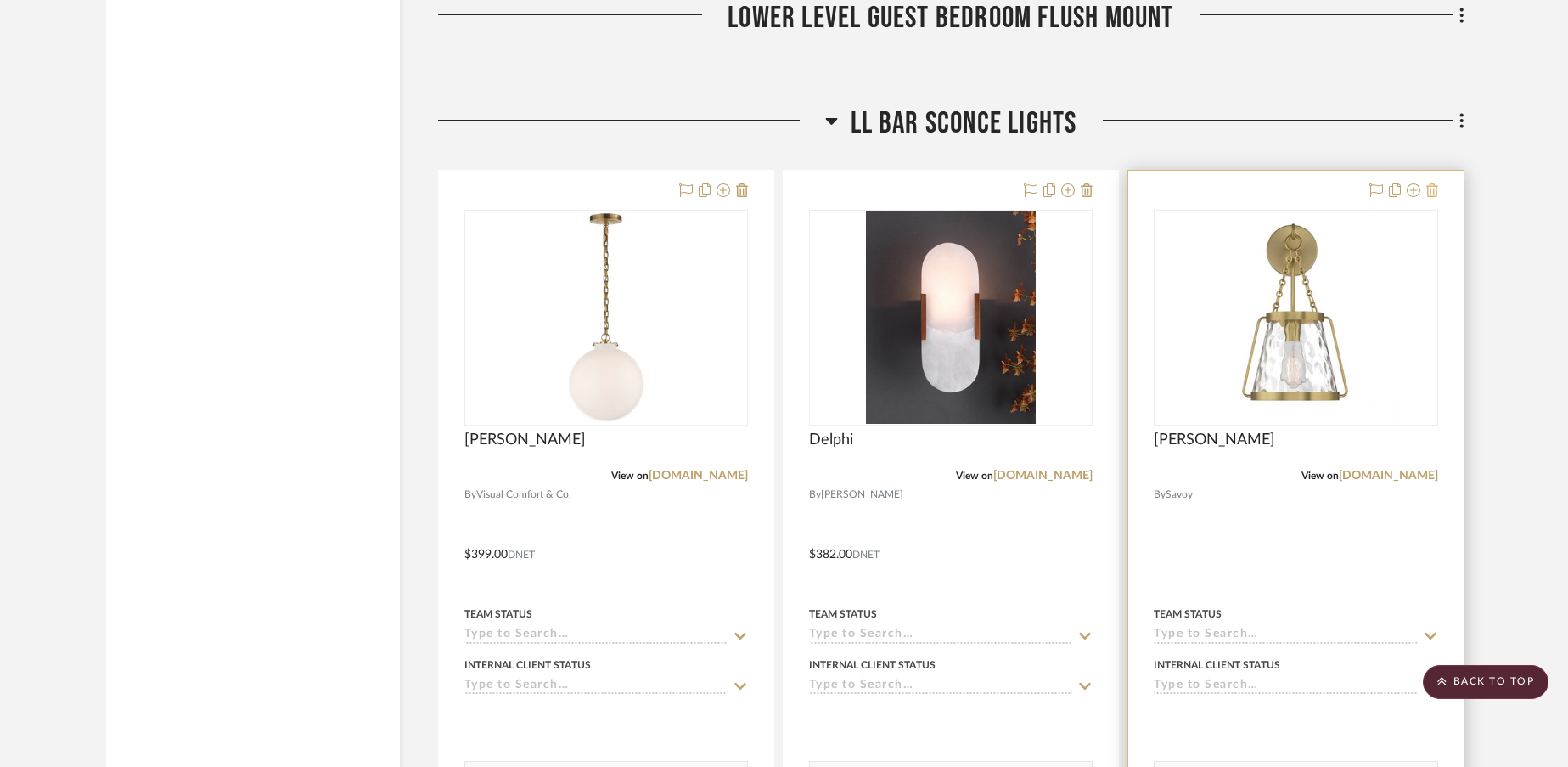
click at [1431, 184] on icon at bounding box center [1431, 190] width 12 height 13
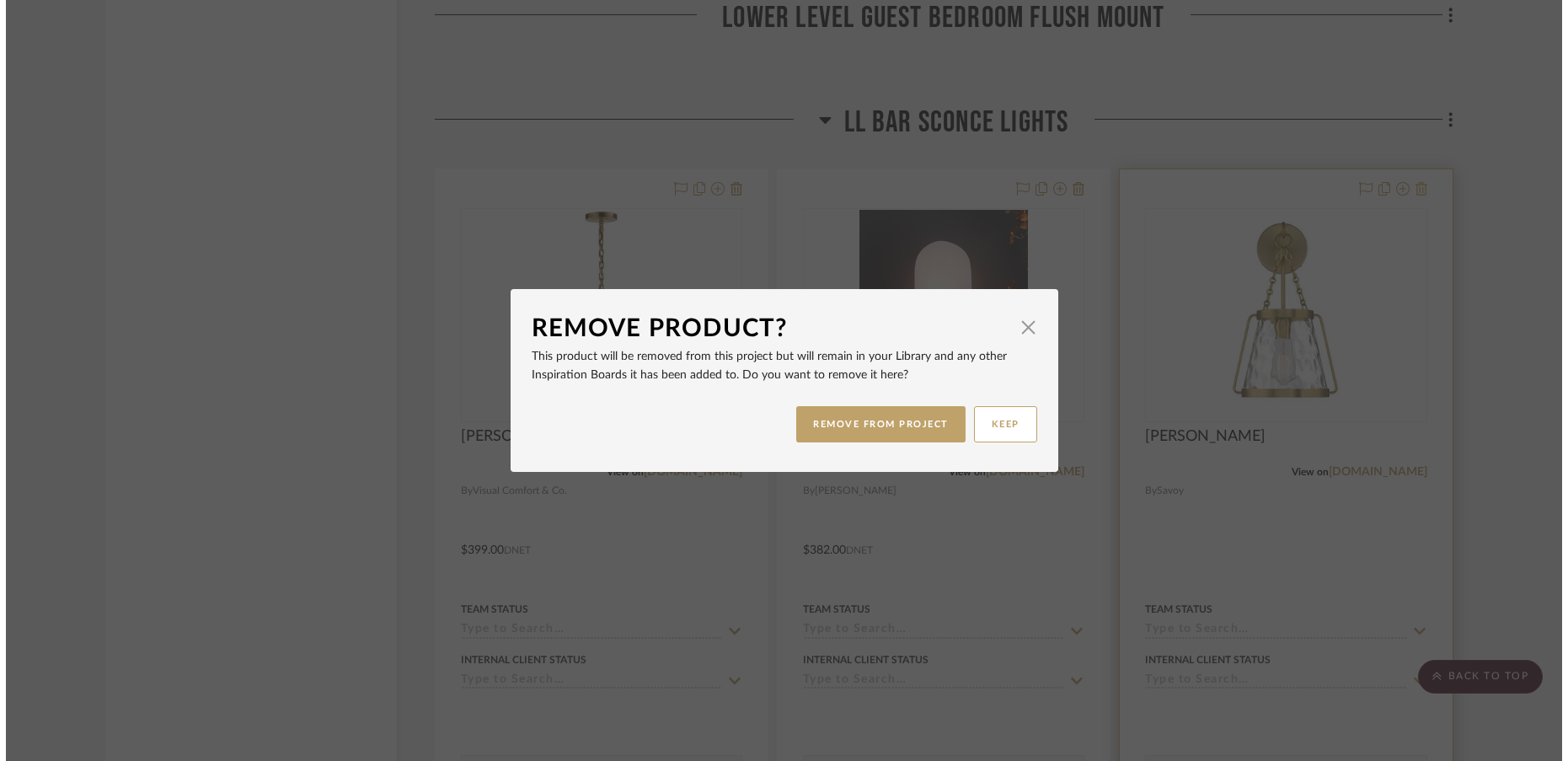
scroll to position [0, 0]
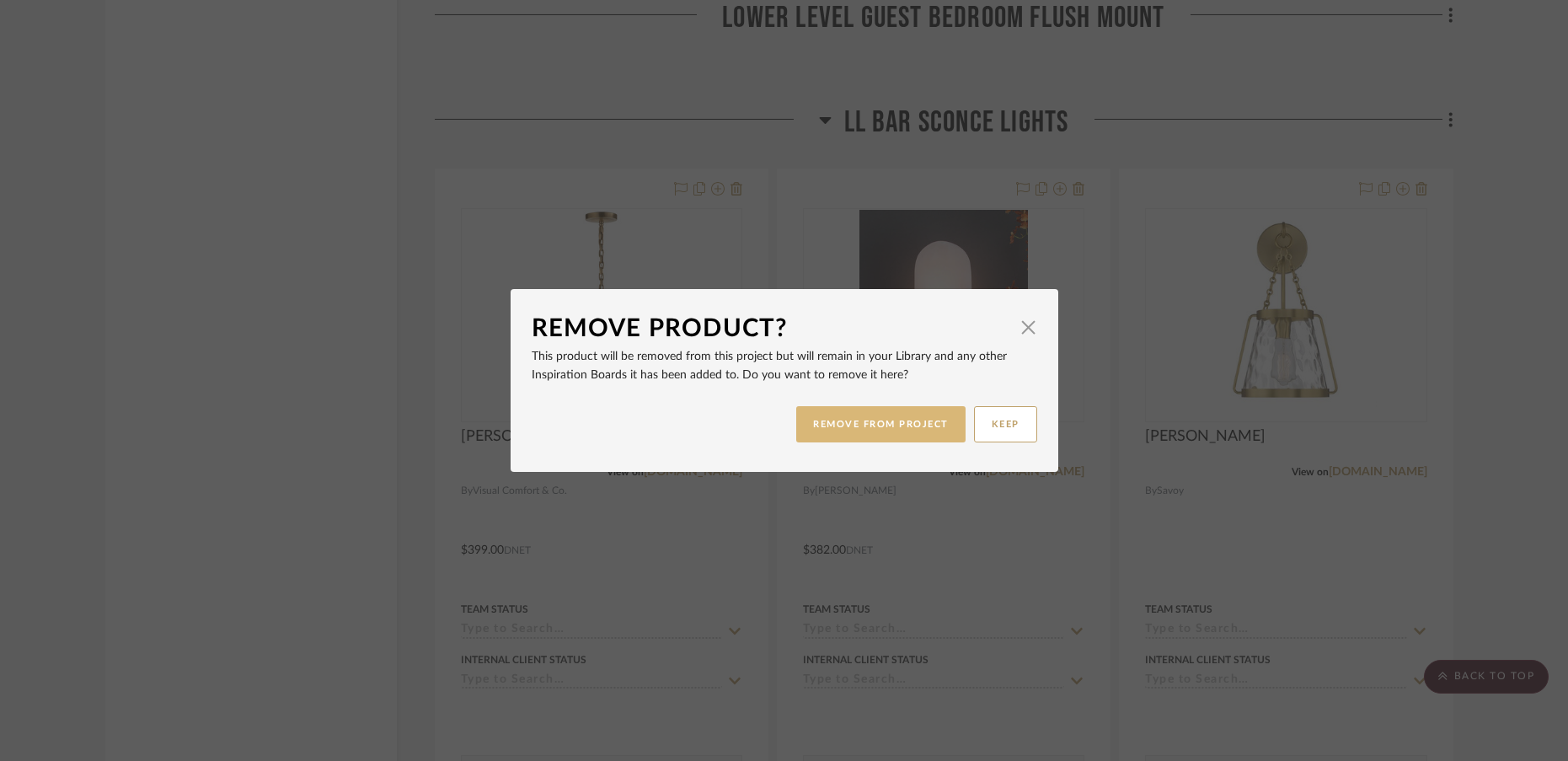
click at [887, 427] on button "REMOVE FROM PROJECT" at bounding box center [881, 424] width 169 height 36
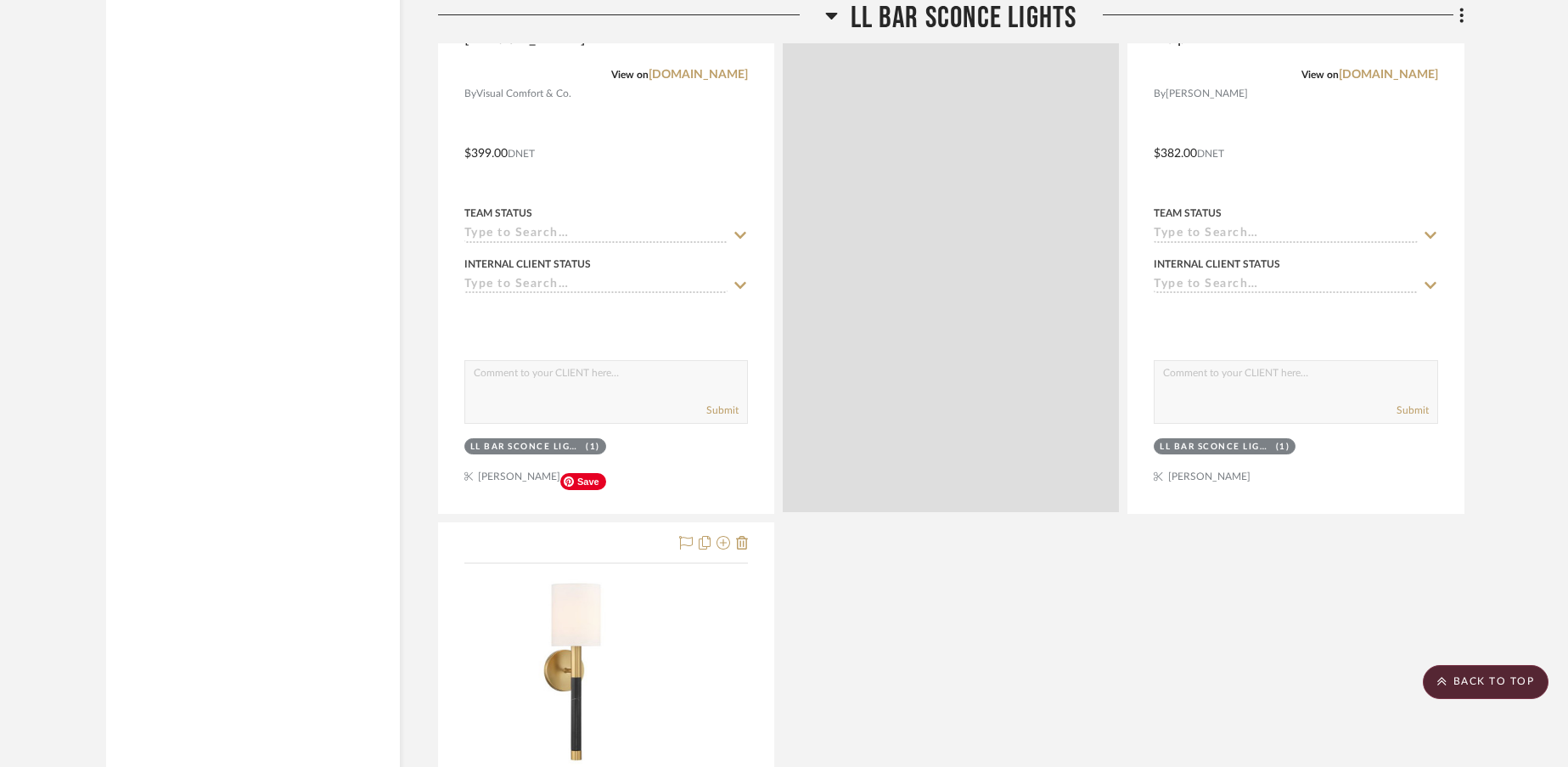
scroll to position [18280, 0]
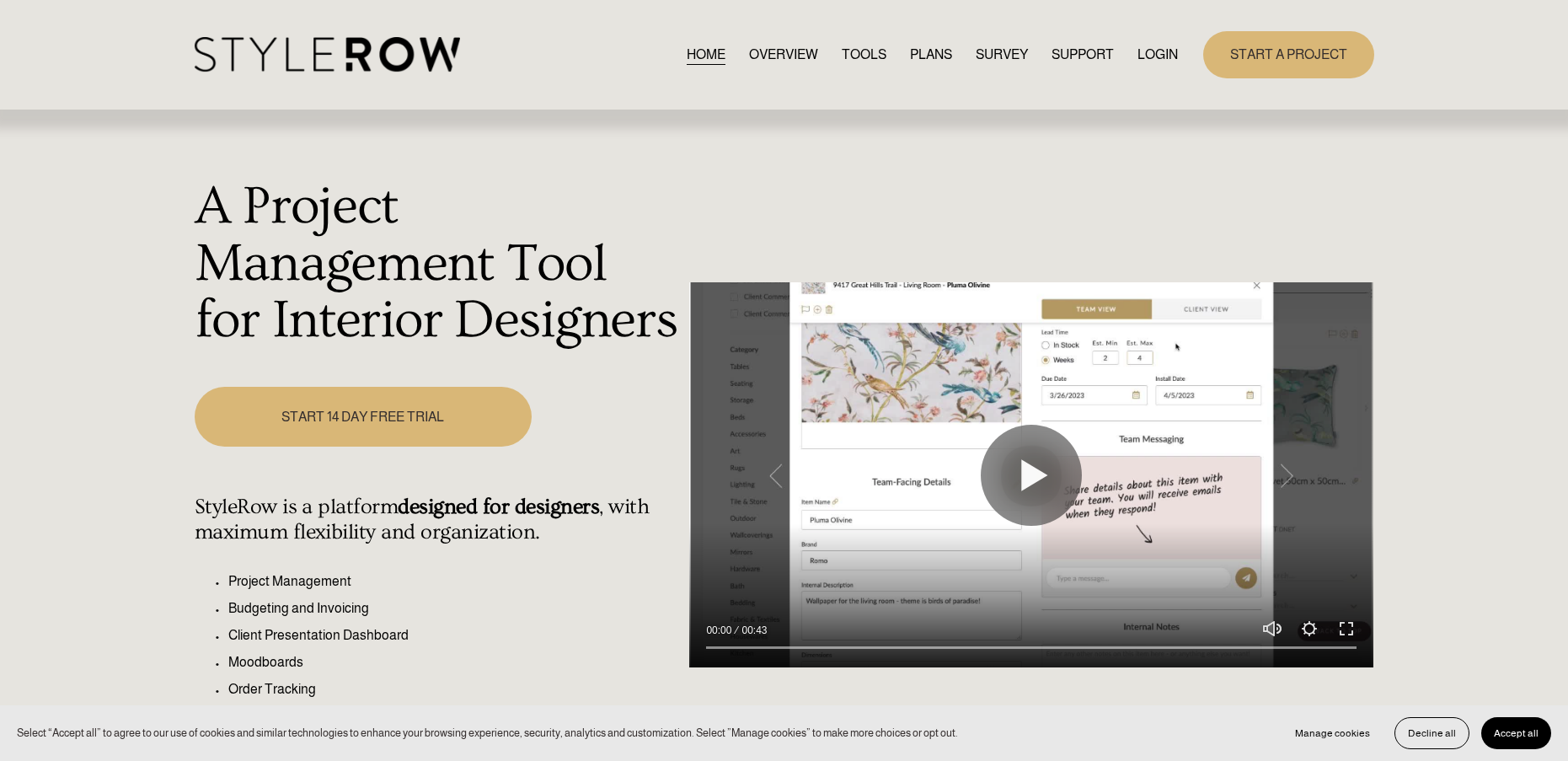
click at [1158, 50] on link "LOGIN" at bounding box center [1158, 54] width 40 height 22
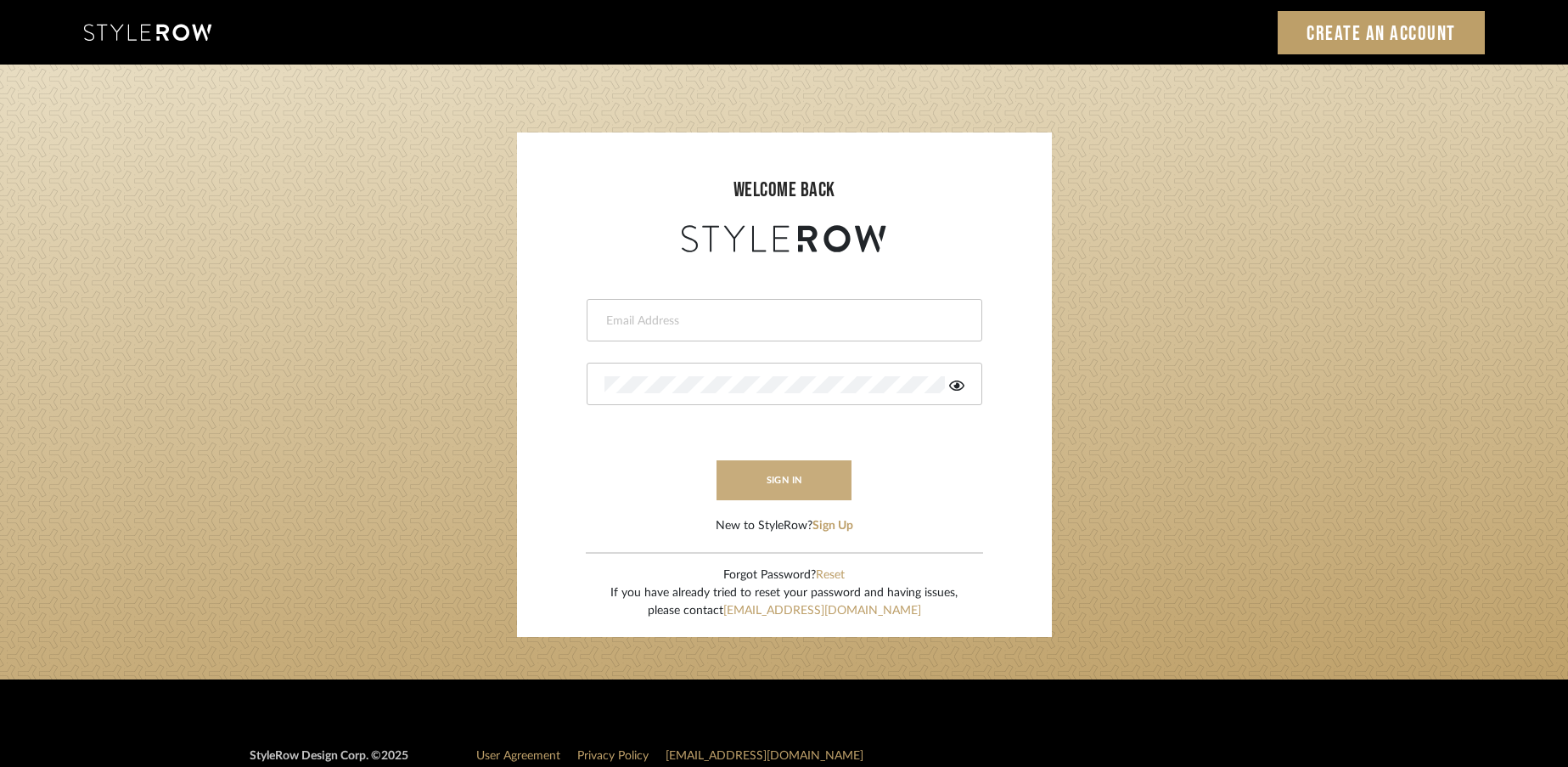
type input "[EMAIL_ADDRESS][DOMAIN_NAME]"
click at [803, 489] on button "sign in" at bounding box center [784, 481] width 136 height 40
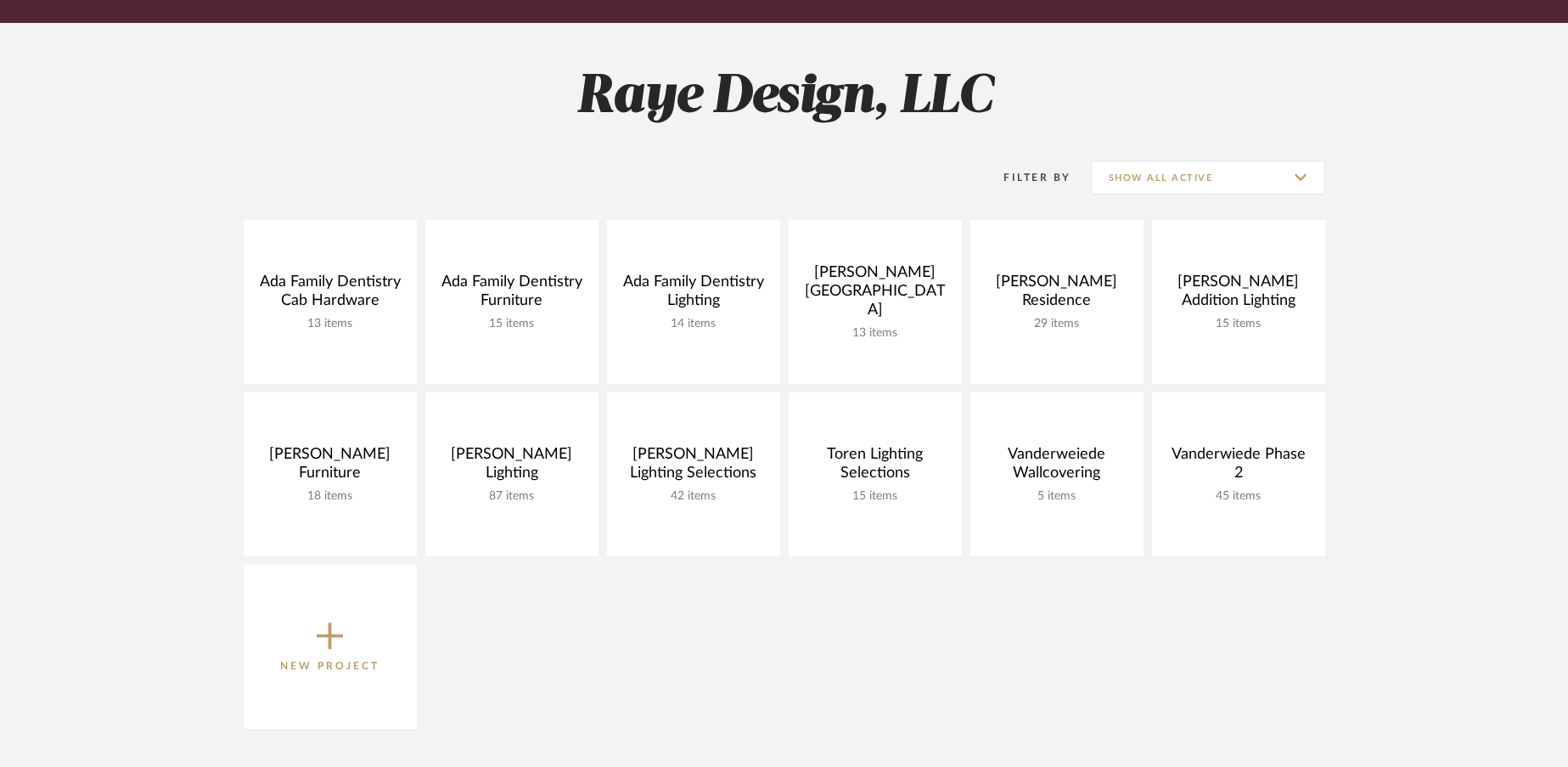
scroll to position [203, 0]
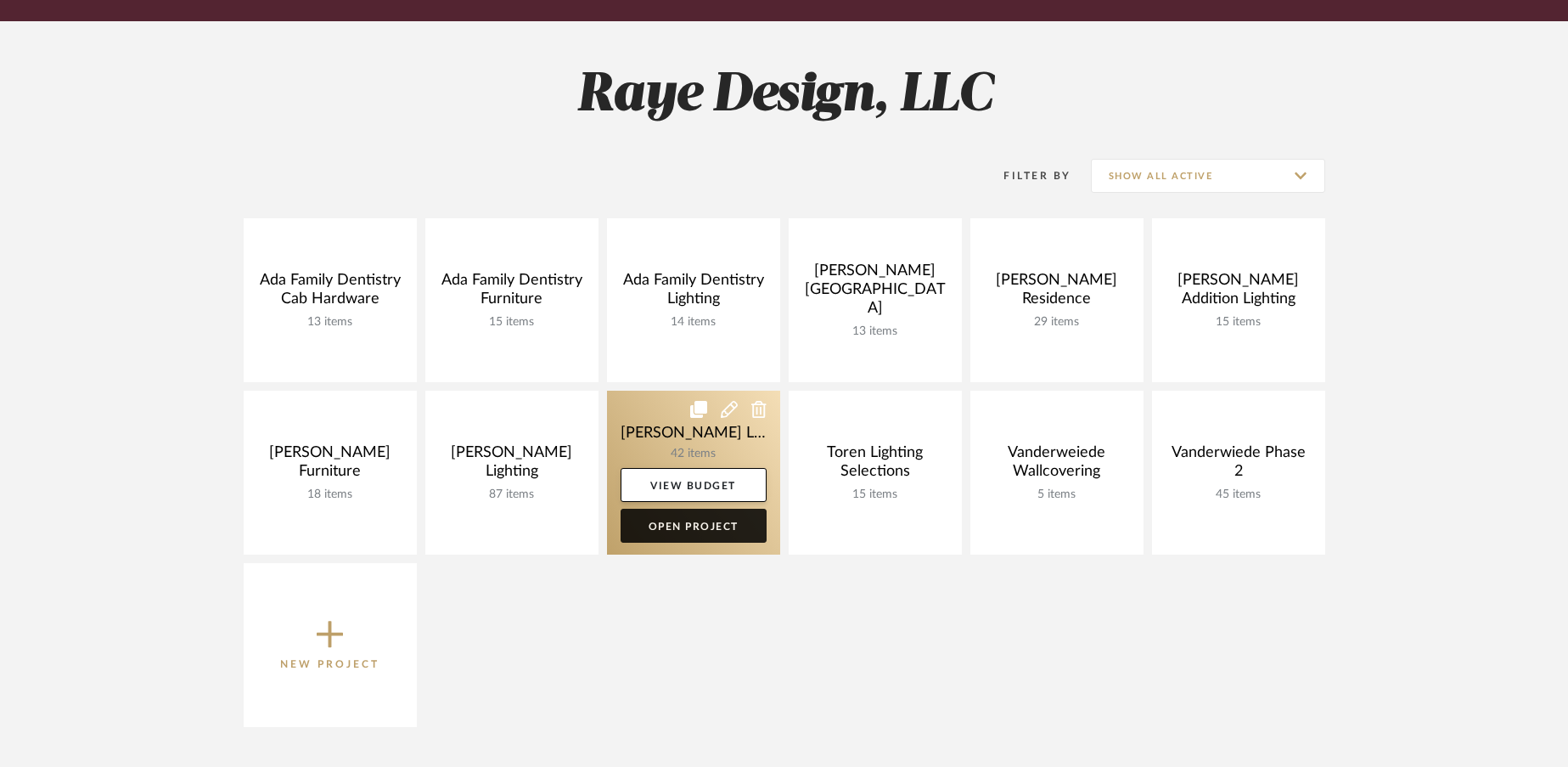
click at [719, 534] on link "Open Project" at bounding box center [693, 526] width 146 height 34
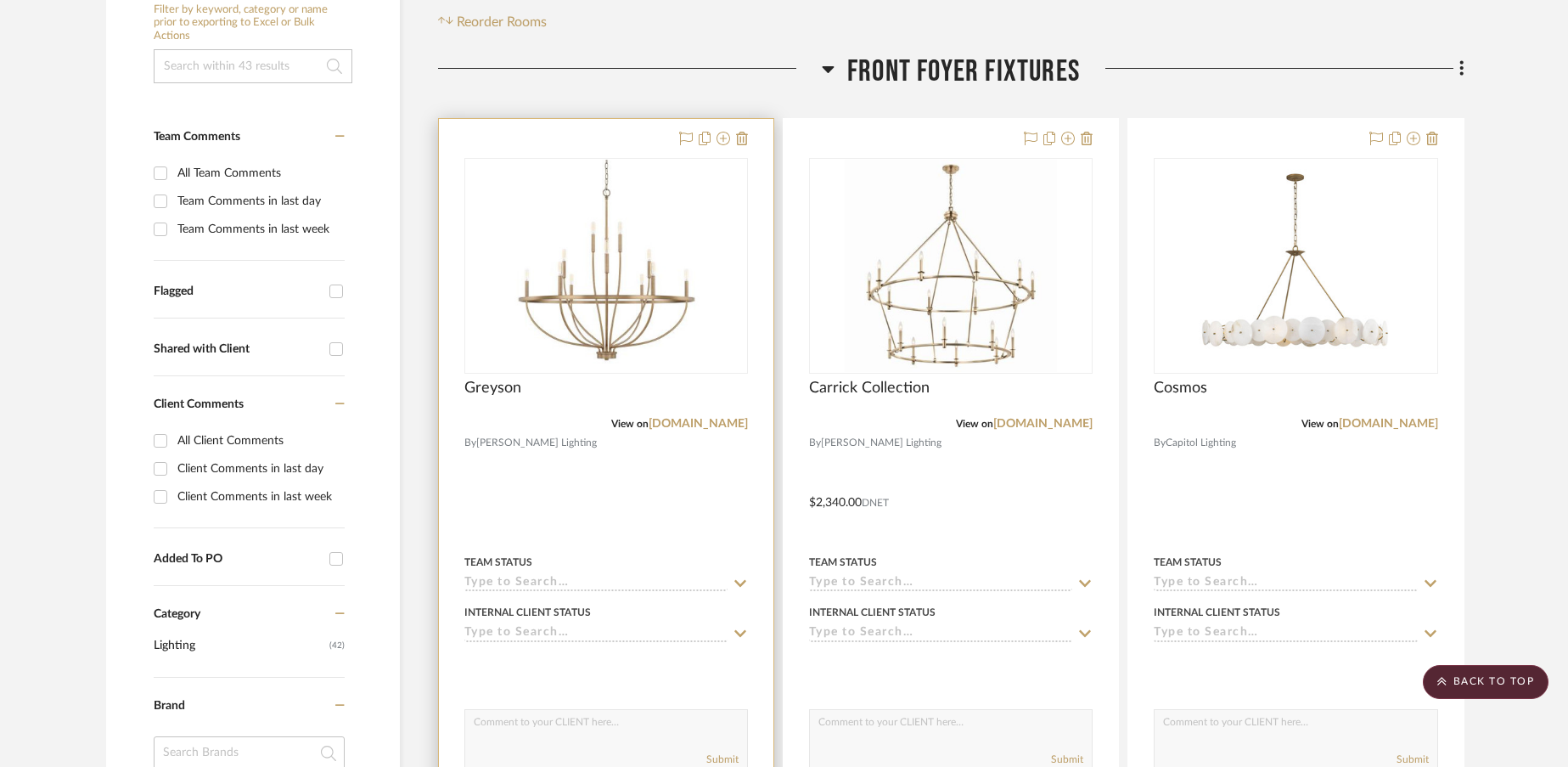
scroll to position [380, 0]
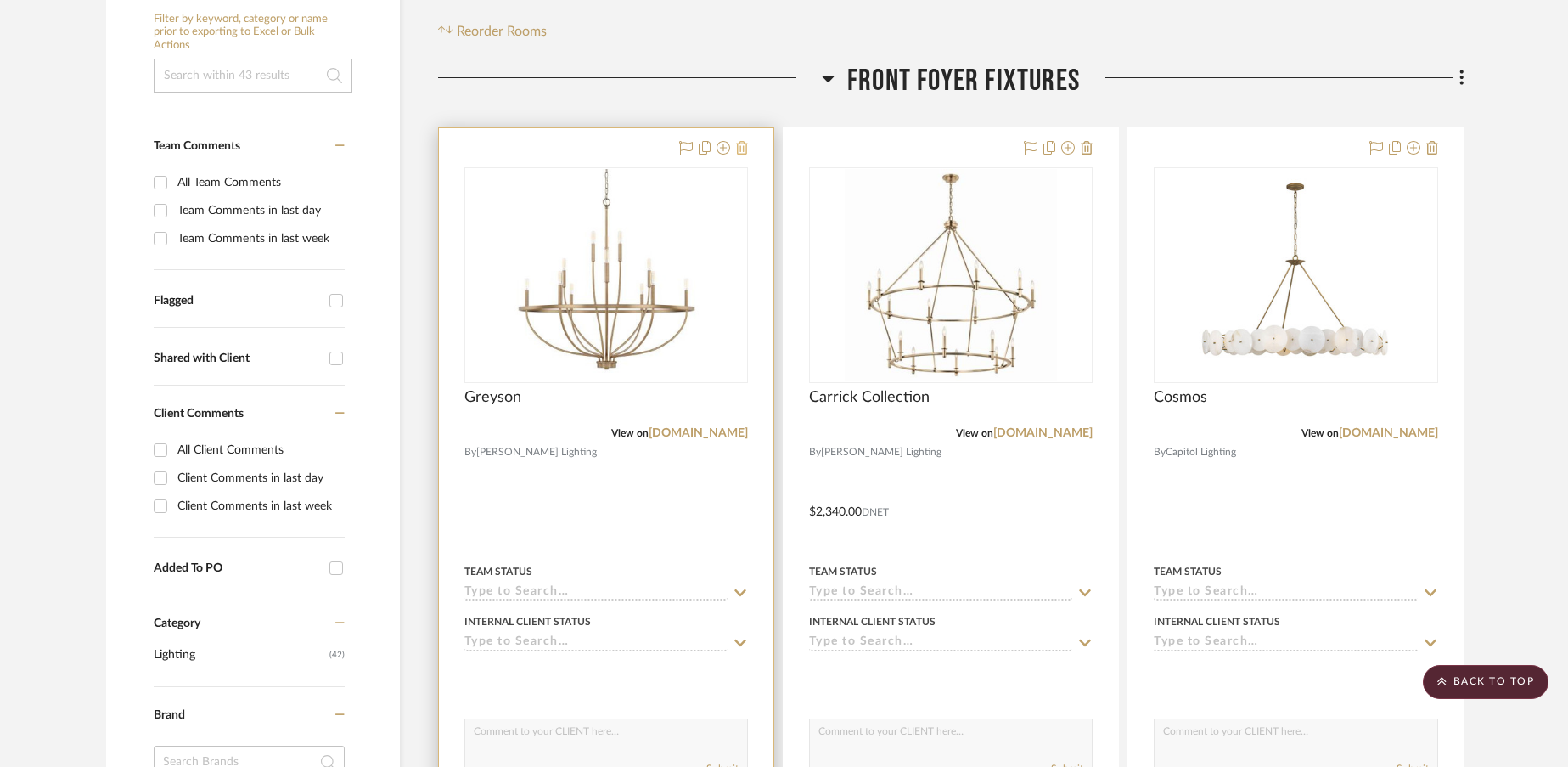
click at [742, 141] on icon at bounding box center [741, 148] width 12 height 13
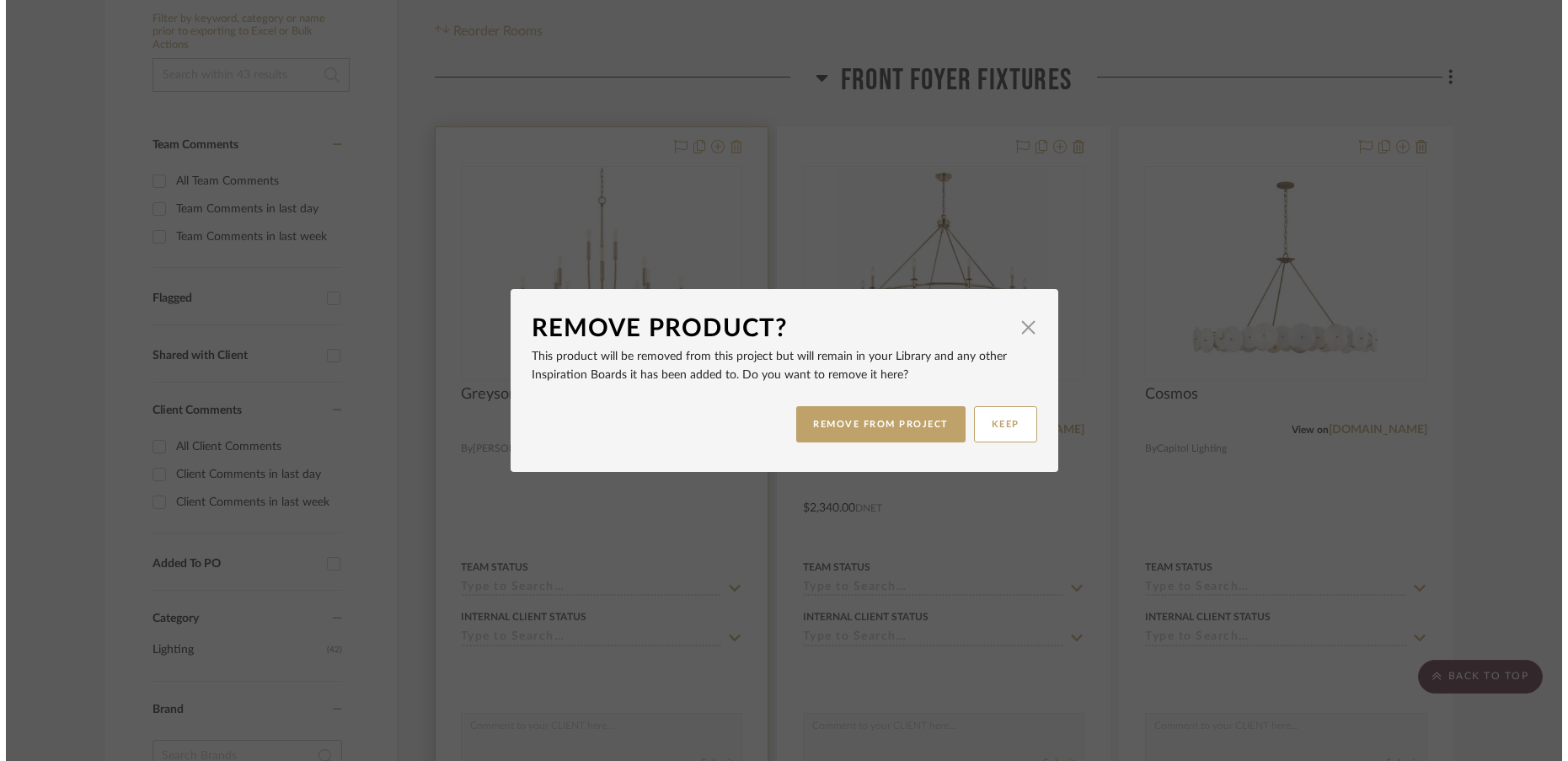
scroll to position [0, 0]
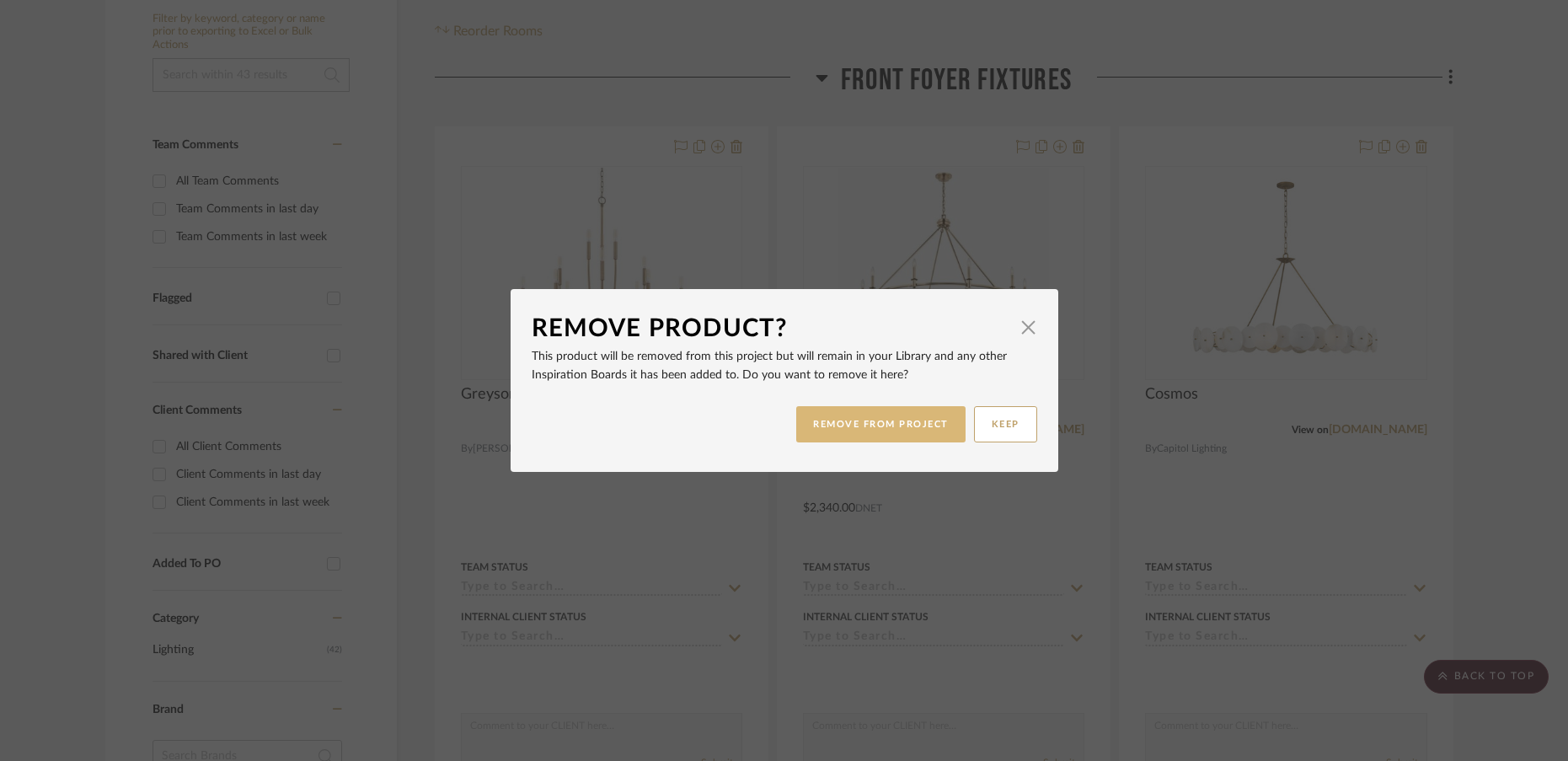
click at [856, 417] on button "REMOVE FROM PROJECT" at bounding box center [881, 424] width 169 height 36
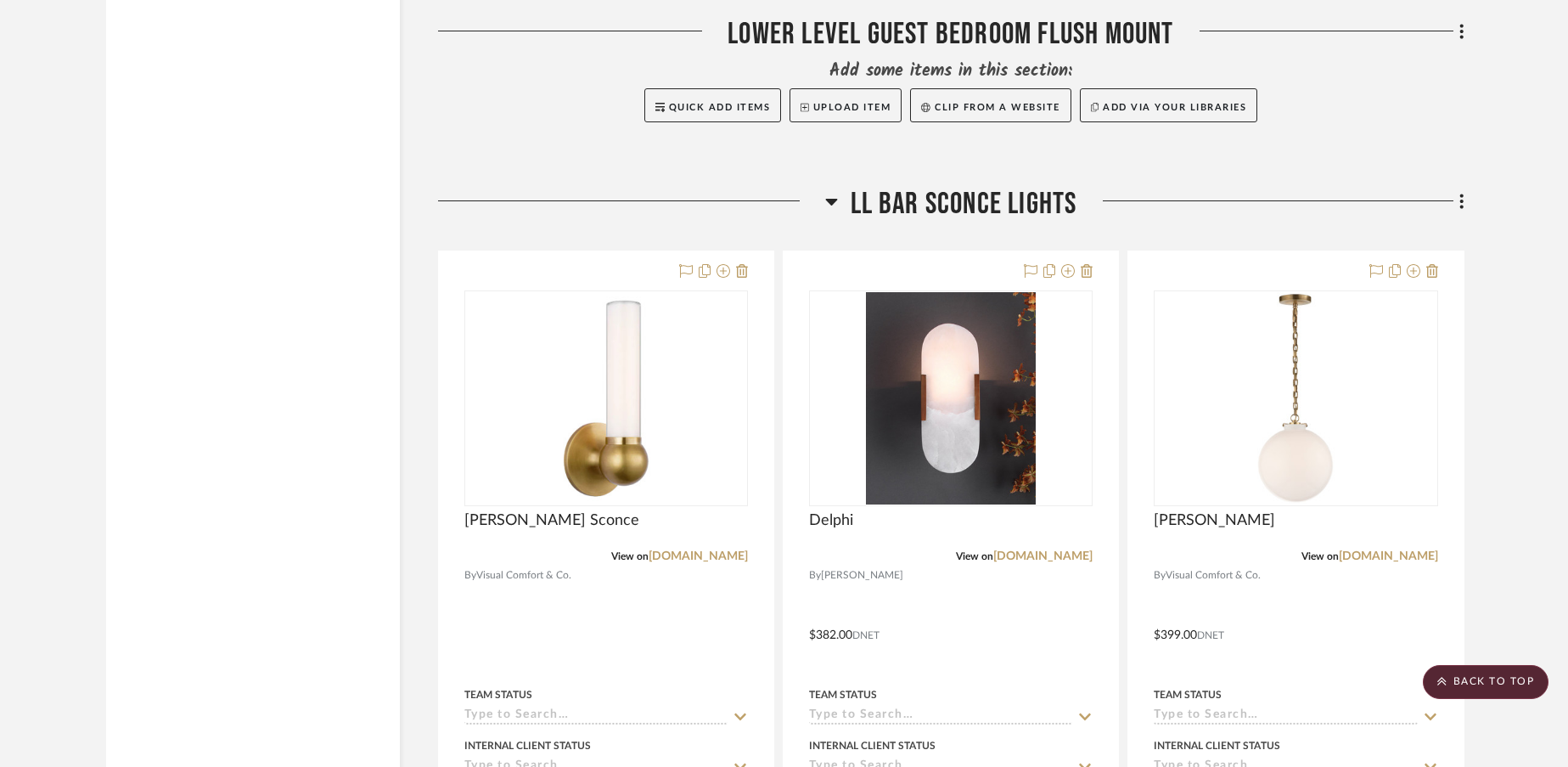
scroll to position [17046, 0]
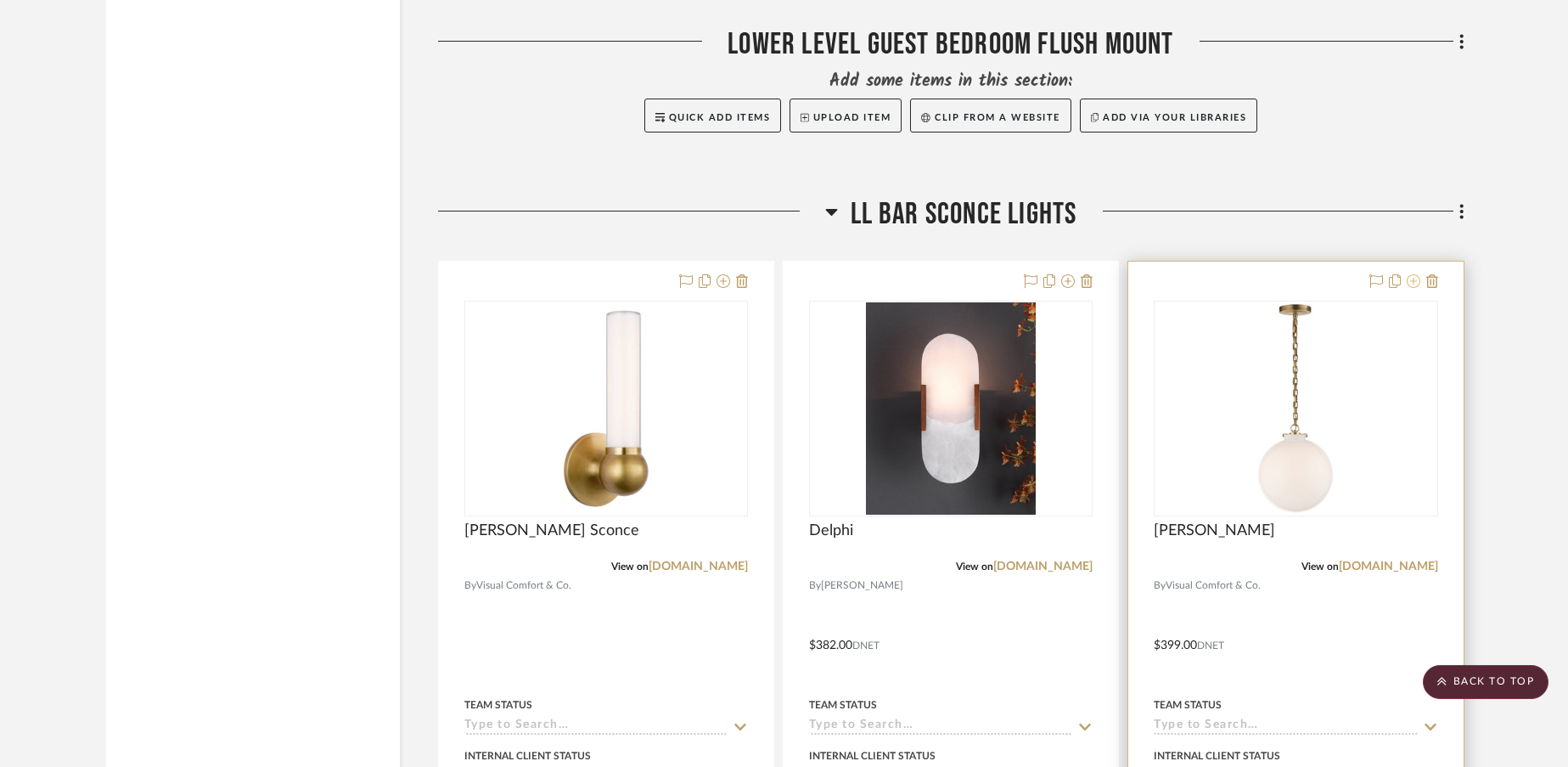
click at [1414, 274] on icon at bounding box center [1414, 281] width 13 height 13
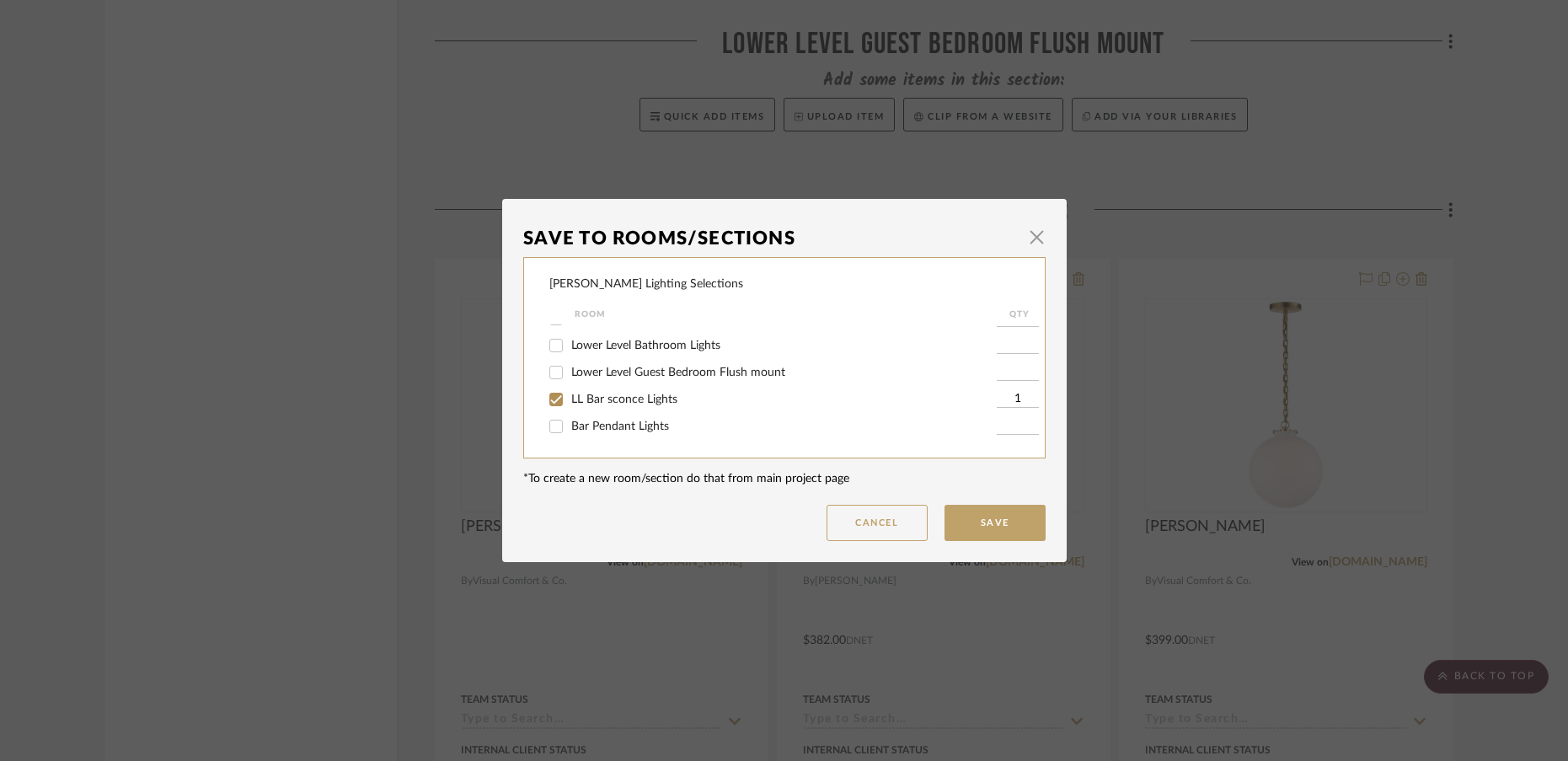
scroll to position [477, 0]
click at [553, 409] on input "LL Bar sconce Lights" at bounding box center [555, 400] width 27 height 27
checkbox input "false"
click at [554, 438] on input "Bar Pendant Lights" at bounding box center [555, 427] width 27 height 27
checkbox input "true"
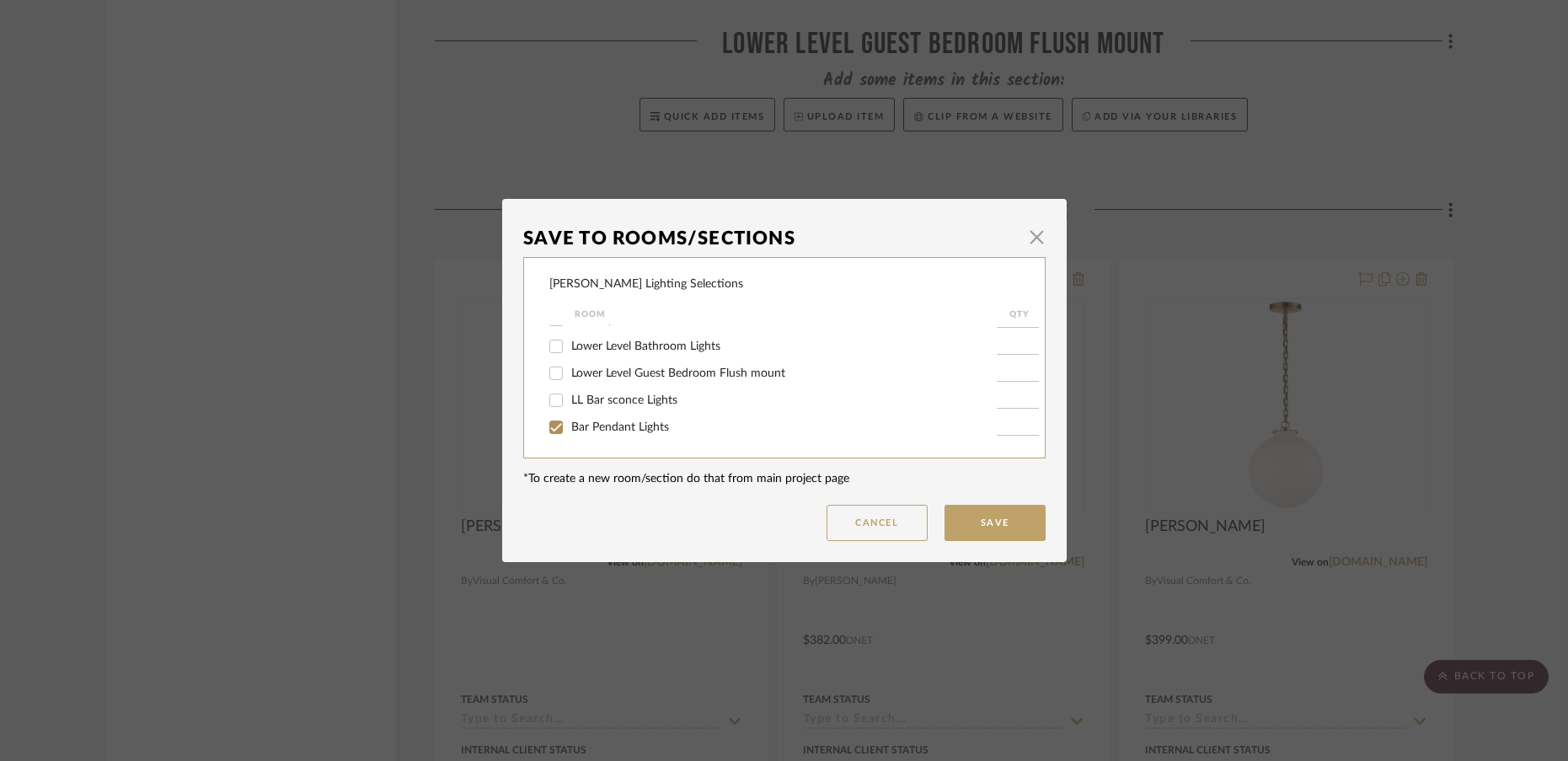
type input "1"
click at [971, 517] on button "Save" at bounding box center [995, 523] width 101 height 36
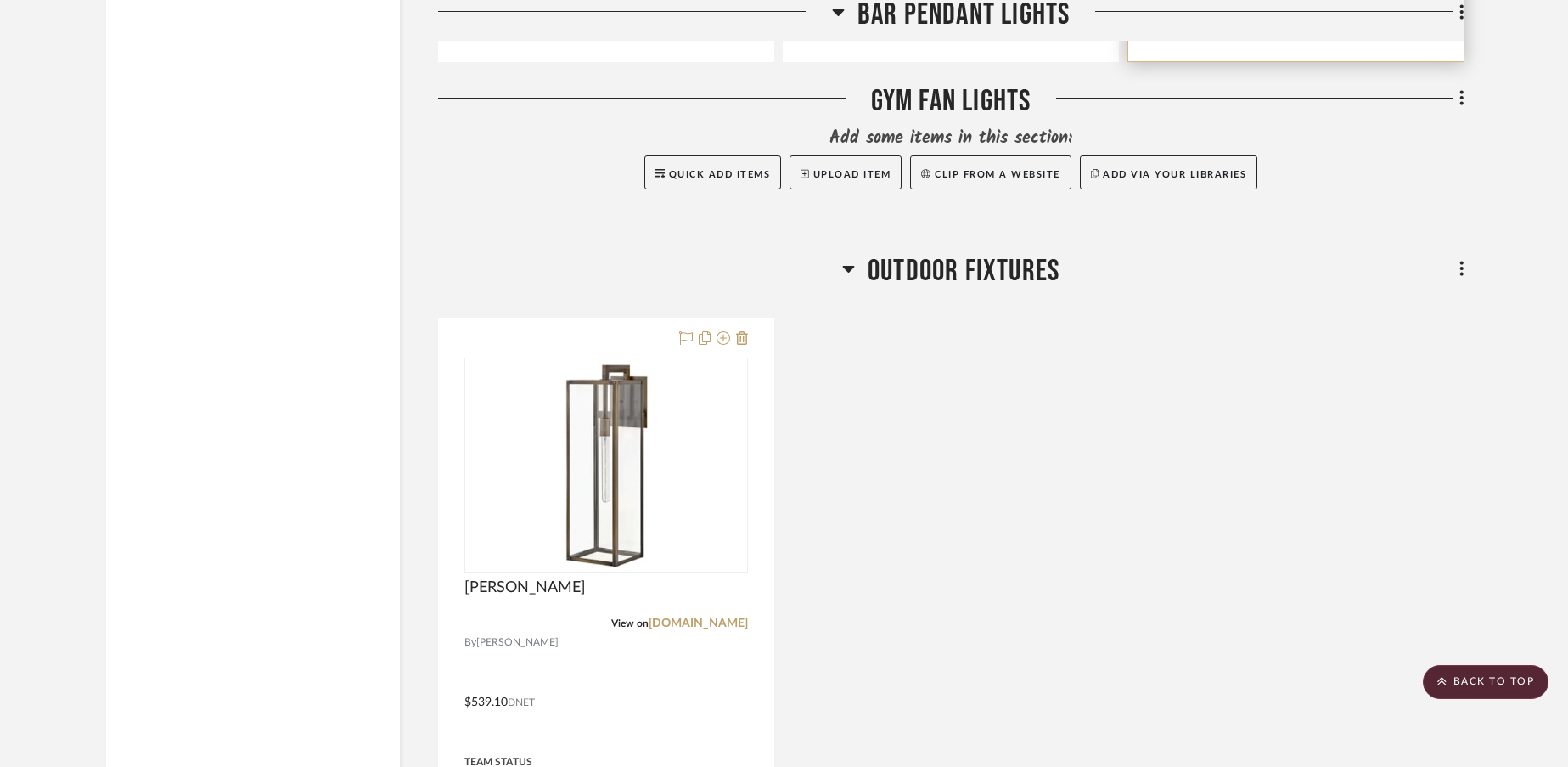
scroll to position [18779, 0]
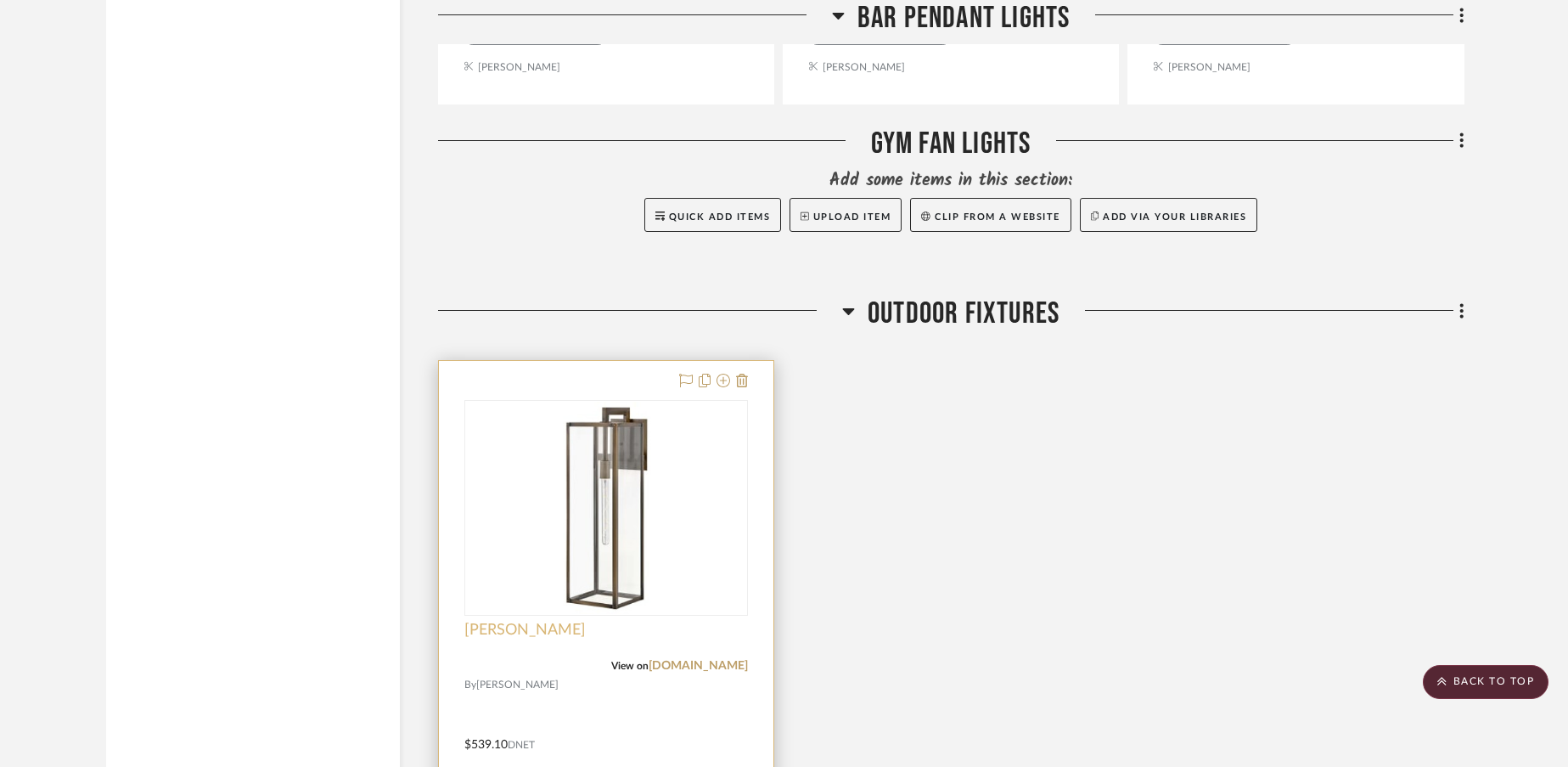
click at [495, 621] on span "Max Sconce" at bounding box center [525, 630] width 121 height 19
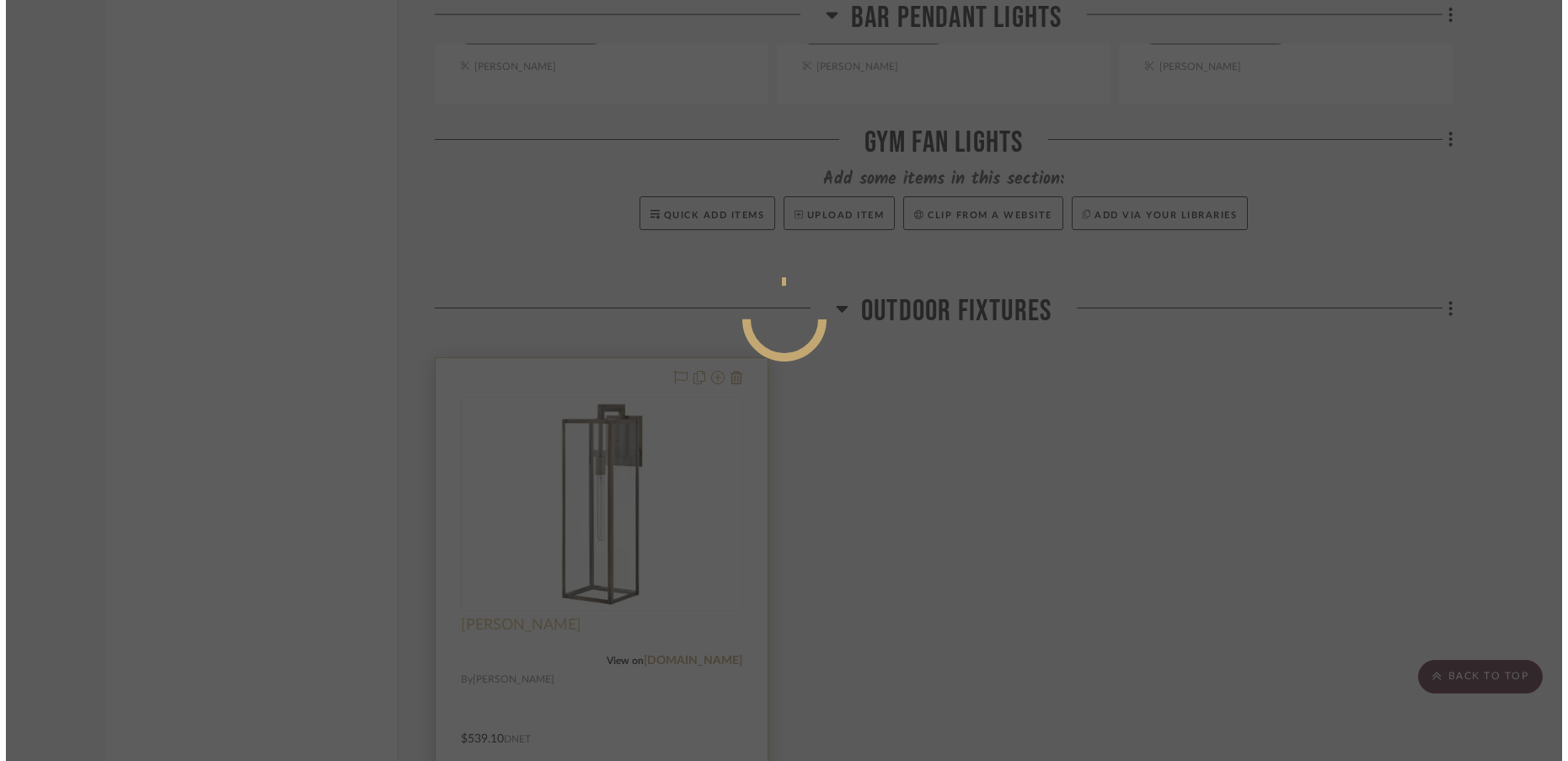
scroll to position [0, 0]
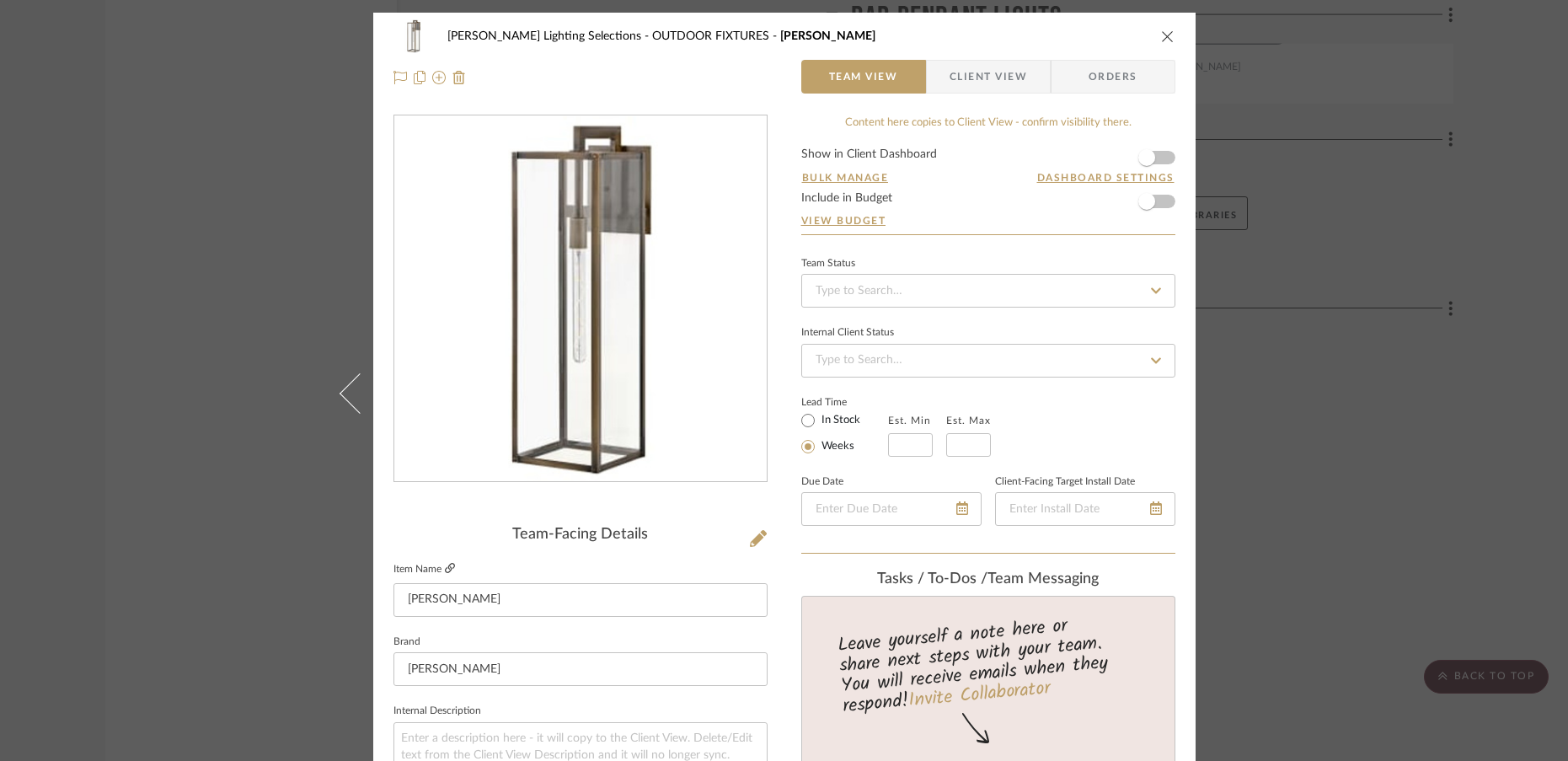
click at [445, 568] on icon at bounding box center [450, 567] width 10 height 10
click at [1161, 37] on icon "close" at bounding box center [1168, 36] width 13 height 13
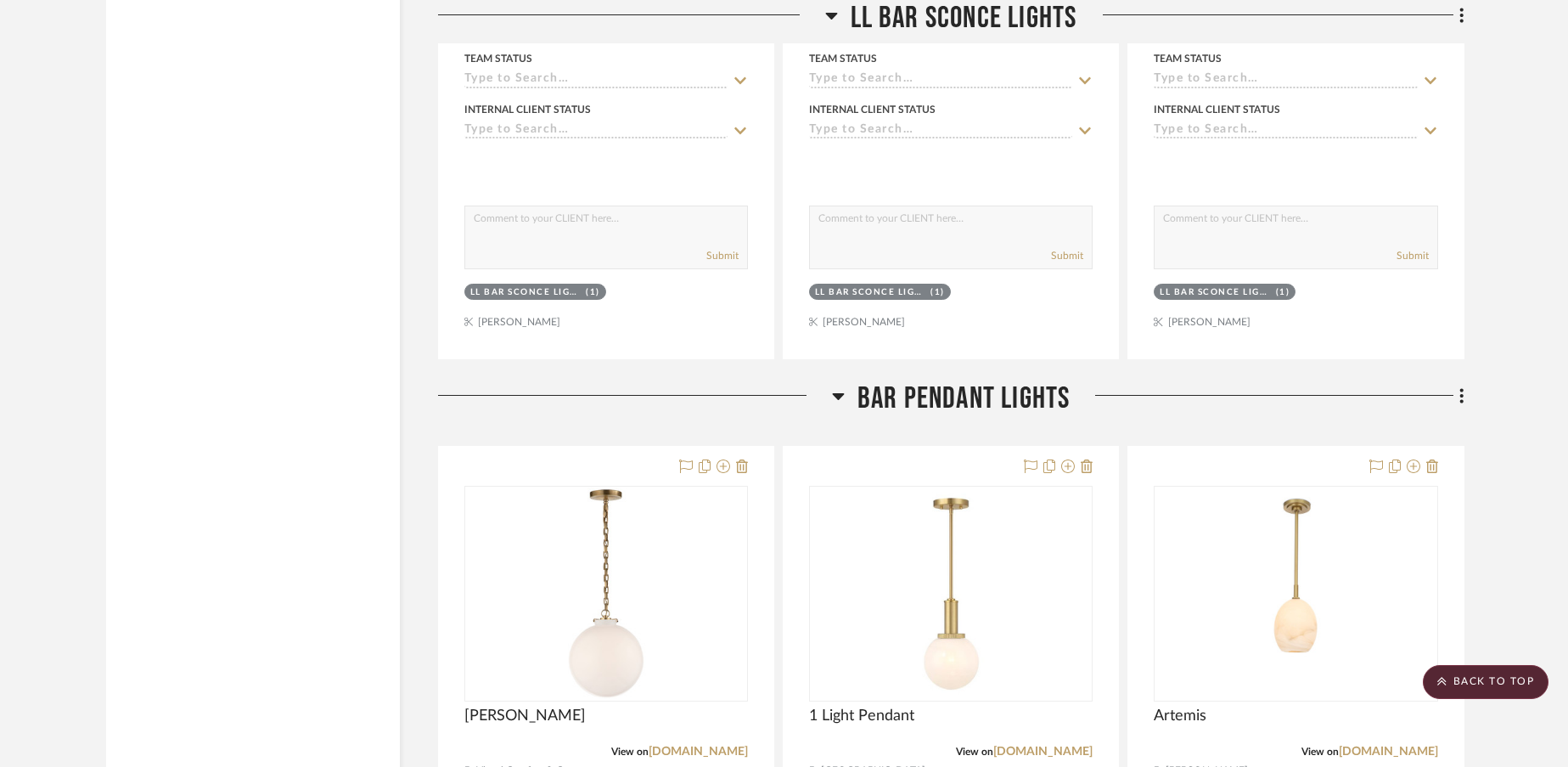
scroll to position [17824, 0]
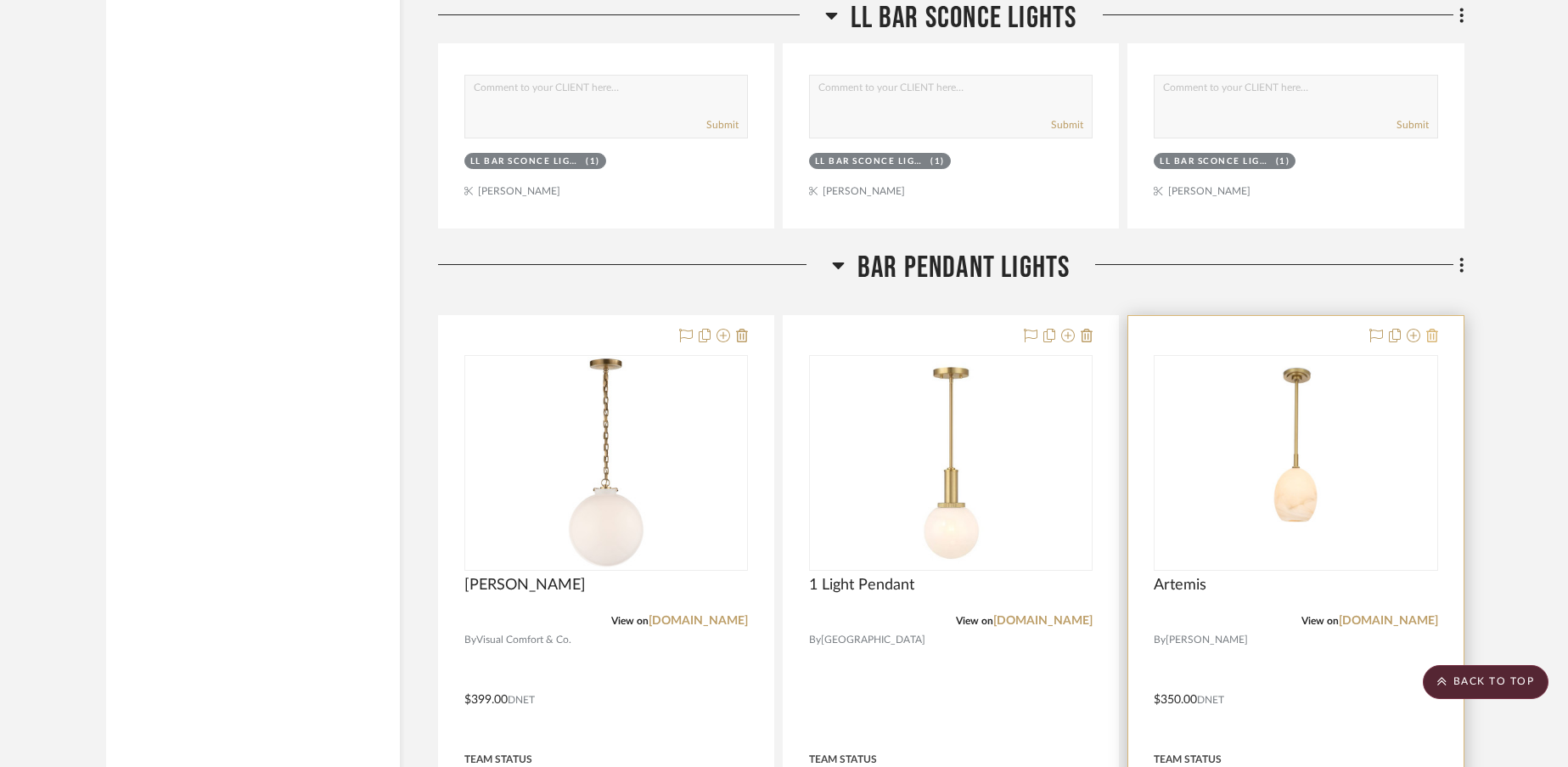
click at [1431, 329] on icon at bounding box center [1431, 335] width 12 height 13
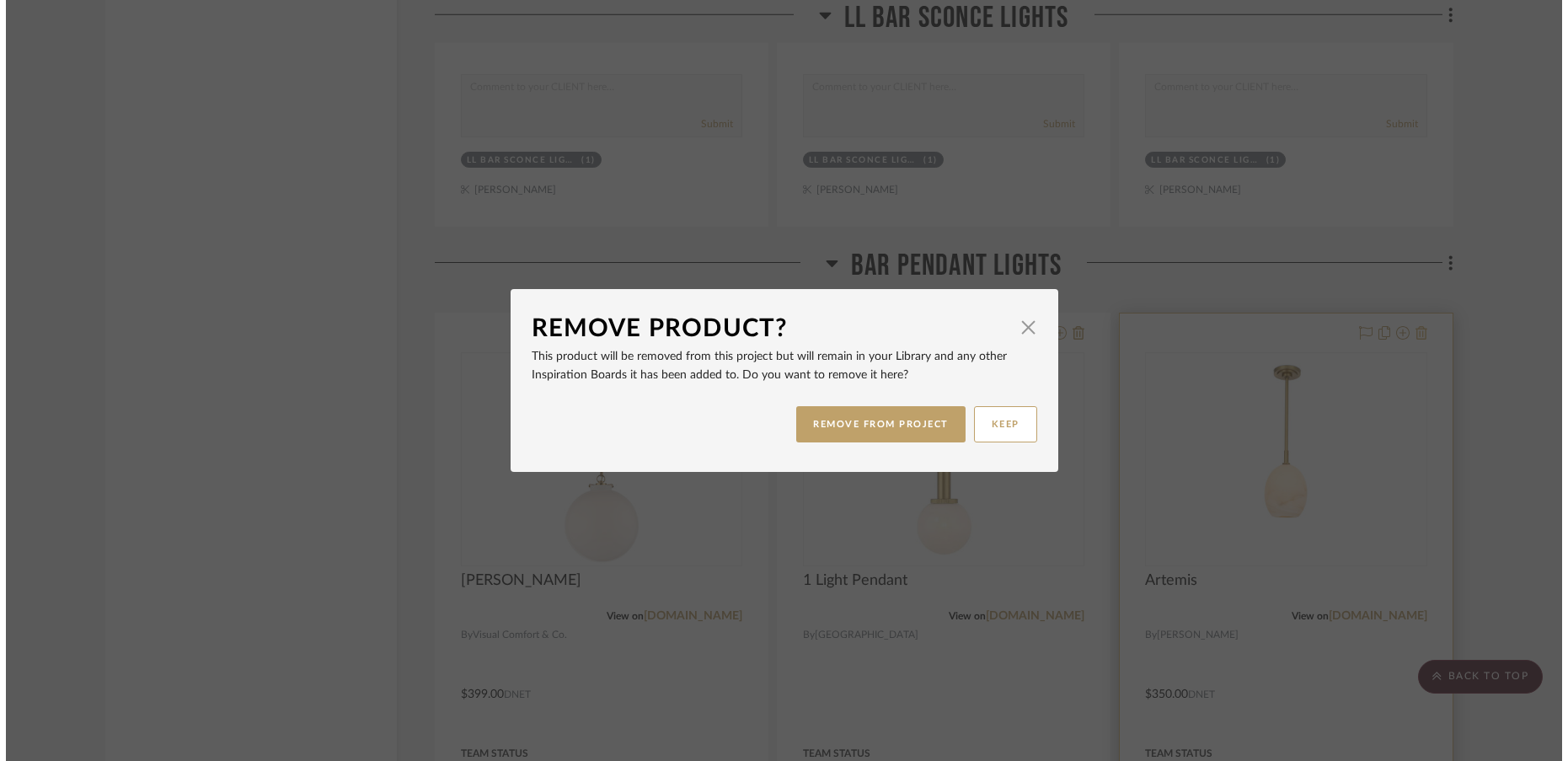
scroll to position [0, 0]
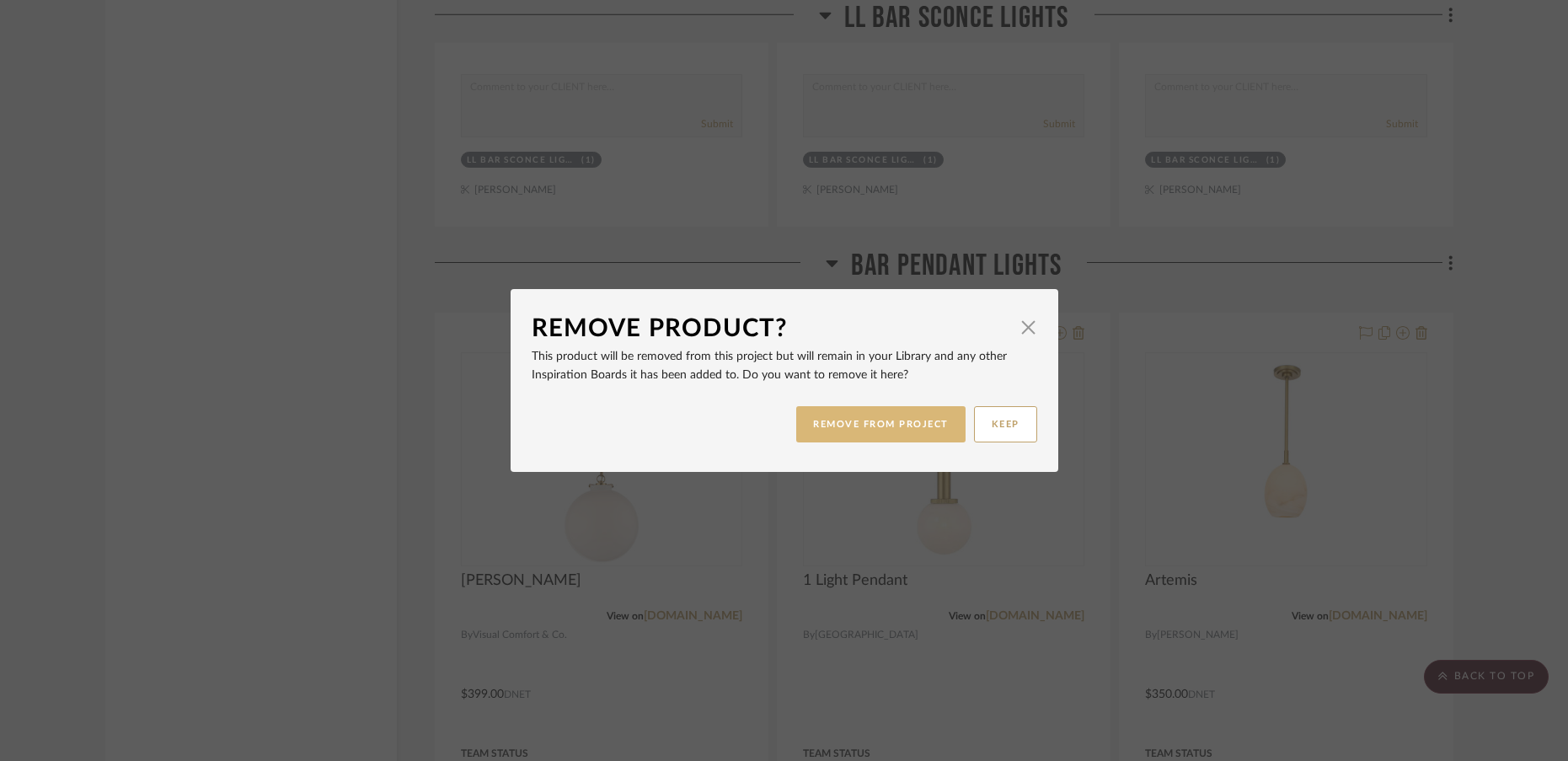
click at [923, 433] on button "REMOVE FROM PROJECT" at bounding box center [881, 424] width 169 height 36
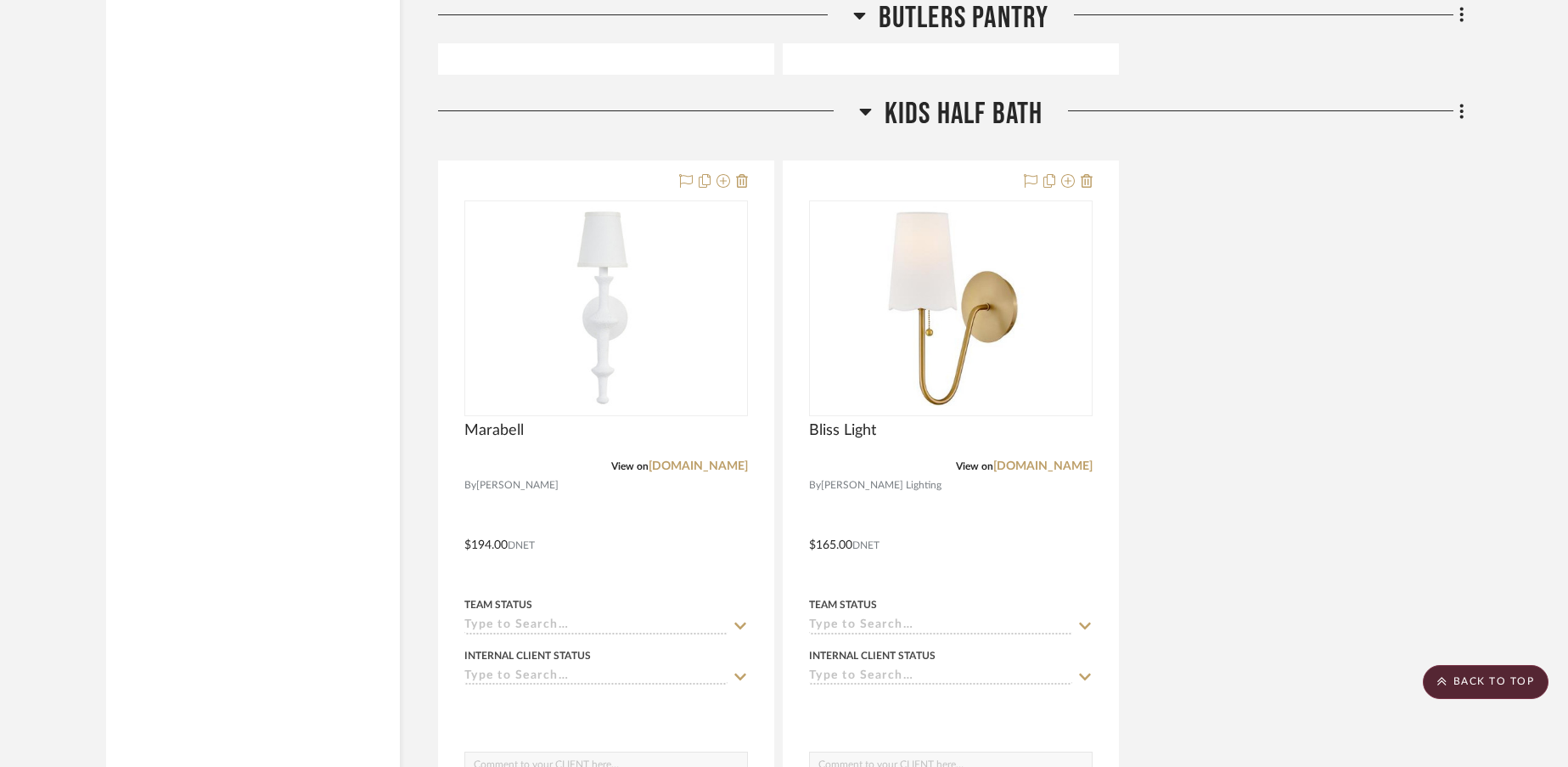
scroll to position [6144, 0]
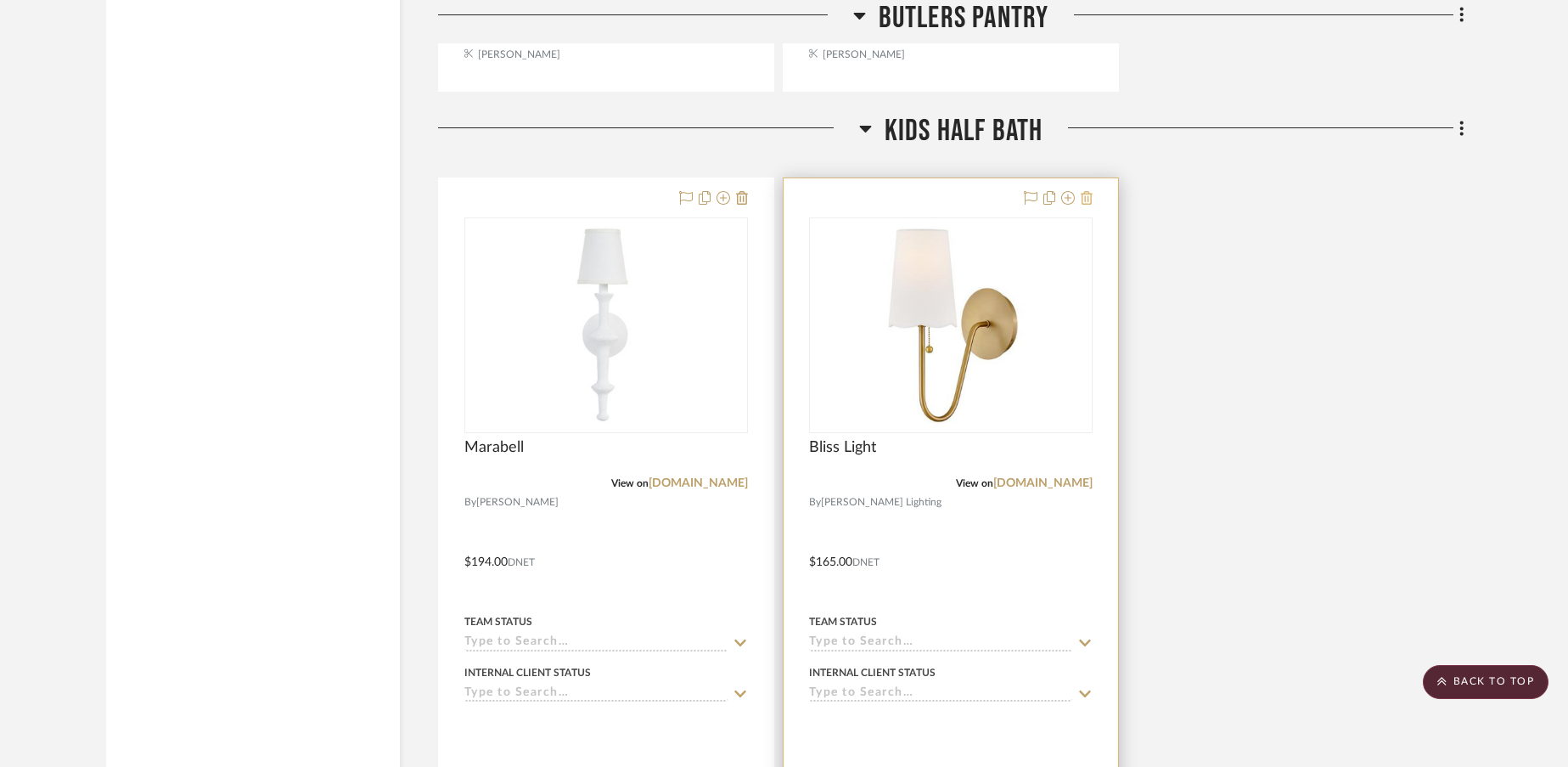
click at [1089, 191] on icon at bounding box center [1086, 198] width 12 height 13
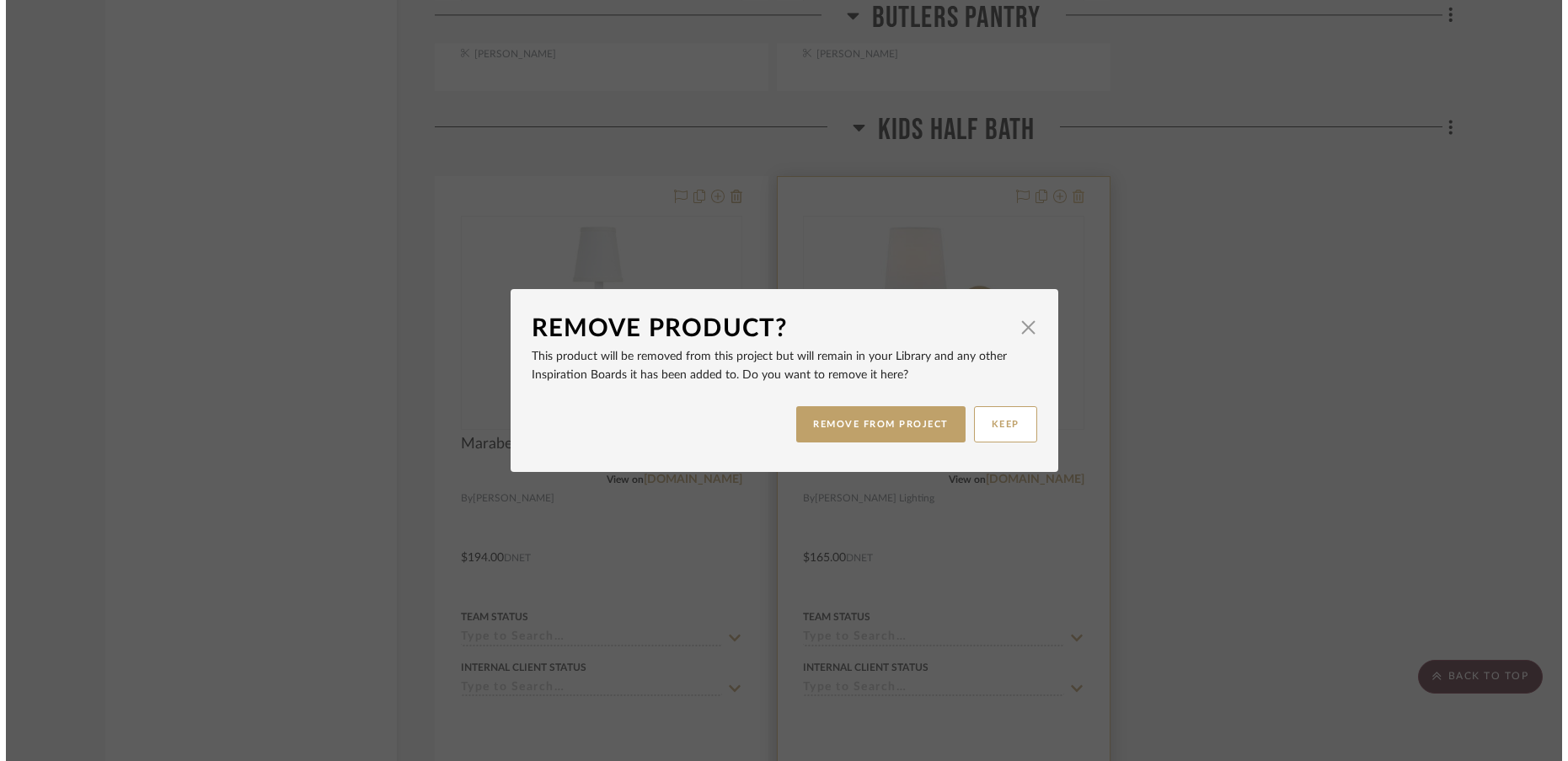
scroll to position [0, 0]
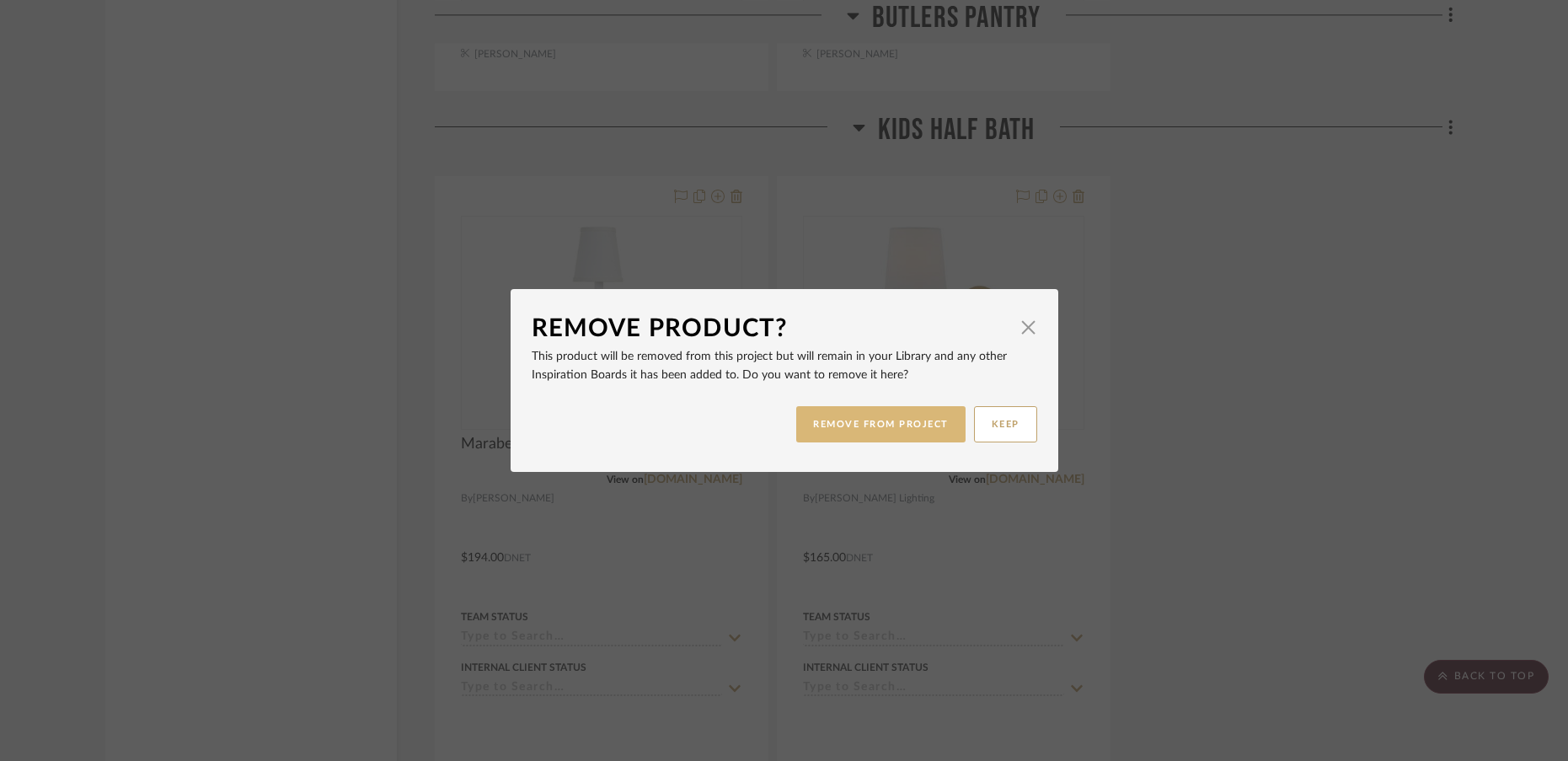
click at [913, 424] on button "REMOVE FROM PROJECT" at bounding box center [881, 424] width 169 height 36
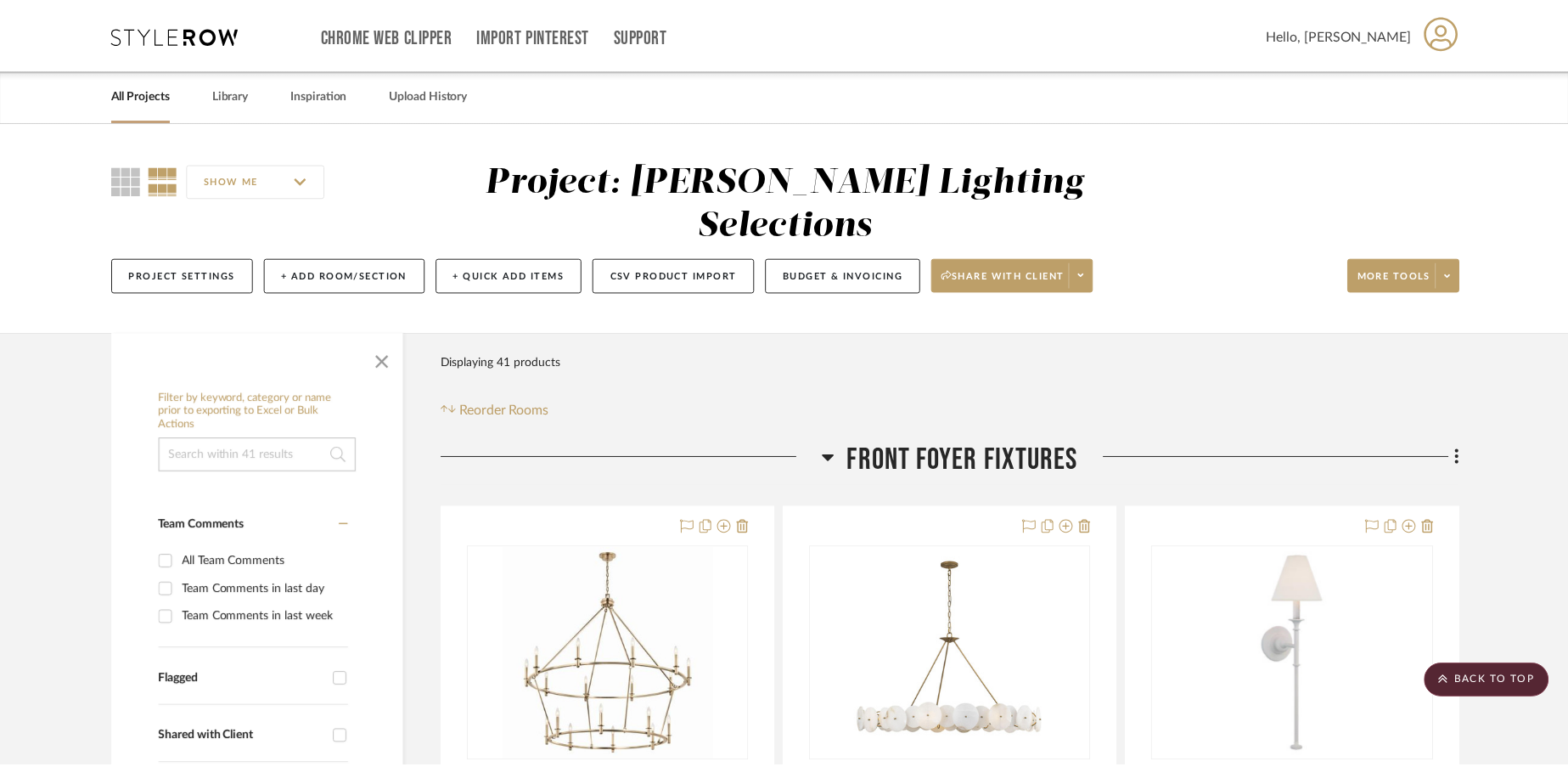
scroll to position [6144, 0]
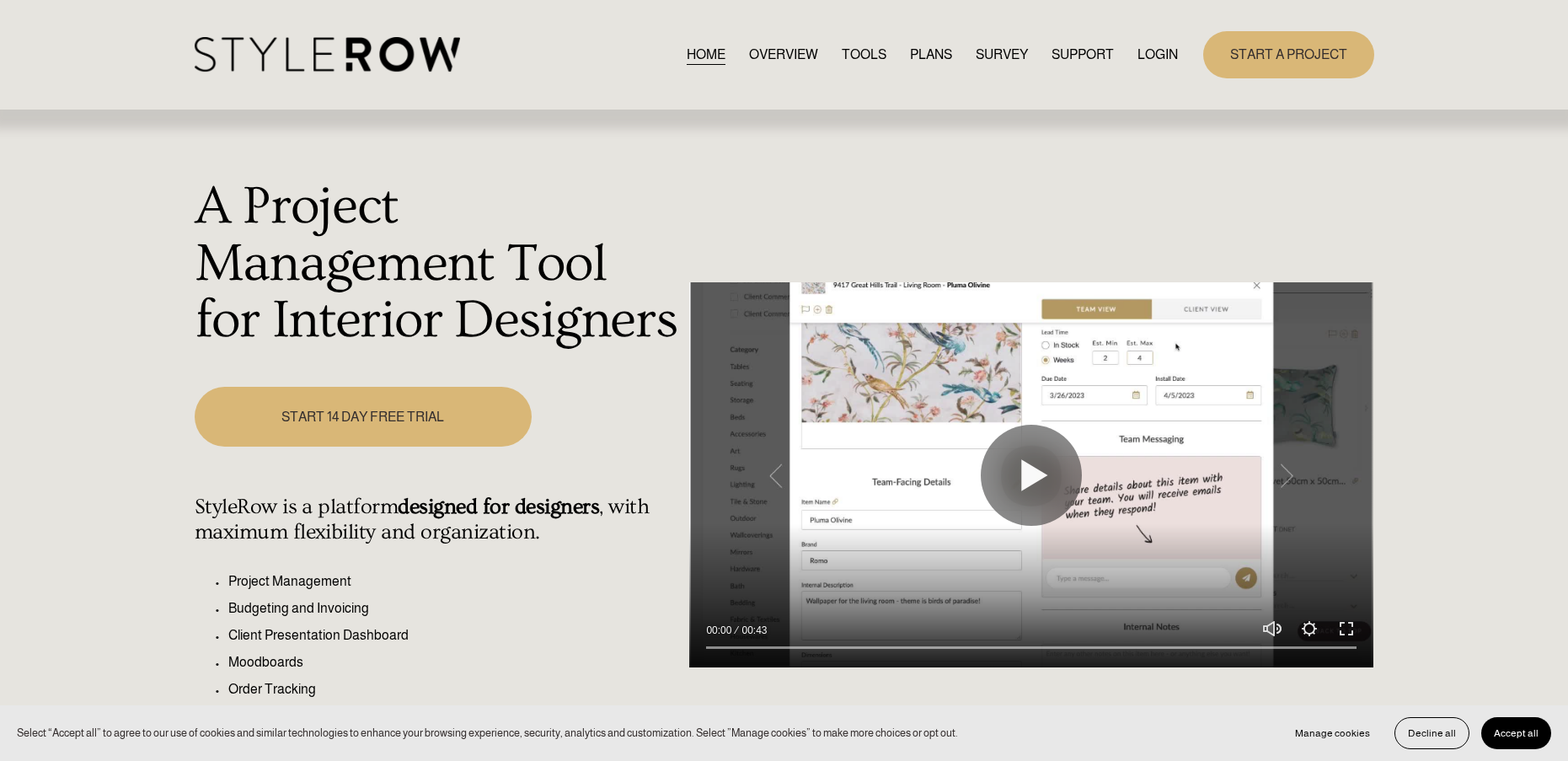
click at [1166, 58] on link "LOGIN" at bounding box center [1158, 54] width 40 height 22
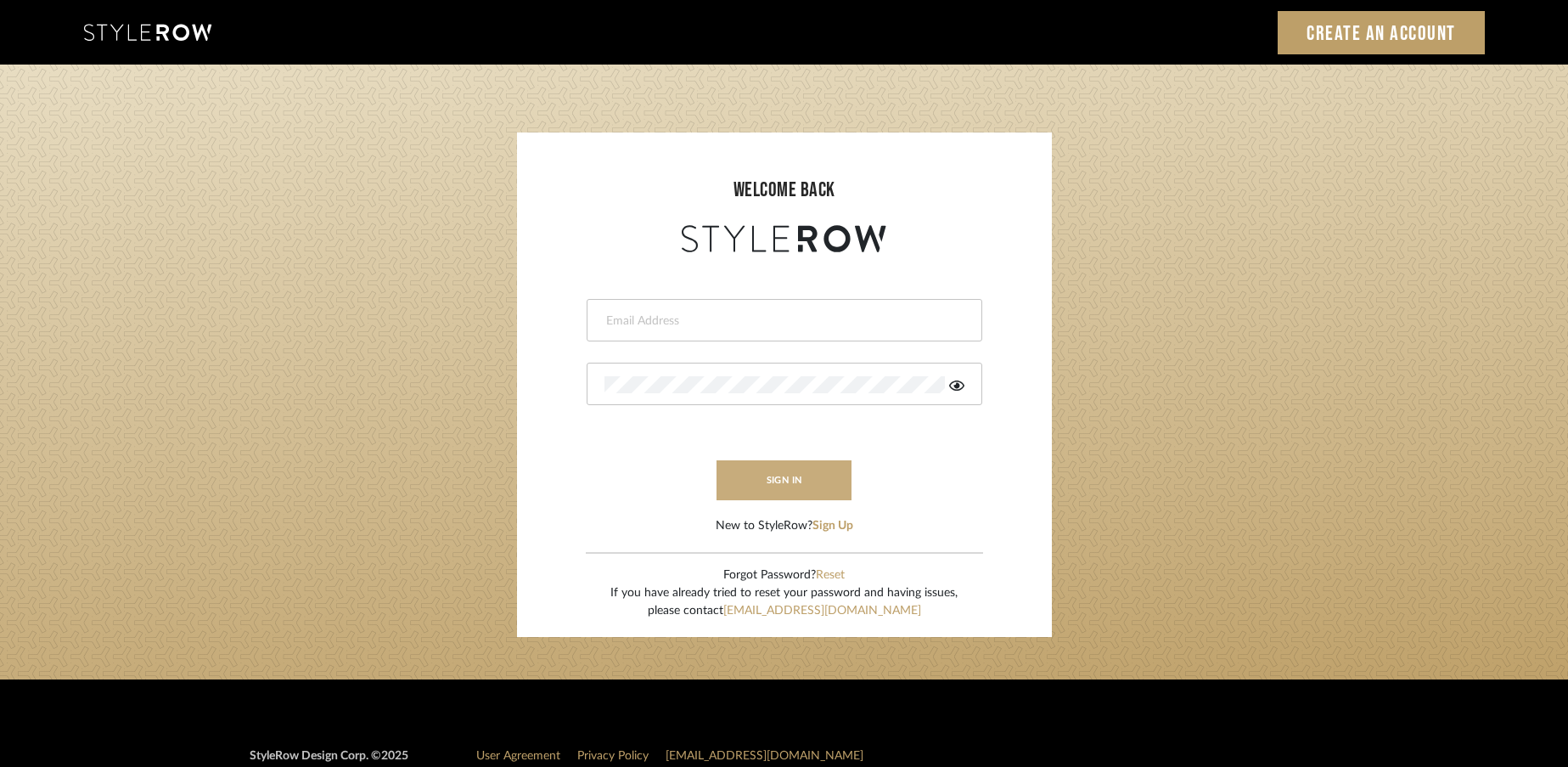
type input "[EMAIL_ADDRESS][DOMAIN_NAME]"
click at [814, 475] on button "sign in" at bounding box center [784, 481] width 136 height 40
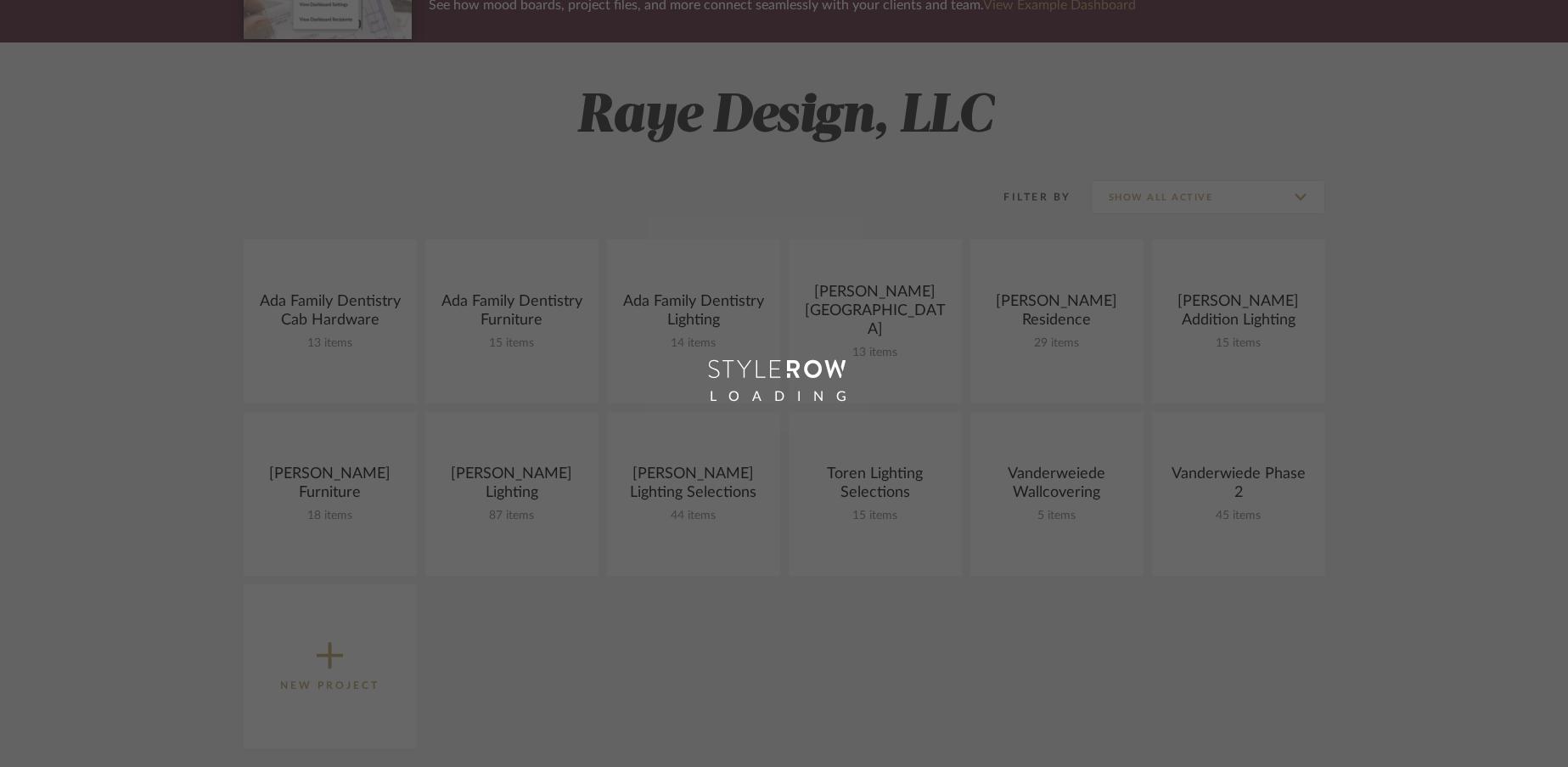
scroll to position [184, 0]
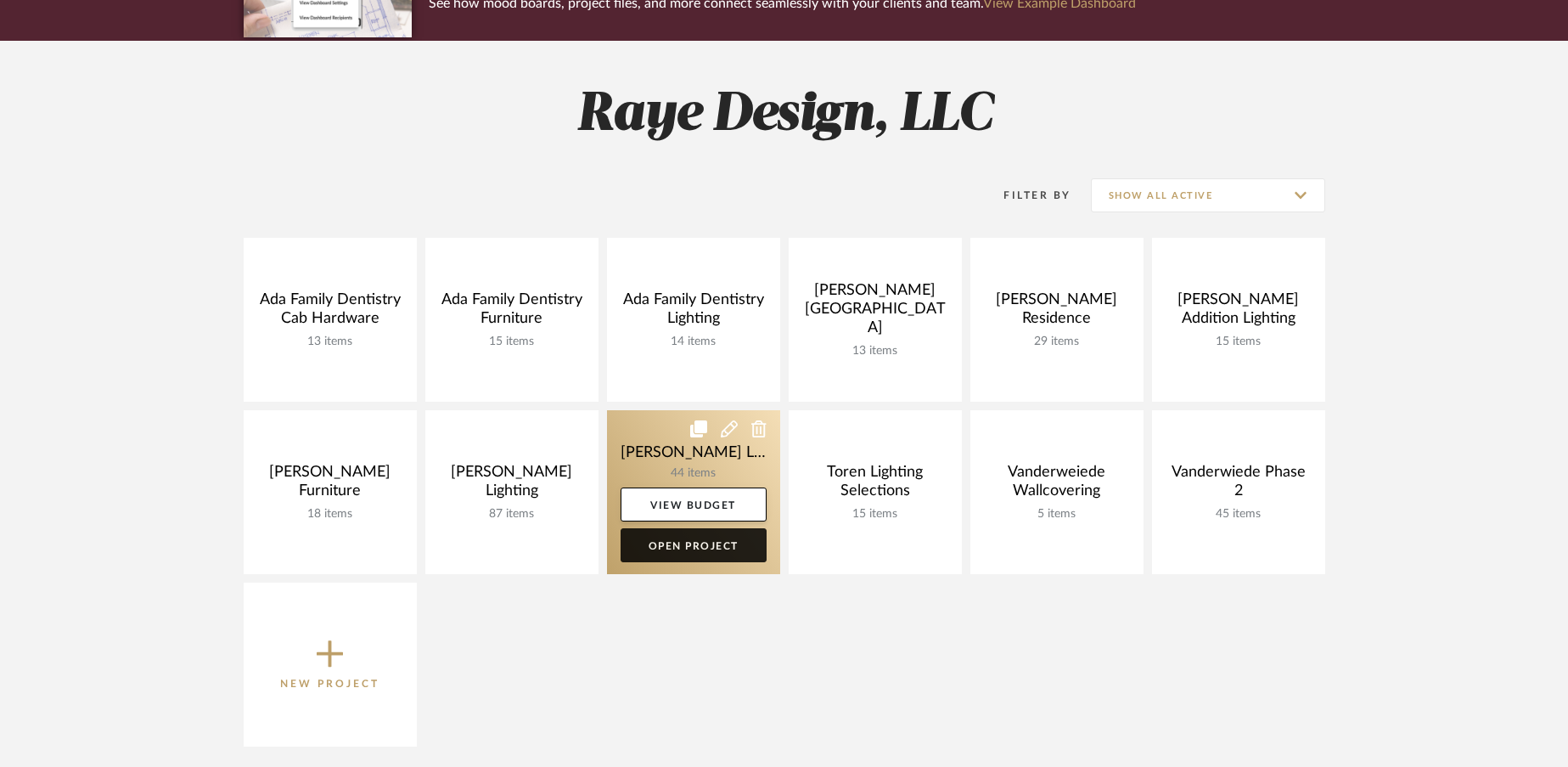
click at [694, 547] on link "Open Project" at bounding box center [693, 546] width 146 height 34
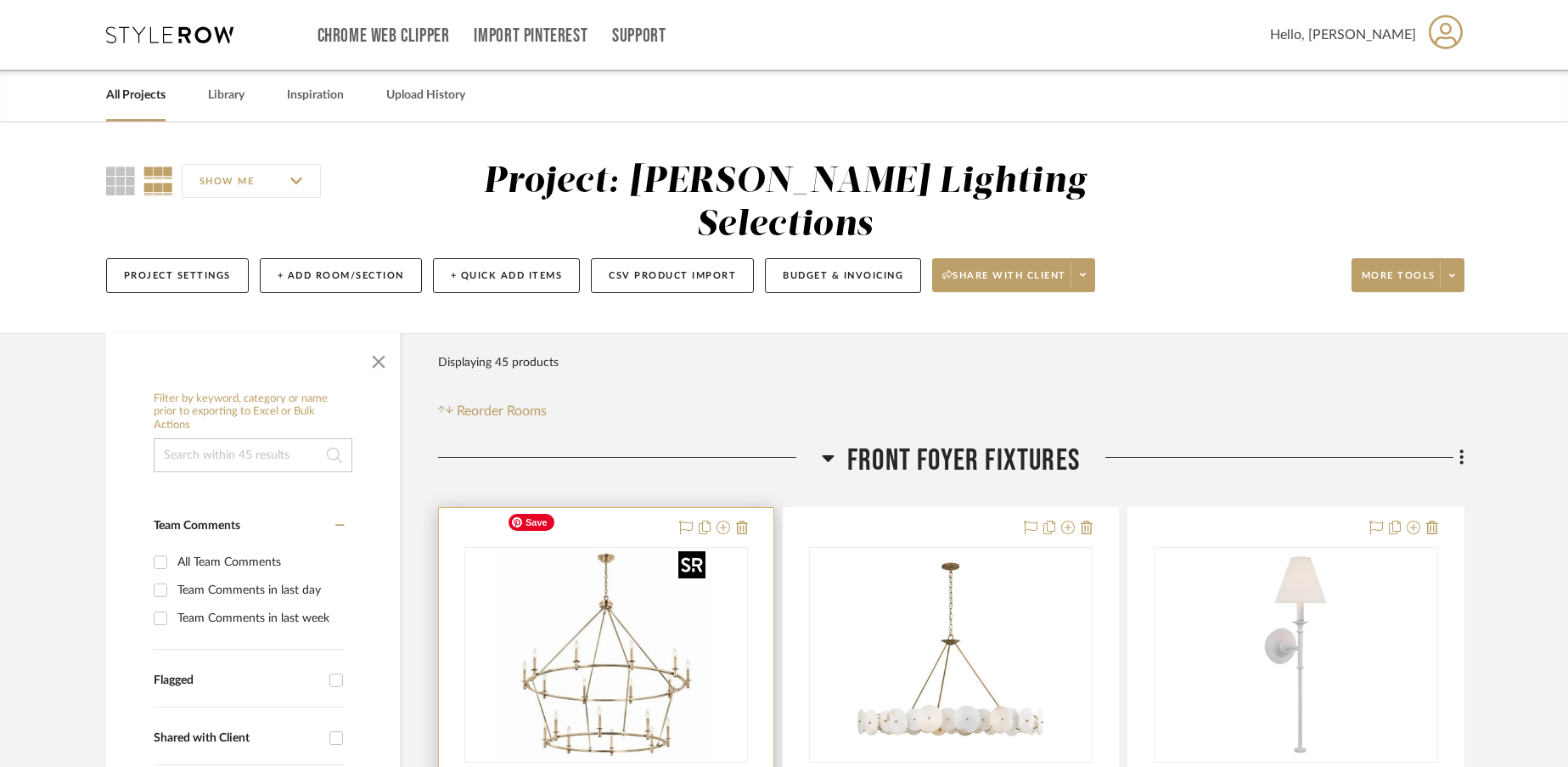
click at [624, 651] on img "0" at bounding box center [606, 654] width 212 height 212
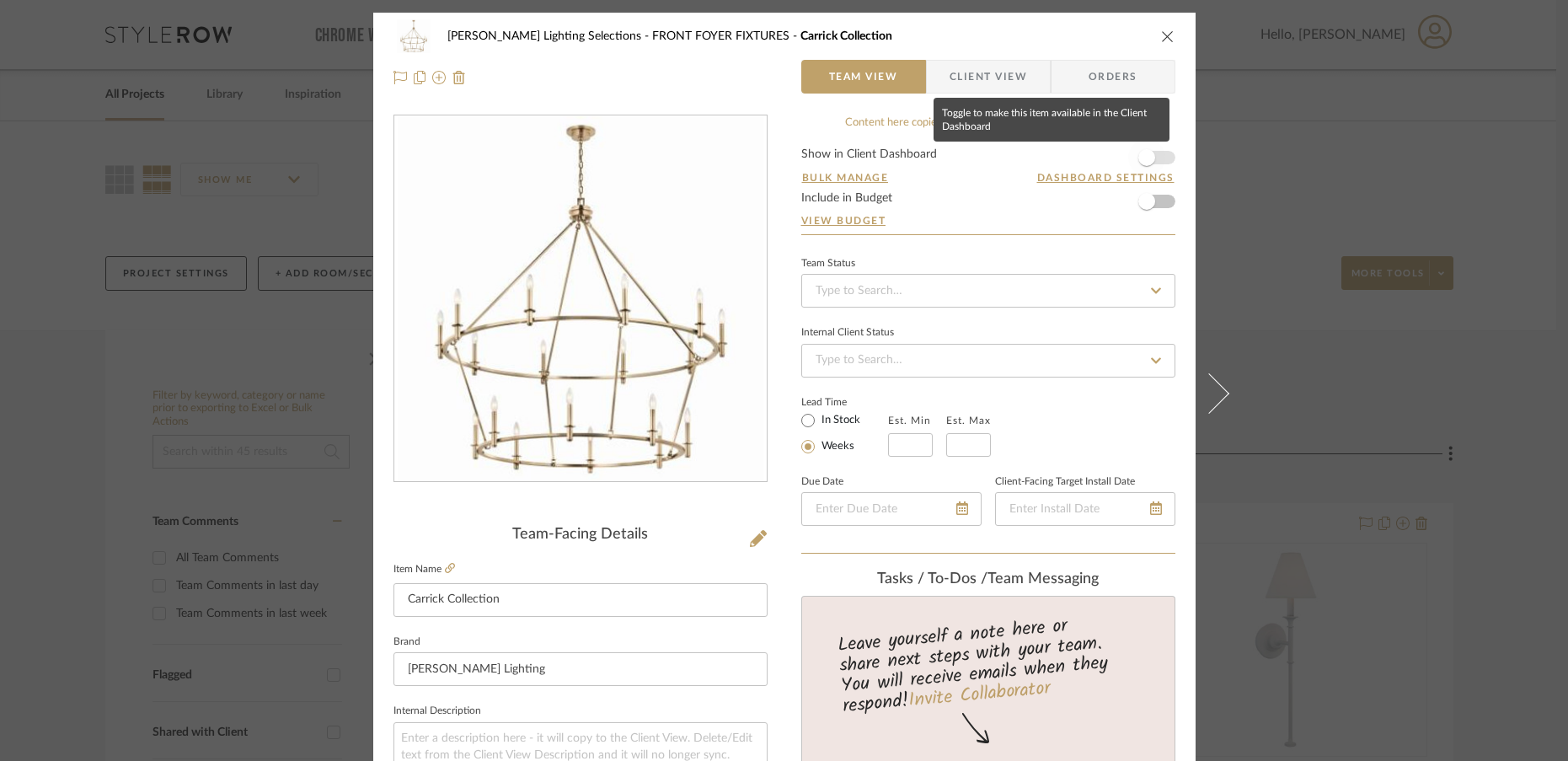
click at [1144, 158] on span "button" at bounding box center [1147, 158] width 17 height 17
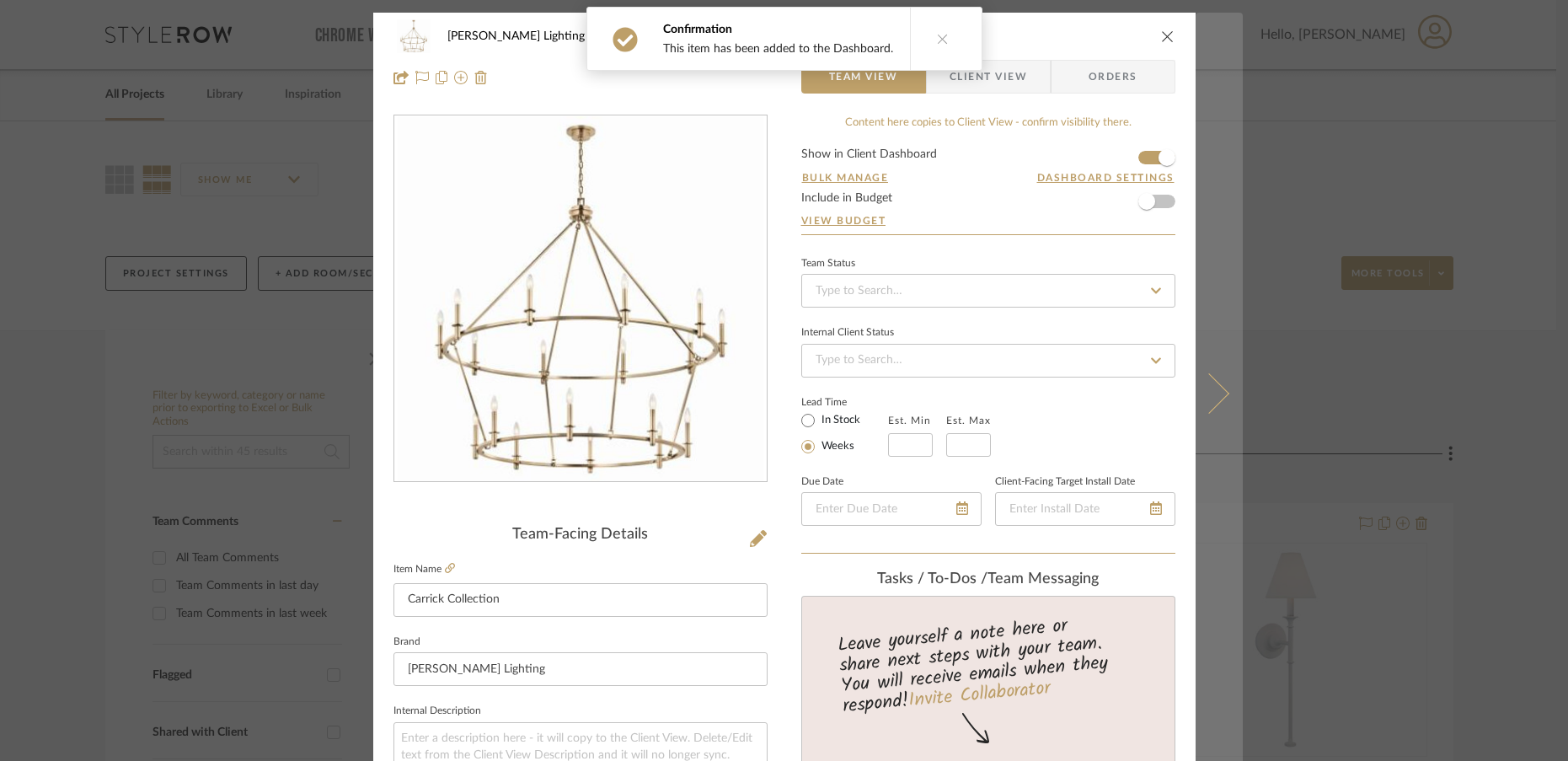
click at [1215, 395] on icon at bounding box center [1208, 392] width 40 height 40
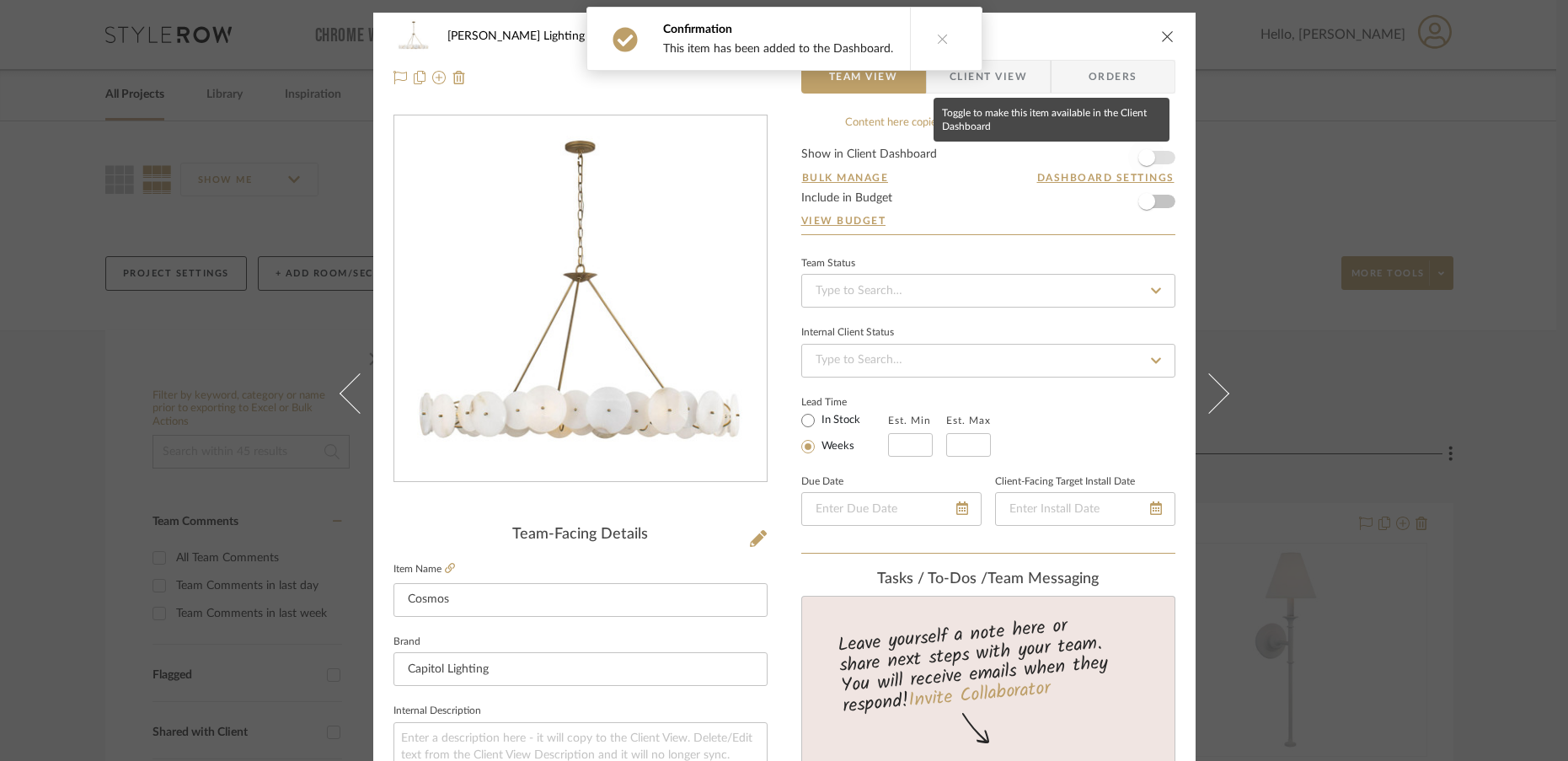
click at [1150, 154] on span "button" at bounding box center [1147, 158] width 37 height 37
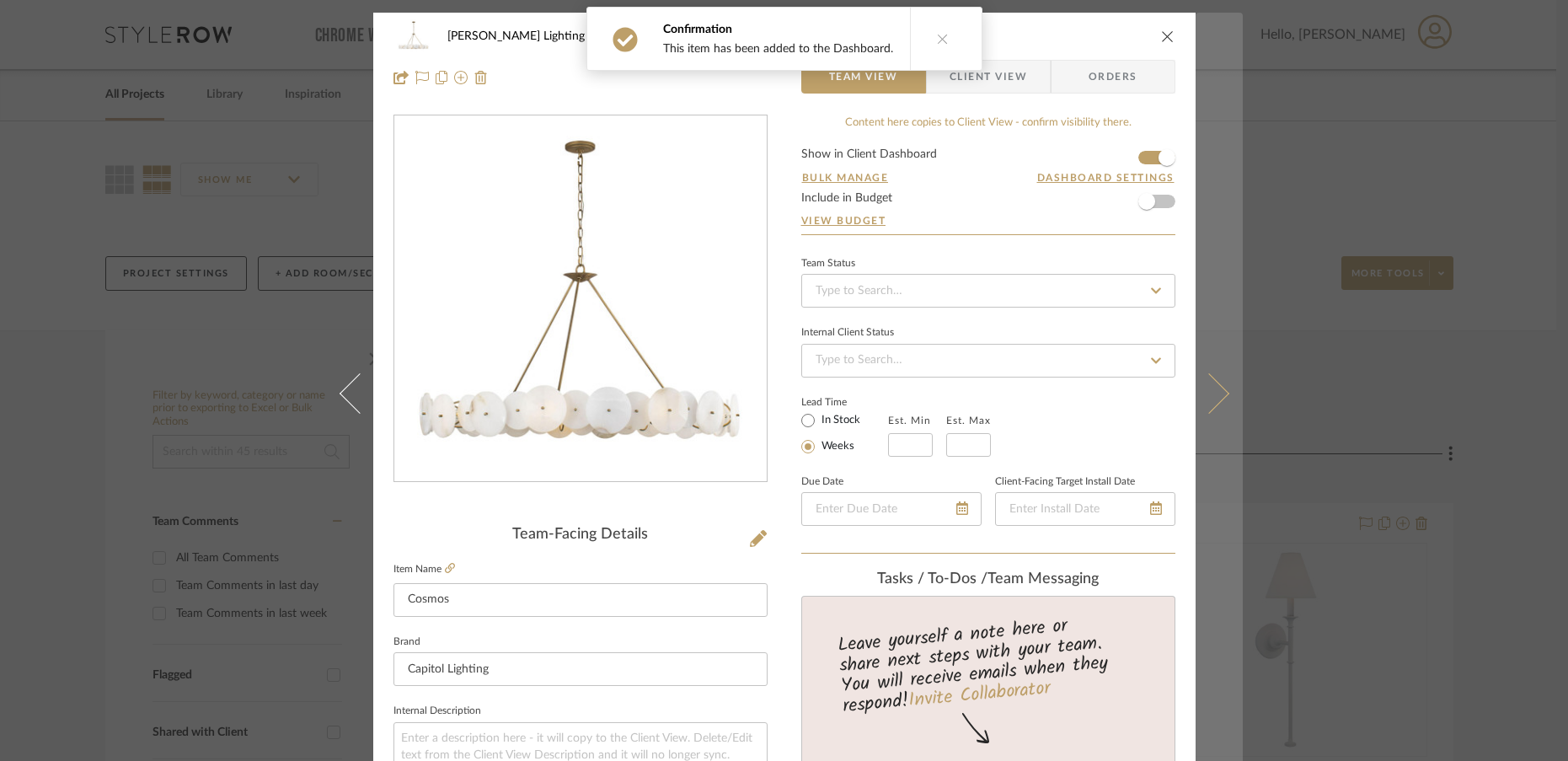
click at [1201, 408] on icon at bounding box center [1208, 392] width 40 height 40
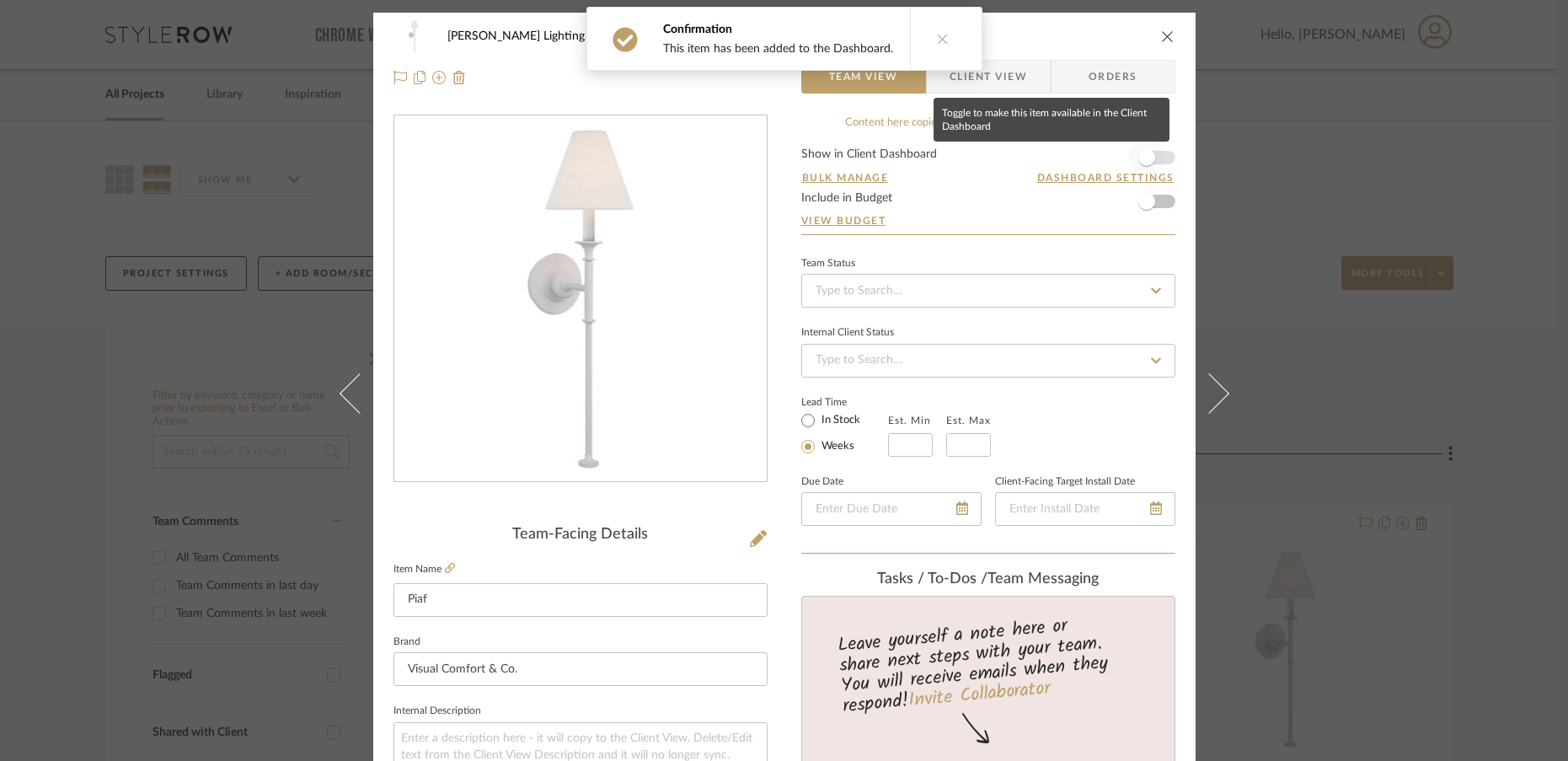
click at [1147, 162] on span "button" at bounding box center [1147, 158] width 17 height 17
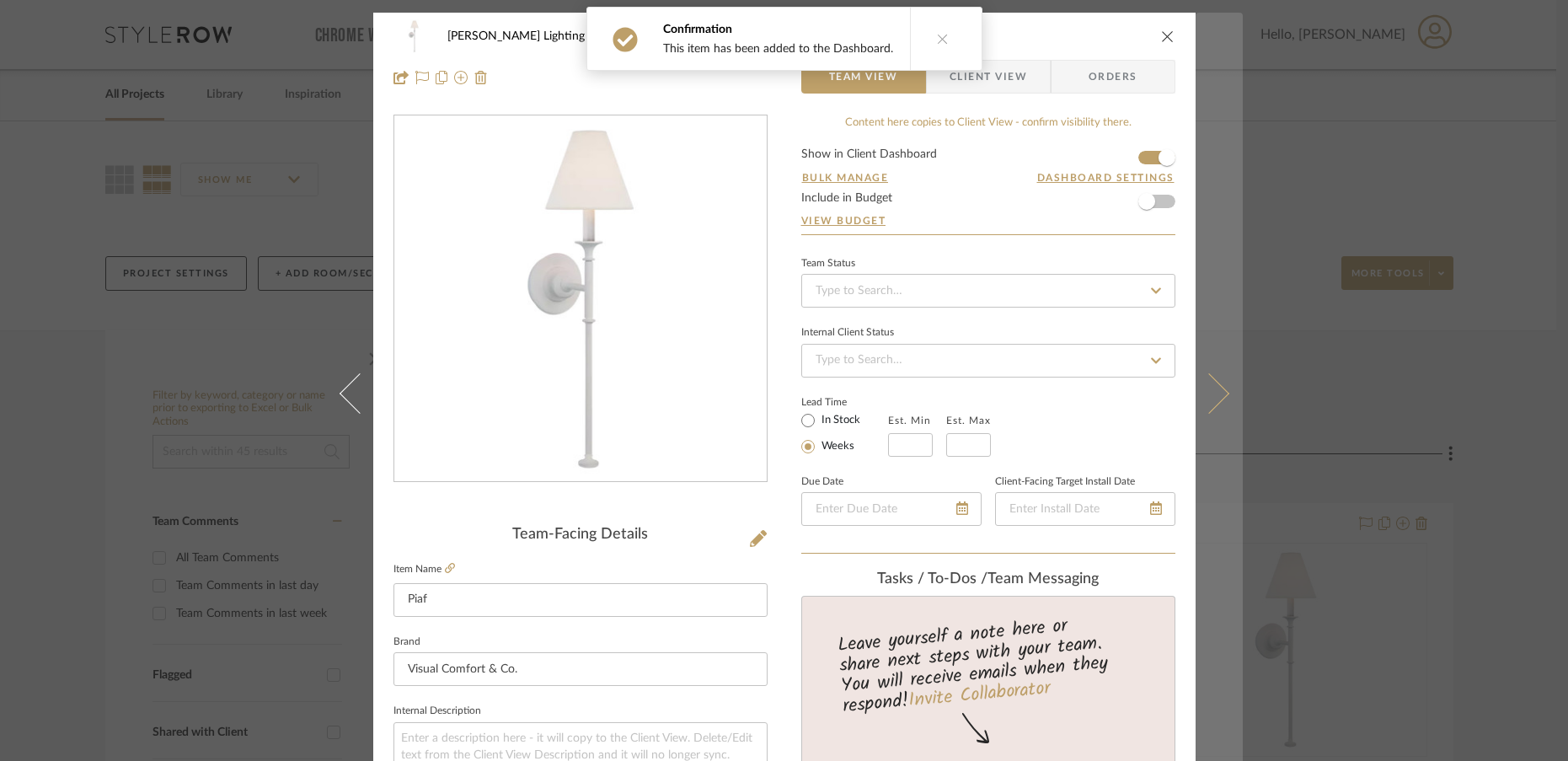
click at [1214, 407] on button at bounding box center [1219, 394] width 47 height 761
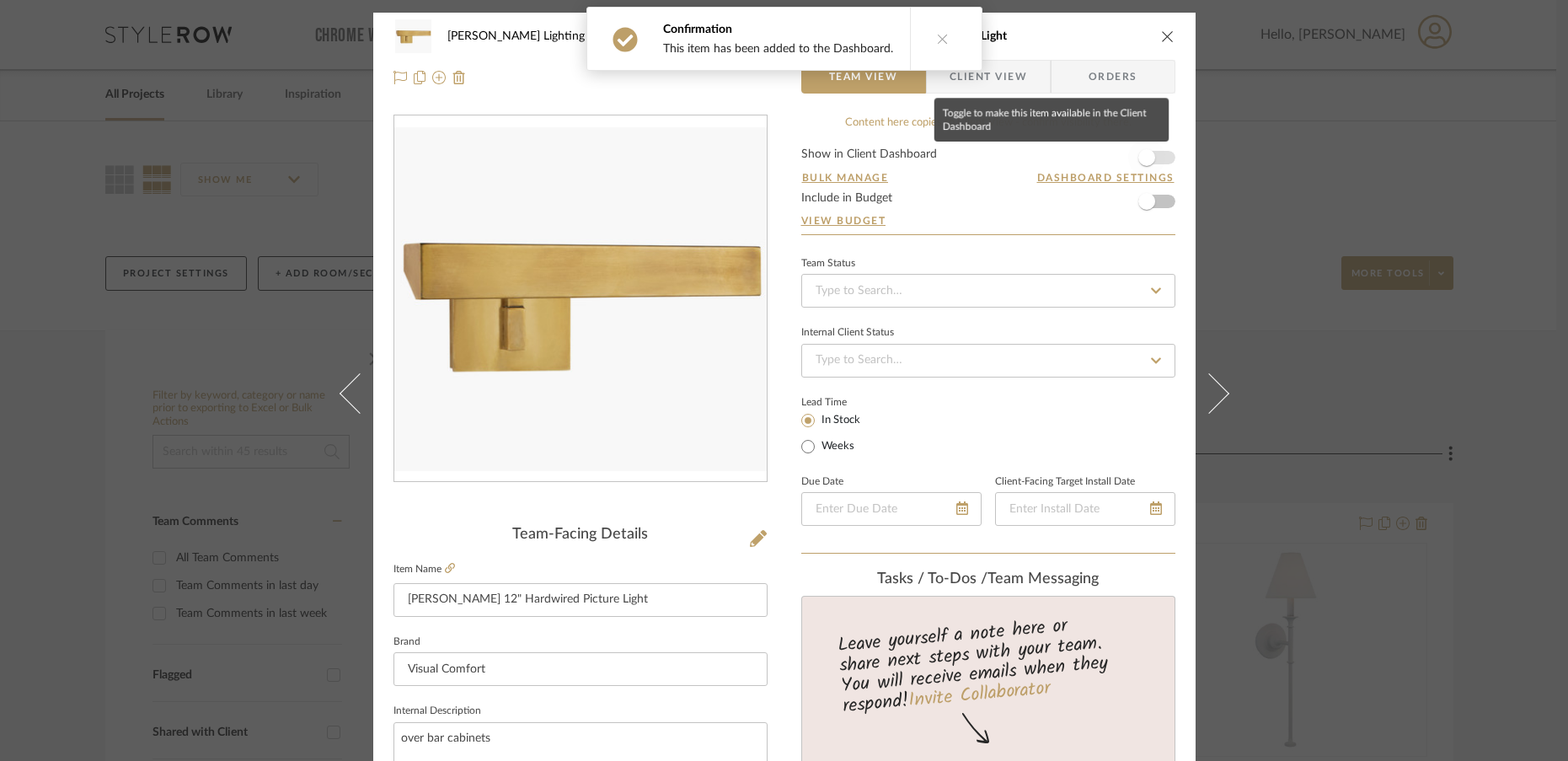
click at [1140, 155] on span "button" at bounding box center [1147, 158] width 17 height 17
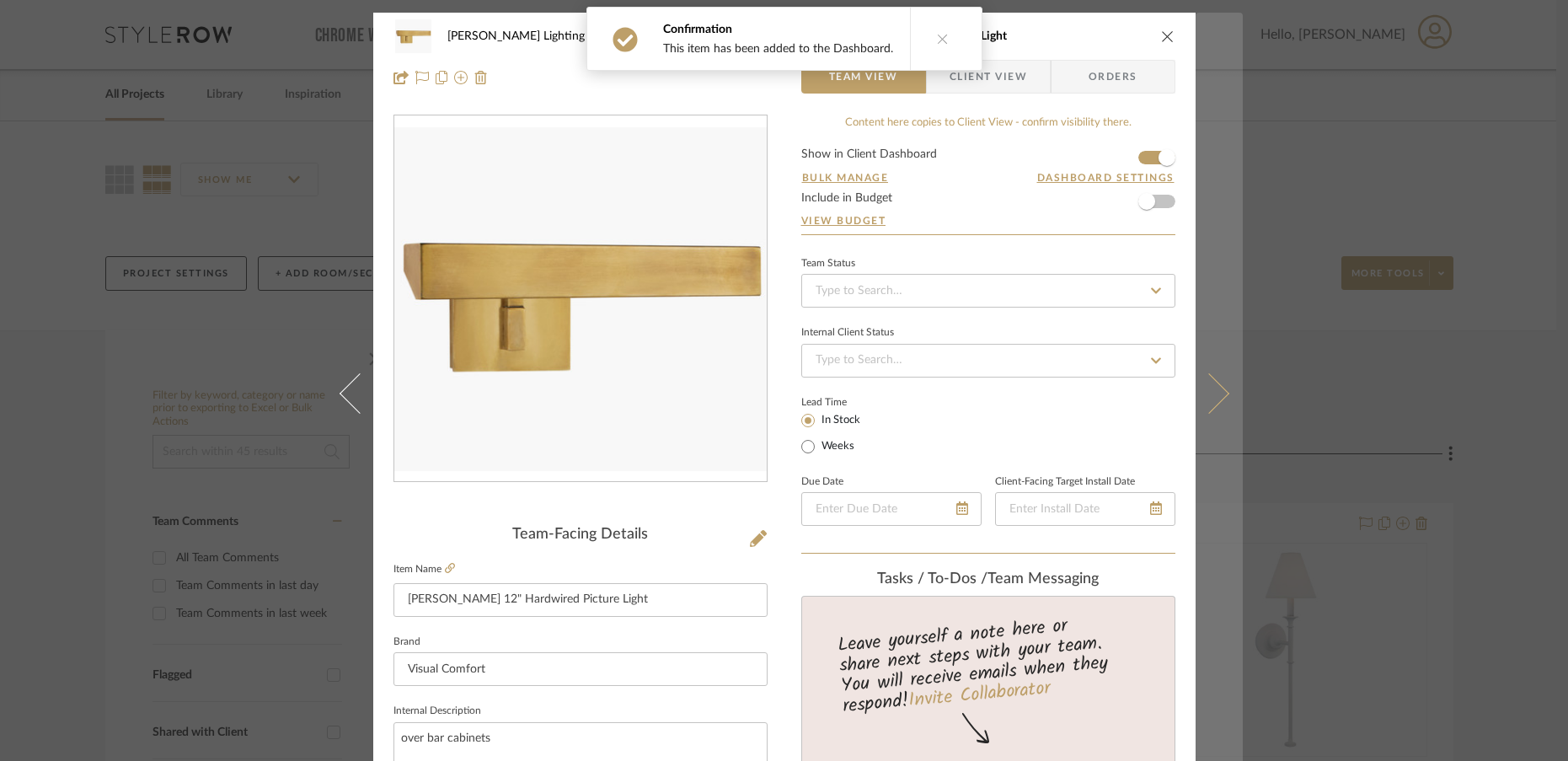
click at [1207, 403] on icon at bounding box center [1208, 392] width 40 height 40
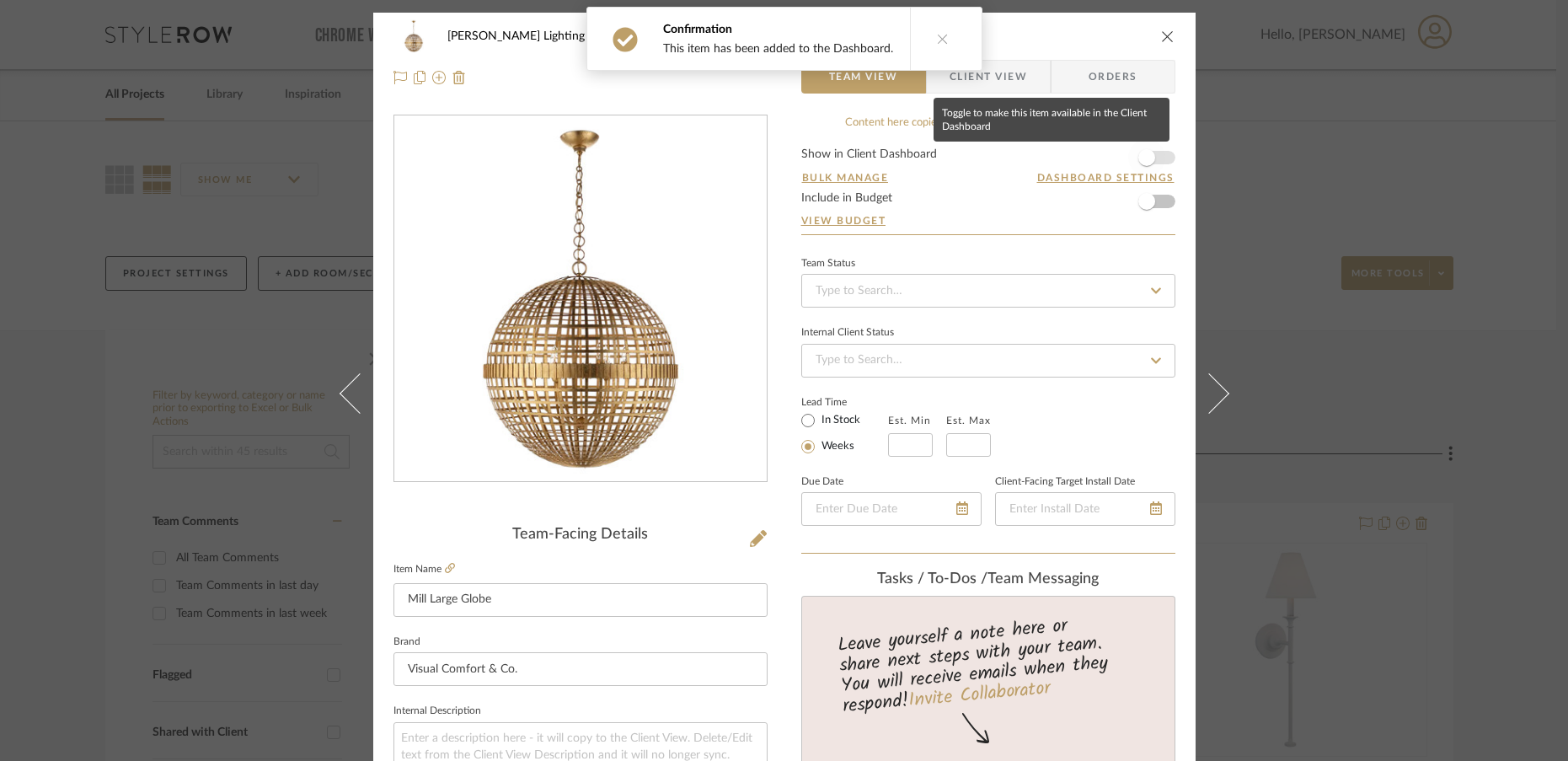
click at [1147, 160] on span "button" at bounding box center [1147, 158] width 17 height 17
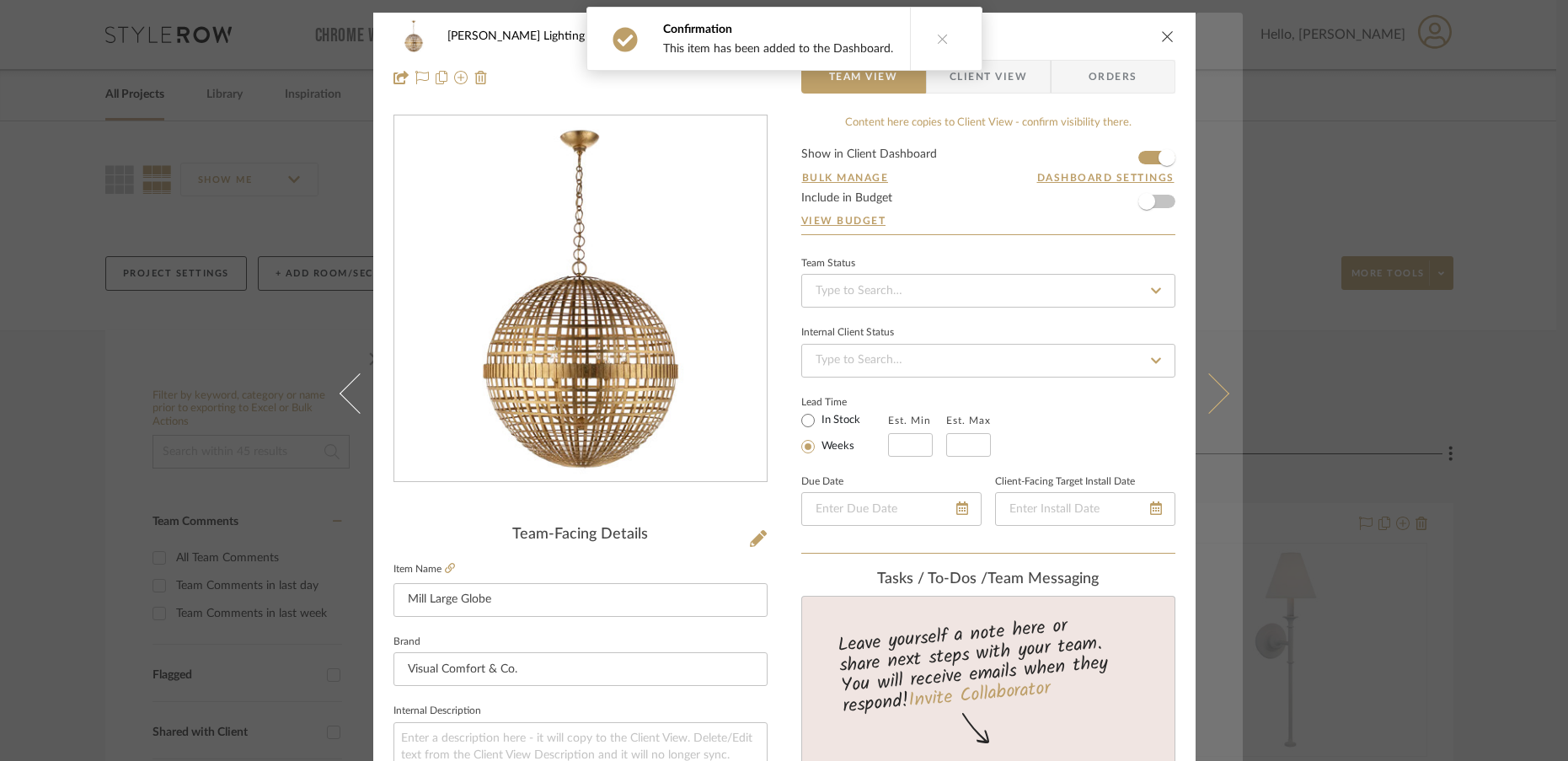
click at [1204, 406] on icon at bounding box center [1208, 392] width 40 height 40
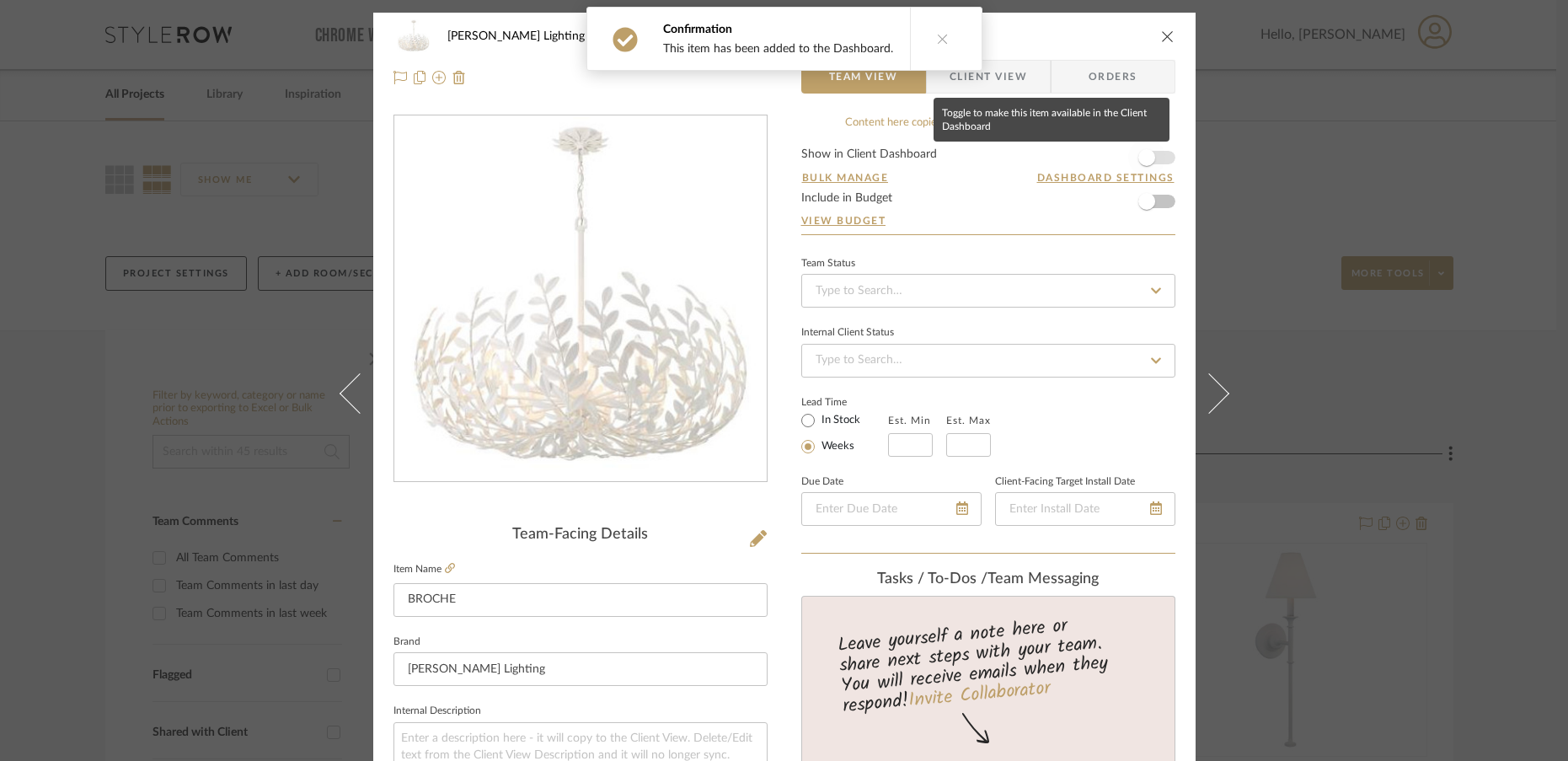
click at [1149, 159] on span "button" at bounding box center [1147, 158] width 37 height 37
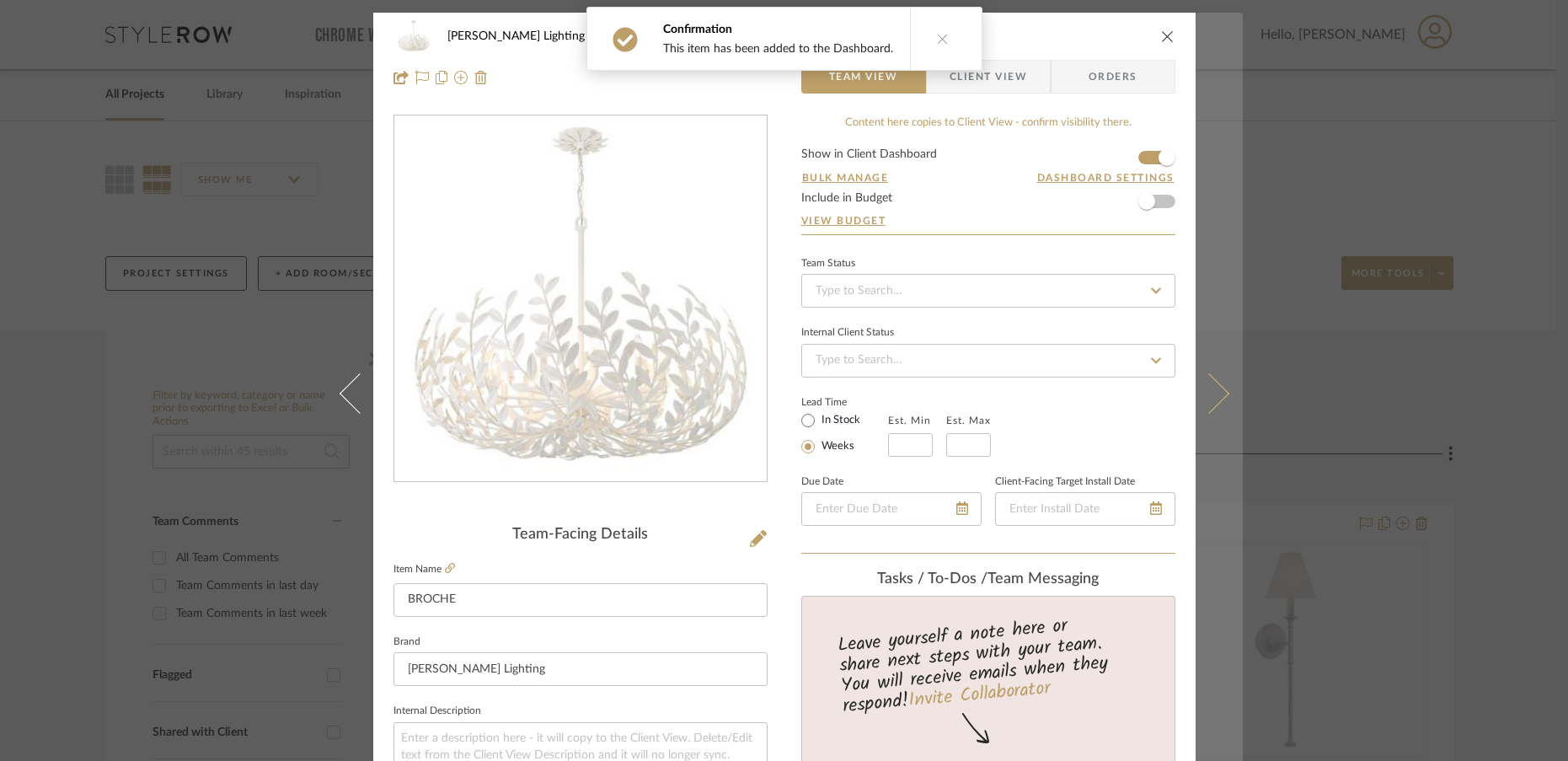
click at [1216, 398] on icon at bounding box center [1208, 392] width 40 height 40
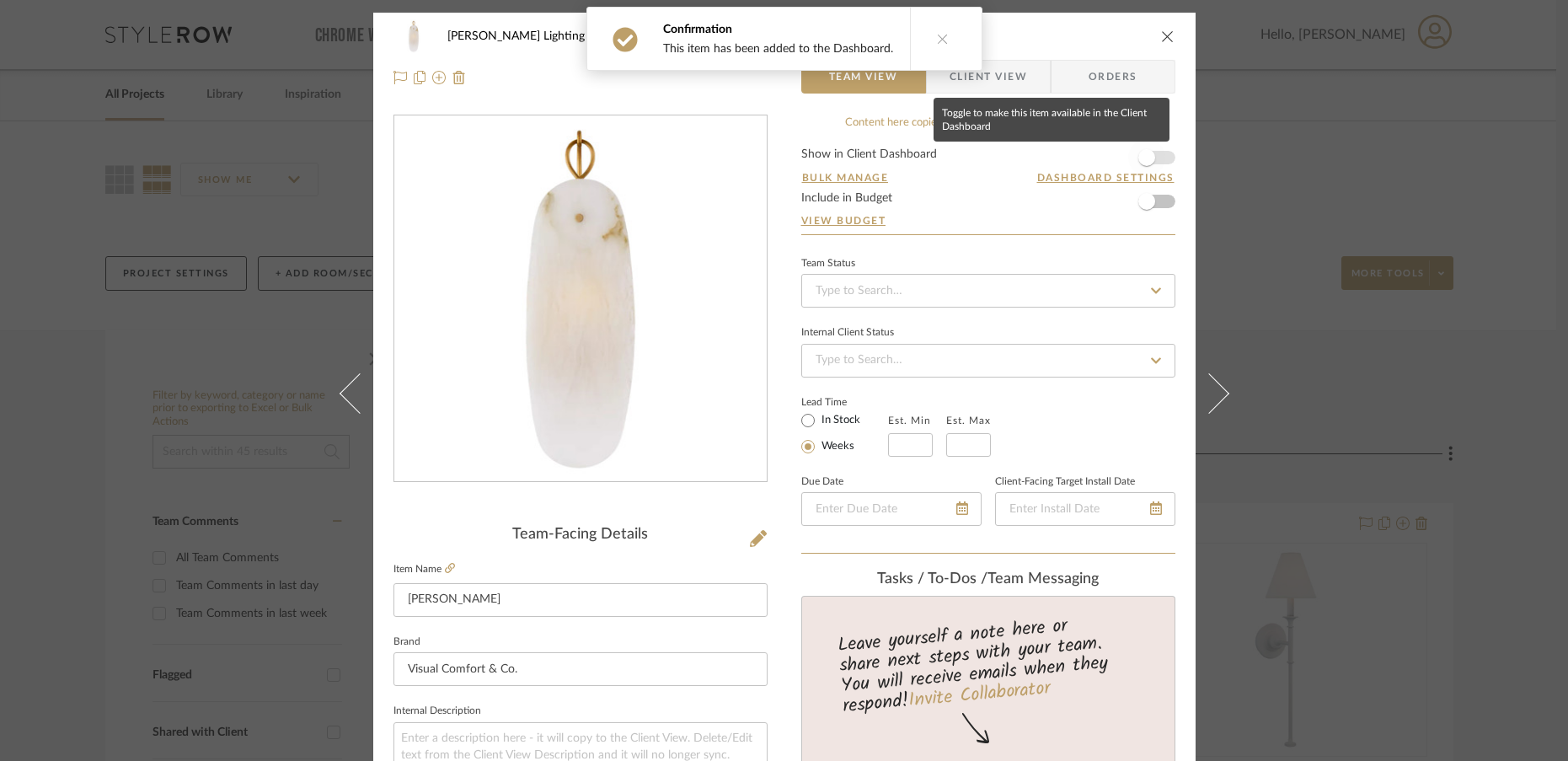
click at [1144, 159] on span "button" at bounding box center [1147, 158] width 17 height 17
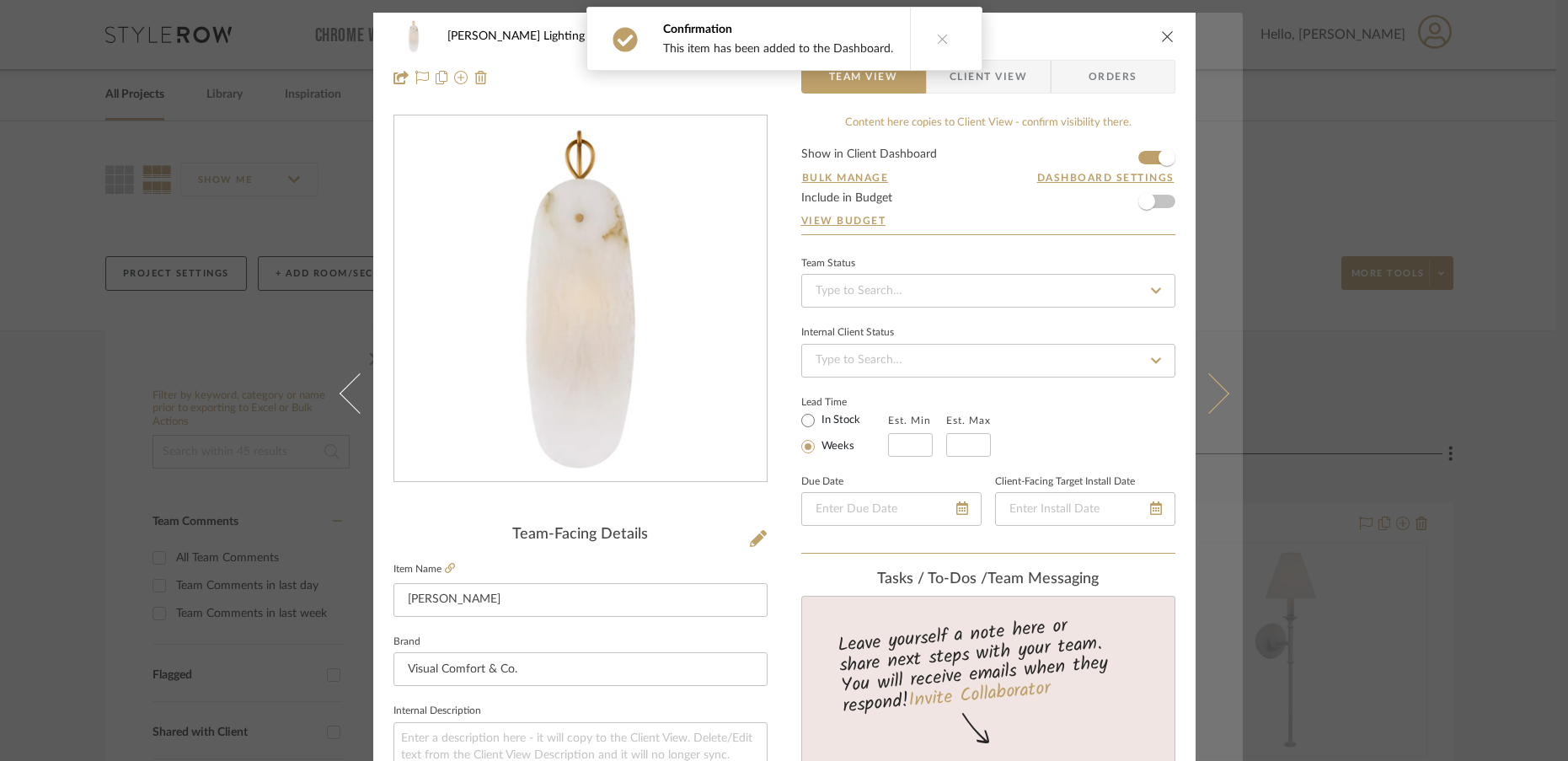
click at [1209, 405] on icon at bounding box center [1208, 392] width 40 height 40
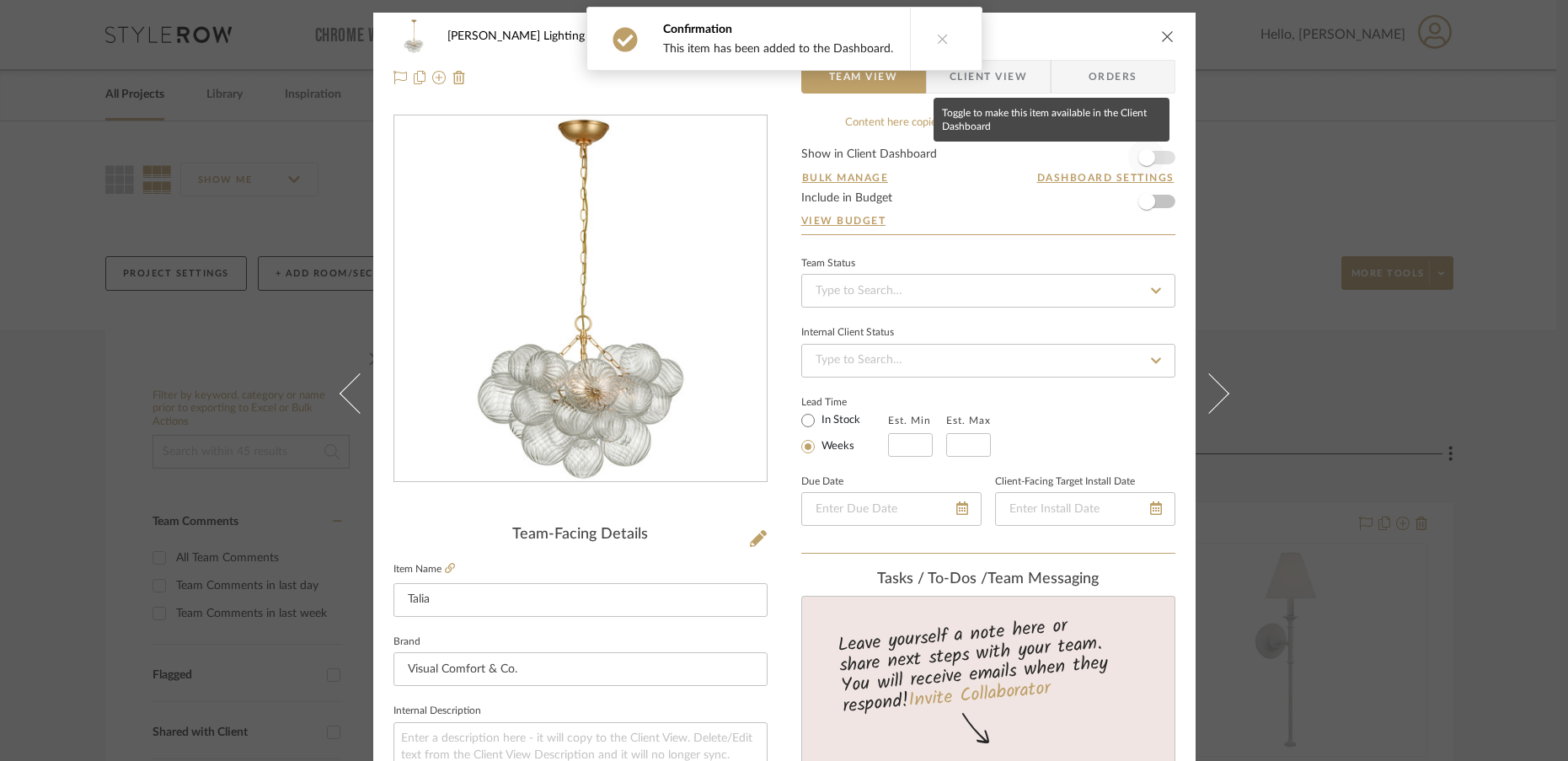
click at [1144, 163] on span "button" at bounding box center [1147, 158] width 17 height 17
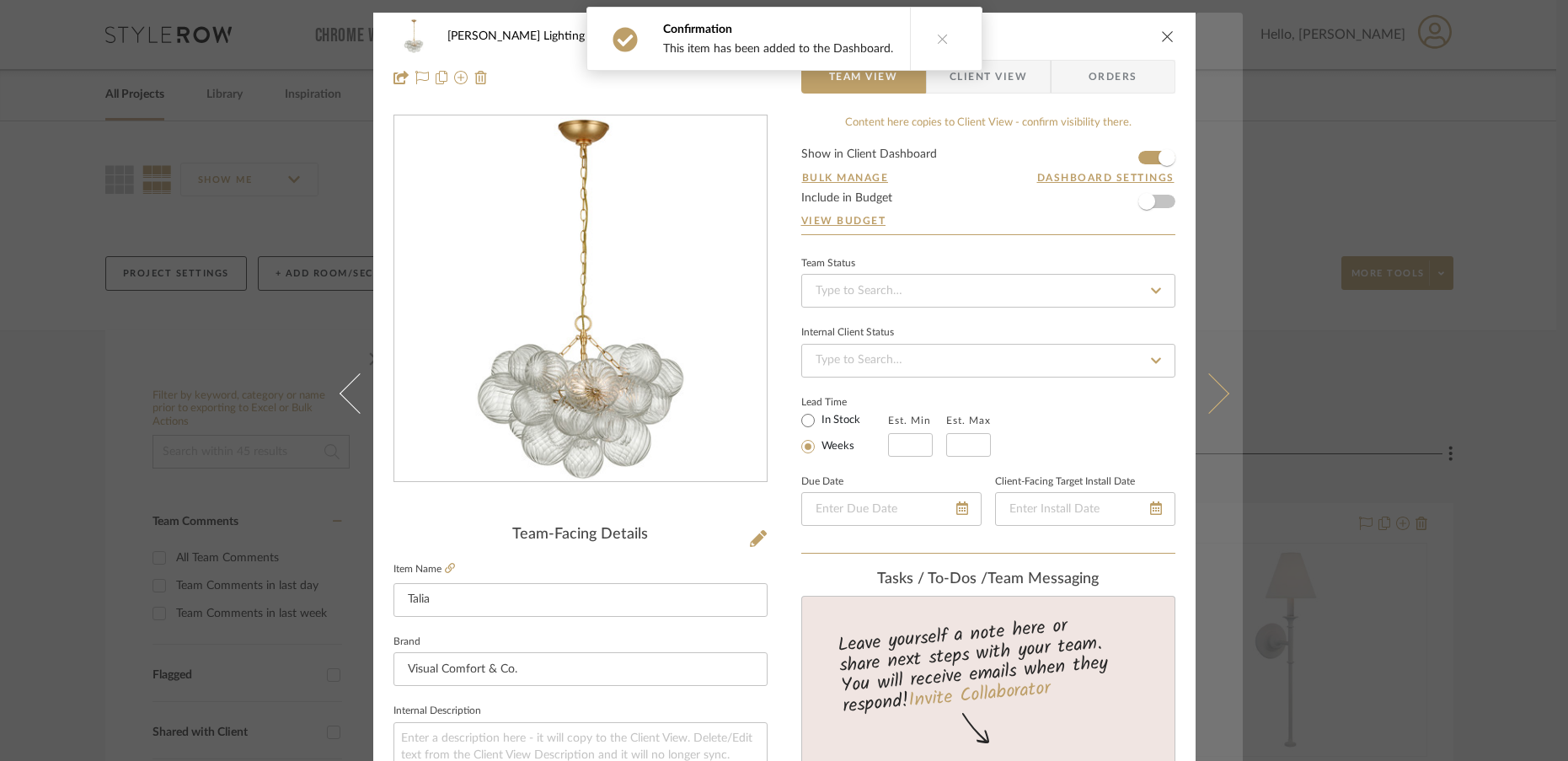
click at [1209, 404] on icon at bounding box center [1208, 392] width 40 height 40
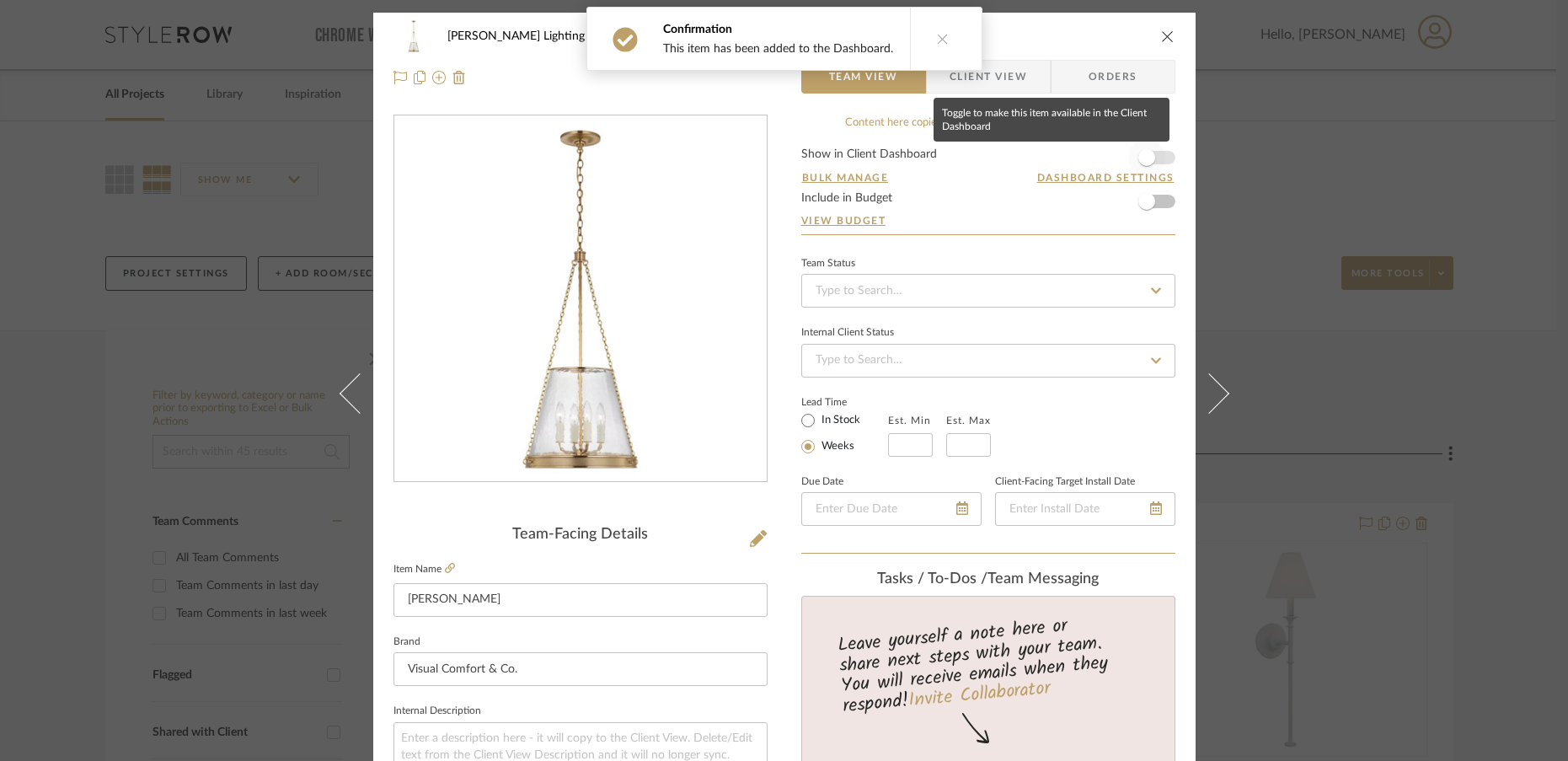
click at [1141, 158] on span "button" at bounding box center [1147, 158] width 17 height 17
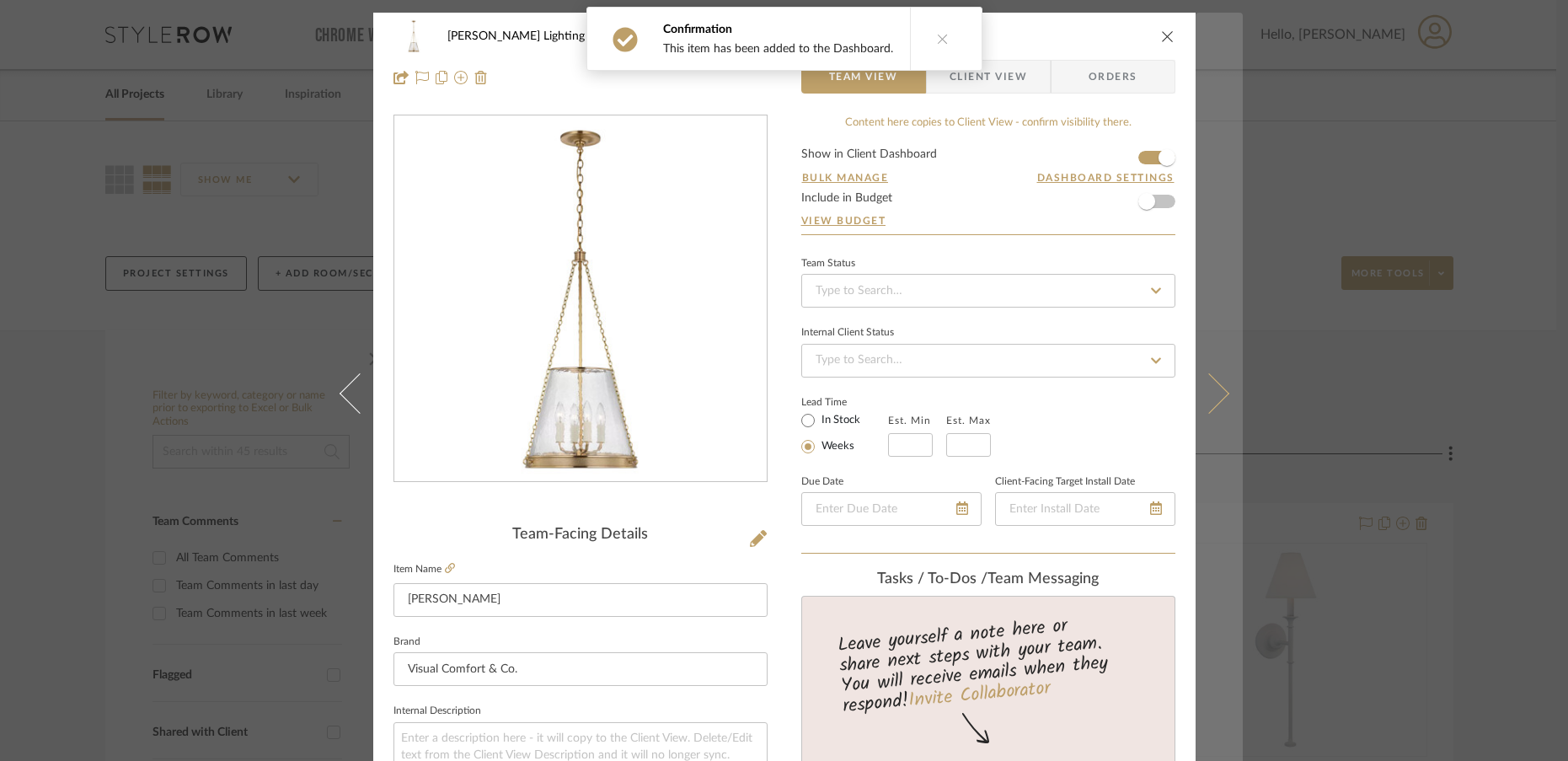
click at [1215, 407] on button at bounding box center [1219, 394] width 47 height 761
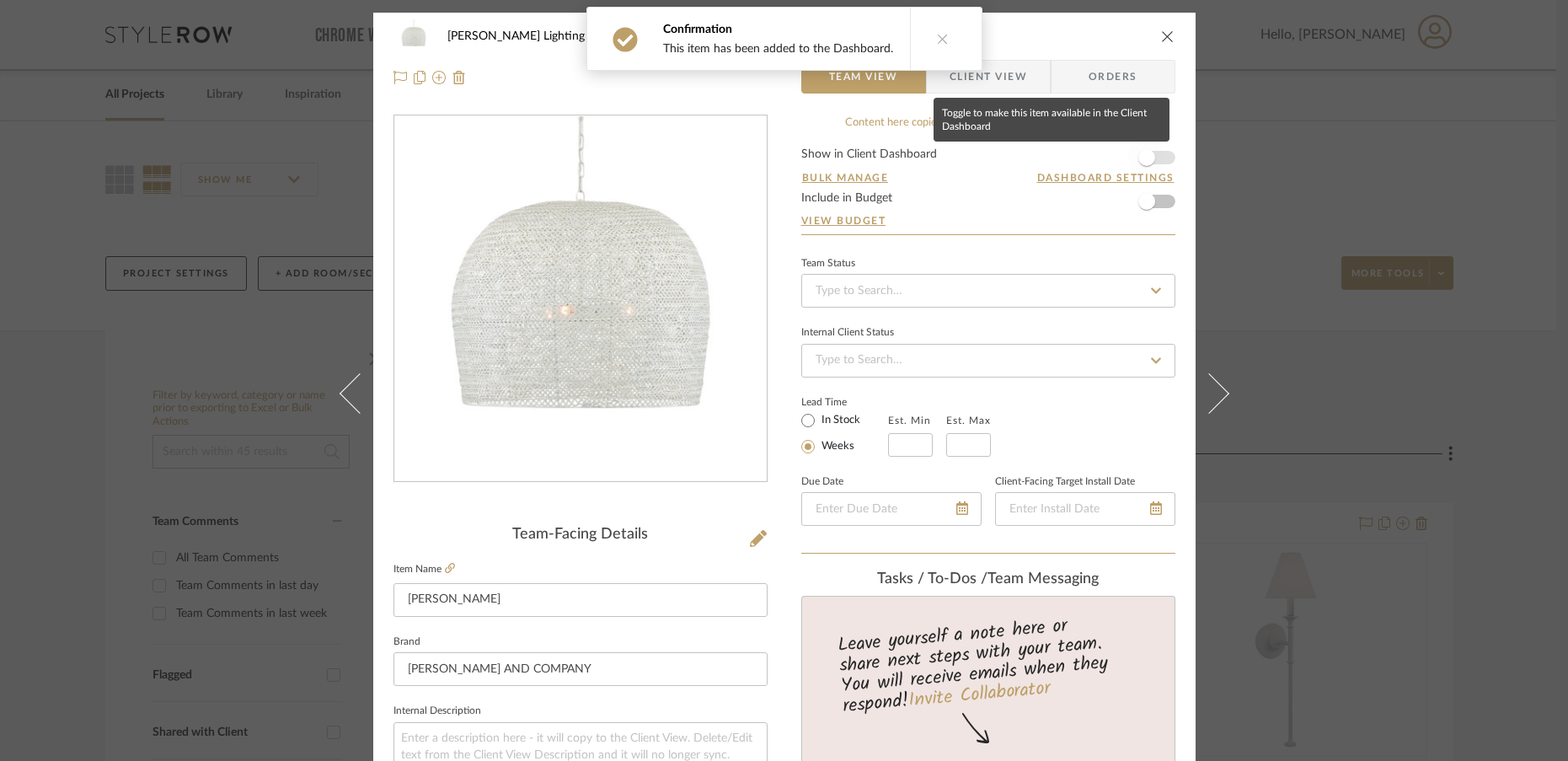
click at [1145, 162] on span "button" at bounding box center [1147, 158] width 17 height 17
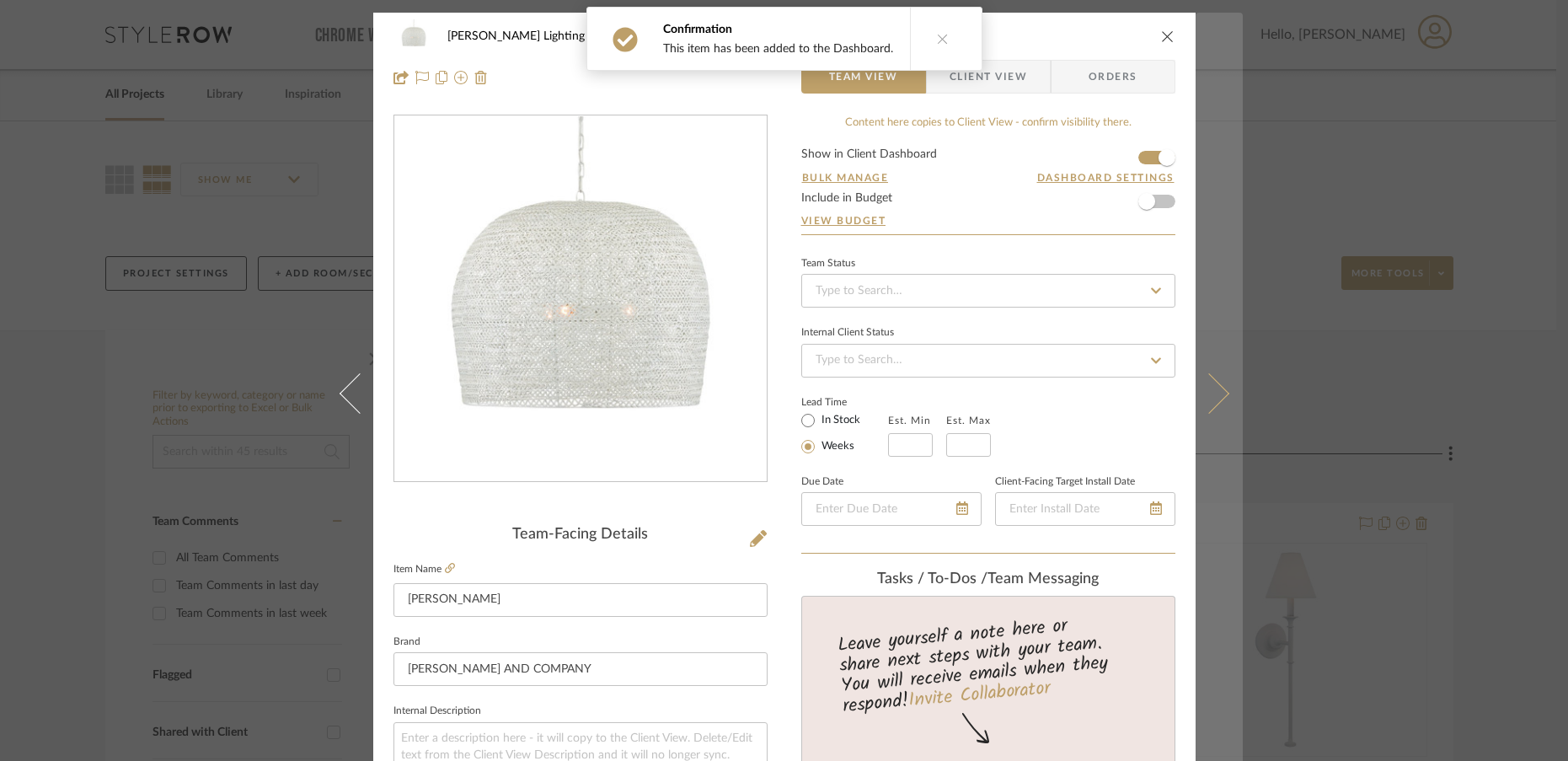
click at [1211, 395] on icon at bounding box center [1208, 392] width 40 height 40
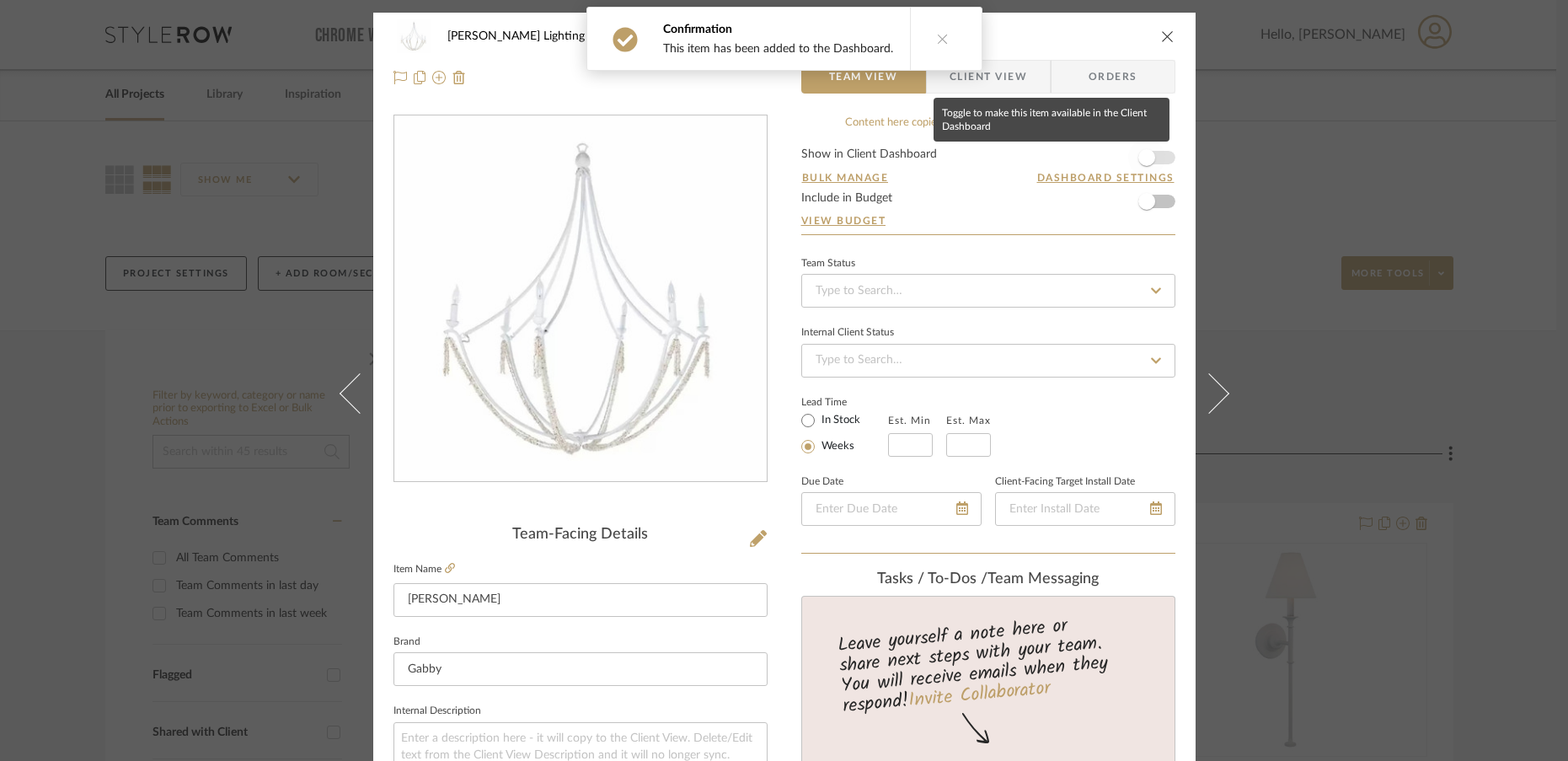
click at [1139, 165] on span "button" at bounding box center [1147, 158] width 17 height 17
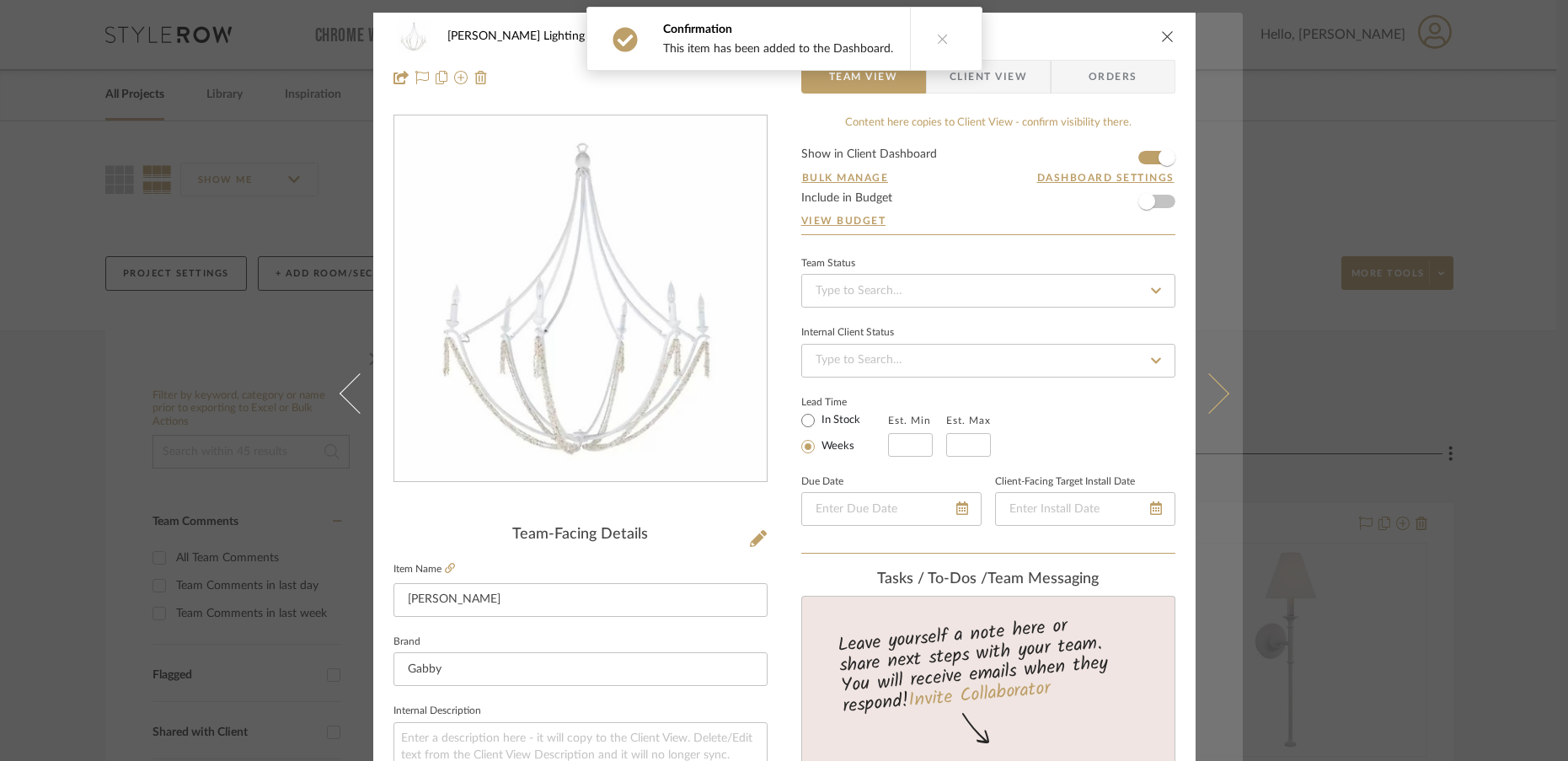
click at [1206, 405] on icon at bounding box center [1208, 392] width 40 height 40
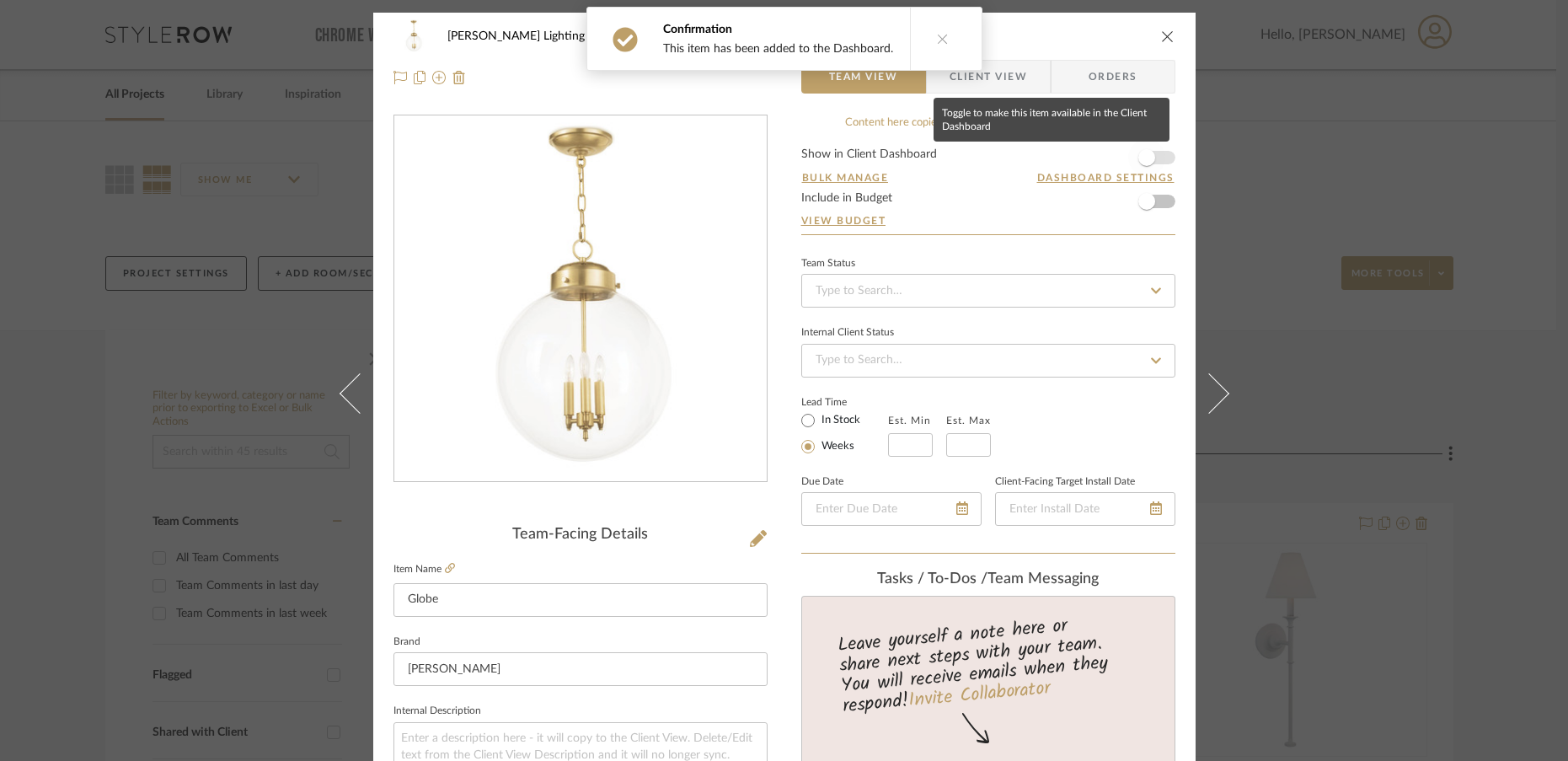
click at [1139, 150] on span "button" at bounding box center [1147, 158] width 17 height 17
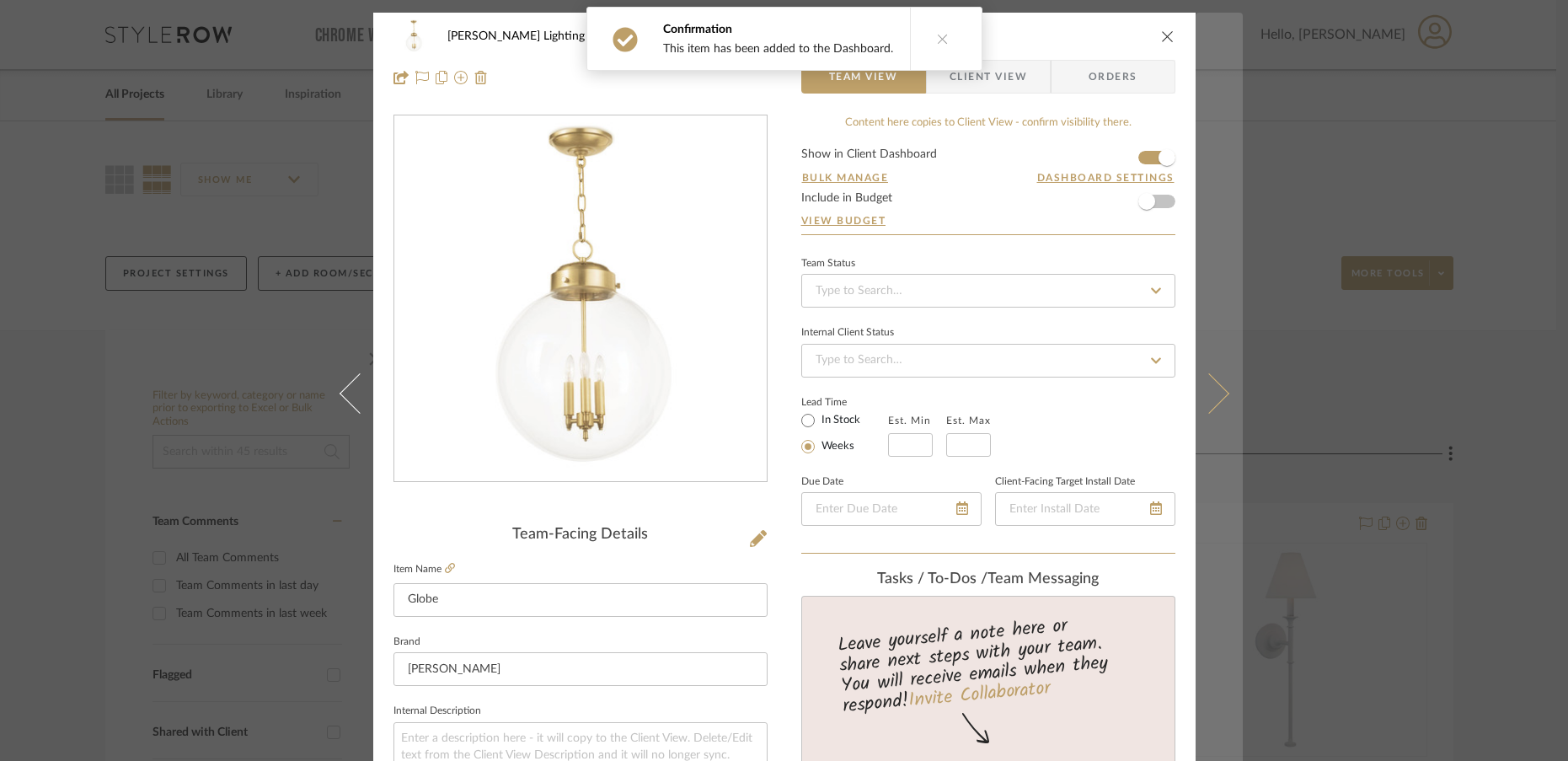
click at [1209, 405] on icon at bounding box center [1208, 392] width 40 height 40
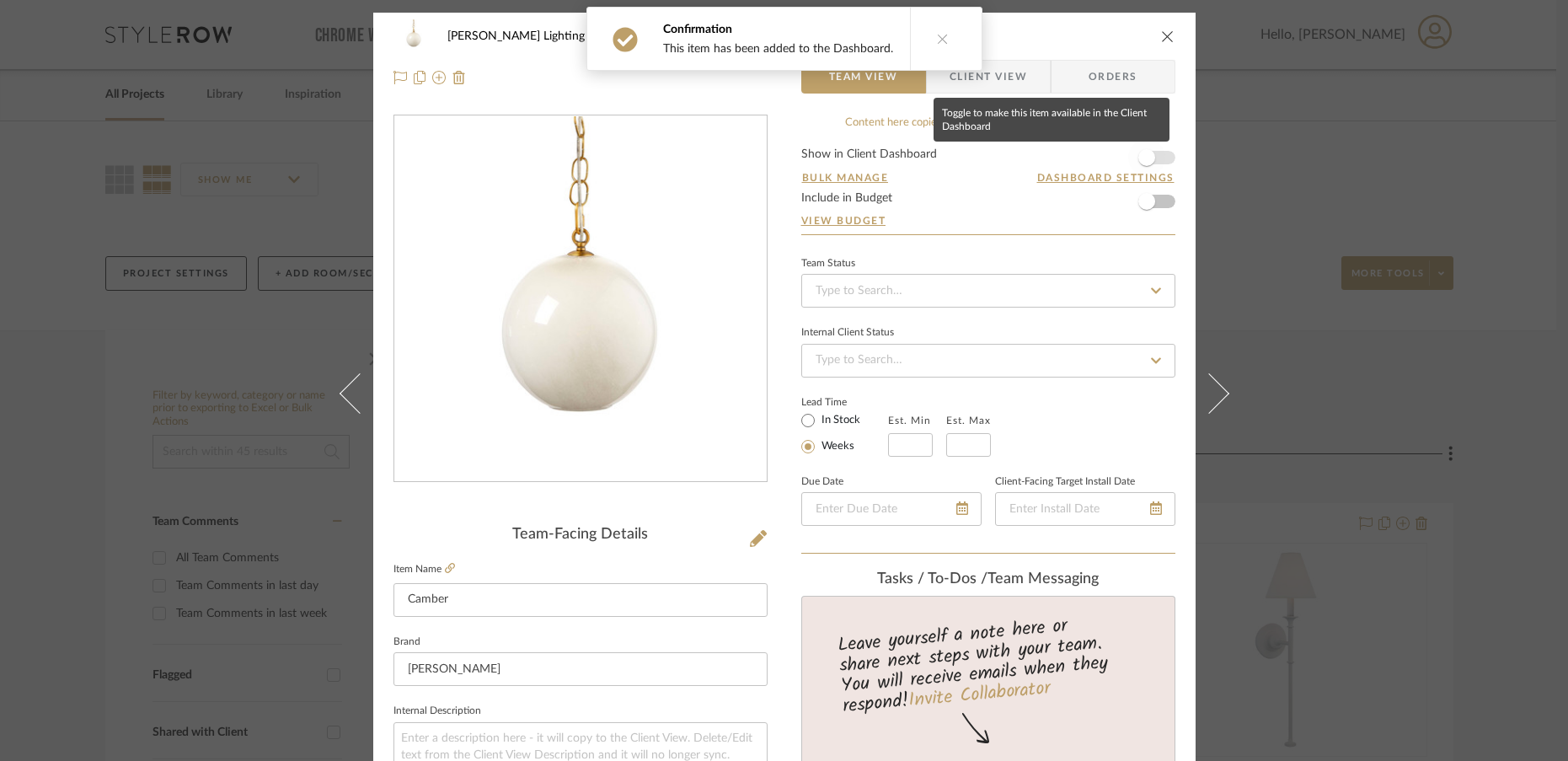
click at [1144, 163] on span "button" at bounding box center [1147, 158] width 17 height 17
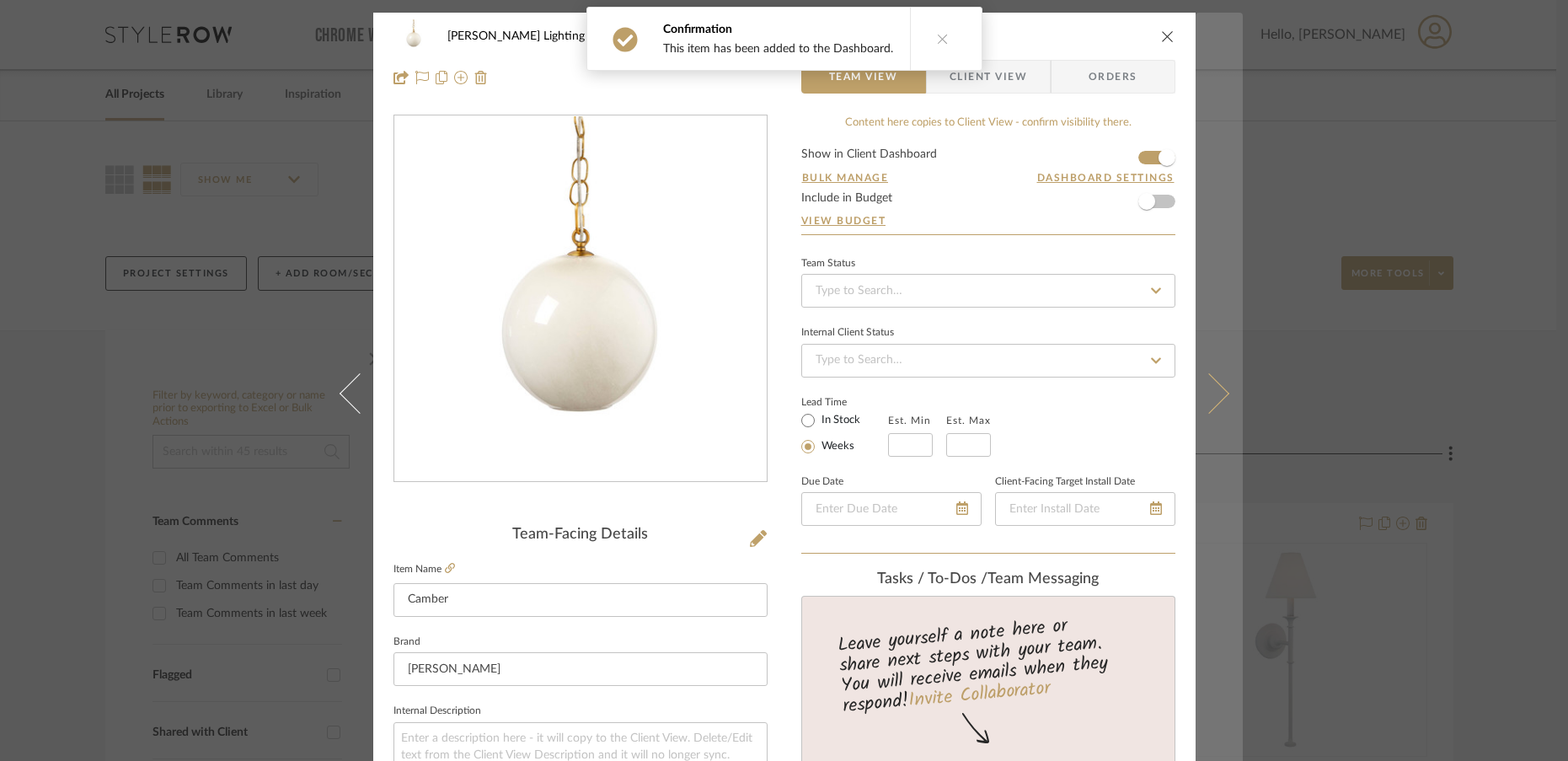
click at [1204, 404] on icon at bounding box center [1208, 392] width 40 height 40
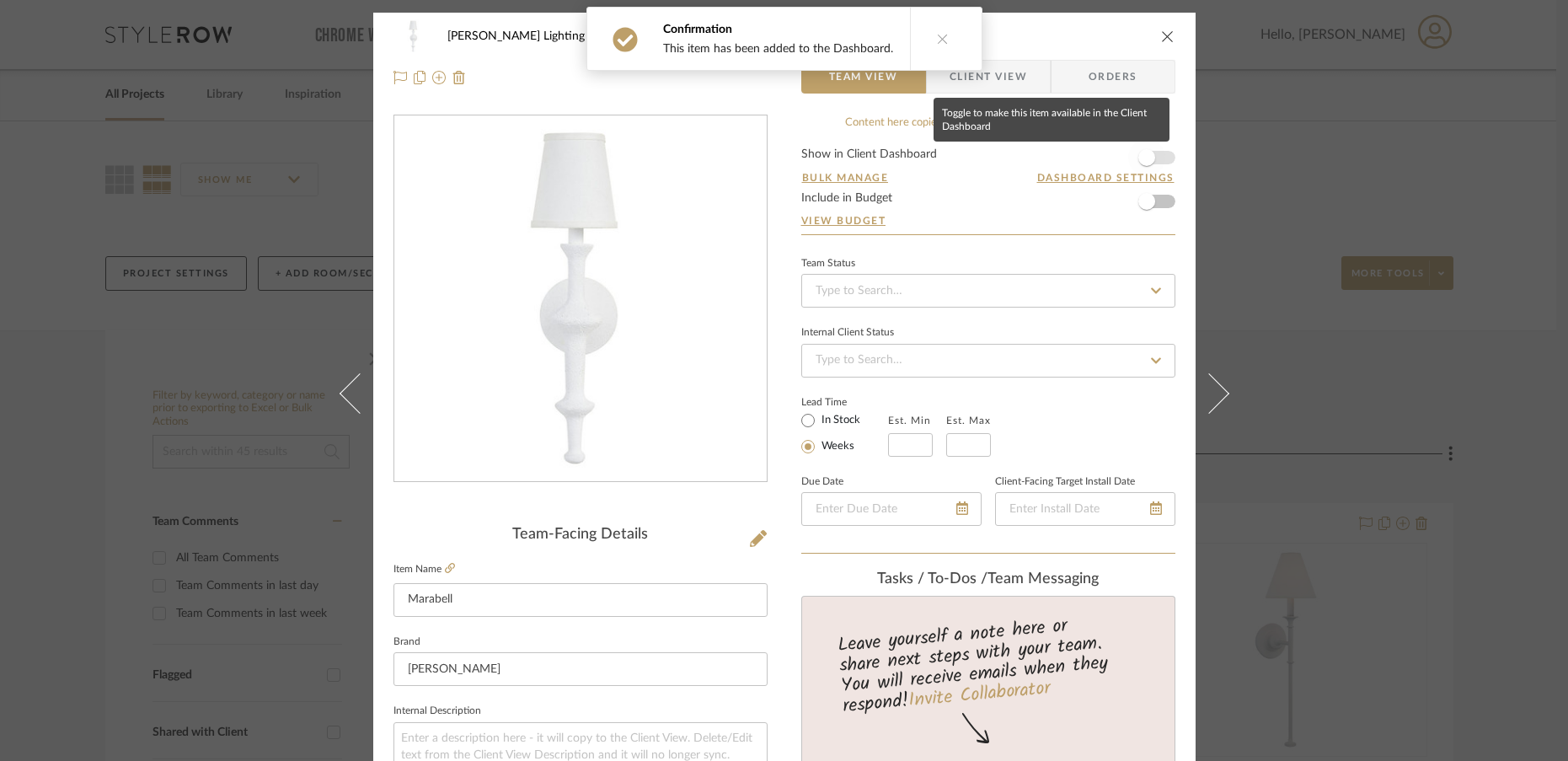
click at [1145, 159] on span "button" at bounding box center [1147, 158] width 17 height 17
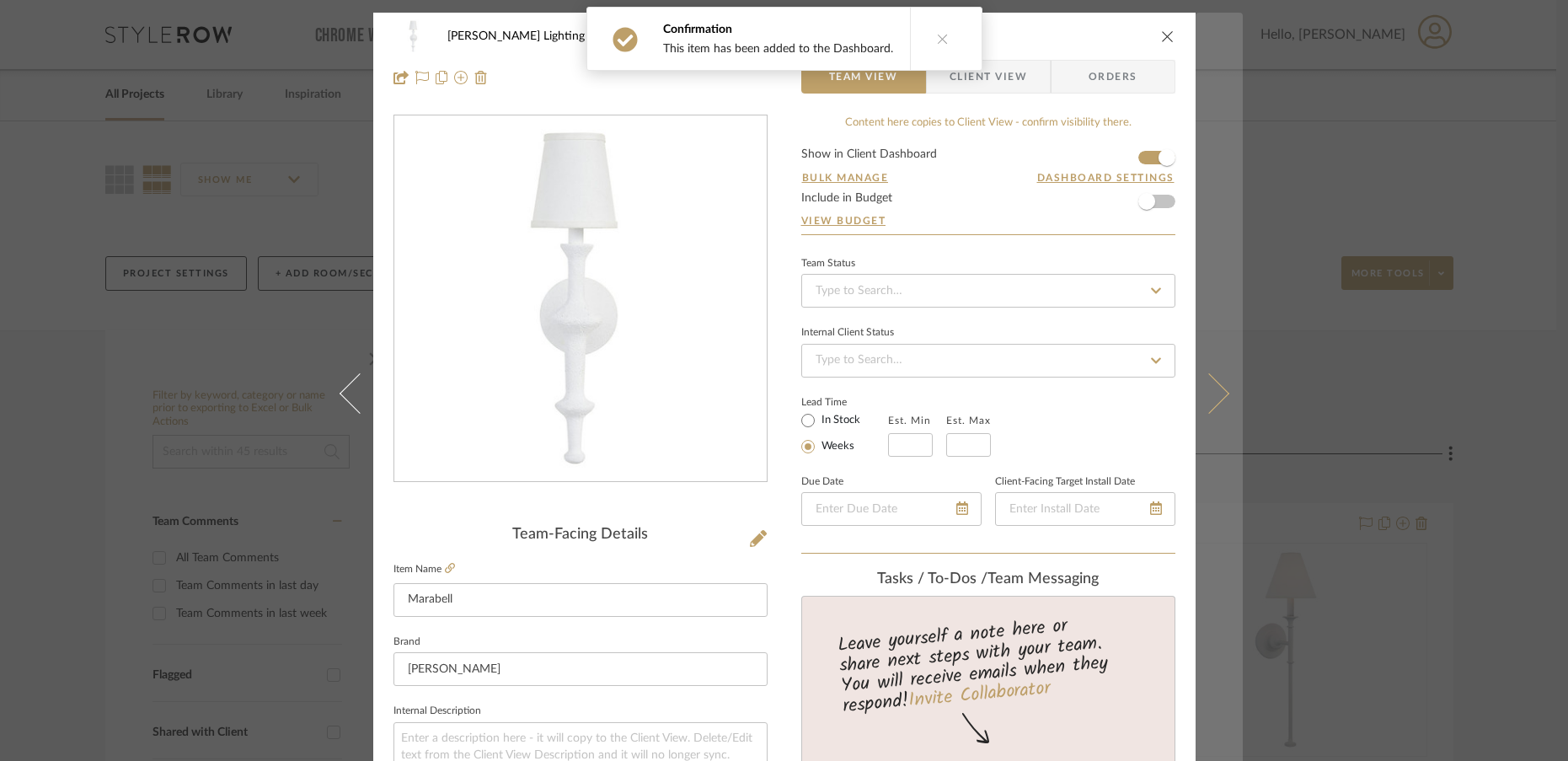
click at [1214, 409] on button at bounding box center [1219, 394] width 47 height 761
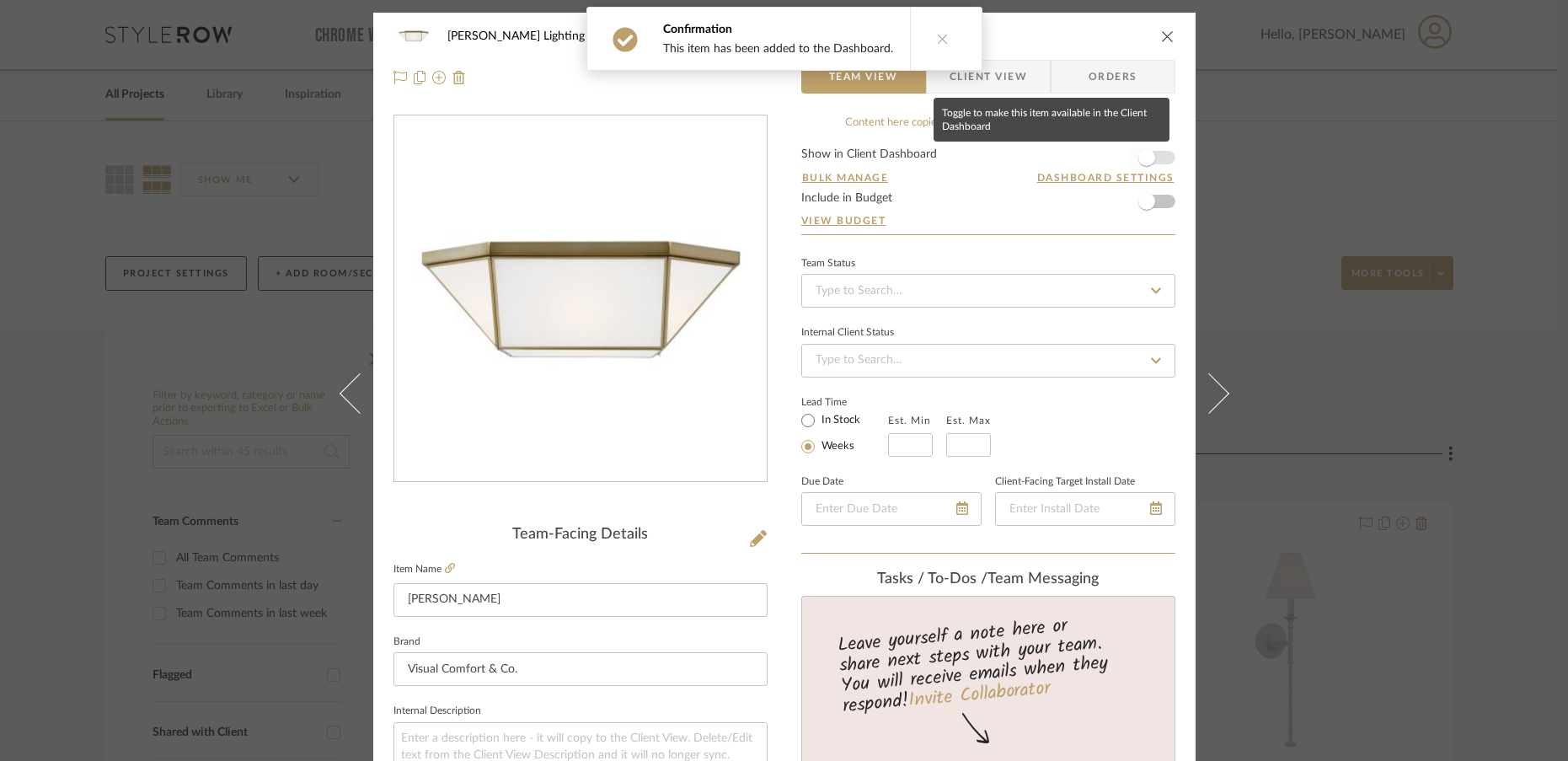
click at [1143, 158] on span "button" at bounding box center [1147, 158] width 17 height 17
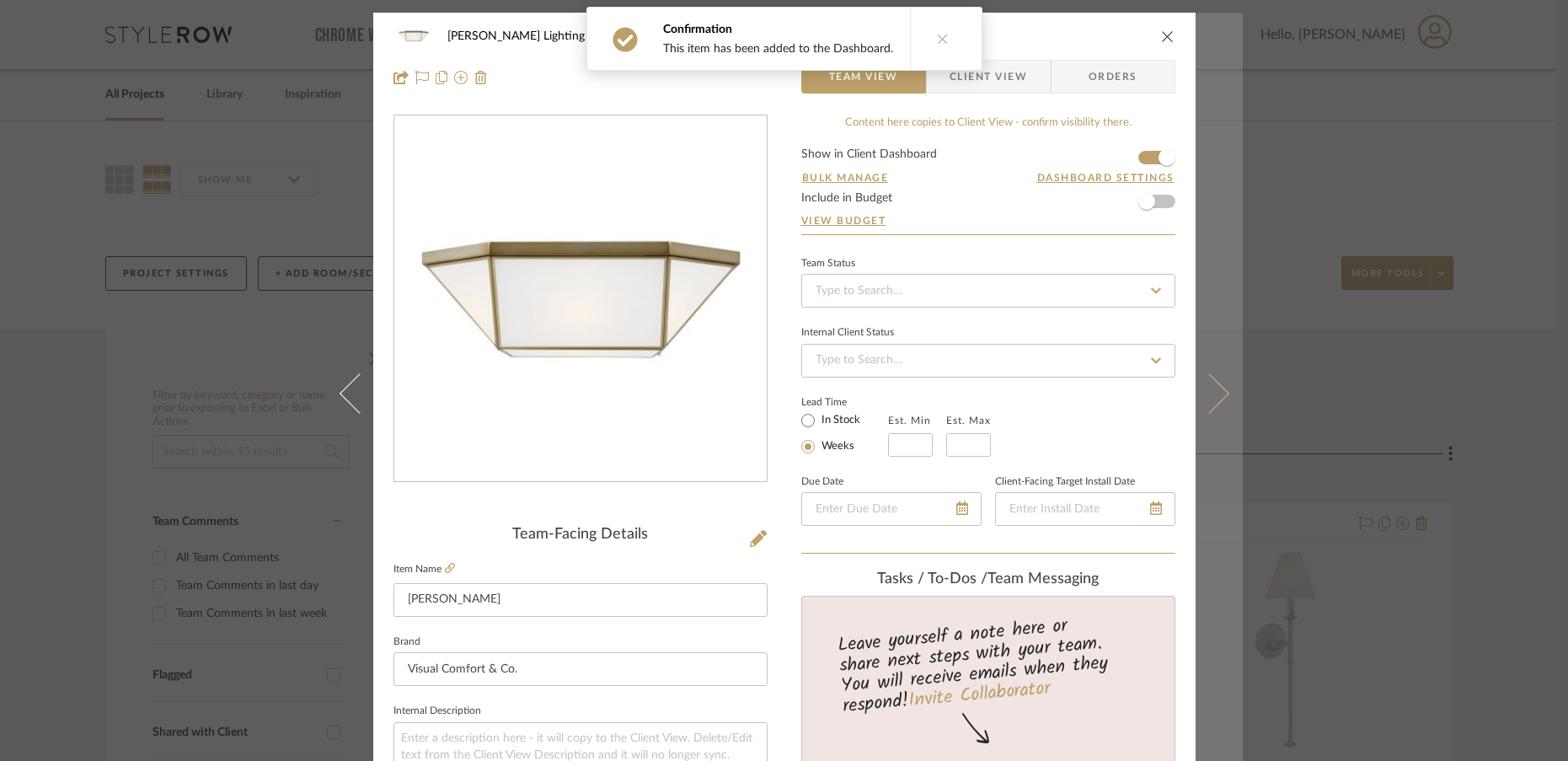
click at [1212, 395] on icon at bounding box center [1208, 392] width 40 height 40
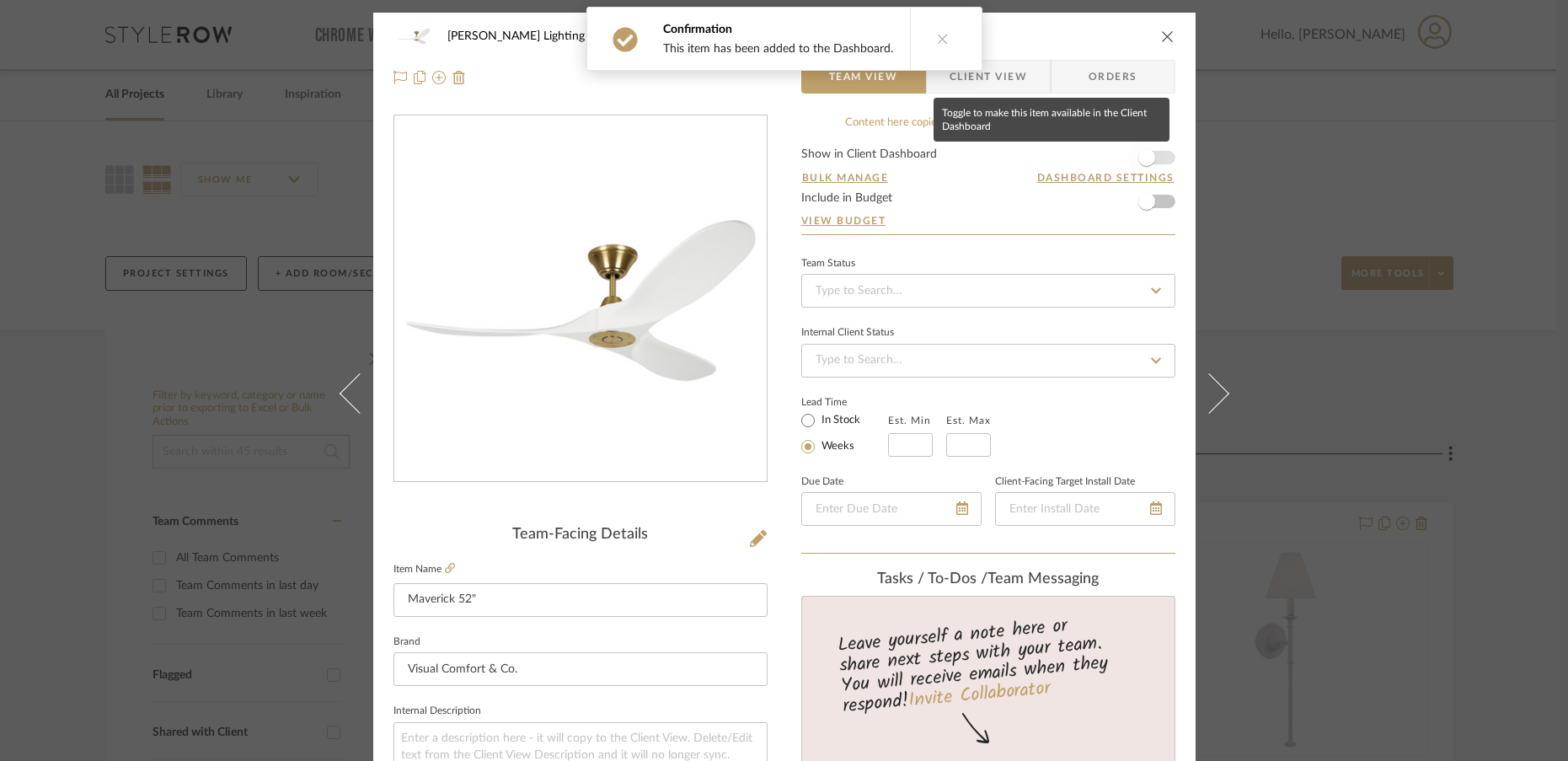
click at [1144, 162] on span "button" at bounding box center [1147, 158] width 17 height 17
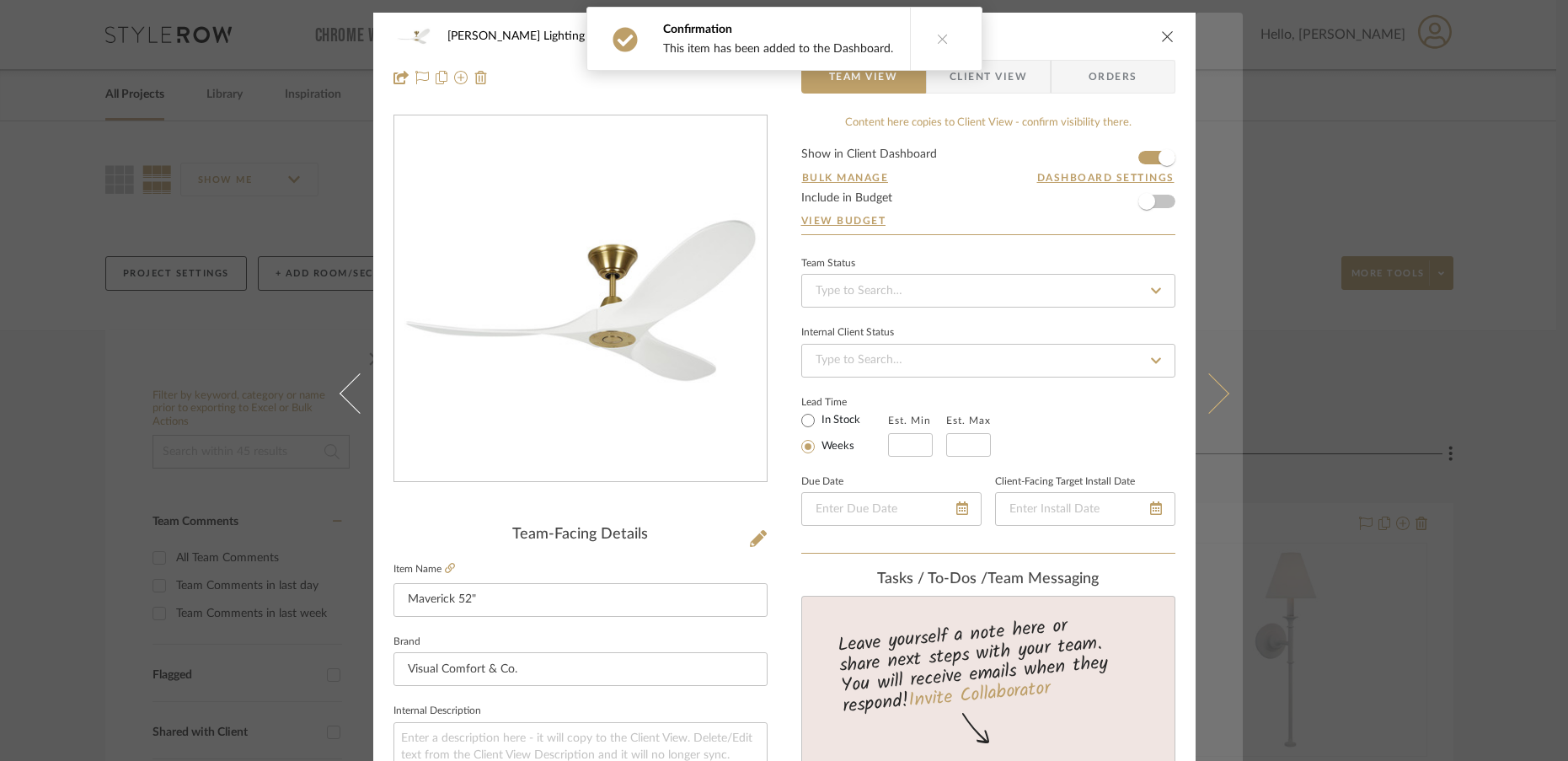
click at [1217, 401] on button at bounding box center [1219, 394] width 47 height 761
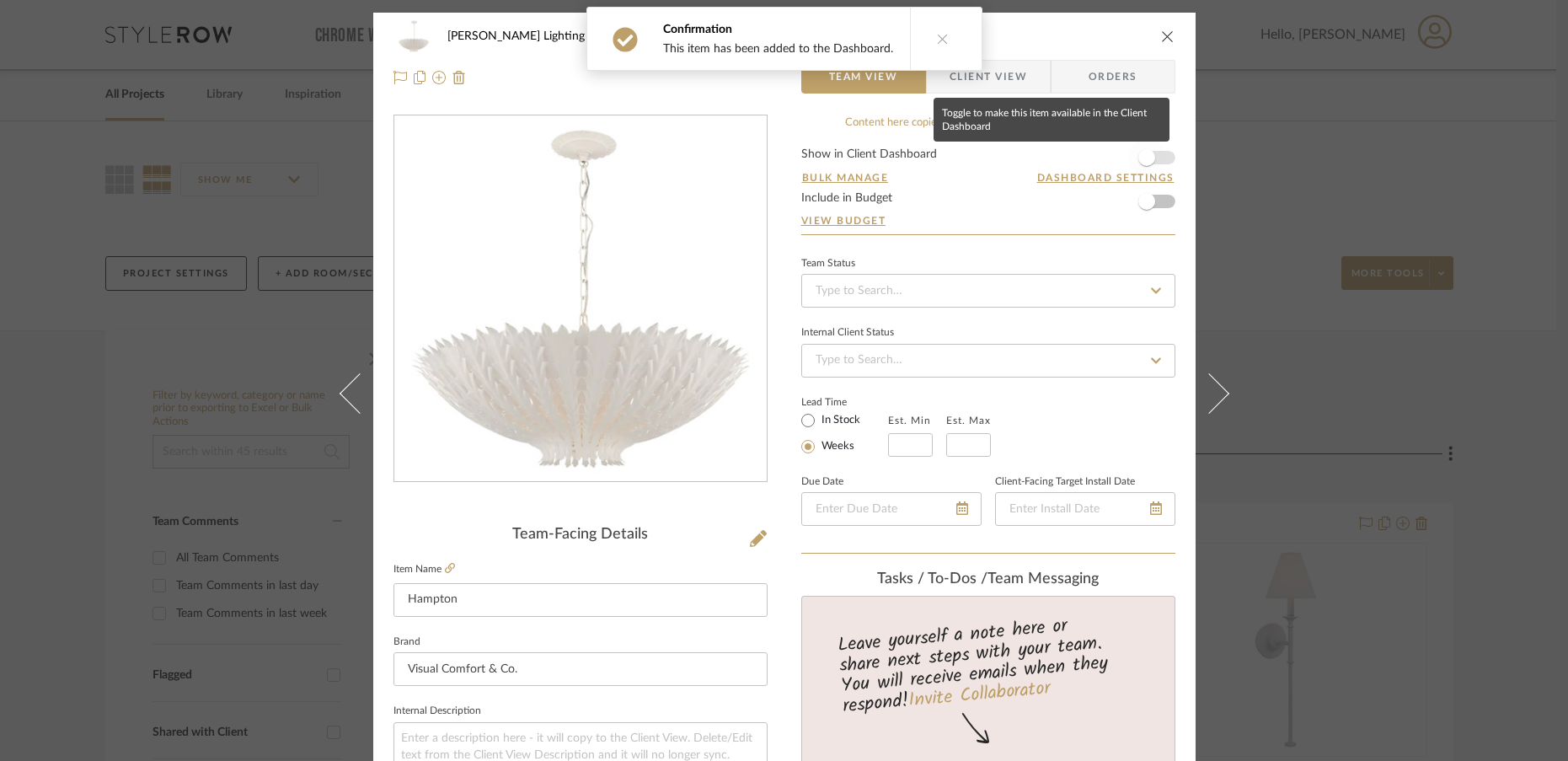
click at [1143, 152] on span "button" at bounding box center [1147, 158] width 17 height 17
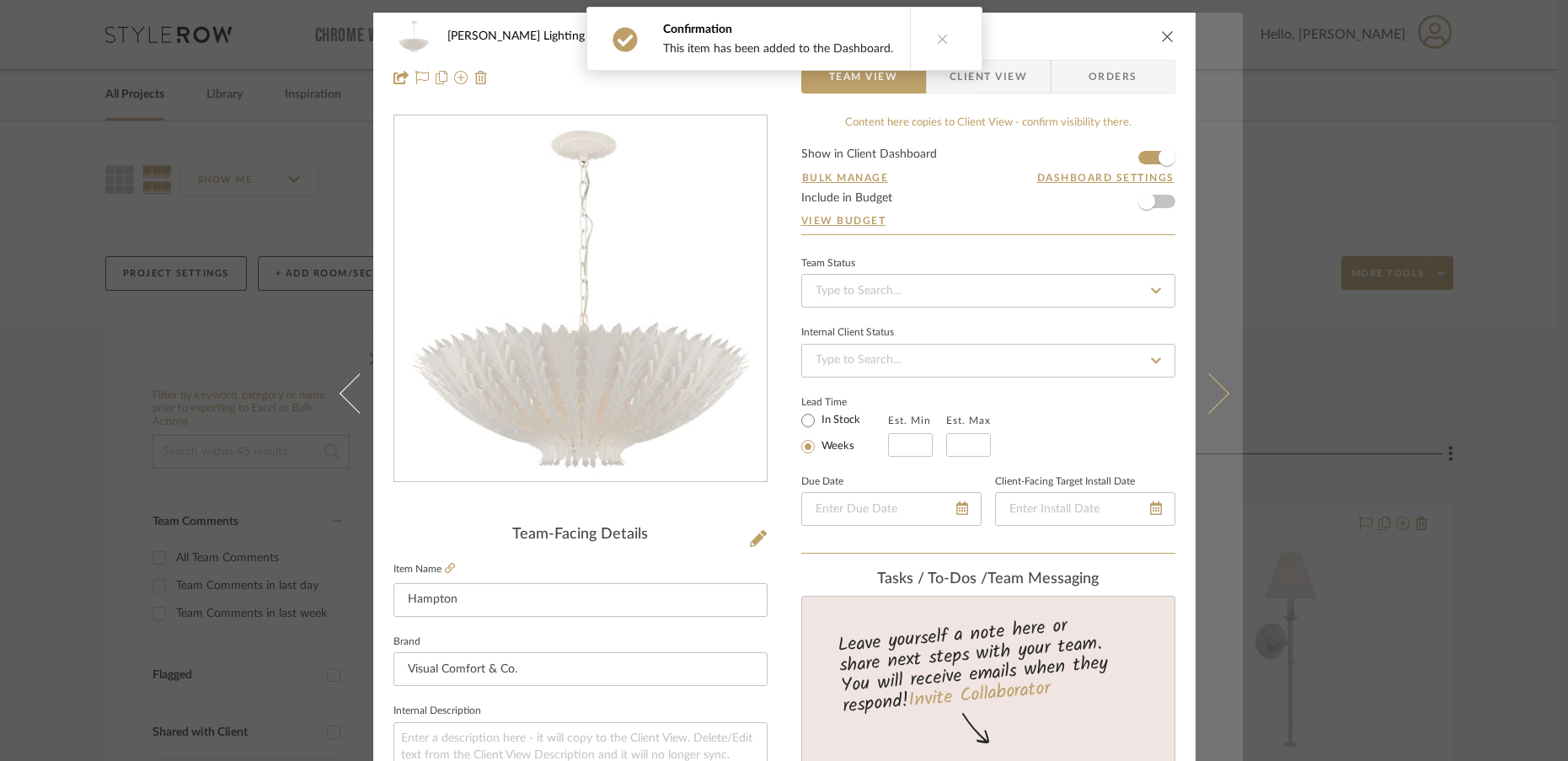
click at [1211, 410] on button at bounding box center [1219, 394] width 47 height 761
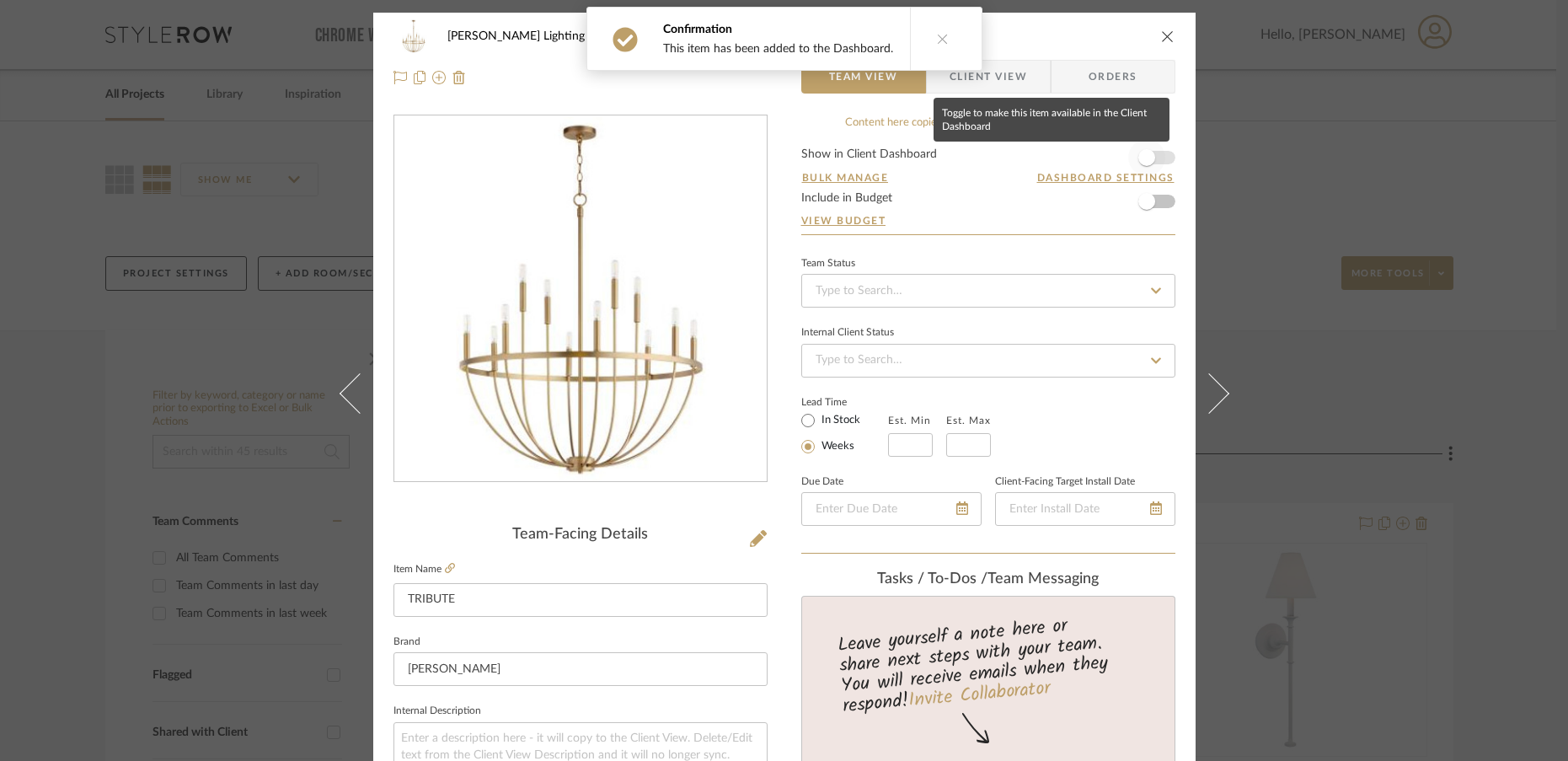
click at [1139, 161] on span "button" at bounding box center [1147, 158] width 17 height 17
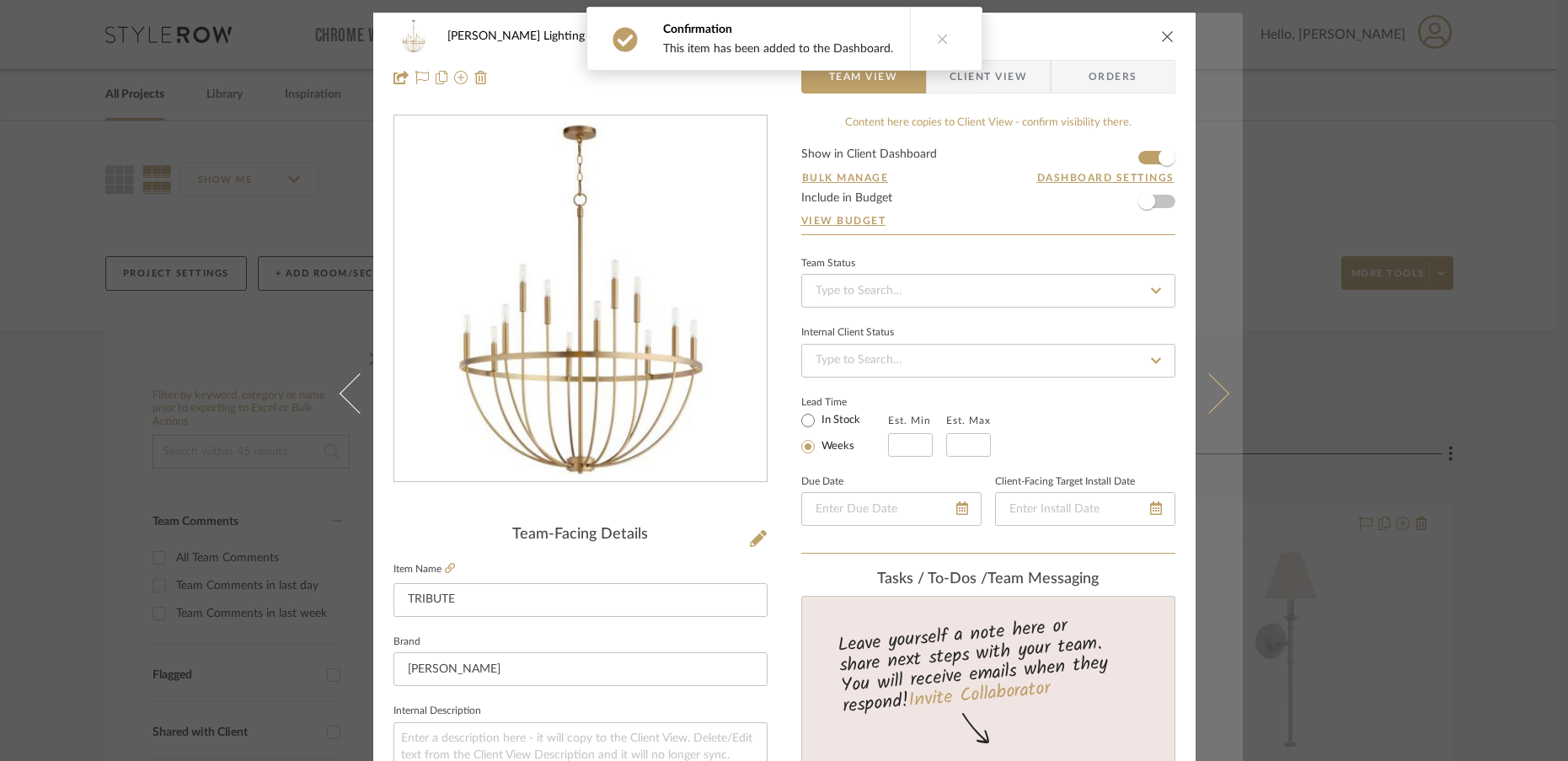
click at [1211, 395] on icon at bounding box center [1208, 392] width 40 height 40
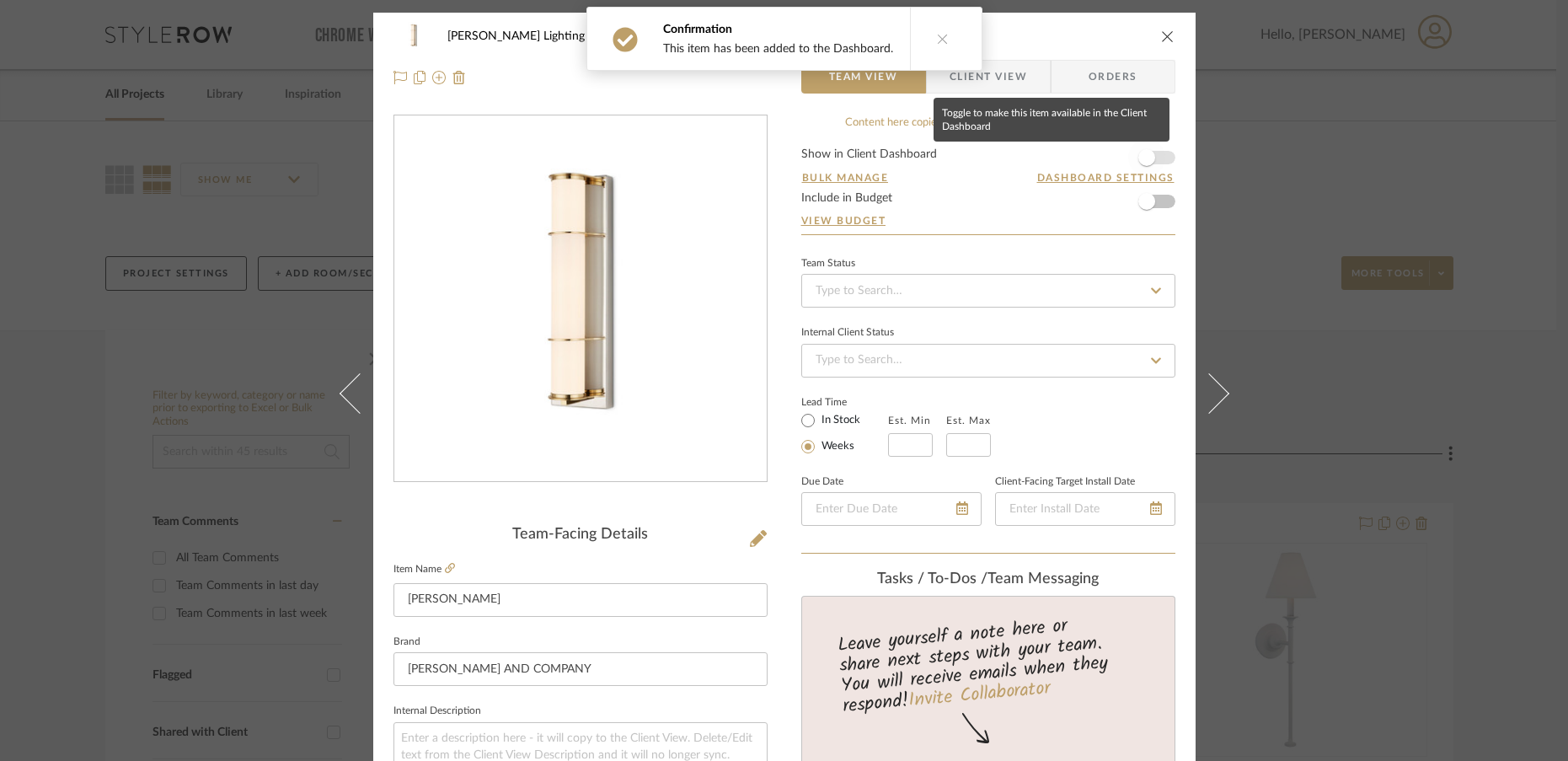
click at [1149, 160] on span "button" at bounding box center [1147, 158] width 37 height 37
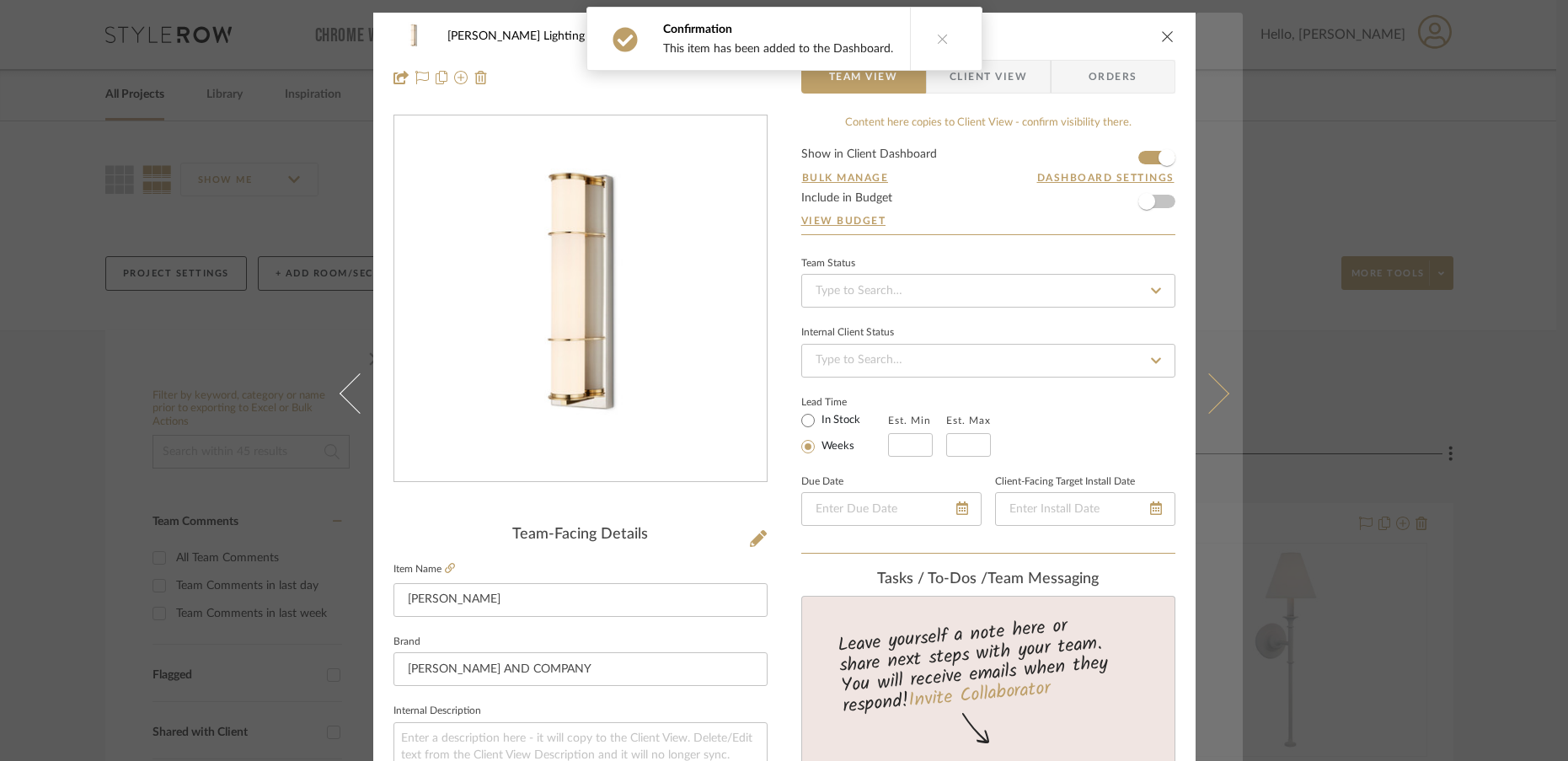
click at [1217, 388] on icon at bounding box center [1208, 392] width 40 height 40
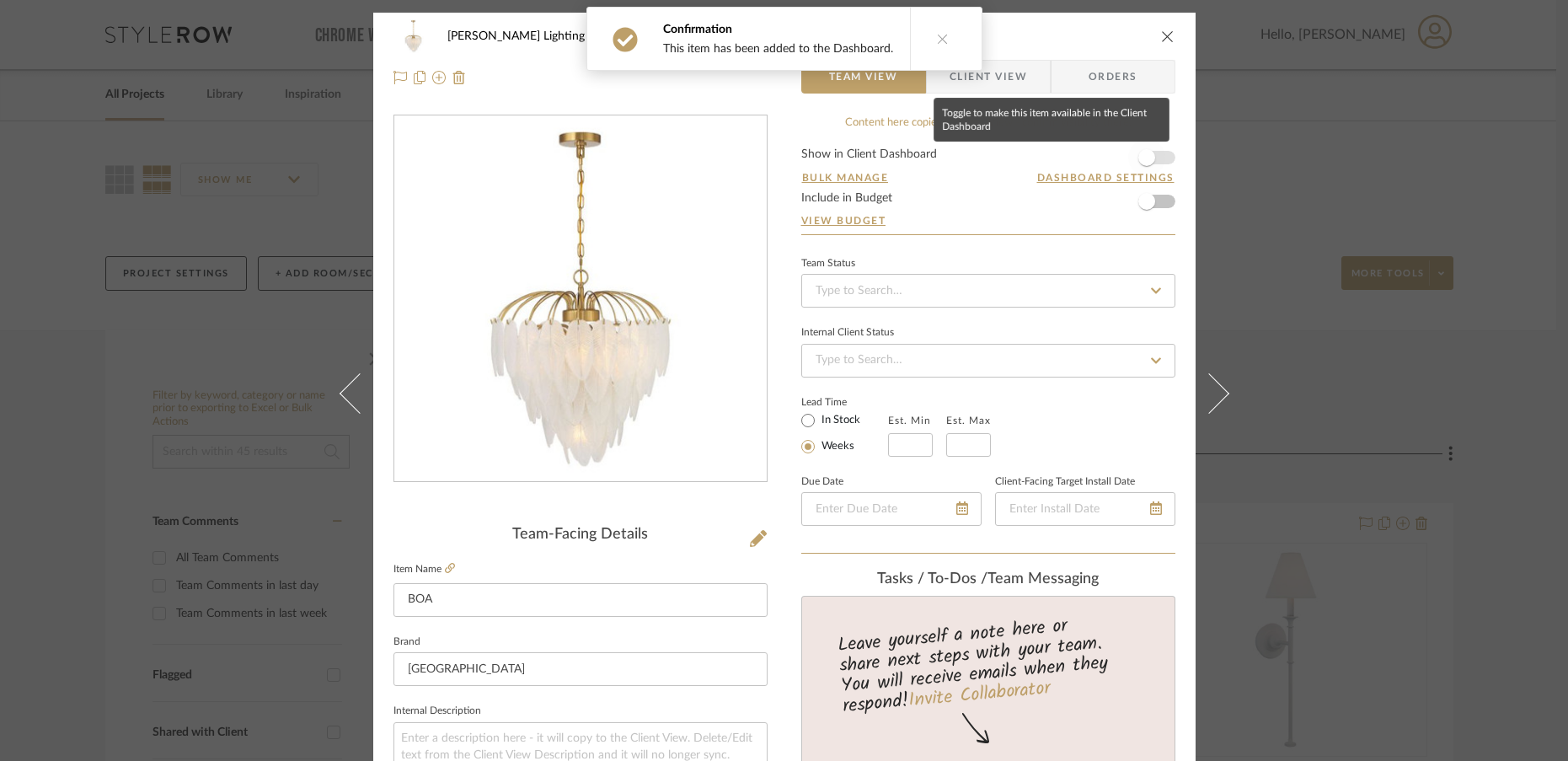
click at [1143, 158] on span "button" at bounding box center [1147, 158] width 17 height 17
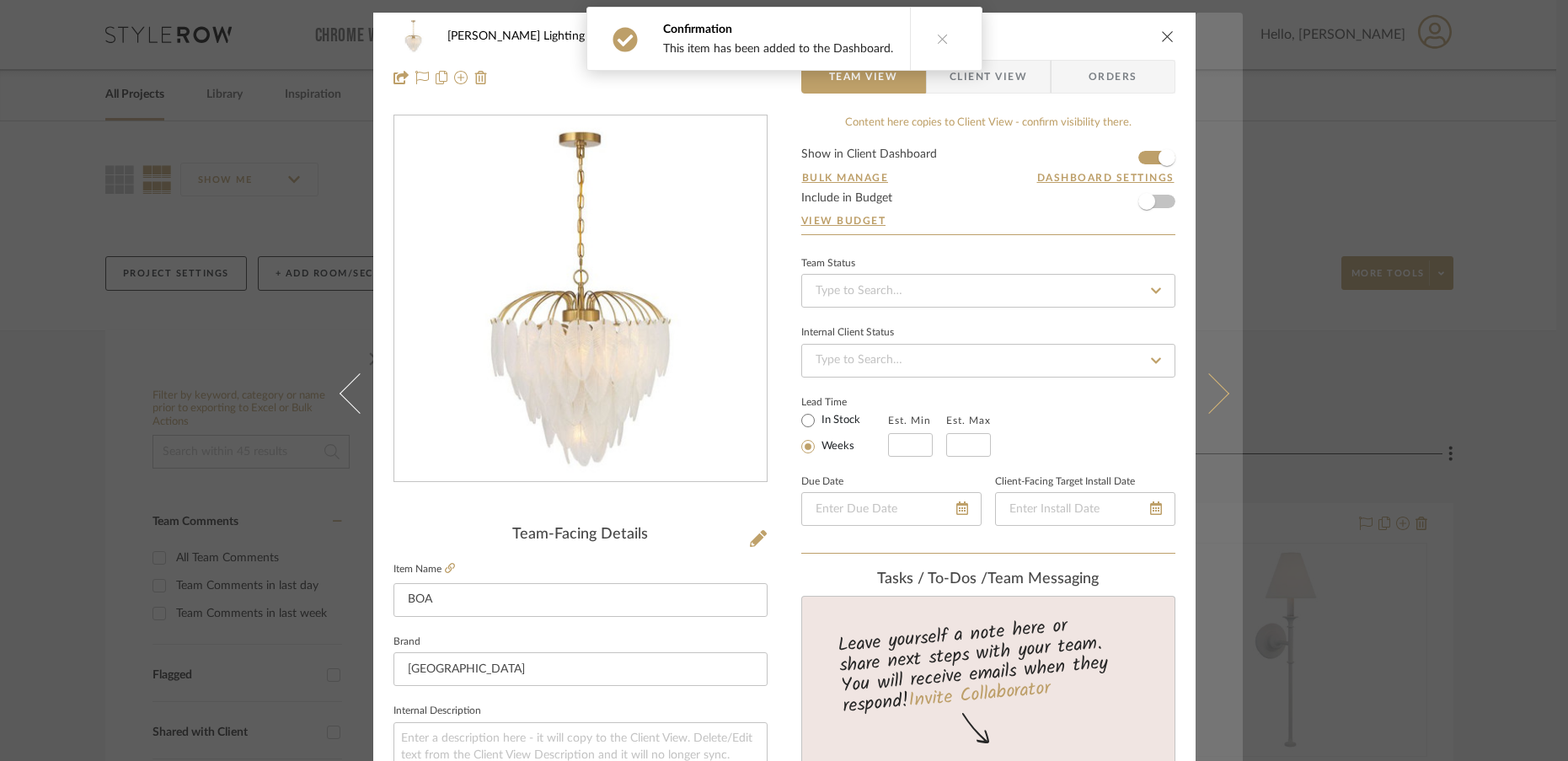
click at [1210, 392] on icon at bounding box center [1208, 392] width 40 height 40
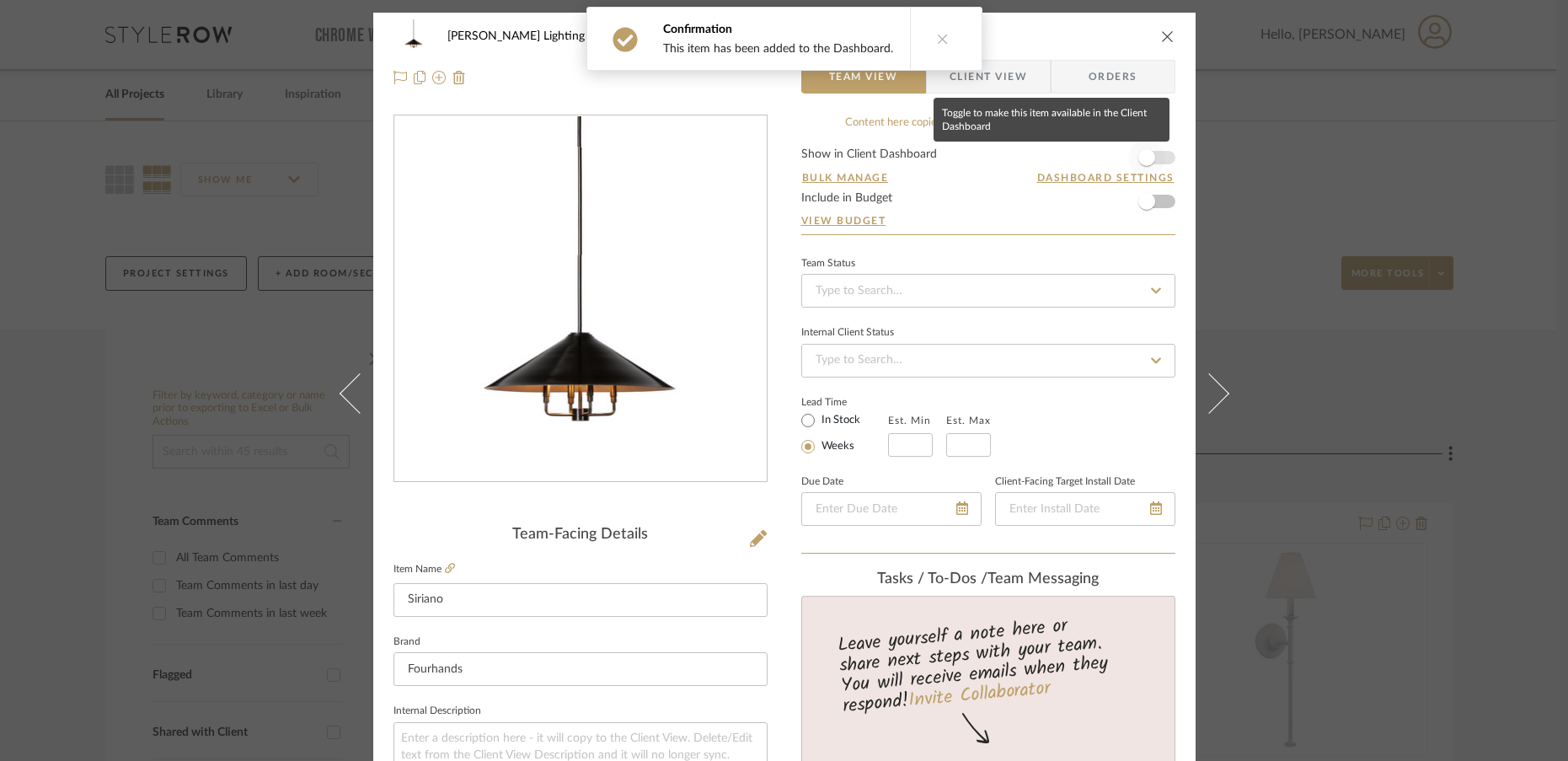
click at [1139, 163] on span "button" at bounding box center [1147, 158] width 17 height 17
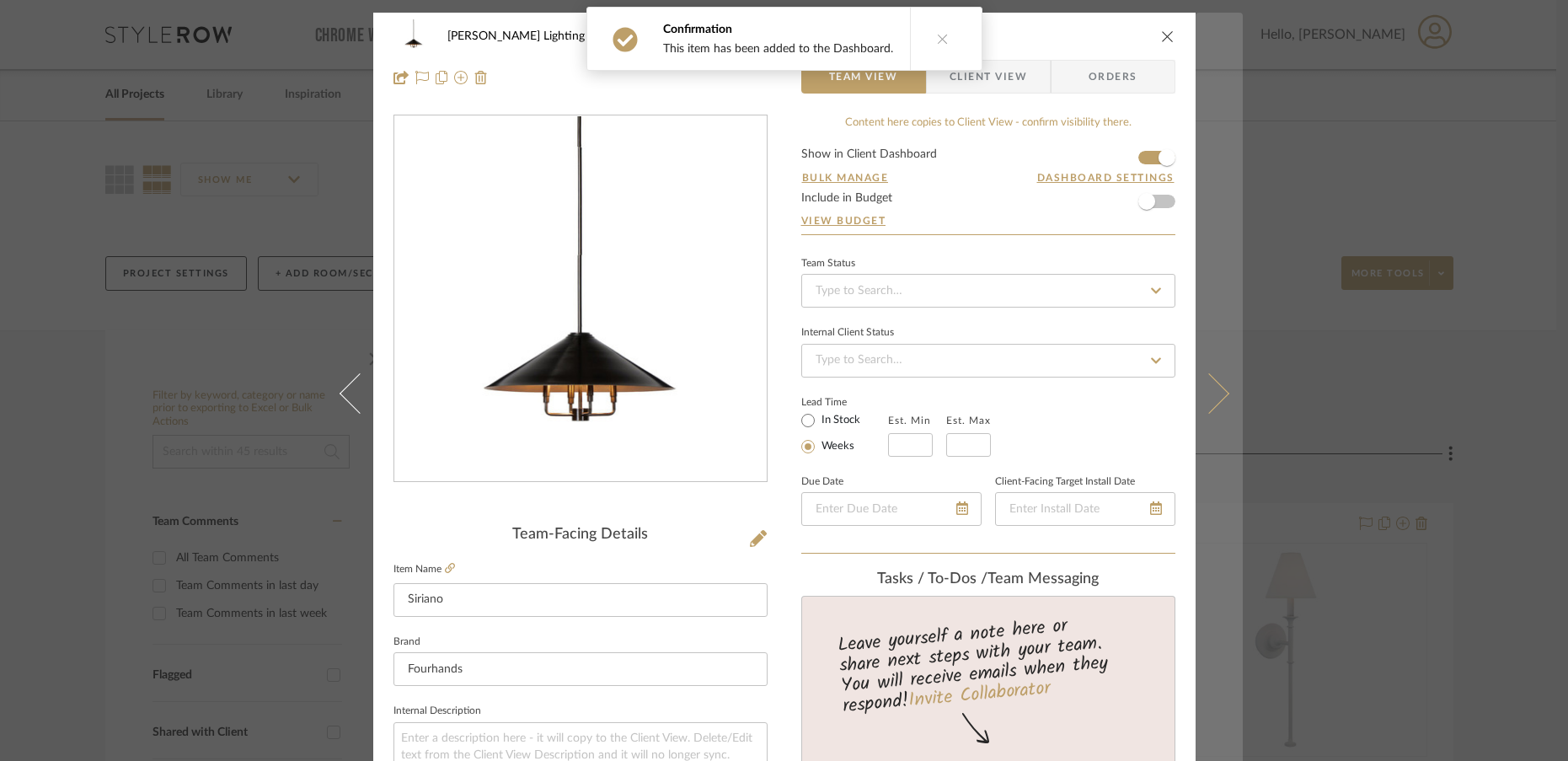
click at [1206, 408] on icon at bounding box center [1208, 392] width 40 height 40
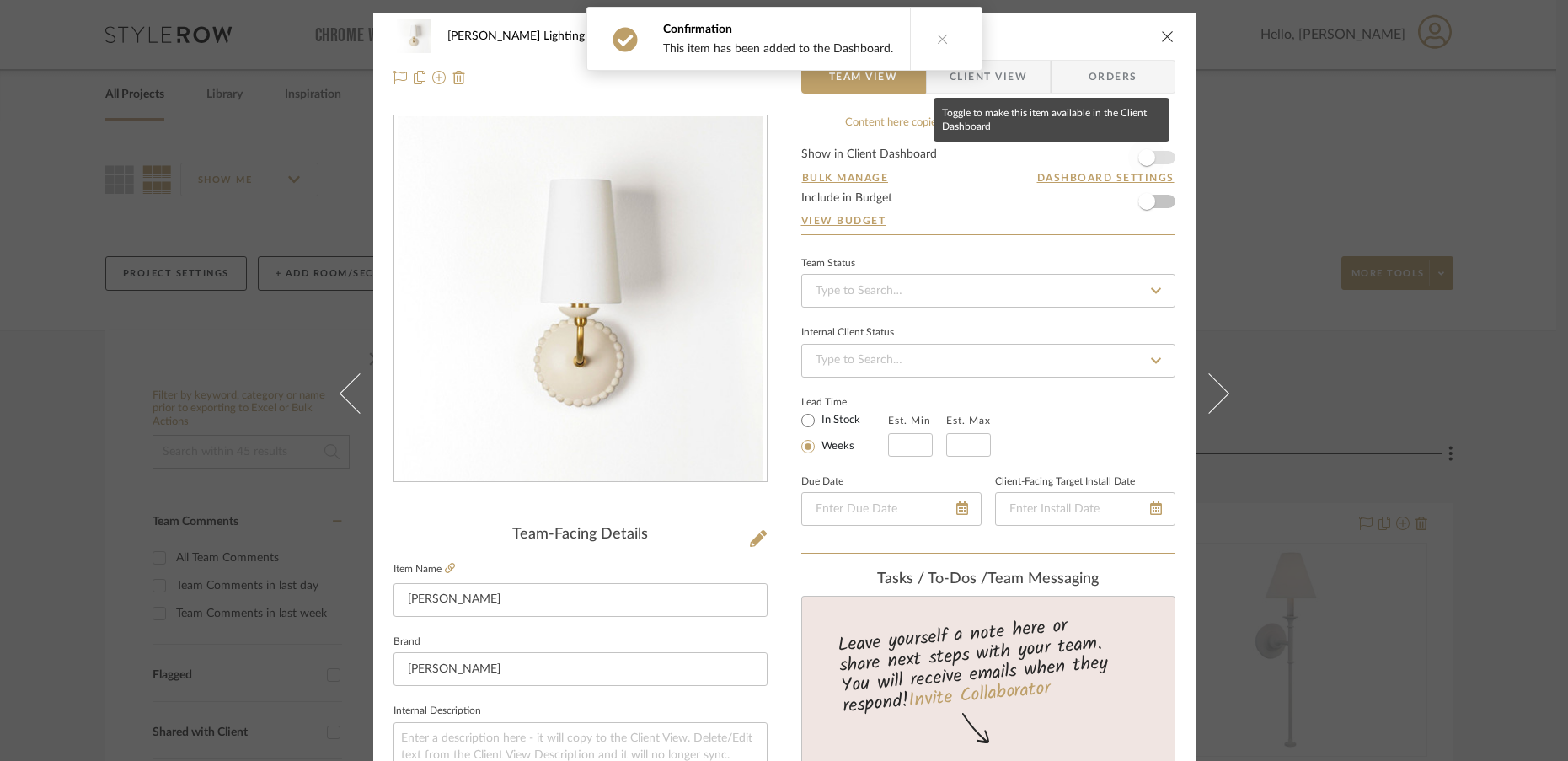
click at [1148, 166] on span "button" at bounding box center [1147, 158] width 37 height 37
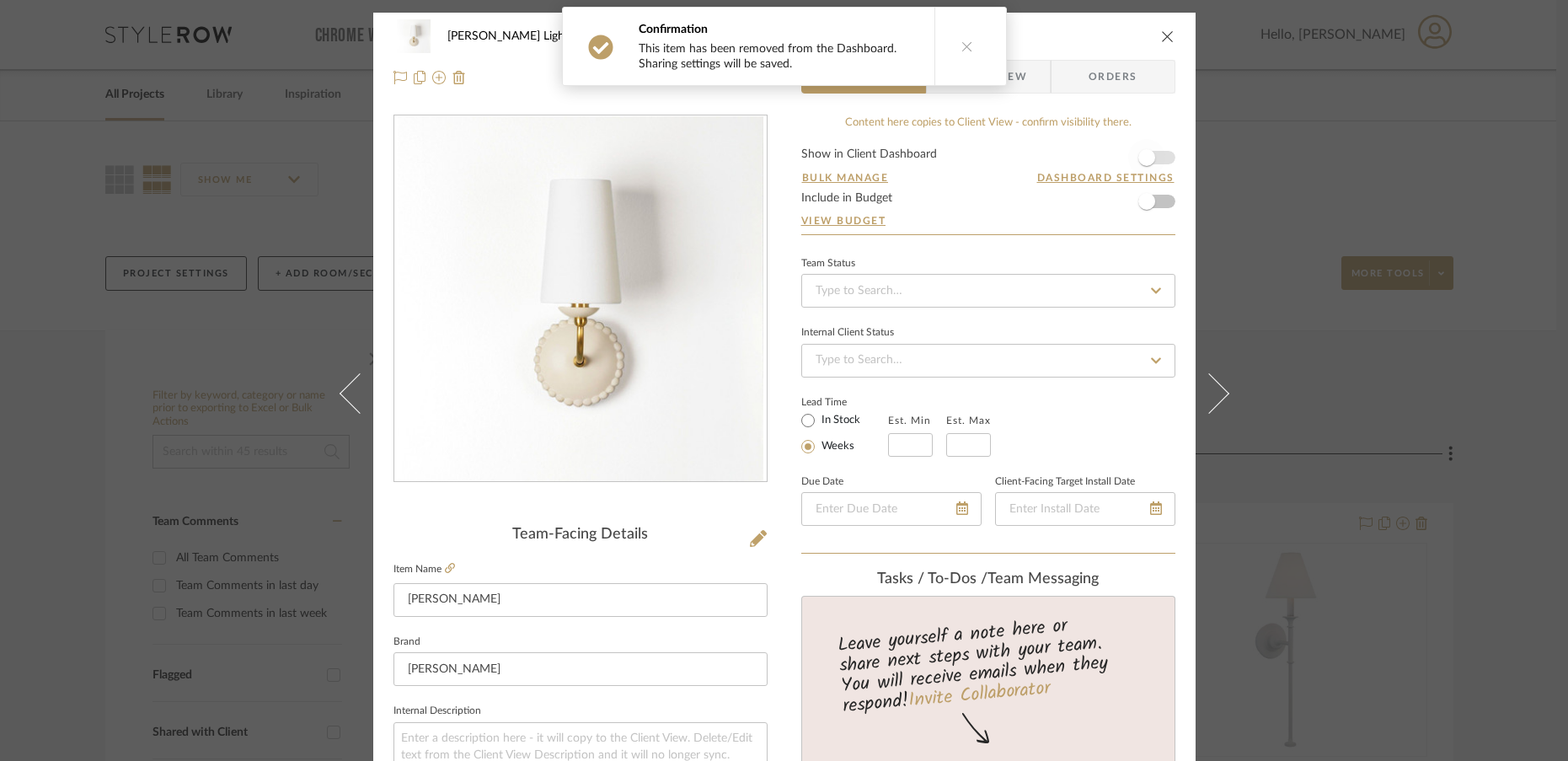
click at [1148, 166] on span "button" at bounding box center [1147, 158] width 37 height 37
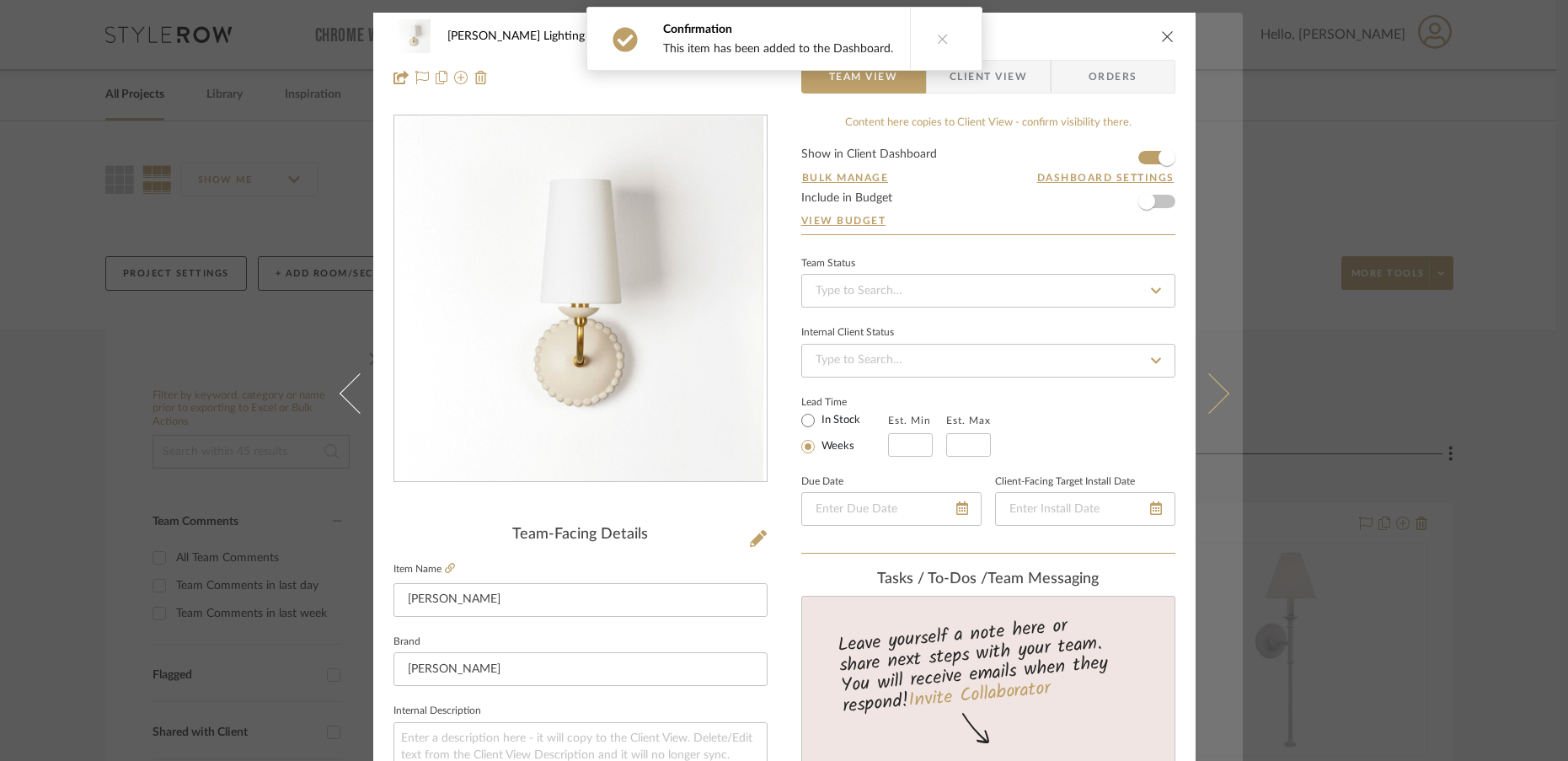
click at [1216, 400] on button at bounding box center [1219, 394] width 47 height 761
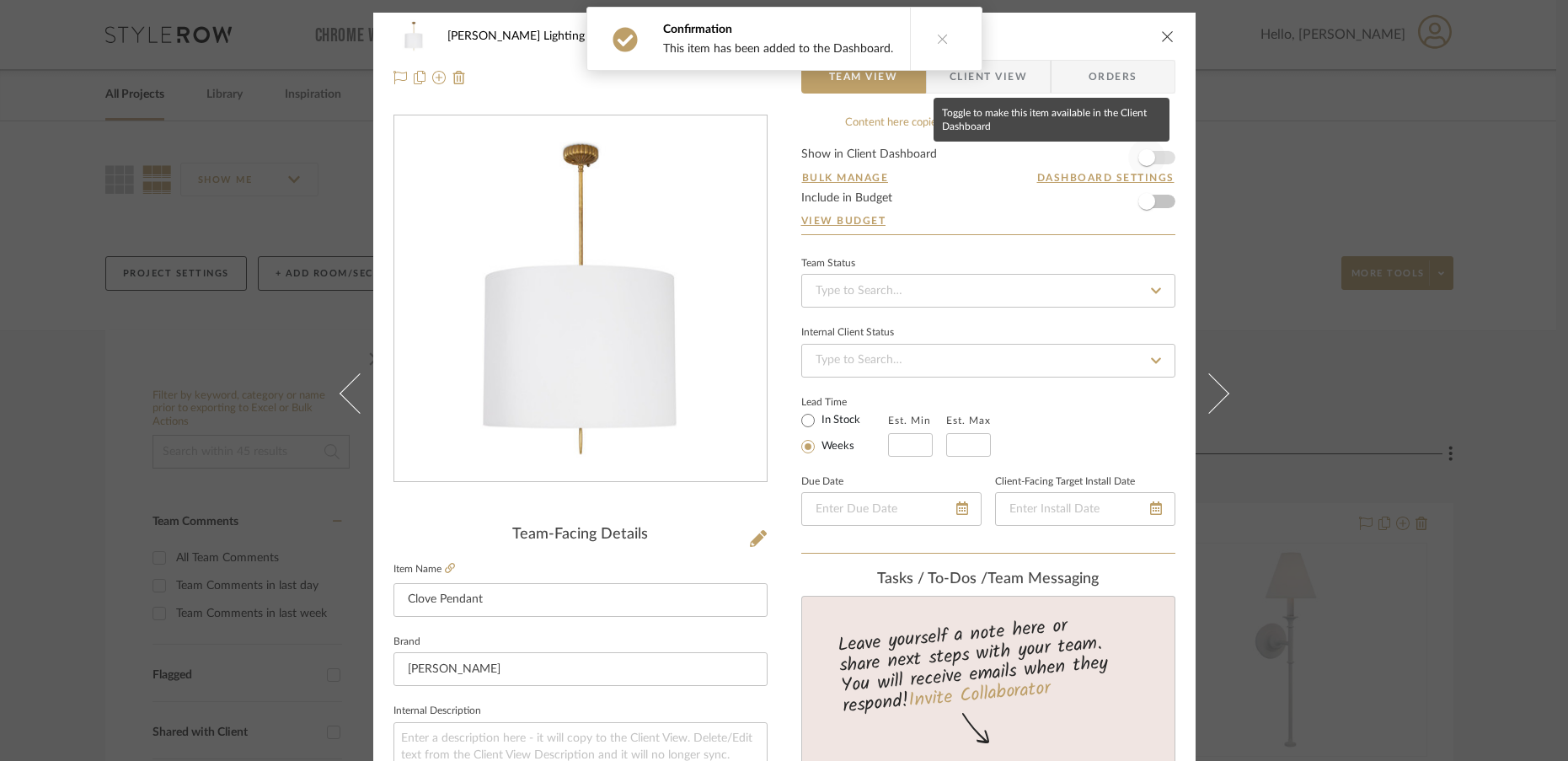
click at [1146, 165] on span "button" at bounding box center [1147, 158] width 37 height 37
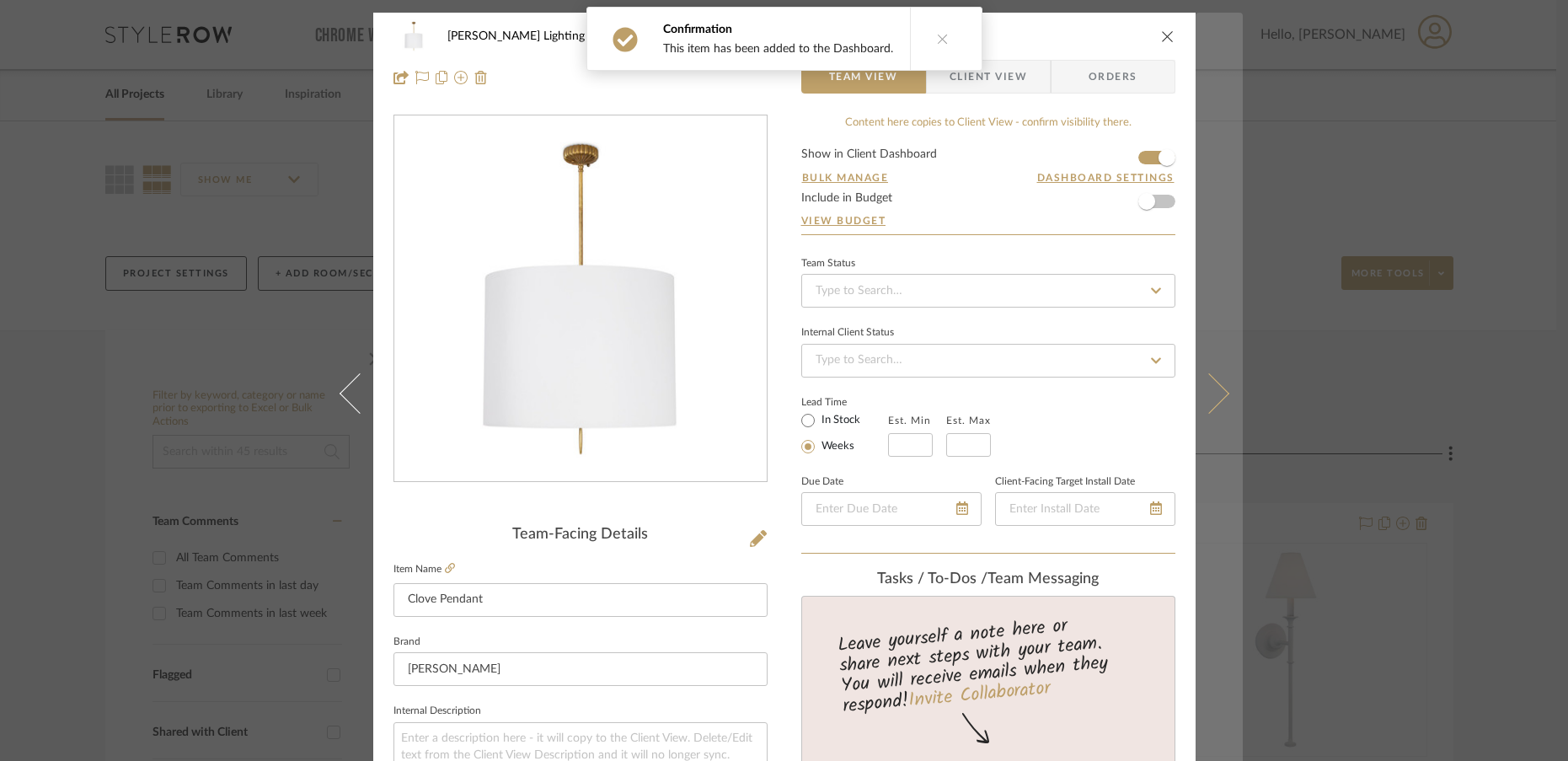
click at [1208, 407] on icon at bounding box center [1208, 392] width 40 height 40
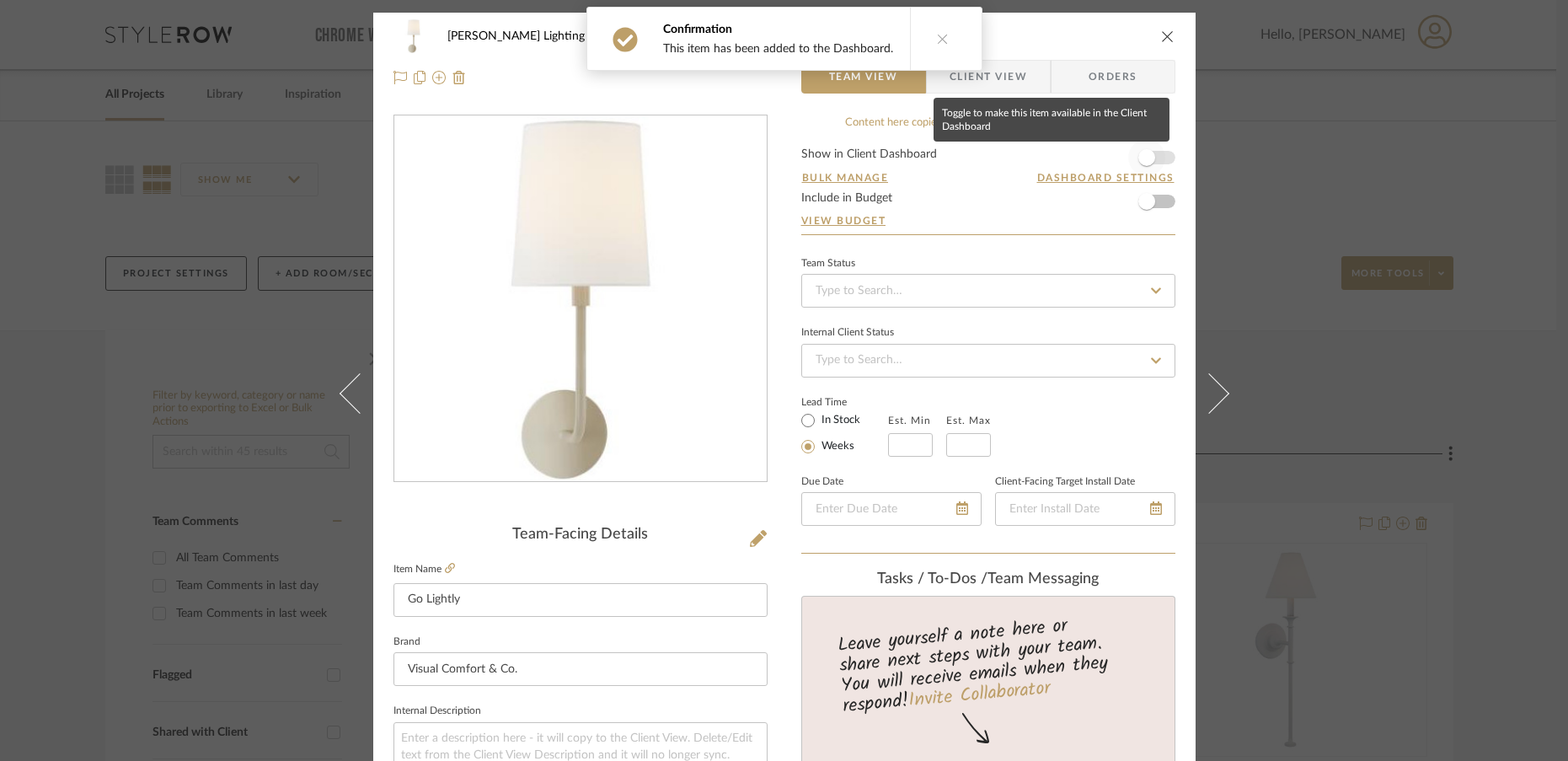
click at [1141, 154] on span "button" at bounding box center [1147, 158] width 17 height 17
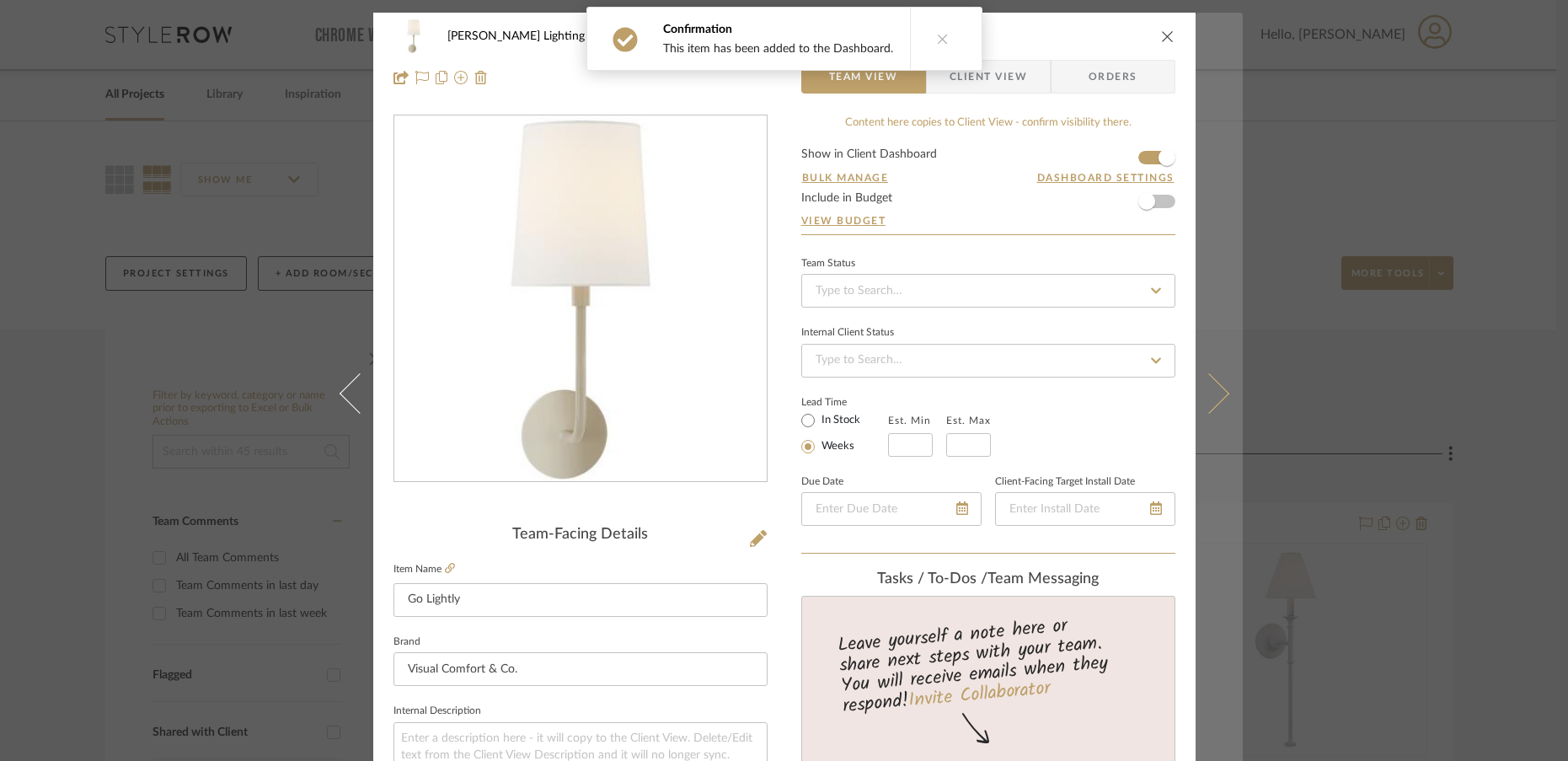
click at [1210, 393] on icon at bounding box center [1208, 392] width 40 height 40
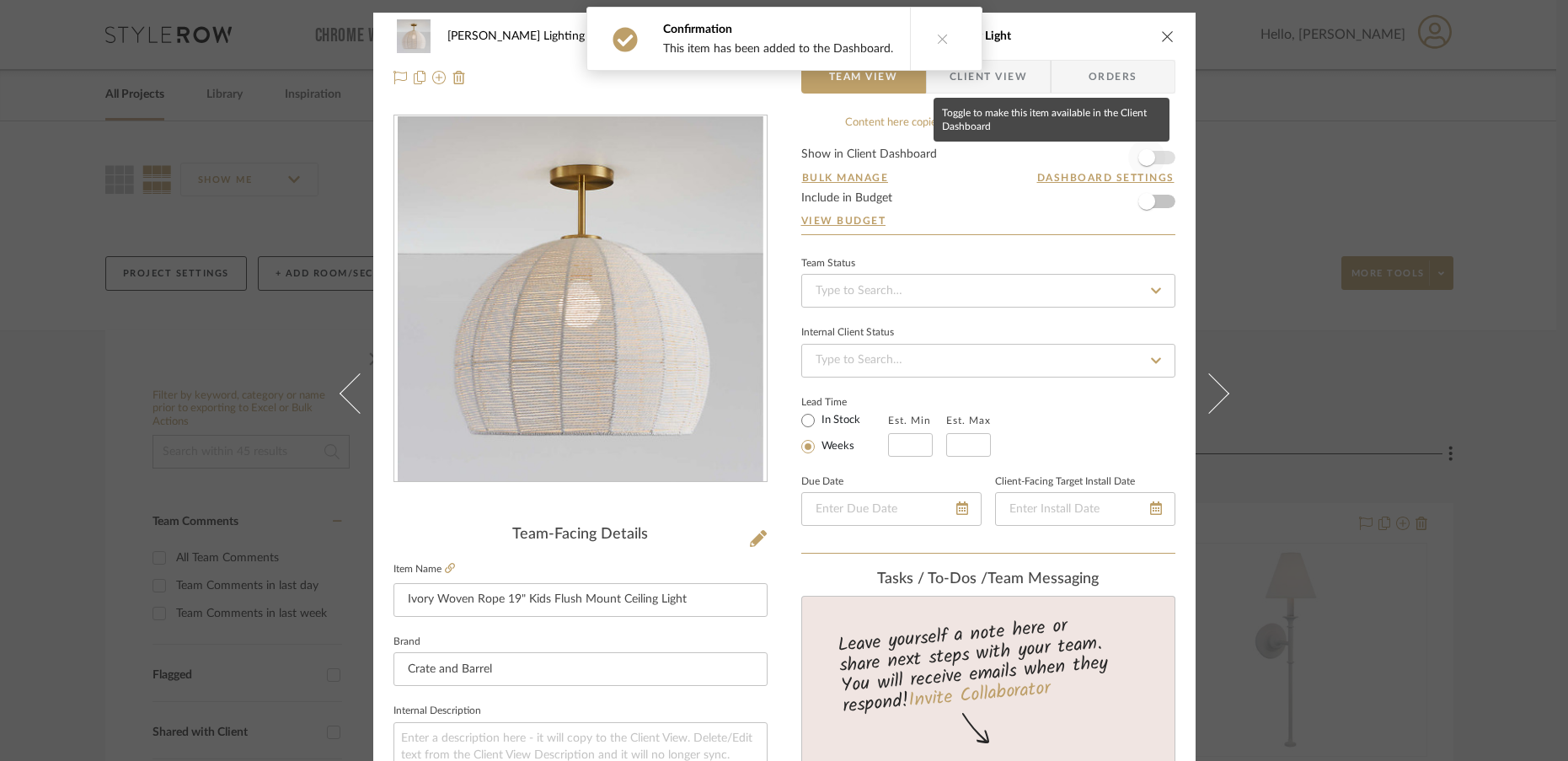
click at [1144, 160] on span "button" at bounding box center [1147, 158] width 17 height 17
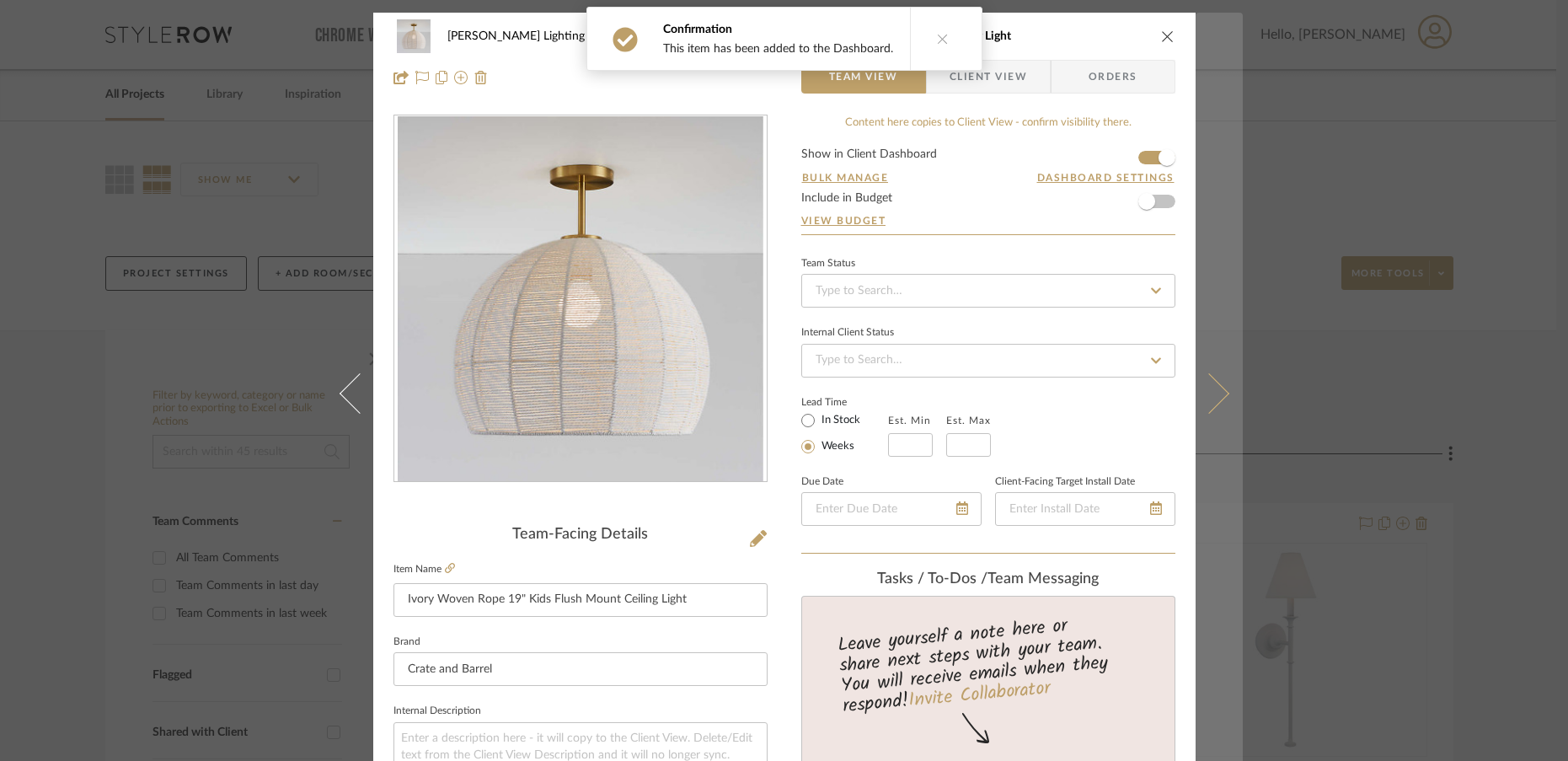
click at [1208, 411] on button at bounding box center [1219, 394] width 47 height 761
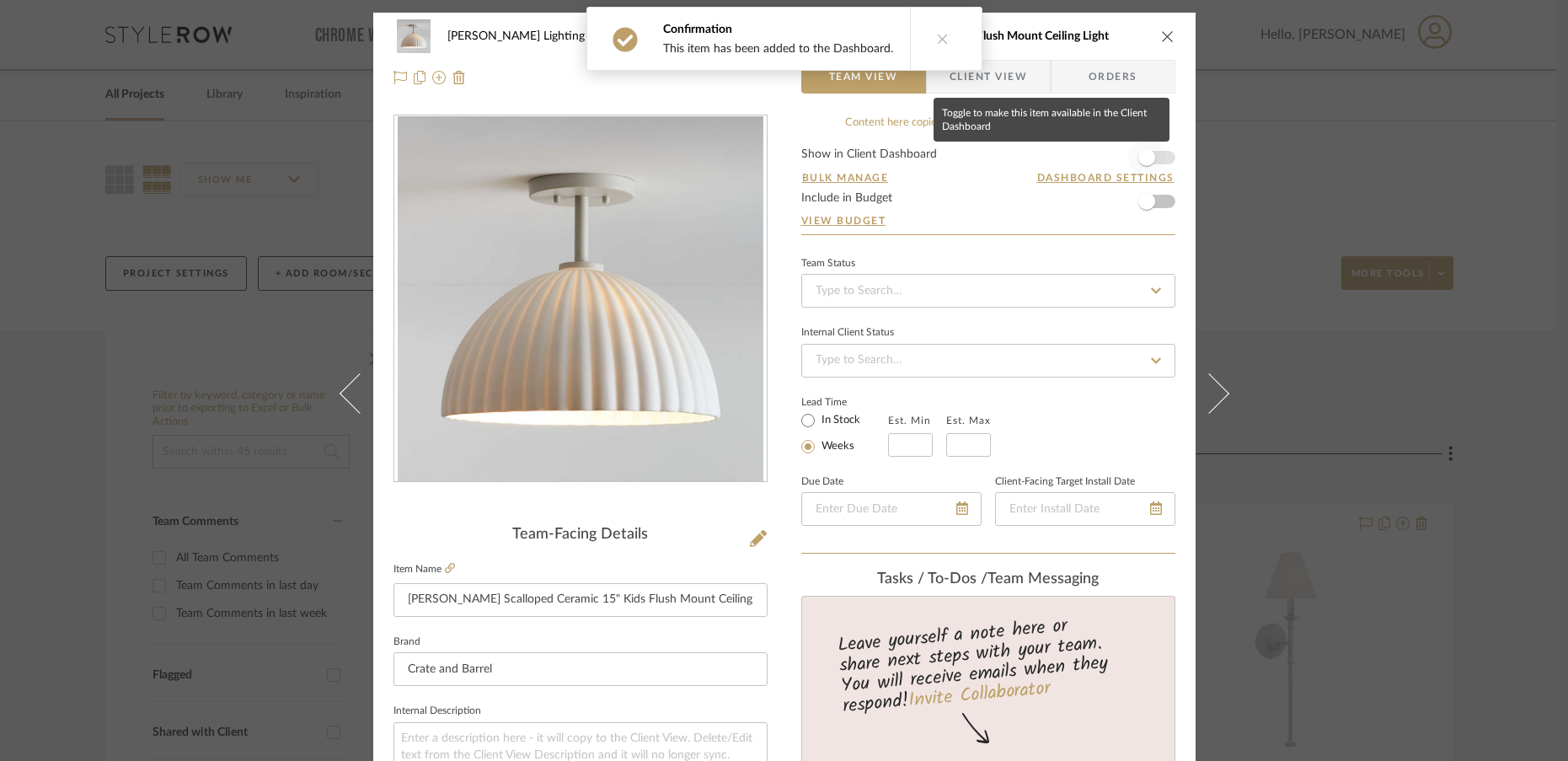
click at [1144, 154] on span "button" at bounding box center [1147, 158] width 17 height 17
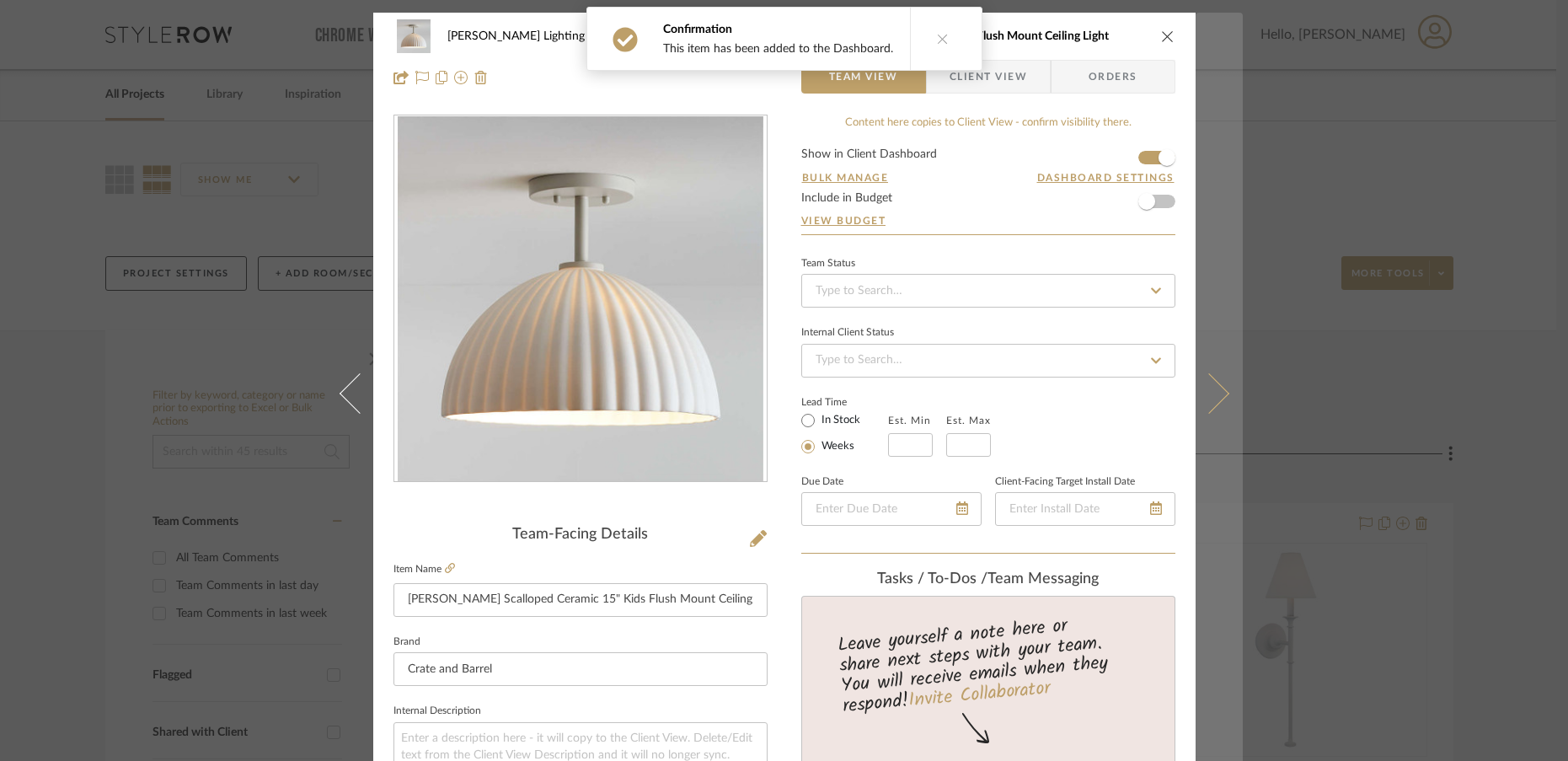
click at [1213, 405] on button at bounding box center [1219, 394] width 47 height 761
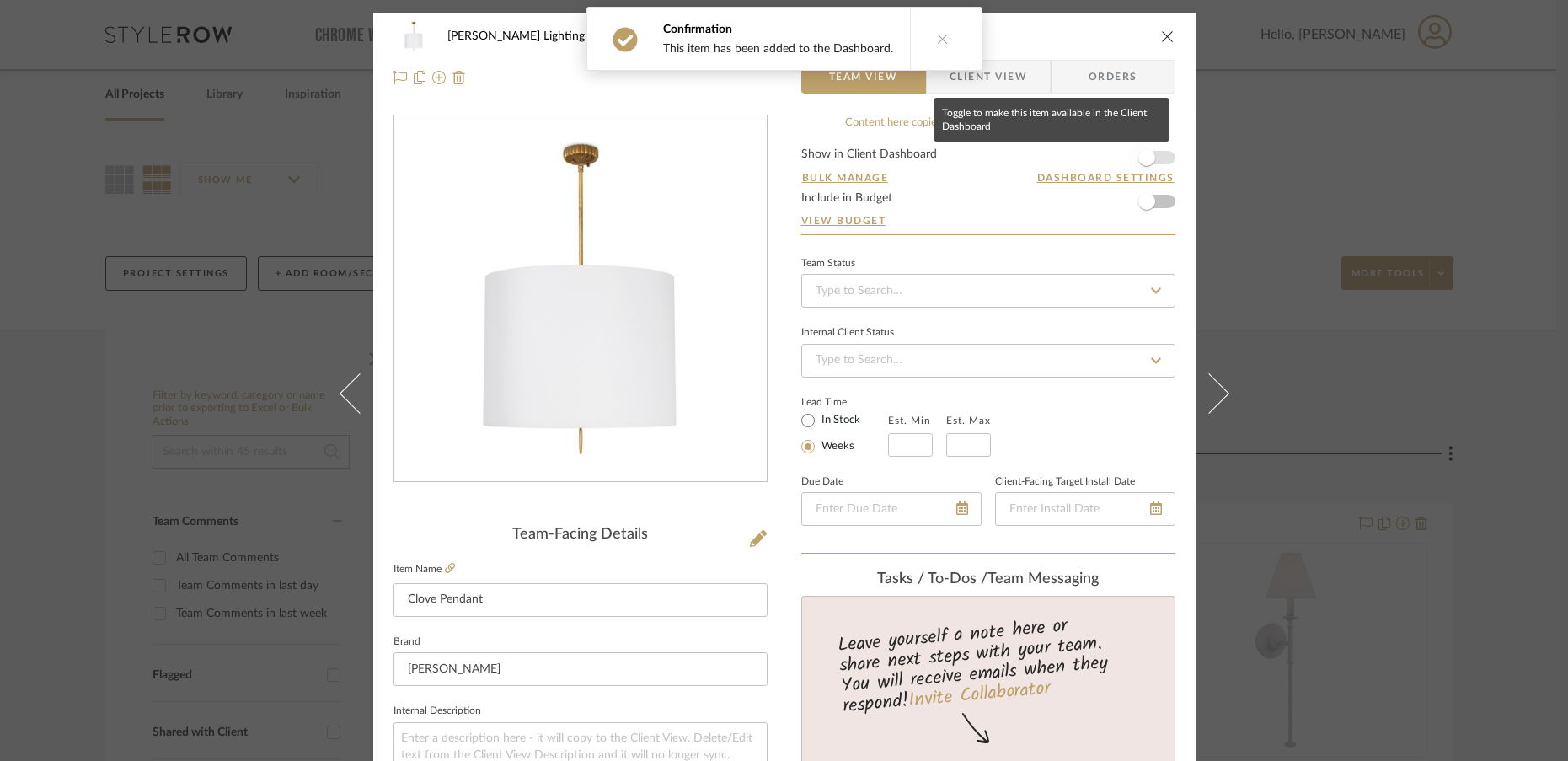
click at [1142, 148] on span "button" at bounding box center [1147, 158] width 37 height 37
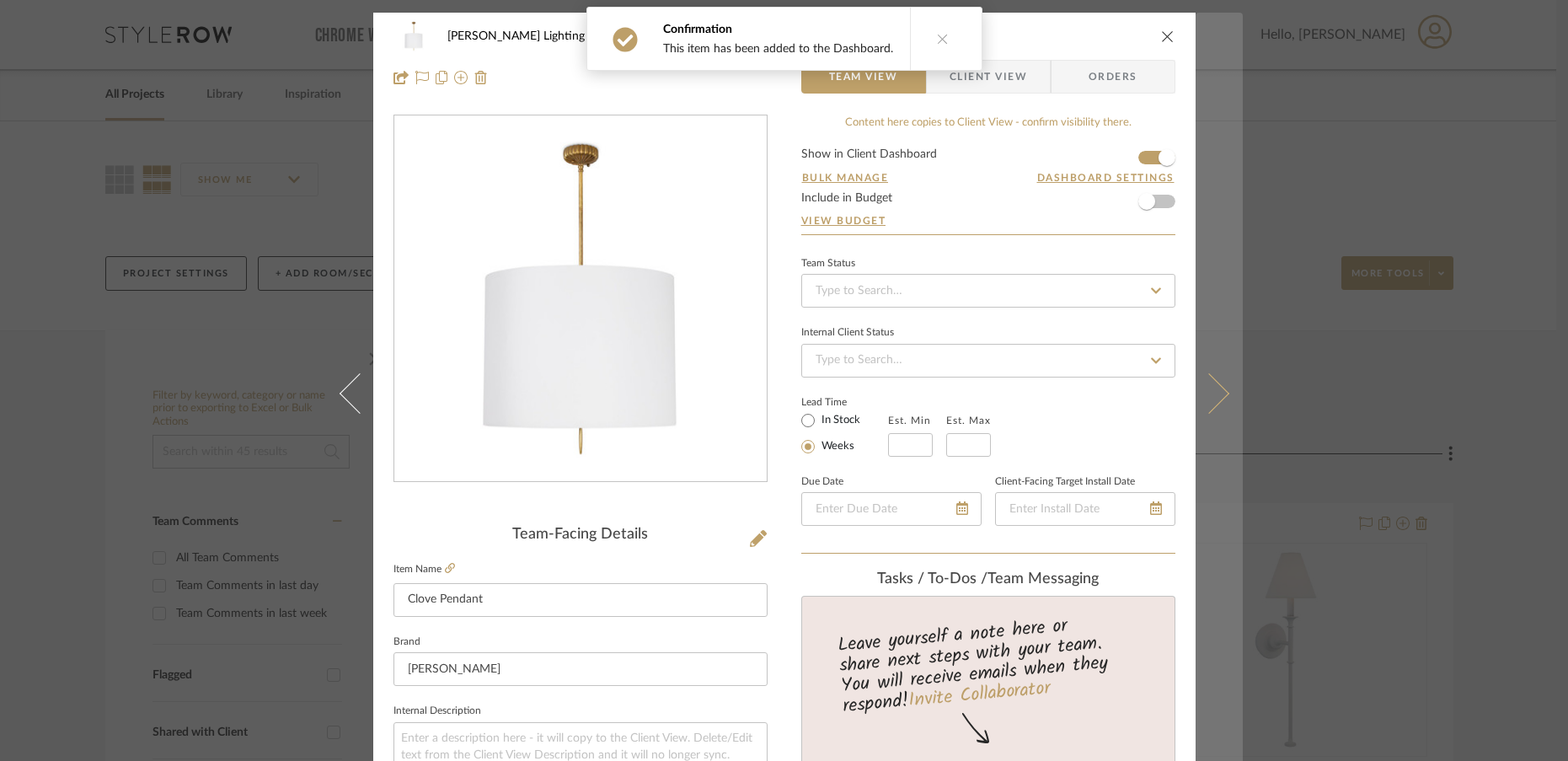
click at [1216, 402] on button at bounding box center [1219, 394] width 47 height 761
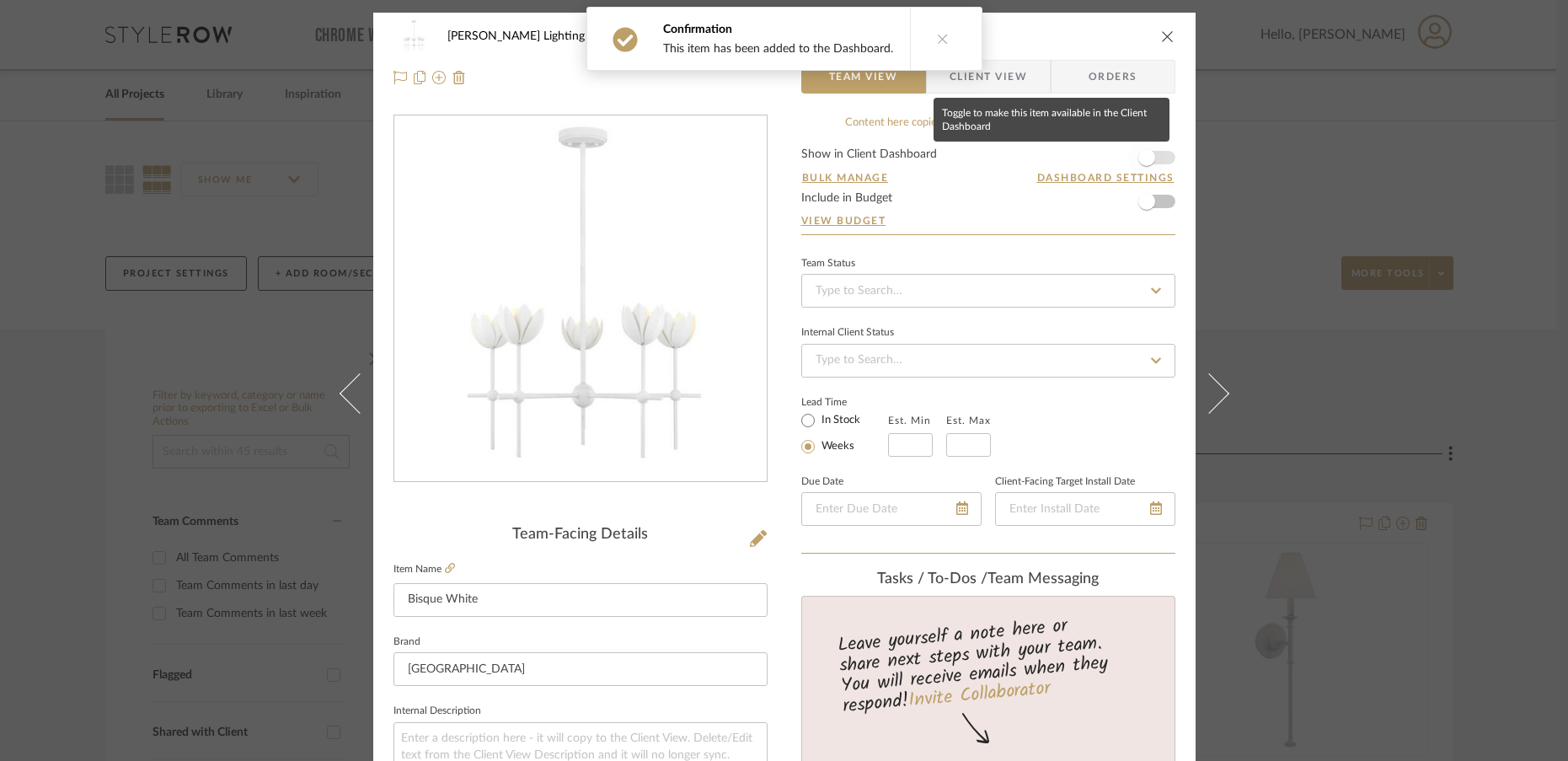
click at [1142, 158] on span "button" at bounding box center [1147, 158] width 17 height 17
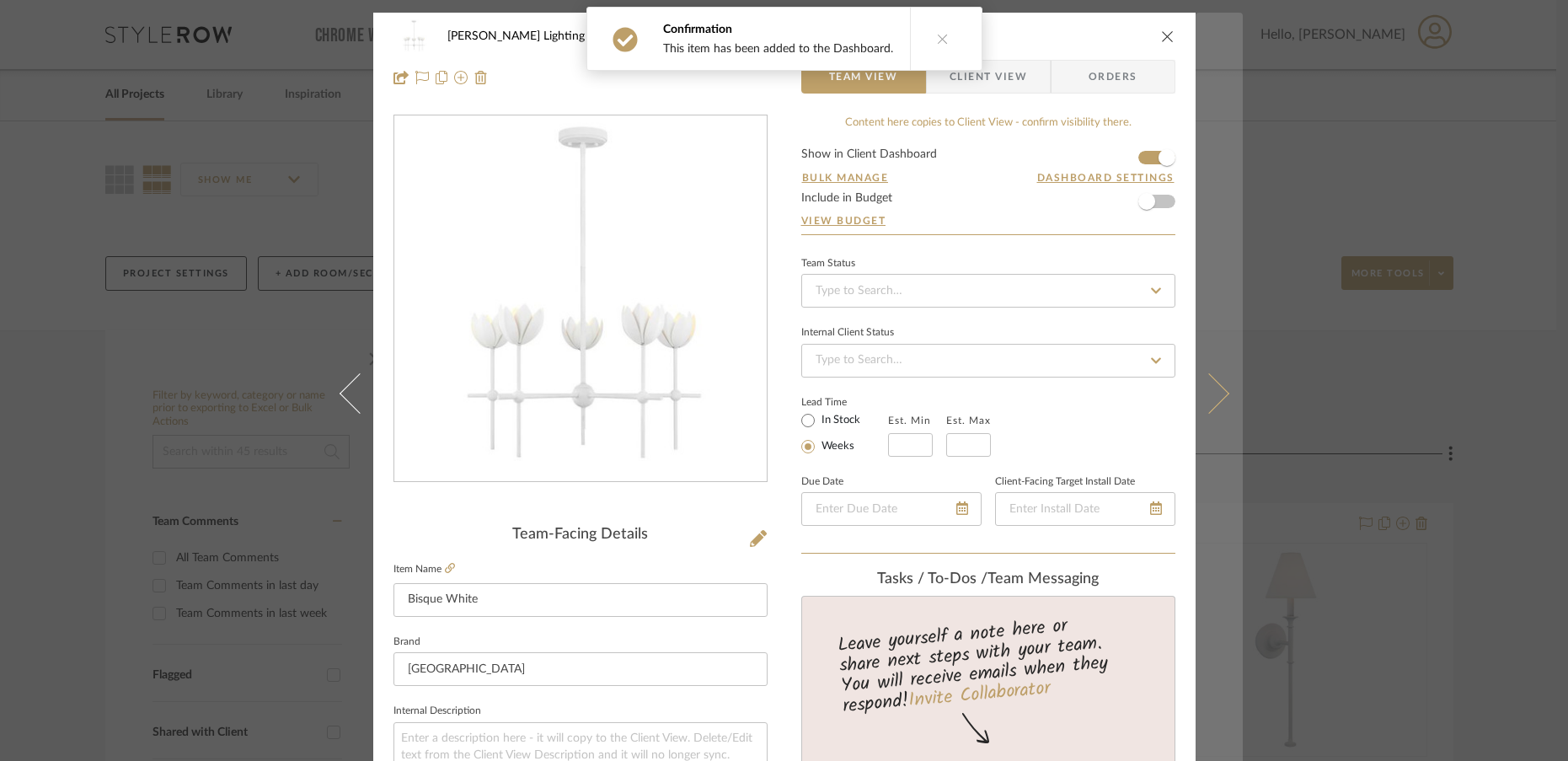
click at [1216, 396] on icon at bounding box center [1208, 392] width 40 height 40
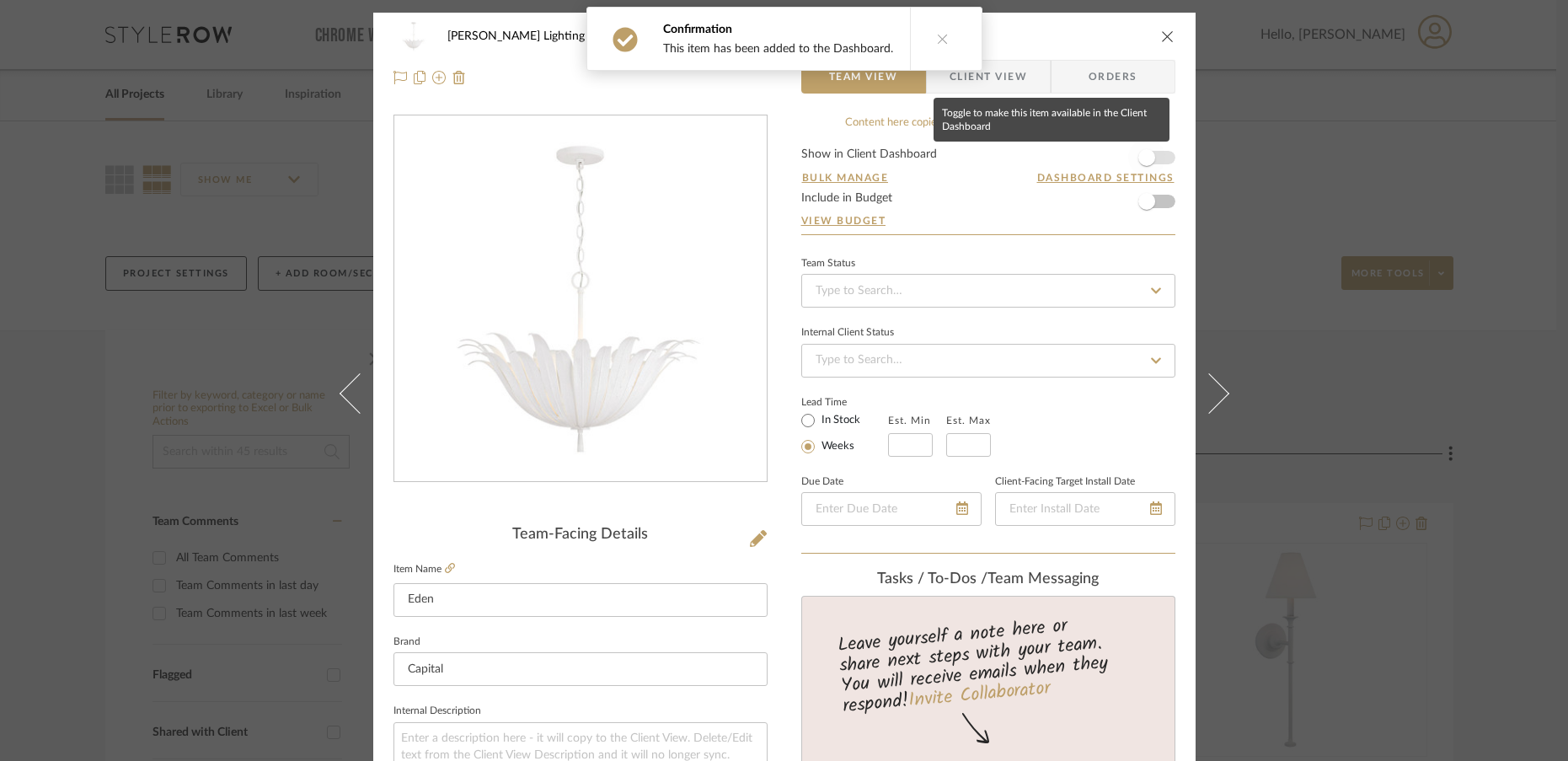
click at [1141, 151] on span "button" at bounding box center [1147, 158] width 17 height 17
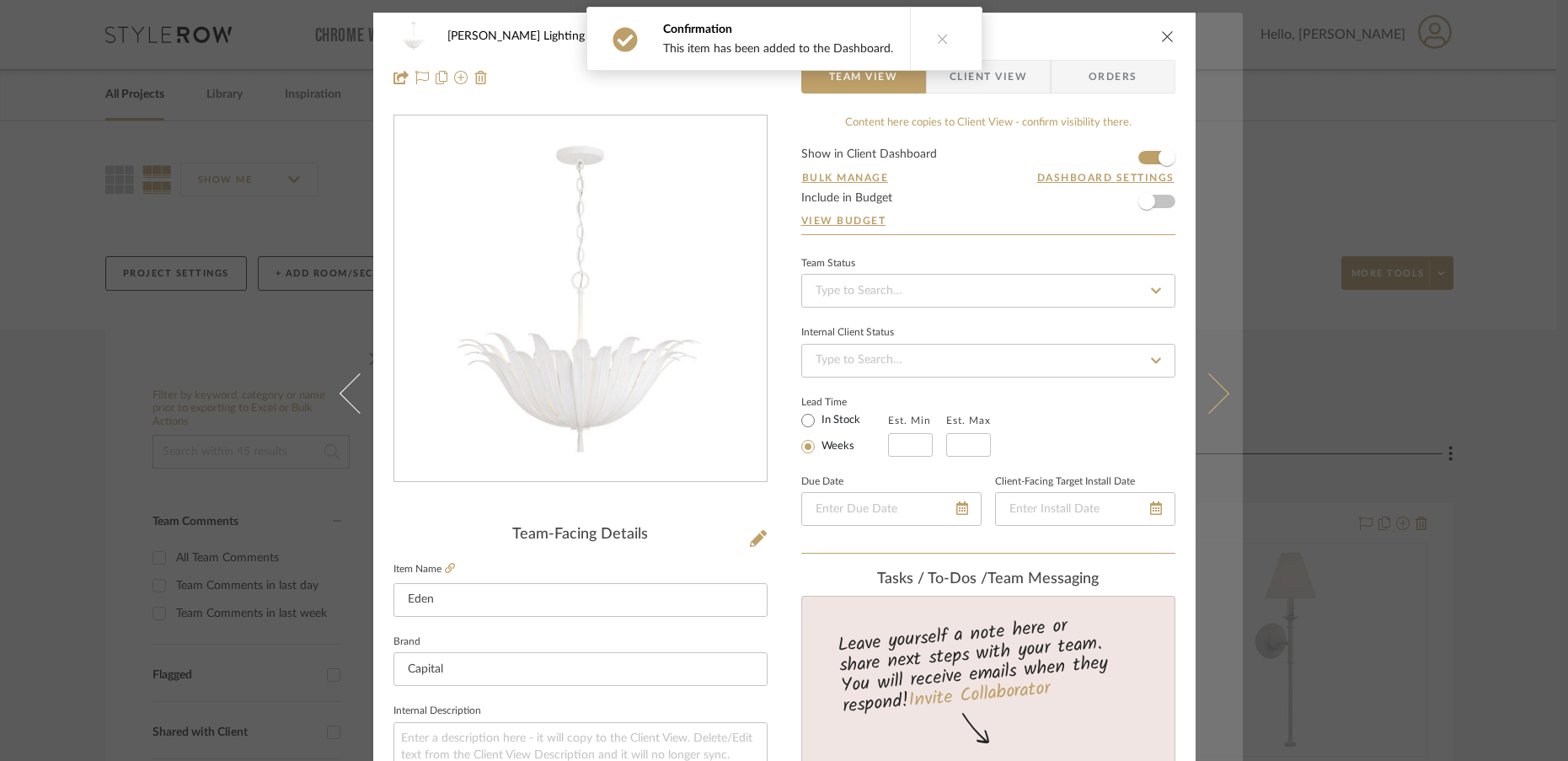
click at [1216, 396] on icon at bounding box center [1208, 392] width 40 height 40
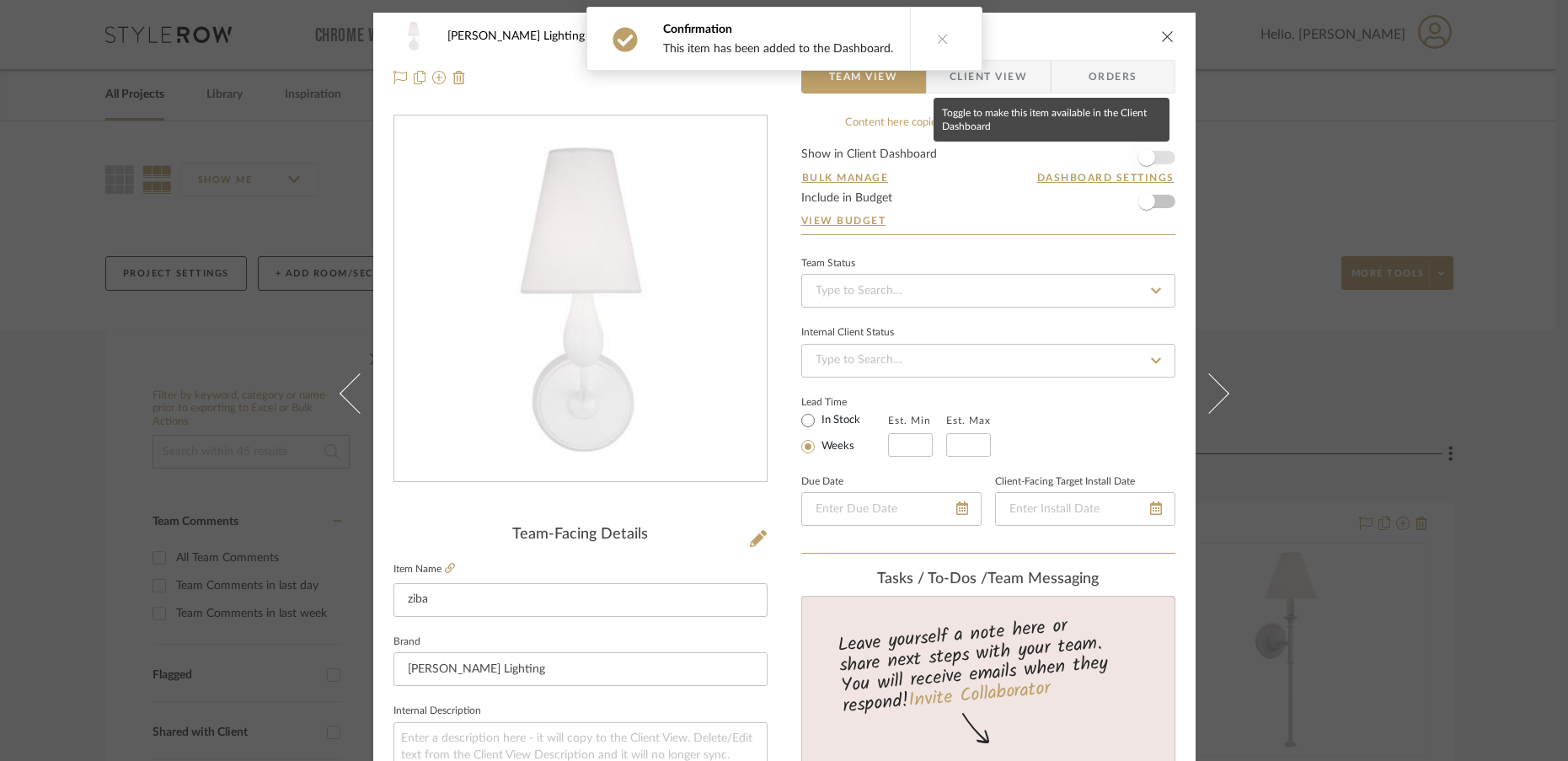
click at [1144, 161] on span "button" at bounding box center [1147, 158] width 17 height 17
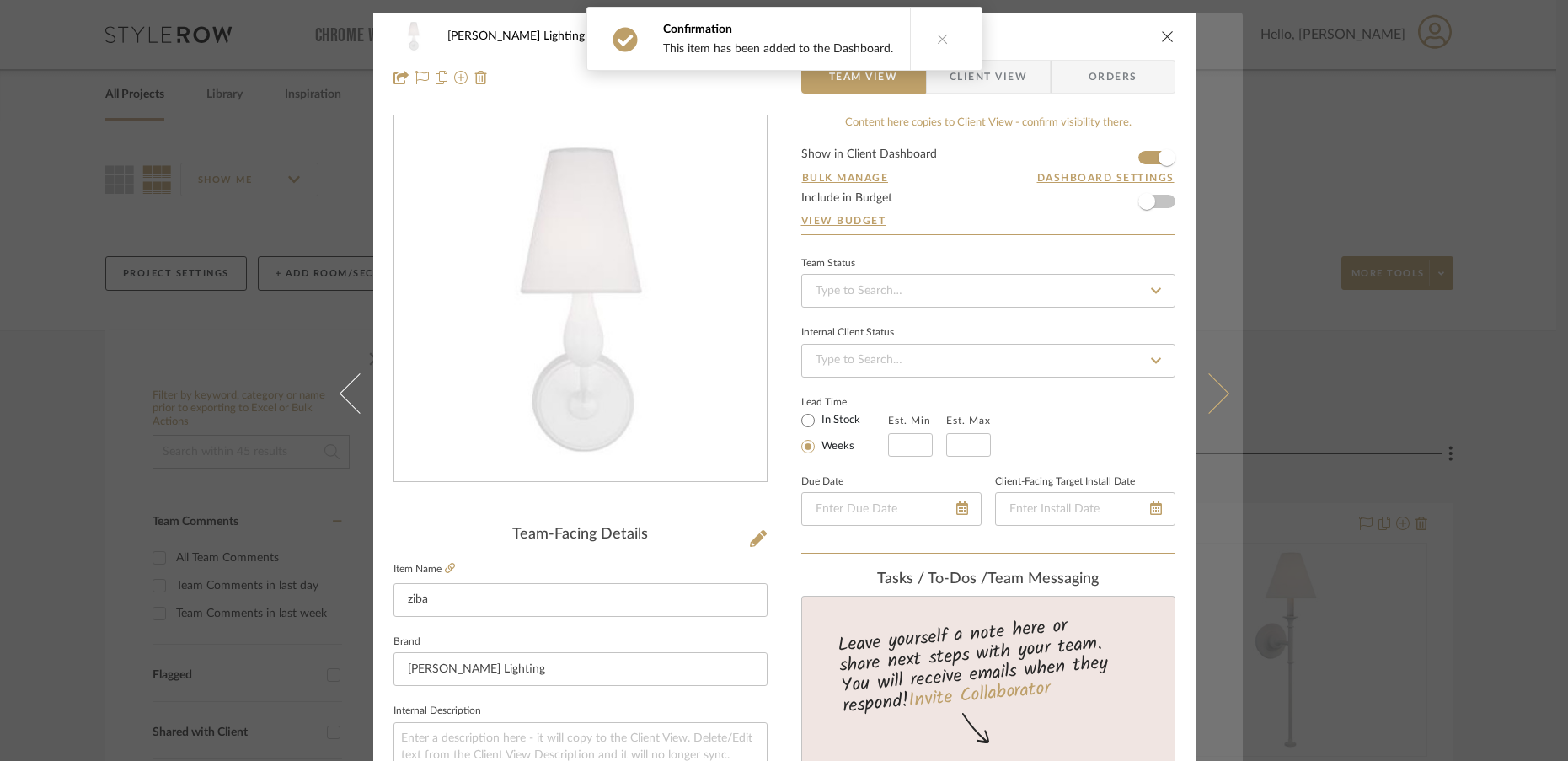
click at [1218, 398] on button at bounding box center [1219, 394] width 47 height 761
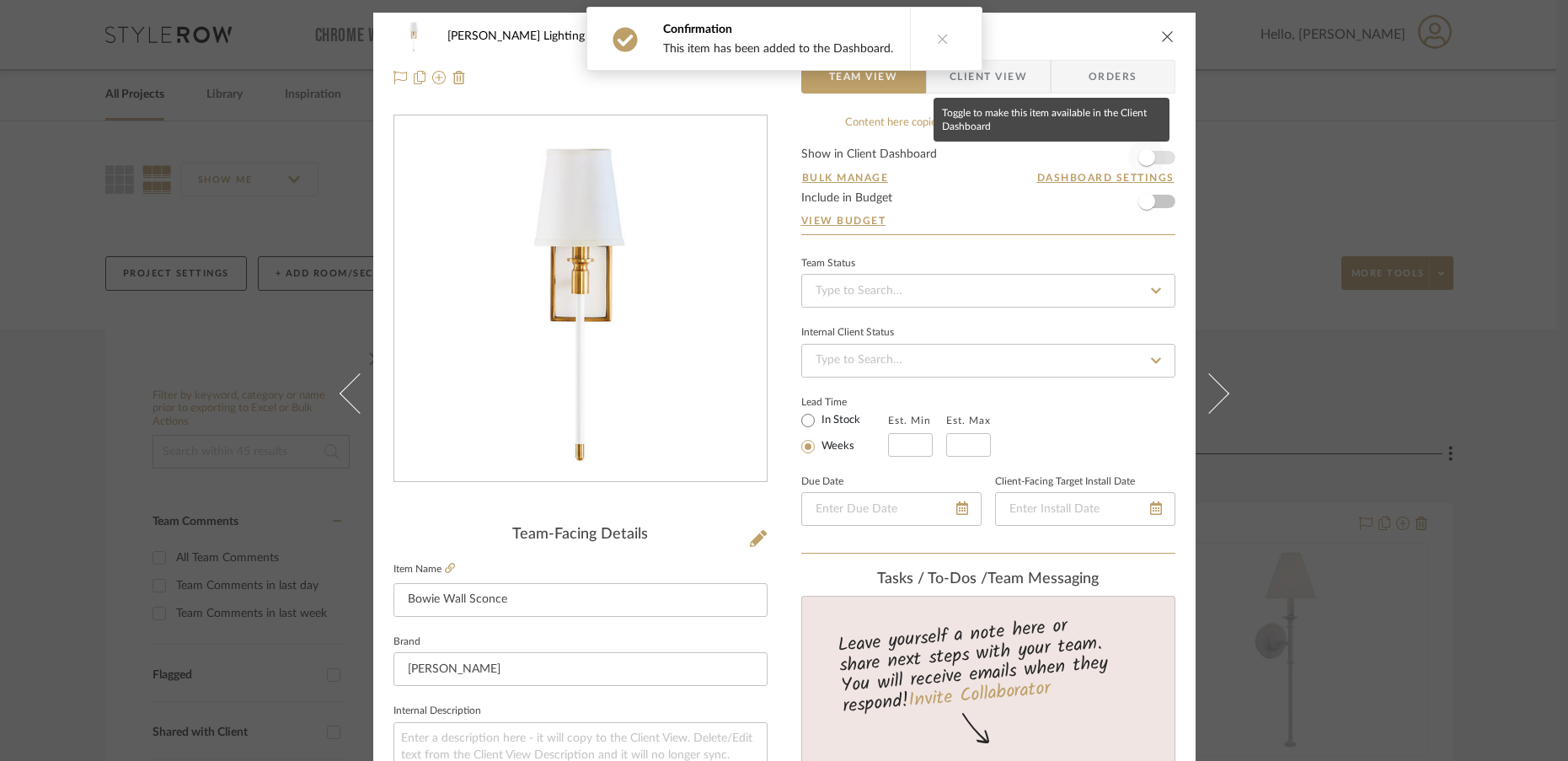
click at [1147, 158] on span "button" at bounding box center [1147, 158] width 17 height 17
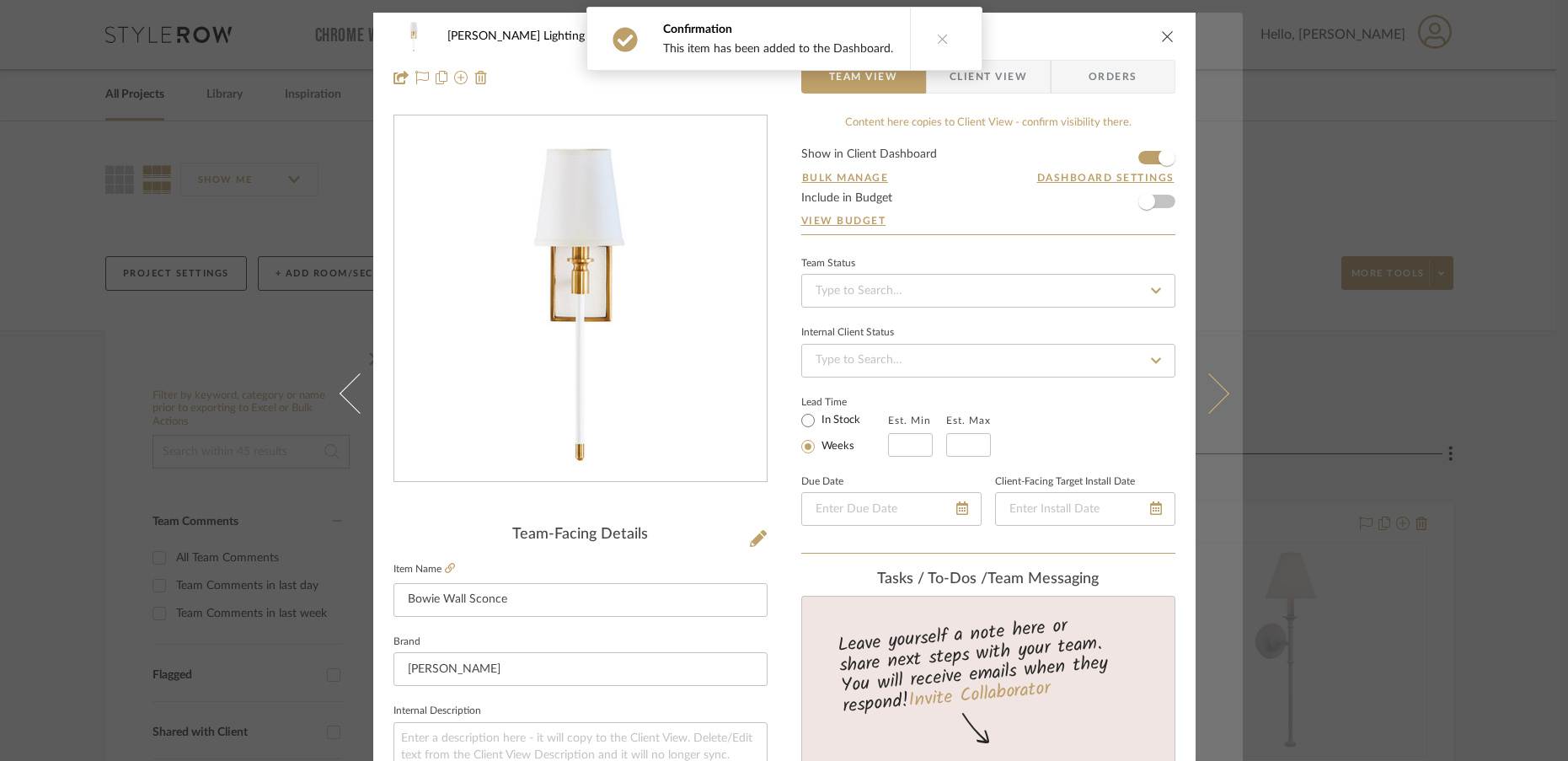
click at [1215, 403] on button at bounding box center [1219, 394] width 47 height 761
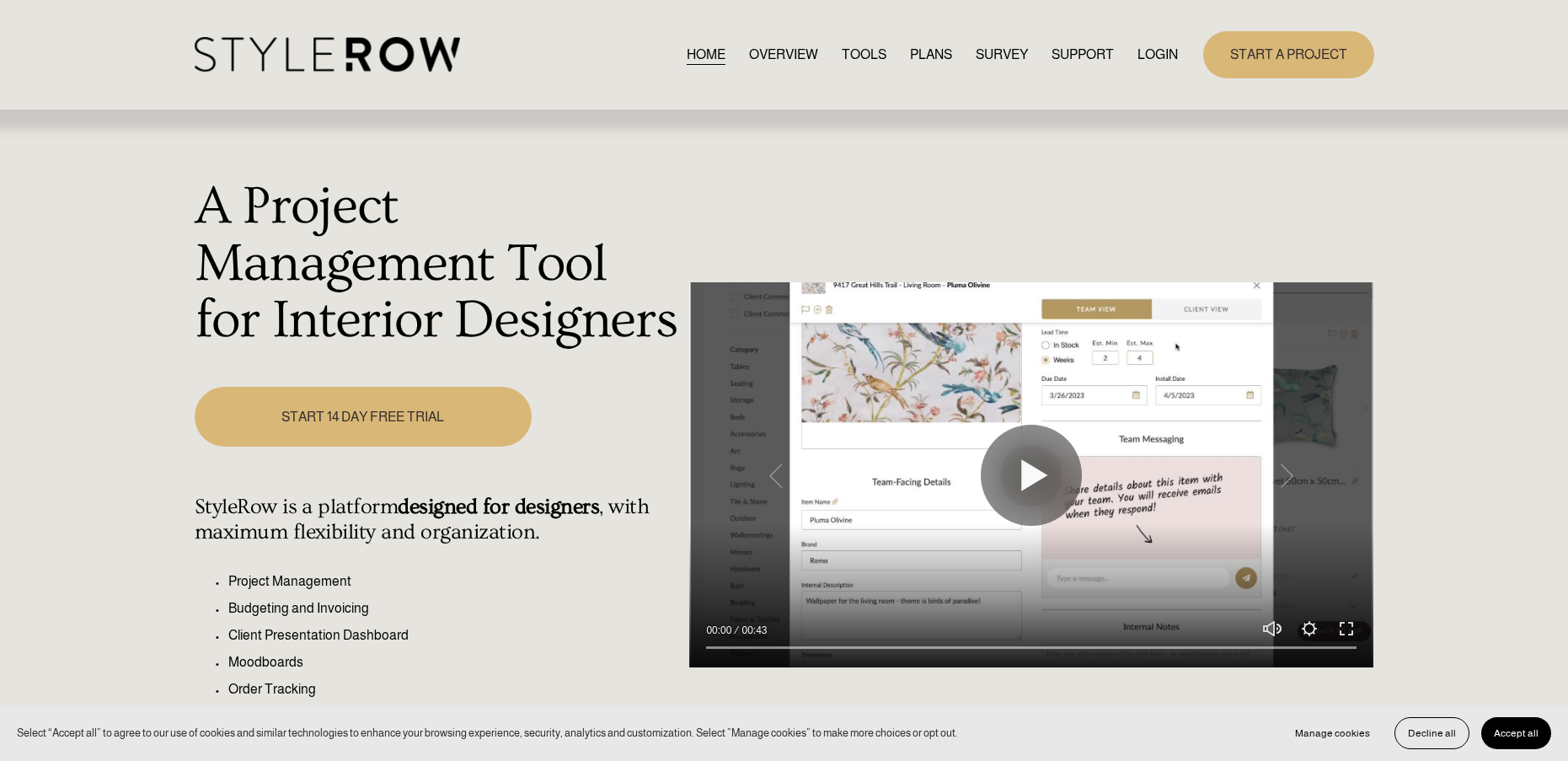
click at [1160, 59] on link "LOGIN" at bounding box center [1158, 54] width 40 height 22
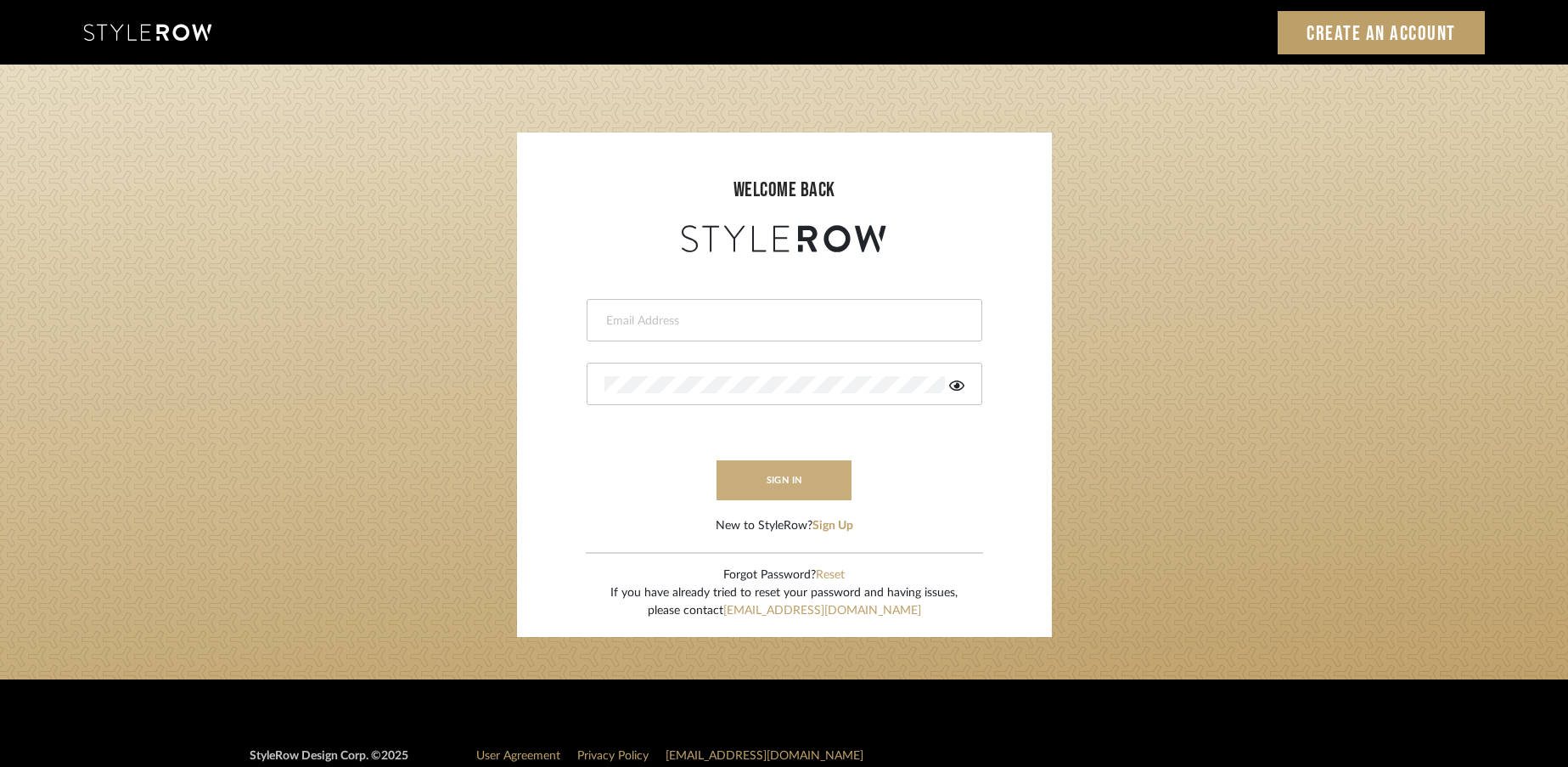
type input "[EMAIL_ADDRESS][DOMAIN_NAME]"
click at [816, 481] on button "sign in" at bounding box center [784, 481] width 136 height 40
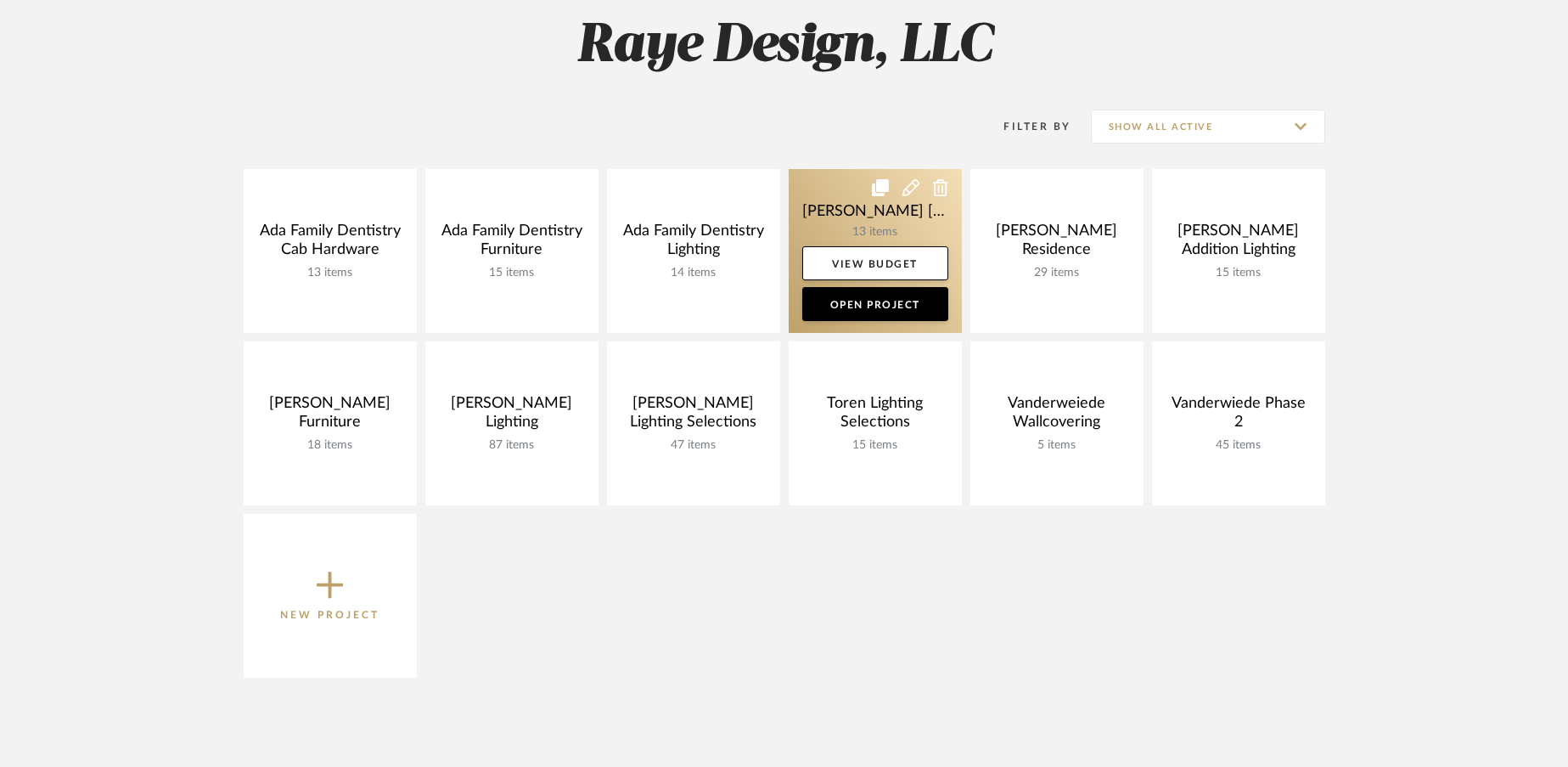
scroll to position [251, 0]
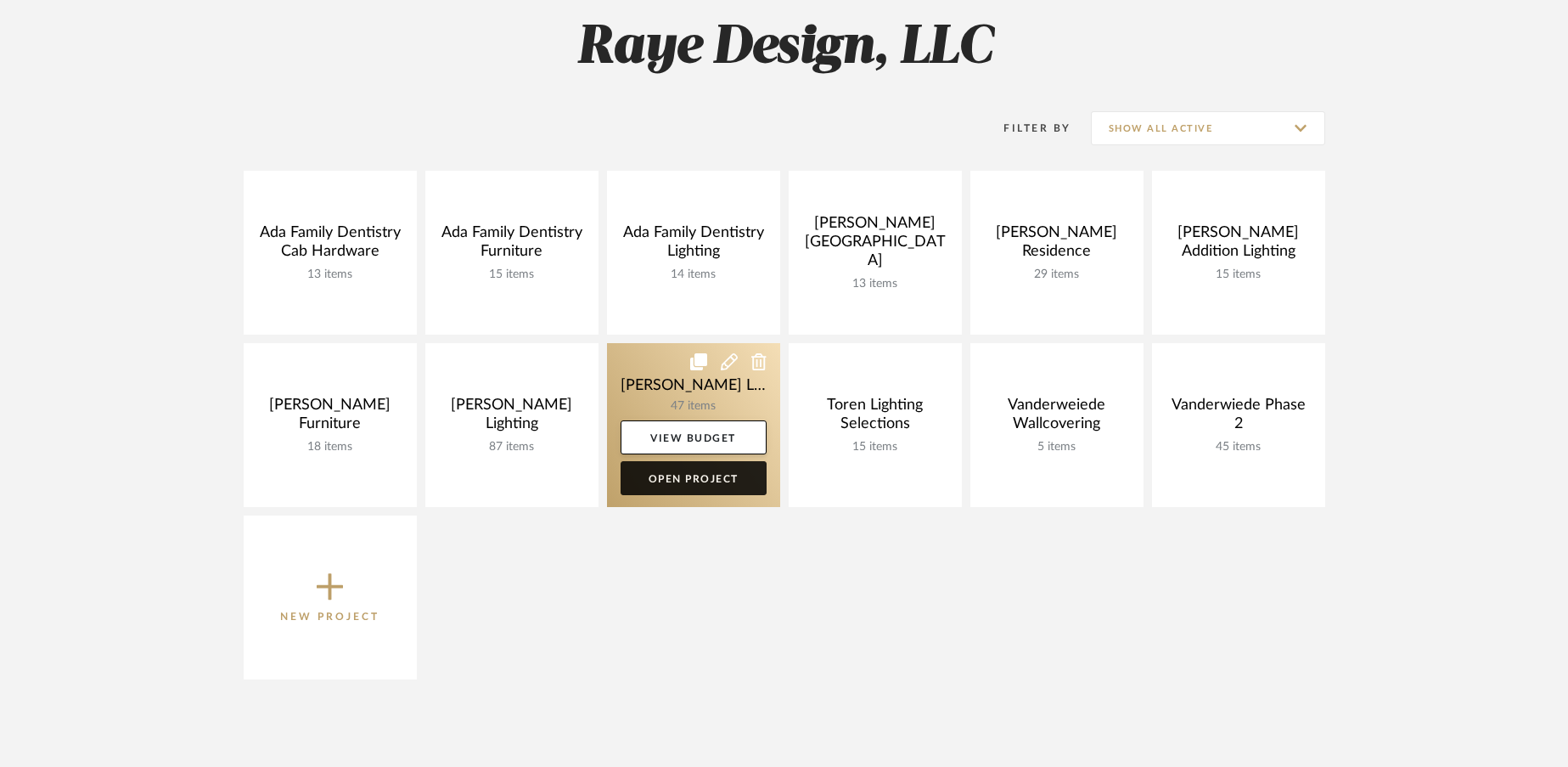
click at [718, 484] on link "Open Project" at bounding box center [693, 478] width 146 height 34
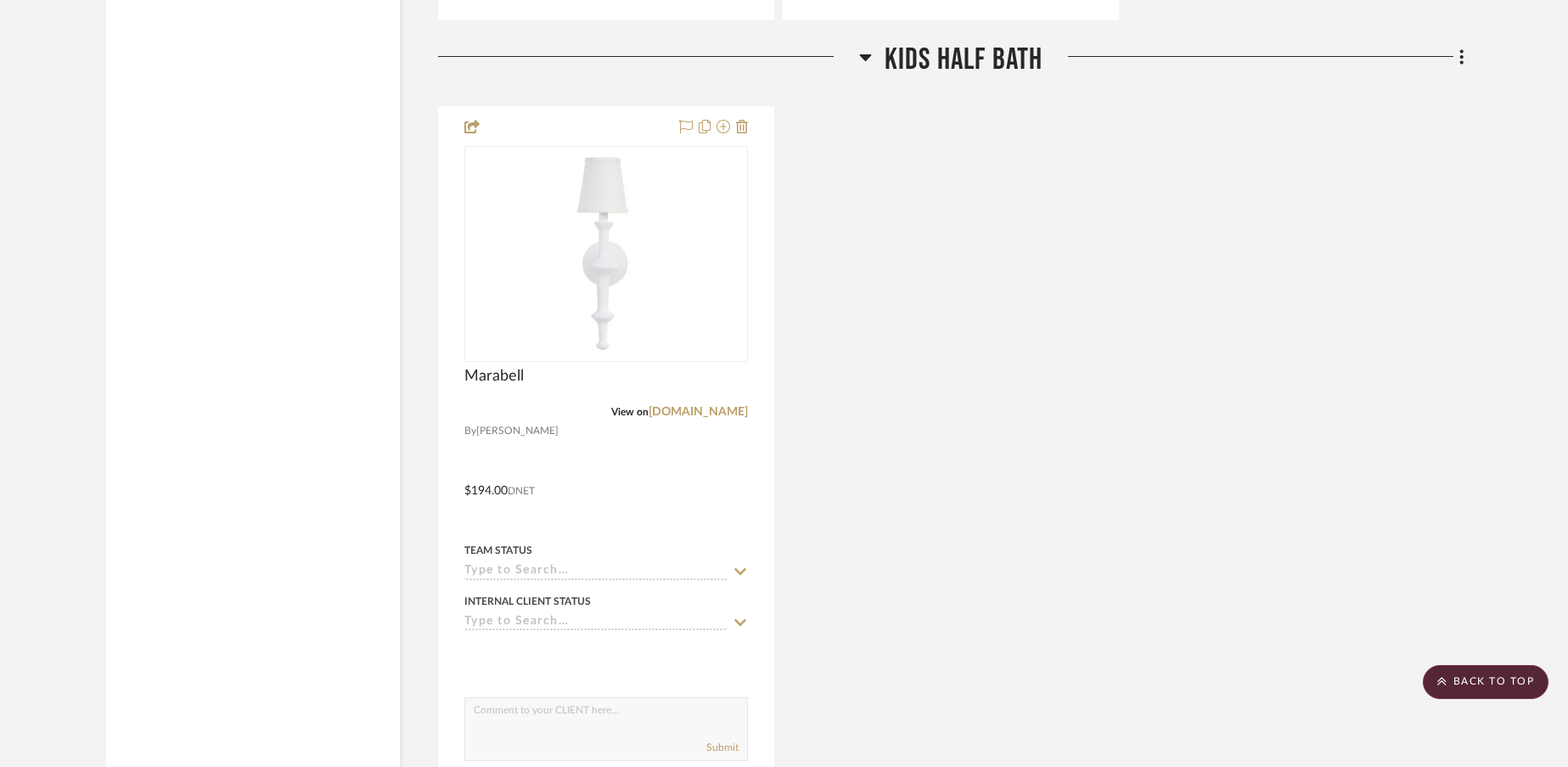
scroll to position [6181, 0]
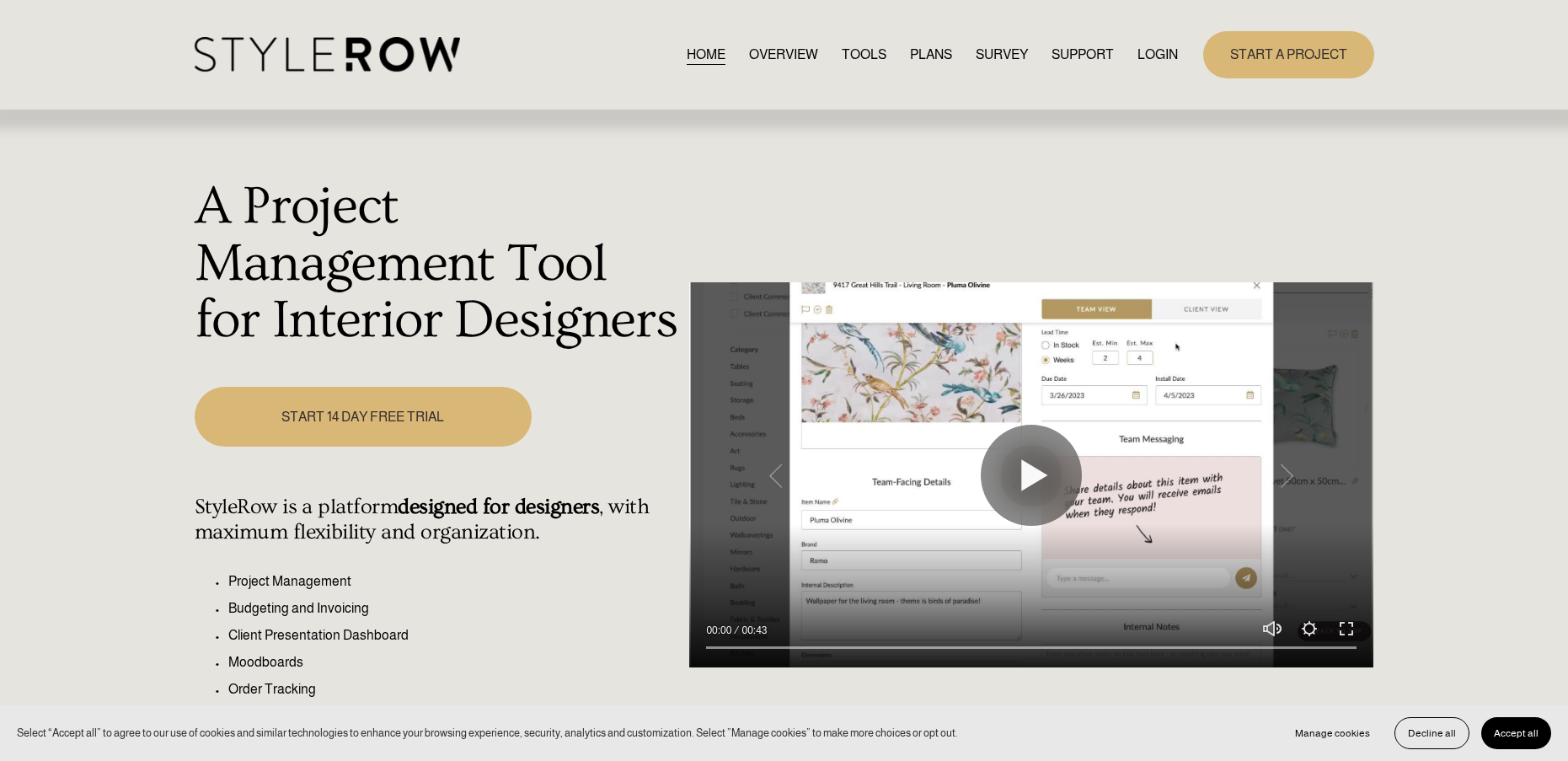
click at [1153, 47] on link "LOGIN" at bounding box center [1158, 54] width 40 height 22
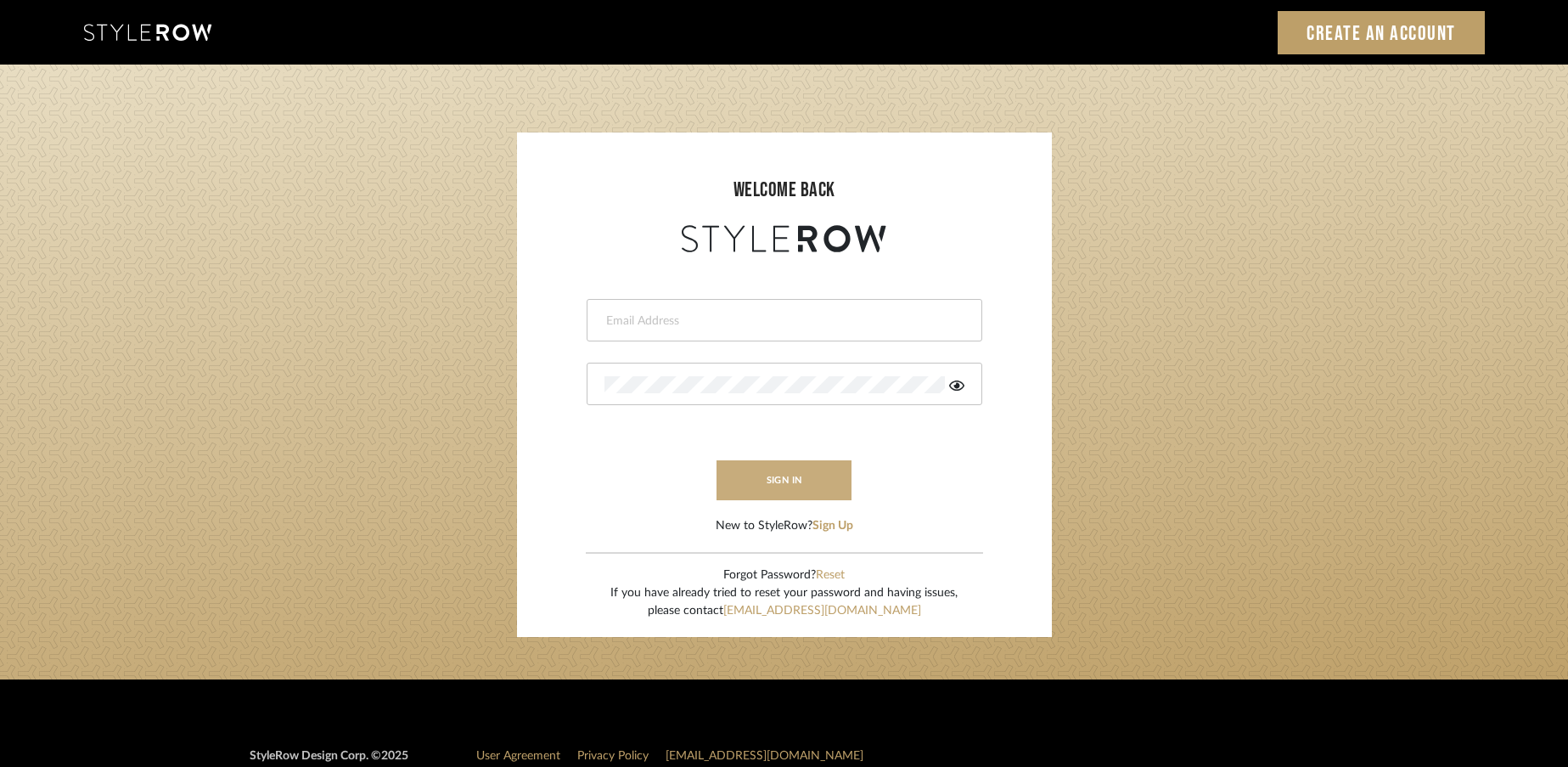
type input "[EMAIL_ADDRESS][DOMAIN_NAME]"
click at [768, 478] on button "sign in" at bounding box center [784, 481] width 136 height 40
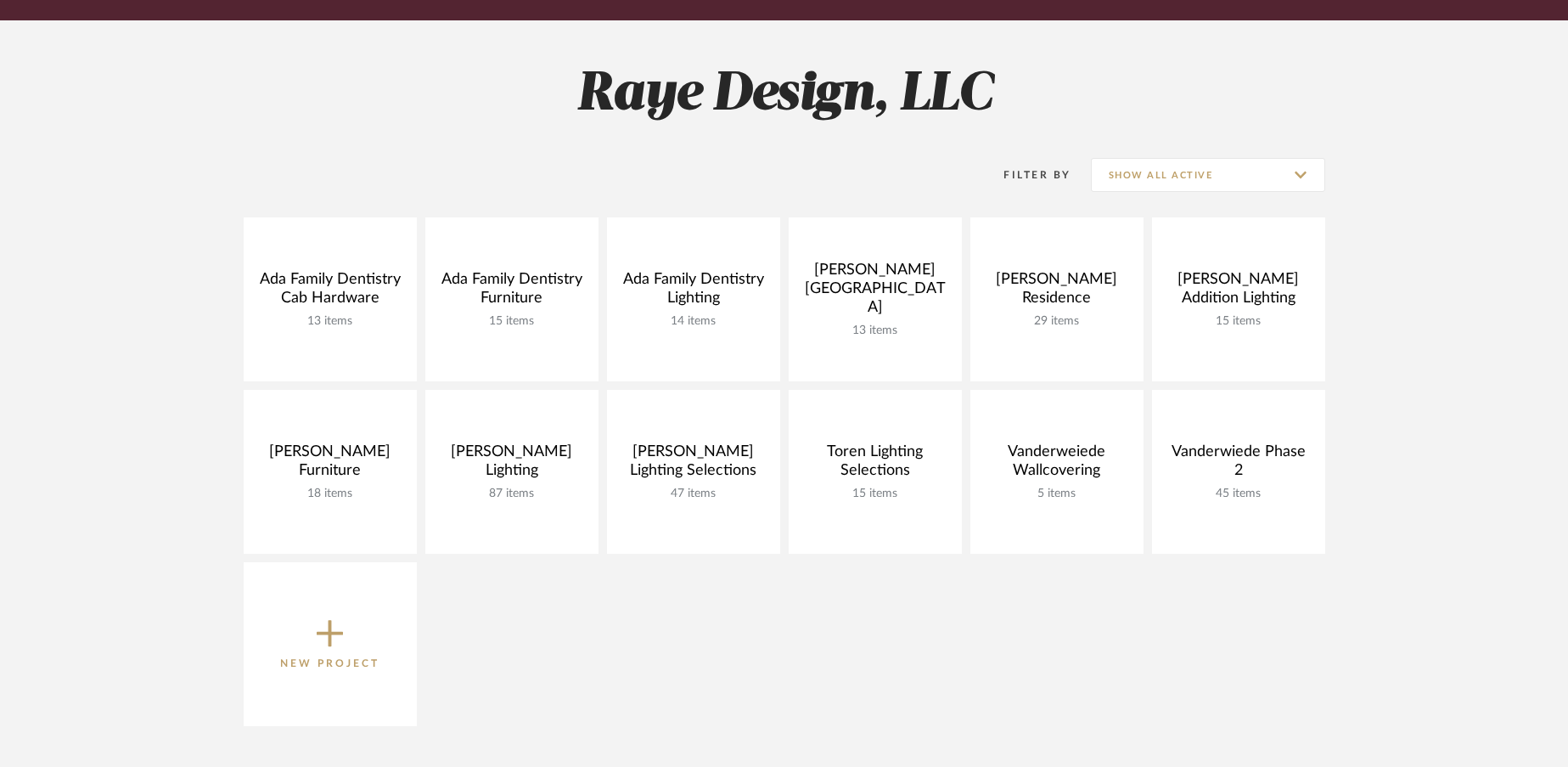
scroll to position [203, 0]
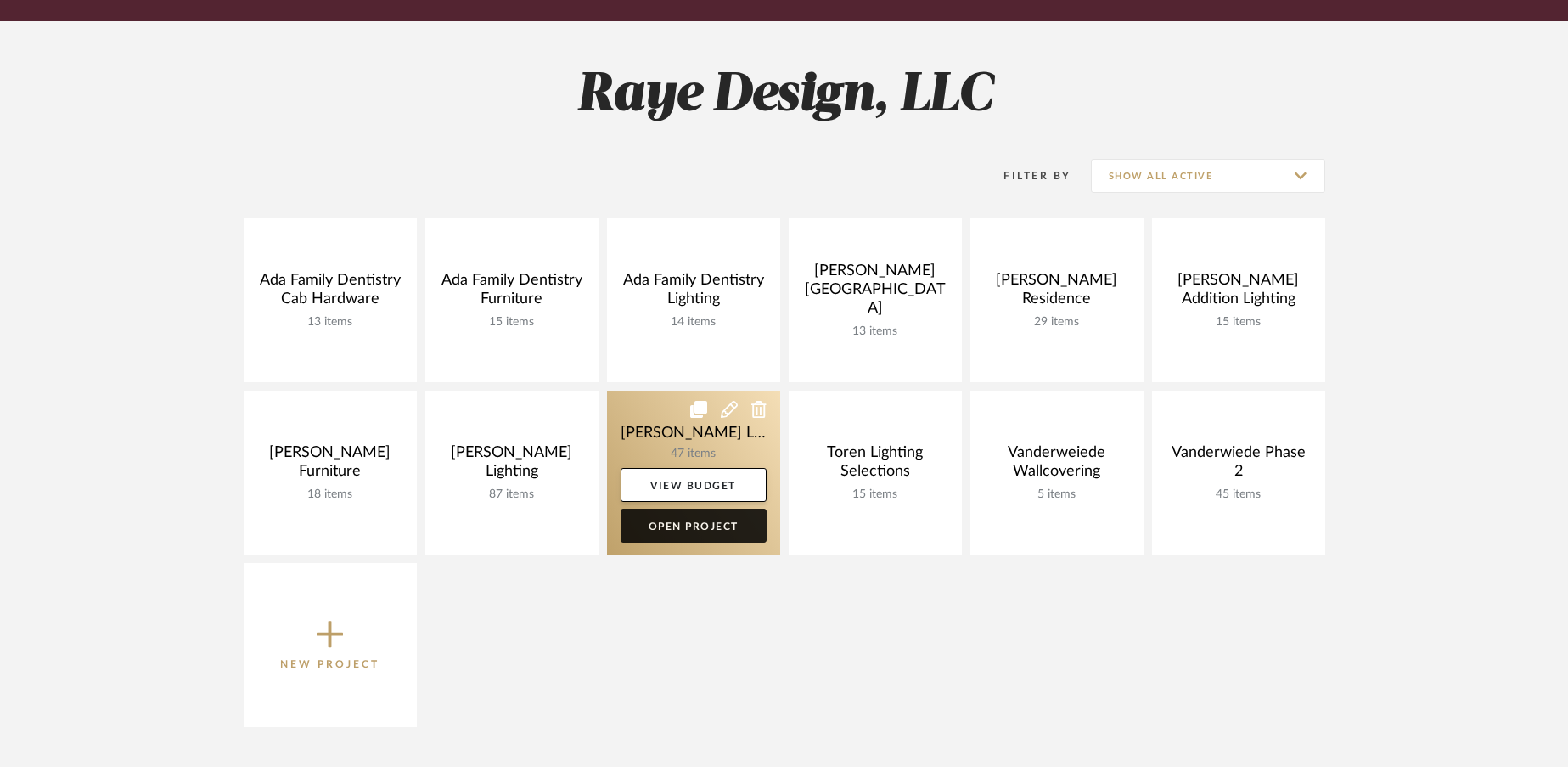
click at [669, 523] on link "Open Project" at bounding box center [693, 526] width 146 height 34
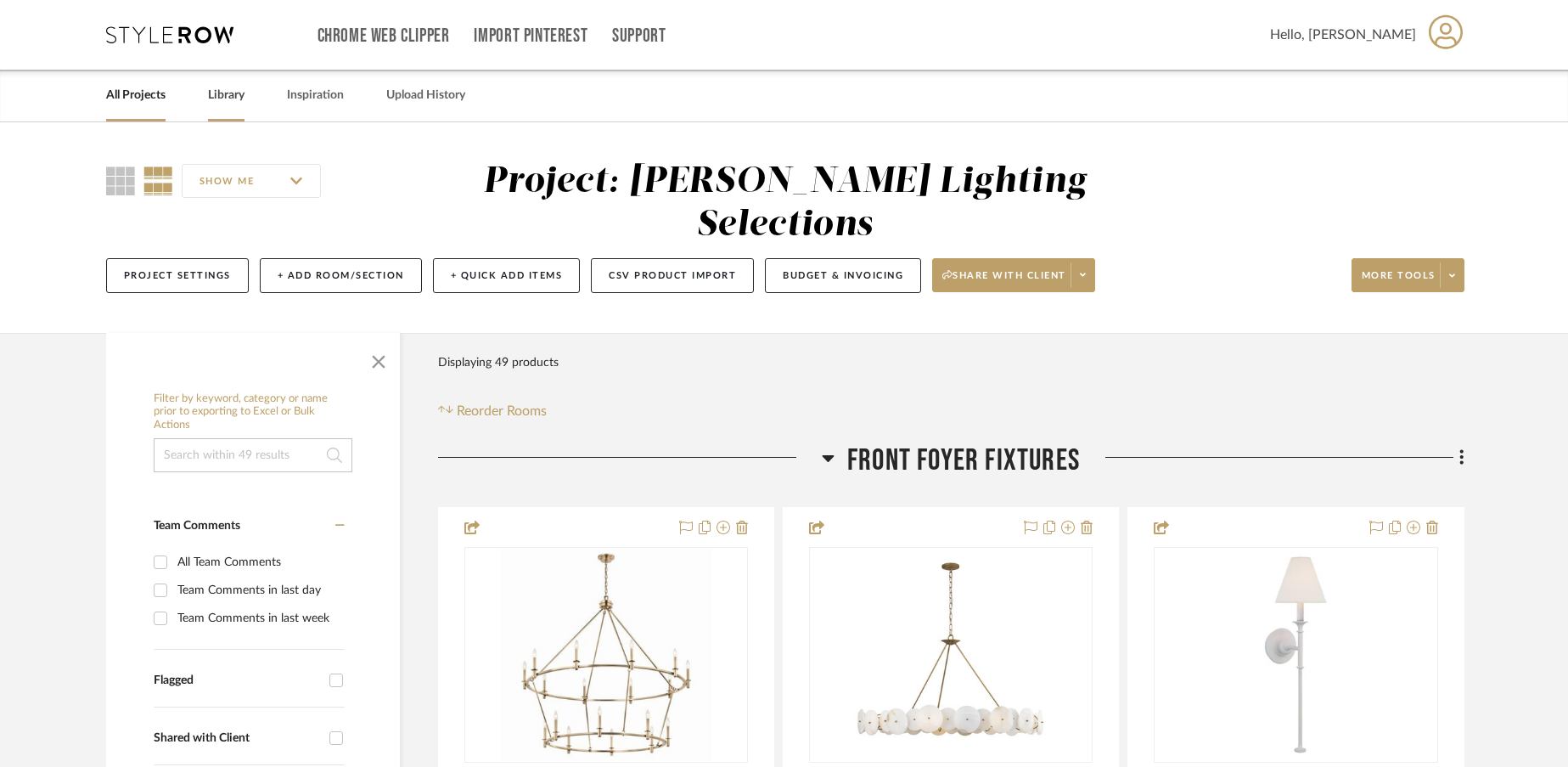
click at [236, 92] on link "Library" at bounding box center [226, 95] width 37 height 23
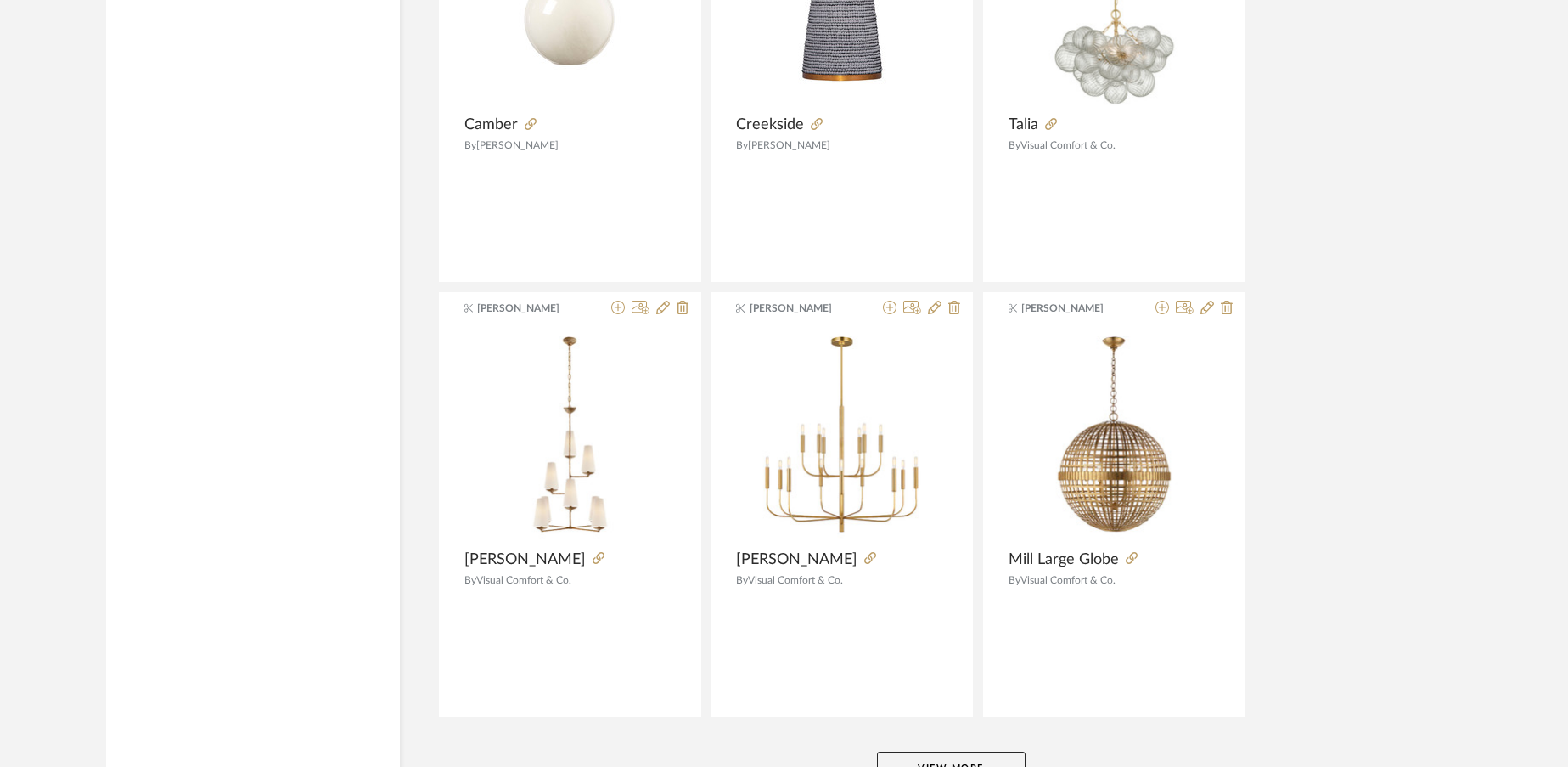
scroll to position [4072, 0]
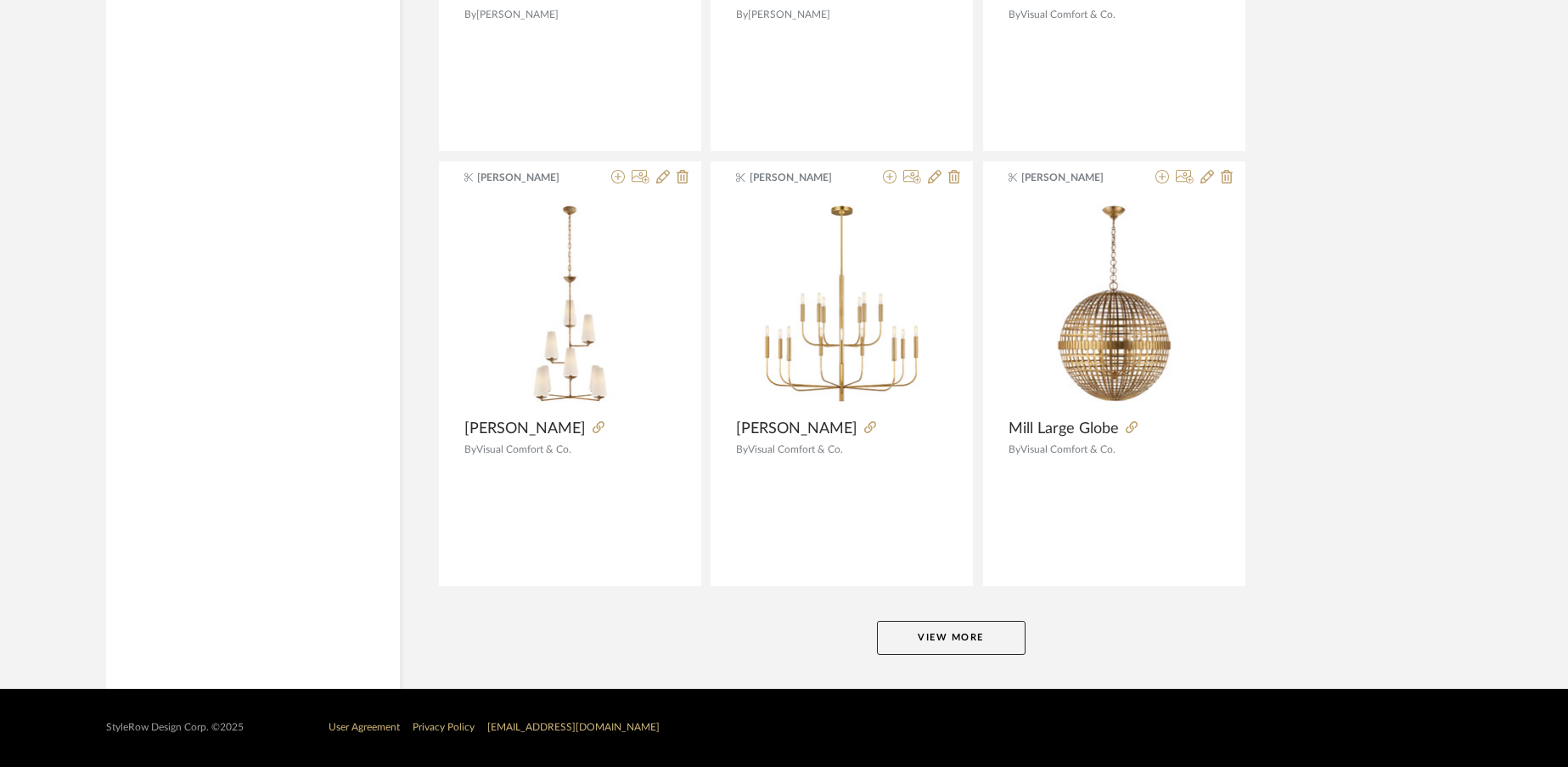
click at [962, 638] on button "View More" at bounding box center [951, 638] width 149 height 34
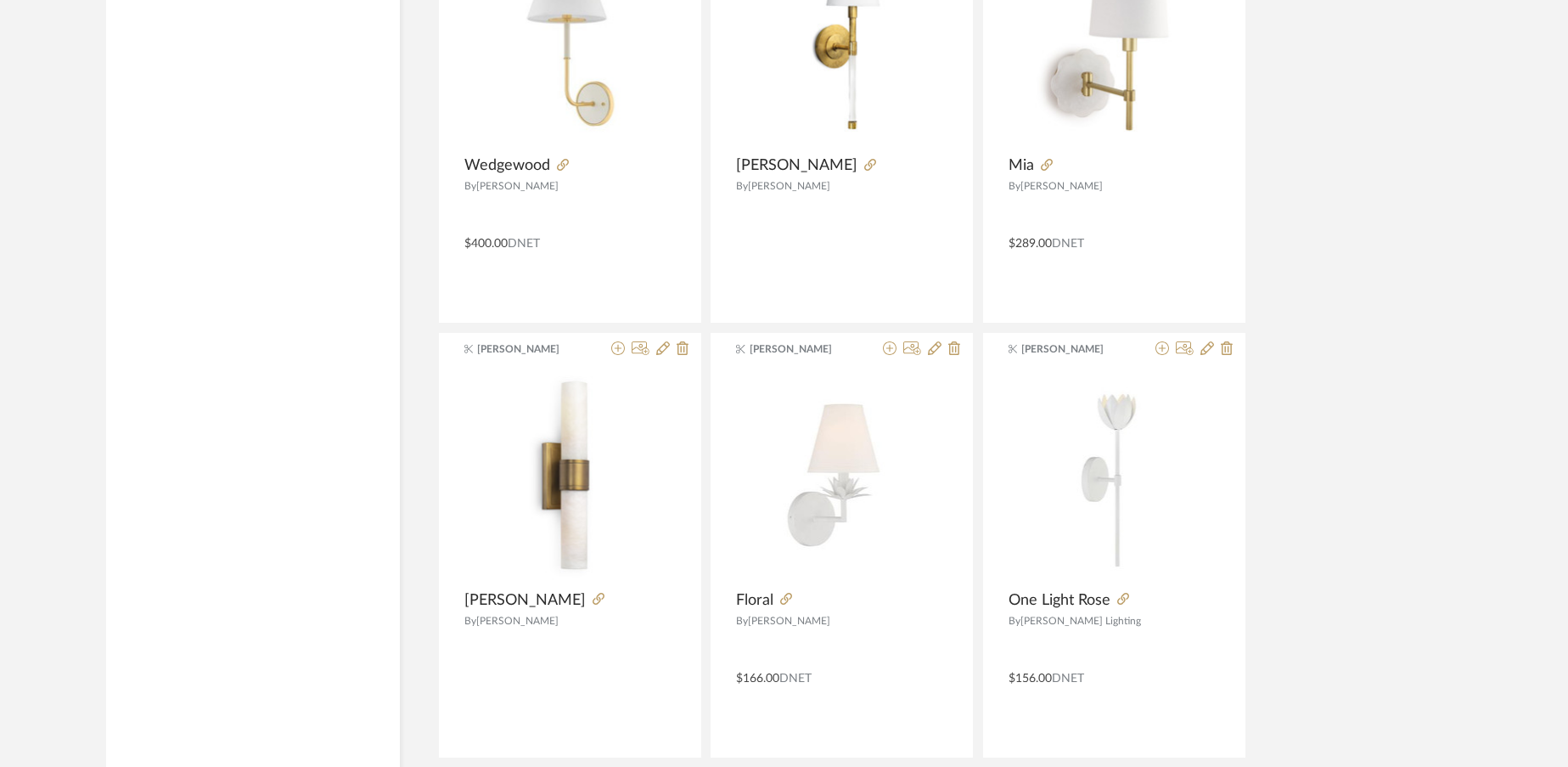
scroll to position [8245, 0]
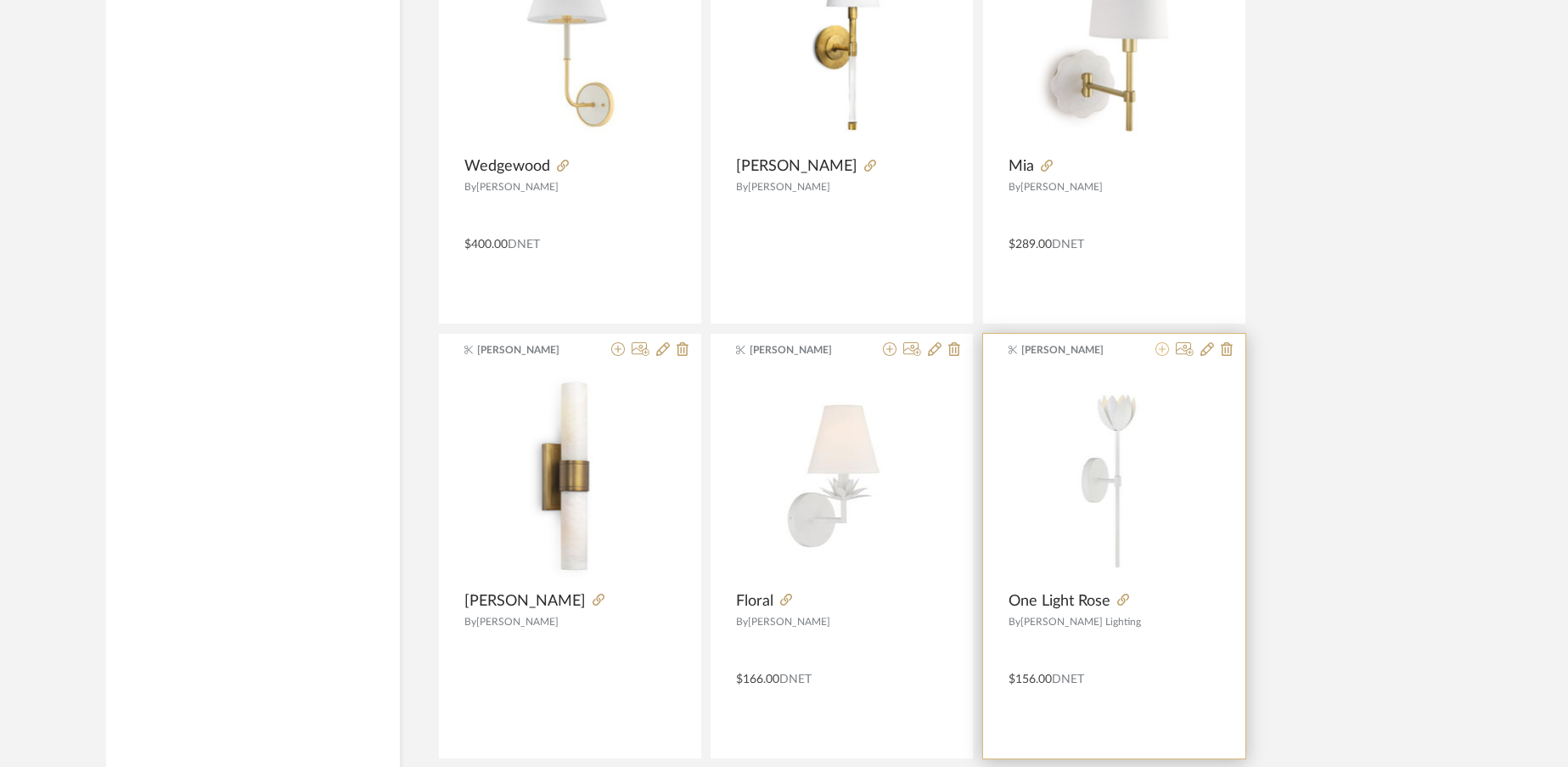
click at [1161, 353] on icon at bounding box center [1162, 349] width 13 height 13
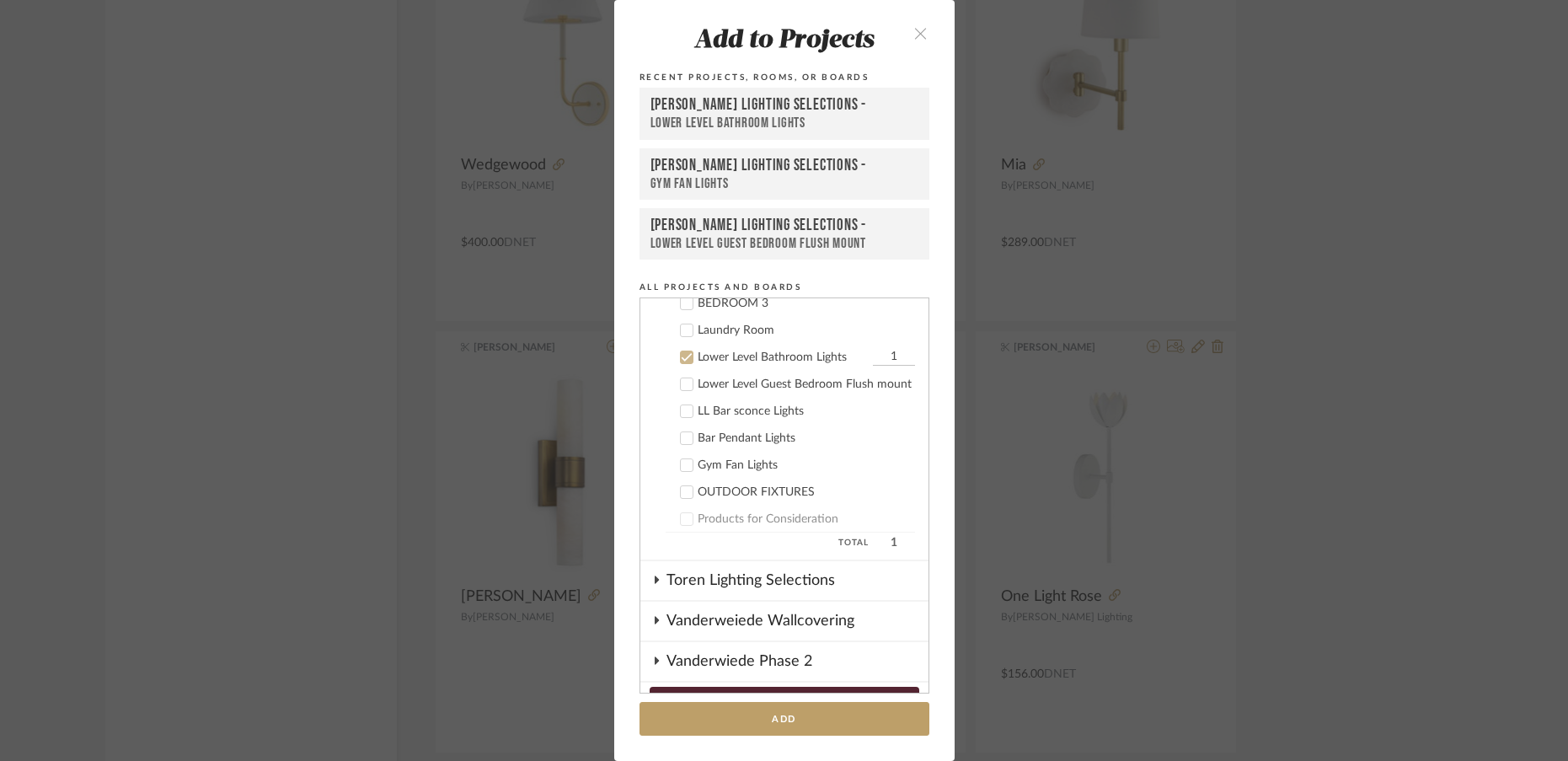
scroll to position [858, 0]
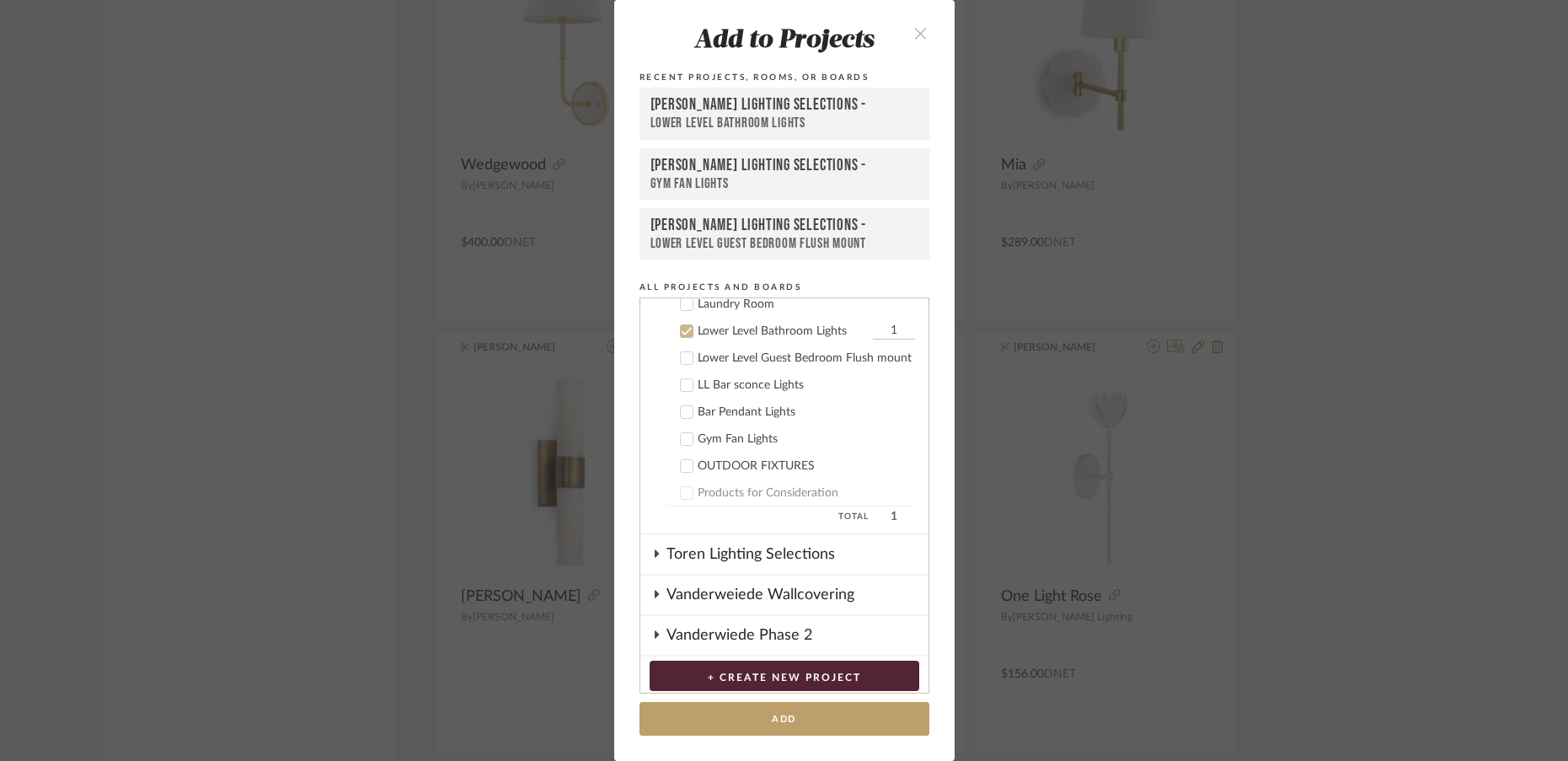
click at [683, 333] on icon at bounding box center [686, 331] width 12 height 12
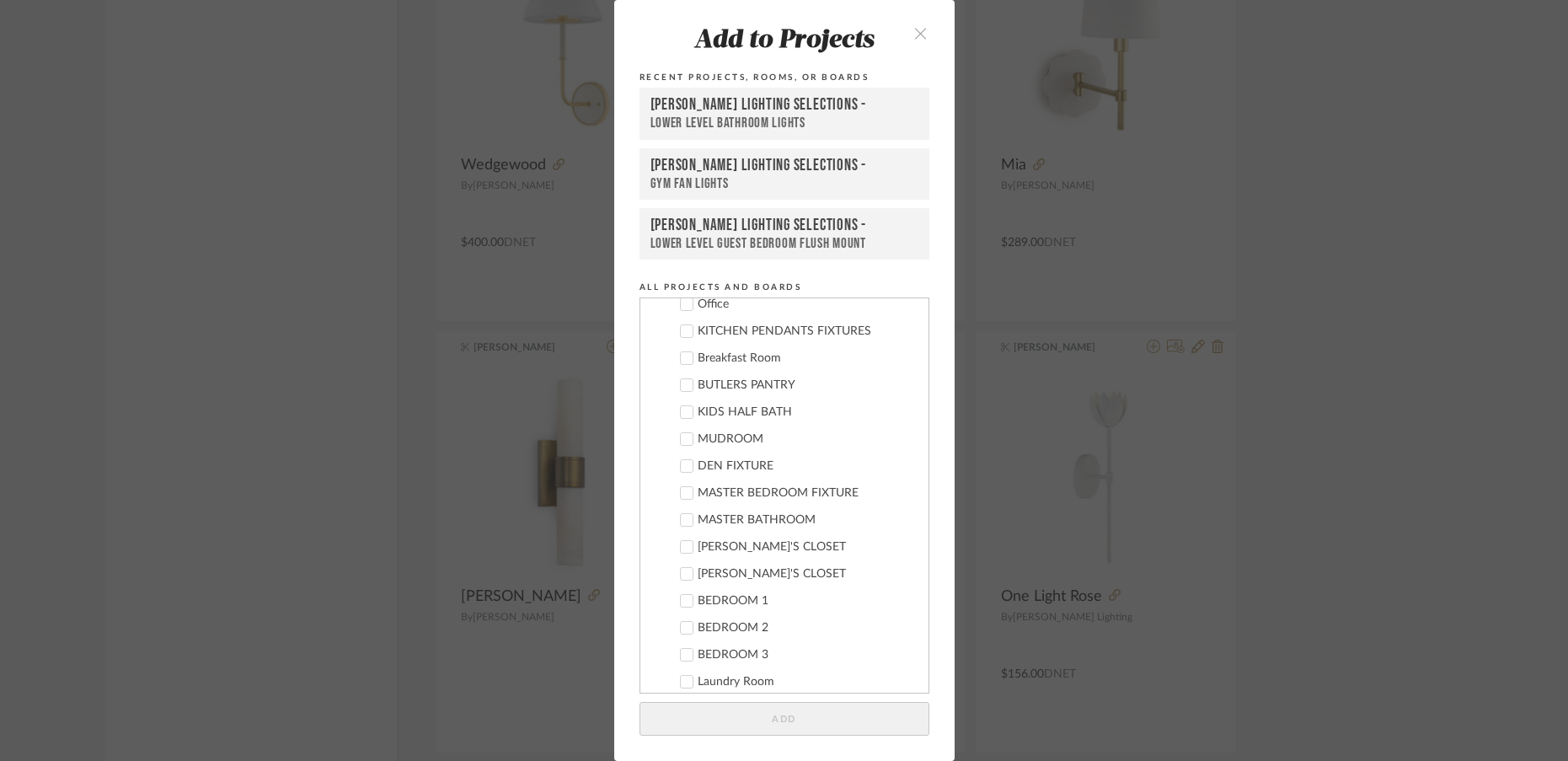
scroll to position [481, 0]
click at [681, 412] on icon at bounding box center [686, 412] width 12 height 12
click at [748, 718] on button "Add" at bounding box center [784, 719] width 290 height 35
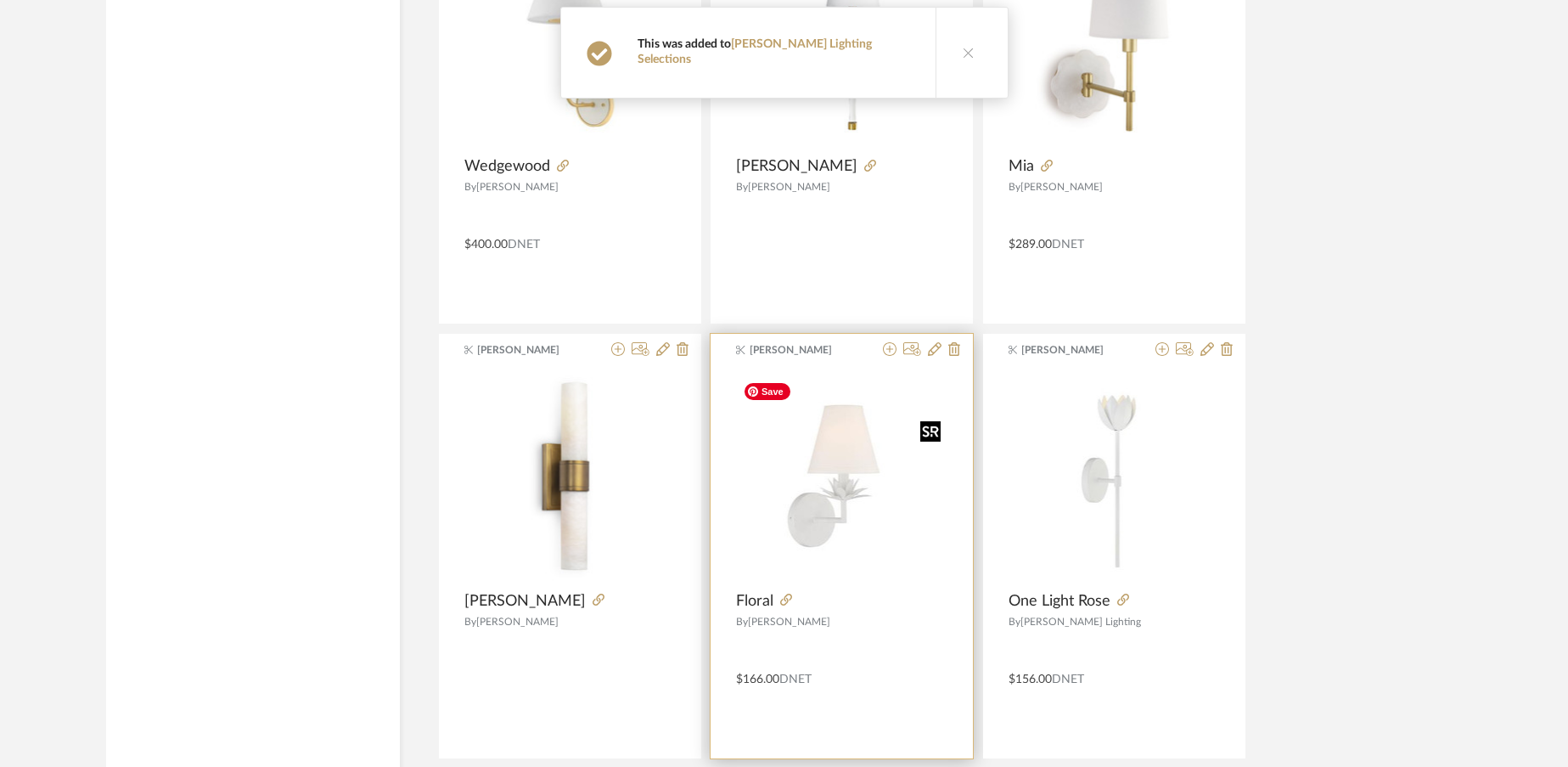
scroll to position [8416, 0]
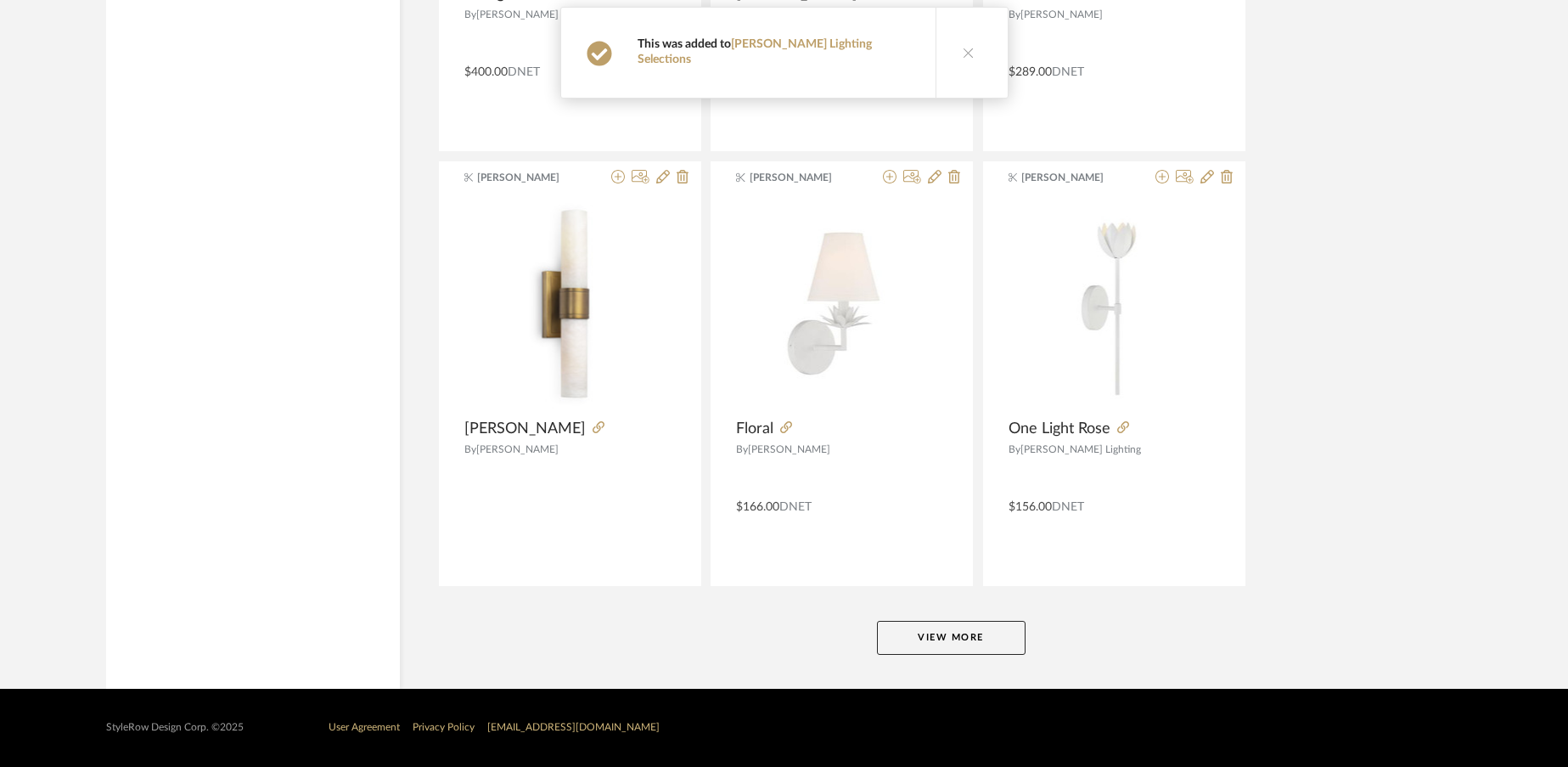
click at [925, 640] on button "View More" at bounding box center [951, 638] width 149 height 34
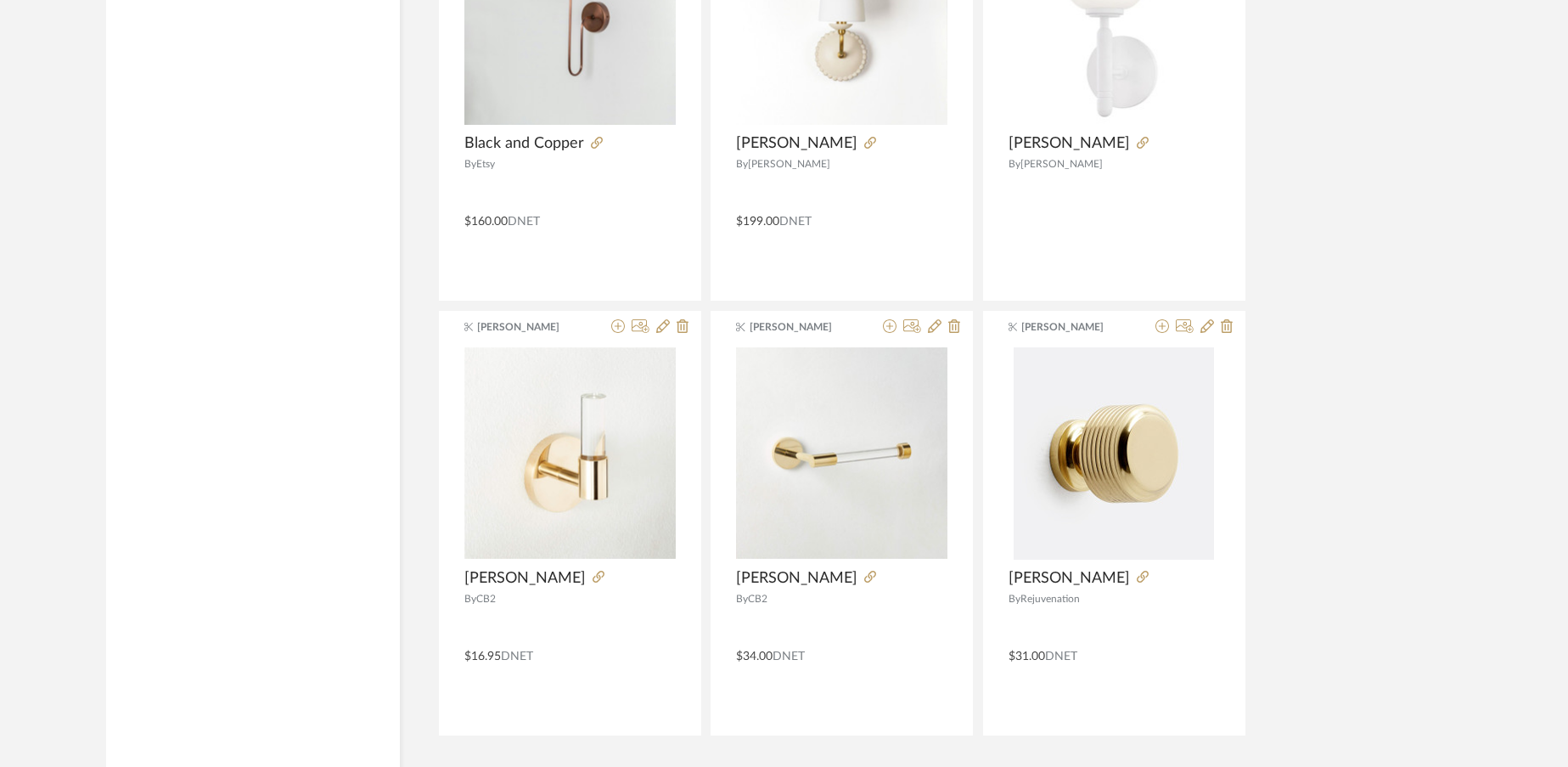
scroll to position [12761, 0]
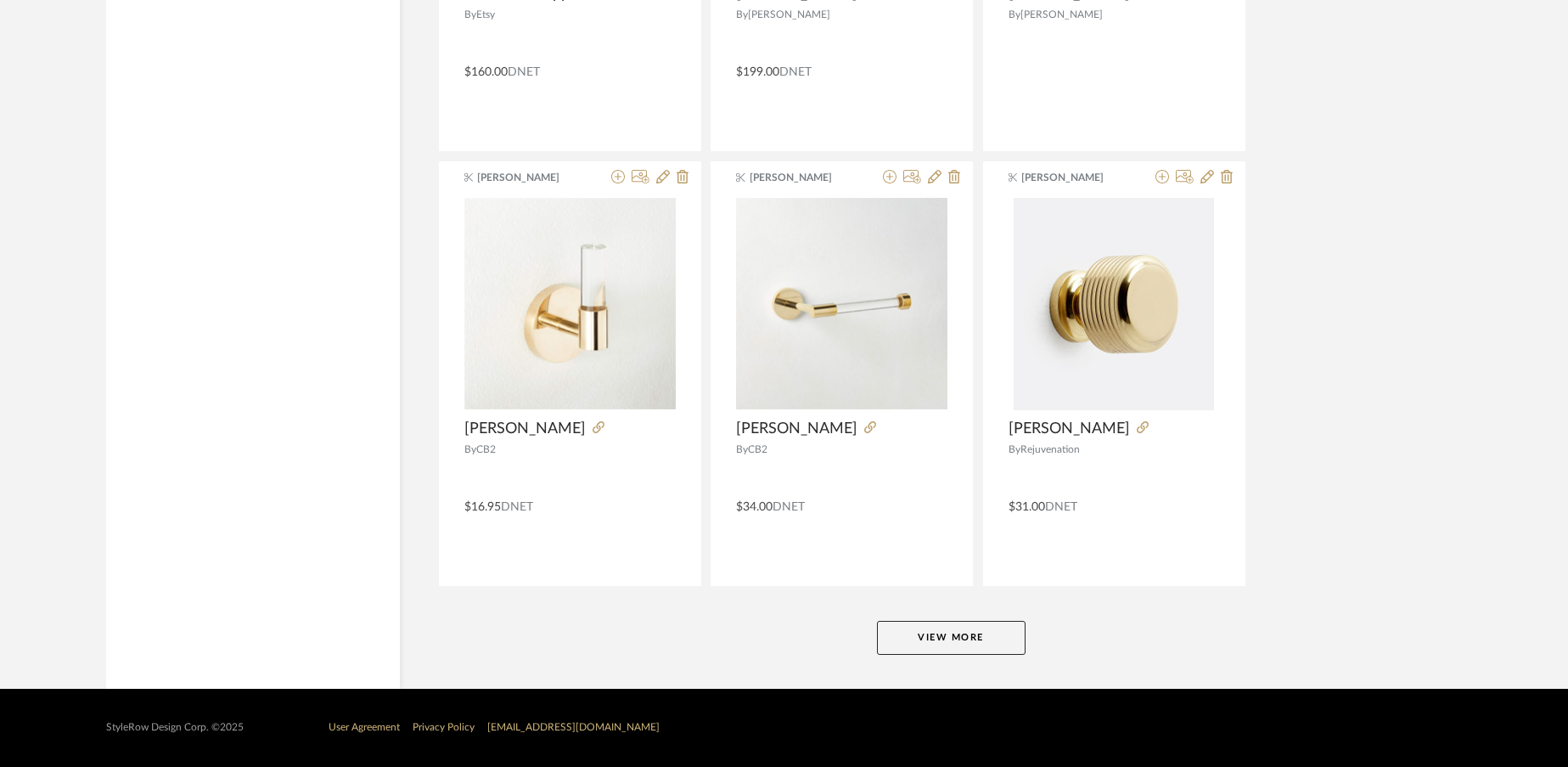
click at [925, 640] on button "View More" at bounding box center [951, 638] width 149 height 34
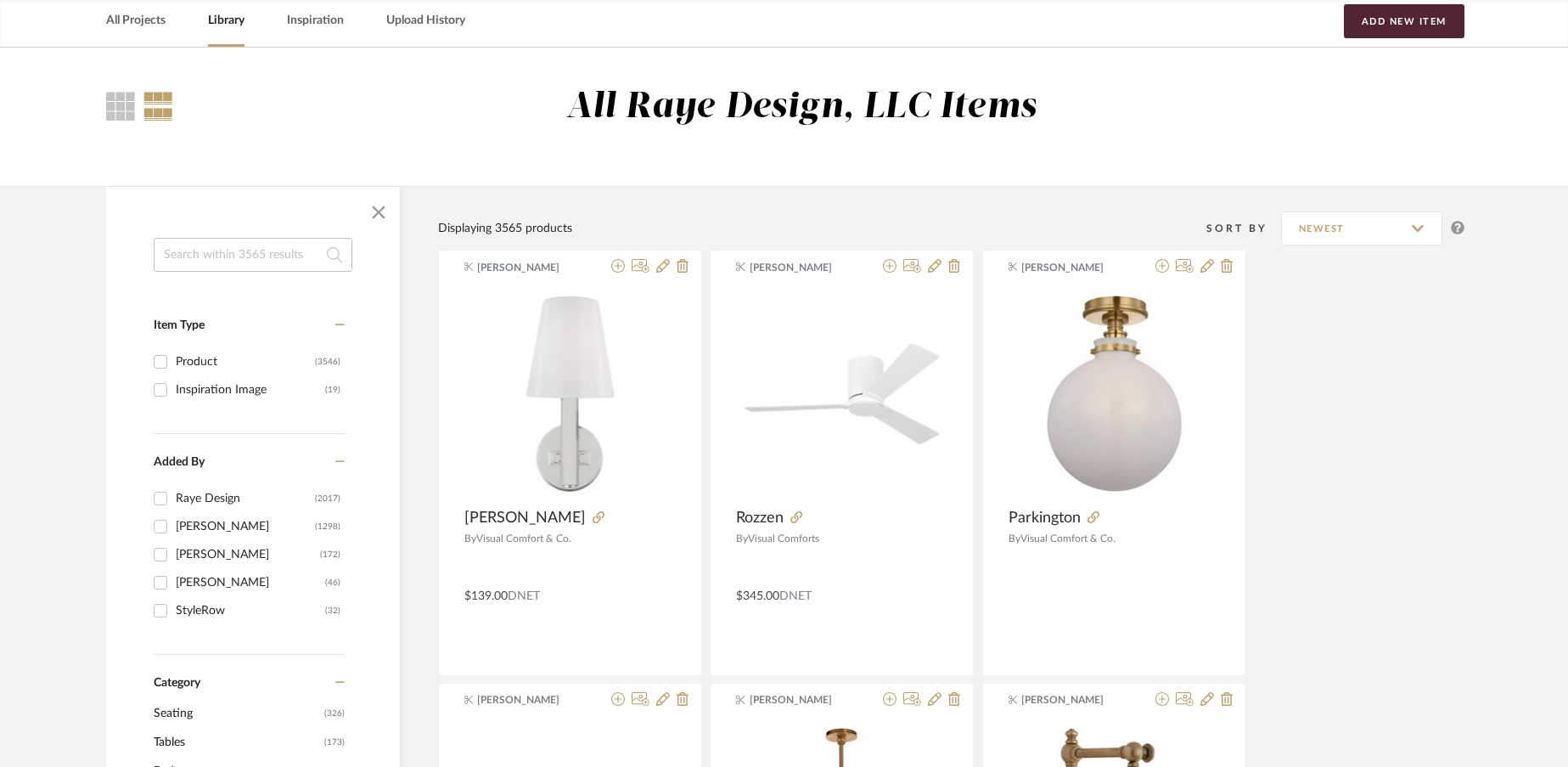
scroll to position [0, 0]
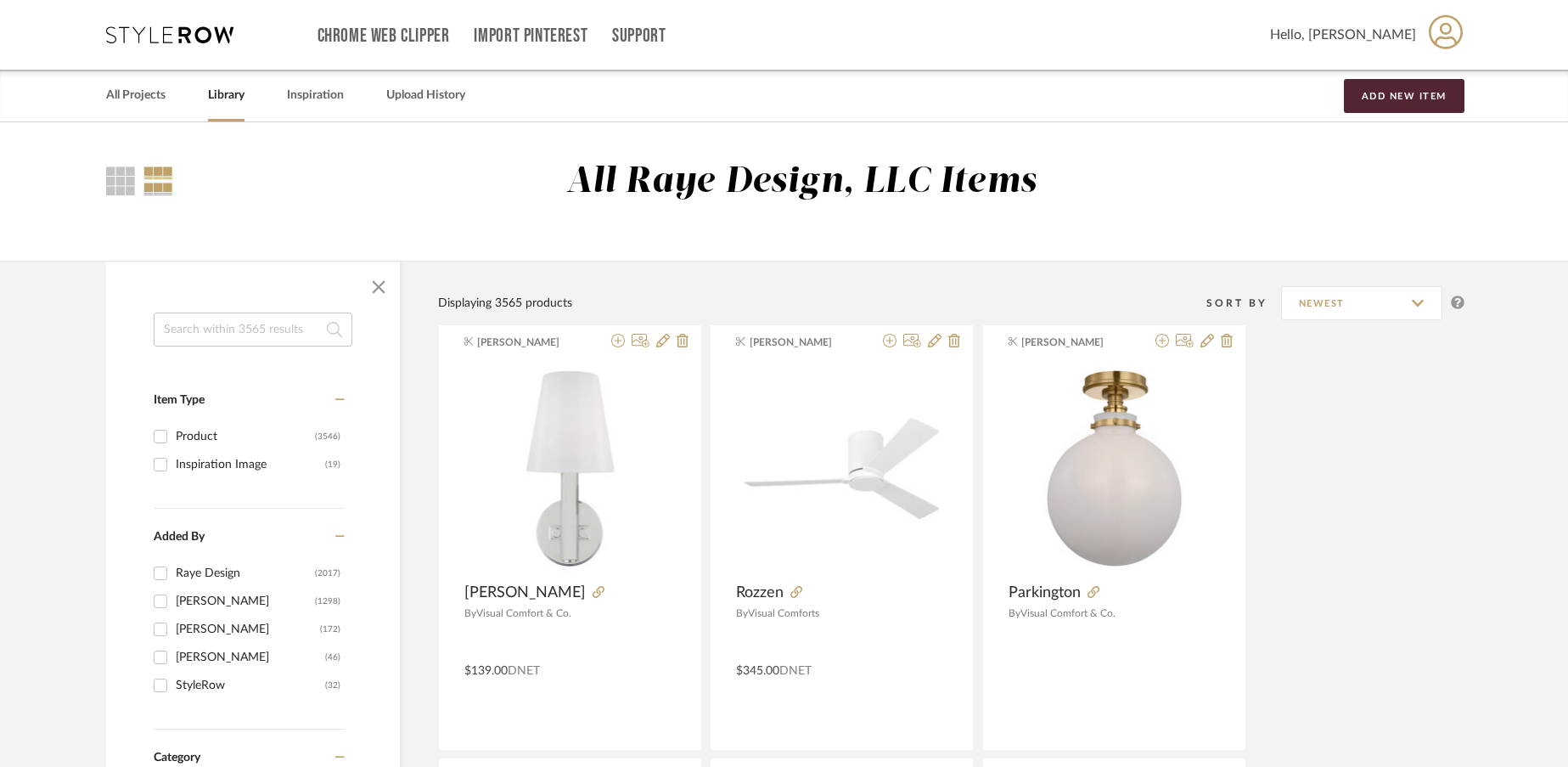
click at [124, 38] on icon at bounding box center [170, 35] width 127 height 17
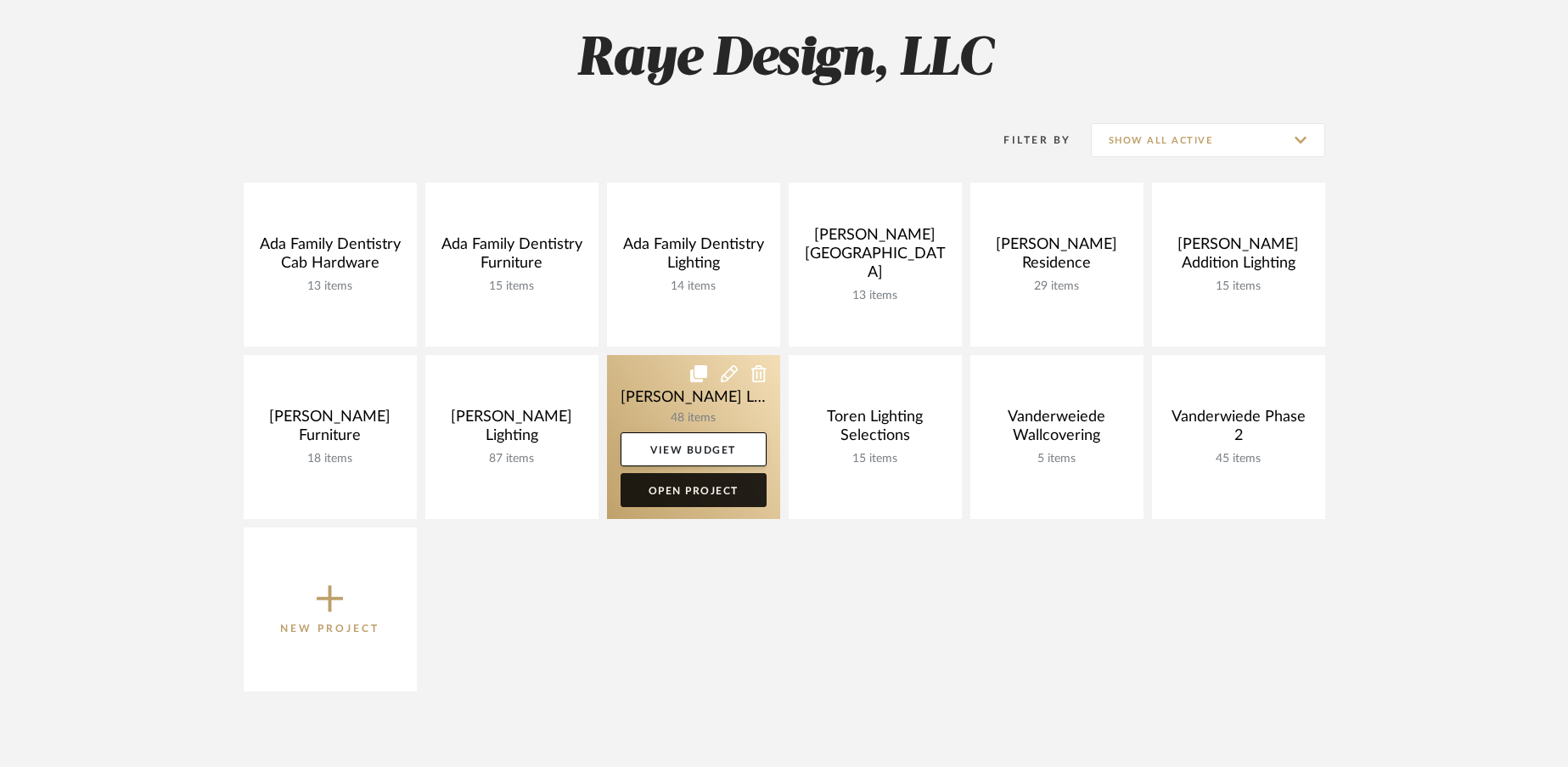
click at [698, 489] on link "Open Project" at bounding box center [693, 490] width 146 height 34
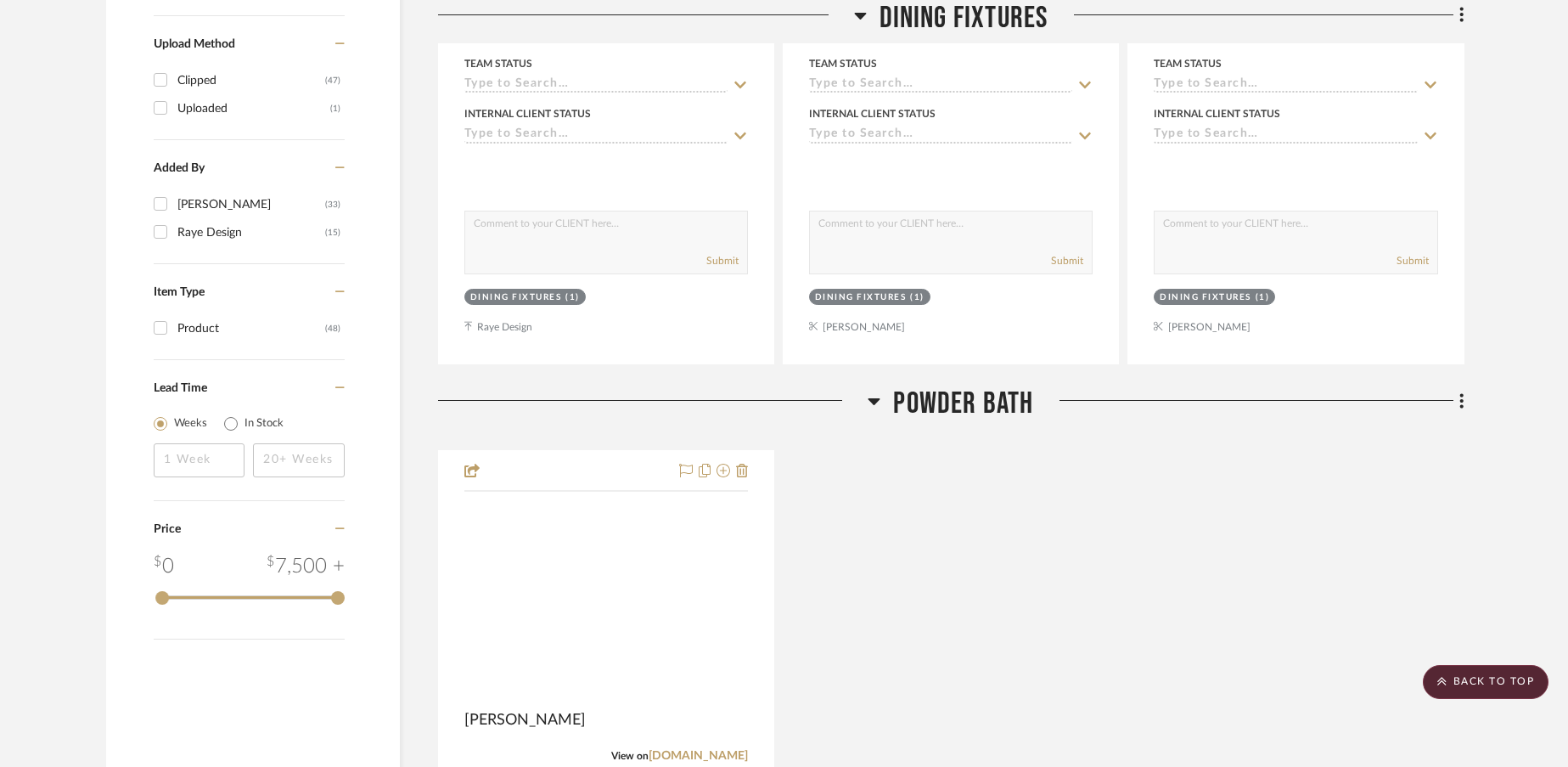
scroll to position [1850, 0]
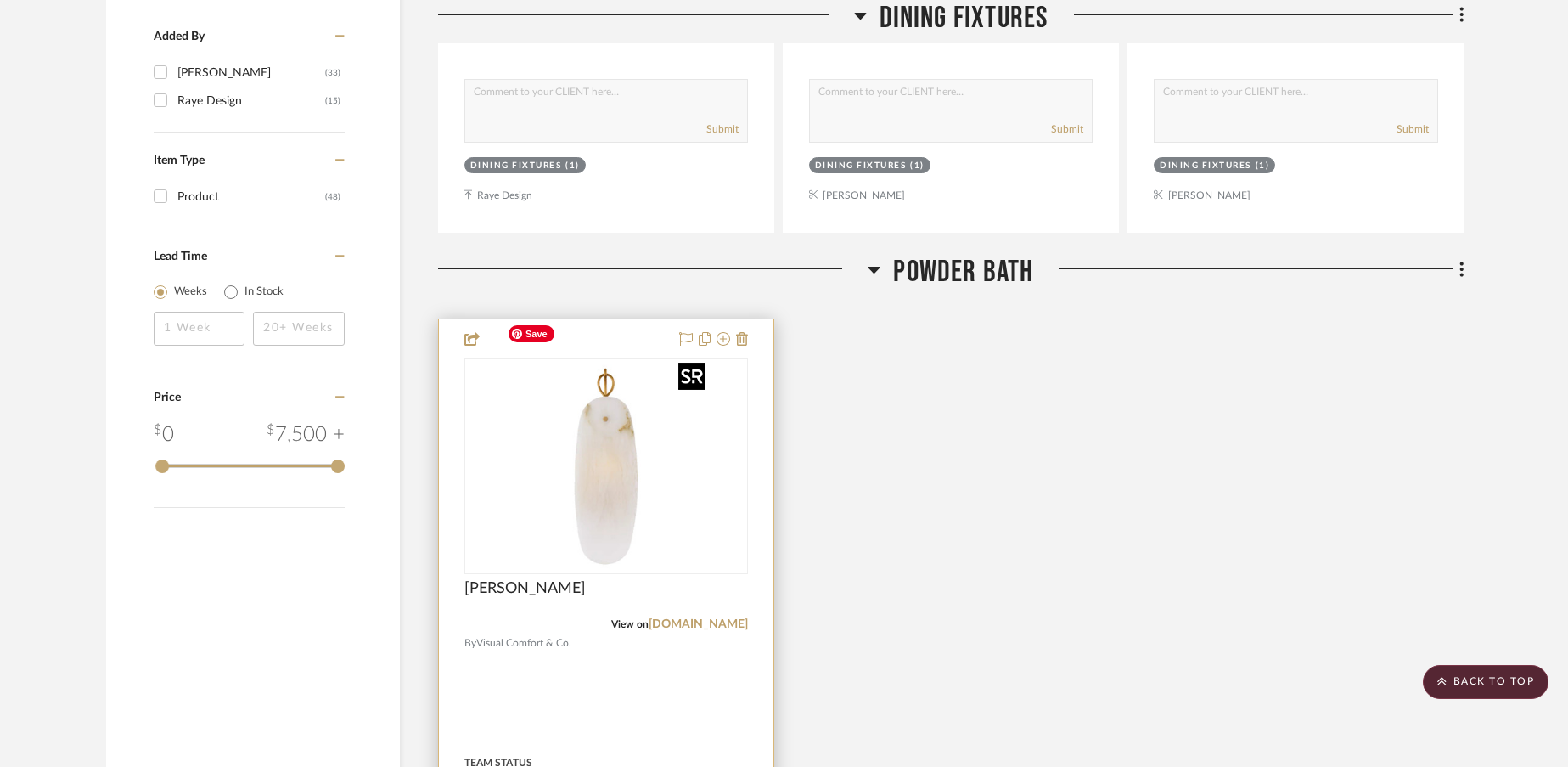
click at [606, 465] on img "0" at bounding box center [606, 465] width 212 height 212
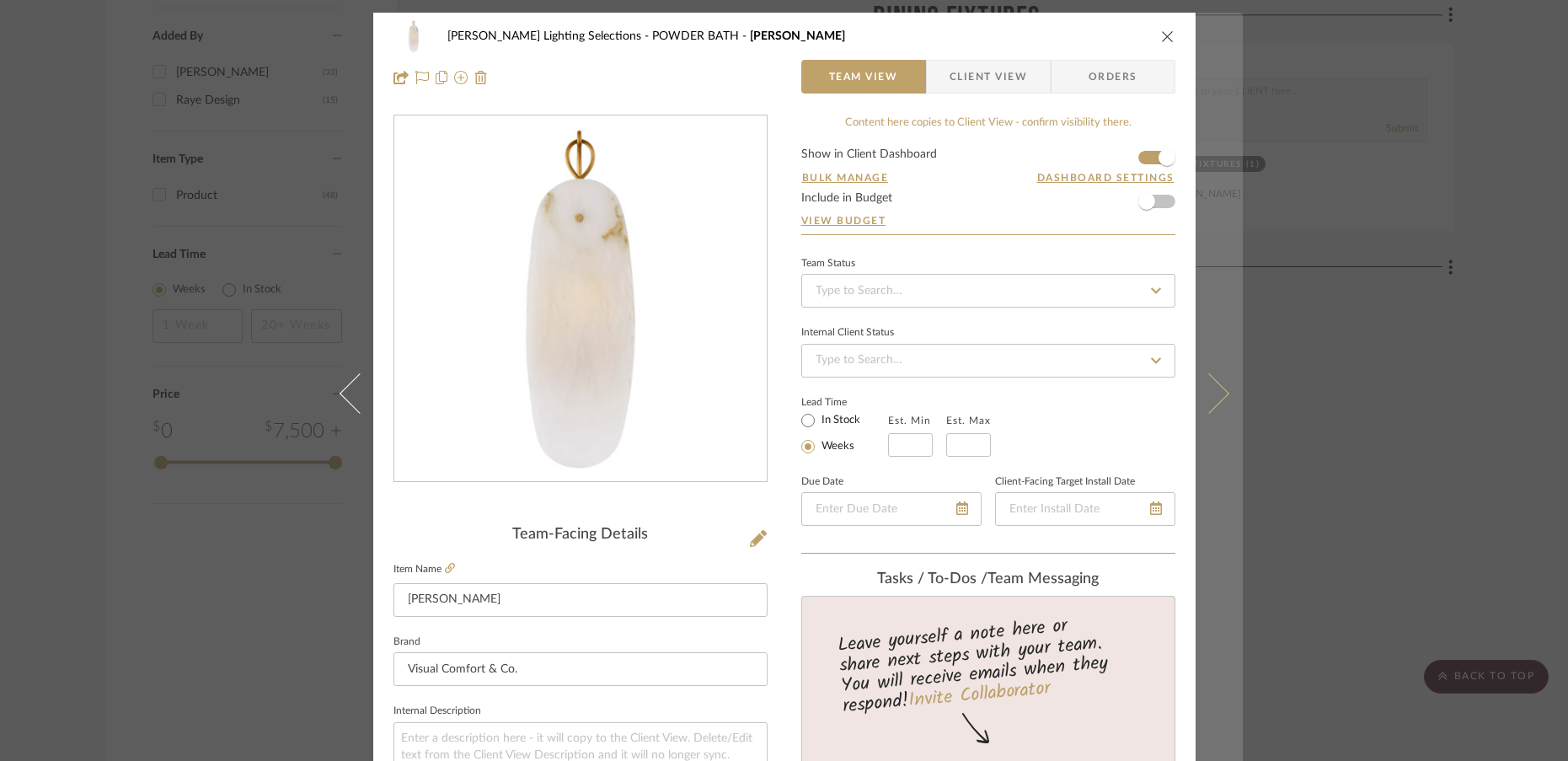
click at [1215, 400] on icon at bounding box center [1208, 392] width 40 height 40
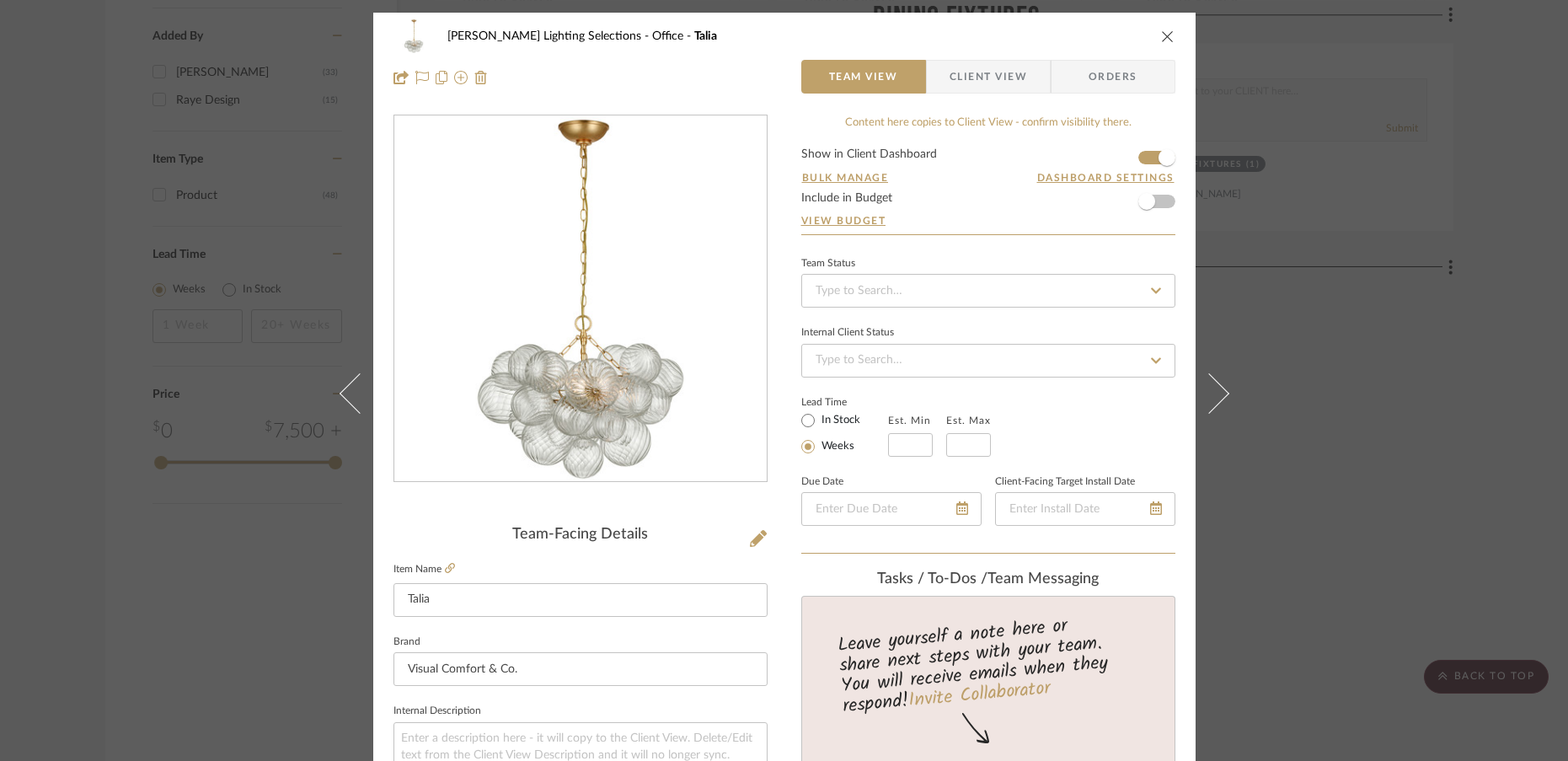
click at [1215, 400] on icon at bounding box center [1208, 392] width 40 height 40
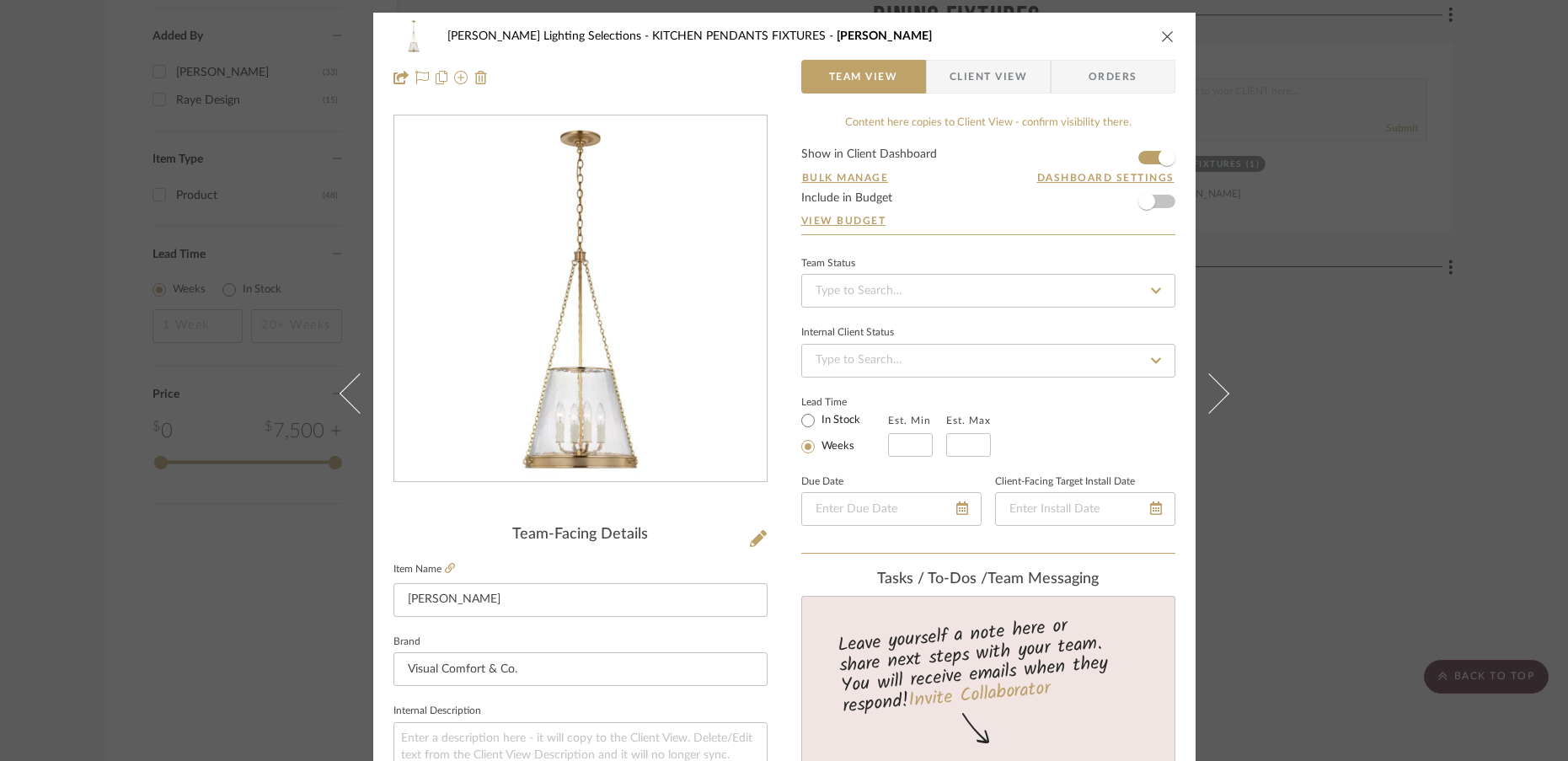
click at [1215, 400] on icon at bounding box center [1208, 392] width 40 height 40
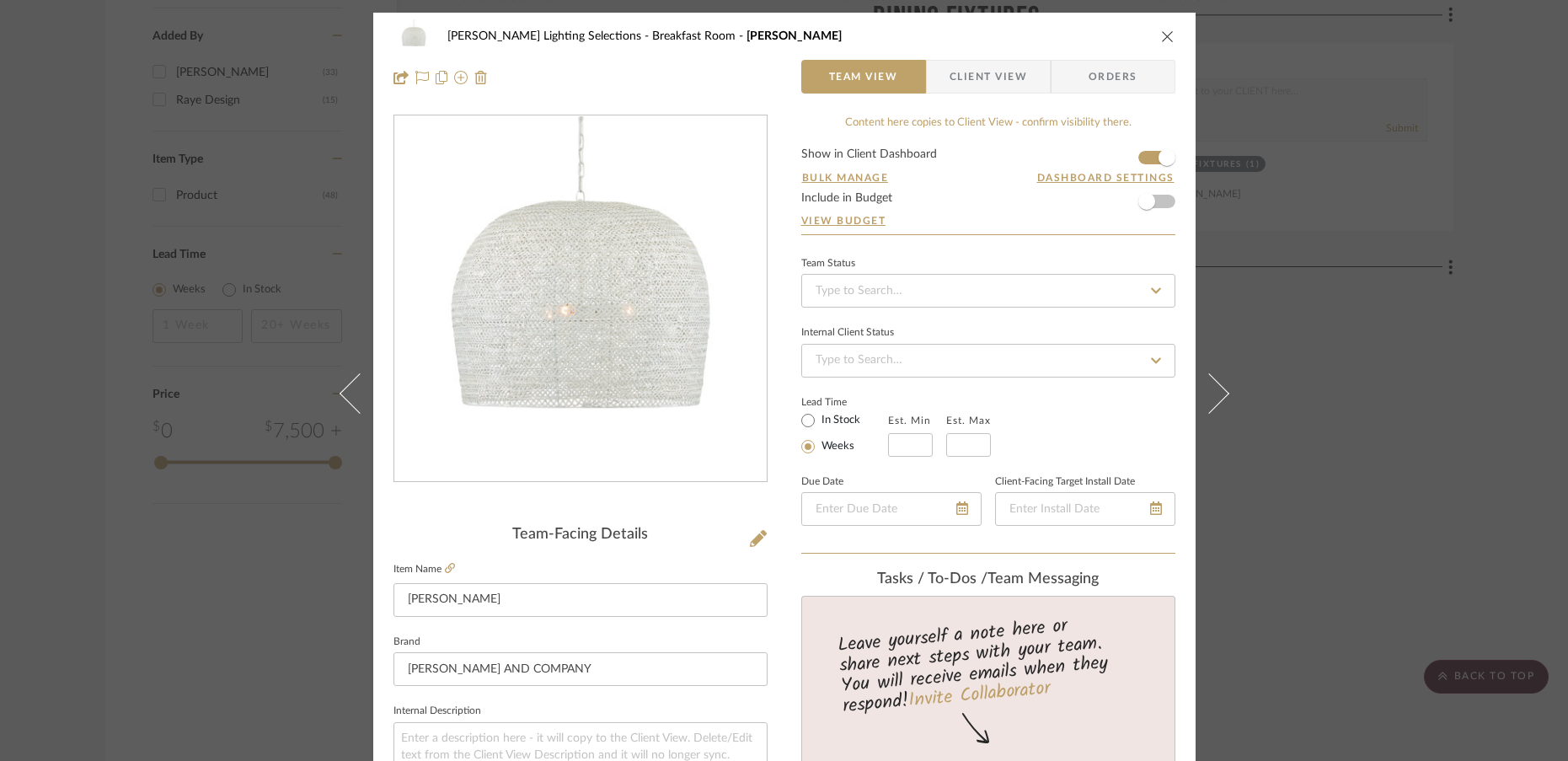
click at [1215, 400] on icon at bounding box center [1208, 392] width 40 height 40
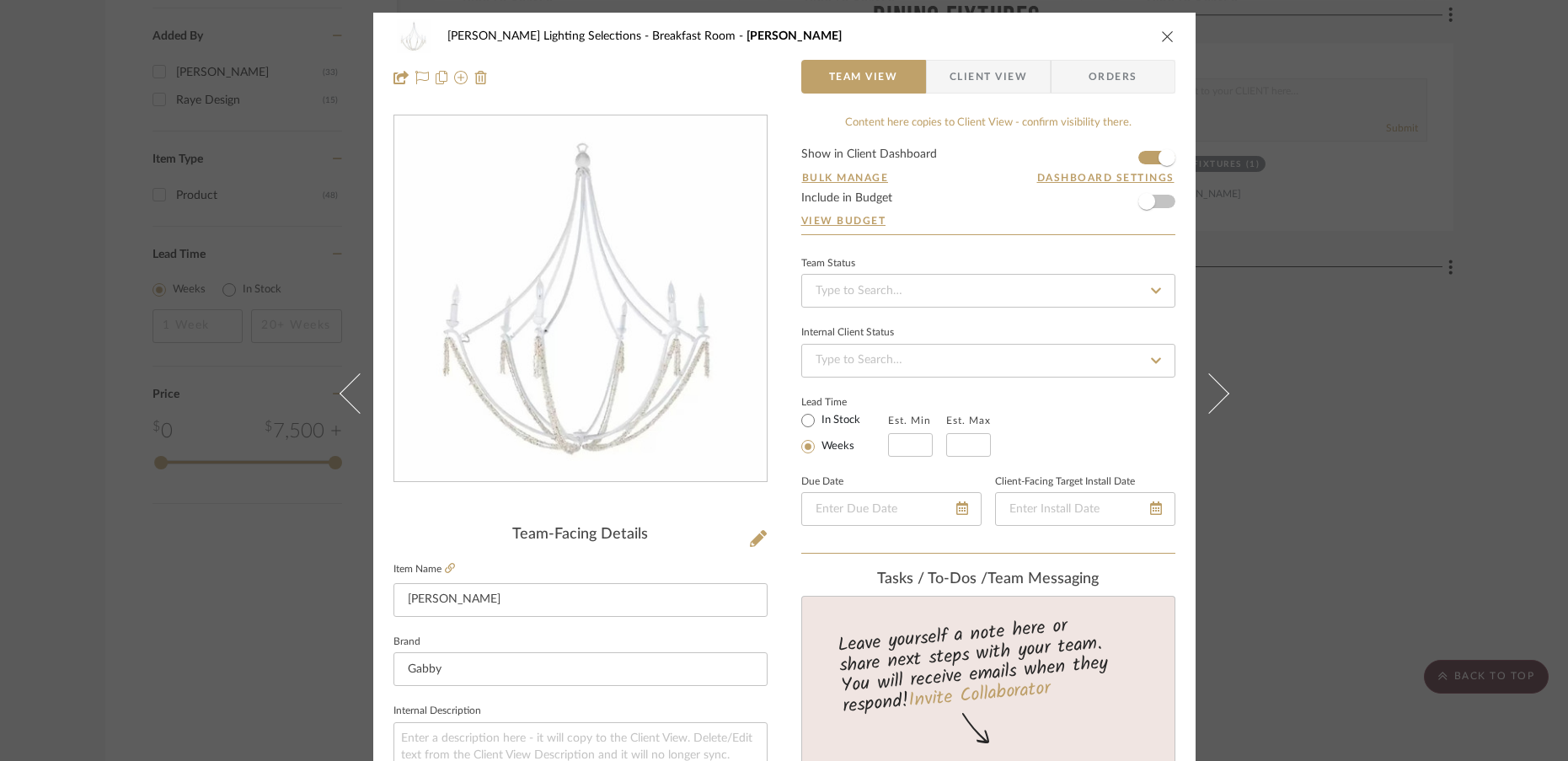
click at [1215, 400] on icon at bounding box center [1208, 392] width 40 height 40
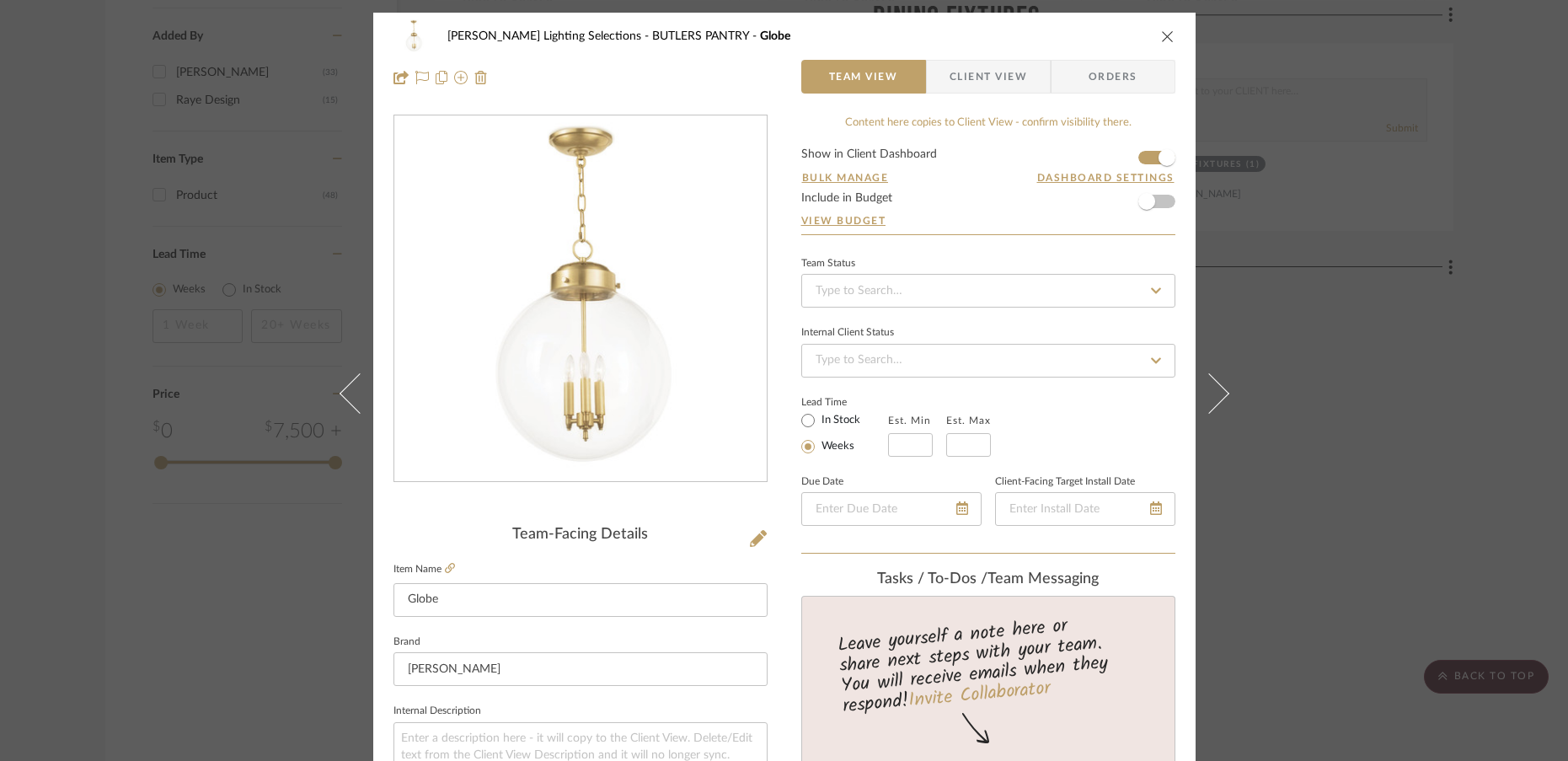
click at [1215, 400] on icon at bounding box center [1208, 392] width 40 height 40
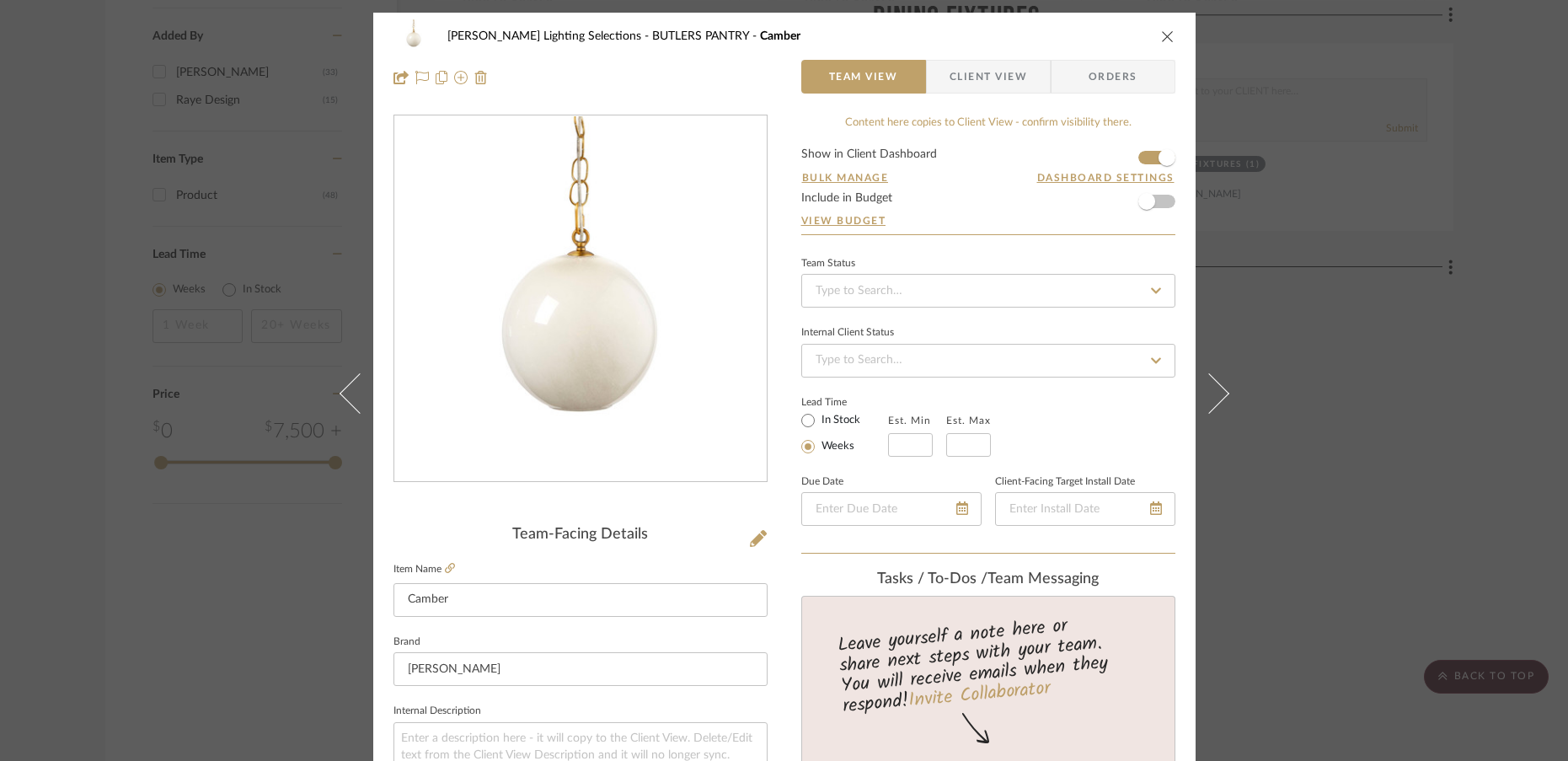
click at [1215, 400] on icon at bounding box center [1208, 392] width 40 height 40
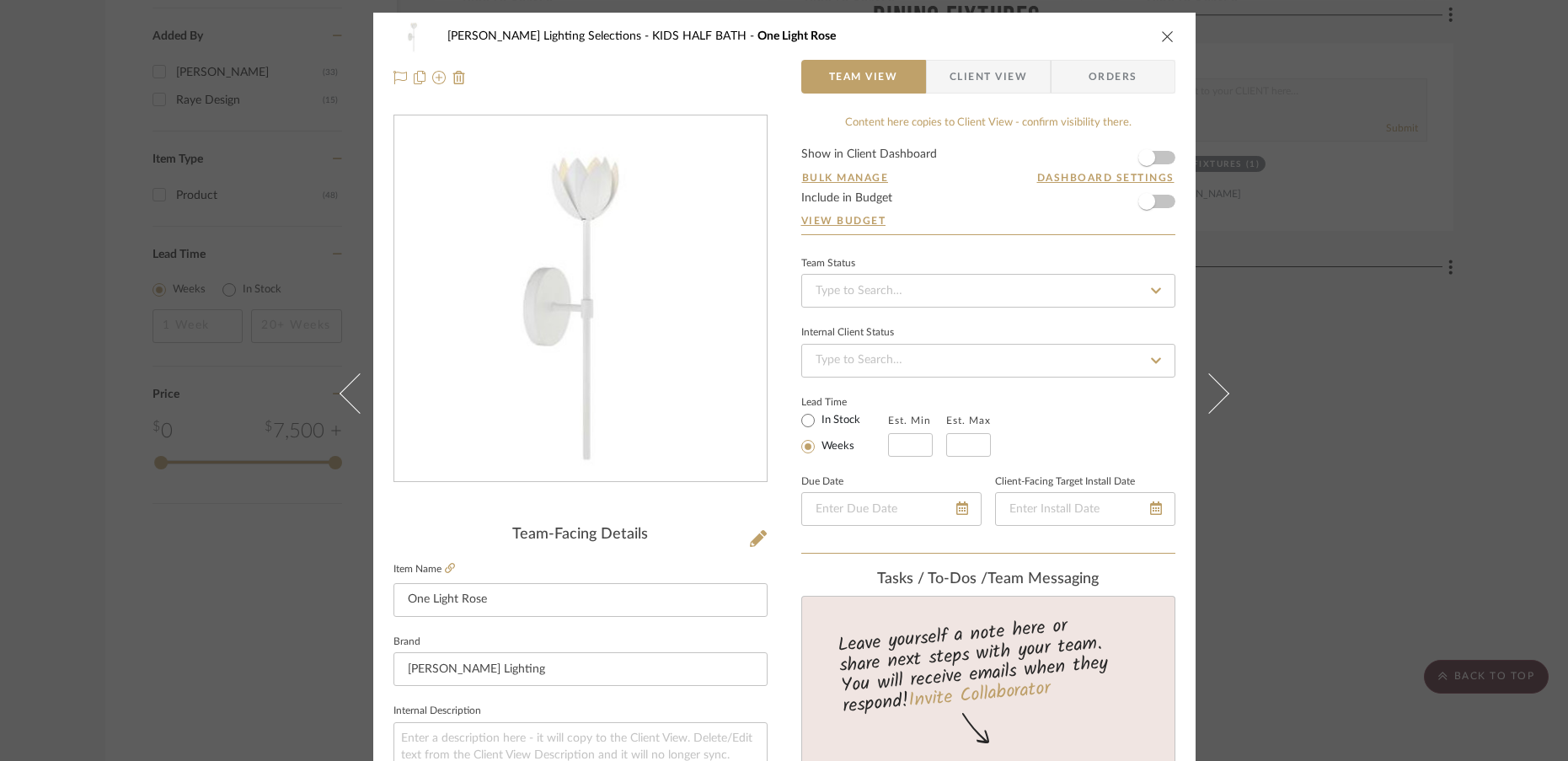
click at [1215, 400] on icon at bounding box center [1208, 392] width 40 height 40
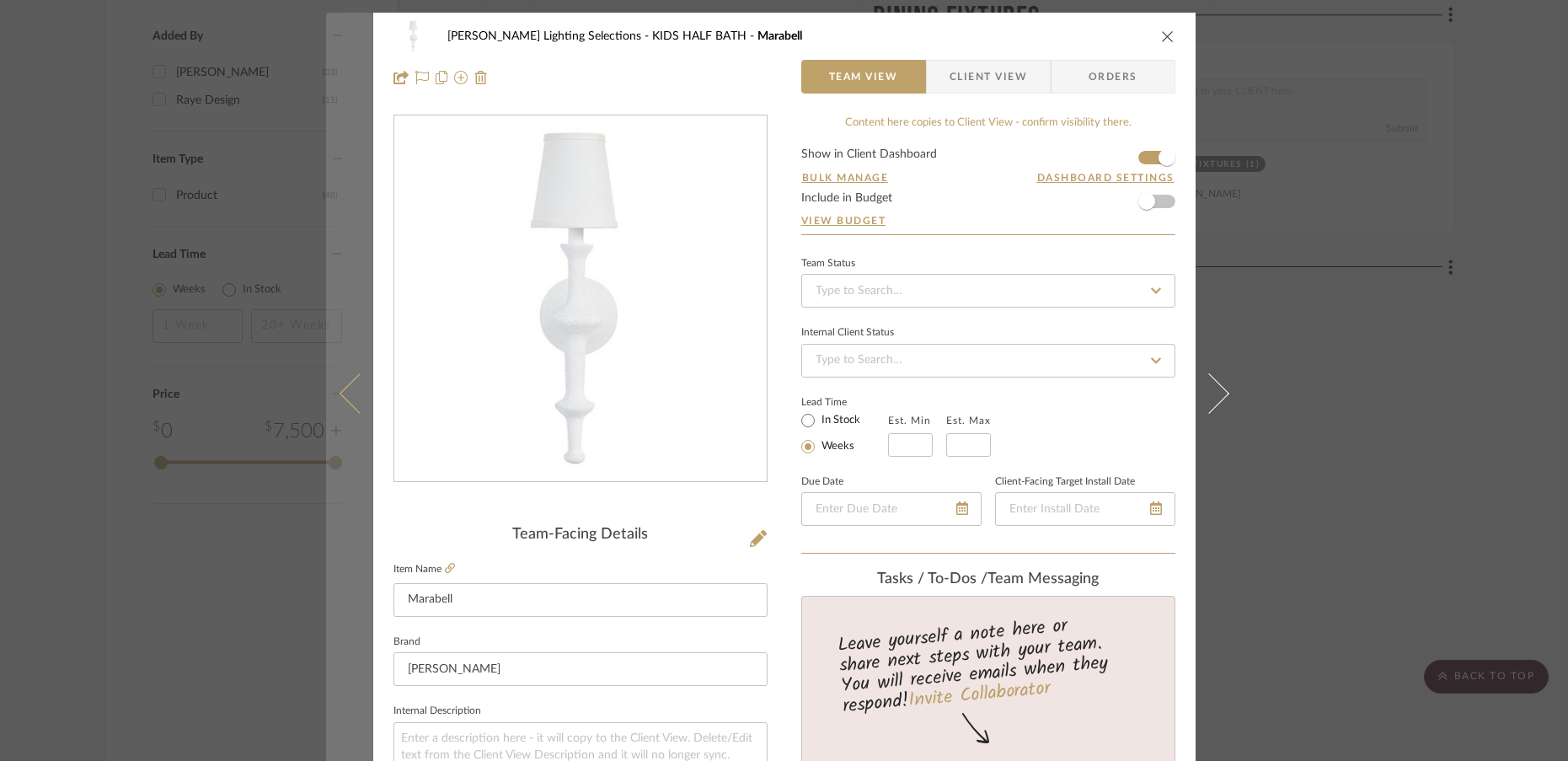
click at [351, 409] on icon at bounding box center [358, 392] width 40 height 40
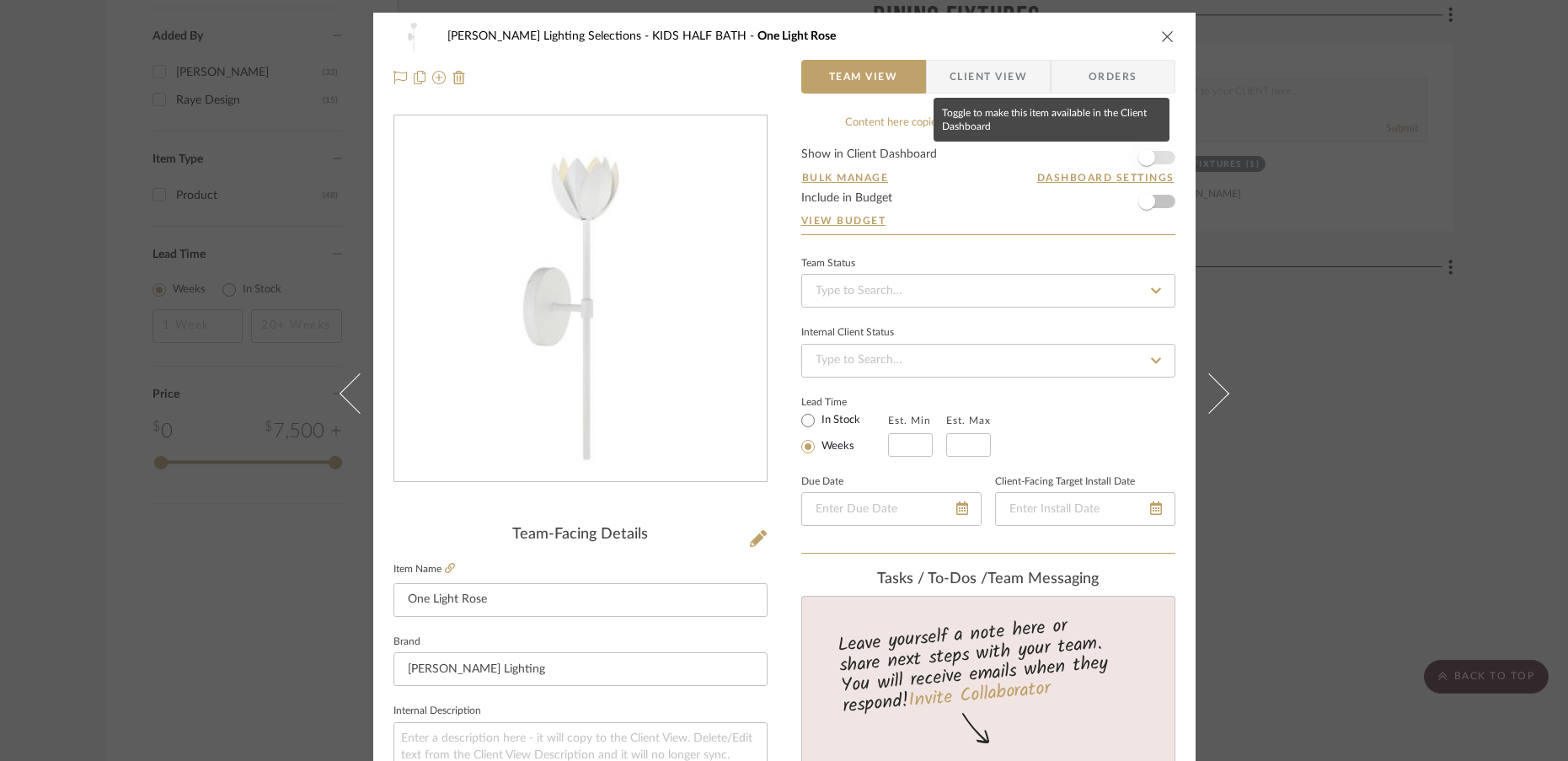
click at [1146, 162] on span "button" at bounding box center [1147, 158] width 17 height 17
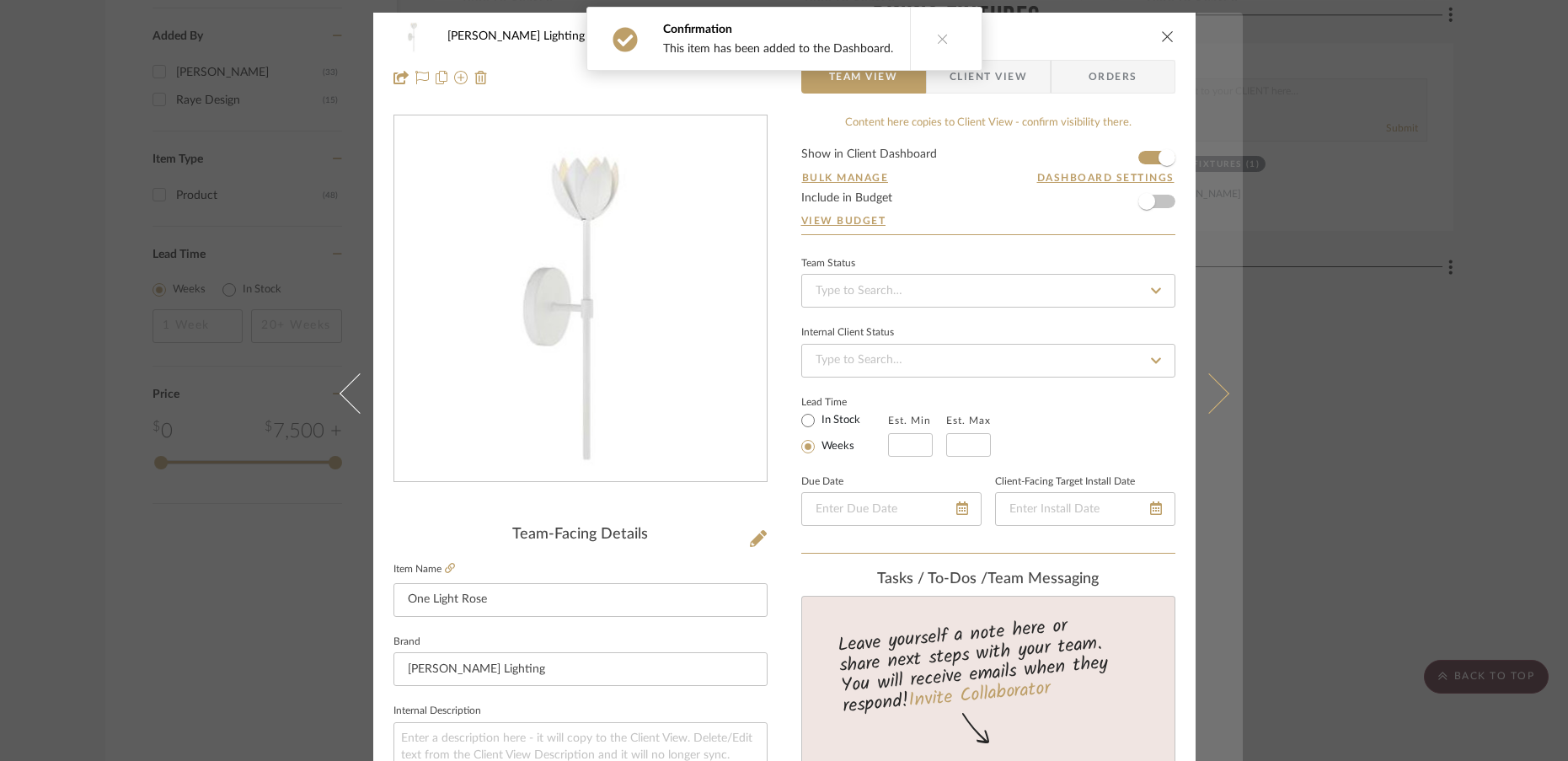
click at [1212, 401] on icon at bounding box center [1208, 392] width 40 height 40
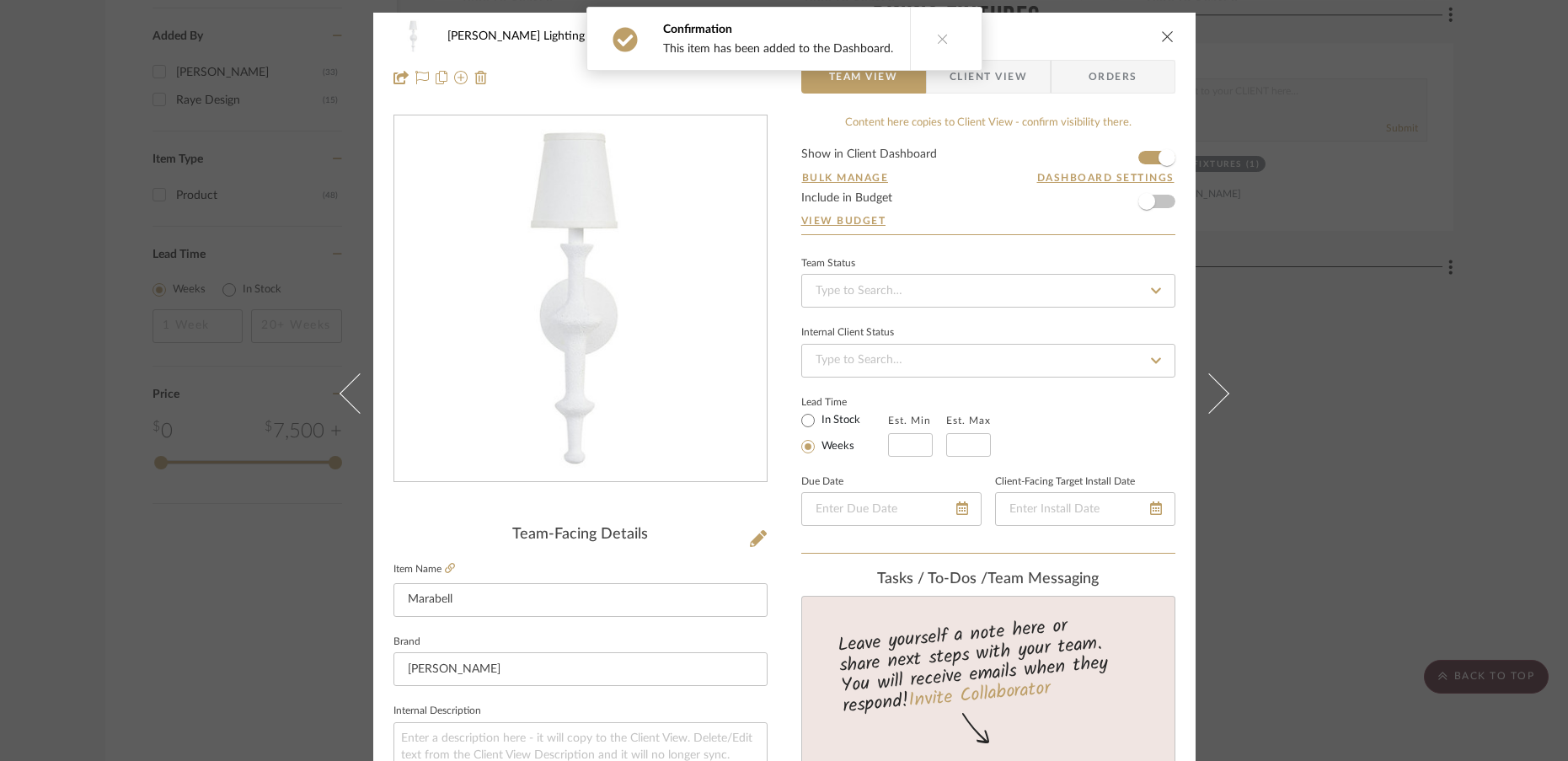
click at [1212, 401] on icon at bounding box center [1208, 392] width 40 height 40
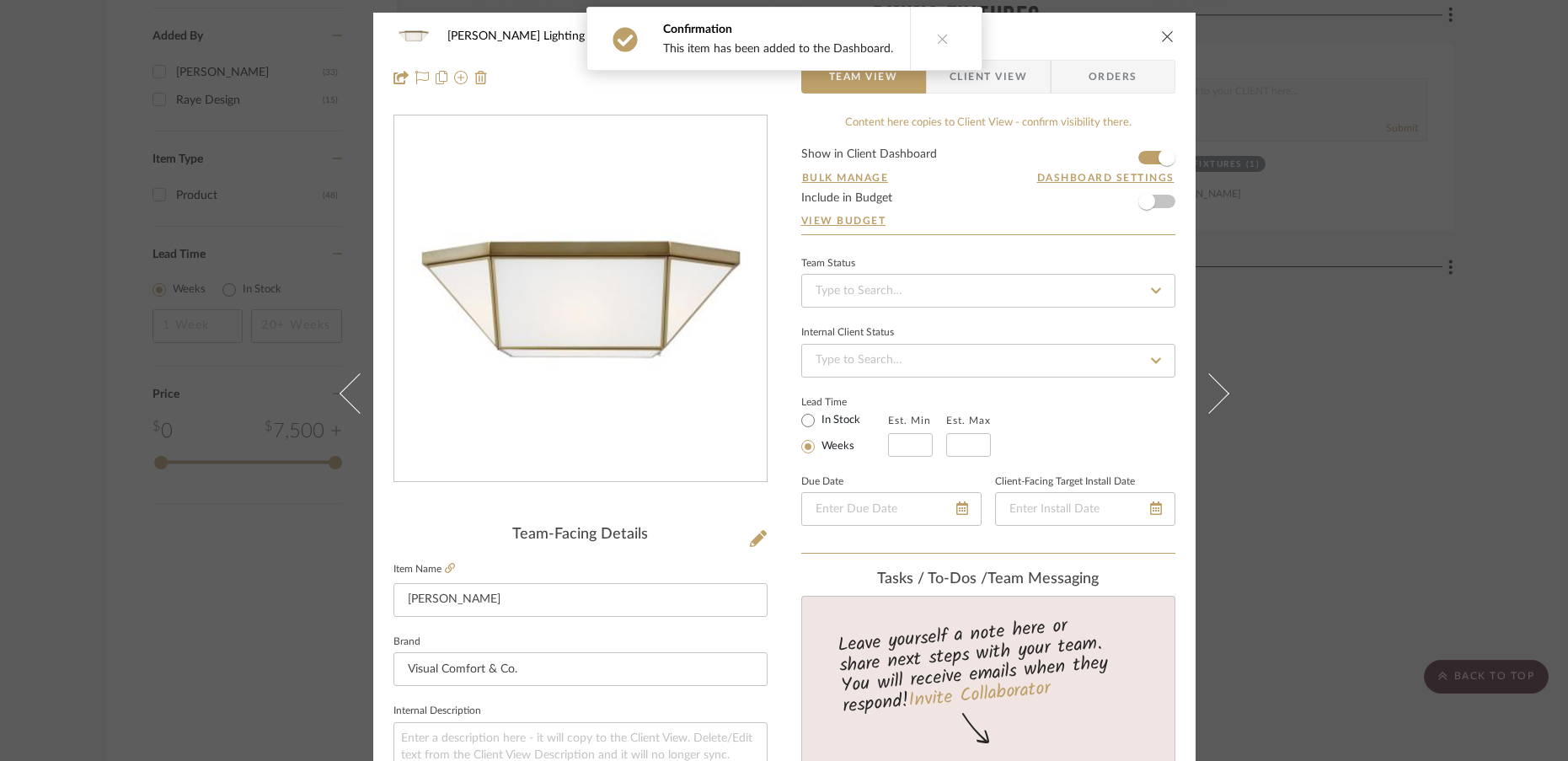
click at [1212, 401] on icon at bounding box center [1208, 392] width 40 height 40
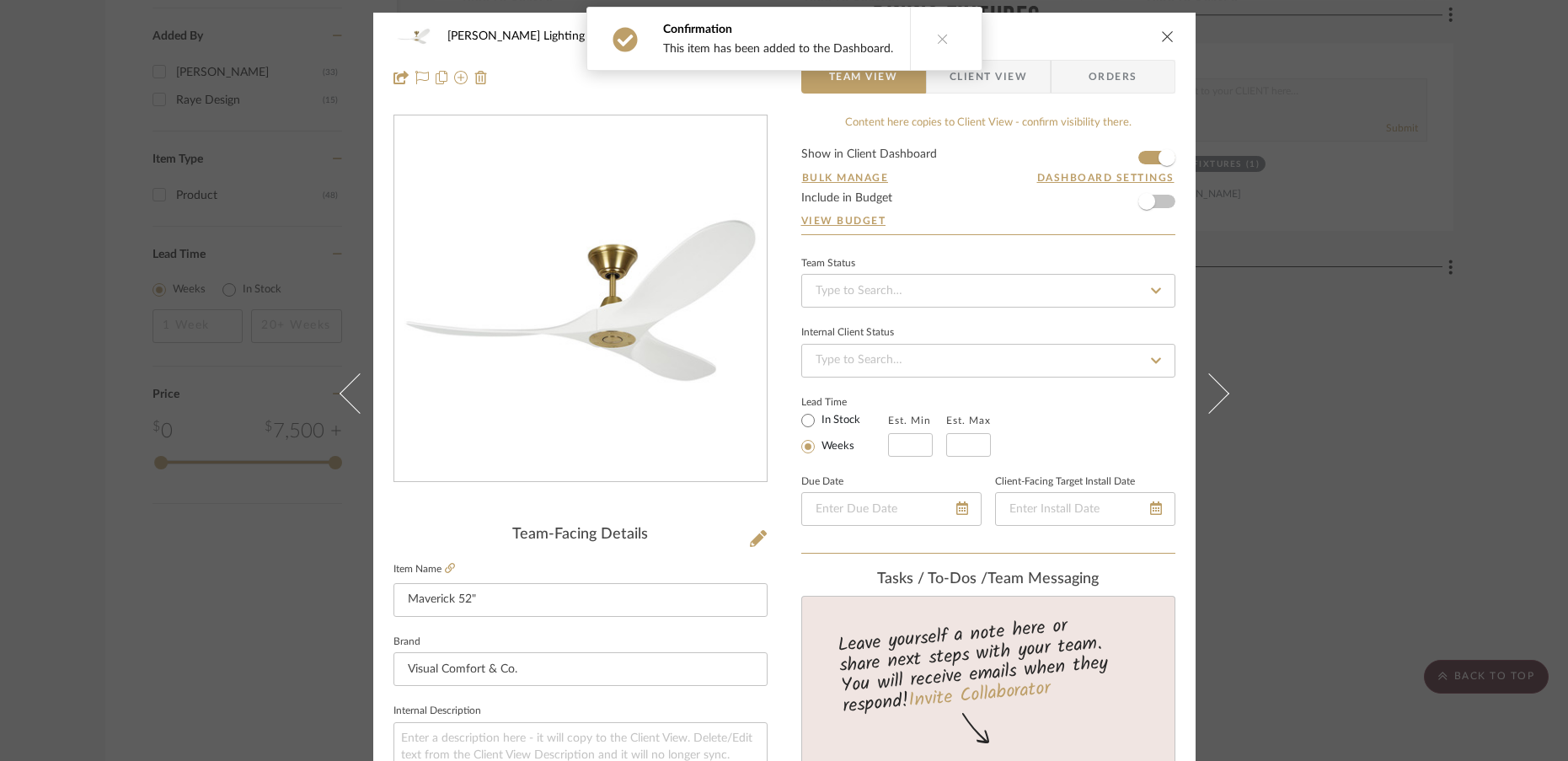
click at [1212, 401] on icon at bounding box center [1208, 392] width 40 height 40
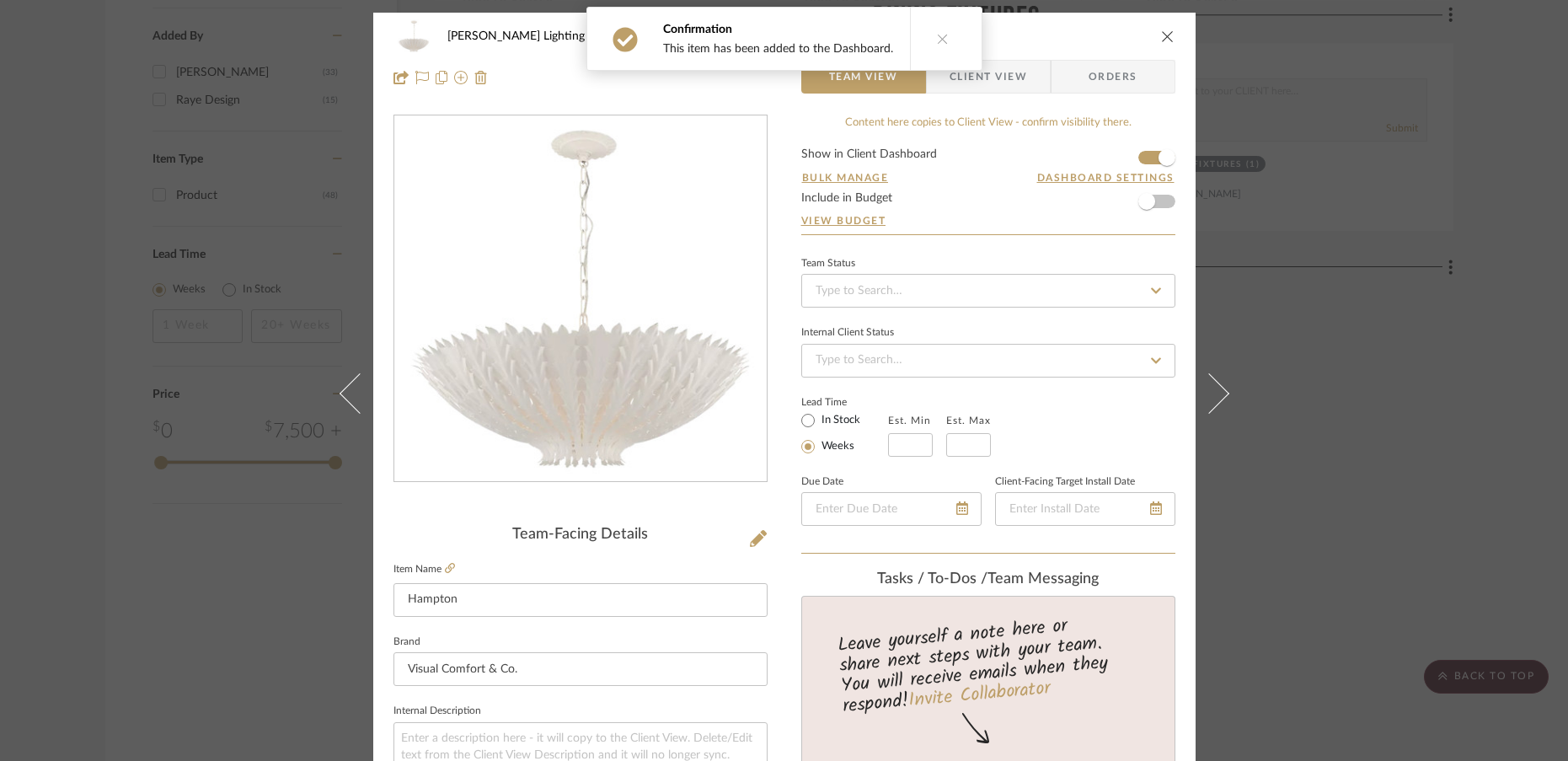
click at [1212, 401] on icon at bounding box center [1208, 392] width 40 height 40
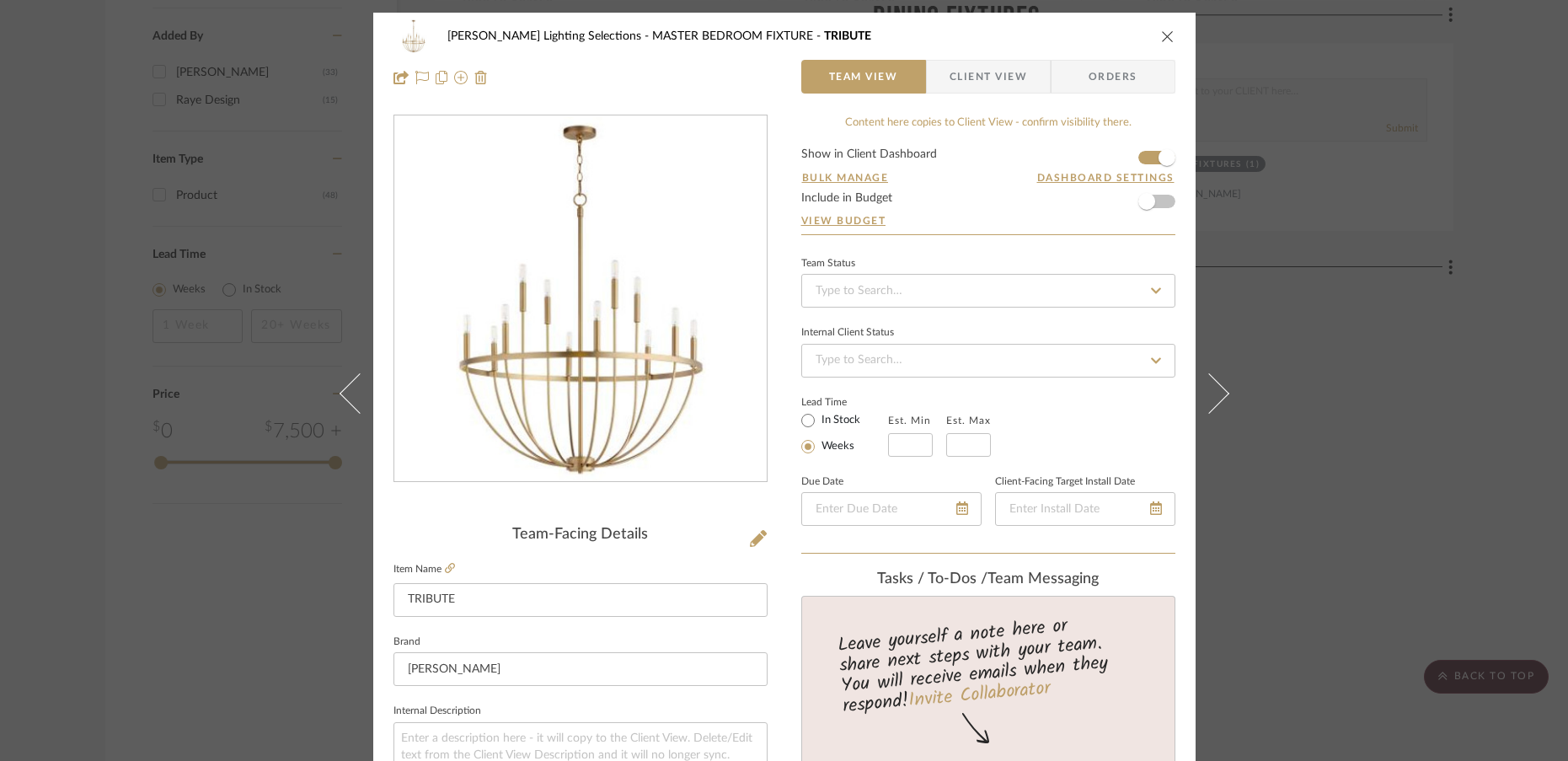
click at [1212, 401] on icon at bounding box center [1208, 392] width 40 height 40
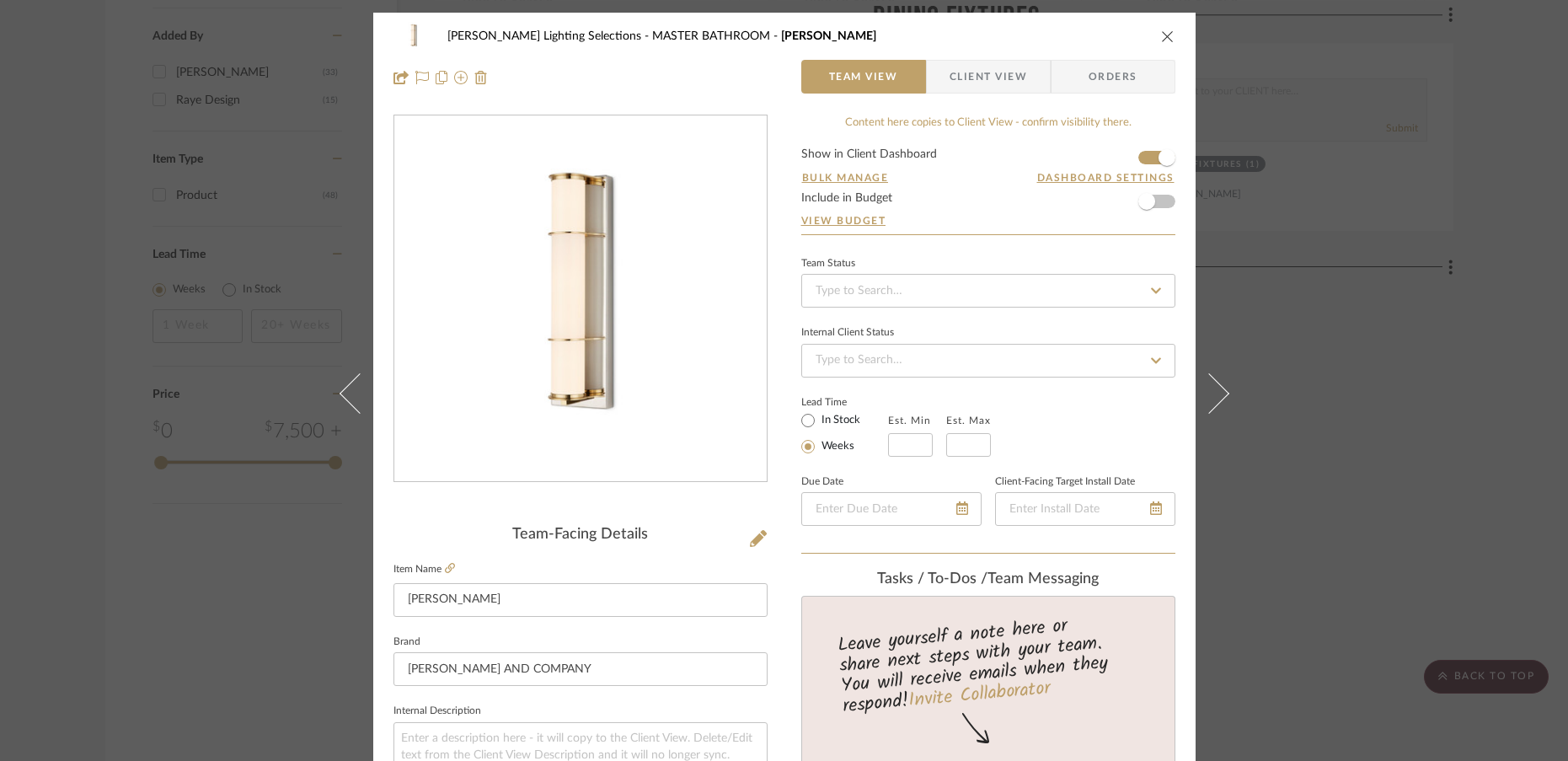
click at [1212, 401] on icon at bounding box center [1208, 392] width 40 height 40
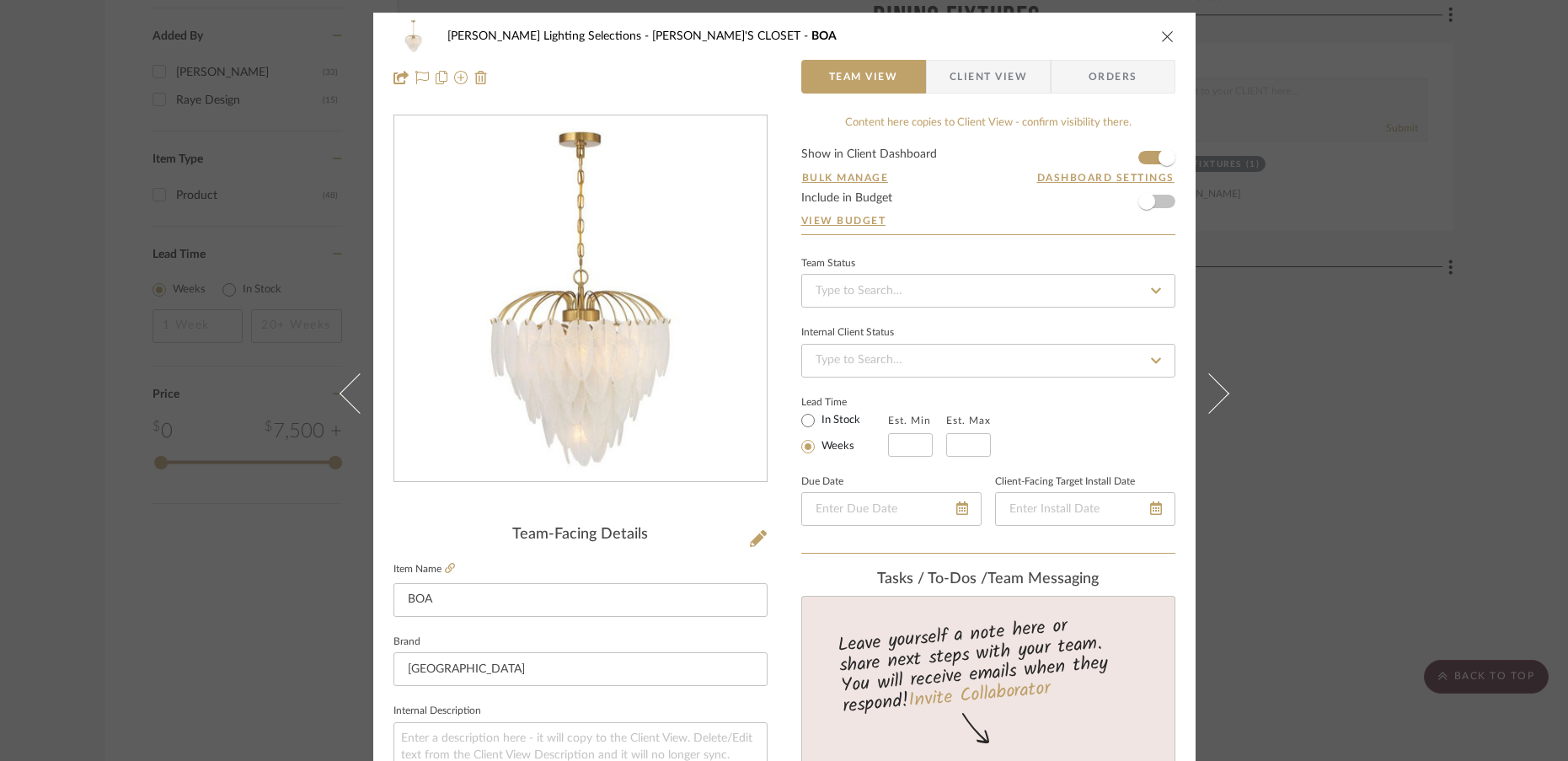
click at [1212, 401] on icon at bounding box center [1208, 392] width 40 height 40
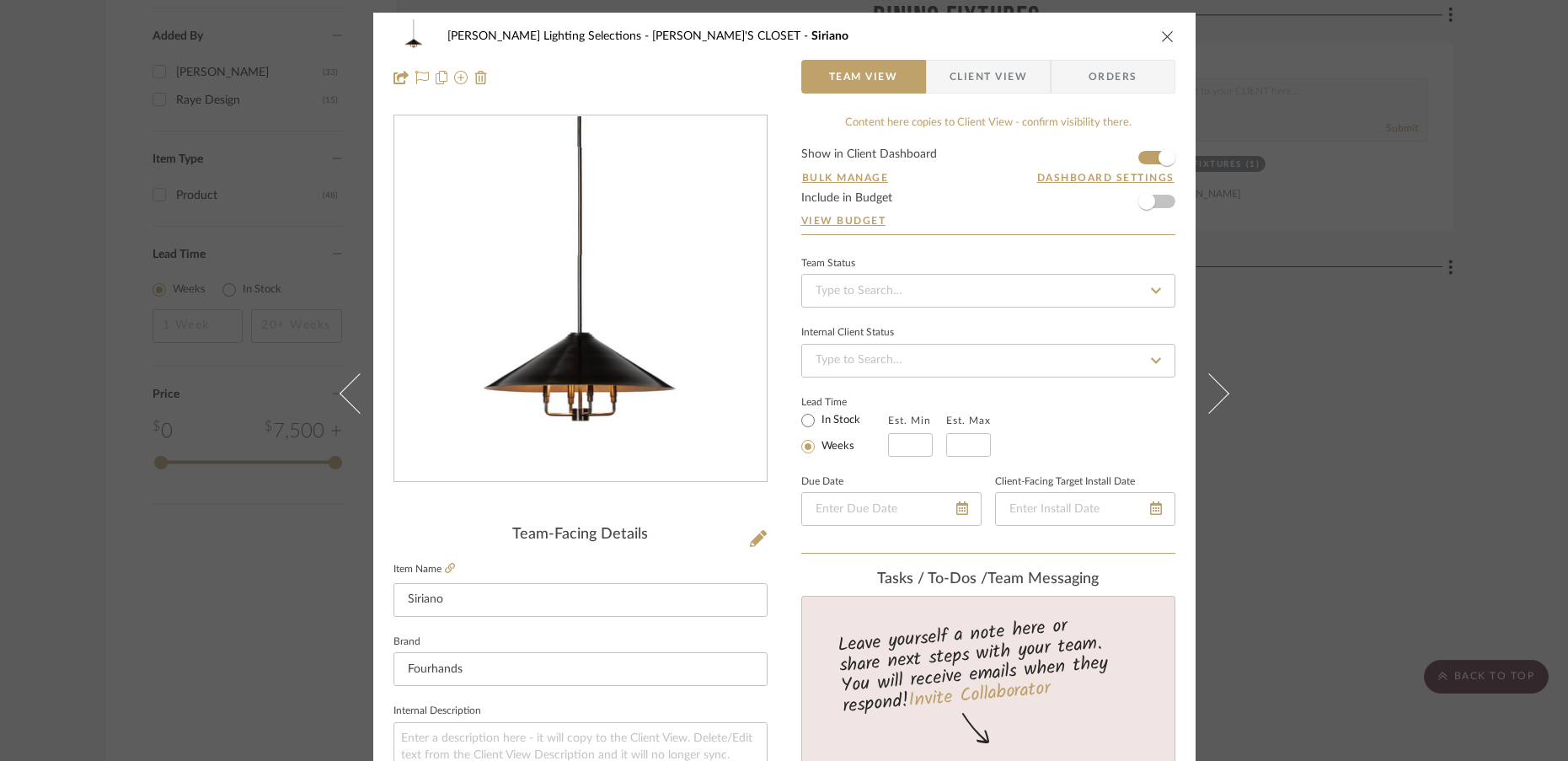
click at [1212, 401] on icon at bounding box center [1208, 392] width 40 height 40
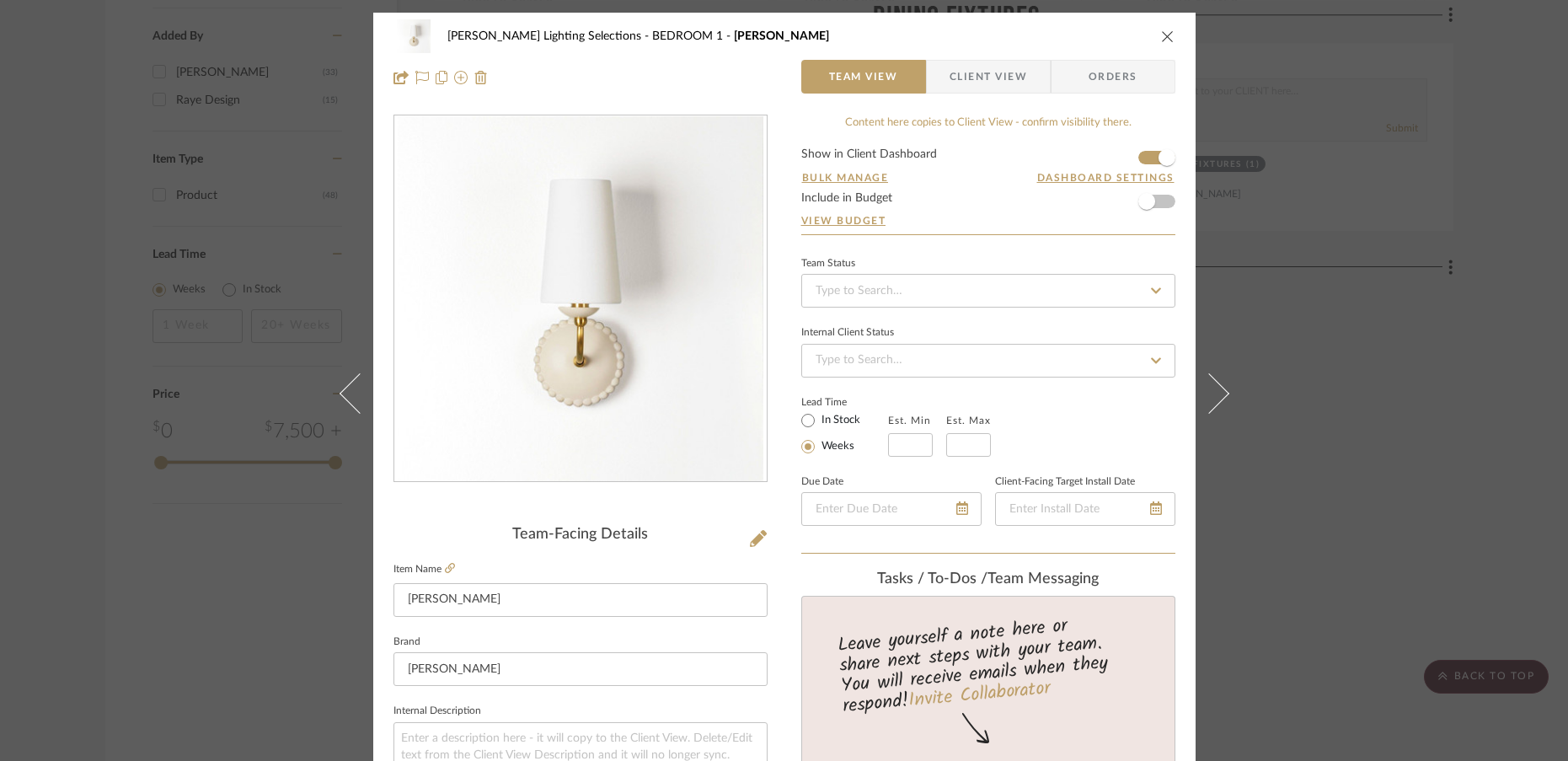
click at [1212, 401] on icon at bounding box center [1208, 392] width 40 height 40
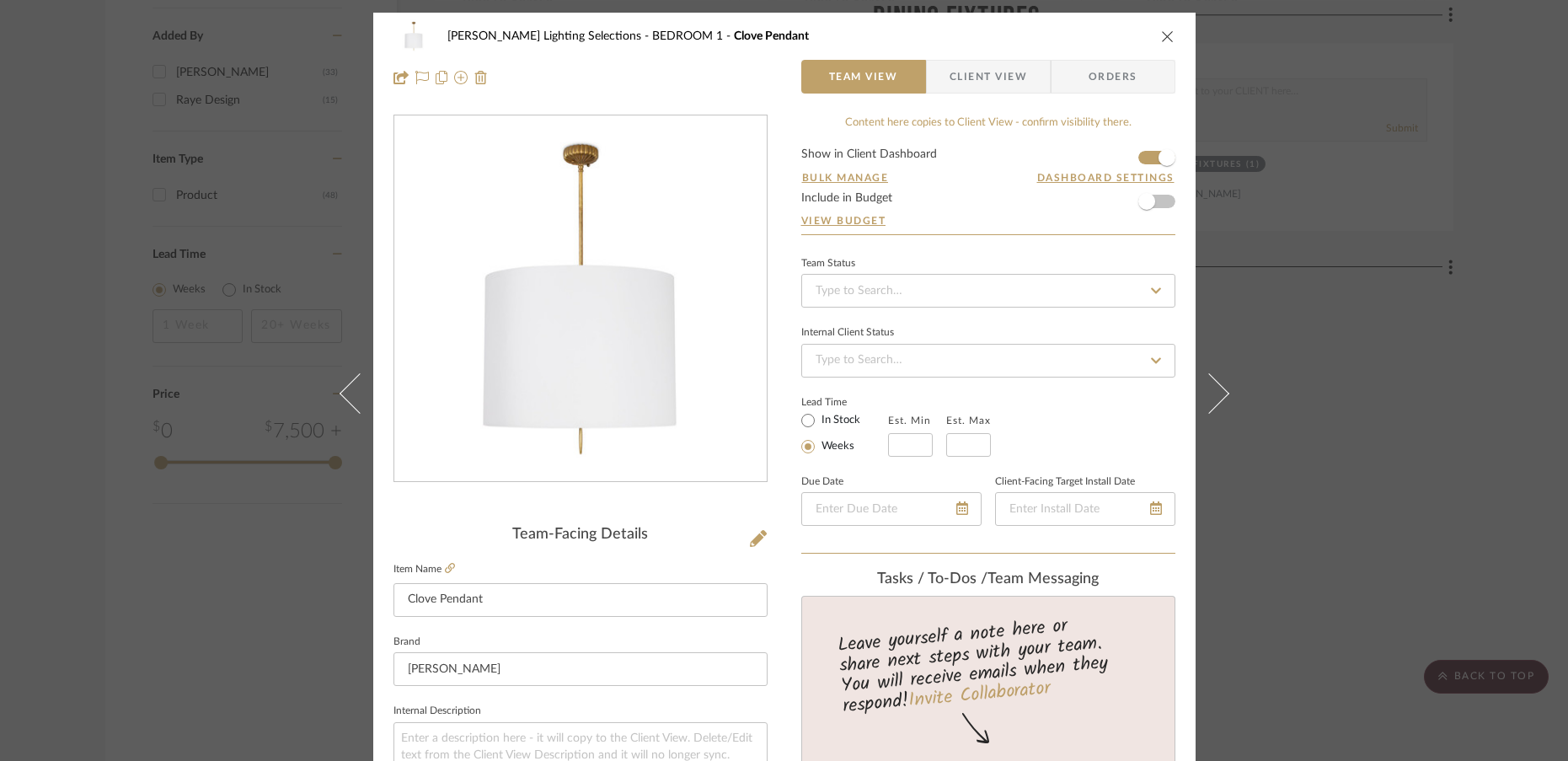
click at [1212, 401] on icon at bounding box center [1208, 392] width 40 height 40
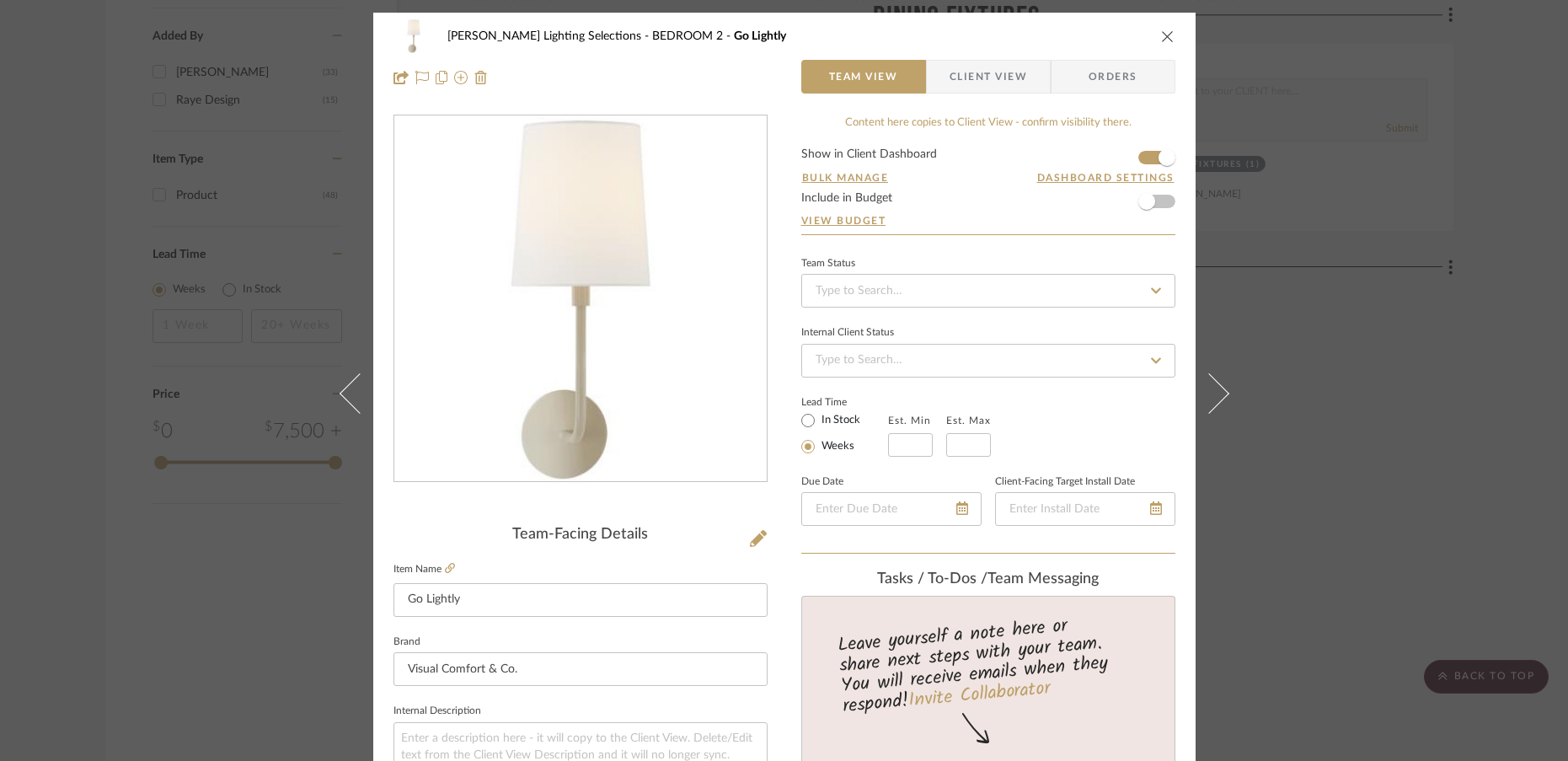
click at [1212, 401] on icon at bounding box center [1208, 392] width 40 height 40
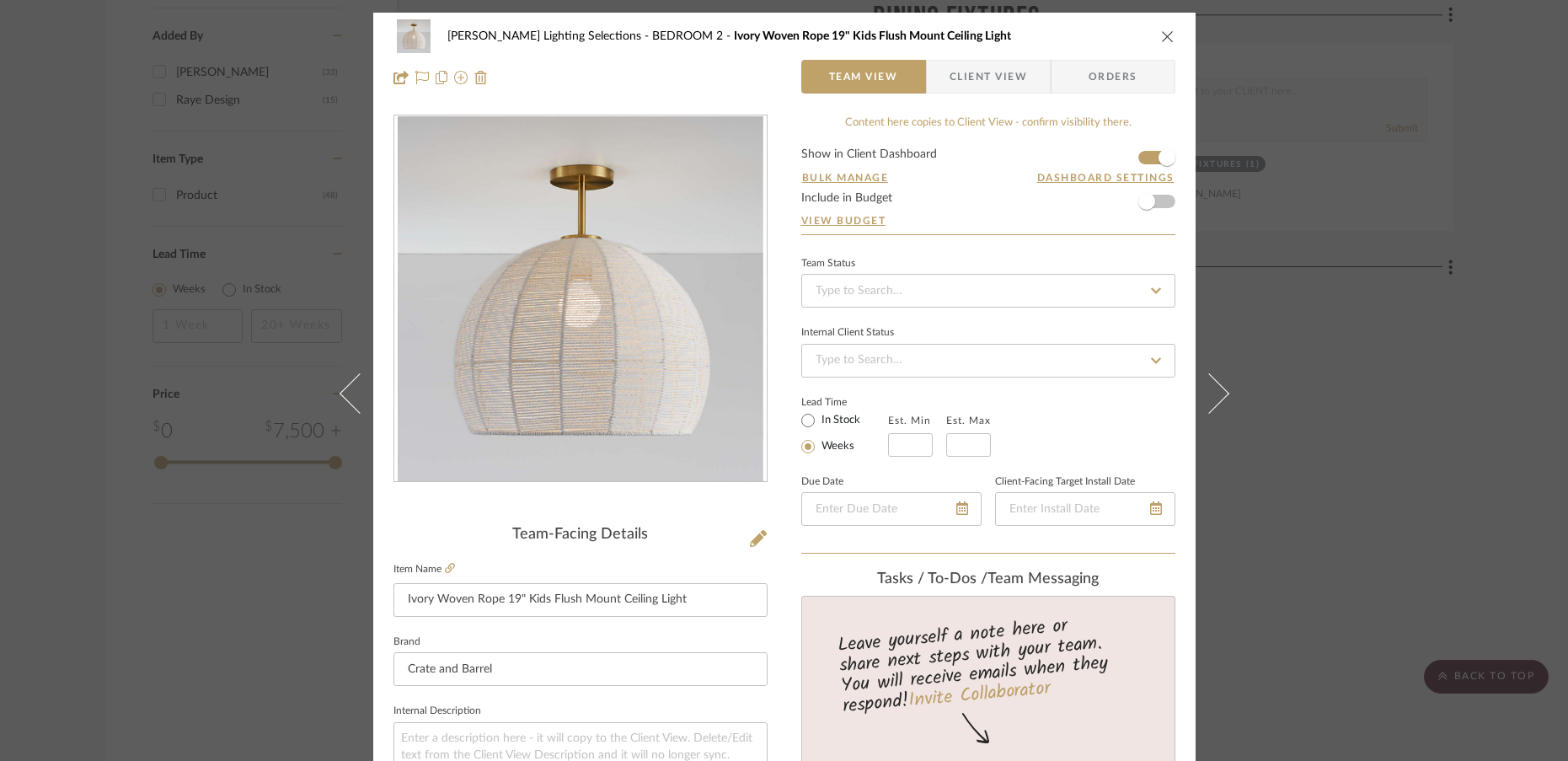
click at [1212, 401] on icon at bounding box center [1208, 392] width 40 height 40
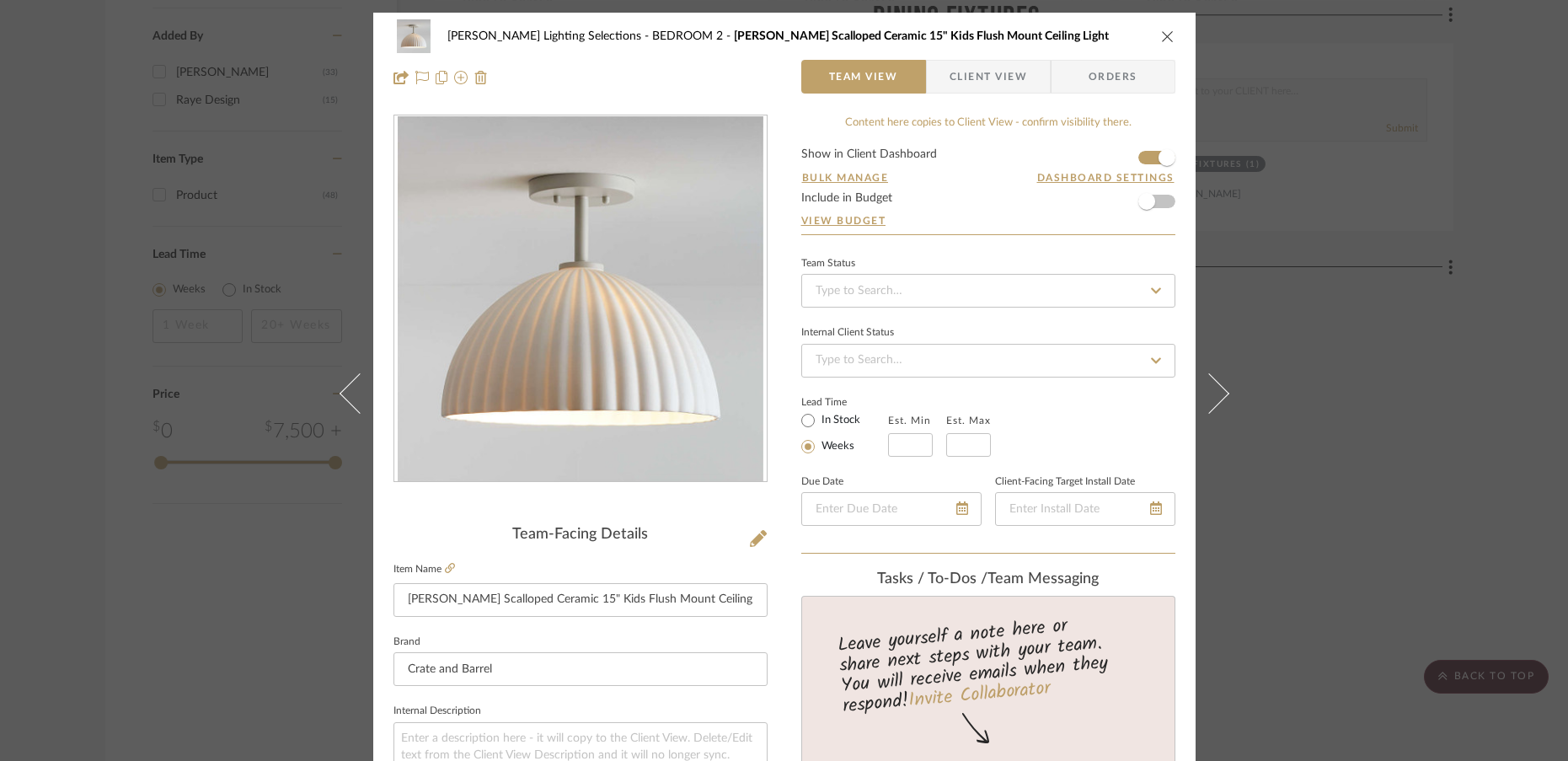
click at [1212, 401] on icon at bounding box center [1208, 392] width 40 height 40
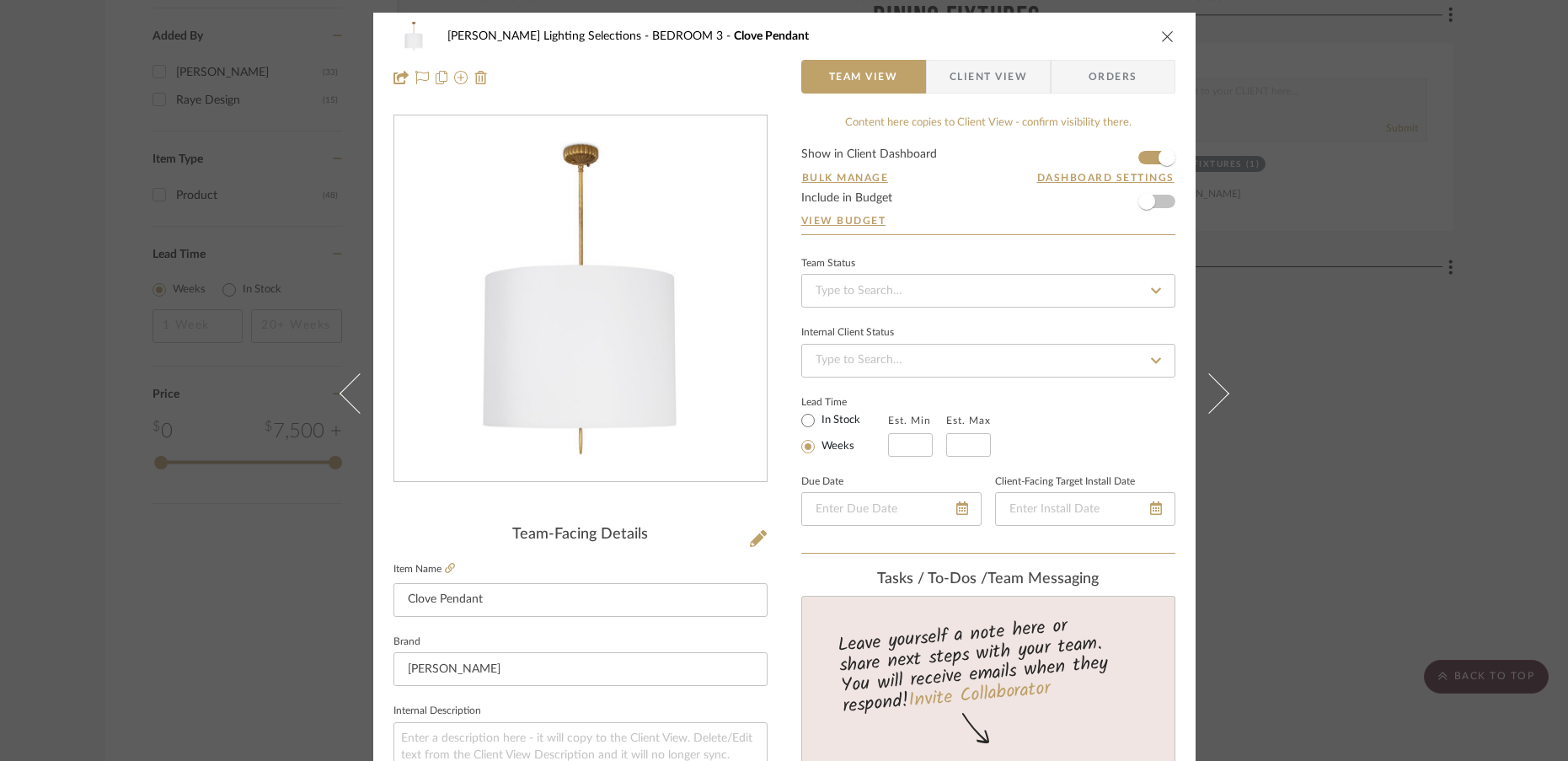
click at [1212, 401] on icon at bounding box center [1208, 392] width 40 height 40
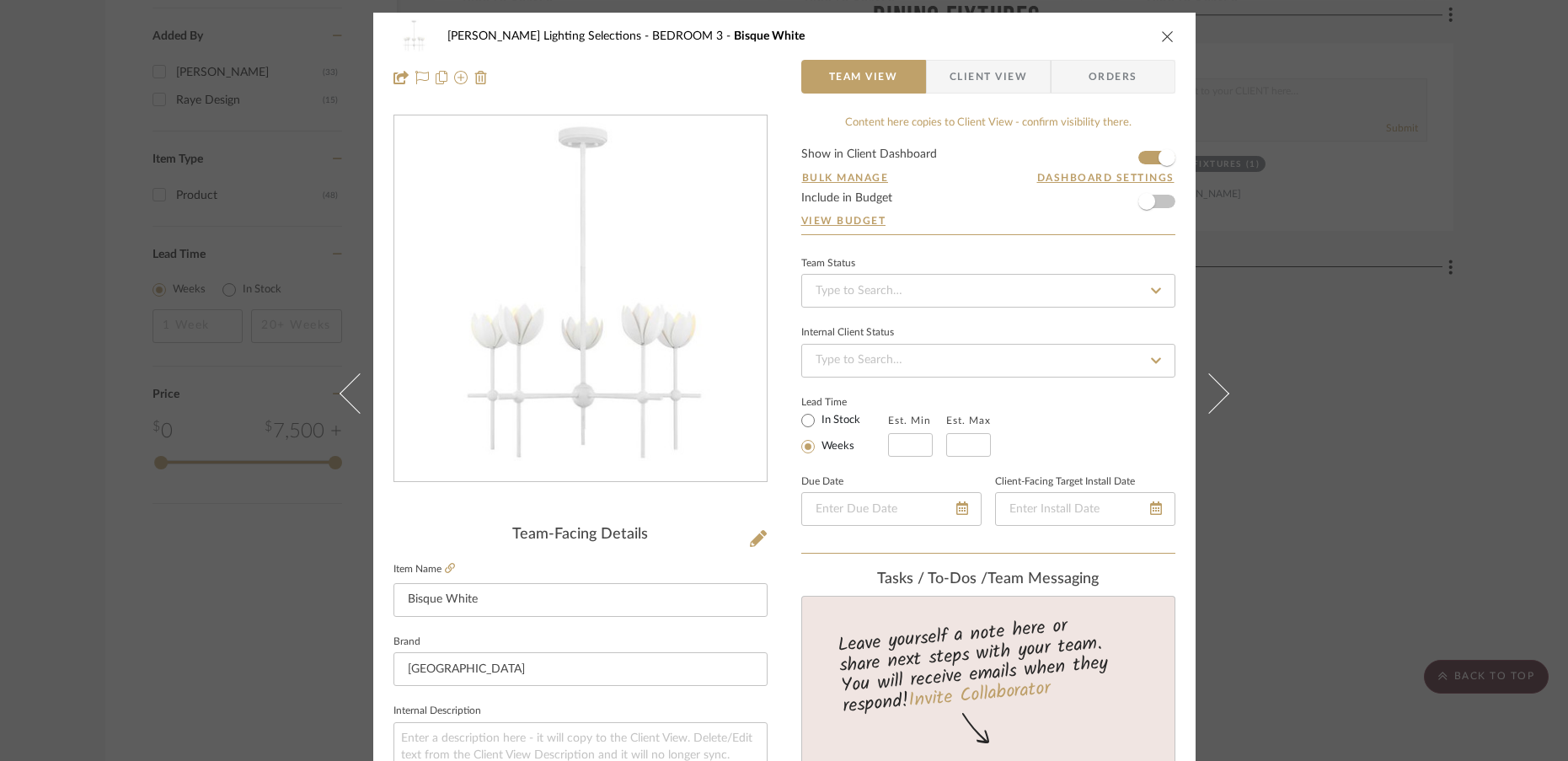
click at [1212, 401] on icon at bounding box center [1208, 392] width 40 height 40
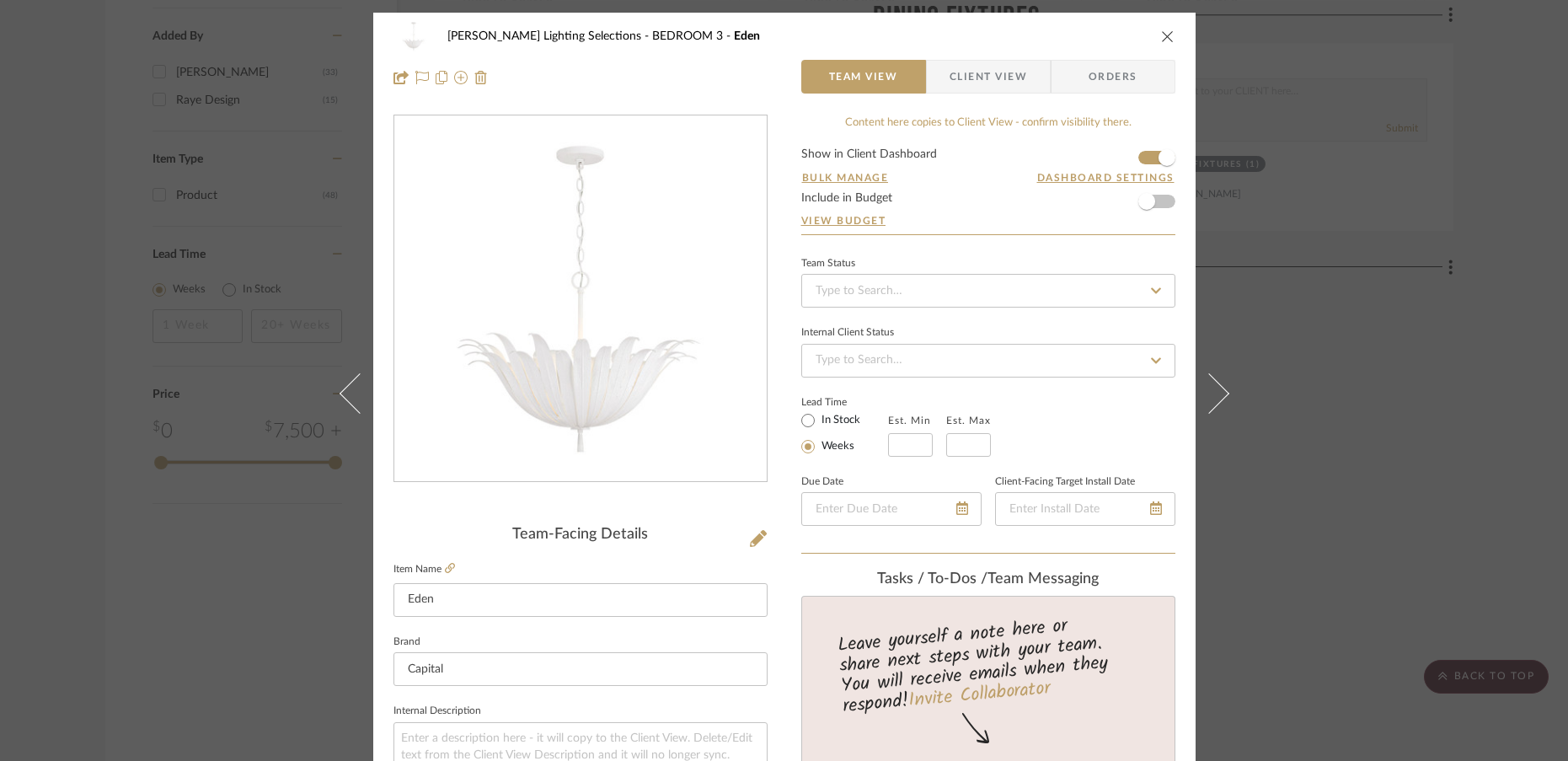
click at [1212, 401] on icon at bounding box center [1208, 392] width 40 height 40
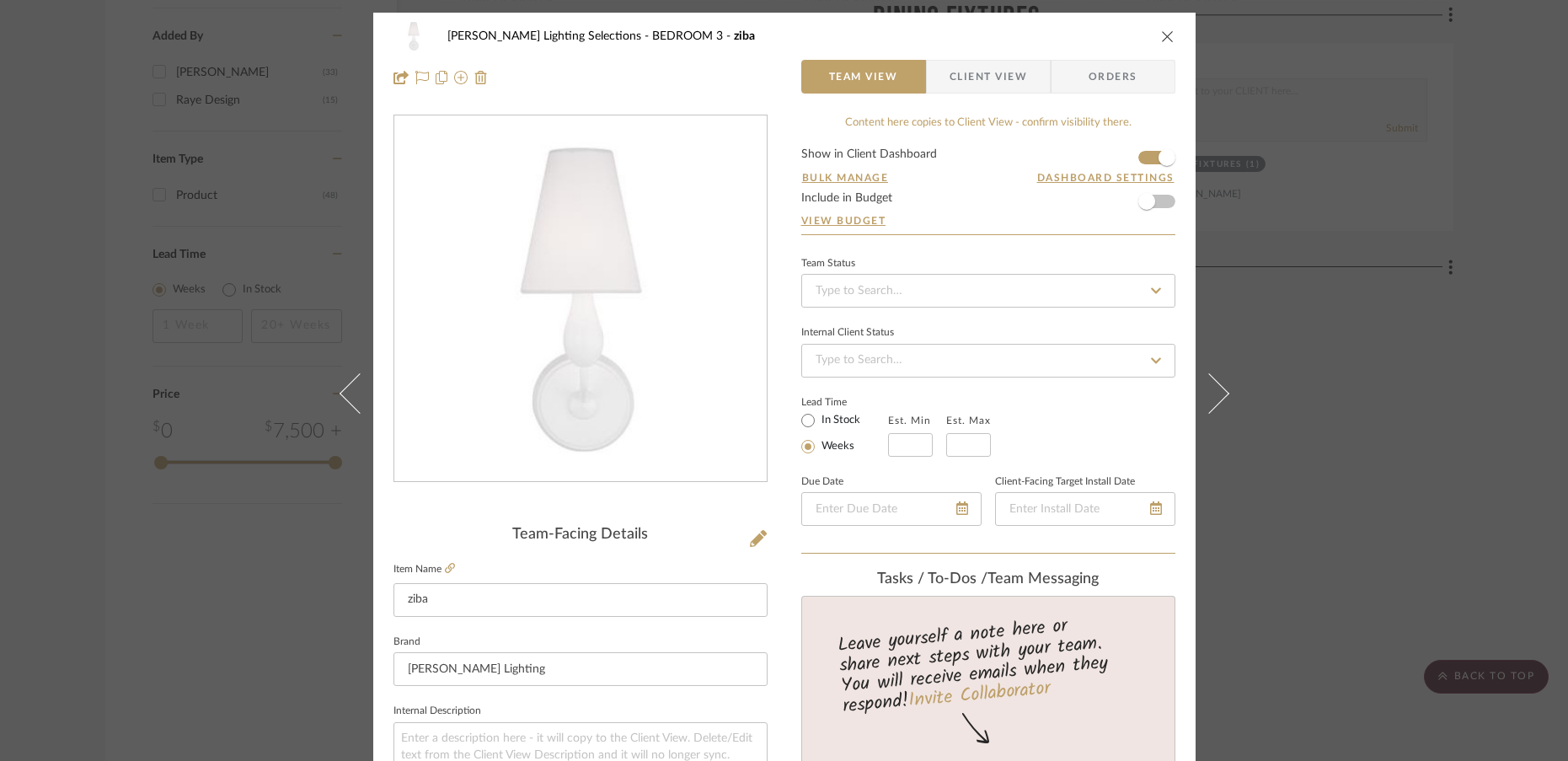
click at [1212, 401] on icon at bounding box center [1208, 392] width 40 height 40
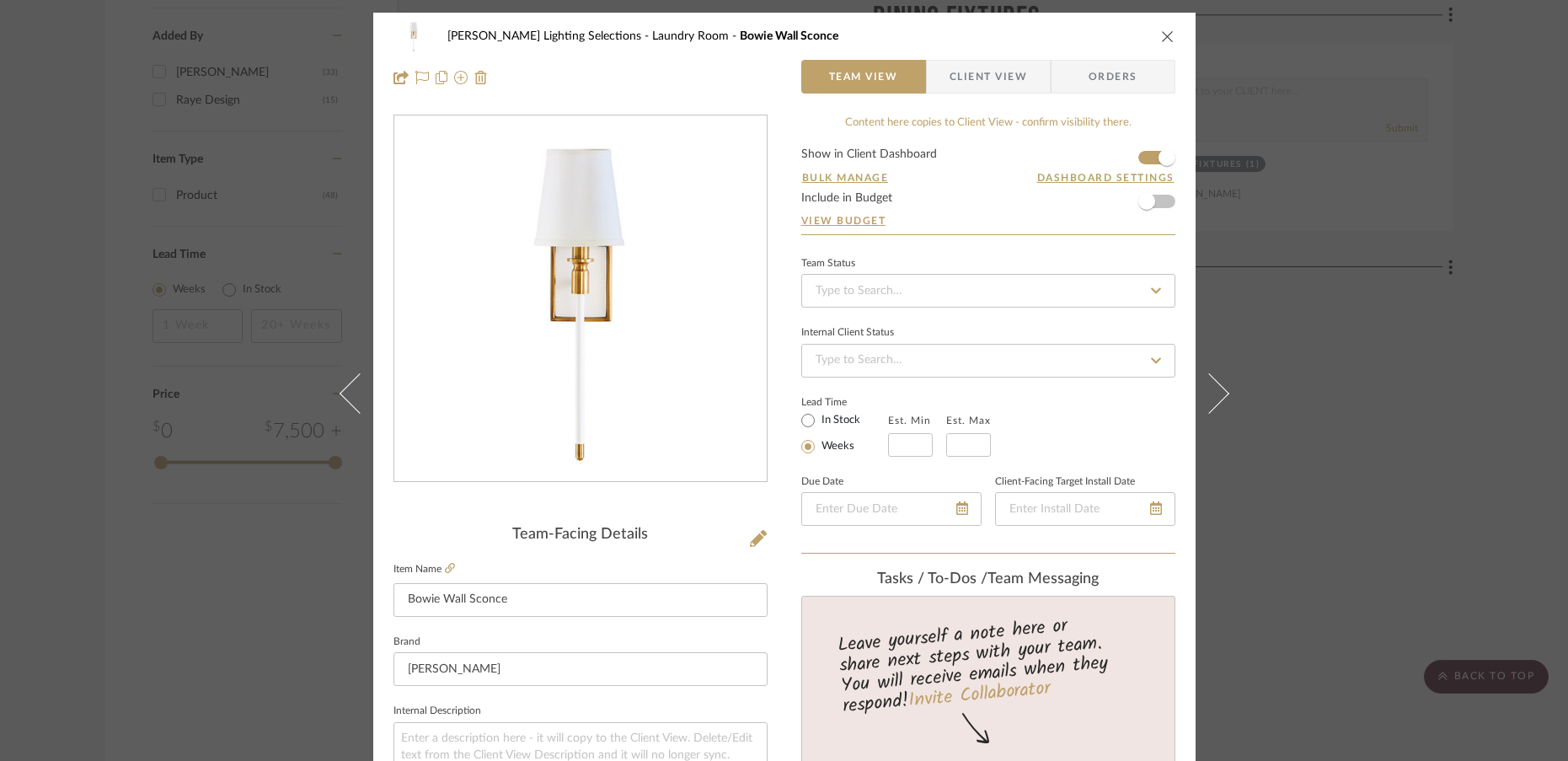
click at [1212, 401] on icon at bounding box center [1208, 392] width 40 height 40
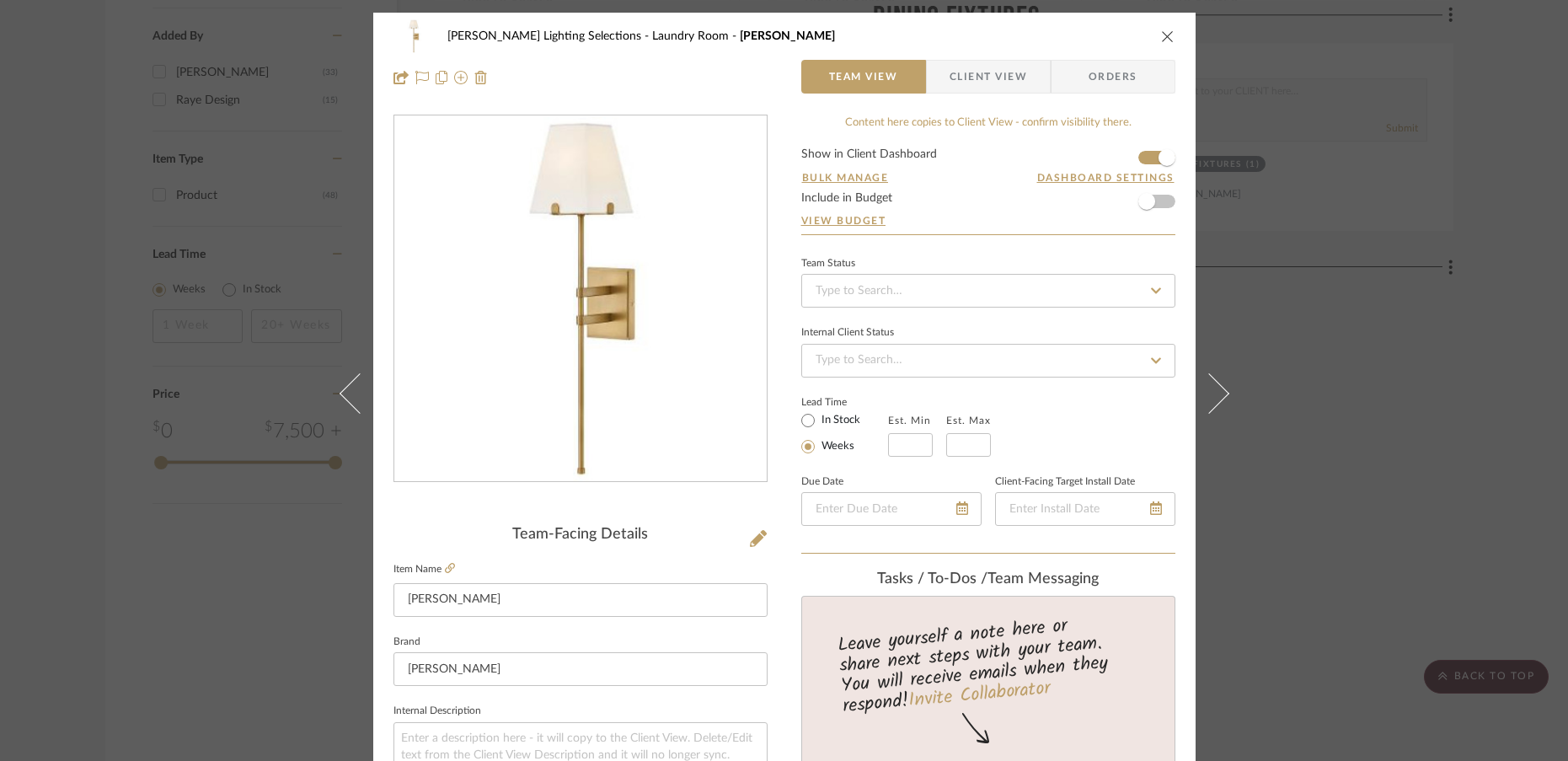
click at [1212, 401] on icon at bounding box center [1208, 392] width 40 height 40
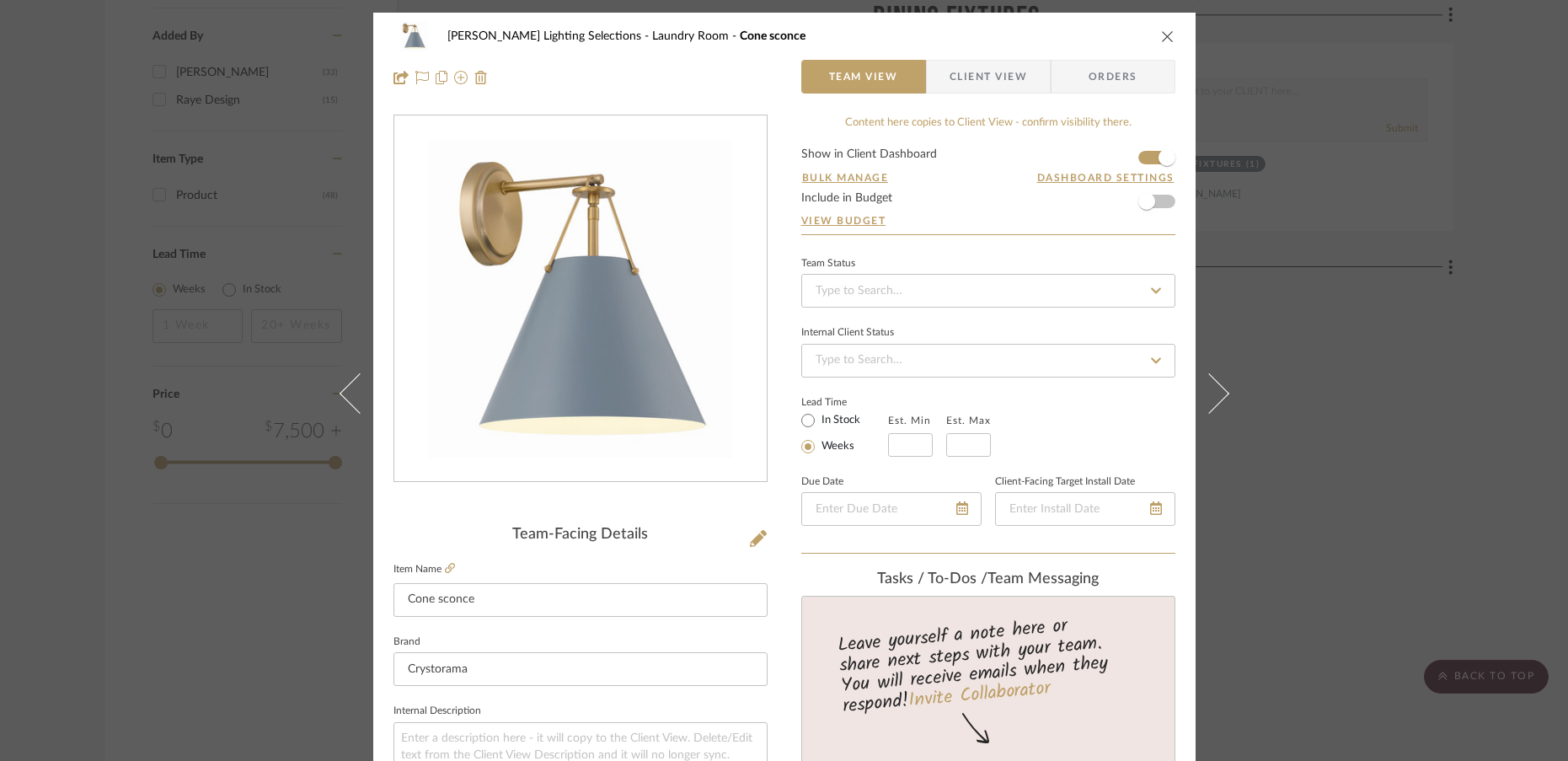
click at [1212, 401] on icon at bounding box center [1208, 392] width 40 height 40
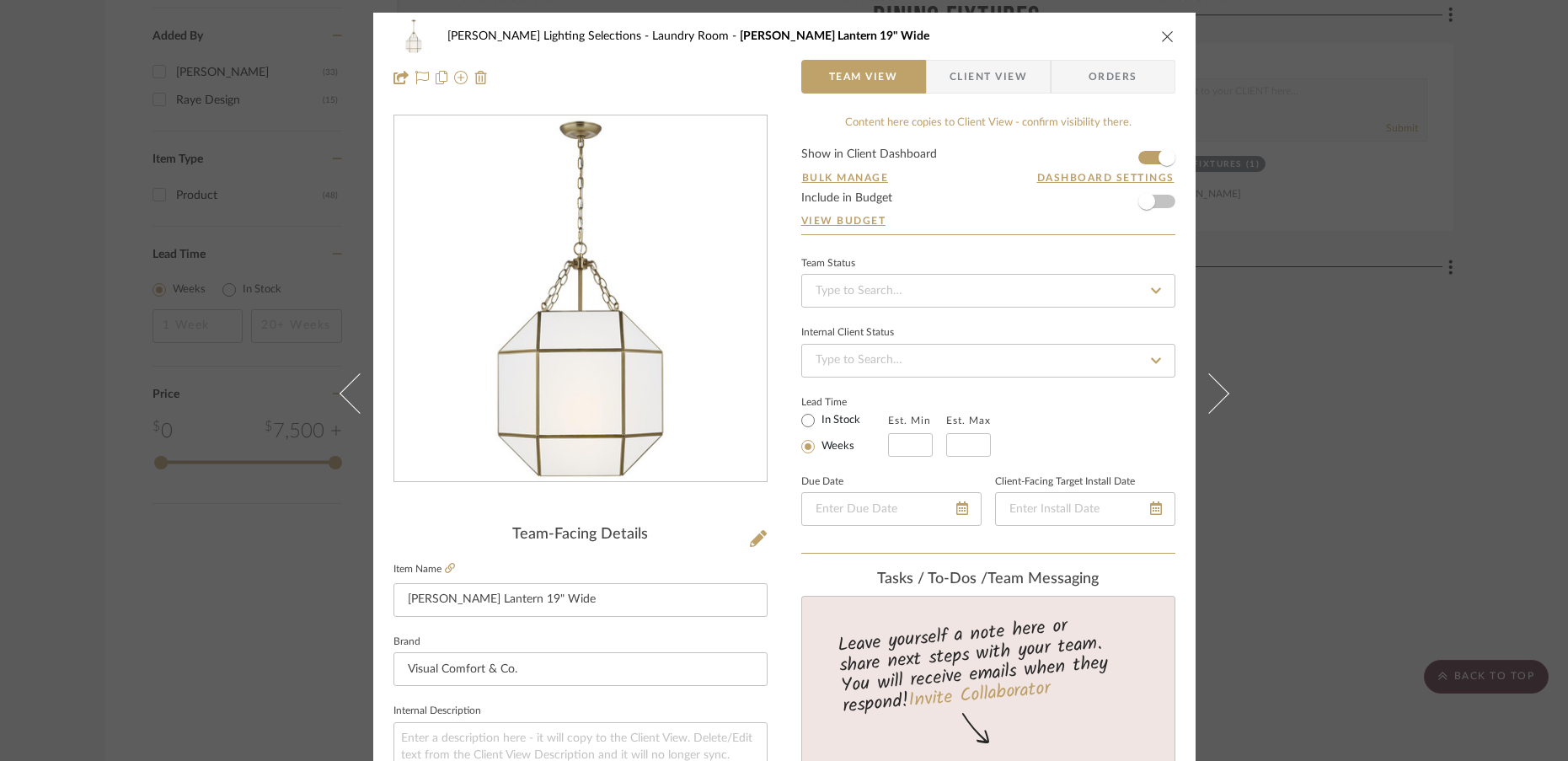
click at [1212, 401] on icon at bounding box center [1208, 392] width 40 height 40
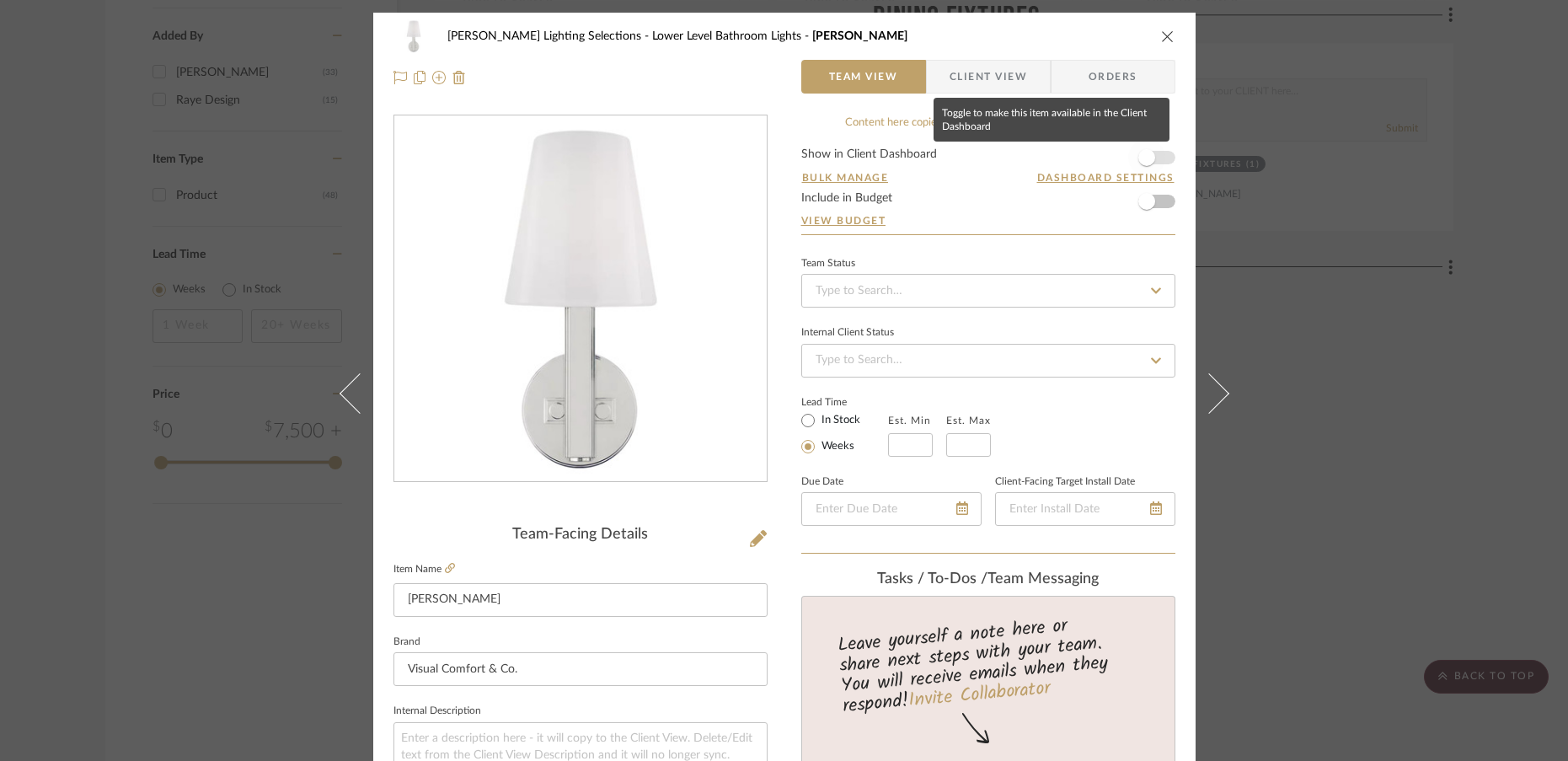
click at [1141, 155] on span "button" at bounding box center [1147, 158] width 17 height 17
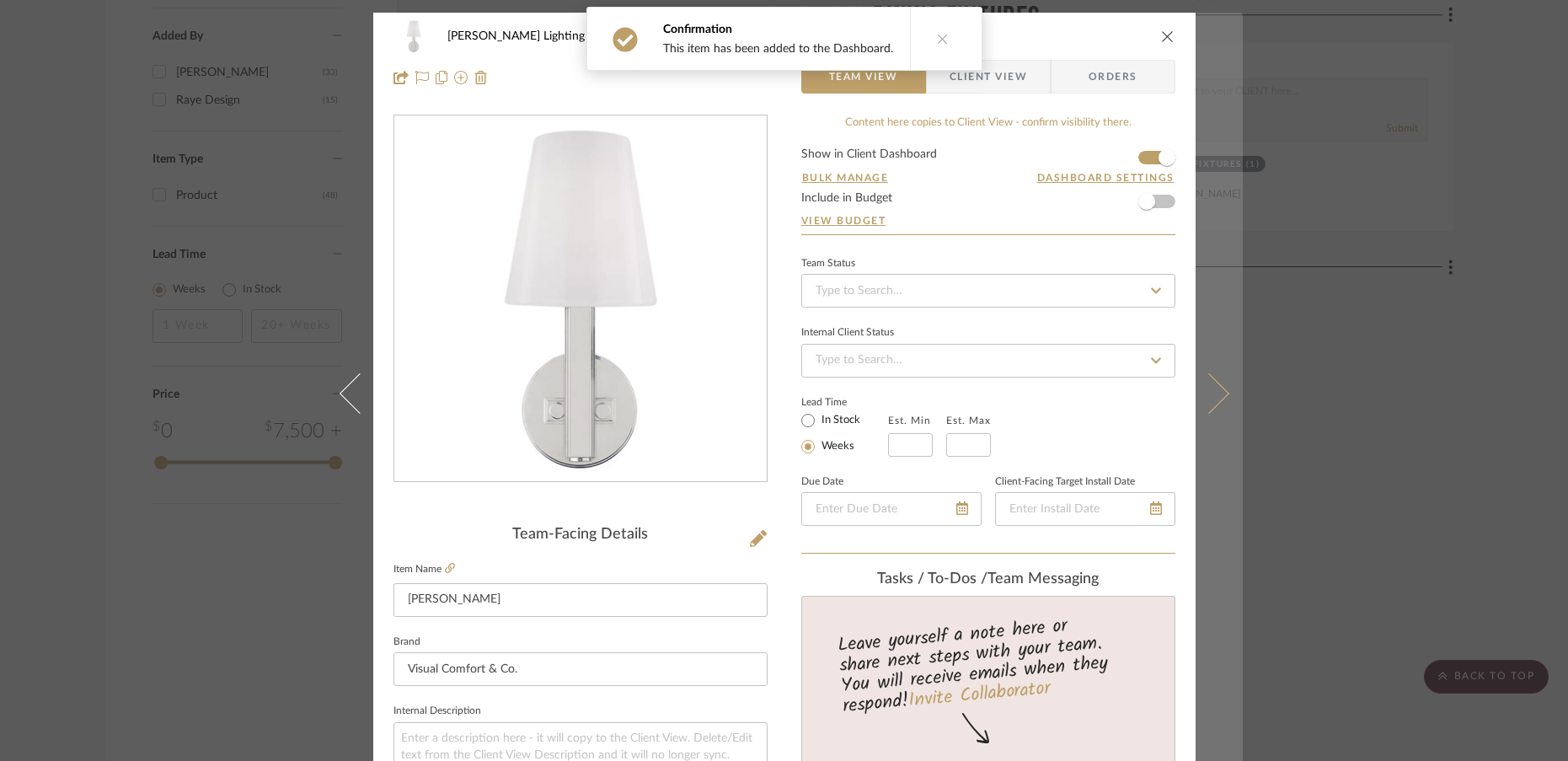
click at [1215, 400] on icon at bounding box center [1208, 392] width 40 height 40
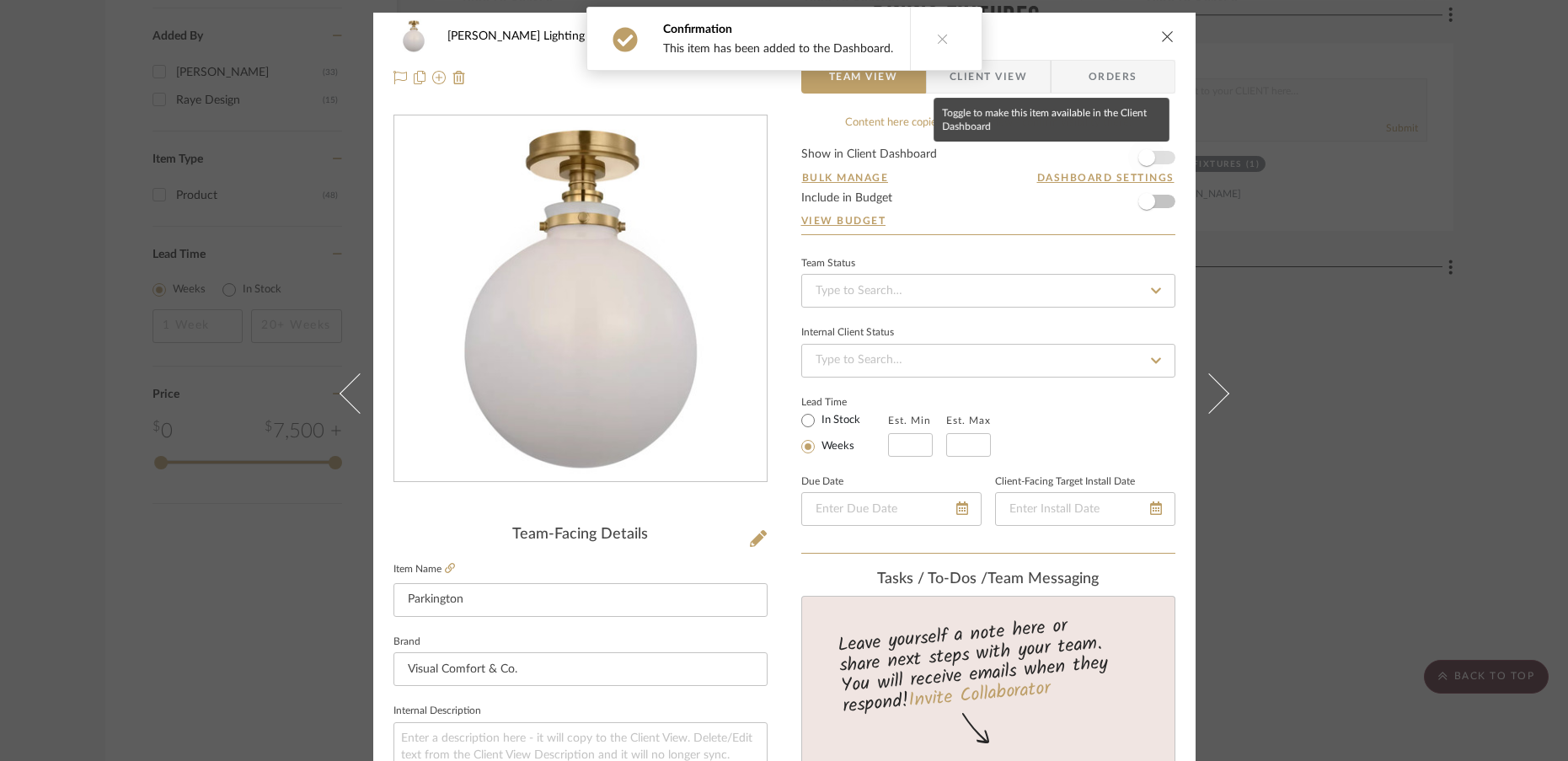
click at [1143, 162] on span "button" at bounding box center [1147, 158] width 17 height 17
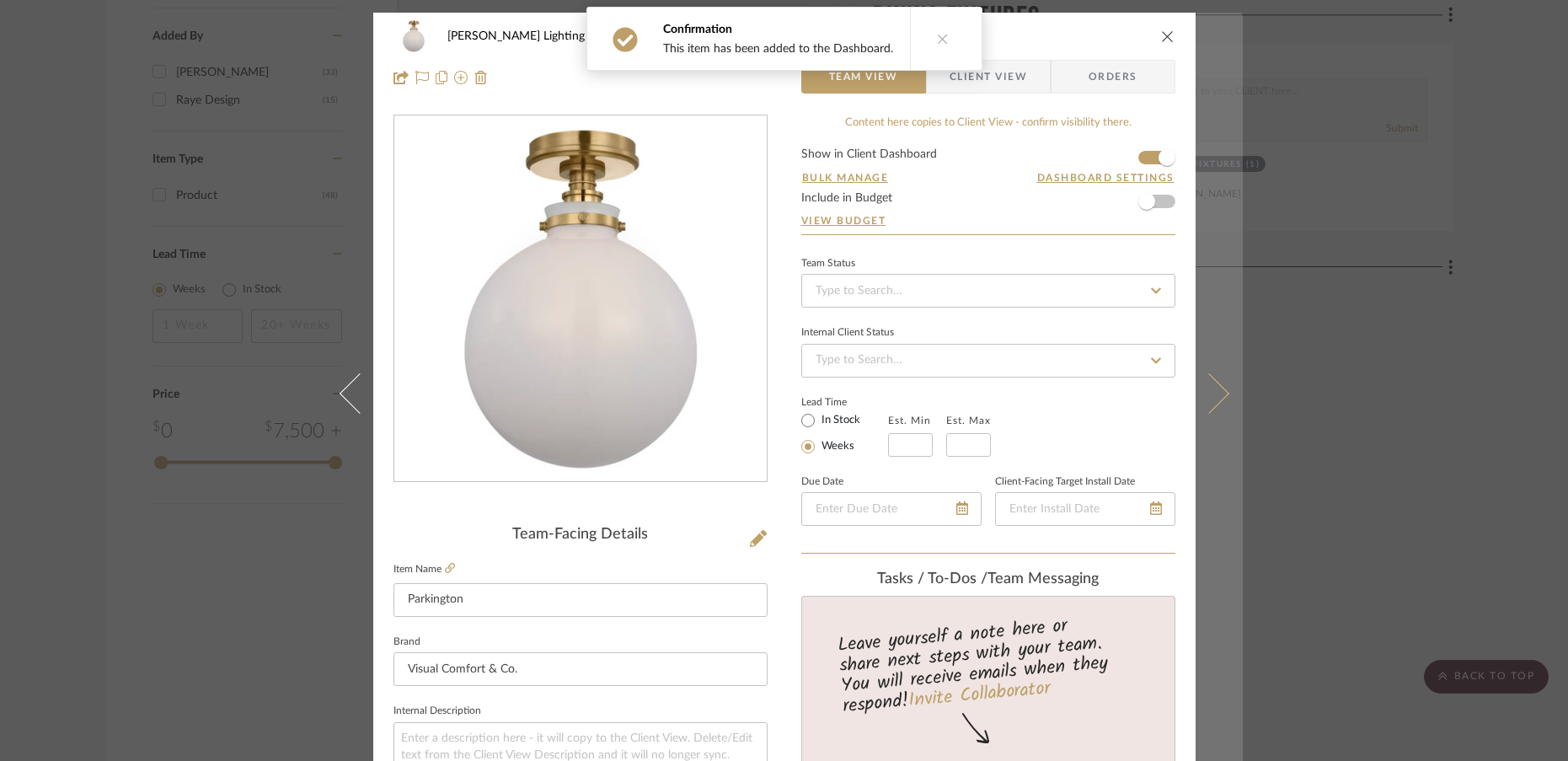
click at [1209, 400] on icon at bounding box center [1208, 392] width 40 height 40
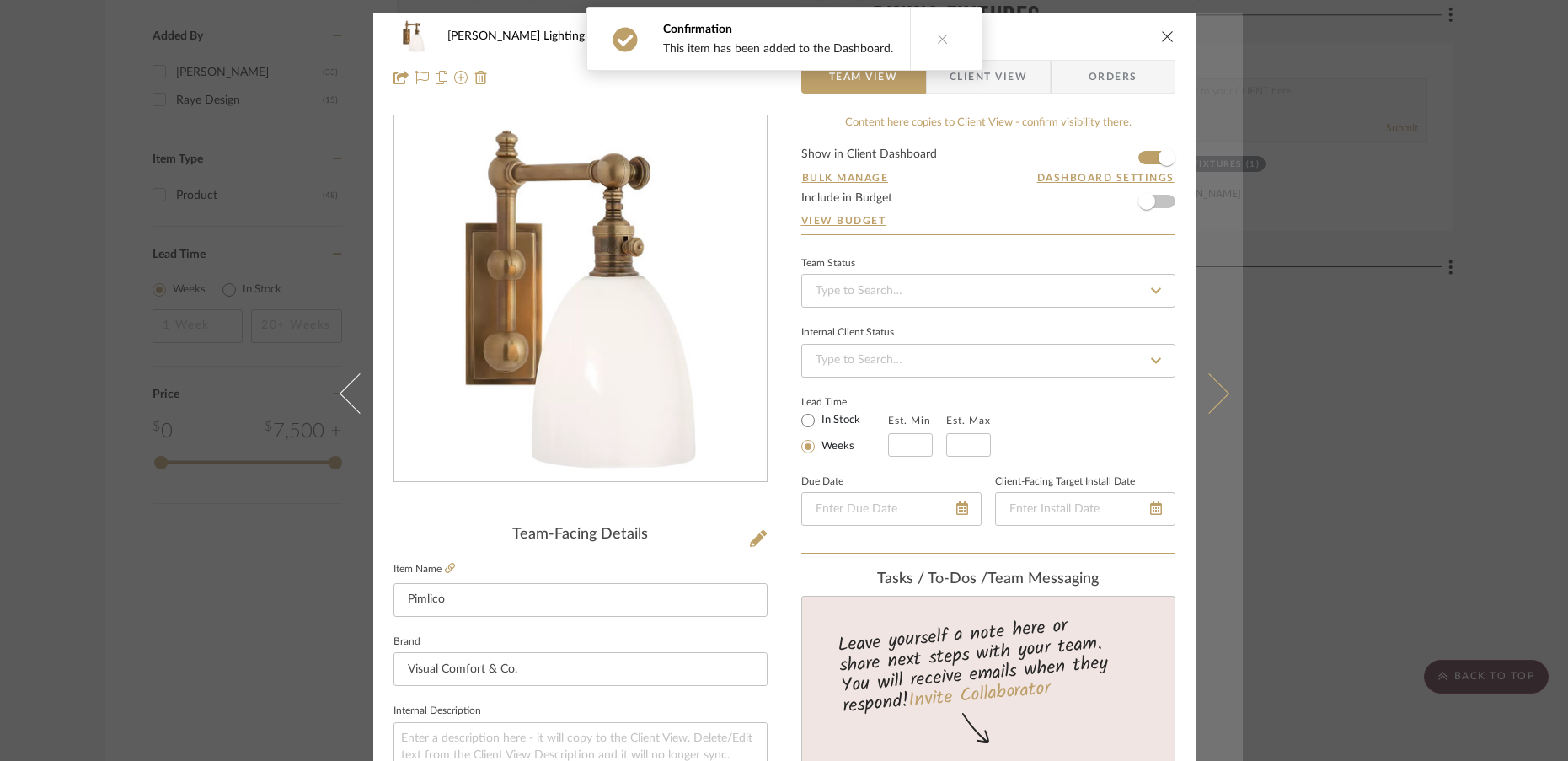
click at [1216, 393] on icon at bounding box center [1208, 392] width 40 height 40
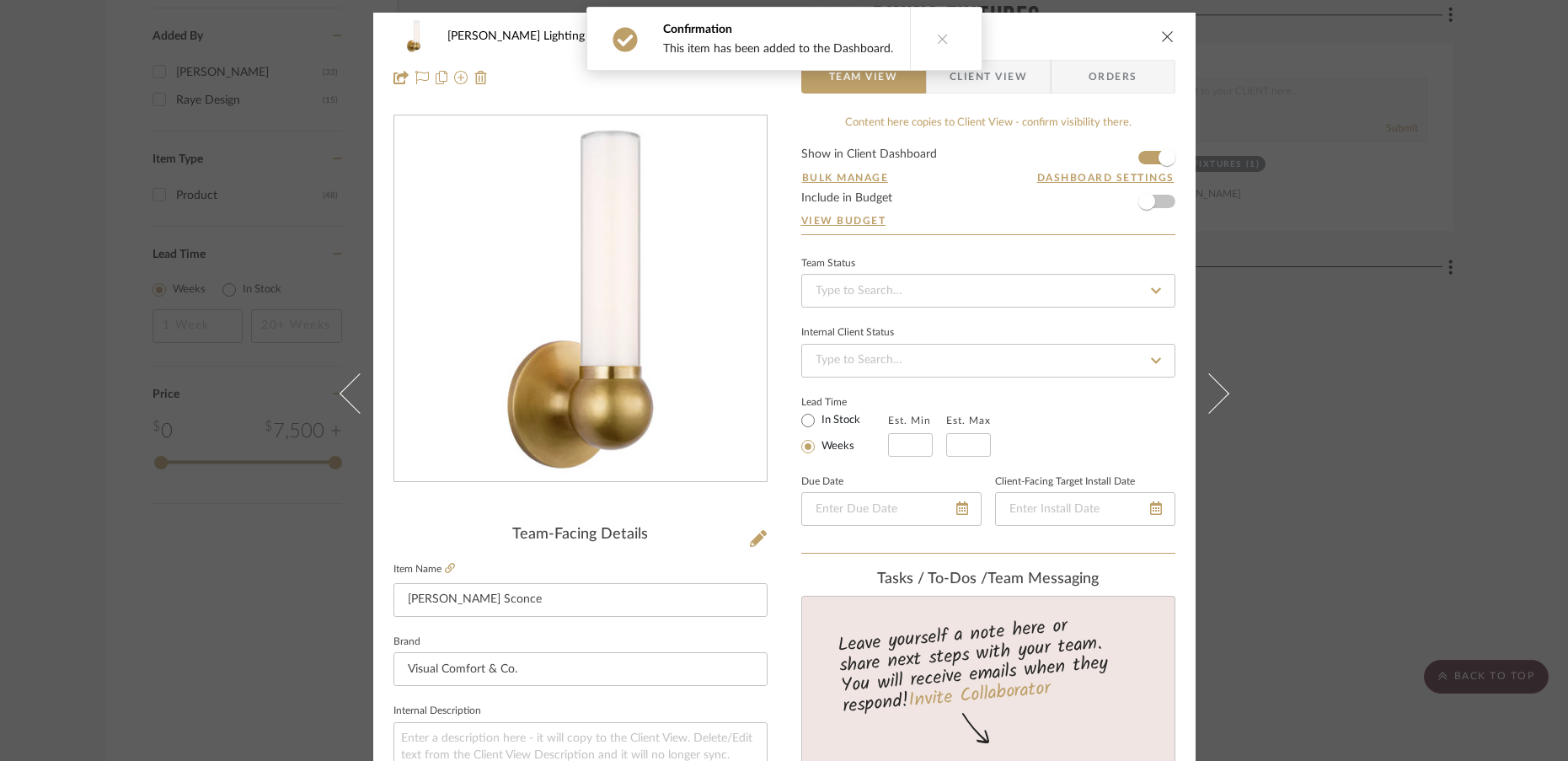
click at [1216, 393] on icon at bounding box center [1208, 392] width 40 height 40
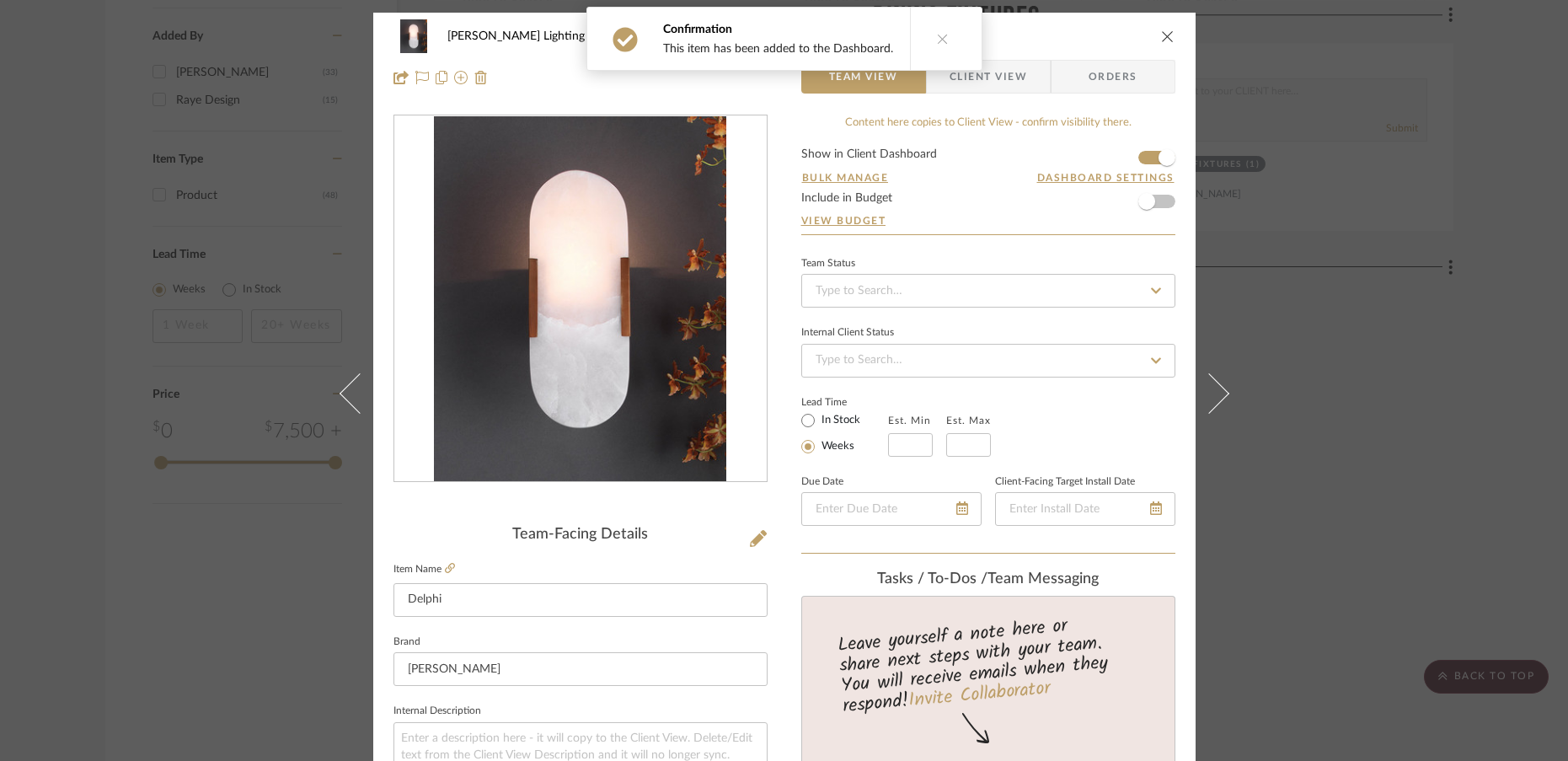
click at [1216, 393] on icon at bounding box center [1208, 392] width 40 height 40
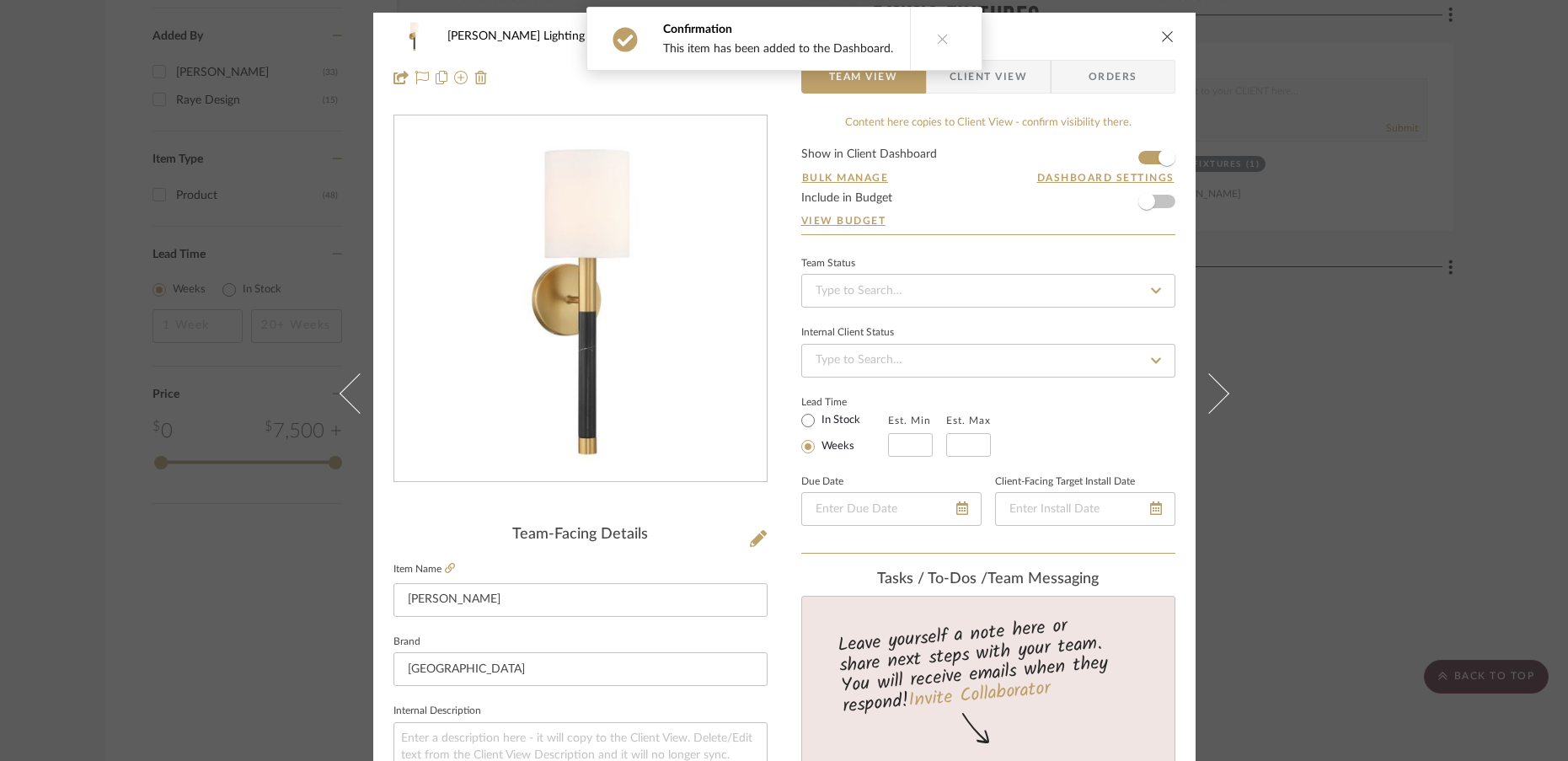
click at [1216, 393] on icon at bounding box center [1208, 392] width 40 height 40
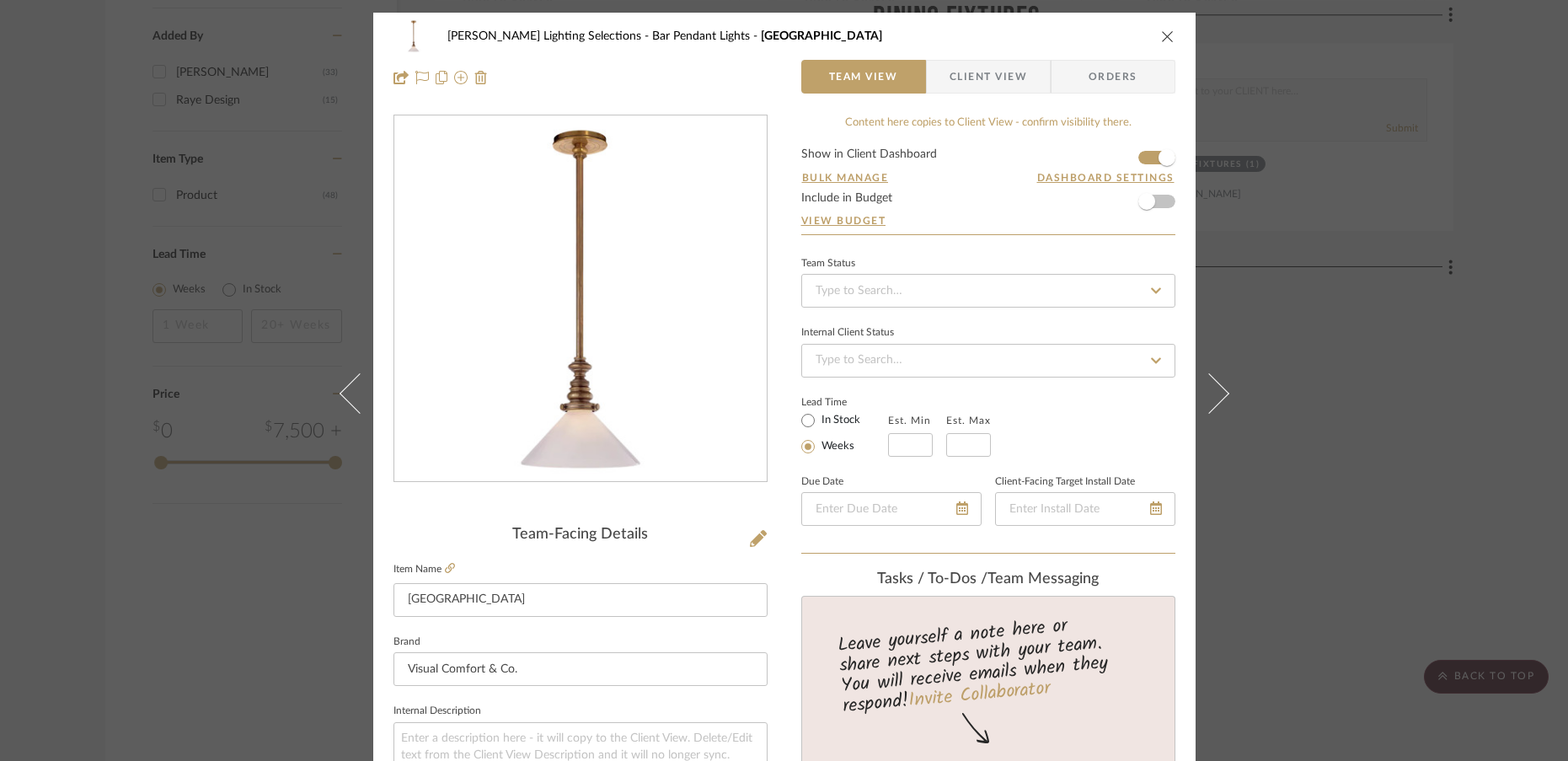
click at [1216, 393] on icon at bounding box center [1208, 392] width 40 height 40
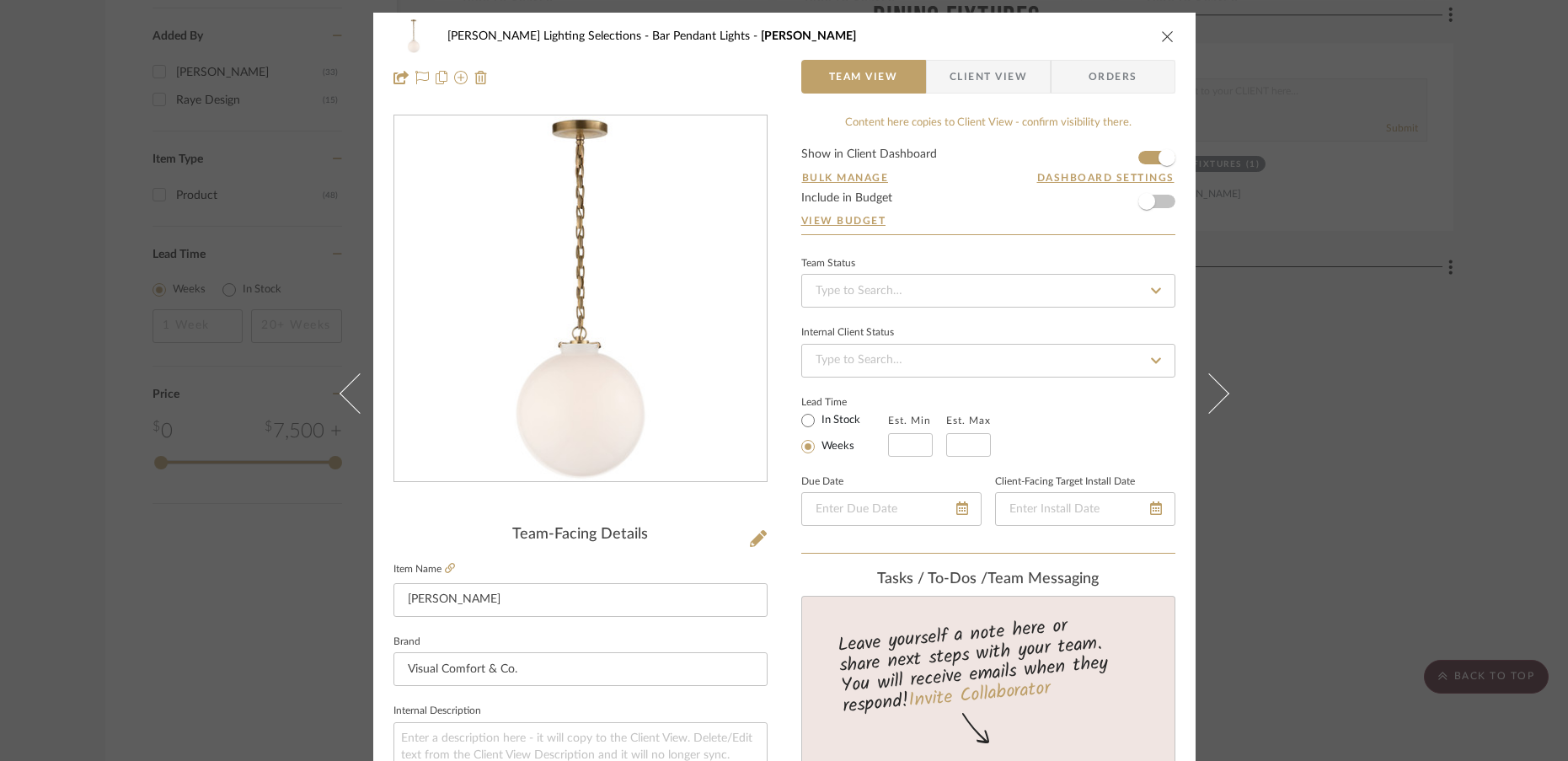
click at [1216, 393] on icon at bounding box center [1208, 392] width 40 height 40
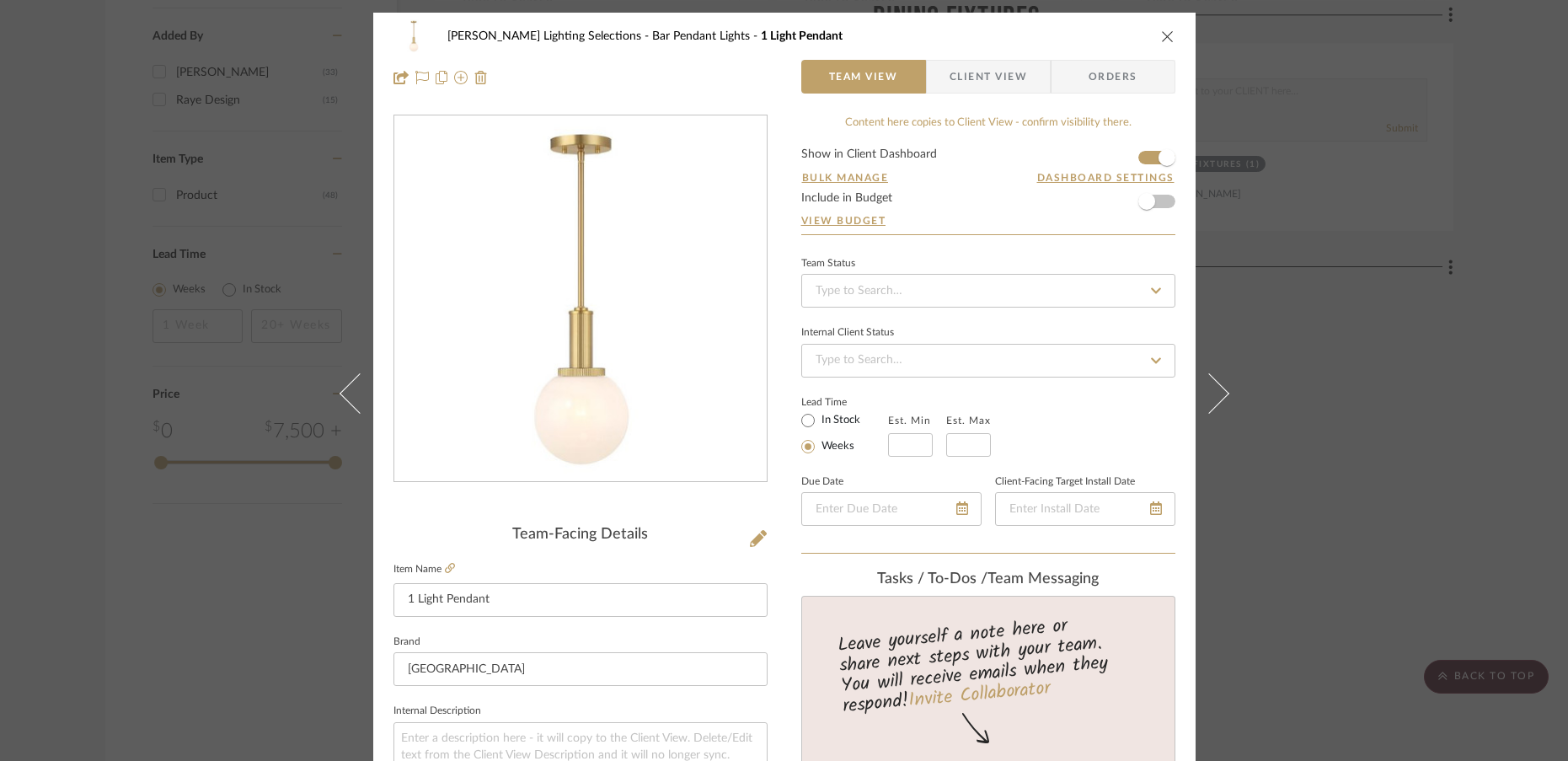
click at [1216, 393] on icon at bounding box center [1208, 392] width 40 height 40
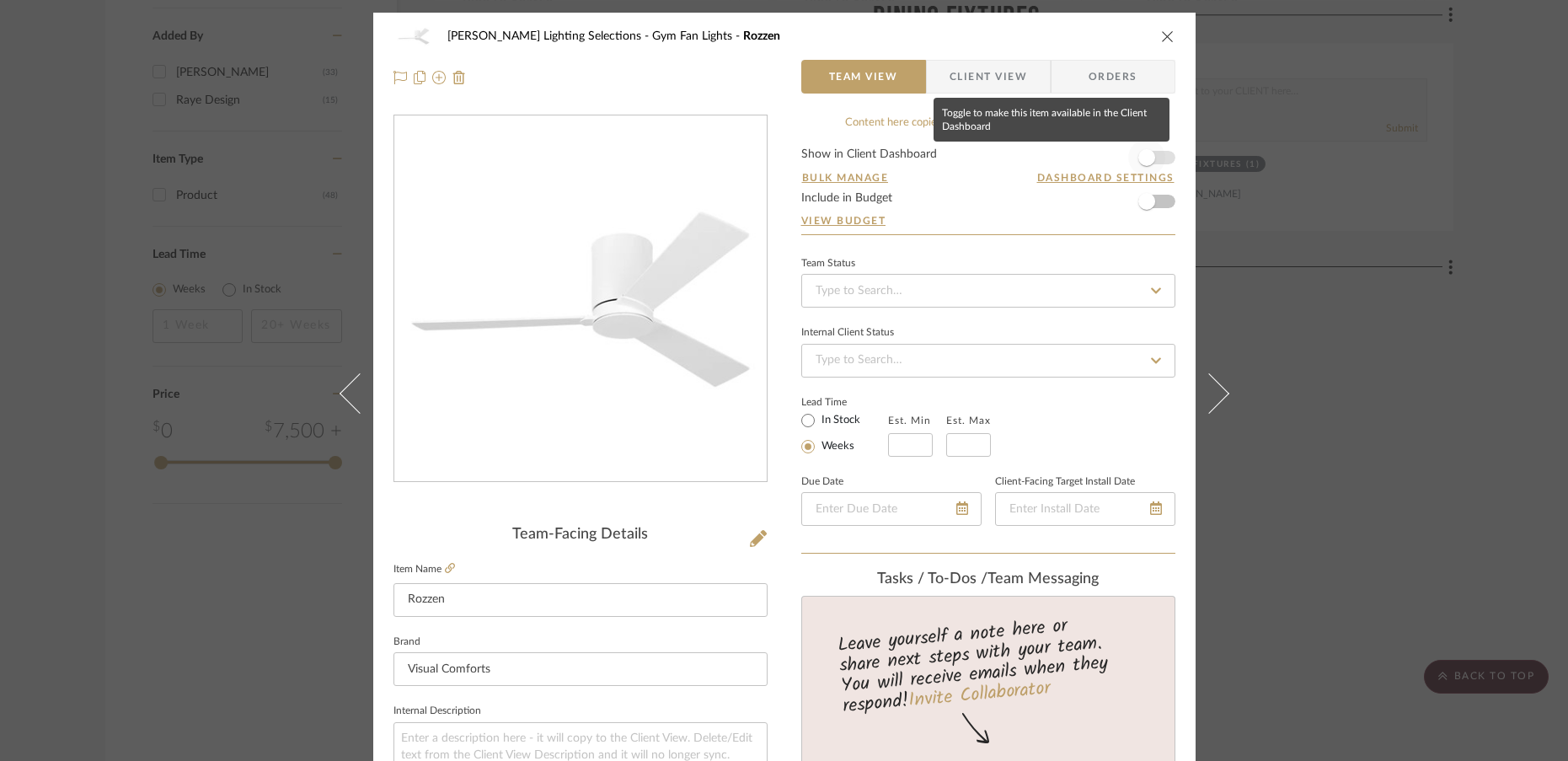
click at [1139, 160] on span "button" at bounding box center [1147, 158] width 17 height 17
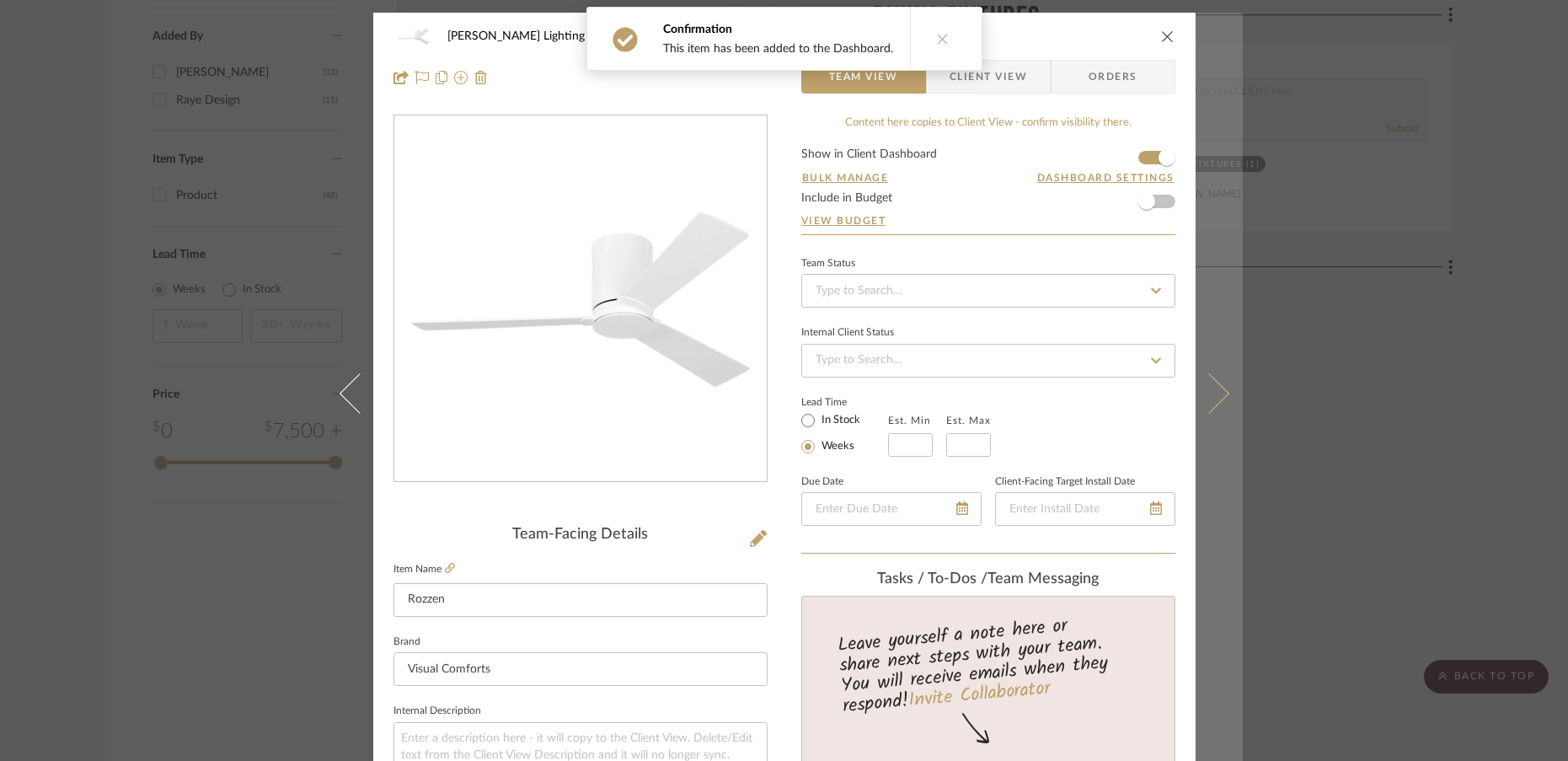
click at [1211, 403] on icon at bounding box center [1208, 392] width 40 height 40
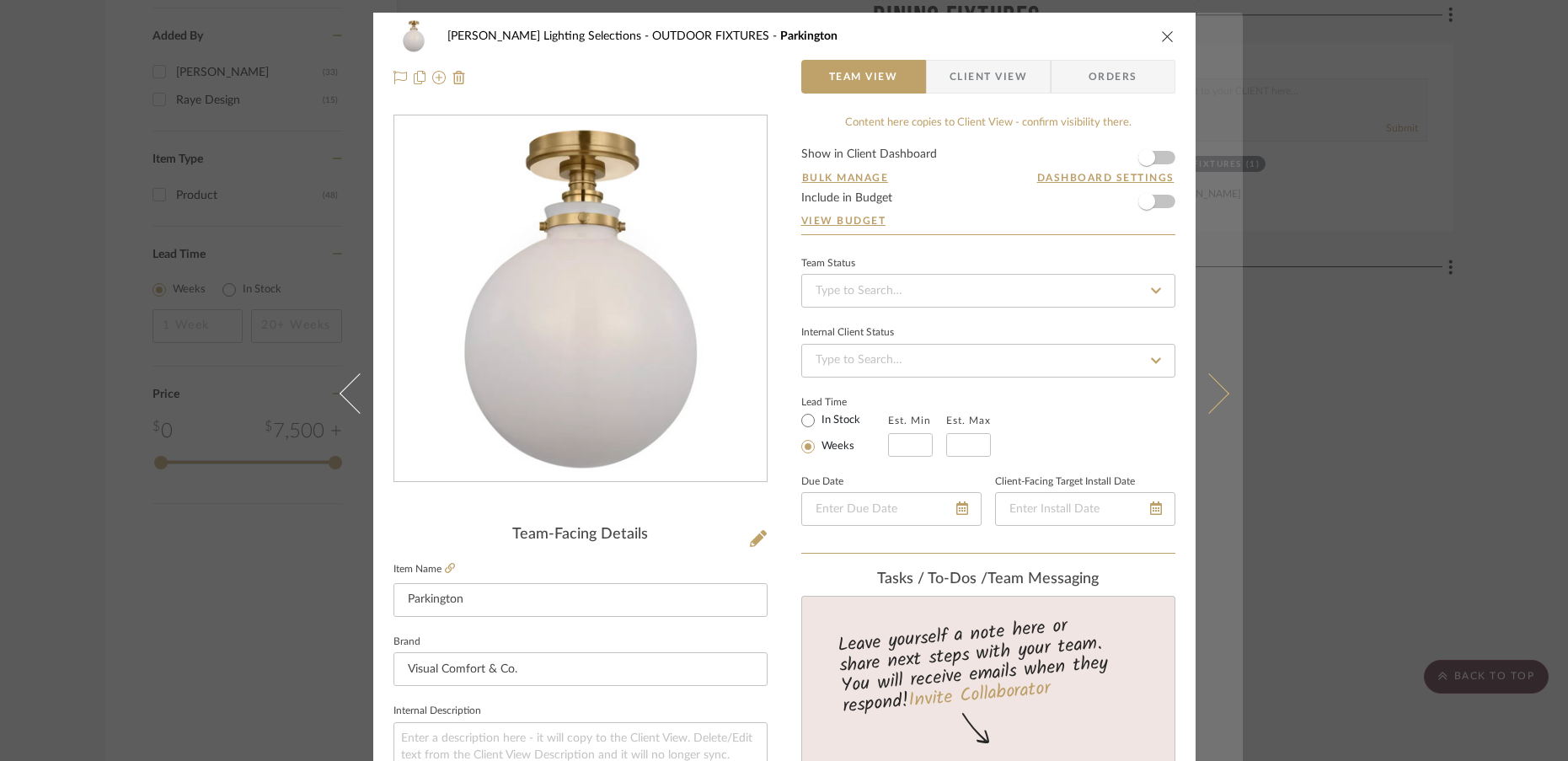
click at [1214, 400] on icon at bounding box center [1208, 392] width 40 height 40
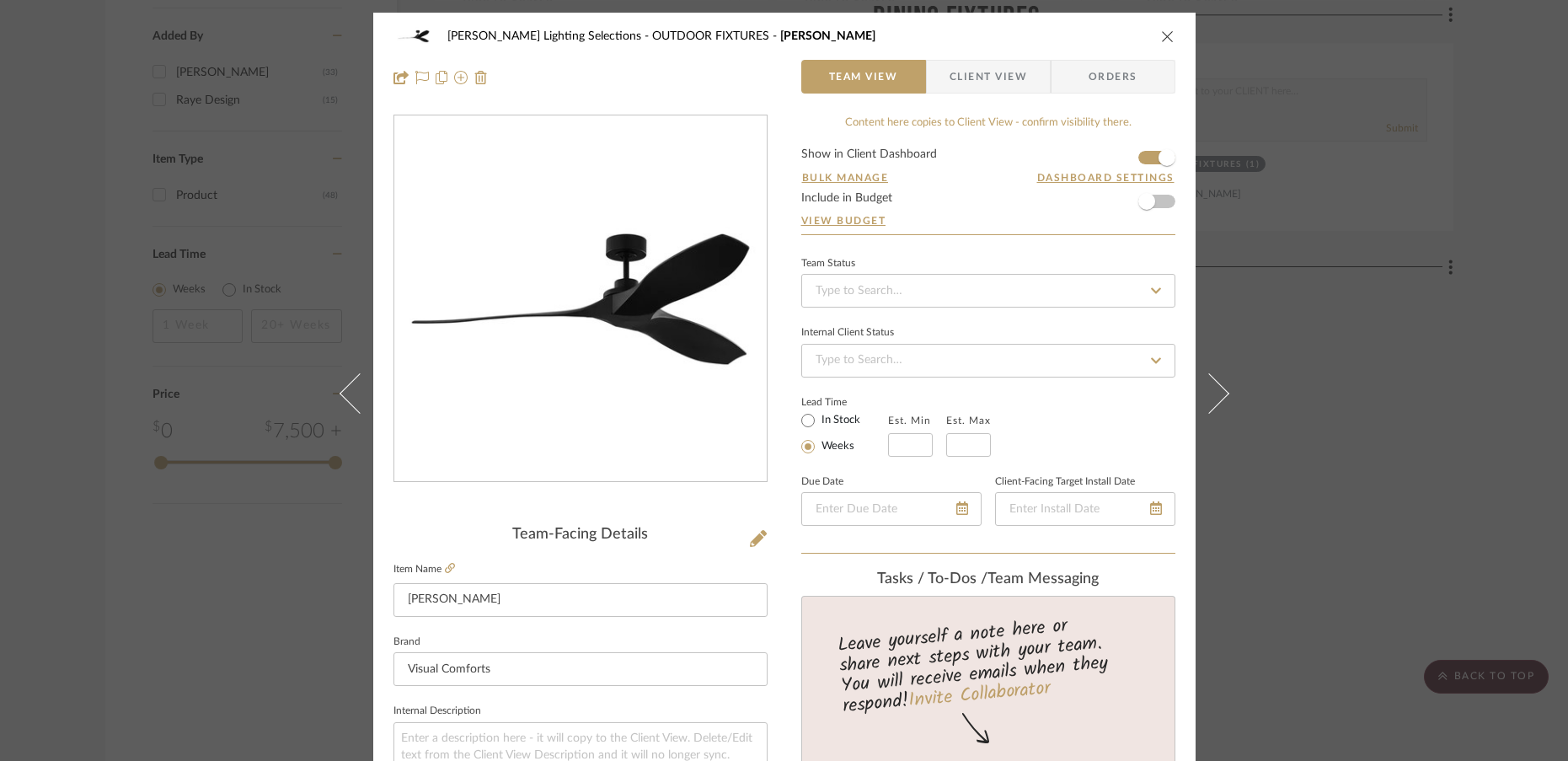
click at [1214, 400] on icon at bounding box center [1208, 392] width 40 height 40
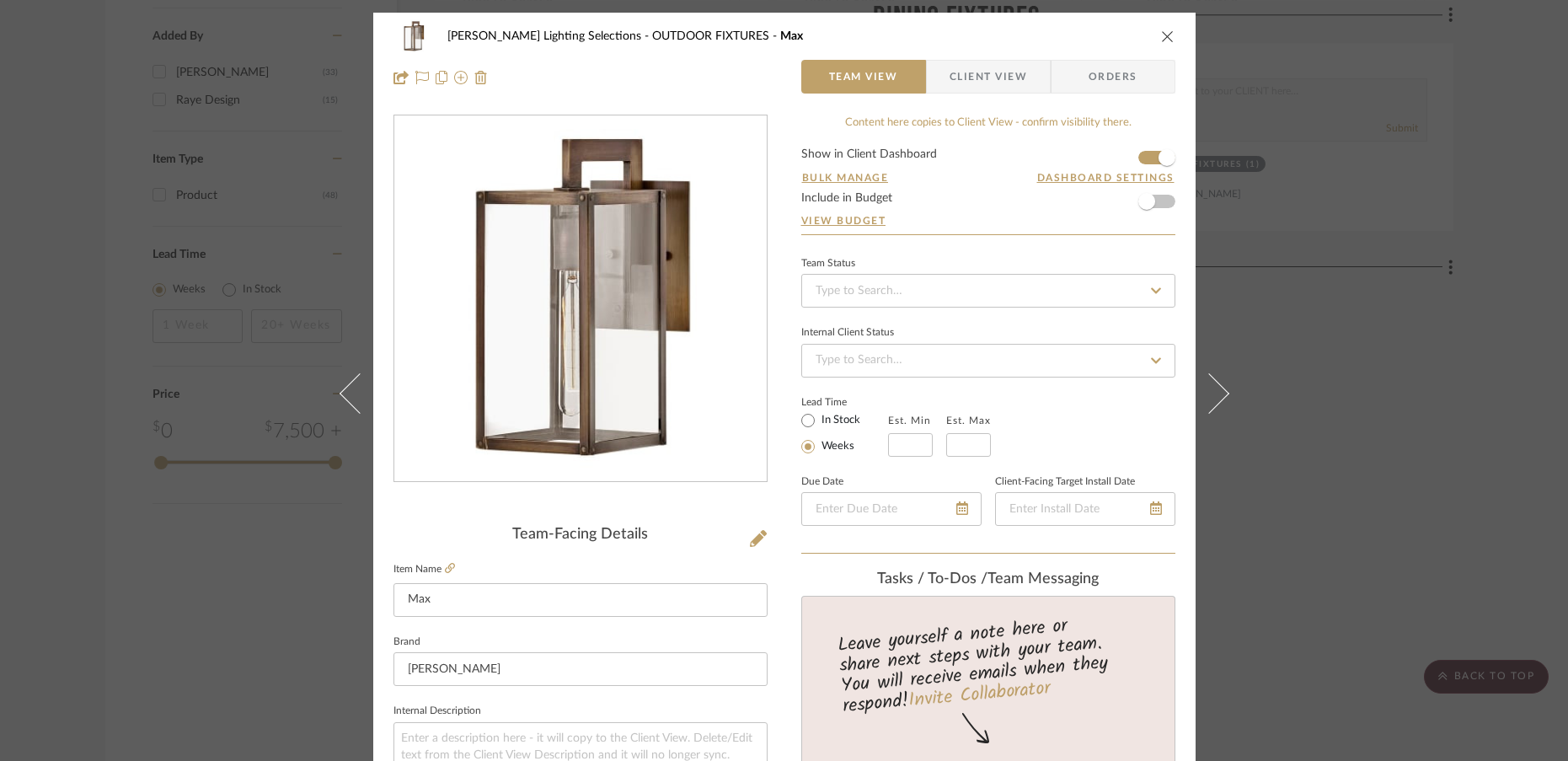
click at [1214, 400] on icon at bounding box center [1208, 392] width 40 height 40
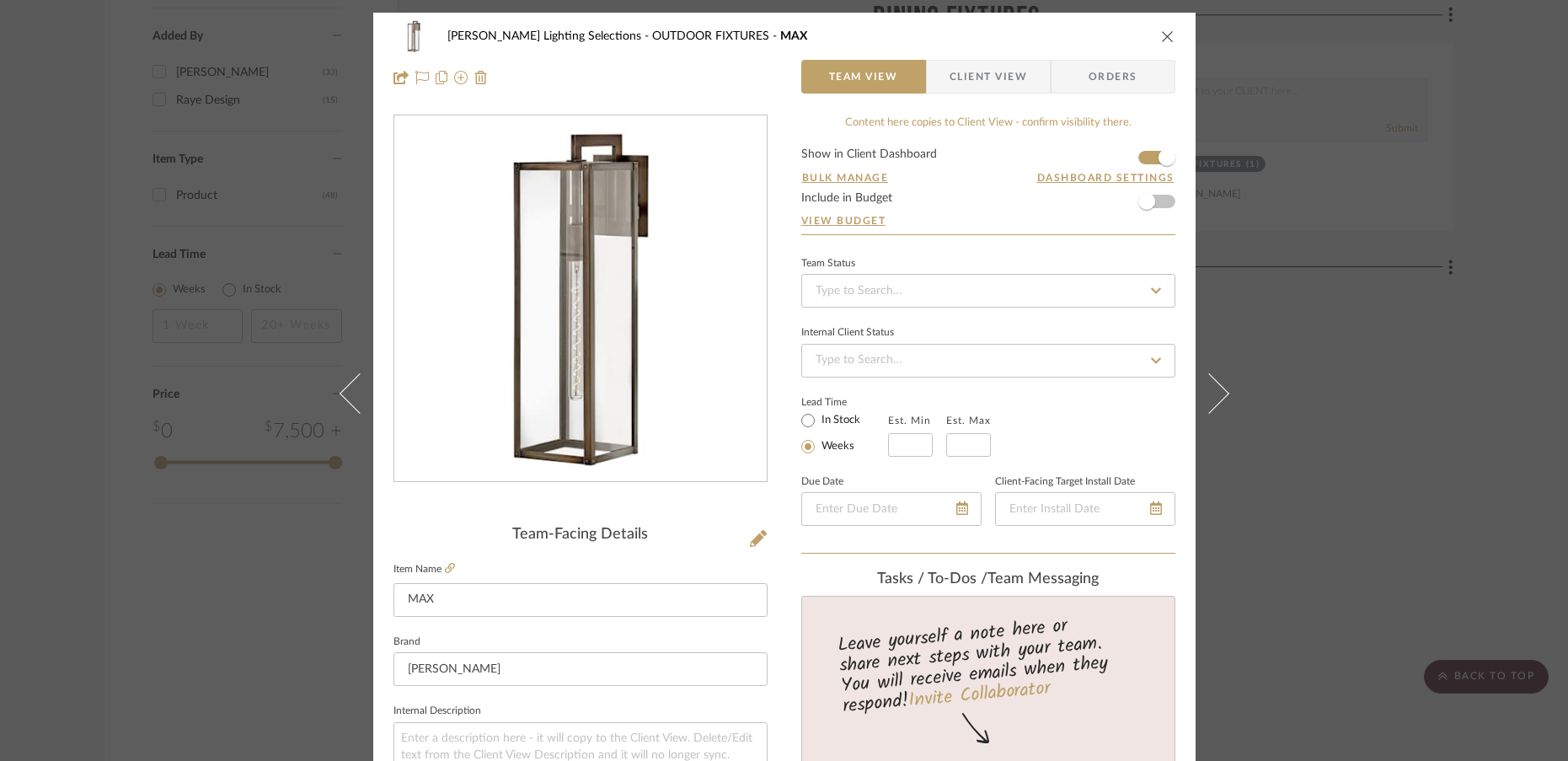
click at [1214, 400] on icon at bounding box center [1208, 392] width 40 height 40
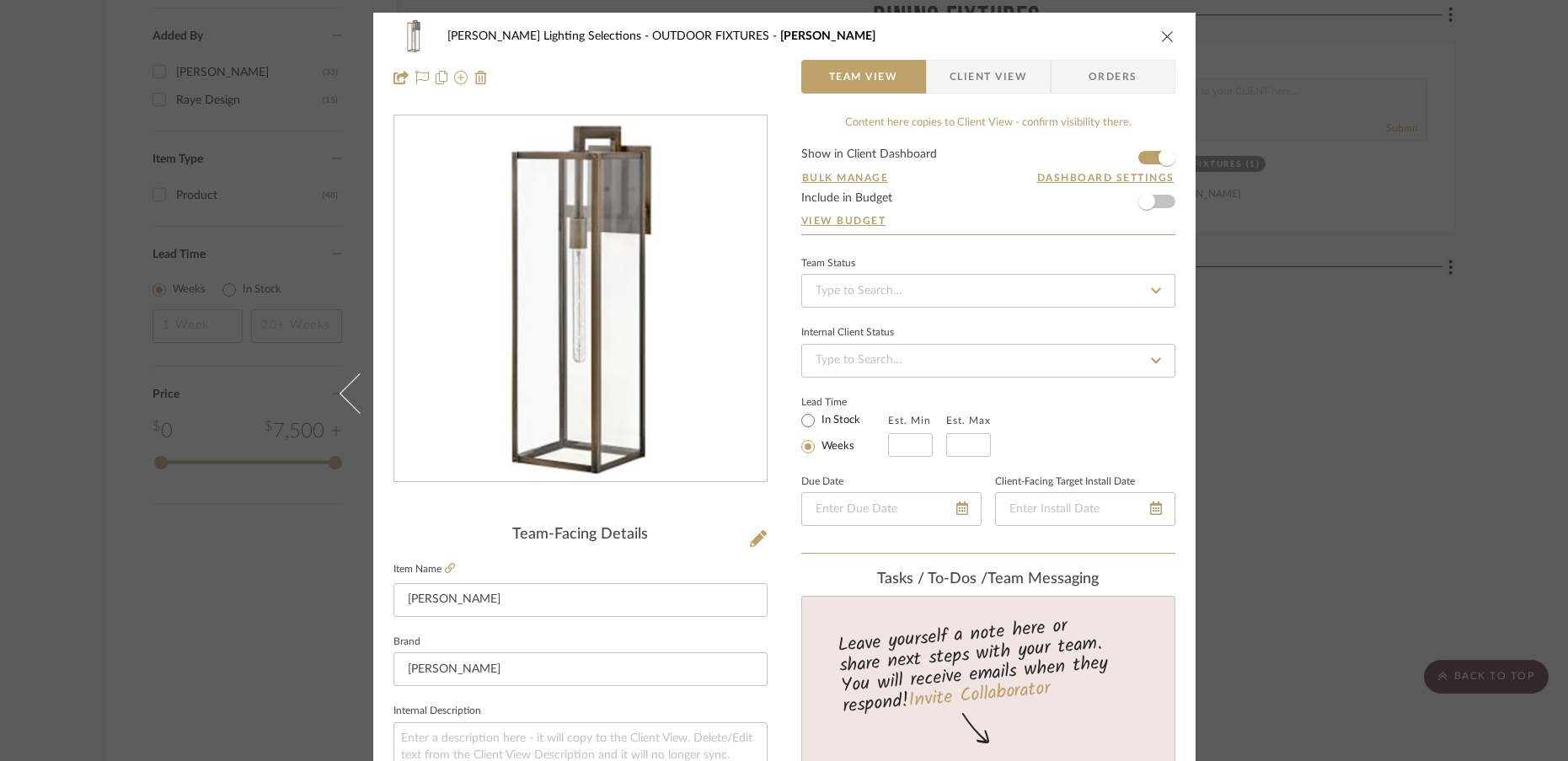
click at [1163, 36] on icon "close" at bounding box center [1168, 36] width 13 height 13
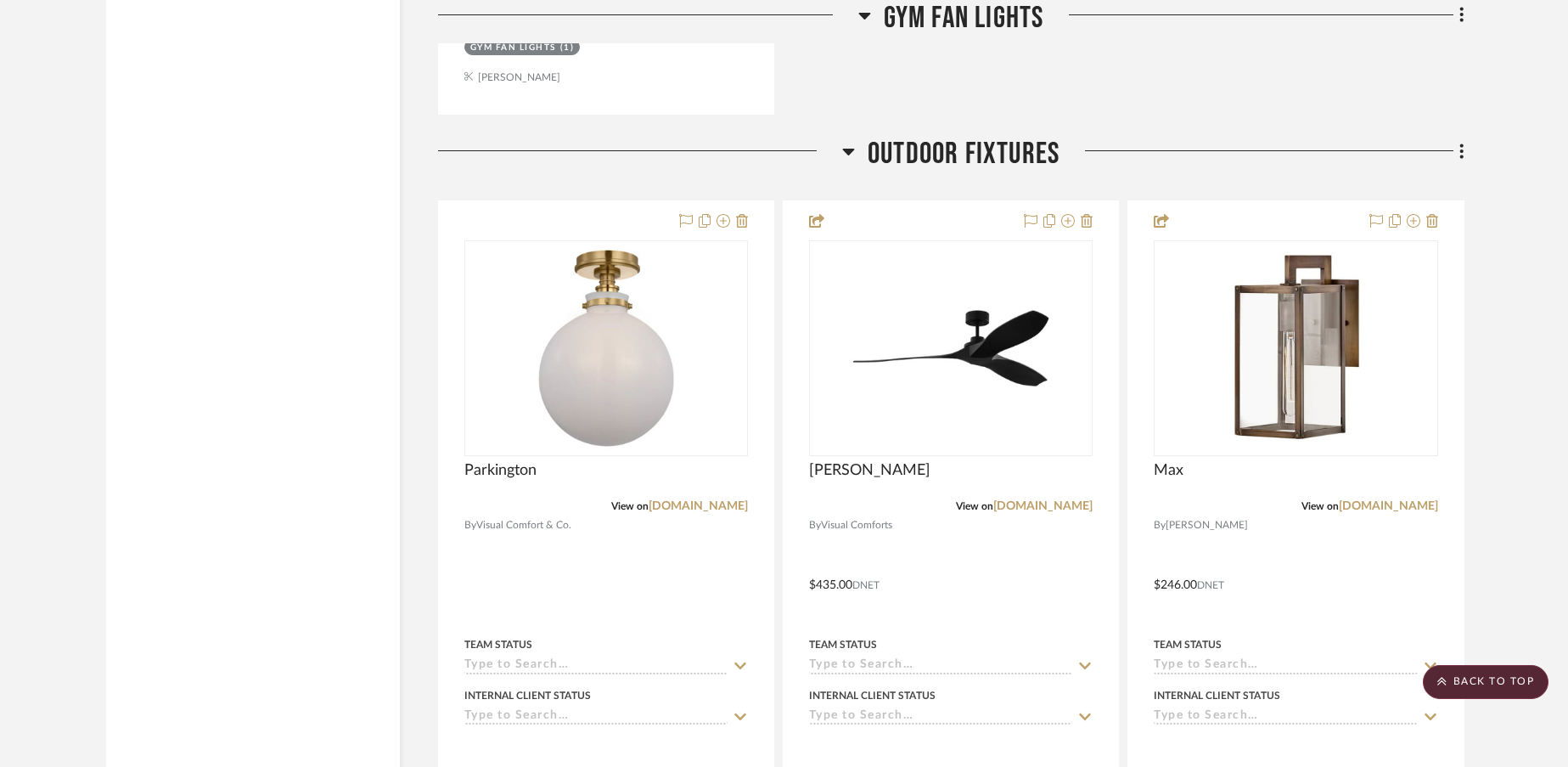
scroll to position [21693, 0]
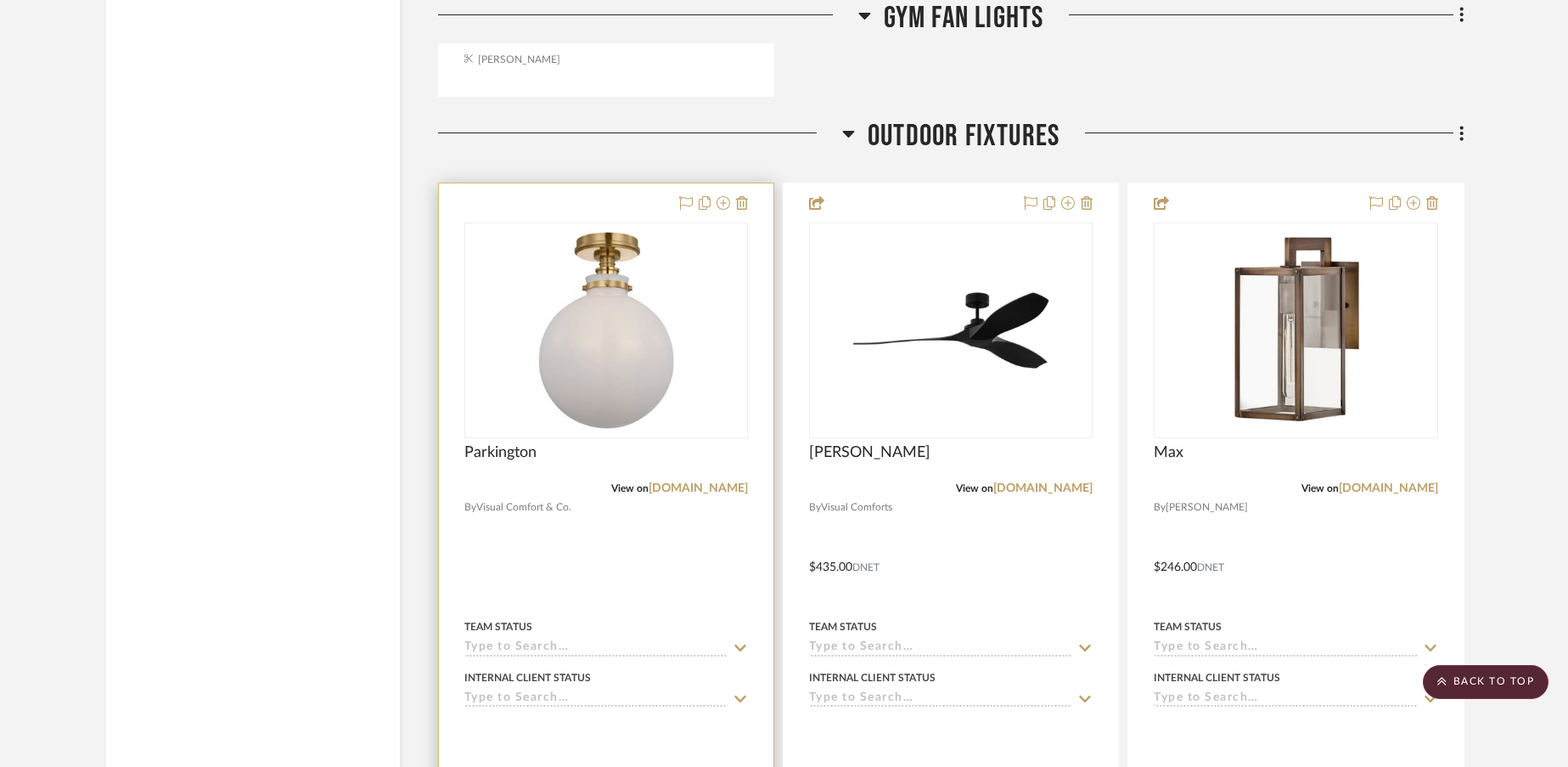
click at [749, 184] on div at bounding box center [606, 555] width 334 height 743
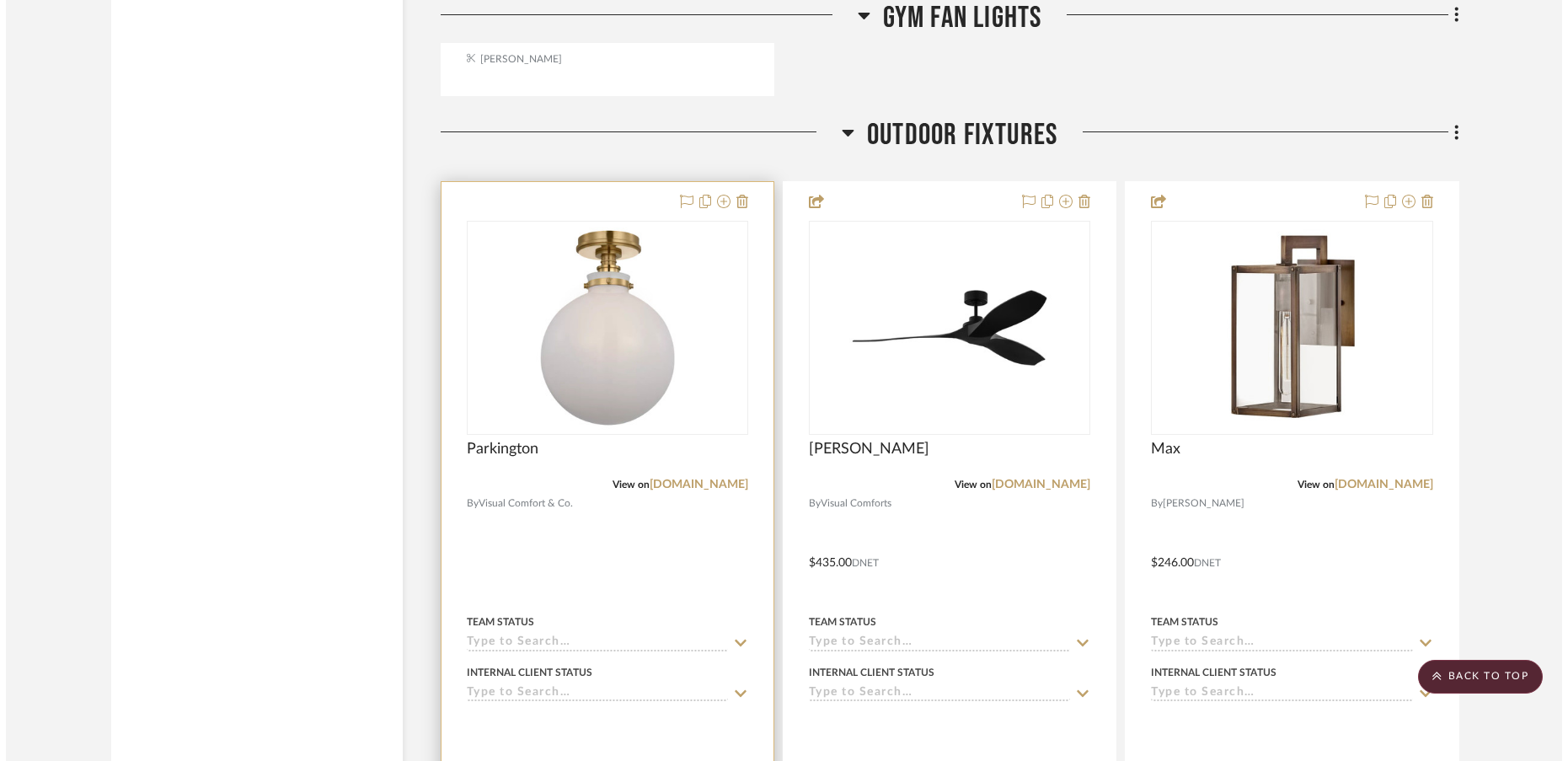
scroll to position [0, 0]
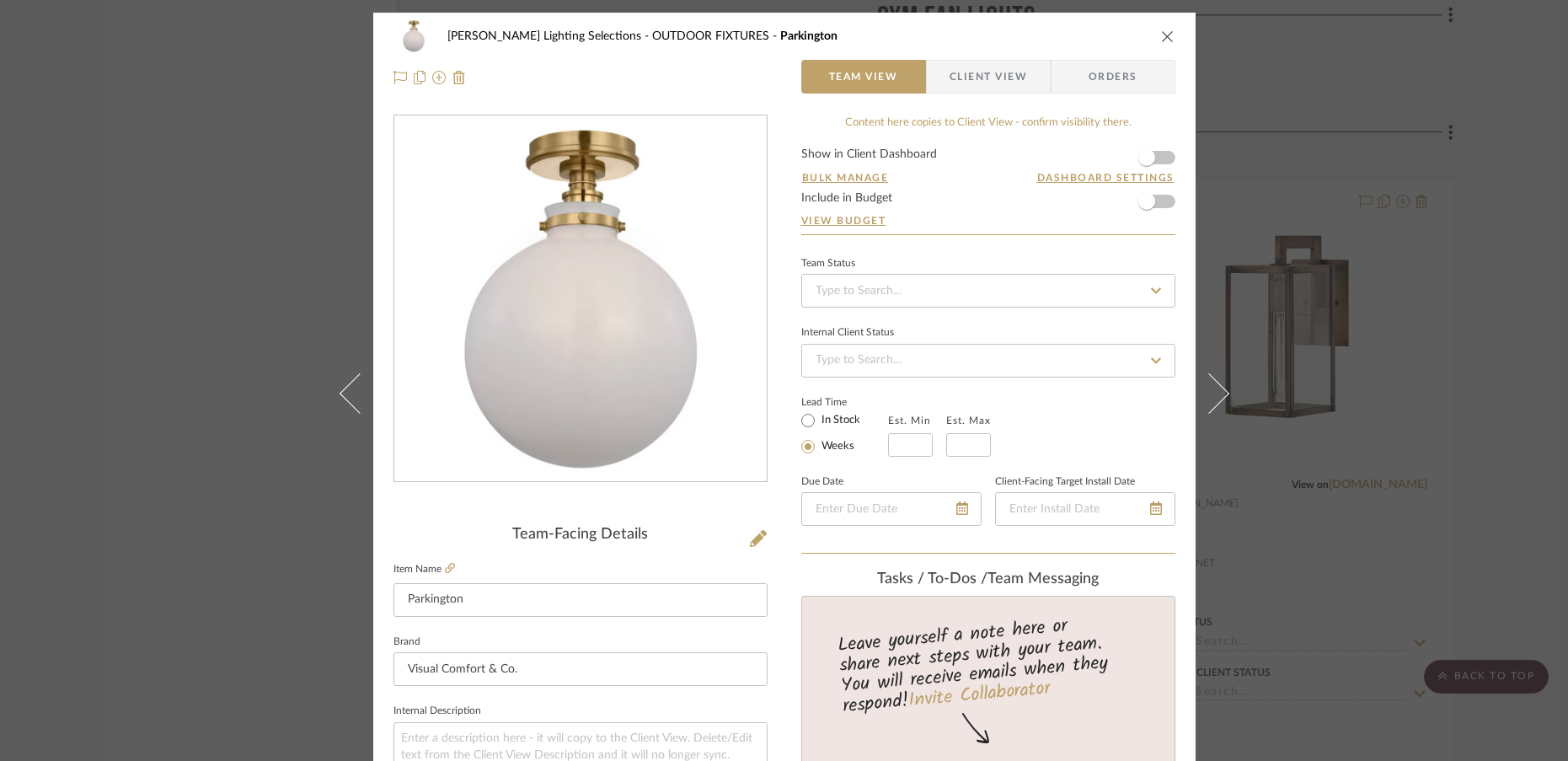
click at [1165, 38] on icon "close" at bounding box center [1168, 36] width 13 height 13
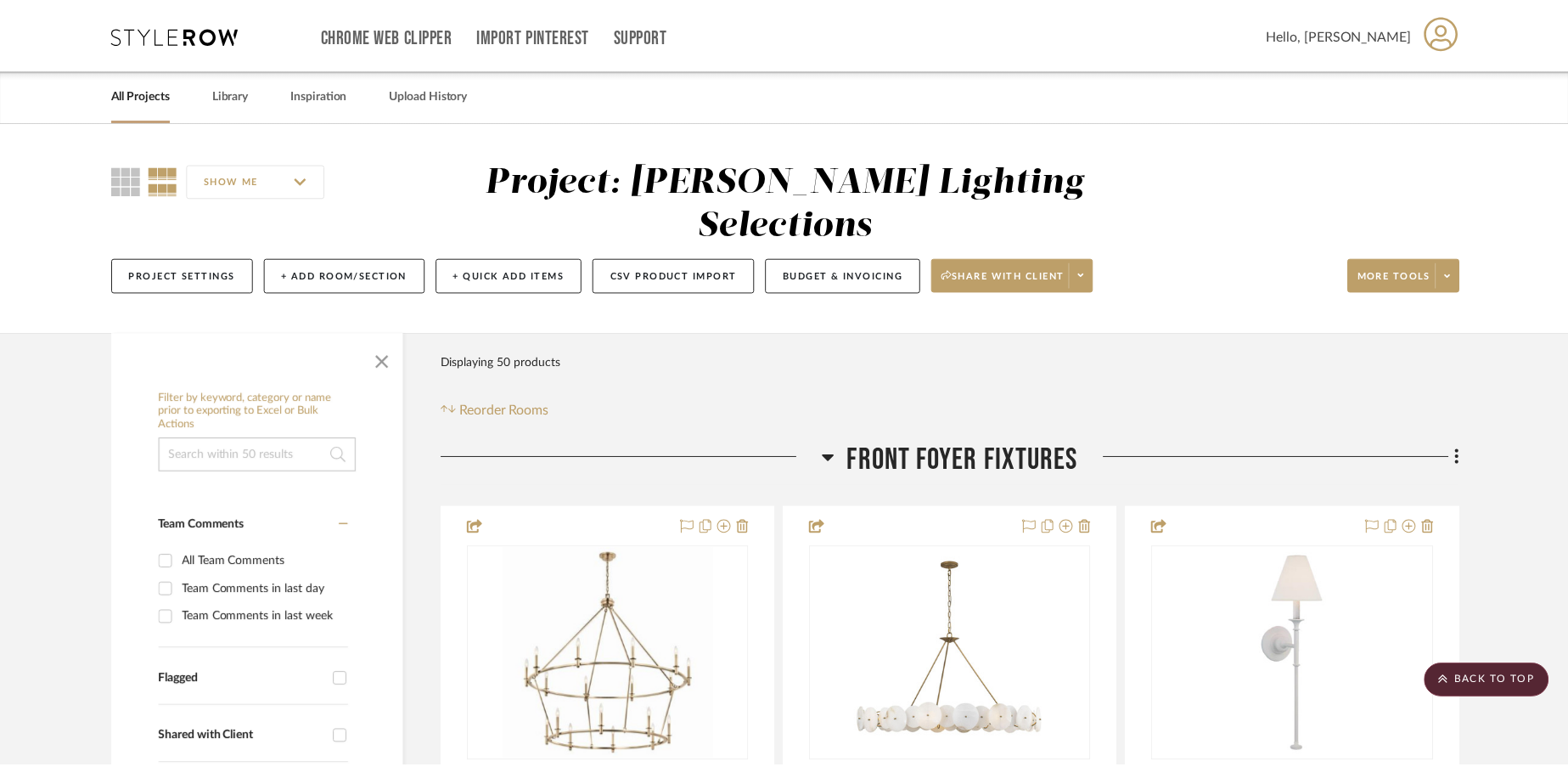
scroll to position [21693, 0]
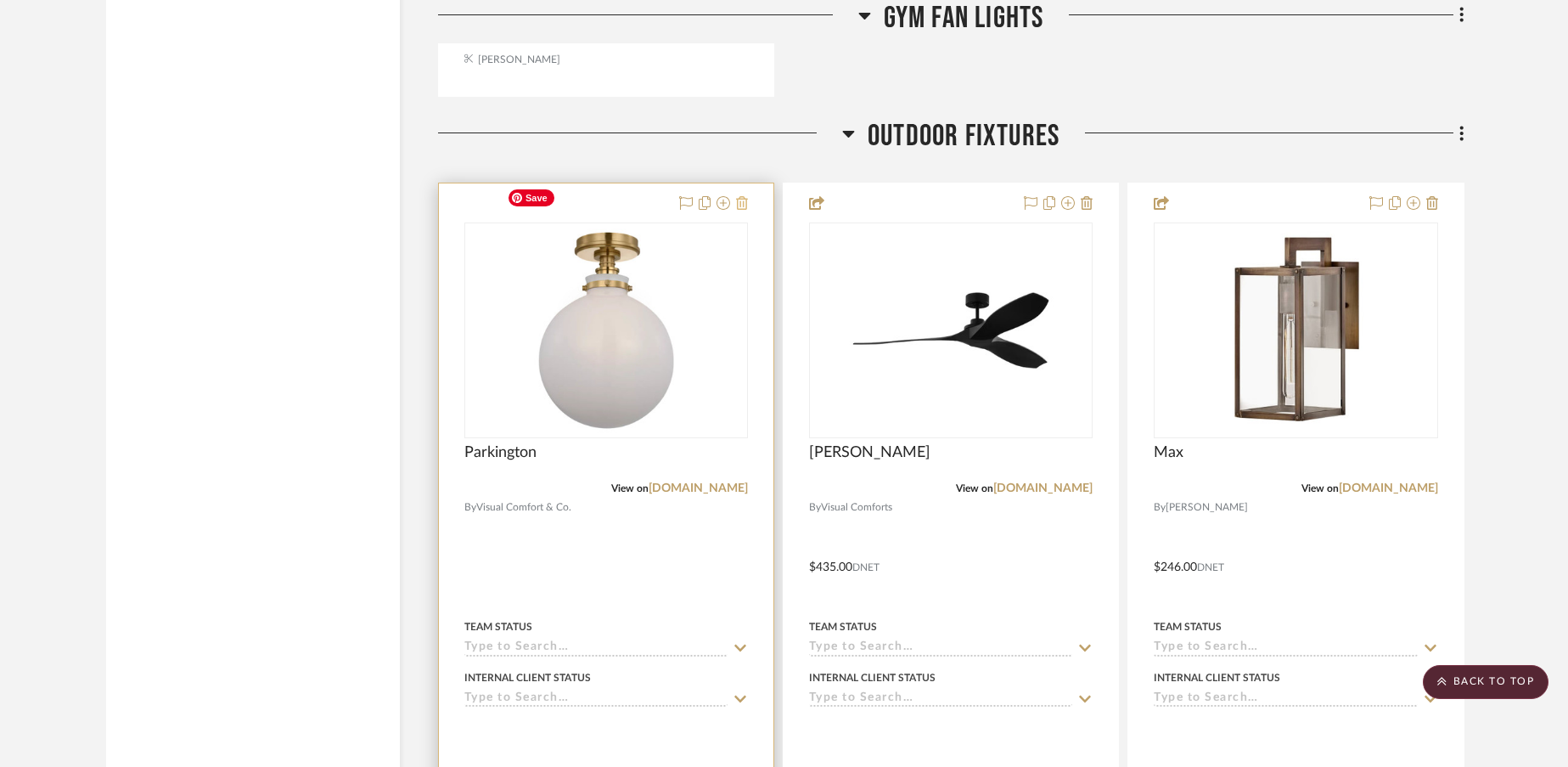
click at [747, 196] on icon at bounding box center [741, 203] width 12 height 13
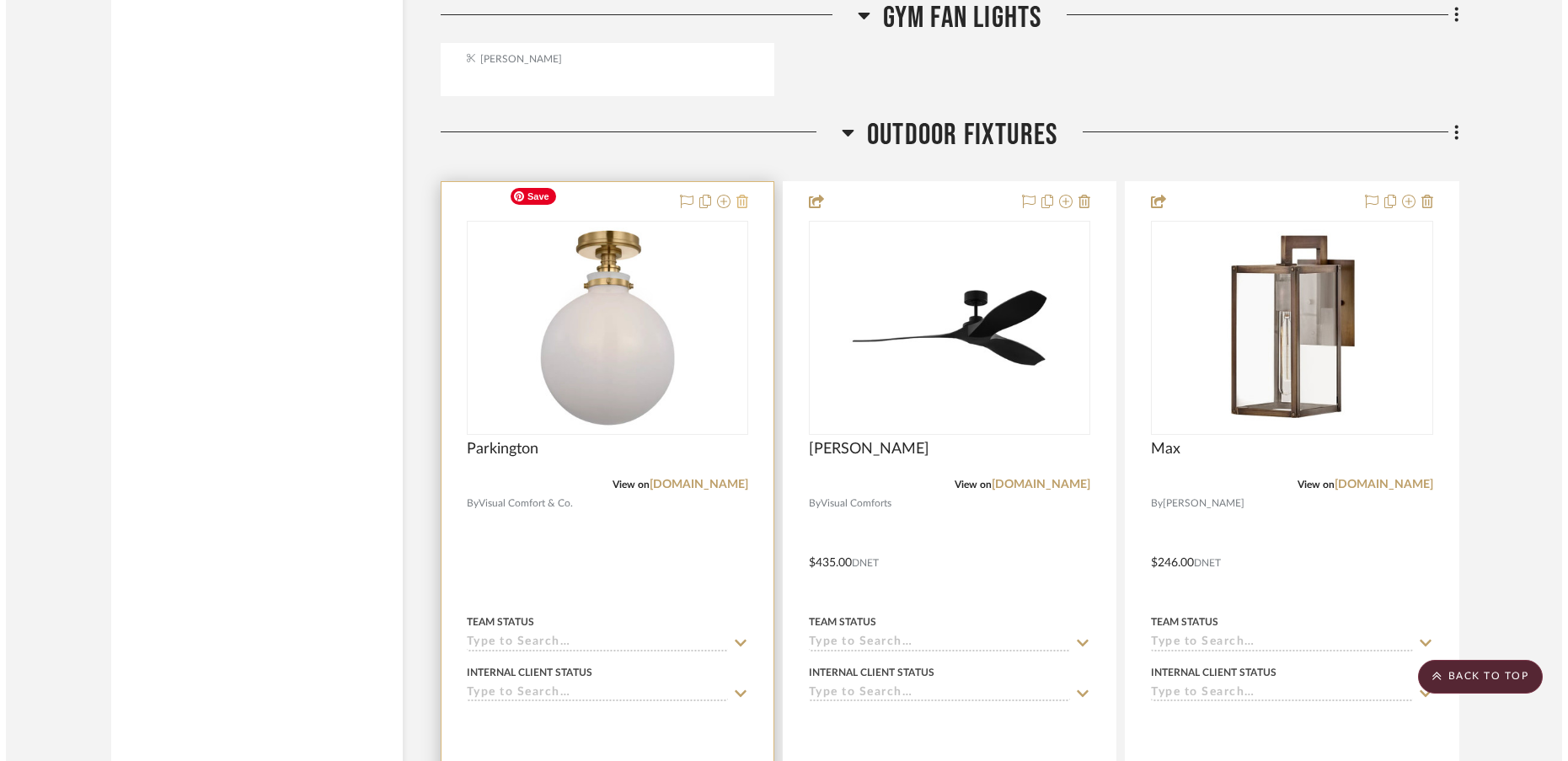
scroll to position [0, 0]
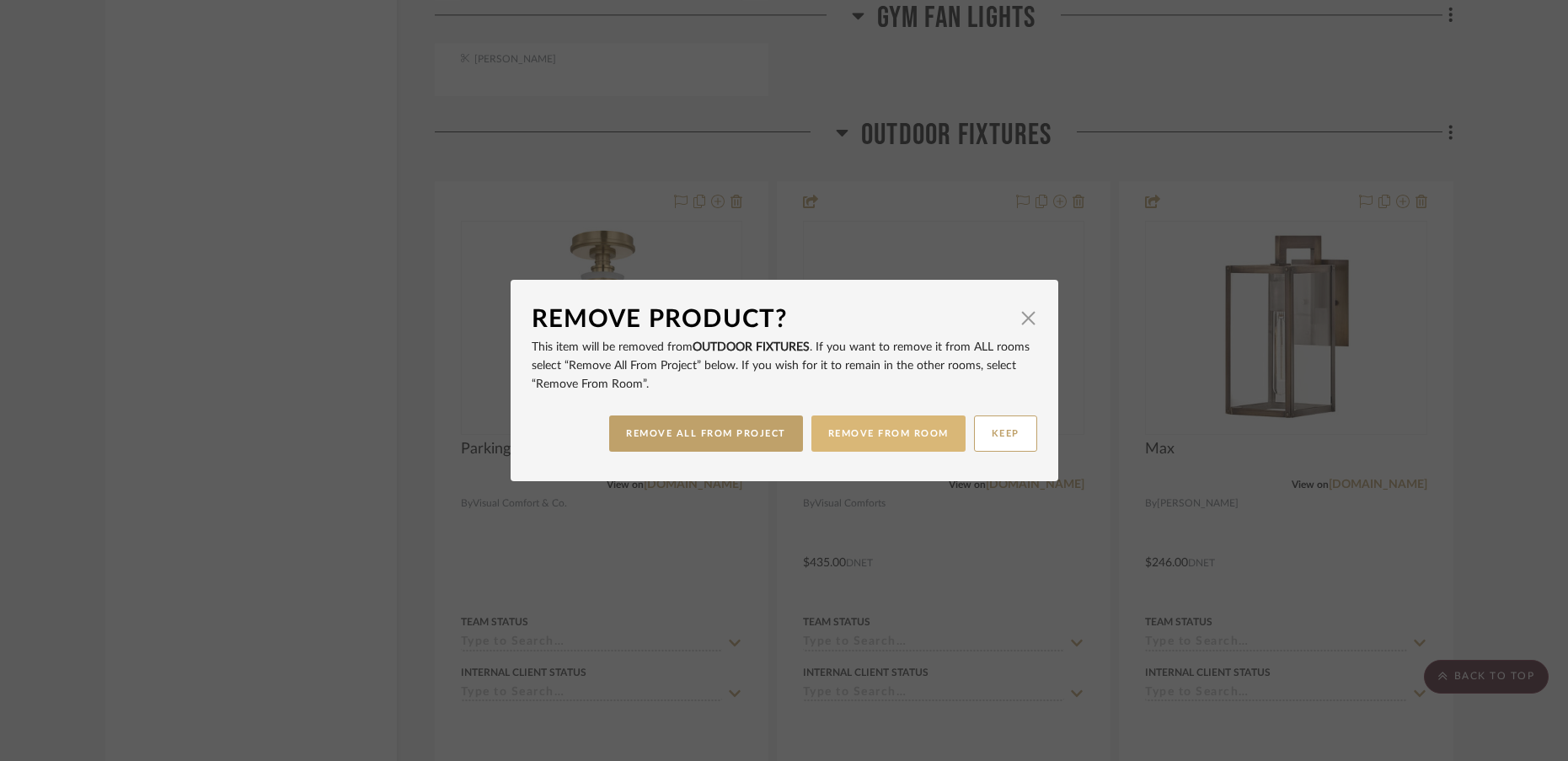
click at [862, 435] on button "REMOVE FROM ROOM" at bounding box center [888, 433] width 154 height 36
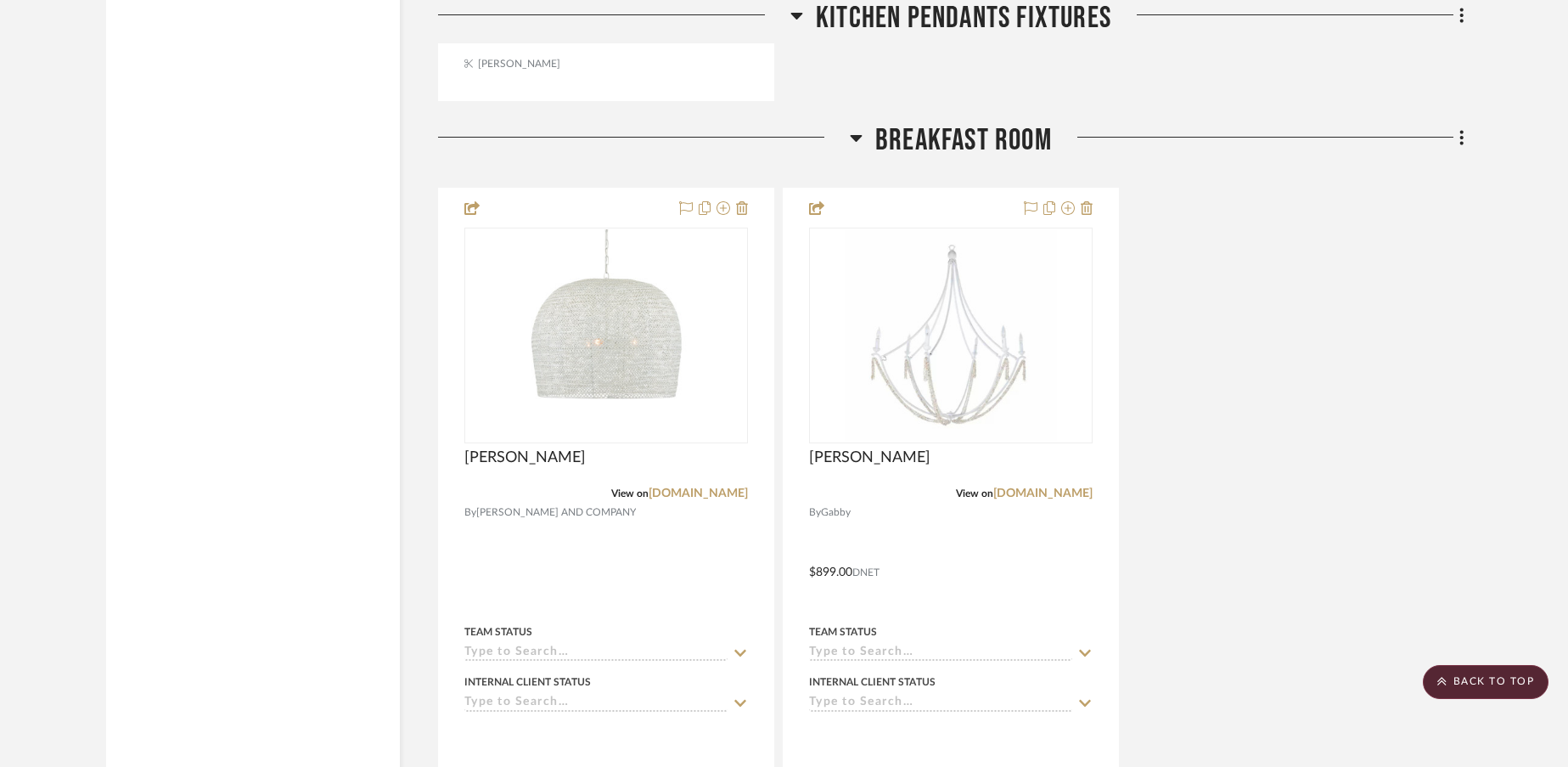
scroll to position [4436, 0]
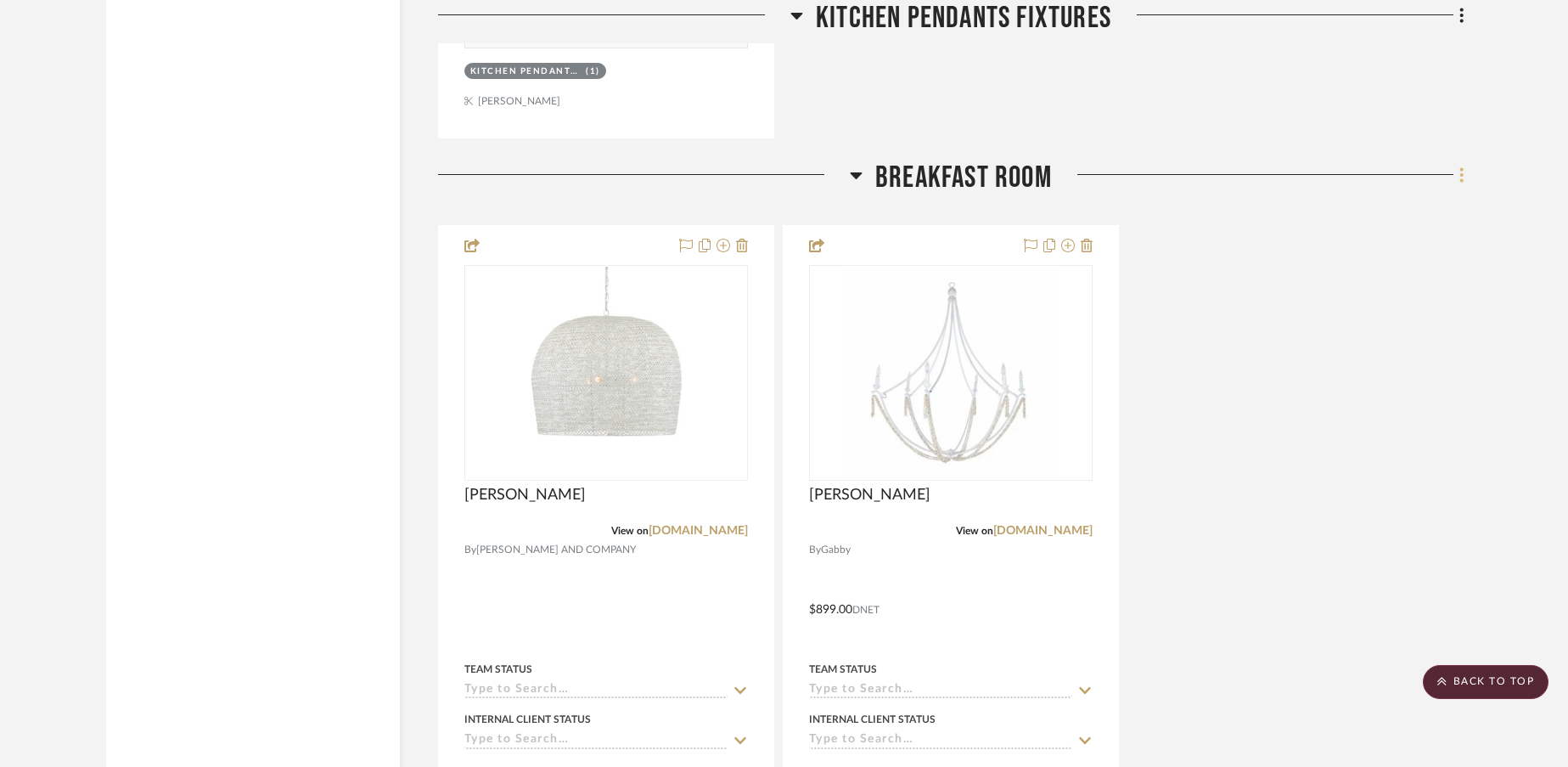
click at [1463, 166] on icon at bounding box center [1461, 175] width 5 height 19
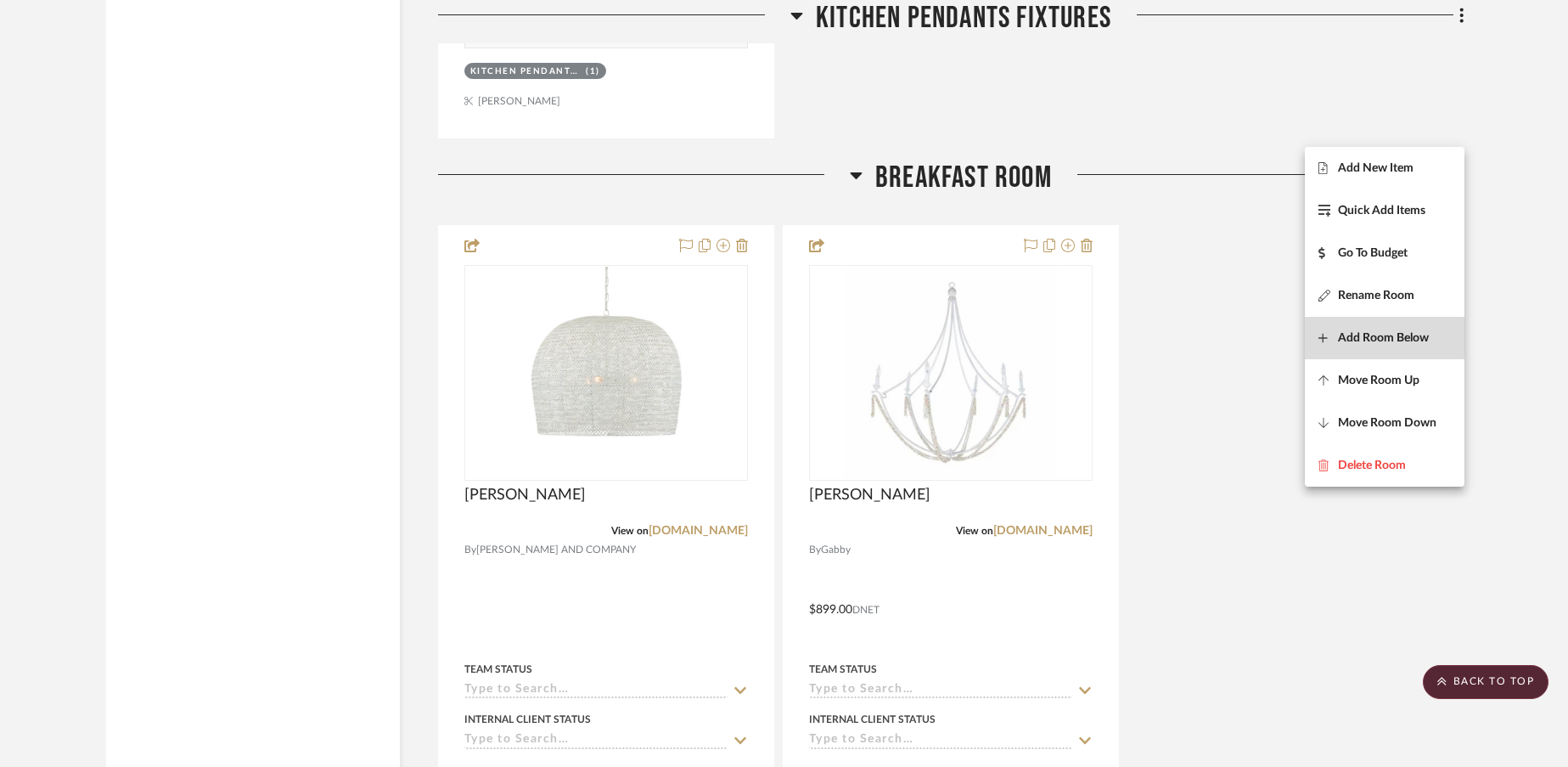
click at [1363, 338] on span "Add Room Below" at bounding box center [1383, 338] width 90 height 14
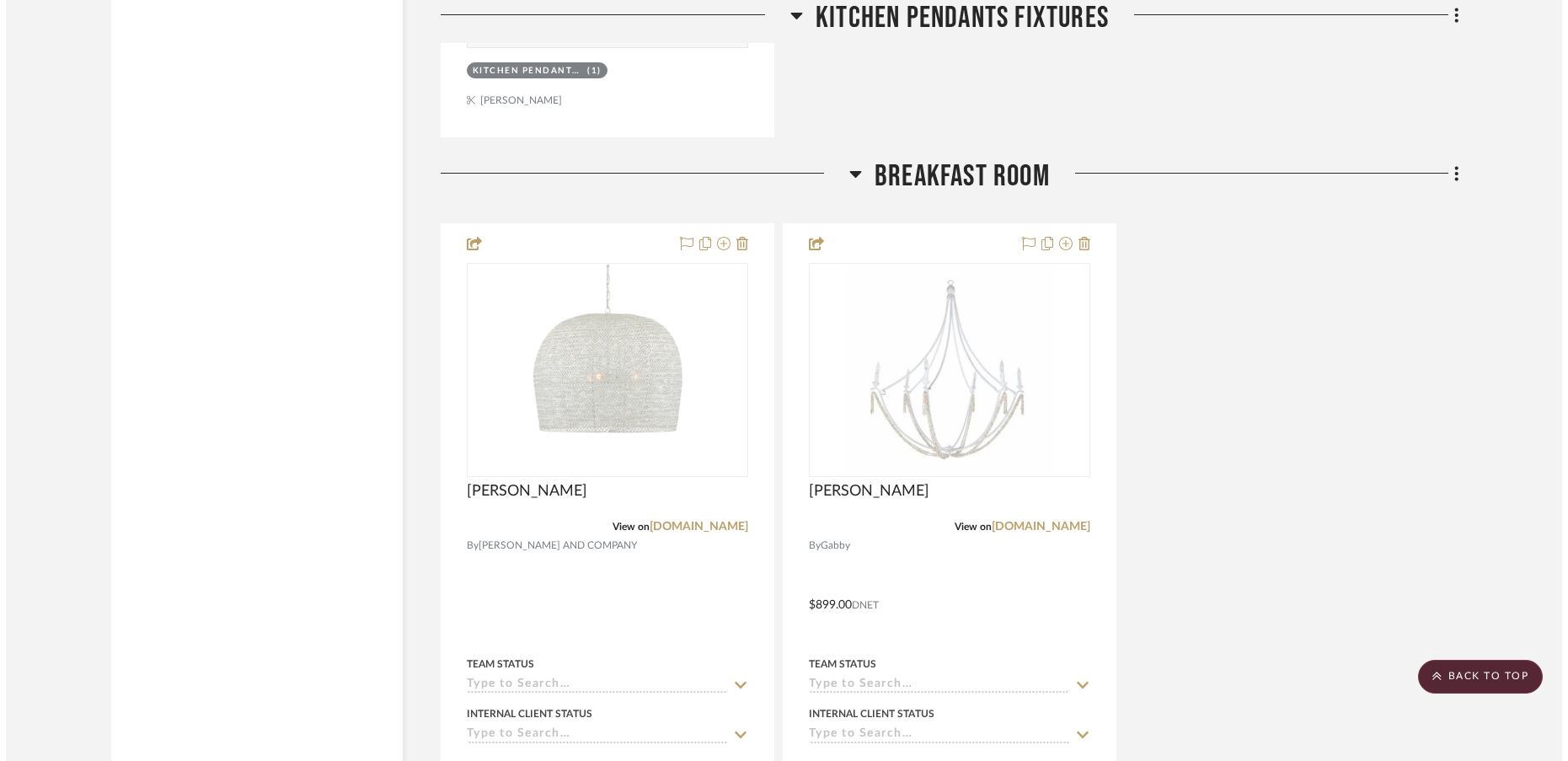
scroll to position [0, 0]
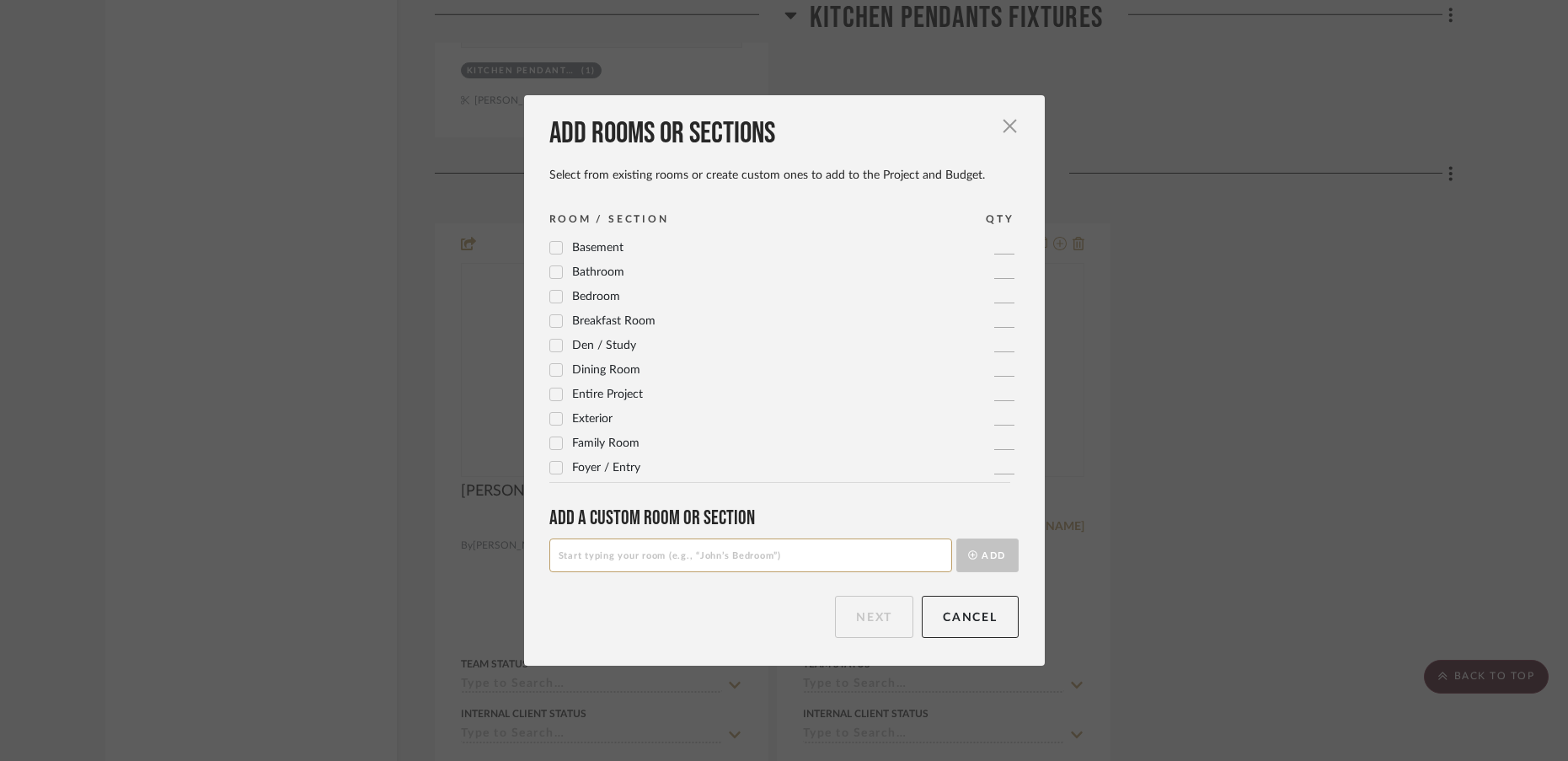
click at [781, 554] on input at bounding box center [751, 555] width 403 height 34
type input "MAIN LIVING ROOM FIXTURE"
click at [986, 564] on button "Add" at bounding box center [987, 555] width 63 height 34
click at [884, 618] on button "Next" at bounding box center [874, 616] width 79 height 42
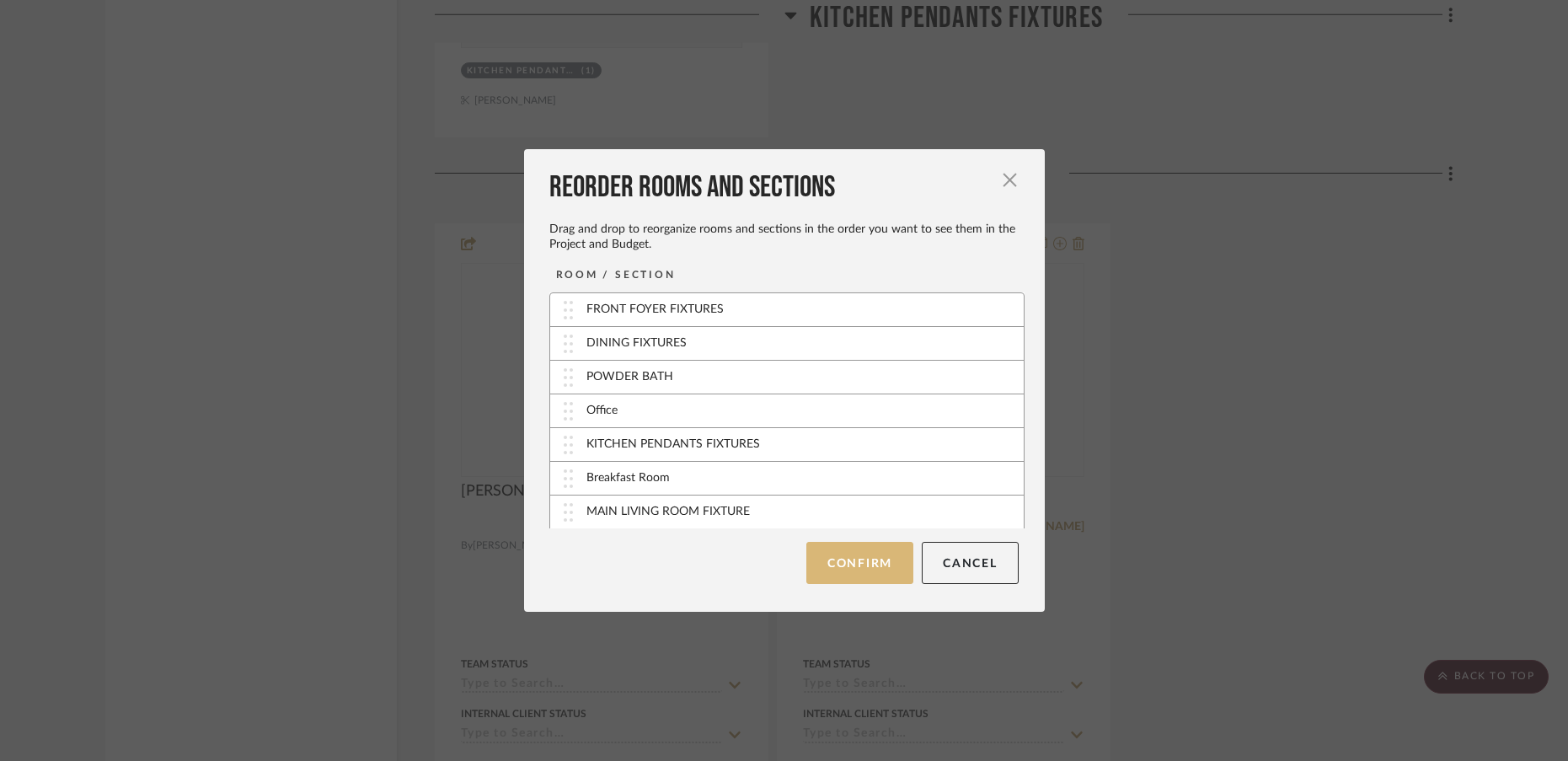
click at [855, 576] on button "Confirm" at bounding box center [860, 563] width 107 height 42
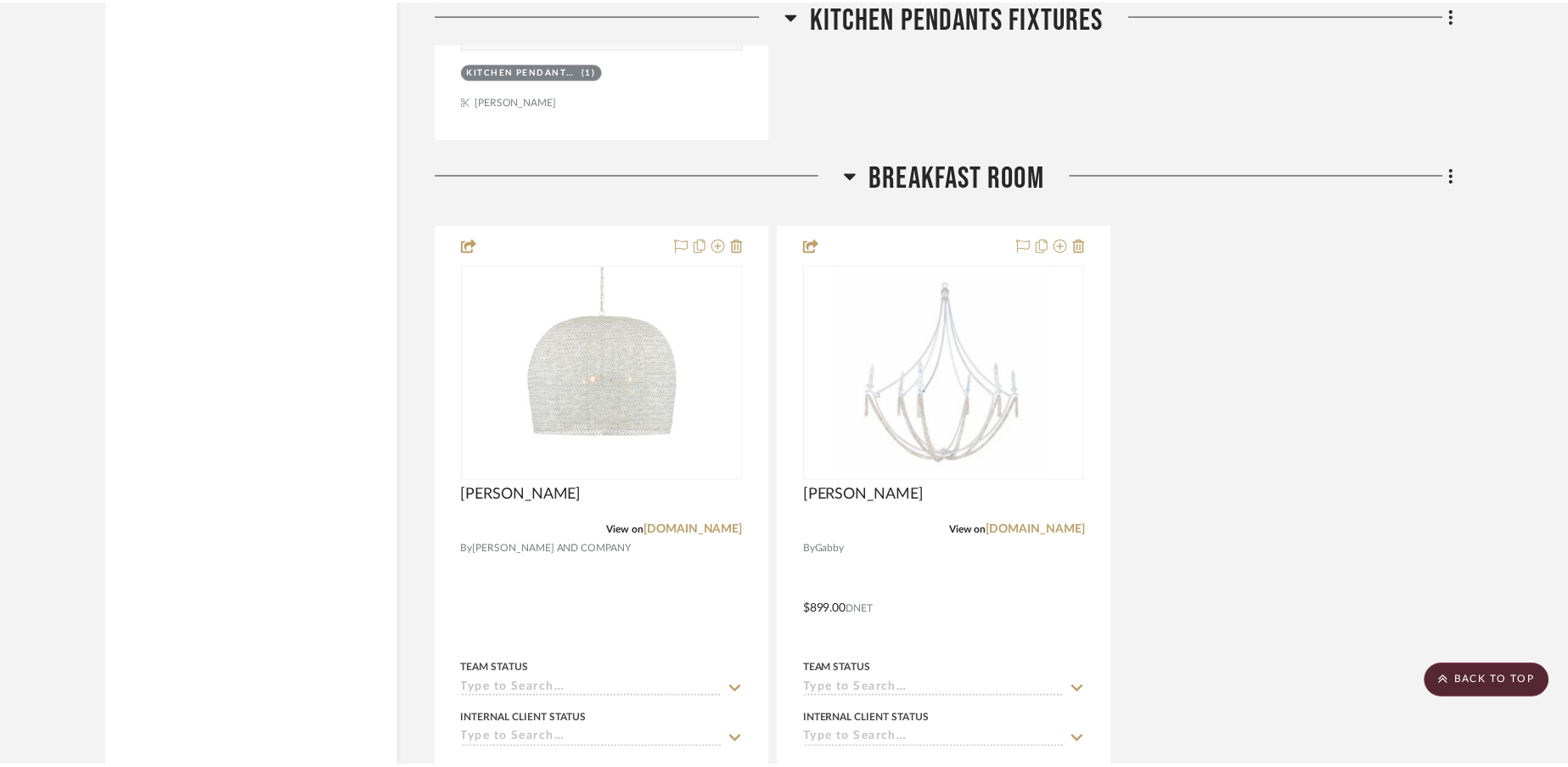
scroll to position [4436, 0]
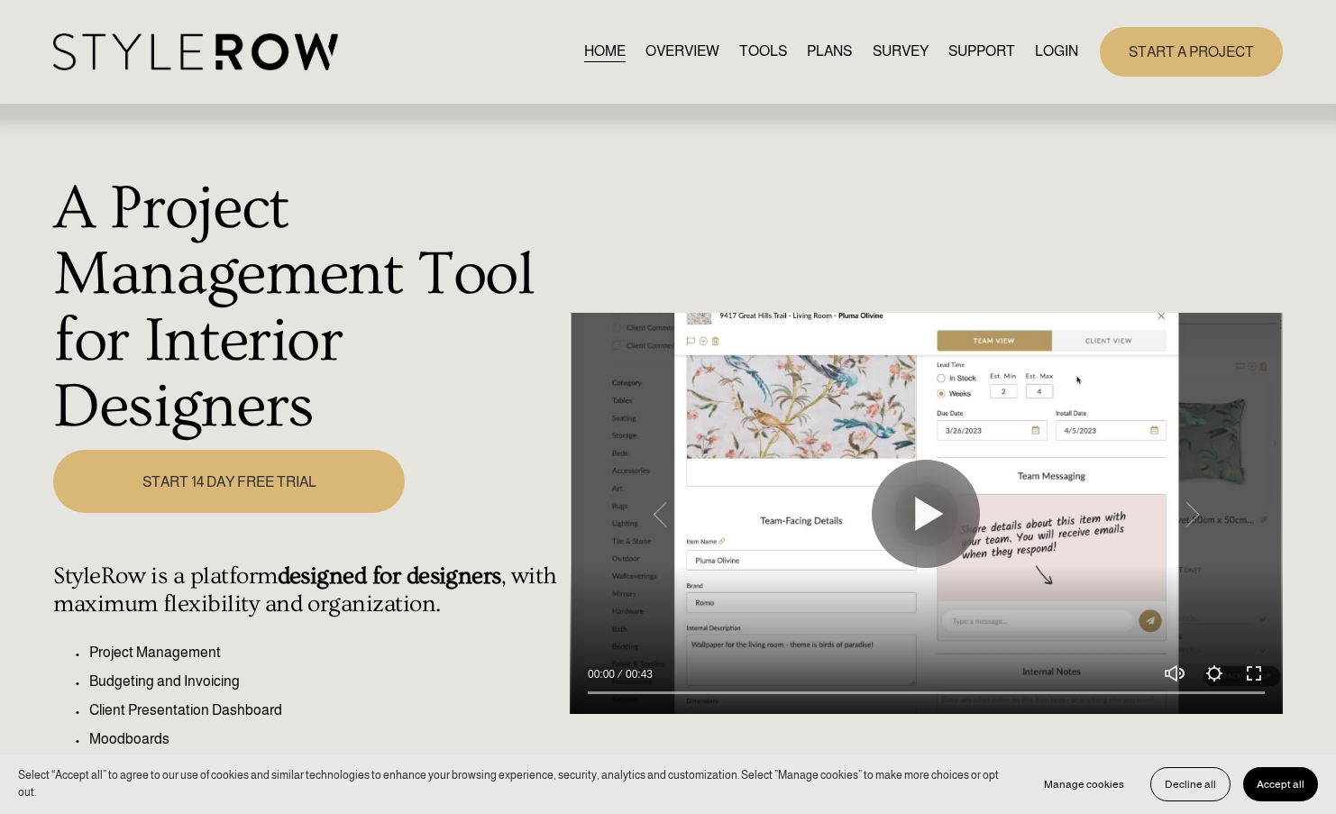
click at [1063, 51] on link "LOGIN" at bounding box center [1056, 52] width 43 height 24
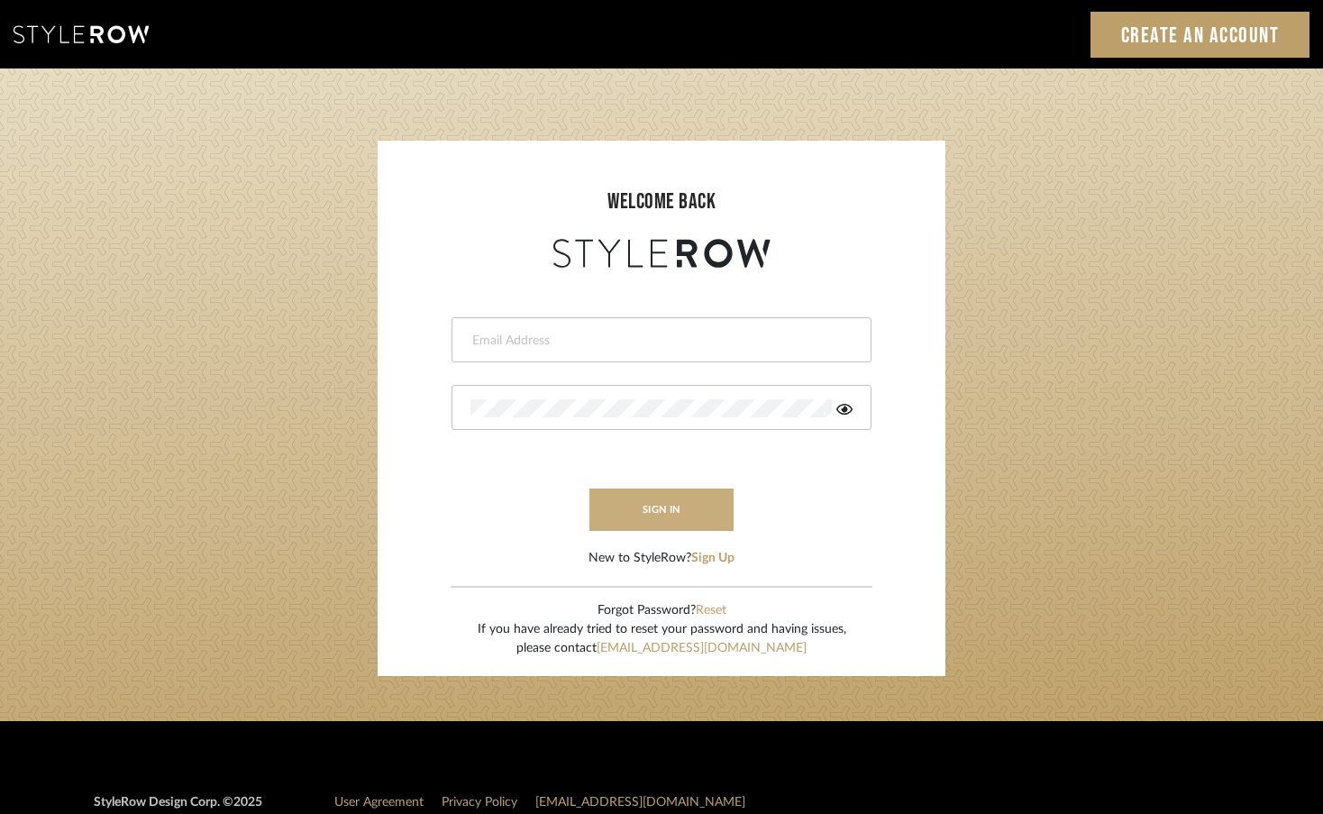
type input "[EMAIL_ADDRESS][DOMAIN_NAME]"
click at [684, 517] on button "sign in" at bounding box center [661, 510] width 144 height 42
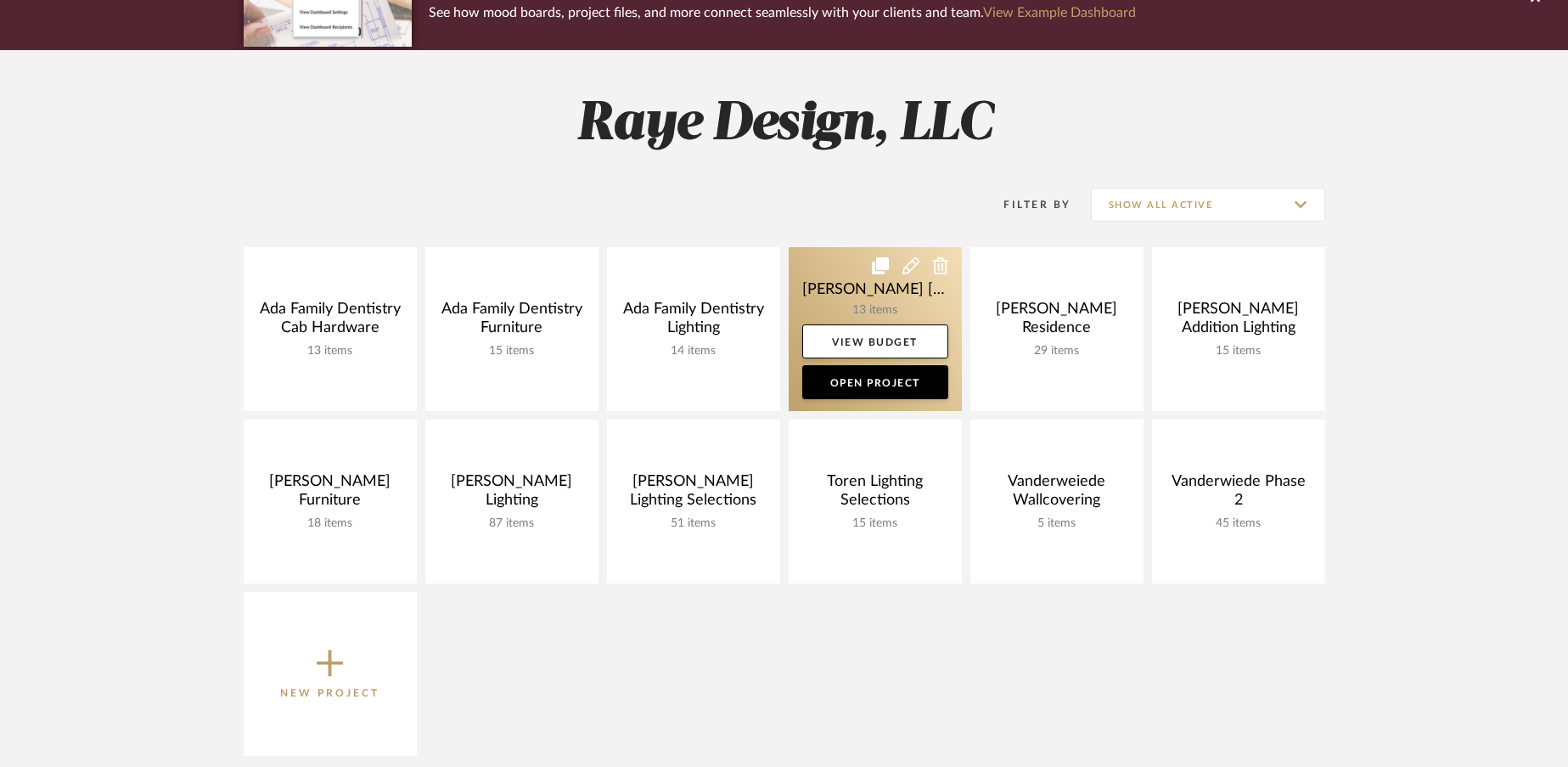
scroll to position [190, 0]
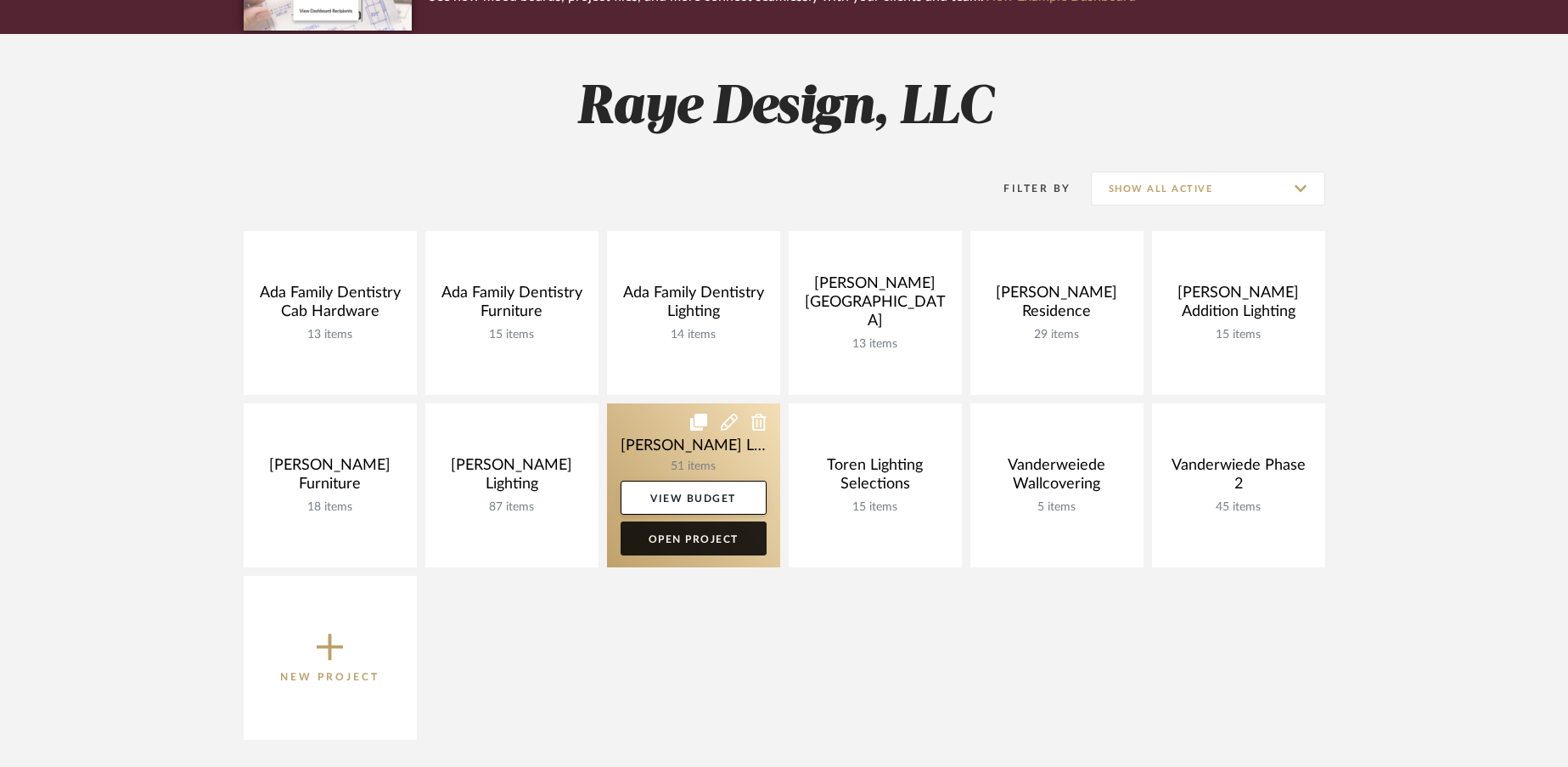
click at [715, 548] on link "Open Project" at bounding box center [693, 538] width 146 height 34
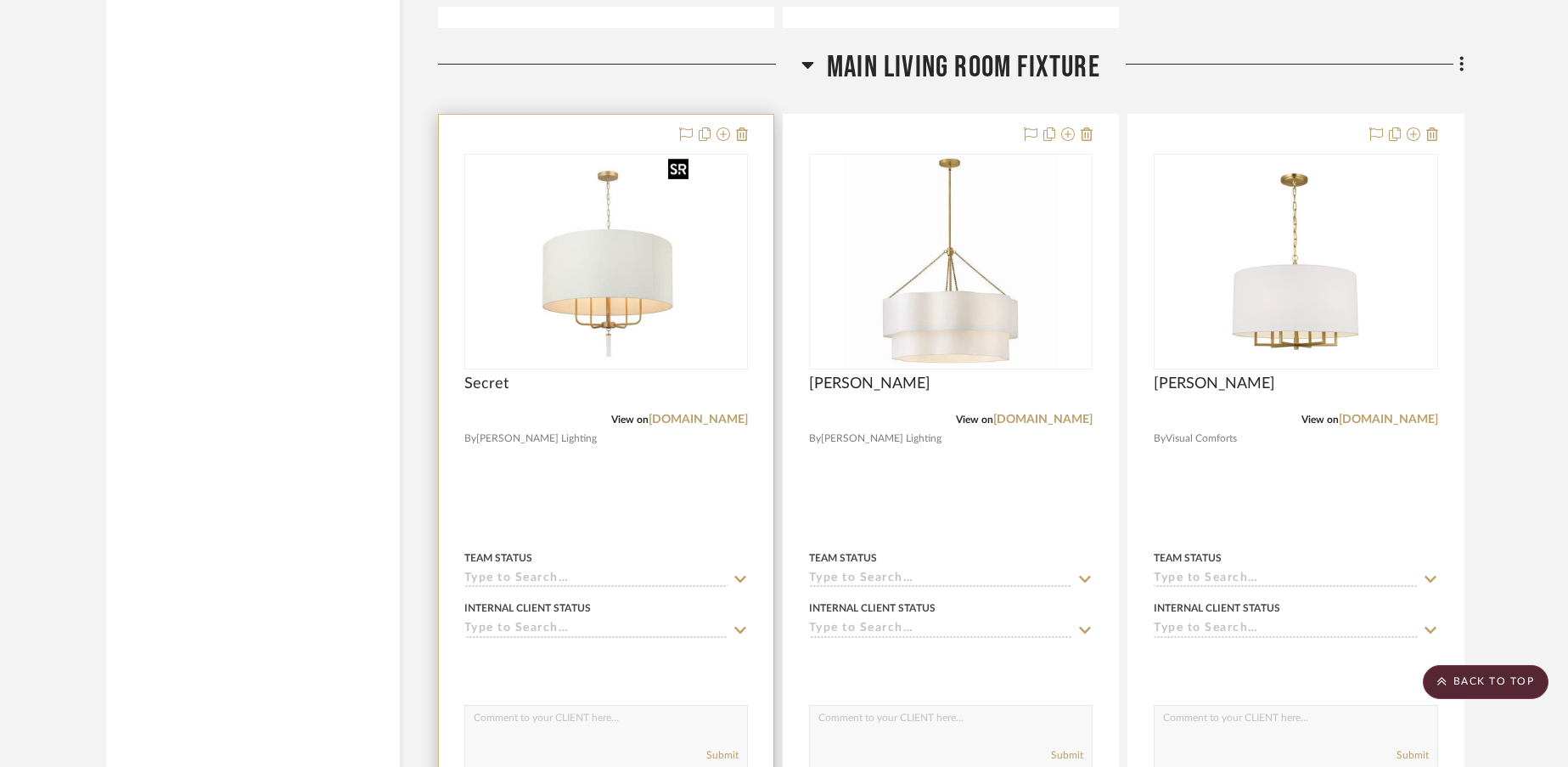
scroll to position [5362, 0]
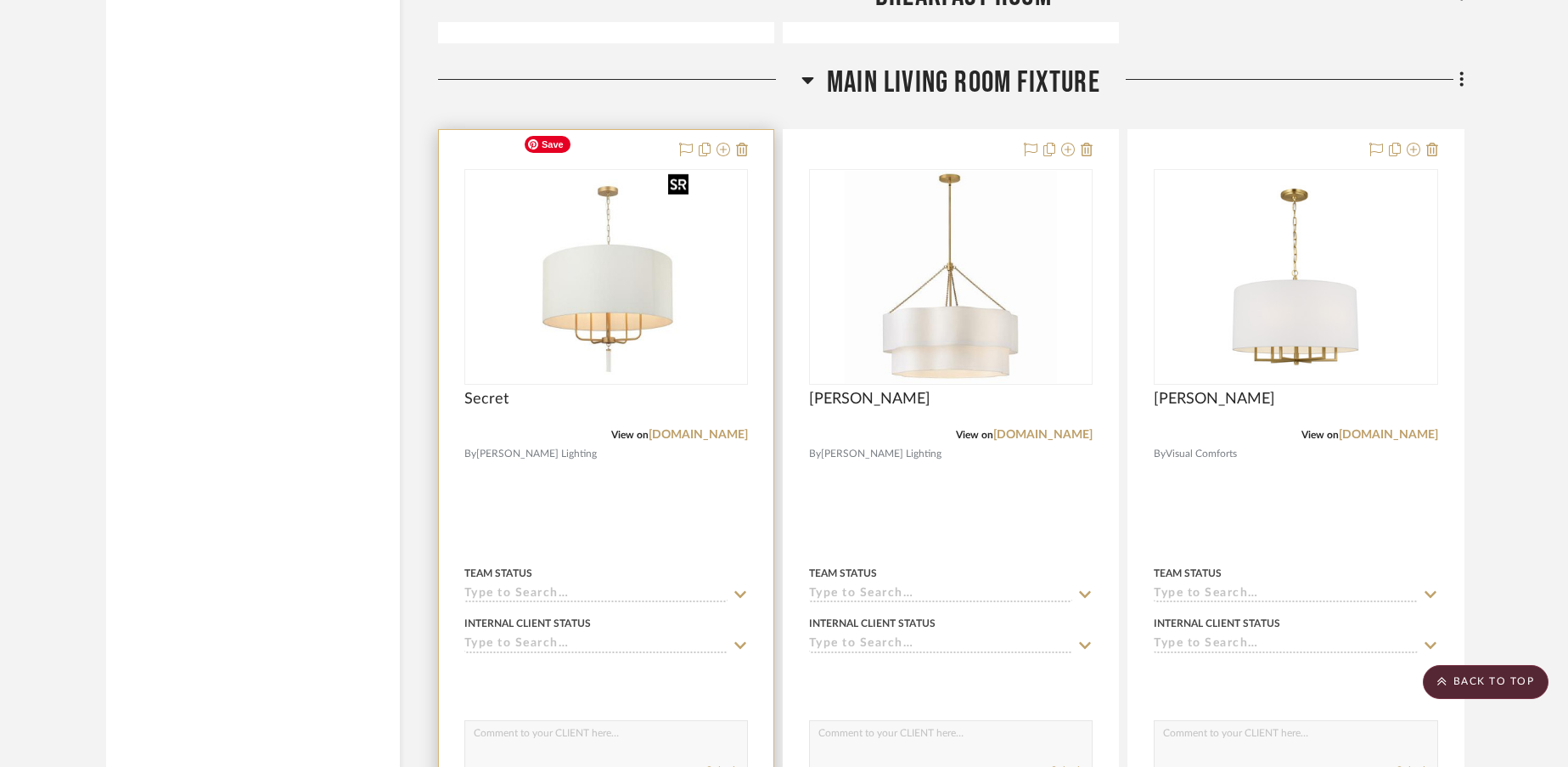
click at [633, 266] on img "0" at bounding box center [606, 276] width 179 height 212
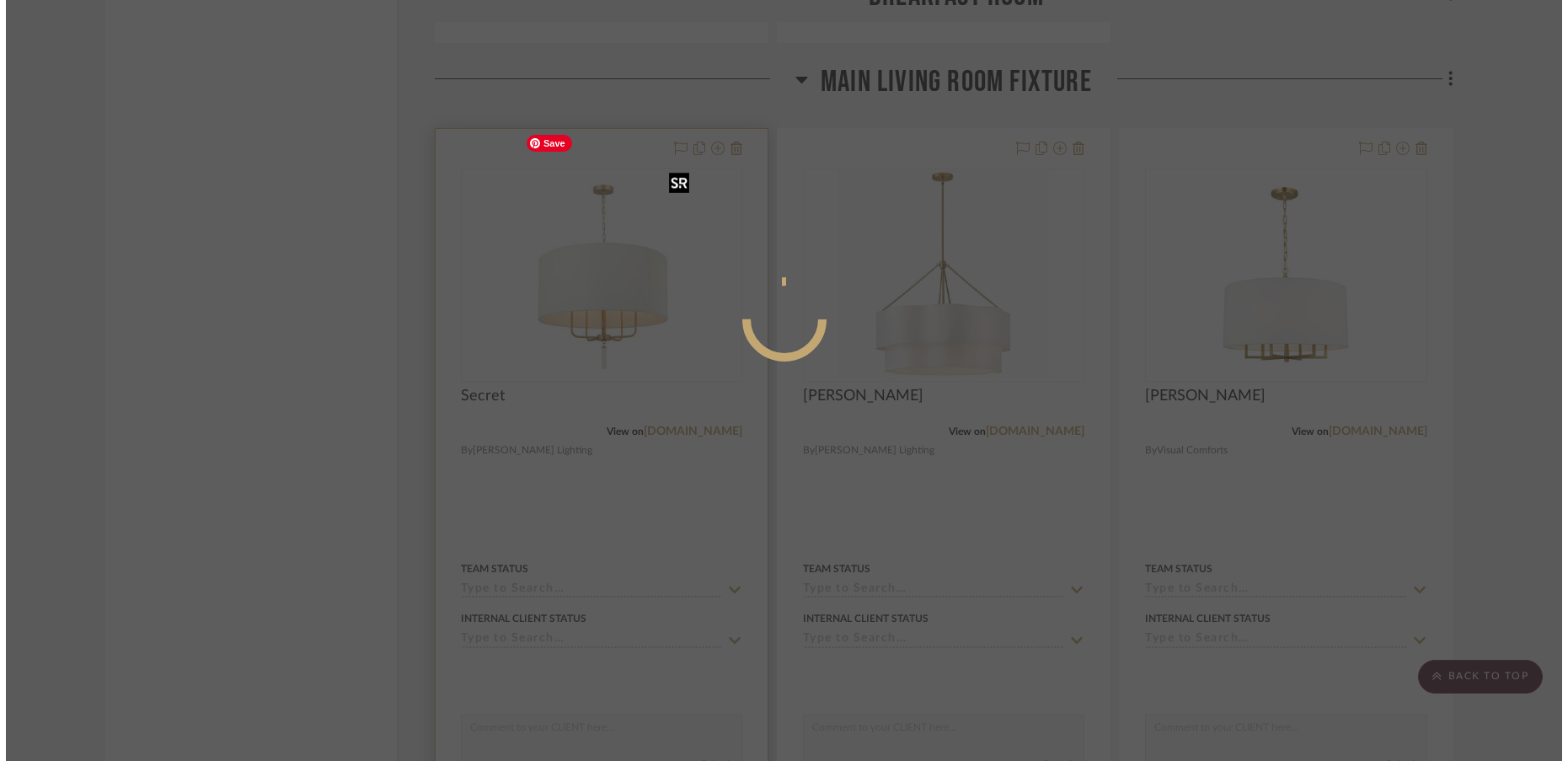
scroll to position [0, 0]
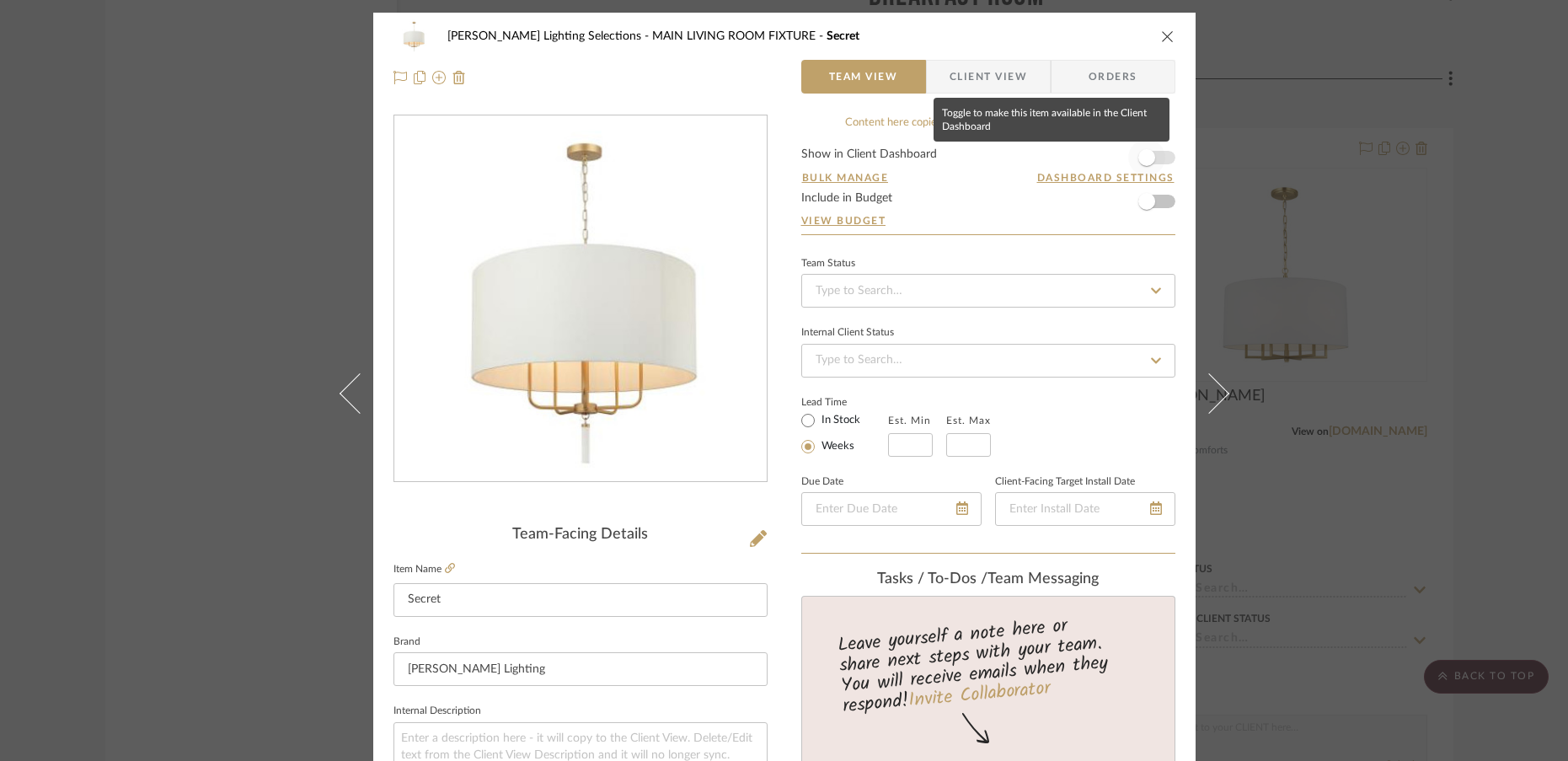
click at [1140, 159] on span "button" at bounding box center [1147, 158] width 17 height 17
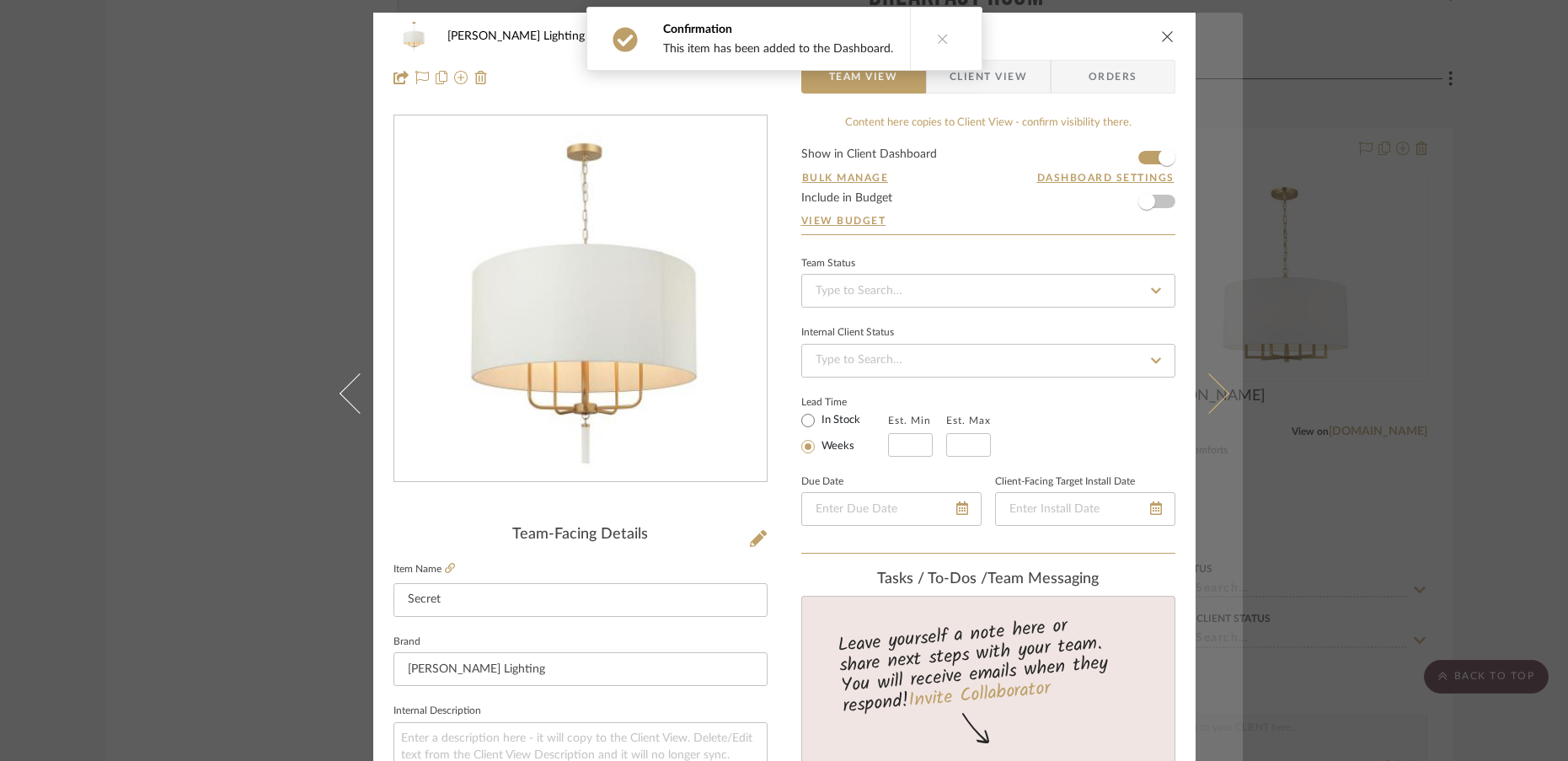
click at [1214, 390] on icon at bounding box center [1208, 392] width 40 height 40
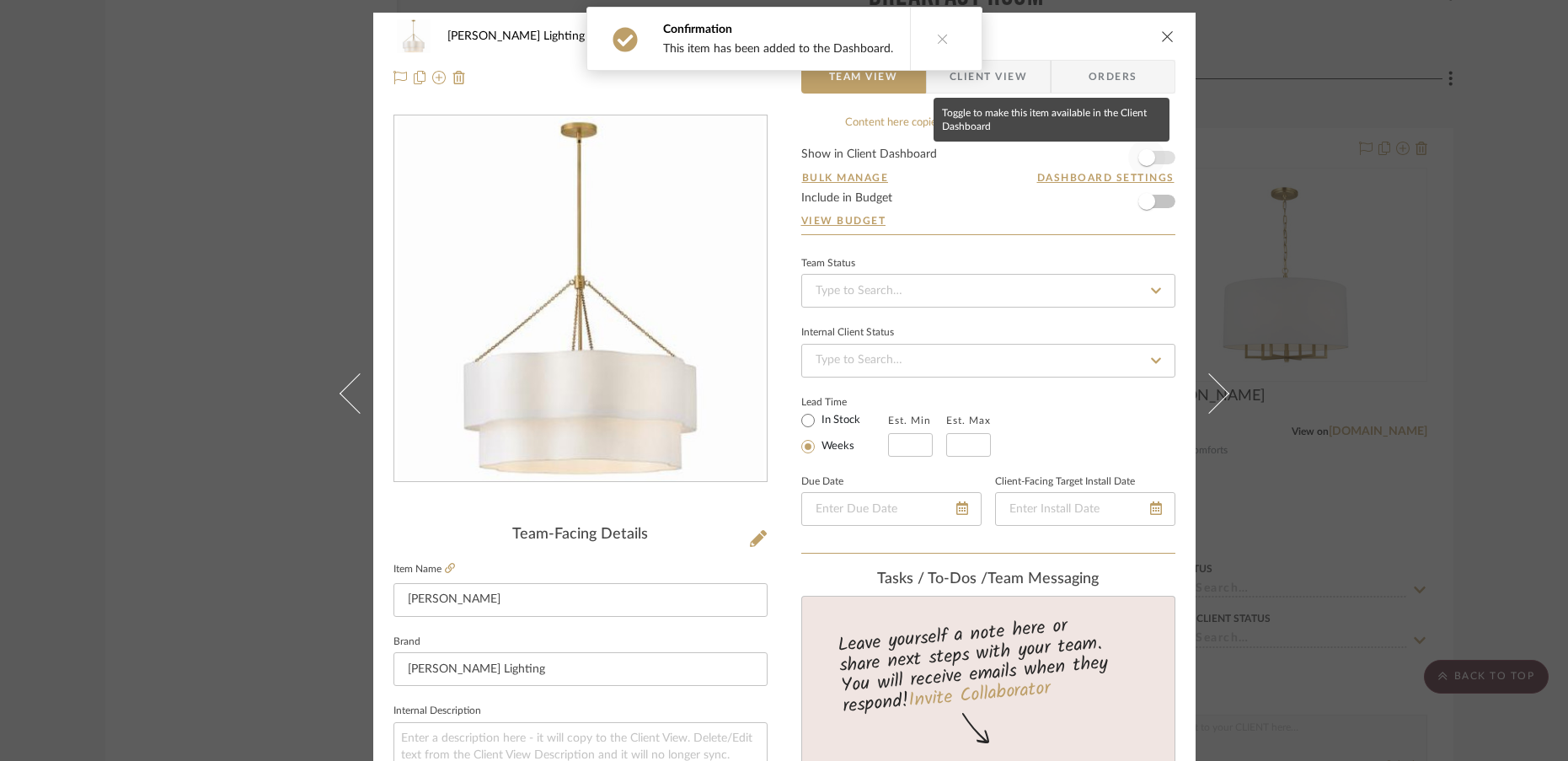
click at [1148, 159] on span "button" at bounding box center [1147, 158] width 17 height 17
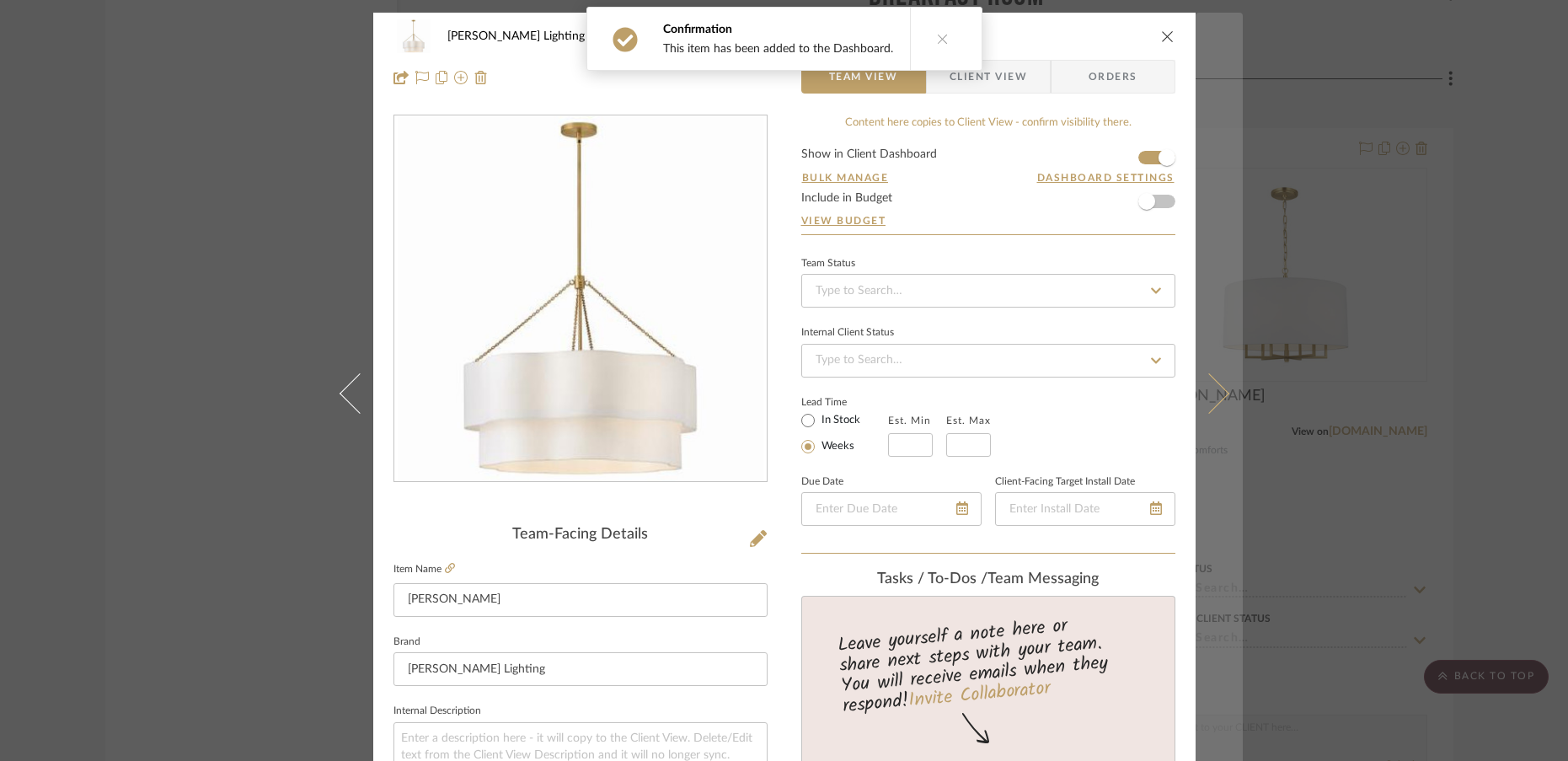
click at [1210, 396] on icon at bounding box center [1208, 392] width 40 height 40
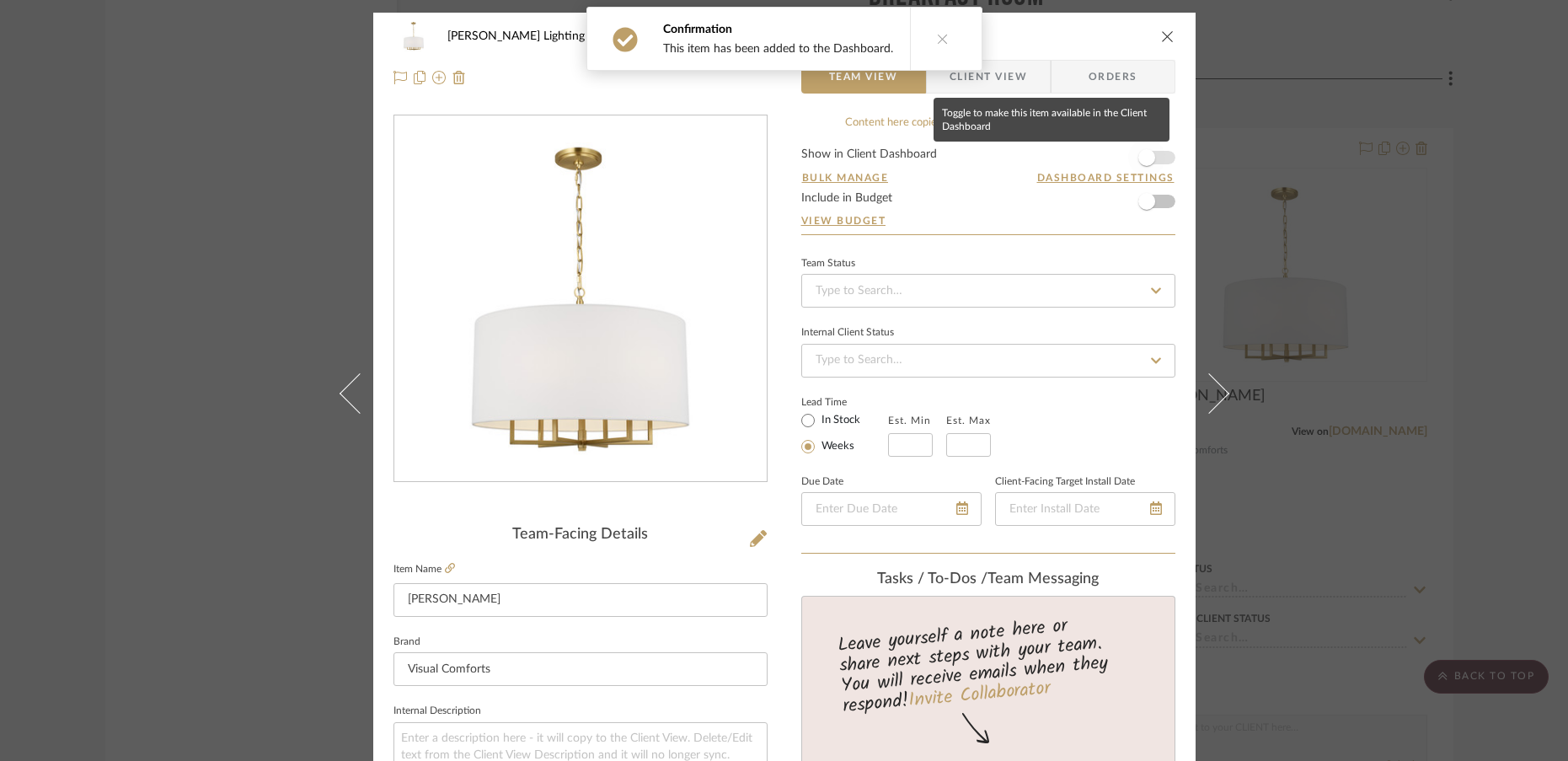
click at [1143, 156] on span "button" at bounding box center [1147, 158] width 17 height 17
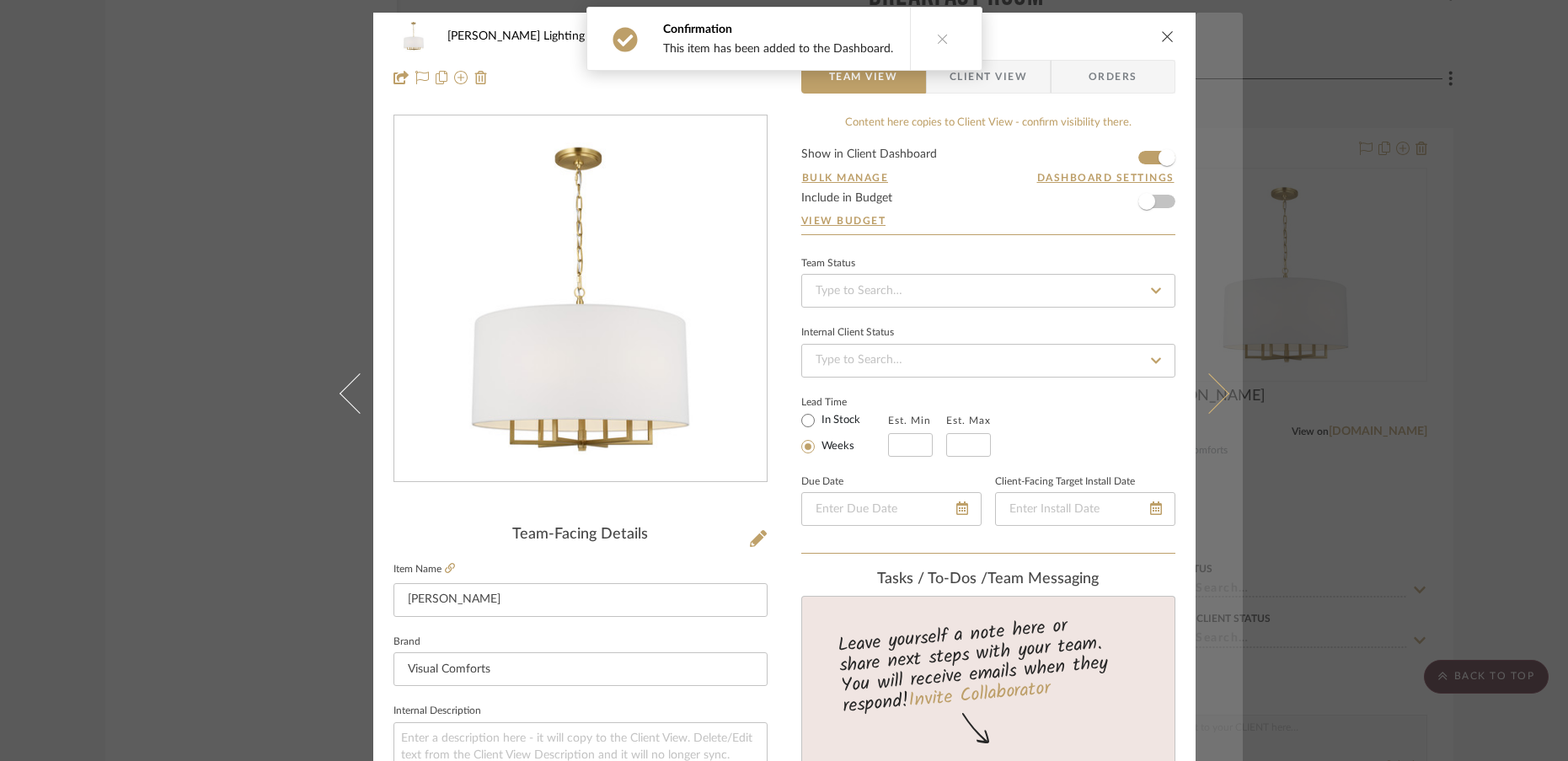
click at [1211, 402] on icon at bounding box center [1208, 392] width 40 height 40
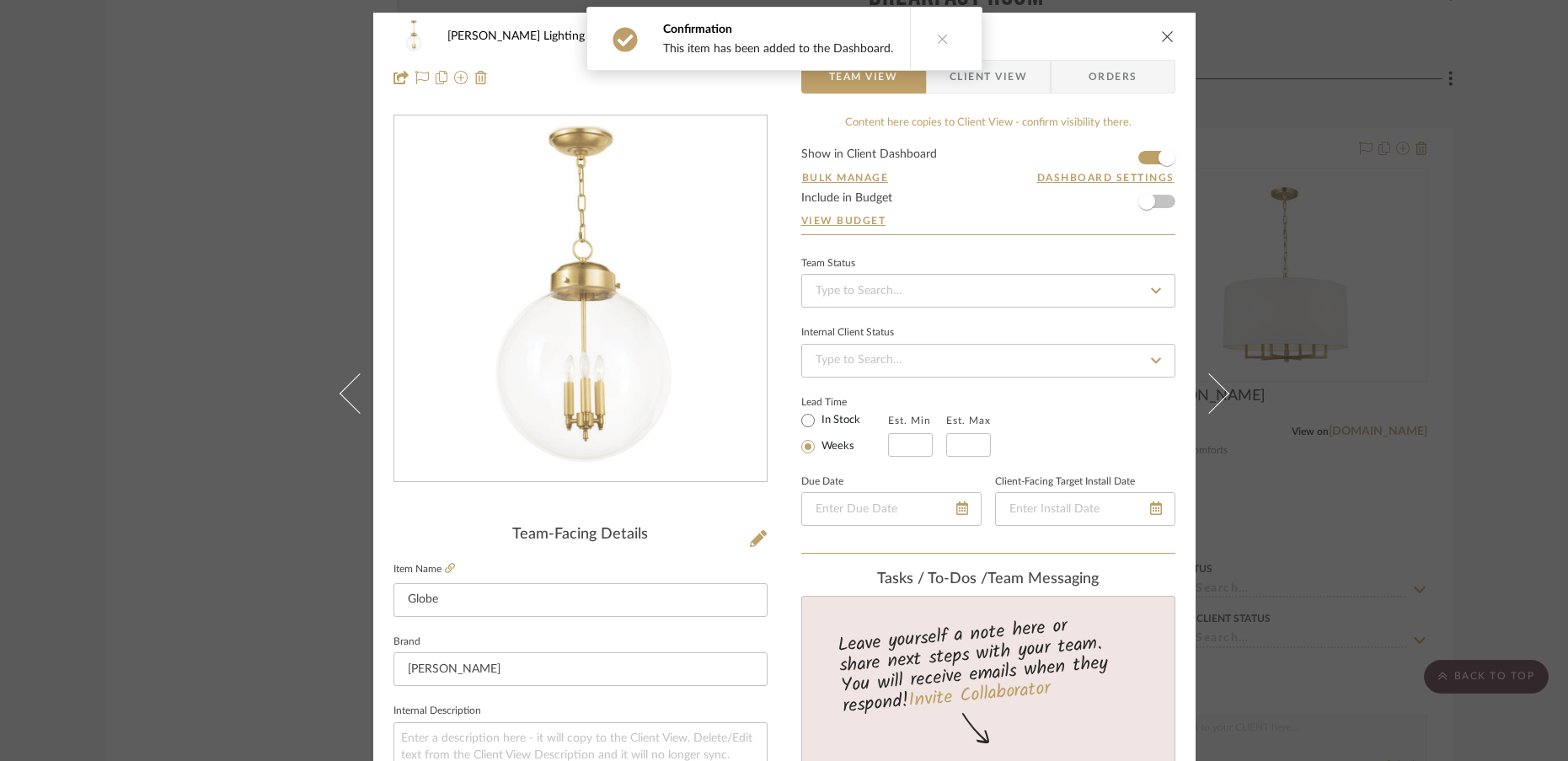
click at [1161, 36] on icon "close" at bounding box center [1168, 36] width 13 height 13
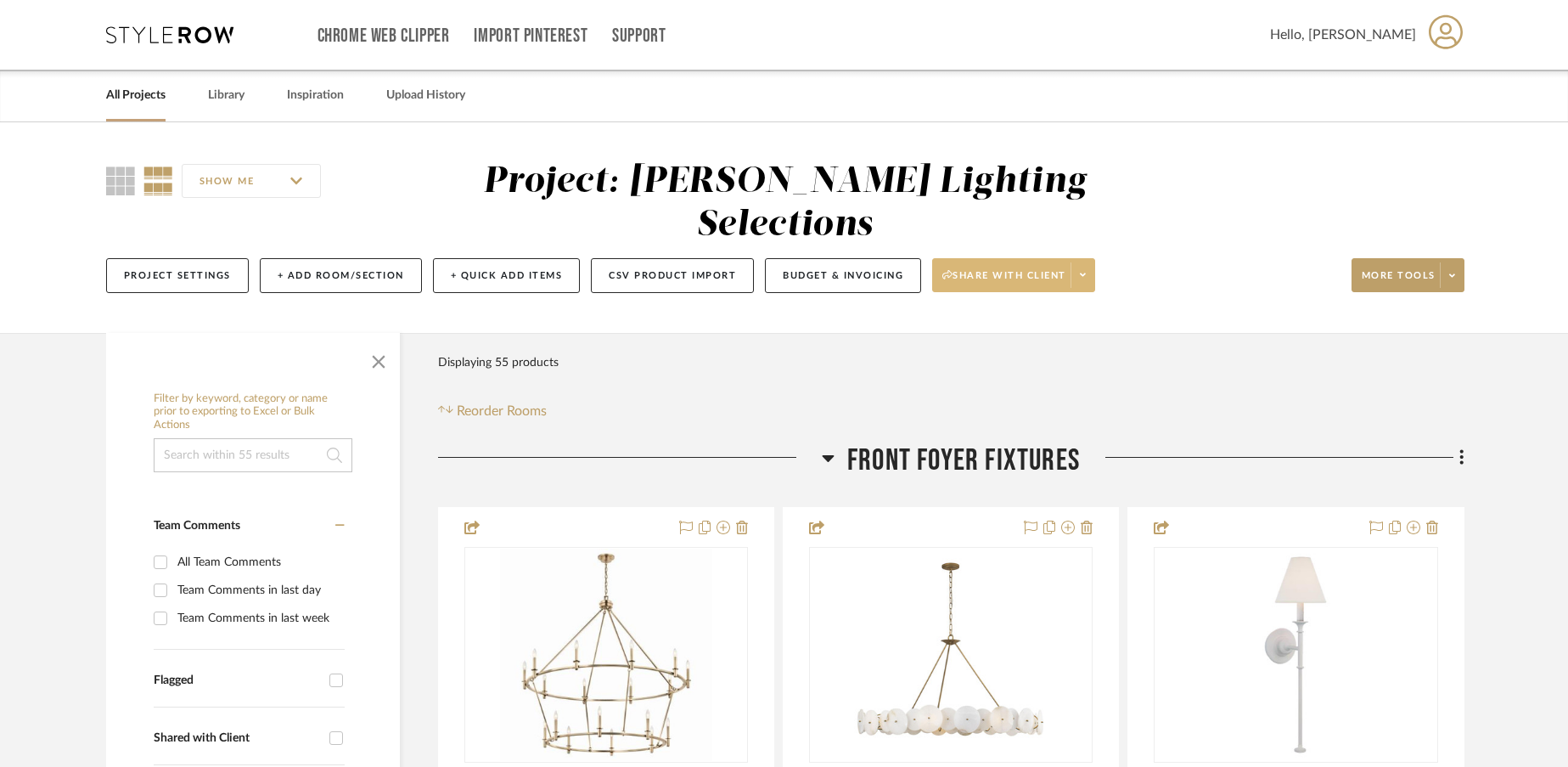
click at [1086, 270] on icon at bounding box center [1083, 275] width 6 height 9
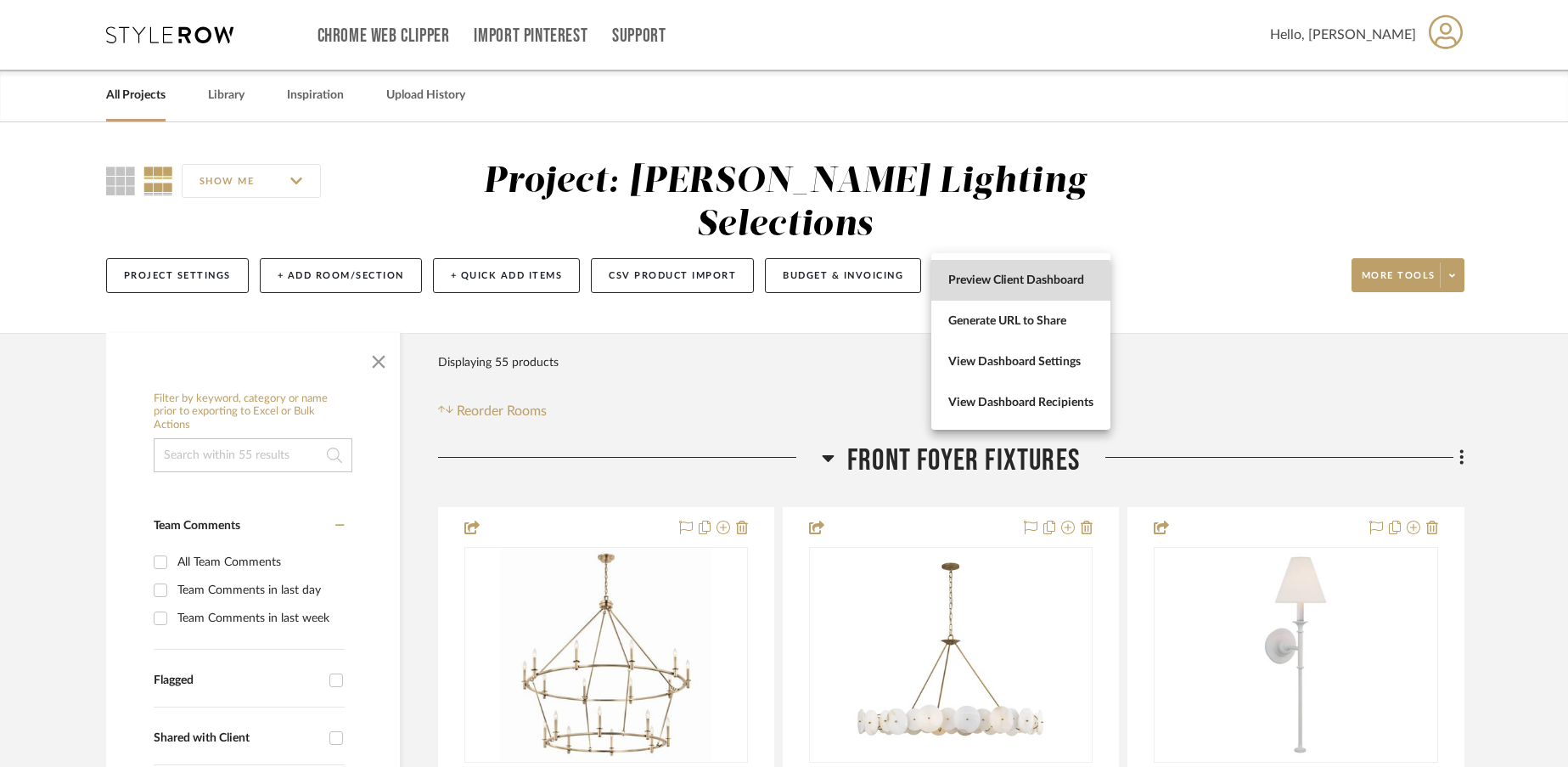
click at [1020, 285] on span "Preview Client Dashboard" at bounding box center [1021, 280] width 145 height 14
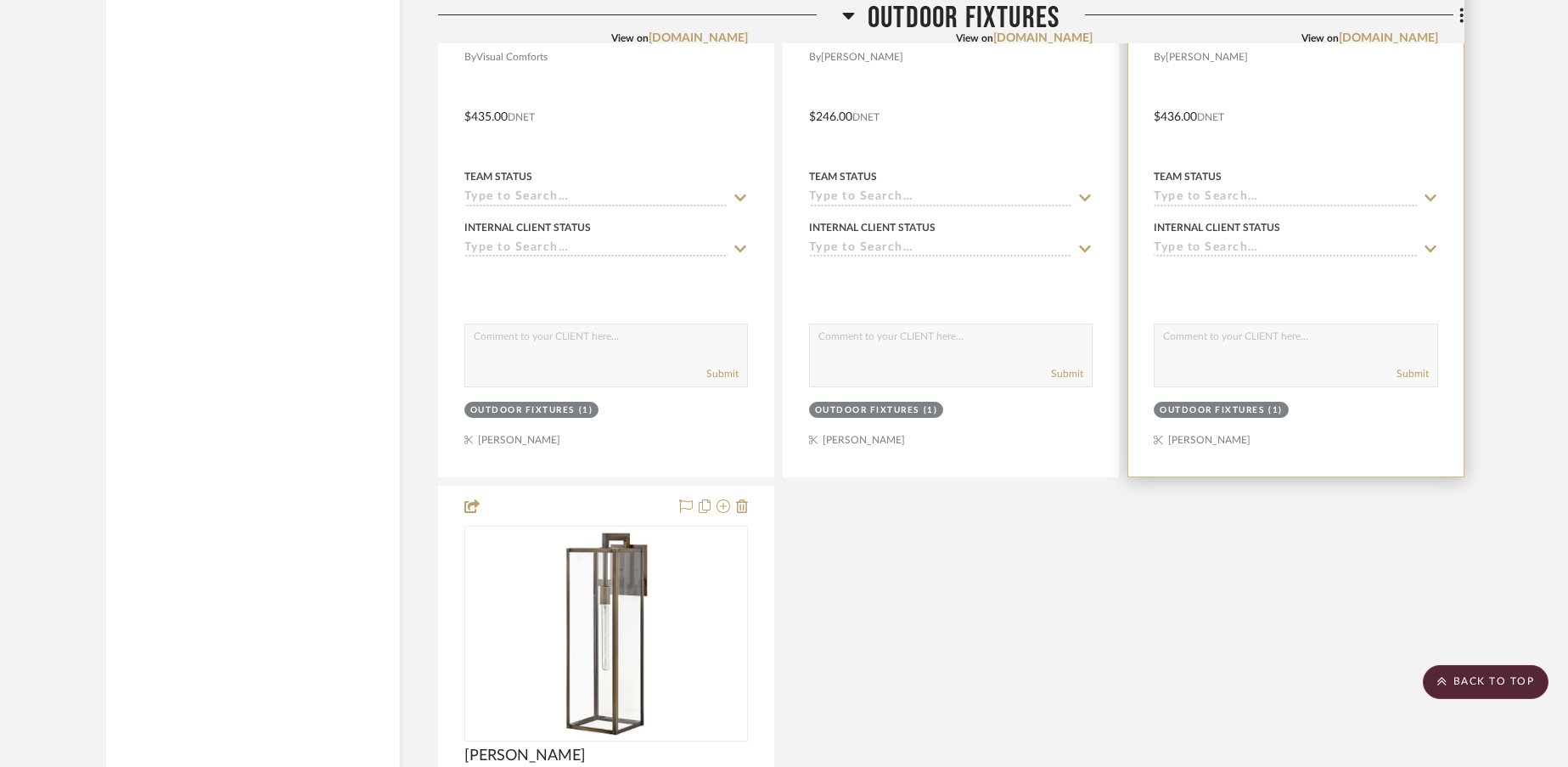
scroll to position [23725, 0]
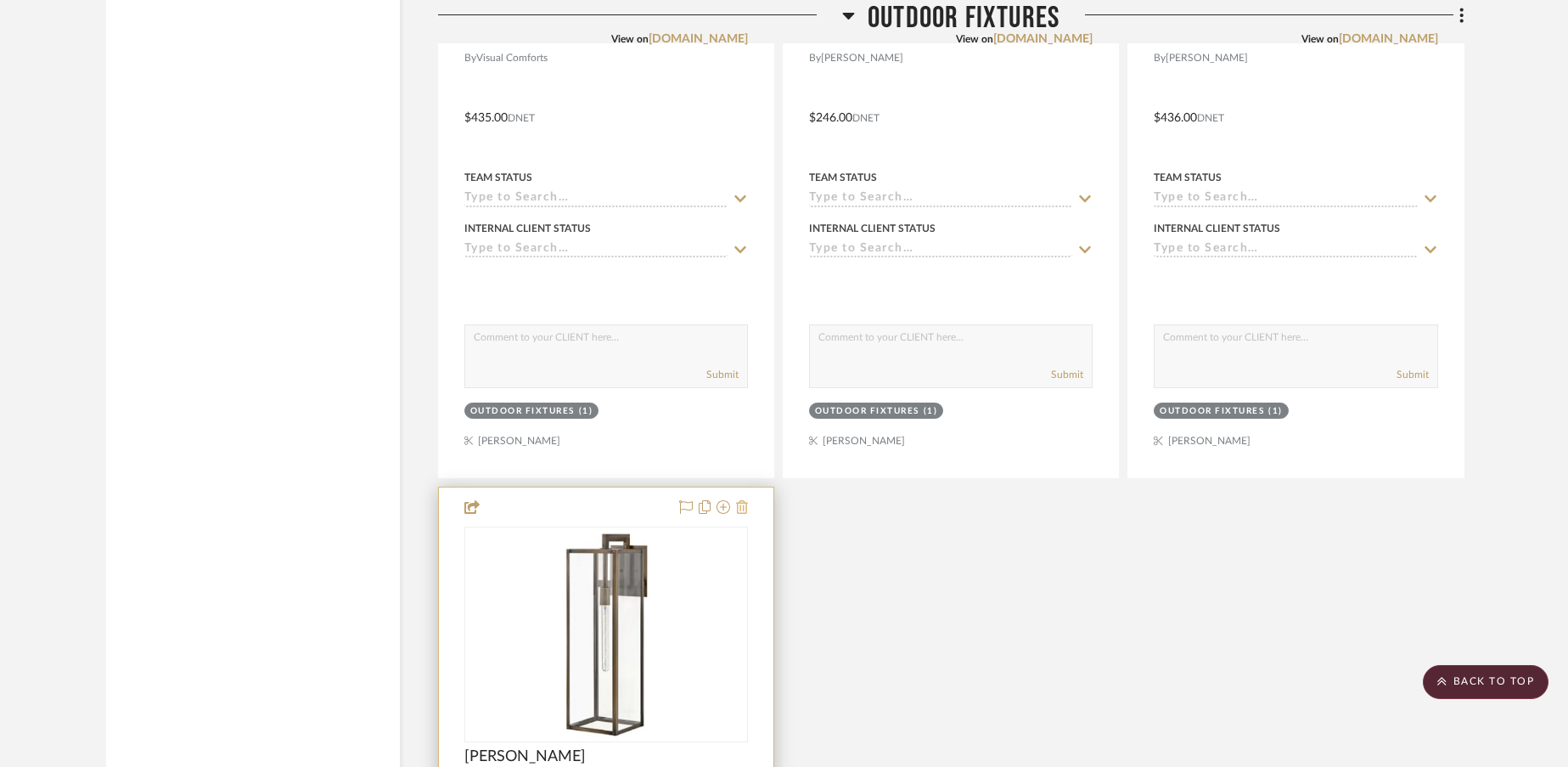
click at [744, 500] on icon at bounding box center [741, 507] width 12 height 13
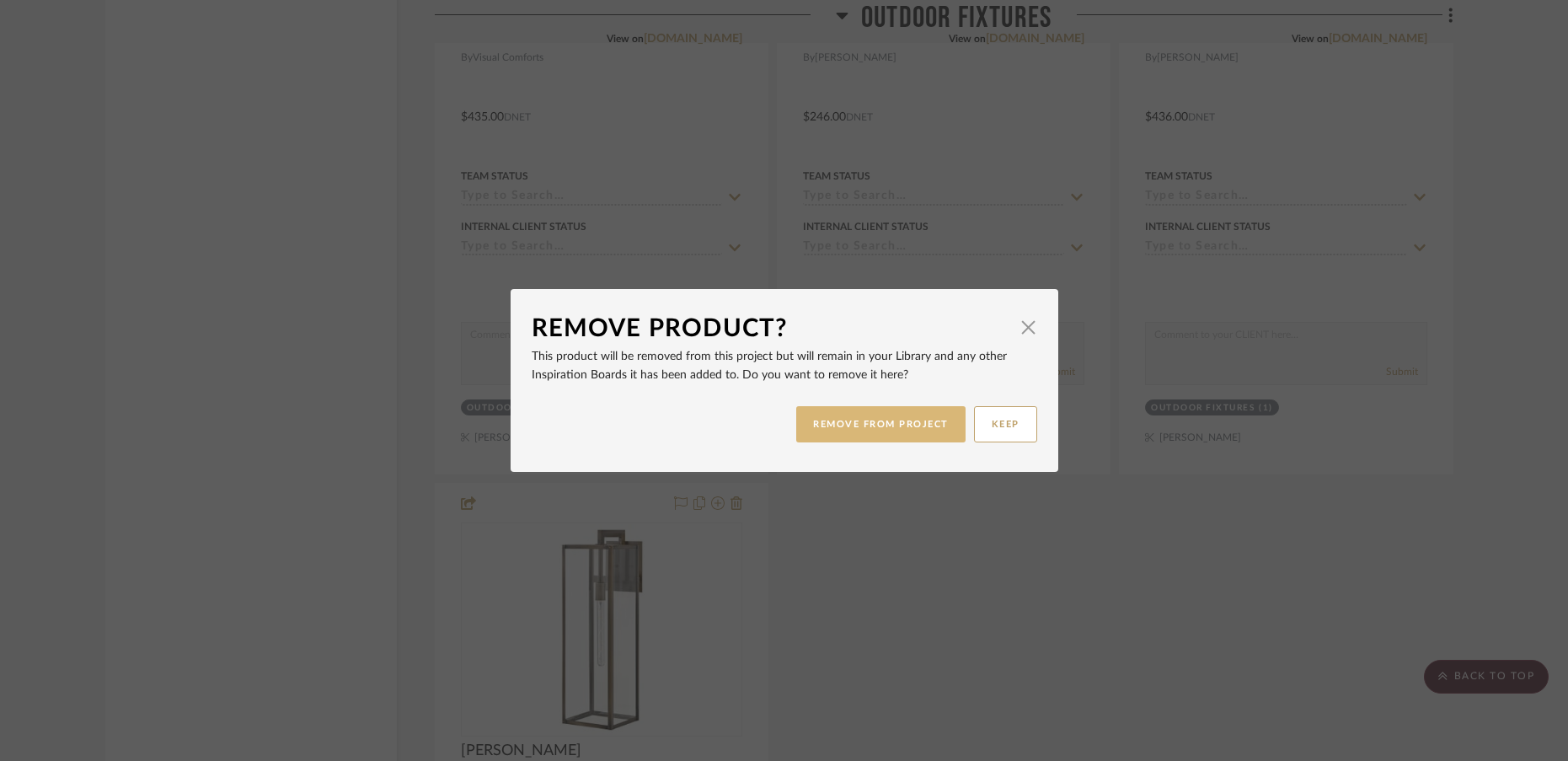
click at [882, 428] on button "REMOVE FROM PROJECT" at bounding box center [881, 424] width 169 height 36
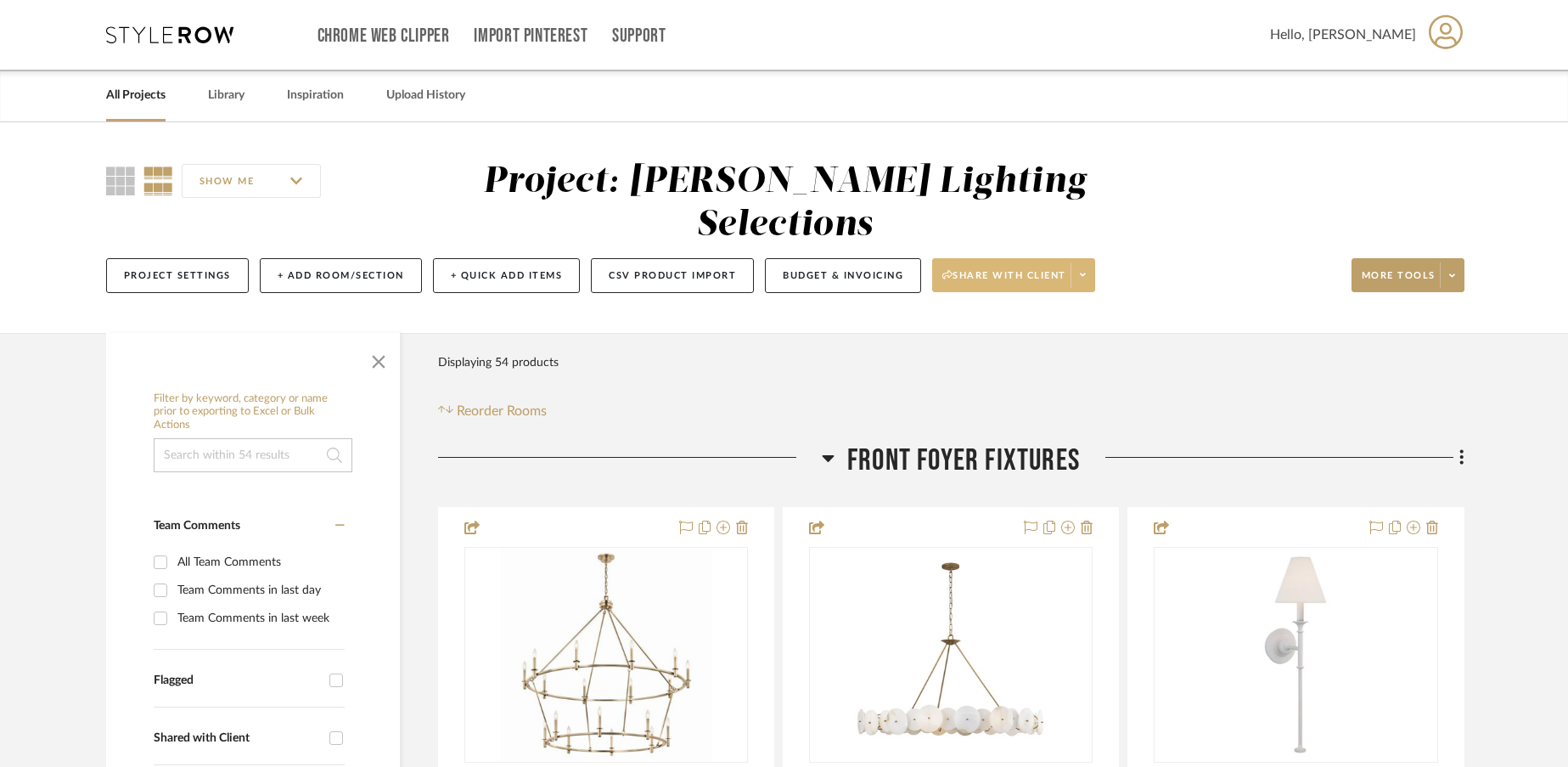
click at [1084, 273] on icon at bounding box center [1083, 275] width 6 height 4
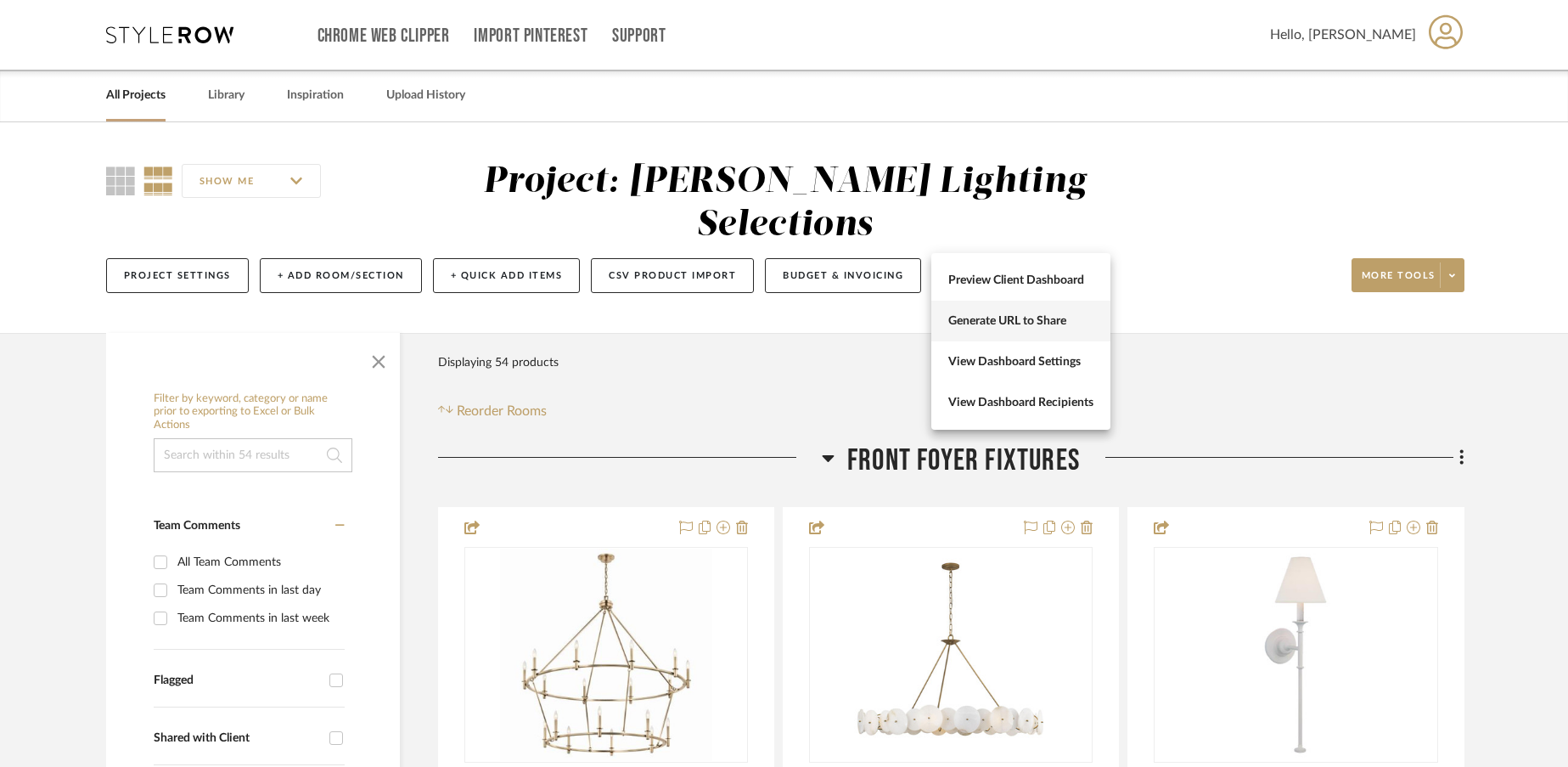
click at [1046, 318] on span "Generate URL to Share" at bounding box center [1021, 321] width 145 height 14
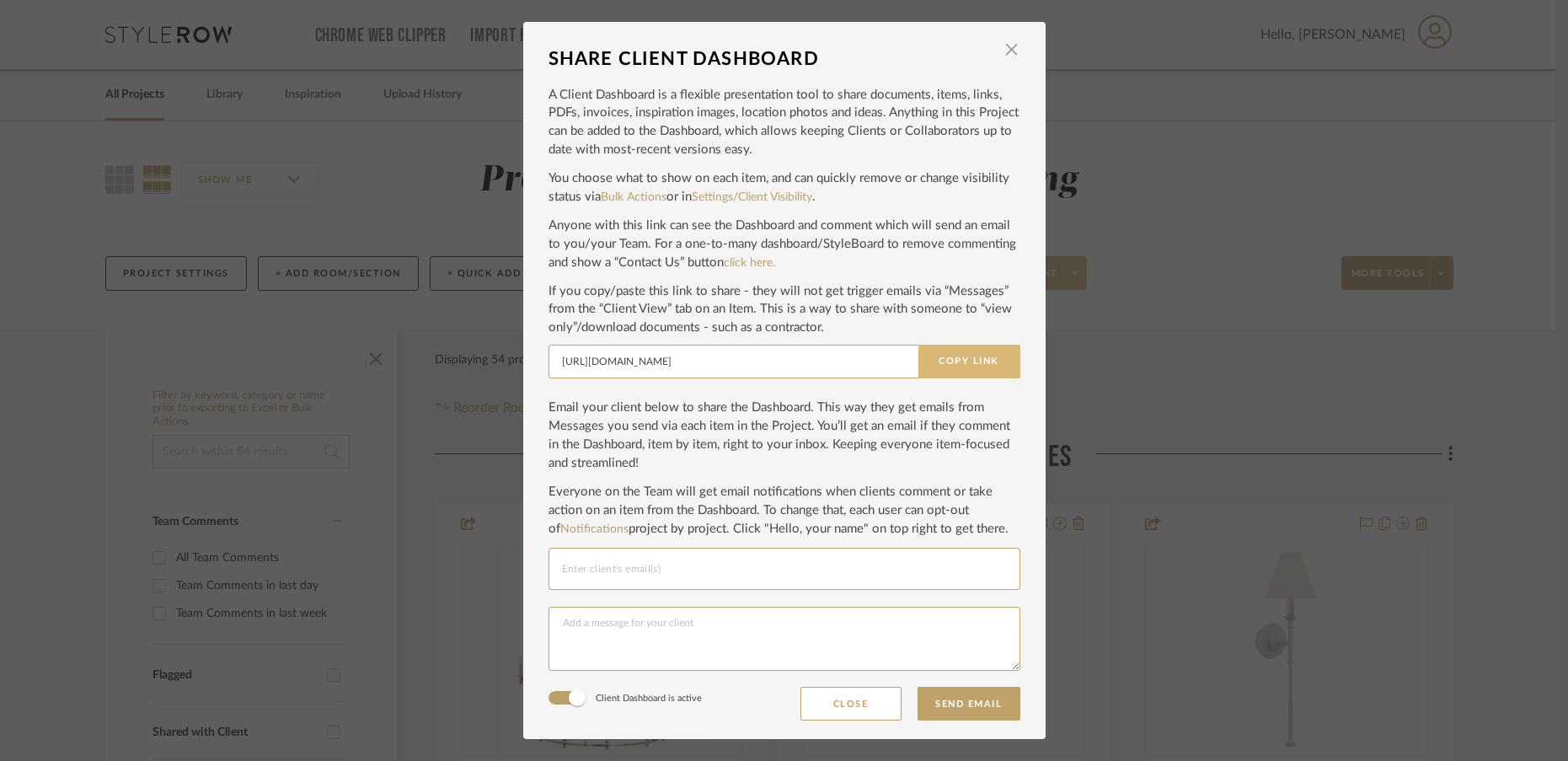
click at [955, 366] on button "Copy Link" at bounding box center [969, 362] width 102 height 34
click at [1008, 51] on span "button" at bounding box center [1013, 50] width 34 height 34
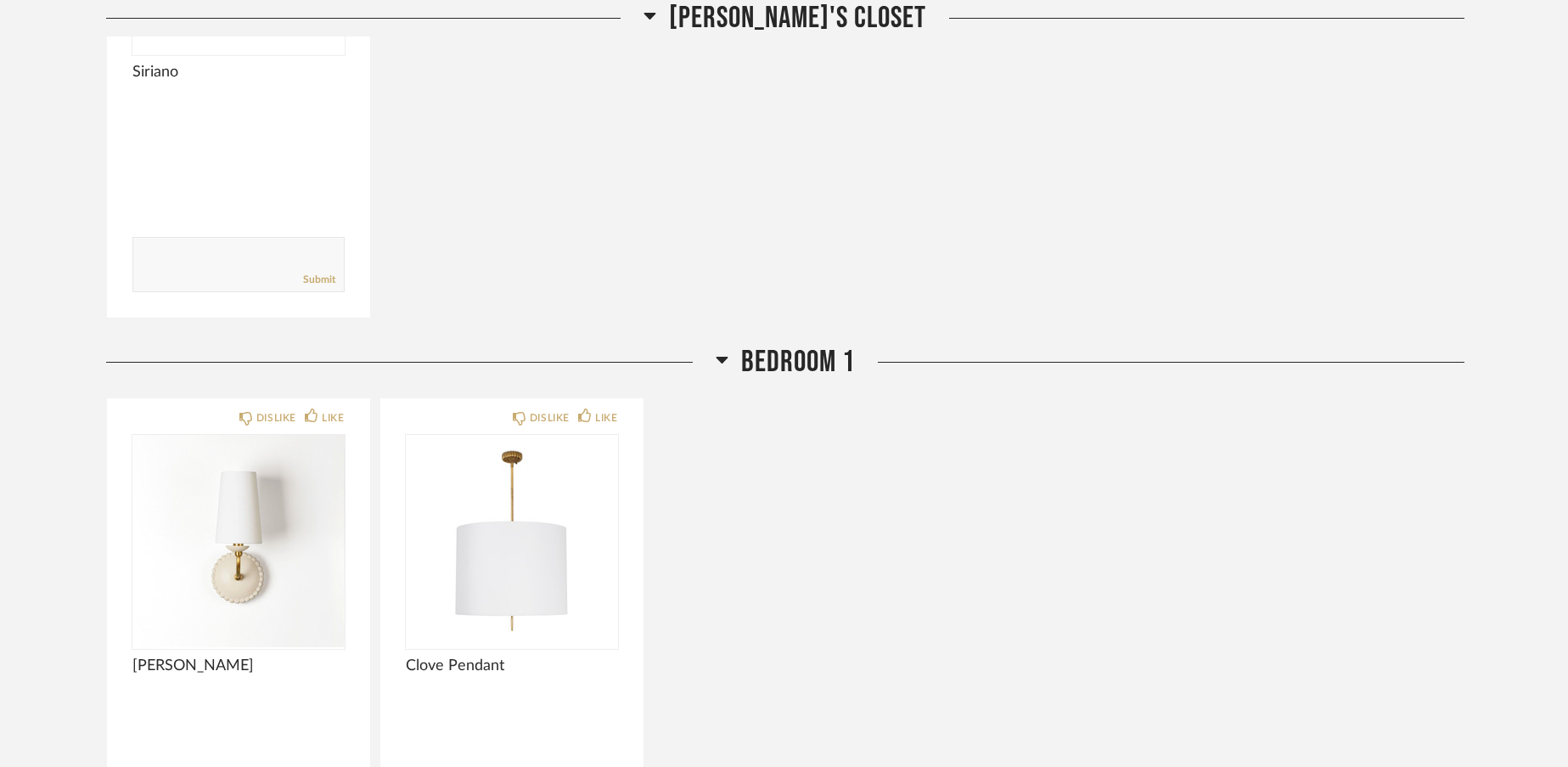
scroll to position [9656, 0]
